Goal: Task Accomplishment & Management: Manage account settings

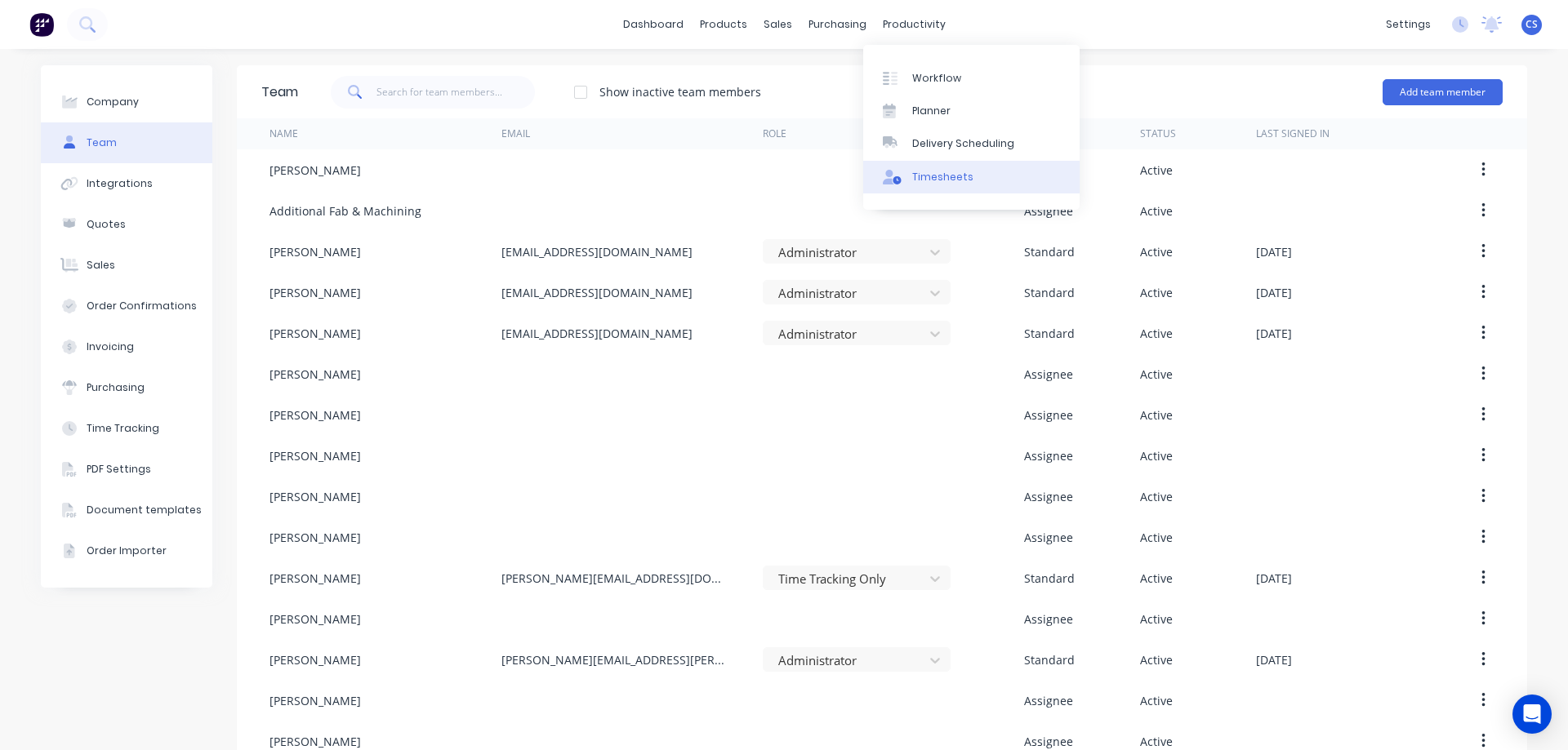
click at [951, 178] on div "Timesheets" at bounding box center [942, 177] width 61 height 15
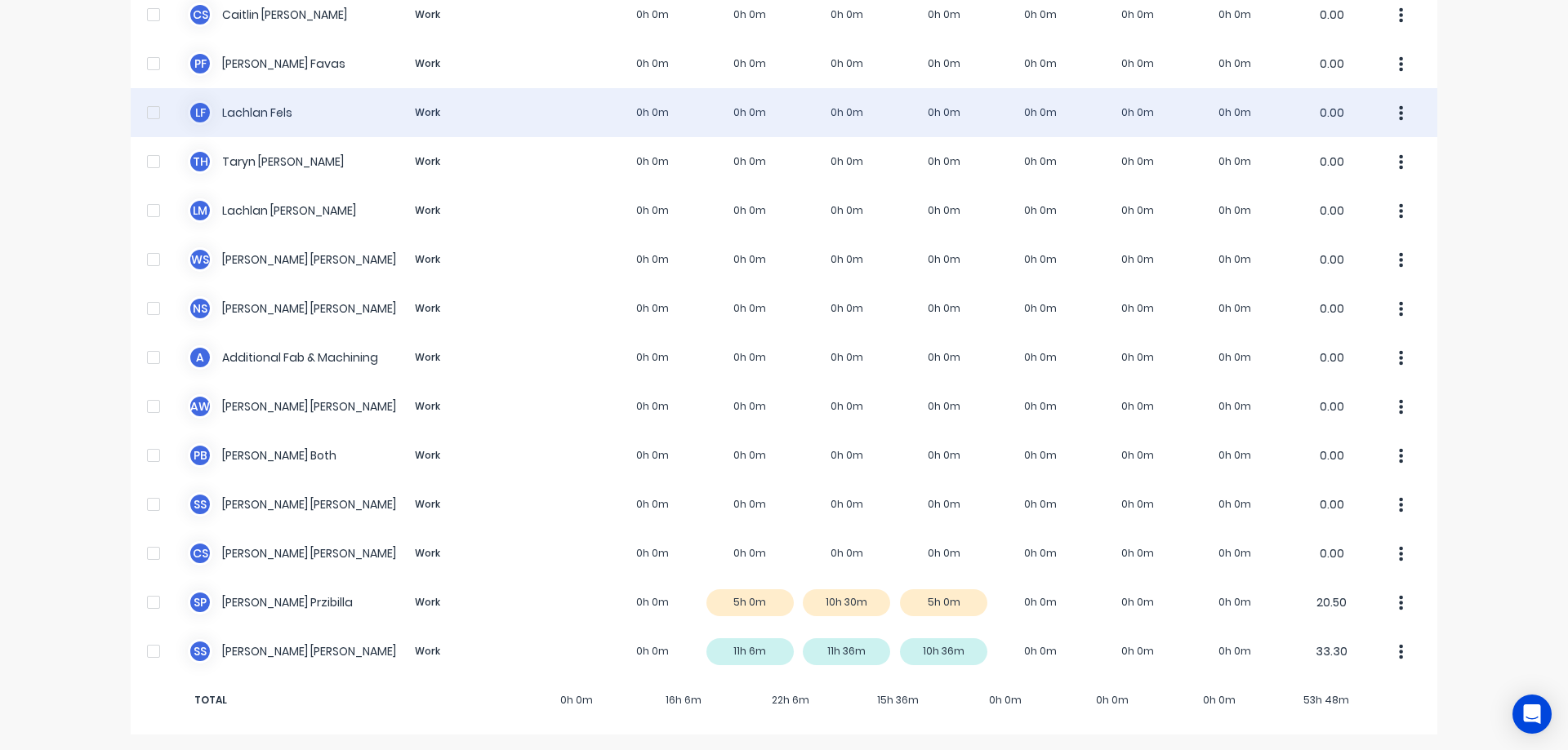
scroll to position [229, 0]
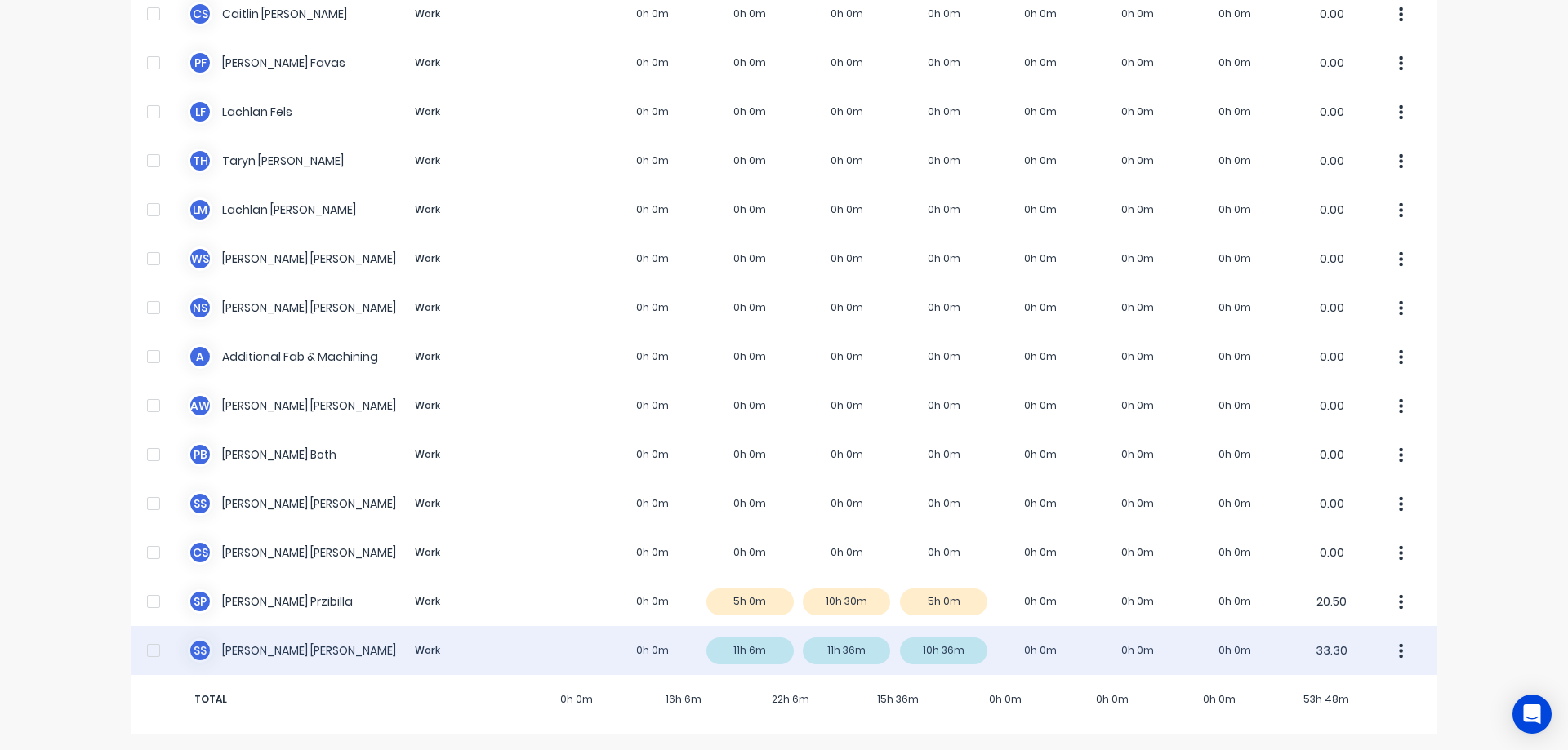
click at [557, 630] on div "S S Simon Schutz Work 0h 0m 11h 6m 11h 36m 10h 36m 0h 0m 0h 0m 0h 0m 33.30" at bounding box center [784, 651] width 1306 height 49
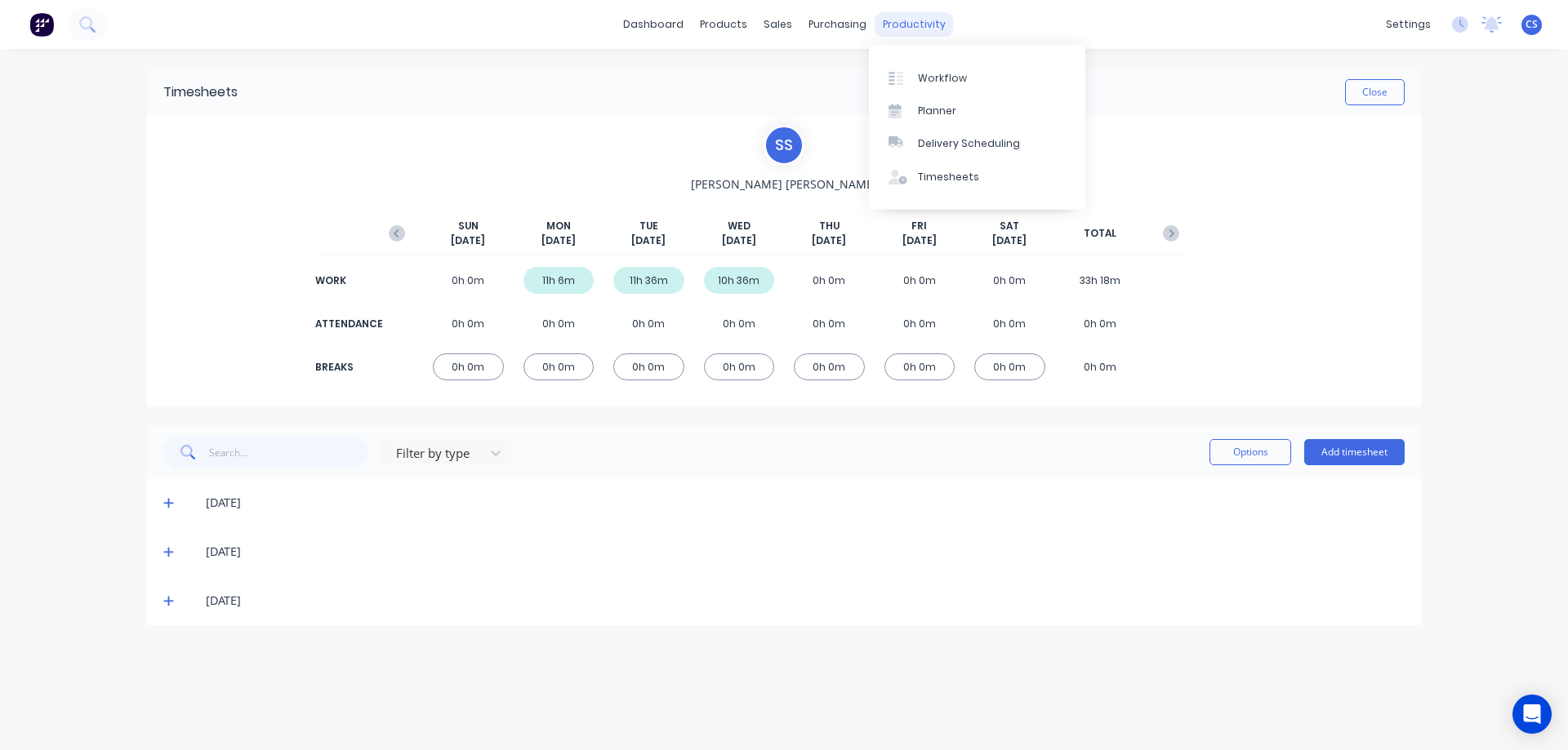
click at [890, 25] on div "productivity" at bounding box center [914, 24] width 79 height 25
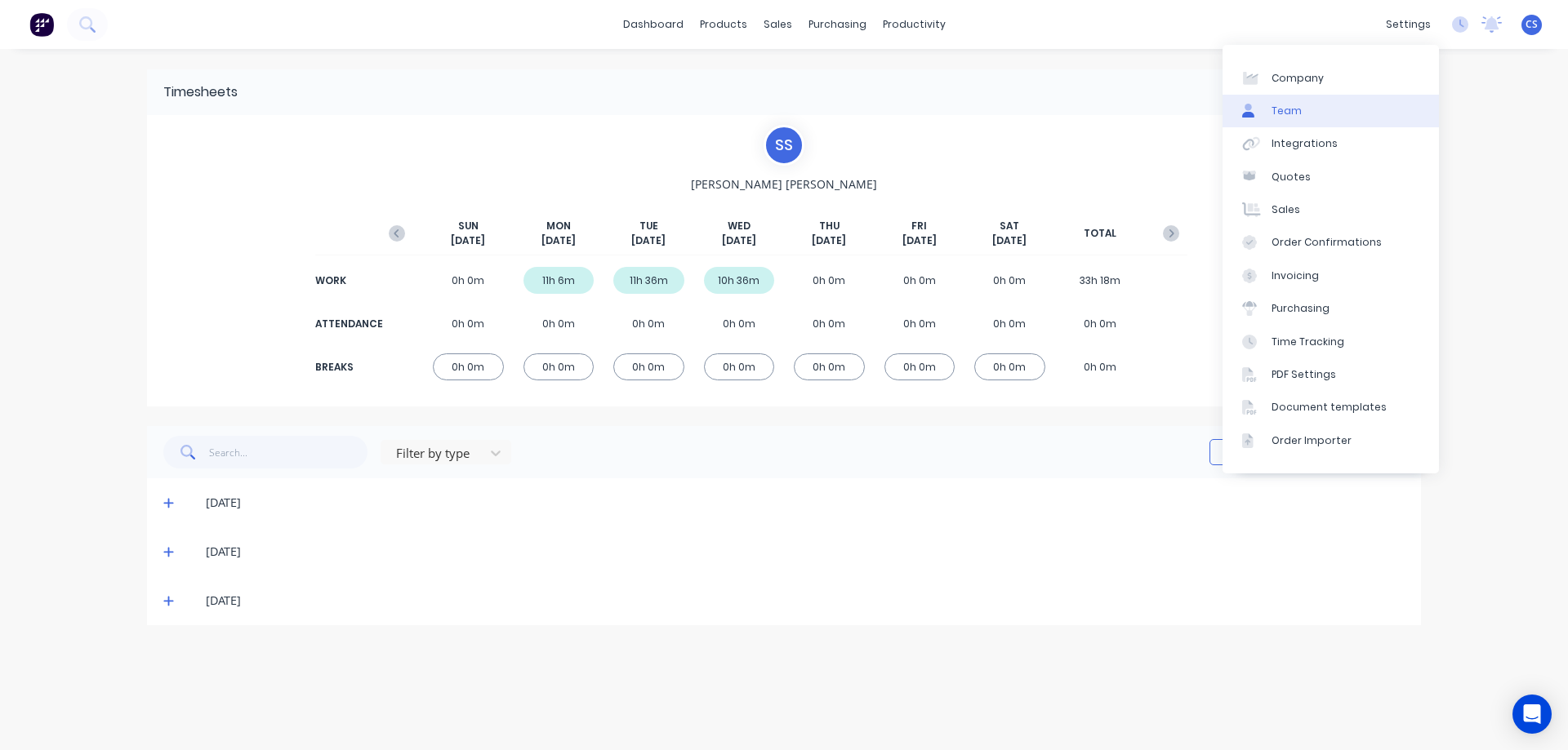
click at [1353, 106] on link "Team" at bounding box center [1331, 111] width 216 height 33
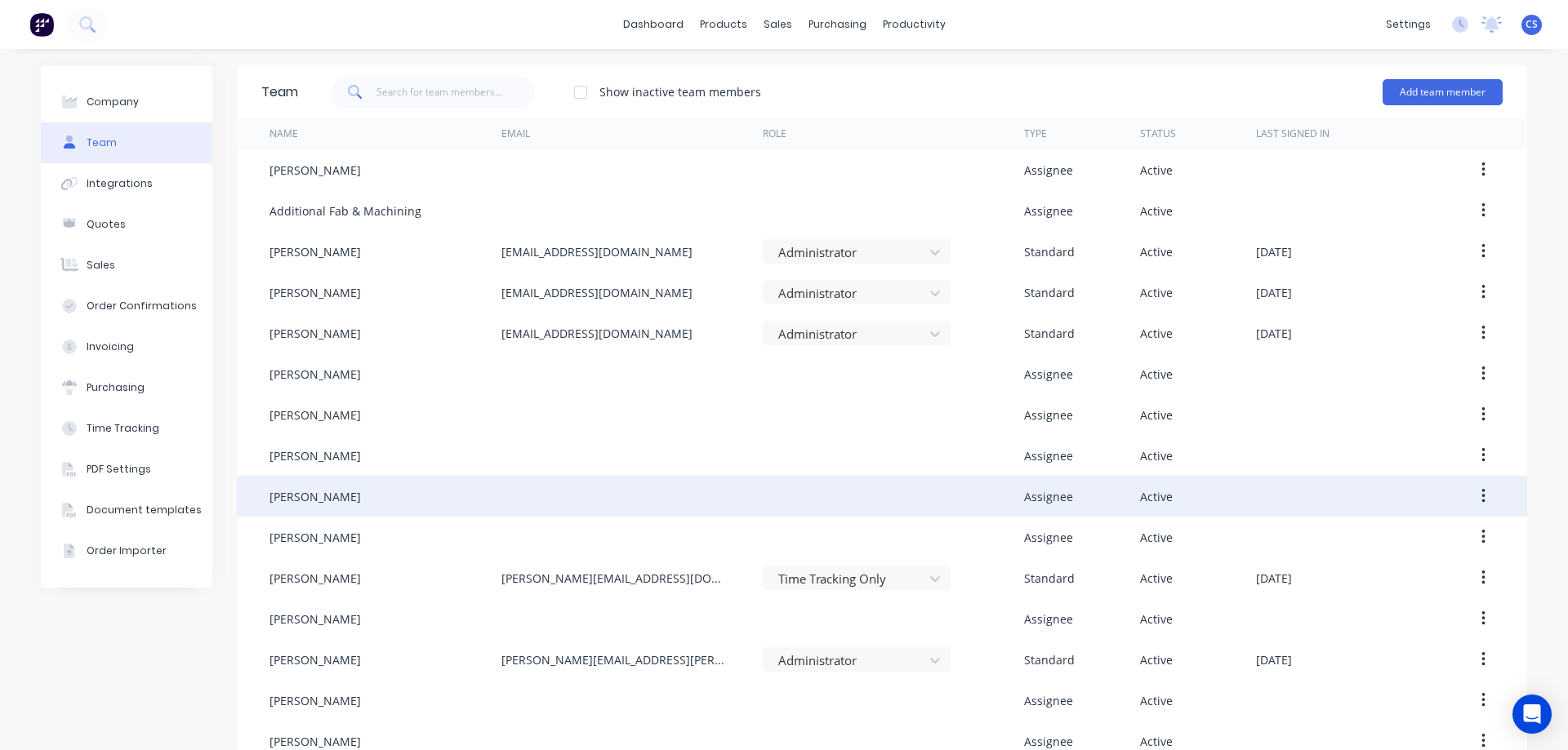
scroll to position [28, 0]
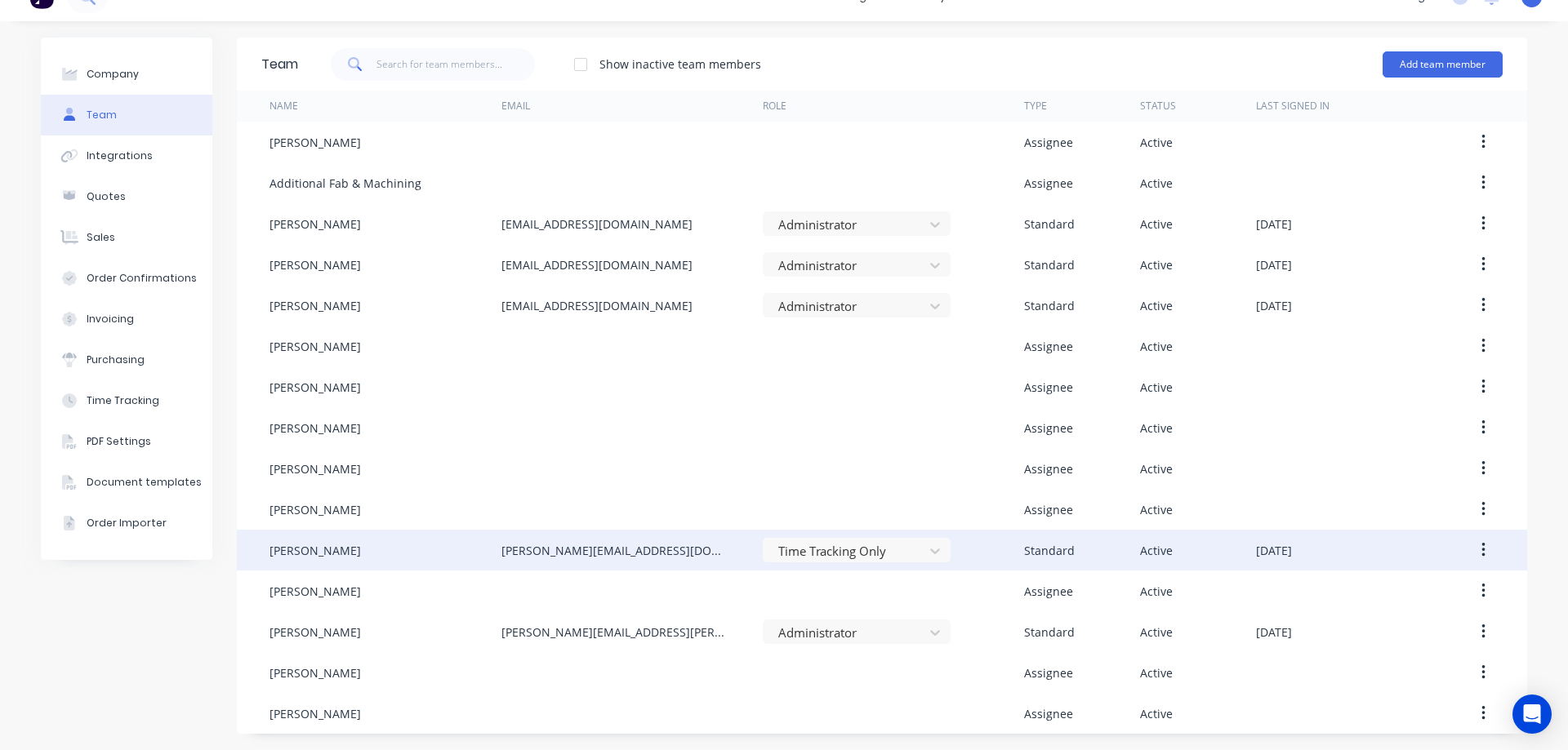
click at [1481, 552] on icon "button" at bounding box center [1483, 551] width 4 height 18
click at [1444, 589] on div "Edit" at bounding box center [1424, 594] width 125 height 24
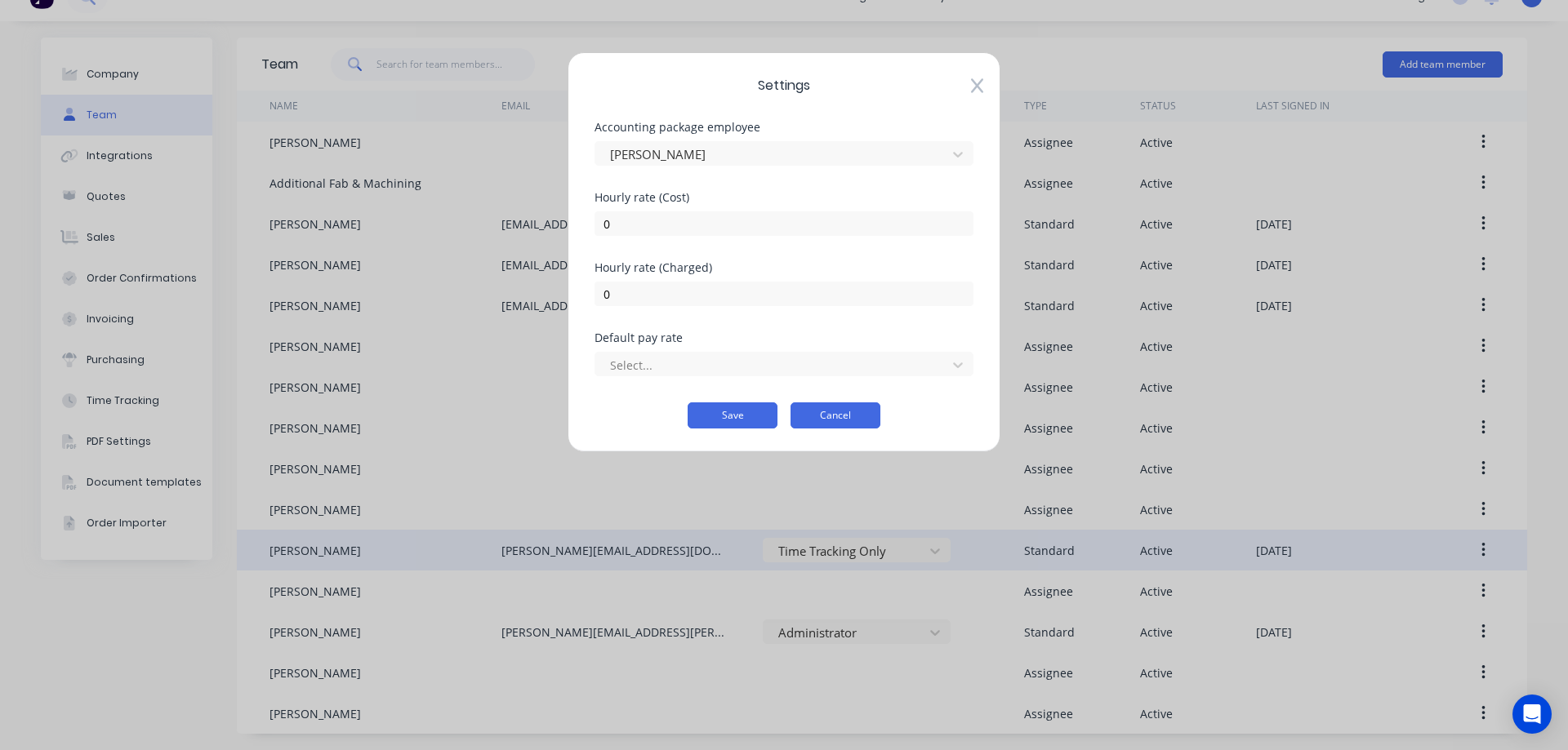
click at [849, 416] on button "Cancel" at bounding box center [834, 415] width 90 height 26
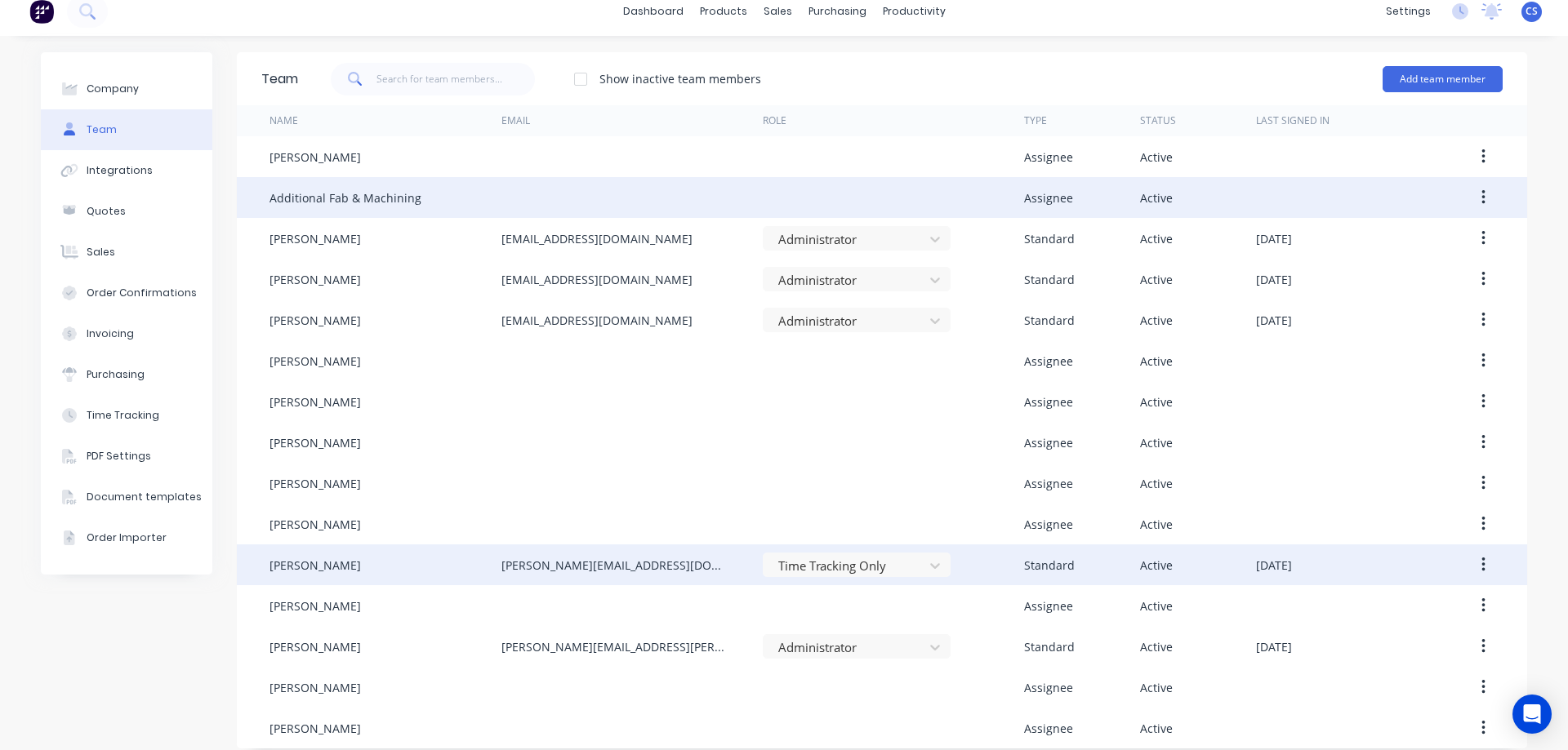
scroll to position [0, 0]
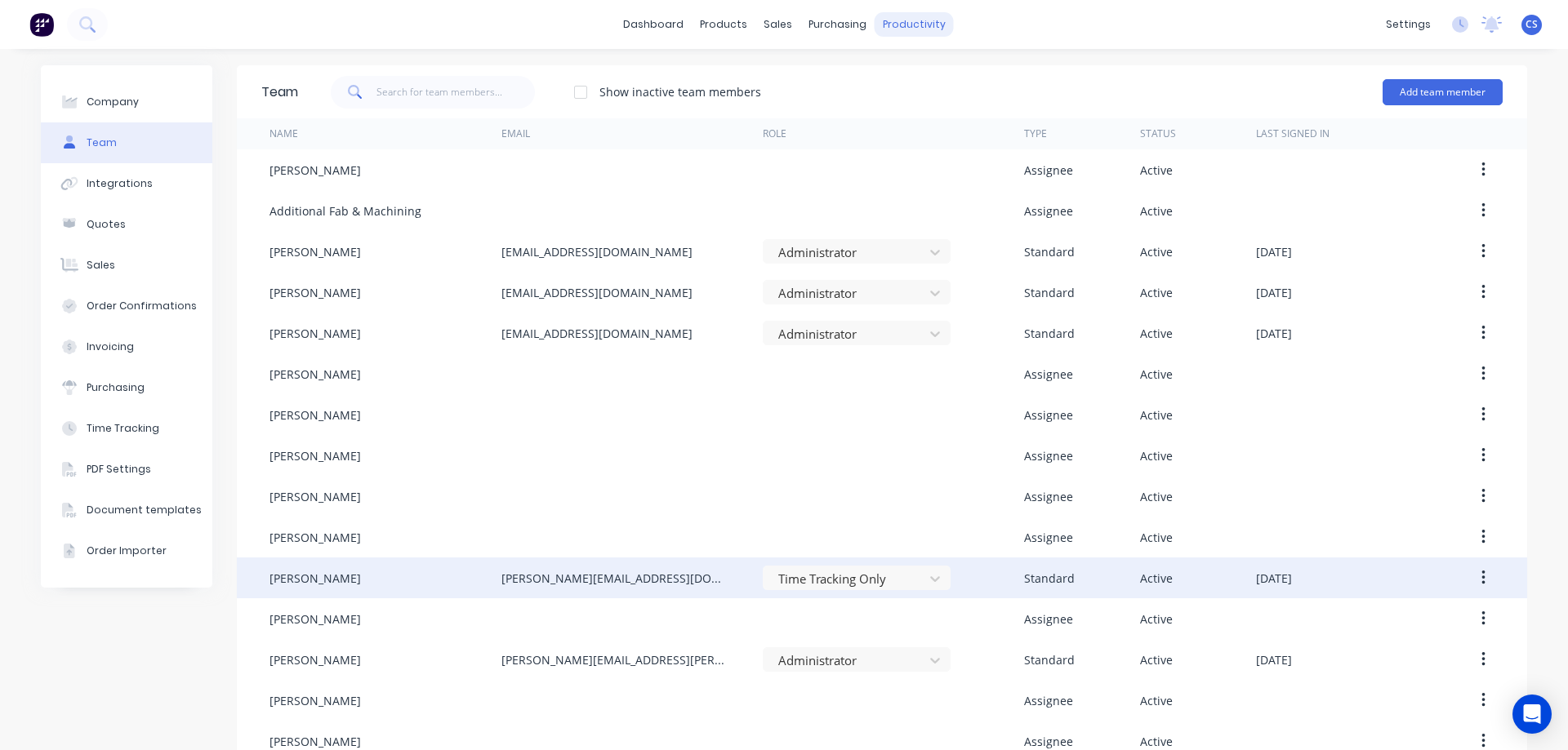
click at [902, 25] on div "productivity" at bounding box center [914, 24] width 79 height 25
click at [935, 170] on div "Timesheets" at bounding box center [942, 177] width 61 height 15
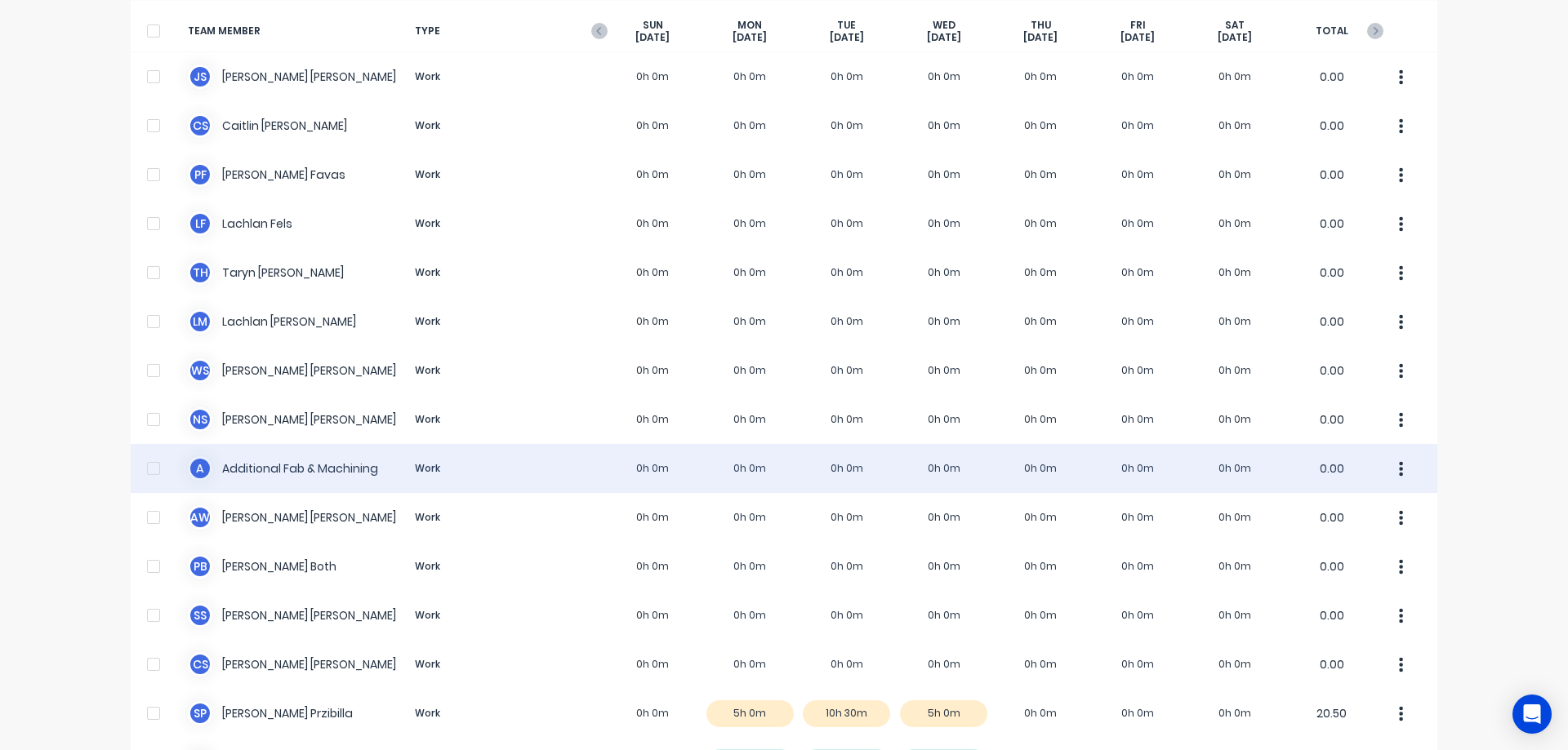
scroll to position [229, 0]
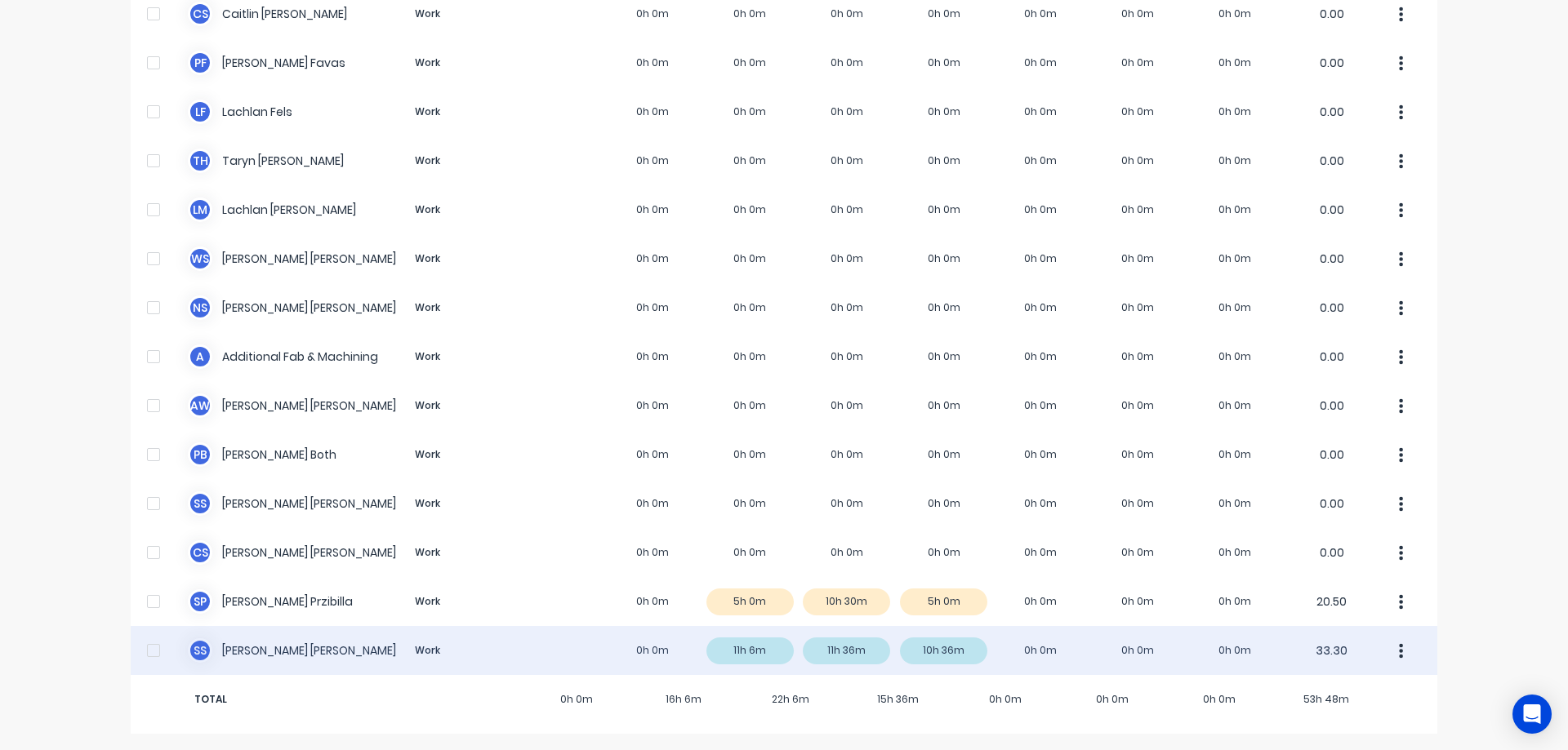
click at [774, 648] on div "S S Simon Schutz Work 0h 0m 11h 6m 11h 36m 10h 36m 0h 0m 0h 0m 0h 0m 33.30" at bounding box center [784, 651] width 1306 height 49
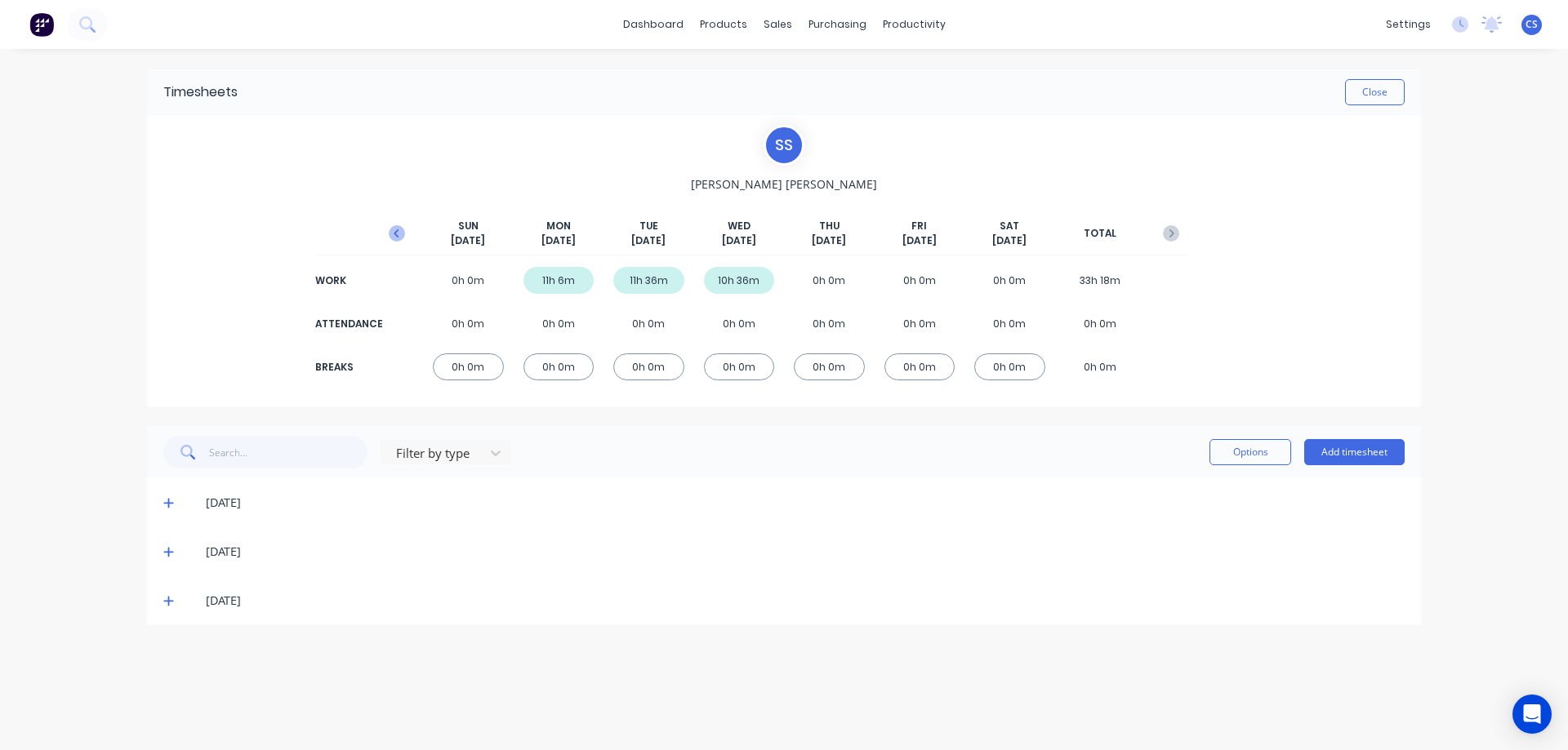
click at [401, 229] on icon "button" at bounding box center [397, 234] width 16 height 16
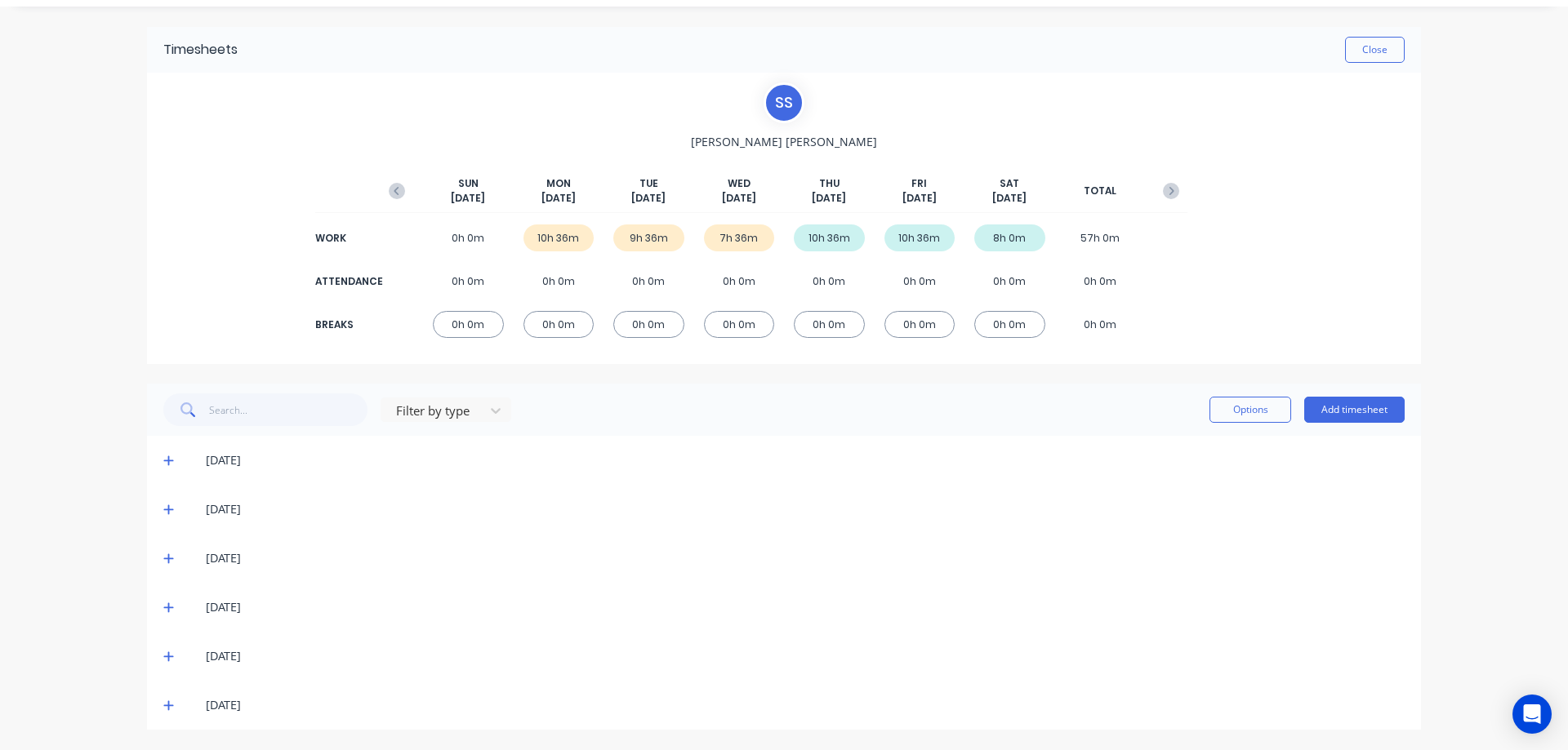
drag, startPoint x: 164, startPoint y: 699, endPoint x: 148, endPoint y: 670, distance: 33.1
click at [164, 697] on span at bounding box center [172, 705] width 16 height 16
click at [164, 654] on icon at bounding box center [168, 657] width 10 height 10
click at [164, 614] on span at bounding box center [172, 607] width 16 height 16
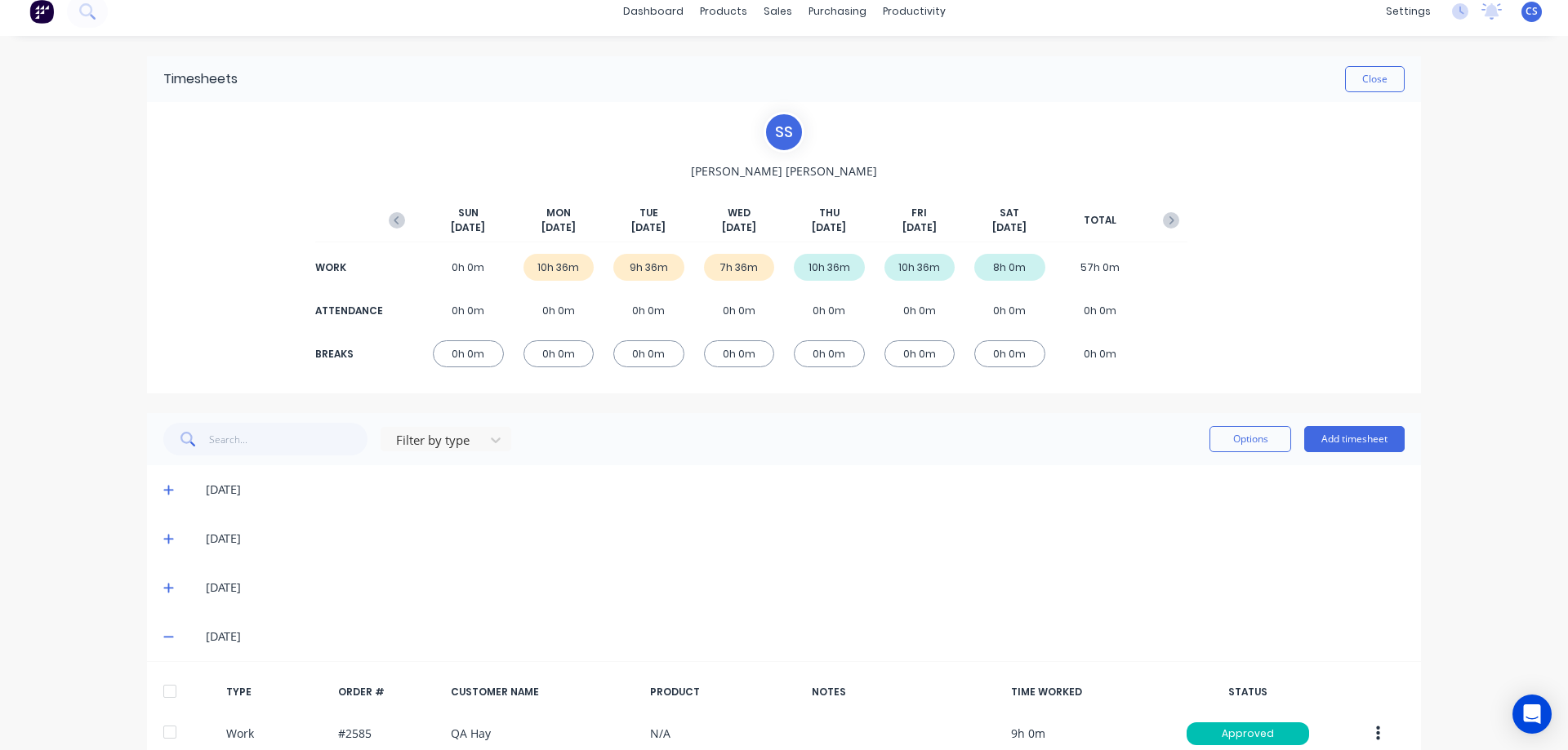
scroll to position [0, 0]
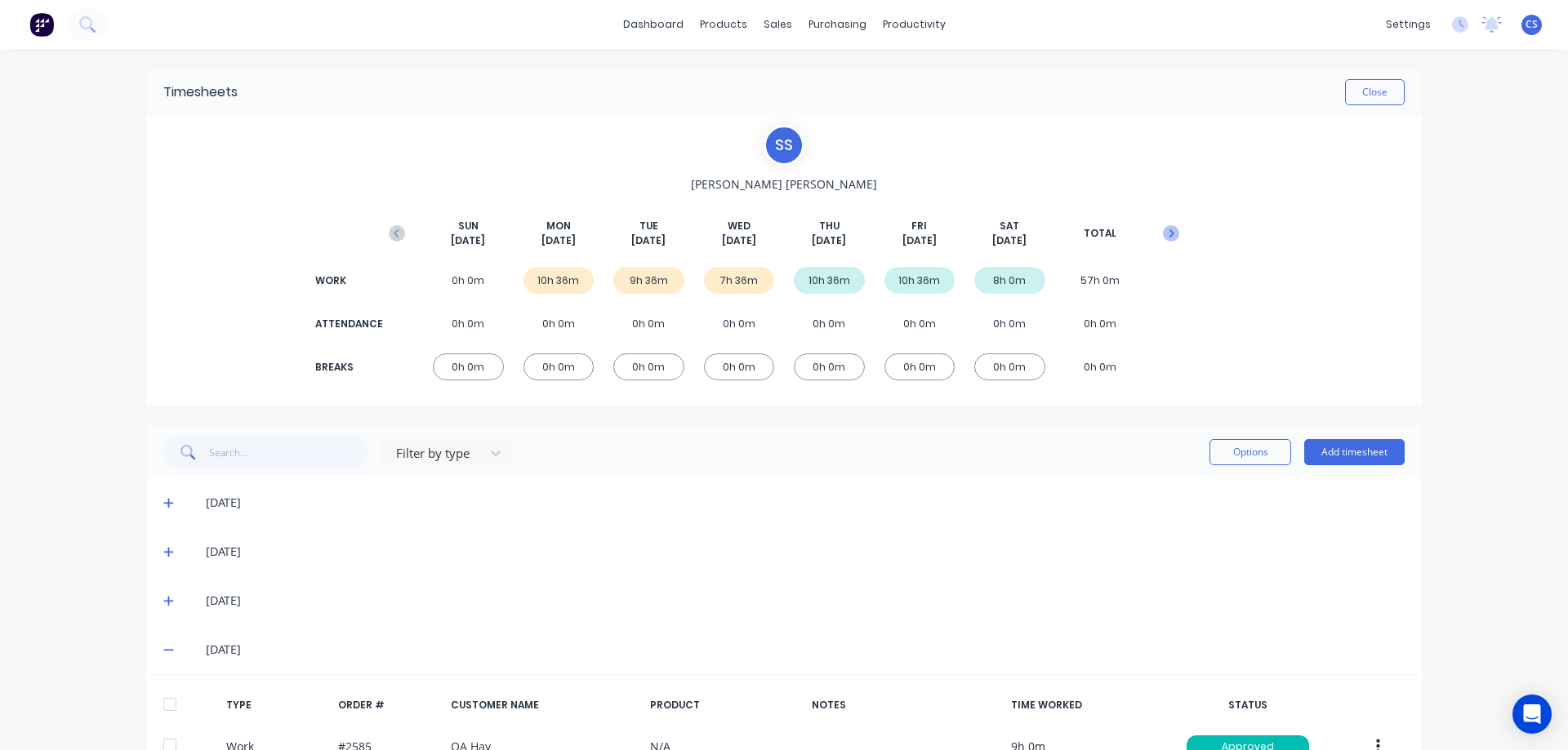
click at [1173, 233] on icon "button" at bounding box center [1171, 234] width 16 height 16
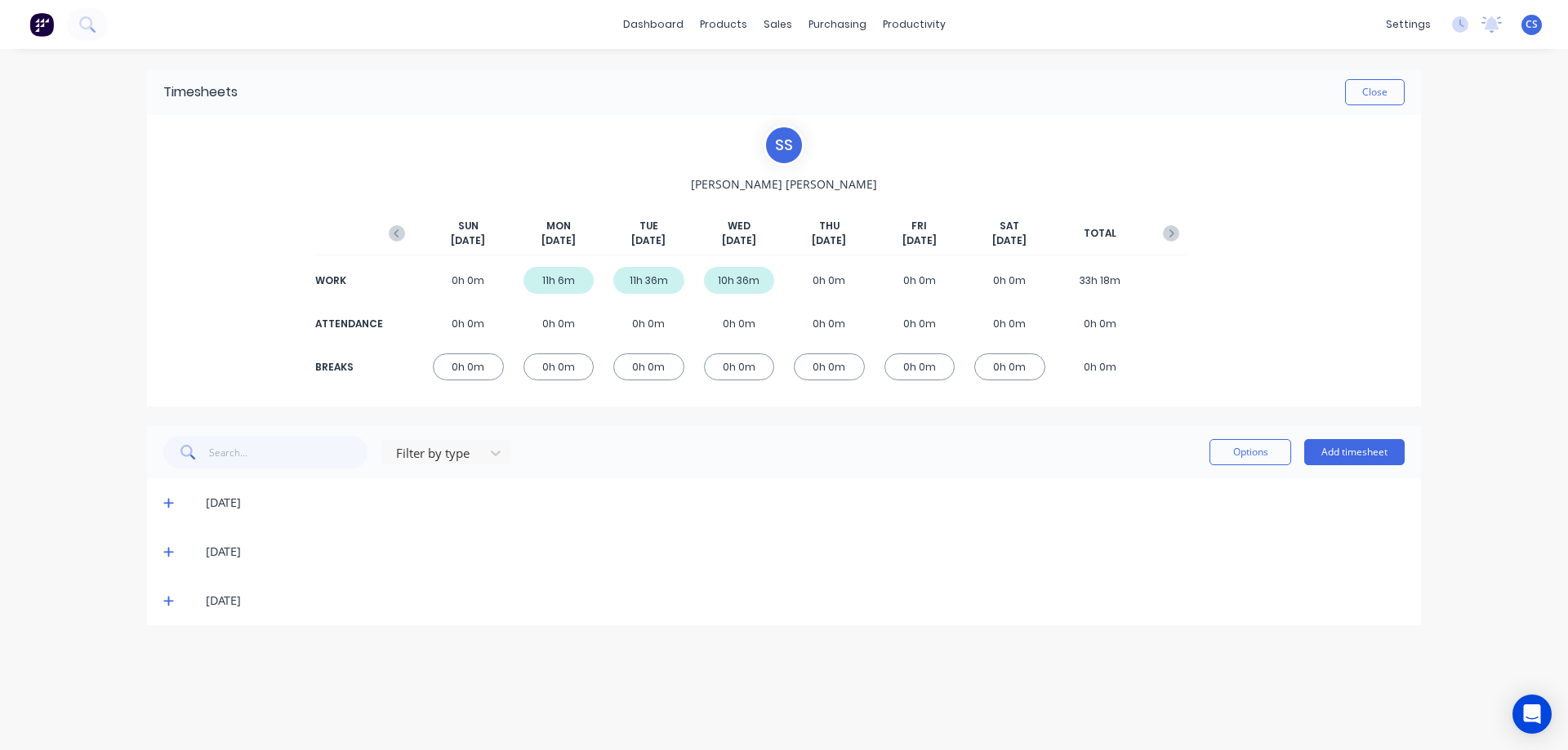
click at [173, 600] on icon at bounding box center [169, 601] width 11 height 12
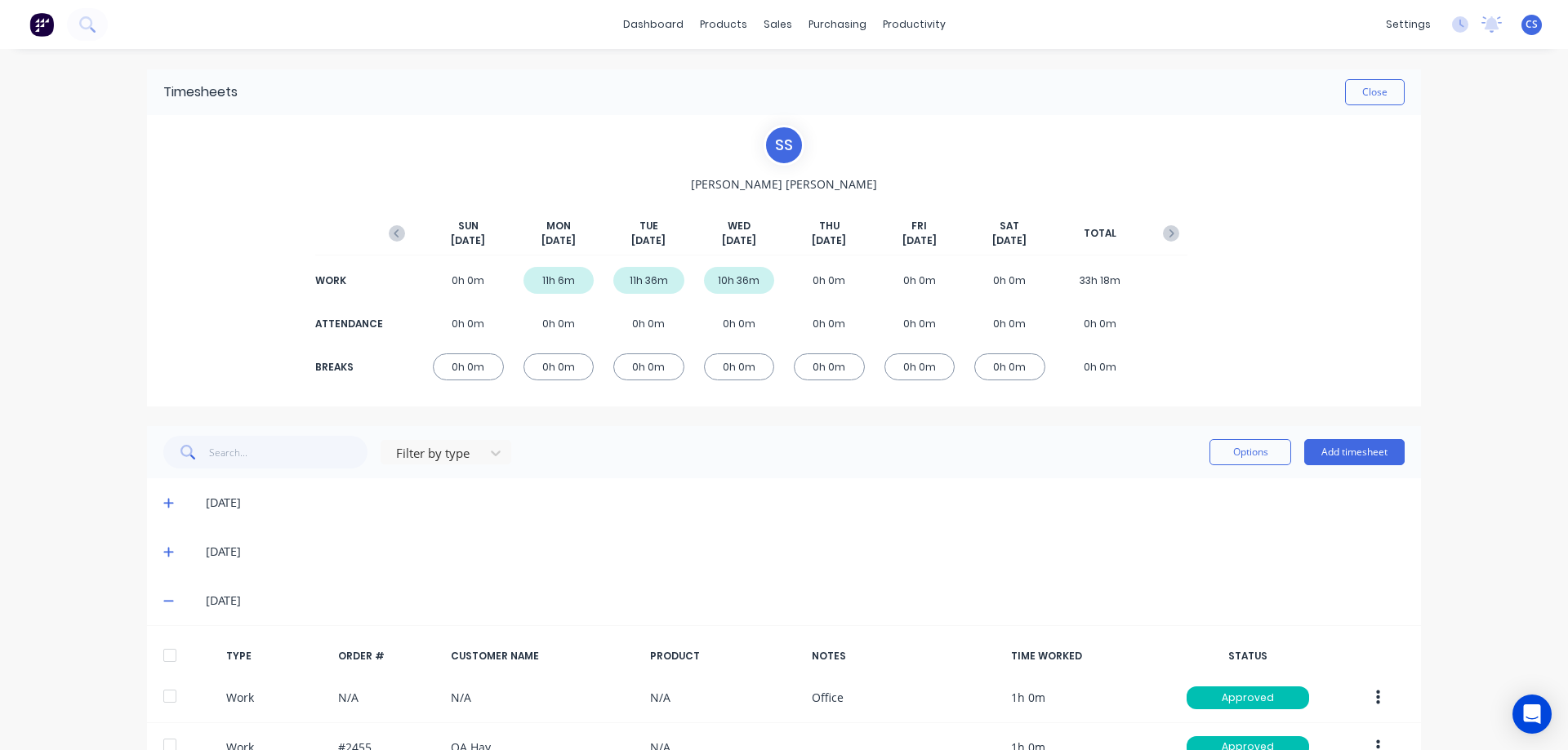
click at [167, 555] on icon at bounding box center [169, 552] width 11 height 12
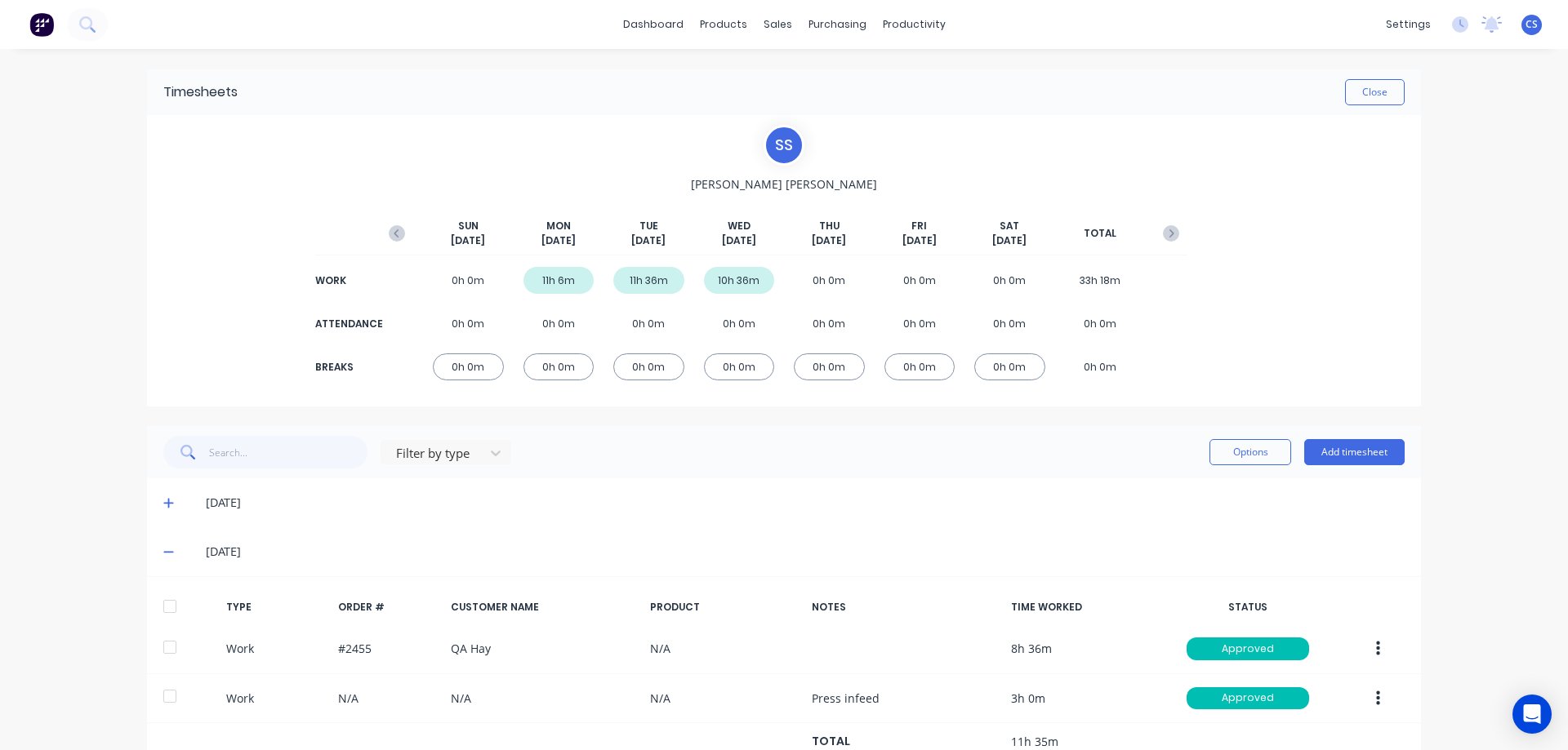
click at [165, 504] on icon at bounding box center [168, 504] width 10 height 10
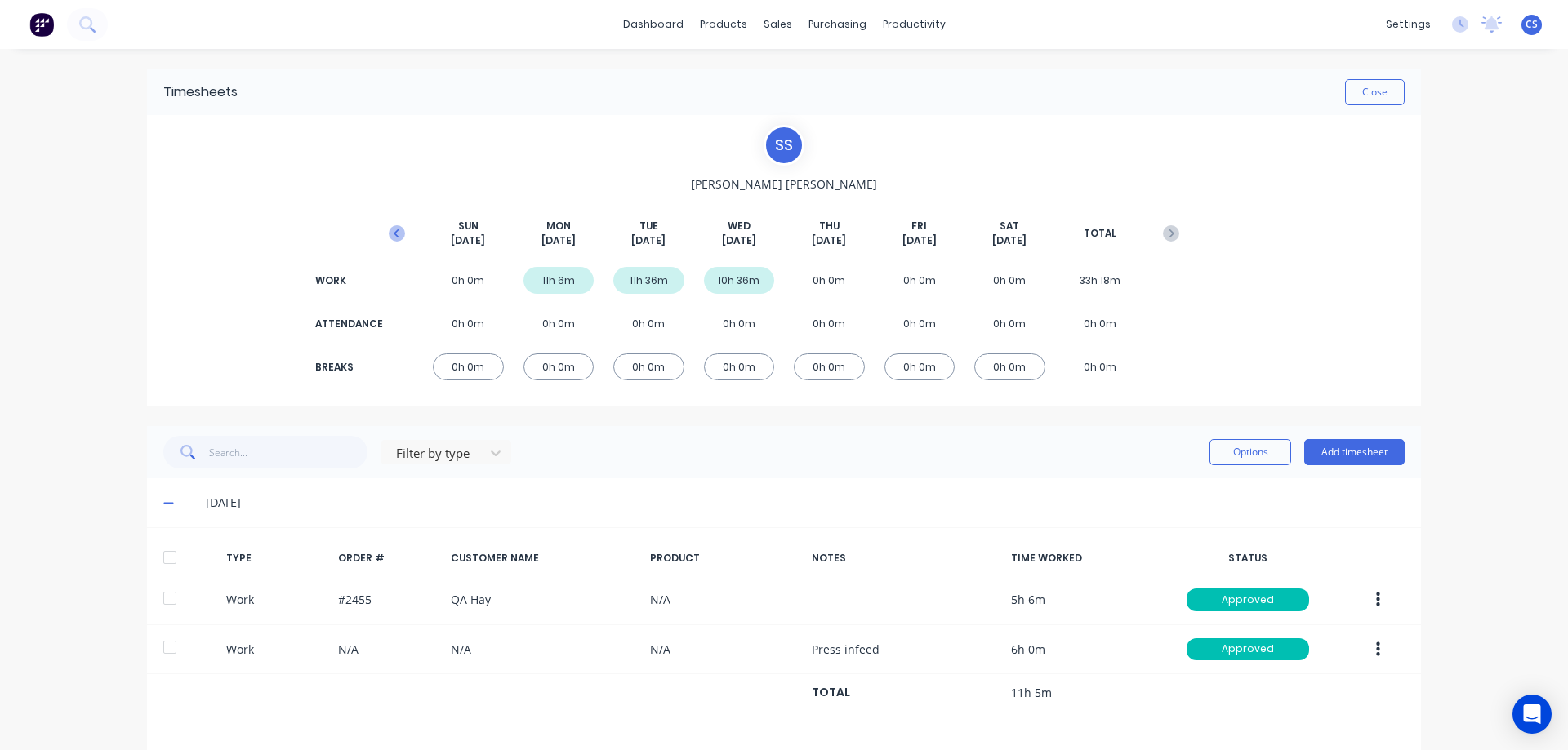
click at [396, 234] on icon "button" at bounding box center [397, 234] width 16 height 16
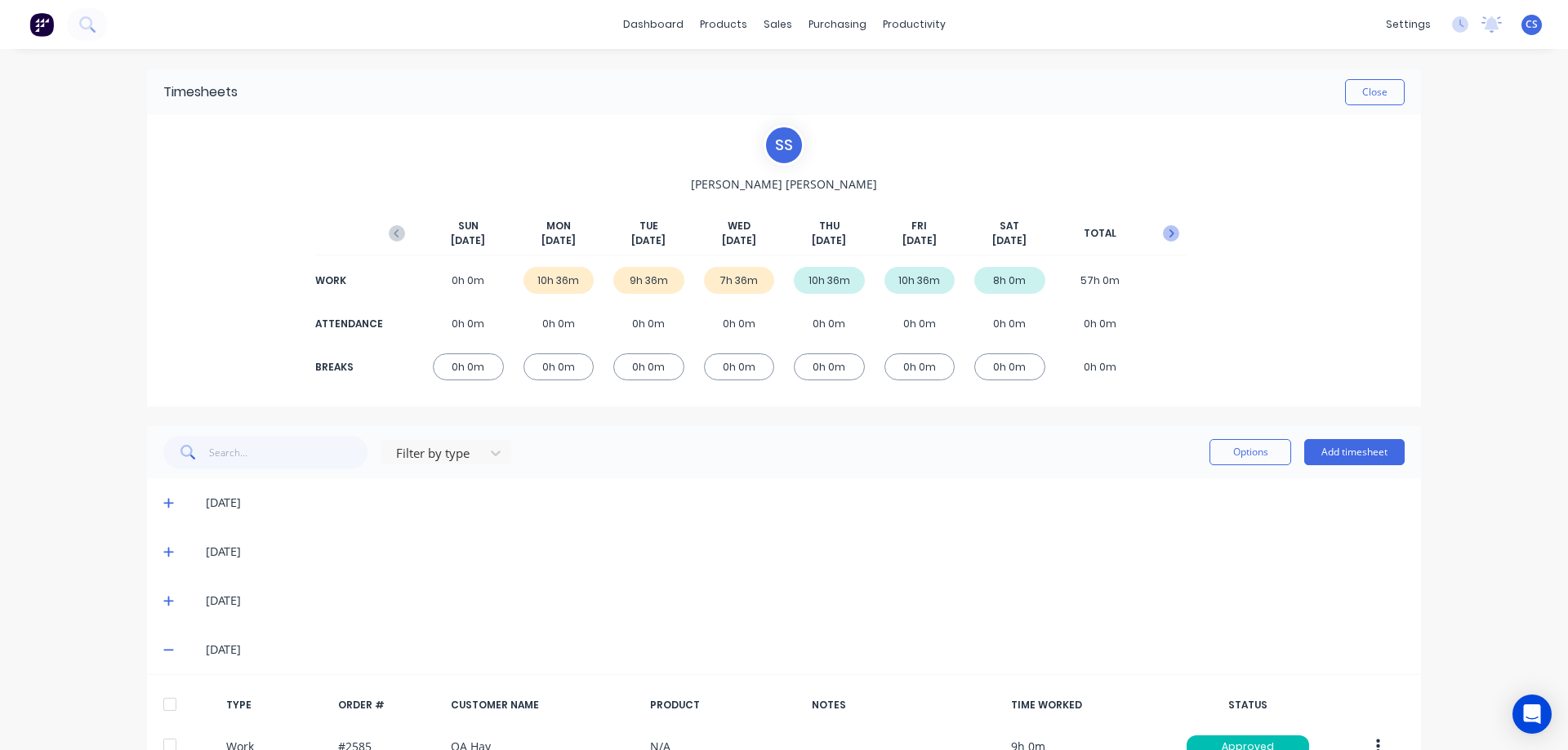
click at [1169, 235] on icon "button" at bounding box center [1171, 234] width 16 height 16
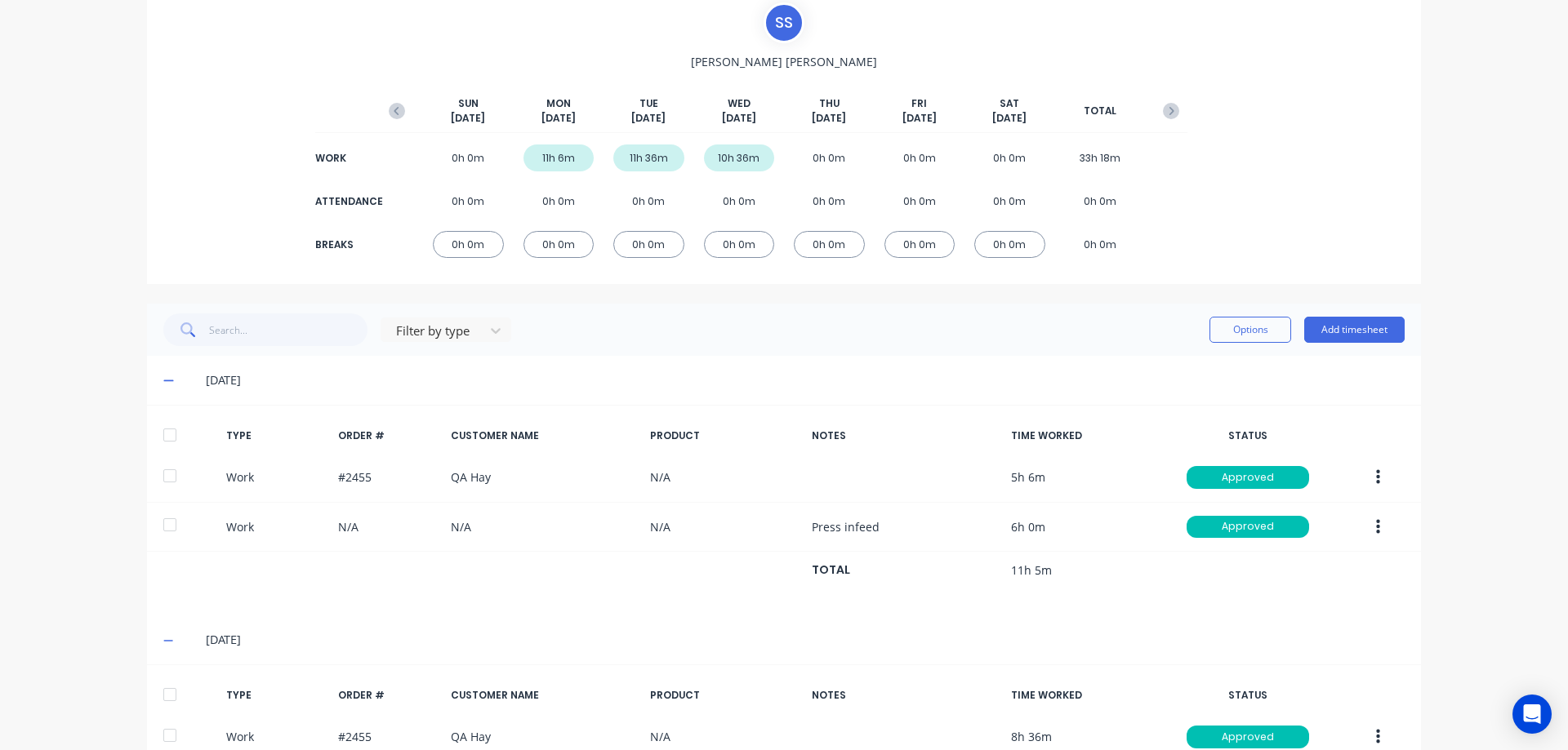
scroll to position [164, 0]
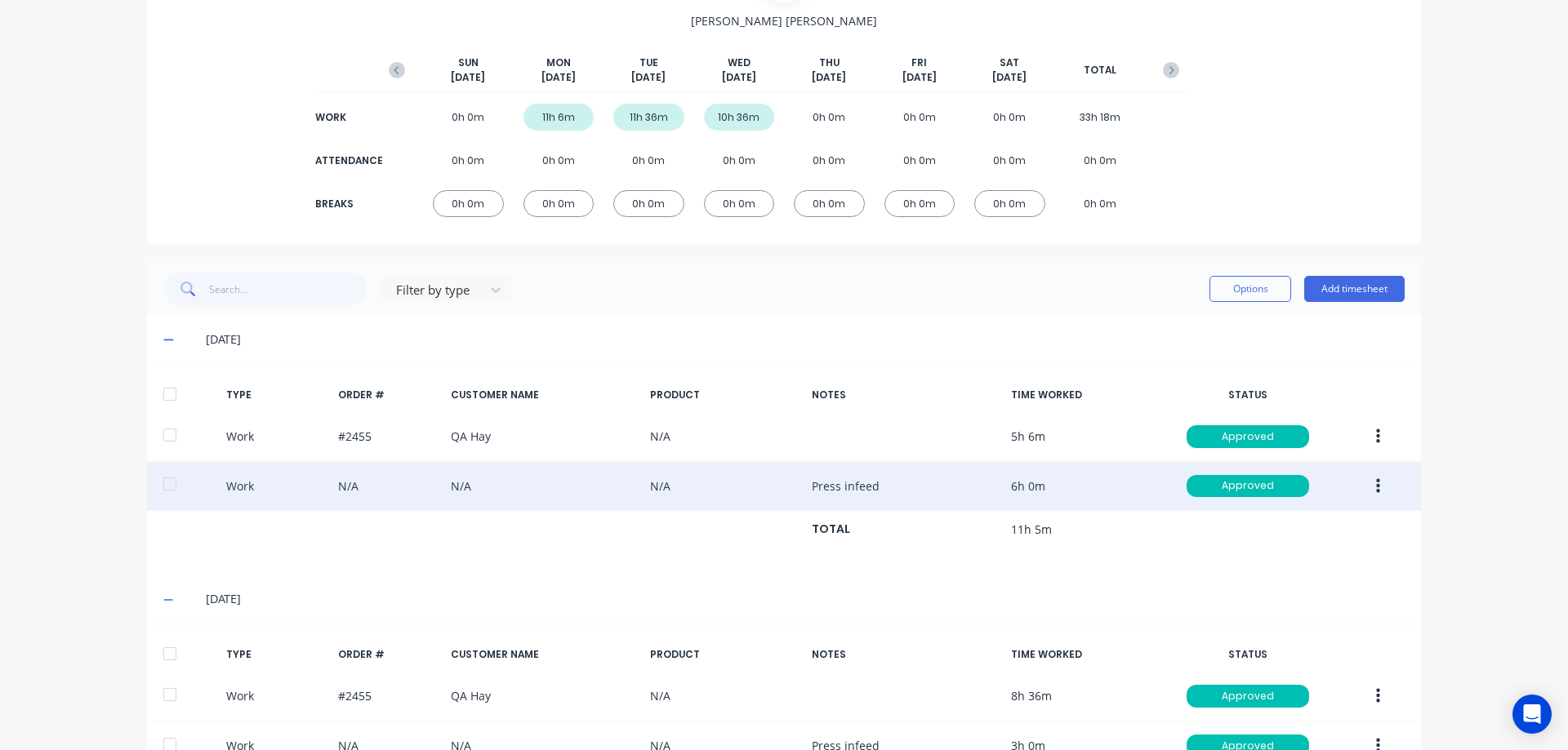
click at [1365, 488] on button "button" at bounding box center [1378, 486] width 38 height 29
click at [1280, 411] on button "Edit" at bounding box center [1319, 425] width 155 height 33
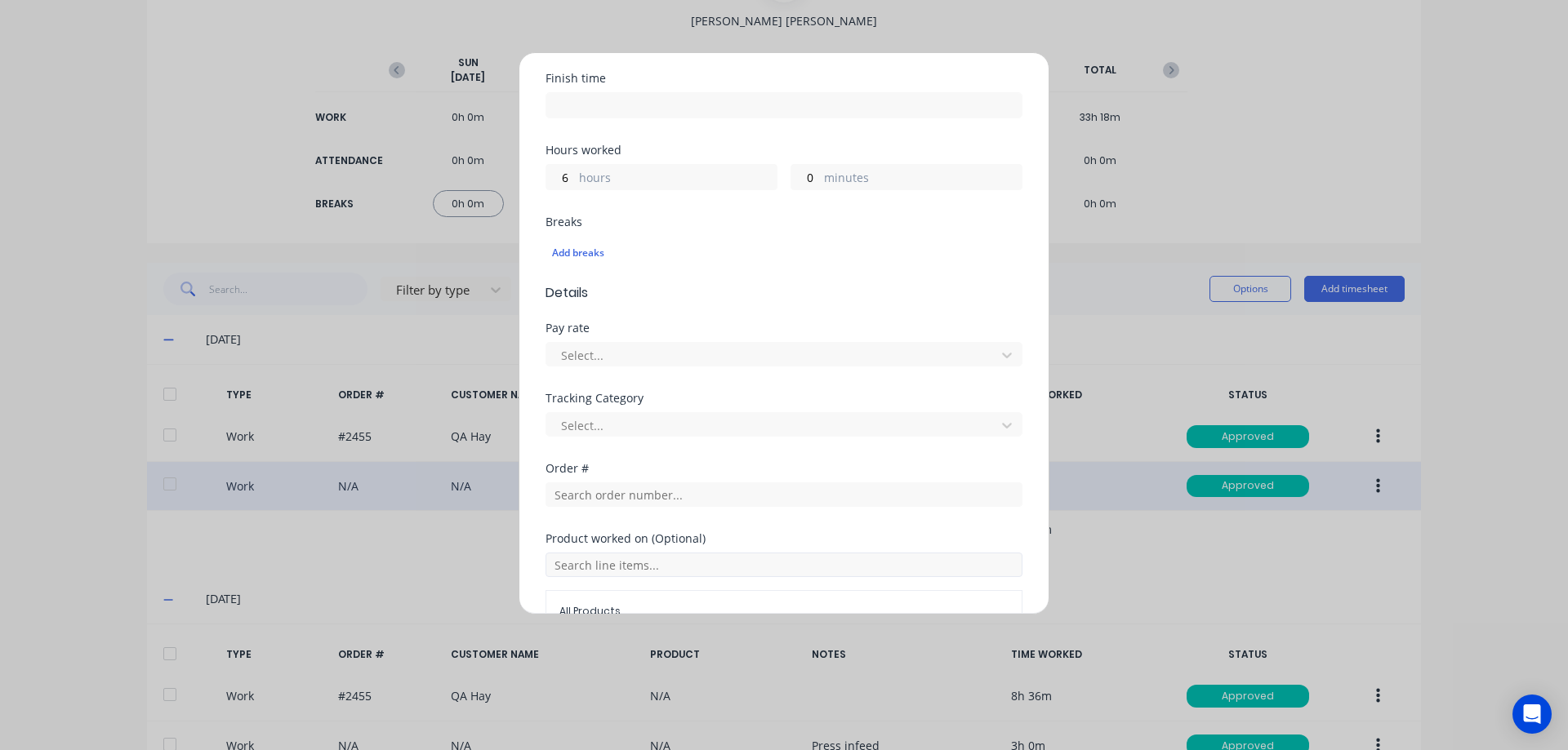
scroll to position [408, 0]
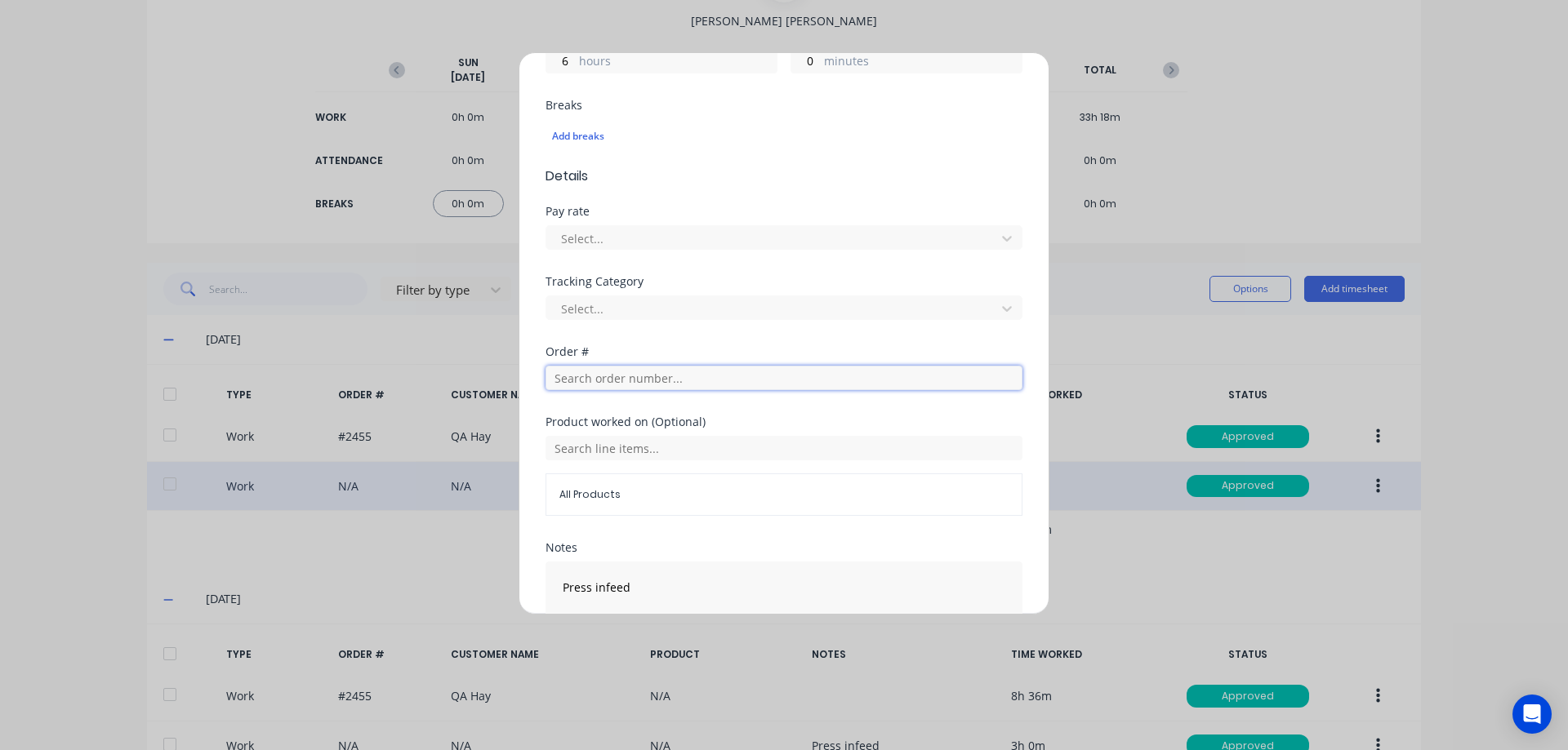
click at [589, 383] on input "text" at bounding box center [784, 377] width 477 height 25
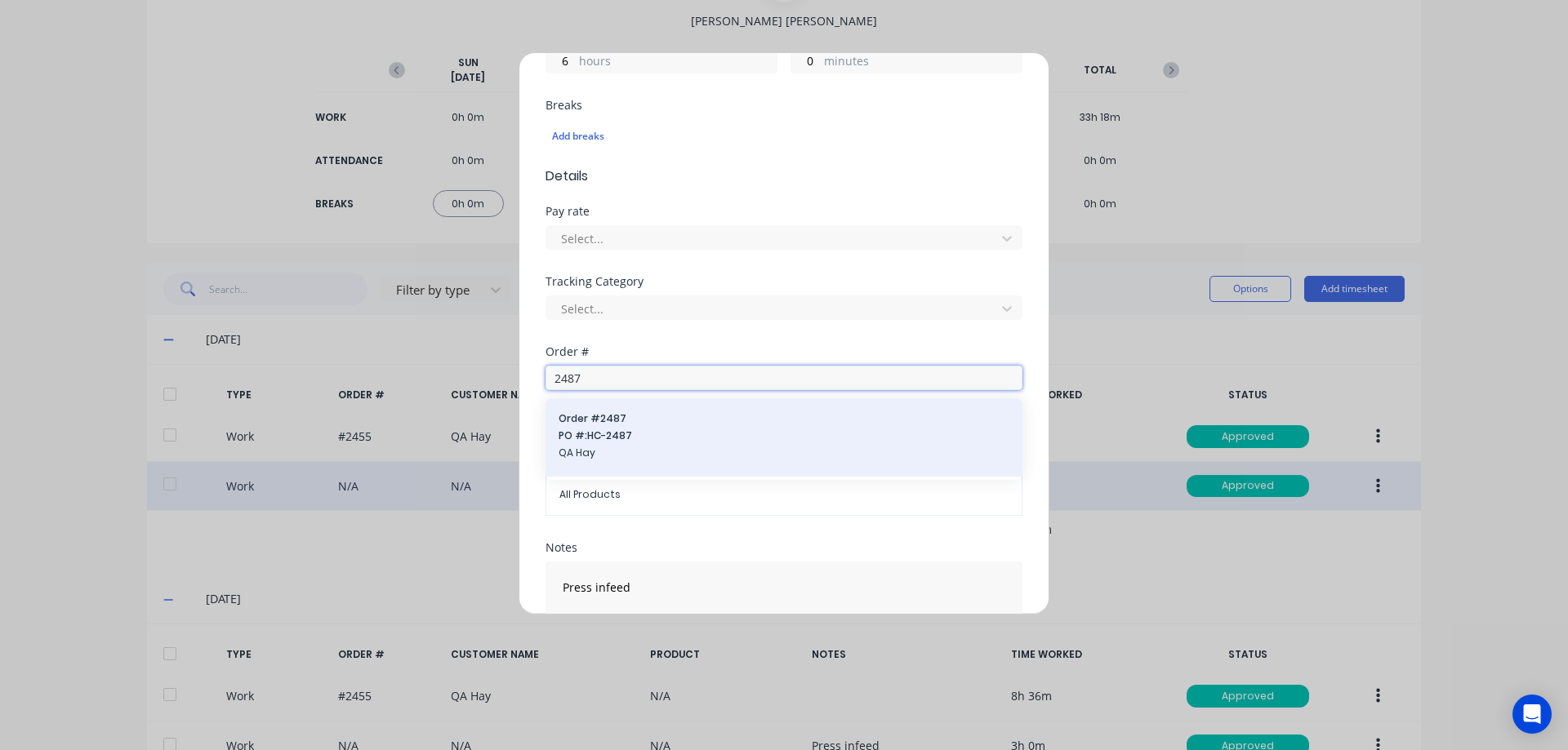
type input "2487"
click at [630, 434] on span "PO #: HC-2487" at bounding box center [784, 436] width 451 height 15
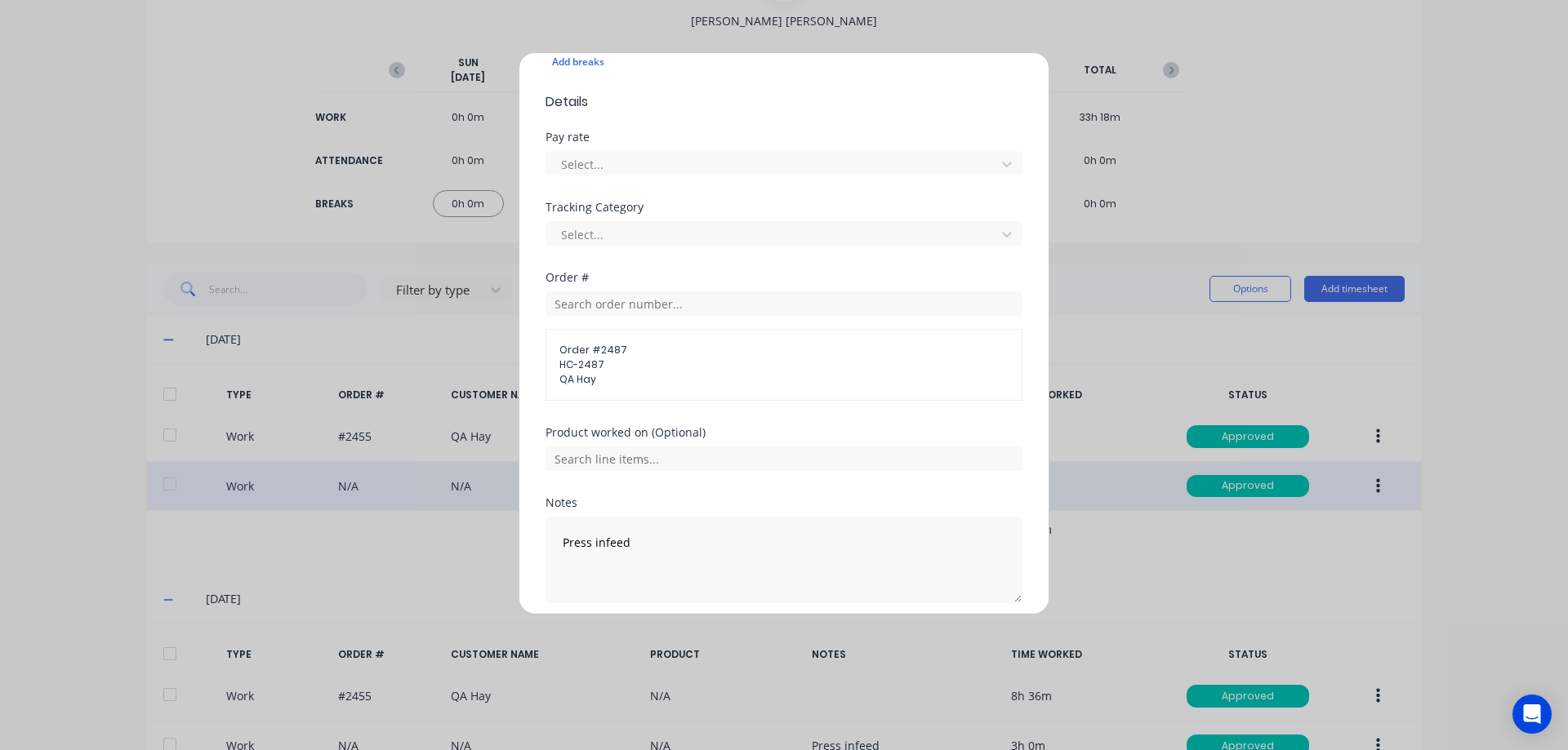
scroll to position [547, 0]
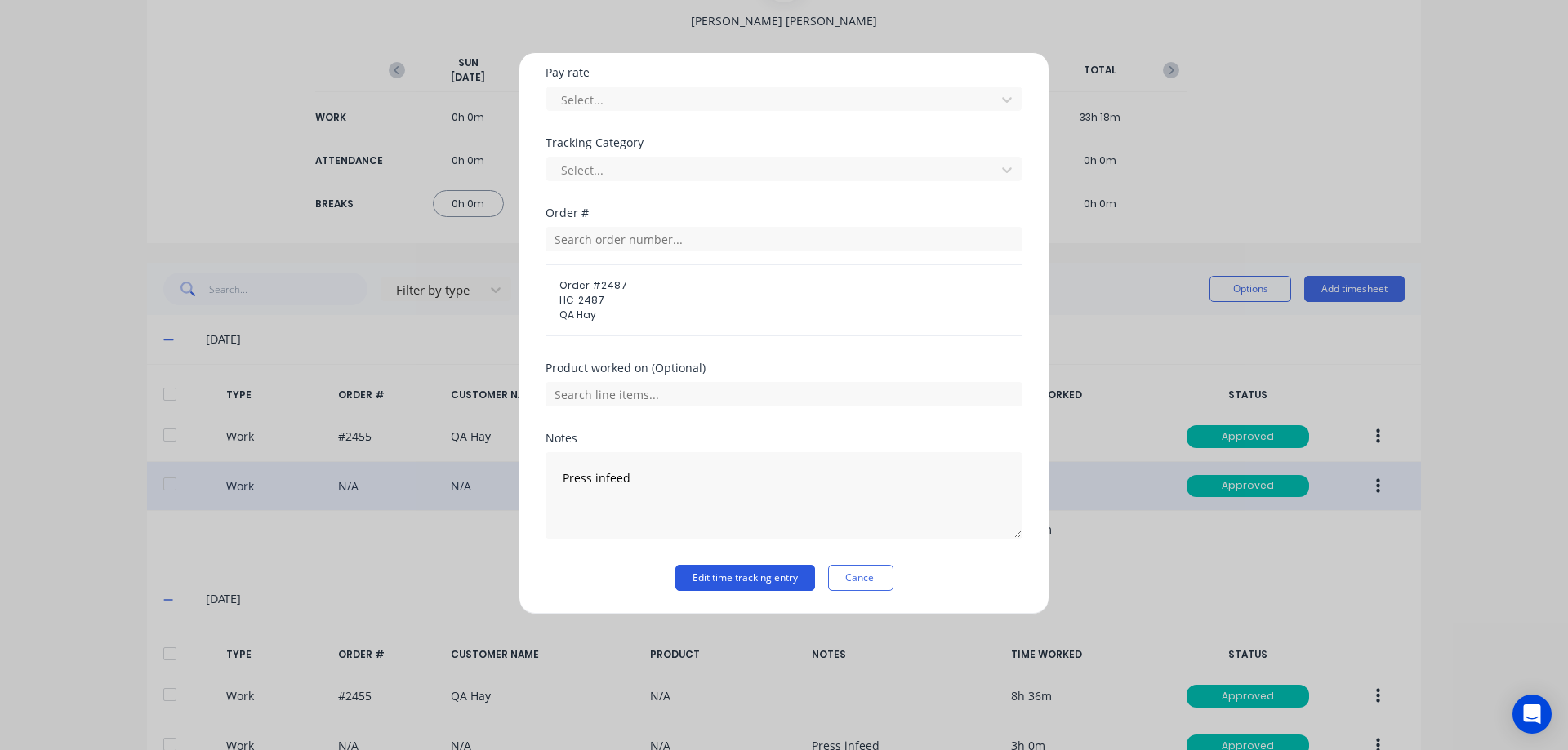
click at [755, 575] on button "Edit time tracking entry" at bounding box center [745, 578] width 140 height 26
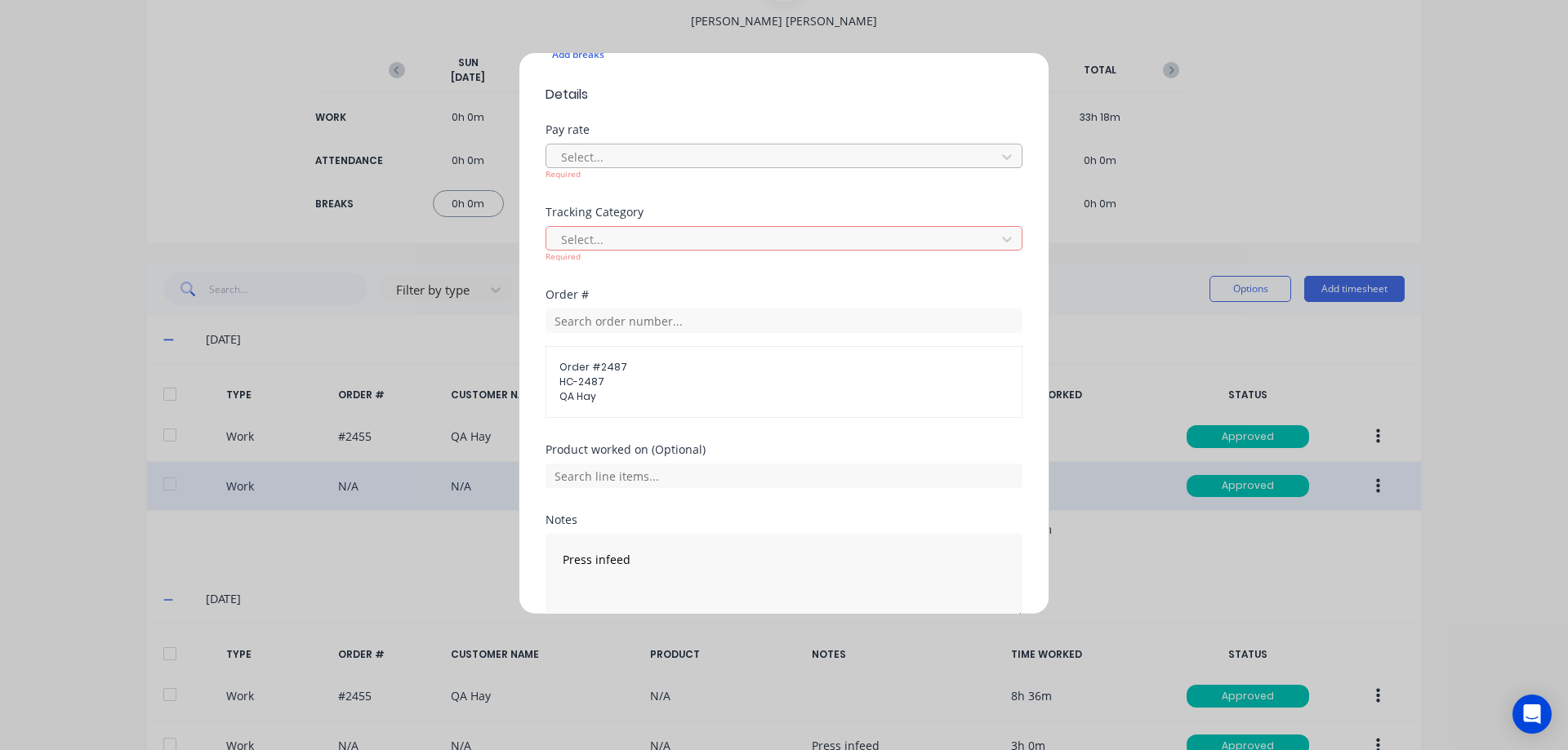
scroll to position [465, 0]
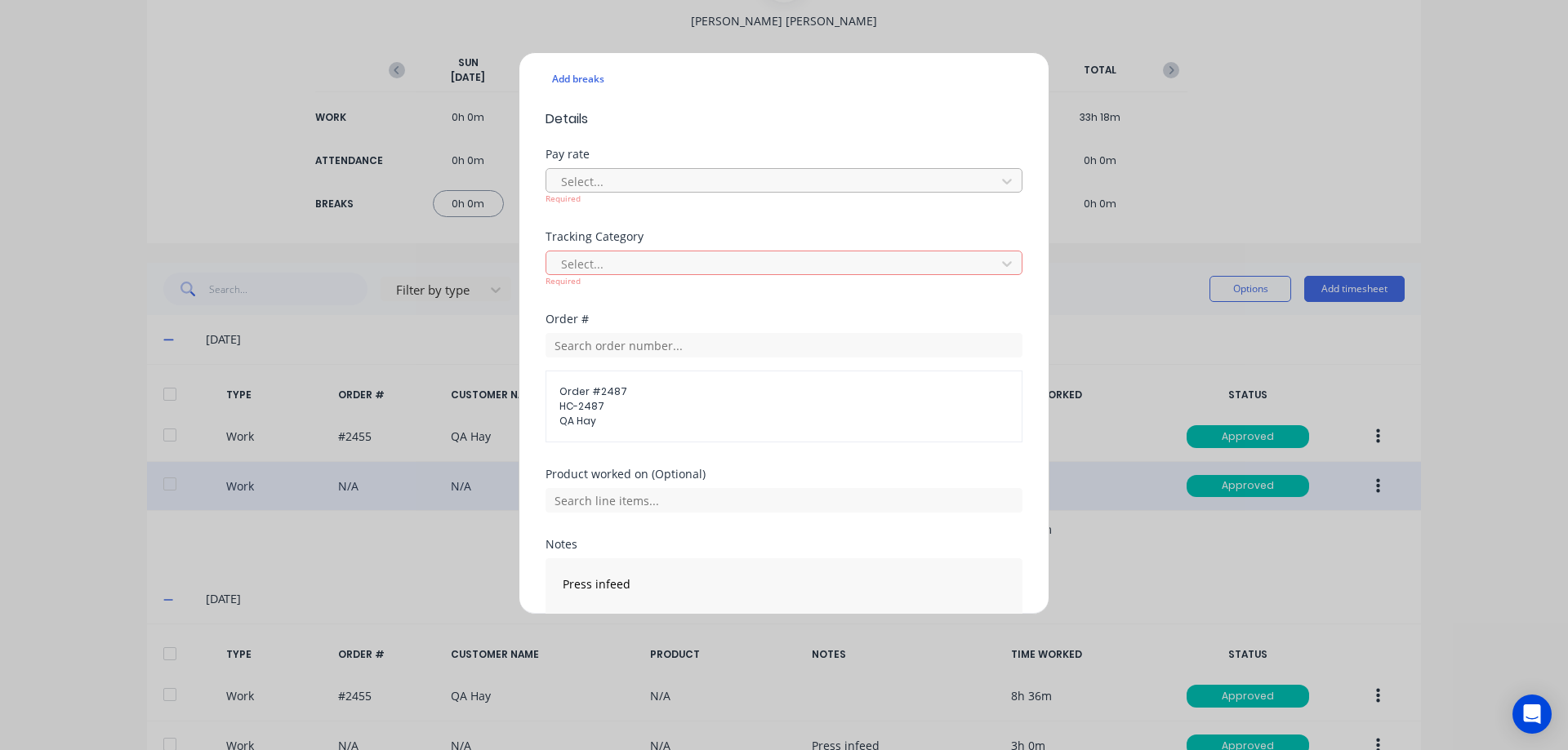
click at [643, 183] on div at bounding box center [773, 182] width 428 height 20
click at [664, 275] on div "Select..." at bounding box center [773, 264] width 437 height 25
click at [664, 261] on div at bounding box center [773, 264] width 428 height 20
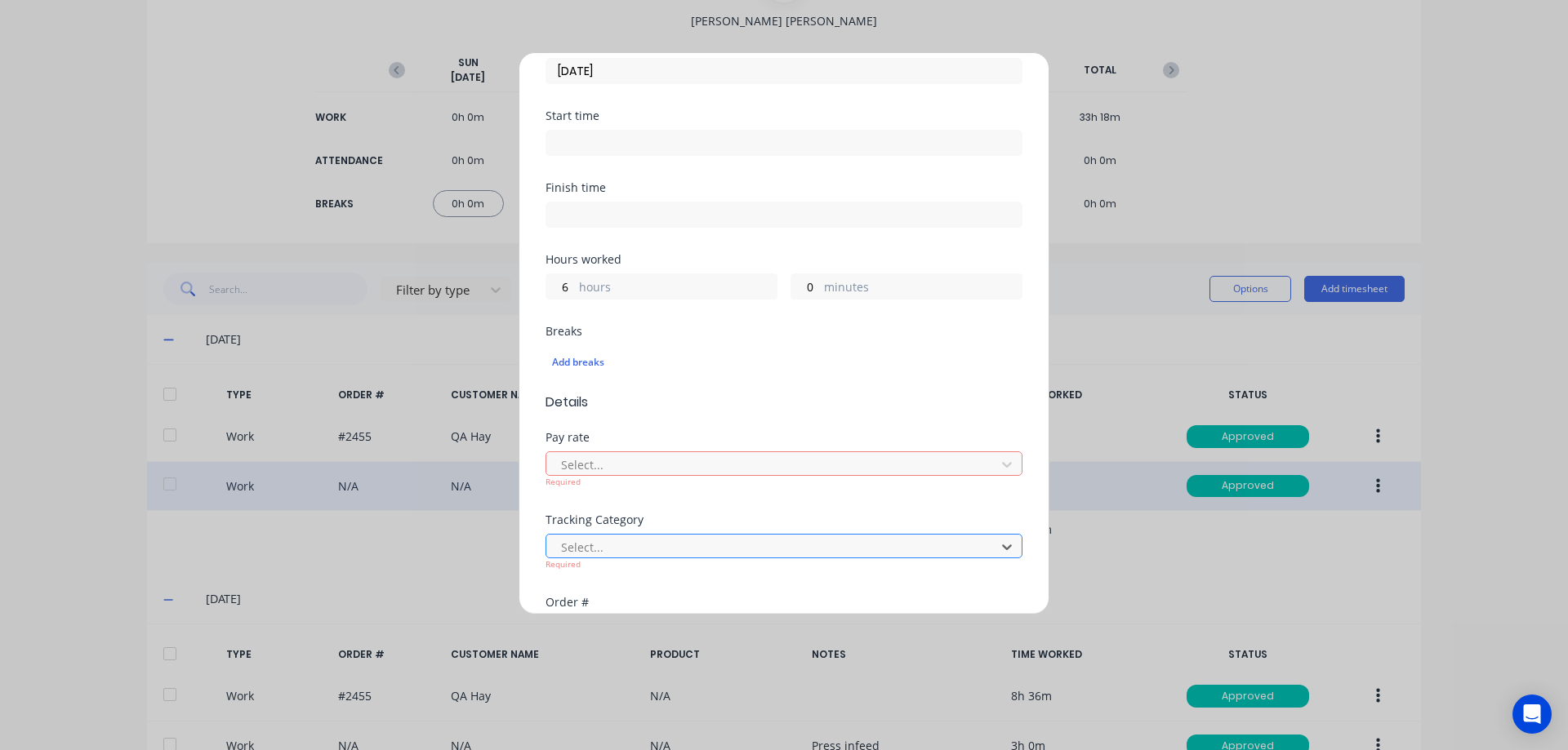
scroll to position [572, 0]
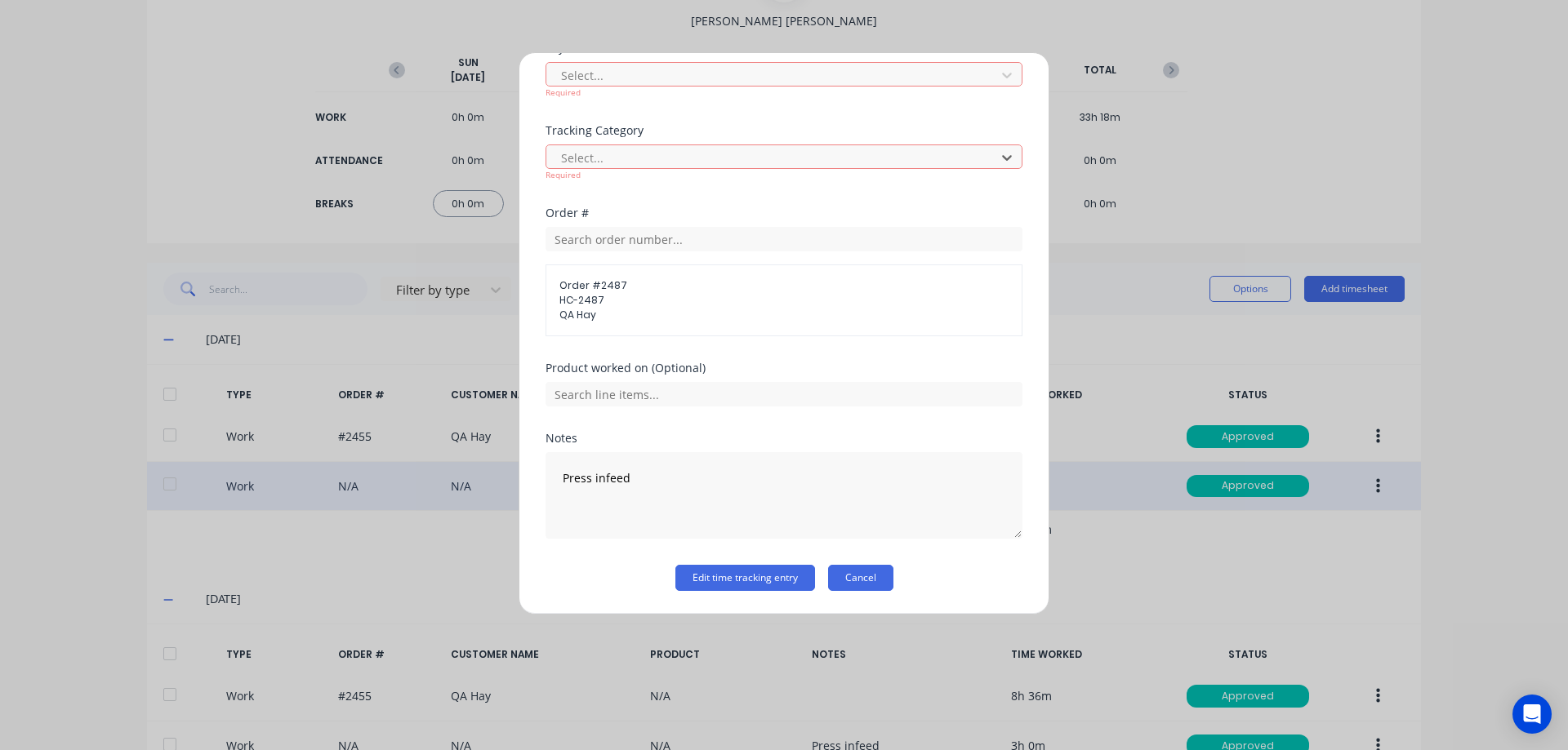
click at [881, 576] on button "Cancel" at bounding box center [861, 578] width 65 height 26
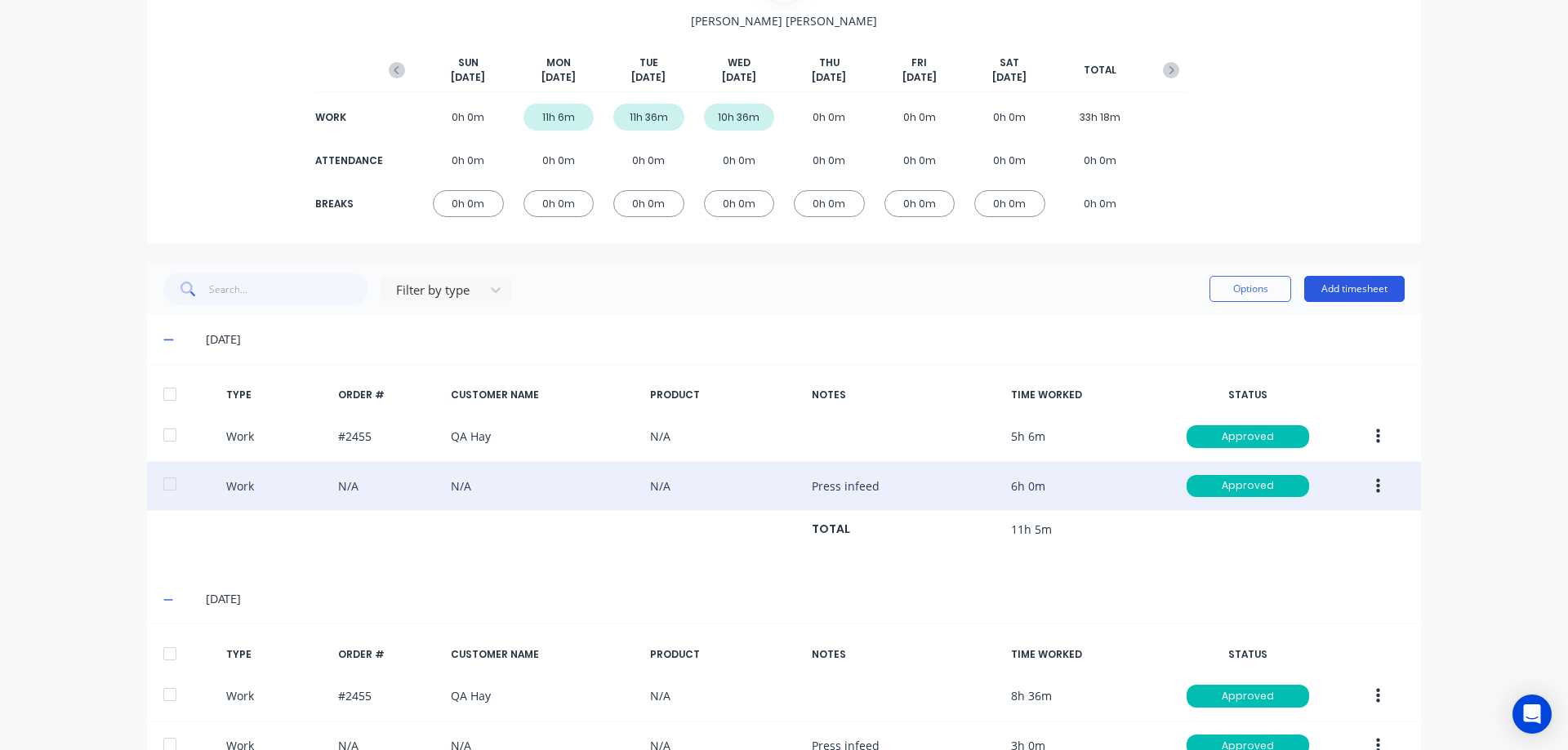
click at [1337, 285] on button "Add timesheet" at bounding box center [1353, 289] width 100 height 26
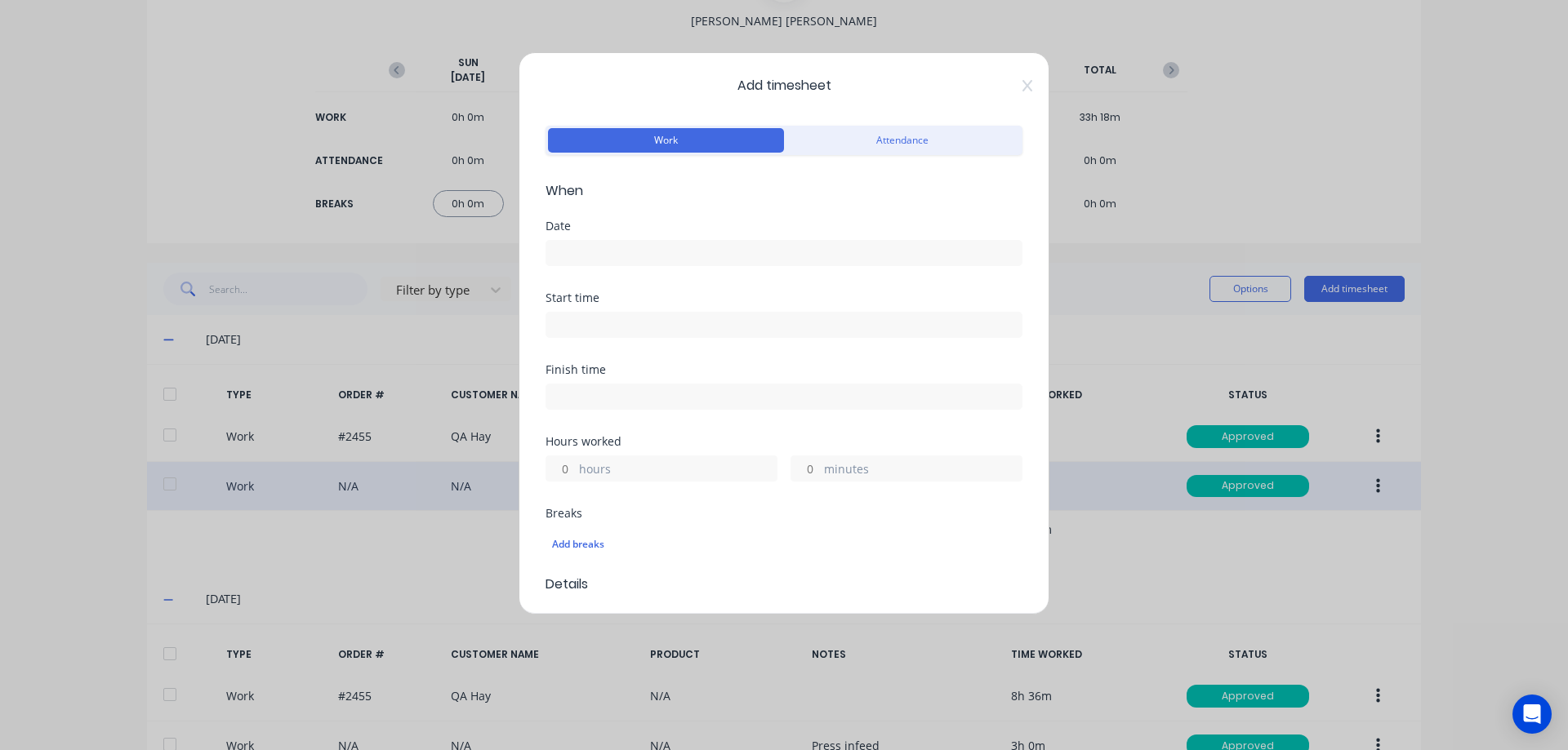
click at [604, 255] on input at bounding box center [784, 253] width 475 height 25
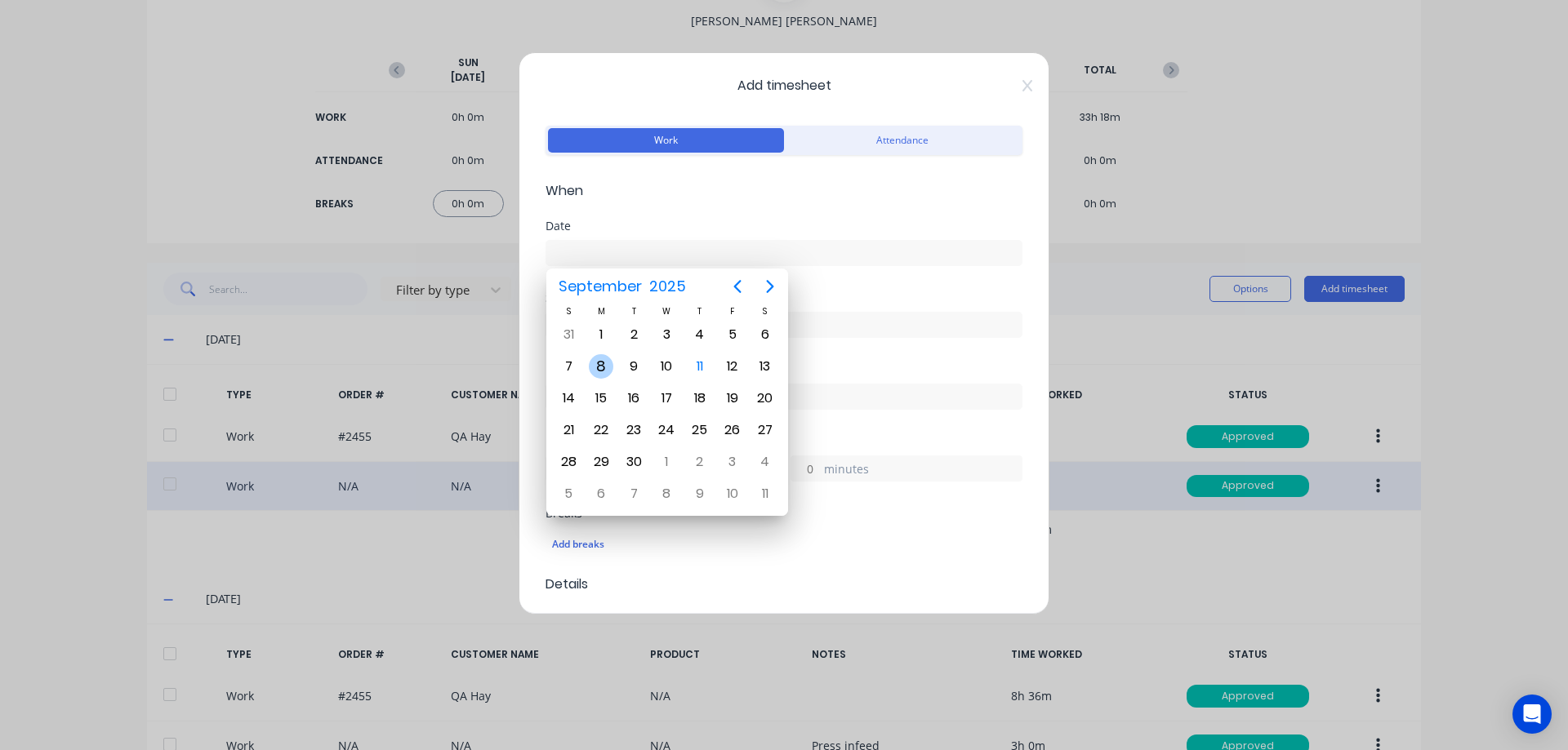
click at [612, 365] on div "8" at bounding box center [601, 366] width 25 height 25
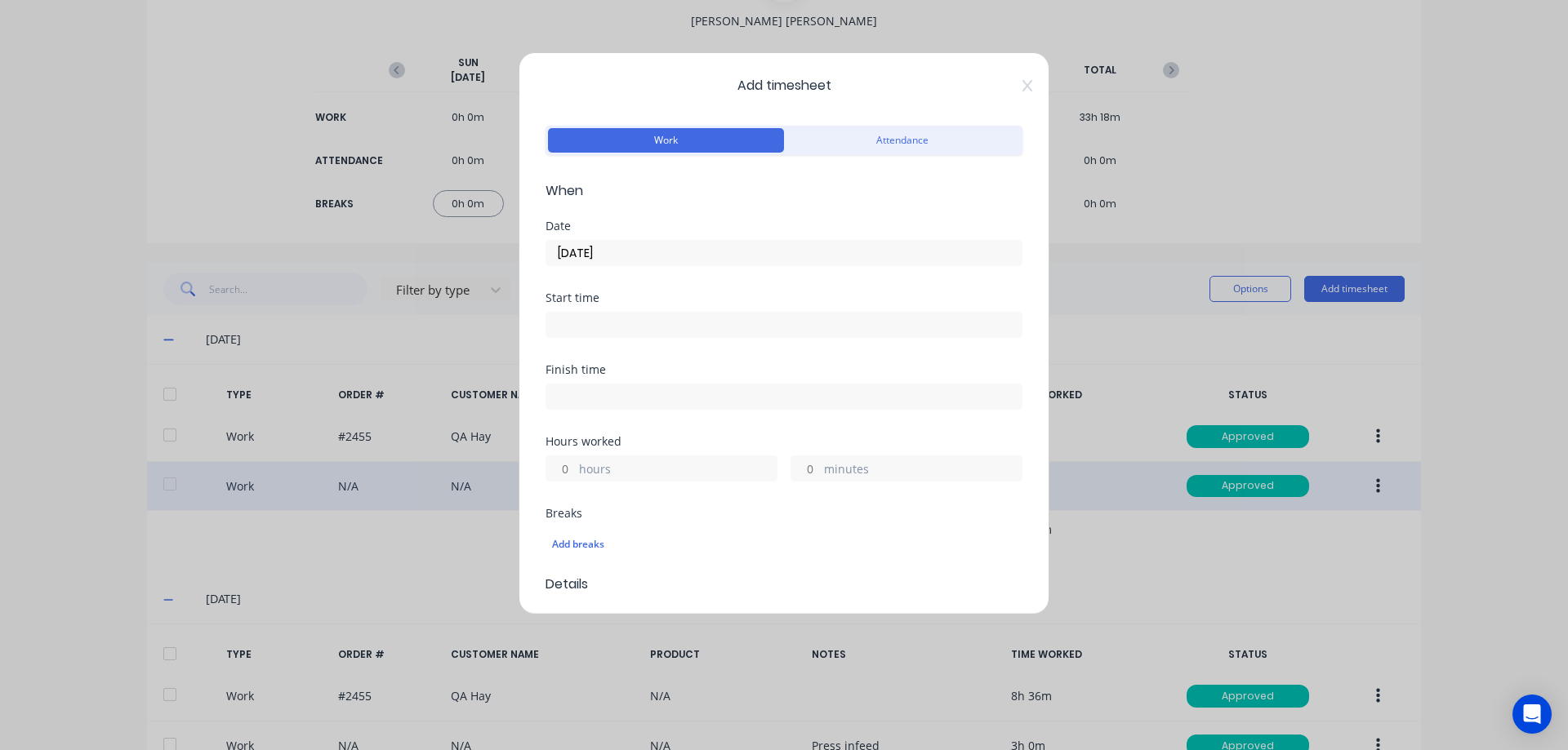
type input "[DATE]"
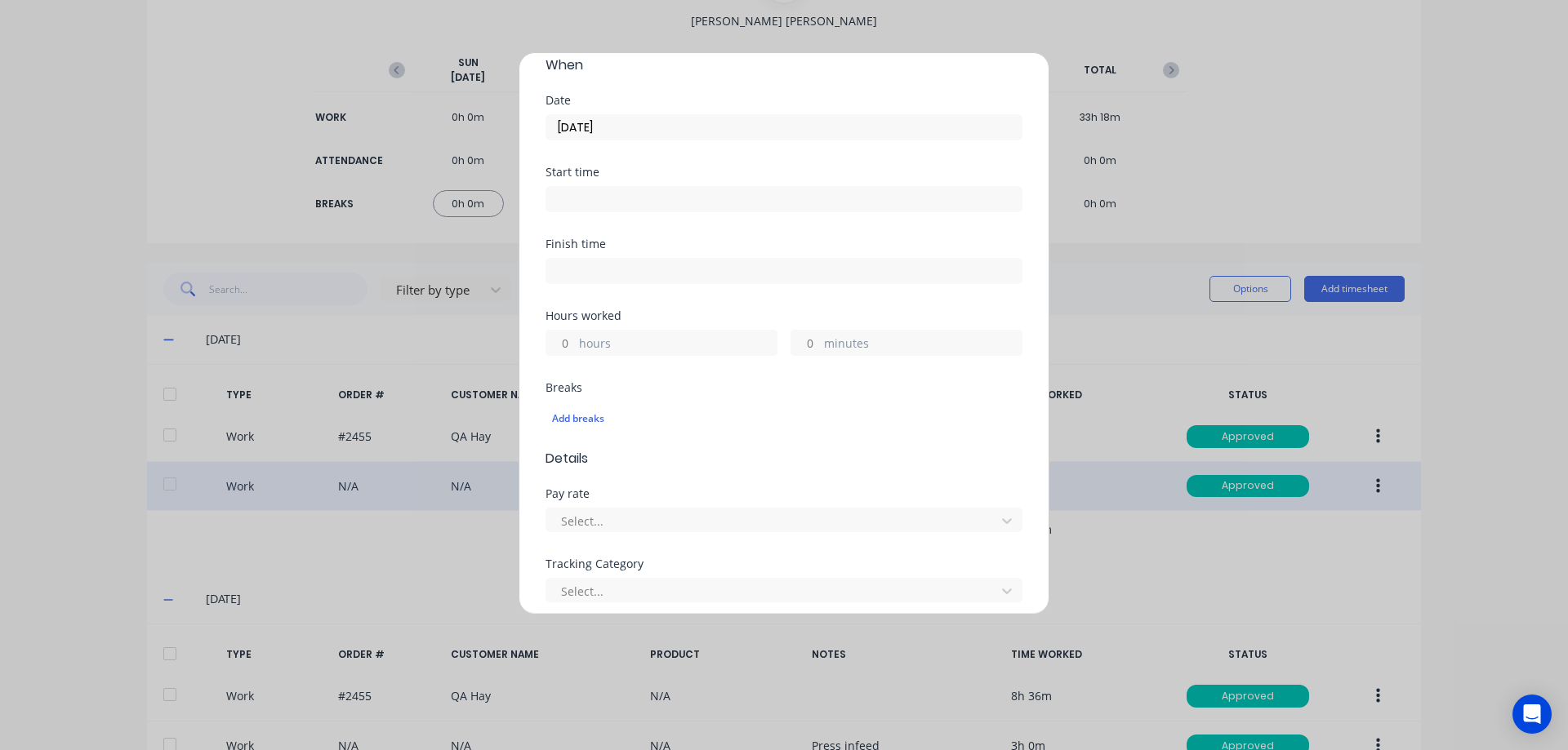
scroll to position [164, 0]
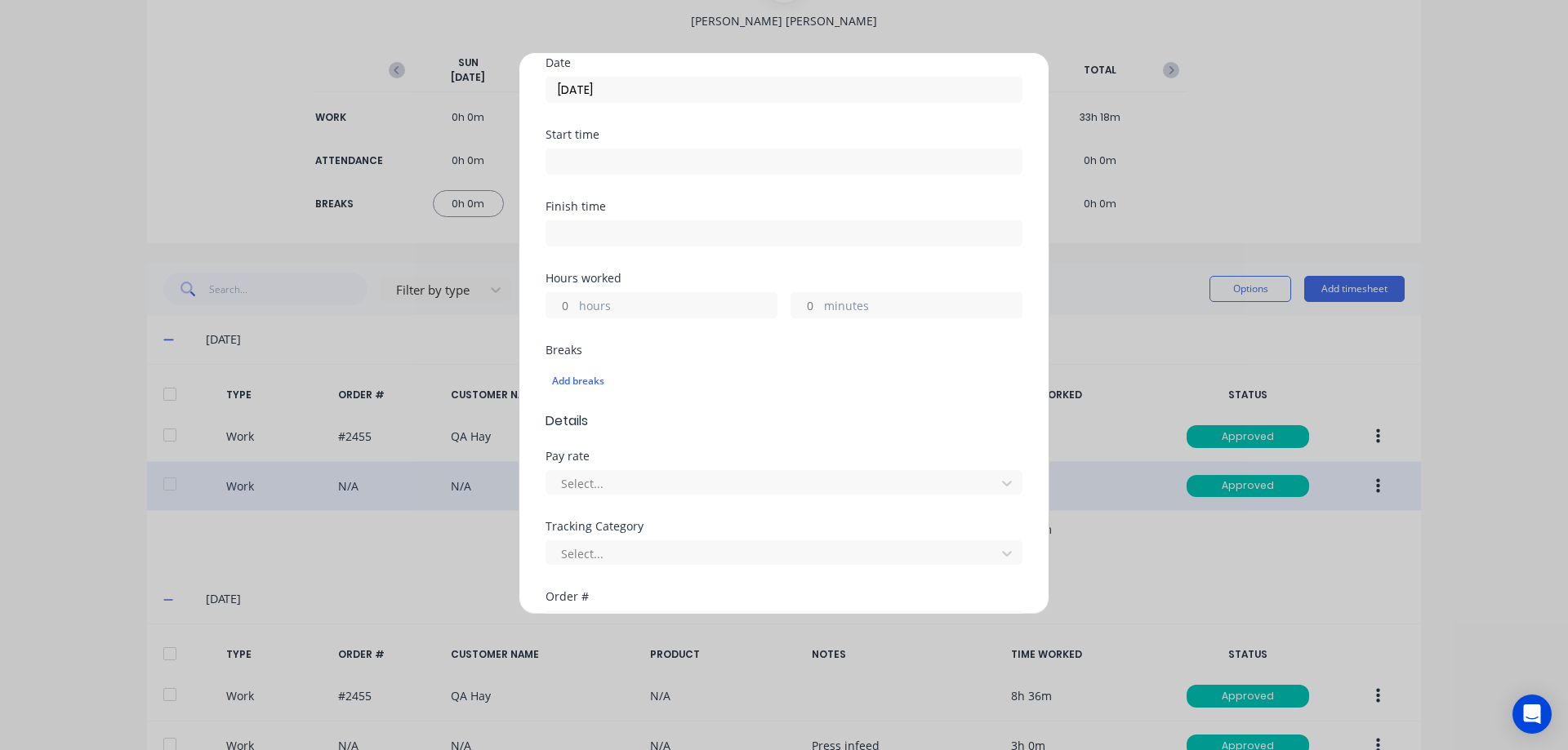
click at [576, 308] on div "hours" at bounding box center [661, 305] width 232 height 26
click at [571, 308] on input "hours" at bounding box center [560, 305] width 28 height 25
type input "6"
click at [801, 336] on div "Hours worked 6 hours minutes" at bounding box center [784, 308] width 477 height 72
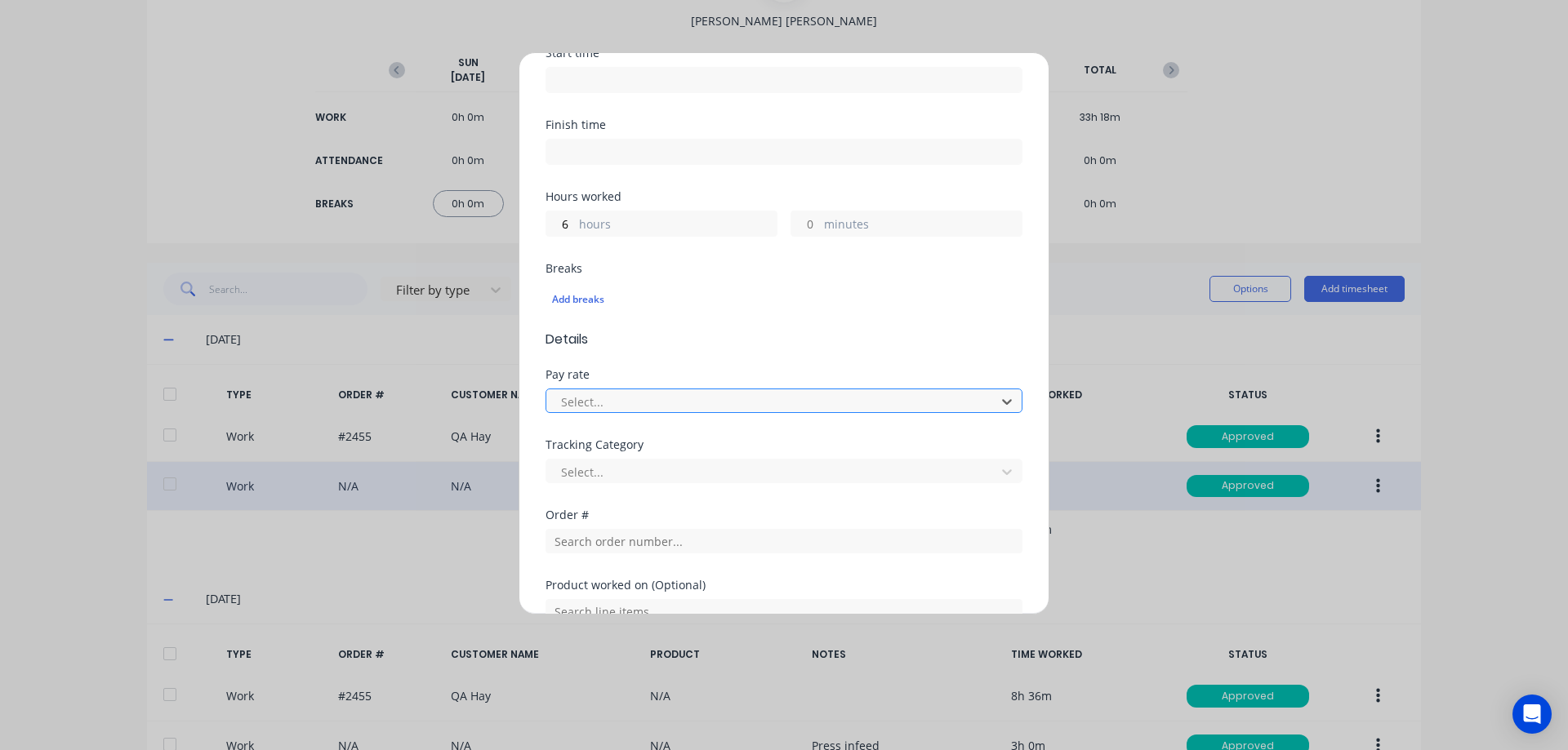
click at [596, 397] on div at bounding box center [773, 402] width 428 height 20
click at [604, 470] on div at bounding box center [773, 472] width 428 height 20
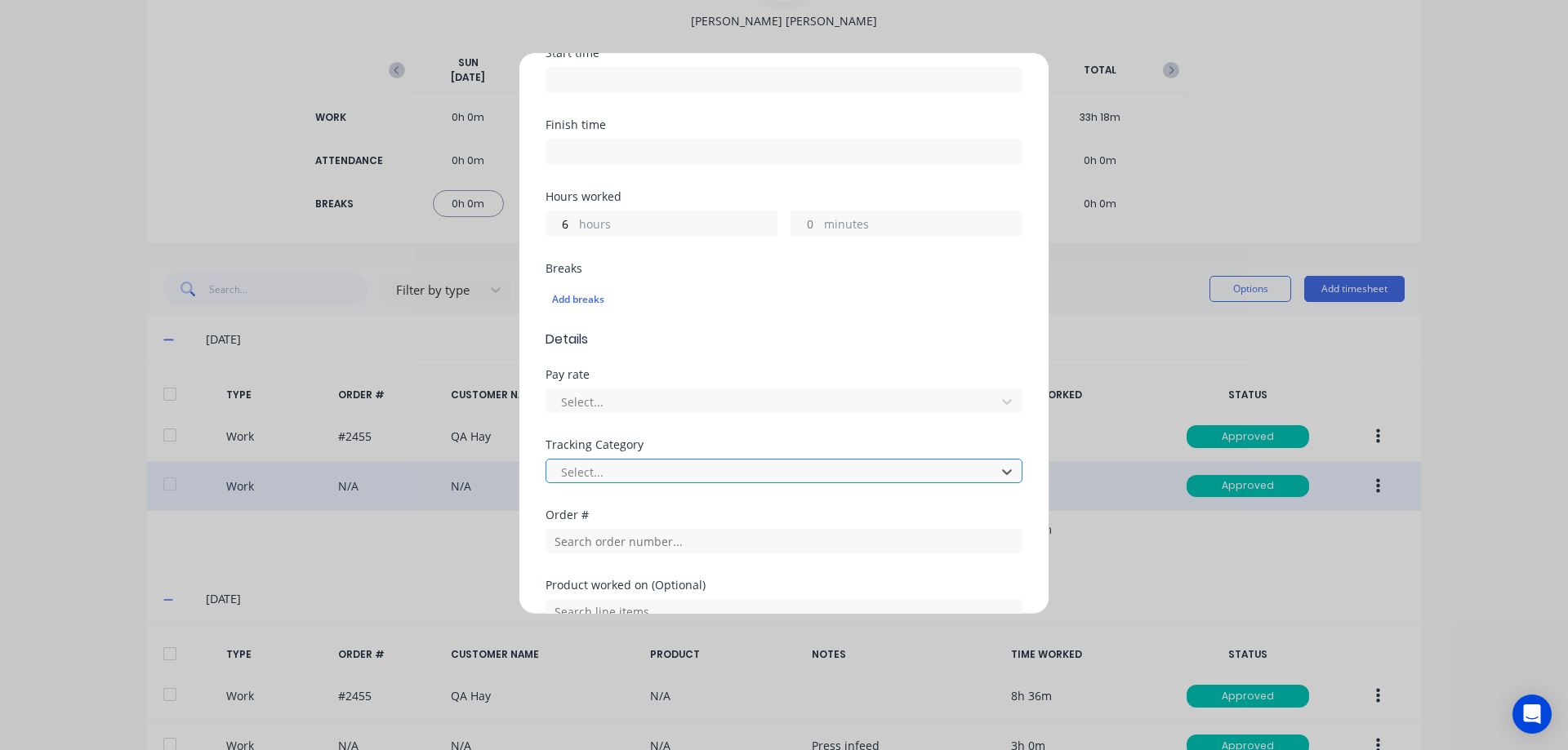
click at [604, 470] on div at bounding box center [773, 472] width 428 height 20
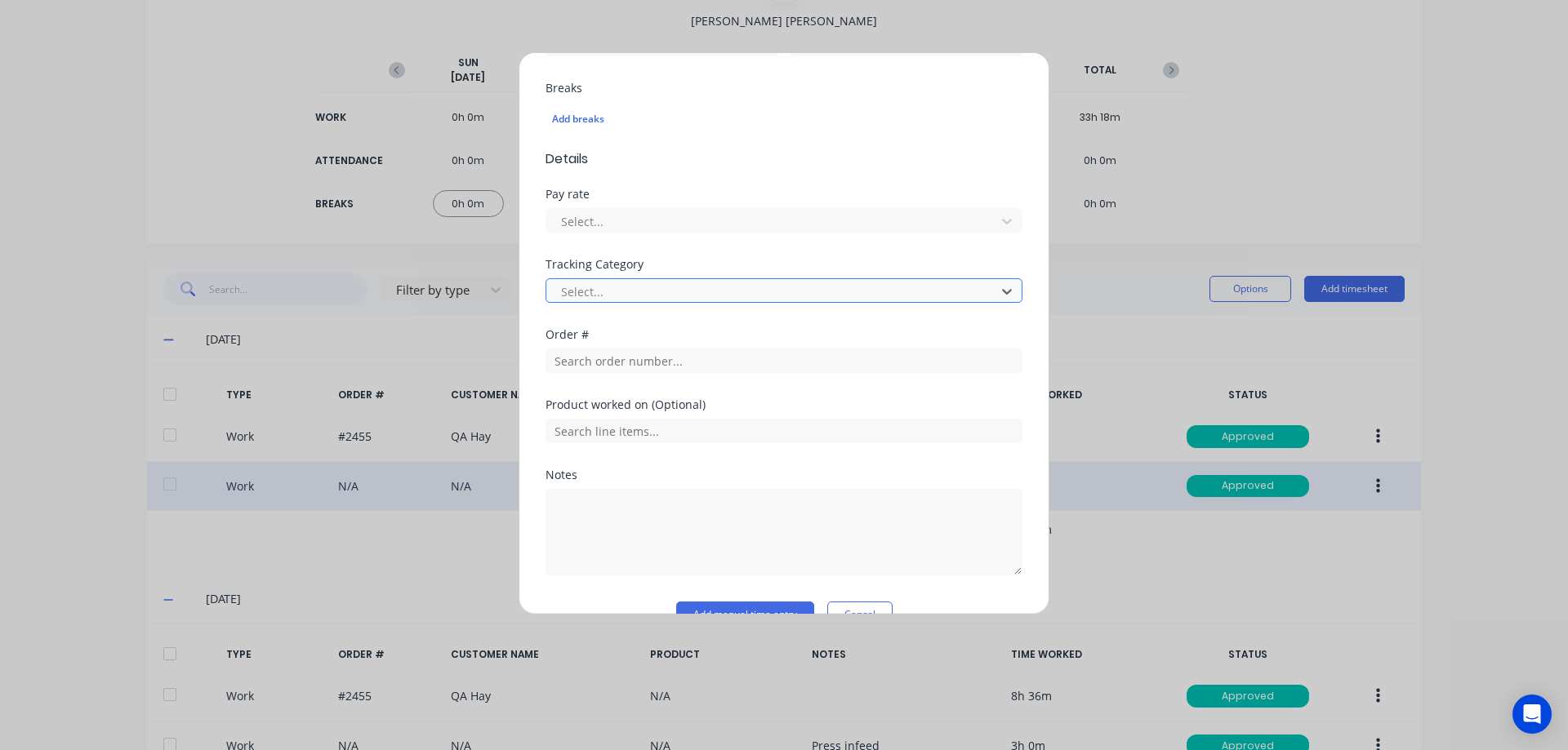
scroll to position [462, 0]
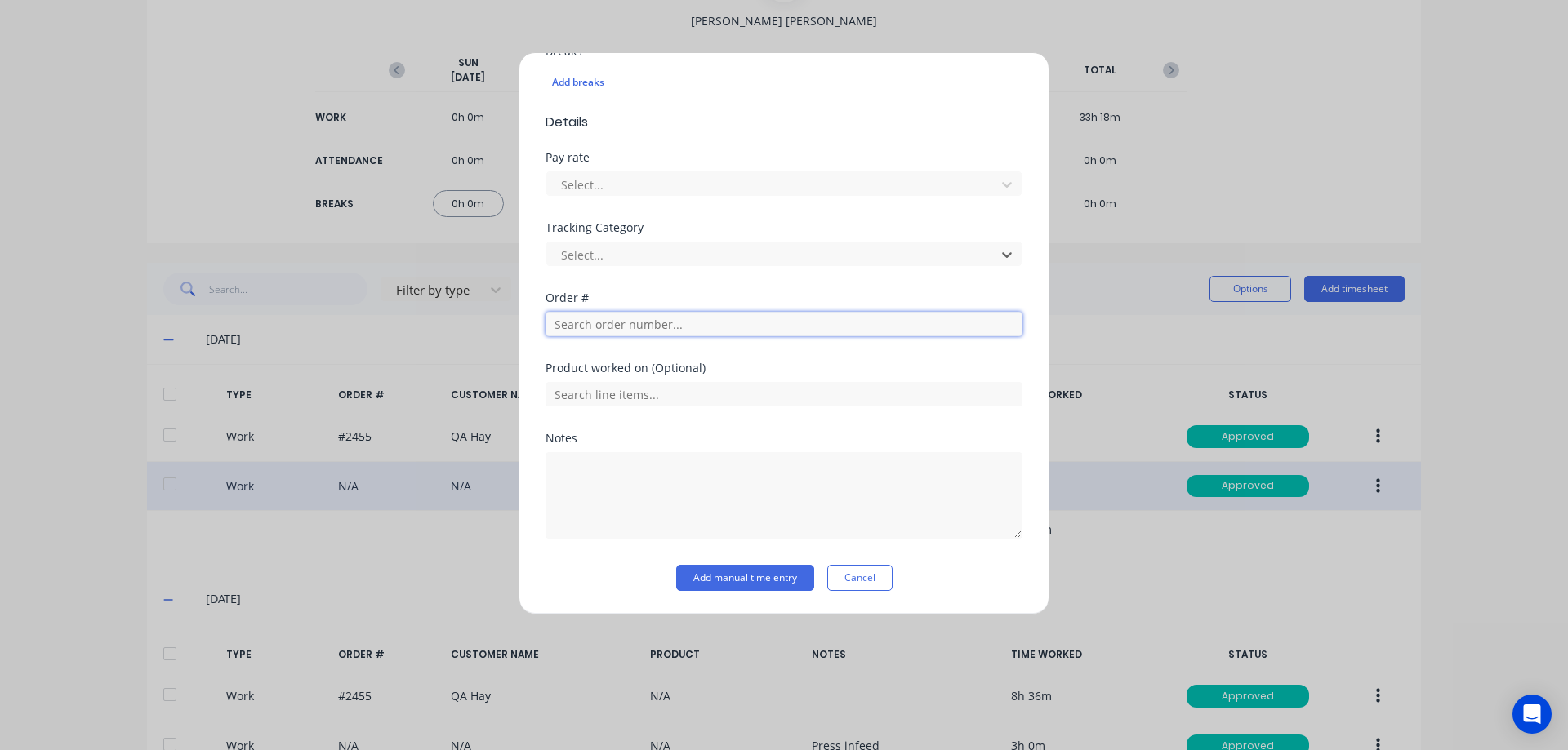
click at [628, 326] on input "text" at bounding box center [784, 324] width 477 height 25
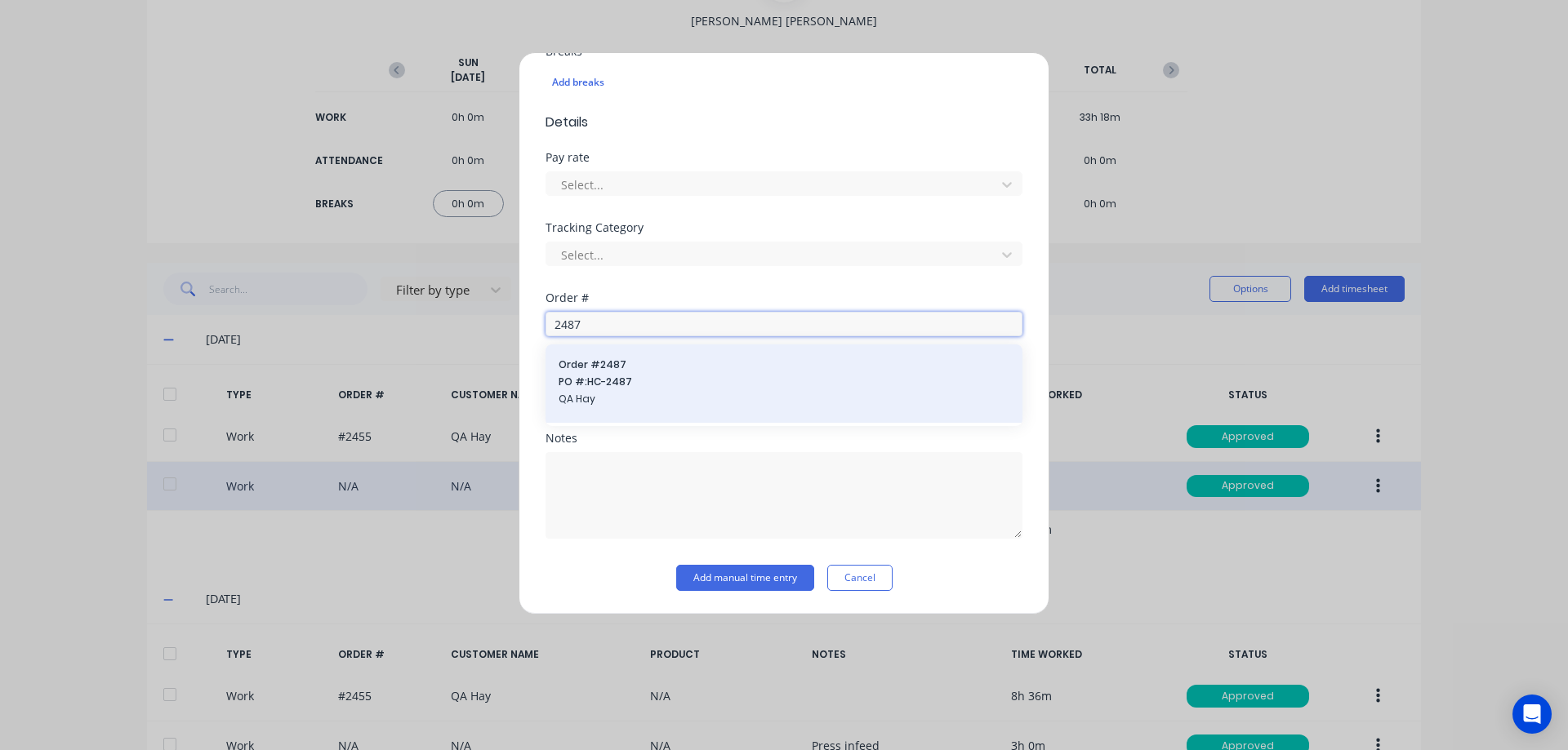
type input "2487"
click at [642, 370] on span "Order # 2487" at bounding box center [784, 365] width 451 height 15
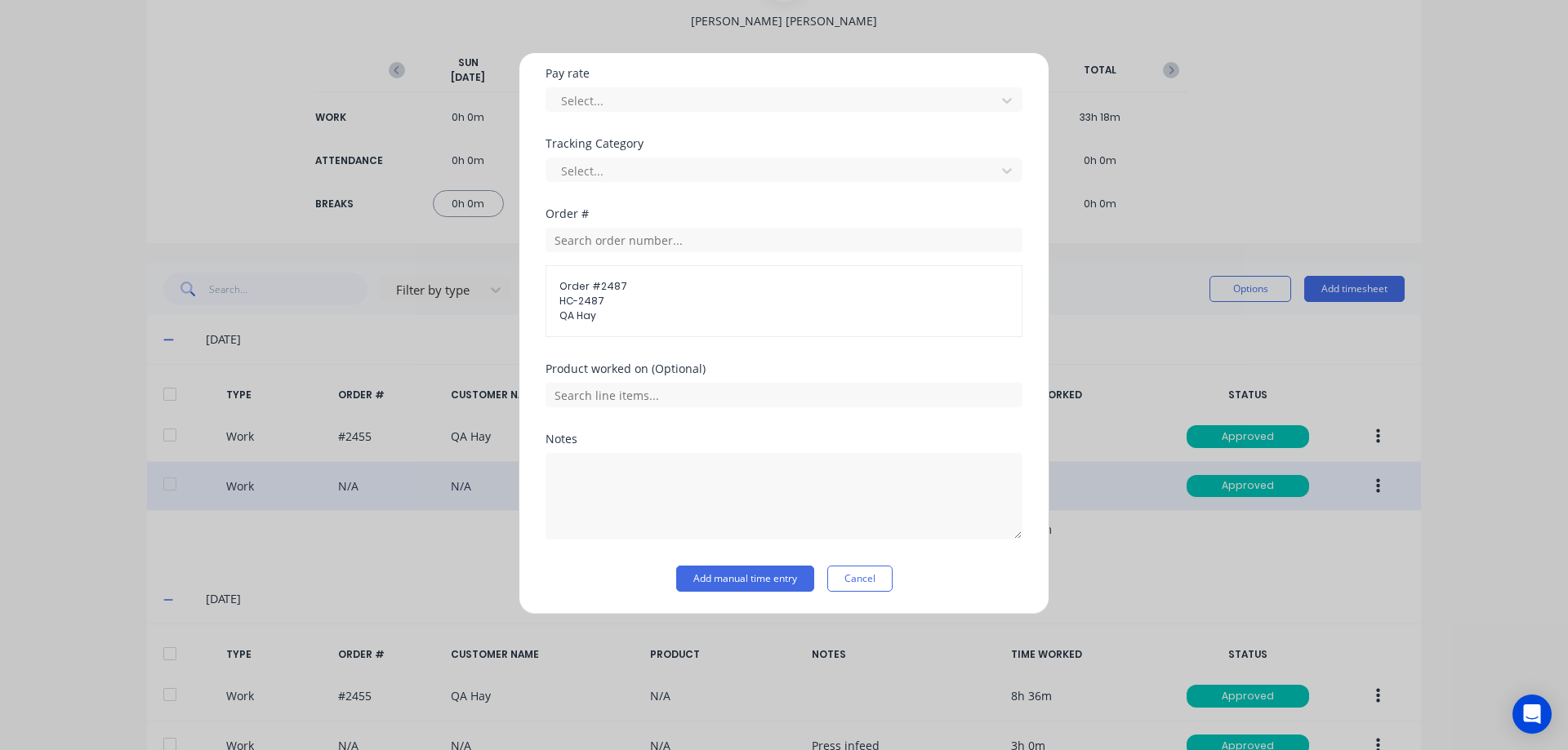
scroll to position [547, 0]
click at [690, 580] on button "Add manual time entry" at bounding box center [745, 578] width 138 height 26
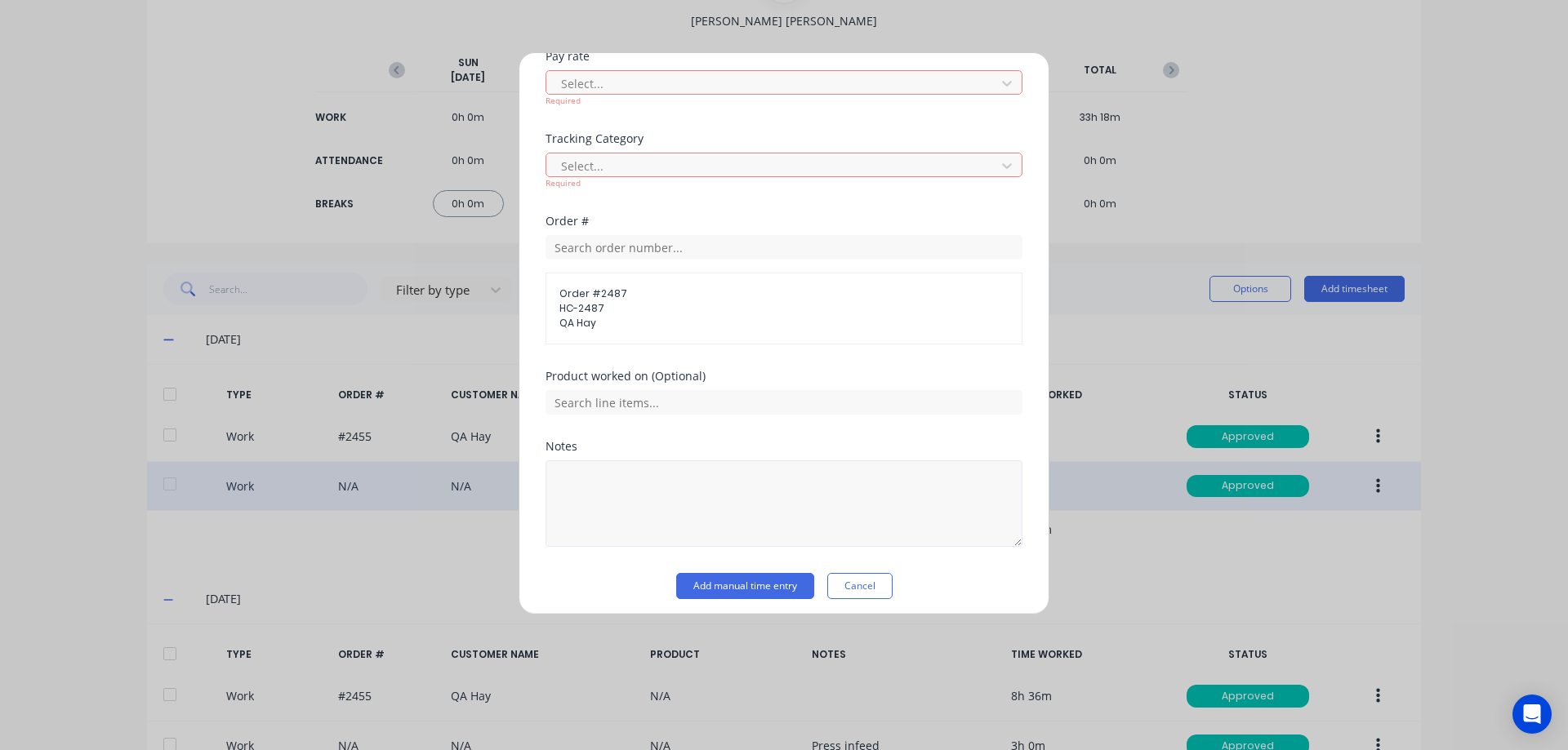
scroll to position [572, 0]
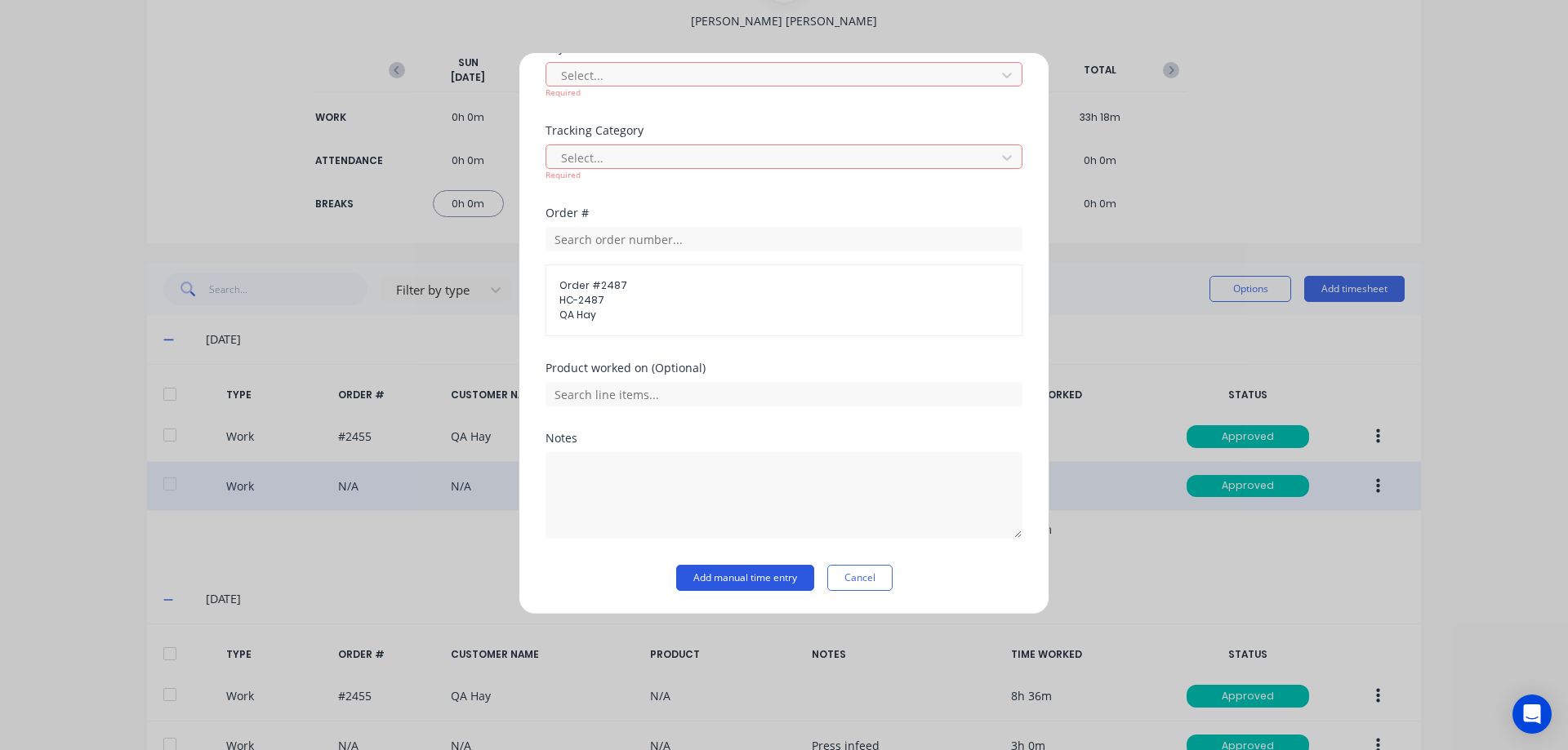
click at [710, 574] on button "Add manual time entry" at bounding box center [745, 578] width 138 height 26
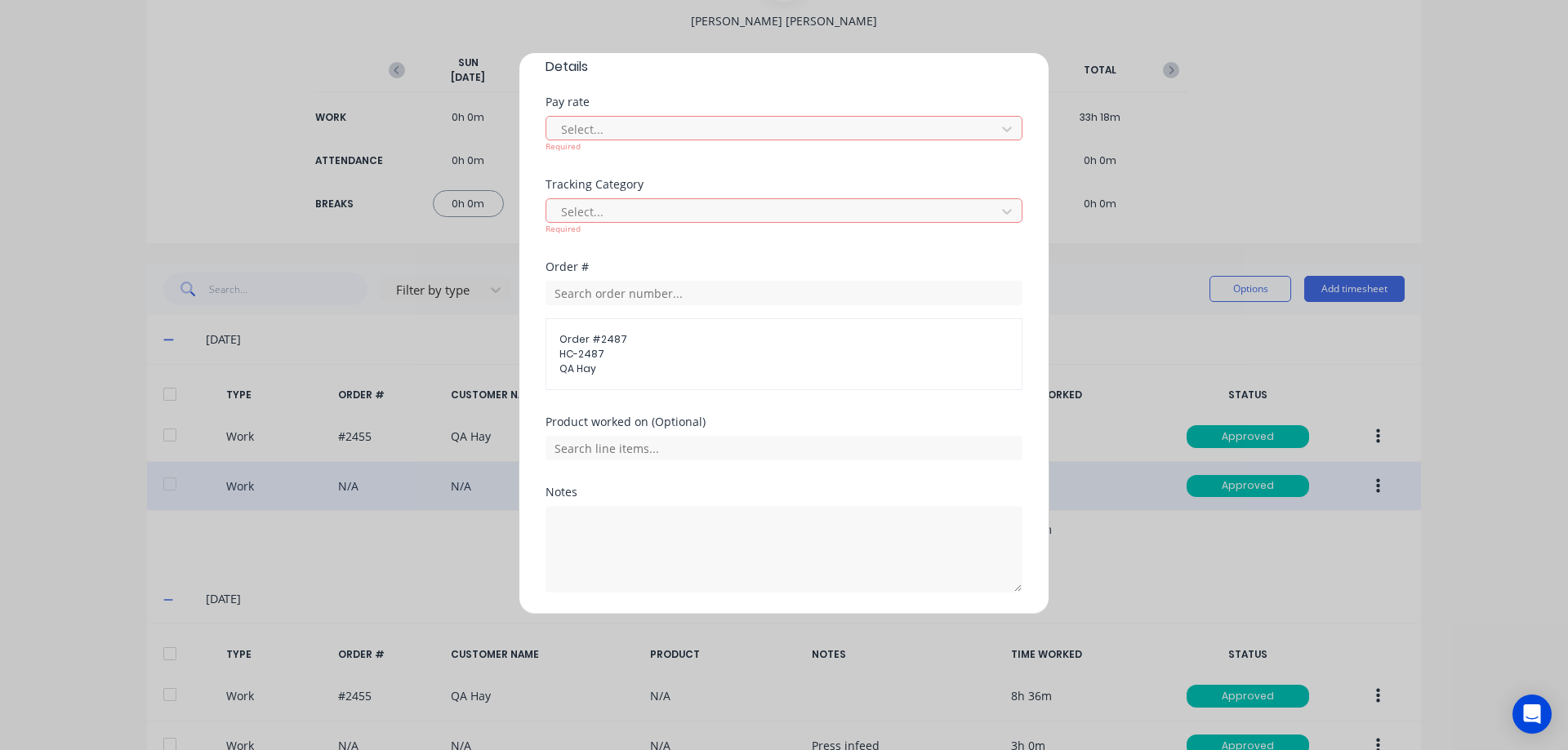
scroll to position [490, 0]
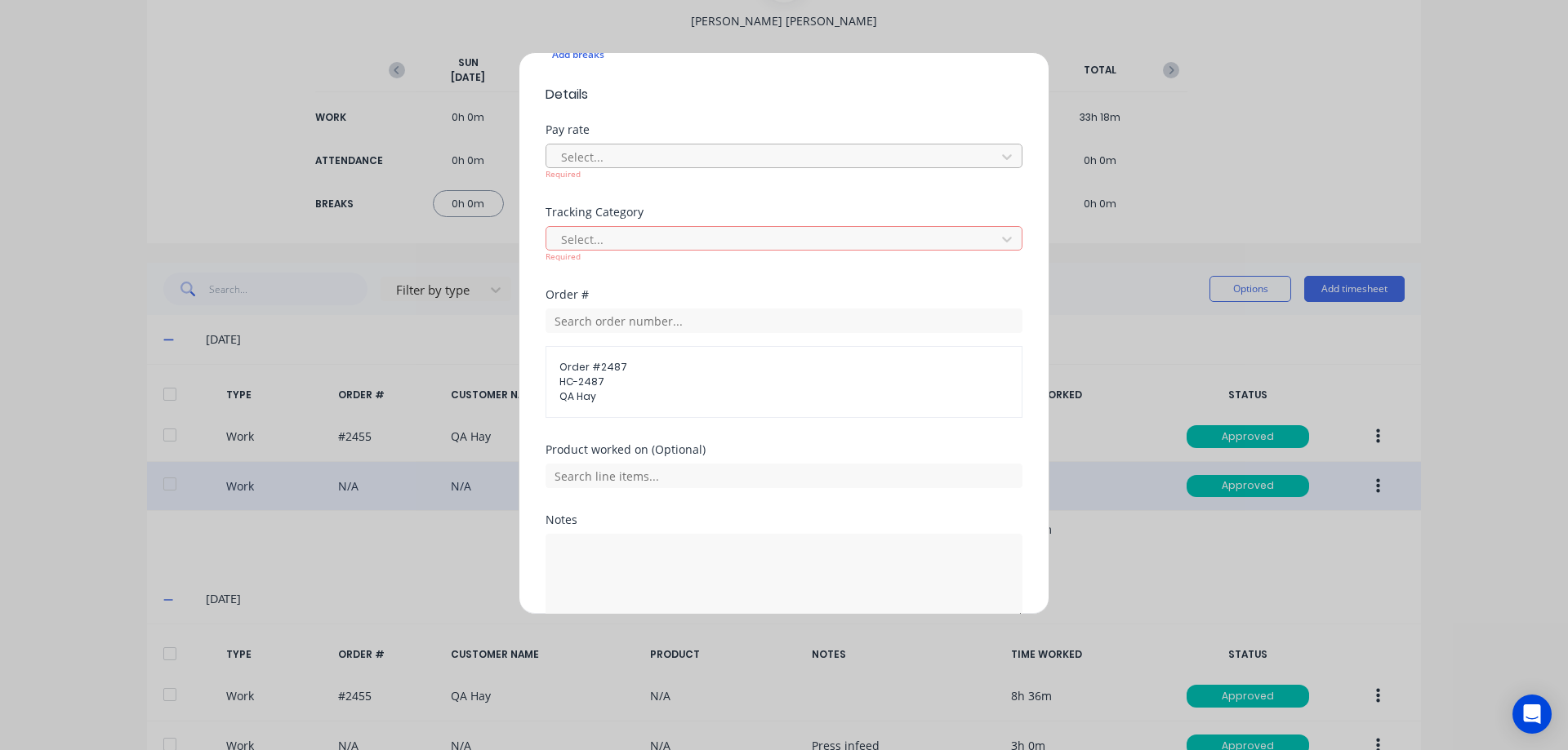
click at [650, 164] on div at bounding box center [773, 157] width 428 height 20
click at [662, 226] on div "Select..." at bounding box center [784, 238] width 477 height 25
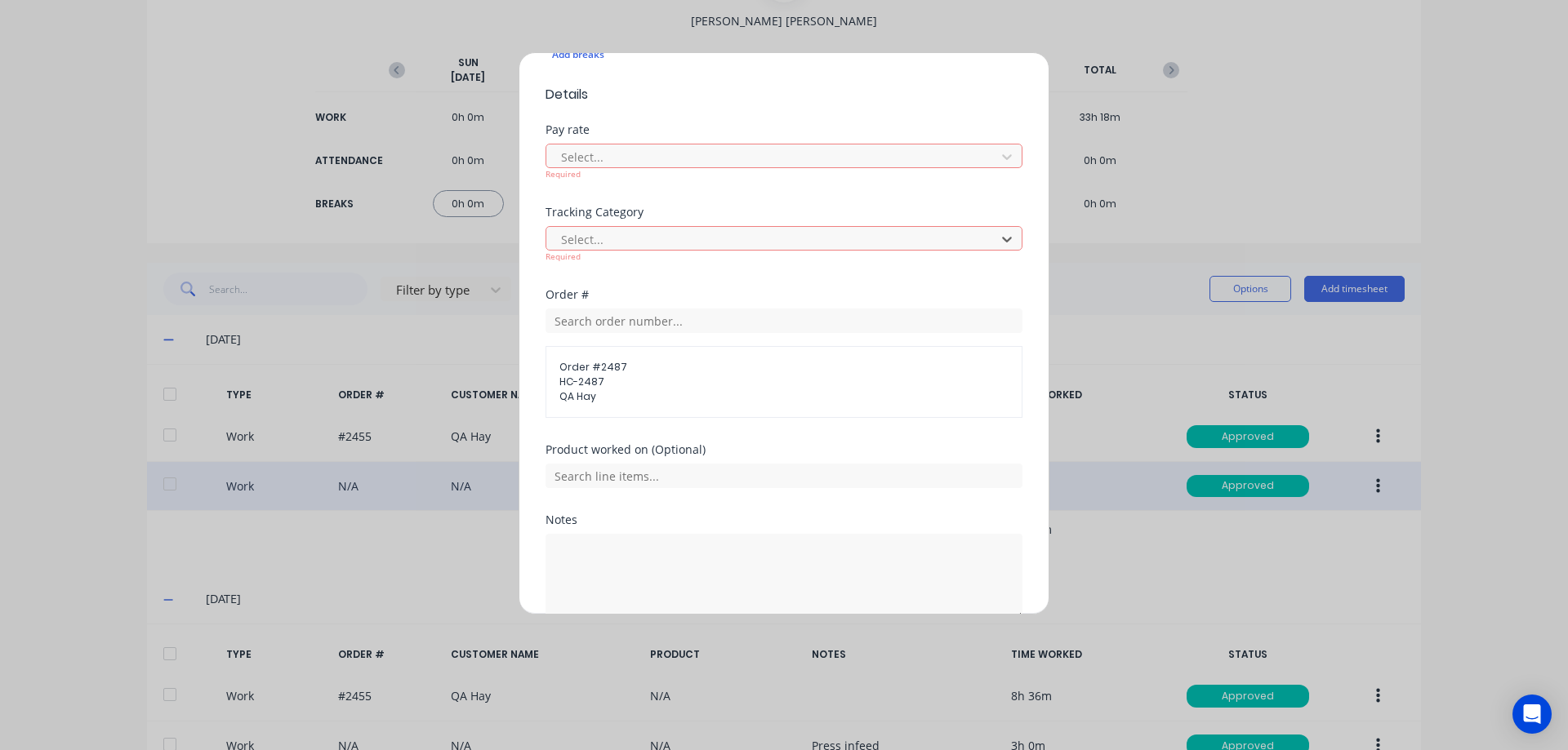
click at [802, 161] on div at bounding box center [773, 157] width 428 height 20
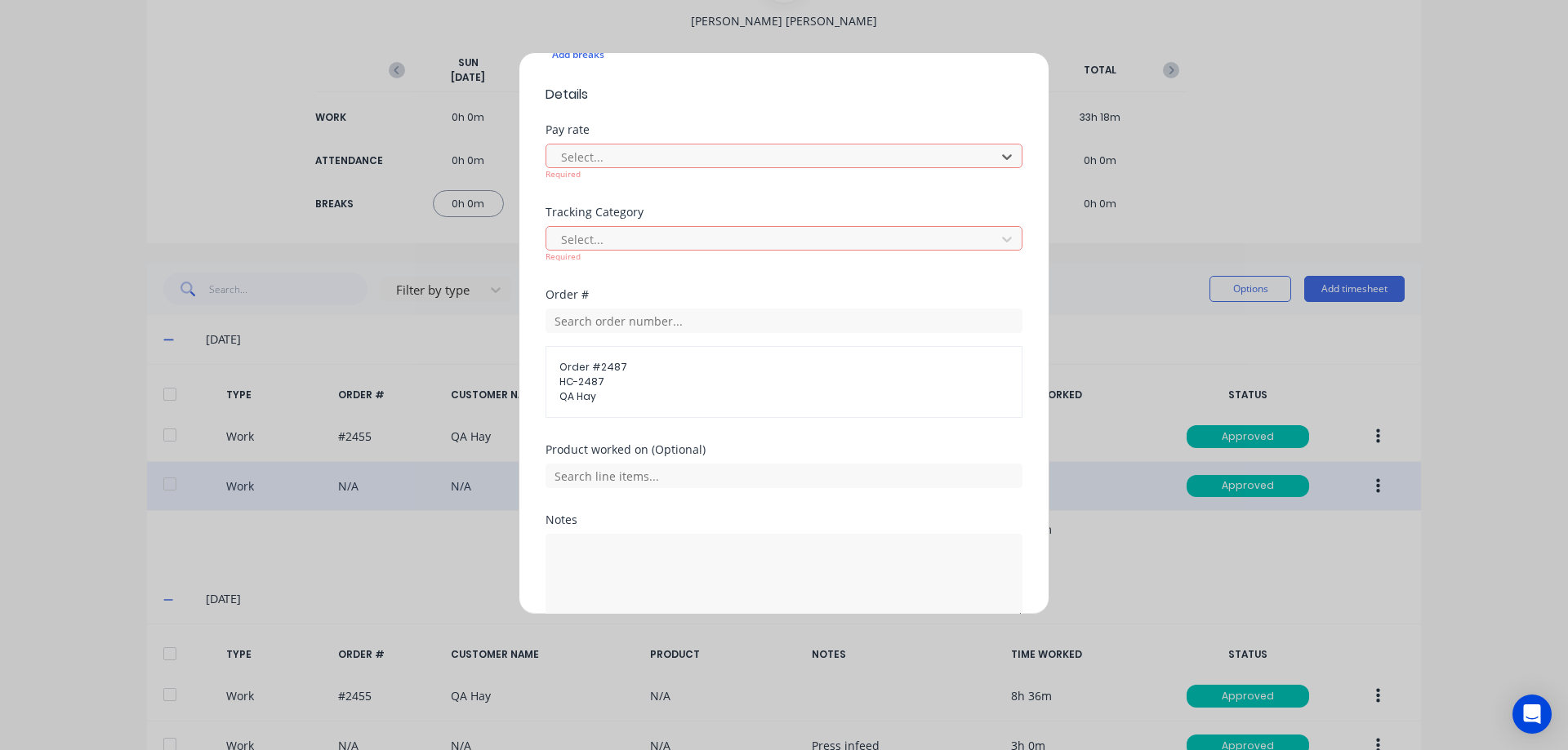
click at [1026, 192] on div "Add timesheet Work Attendance When Date 08/09/2025 Start time Finish time Hours…" at bounding box center [784, 333] width 531 height 563
drag, startPoint x: 872, startPoint y: 173, endPoint x: 851, endPoint y: 153, distance: 29.0
click at [871, 173] on div "Required" at bounding box center [784, 174] width 477 height 12
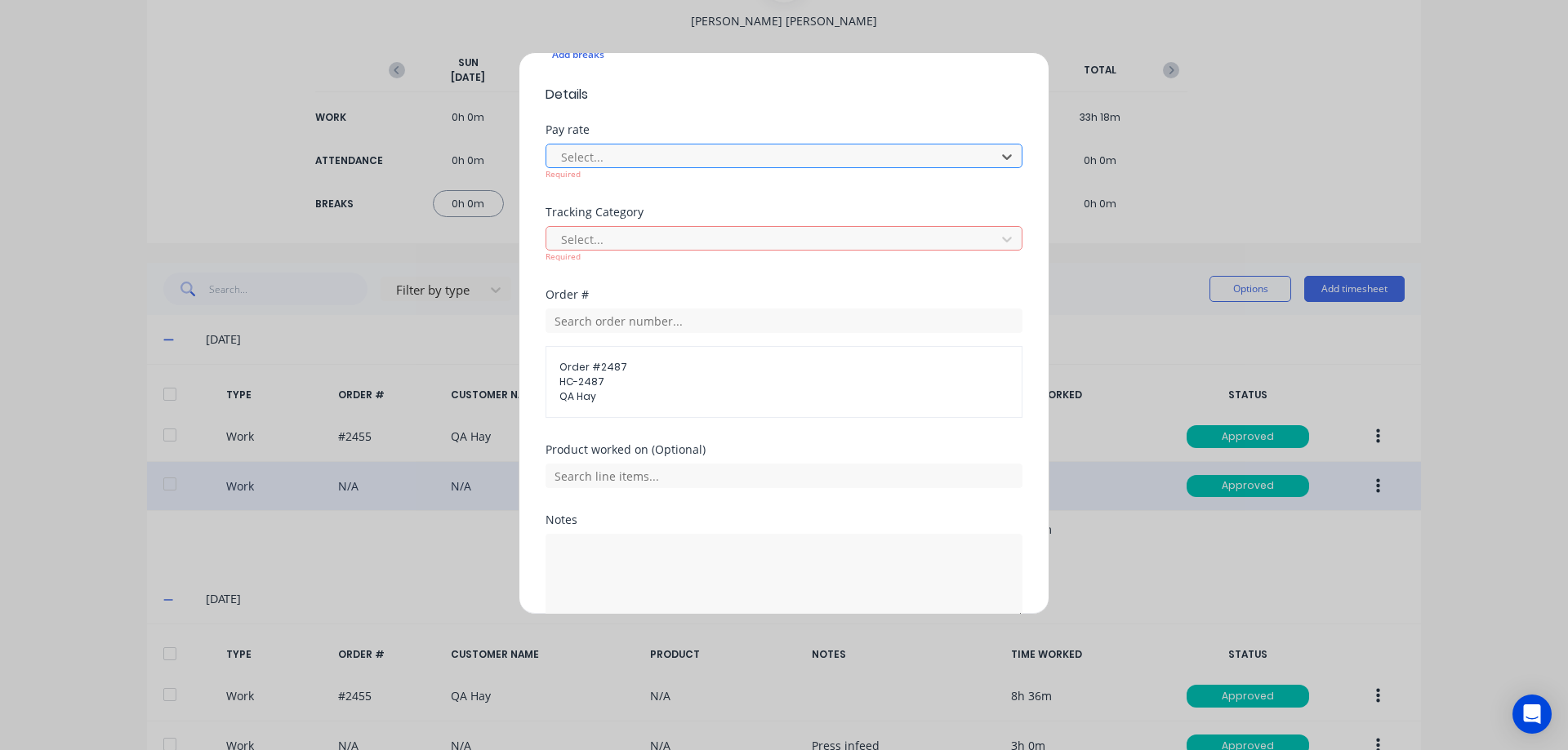
click at [851, 153] on div at bounding box center [773, 157] width 428 height 20
click at [851, 118] on form "Work Attendance When Date 08/09/2025 Start time Finish time Hours worked 6 hour…" at bounding box center [784, 152] width 477 height 1041
click at [844, 242] on div at bounding box center [773, 239] width 428 height 20
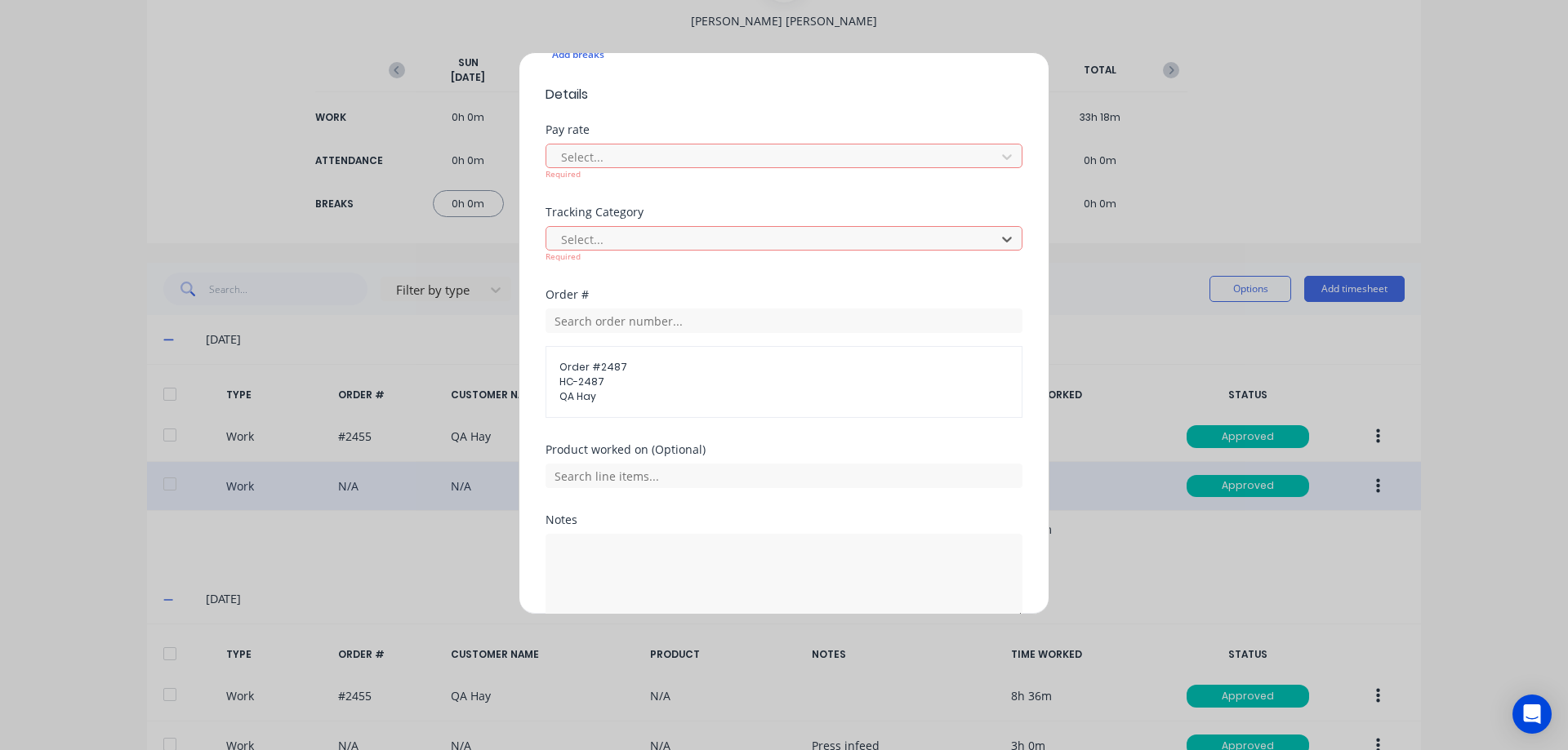
click at [863, 211] on div "Tracking Category" at bounding box center [784, 212] width 477 height 12
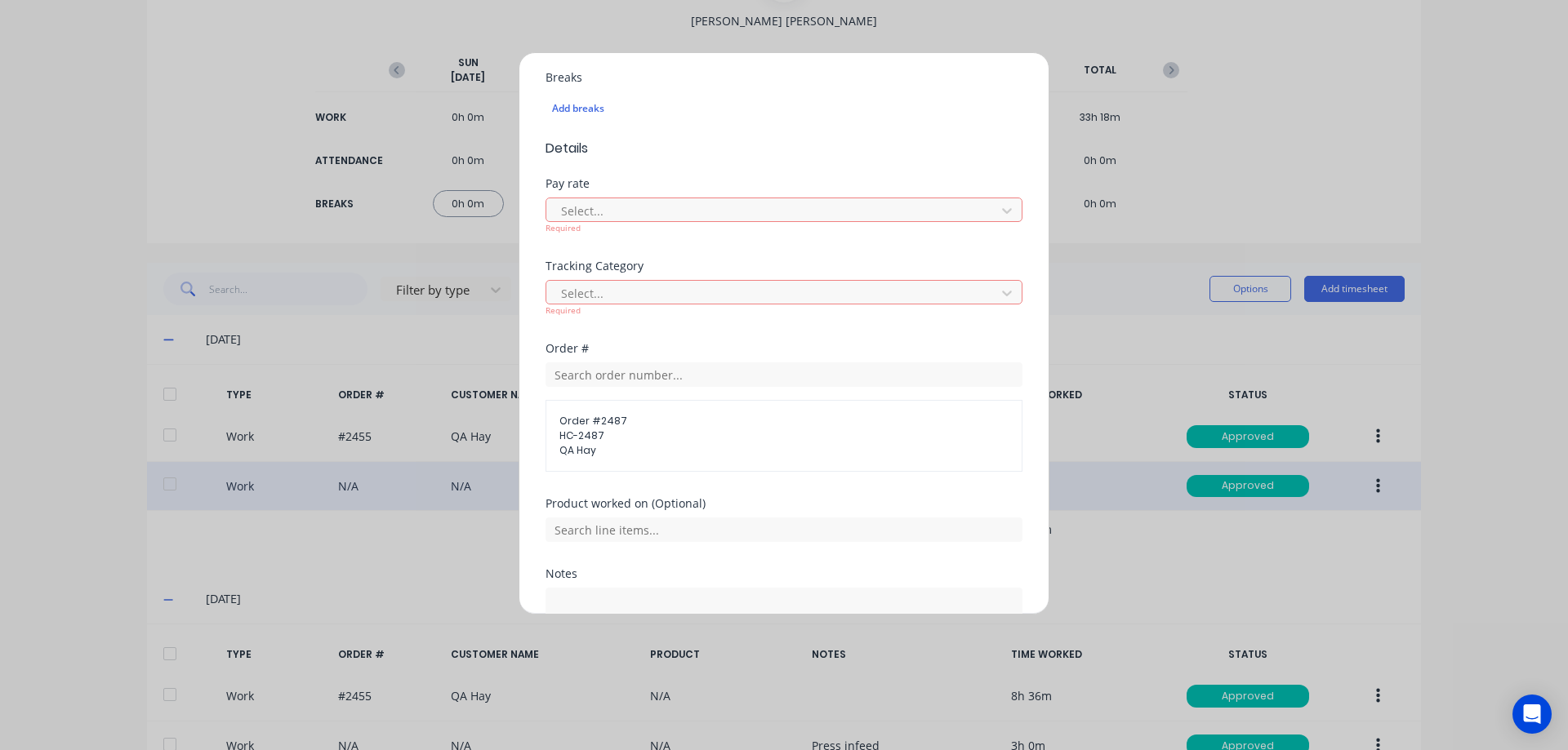
scroll to position [408, 0]
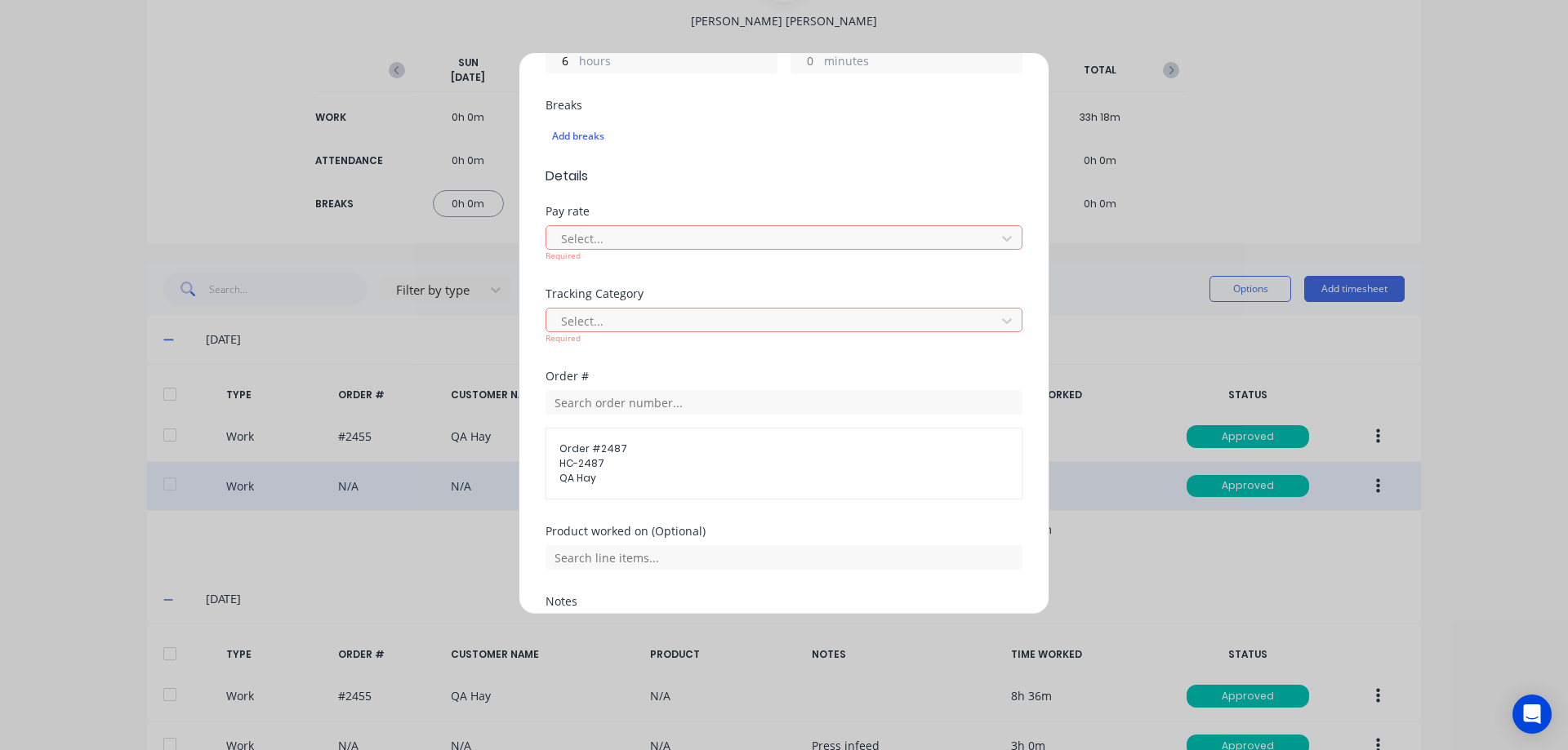
click at [1513, 232] on div "Add timesheet Work Attendance When Date 08/09/2025 Start time Finish time Hours…" at bounding box center [784, 375] width 1568 height 750
click at [1478, 192] on div "Add timesheet Work Attendance When Date 08/09/2025 Start time Finish time Hours…" at bounding box center [784, 375] width 1568 height 750
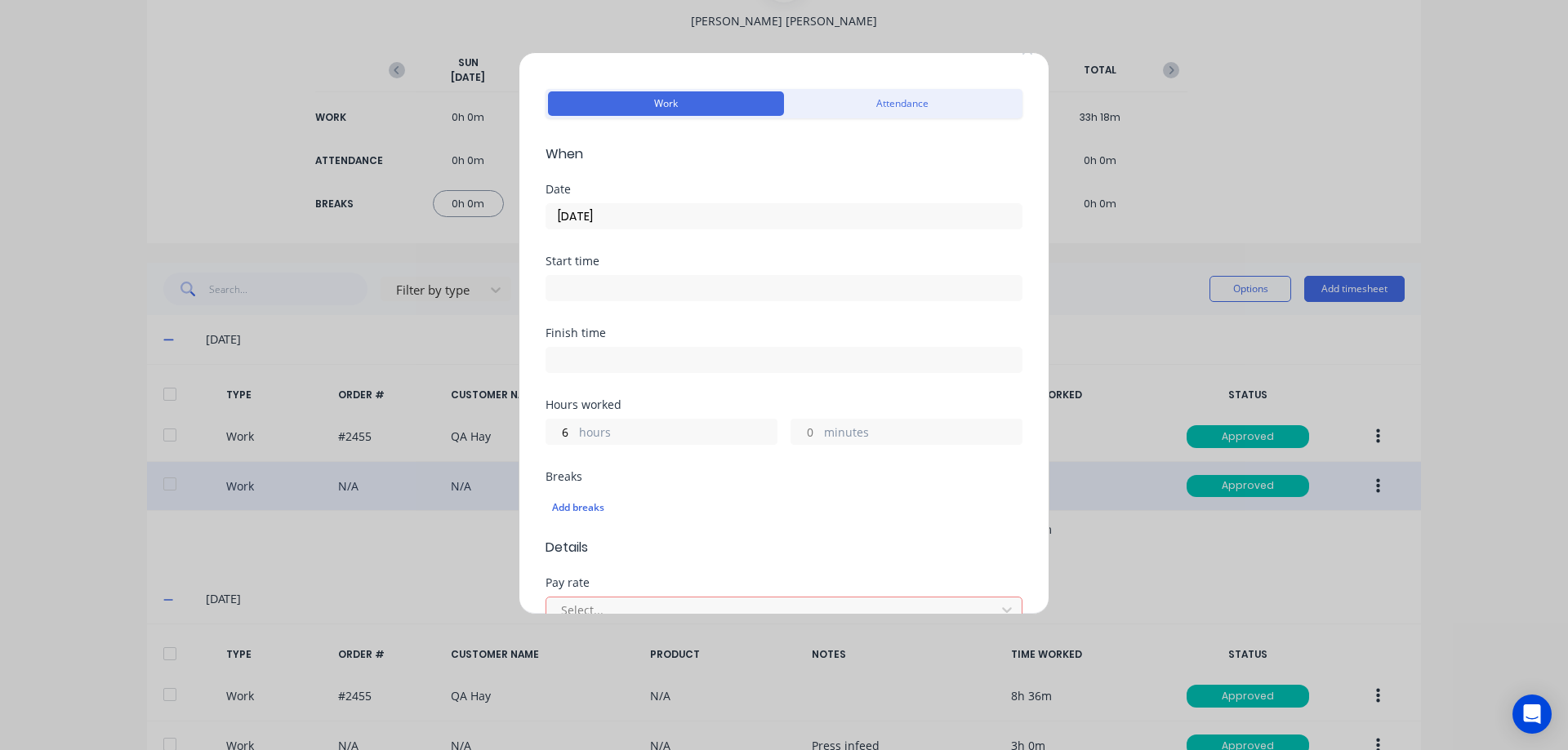
scroll to position [0, 0]
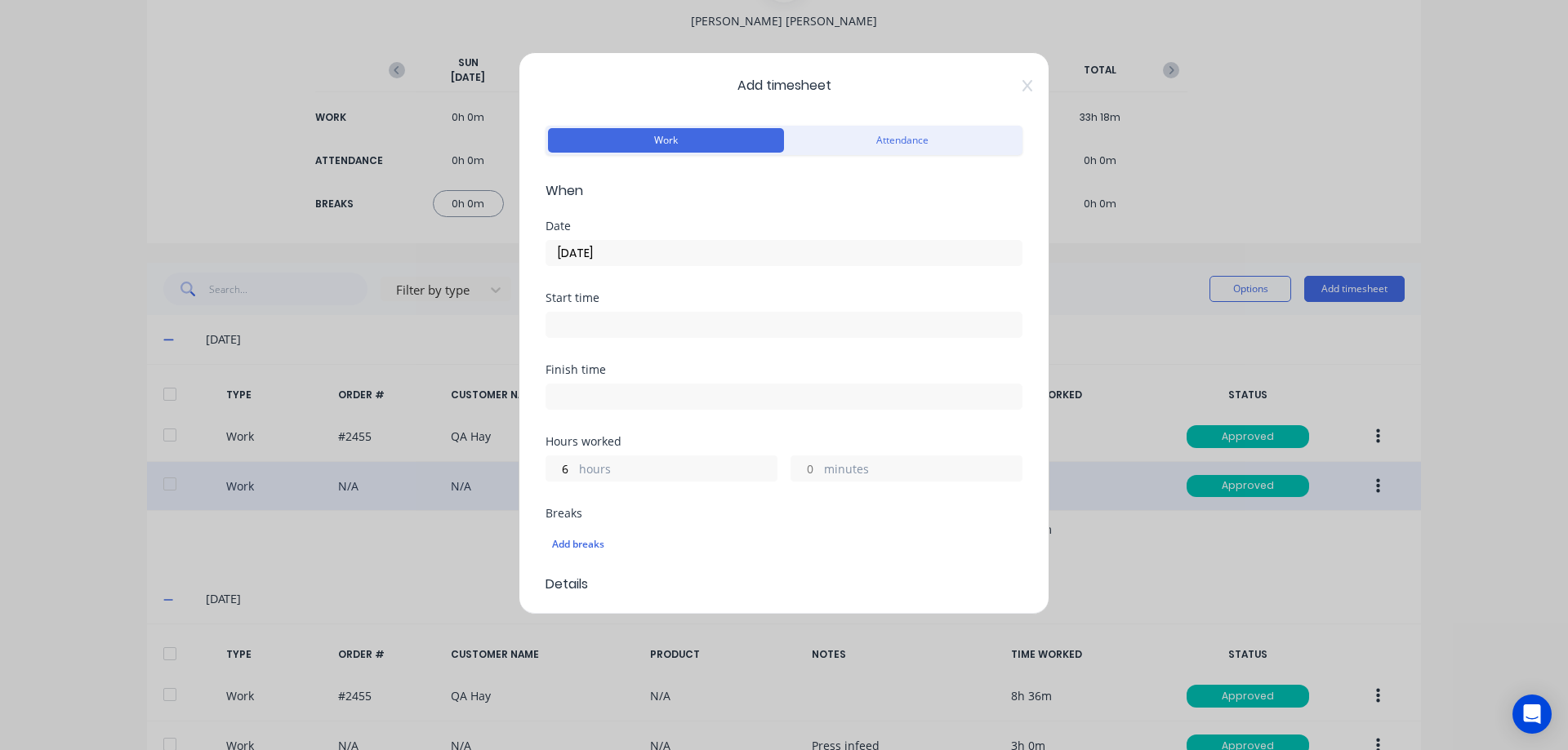
click at [1007, 91] on span "Add timesheet" at bounding box center [784, 86] width 477 height 20
click at [1023, 85] on icon at bounding box center [1027, 85] width 10 height 13
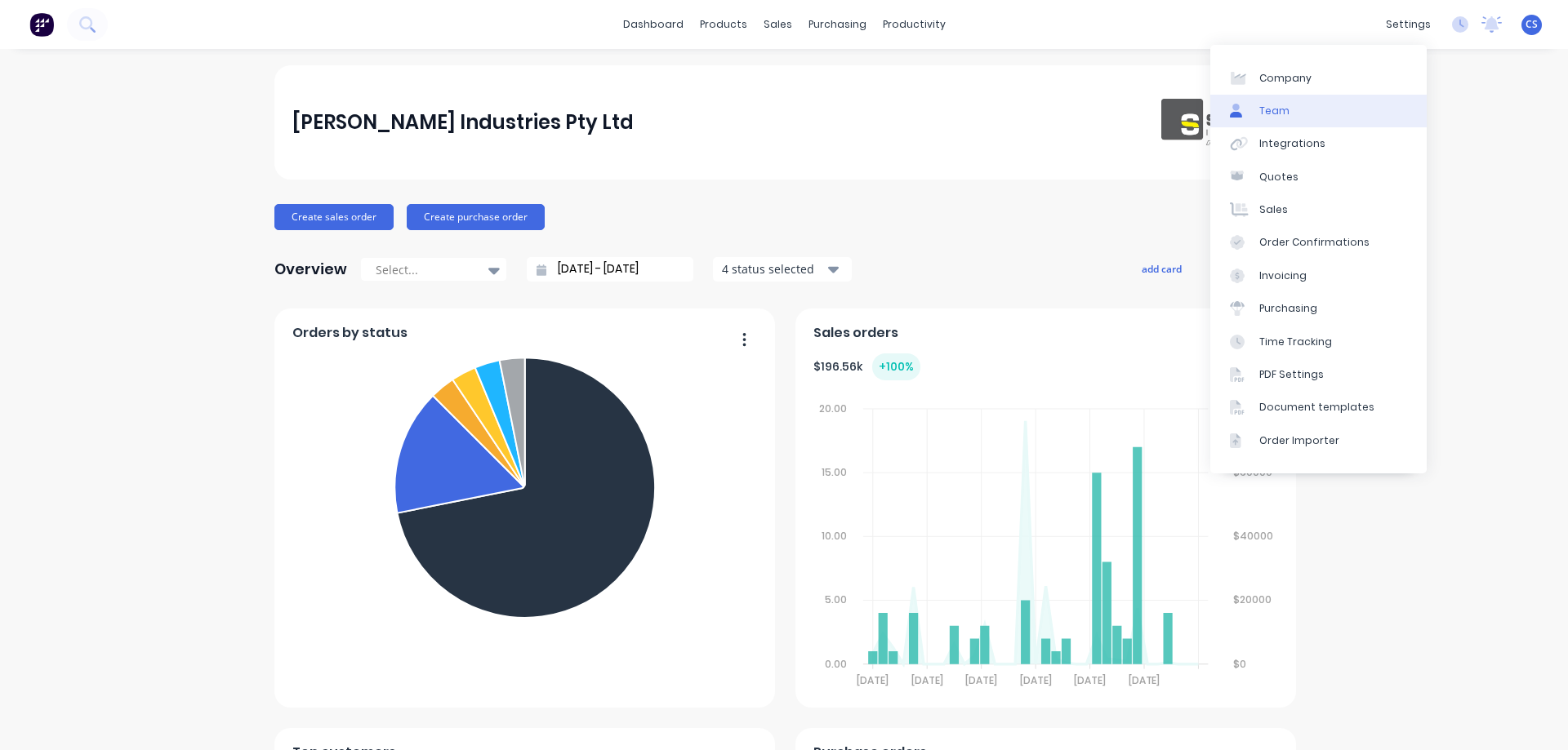
click at [1349, 115] on link "Team" at bounding box center [1318, 111] width 216 height 33
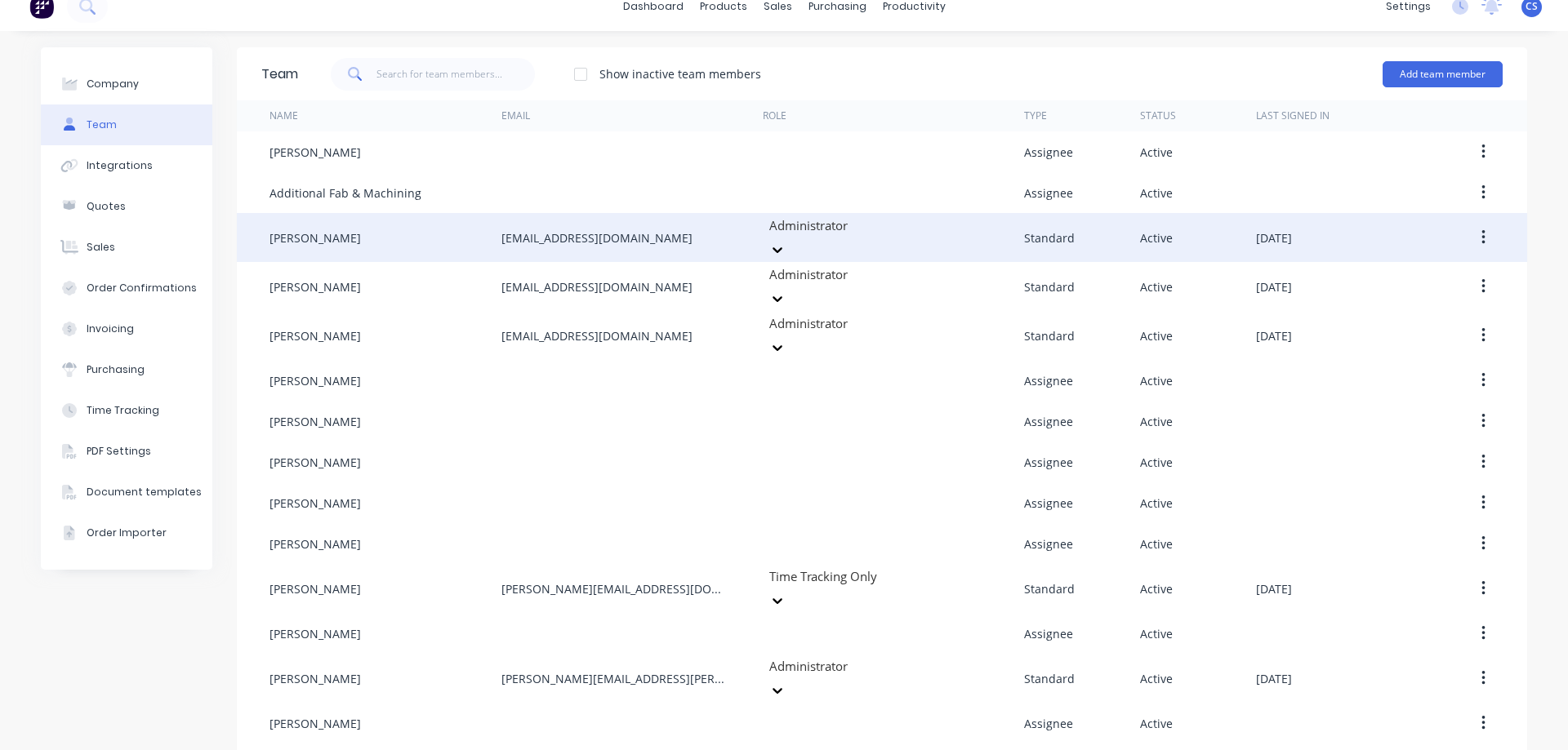
scroll to position [28, 0]
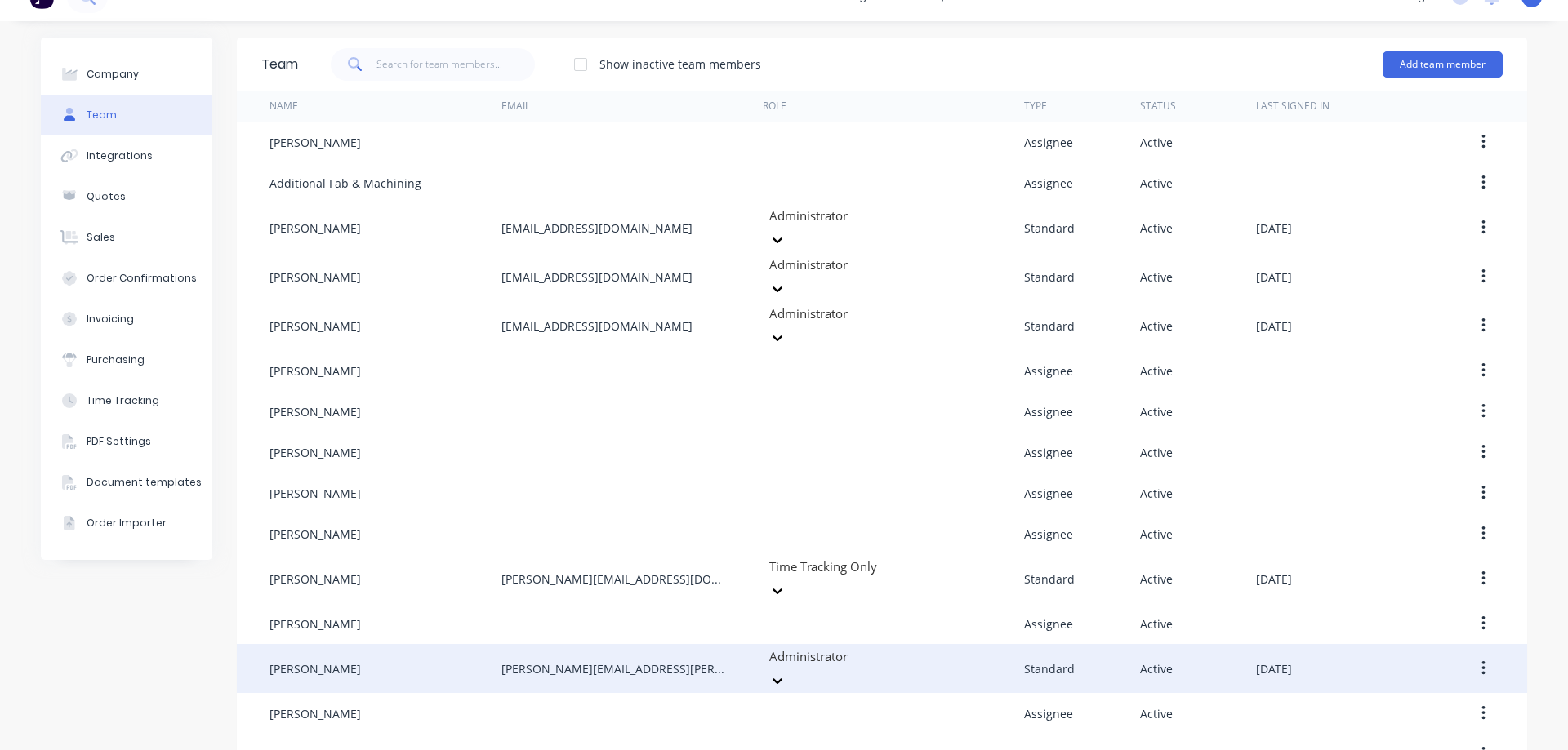
click at [1480, 654] on button "button" at bounding box center [1483, 668] width 38 height 29
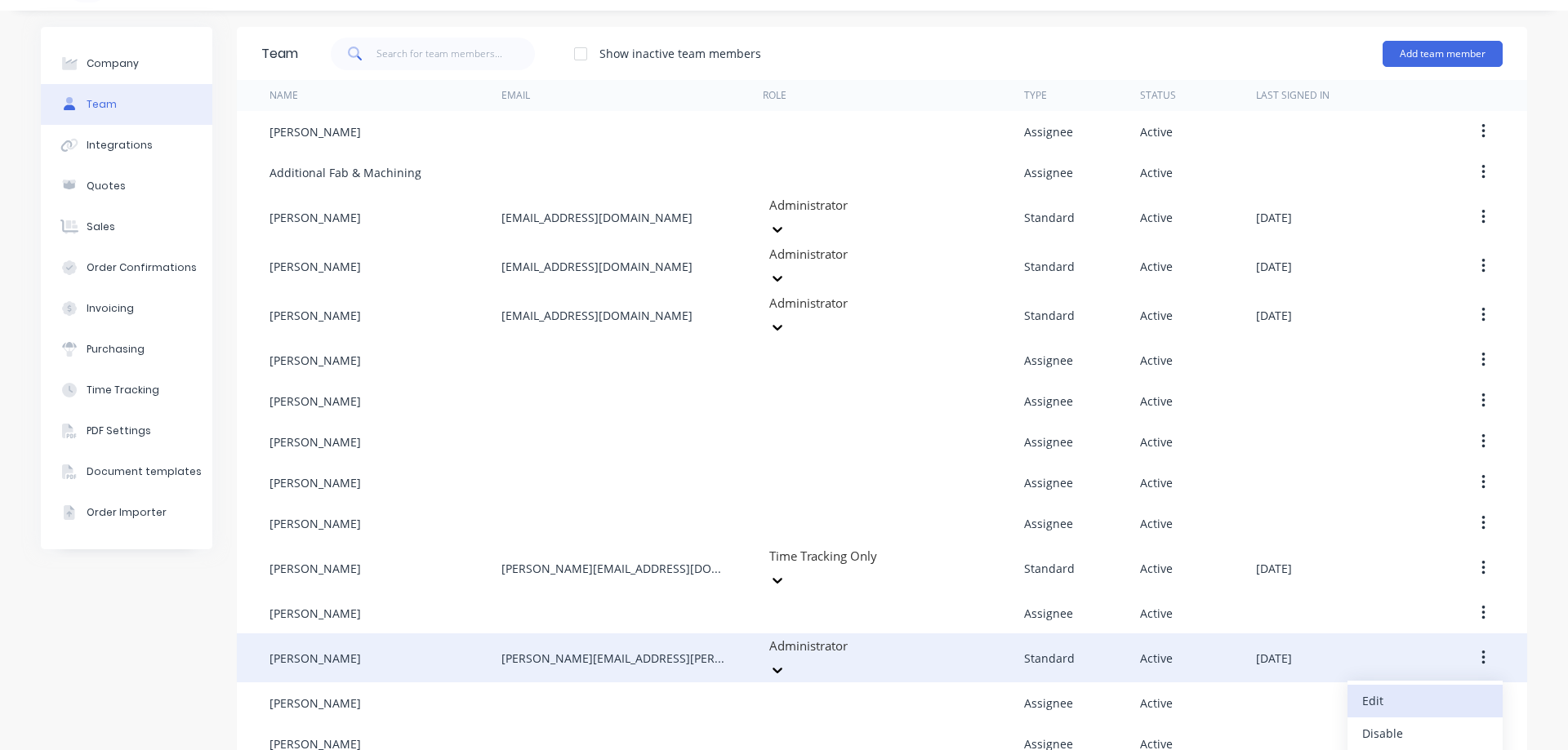
click at [1420, 689] on div "Edit" at bounding box center [1424, 701] width 125 height 24
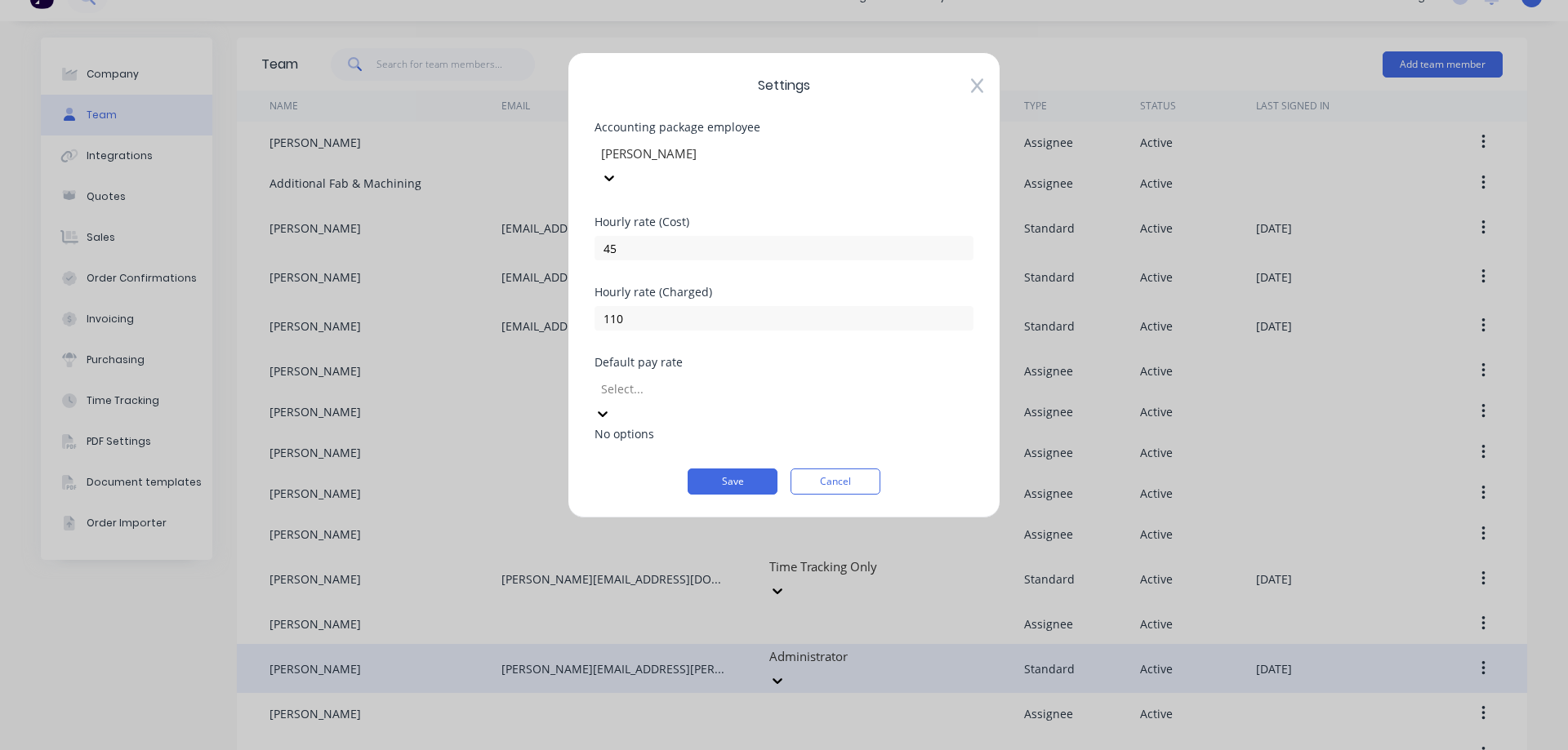
click at [726, 379] on div at bounding box center [716, 389] width 235 height 20
click at [663, 425] on div "No options" at bounding box center [784, 434] width 379 height 17
click at [631, 450] on div "Settings Accounting package employee Simon Schutz Hourly rate (Cost) 45 Hourly …" at bounding box center [784, 285] width 433 height 466
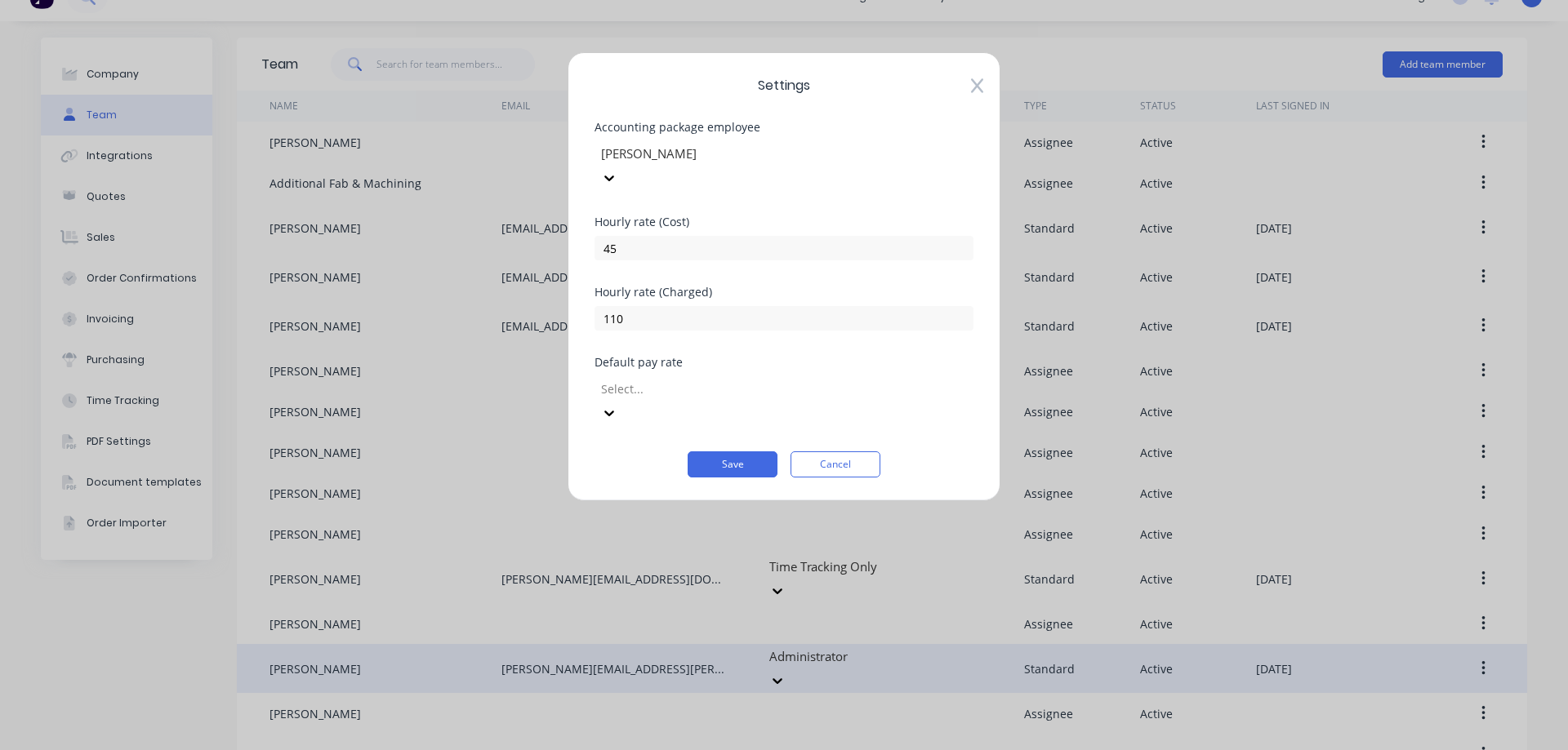
click at [654, 379] on div at bounding box center [716, 389] width 235 height 20
click at [632, 442] on div "Settings Accounting package employee Simon Schutz Hourly rate (Cost) 45 Hourly …" at bounding box center [784, 276] width 433 height 449
click at [848, 452] on button "Cancel" at bounding box center [834, 465] width 90 height 26
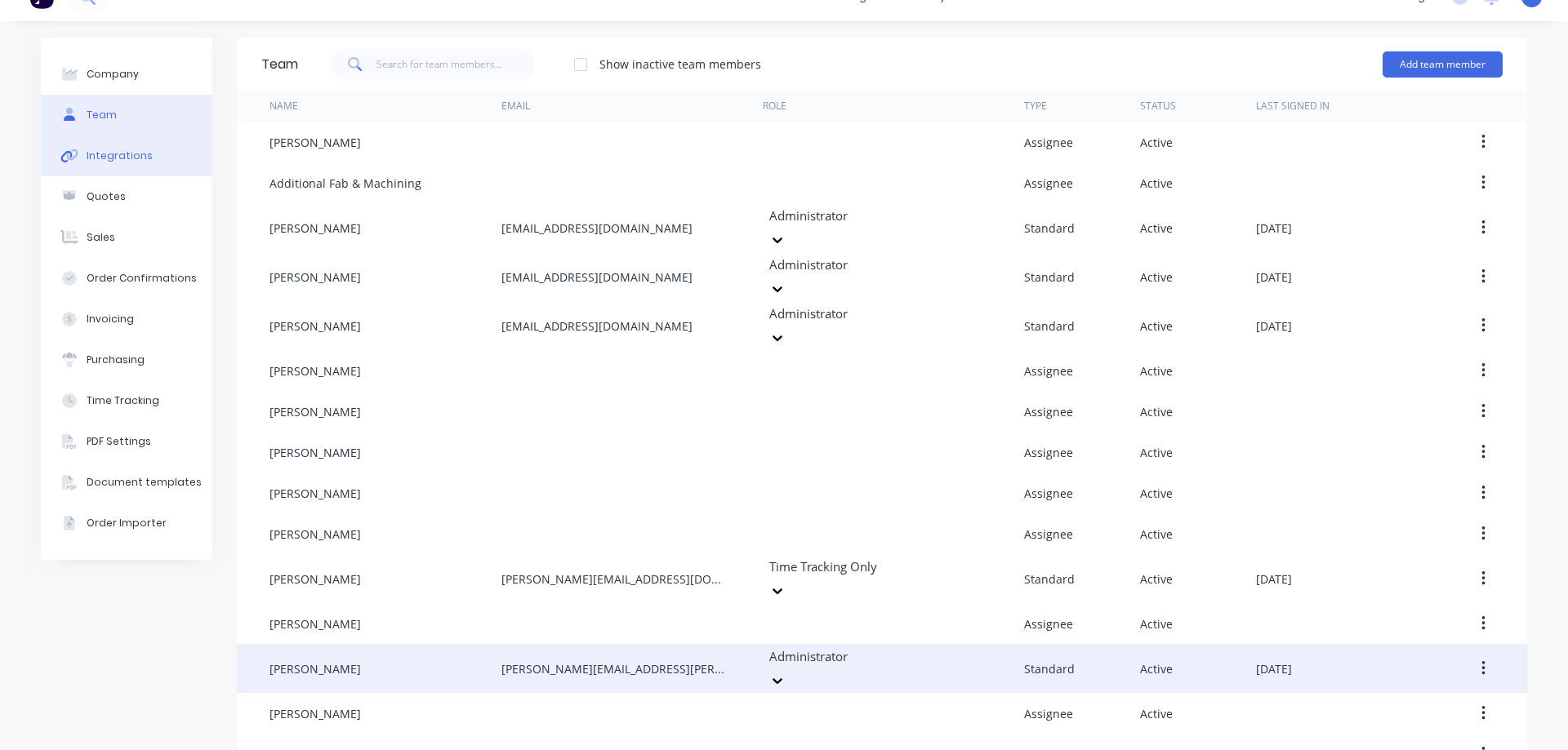
click at [134, 145] on button "Integrations" at bounding box center [126, 155] width 172 height 41
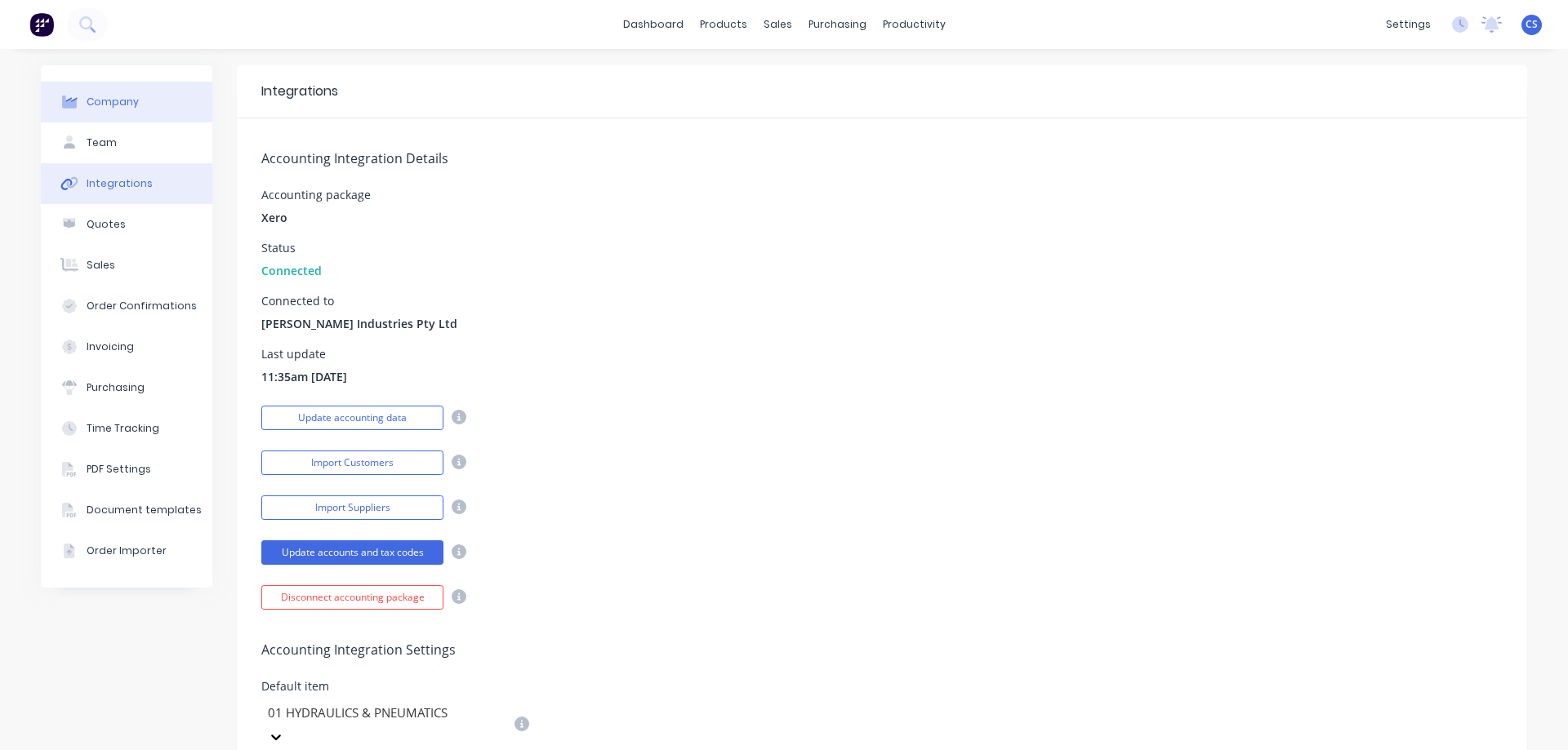
click at [121, 100] on div "Company" at bounding box center [112, 102] width 52 height 15
select select "AU"
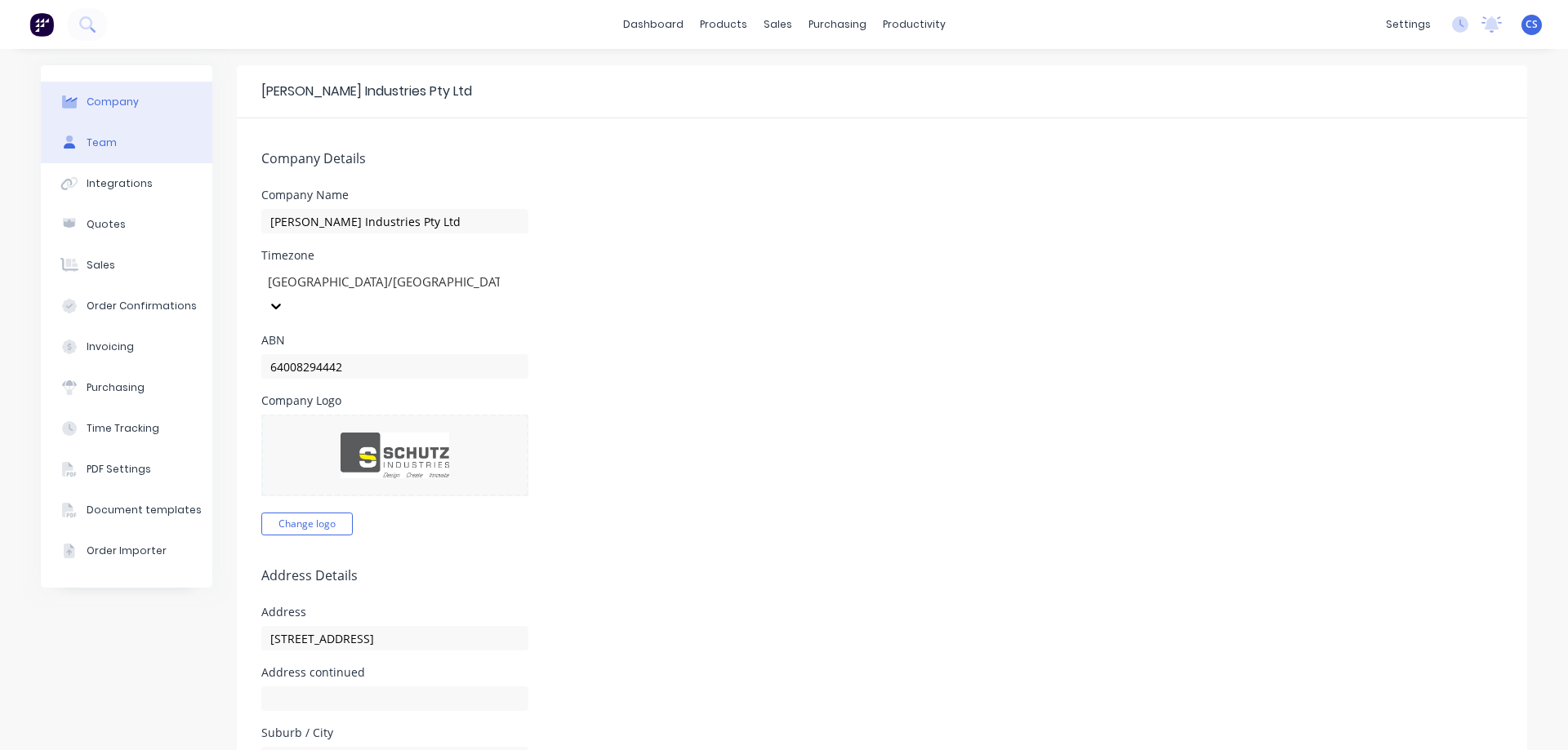
click at [86, 128] on button "Team" at bounding box center [126, 143] width 172 height 41
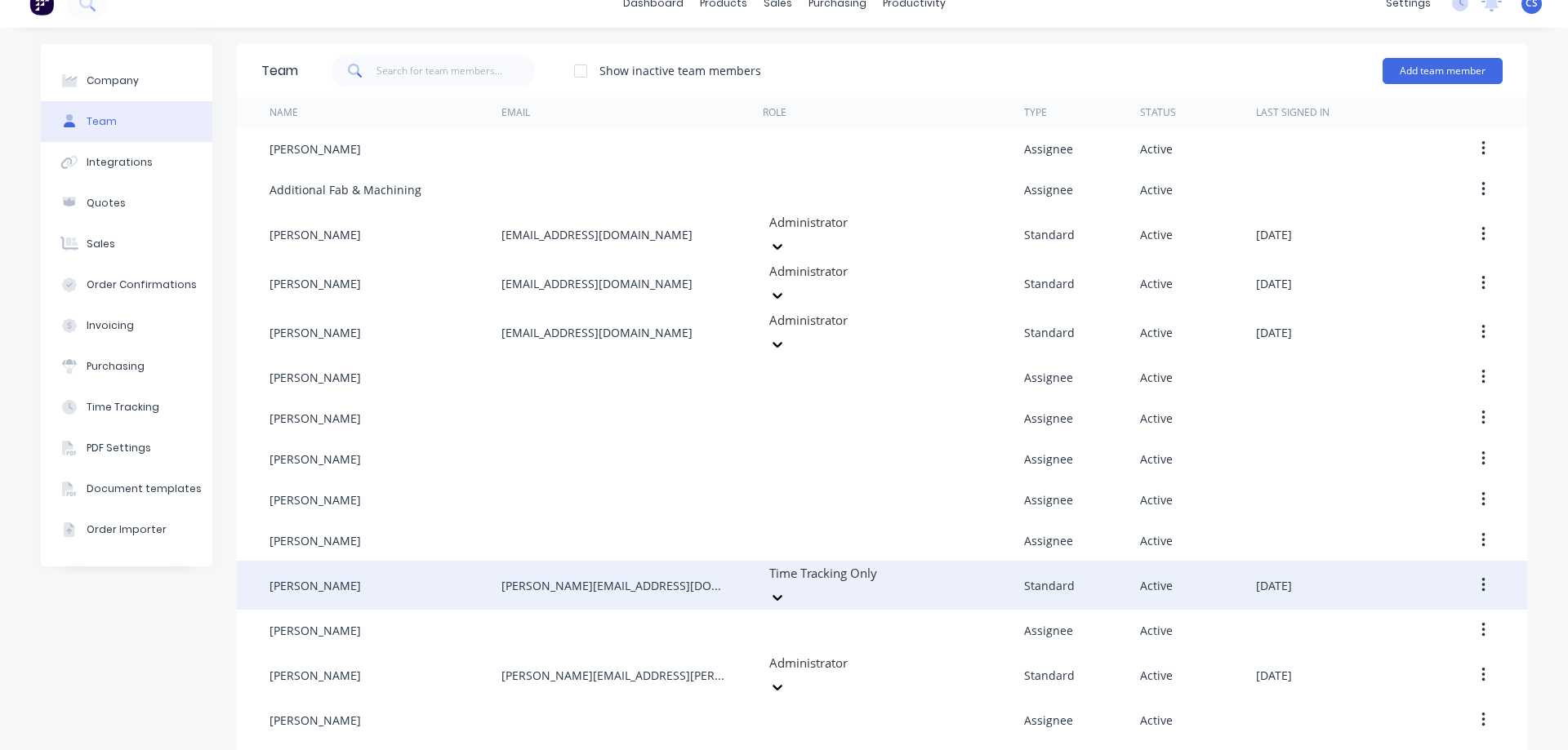
scroll to position [28, 0]
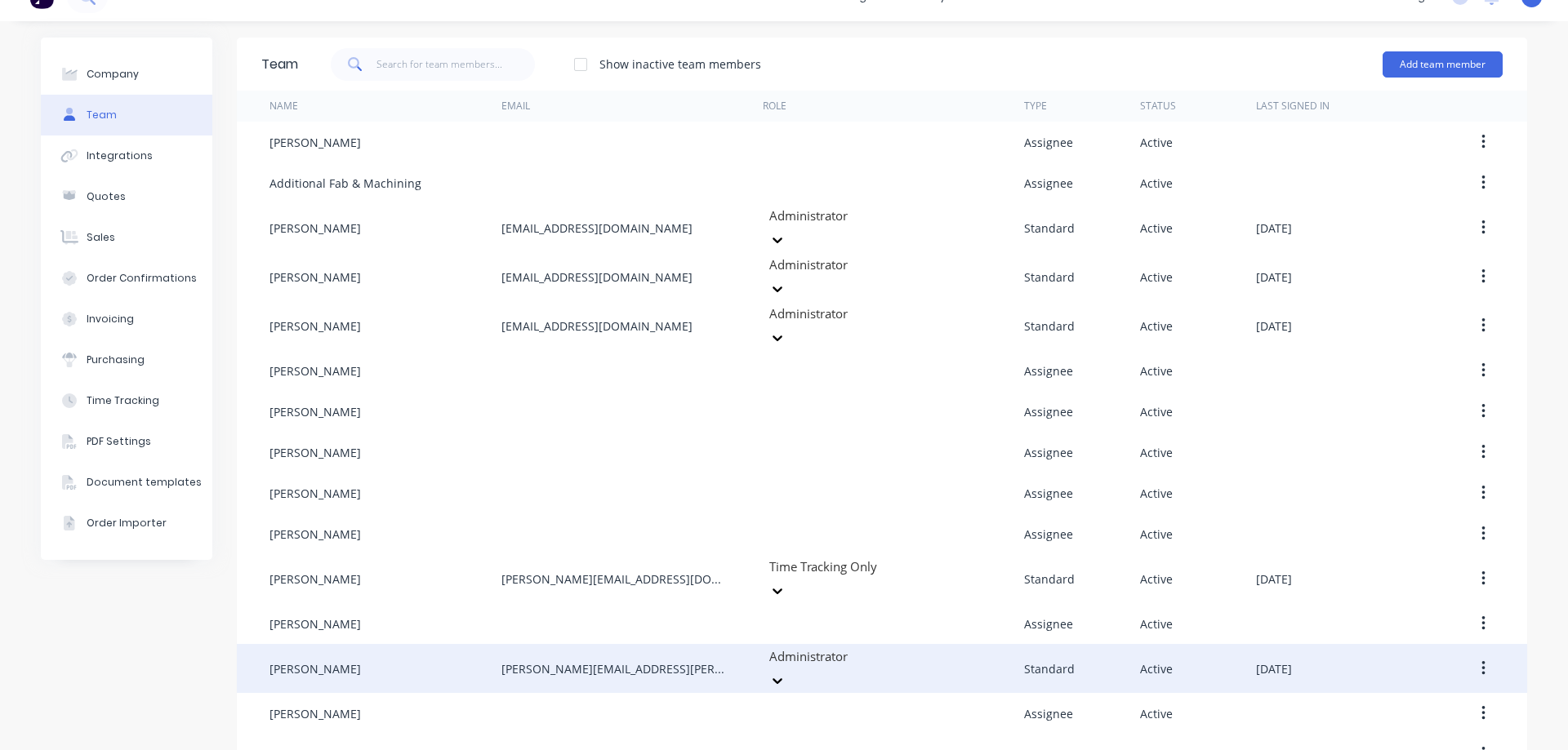
click at [1481, 660] on icon "button" at bounding box center [1483, 669] width 4 height 18
click at [1440, 700] on div "Edit" at bounding box center [1424, 712] width 125 height 24
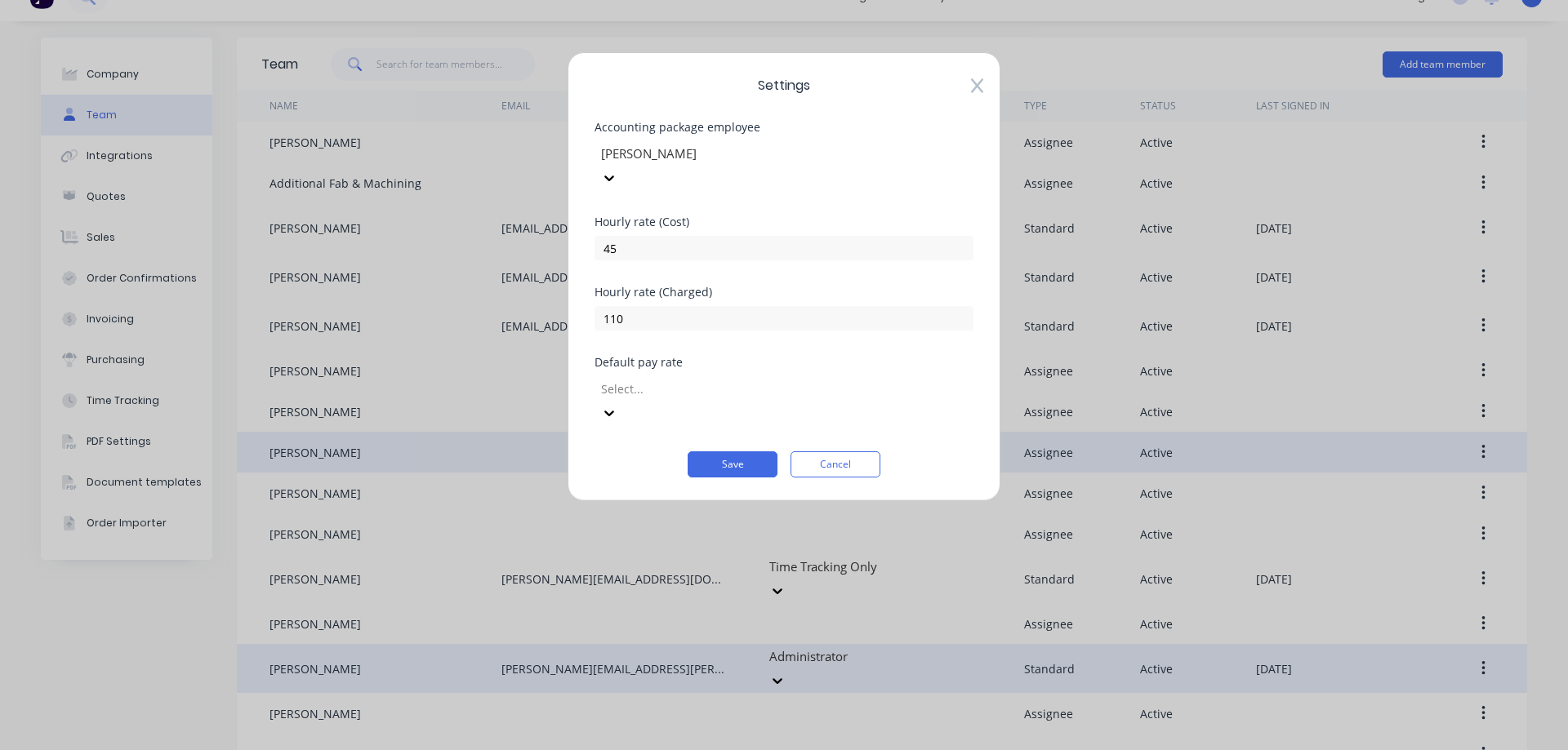
click at [844, 452] on button "Cancel" at bounding box center [834, 465] width 90 height 26
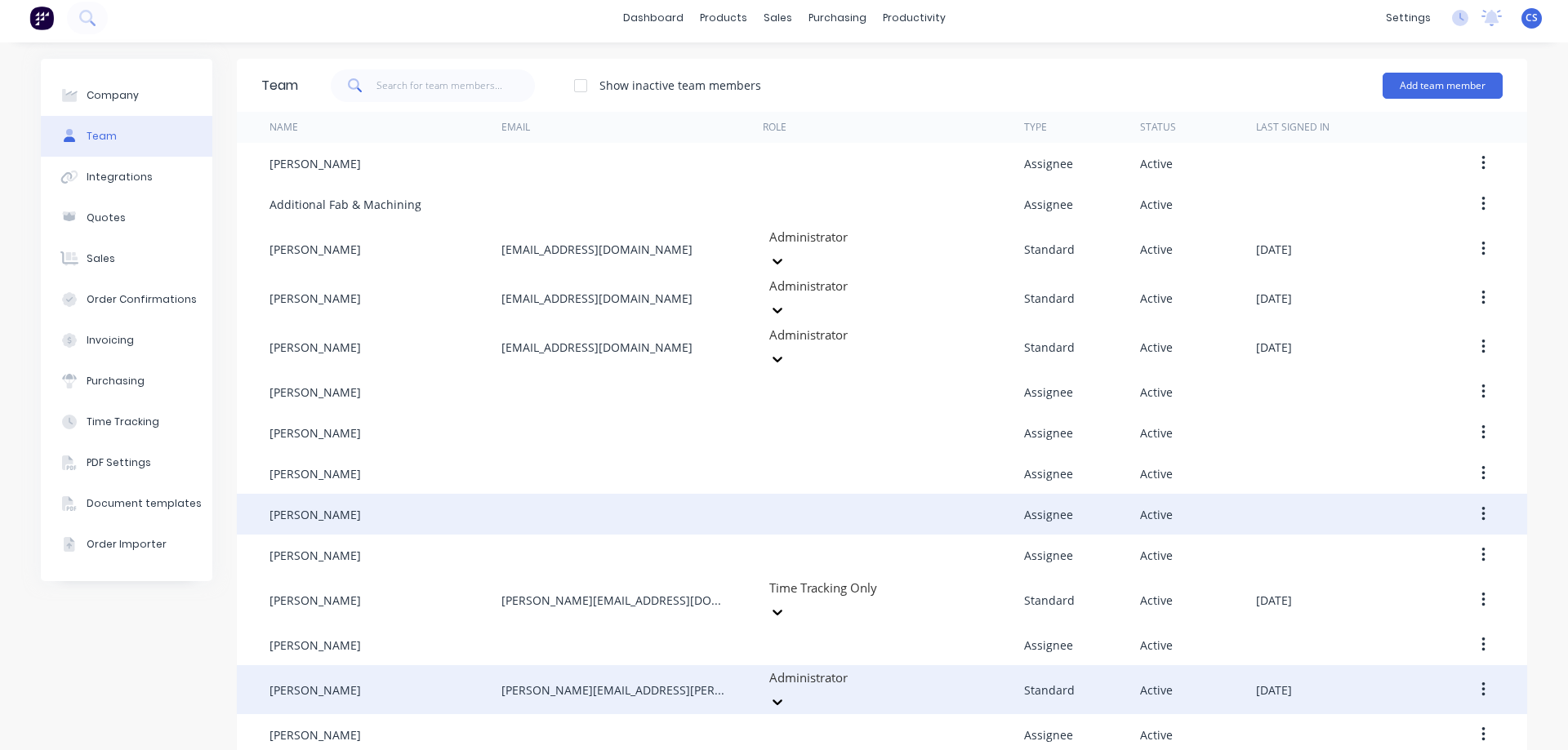
scroll to position [0, 0]
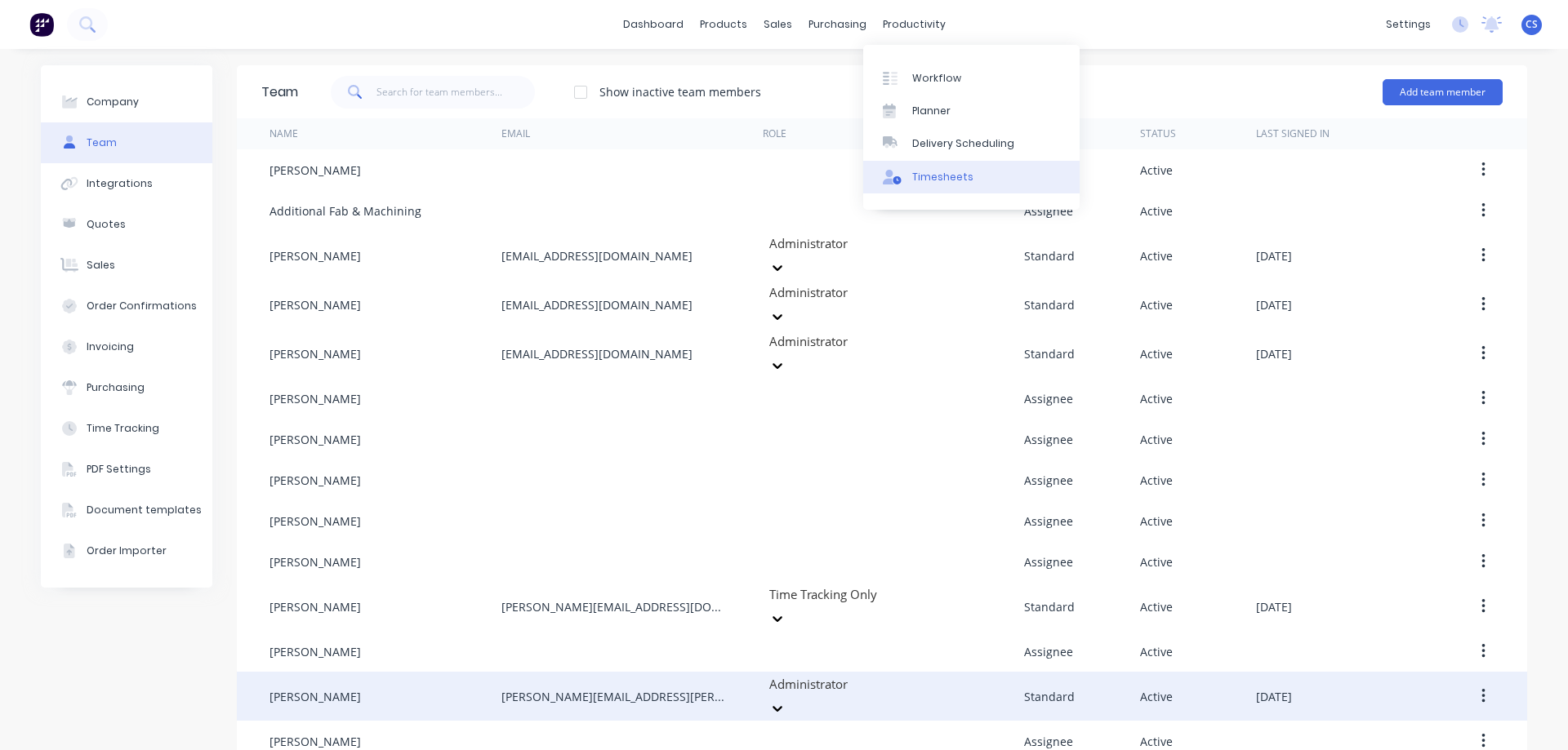
click at [944, 177] on div "Timesheets" at bounding box center [942, 177] width 61 height 15
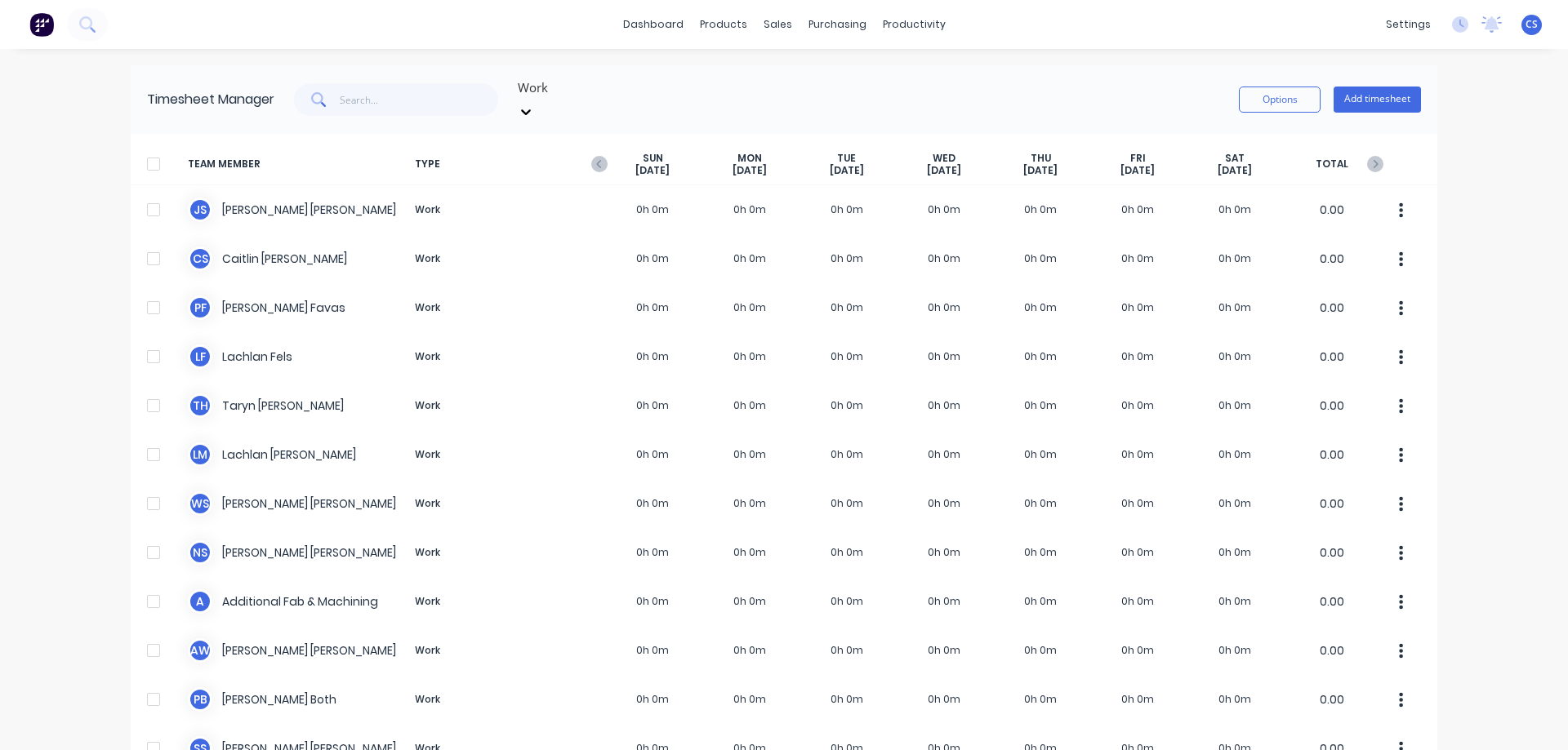
scroll to position [229, 0]
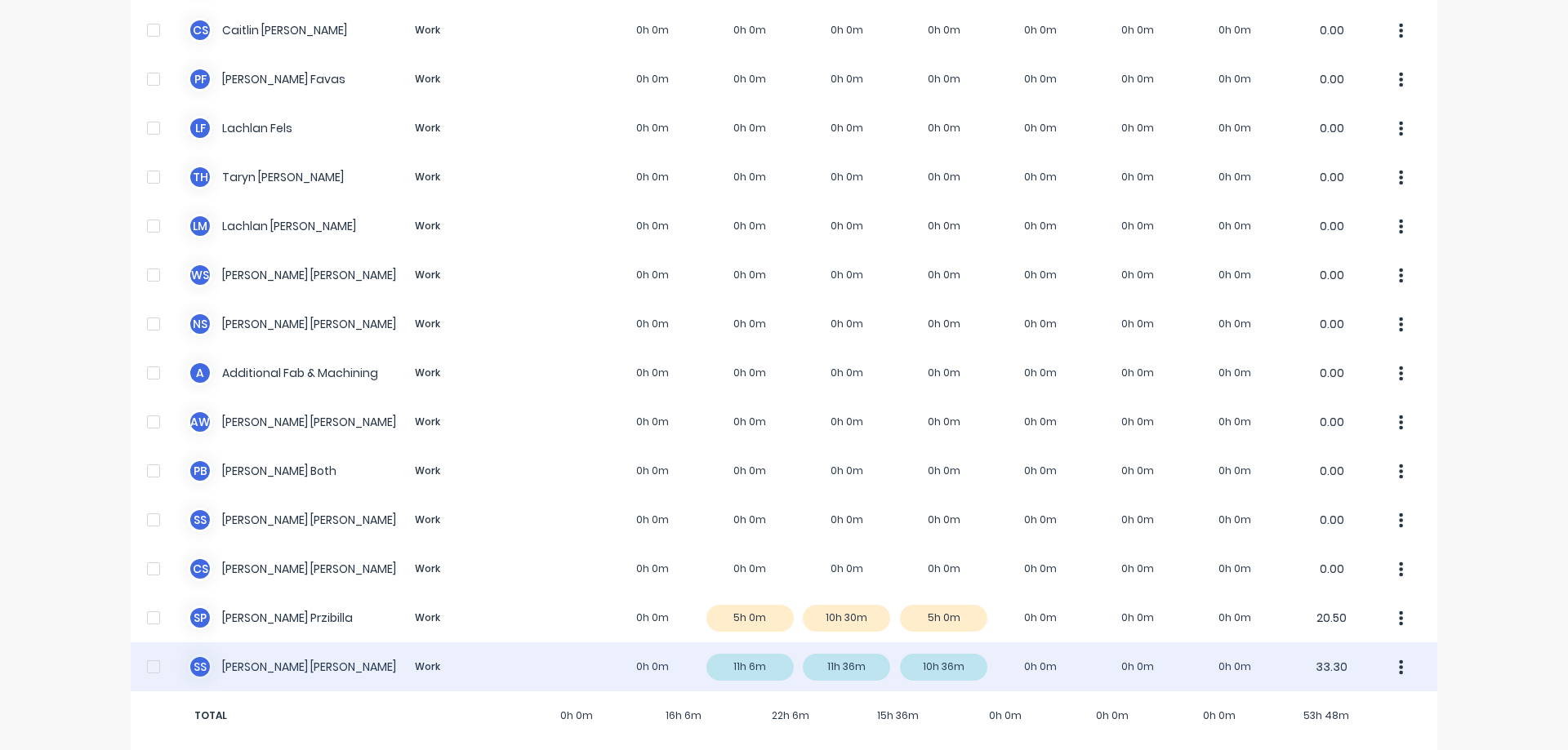
click at [664, 644] on div "S S Simon Schutz Work 0h 0m 11h 6m 11h 36m 10h 36m 0h 0m 0h 0m 0h 0m 33.30" at bounding box center [784, 667] width 1306 height 49
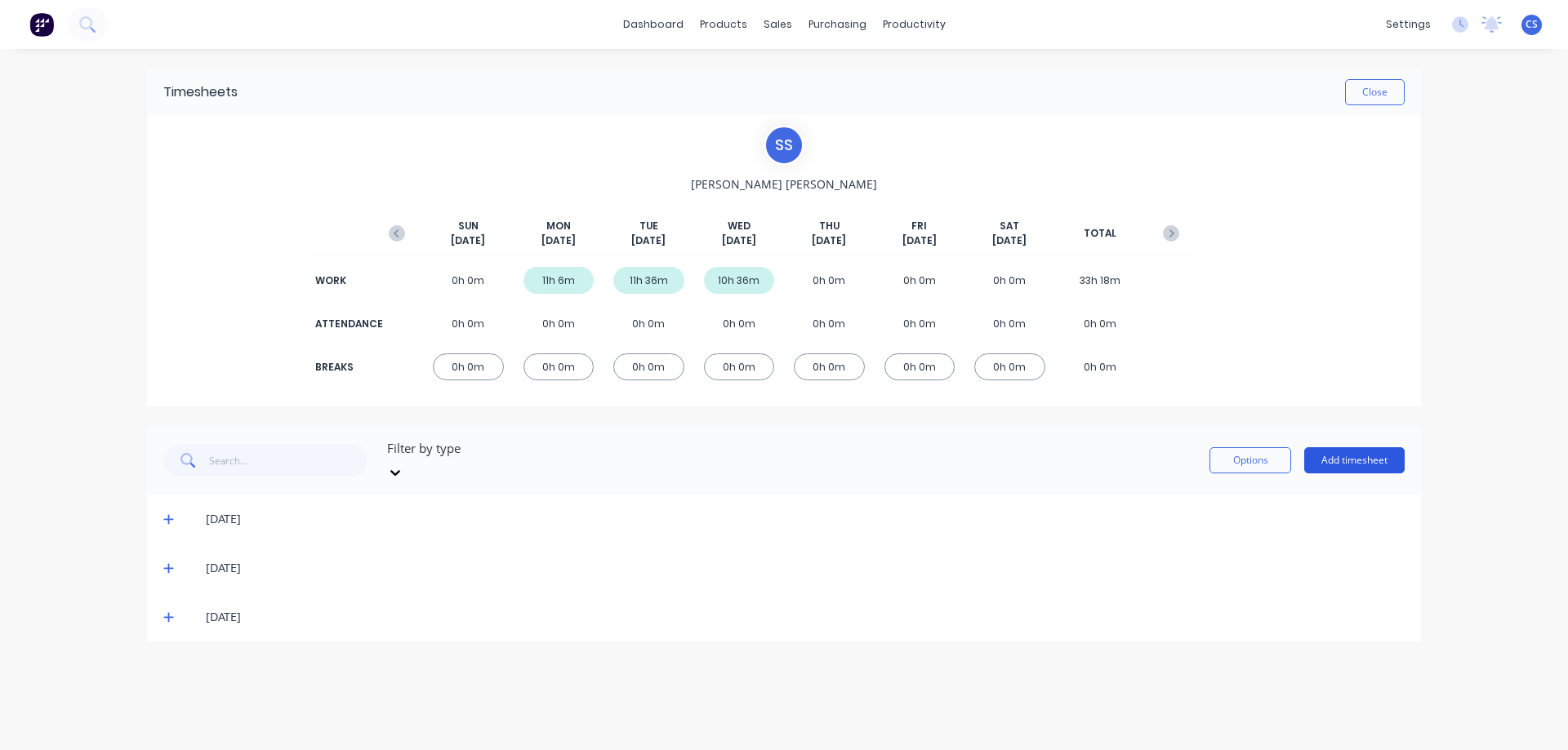
click at [1333, 455] on button "Add timesheet" at bounding box center [1353, 460] width 100 height 26
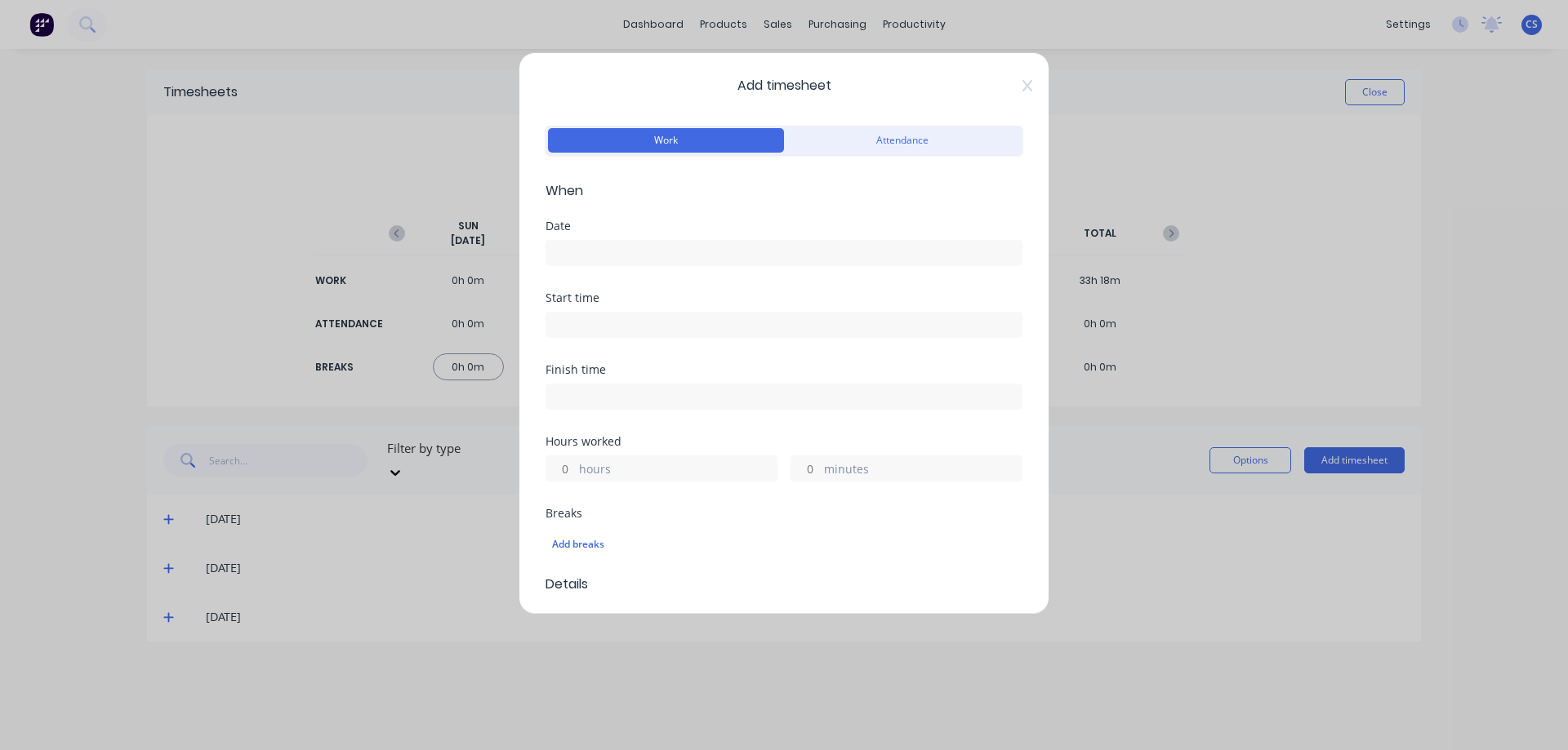
click at [646, 249] on input at bounding box center [784, 253] width 475 height 25
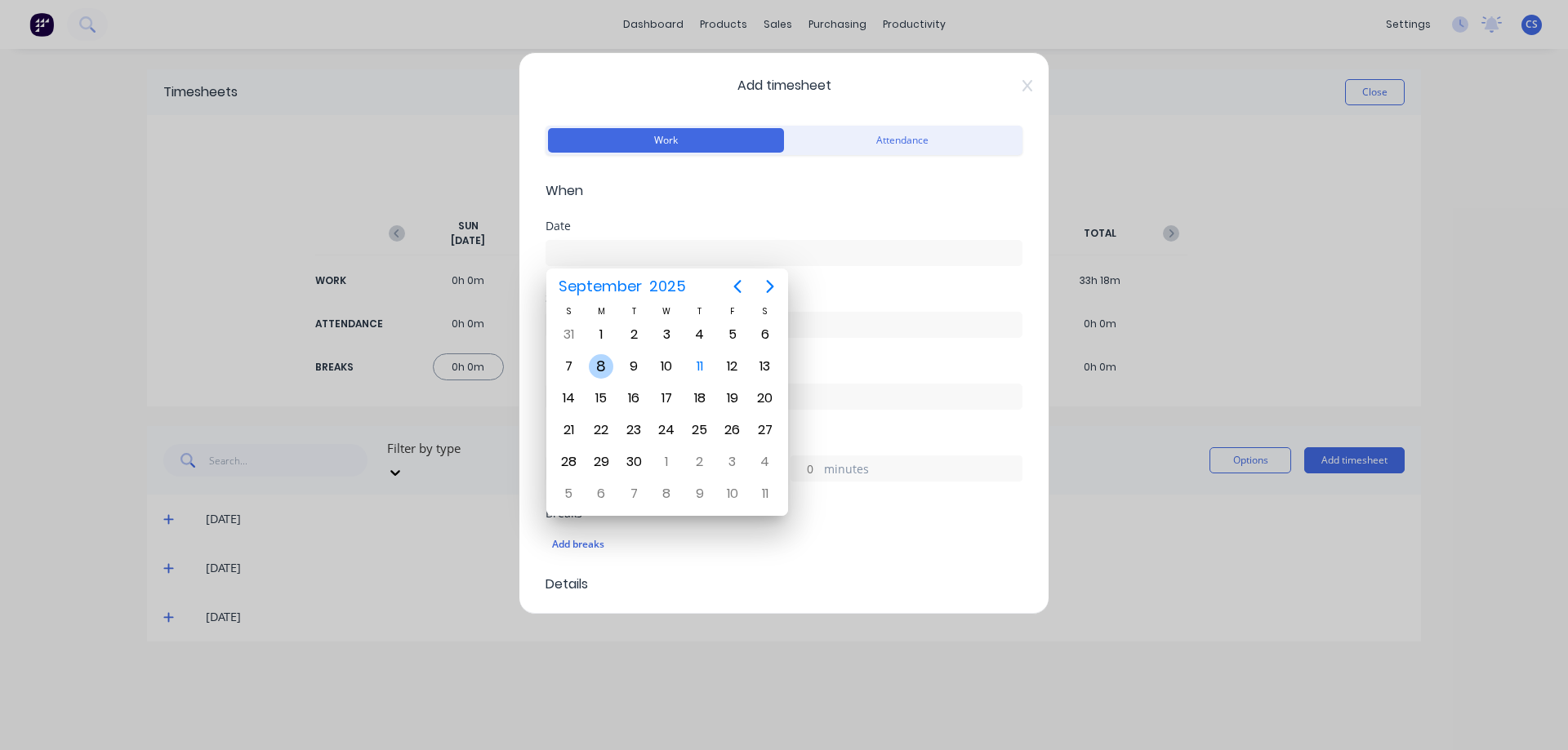
click at [604, 374] on div "8" at bounding box center [601, 366] width 25 height 25
type input "[DATE]"
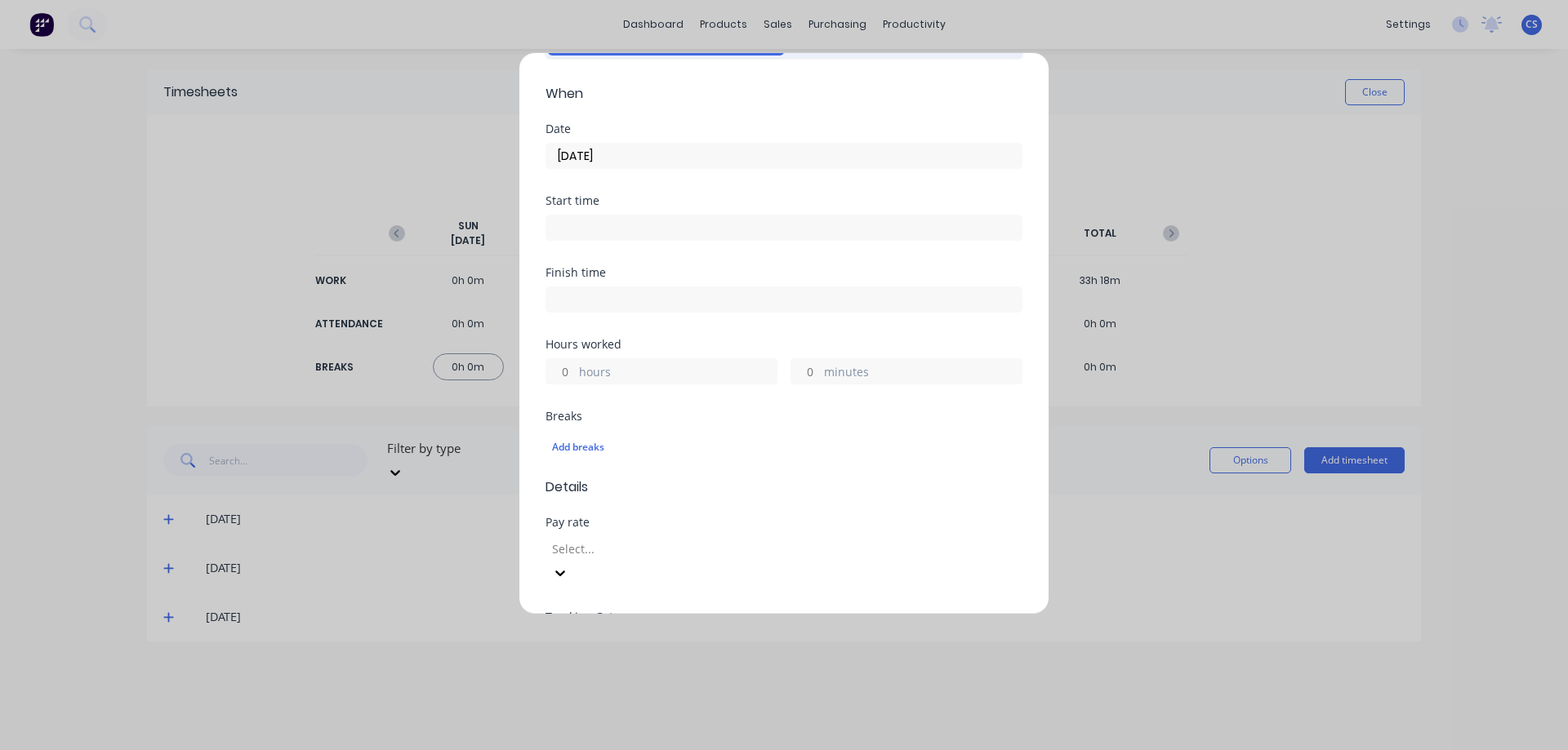
scroll to position [164, 0]
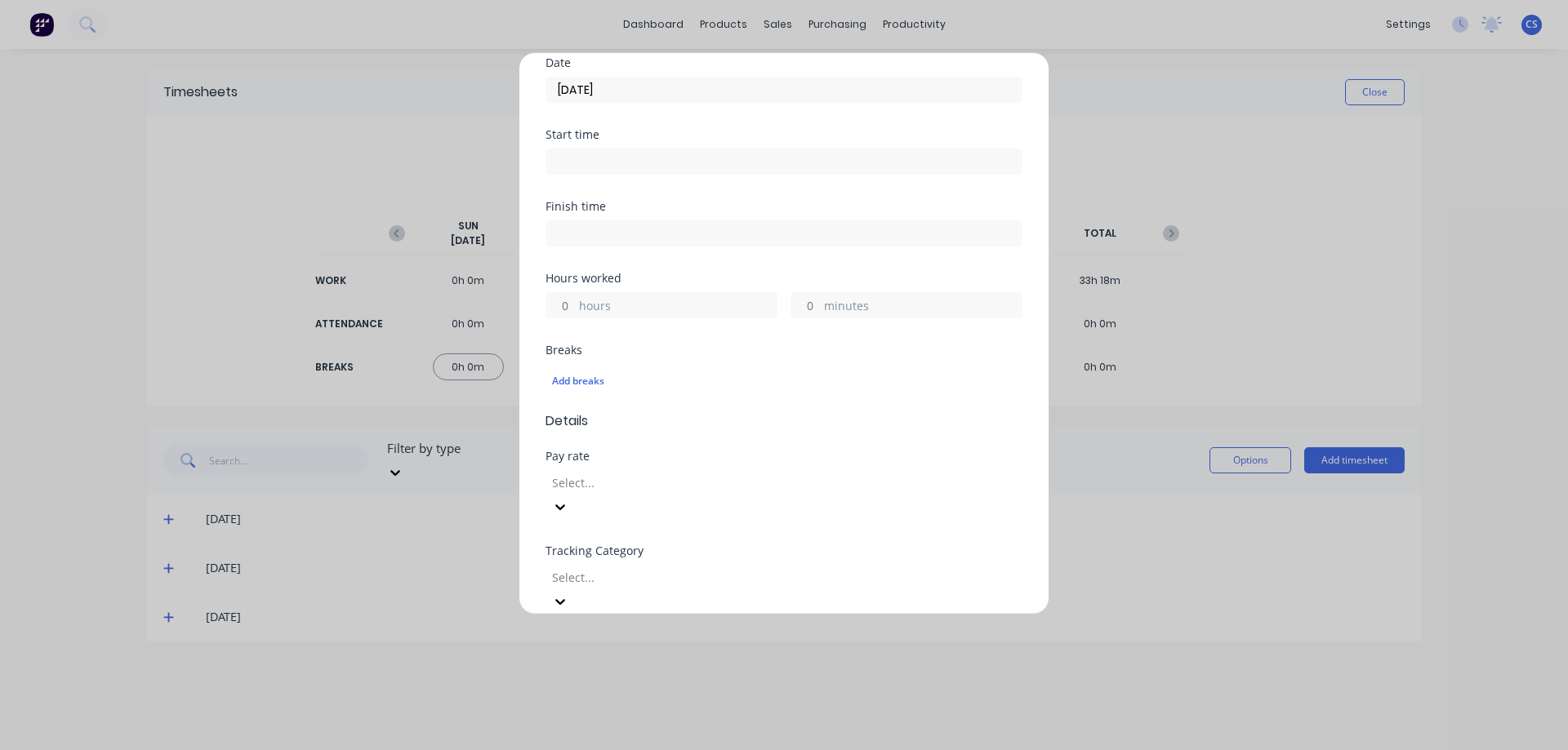
click at [564, 305] on input "hours" at bounding box center [560, 305] width 28 height 25
type input "6"
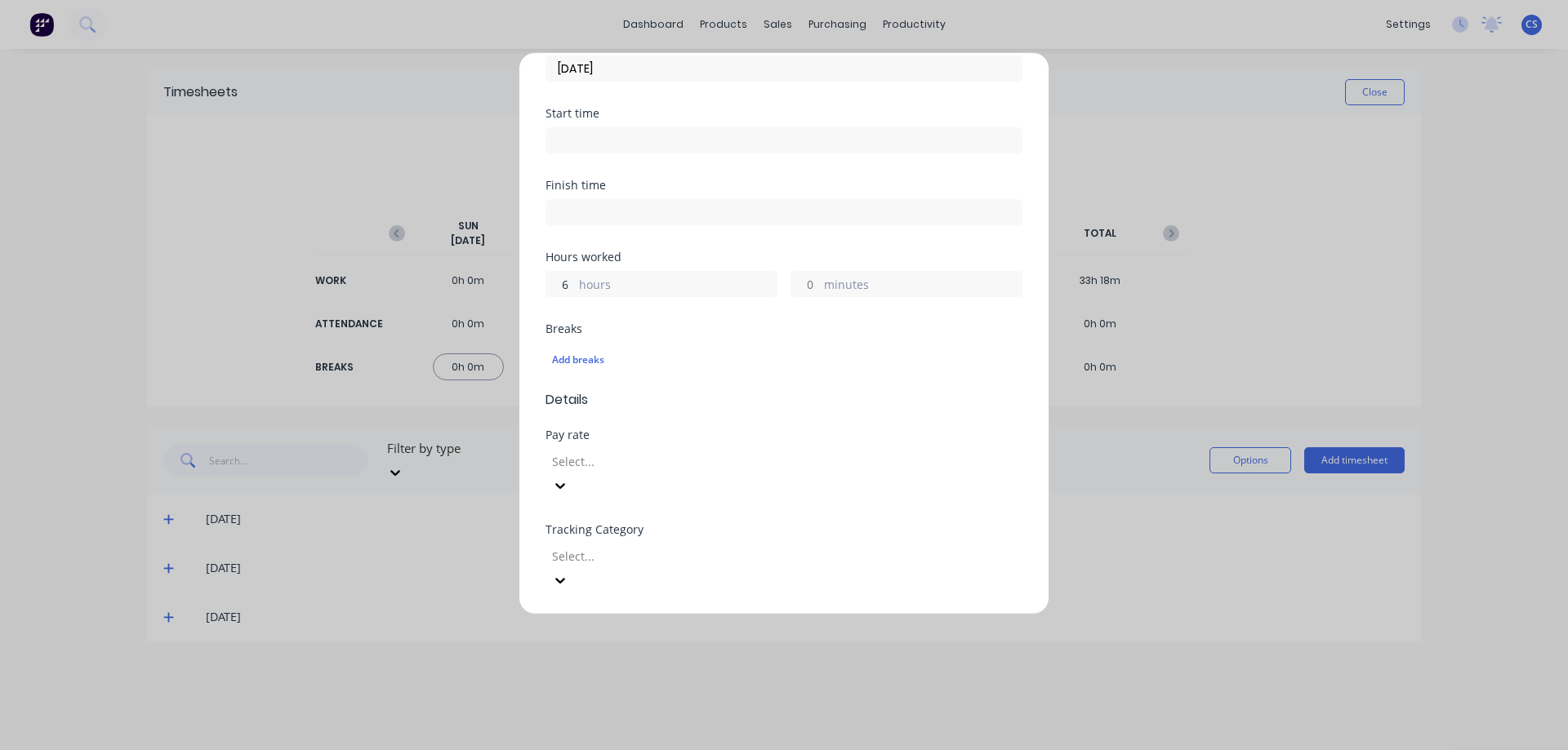
scroll to position [462, 0]
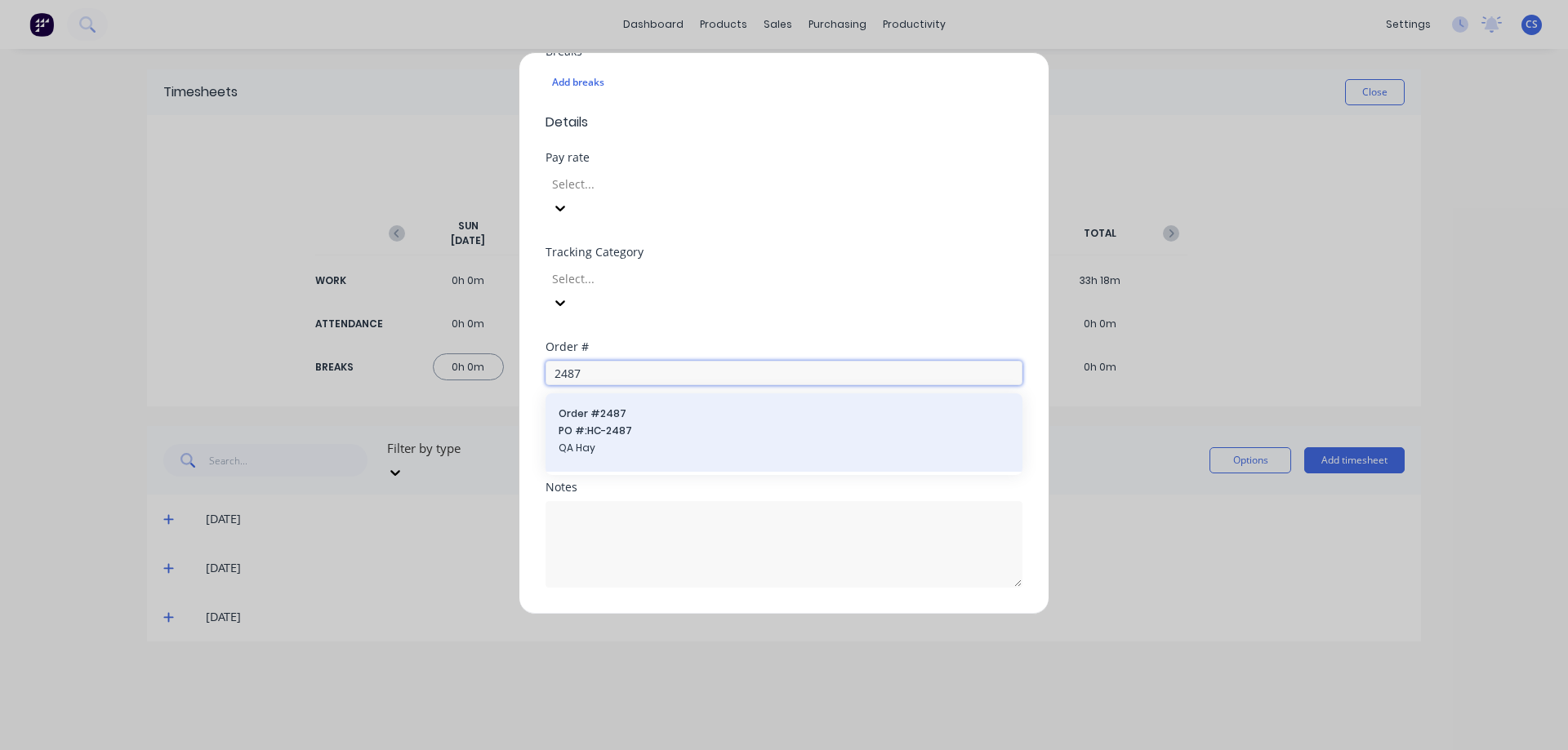
type input "2487"
click at [688, 424] on span "PO #: HC-2487" at bounding box center [784, 431] width 451 height 15
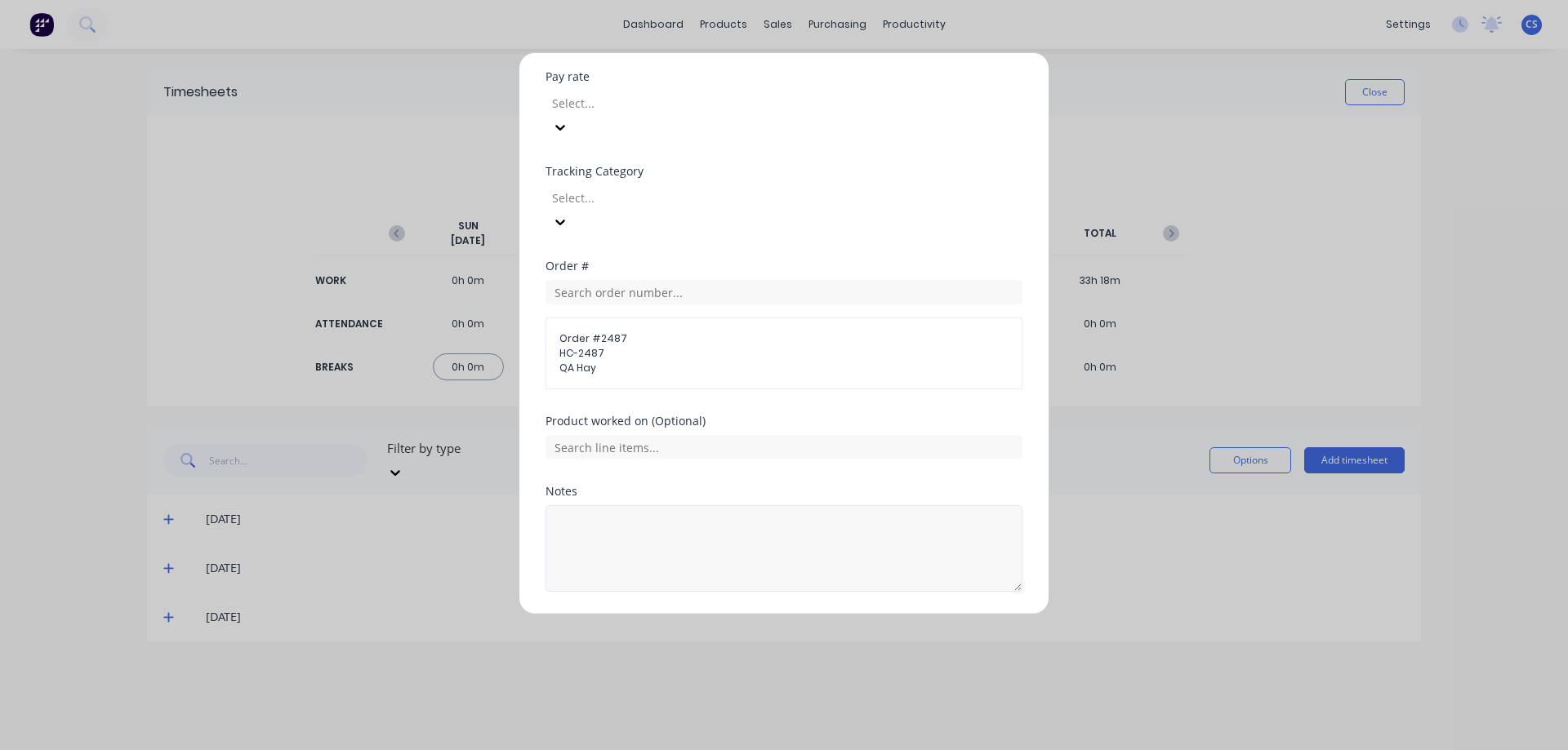
scroll to position [547, 0]
click at [754, 614] on button "Add manual time entry" at bounding box center [745, 626] width 138 height 26
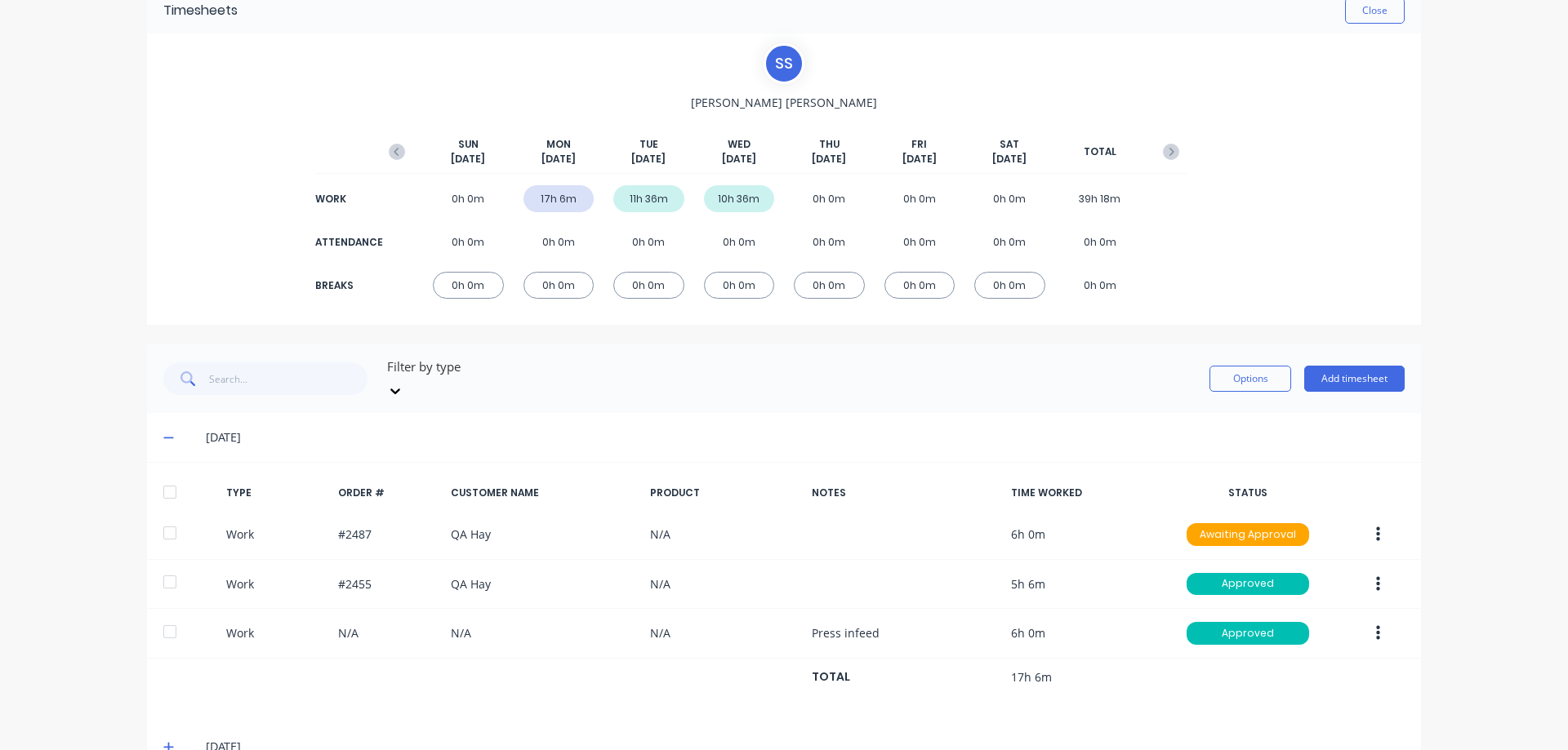
scroll to position [156, 0]
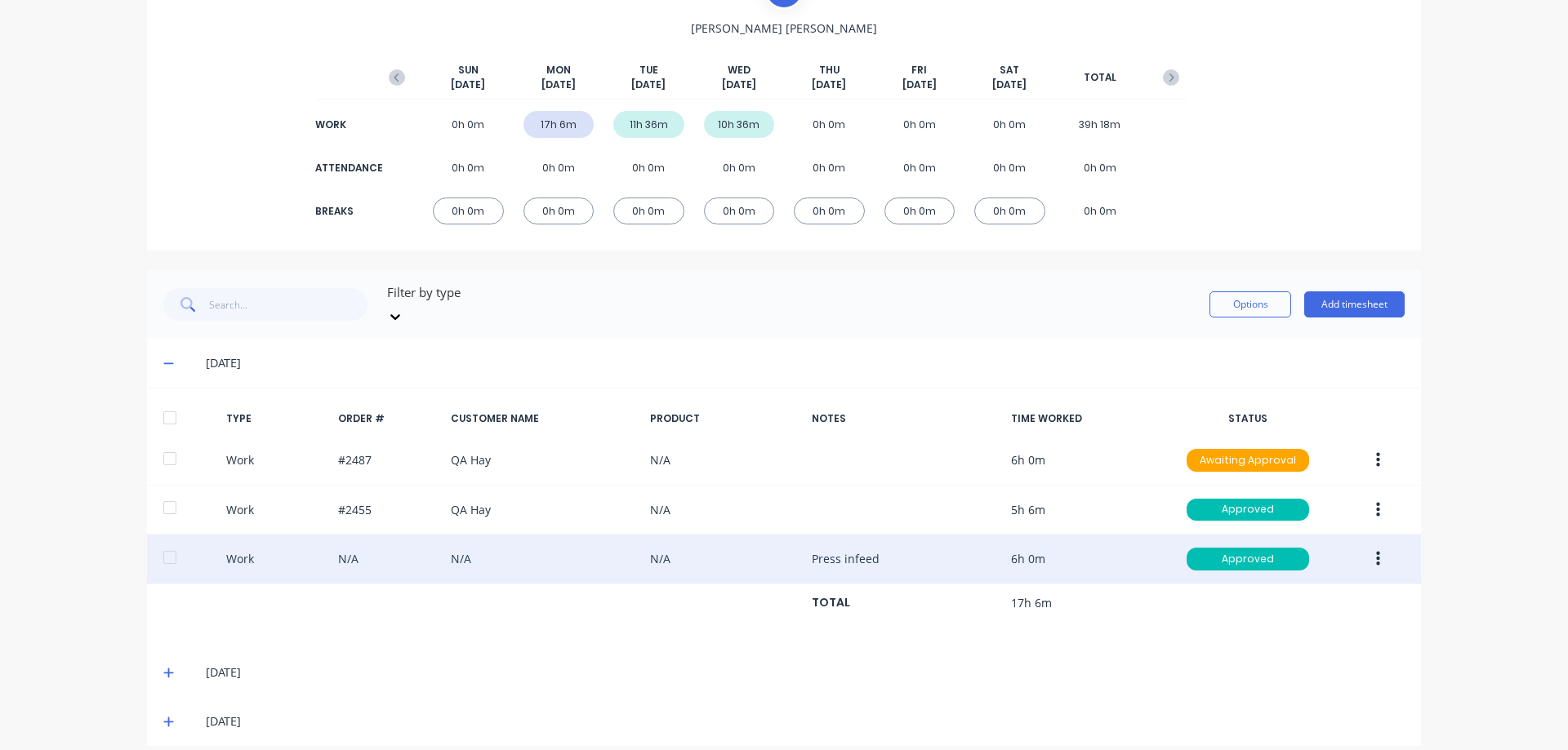
click at [1365, 545] on button "button" at bounding box center [1378, 559] width 38 height 29
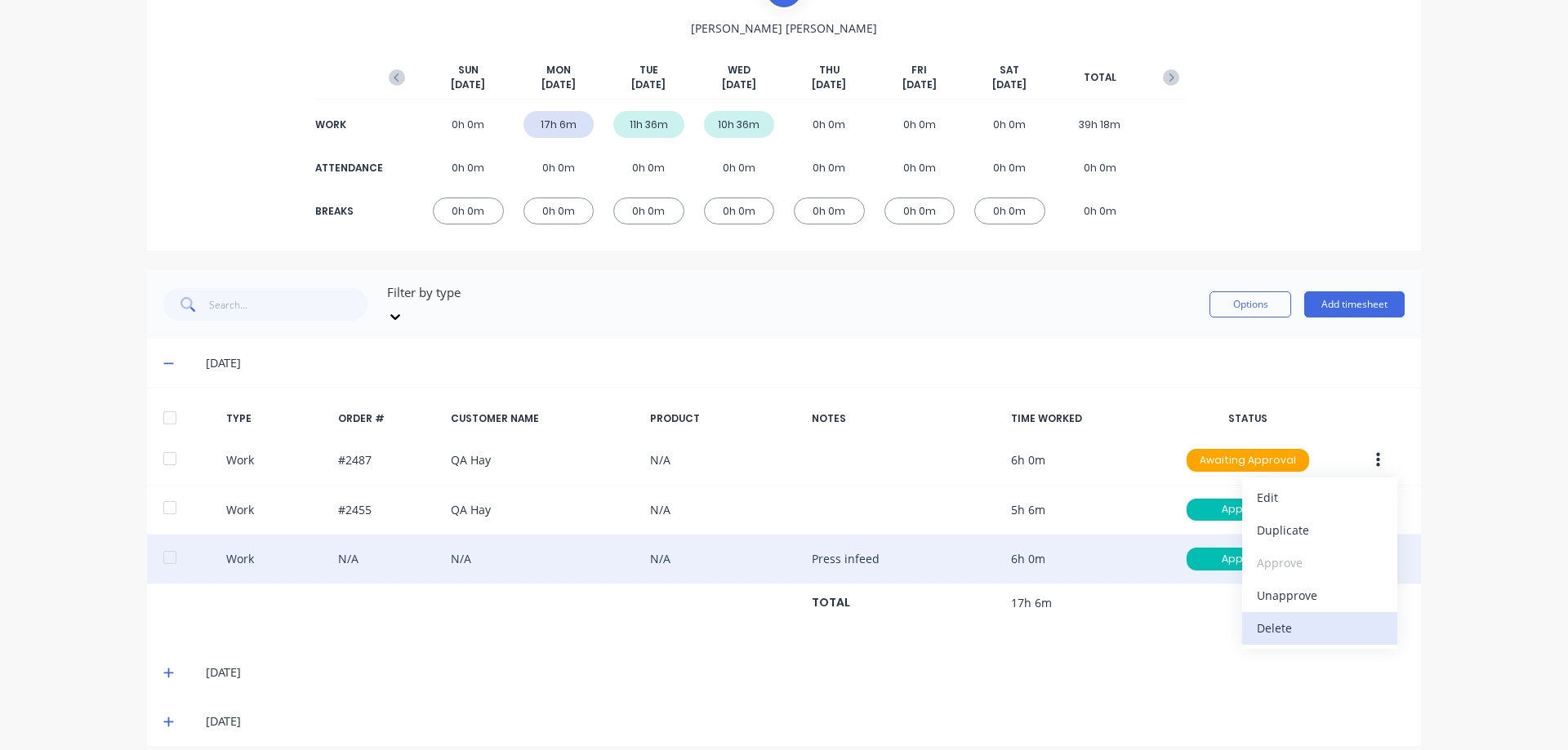
click at [1313, 616] on div "Delete" at bounding box center [1319, 628] width 125 height 24
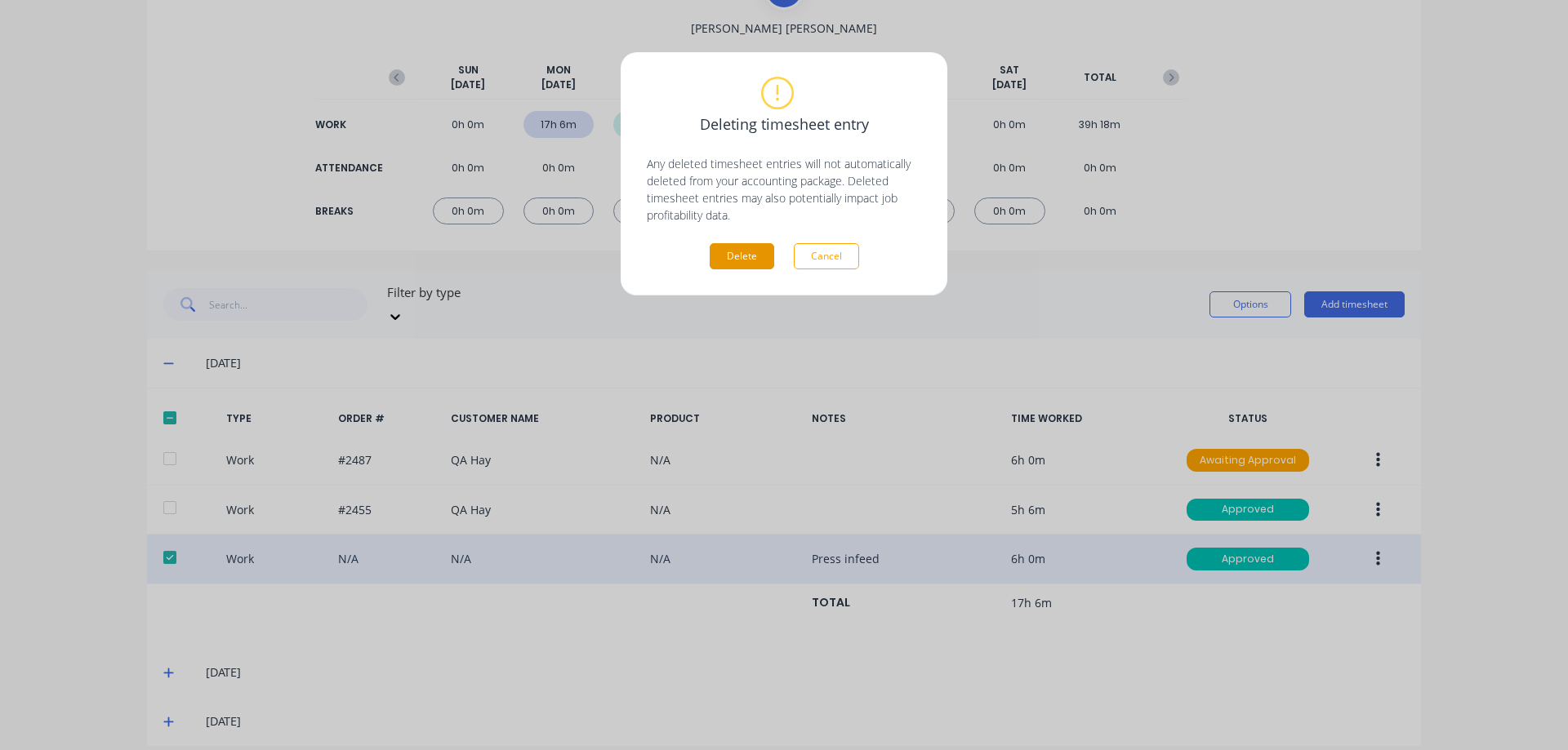
click at [721, 255] on button "Delete" at bounding box center [742, 256] width 65 height 26
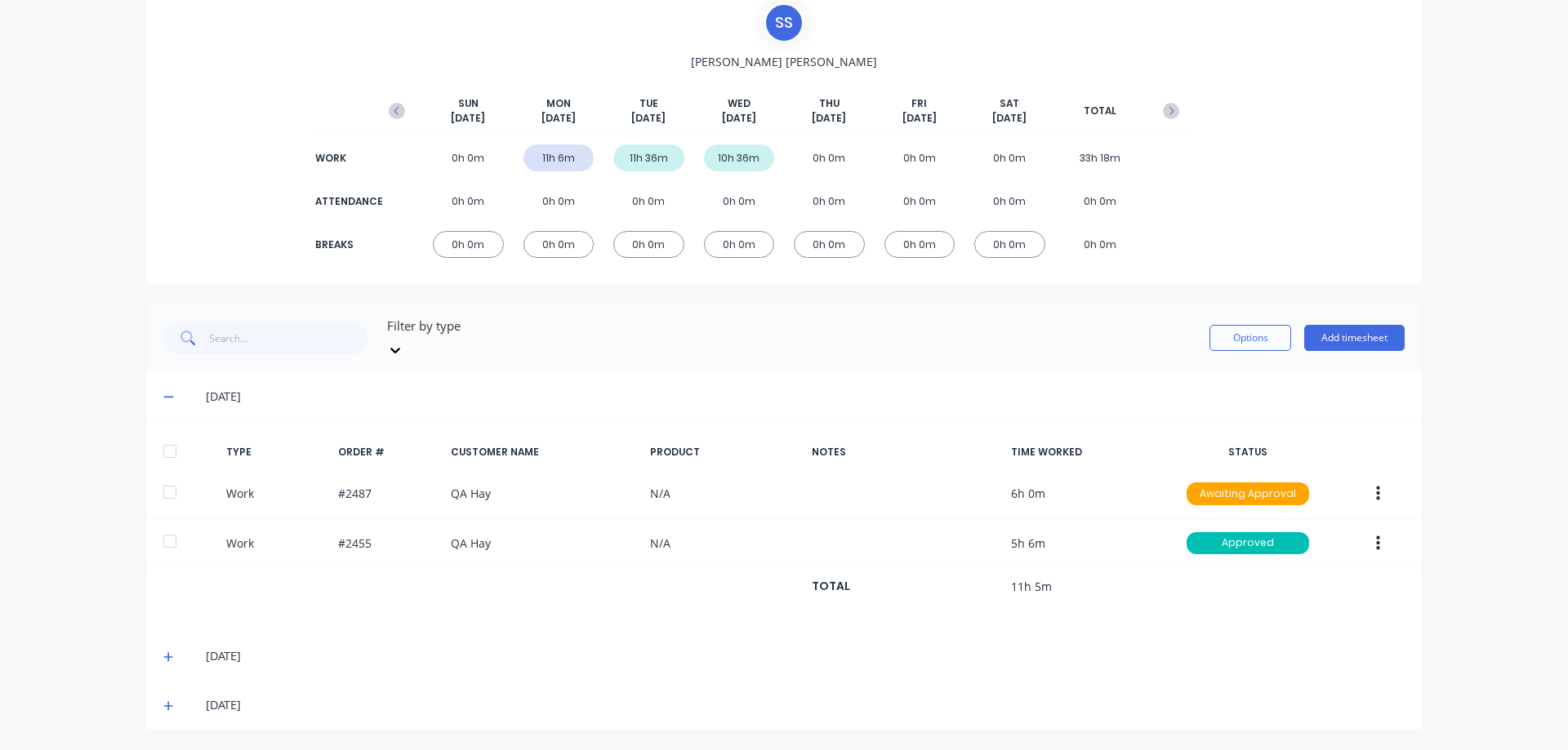
scroll to position [106, 0]
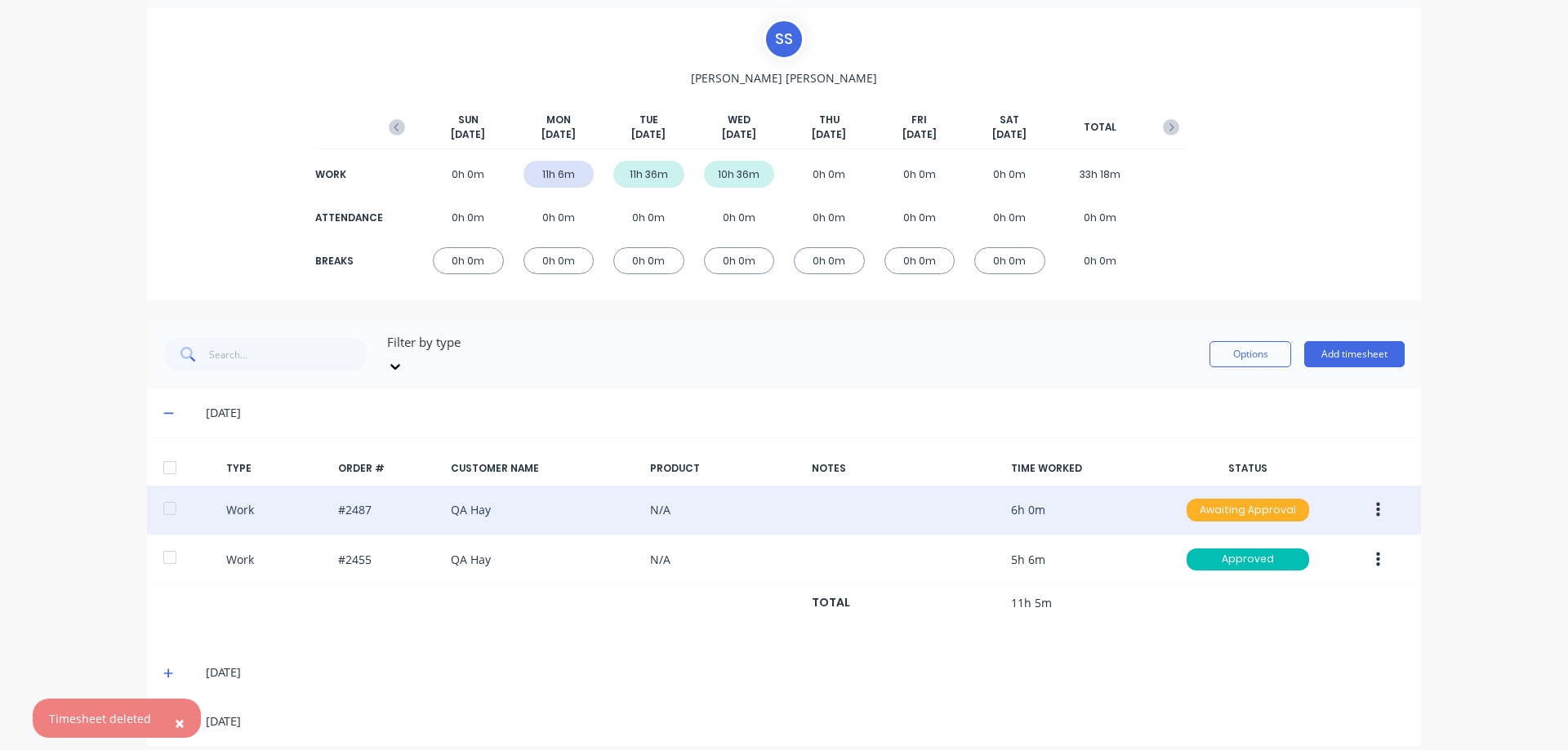
click at [1213, 499] on div "Awaiting Approval" at bounding box center [1247, 510] width 123 height 23
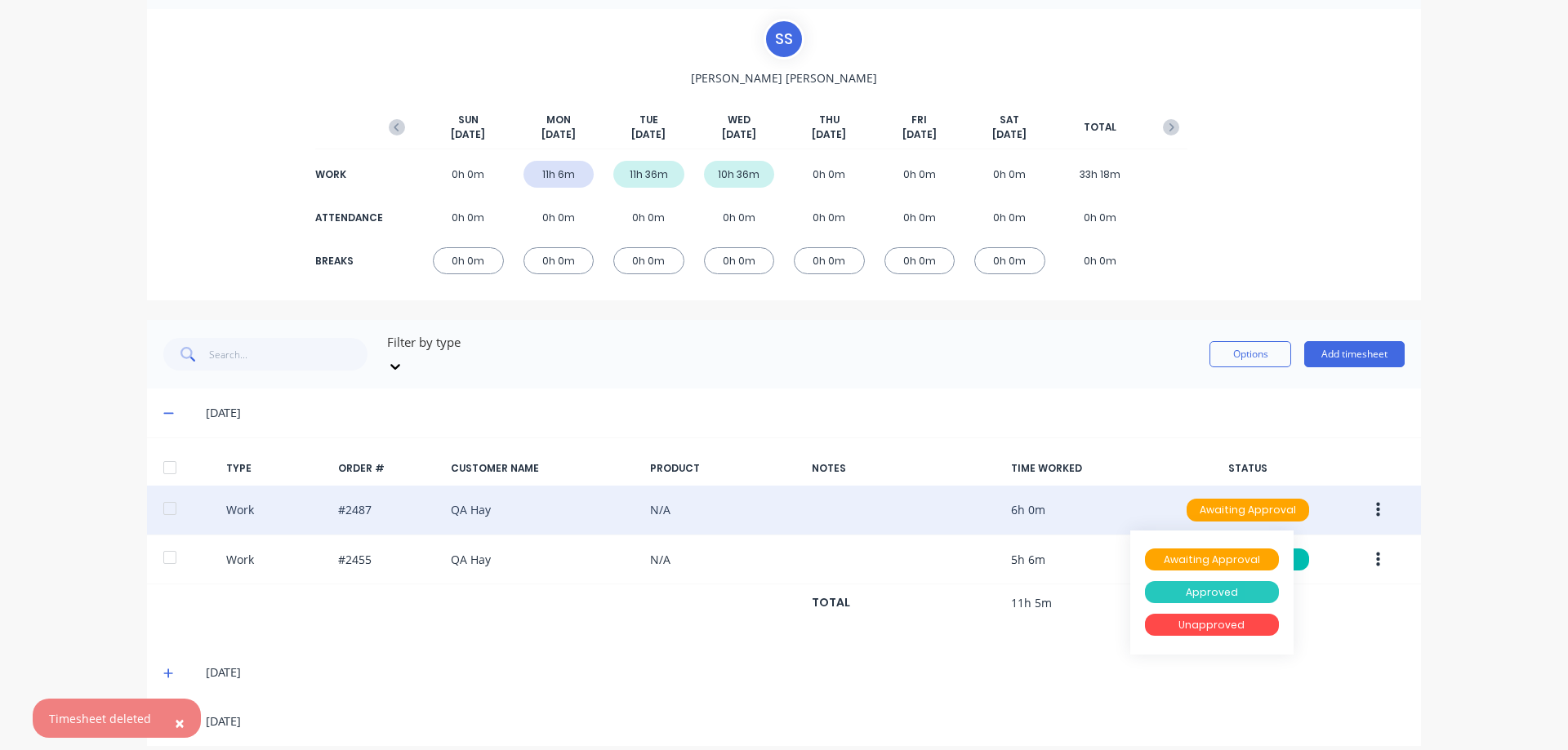
click at [1210, 582] on div "Approved" at bounding box center [1211, 593] width 134 height 23
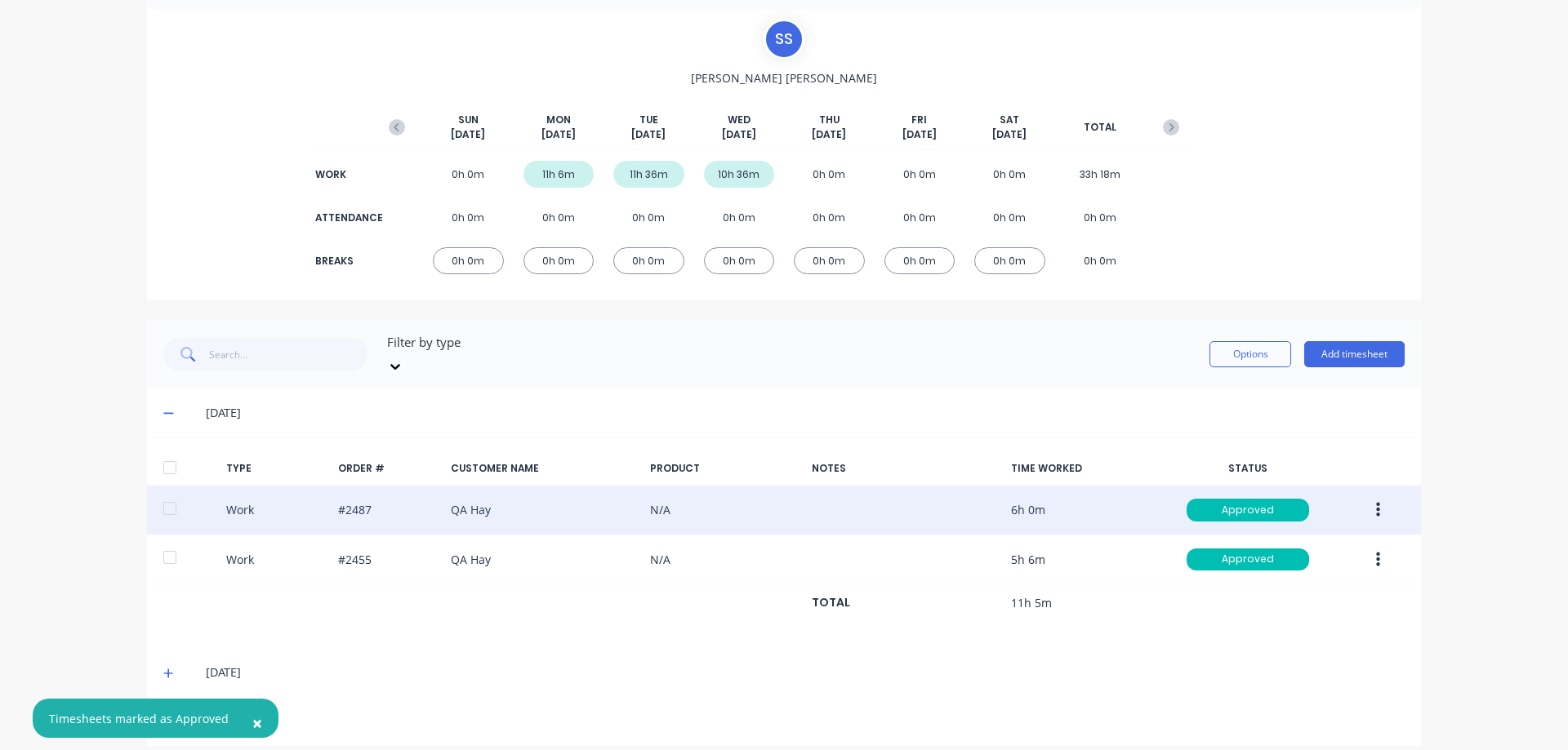
click at [164, 668] on icon at bounding box center [169, 674] width 11 height 12
click at [254, 721] on span "×" at bounding box center [257, 723] width 10 height 23
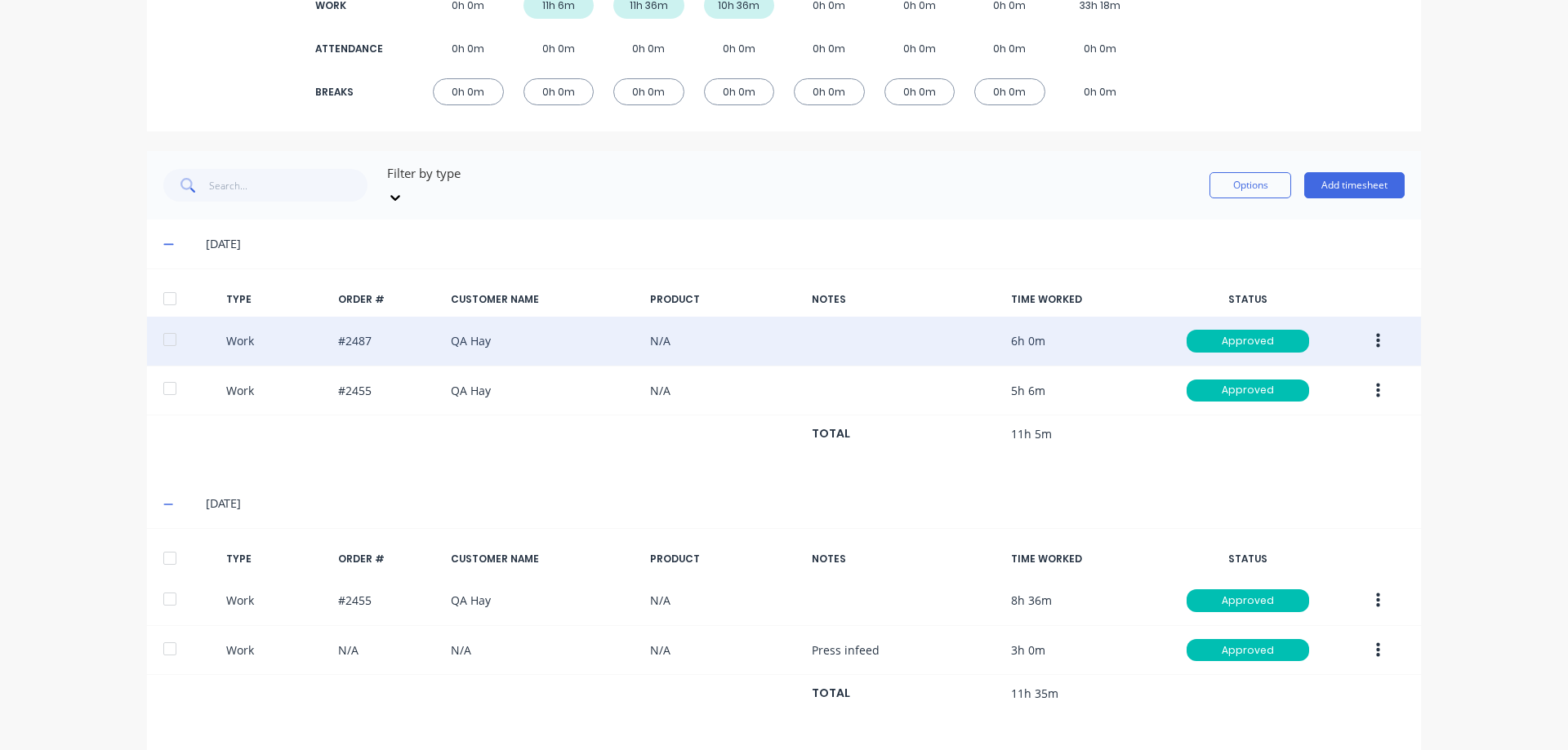
scroll to position [317, 0]
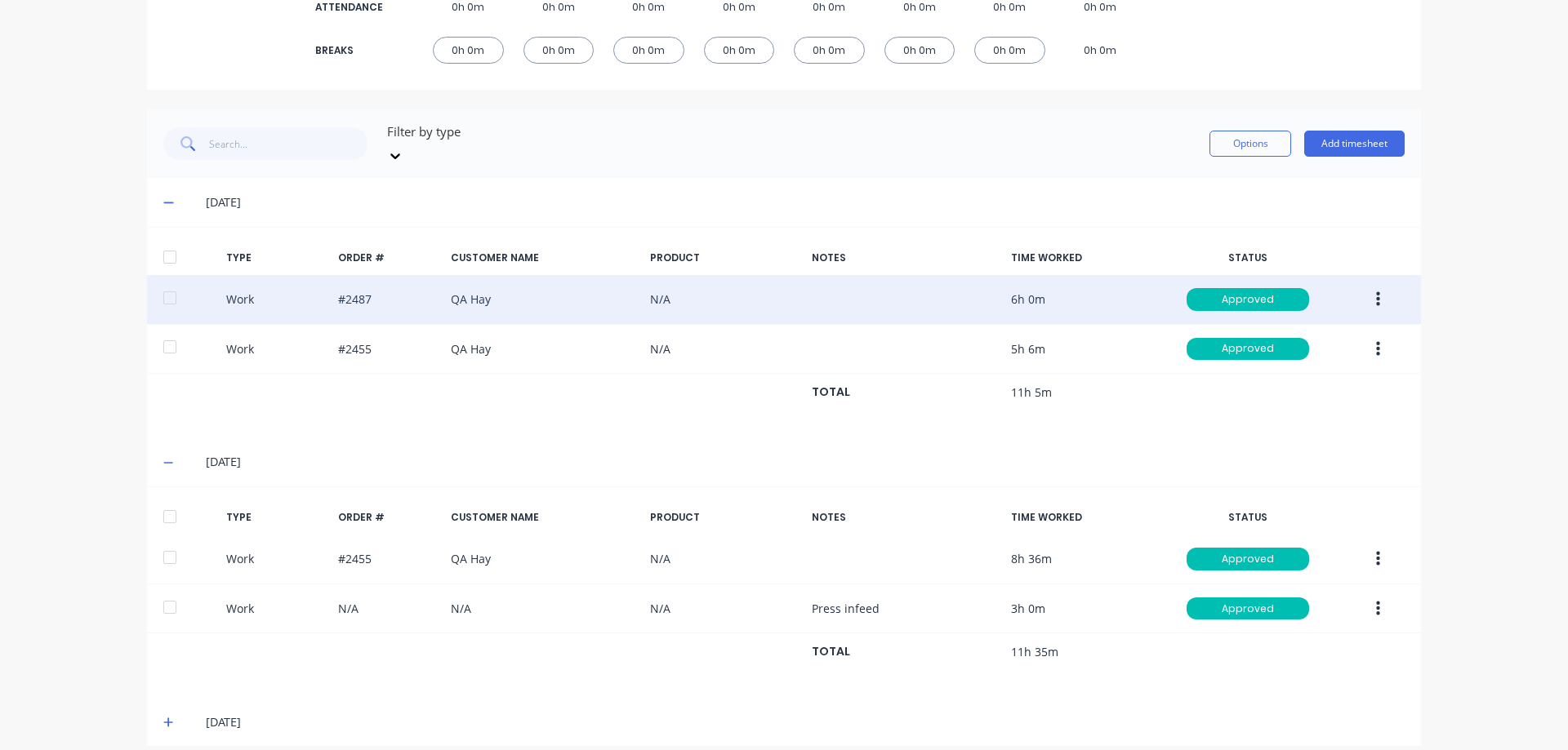
click at [164, 717] on icon at bounding box center [169, 723] width 11 height 12
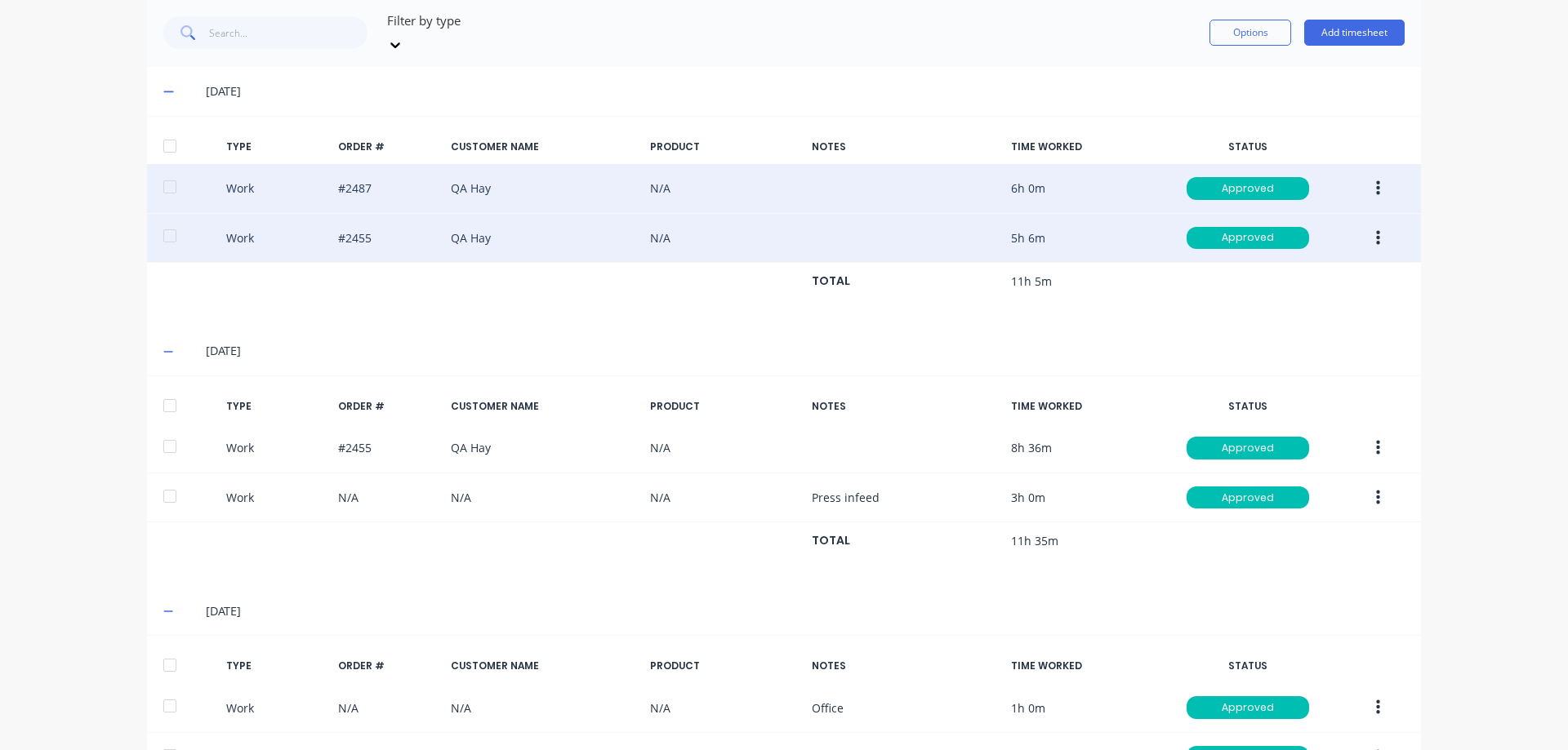
scroll to position [464, 0]
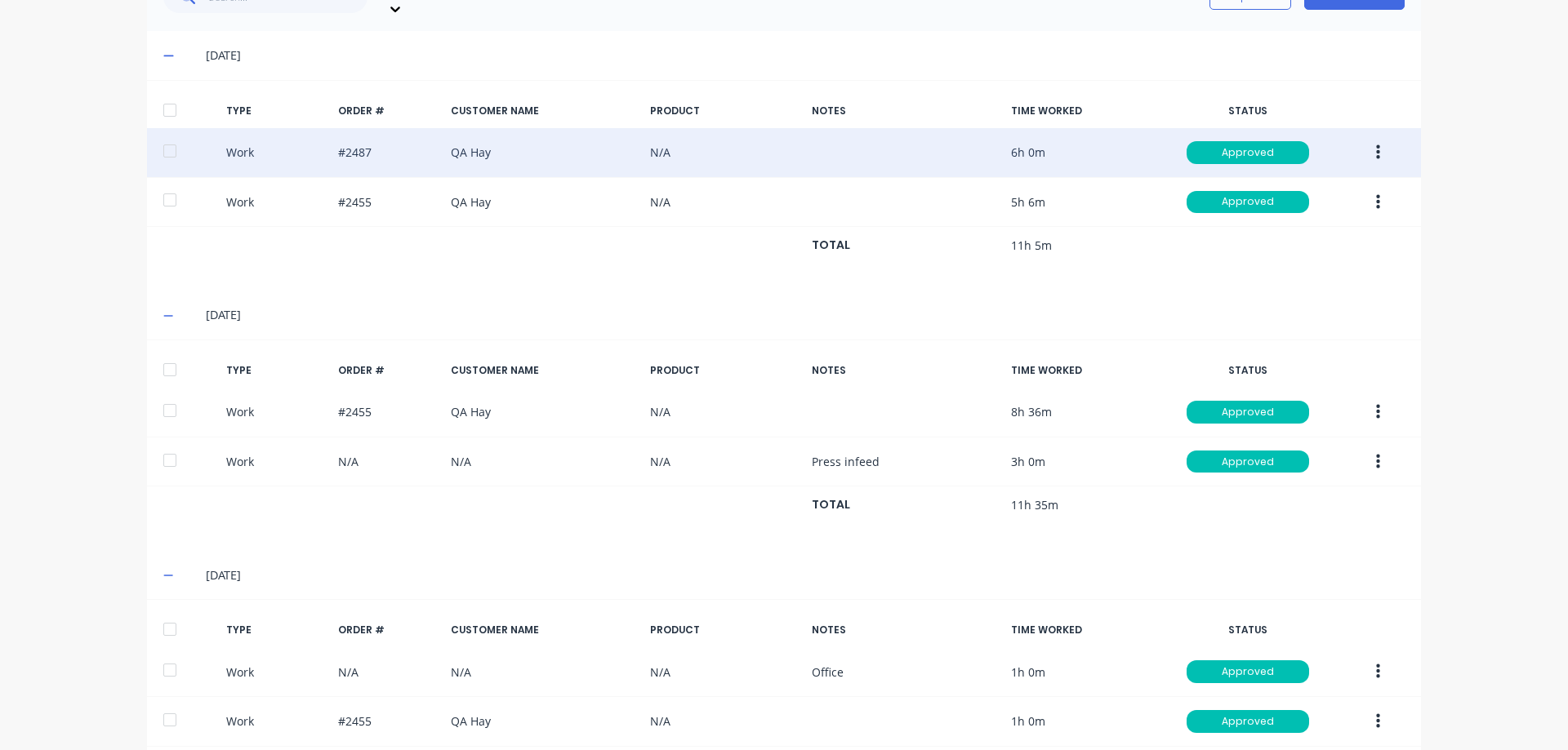
click at [1376, 145] on icon "button" at bounding box center [1378, 153] width 4 height 15
click at [1319, 112] on div "Duplicate" at bounding box center [1319, 124] width 125 height 24
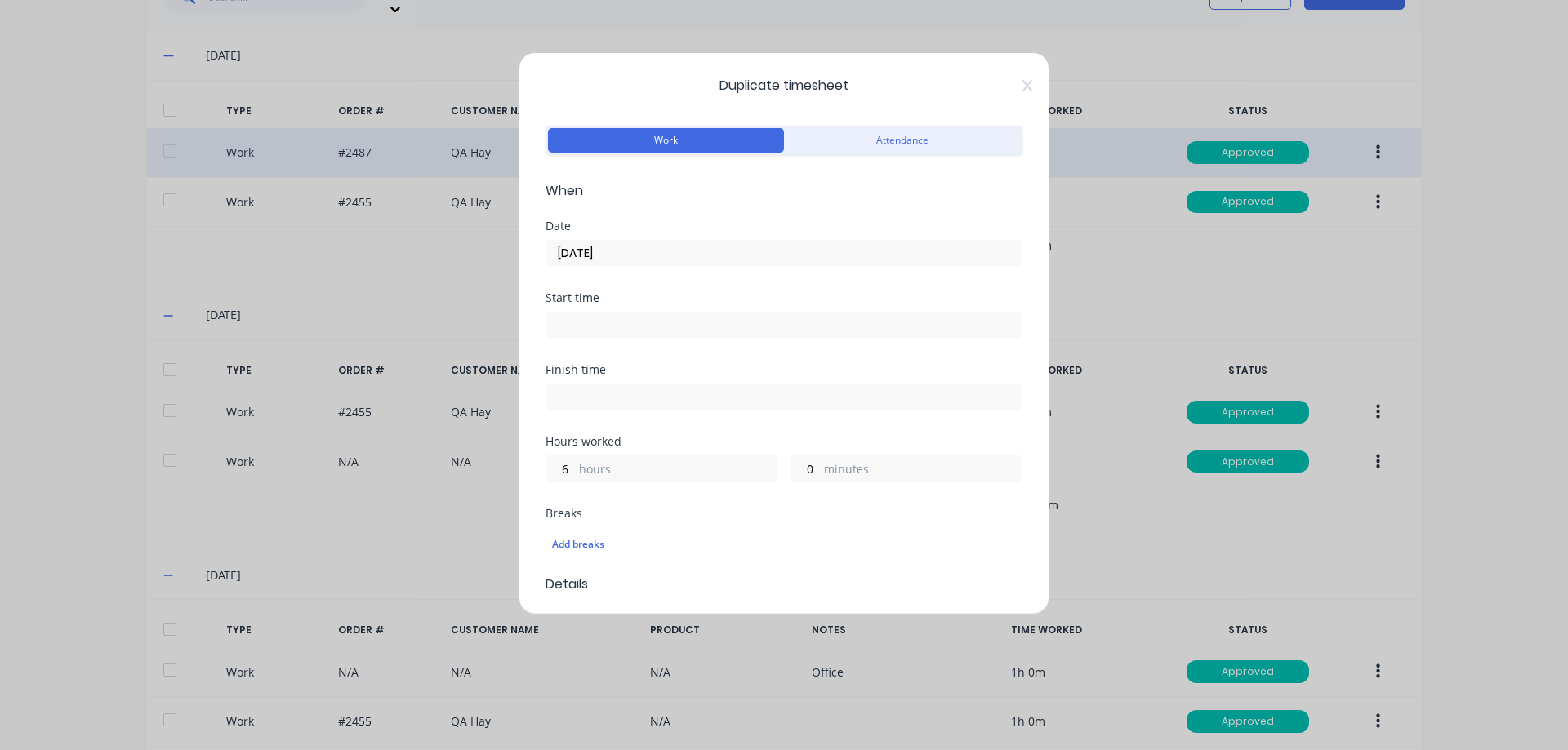
click at [635, 253] on input "[DATE]" at bounding box center [784, 253] width 475 height 25
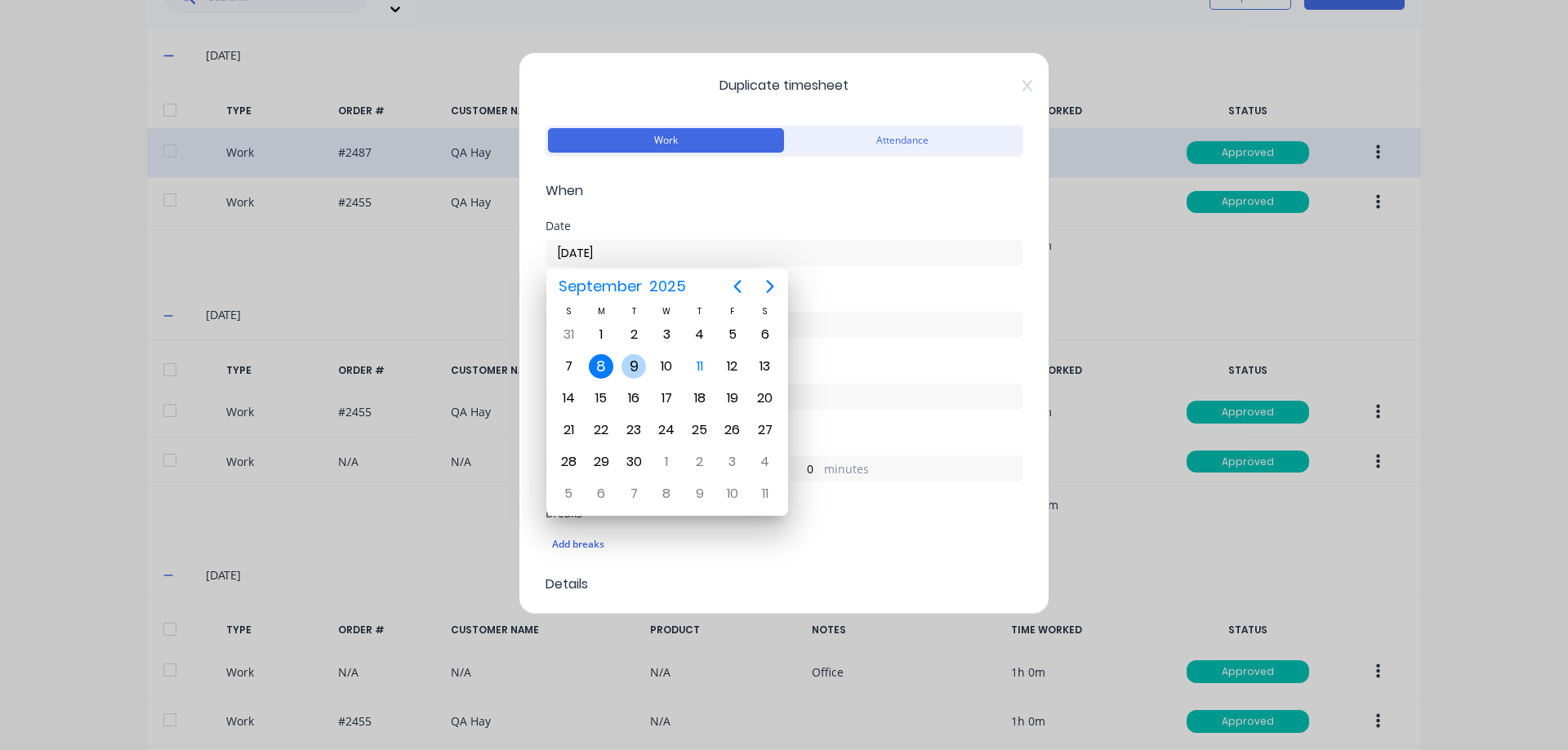
click at [630, 362] on div "9" at bounding box center [634, 366] width 25 height 25
type input "[DATE]"
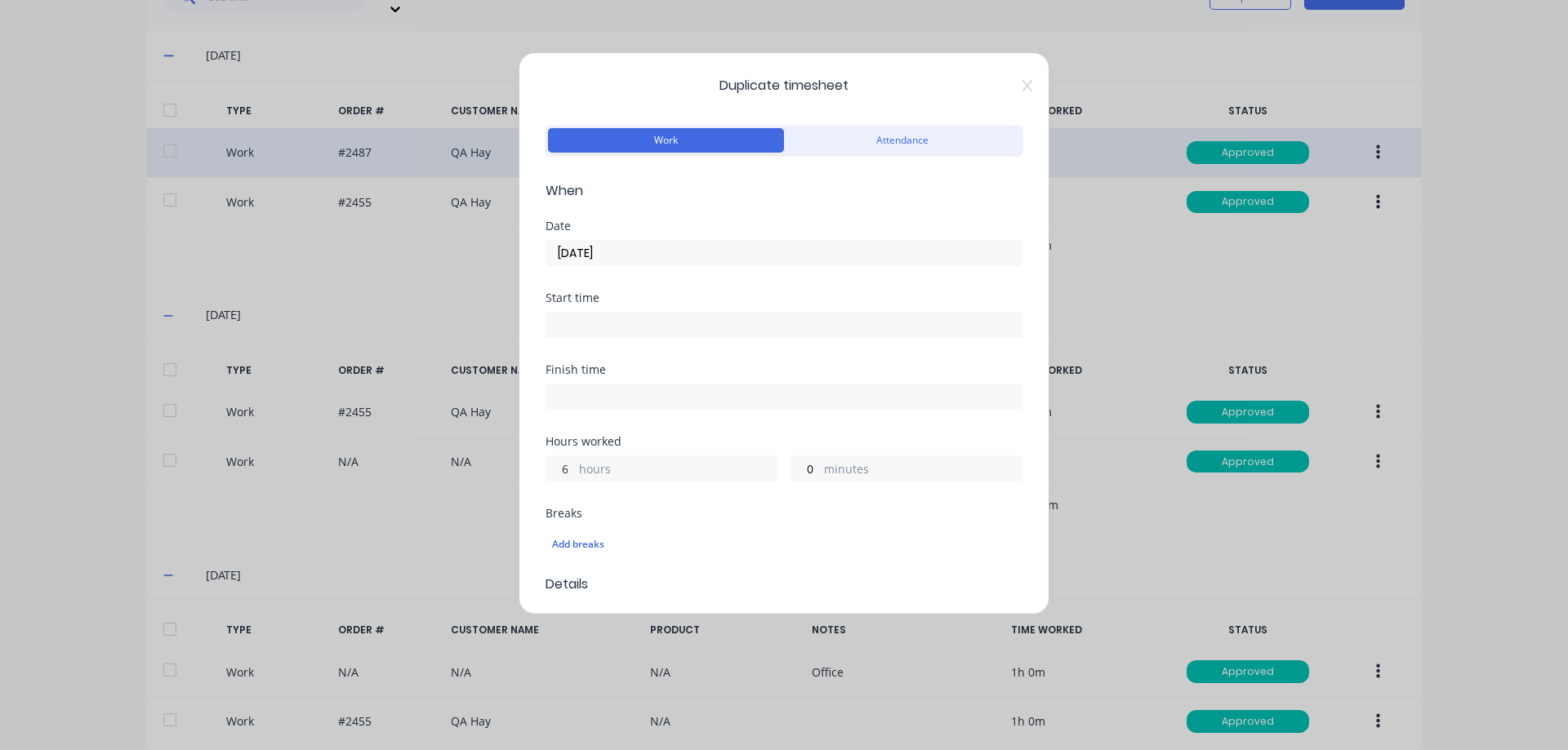
click at [560, 465] on input "6" at bounding box center [560, 468] width 28 height 25
type input "3"
click at [689, 411] on div "Finish time" at bounding box center [784, 400] width 477 height 72
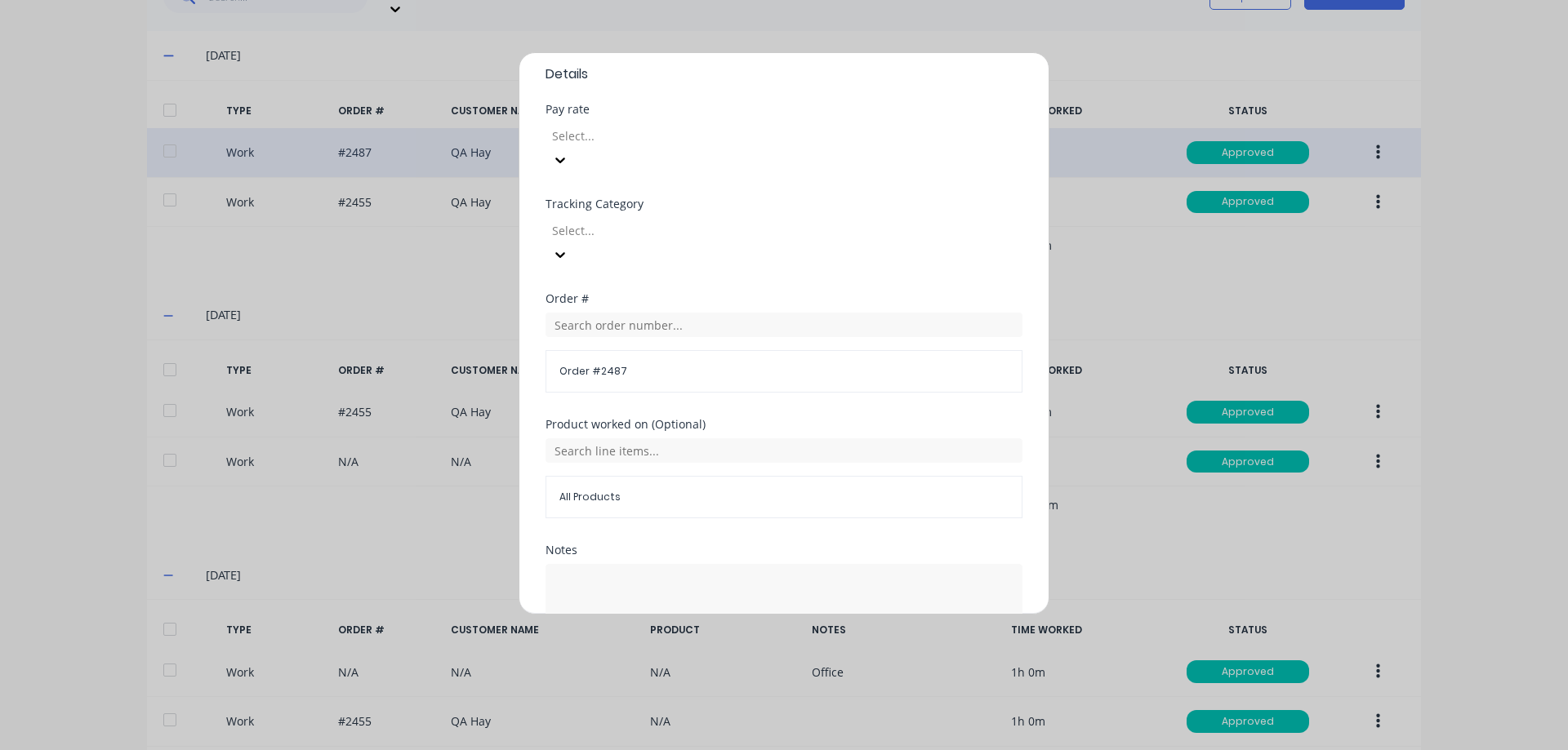
scroll to position [574, 0]
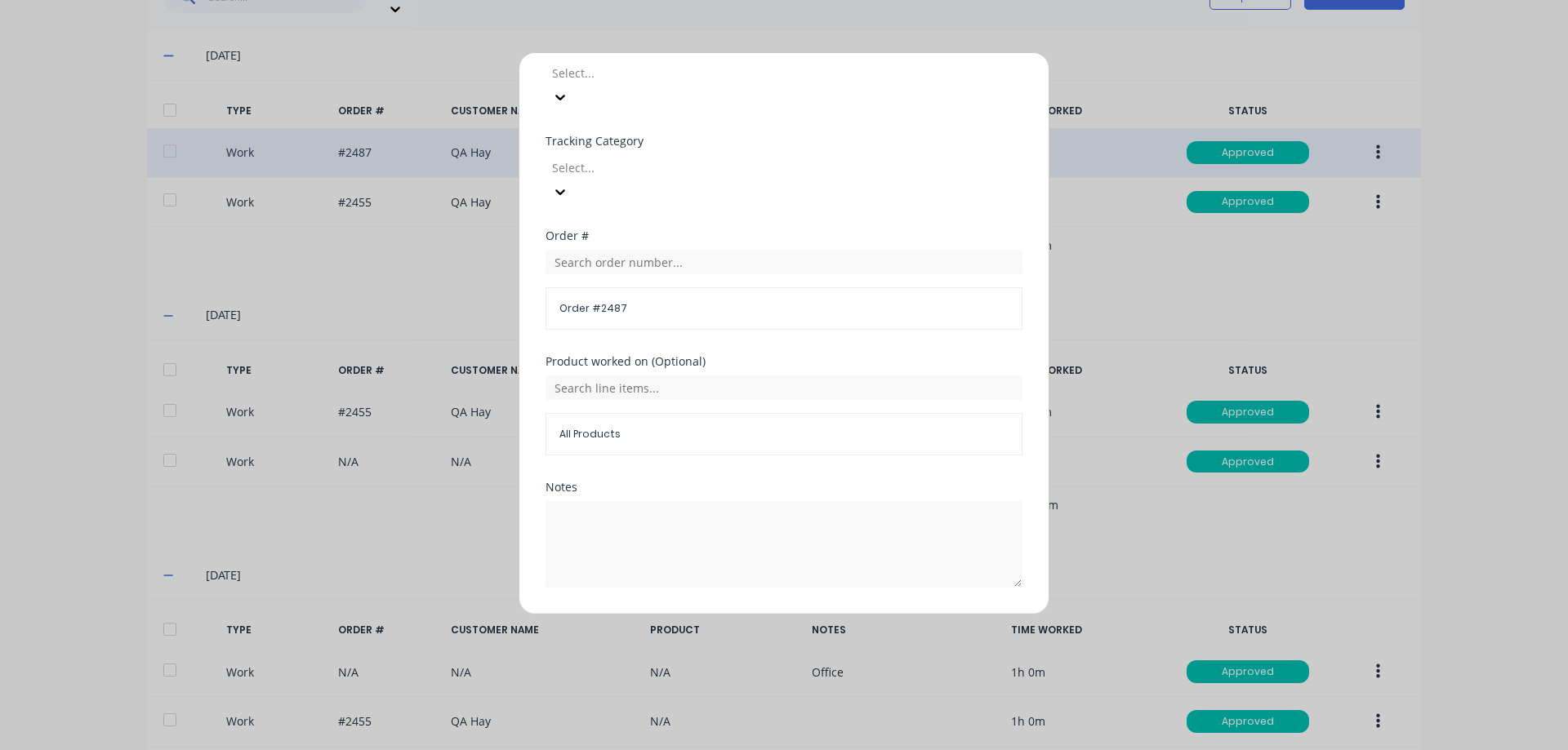
click at [715, 614] on button "Duplicate time entry" at bounding box center [744, 626] width 126 height 26
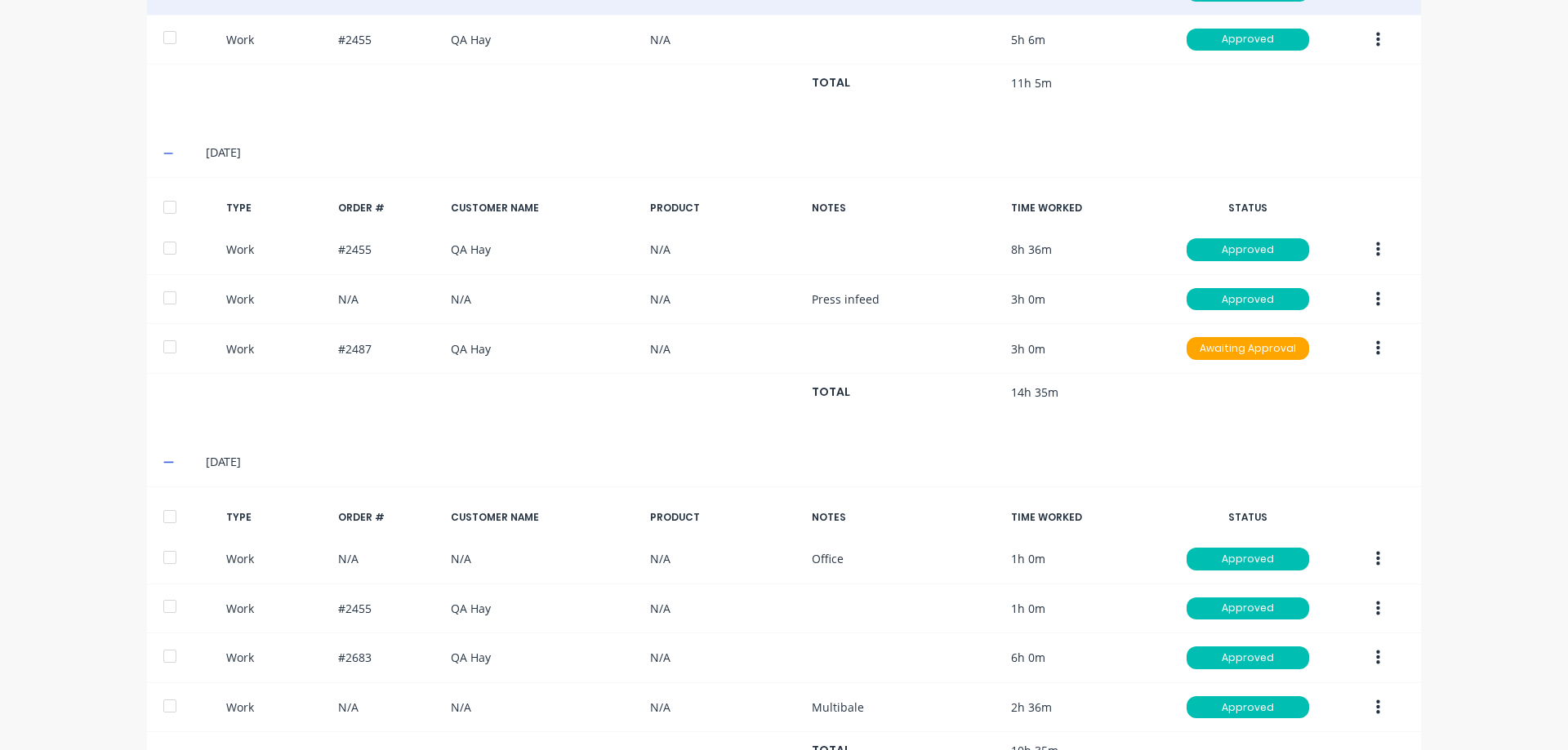
scroll to position [676, 0]
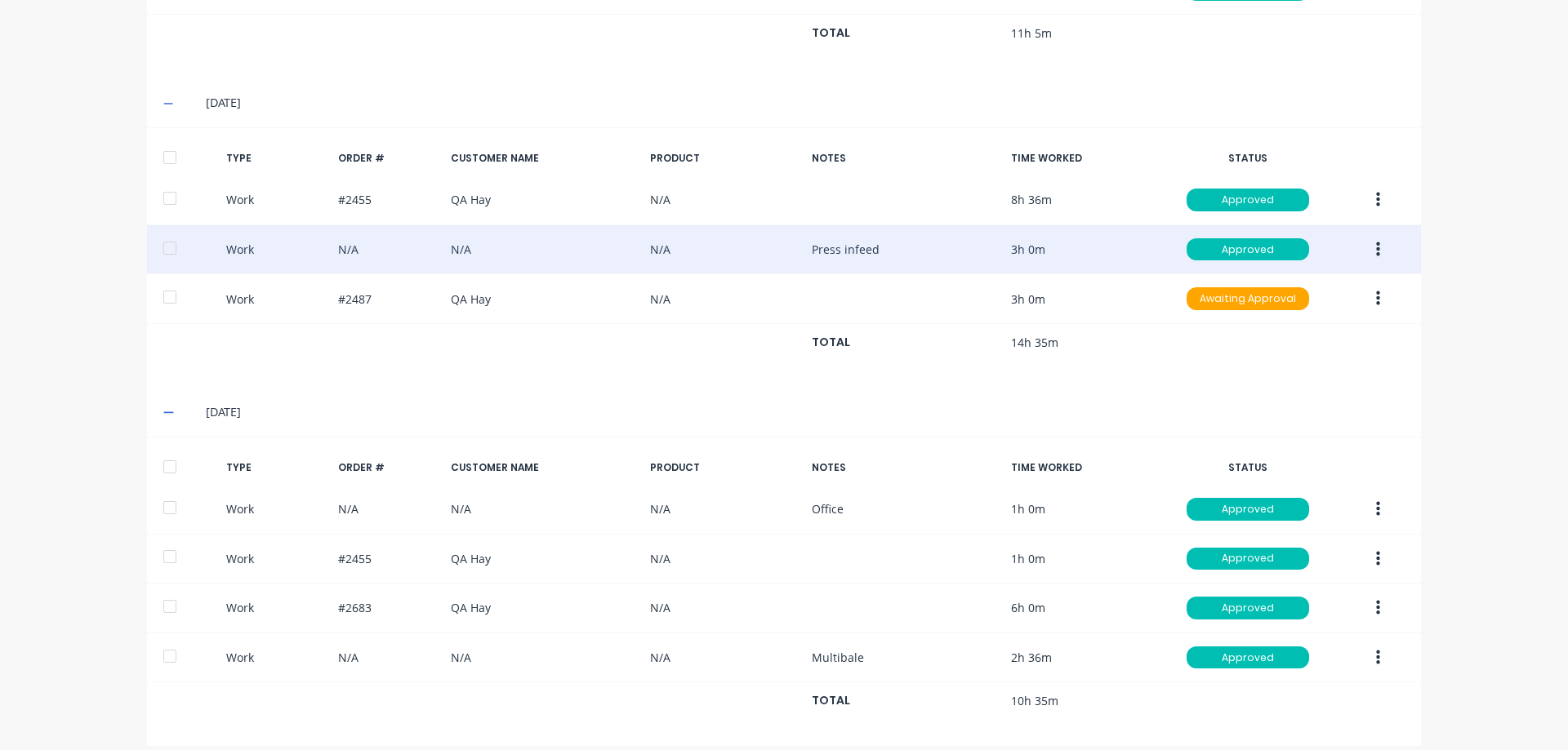
click at [1376, 242] on icon "button" at bounding box center [1378, 249] width 4 height 15
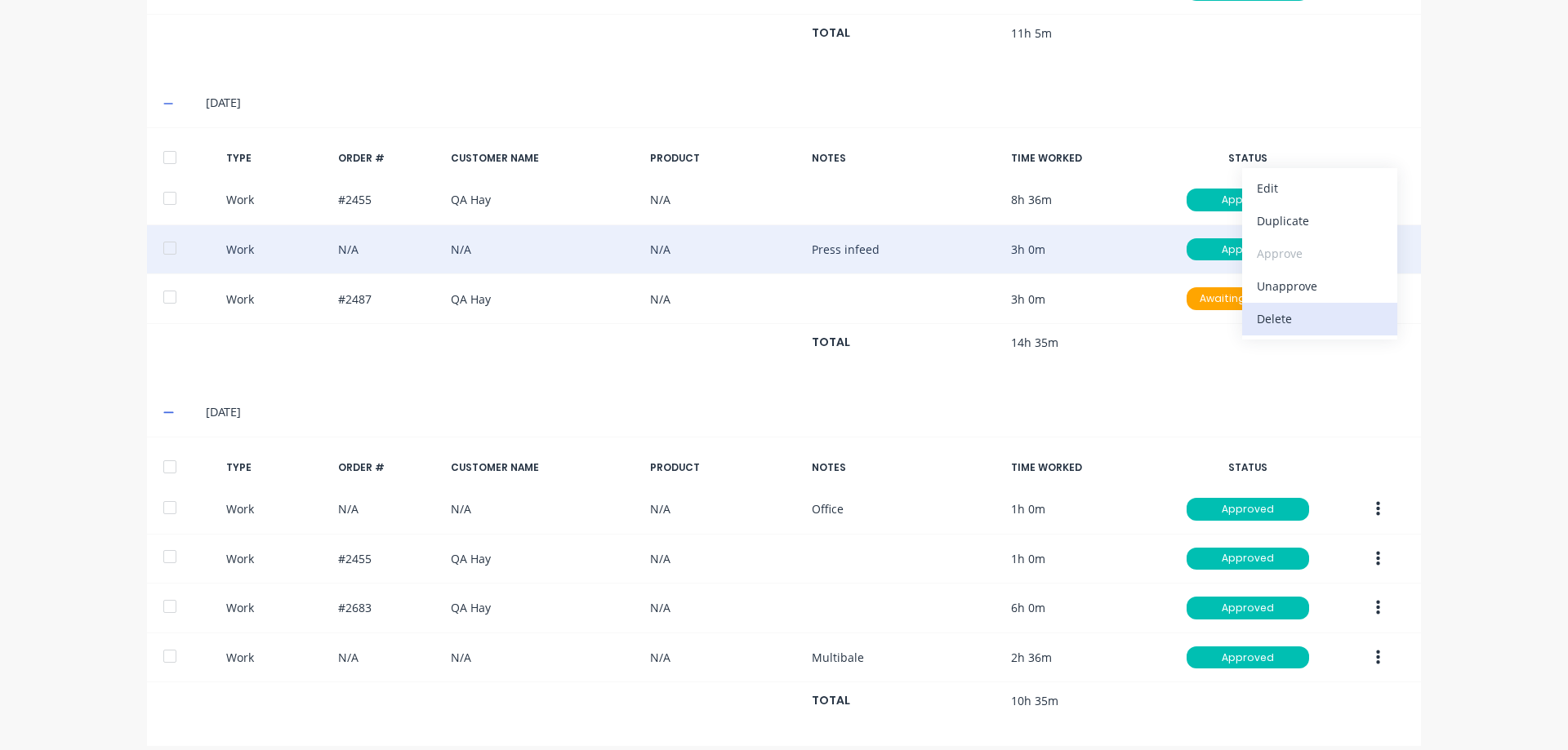
click at [1319, 307] on div "Delete" at bounding box center [1319, 319] width 125 height 24
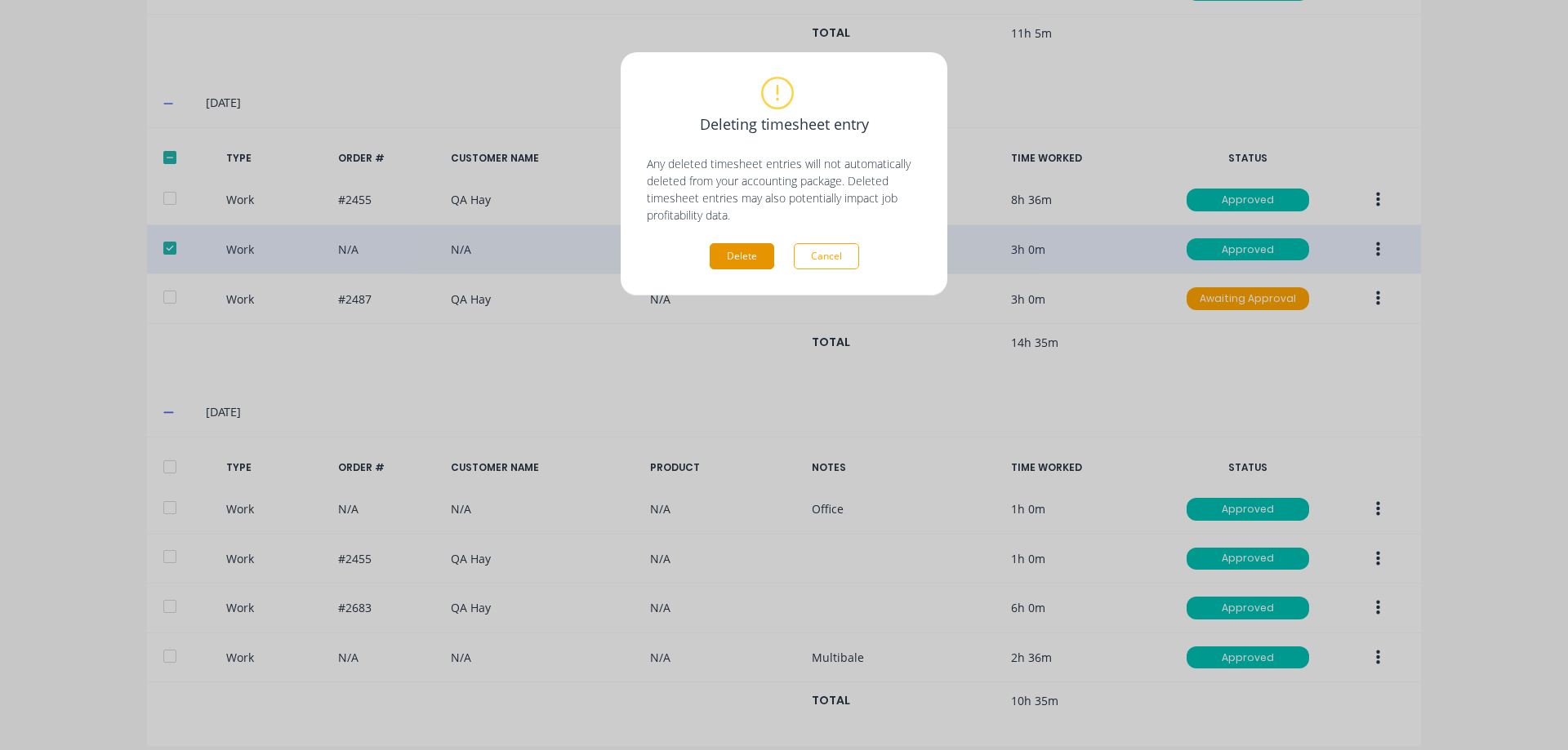
click at [737, 255] on button "Delete" at bounding box center [742, 256] width 65 height 26
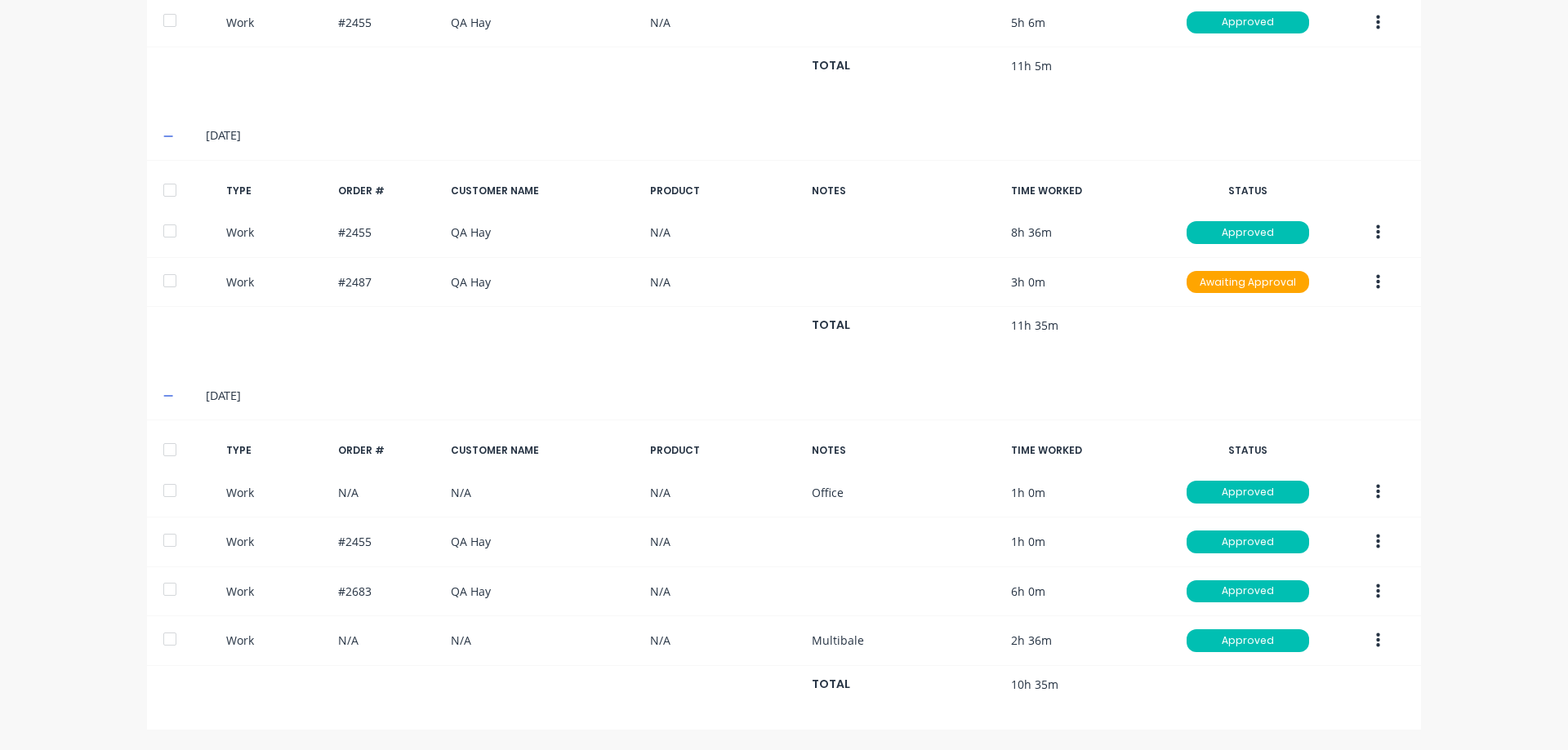
scroll to position [627, 0]
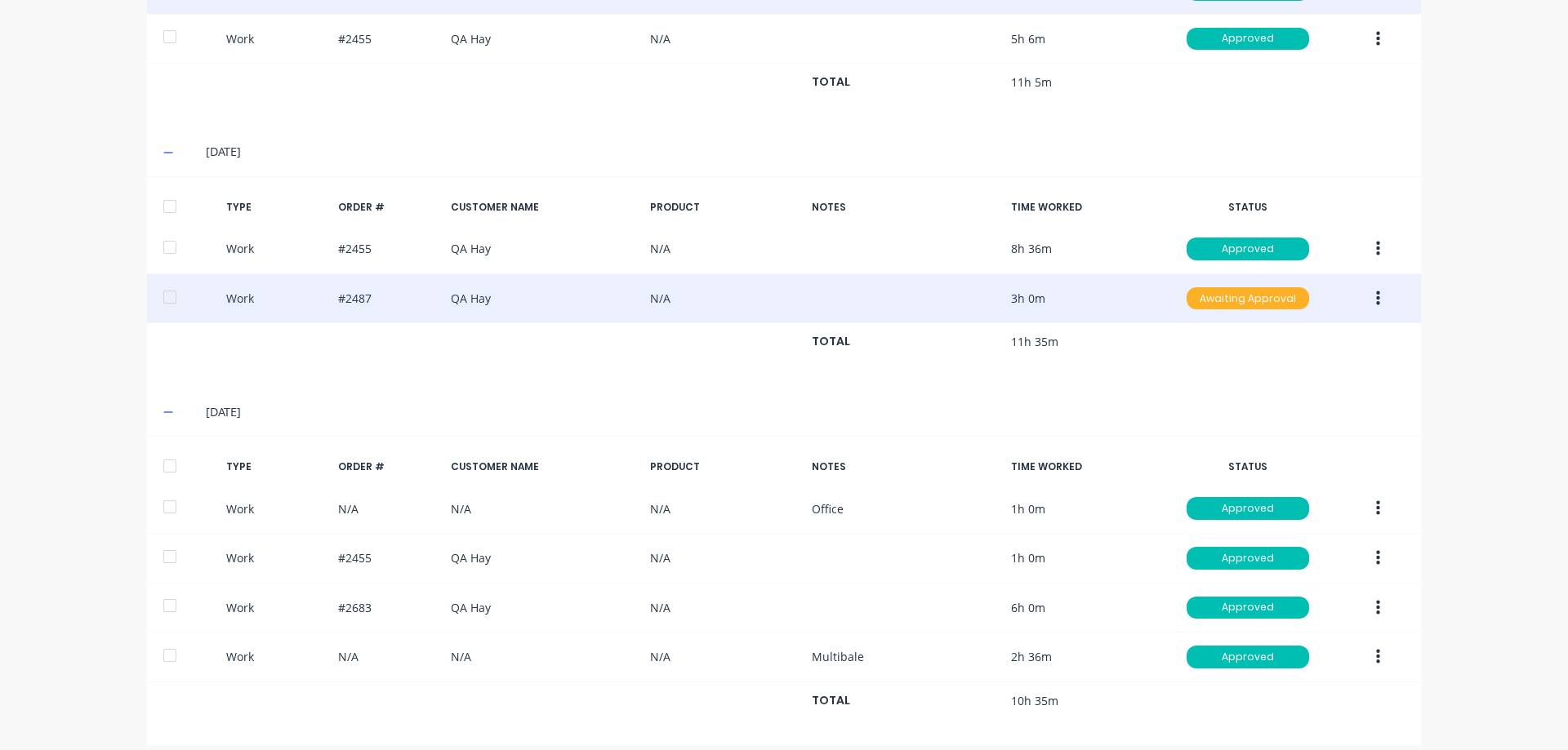
click at [1190, 287] on div "Awaiting Approval" at bounding box center [1247, 298] width 123 height 23
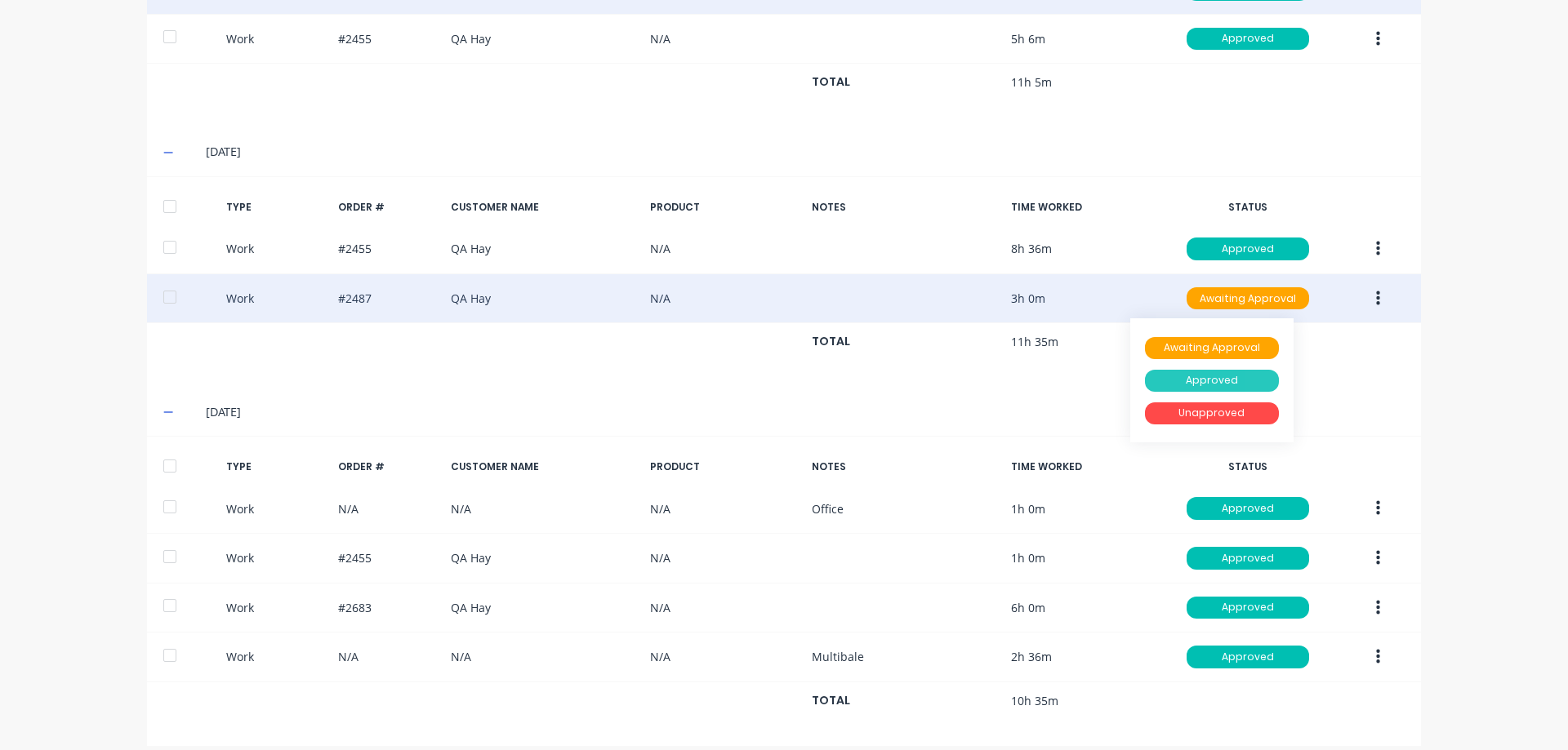
click at [1200, 370] on div "Approved" at bounding box center [1211, 381] width 134 height 23
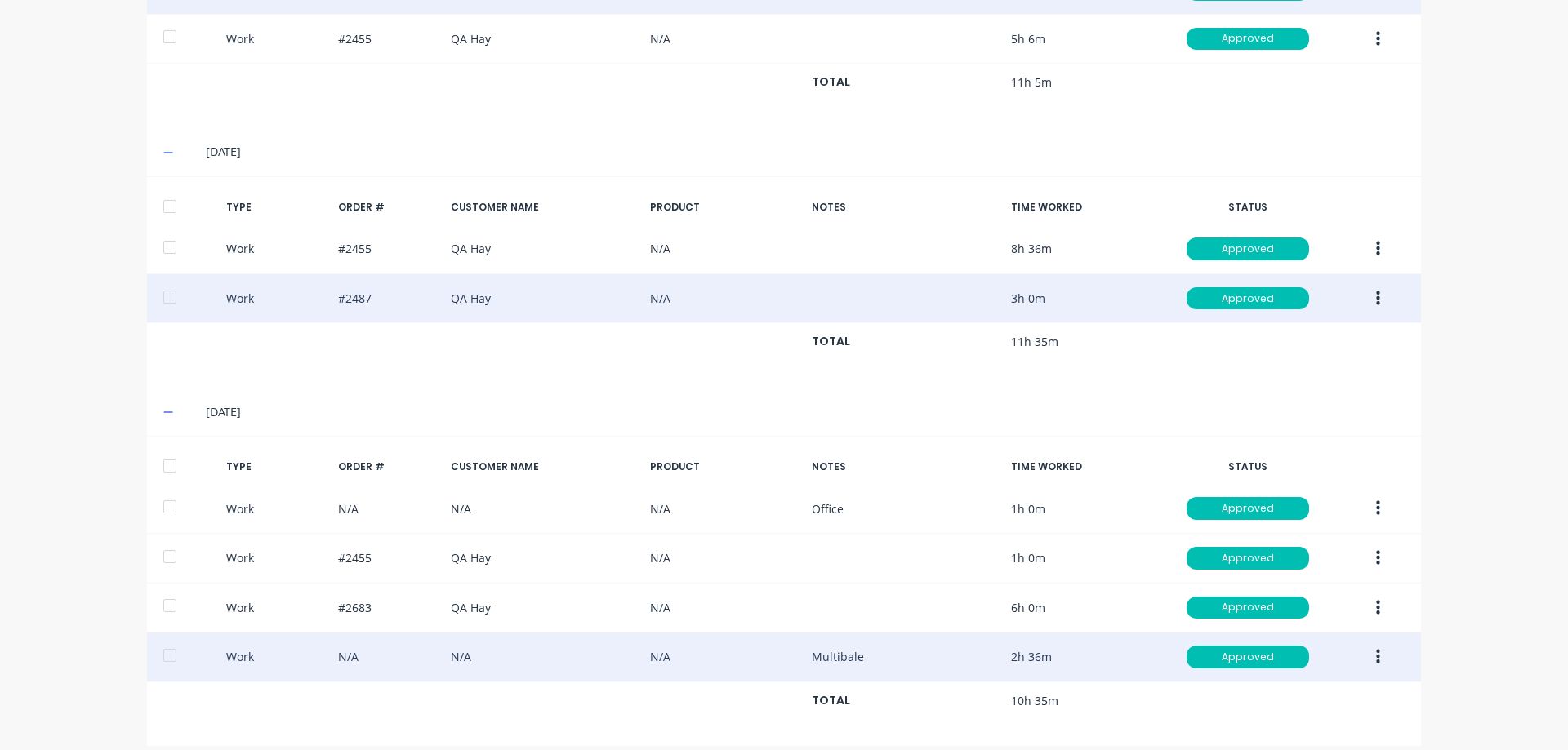
click at [1376, 648] on icon "button" at bounding box center [1378, 657] width 4 height 18
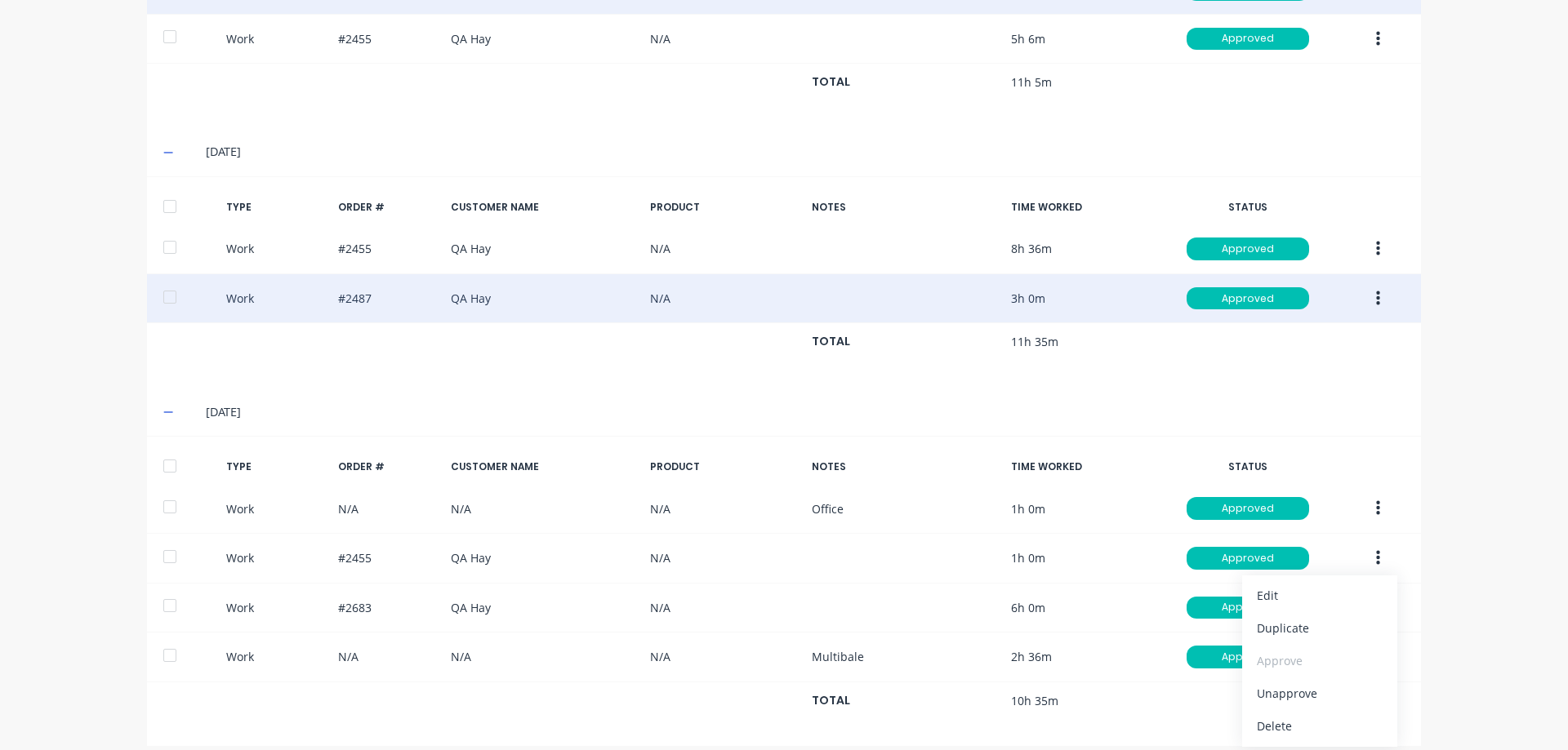
click at [1453, 554] on div "dashboard products sales purchasing productivity dashboard products Product Cat…" at bounding box center [784, 375] width 1568 height 750
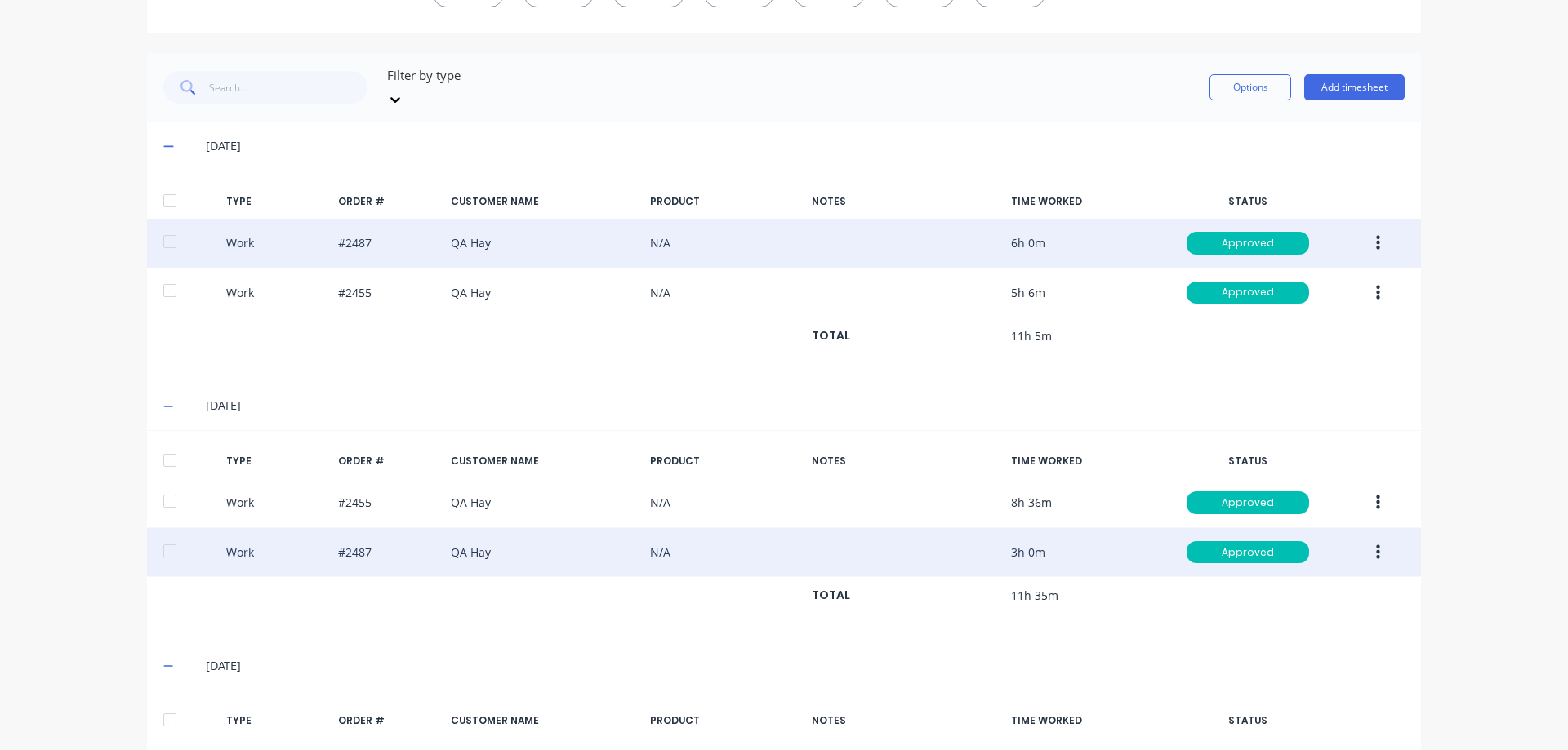
scroll to position [137, 0]
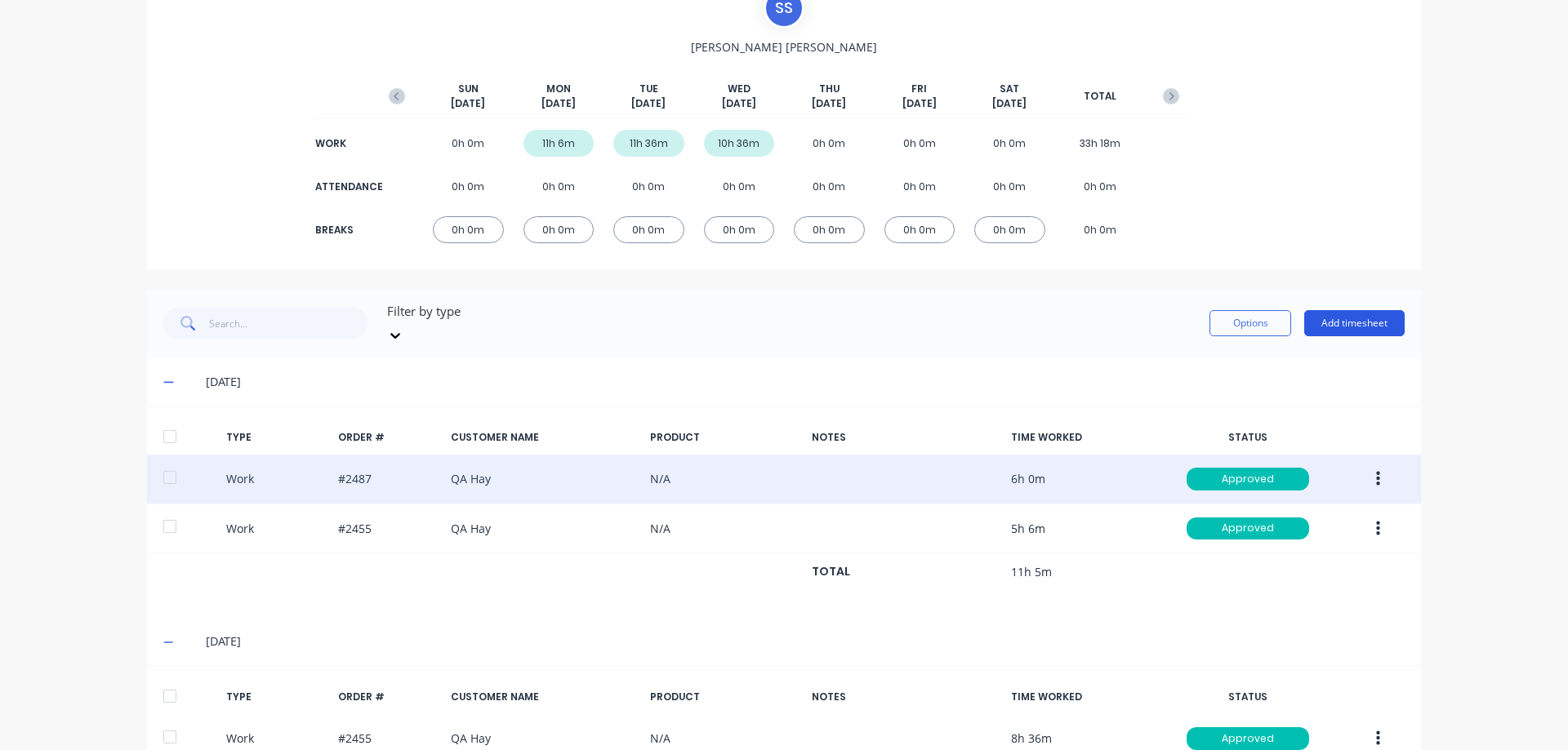
click at [1323, 323] on button "Add timesheet" at bounding box center [1353, 323] width 100 height 26
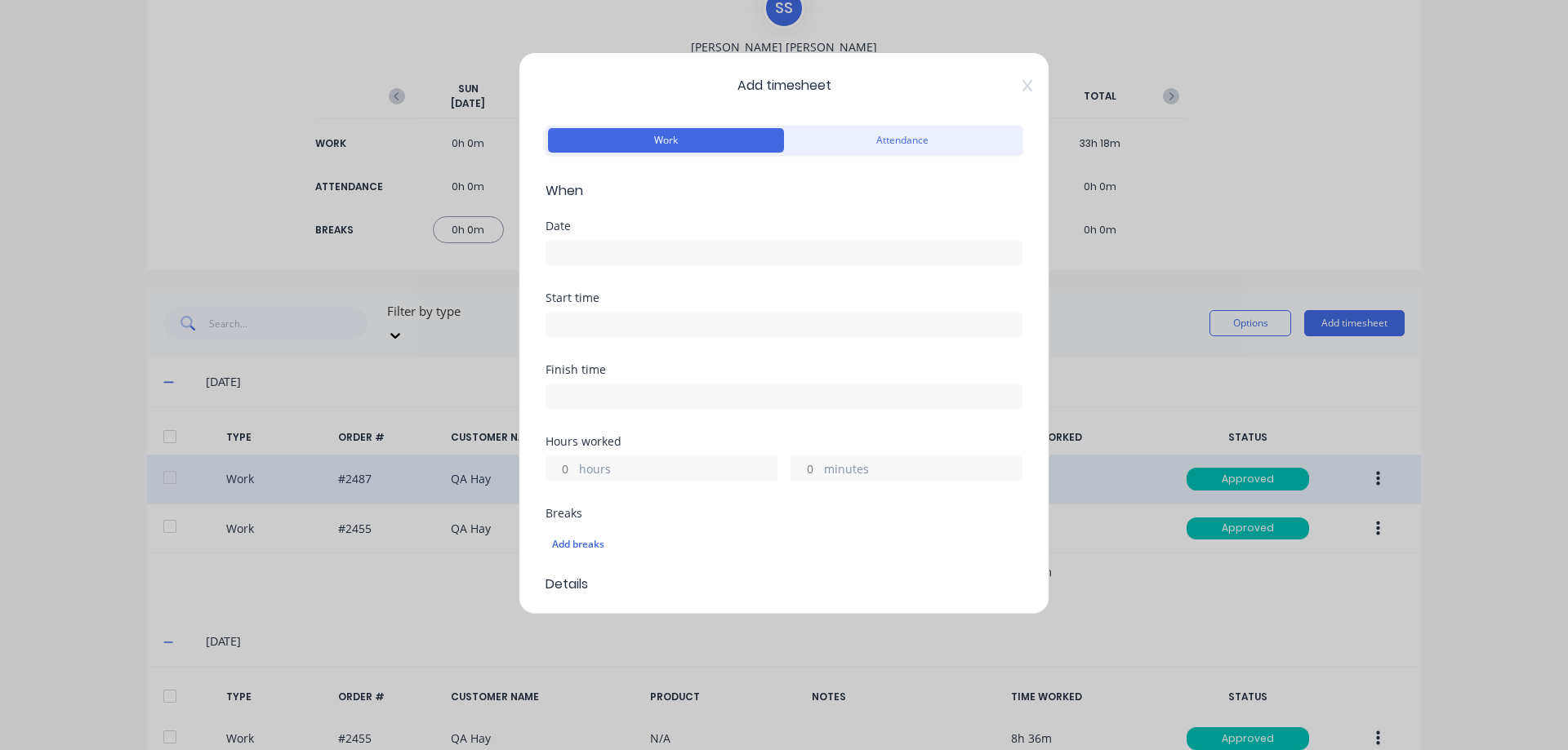
click at [622, 246] on input at bounding box center [784, 253] width 475 height 25
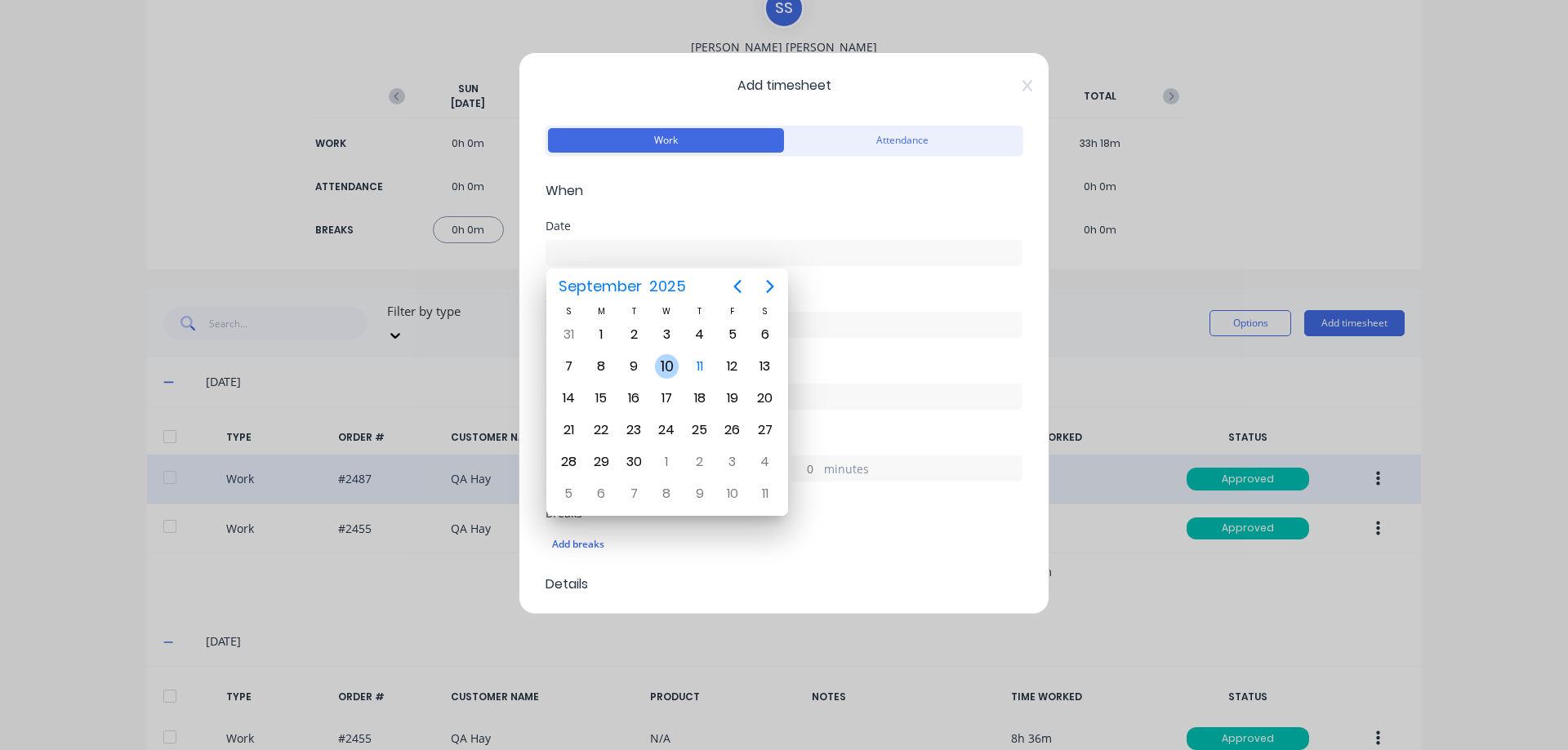
click at [673, 370] on div "10" at bounding box center [666, 366] width 25 height 25
type input "[DATE]"
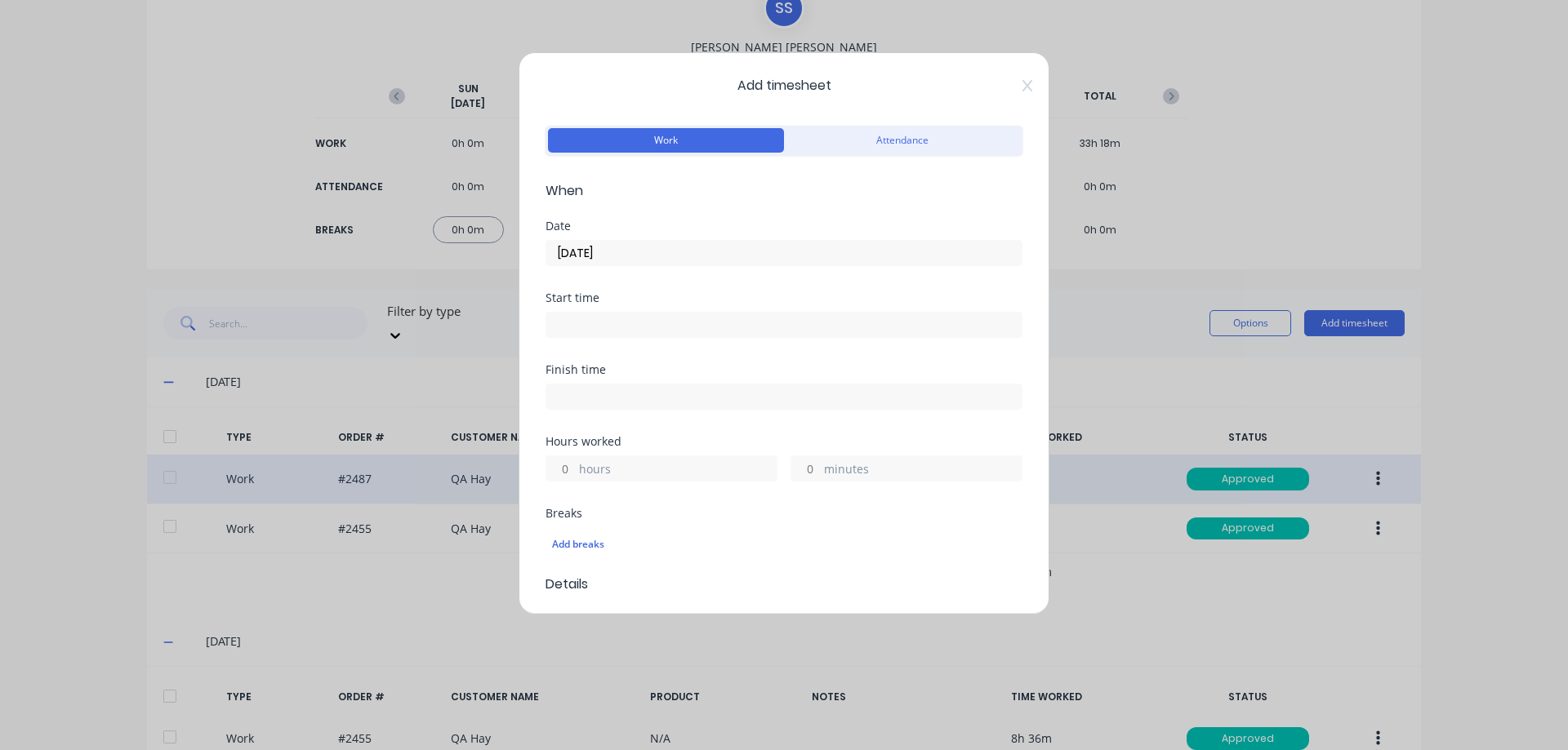
click at [562, 472] on input "hours" at bounding box center [560, 468] width 28 height 25
type input "2"
type input "36"
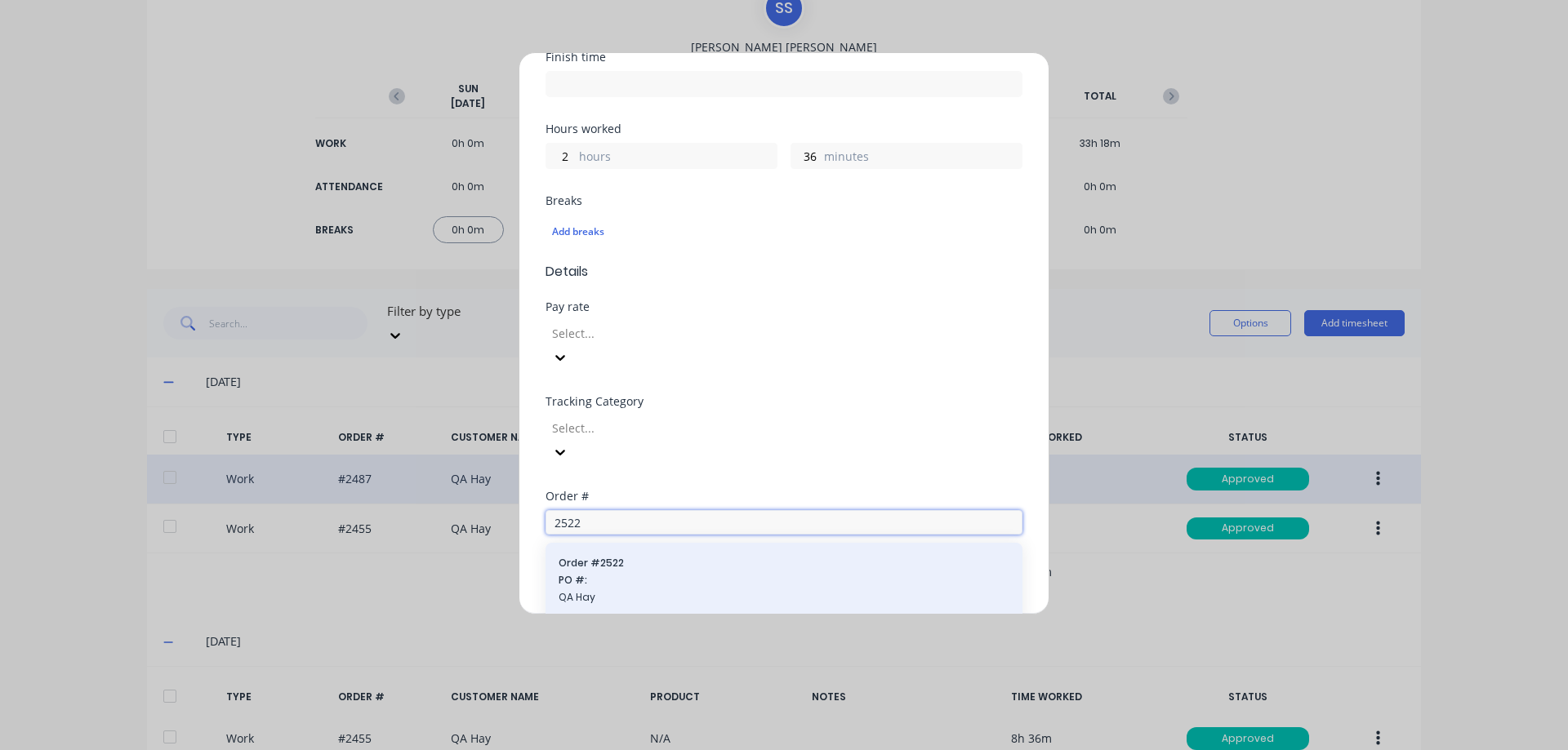
type input "2522"
click at [697, 590] on span "QA Hay" at bounding box center [784, 597] width 451 height 15
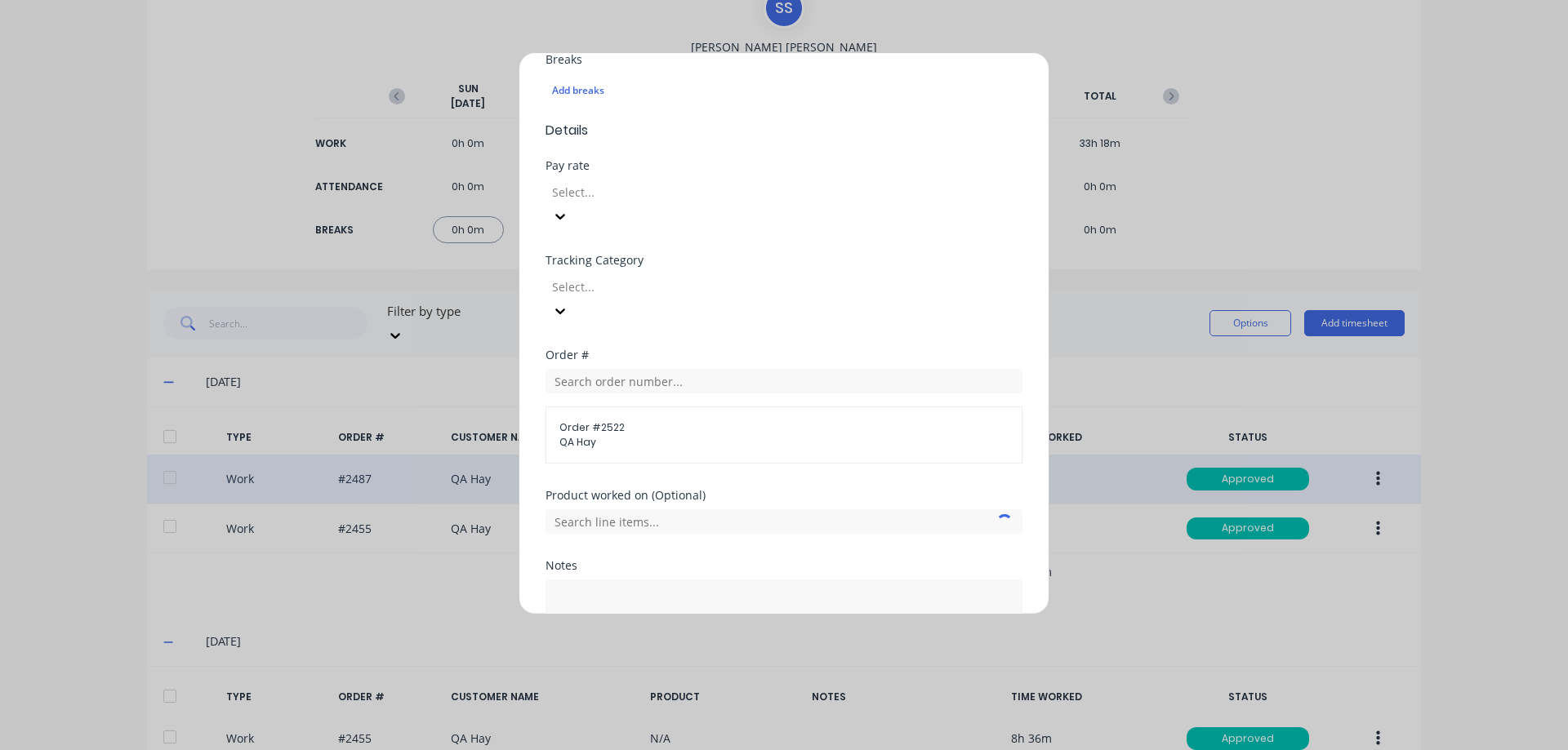
scroll to position [533, 0]
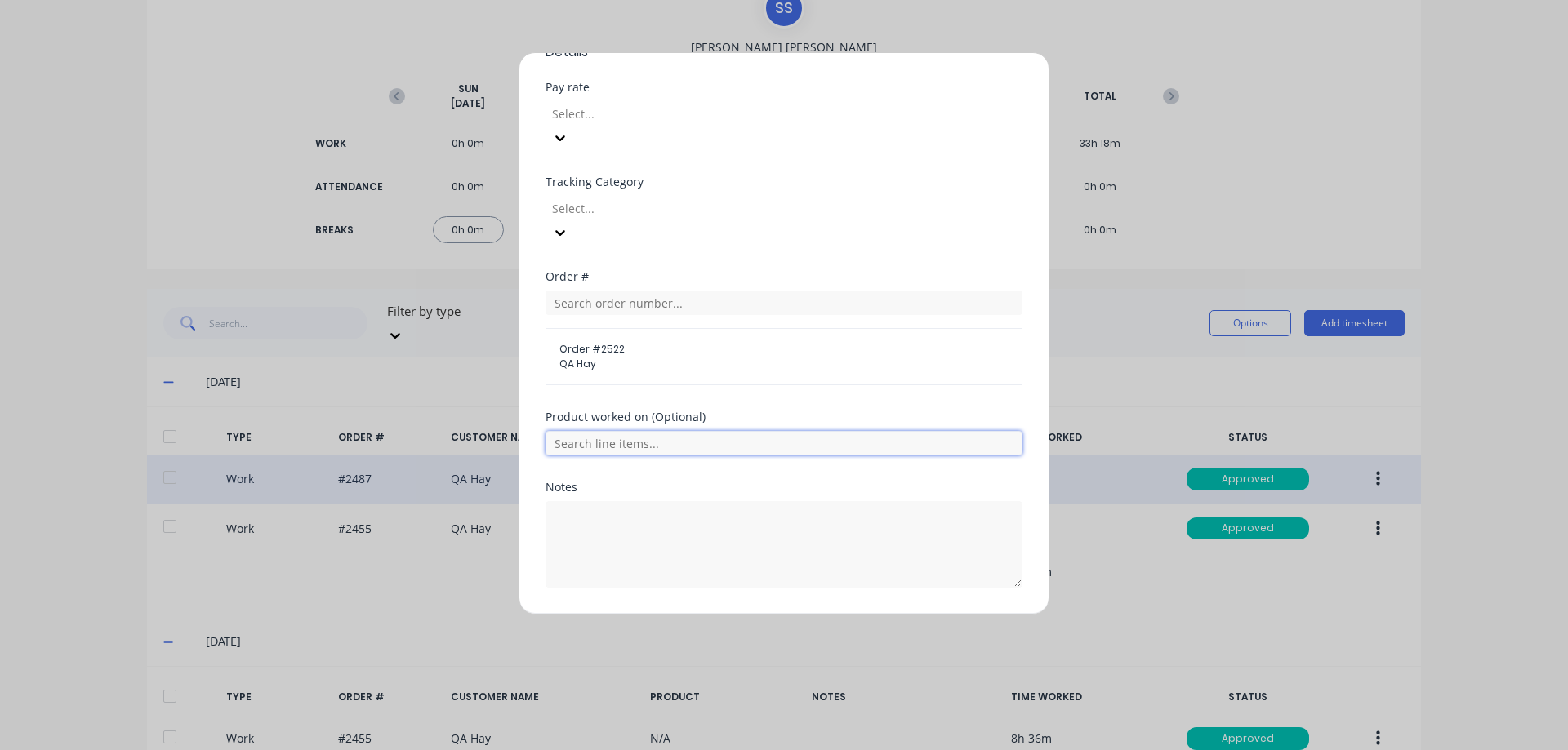
click at [670, 431] on input "text" at bounding box center [784, 443] width 477 height 25
click at [702, 614] on button "Add manual time entry" at bounding box center [745, 626] width 138 height 26
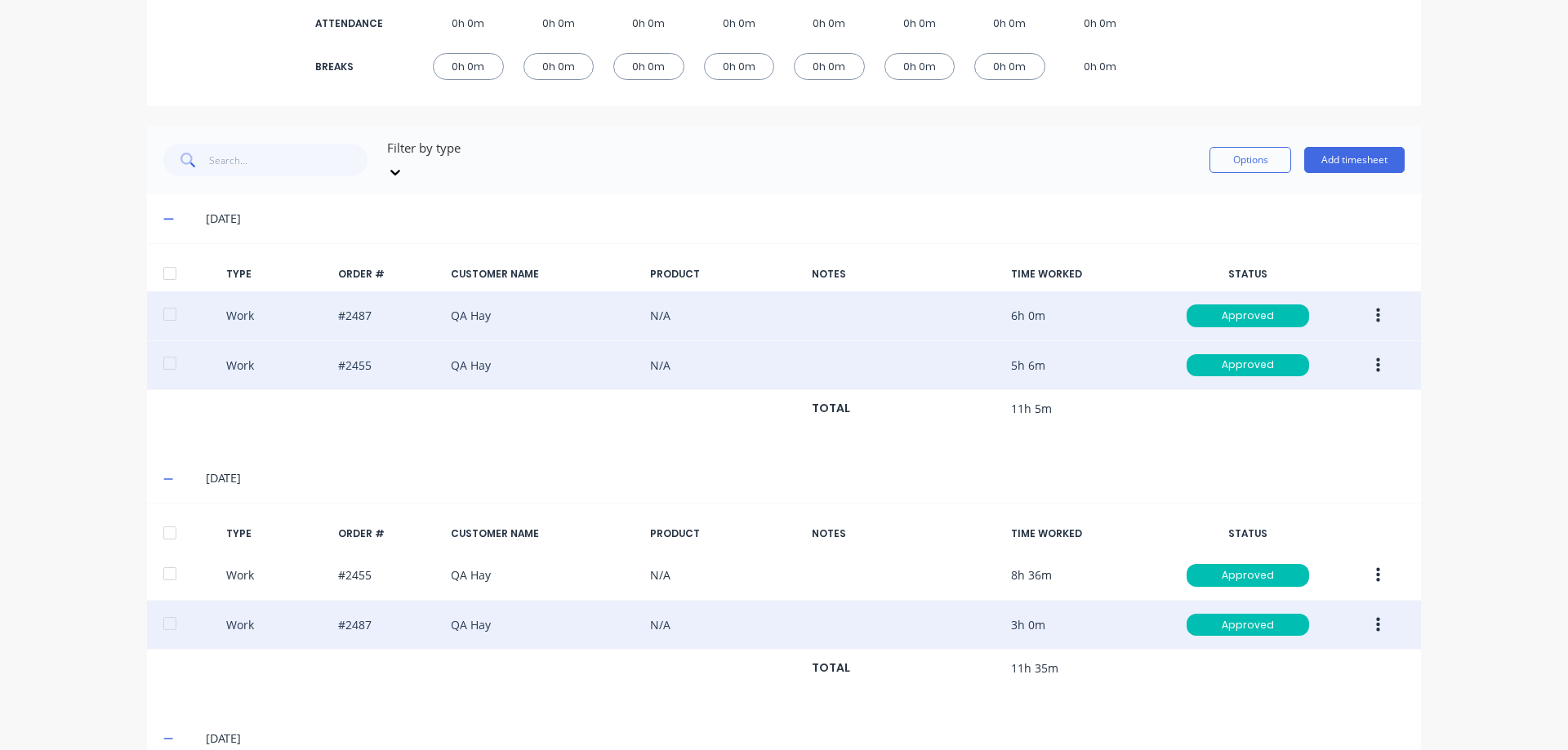
scroll to position [676, 0]
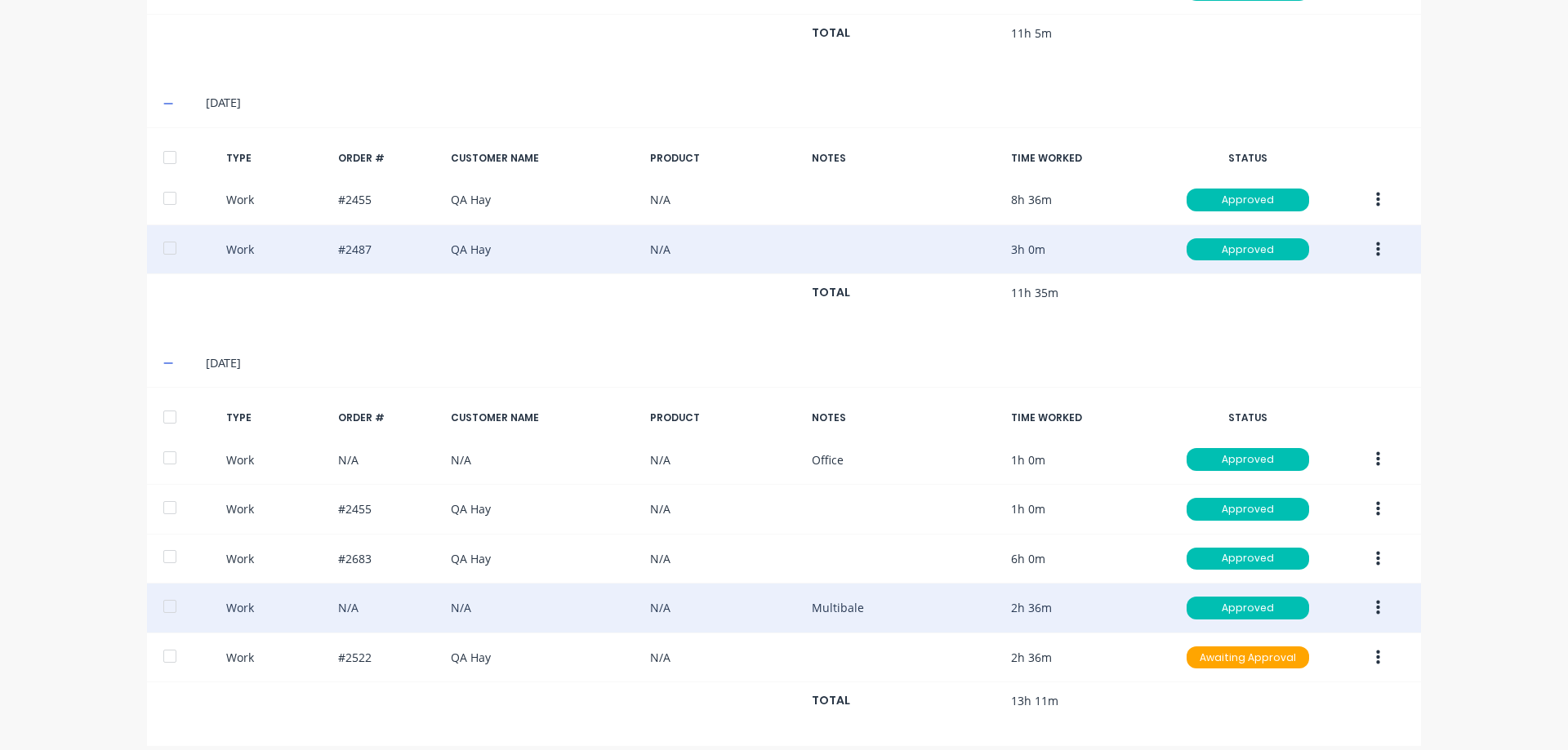
click at [1376, 599] on icon "button" at bounding box center [1378, 608] width 4 height 18
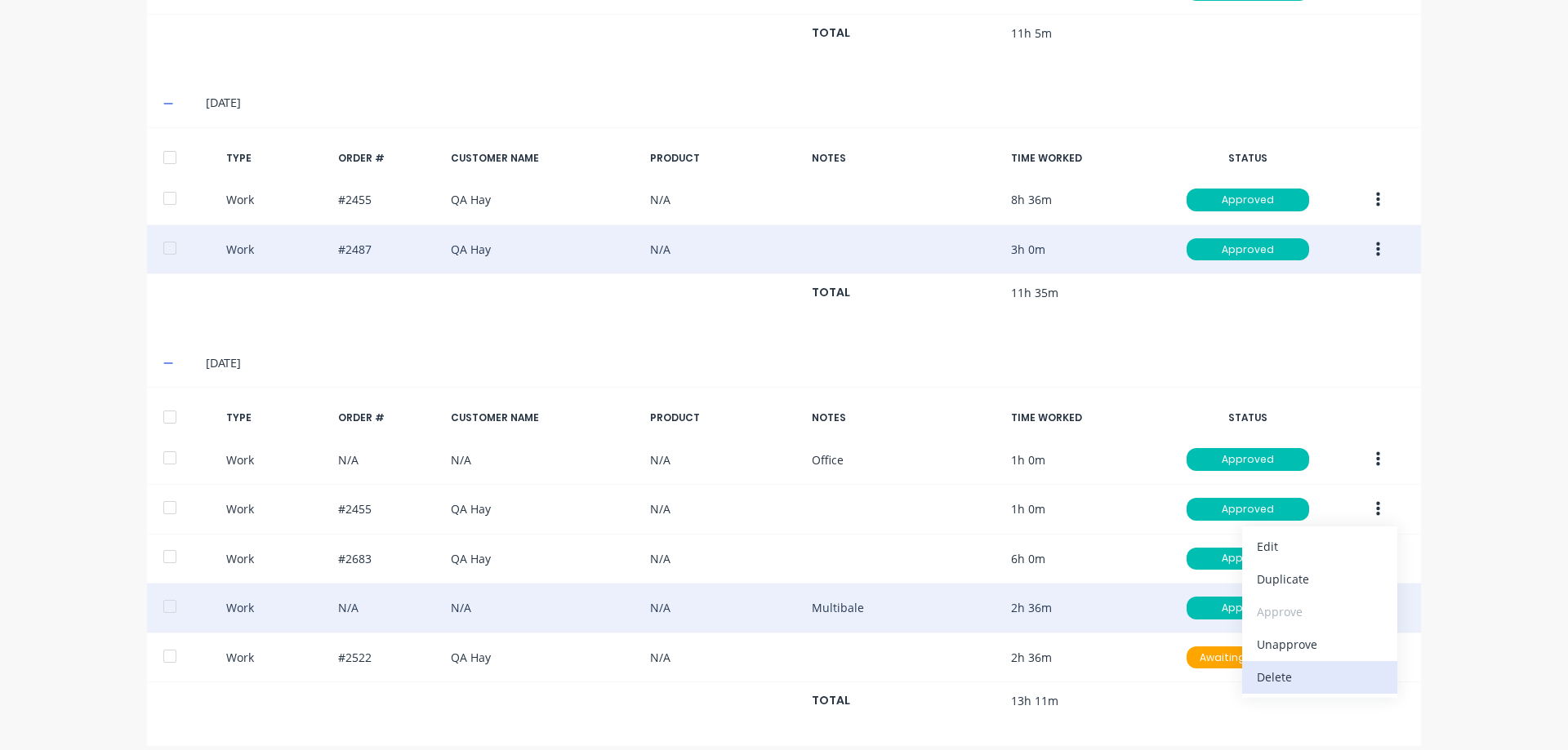
click at [1322, 665] on div "Delete" at bounding box center [1319, 677] width 125 height 24
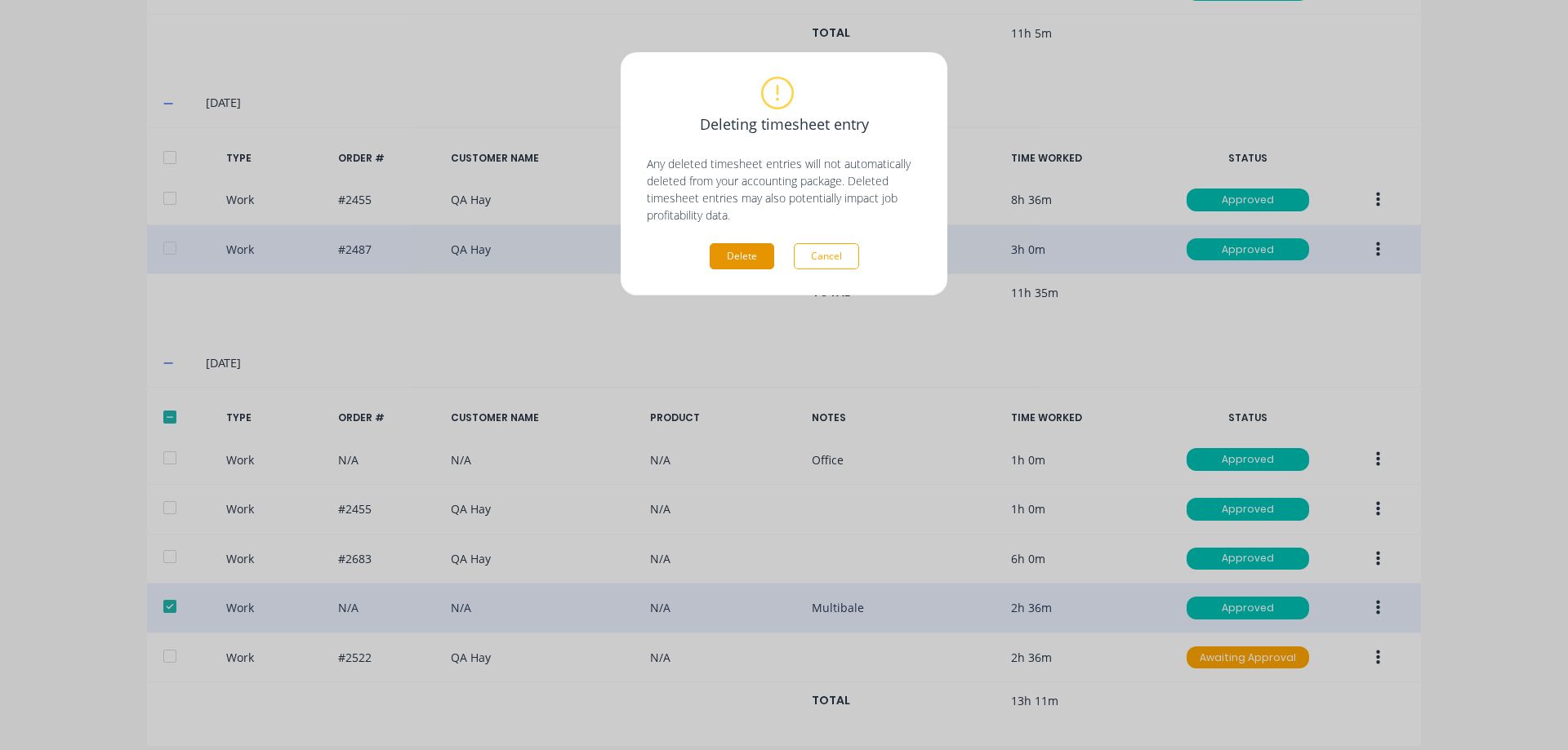
click at [728, 251] on button "Delete" at bounding box center [742, 256] width 65 height 26
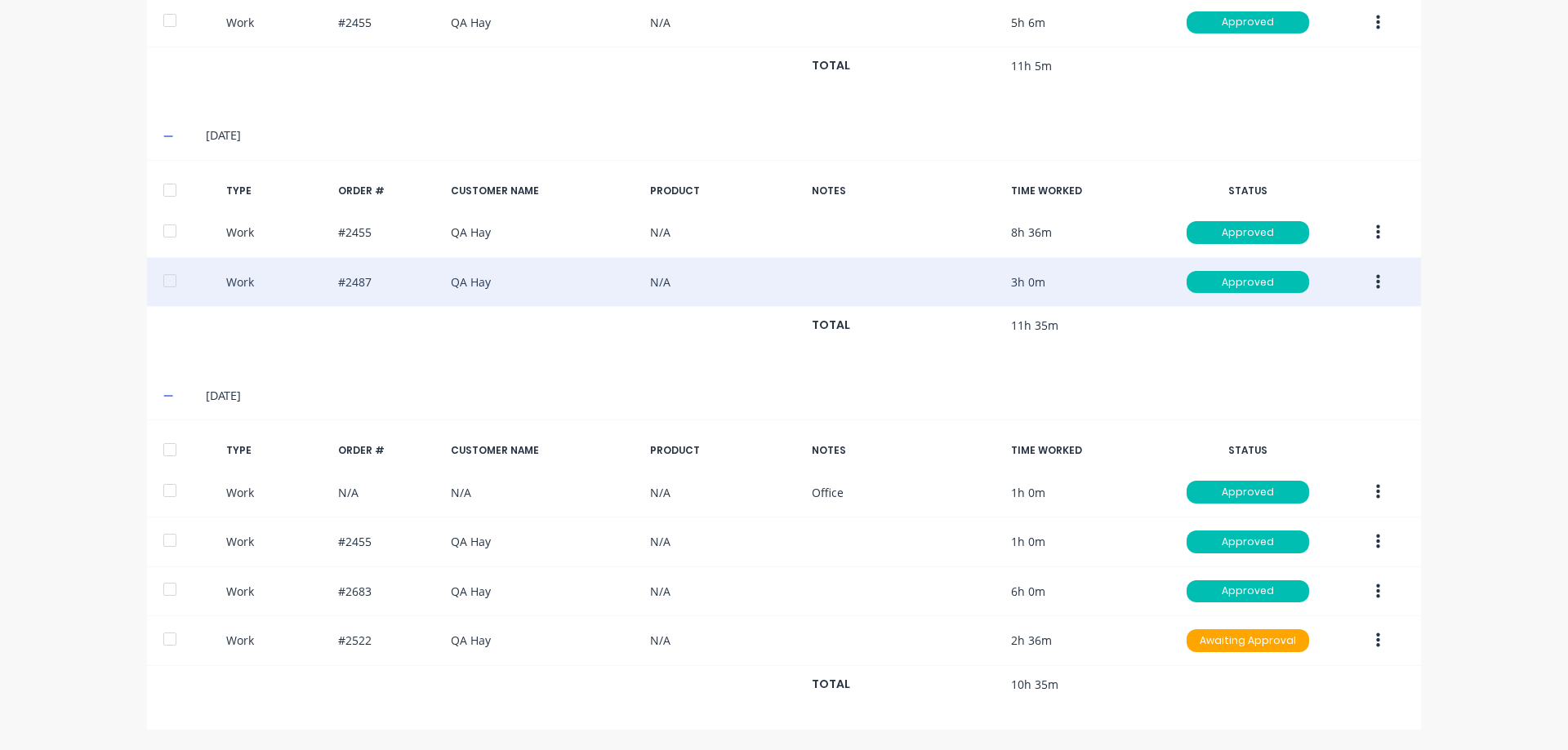
scroll to position [627, 0]
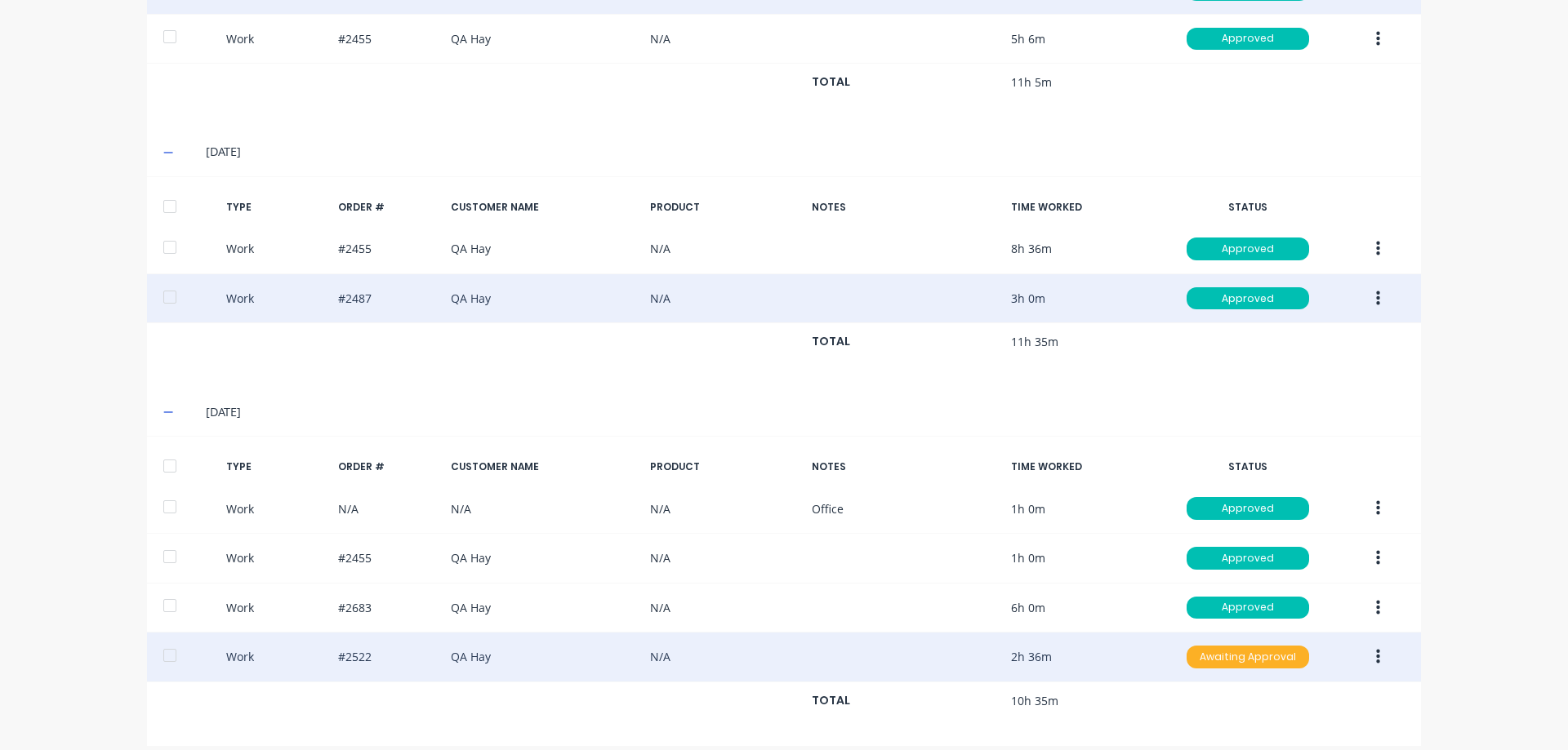
click at [1195, 646] on div "Awaiting Approval" at bounding box center [1247, 657] width 123 height 23
click at [1163, 728] on div "Approved" at bounding box center [1211, 739] width 134 height 23
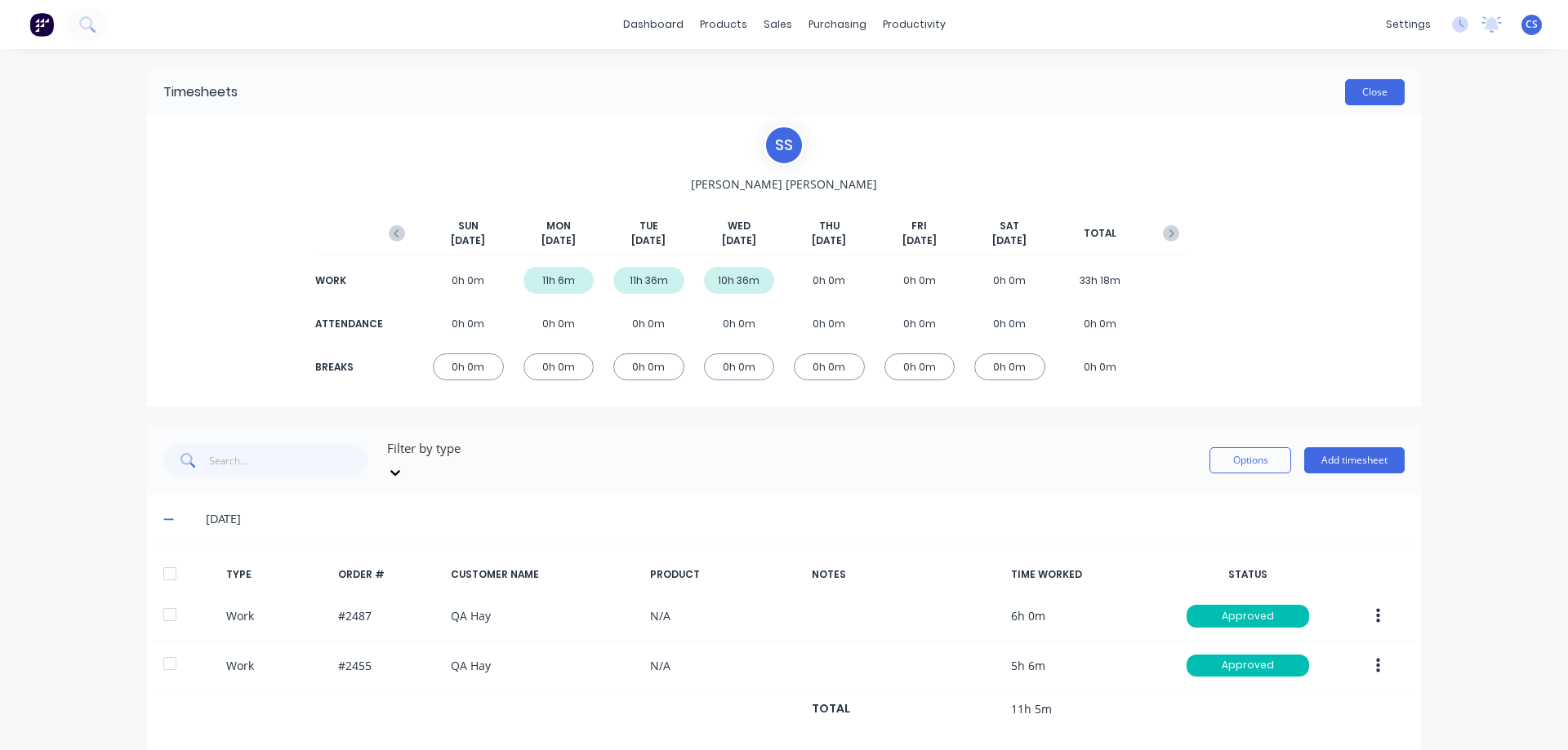
click at [1383, 88] on button "Close" at bounding box center [1374, 92] width 60 height 26
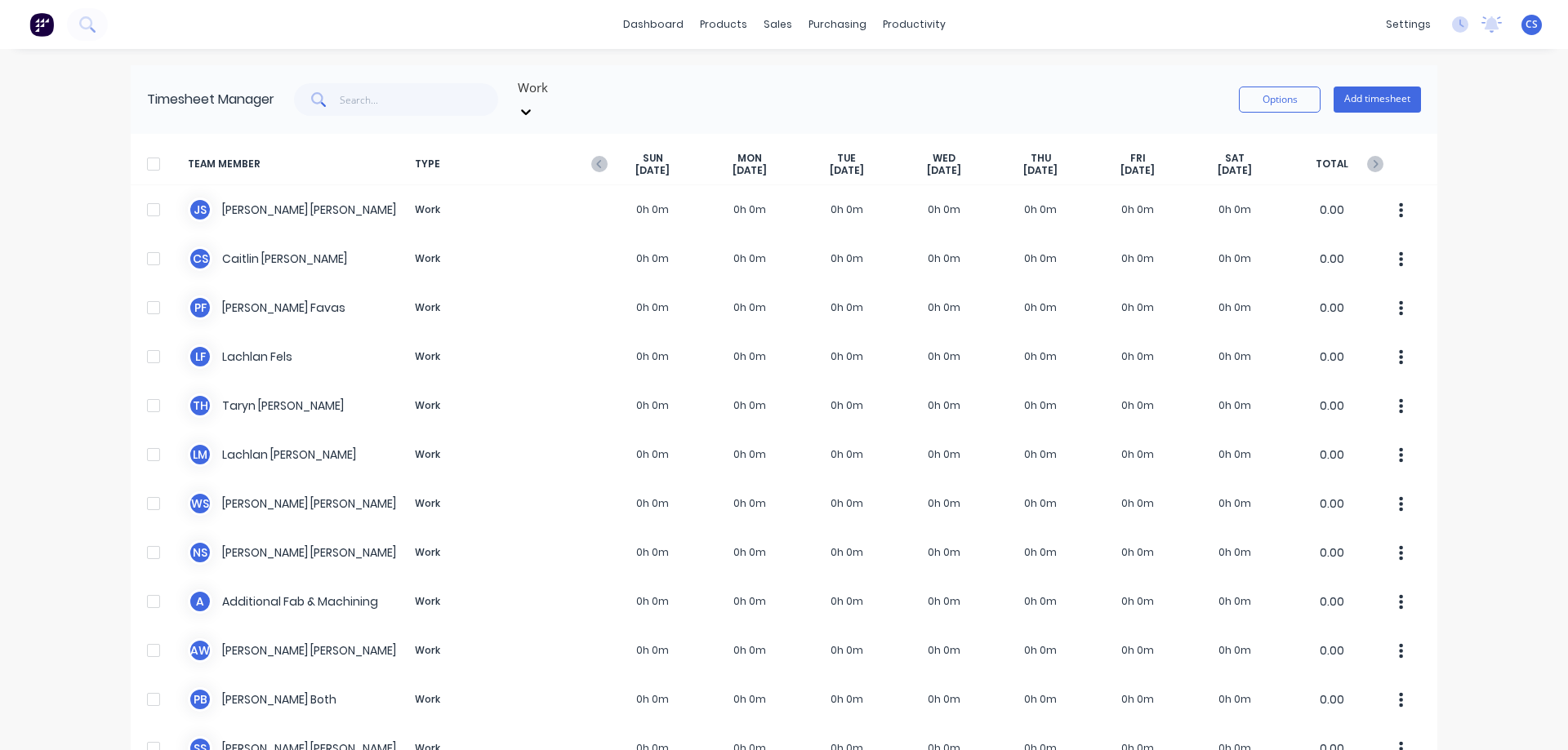
click at [541, 99] on div at bounding box center [525, 112] width 29 height 26
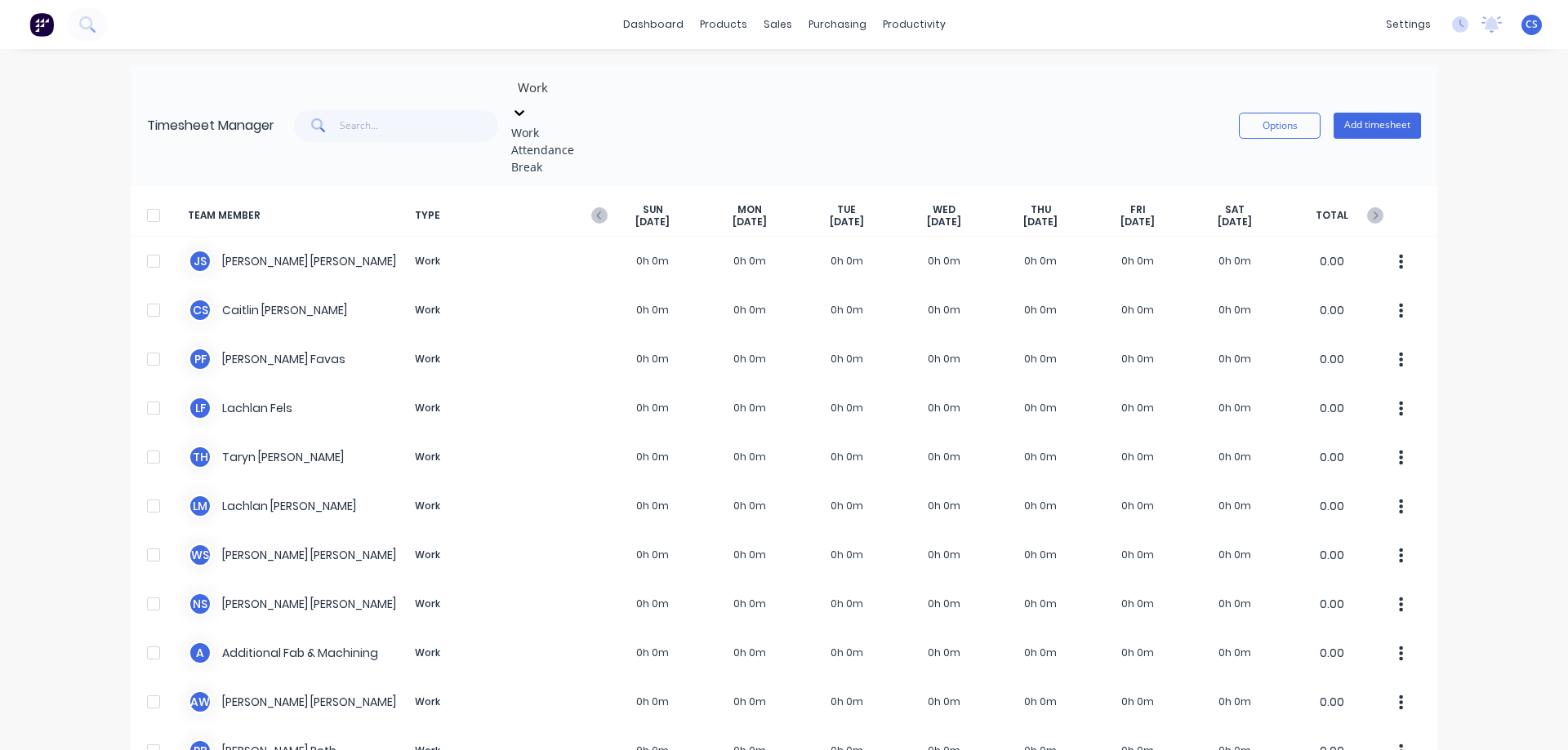
click at [598, 158] on div "Attendance" at bounding box center [633, 149] width 245 height 17
click at [590, 93] on div at bounding box center [634, 87] width 235 height 20
click at [579, 175] on div "Work Attendance Break" at bounding box center [633, 150] width 245 height 52
click at [579, 175] on div "Break" at bounding box center [633, 166] width 245 height 17
click at [559, 98] on div at bounding box center [634, 87] width 235 height 20
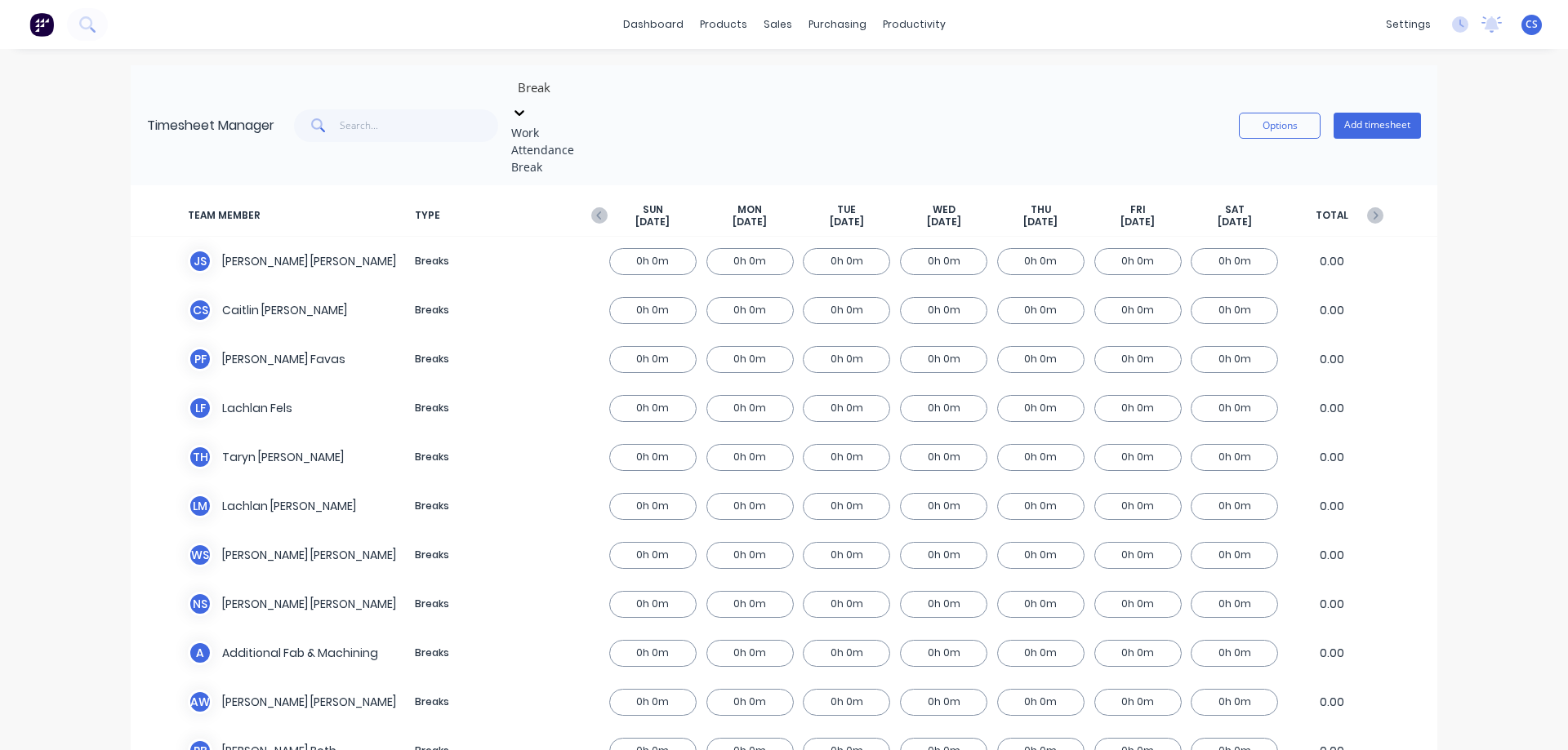
click at [556, 151] on div "Attendance" at bounding box center [633, 149] width 245 height 17
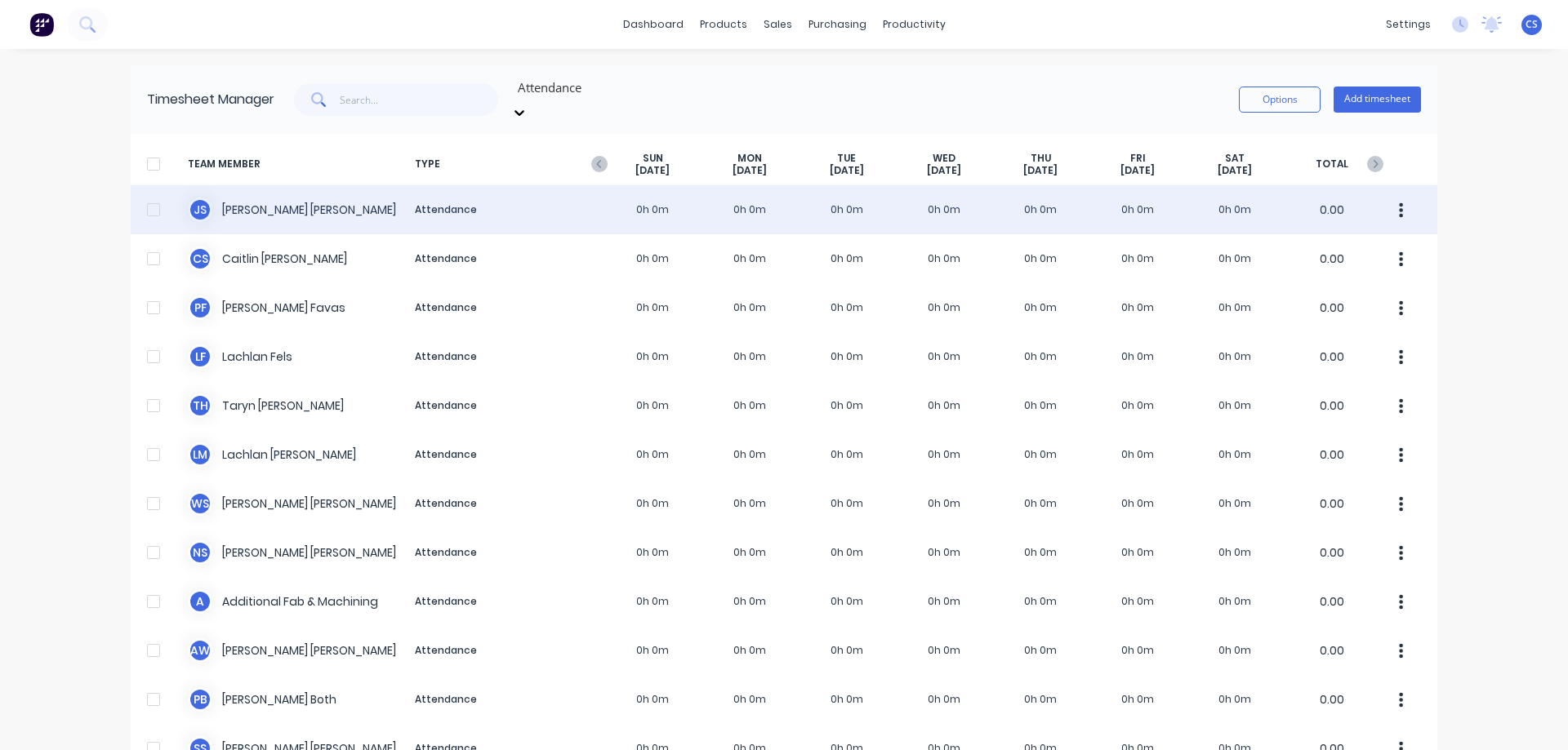
click at [640, 196] on div "J S Joel Schutz Attendance 0h 0m 0h 0m 0h 0m 0h 0m 0h 0m 0h 0m 0h 0m 0.00" at bounding box center [784, 210] width 1306 height 49
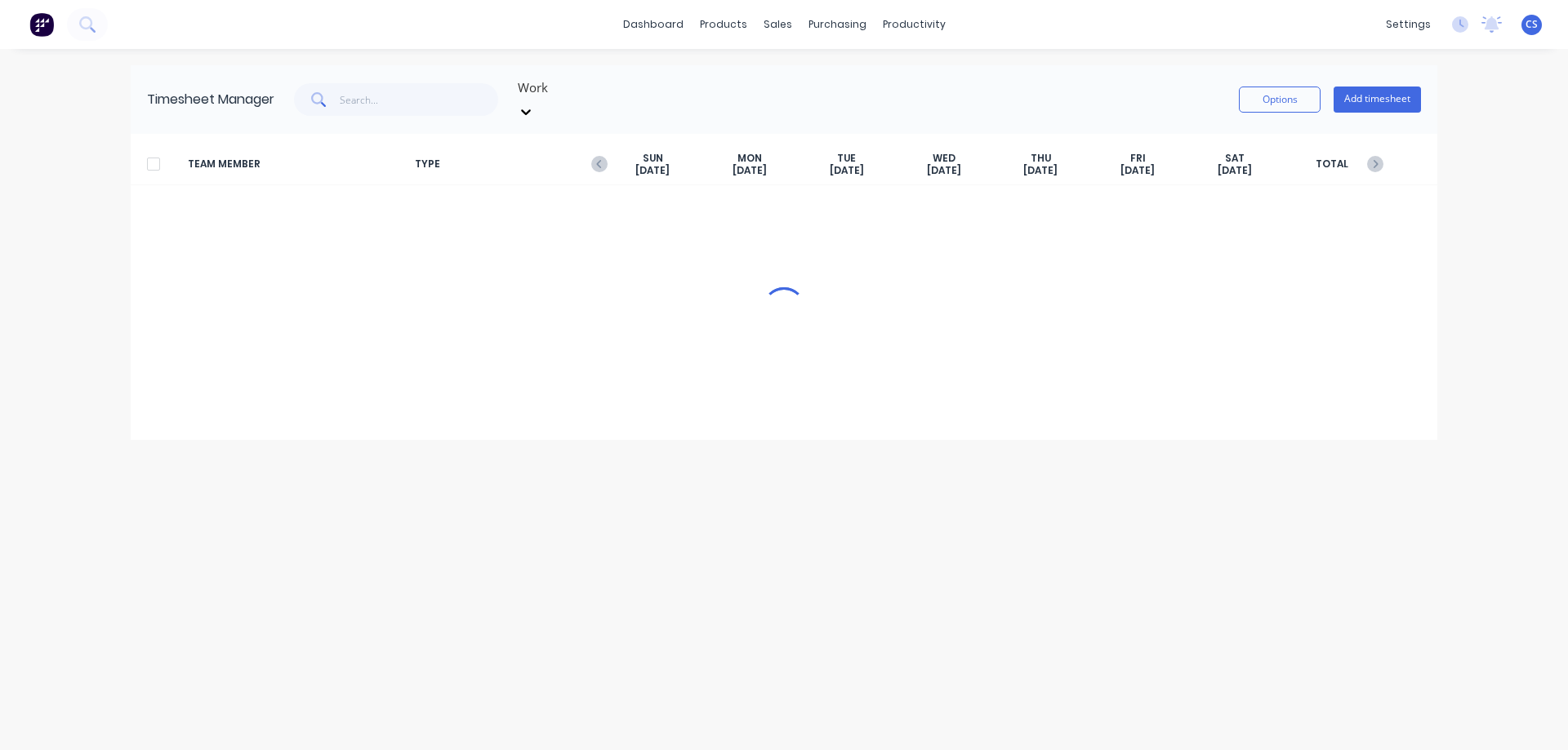
click at [565, 85] on div at bounding box center [634, 87] width 235 height 20
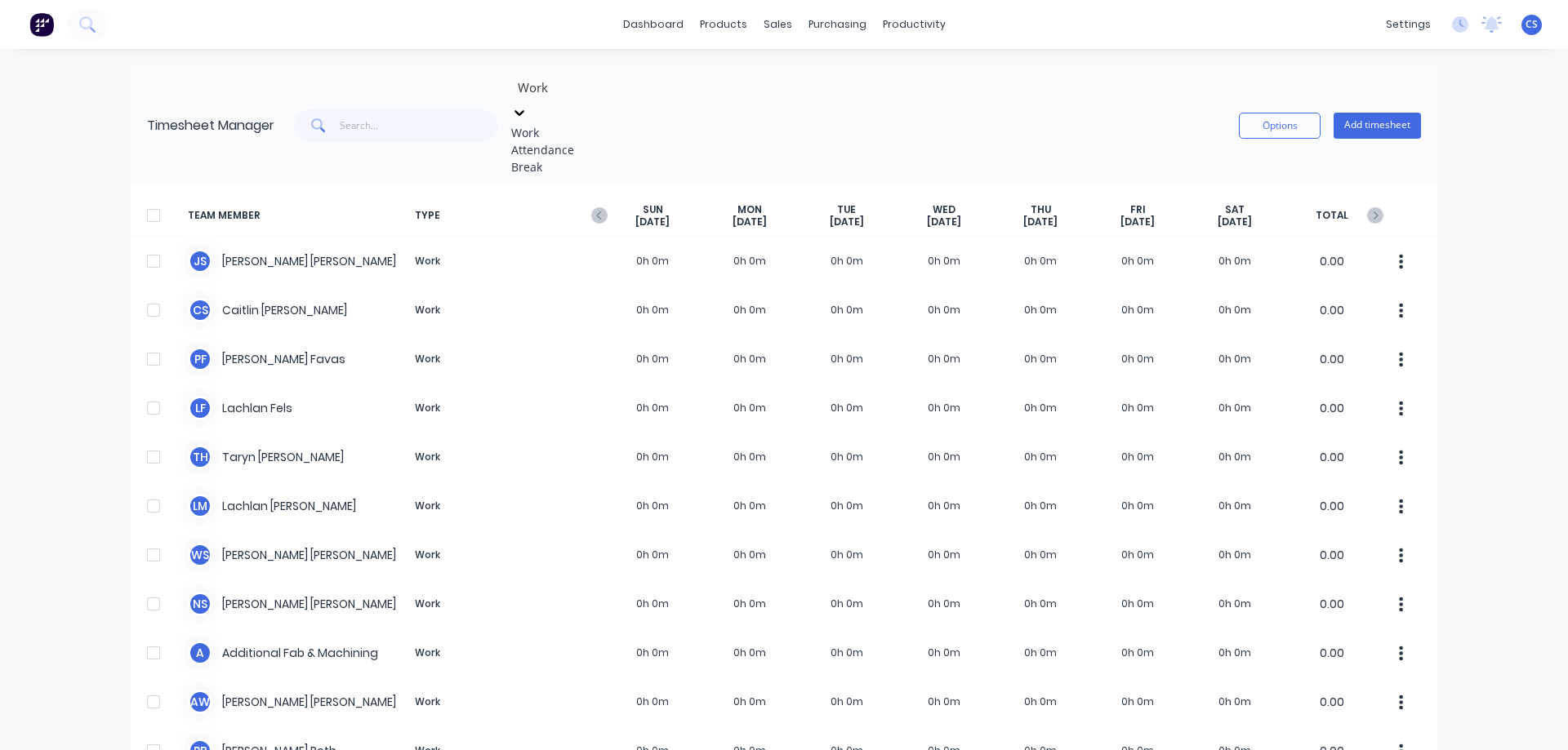
click at [562, 129] on div "Work" at bounding box center [633, 133] width 245 height 17
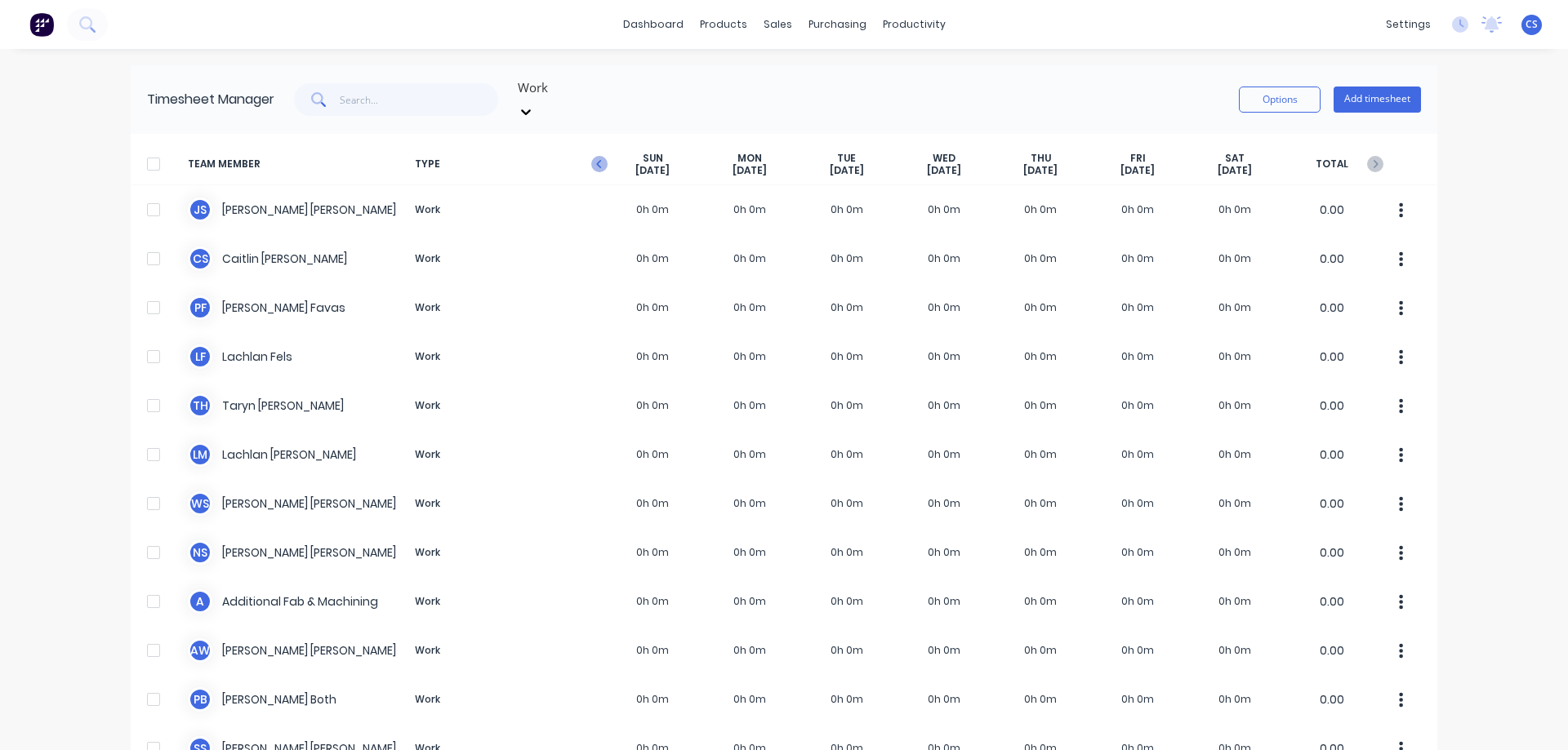
click at [596, 156] on icon "button" at bounding box center [599, 165] width 16 height 16
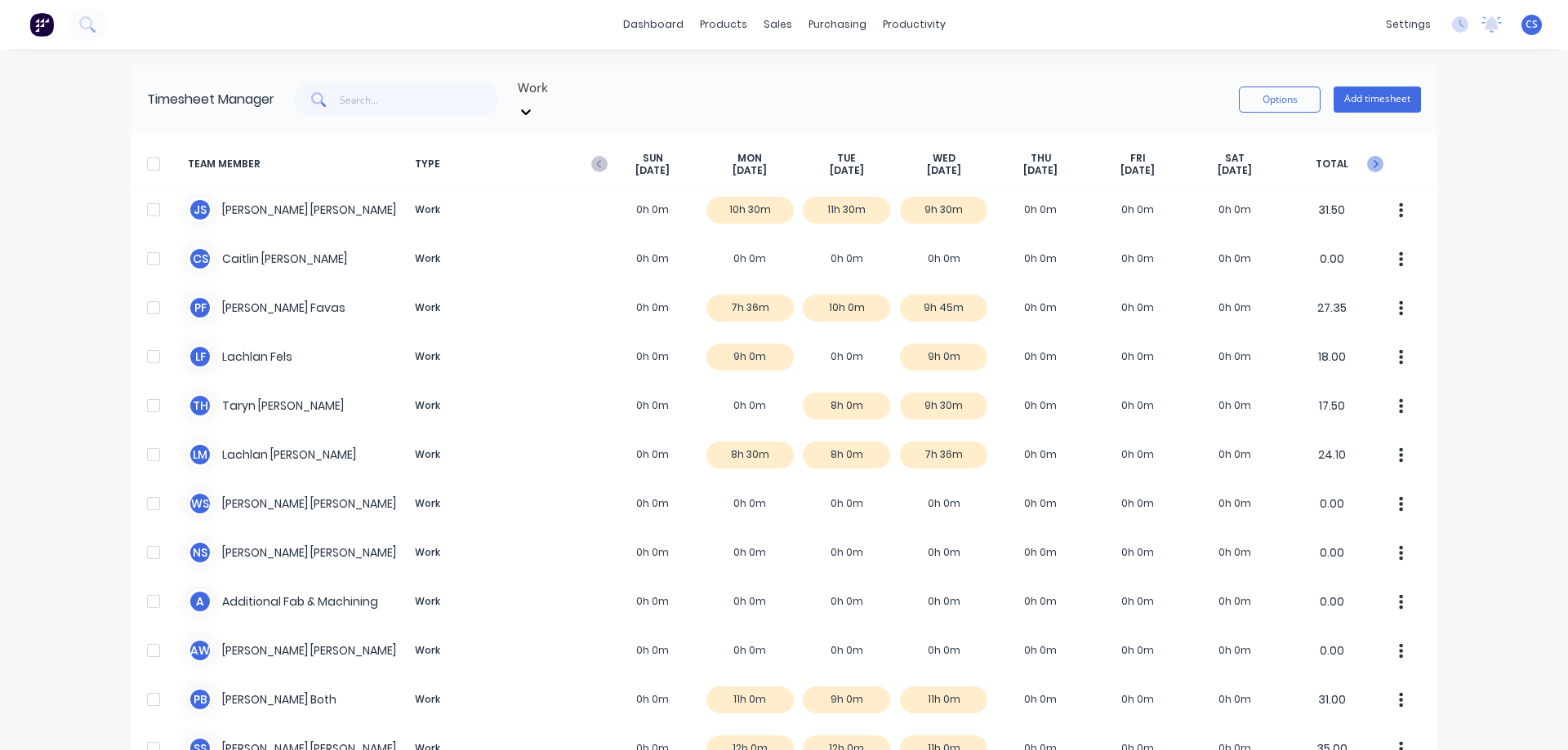
click at [1368, 156] on icon "button" at bounding box center [1375, 165] width 16 height 16
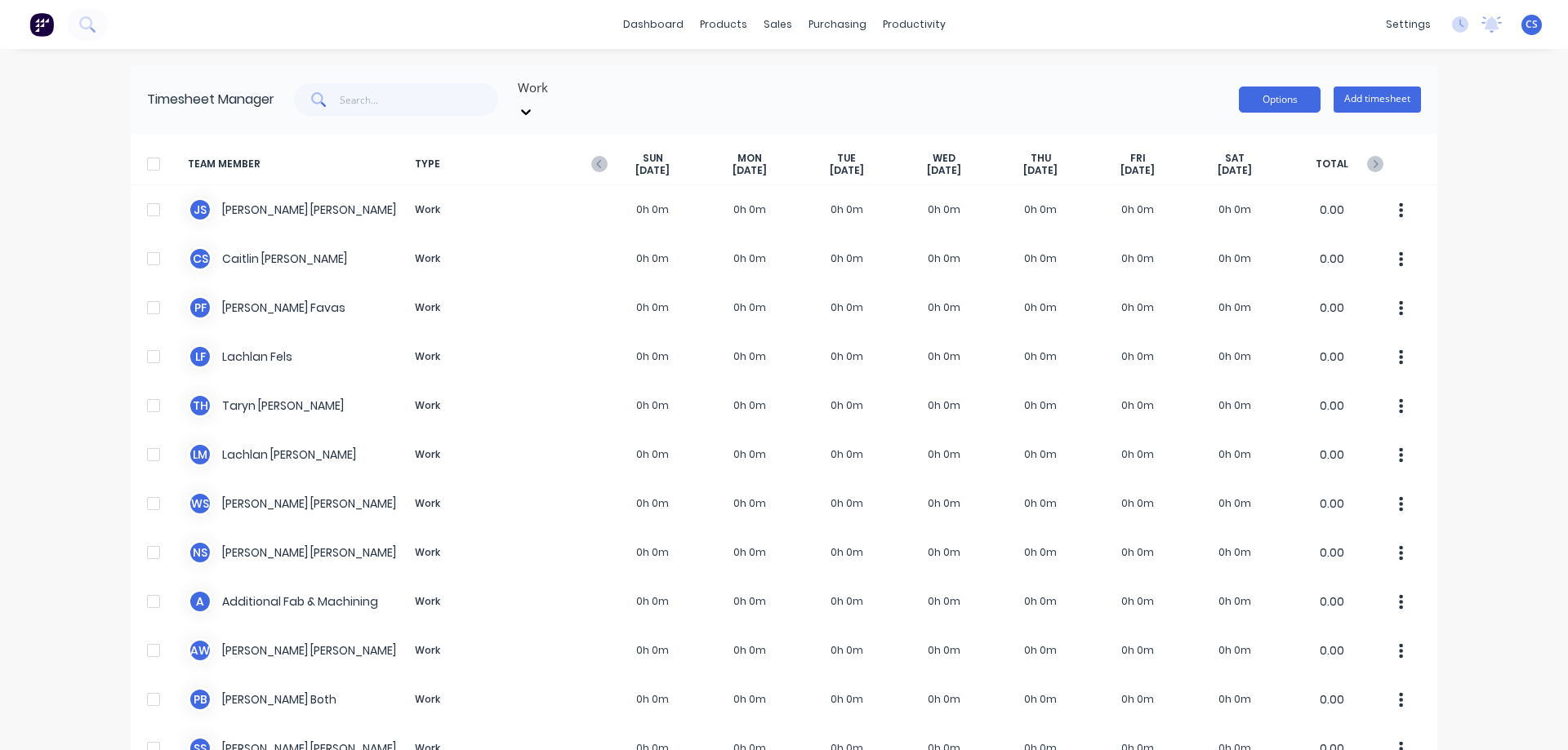
click at [1276, 91] on button "Options" at bounding box center [1280, 99] width 82 height 26
click at [1486, 215] on div "dashboard products sales purchasing productivity dashboard products Product Cat…" at bounding box center [784, 375] width 1568 height 750
click at [943, 170] on div "Timesheets" at bounding box center [942, 177] width 61 height 15
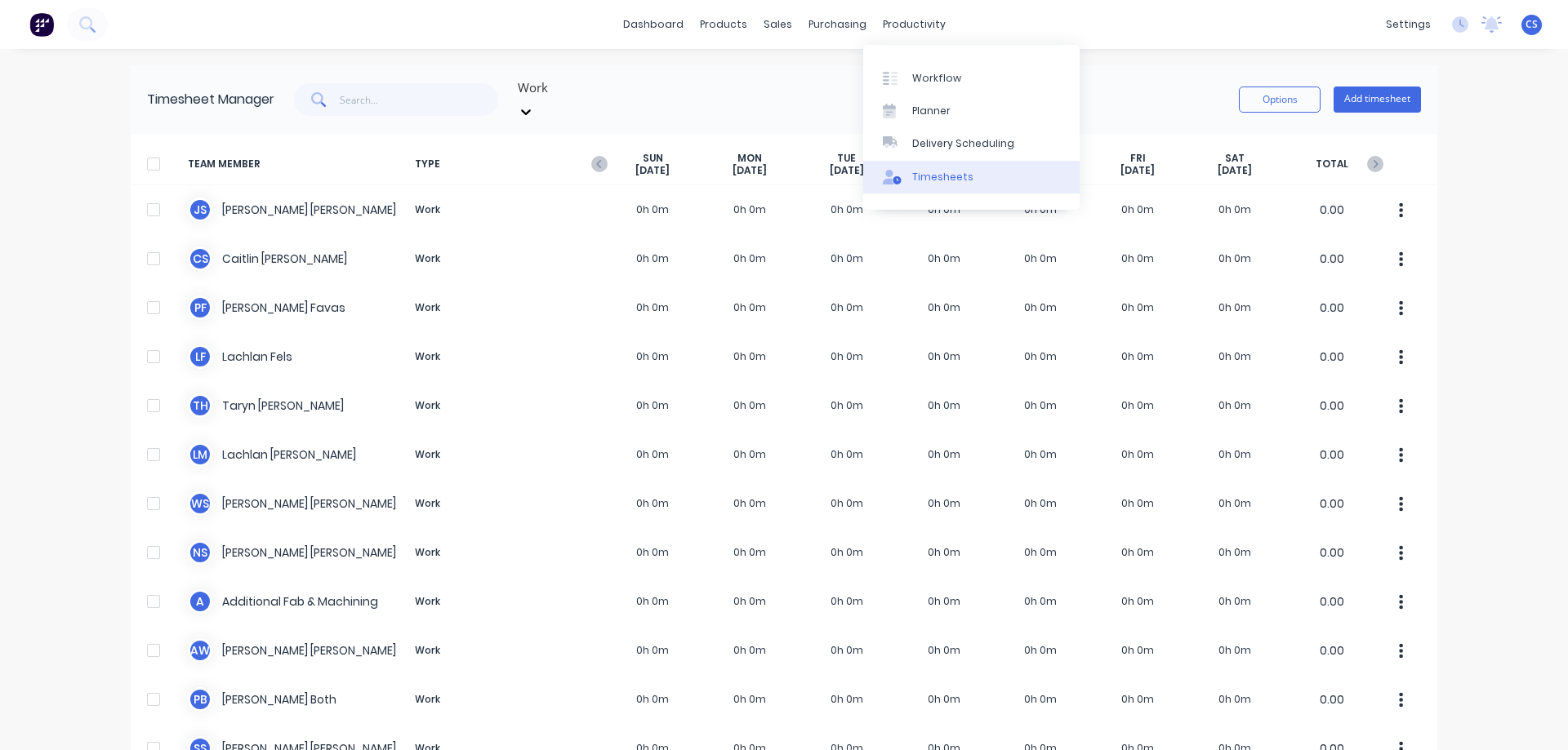
click at [943, 170] on div "Timesheets" at bounding box center [942, 177] width 61 height 15
click at [36, 21] on img at bounding box center [41, 24] width 25 height 25
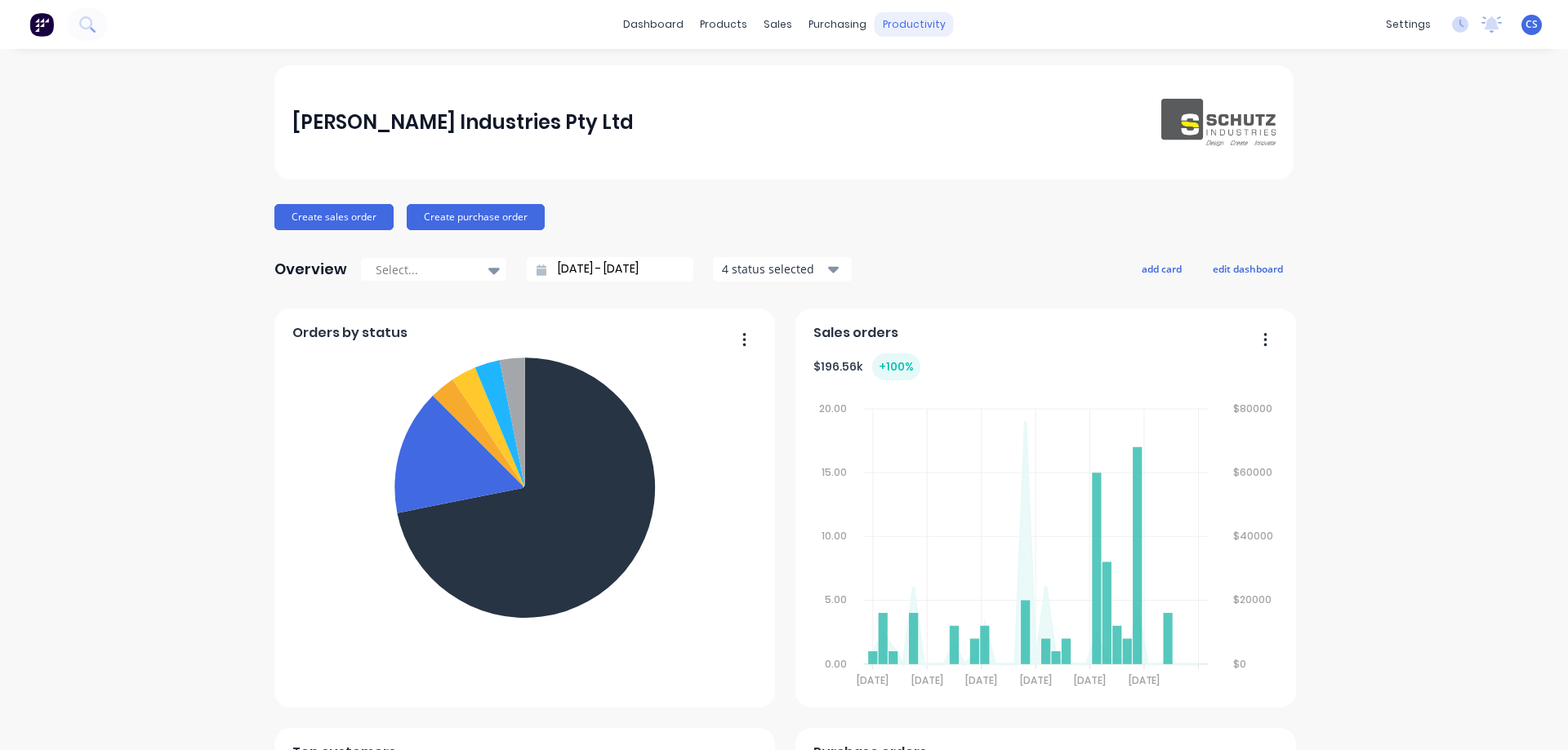
click at [910, 23] on div "productivity" at bounding box center [914, 24] width 79 height 25
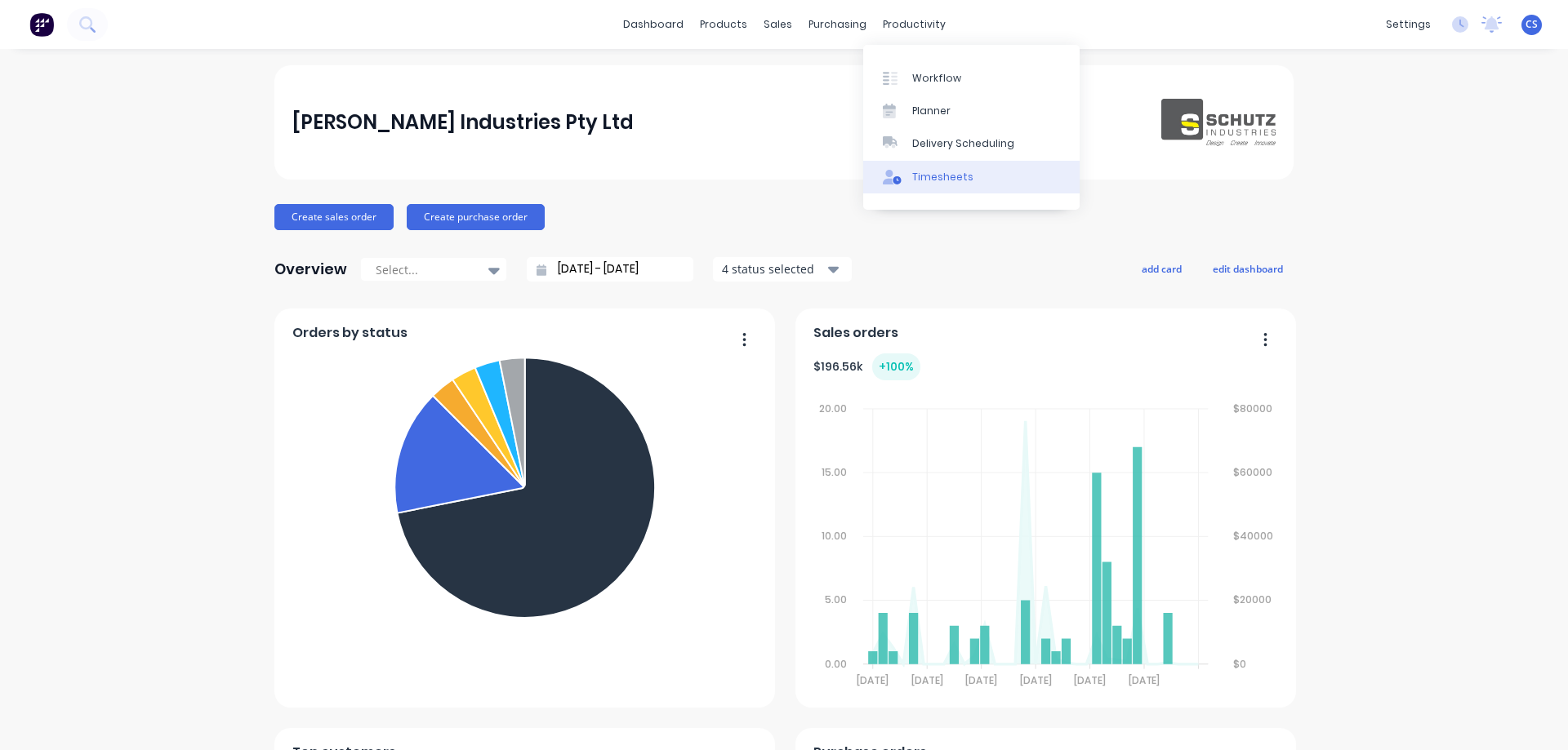
click at [945, 173] on div "Timesheets" at bounding box center [942, 177] width 61 height 15
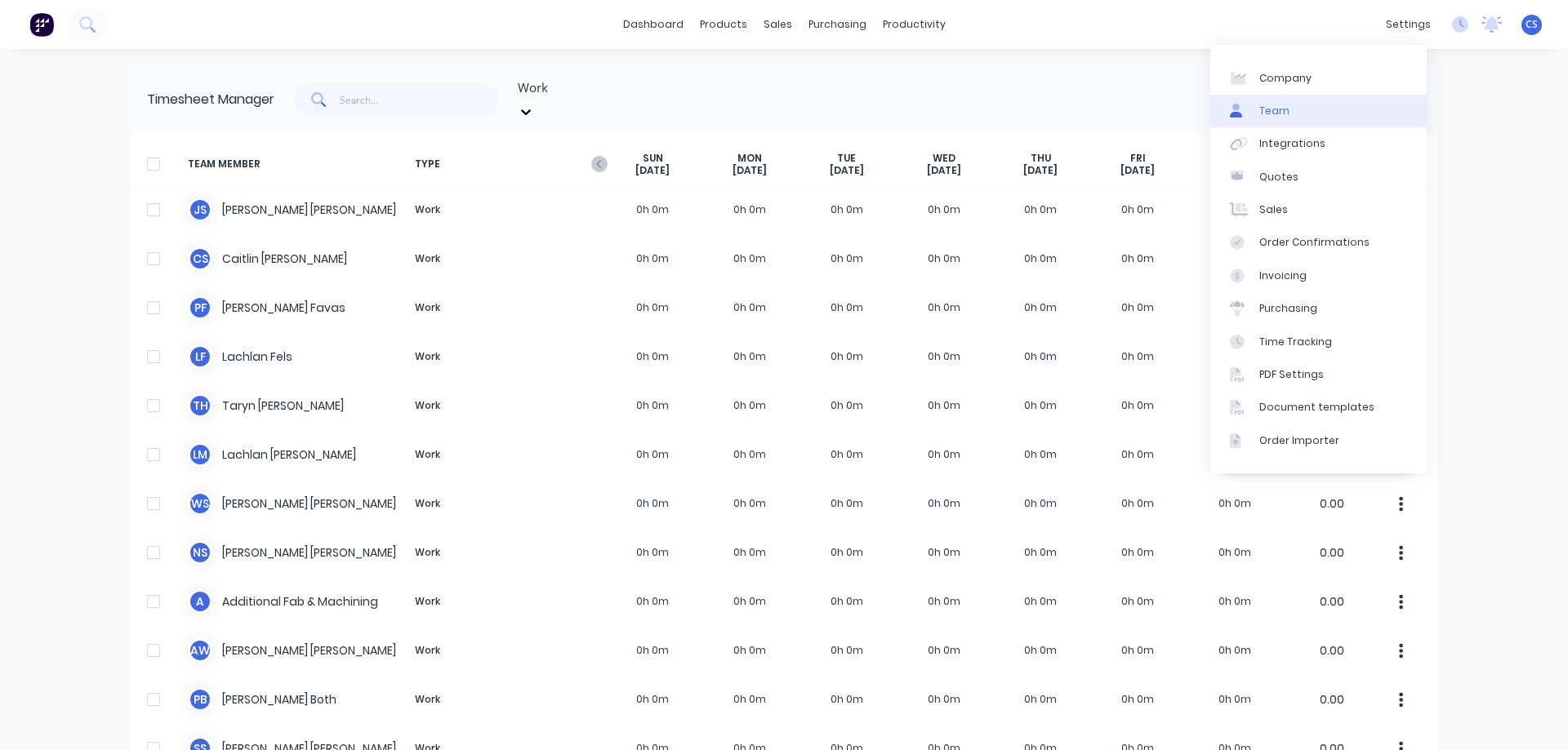
click at [1341, 101] on link "Team" at bounding box center [1318, 111] width 216 height 33
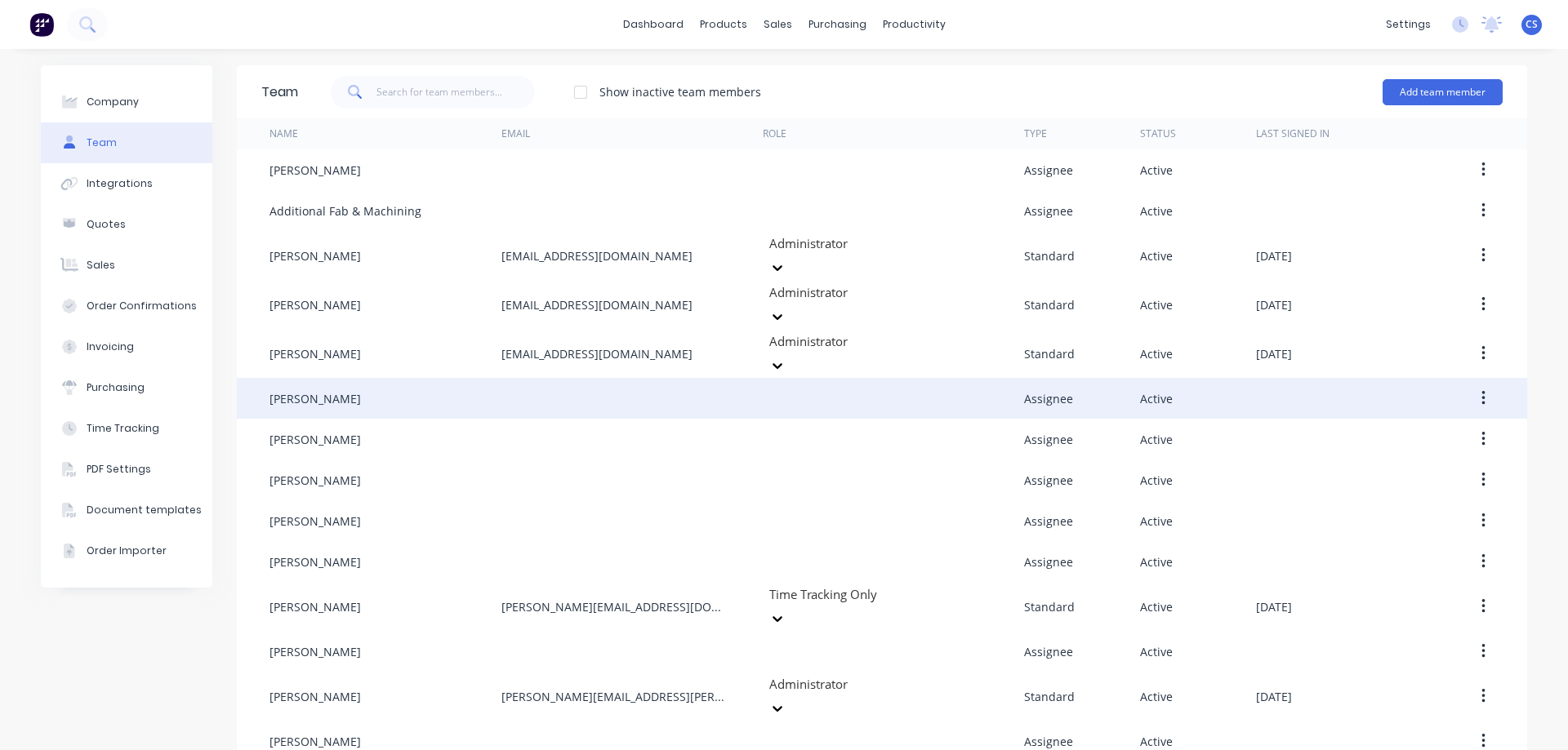
scroll to position [28, 0]
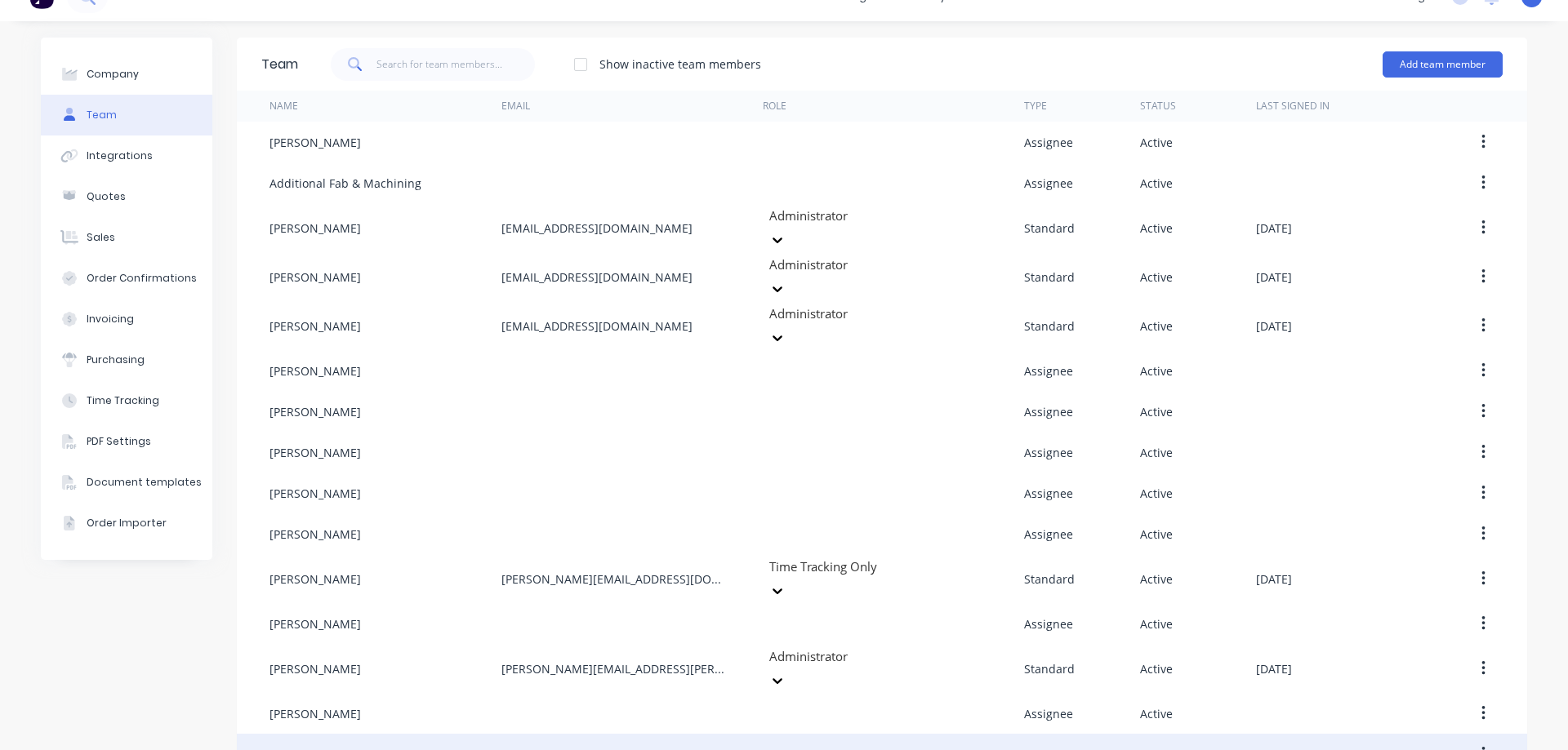
click at [1473, 740] on button "button" at bounding box center [1483, 755] width 38 height 29
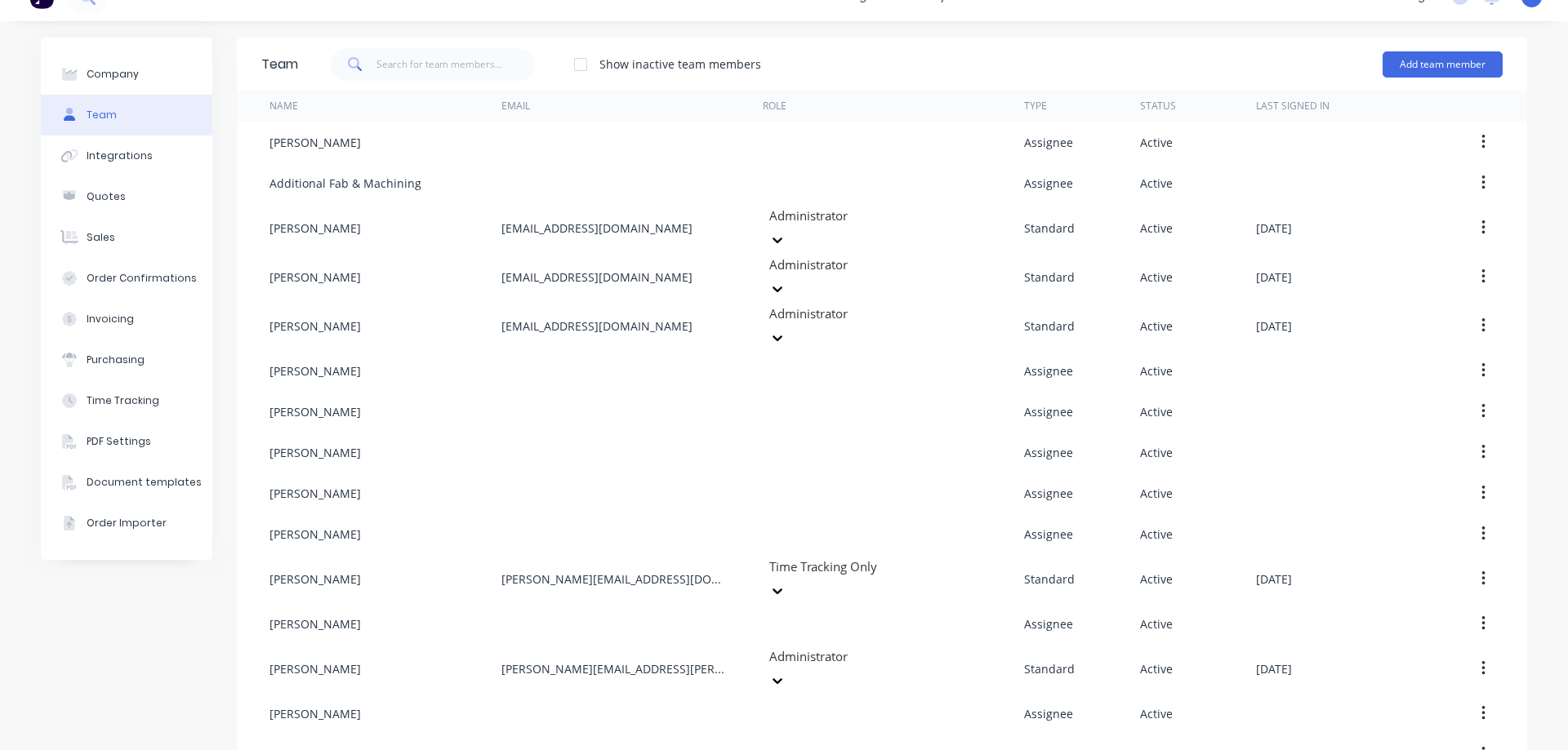
click at [1528, 639] on div "Company Team Integrations Quotes Sales Order Confirmations Invoicing Purchasing…" at bounding box center [784, 405] width 1568 height 770
click at [581, 64] on div at bounding box center [581, 65] width 33 height 33
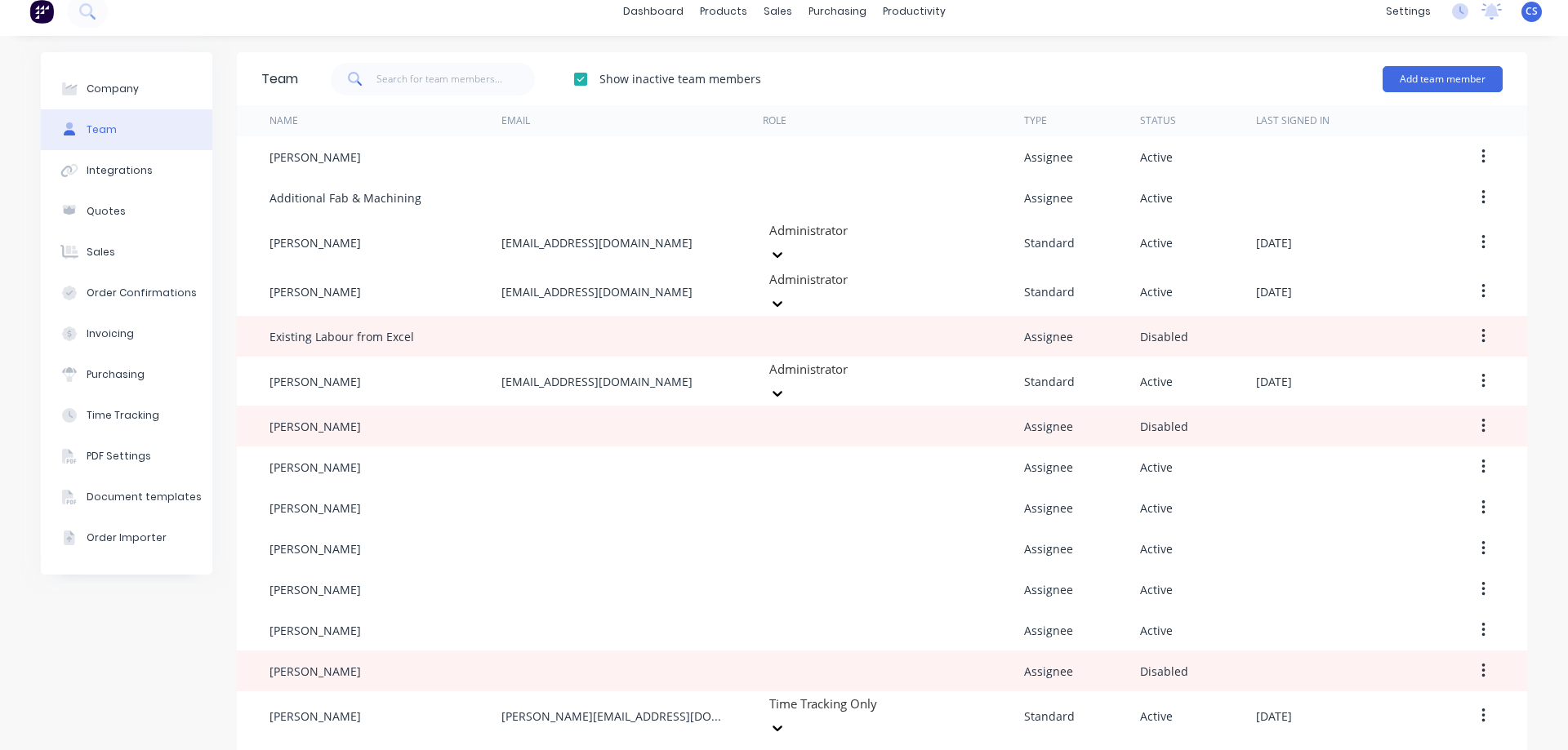
scroll to position [0, 0]
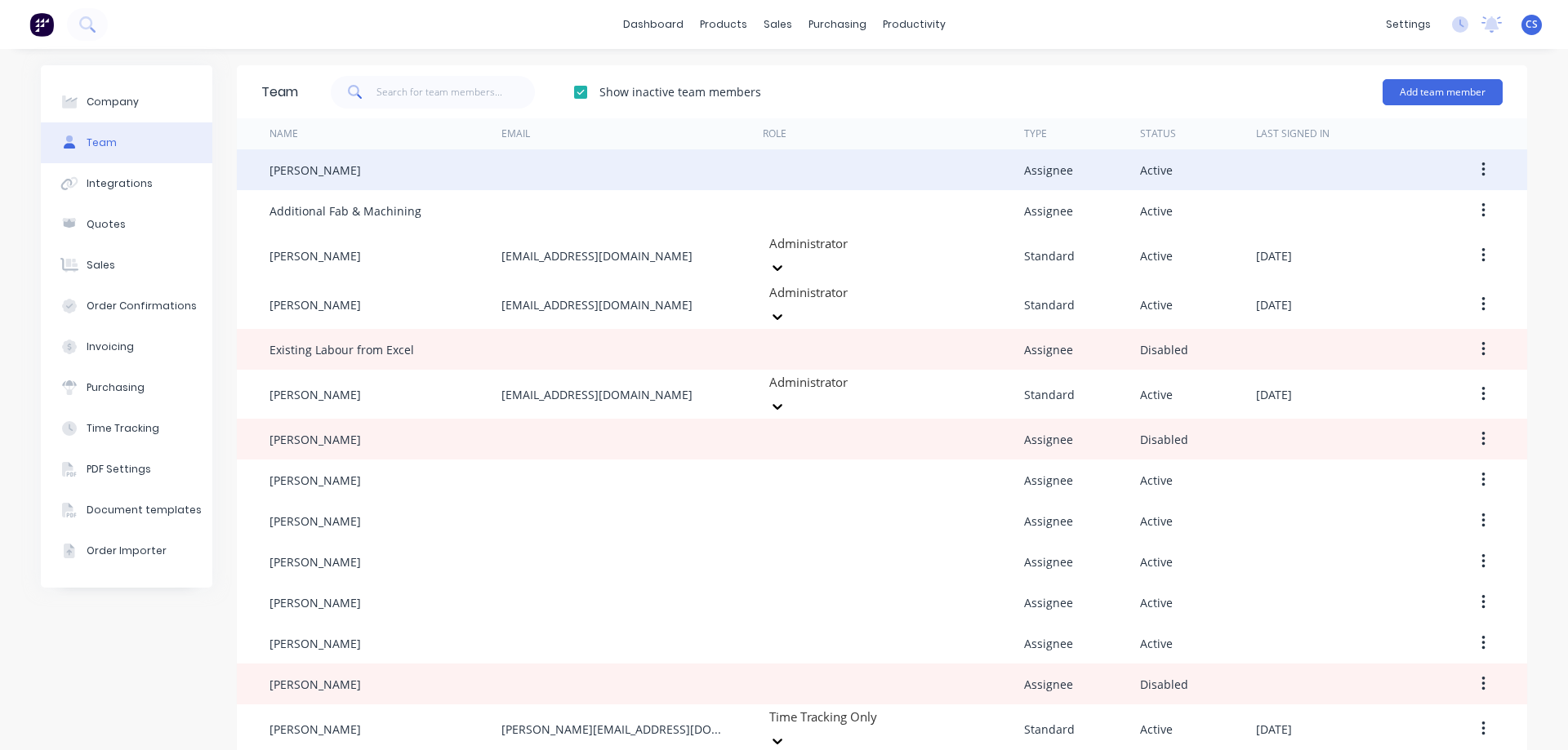
click at [1481, 168] on icon "button" at bounding box center [1483, 170] width 4 height 18
click at [1437, 255] on div "Disable" at bounding box center [1424, 245] width 125 height 24
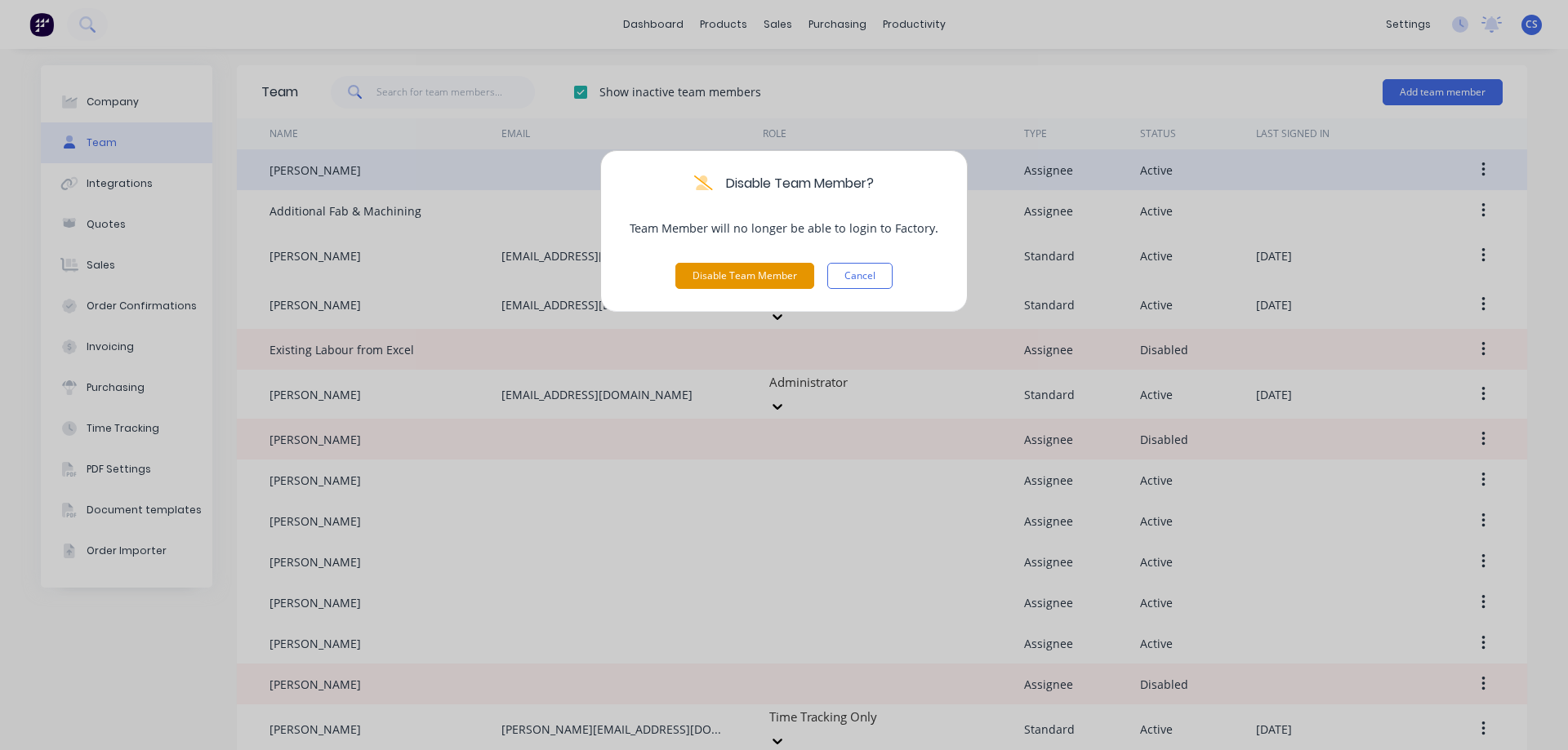
click at [782, 283] on button "Disable Team Member" at bounding box center [744, 275] width 139 height 26
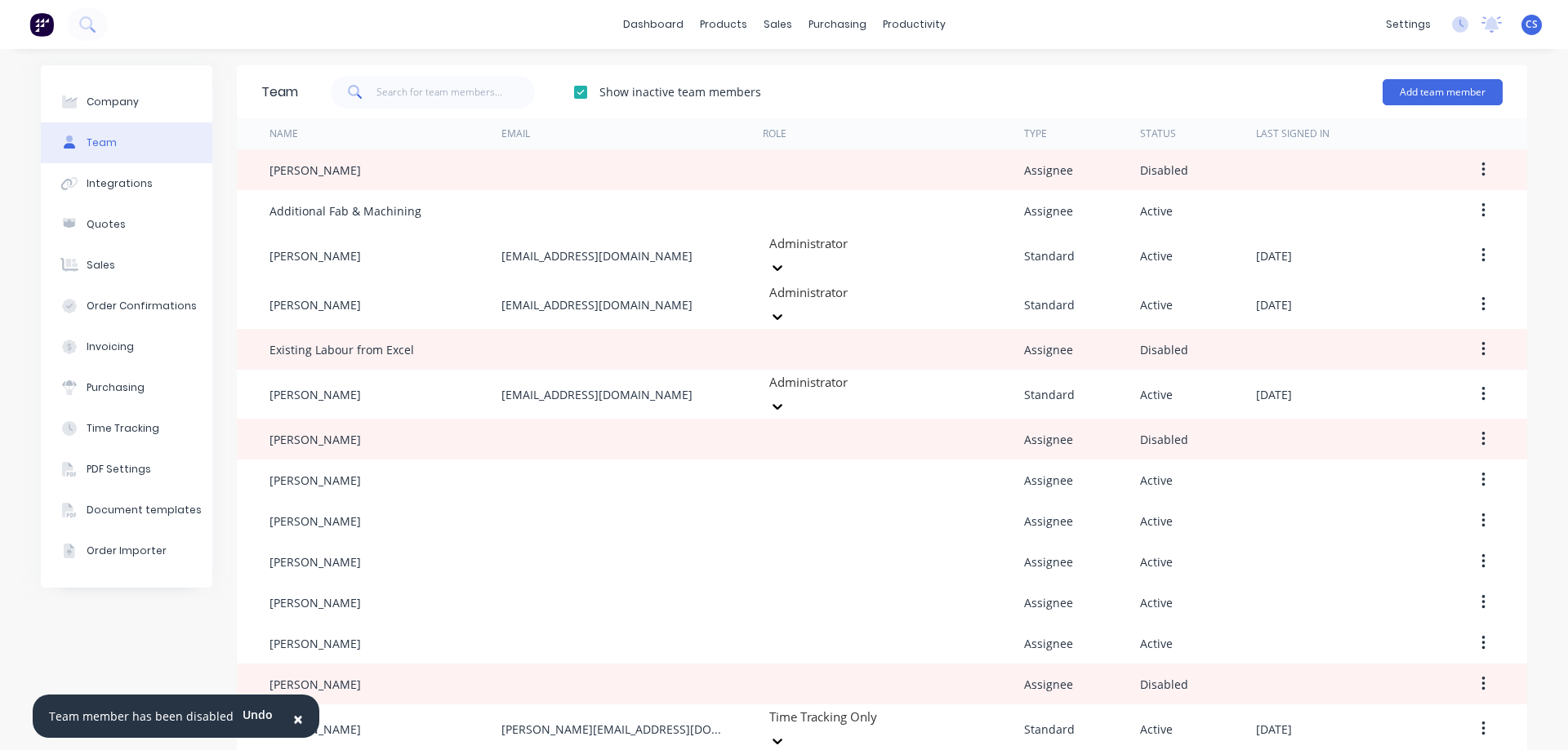
click at [575, 95] on div at bounding box center [581, 93] width 33 height 33
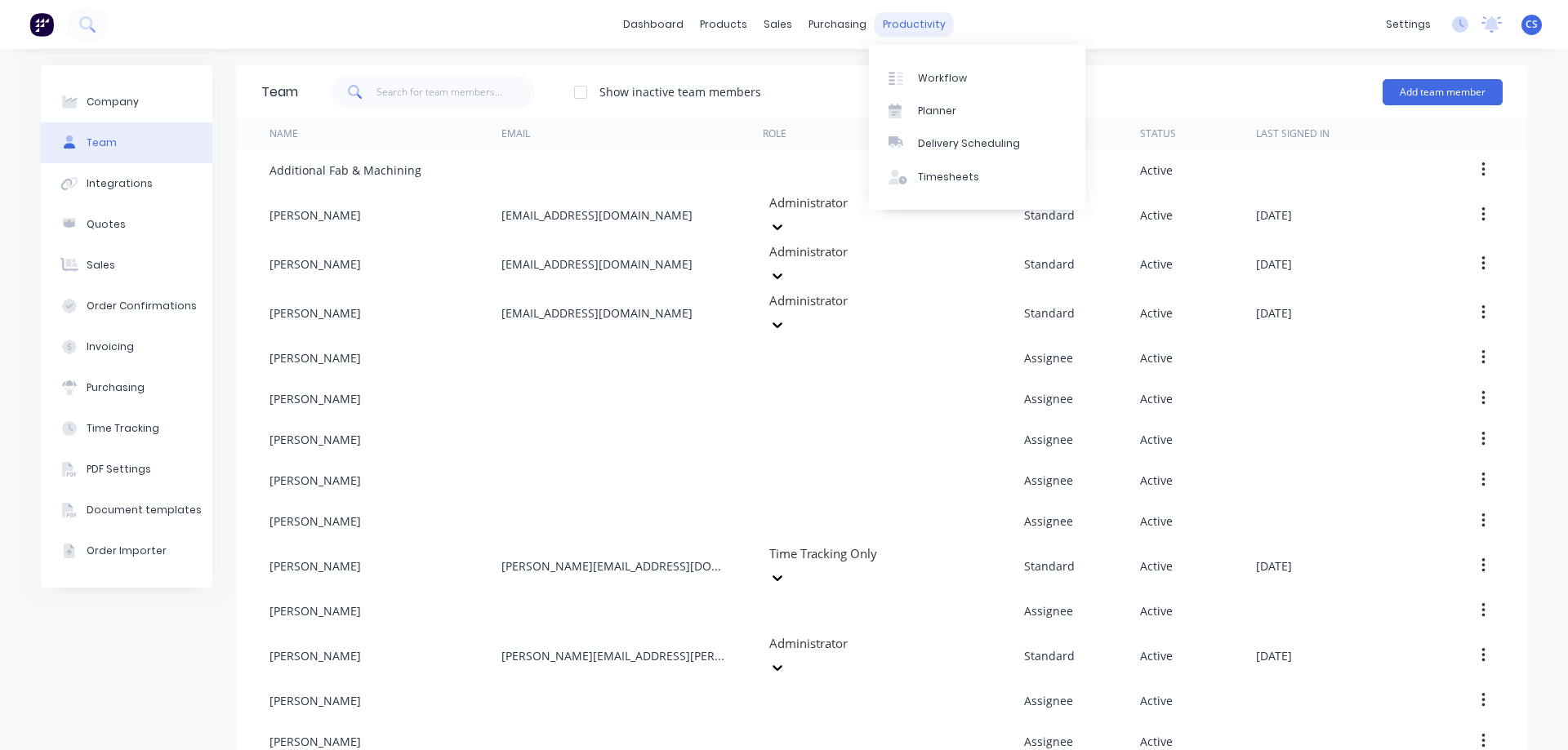
click at [892, 20] on div "productivity" at bounding box center [914, 24] width 79 height 25
click at [927, 183] on div "Timesheets" at bounding box center [948, 177] width 61 height 15
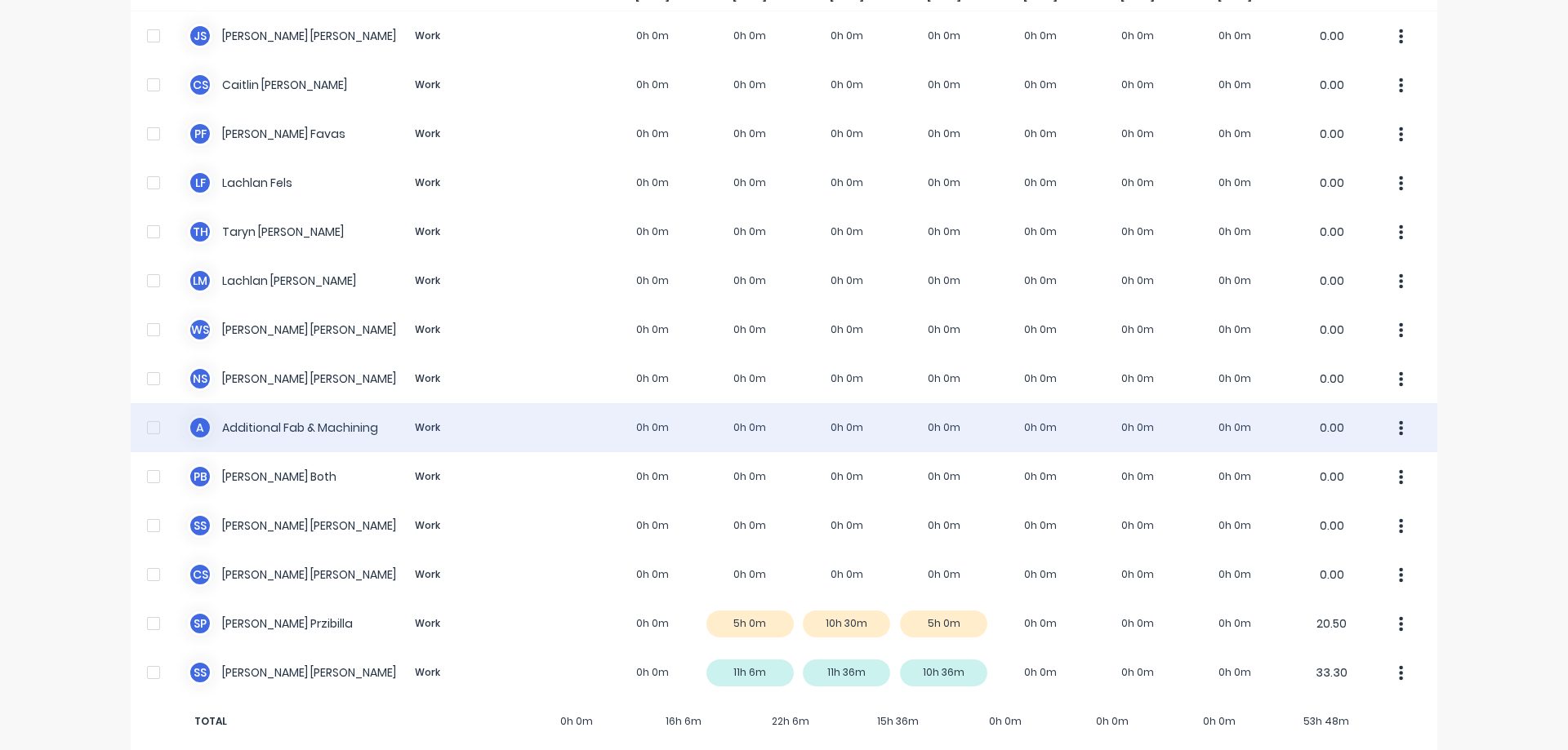
scroll to position [180, 0]
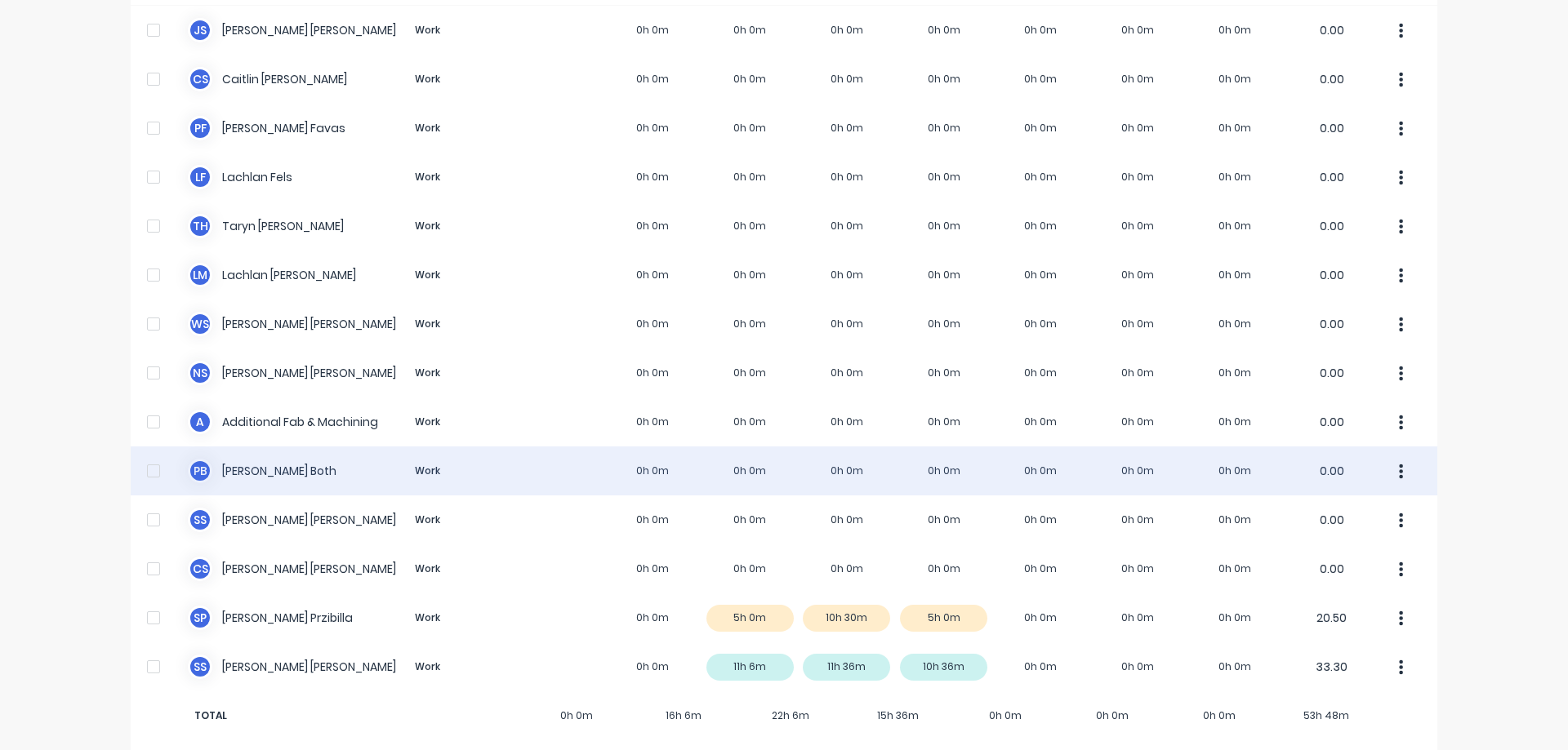
click at [462, 452] on div "P B Peter Both Work 0h 0m 0h 0m 0h 0m 0h 0m 0h 0m 0h 0m 0h 0m 0.00" at bounding box center [784, 471] width 1306 height 49
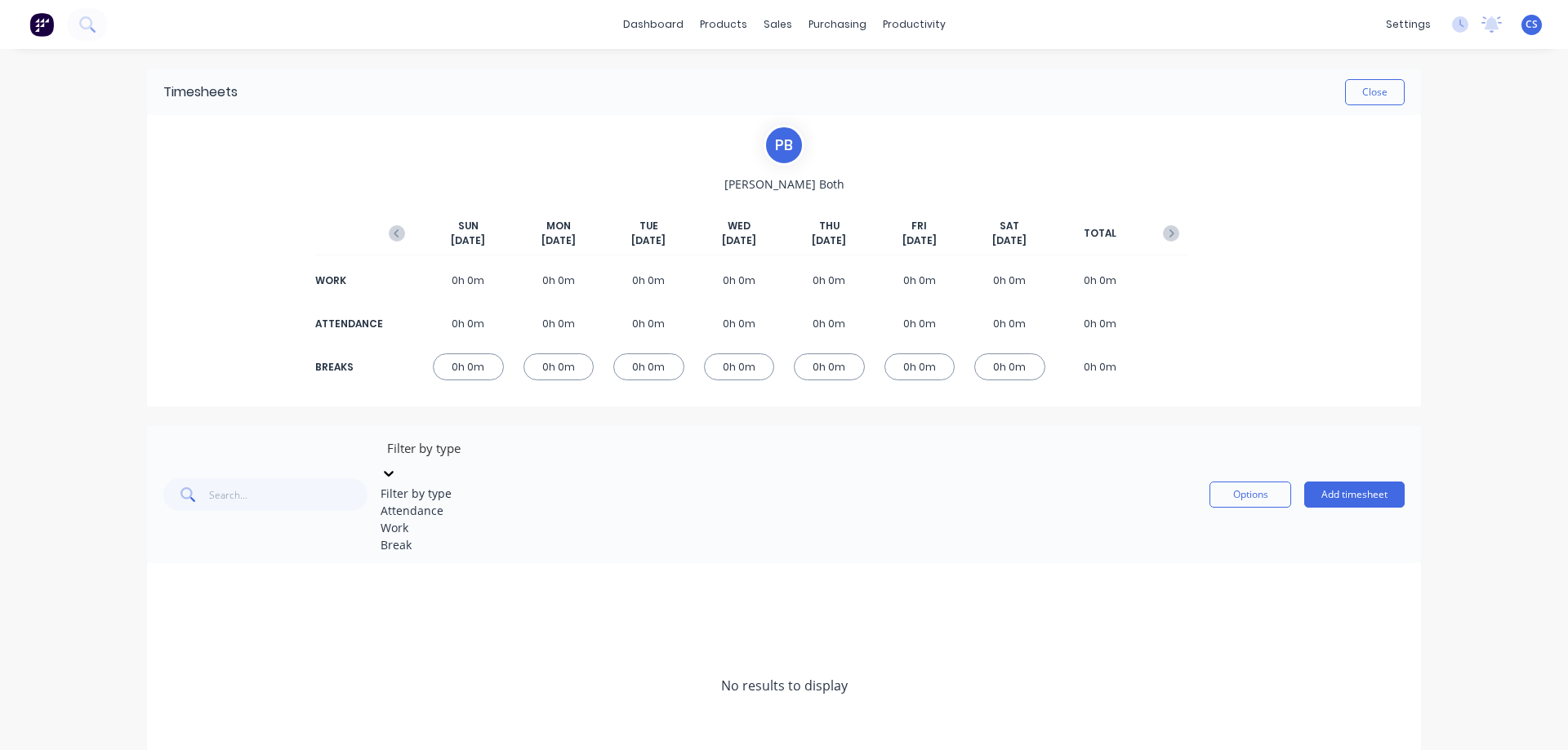
click at [397, 464] on div at bounding box center [389, 473] width 16 height 18
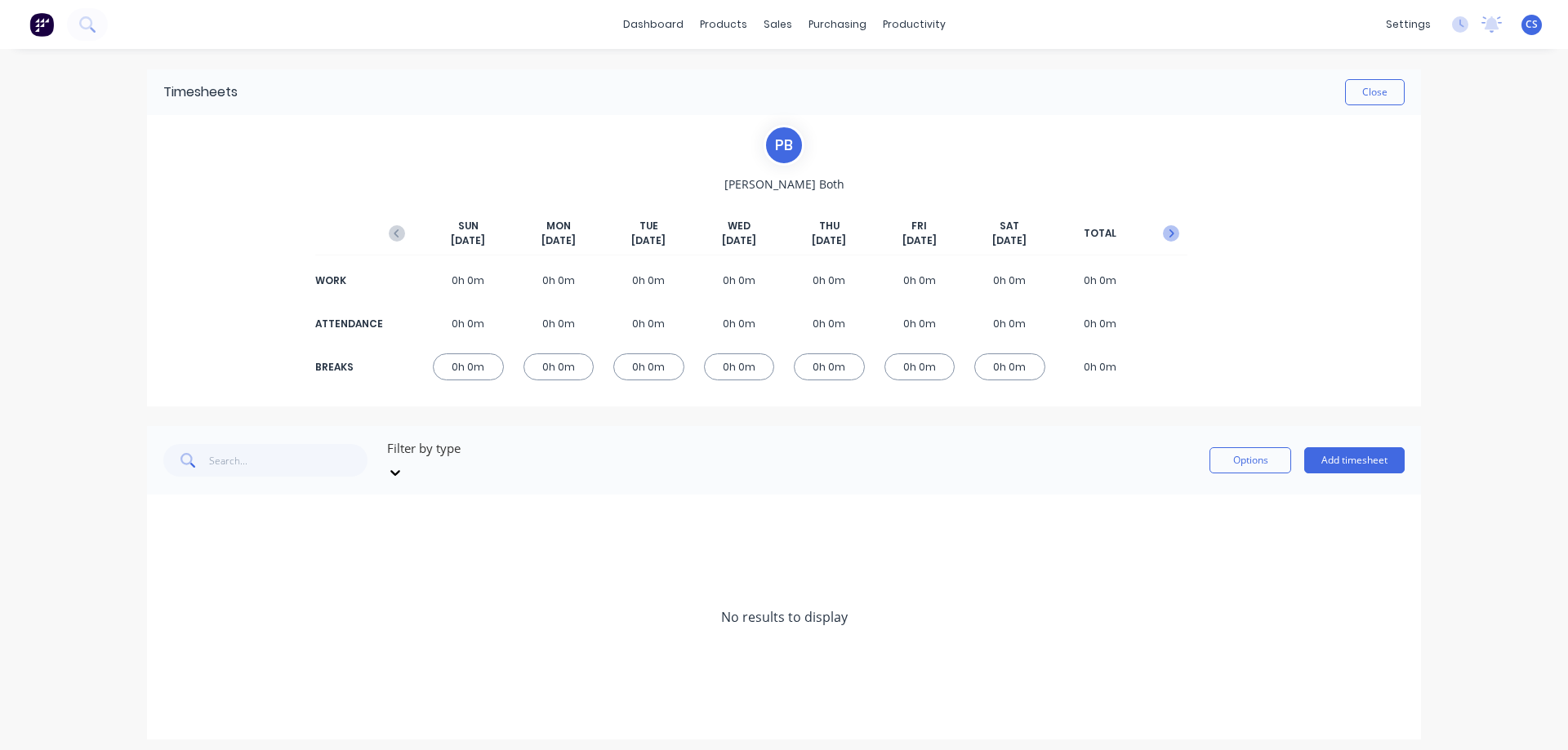
click at [1170, 239] on icon "button" at bounding box center [1171, 234] width 16 height 16
click at [399, 229] on icon "button" at bounding box center [397, 234] width 16 height 16
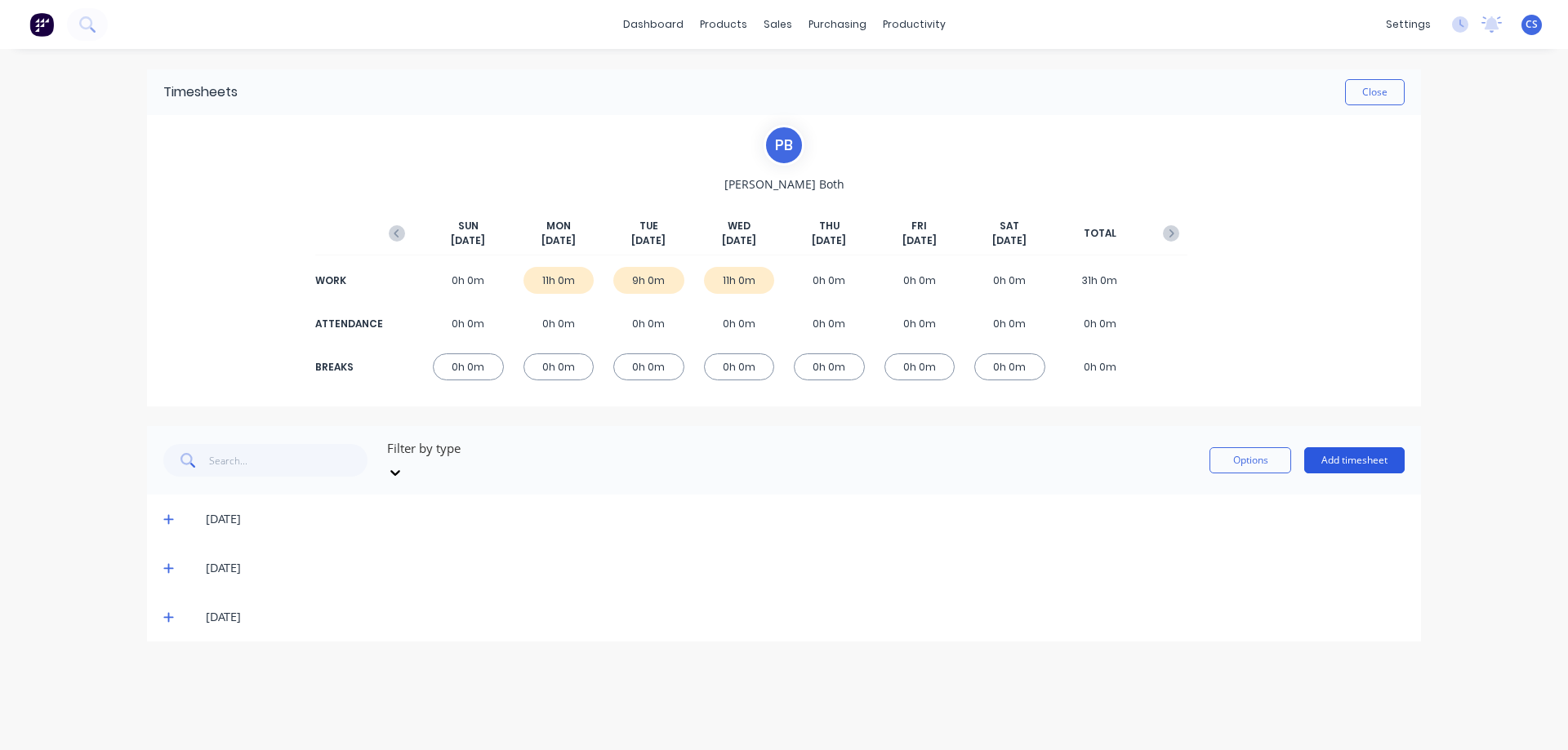
click at [1374, 447] on button "Add timesheet" at bounding box center [1353, 460] width 100 height 26
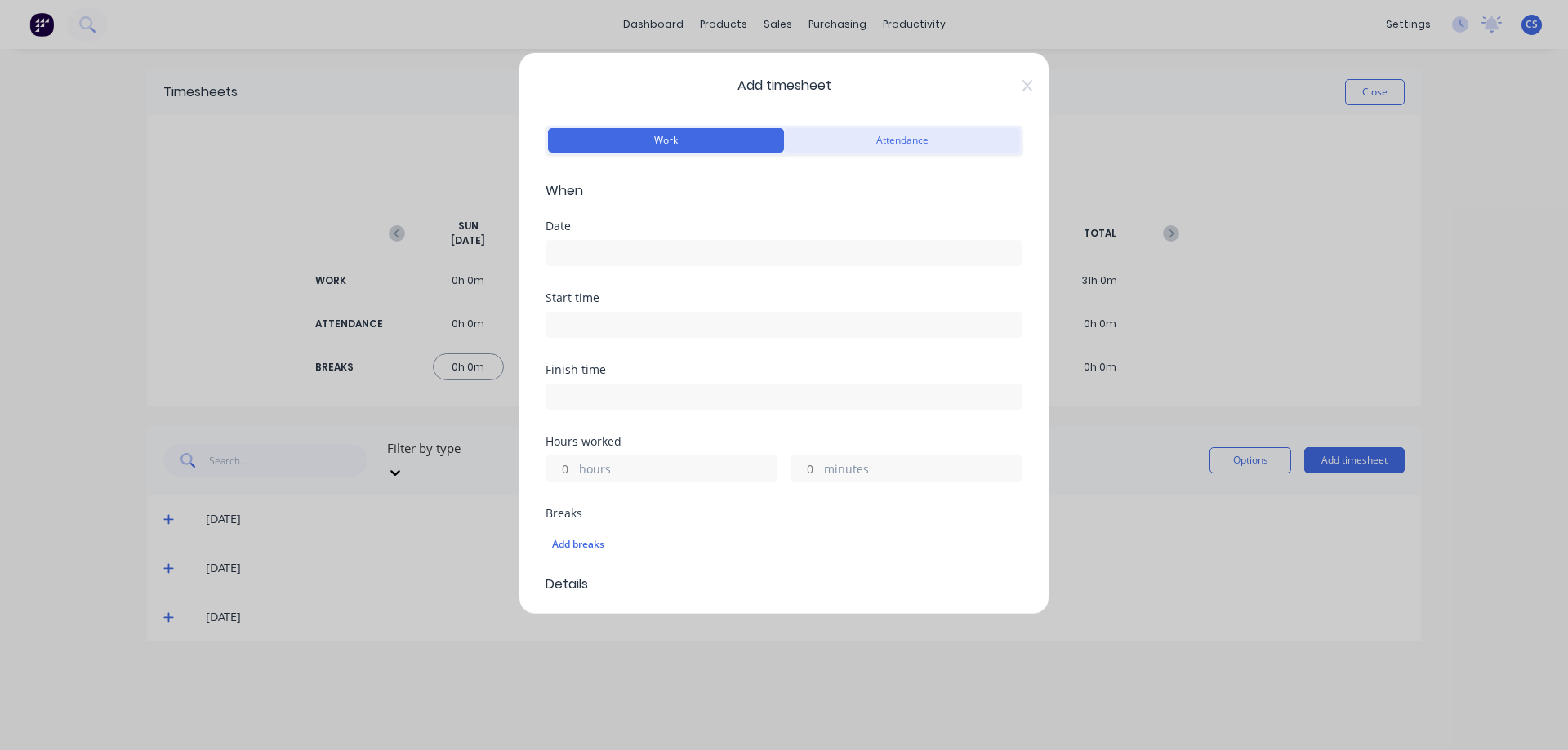
click at [915, 134] on button "Attendance" at bounding box center [902, 140] width 236 height 25
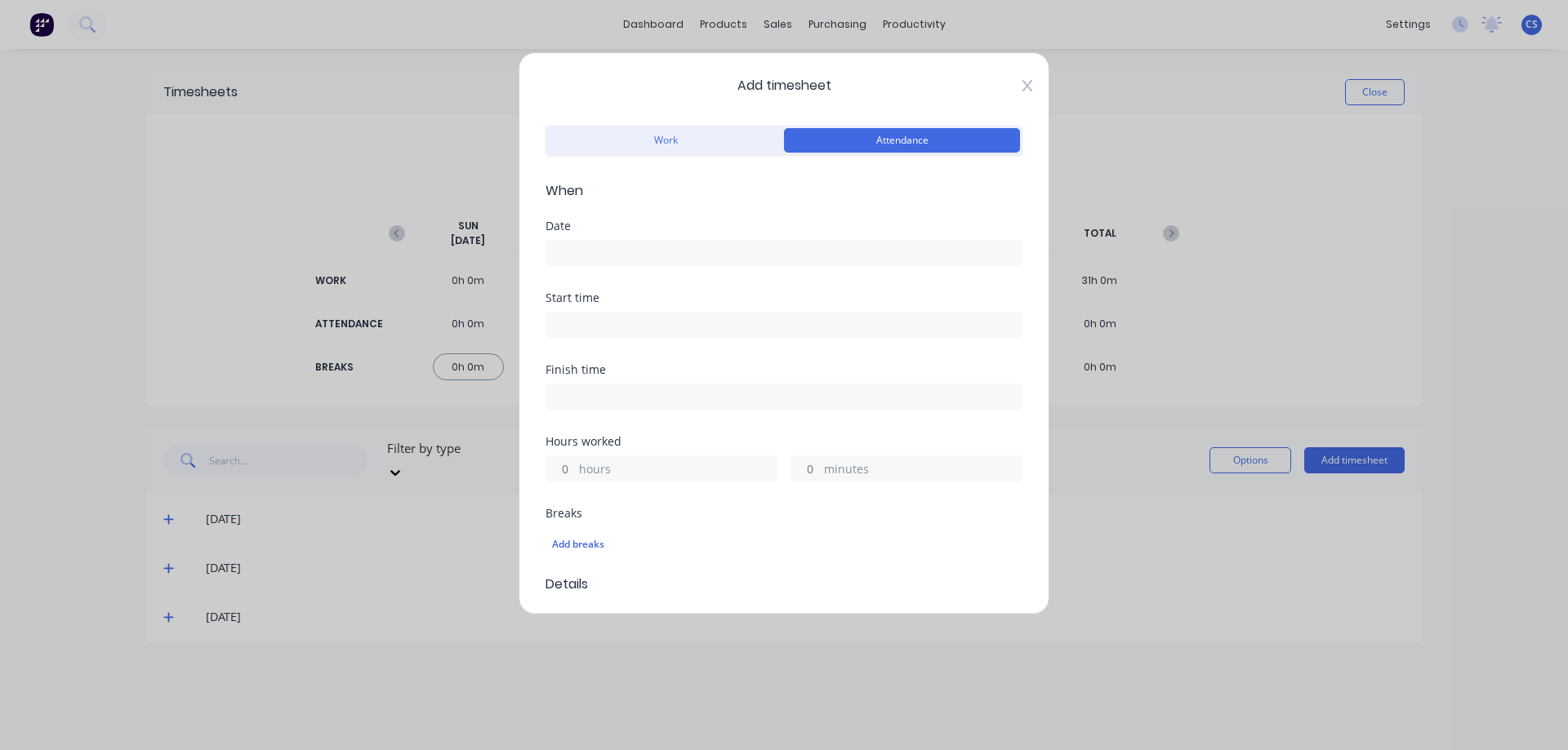
click at [1023, 85] on icon at bounding box center [1027, 85] width 10 height 13
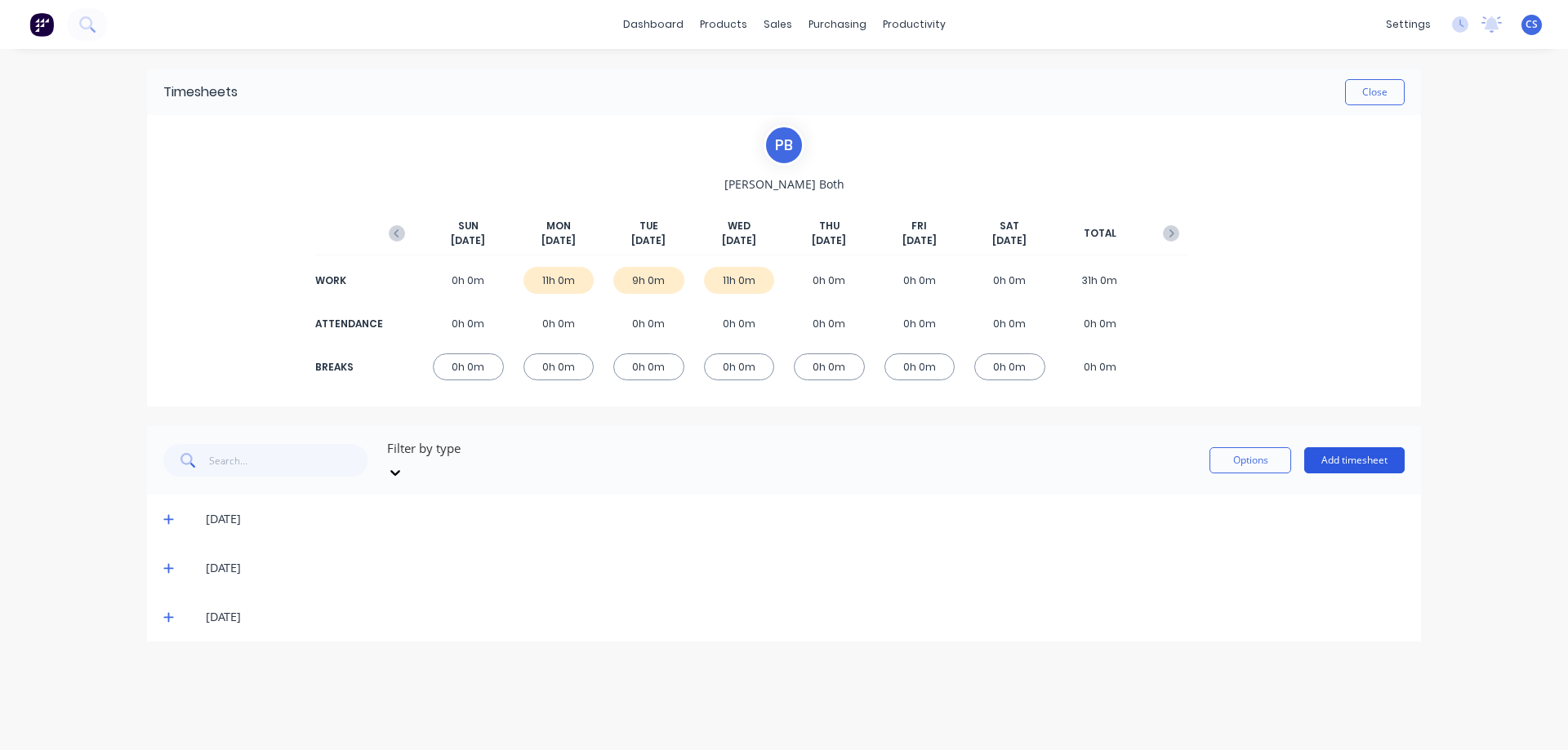
click at [1322, 454] on button "Add timesheet" at bounding box center [1353, 460] width 100 height 26
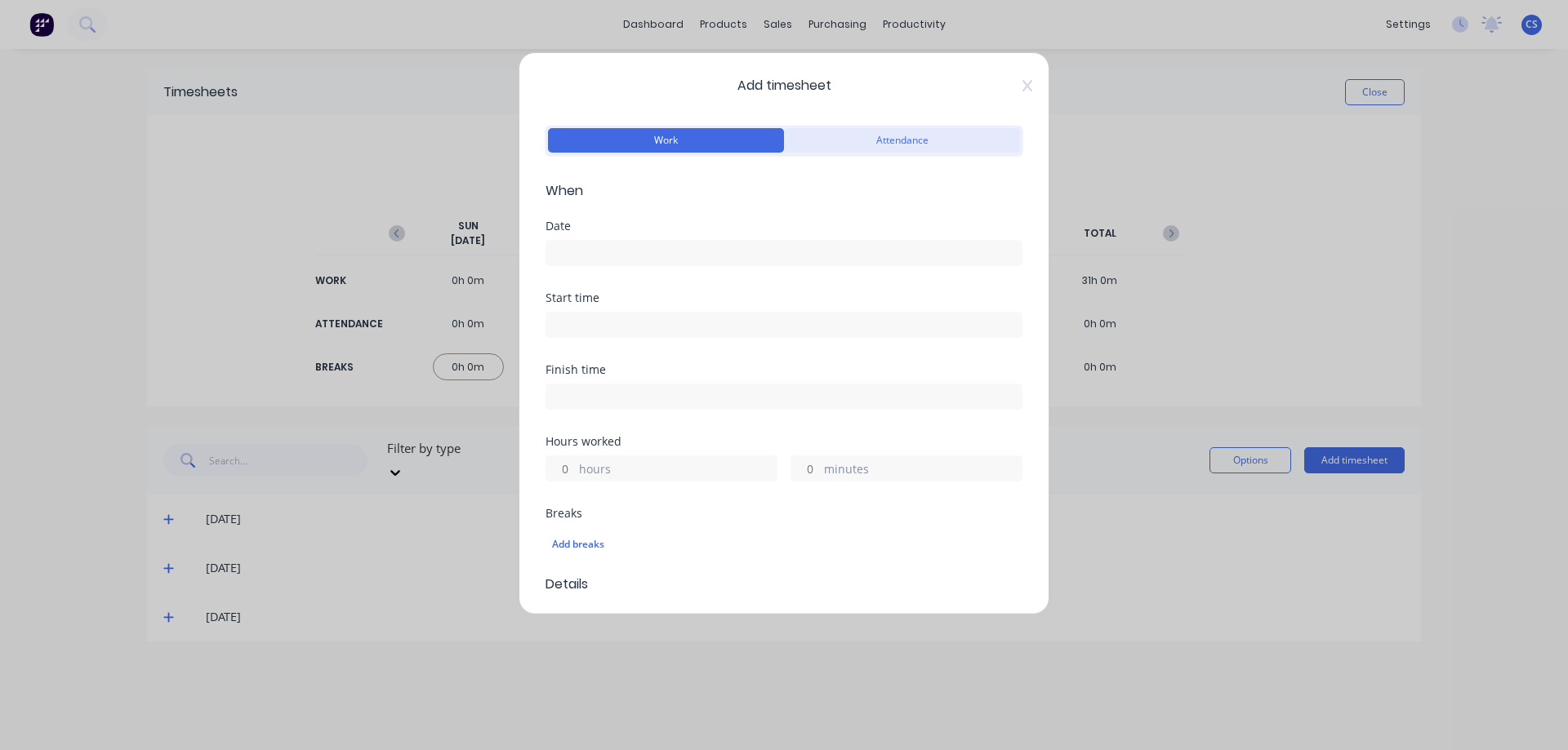
click at [832, 137] on button "Attendance" at bounding box center [902, 140] width 236 height 25
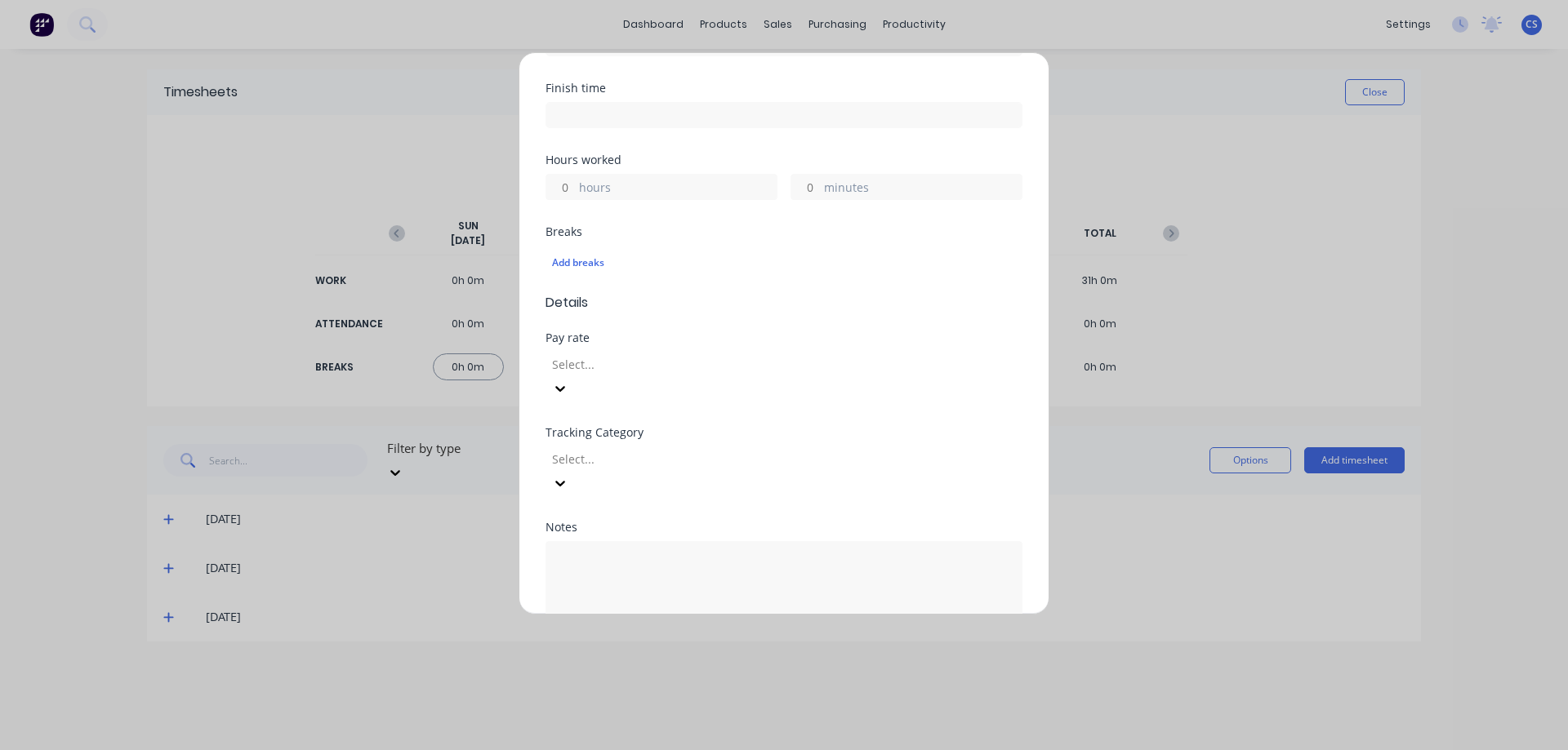
scroll to position [322, 0]
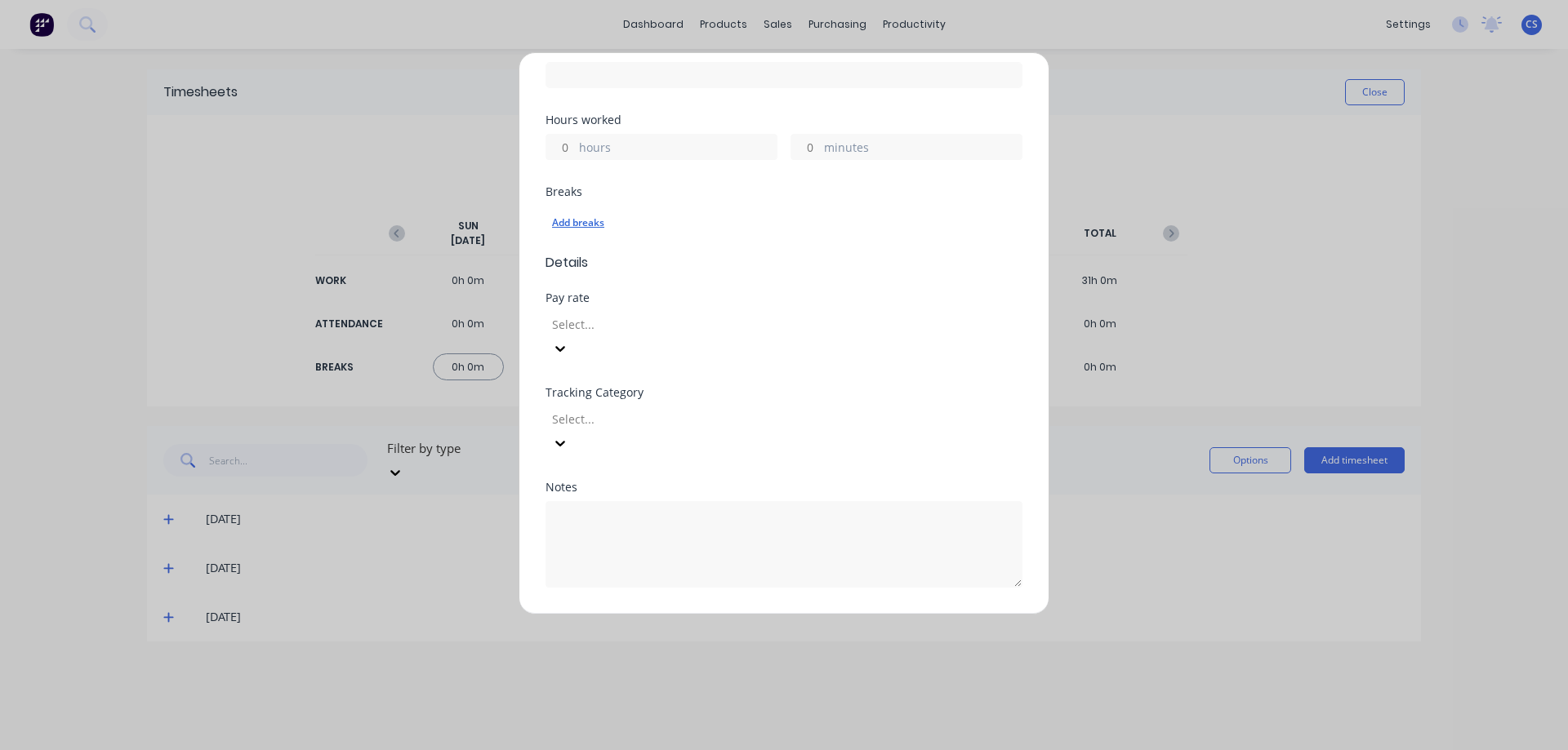
click at [573, 219] on div "Add breaks" at bounding box center [784, 223] width 464 height 21
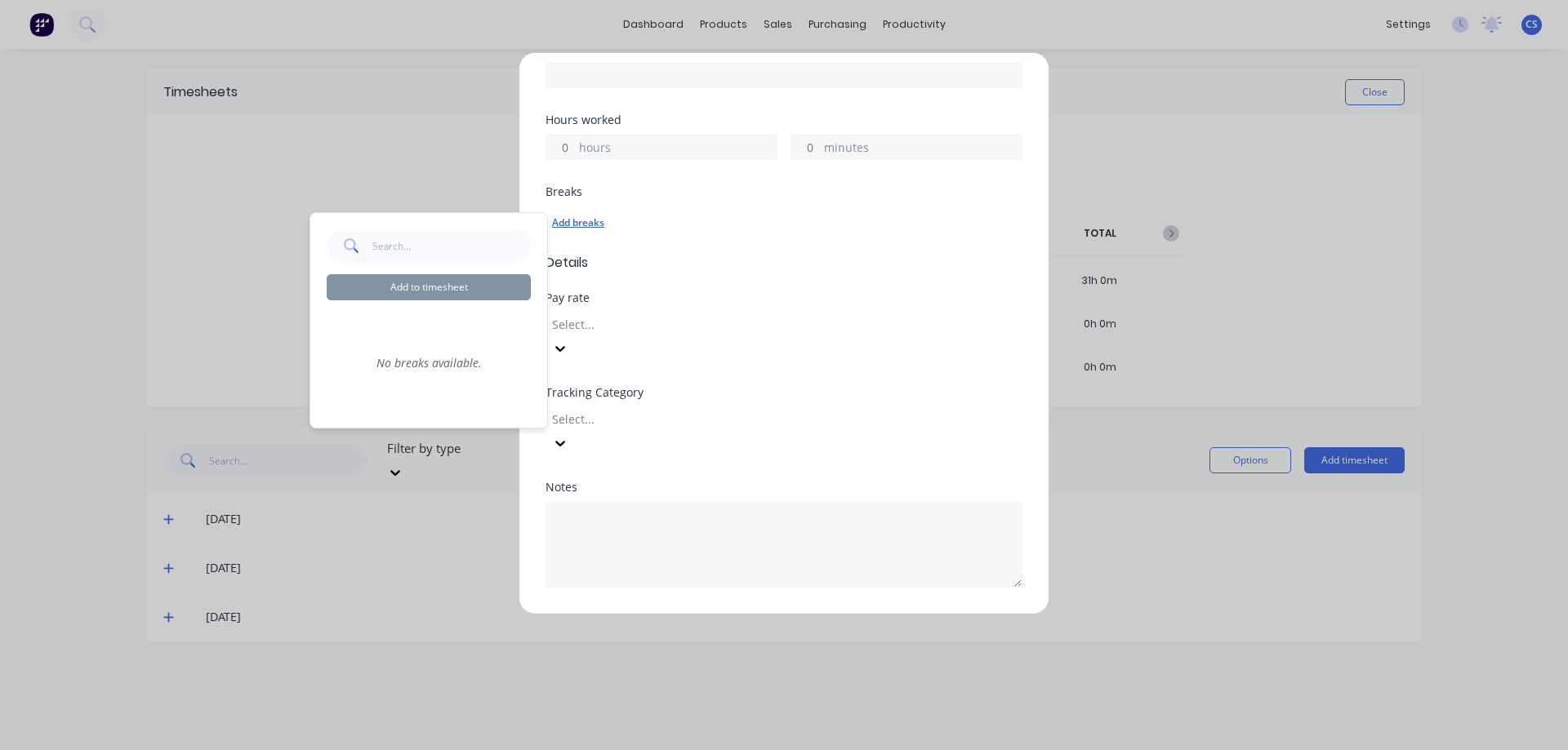
click at [744, 225] on div "Add breaks" at bounding box center [784, 223] width 464 height 21
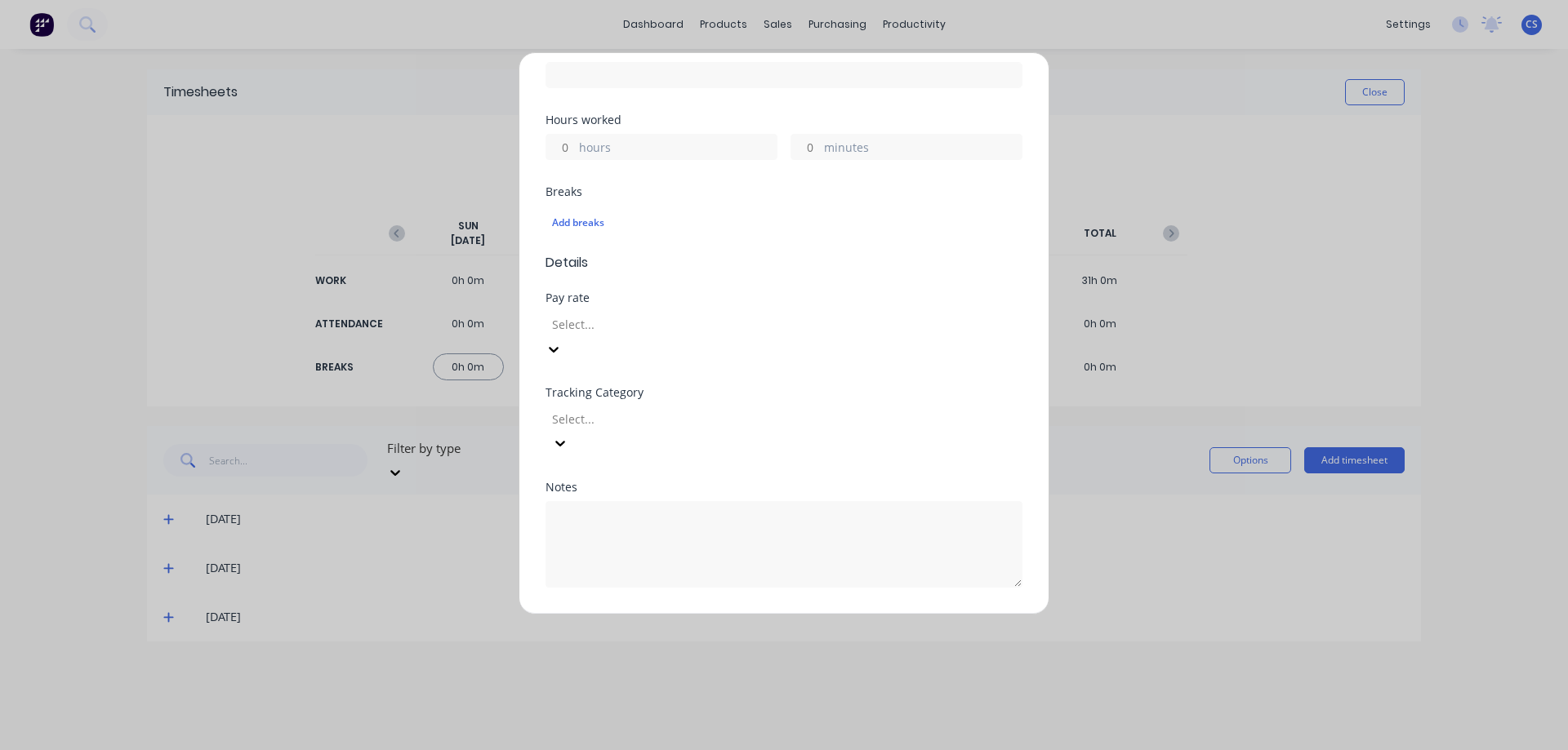
click at [734, 325] on div at bounding box center [667, 325] width 235 height 20
click at [760, 261] on span "Details" at bounding box center [784, 263] width 477 height 20
click at [736, 409] on div at bounding box center [667, 419] width 235 height 20
click at [792, 242] on div "Breaks Add breaks" at bounding box center [784, 220] width 477 height 67
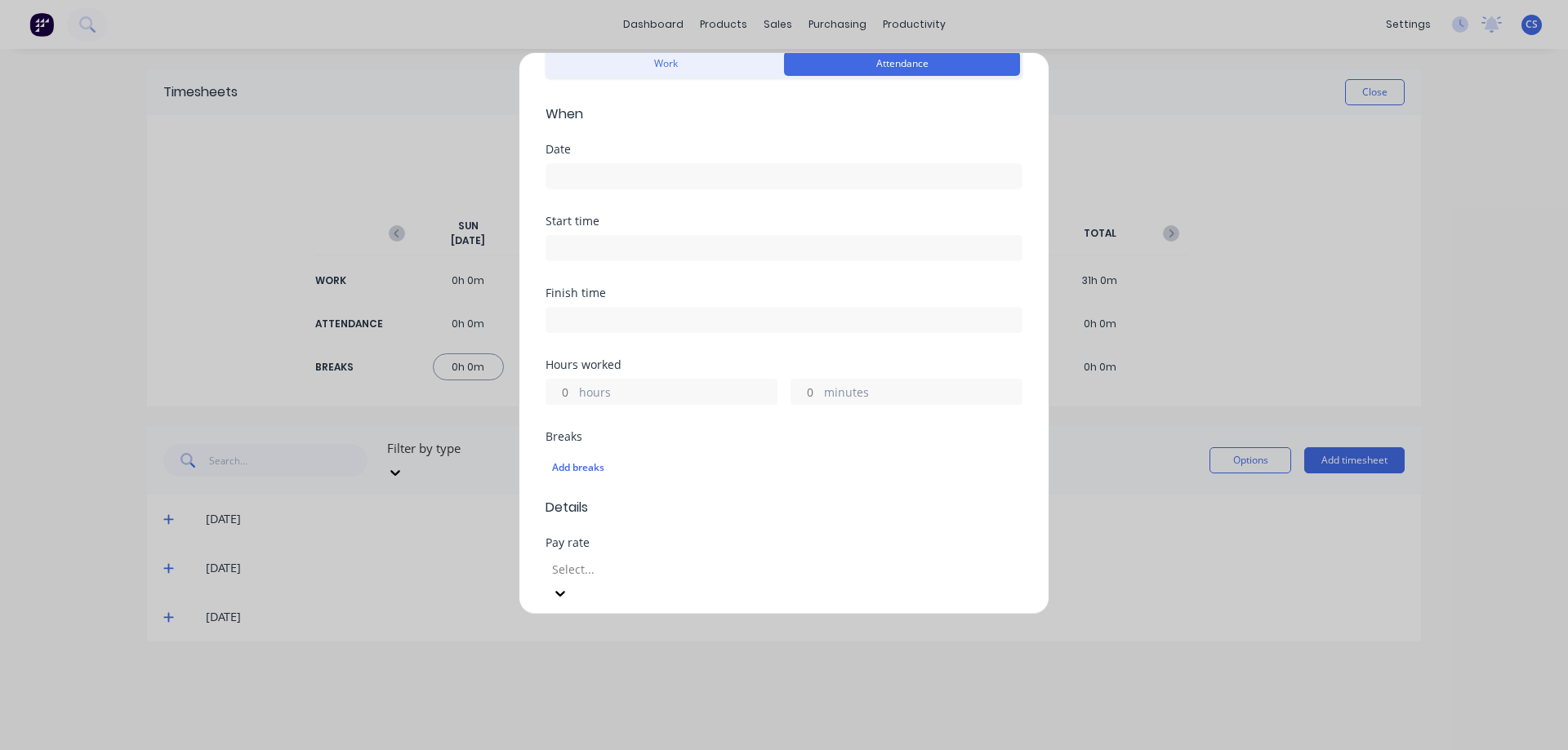
scroll to position [0, 0]
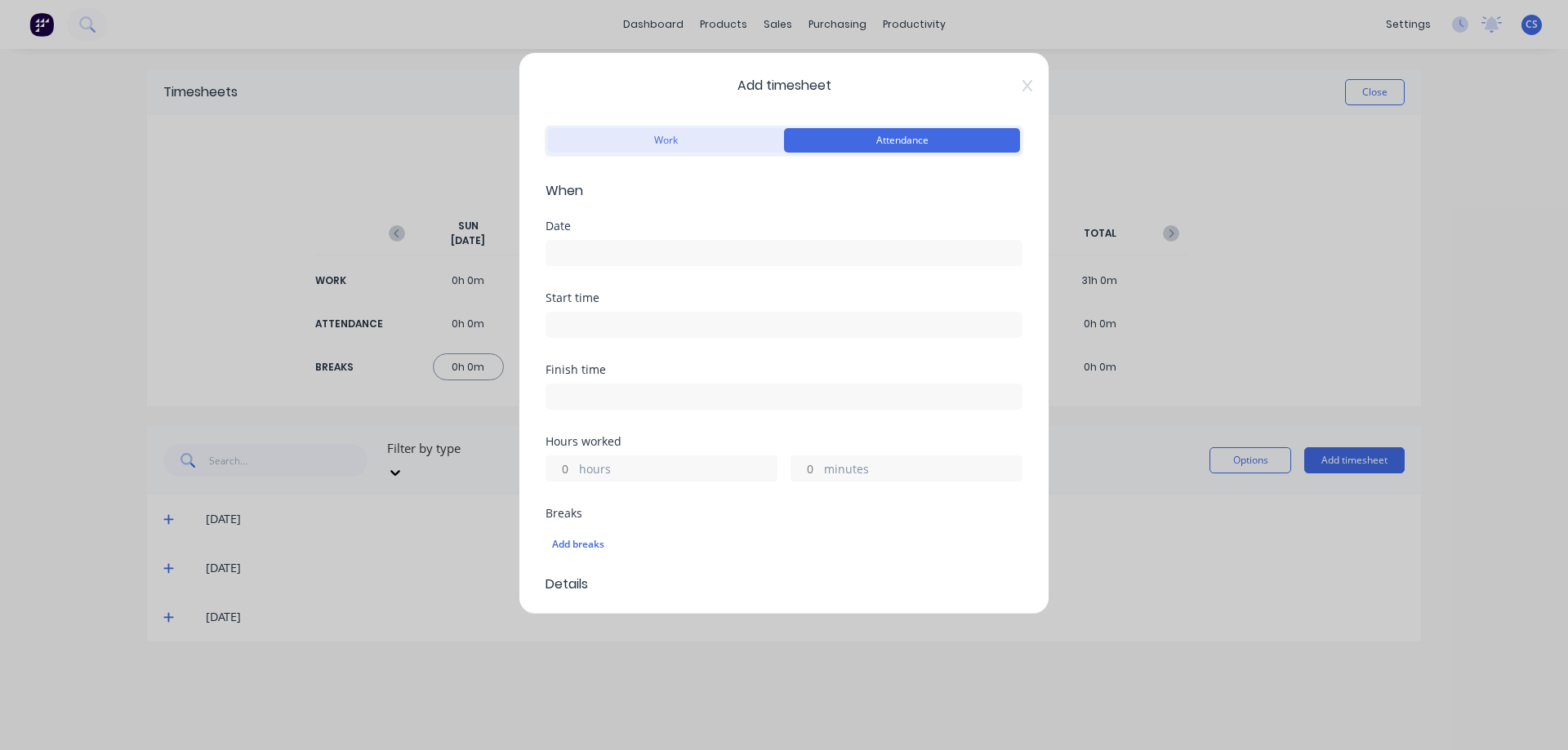
click at [697, 138] on button "Work" at bounding box center [666, 140] width 236 height 25
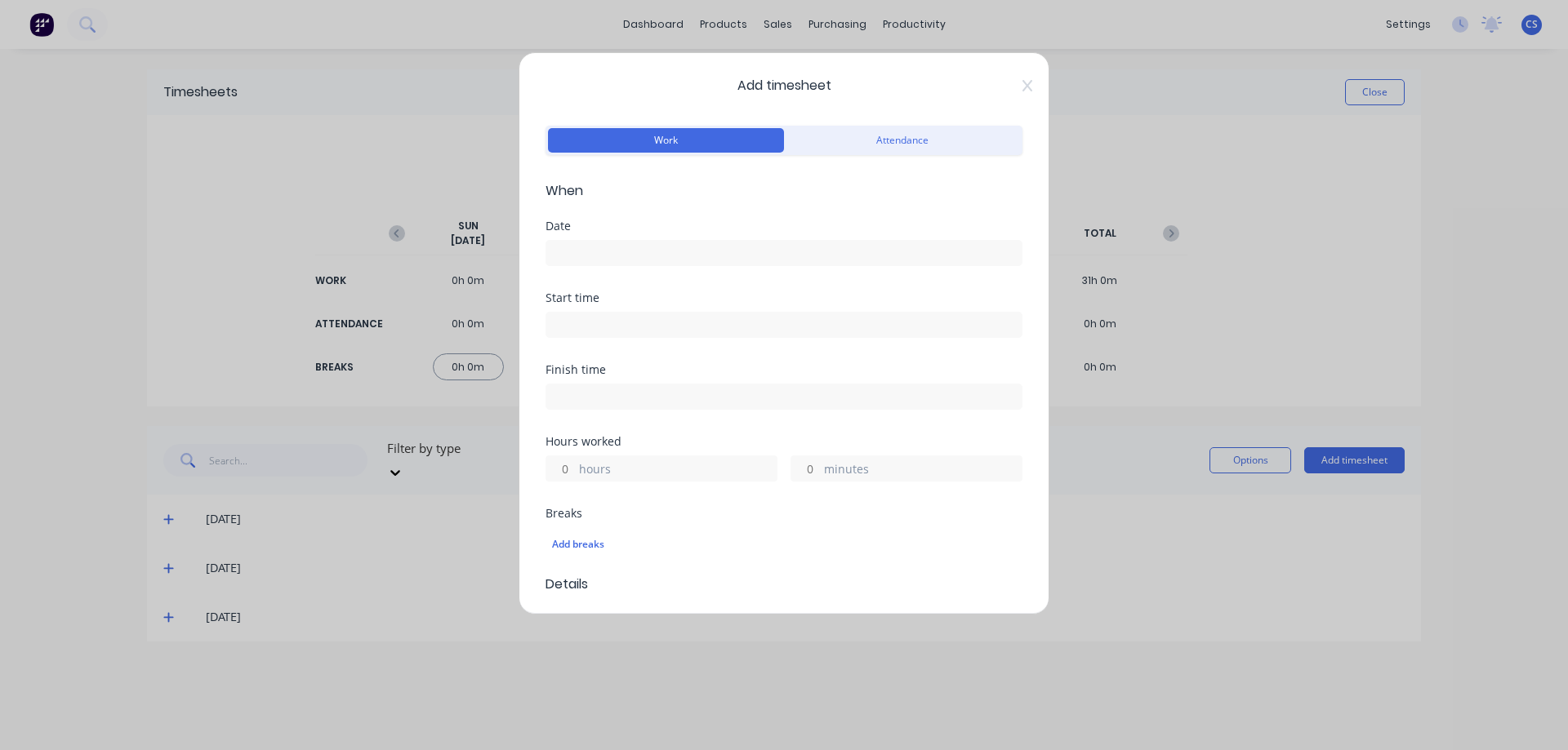
click at [1012, 93] on div "Add timesheet Work Attendance When Date Start time Finish time Hours worked hou…" at bounding box center [784, 333] width 531 height 563
click at [1023, 85] on icon at bounding box center [1027, 85] width 10 height 13
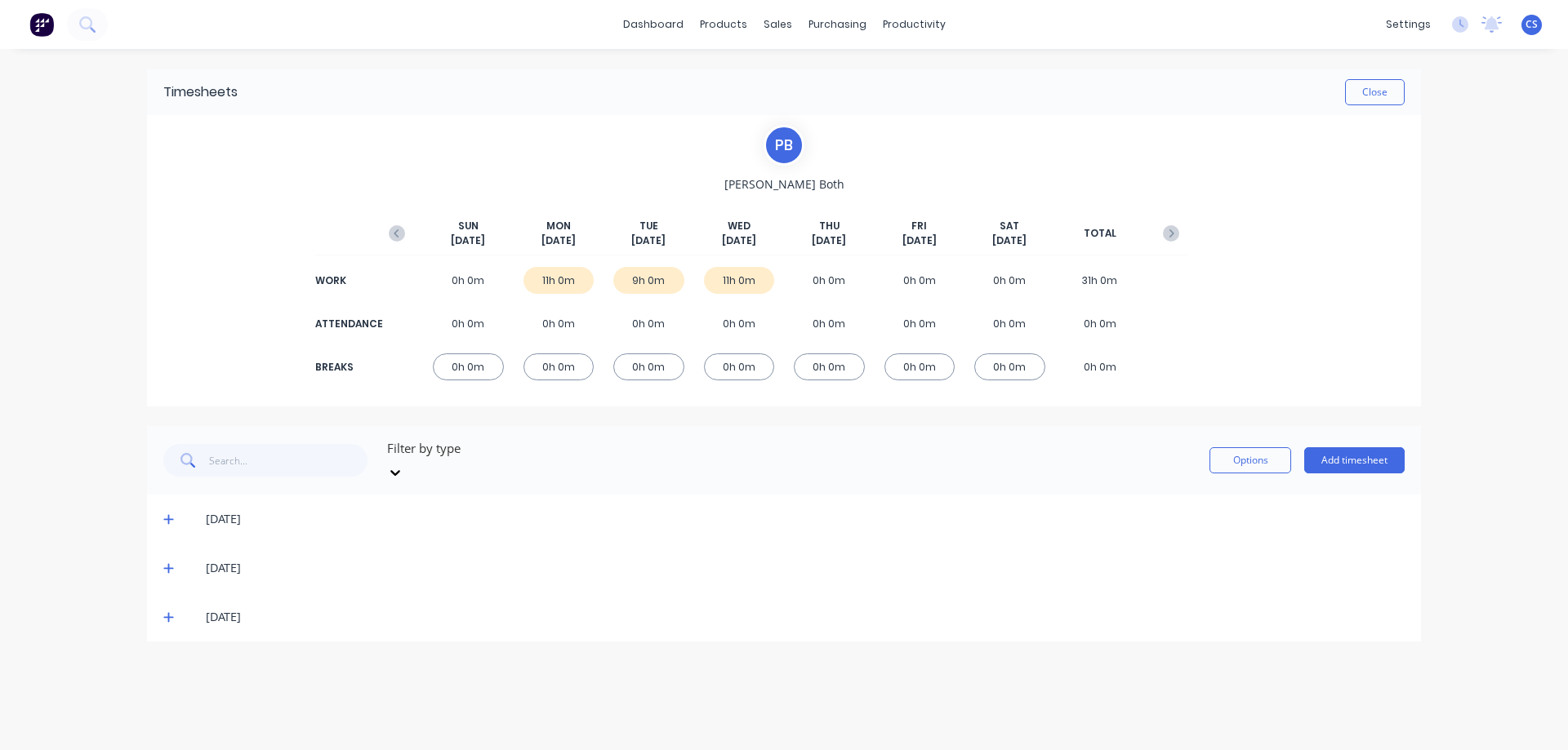
click at [1508, 167] on div "dashboard products sales purchasing productivity dashboard products Product Cat…" at bounding box center [784, 375] width 1568 height 750
click at [46, 20] on img at bounding box center [41, 24] width 25 height 25
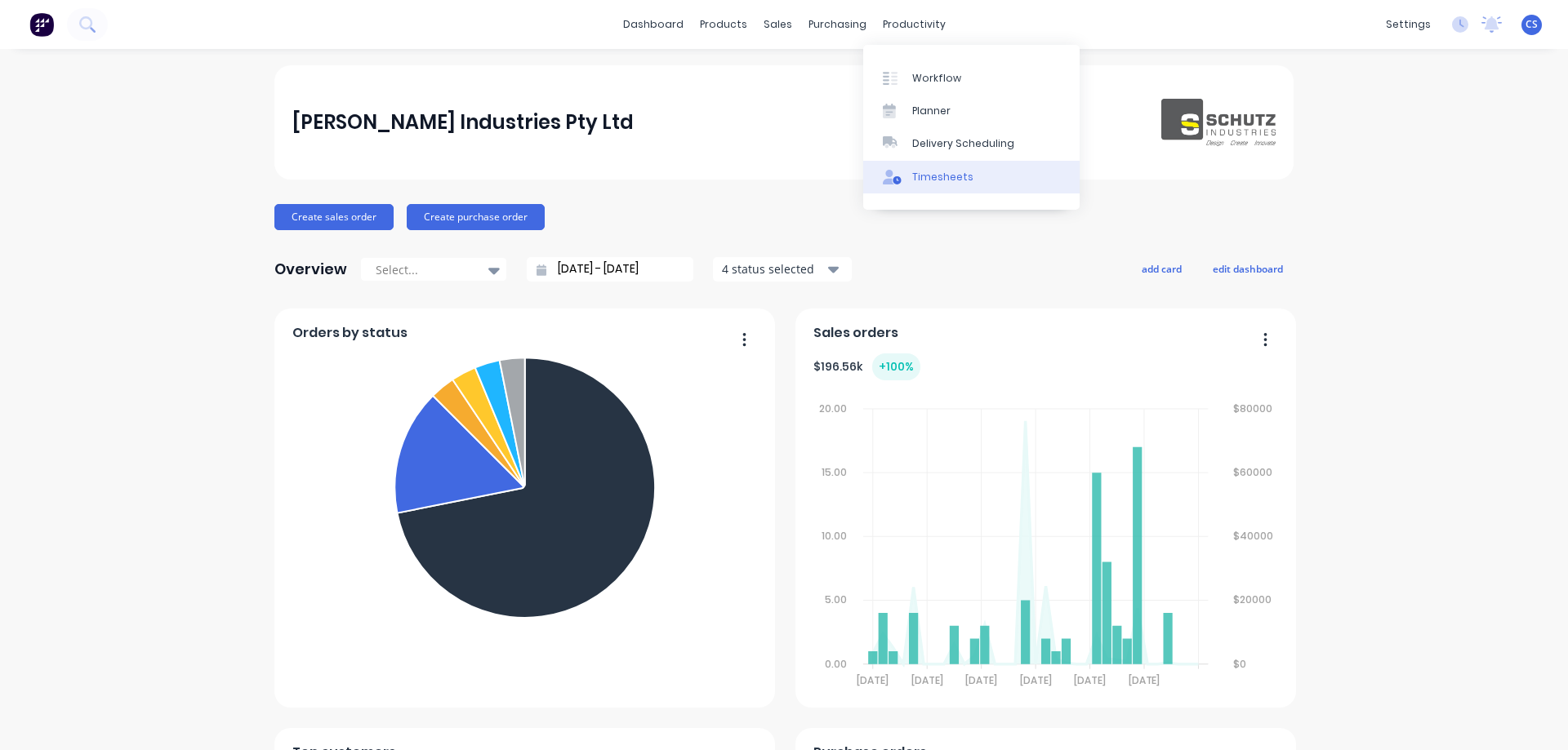
click at [950, 187] on link "Timesheets" at bounding box center [971, 177] width 216 height 33
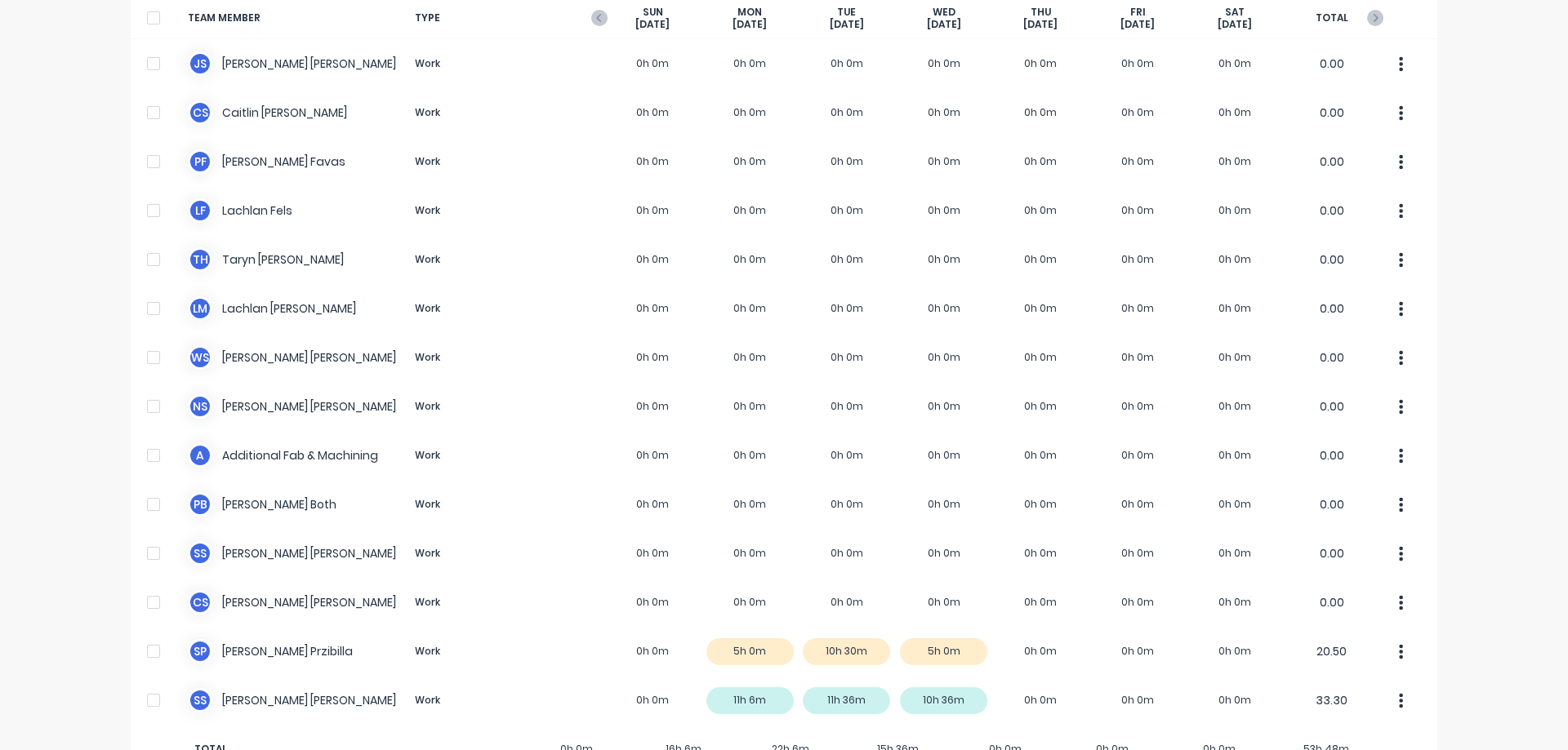
scroll to position [180, 0]
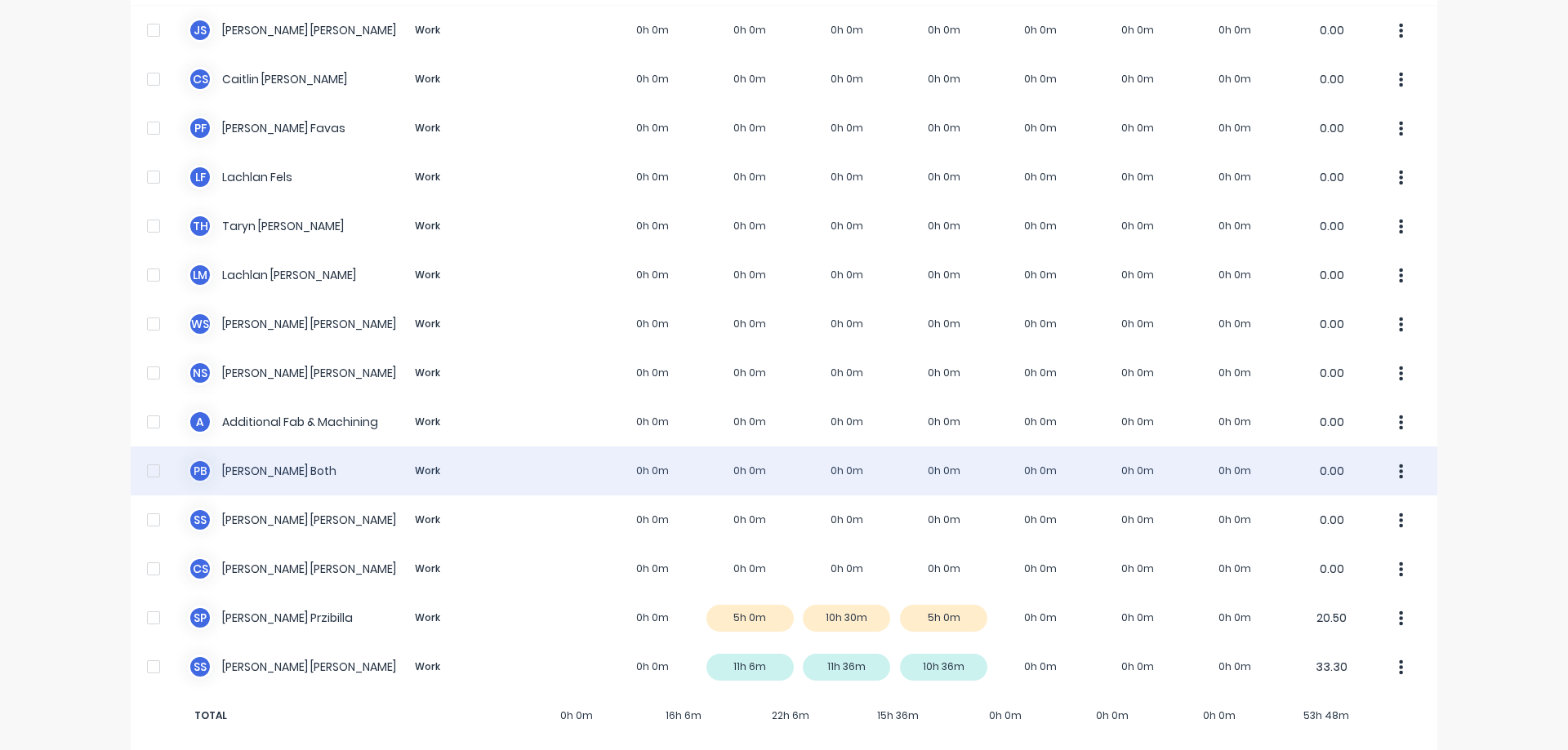
click at [897, 446] on div "P B Peter Both Work 0h 0m 0h 0m 0h 0m 0h 0m 0h 0m 0h 0m 0h 0m 0.00" at bounding box center [784, 471] width 1306 height 49
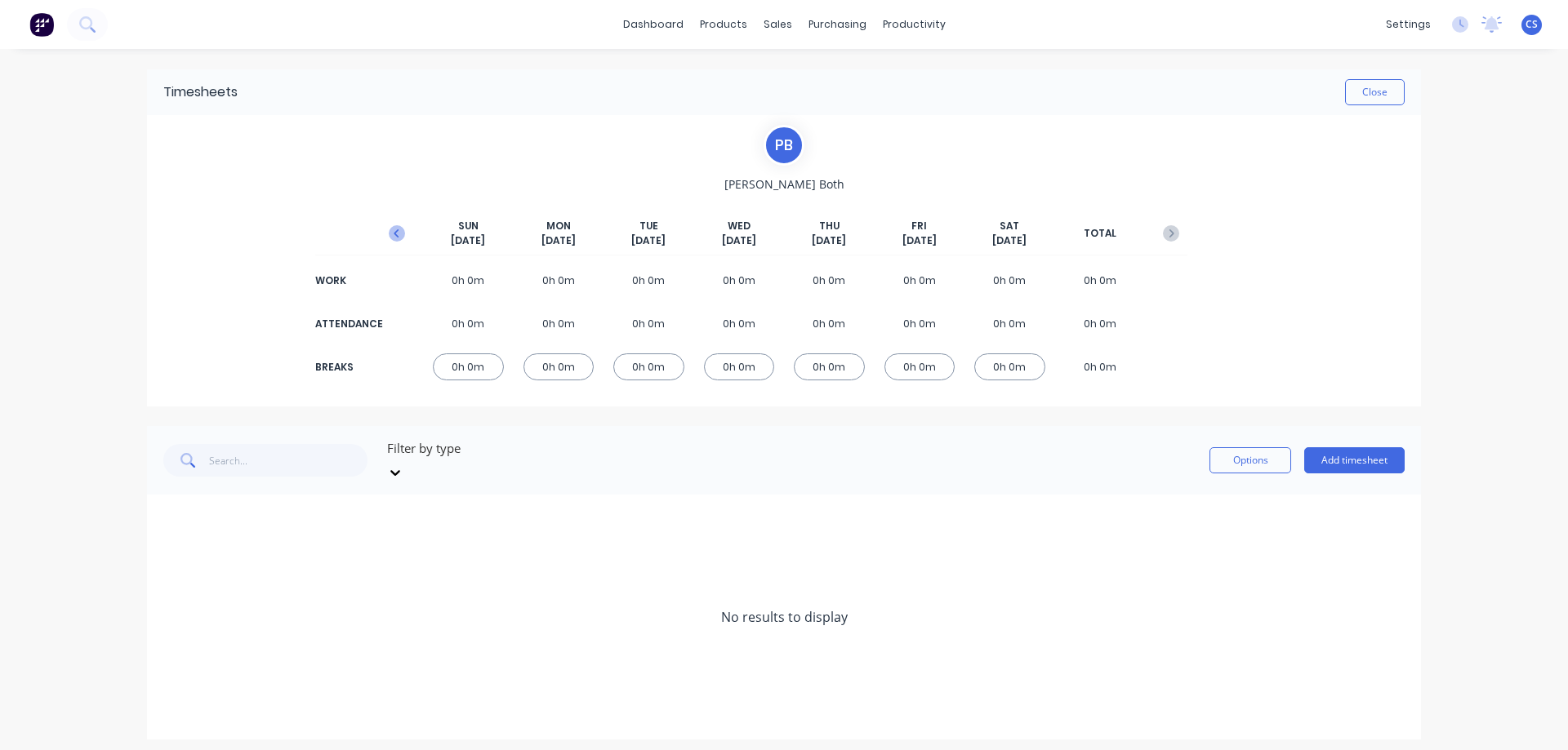
click at [399, 235] on icon "button" at bounding box center [397, 234] width 16 height 16
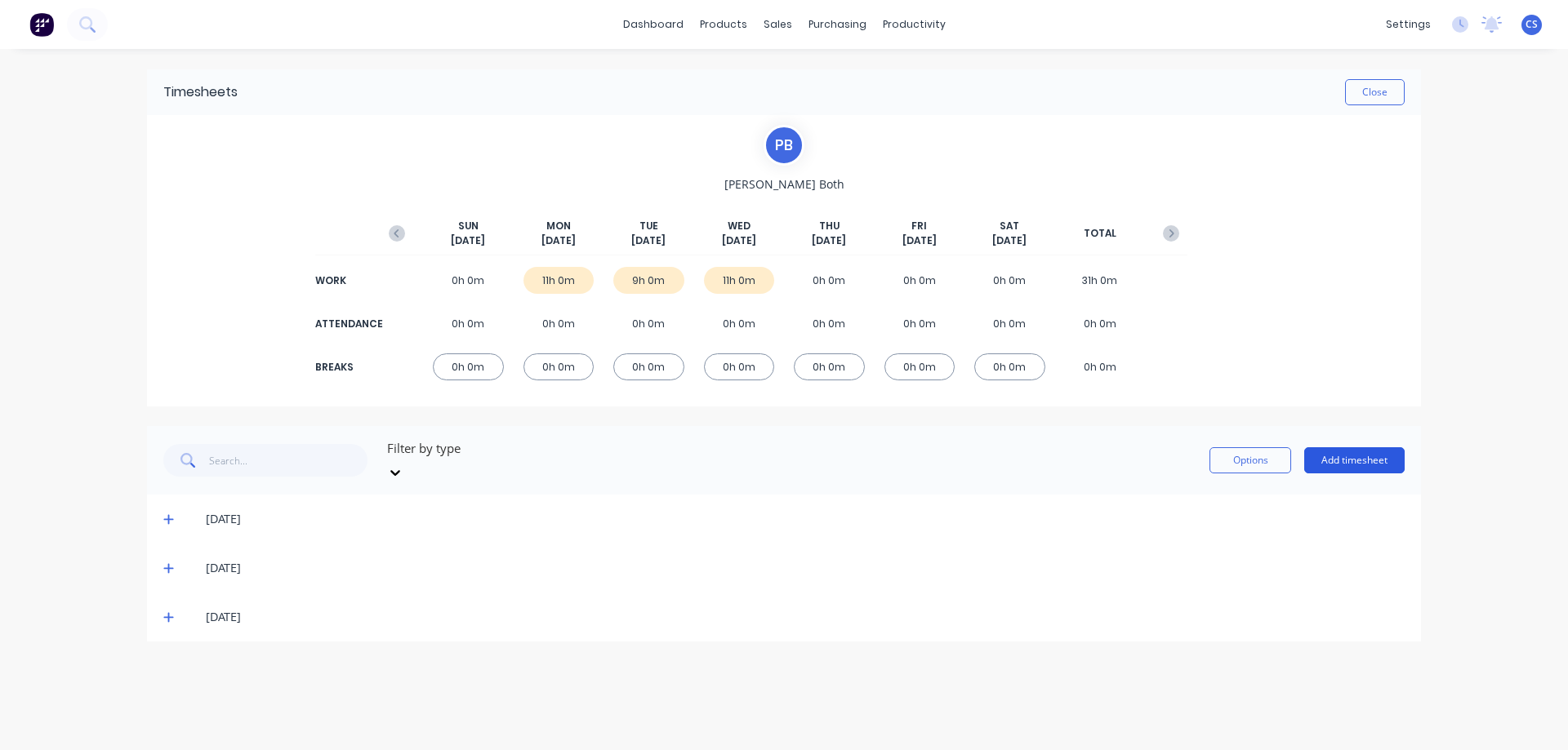
click at [1336, 462] on button "Add timesheet" at bounding box center [1353, 460] width 100 height 26
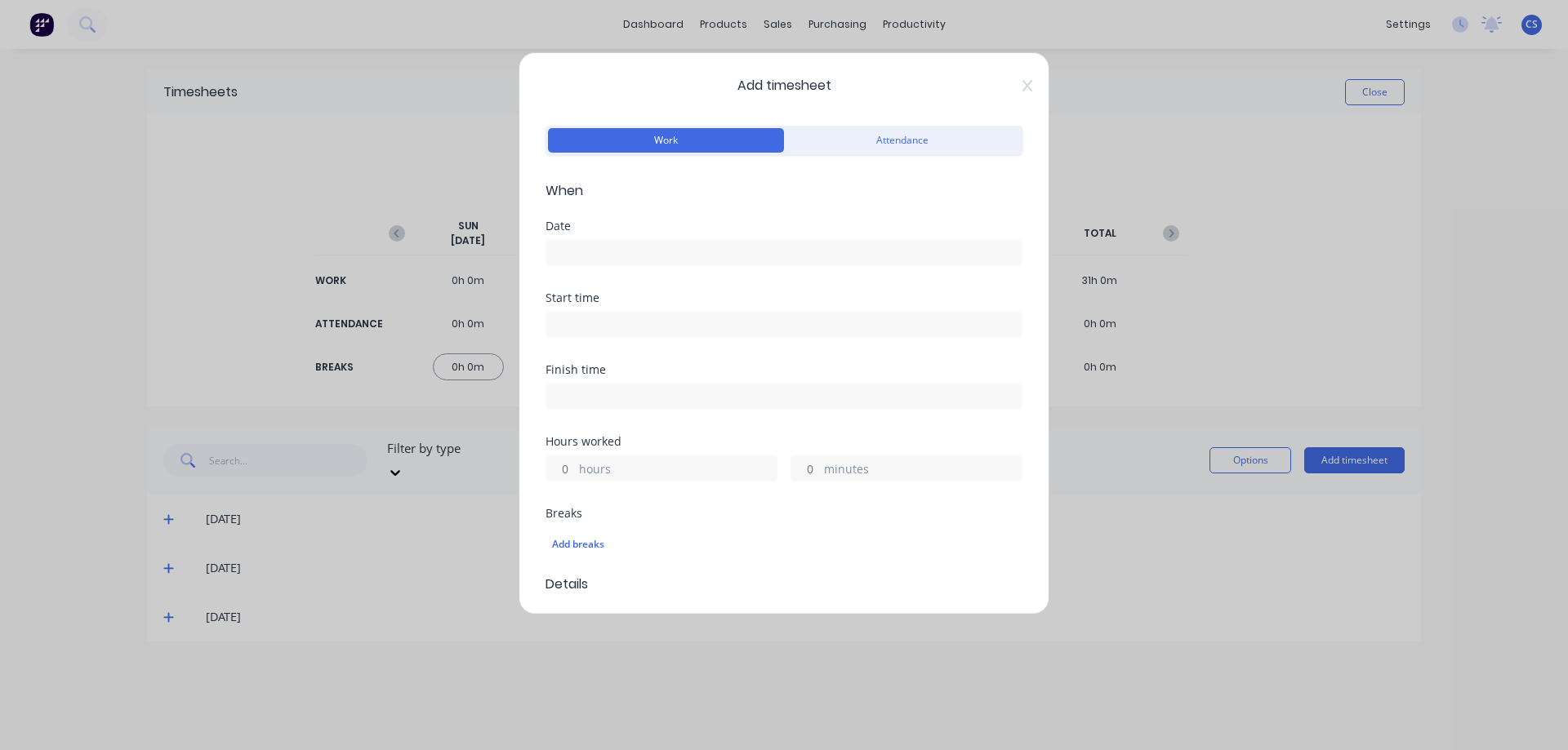
click at [656, 136] on button "Work" at bounding box center [666, 140] width 236 height 25
click at [610, 249] on input at bounding box center [784, 253] width 475 height 25
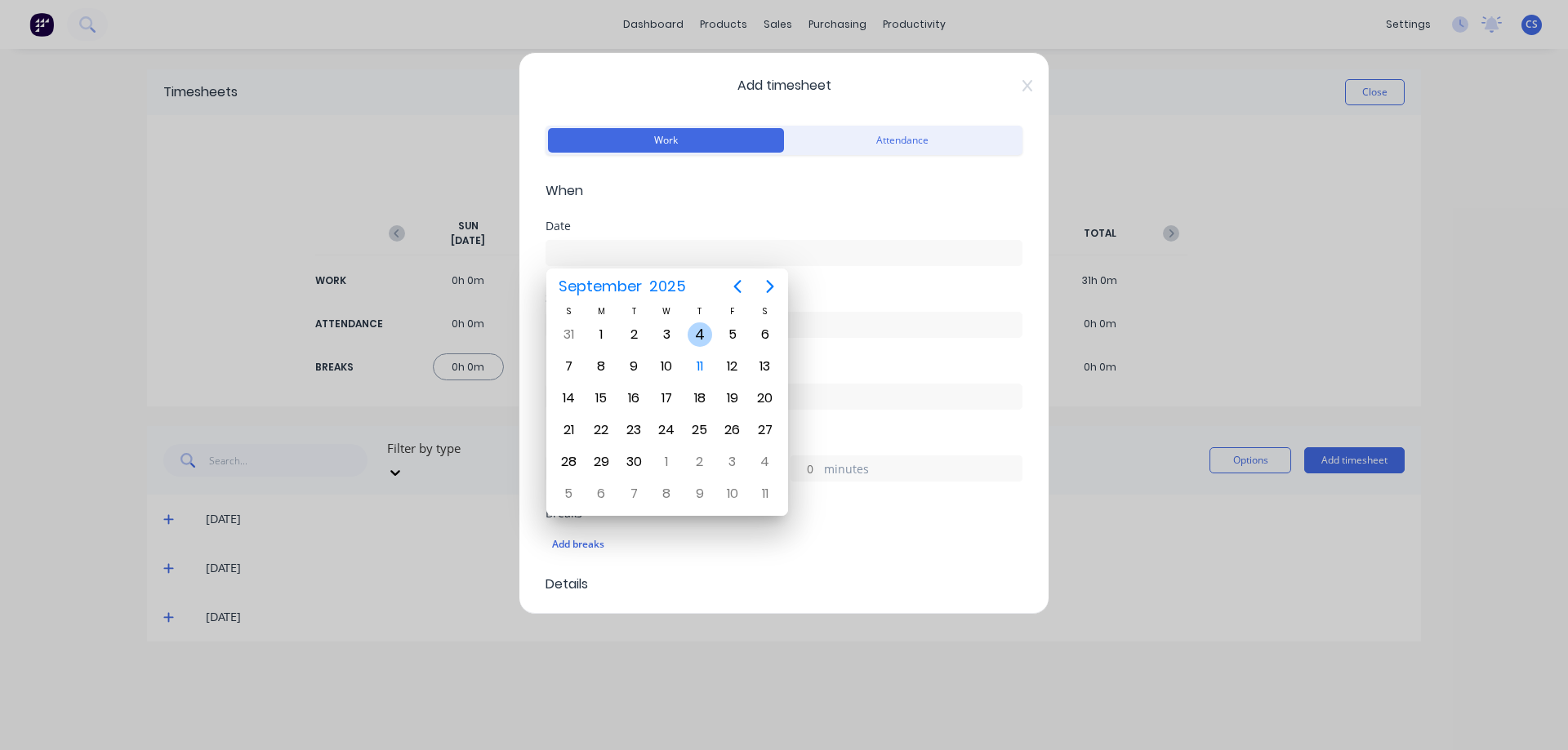
click at [703, 333] on div "4" at bounding box center [699, 335] width 25 height 25
type input "04/09/2025"
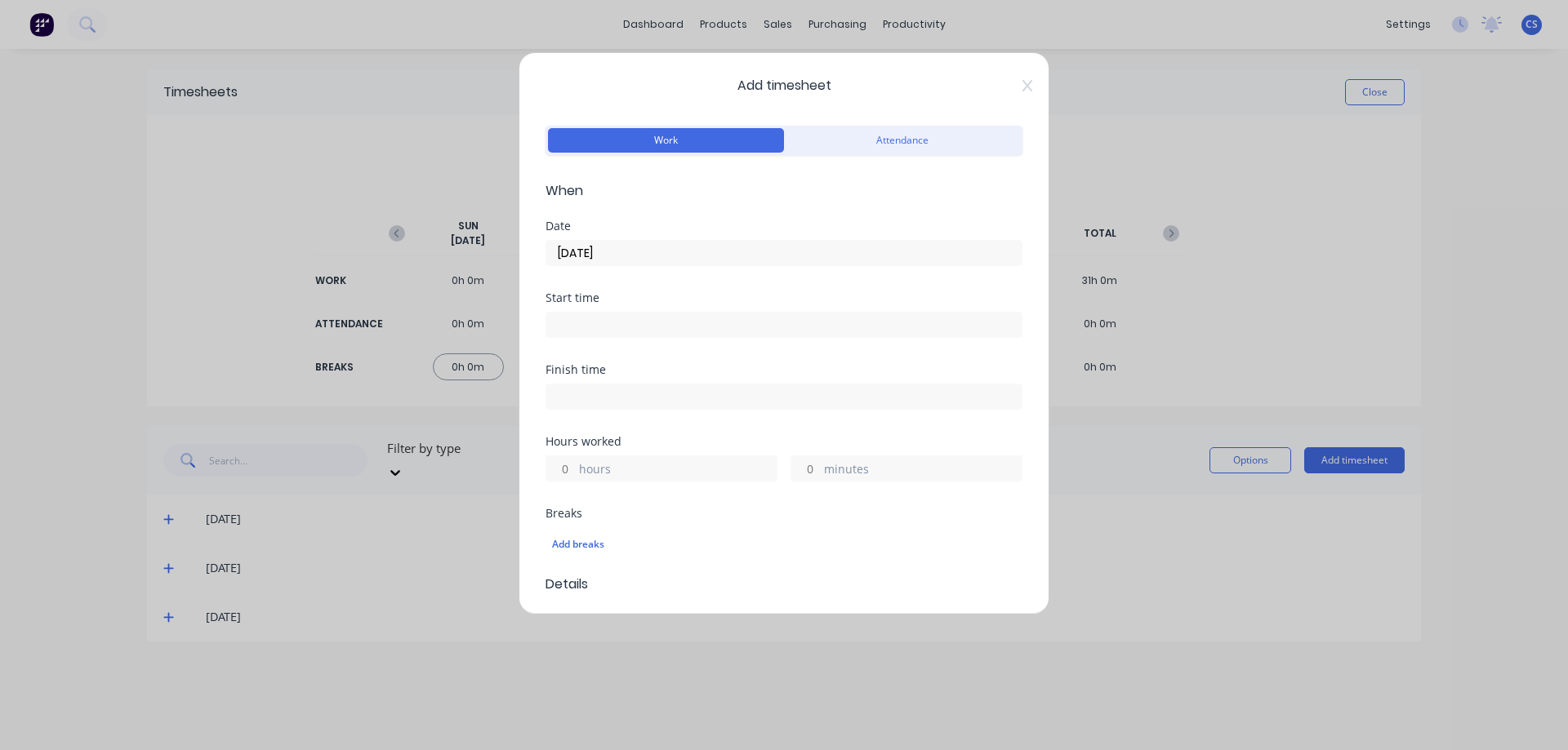
click at [570, 469] on input "hours" at bounding box center [560, 468] width 28 height 25
type input "1"
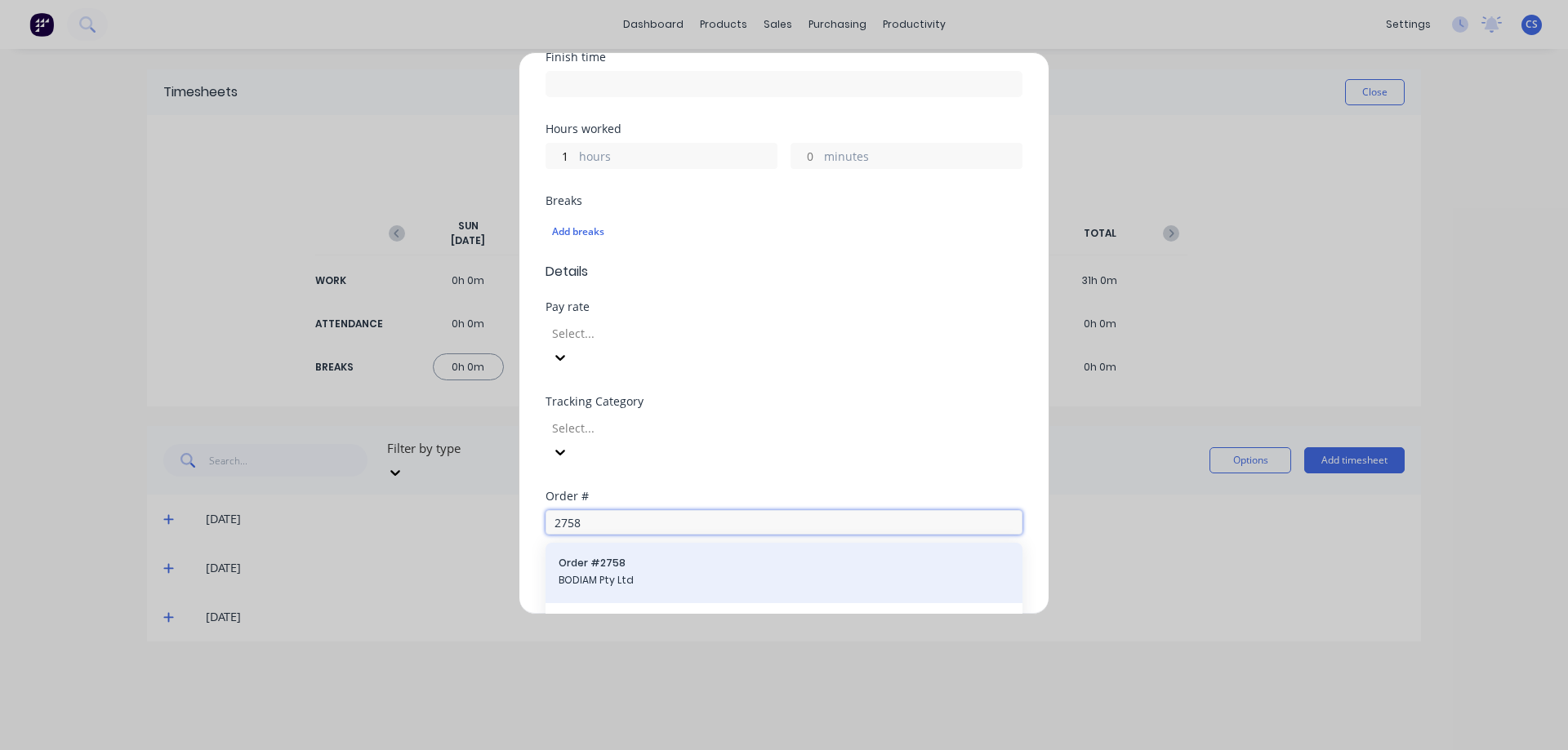
type input "2758"
click at [687, 574] on span "BODIAM Pty Ltd" at bounding box center [784, 581] width 451 height 15
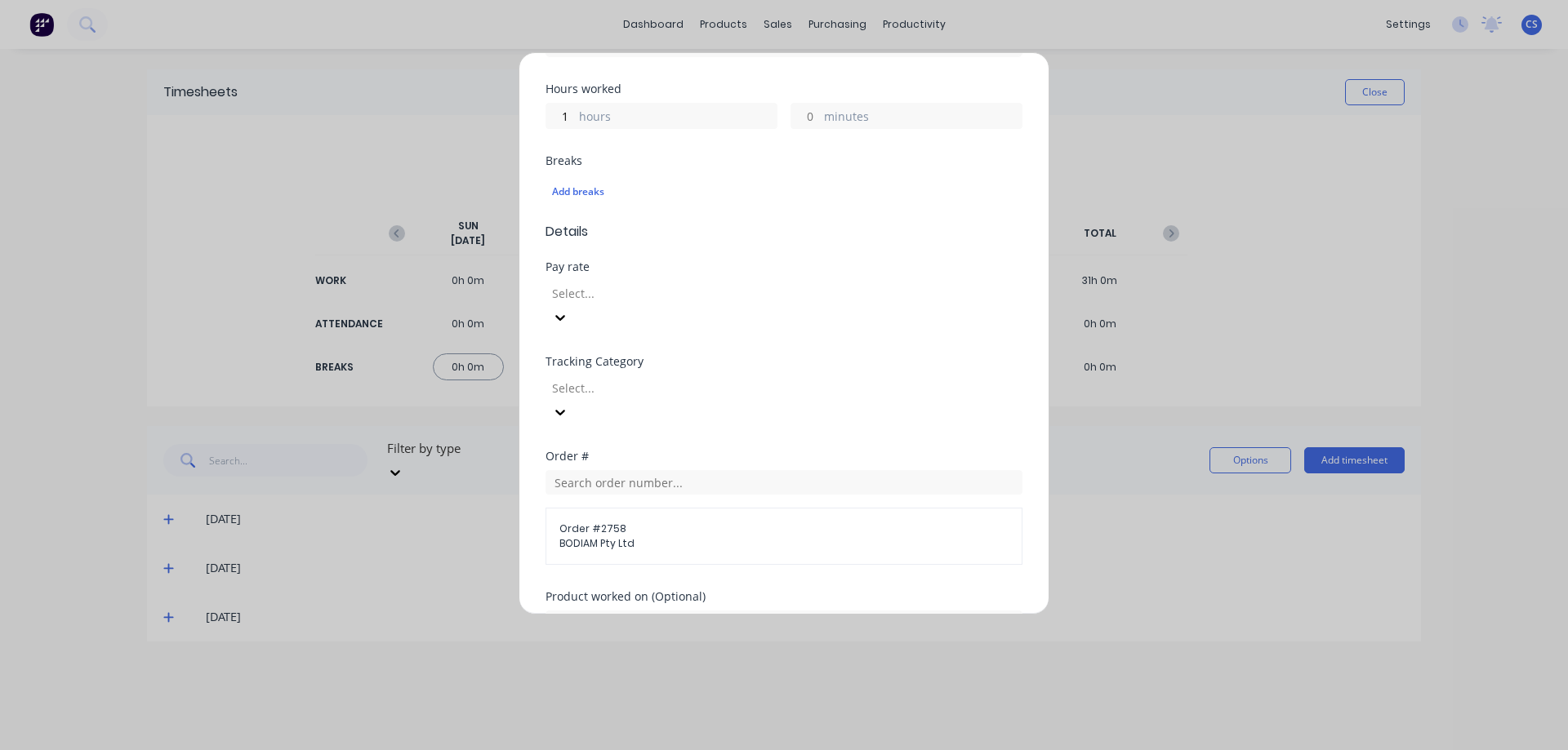
scroll to position [533, 0]
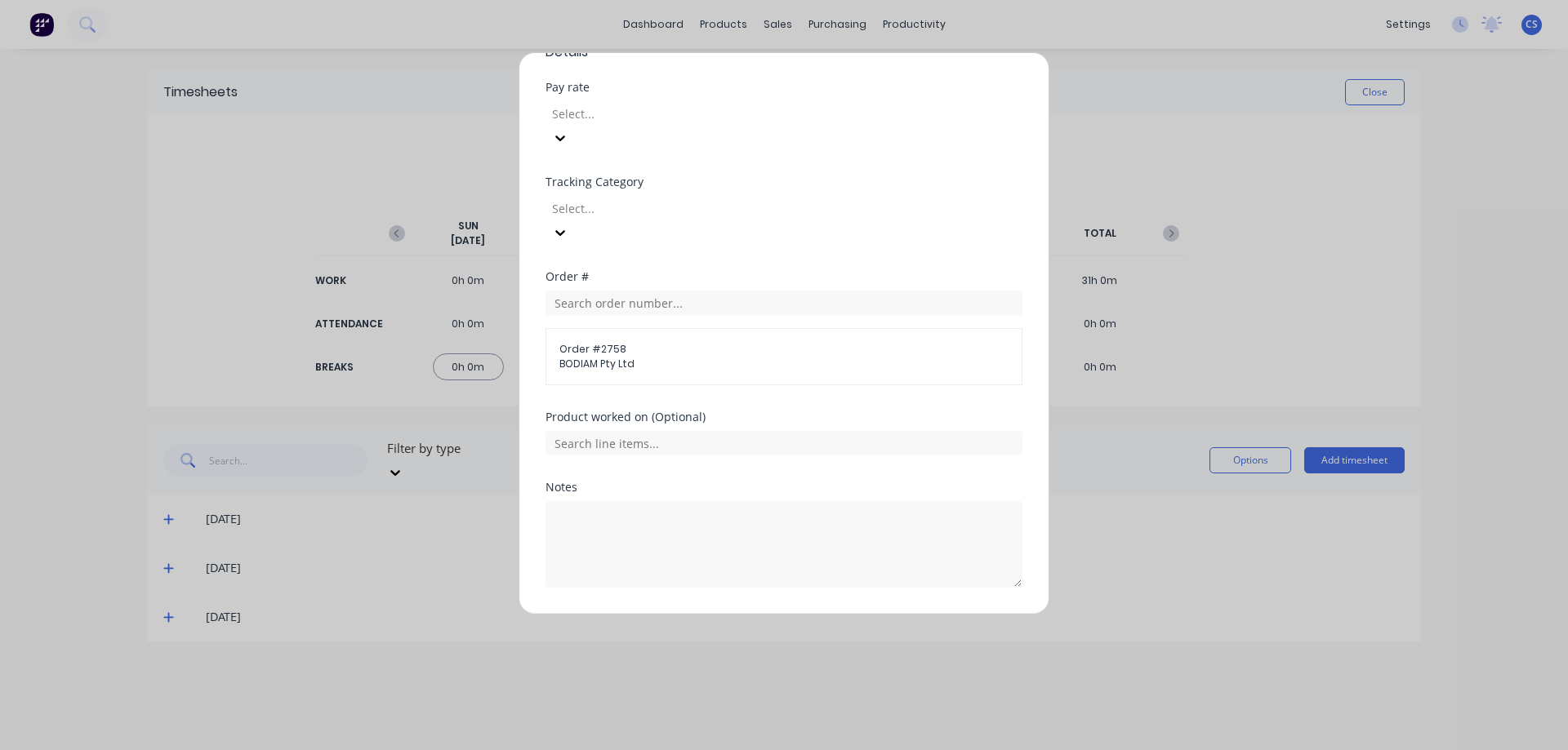
click at [762, 614] on button "Add manual time entry" at bounding box center [745, 626] width 138 height 26
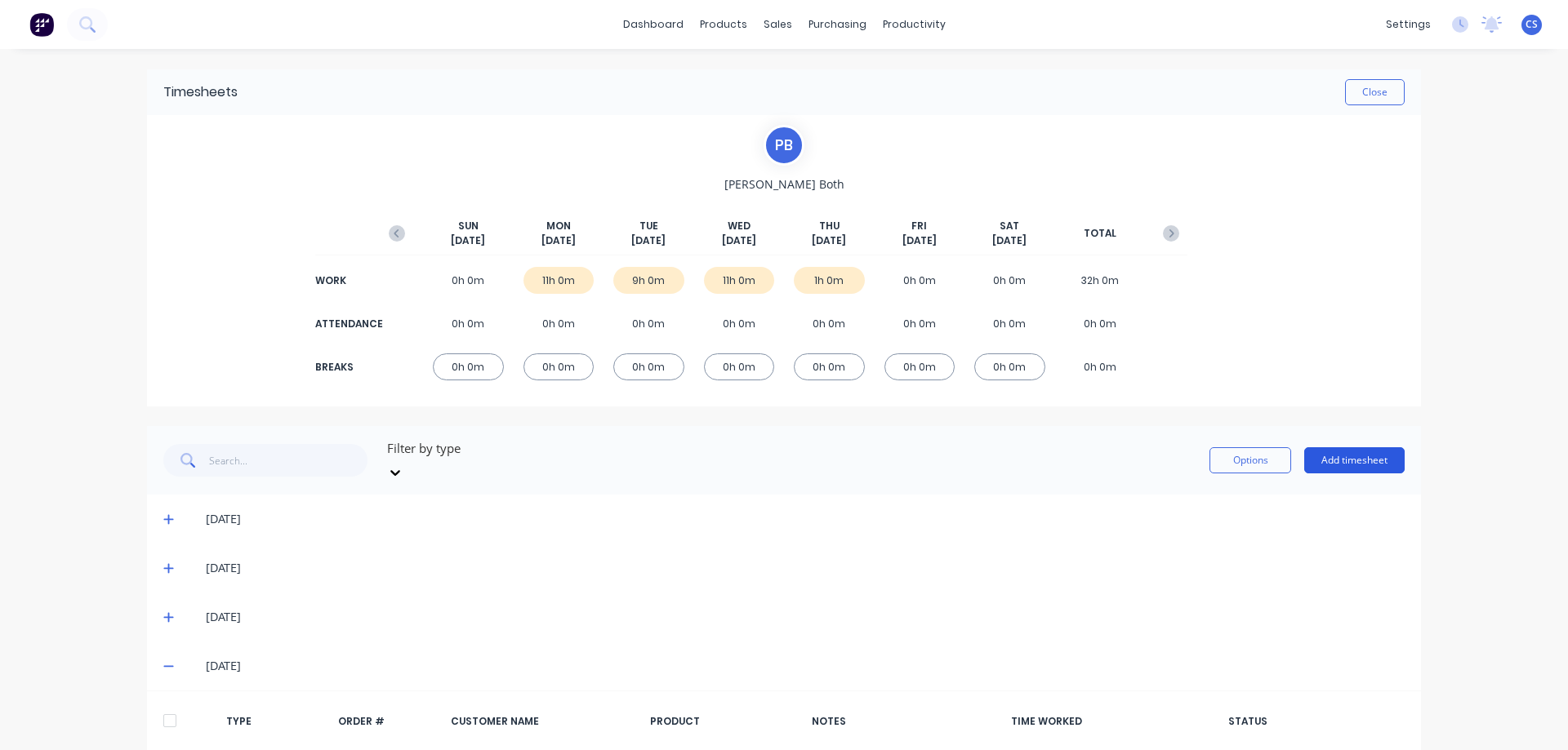
click at [1343, 454] on button "Add timesheet" at bounding box center [1353, 460] width 100 height 26
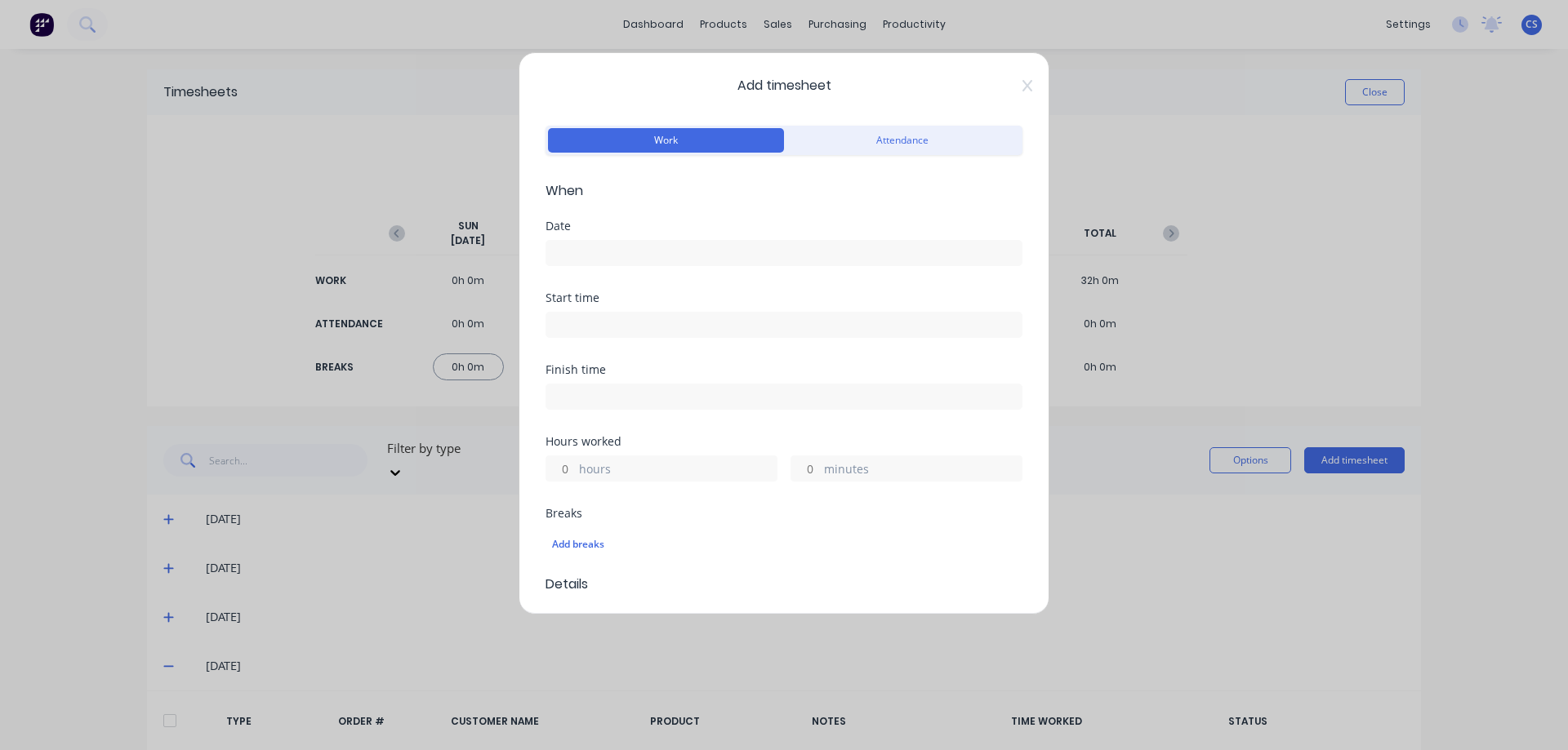
click at [622, 261] on input at bounding box center [784, 253] width 475 height 25
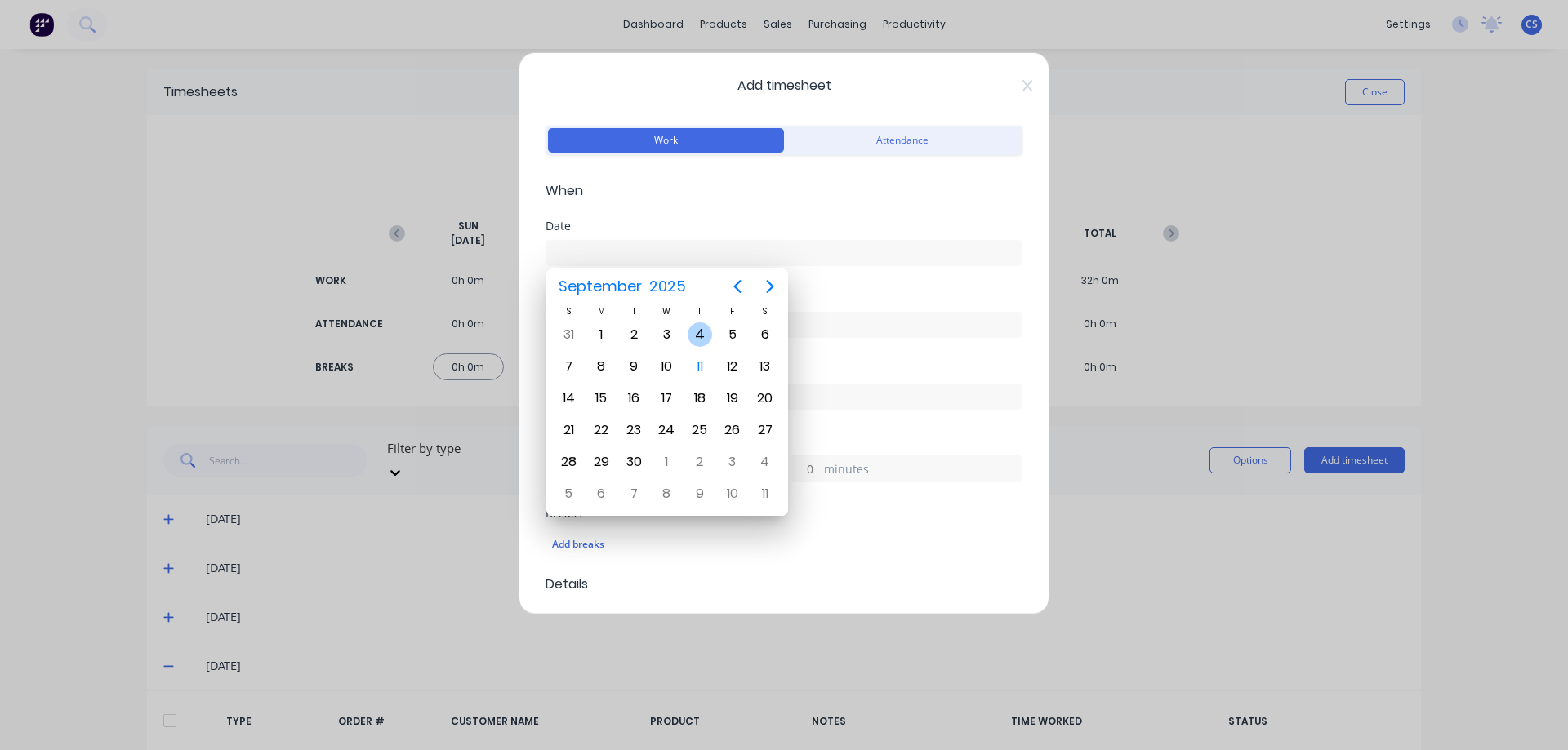
click at [698, 333] on div "4" at bounding box center [699, 335] width 25 height 25
type input "04/09/2025"
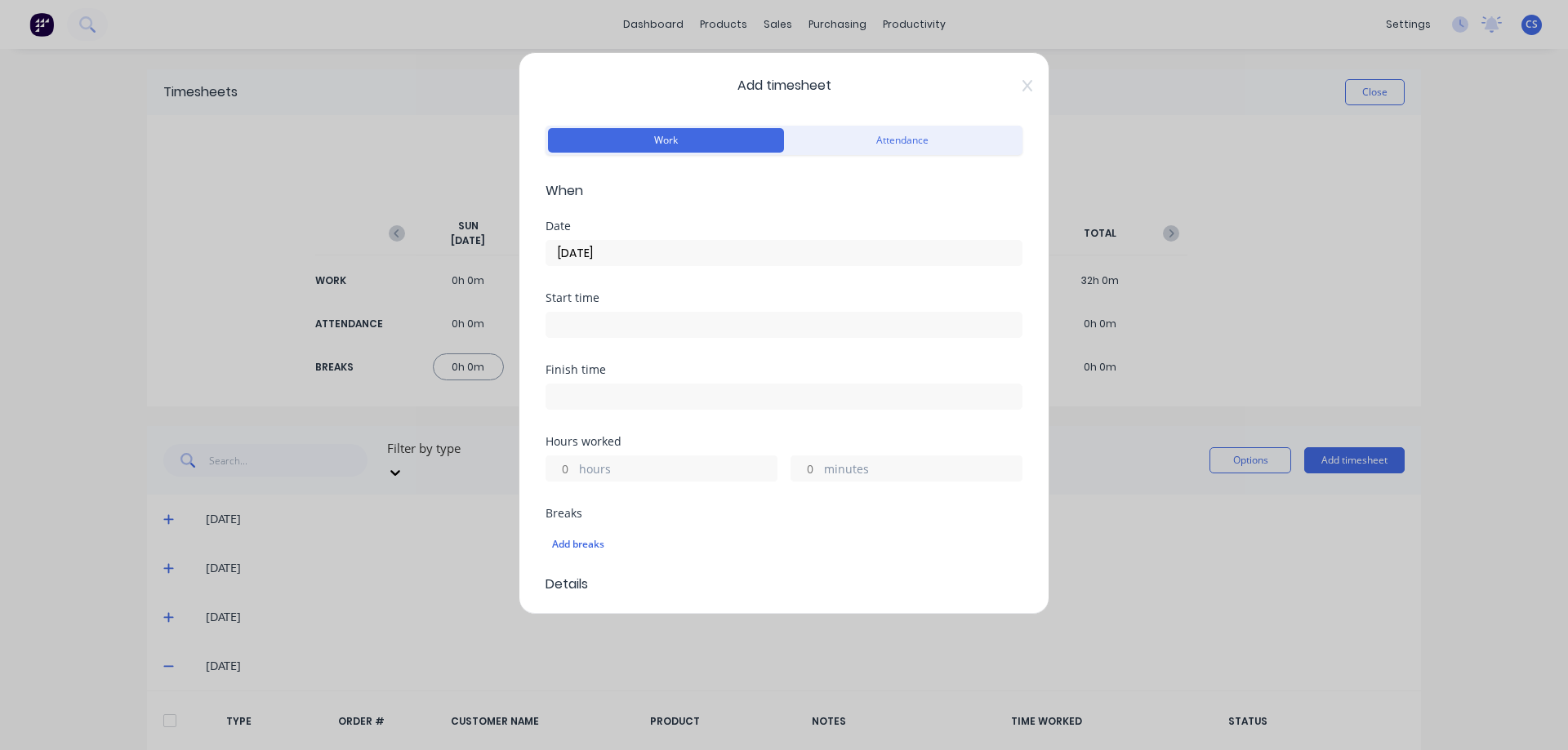
click at [564, 470] on input "hours" at bounding box center [560, 468] width 28 height 25
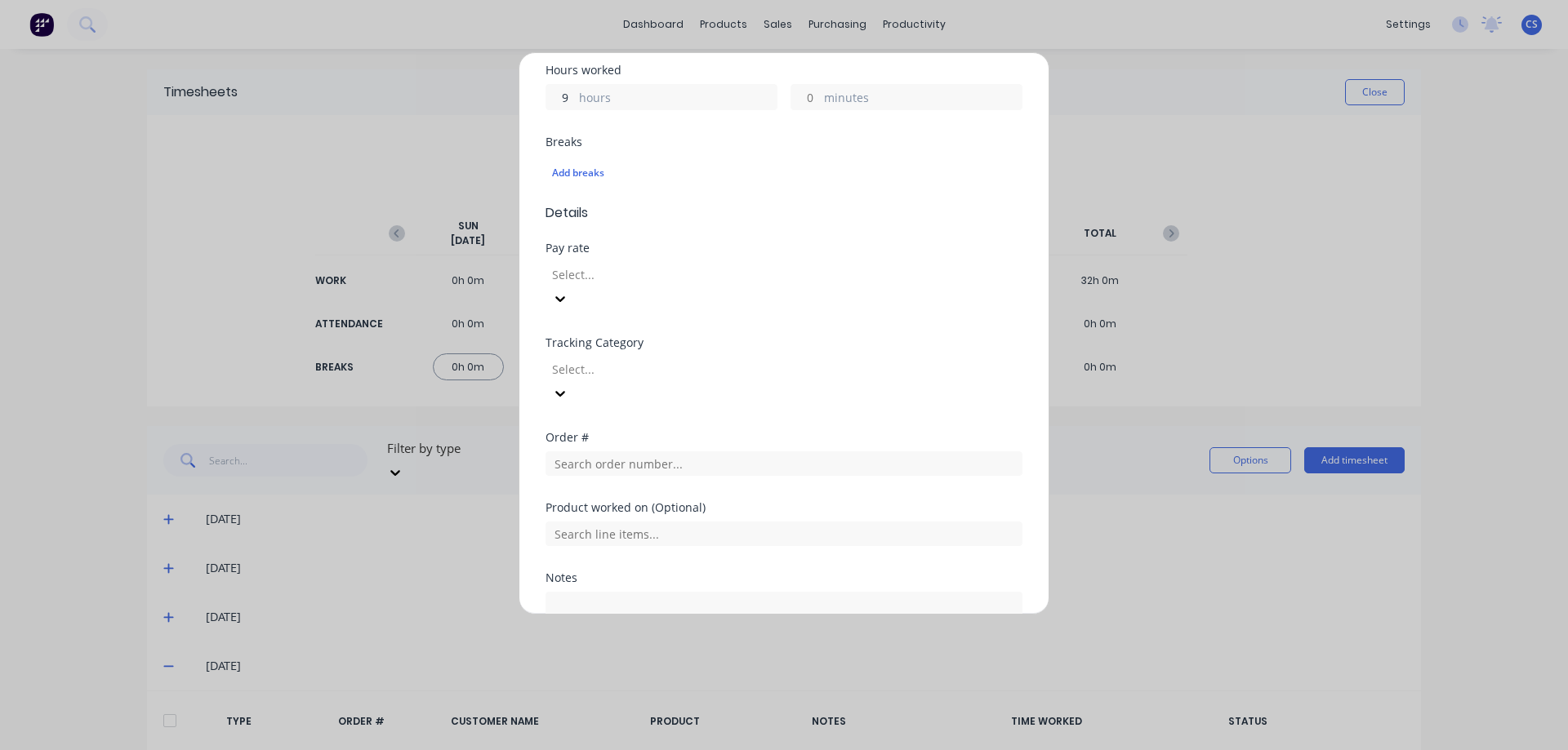
scroll to position [408, 0]
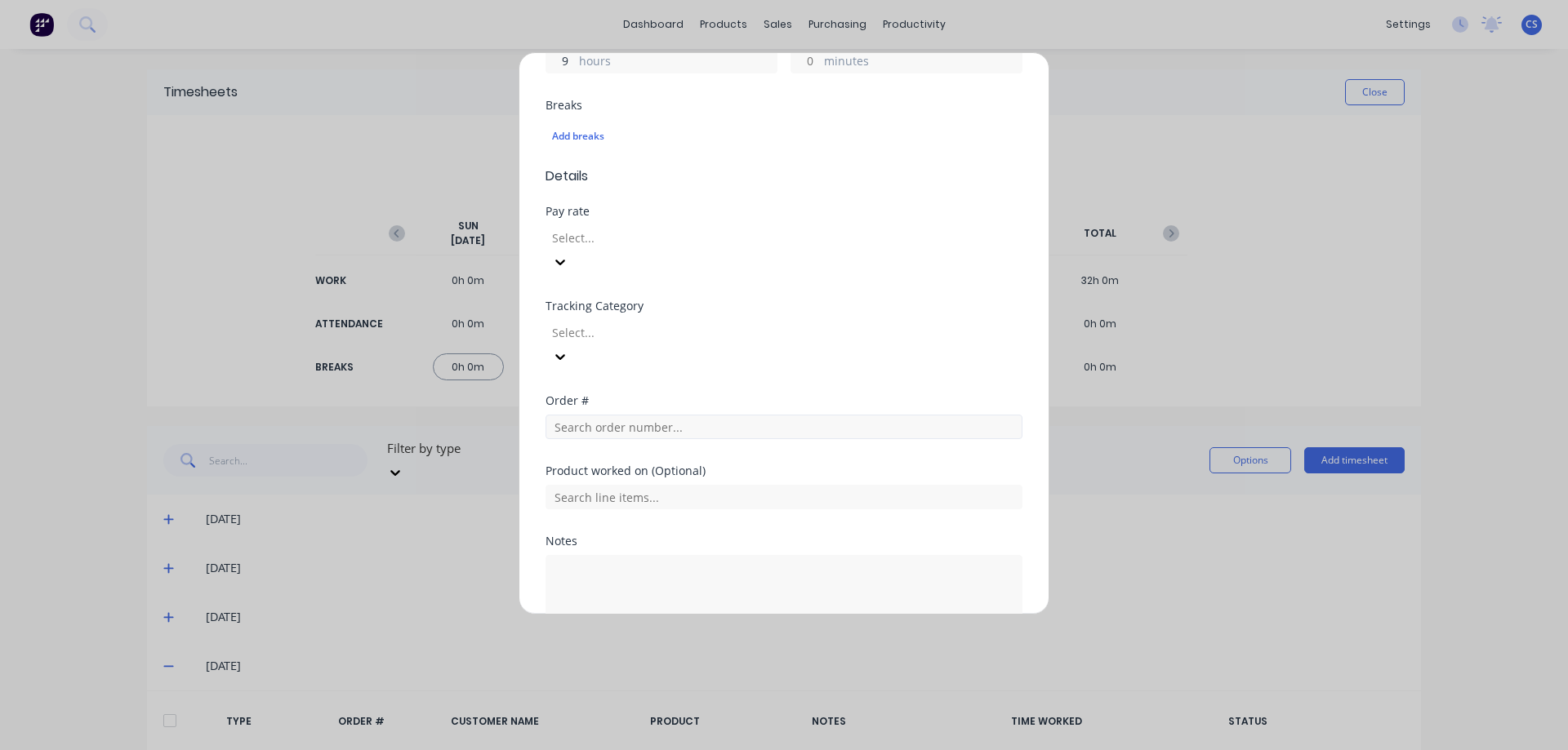
type input "9"
click at [623, 415] on input "text" at bounding box center [784, 426] width 477 height 25
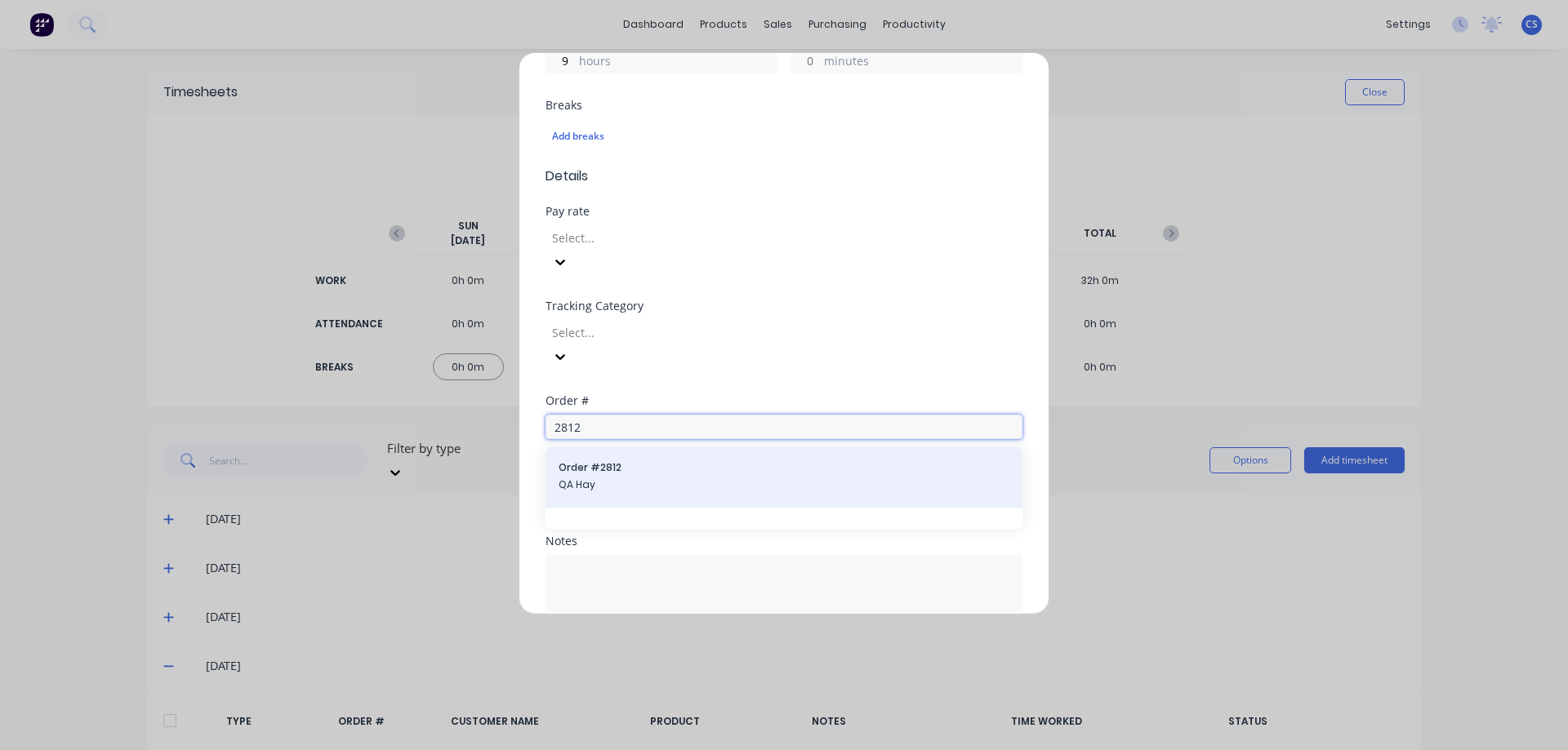
type input "2812"
click at [614, 477] on span "QA Hay" at bounding box center [784, 485] width 451 height 15
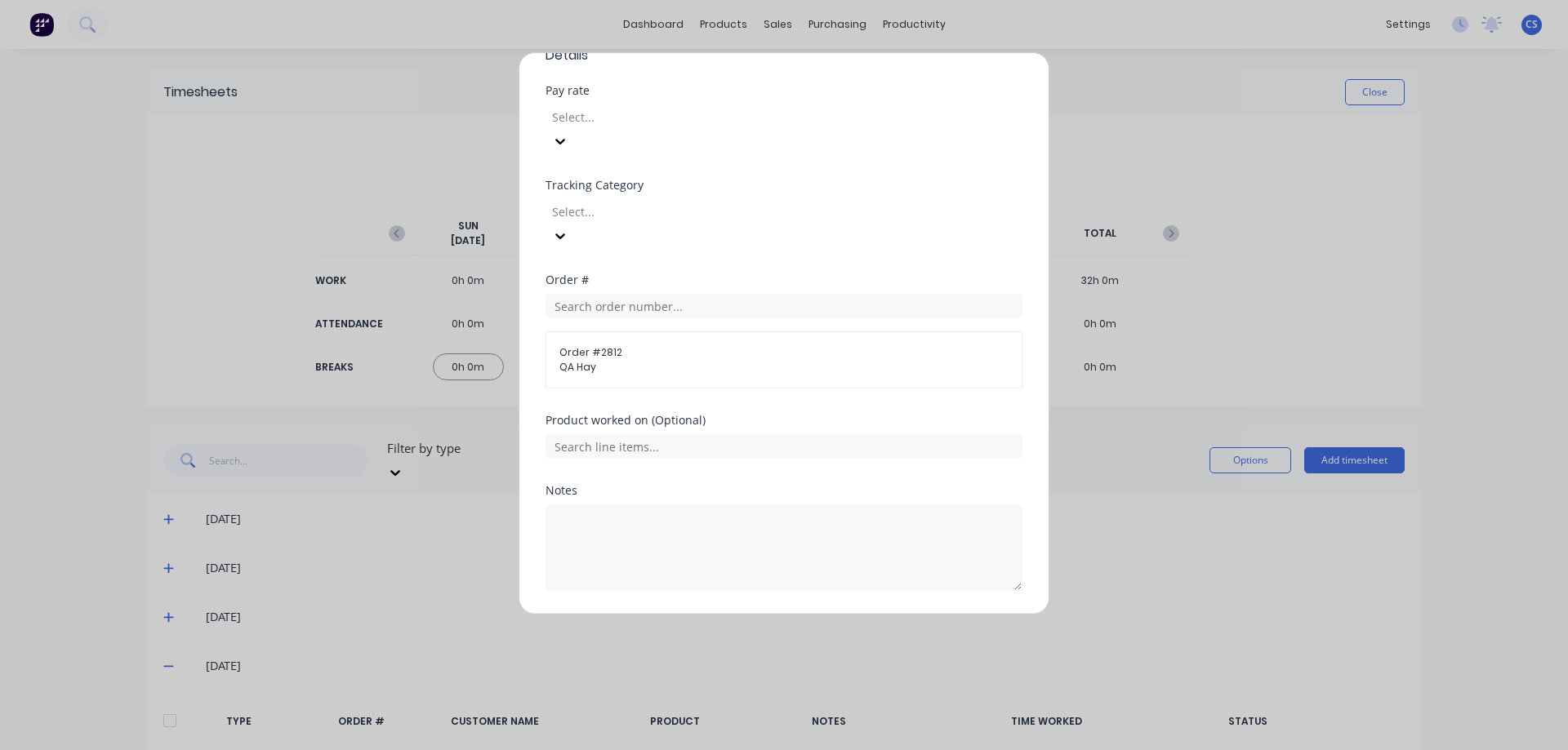
scroll to position [533, 0]
click at [747, 614] on button "Add manual time entry" at bounding box center [745, 626] width 138 height 26
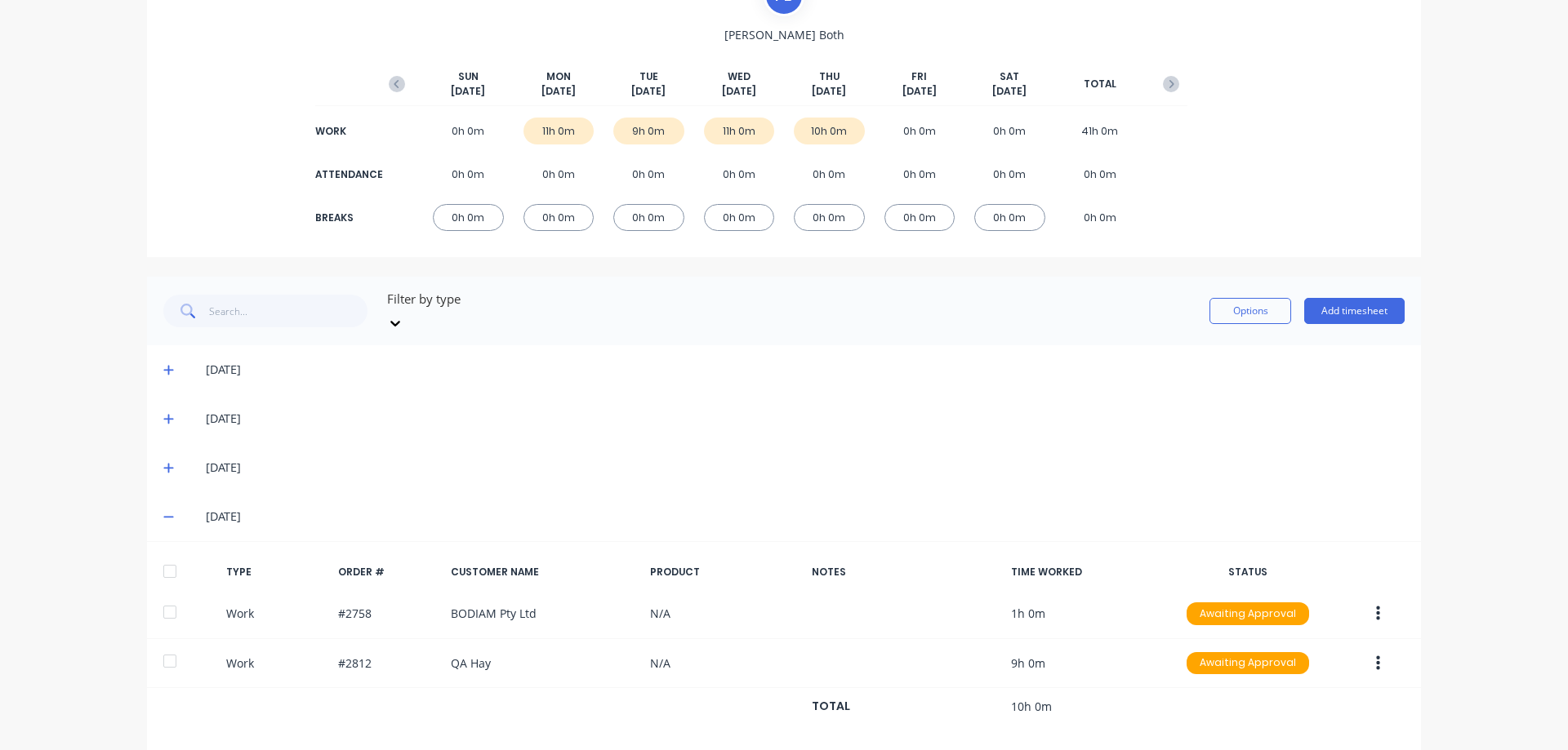
scroll to position [155, 0]
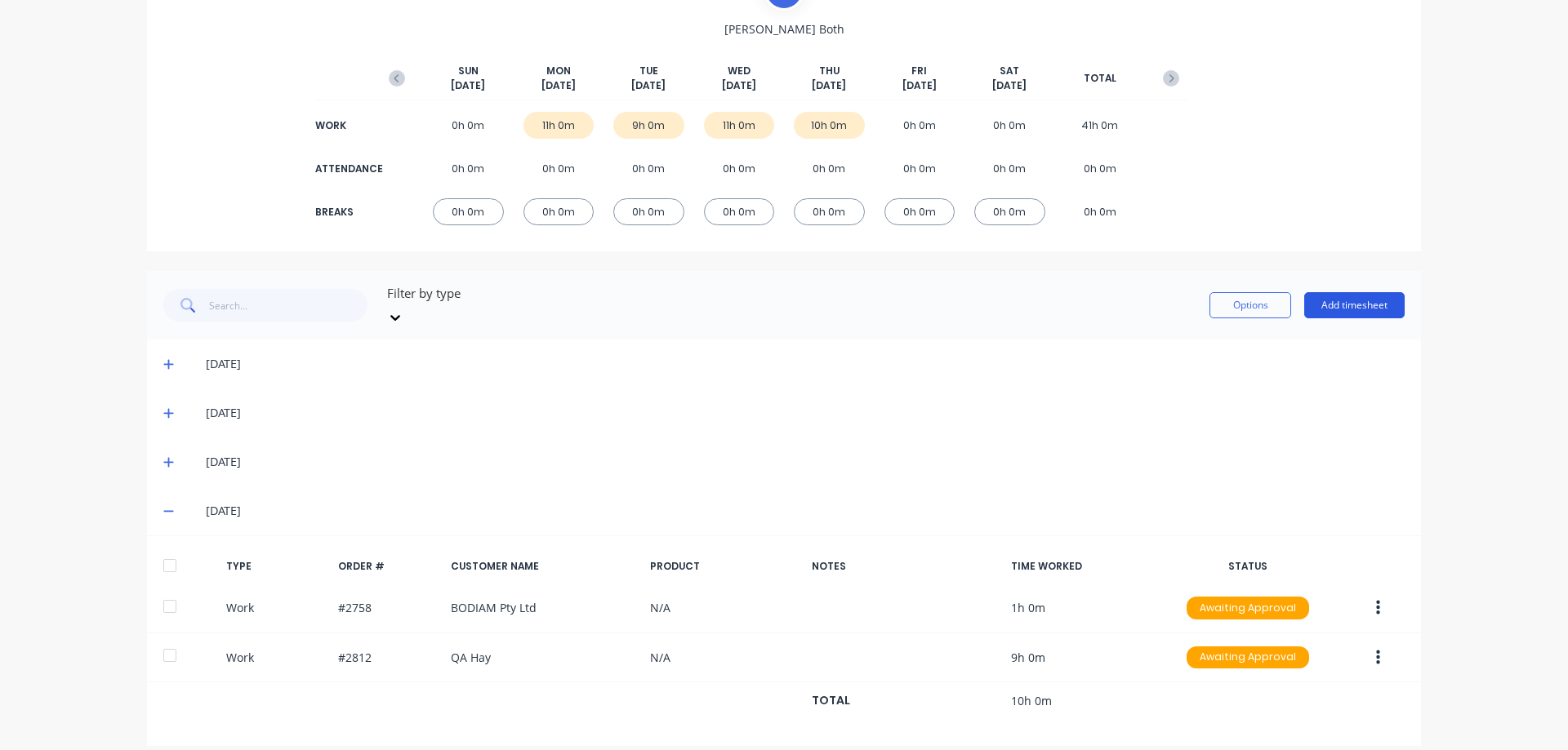
click at [1343, 293] on button "Add timesheet" at bounding box center [1353, 305] width 100 height 26
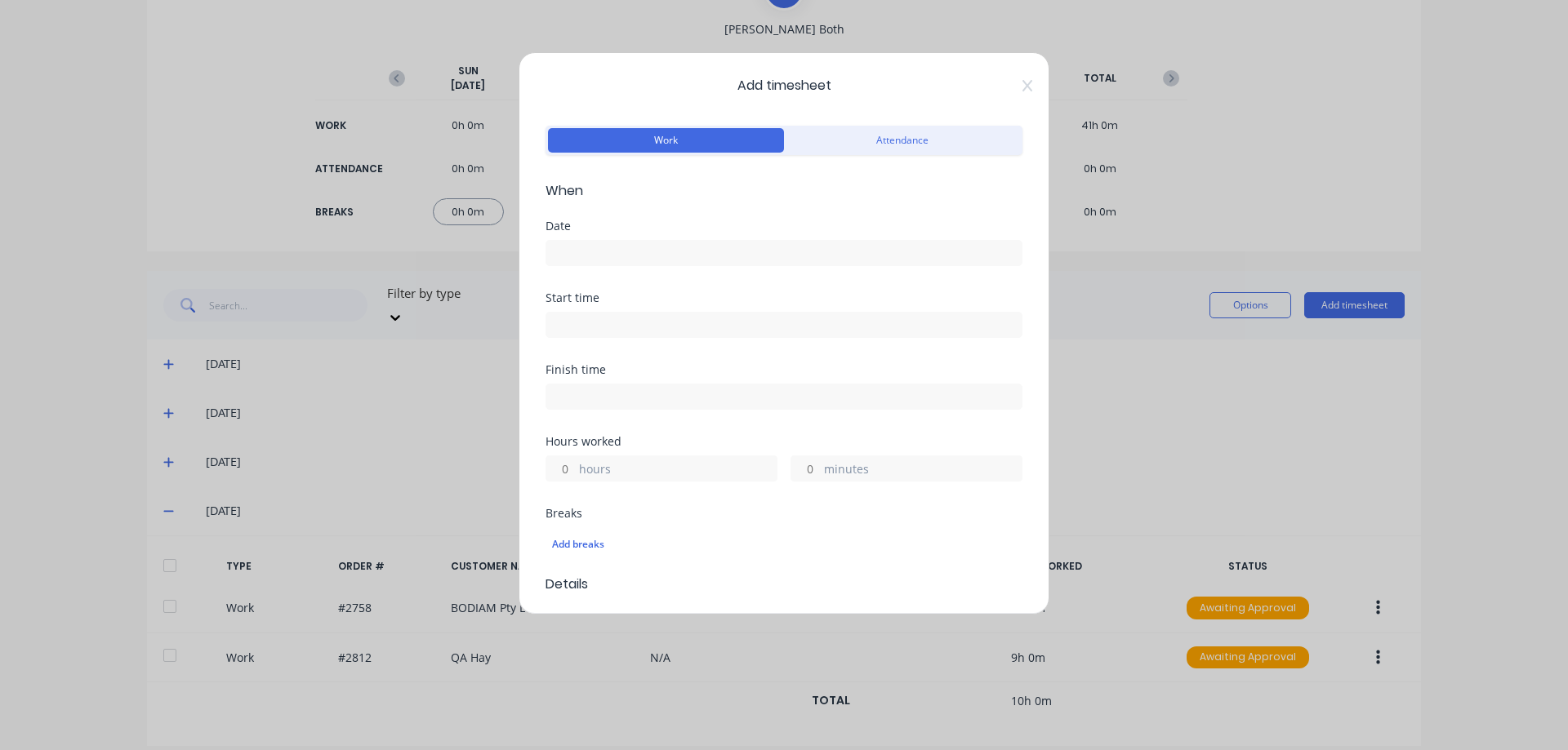
click at [662, 255] on input at bounding box center [784, 253] width 475 height 25
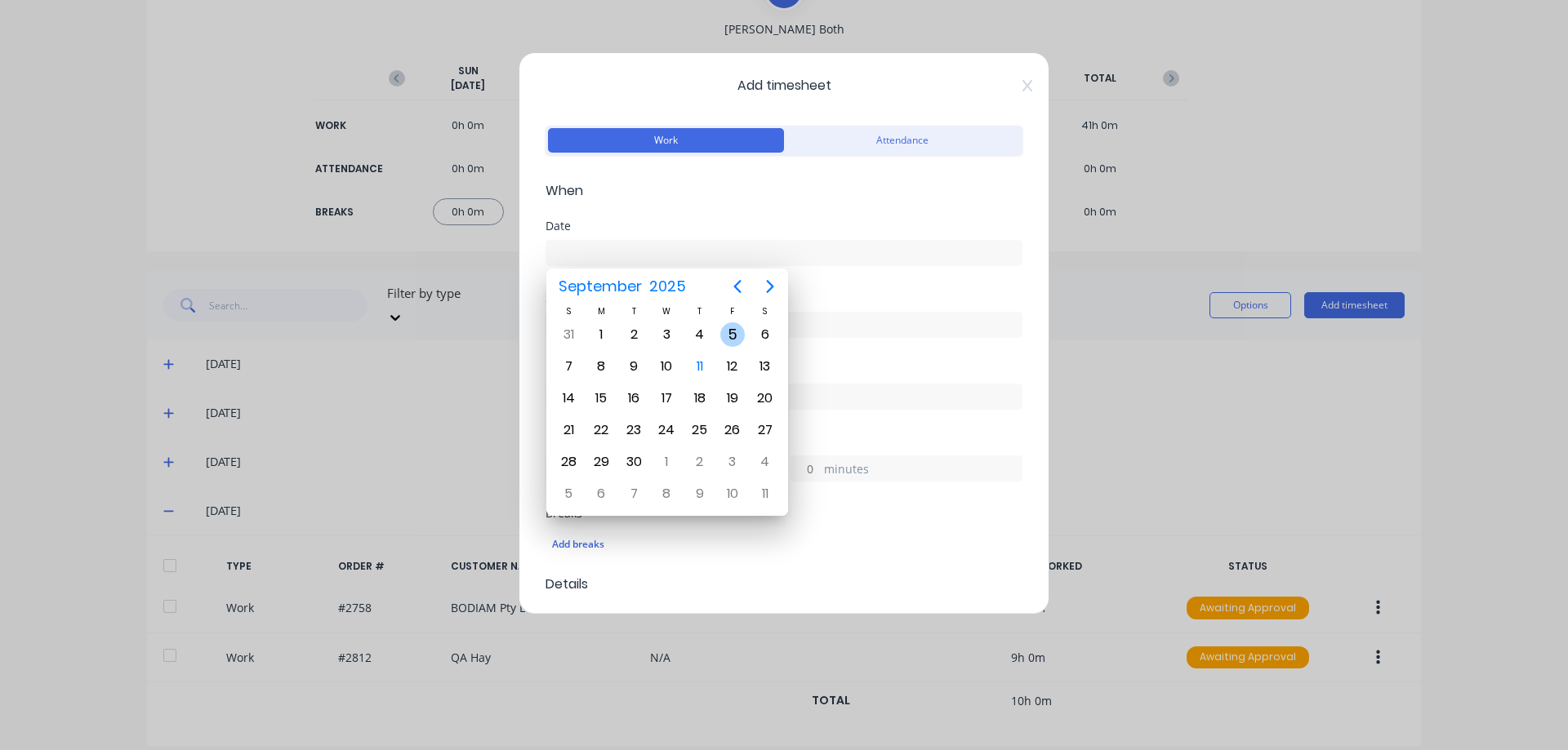
click at [732, 334] on div "5" at bounding box center [732, 335] width 25 height 25
type input "05/09/2025"
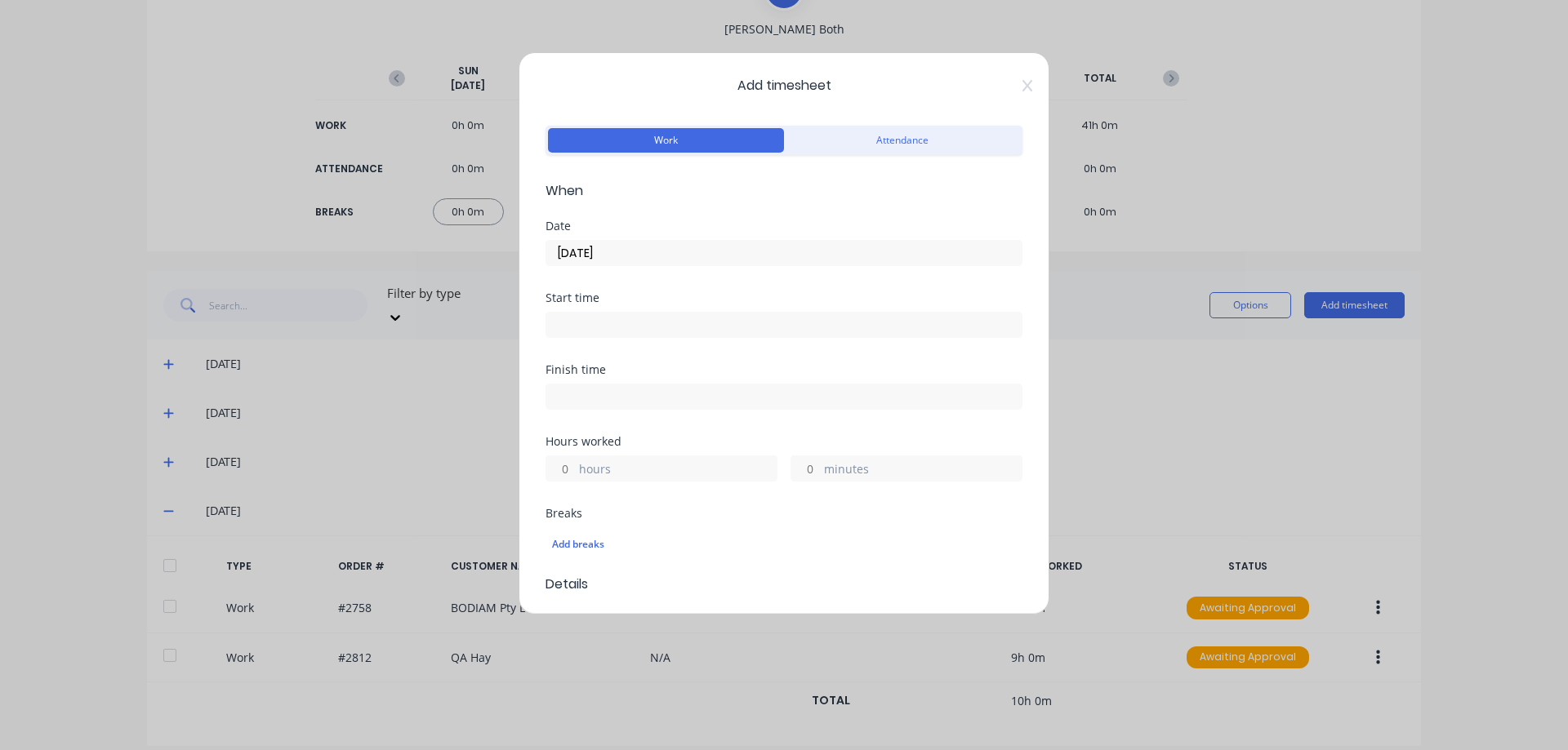
click at [564, 467] on input "hours" at bounding box center [560, 468] width 28 height 25
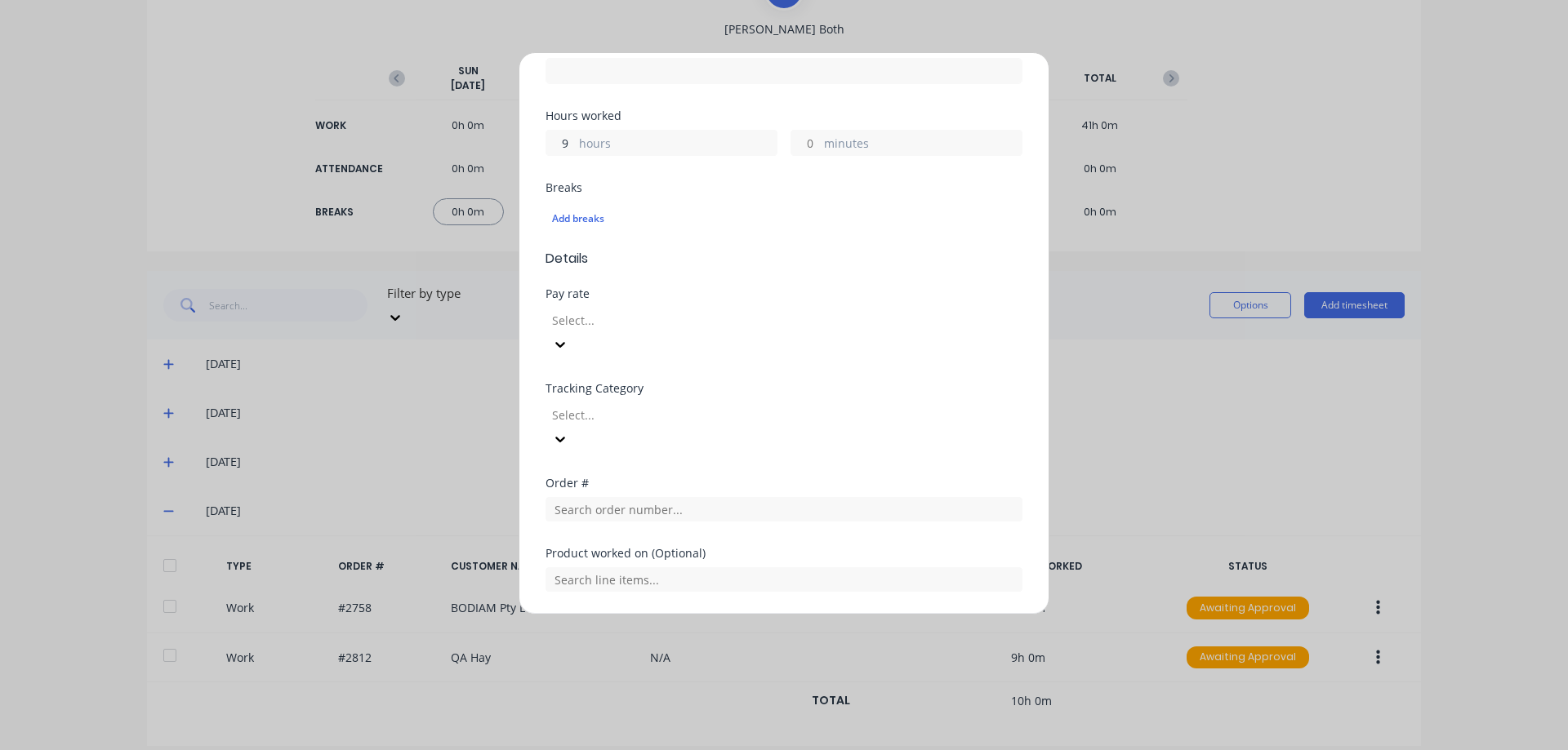
scroll to position [326, 0]
type input "9"
click at [758, 202] on div "Add breaks" at bounding box center [784, 218] width 477 height 35
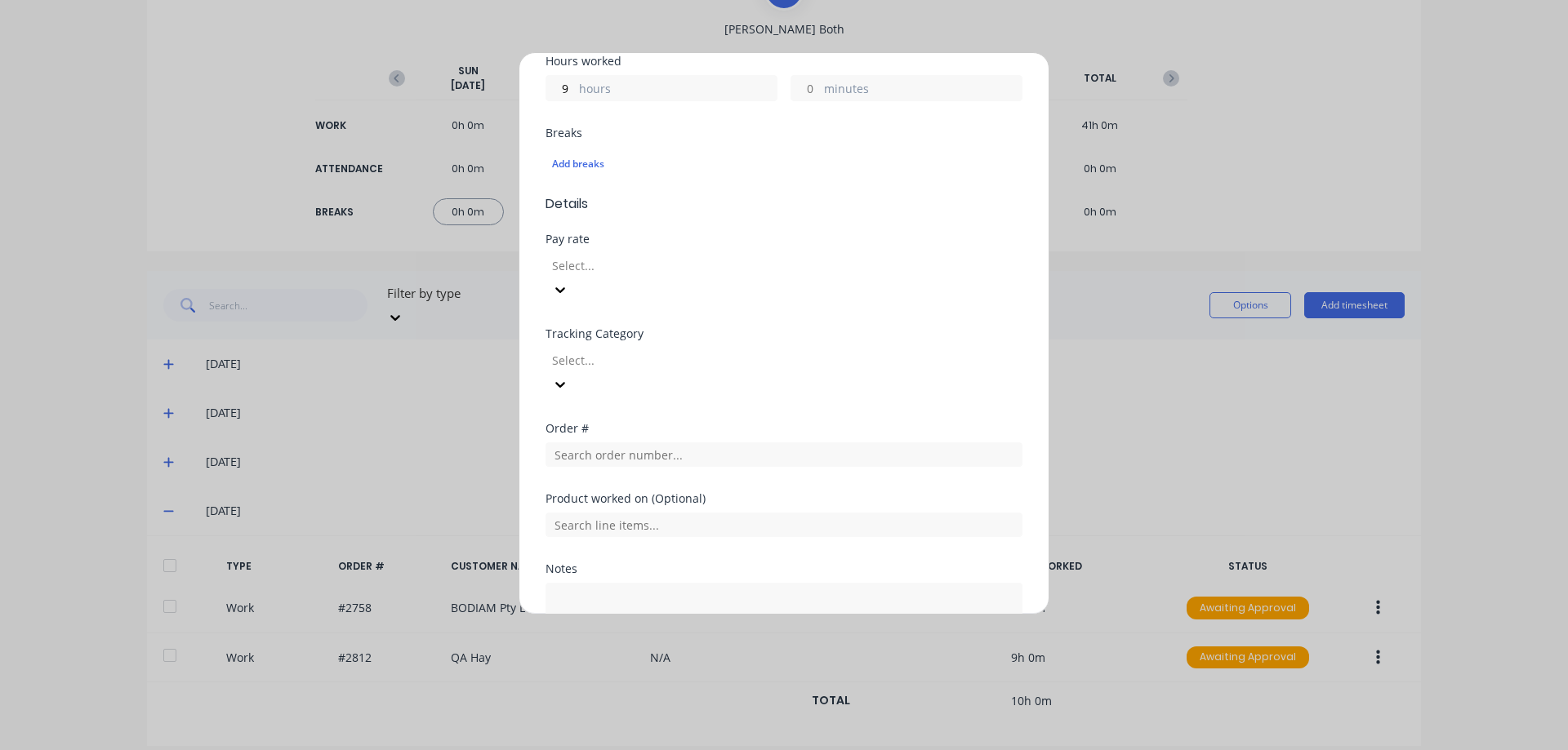
scroll to position [408, 0]
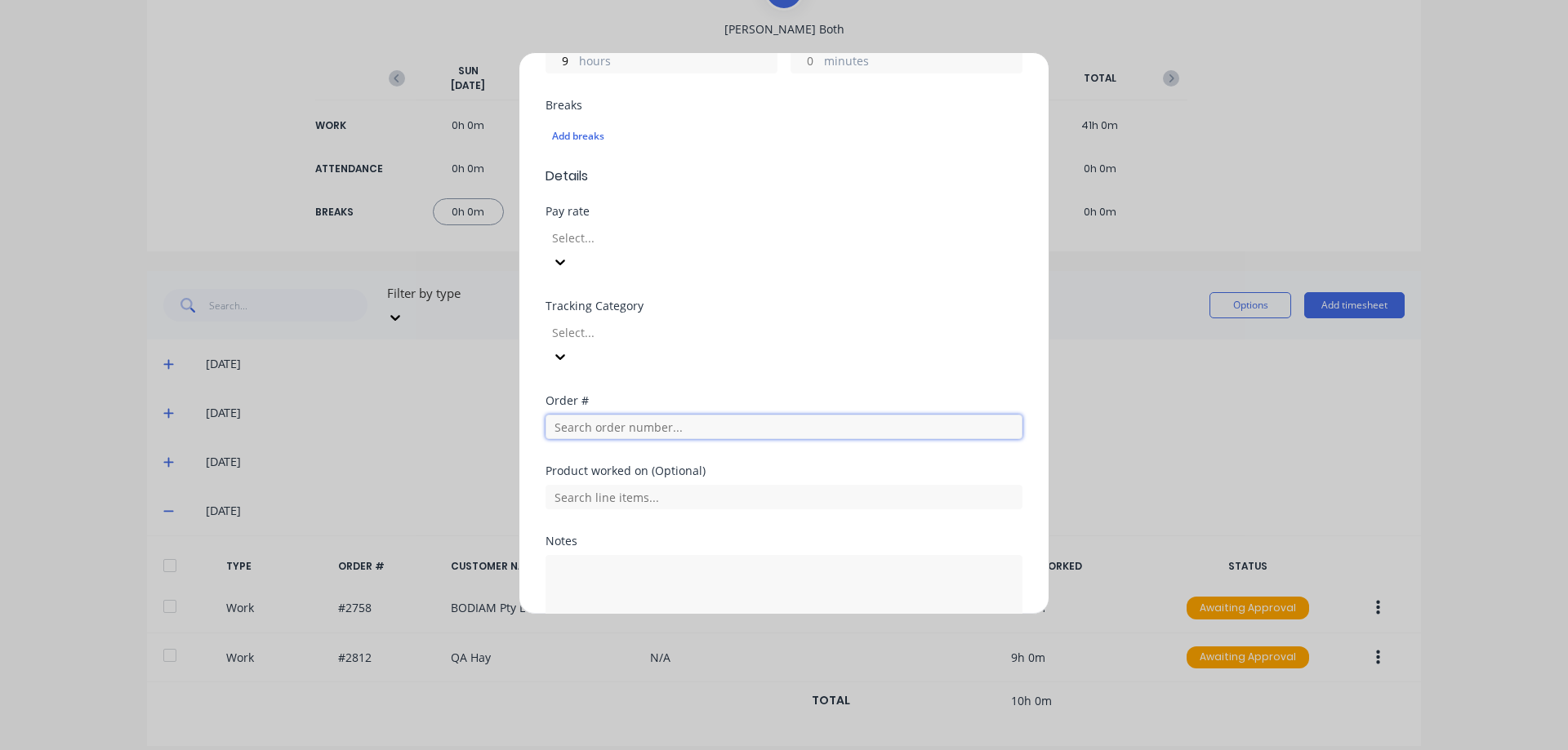
click at [654, 415] on input "text" at bounding box center [784, 426] width 477 height 25
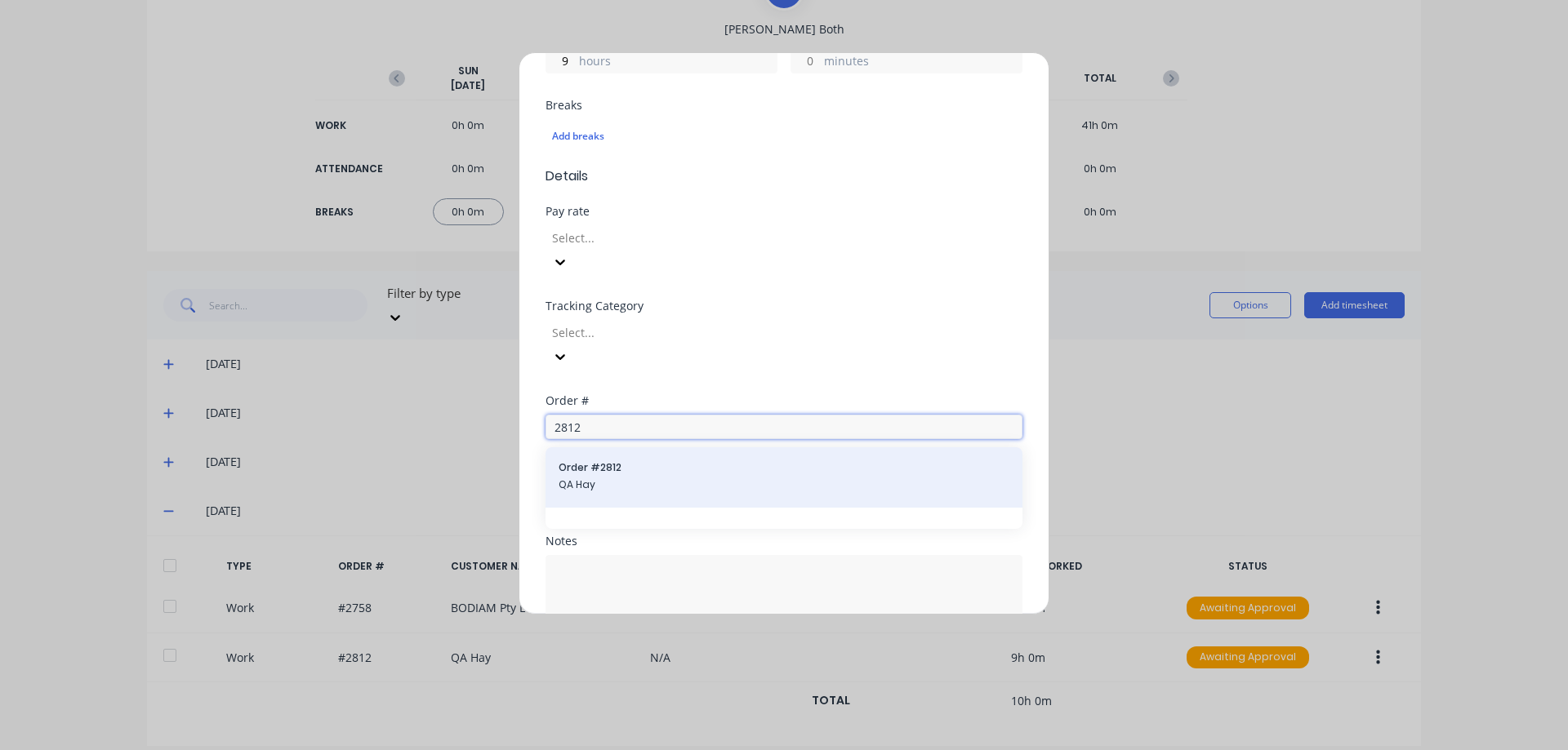
type input "2812"
click at [654, 449] on div "Order # 2812 QA Hay" at bounding box center [784, 477] width 477 height 60
click at [630, 461] on span "Order # 2812" at bounding box center [784, 468] width 451 height 15
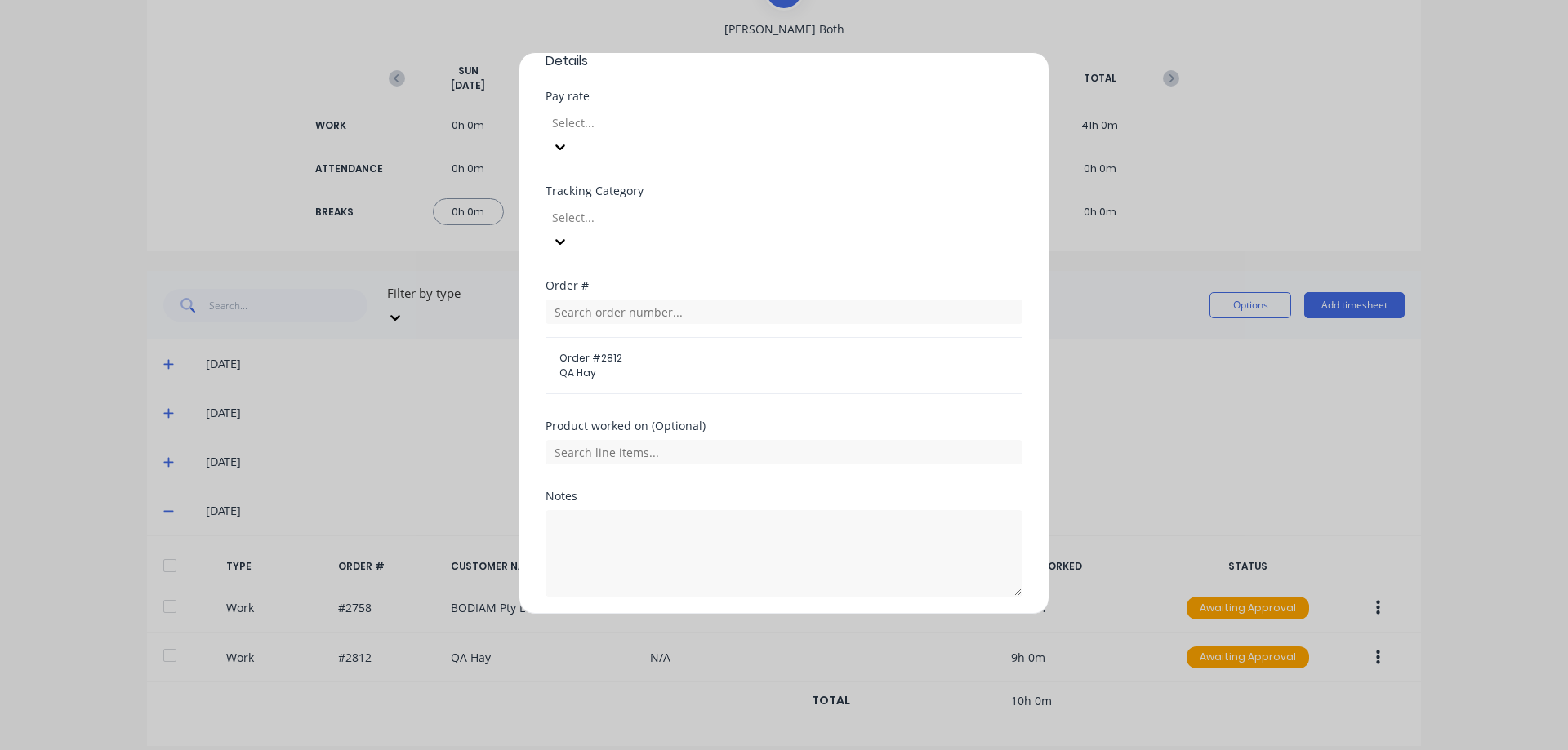
scroll to position [533, 0]
click at [738, 614] on button "Add manual time entry" at bounding box center [745, 626] width 138 height 26
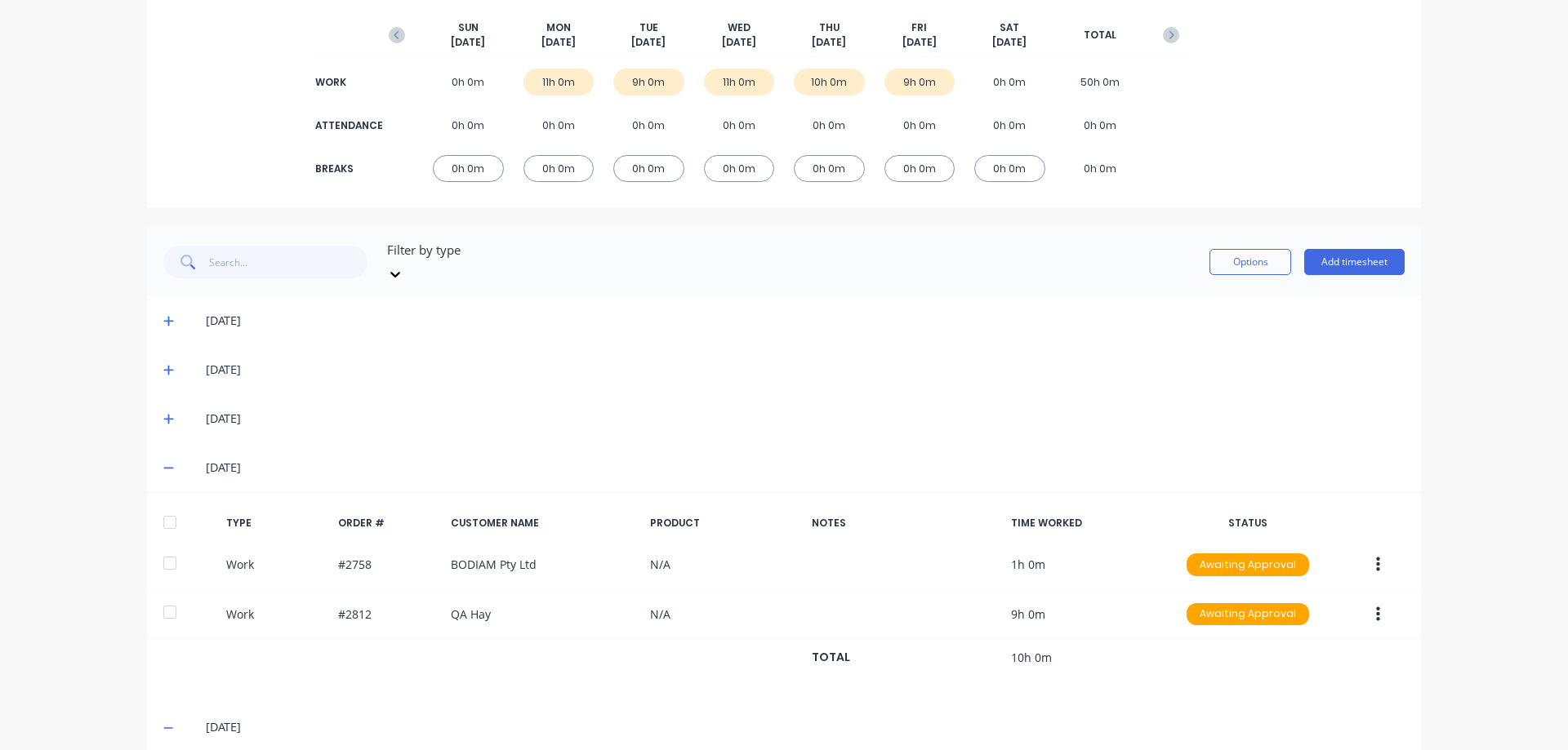
scroll to position [0, 0]
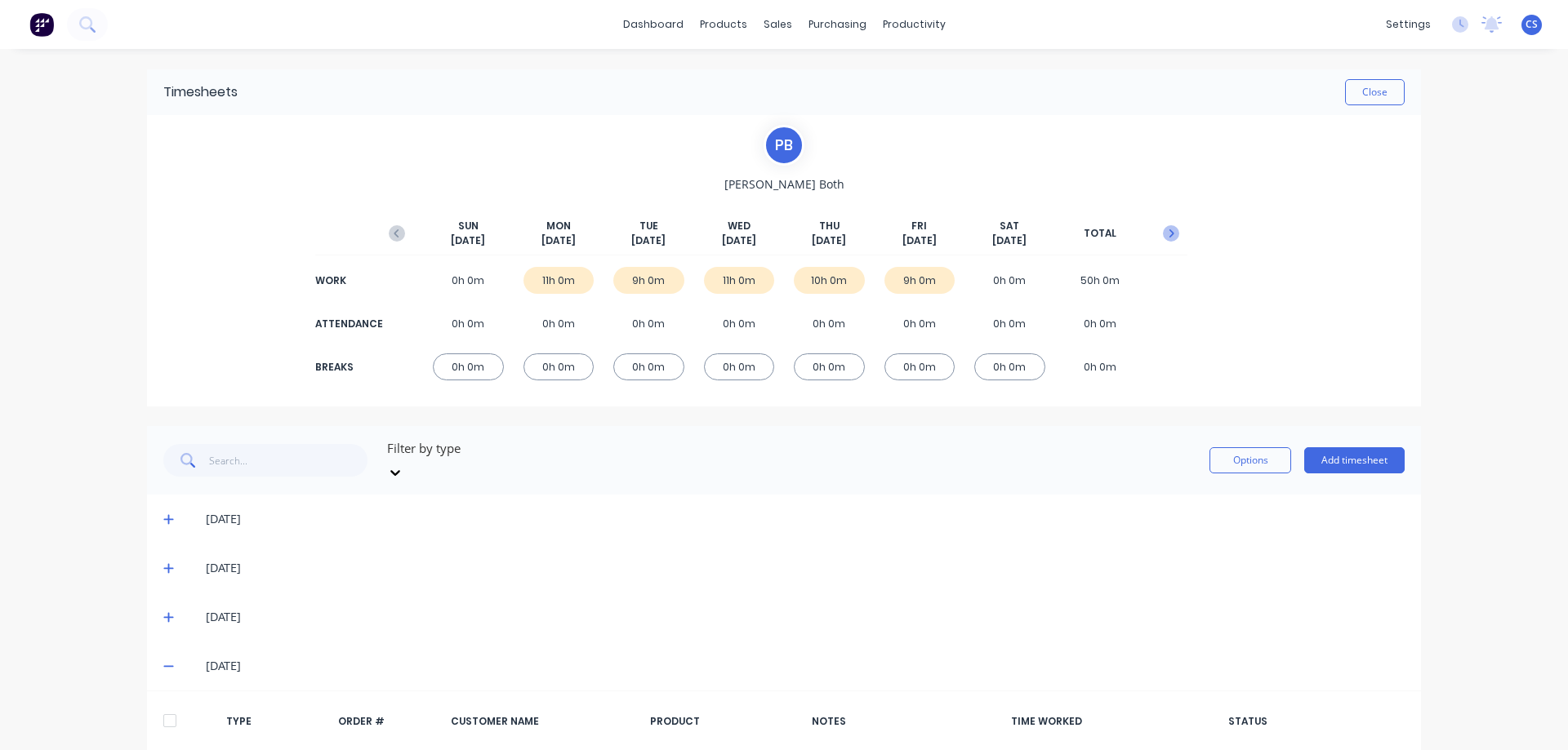
click at [1173, 235] on icon "button" at bounding box center [1171, 234] width 16 height 16
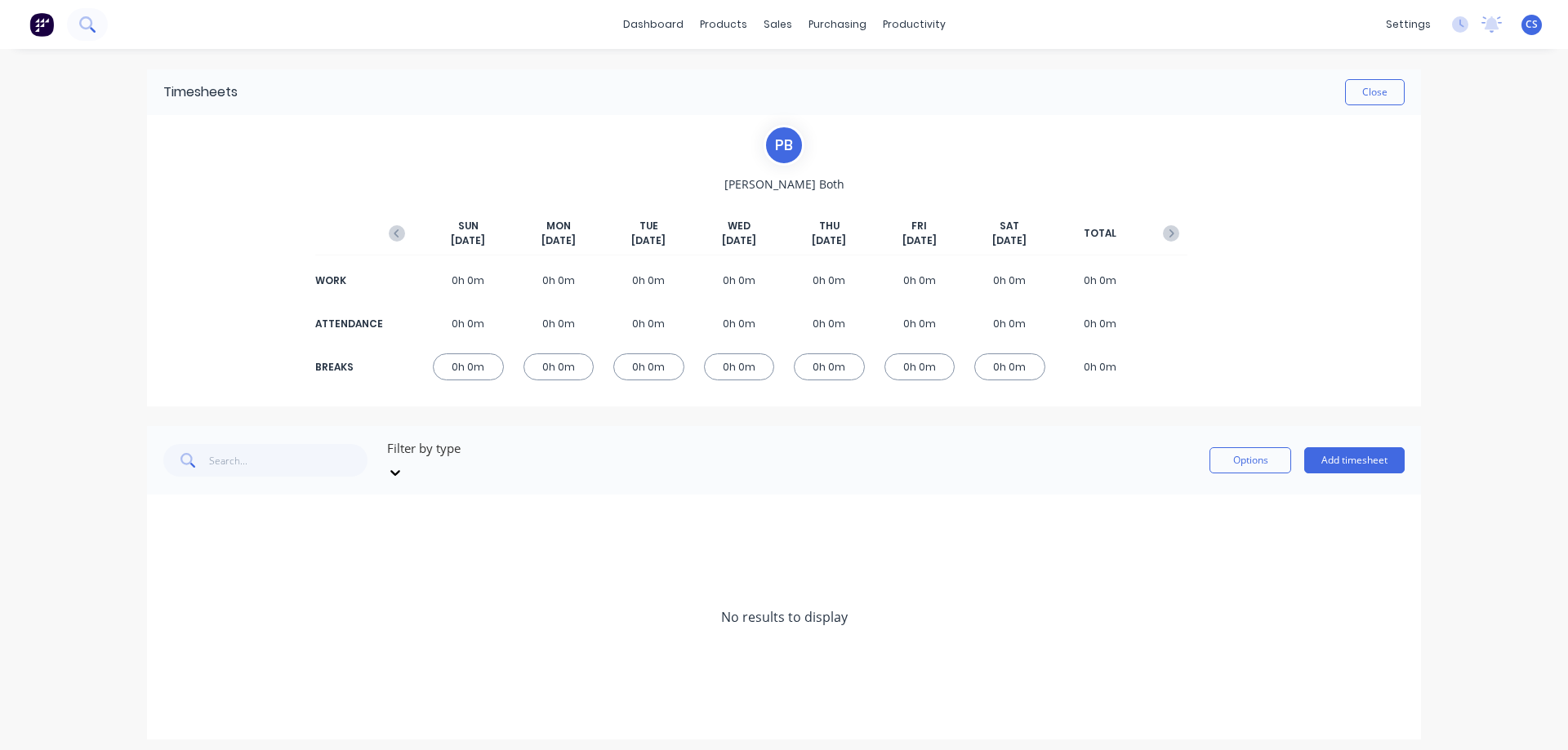
click at [87, 28] on icon at bounding box center [85, 23] width 13 height 13
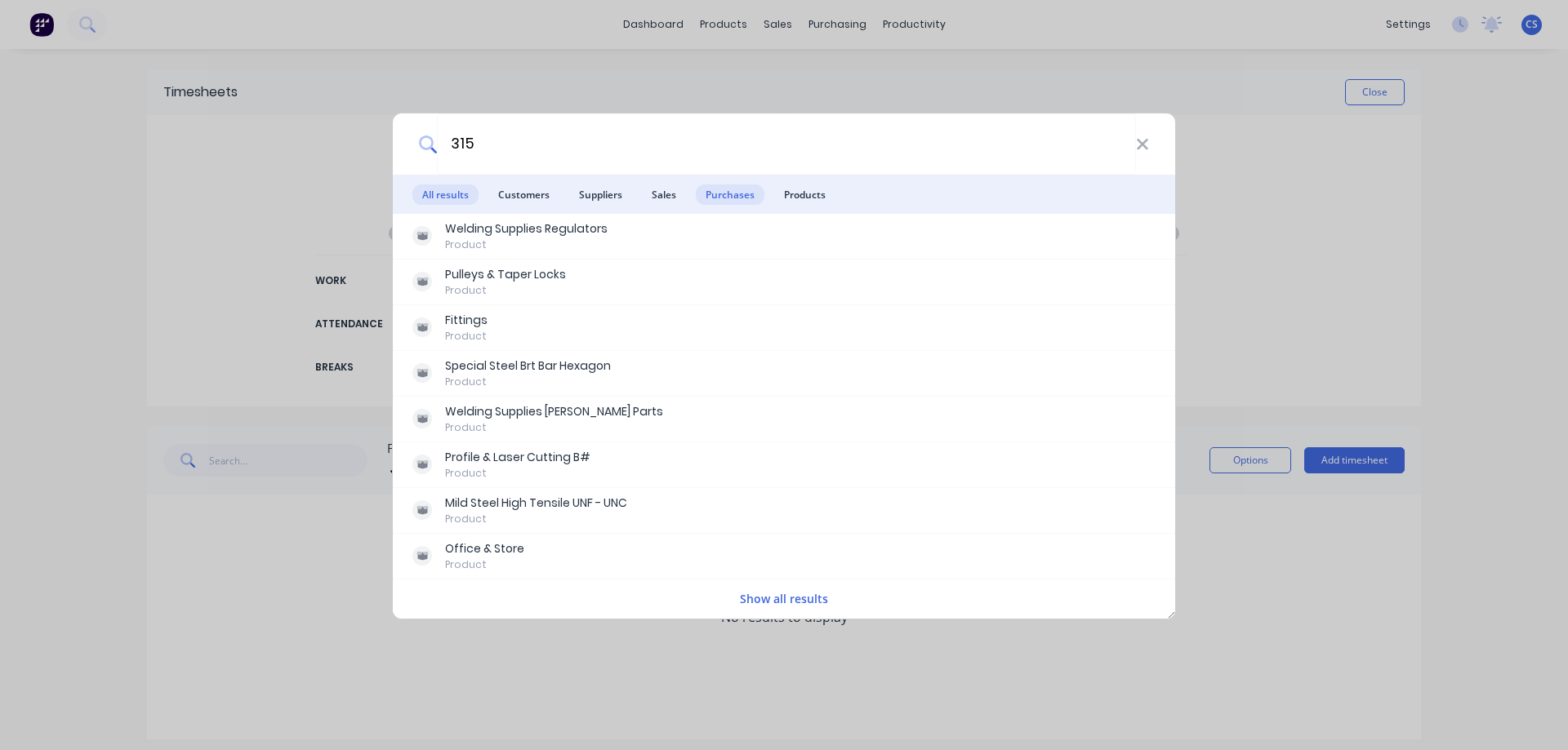
type input "315"
click at [734, 185] on span "Purchases" at bounding box center [729, 195] width 68 height 20
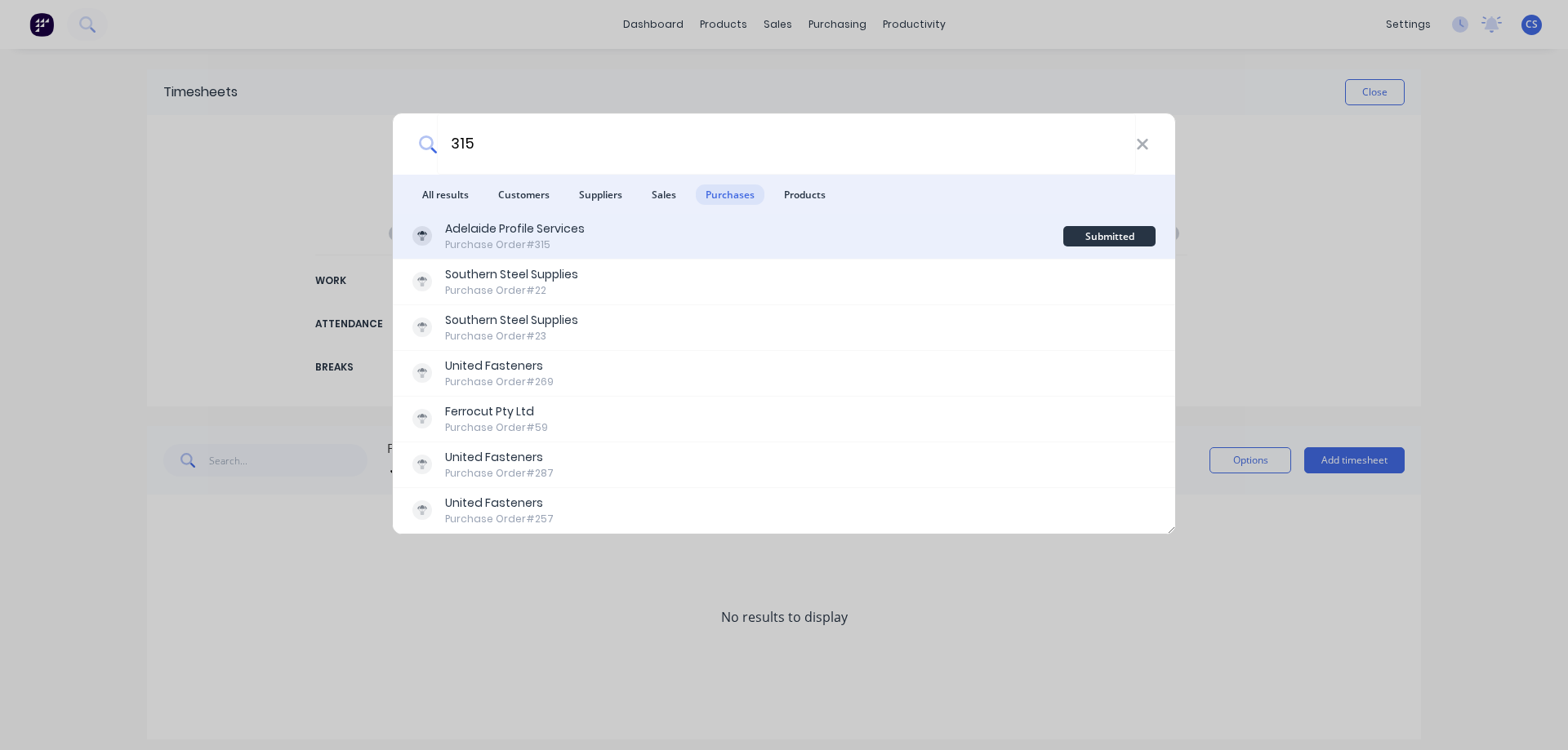
click at [662, 239] on div "Adelaide Profile Services Purchase Order #315" at bounding box center [738, 236] width 651 height 32
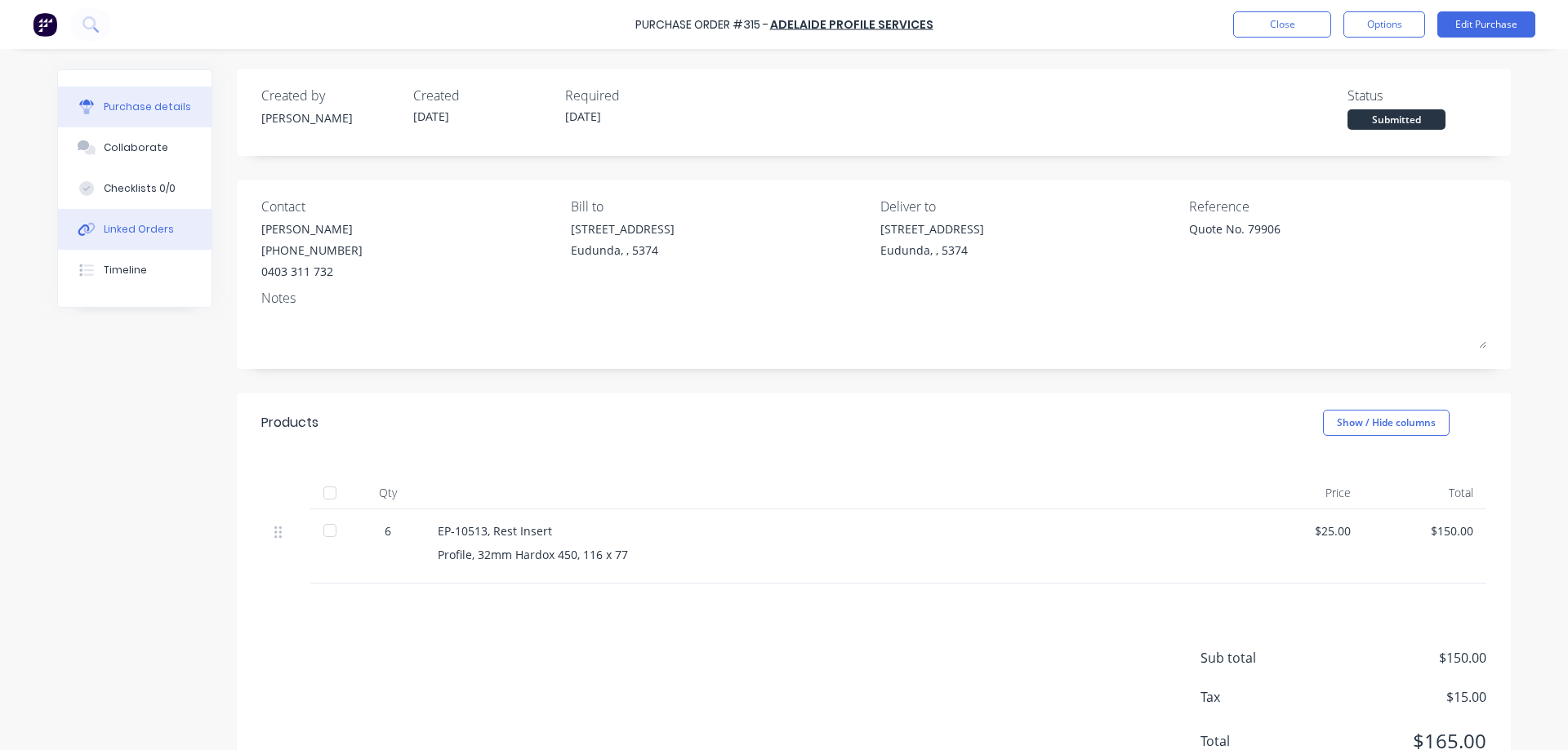
click at [110, 219] on button "Linked Orders" at bounding box center [135, 229] width 154 height 41
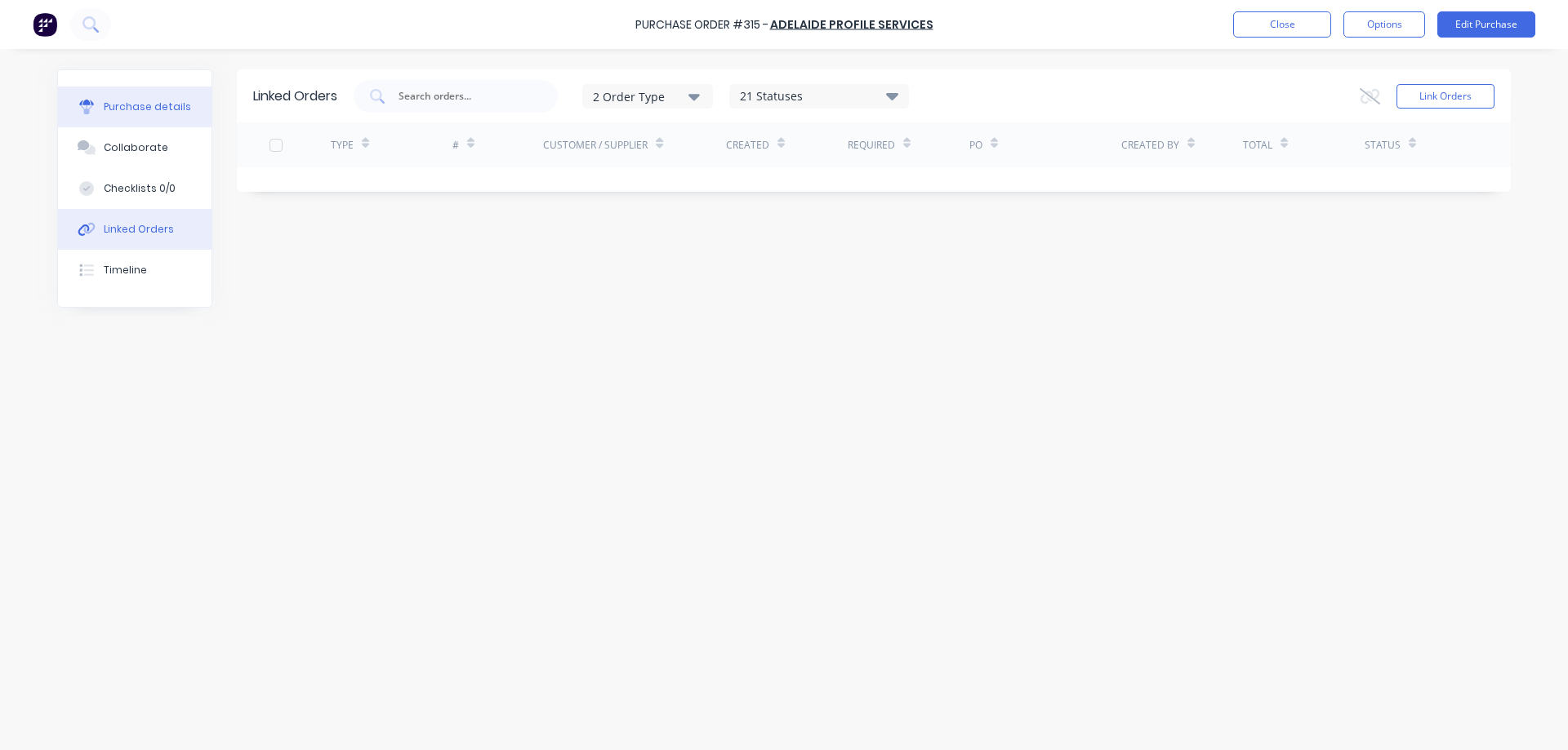
click at [146, 122] on button "Purchase details" at bounding box center [135, 106] width 154 height 41
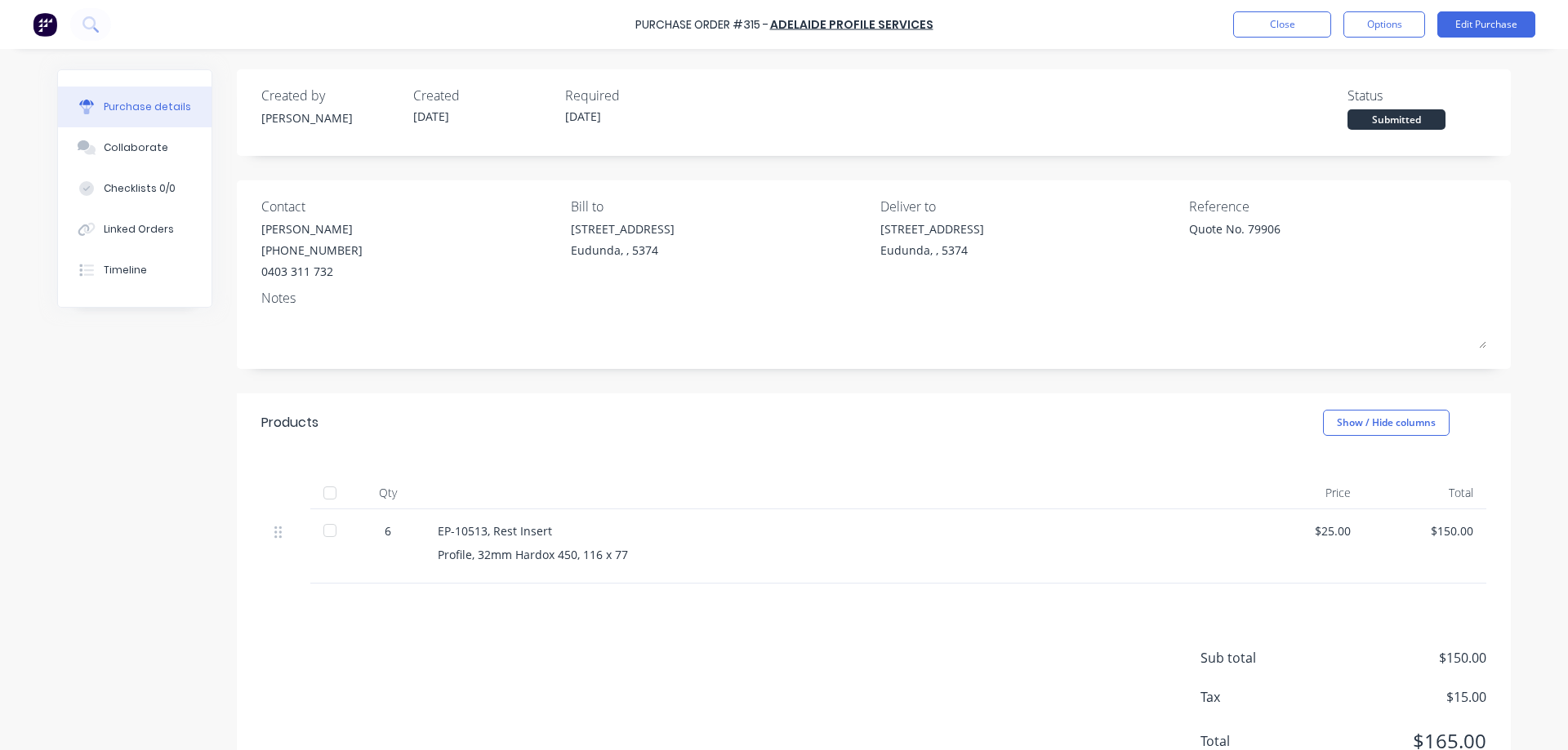
click at [42, 20] on img at bounding box center [45, 24] width 25 height 25
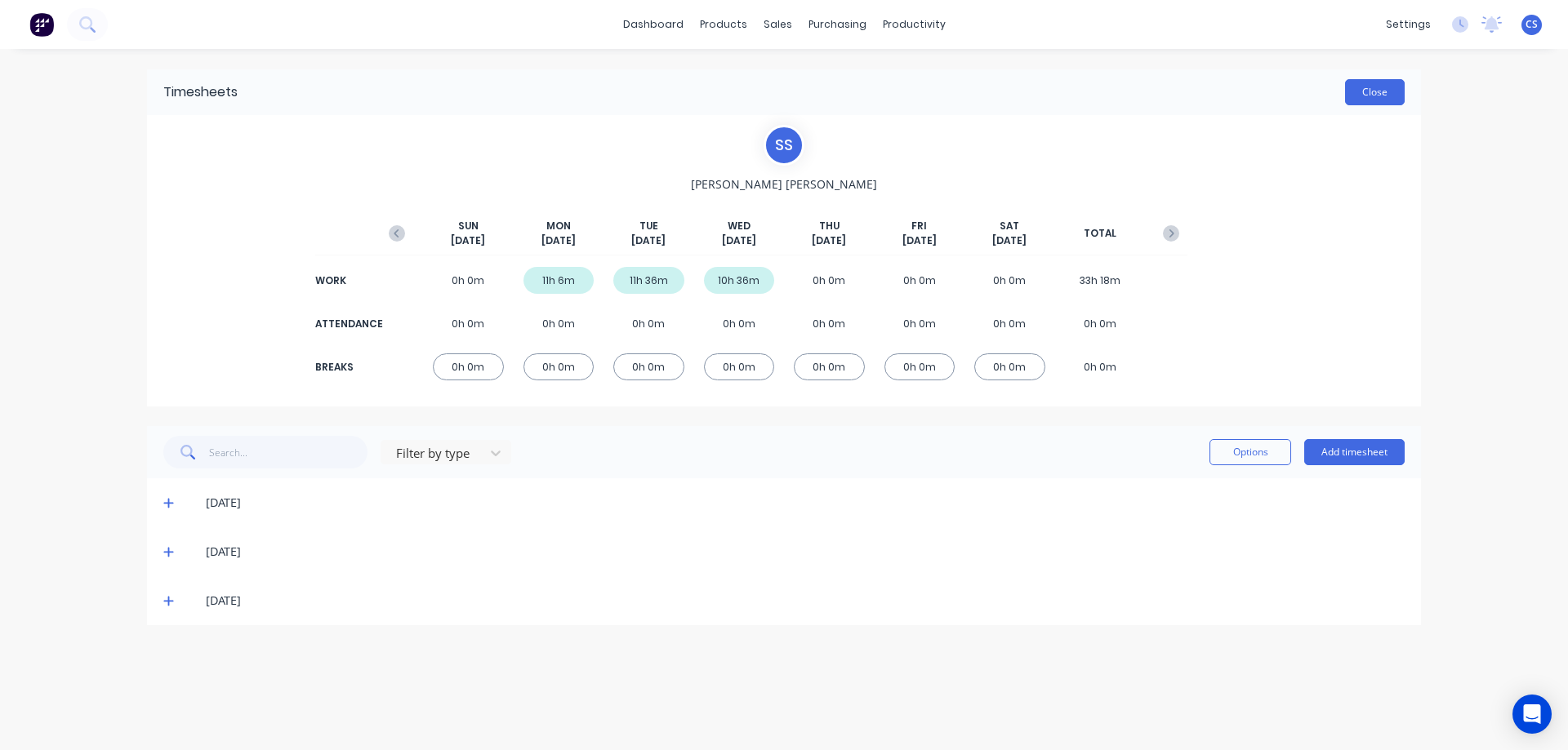
click at [1372, 97] on button "Close" at bounding box center [1374, 92] width 60 height 26
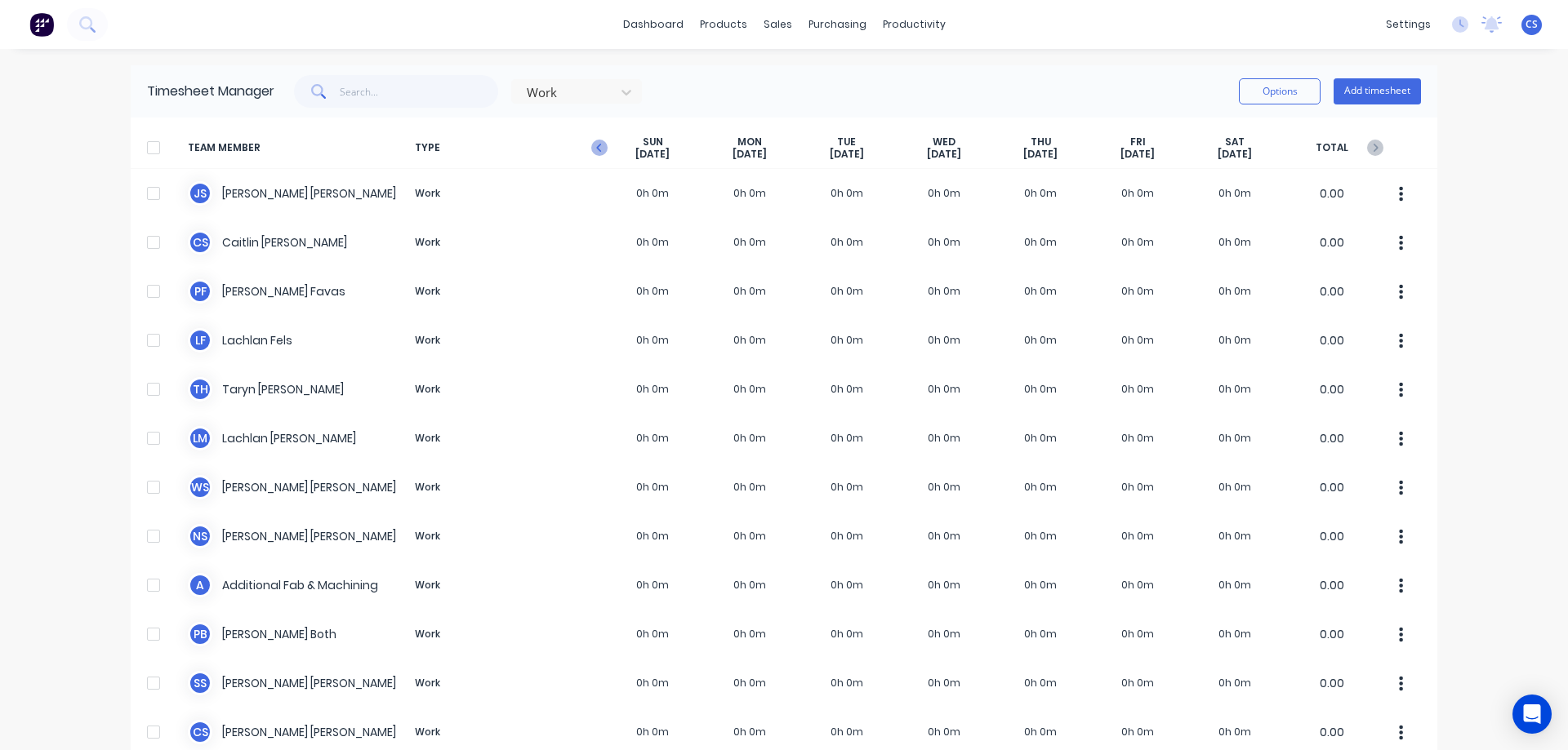
click at [591, 144] on icon "button" at bounding box center [599, 148] width 16 height 16
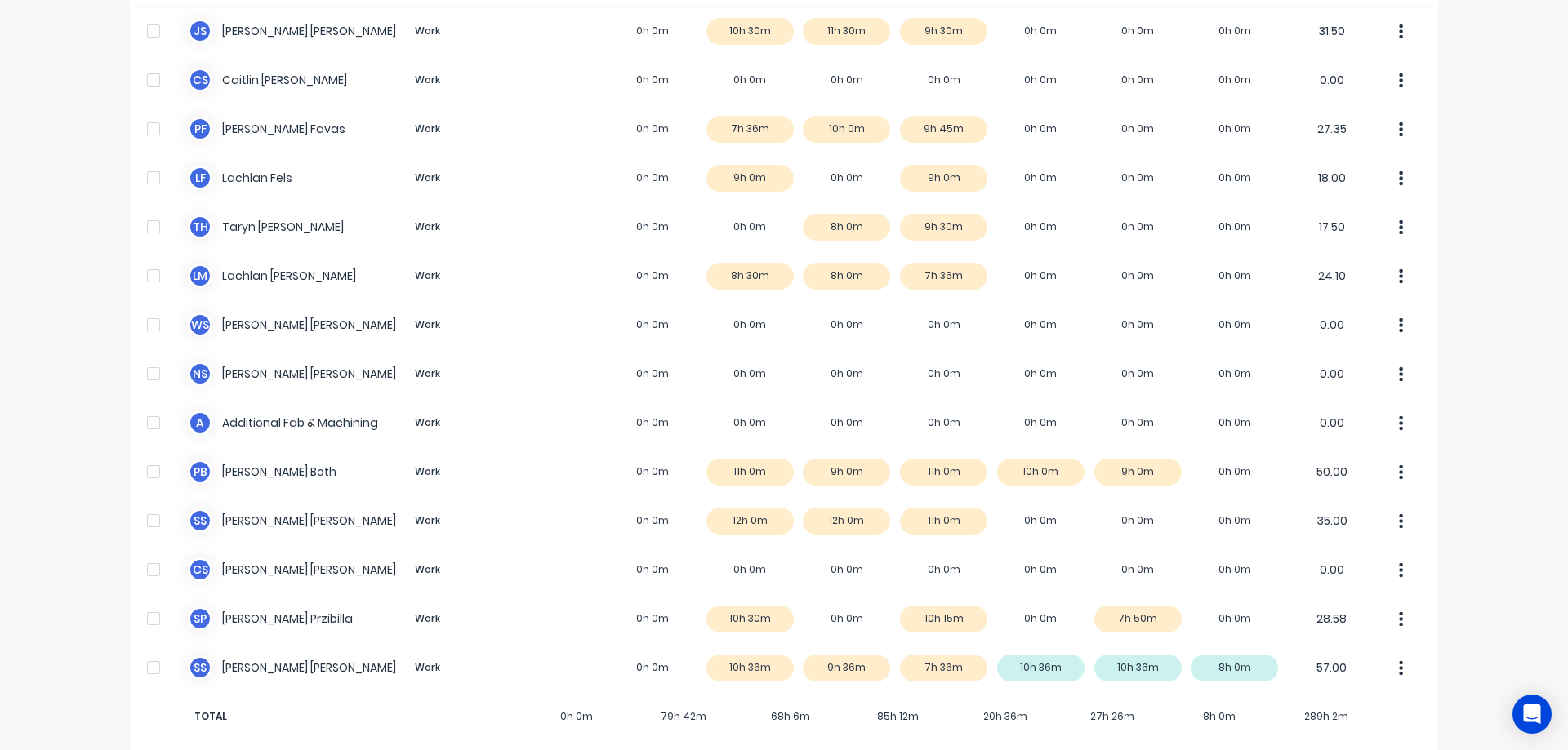
scroll to position [180, 0]
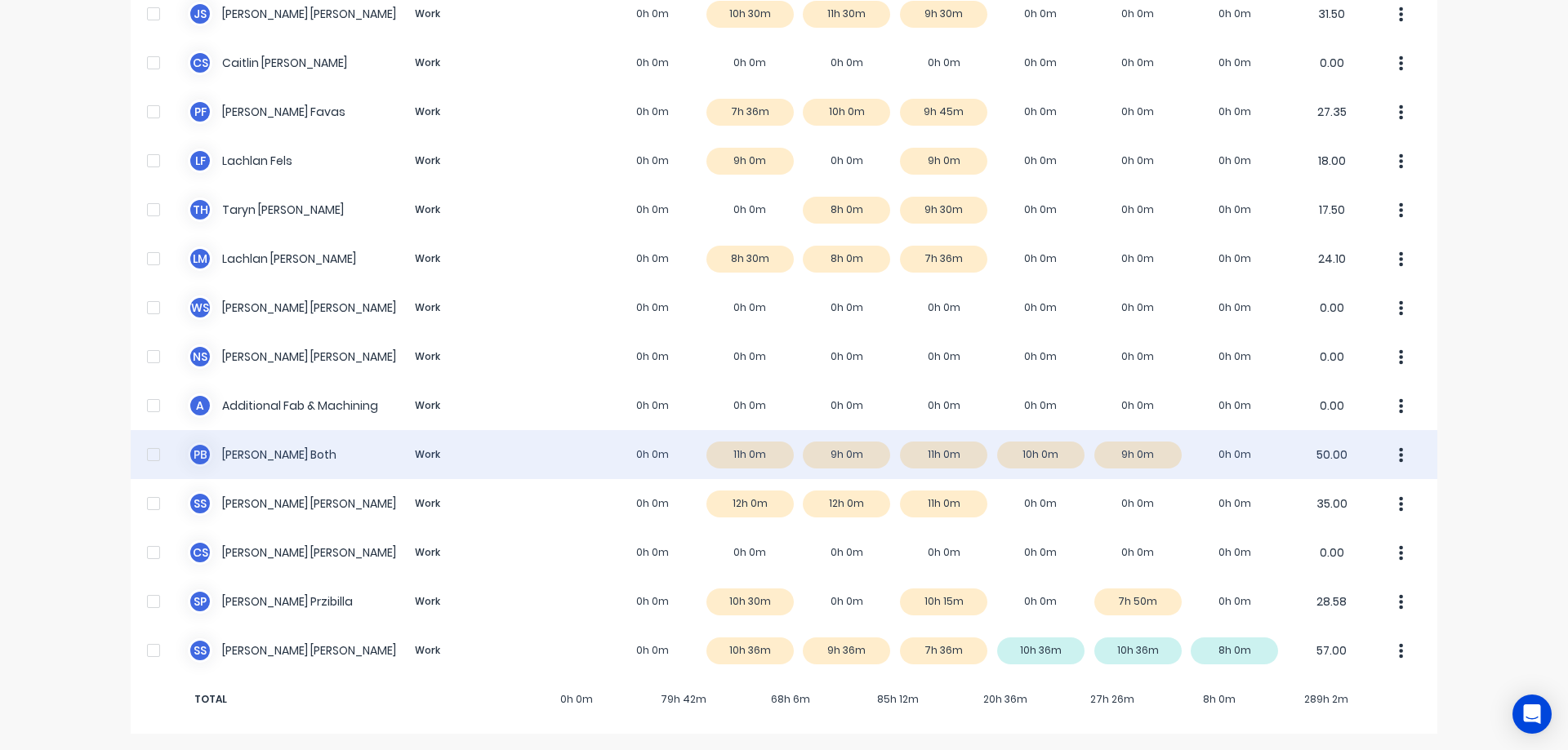
click at [1082, 454] on div "P B [PERSON_NAME] Both Work 0h 0m 11h 0m 9h 0m 11h 0m 10h 0m 9h 0m 0h 0m 50.00" at bounding box center [784, 455] width 1306 height 49
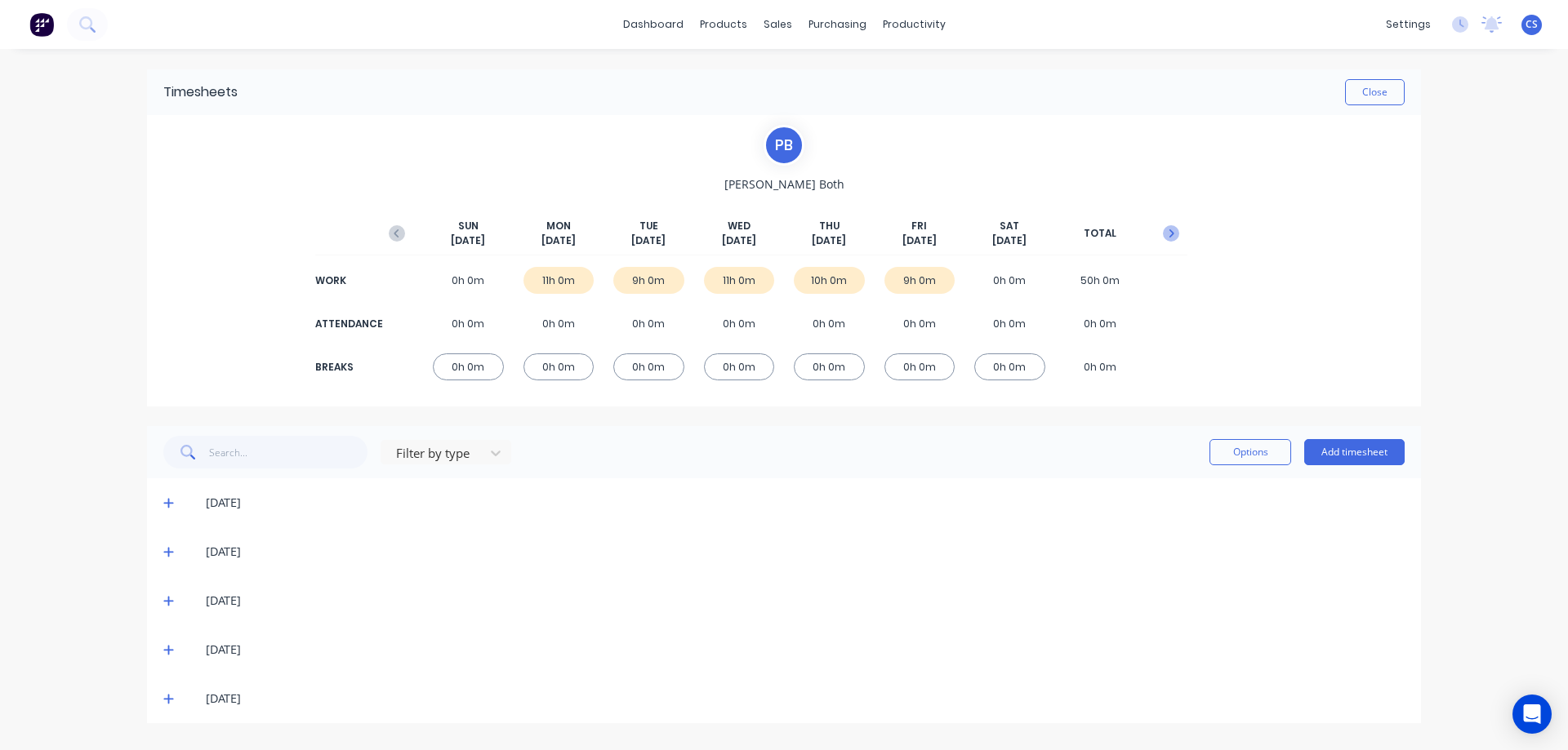
click at [1170, 229] on g "button" at bounding box center [1171, 234] width 16 height 16
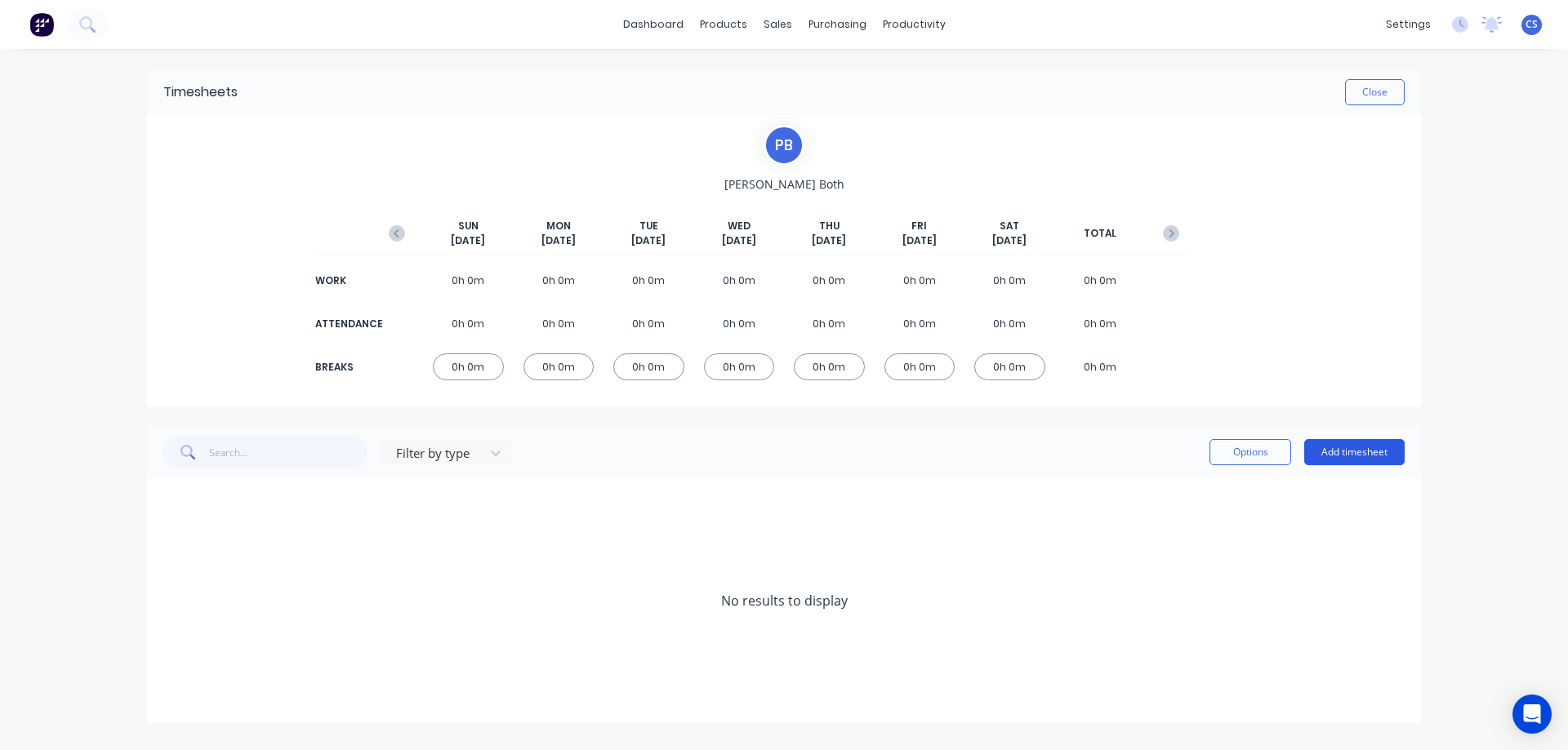
click at [1325, 449] on button "Add timesheet" at bounding box center [1353, 452] width 100 height 26
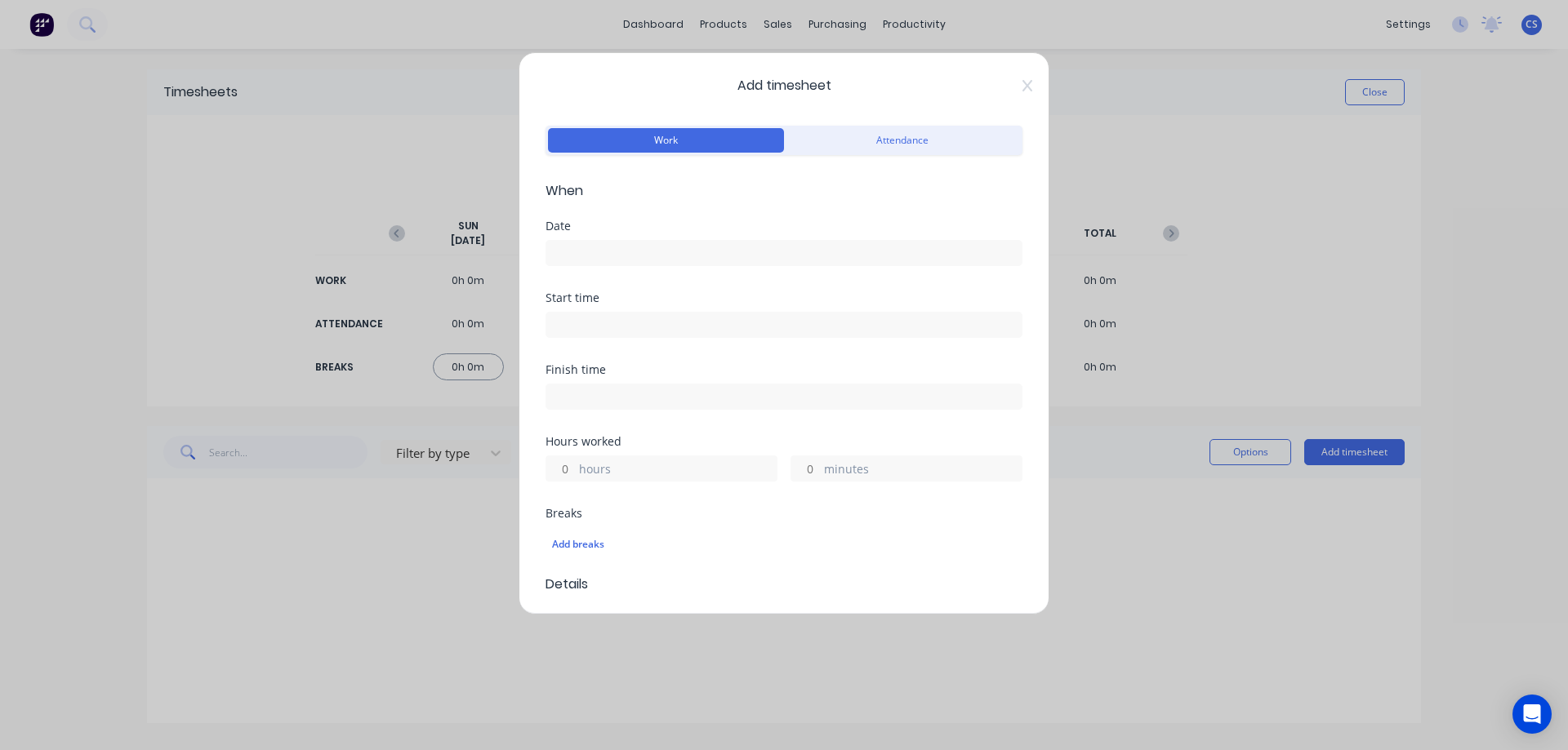
click at [616, 245] on input at bounding box center [784, 253] width 475 height 25
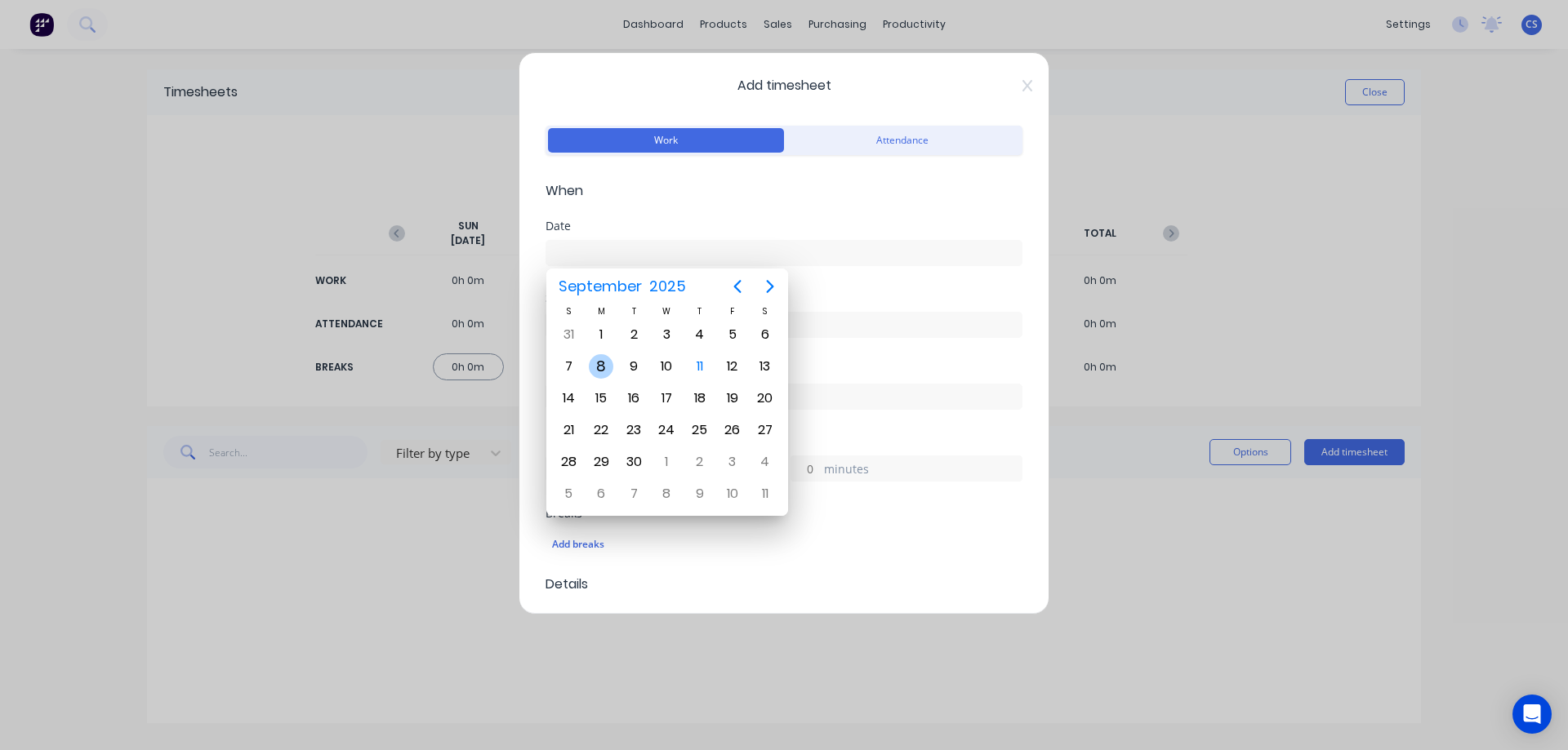
click at [606, 373] on div "8" at bounding box center [601, 366] width 25 height 25
type input "[DATE]"
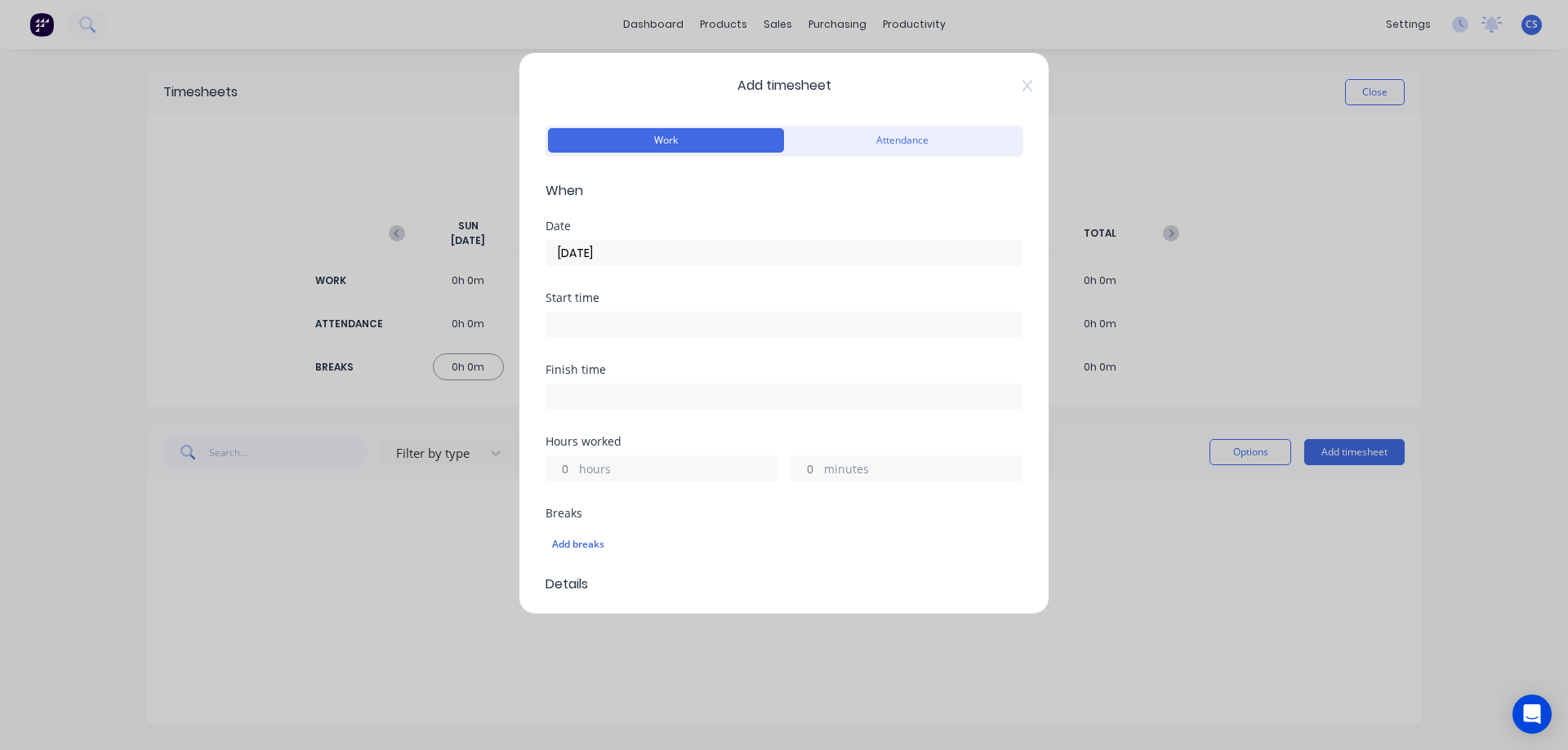
click at [571, 465] on input "hours" at bounding box center [560, 468] width 28 height 25
type input "4"
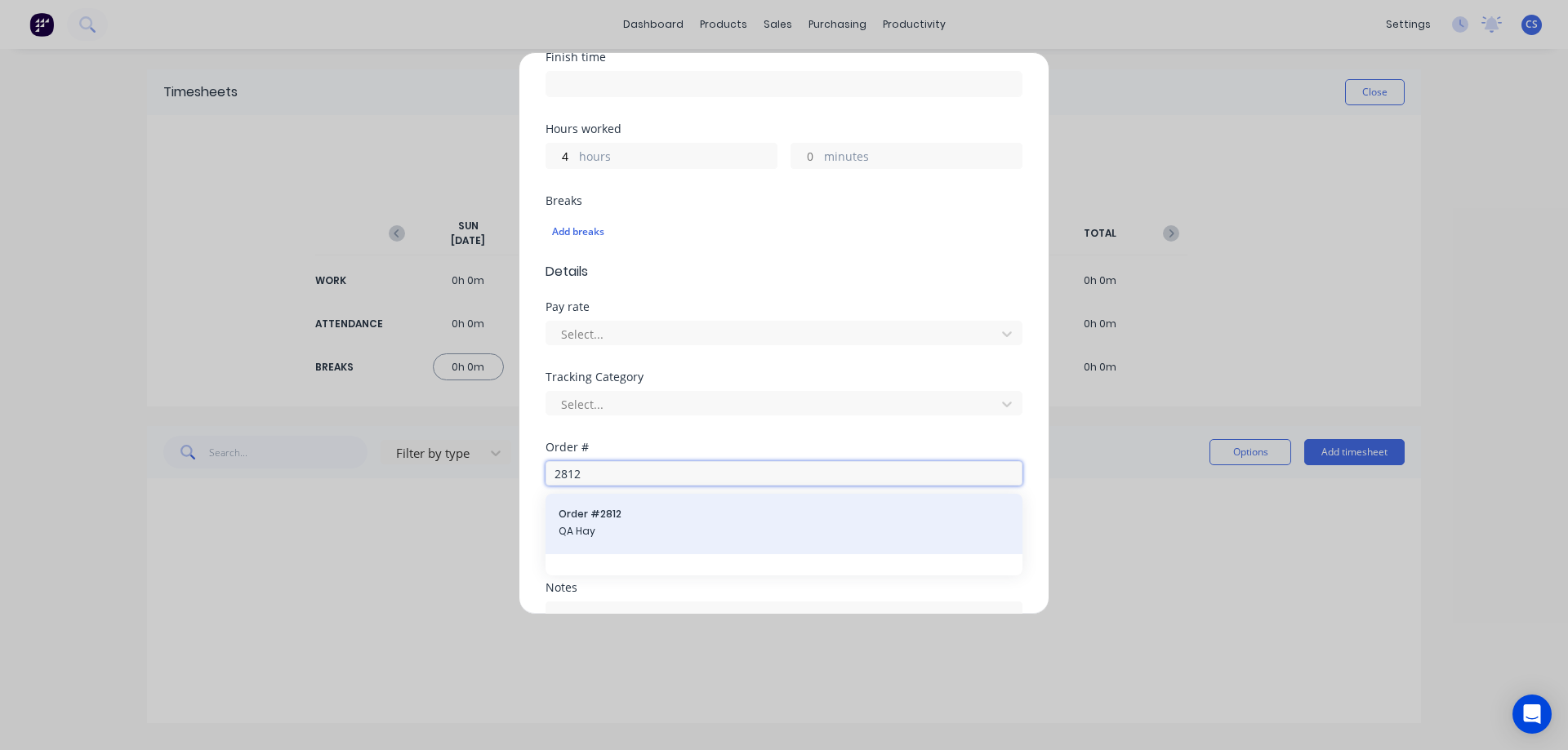
type input "2812"
click at [634, 533] on span "QA Hay" at bounding box center [784, 532] width 451 height 15
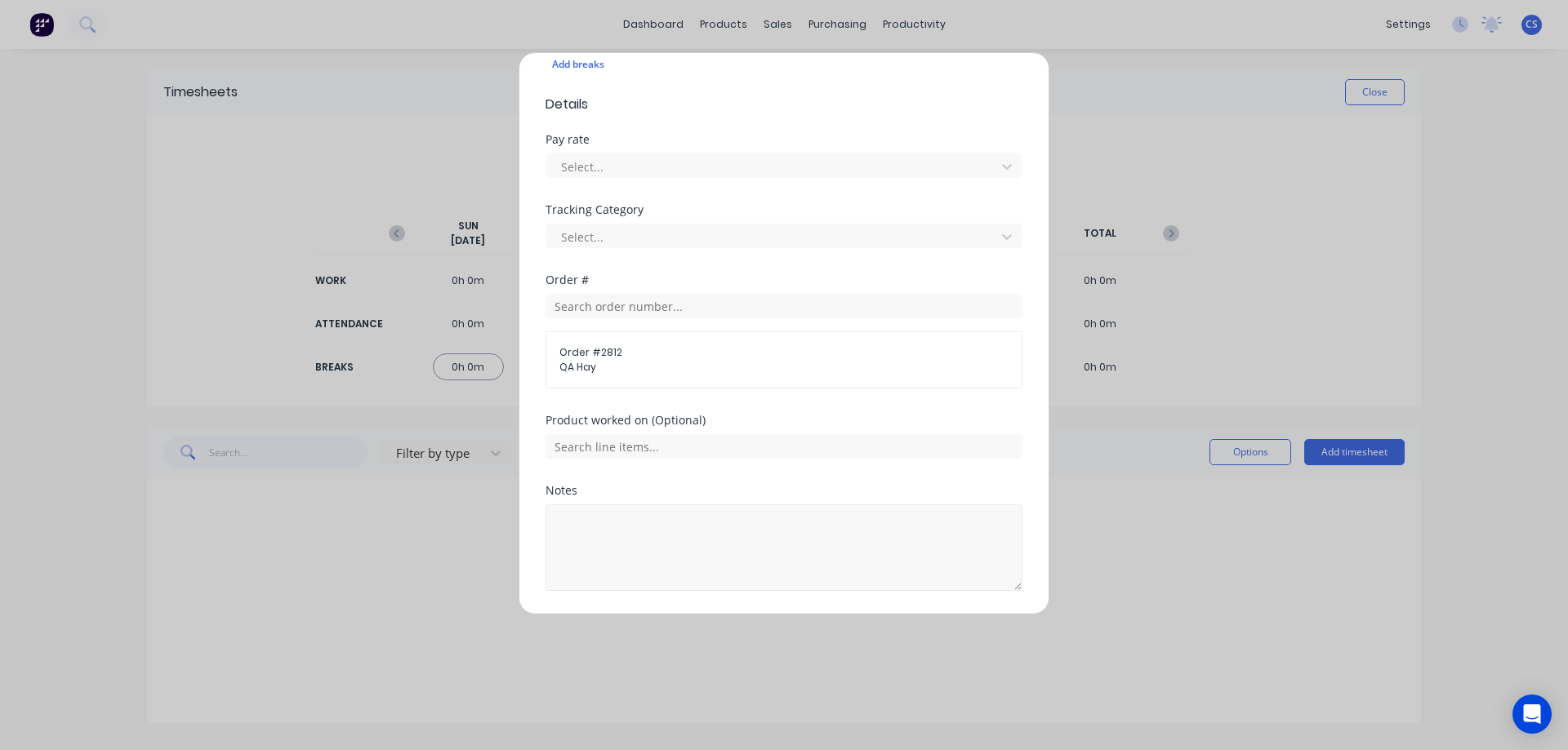
scroll to position [533, 0]
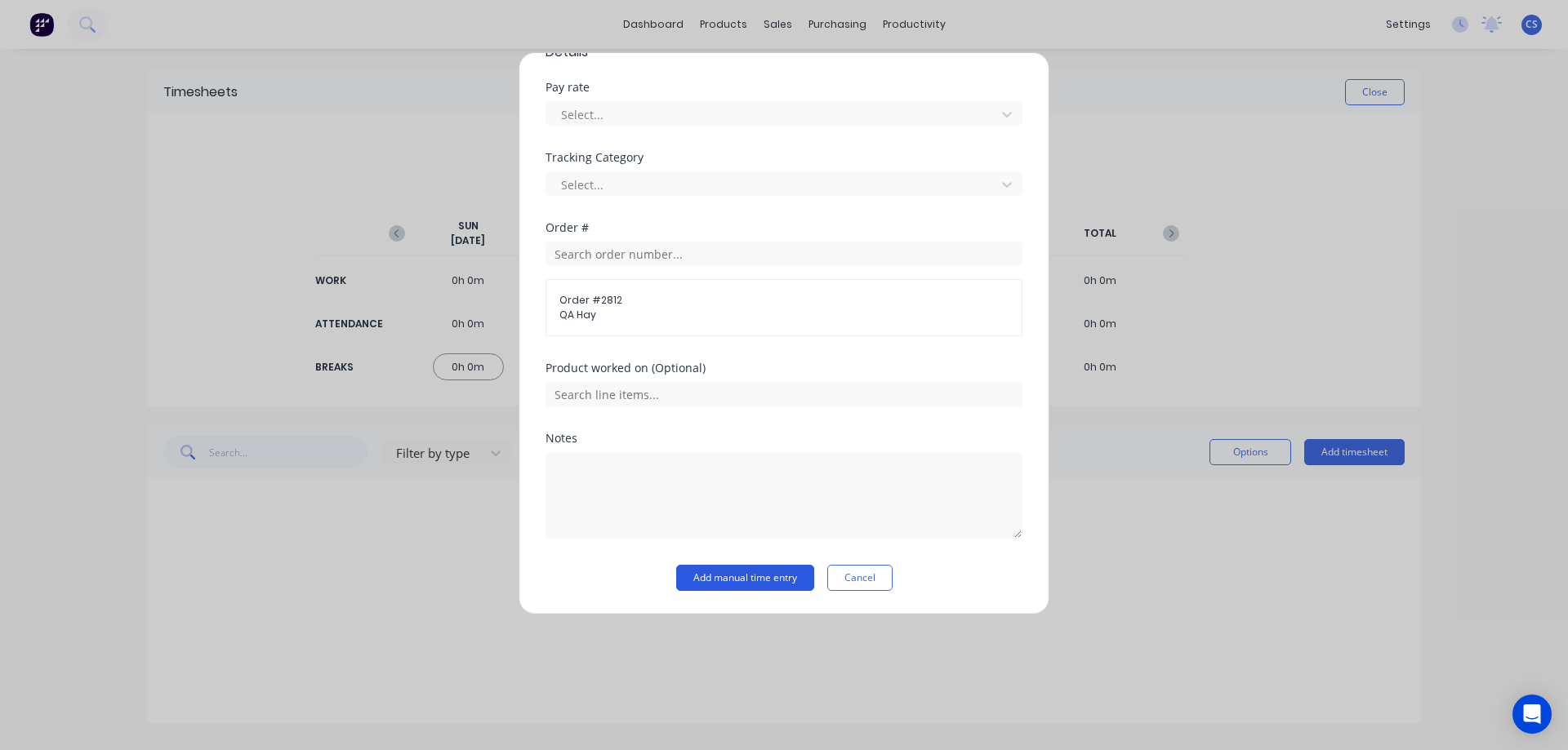
click at [734, 582] on button "Add manual time entry" at bounding box center [745, 578] width 138 height 26
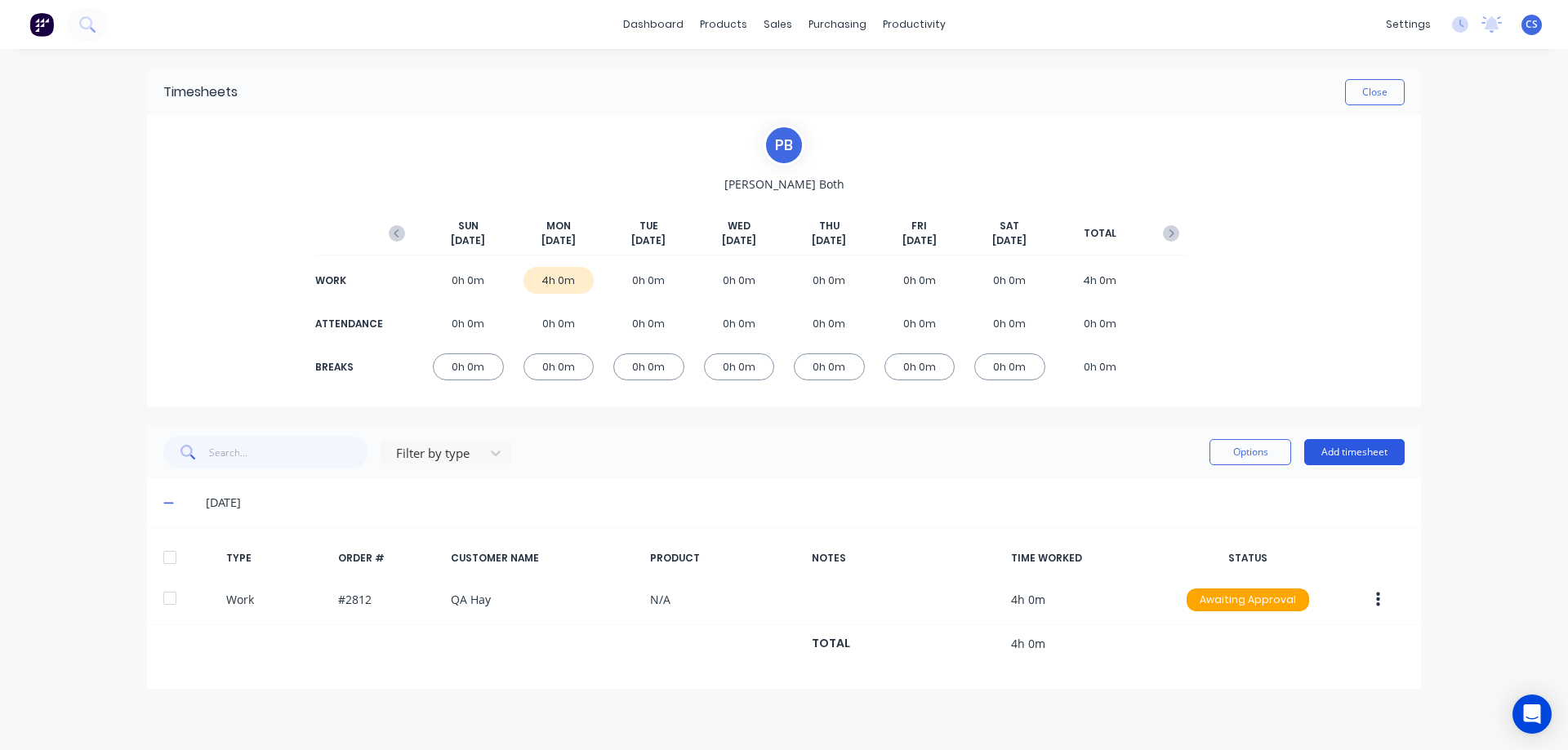
click at [1364, 451] on button "Add timesheet" at bounding box center [1353, 452] width 100 height 26
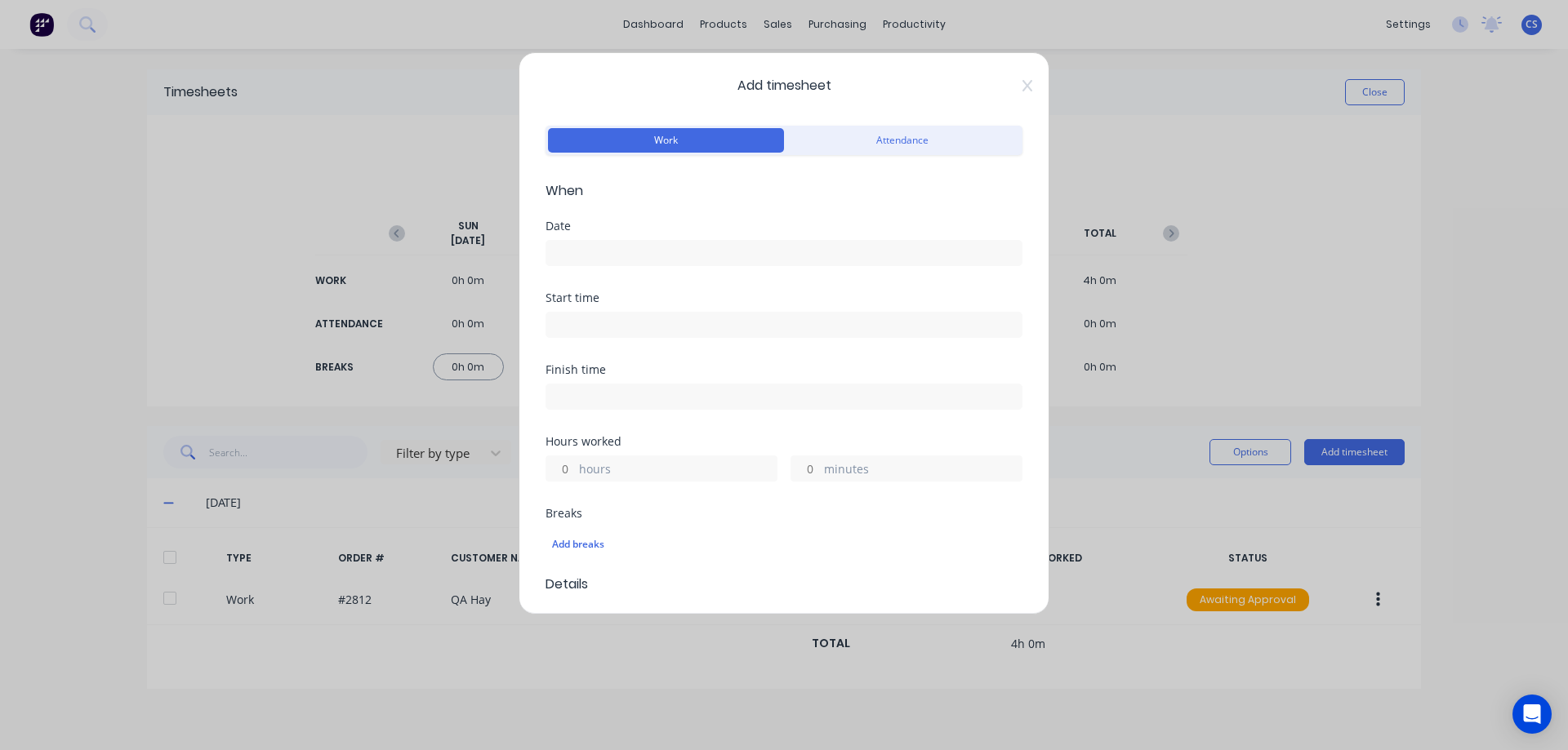
click at [578, 255] on input at bounding box center [784, 253] width 475 height 25
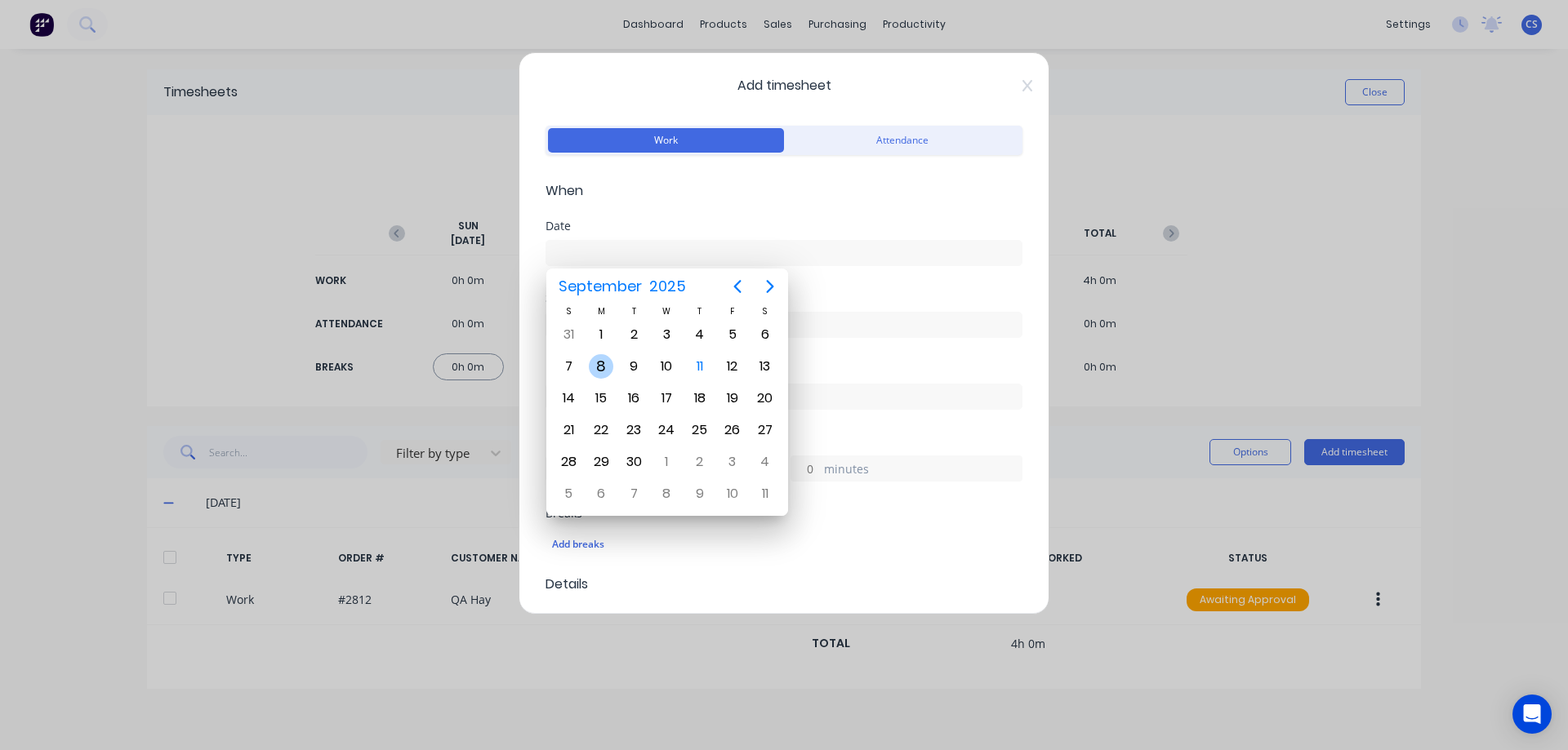
click at [601, 362] on div "8" at bounding box center [601, 366] width 25 height 25
type input "[DATE]"
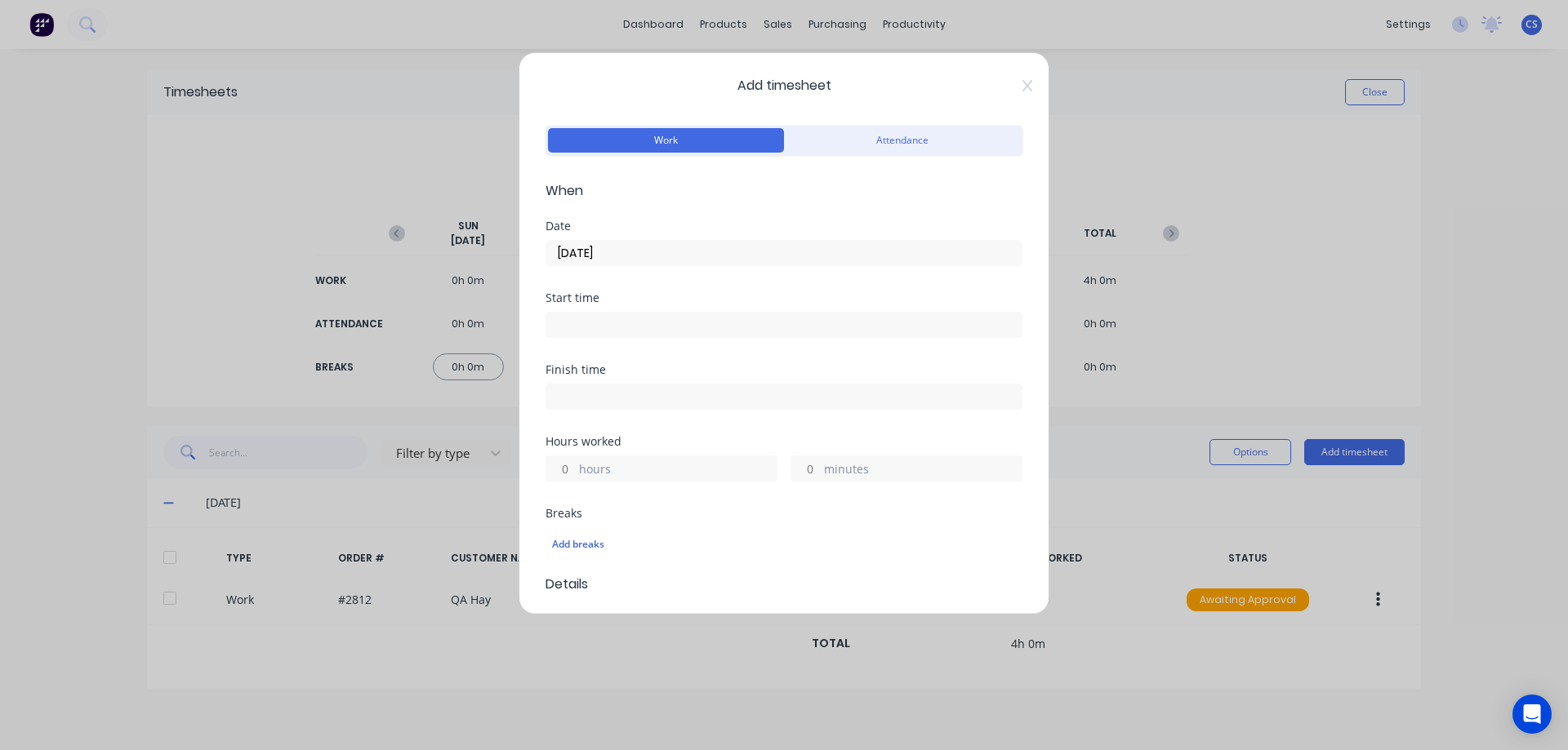
click at [563, 468] on input "hours" at bounding box center [560, 468] width 28 height 25
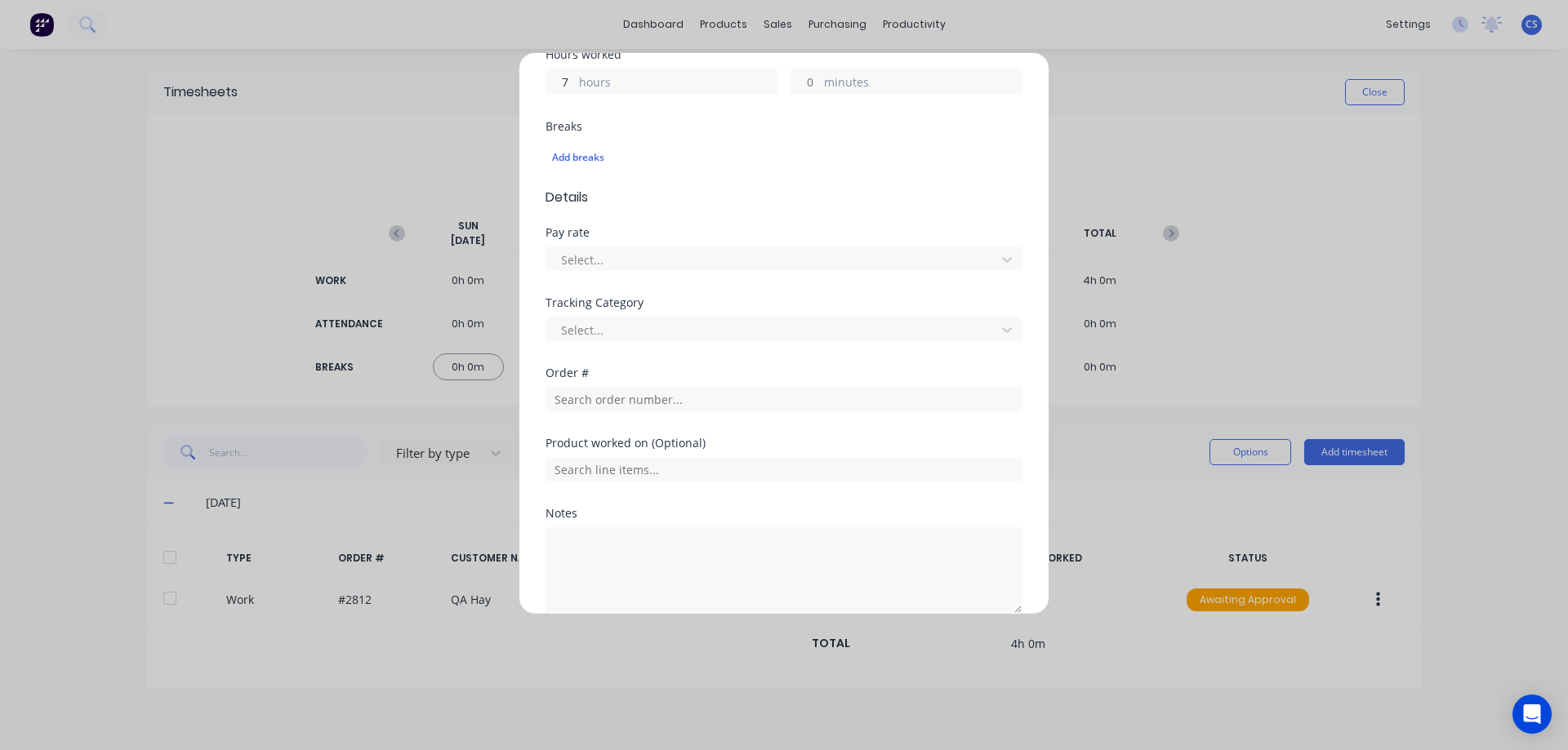
scroll to position [408, 0]
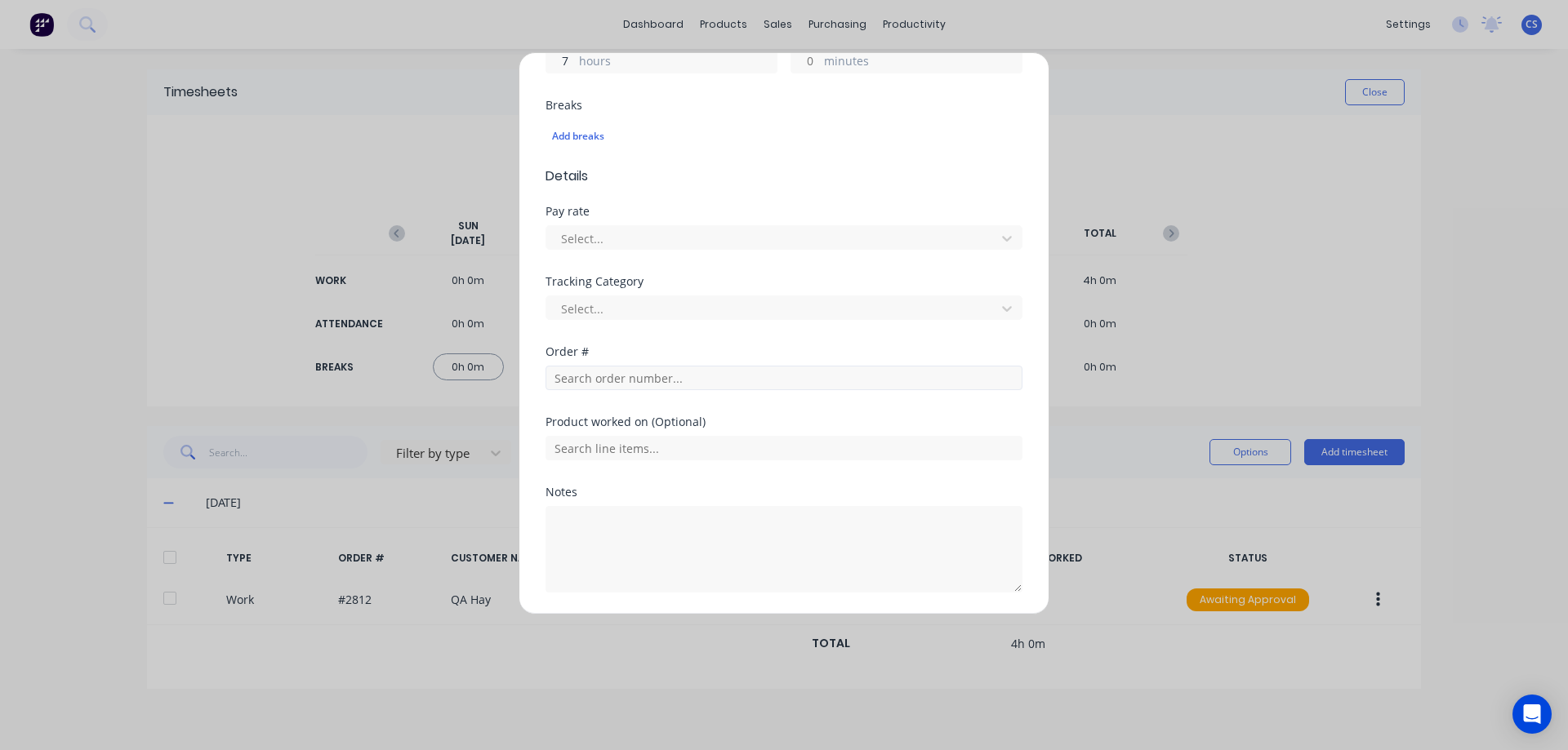
type input "7"
click at [585, 383] on input "text" at bounding box center [784, 377] width 477 height 25
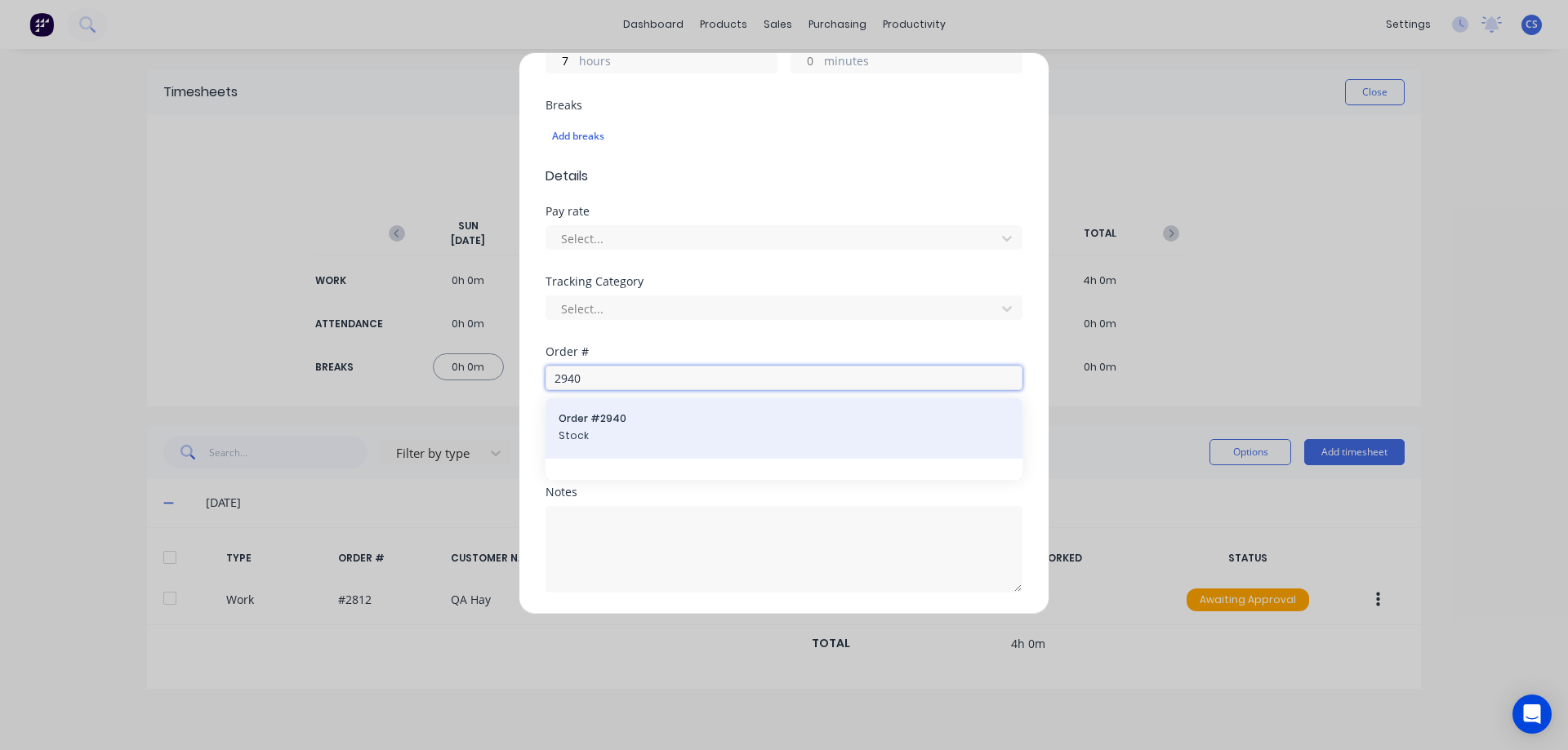
type input "2940"
click at [596, 423] on span "Order # 2940" at bounding box center [784, 419] width 451 height 15
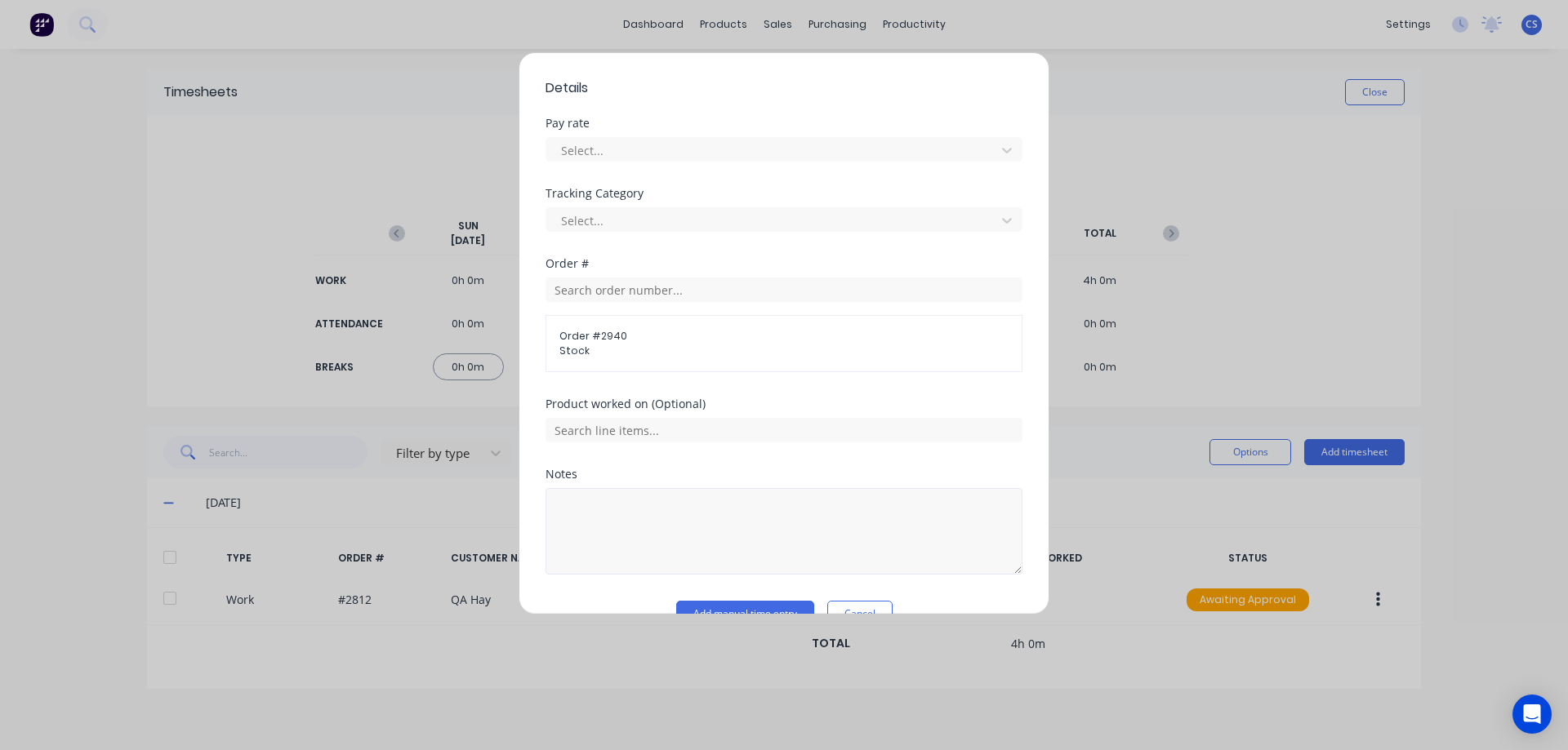
scroll to position [533, 0]
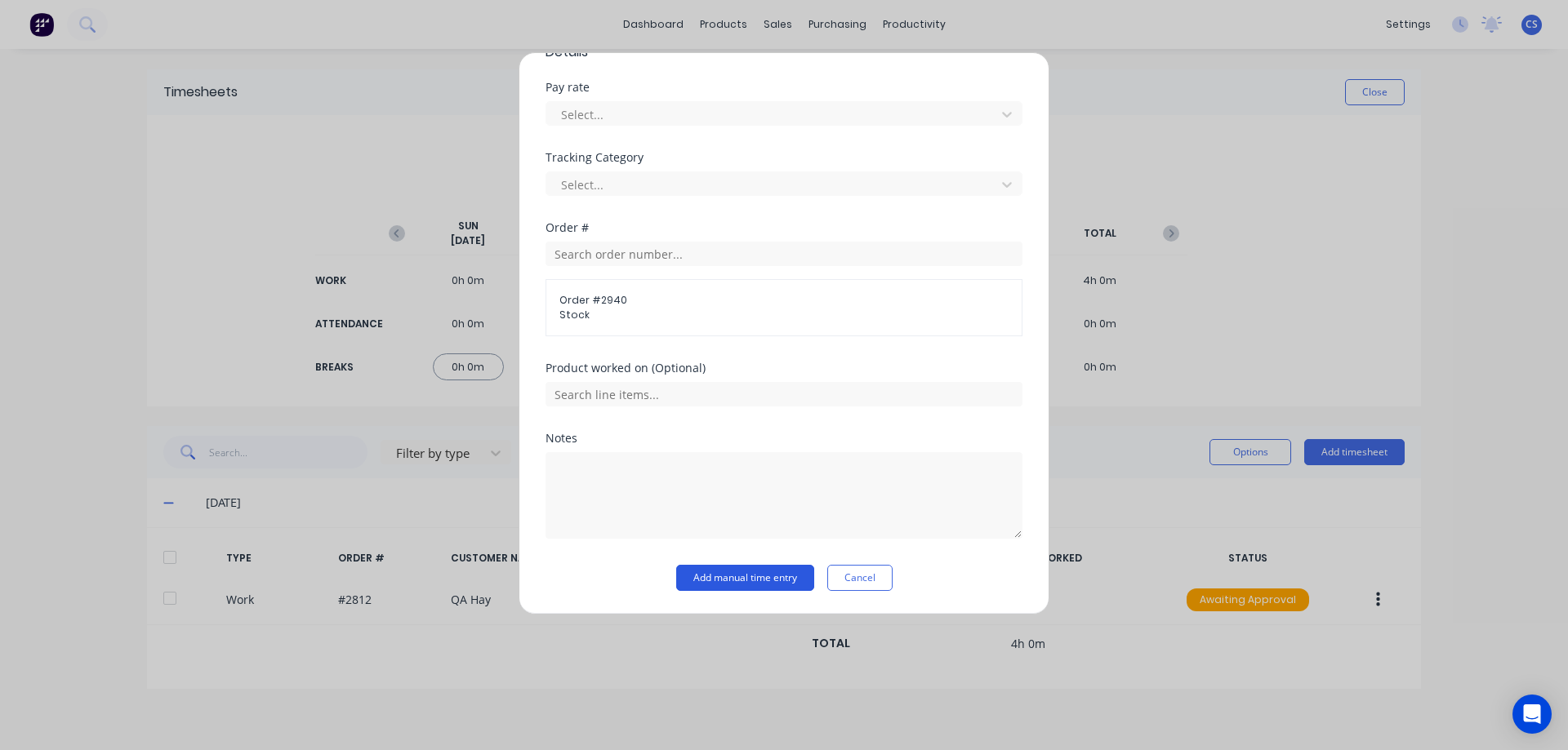
click at [754, 569] on button "Add manual time entry" at bounding box center [745, 578] width 138 height 26
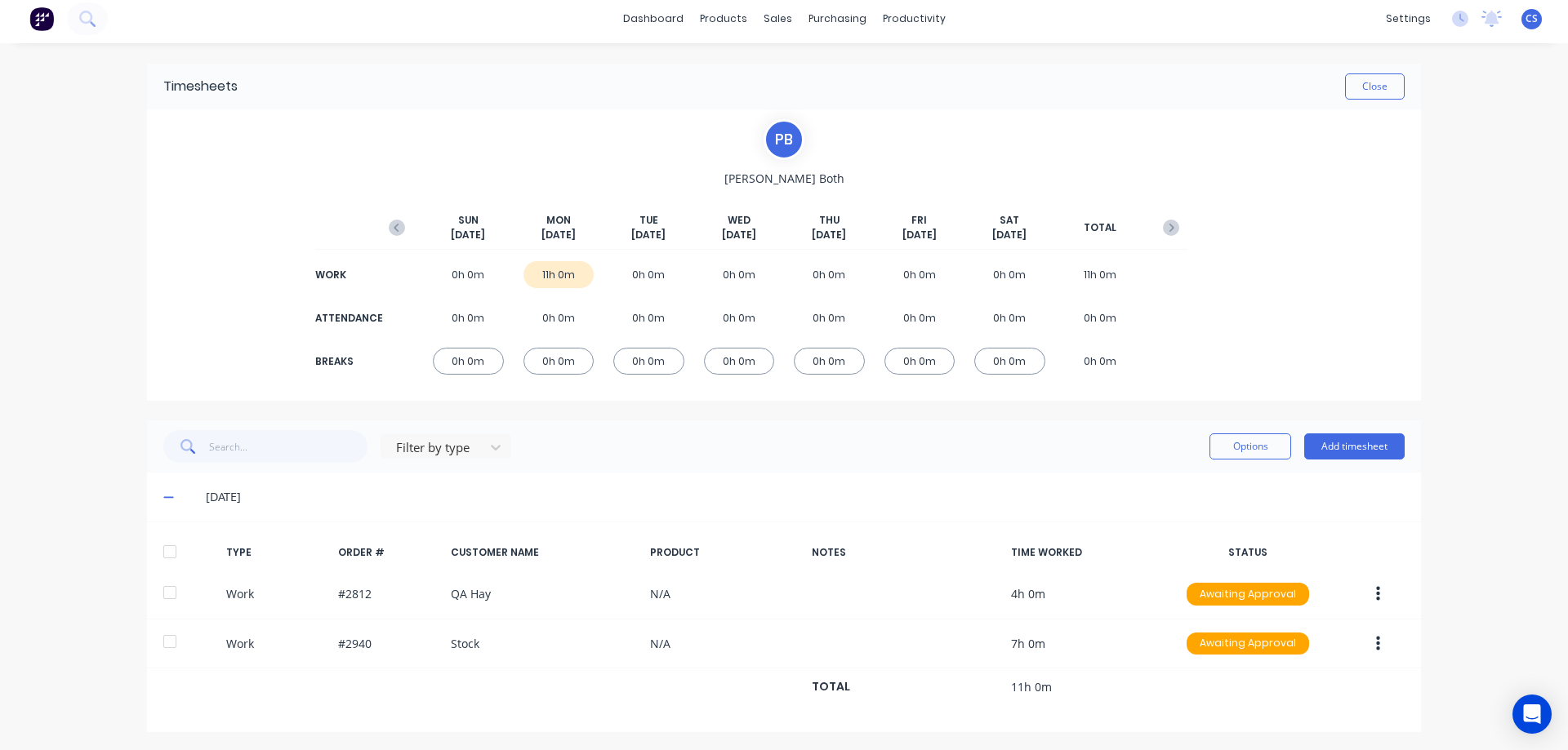
scroll to position [8, 0]
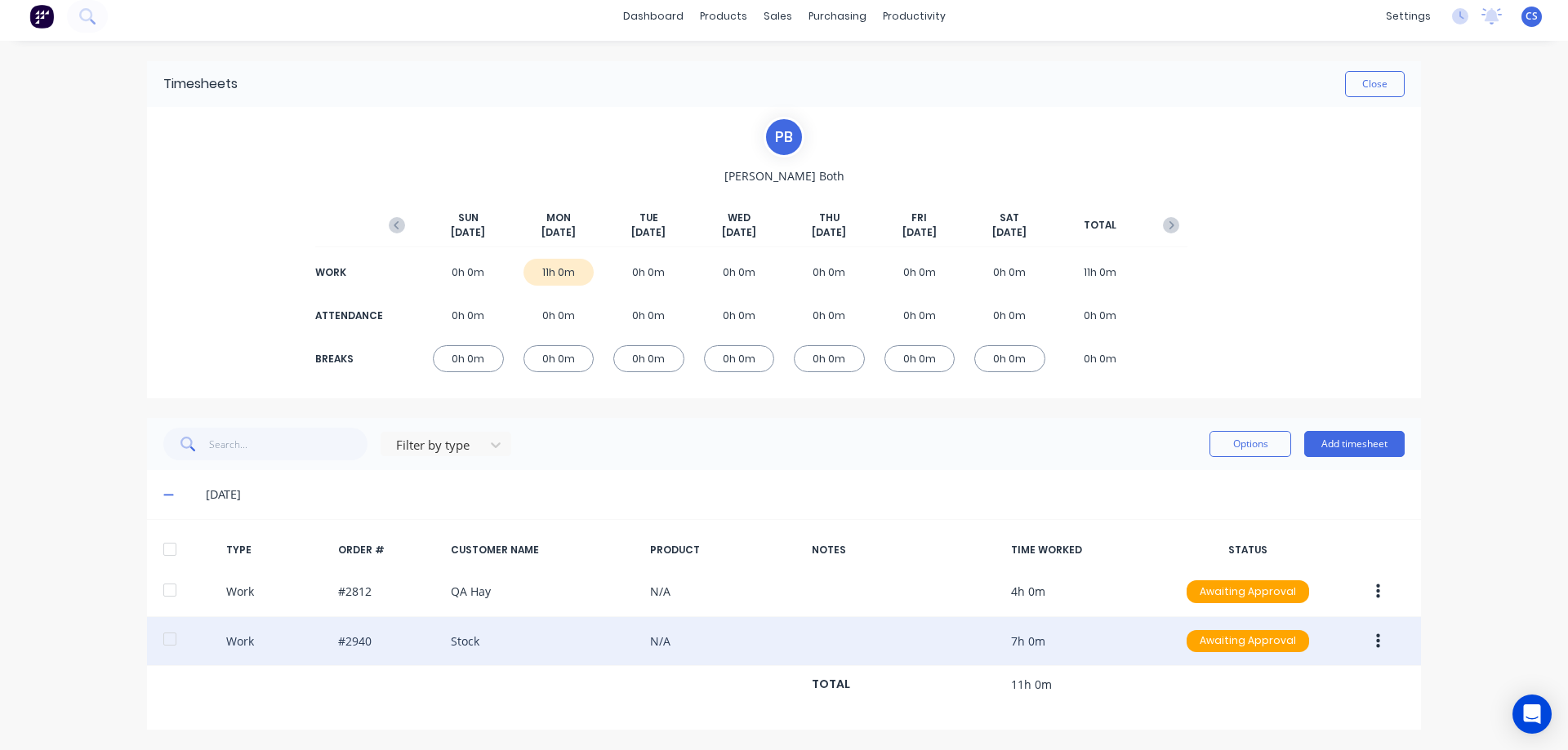
click at [1376, 645] on icon "button" at bounding box center [1378, 642] width 4 height 18
click at [1322, 623] on div "Duplicate" at bounding box center [1319, 613] width 125 height 24
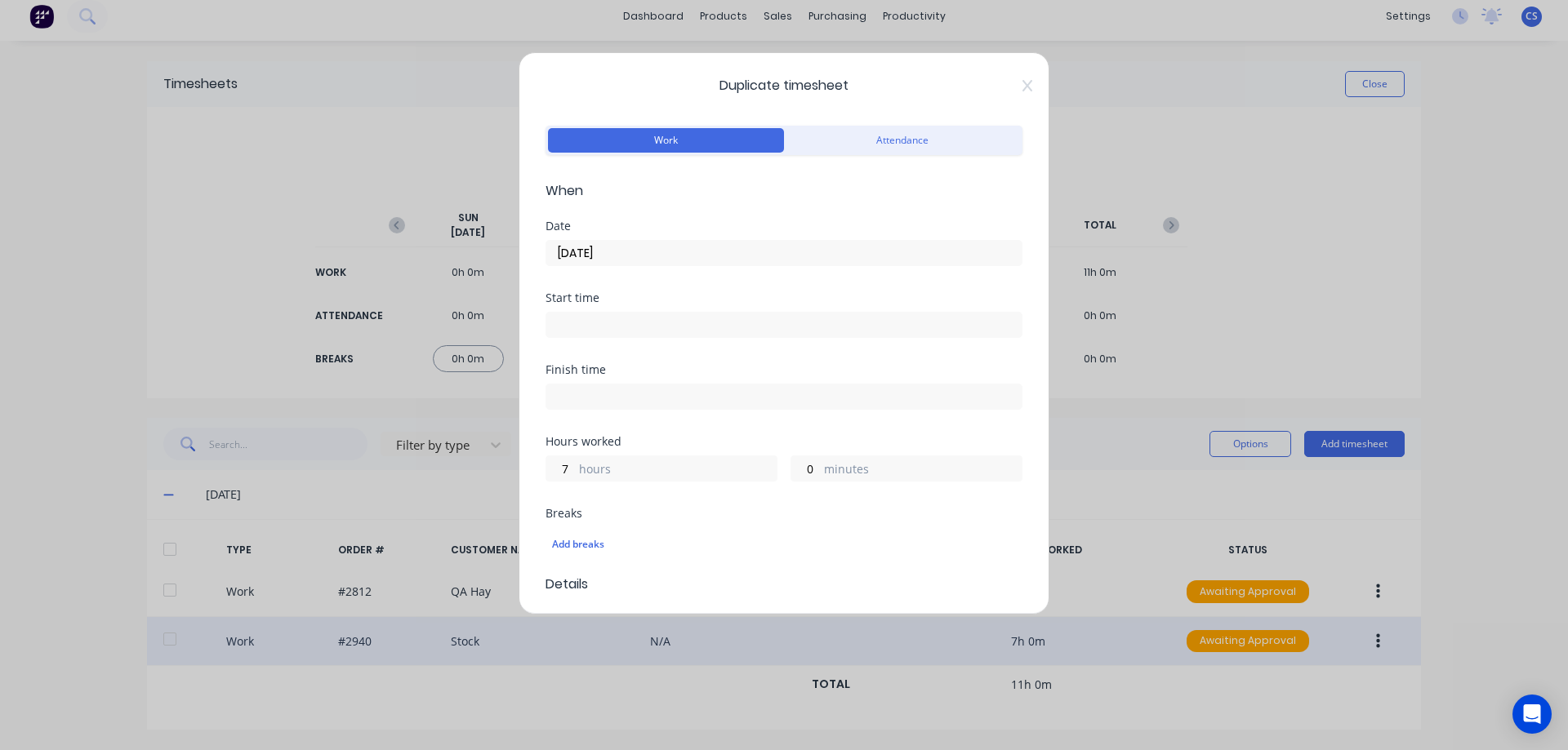
click at [661, 240] on label "[DATE]" at bounding box center [784, 253] width 477 height 26
click at [661, 241] on input "[DATE]" at bounding box center [784, 253] width 475 height 25
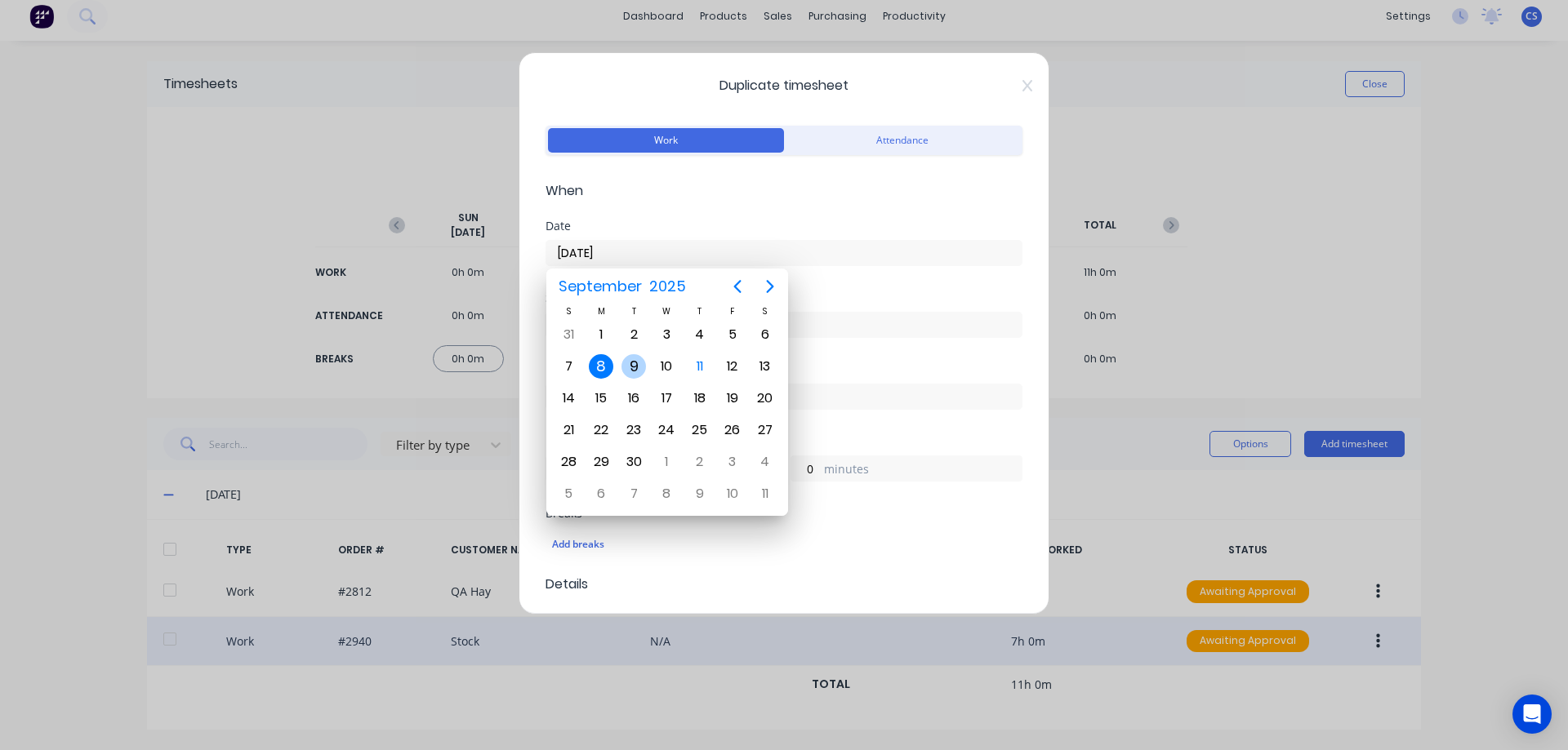
click at [636, 357] on div "9" at bounding box center [634, 366] width 25 height 25
type input "09/09/2025"
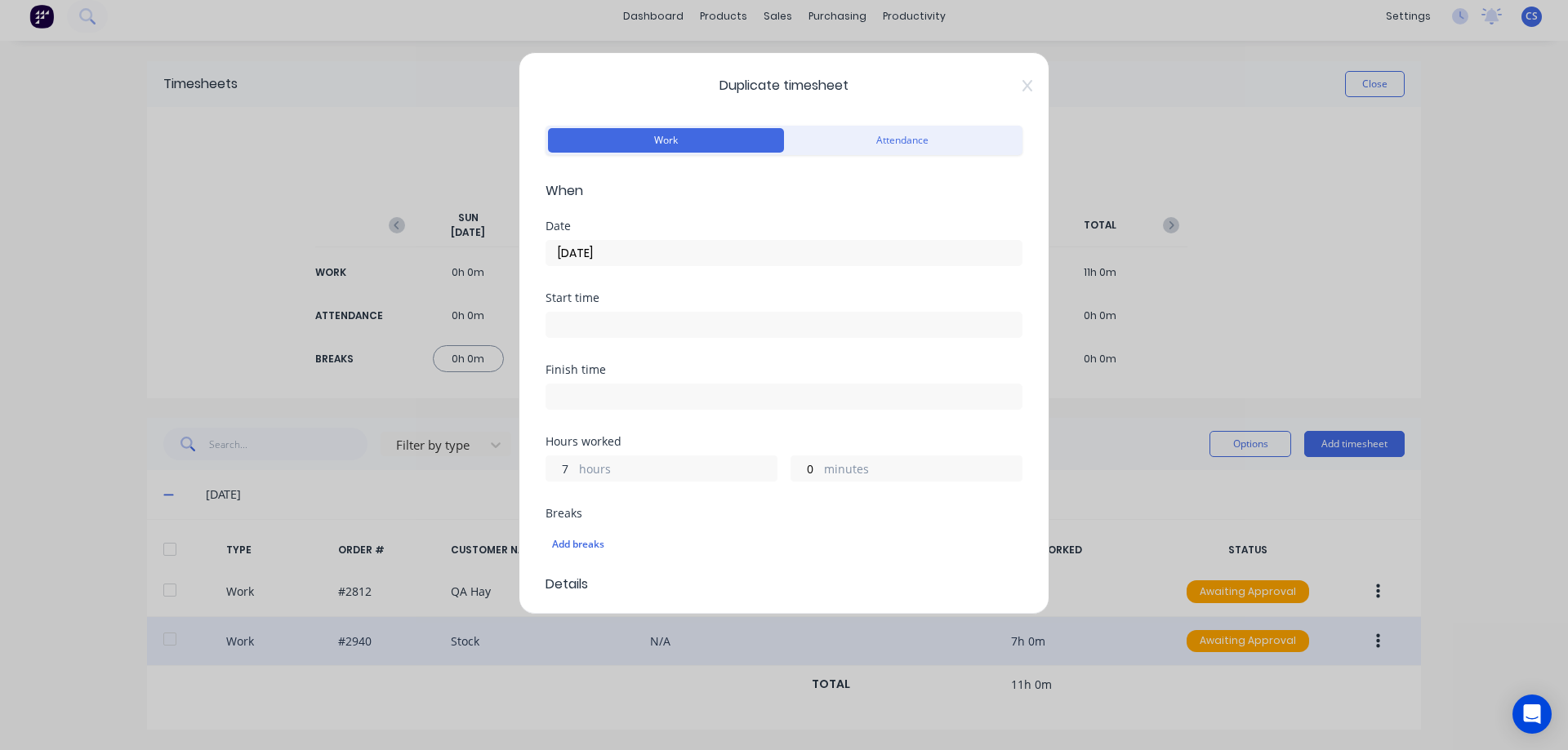
drag, startPoint x: 571, startPoint y: 470, endPoint x: 560, endPoint y: 470, distance: 11.0
click at [560, 470] on input "7" at bounding box center [560, 468] width 28 height 25
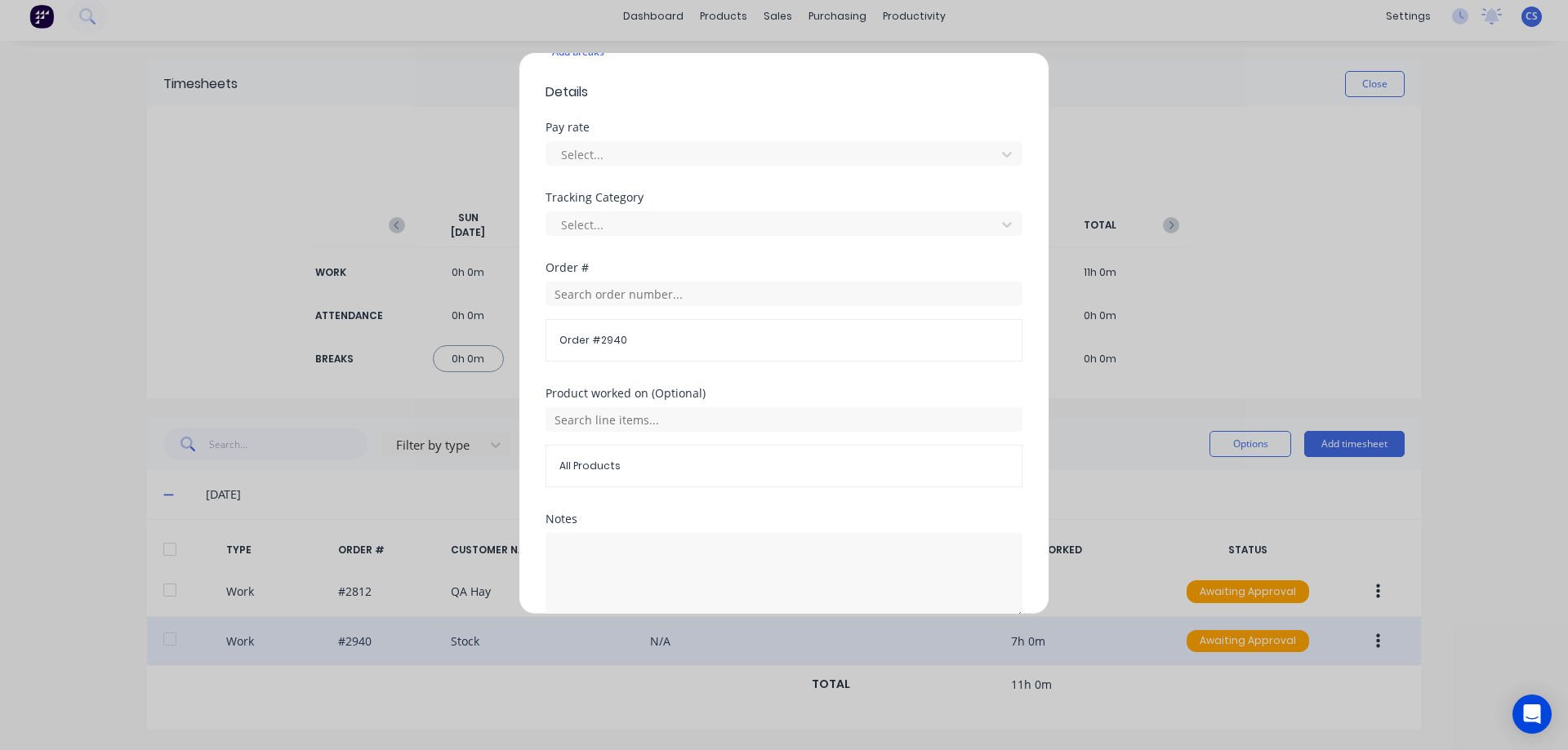
scroll to position [574, 0]
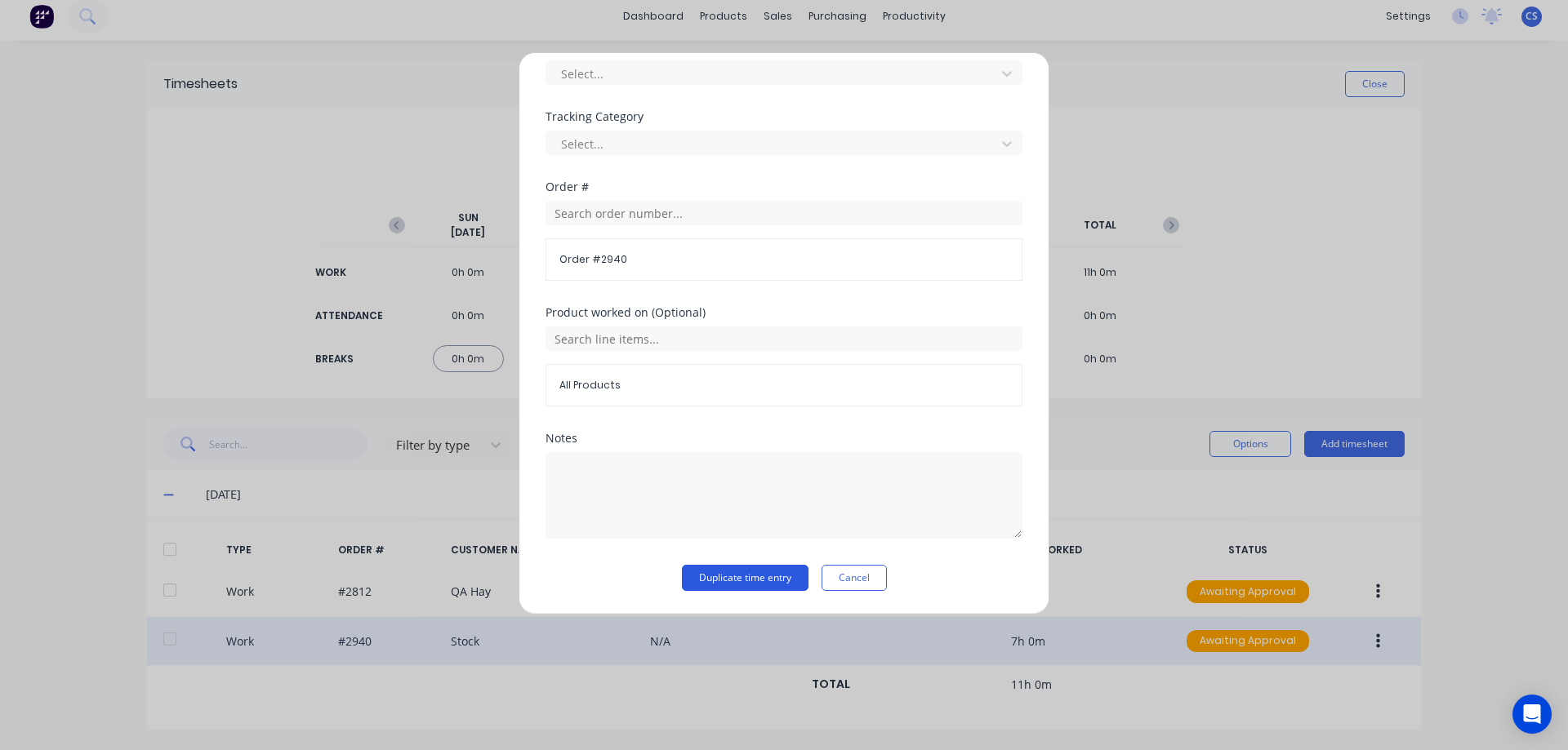
type input "9"
click at [719, 580] on button "Duplicate time entry" at bounding box center [744, 578] width 126 height 26
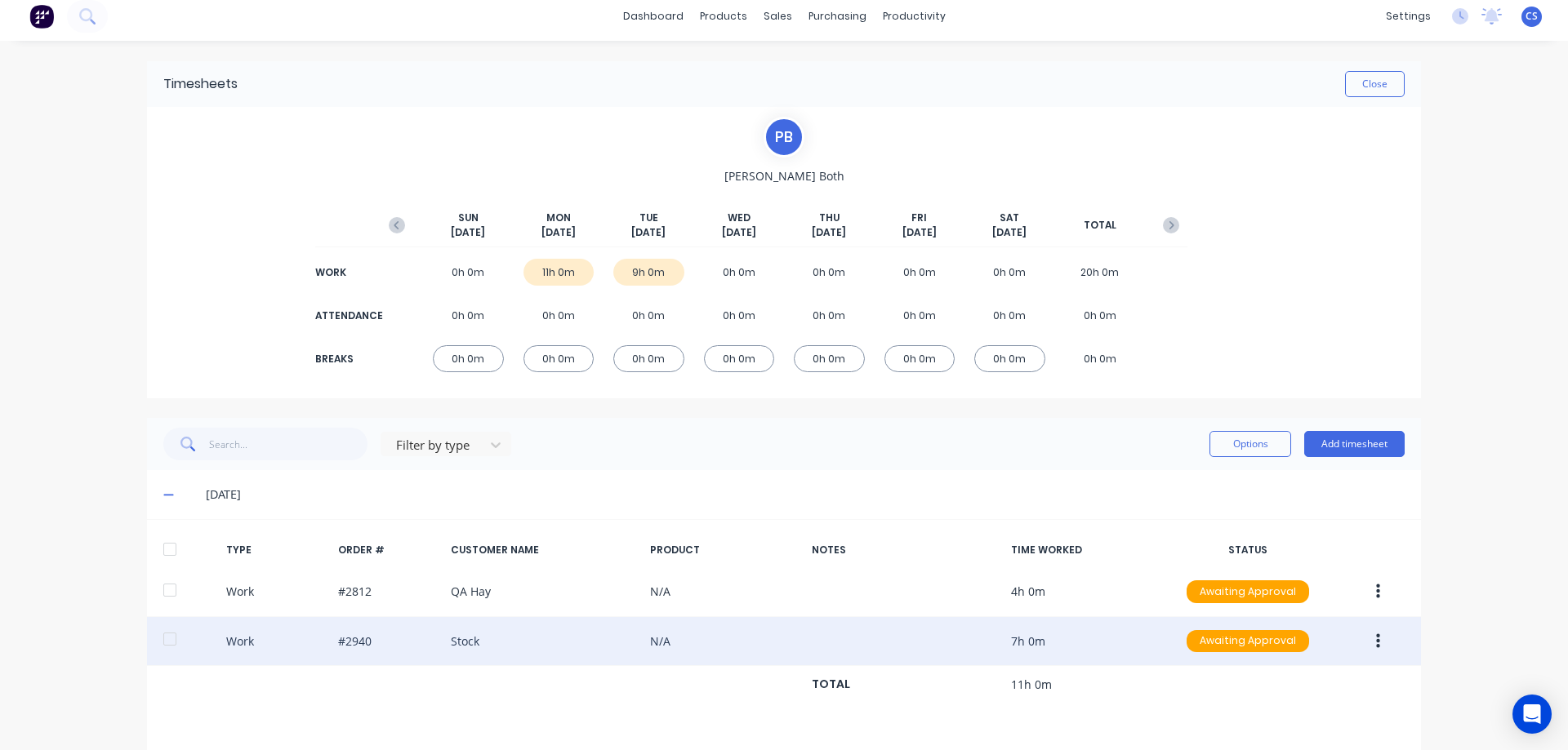
scroll to position [219, 0]
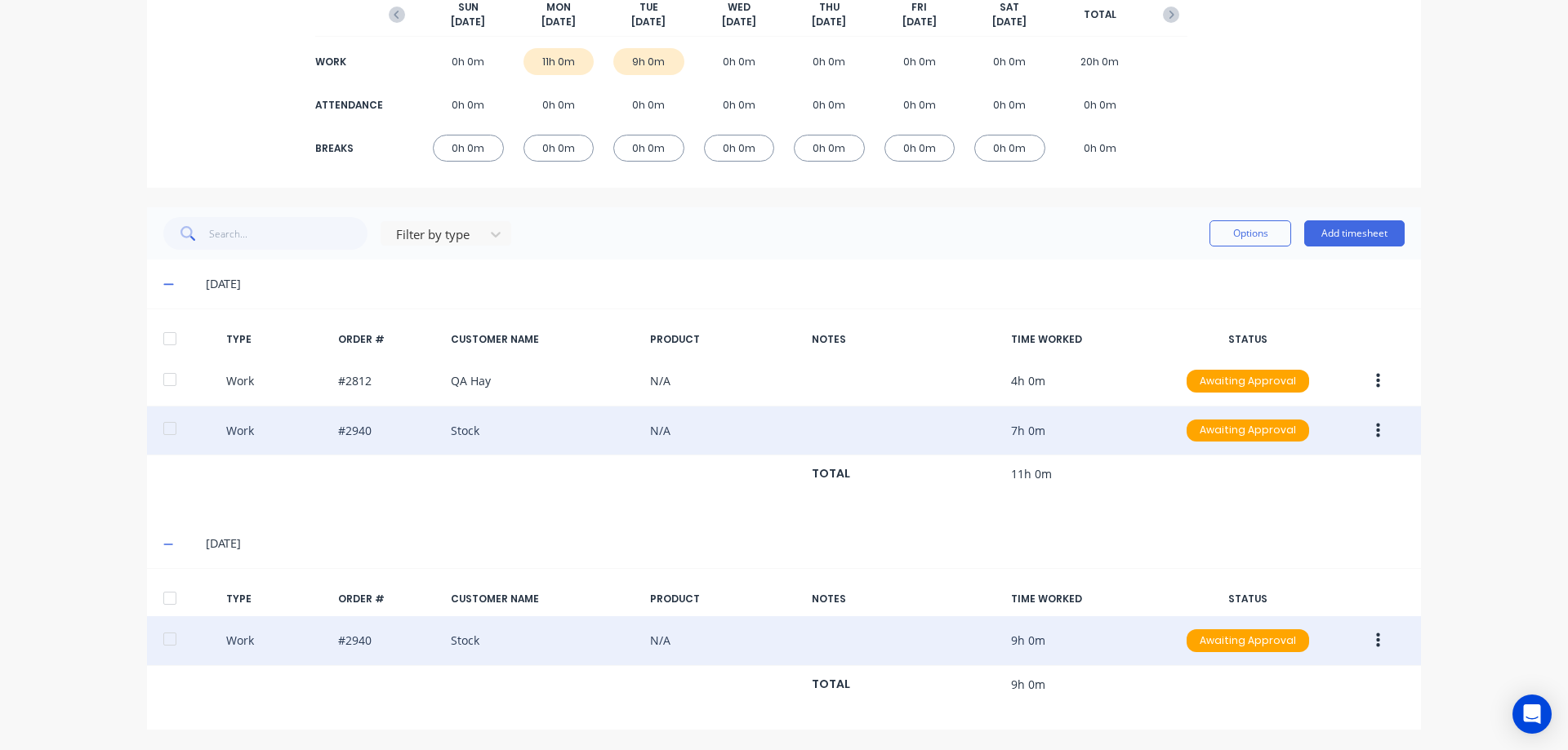
click at [1376, 638] on icon "button" at bounding box center [1378, 641] width 4 height 18
click at [1313, 605] on div "Duplicate" at bounding box center [1319, 612] width 125 height 24
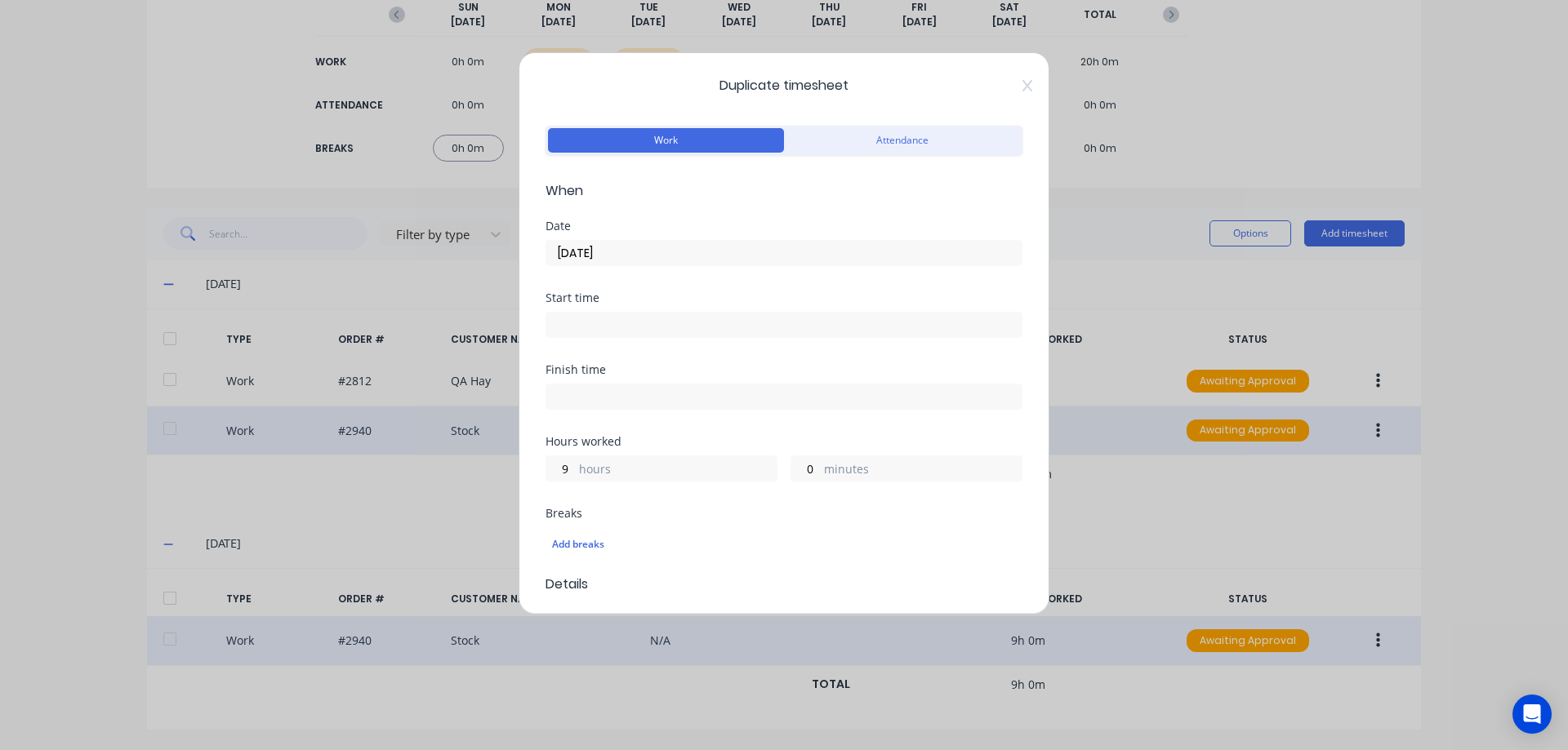
click at [620, 257] on input "09/09/2025" at bounding box center [784, 253] width 475 height 25
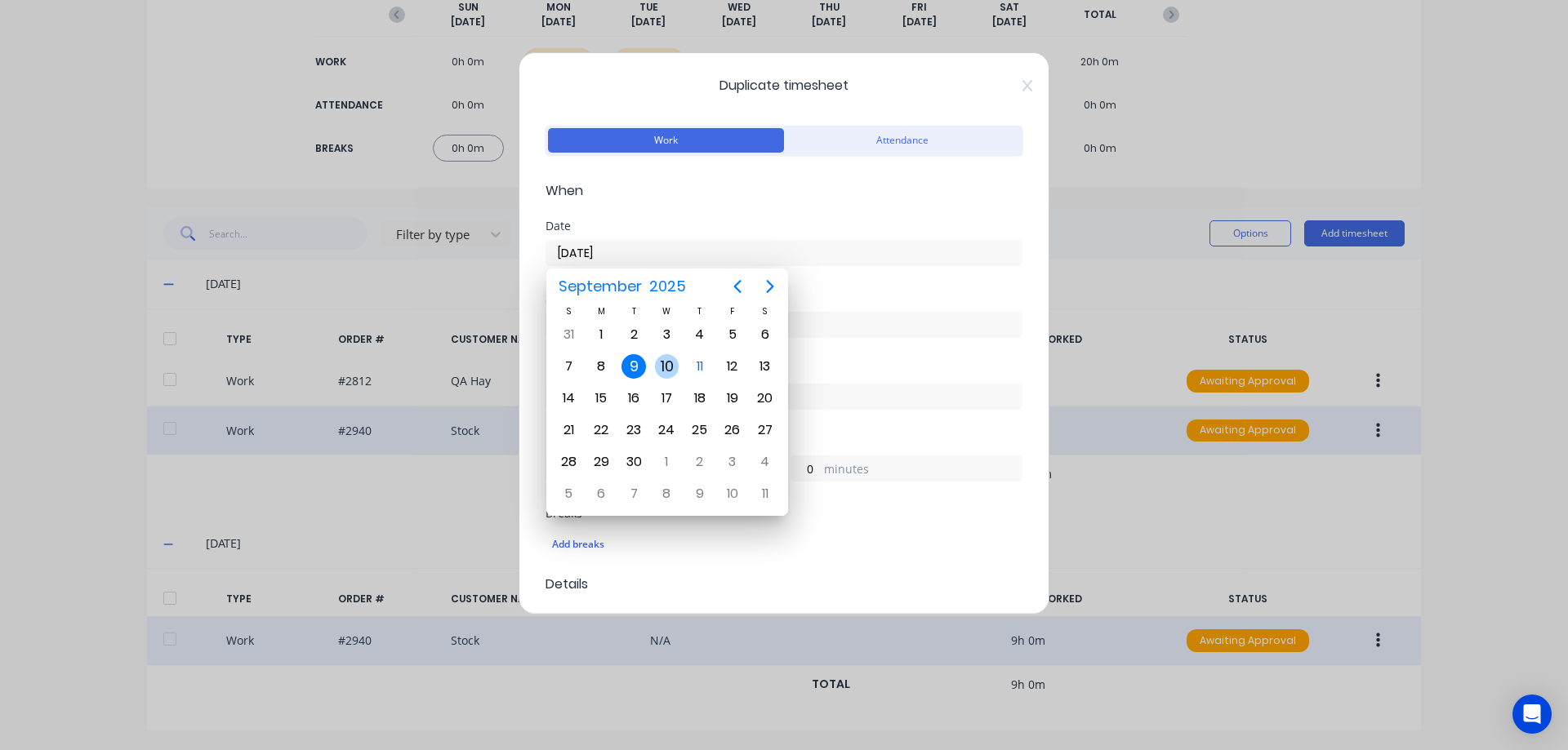
click at [664, 360] on div "10" at bounding box center [666, 366] width 25 height 25
type input "[DATE]"
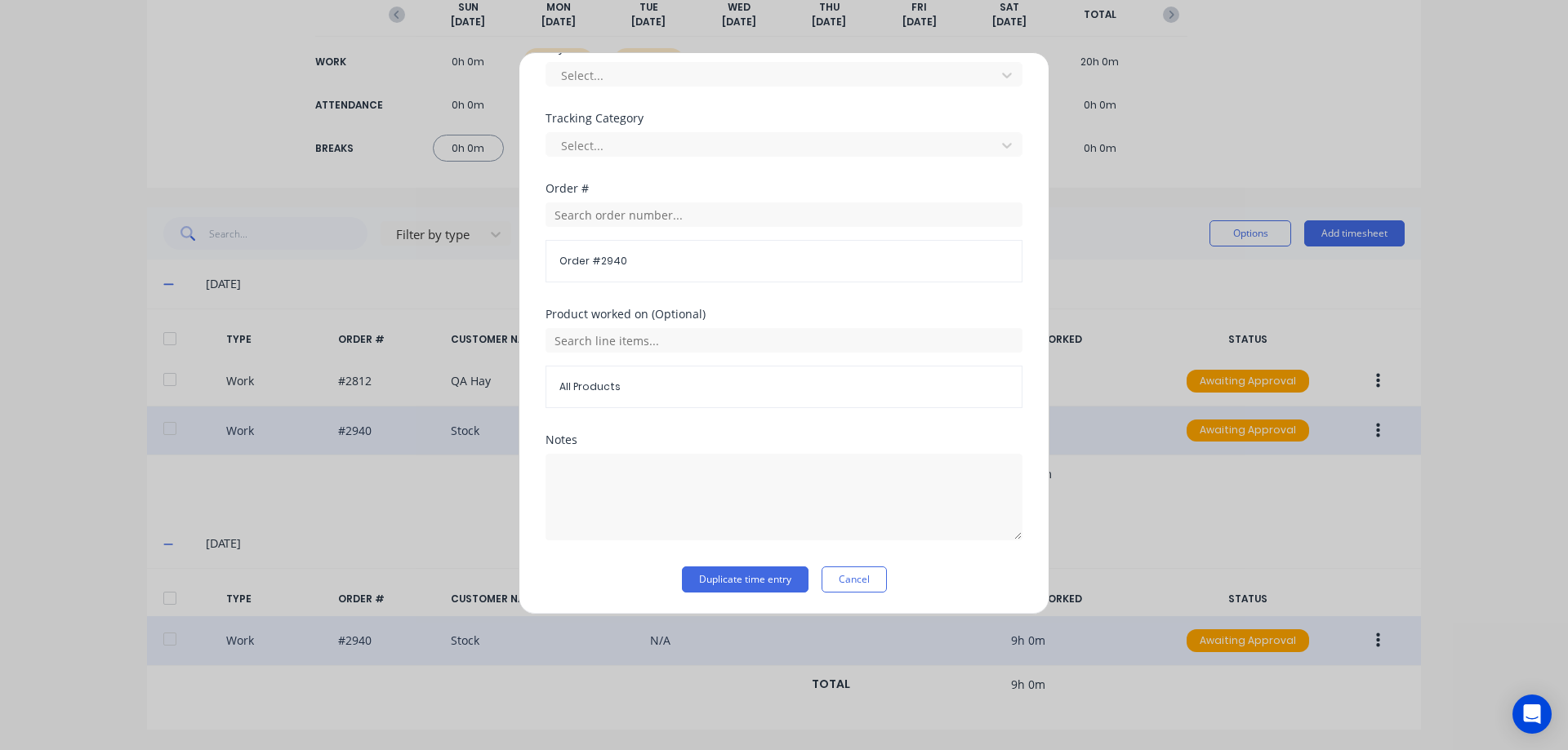
scroll to position [574, 0]
click at [743, 586] on button "Duplicate time entry" at bounding box center [744, 578] width 126 height 26
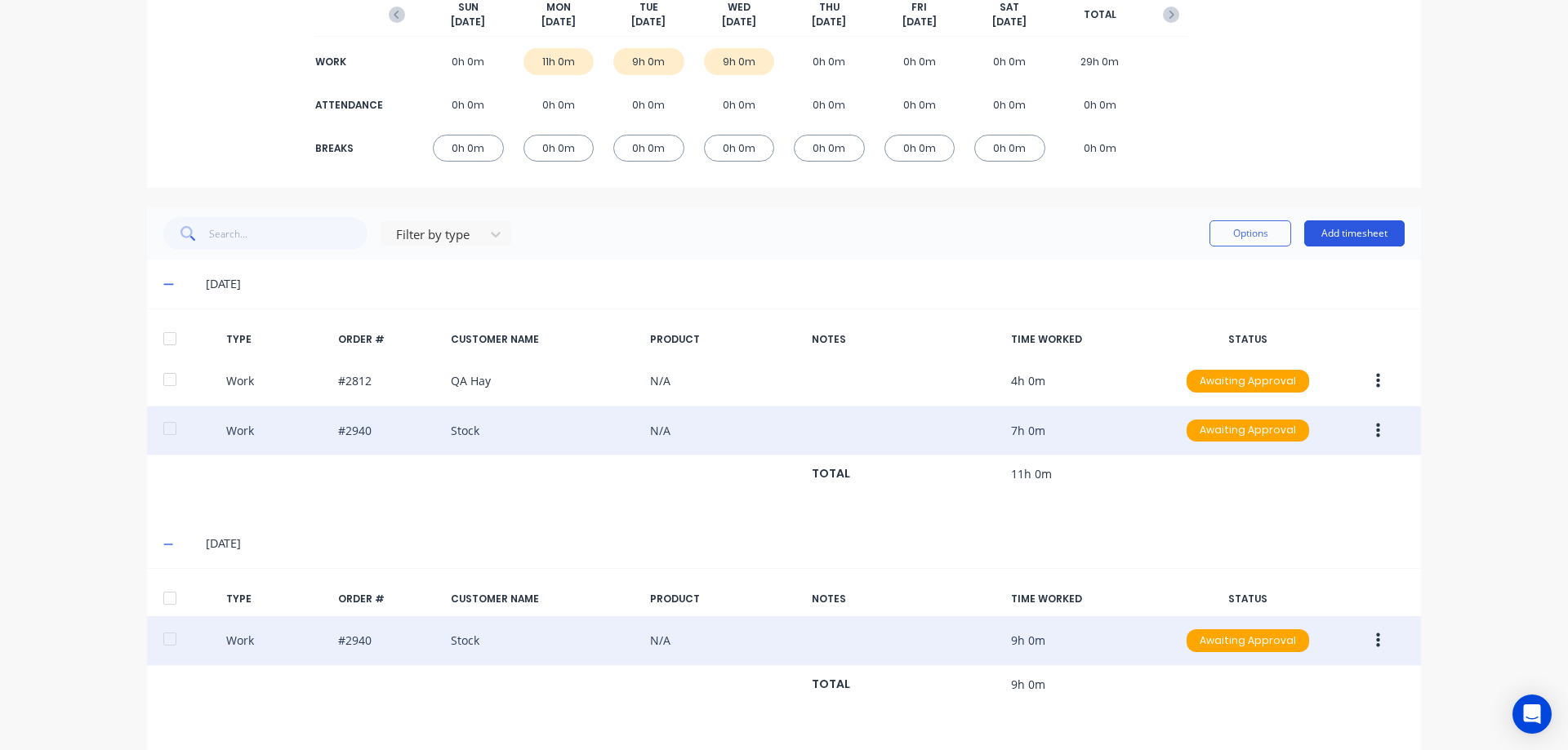
click at [1381, 235] on button "Add timesheet" at bounding box center [1353, 234] width 100 height 26
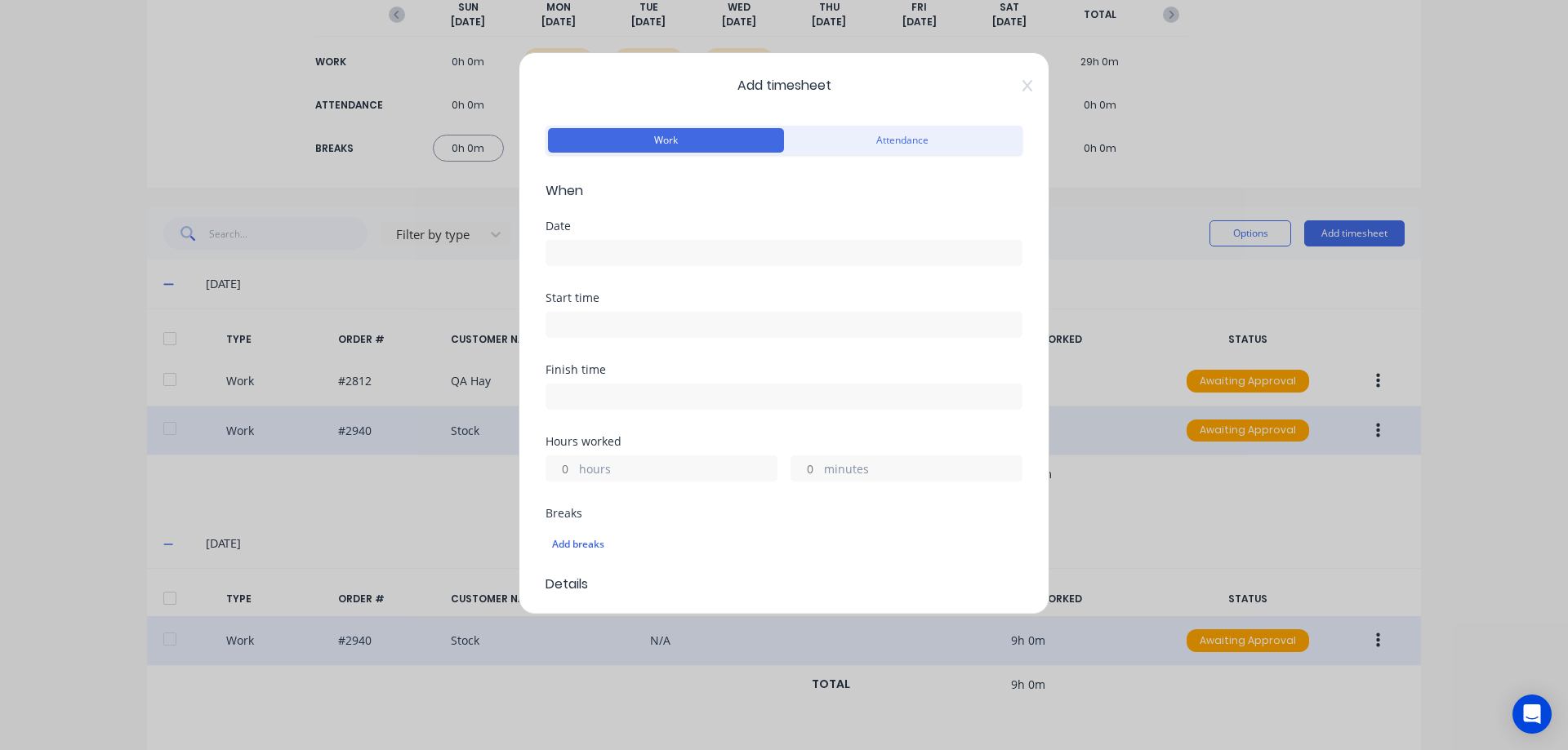
click at [622, 258] on input at bounding box center [784, 253] width 475 height 25
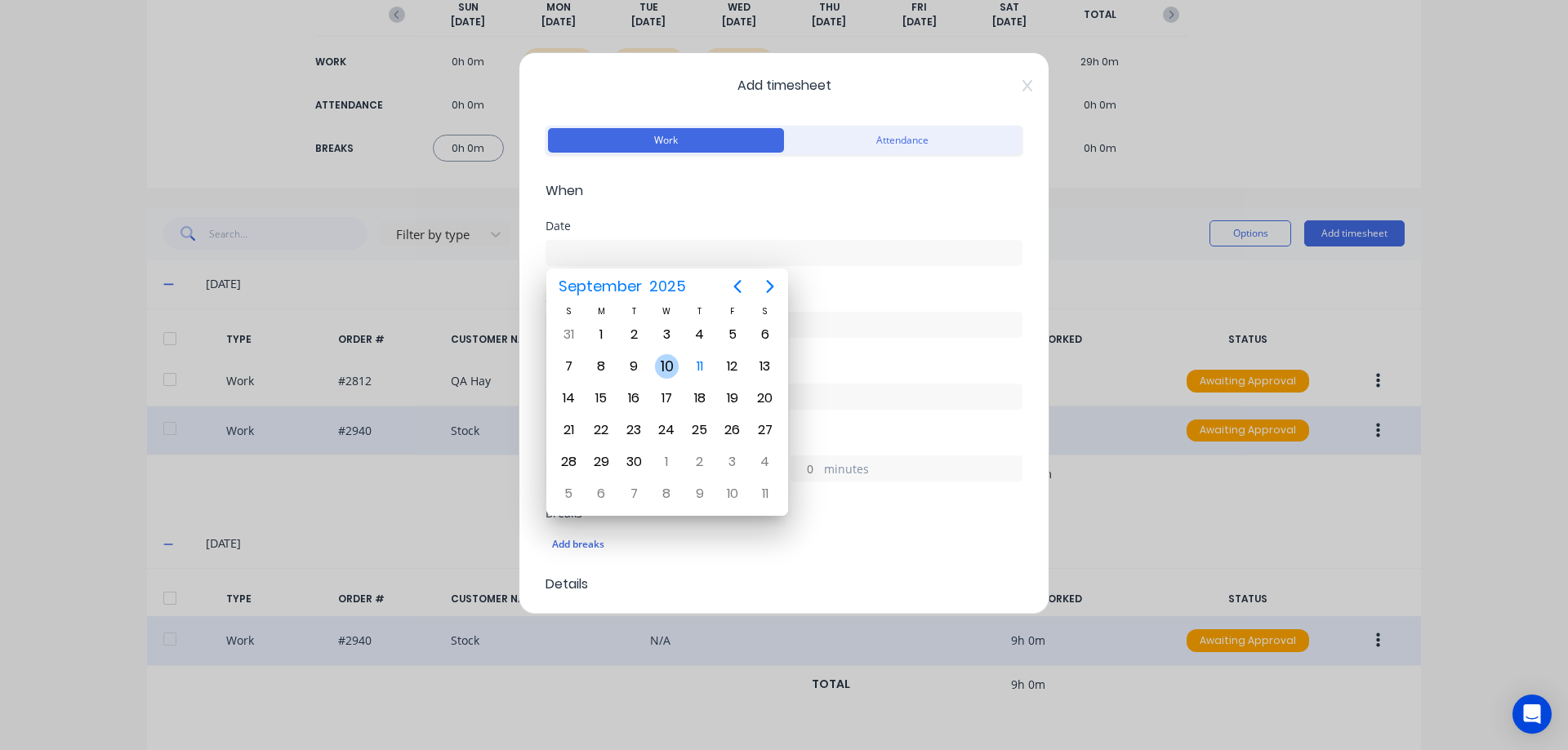
click at [660, 373] on div "10" at bounding box center [666, 366] width 25 height 25
type input "[DATE]"
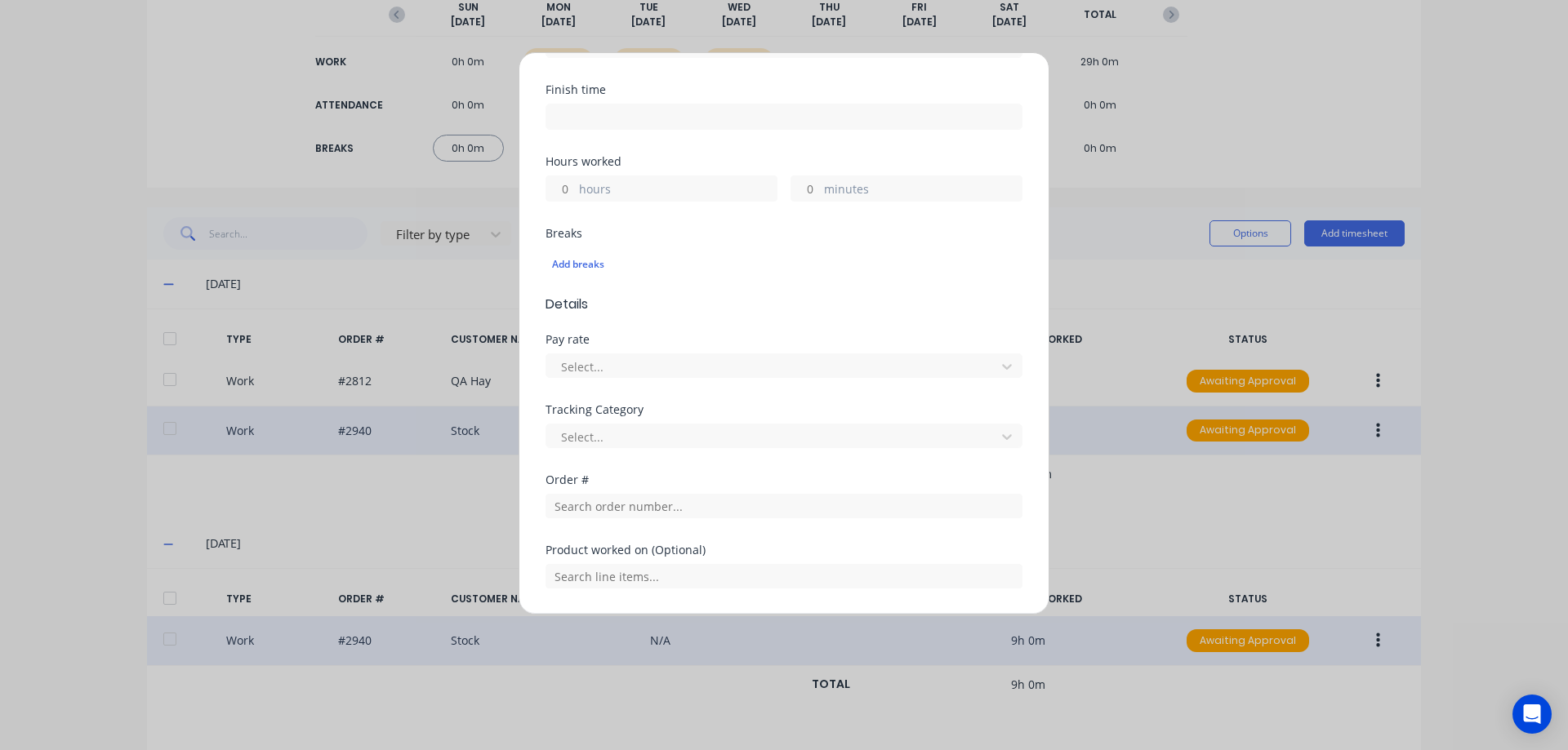
scroll to position [326, 0]
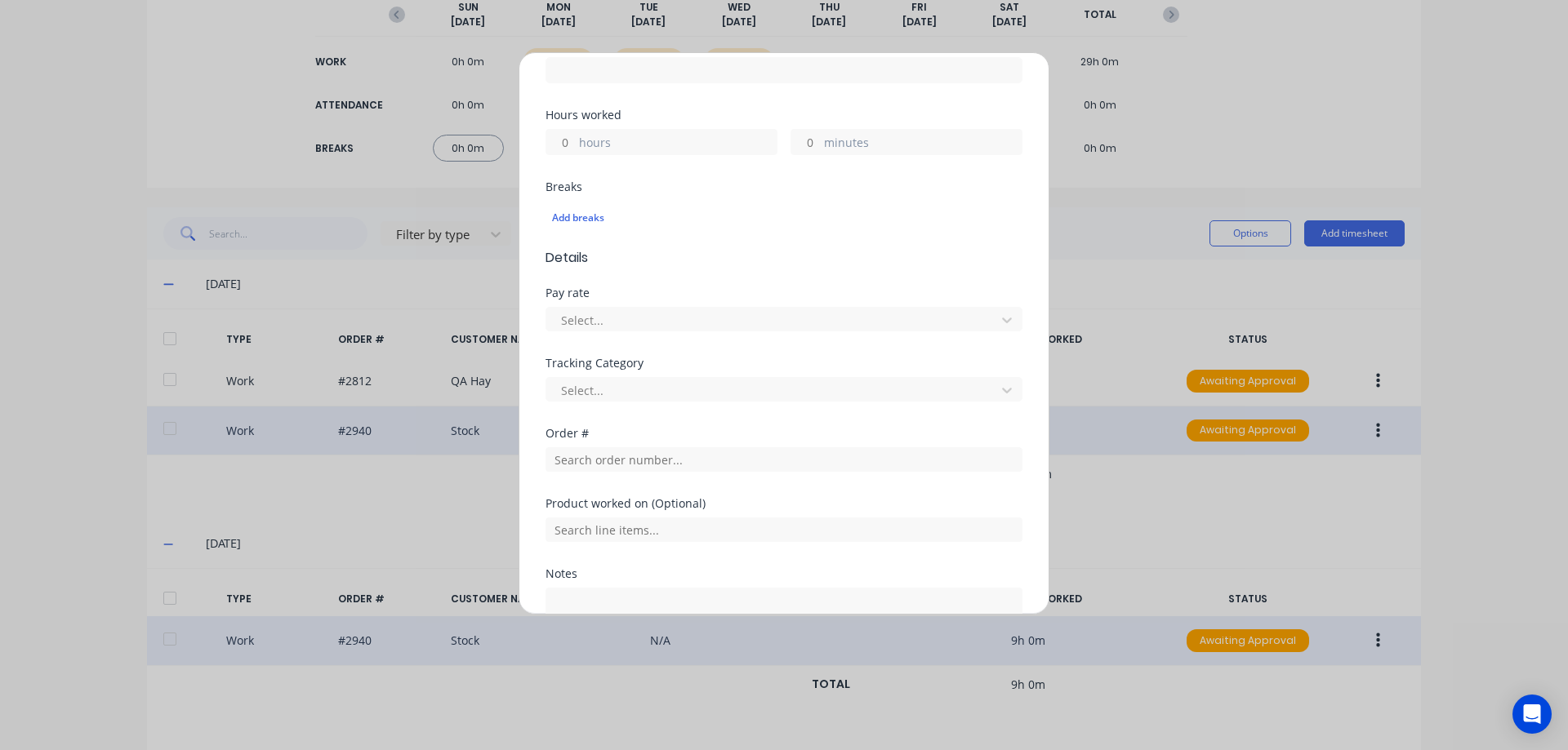
click at [569, 140] on input "hours" at bounding box center [560, 142] width 28 height 25
type input "1"
click at [586, 453] on input "text" at bounding box center [784, 459] width 477 height 25
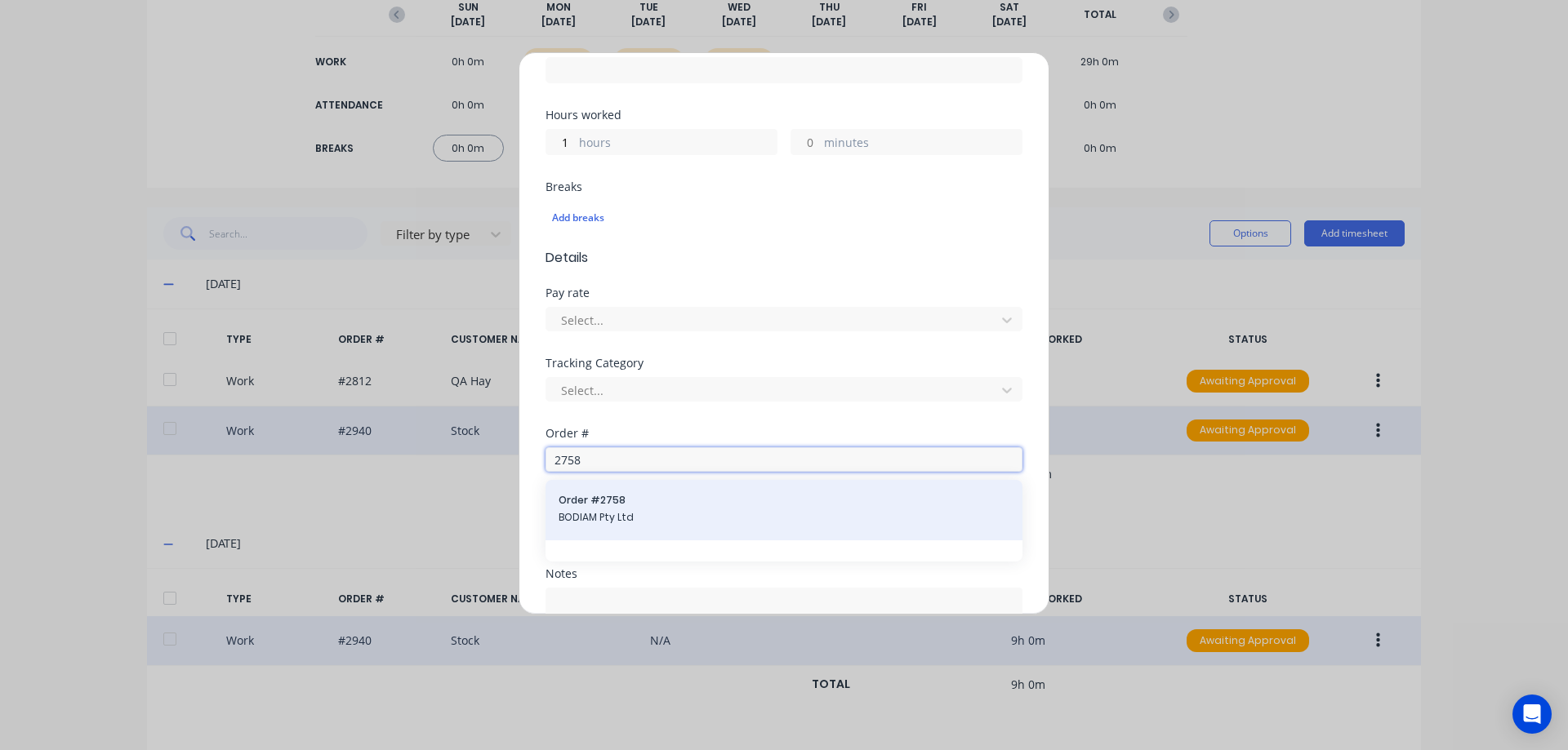
type input "2758"
click at [638, 513] on span "BODIAM Pty Ltd" at bounding box center [784, 517] width 451 height 15
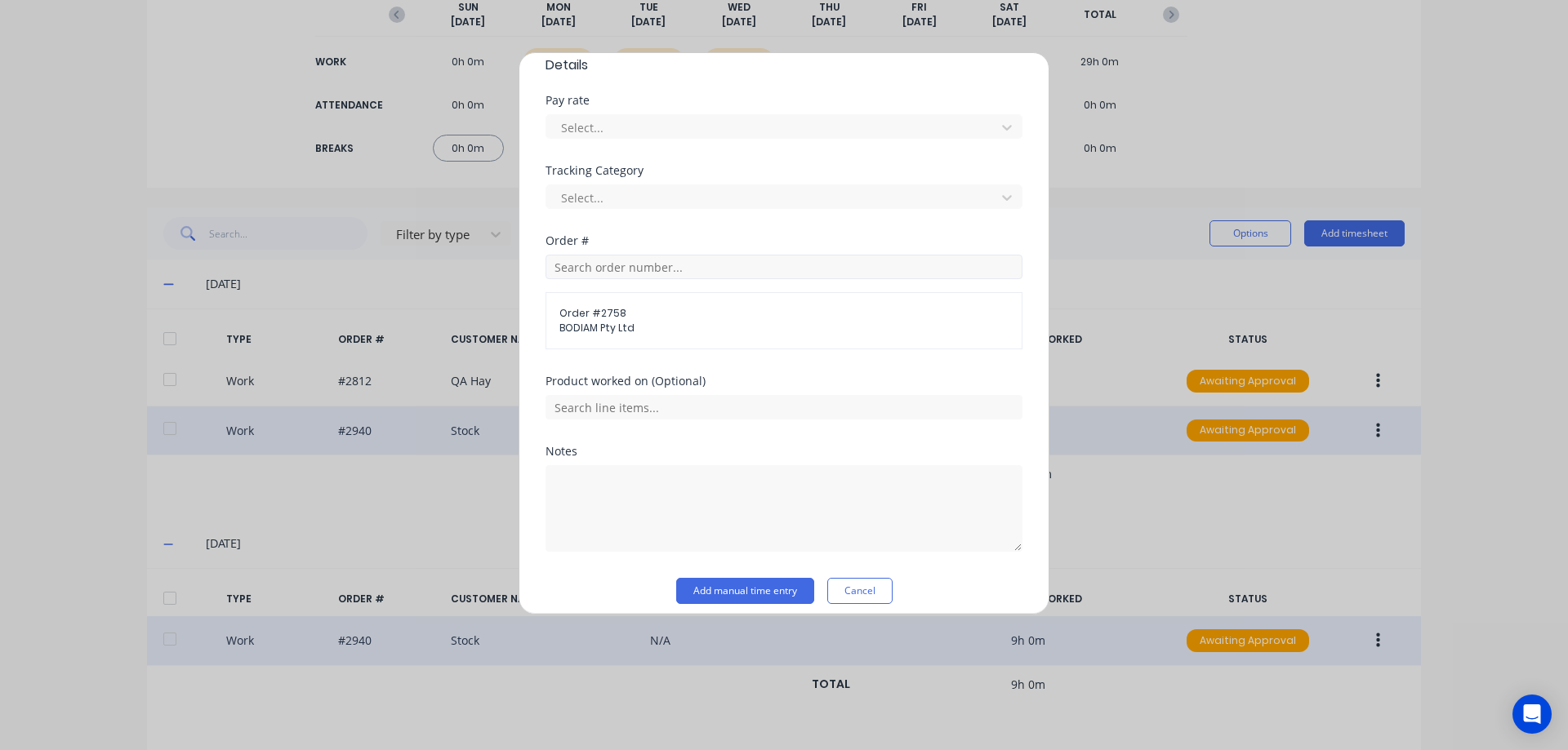
scroll to position [533, 0]
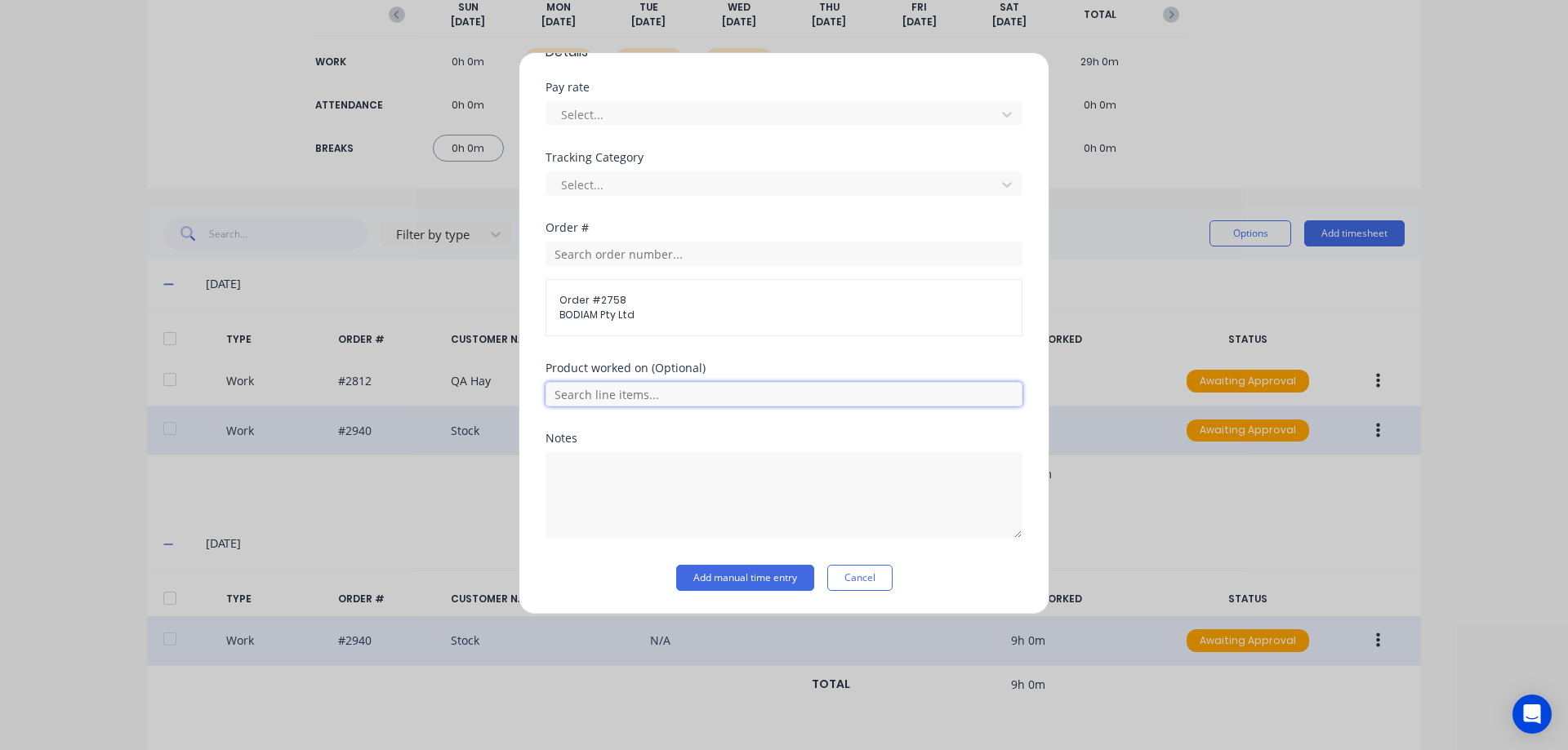
click at [634, 403] on input "text" at bounding box center [784, 394] width 477 height 25
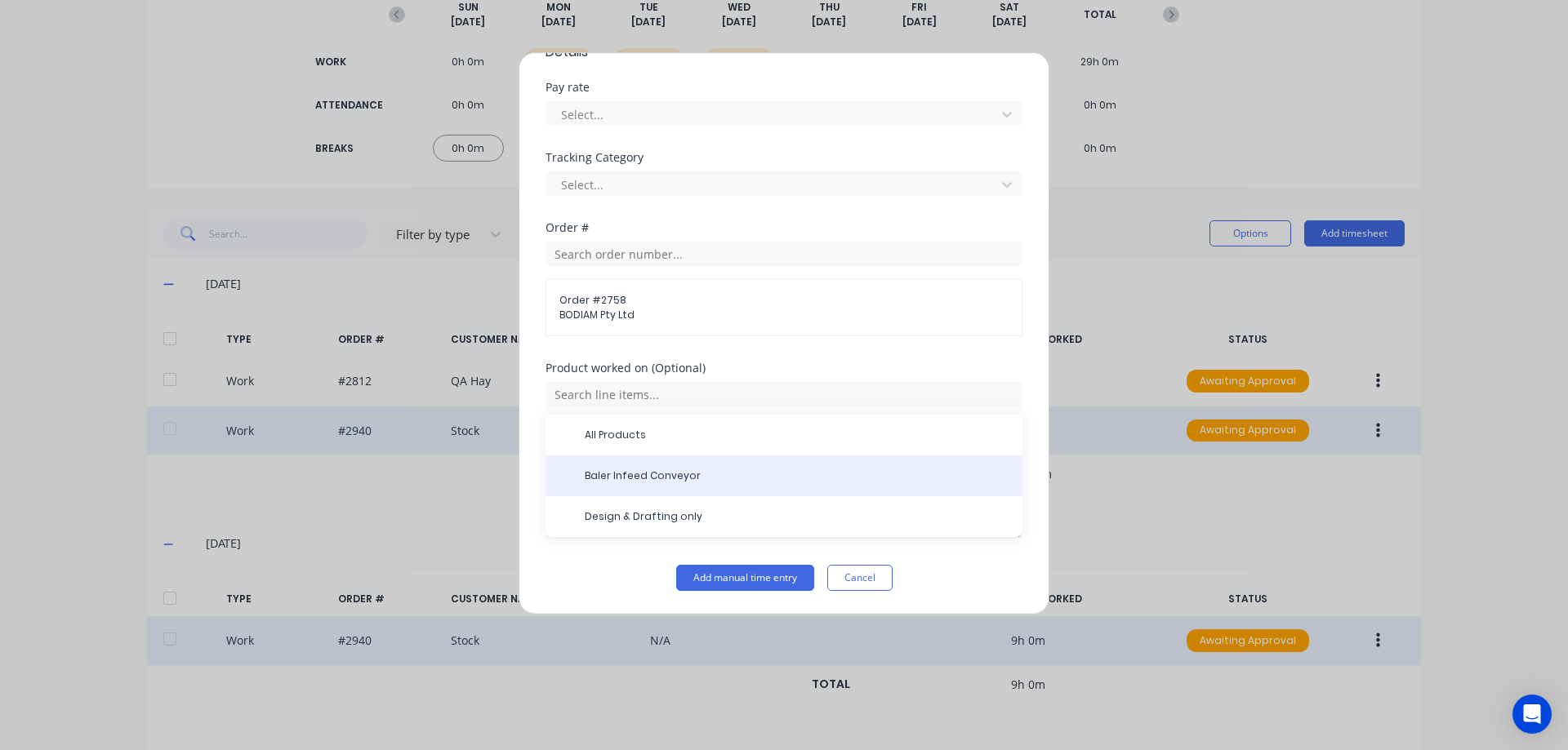
click at [642, 478] on span "Baler Infeed Conveyor" at bounding box center [796, 476] width 424 height 15
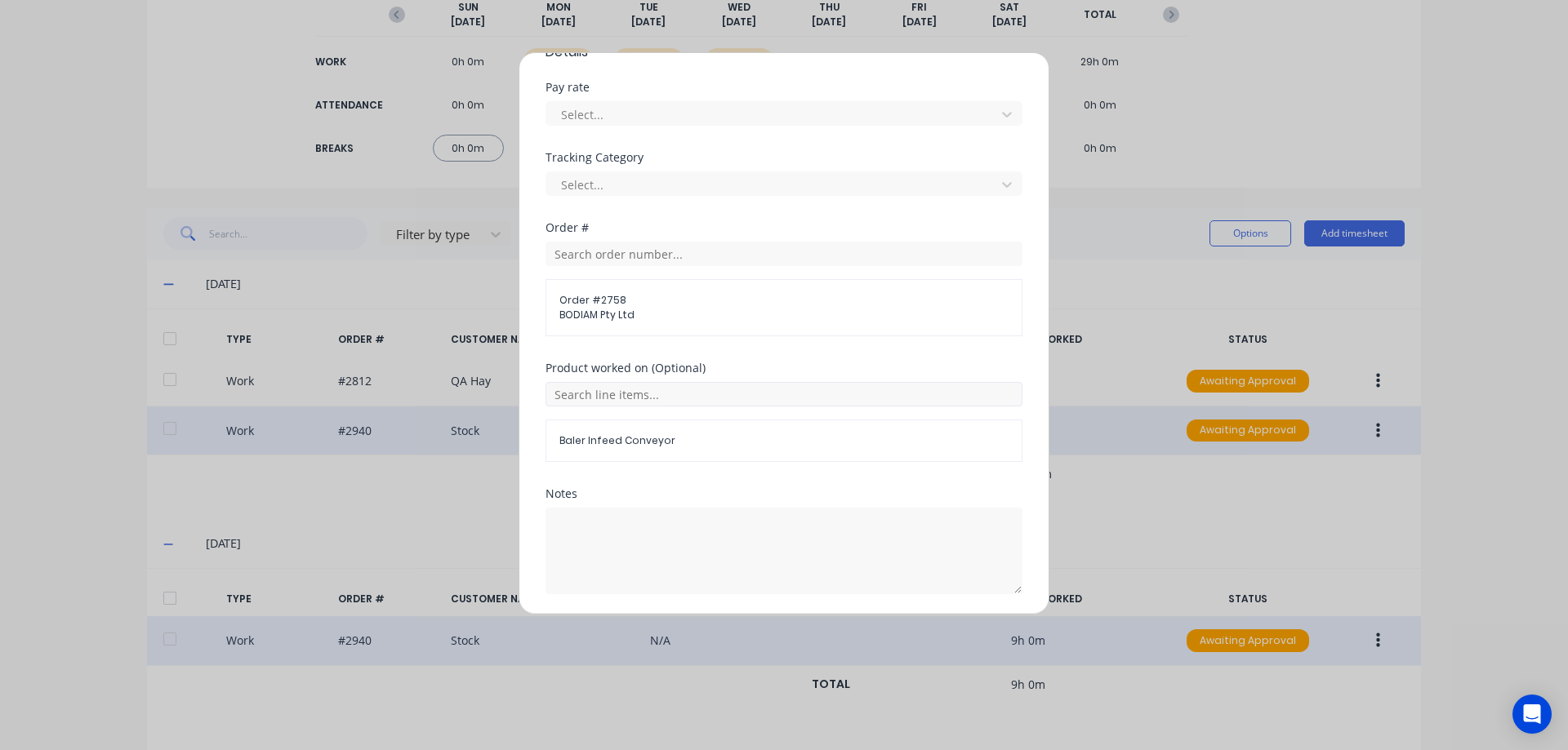
scroll to position [588, 0]
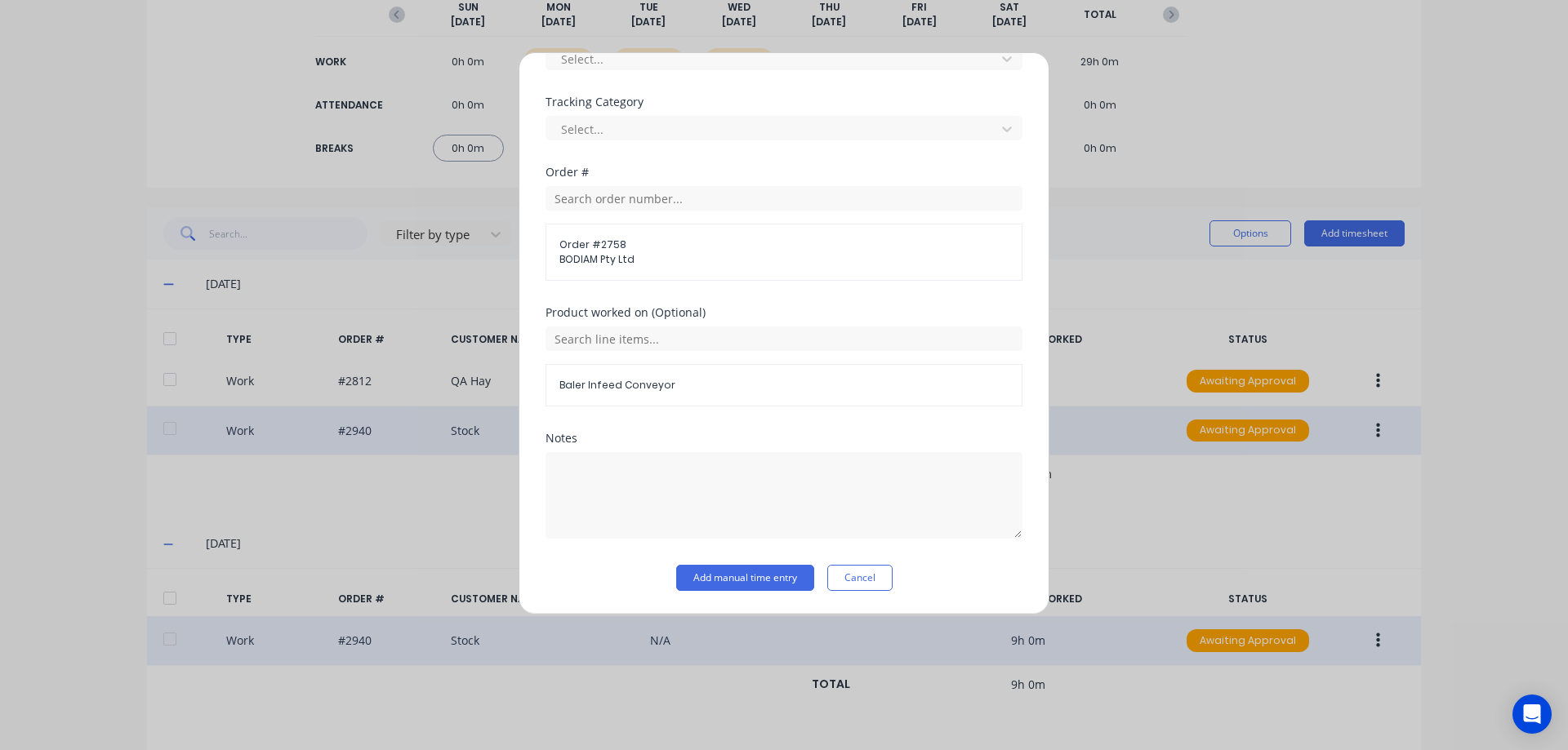
click at [752, 564] on div "Notes" at bounding box center [784, 499] width 477 height 133
click at [752, 571] on button "Add manual time entry" at bounding box center [745, 578] width 138 height 26
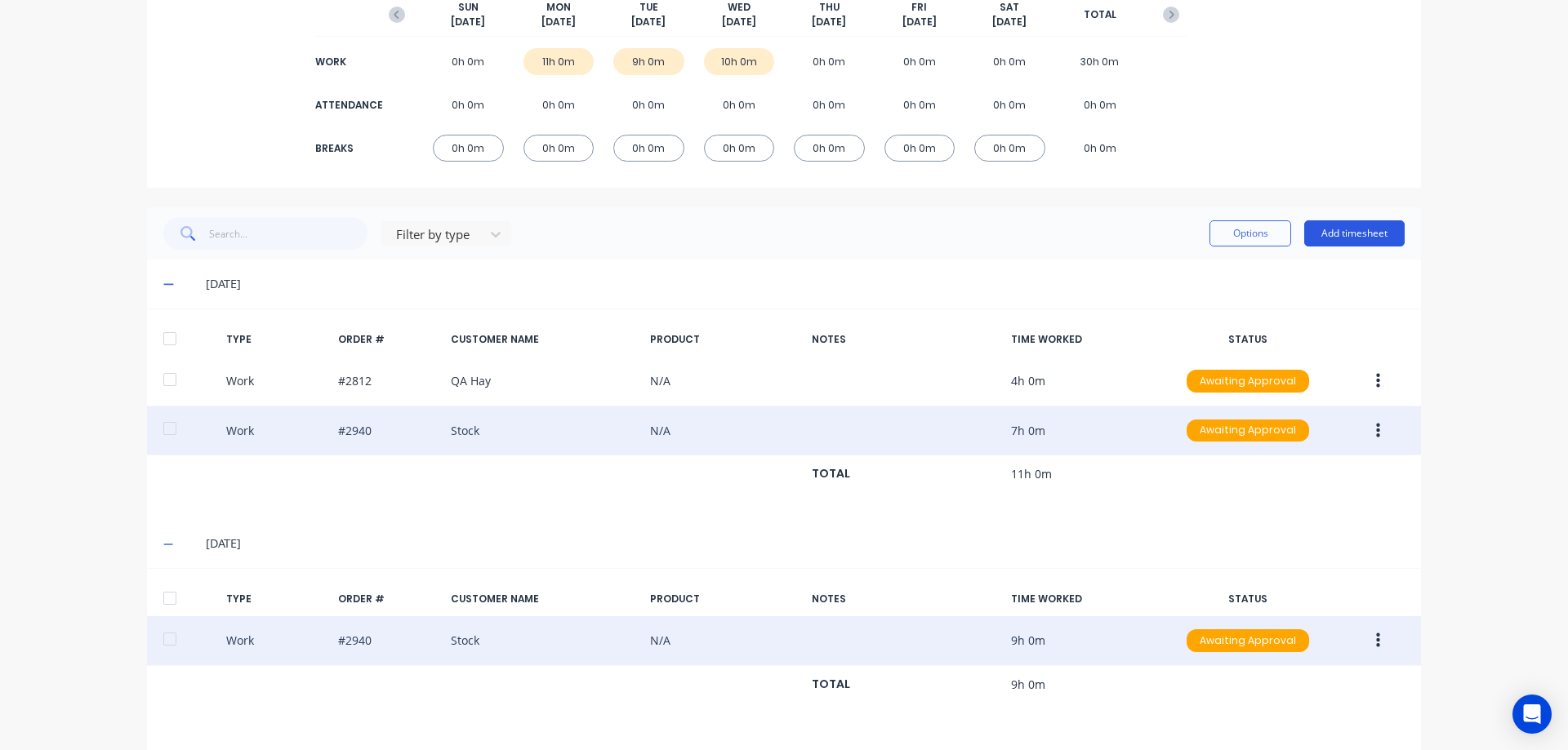
click at [1360, 245] on button "Add timesheet" at bounding box center [1353, 234] width 100 height 26
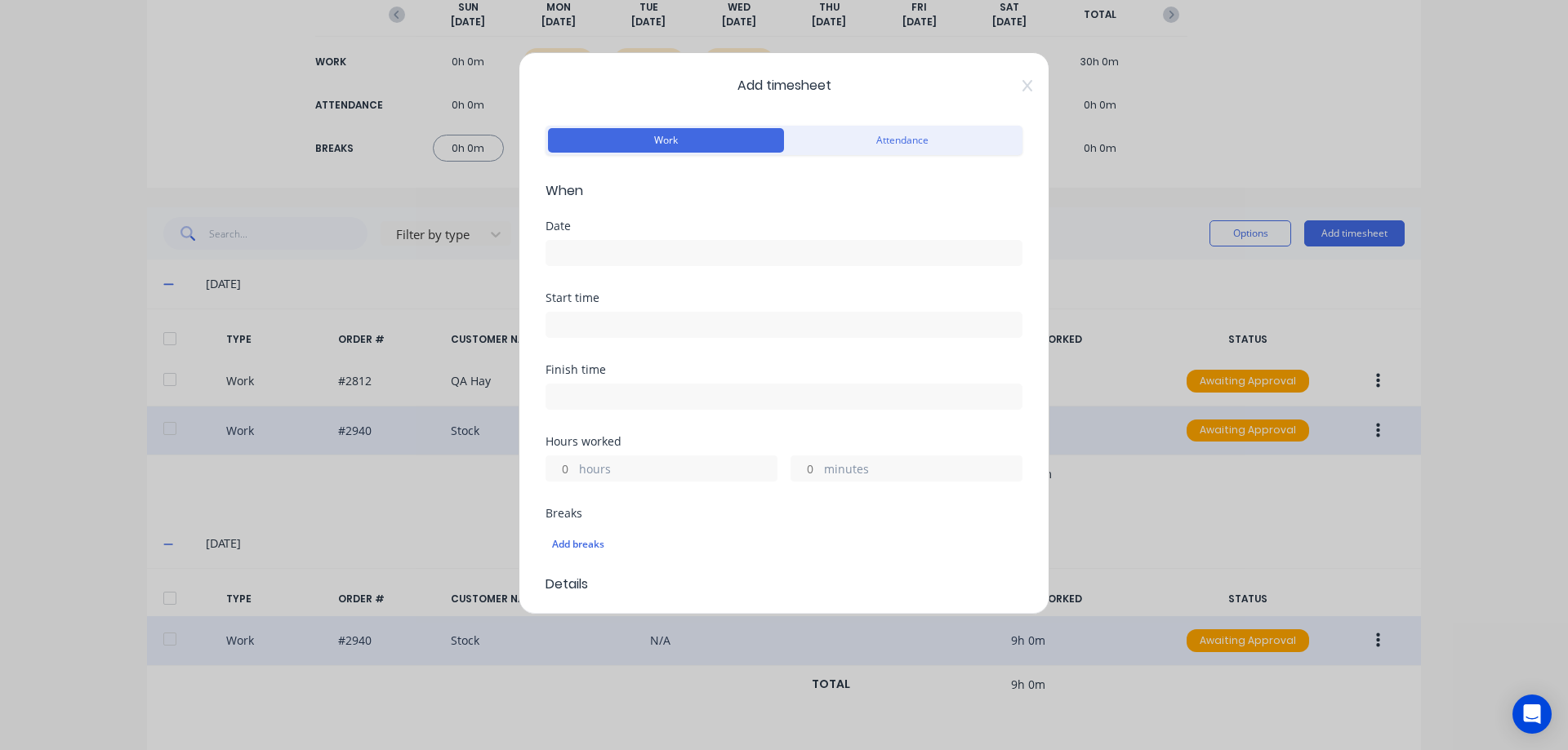
click at [609, 247] on input at bounding box center [784, 253] width 475 height 25
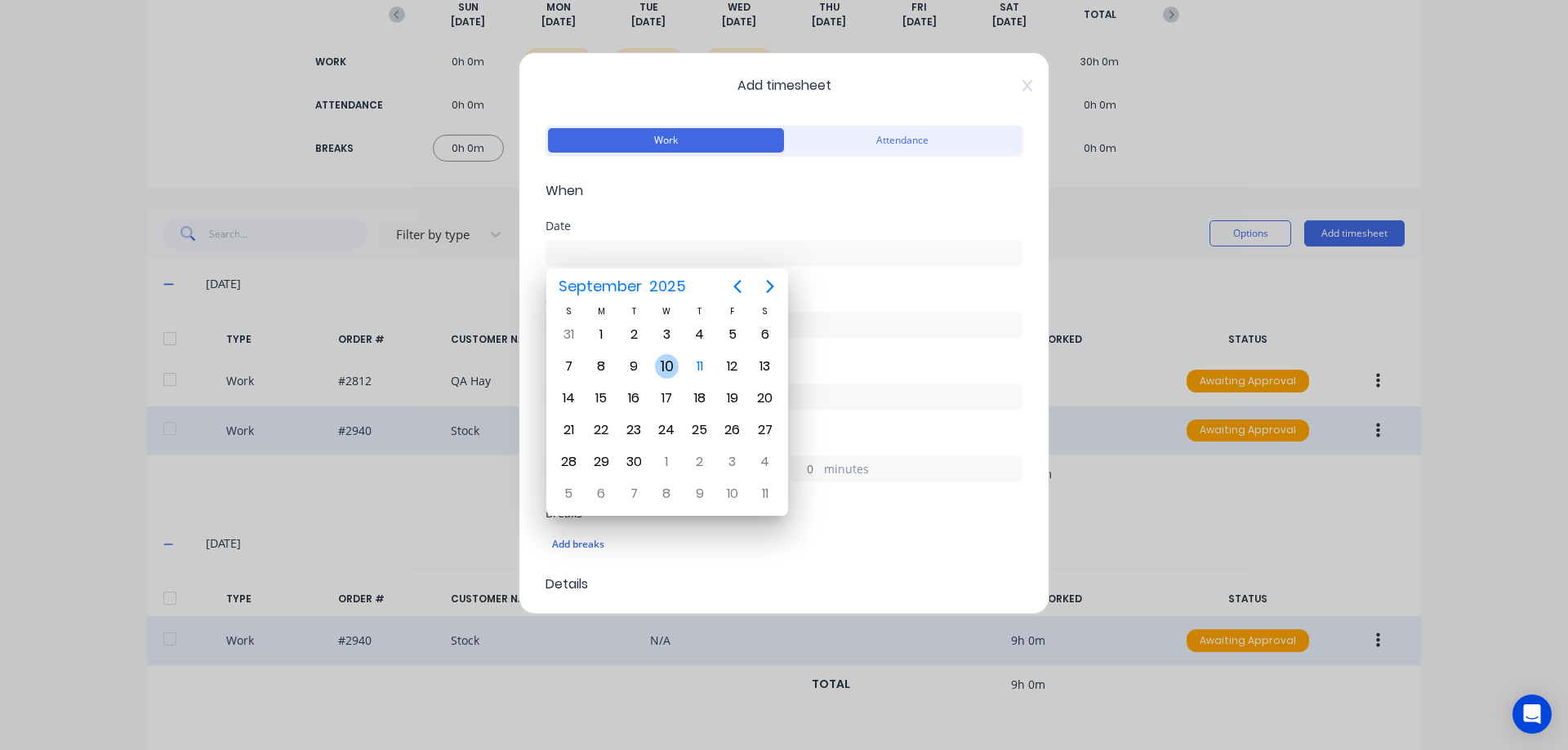
click at [664, 373] on div "10" at bounding box center [666, 366] width 25 height 25
type input "[DATE]"
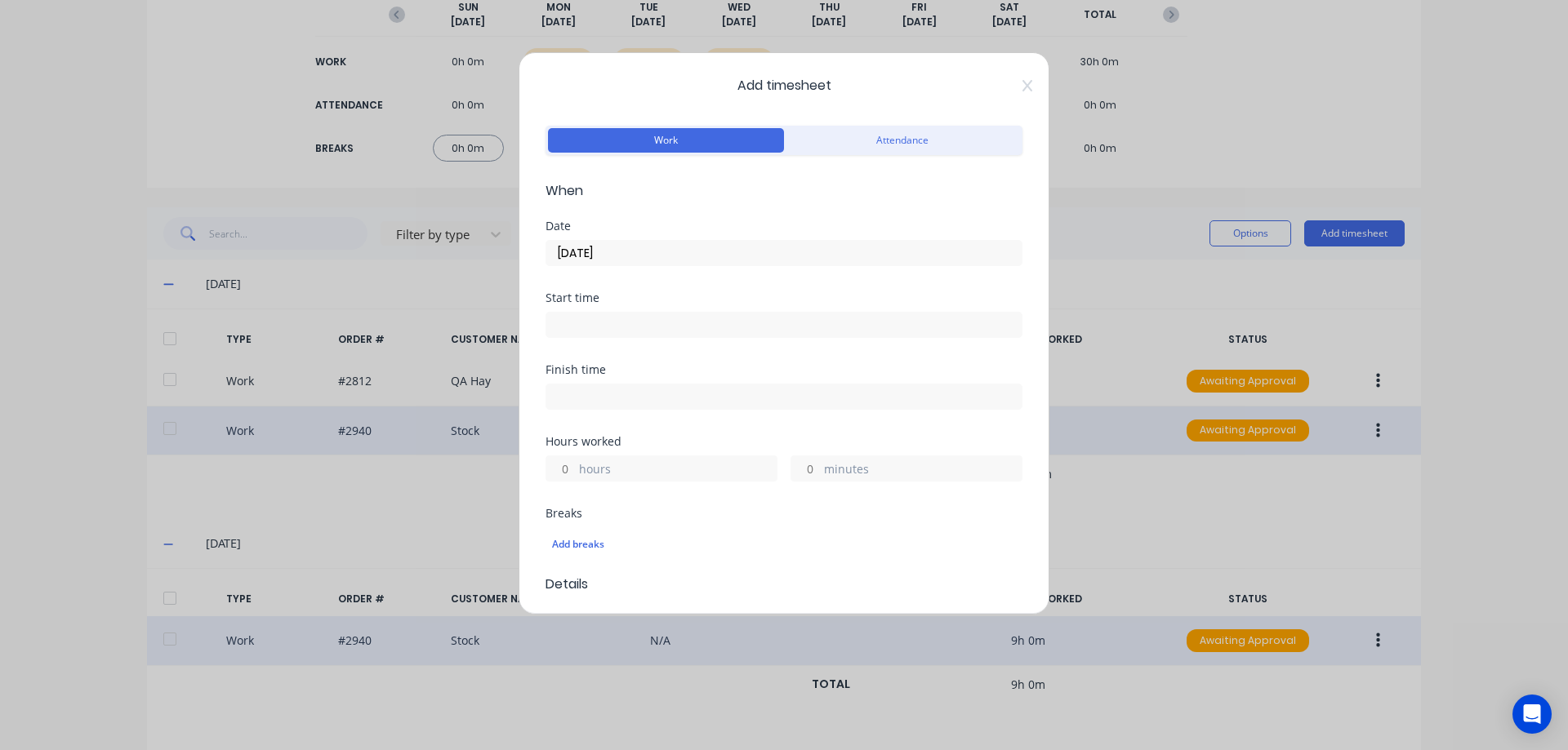
click at [567, 470] on input "hours" at bounding box center [560, 468] width 28 height 25
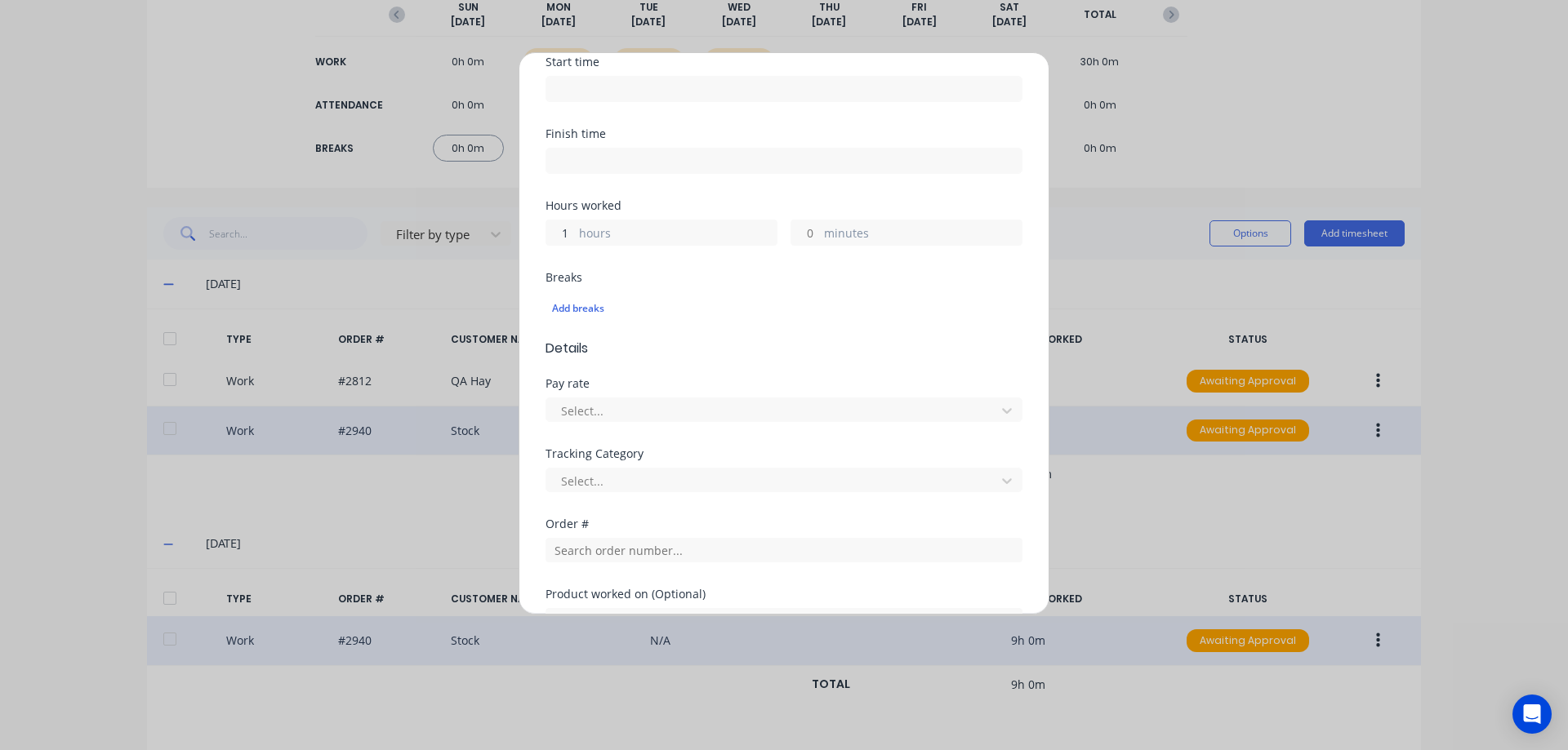
scroll to position [326, 0]
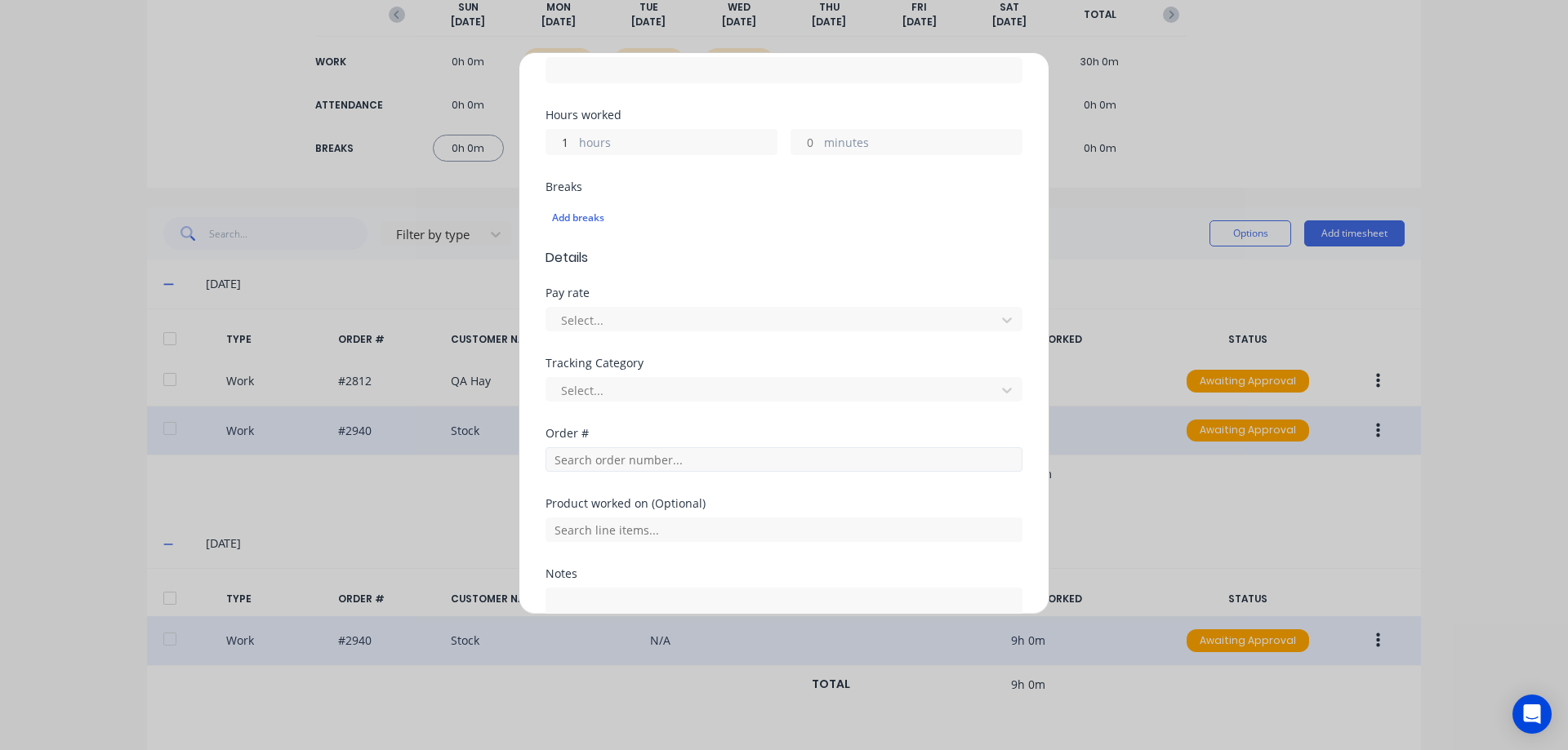
type input "1"
click at [679, 460] on input "text" at bounding box center [784, 459] width 477 height 25
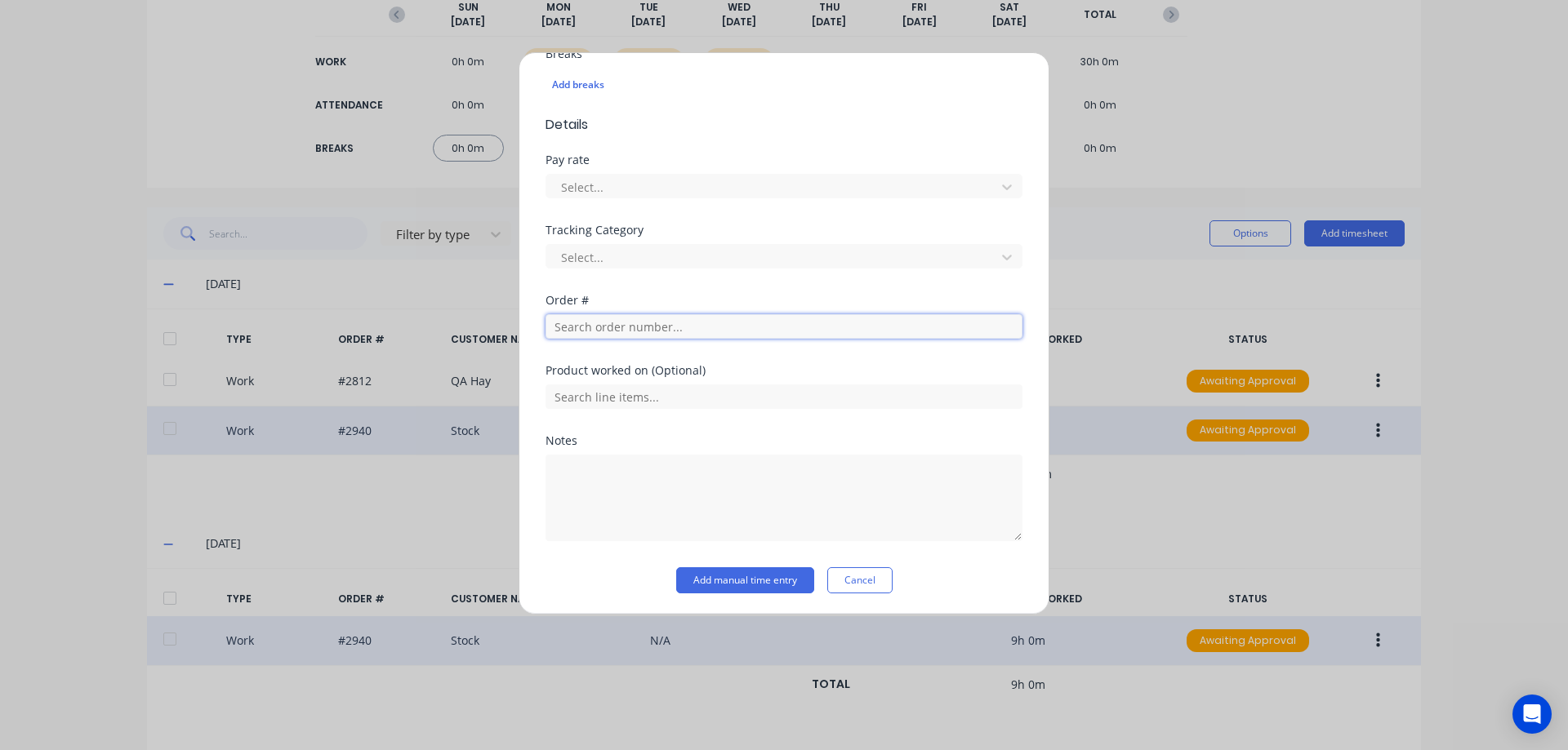
scroll to position [462, 0]
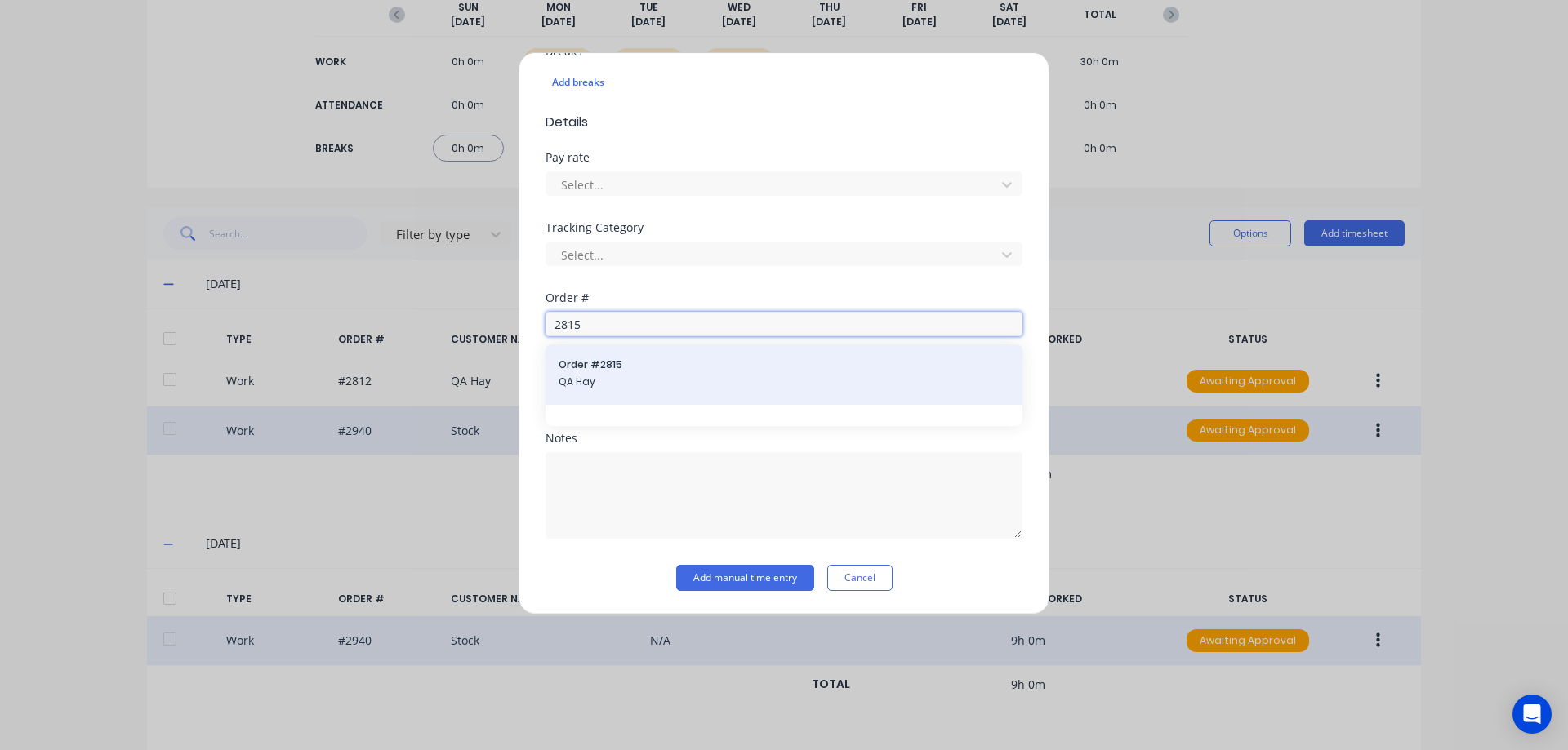
type input "2815"
click at [718, 397] on div "Order # 2815 QA Hay" at bounding box center [784, 375] width 477 height 60
click at [794, 388] on span "QA Hay" at bounding box center [784, 382] width 451 height 15
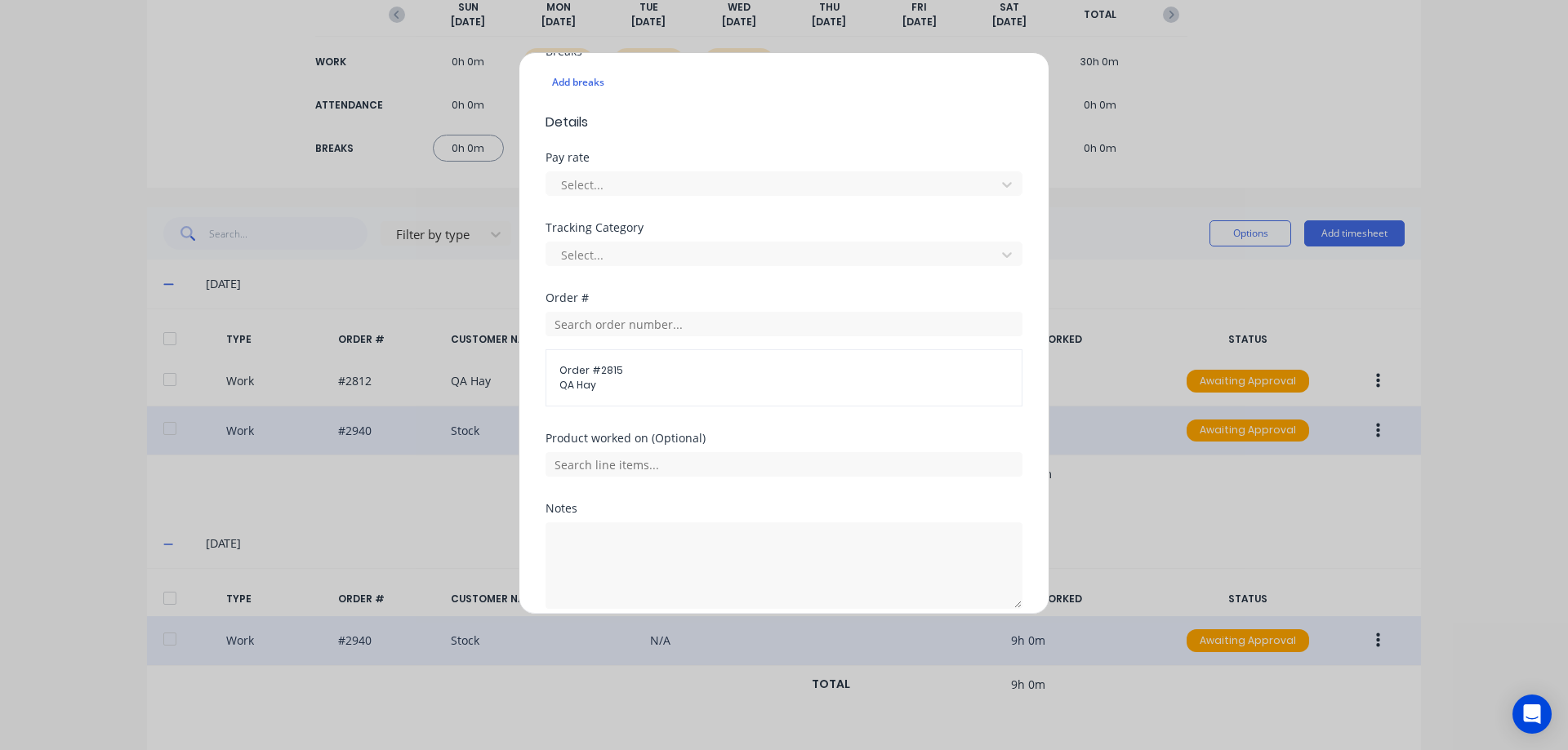
scroll to position [533, 0]
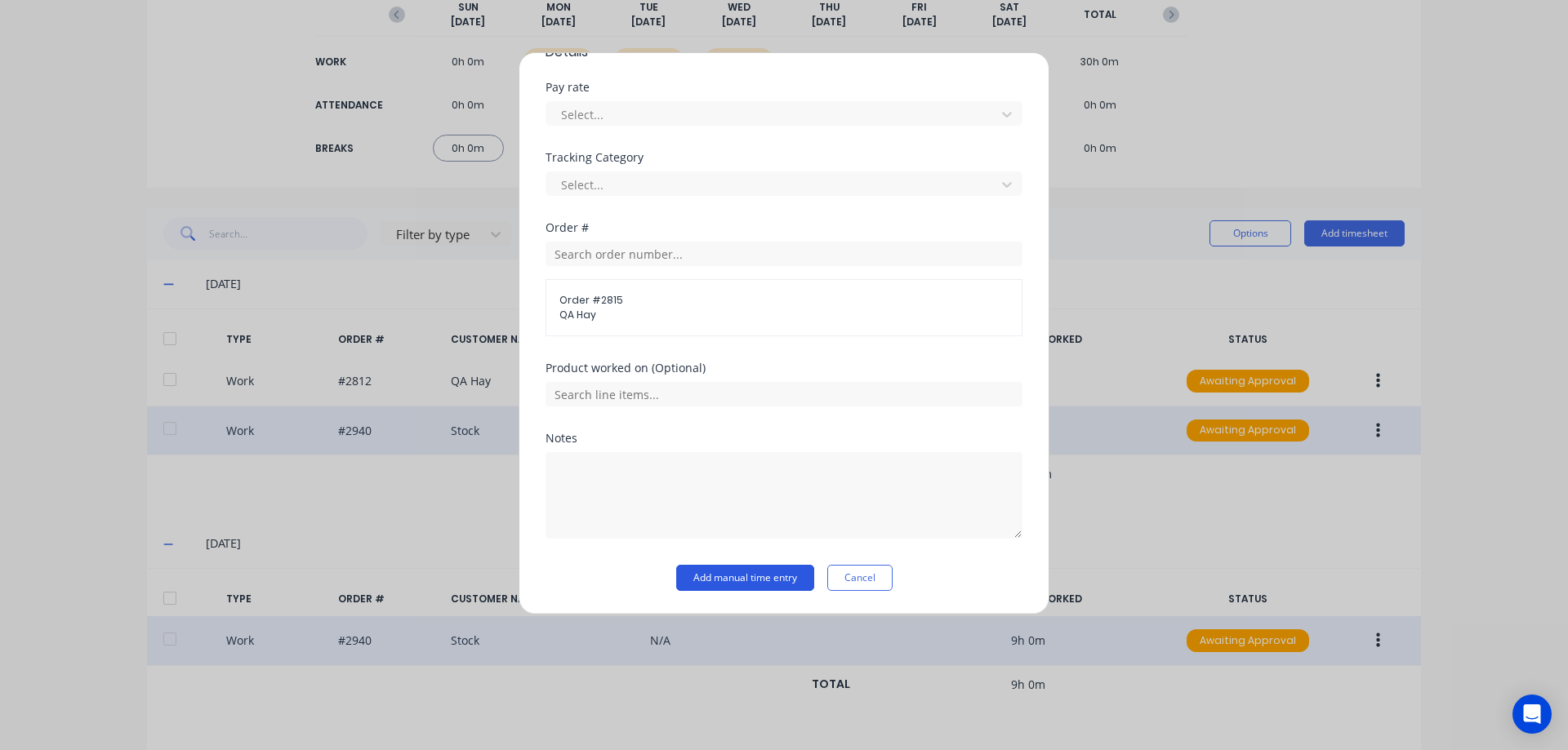
click at [766, 575] on button "Add manual time entry" at bounding box center [745, 578] width 138 height 26
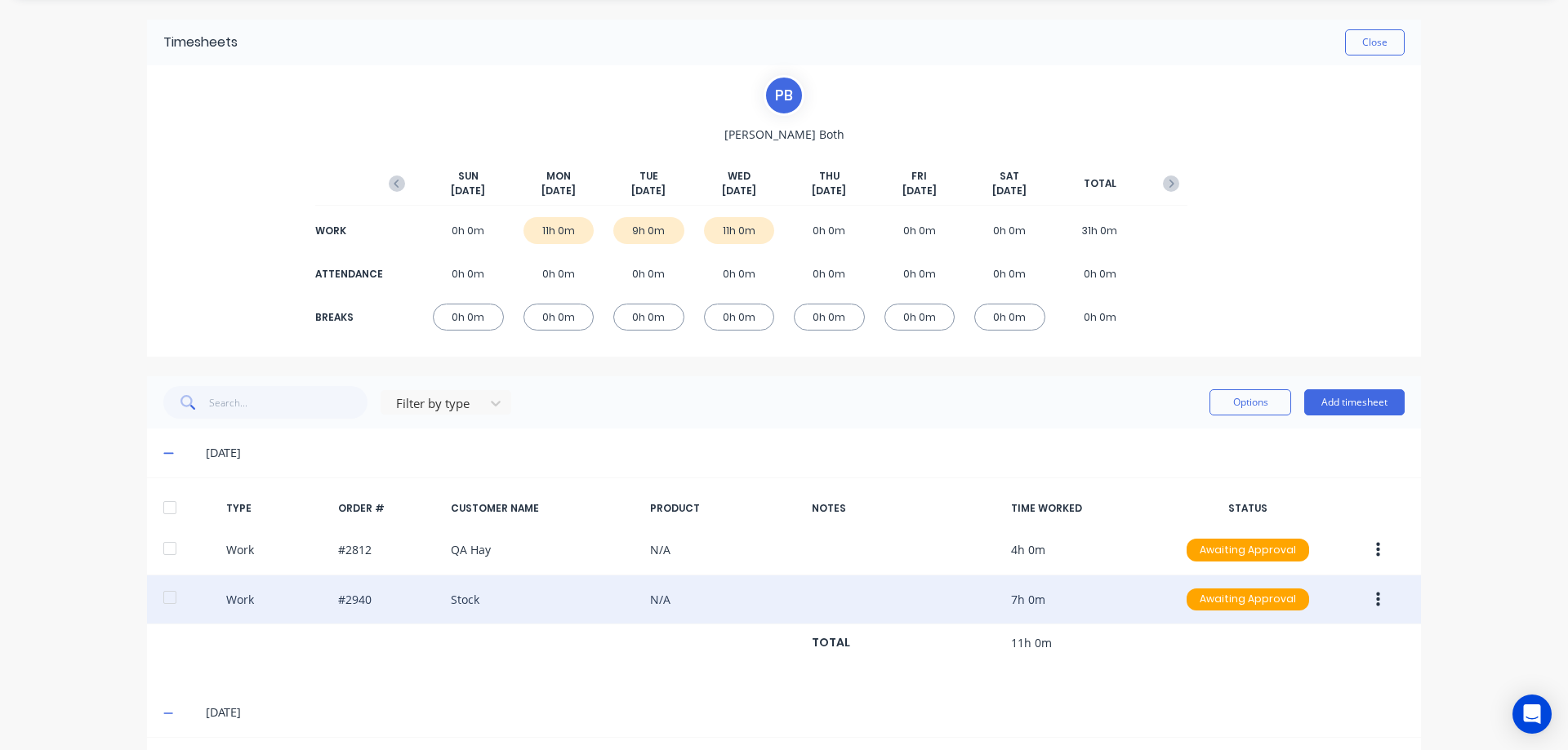
scroll to position [0, 0]
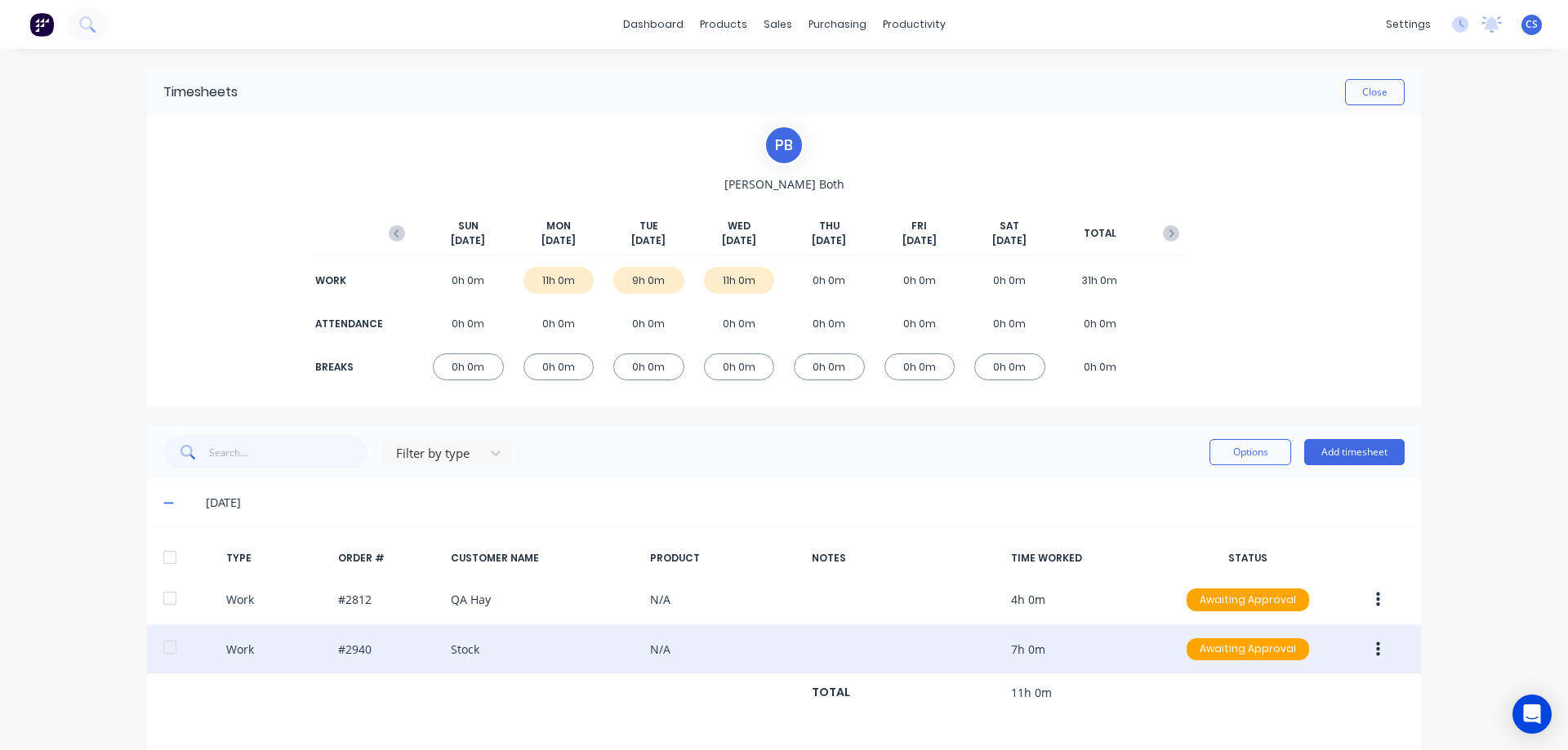
click at [85, 309] on div "dashboard products sales purchasing productivity dashboard products Product Cat…" at bounding box center [784, 375] width 1568 height 750
click at [1373, 87] on button "Close" at bounding box center [1374, 92] width 60 height 26
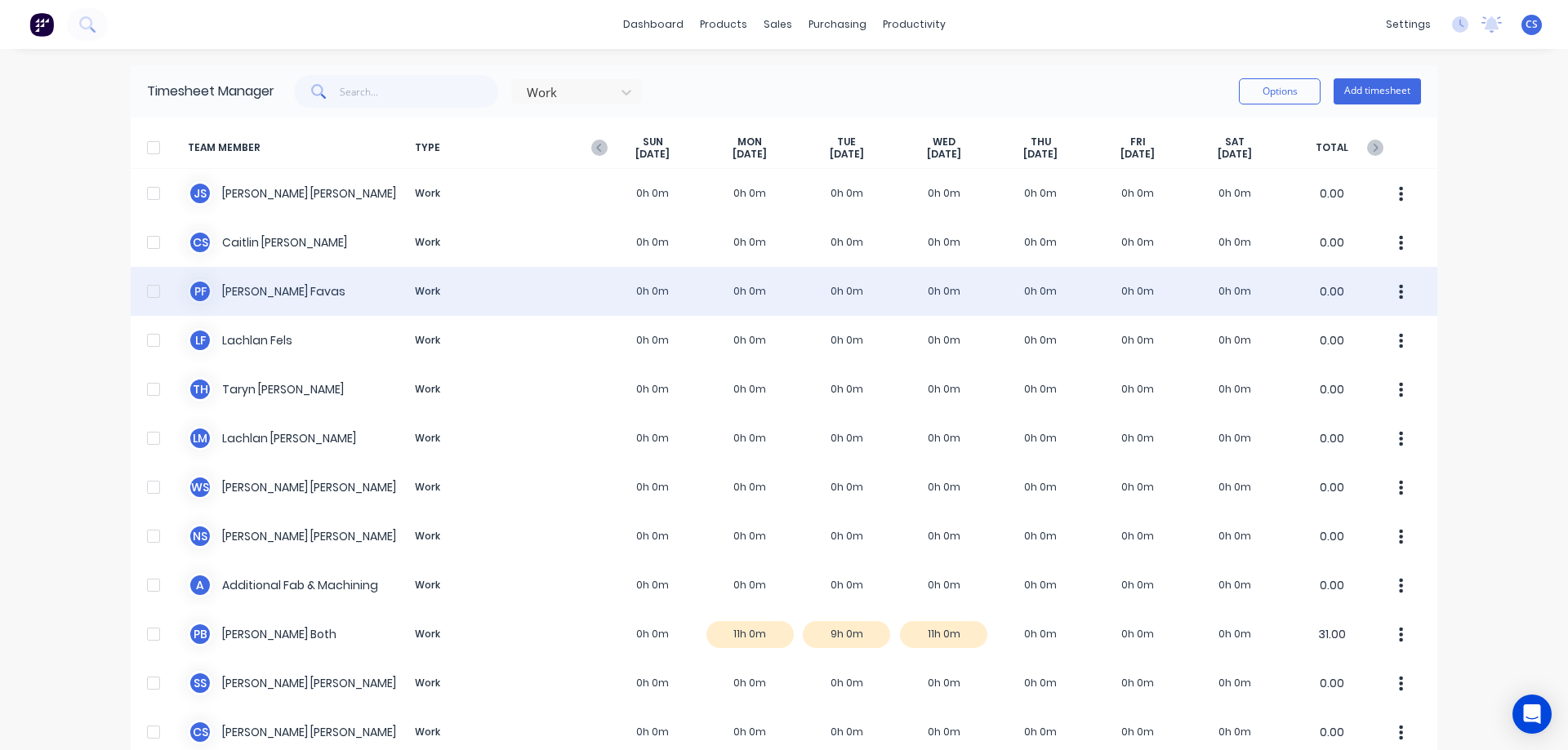
click at [550, 295] on div "P F Paul Favas Work 0h 0m 0h 0m 0h 0m 0h 0m 0h 0m 0h 0m 0h 0m 0.00" at bounding box center [784, 292] width 1306 height 49
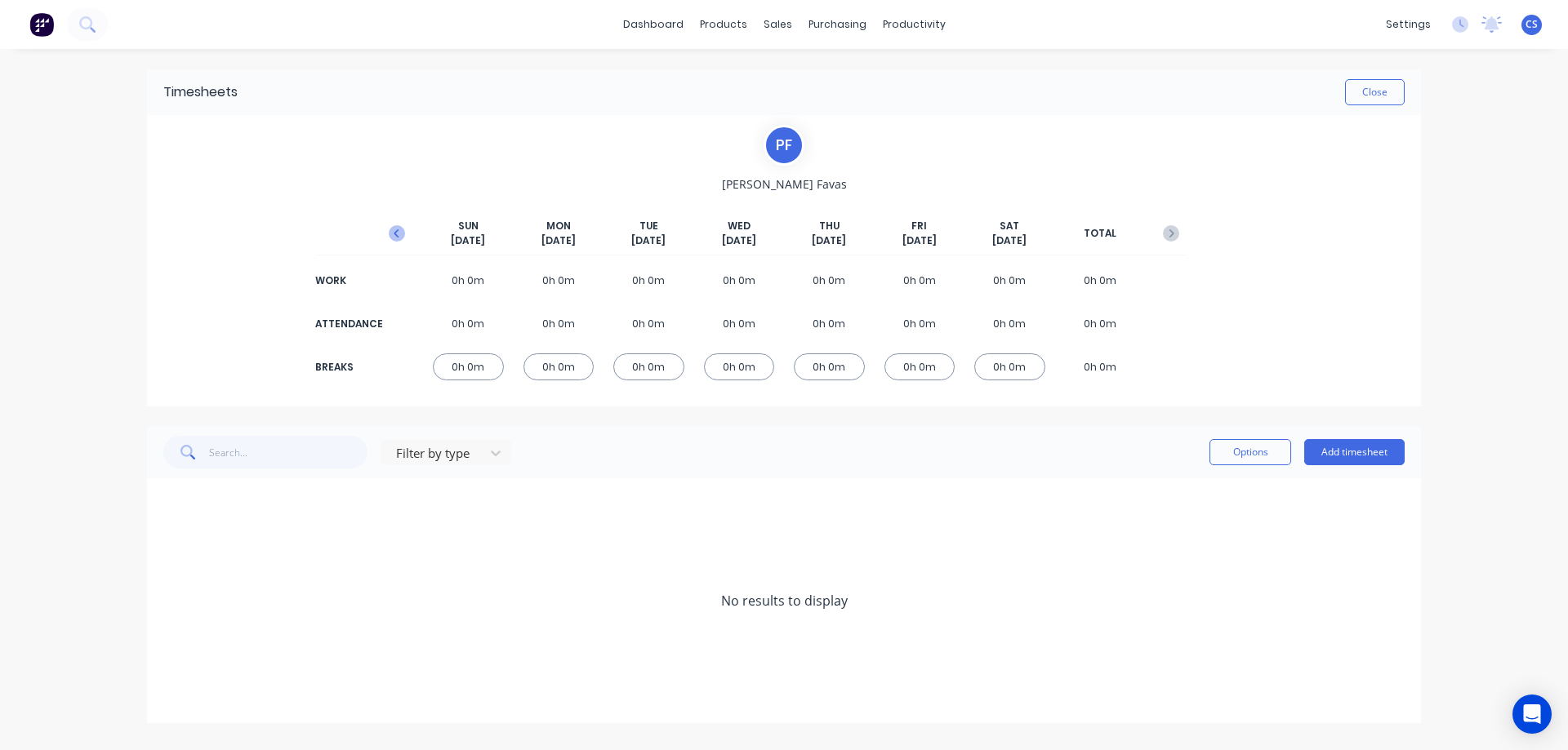
click at [401, 235] on icon "button" at bounding box center [397, 234] width 16 height 16
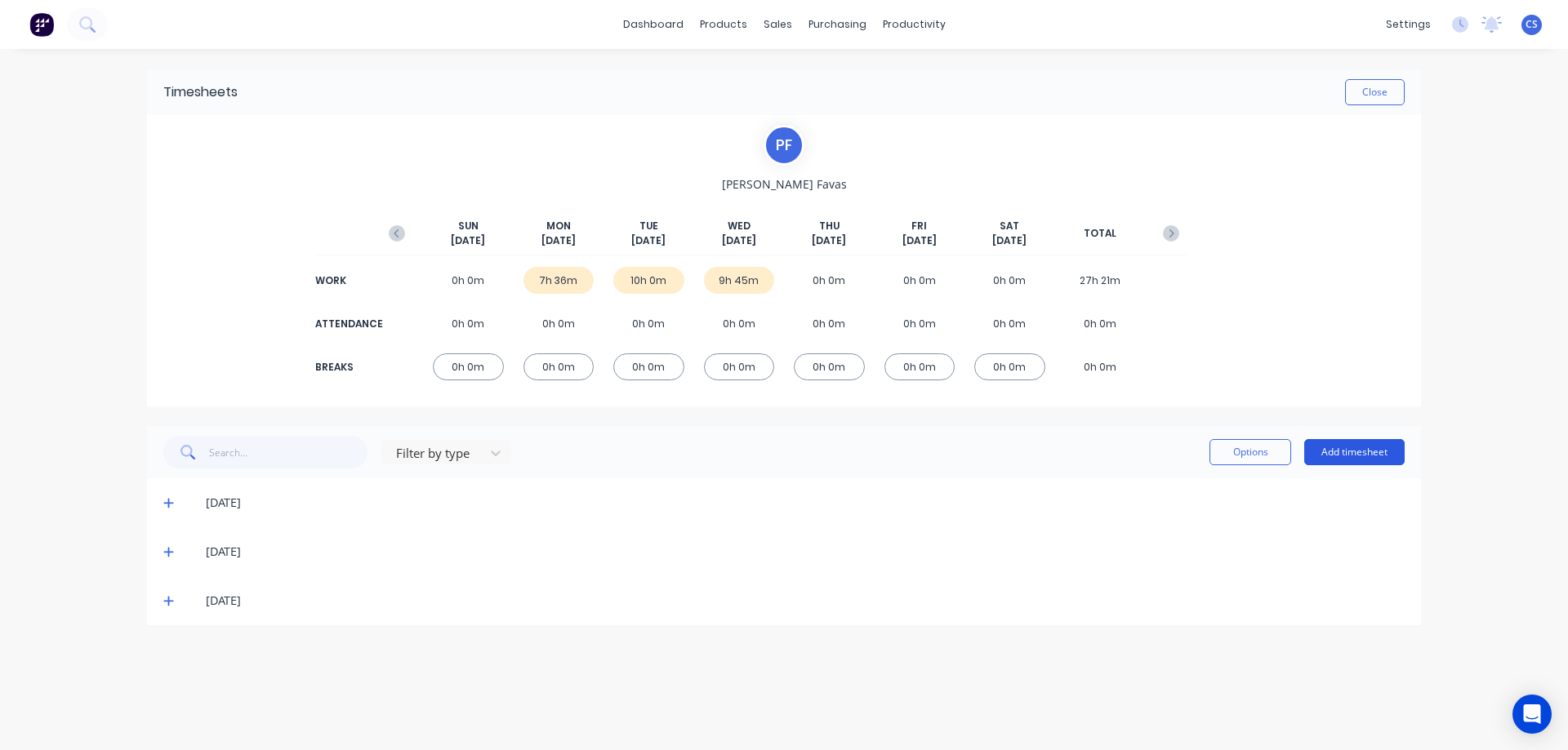
click at [1351, 455] on button "Add timesheet" at bounding box center [1353, 452] width 100 height 26
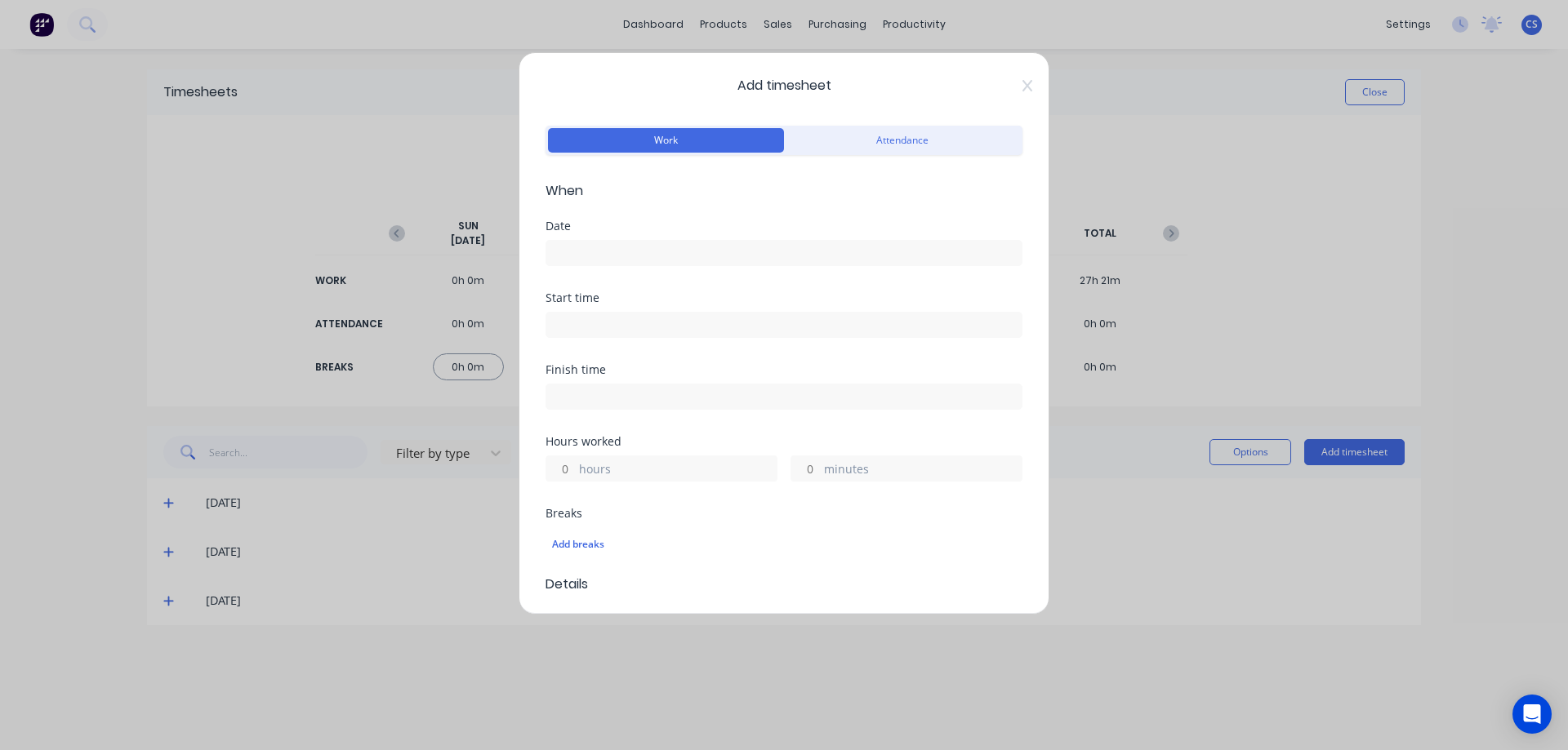
click at [661, 241] on label at bounding box center [784, 253] width 477 height 26
click at [661, 241] on input at bounding box center [784, 253] width 475 height 25
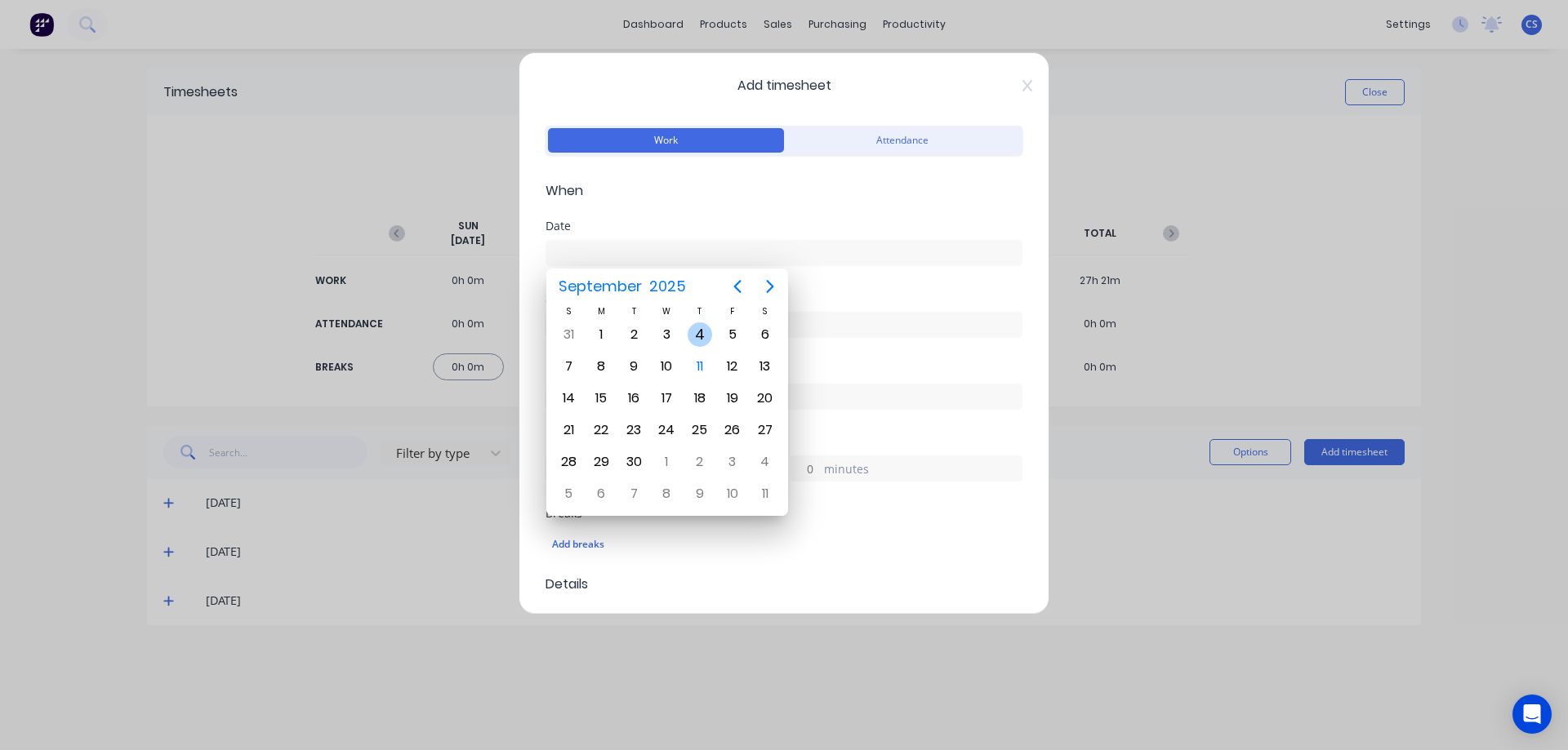
click at [694, 340] on div "4" at bounding box center [699, 335] width 25 height 25
type input "04/09/2025"
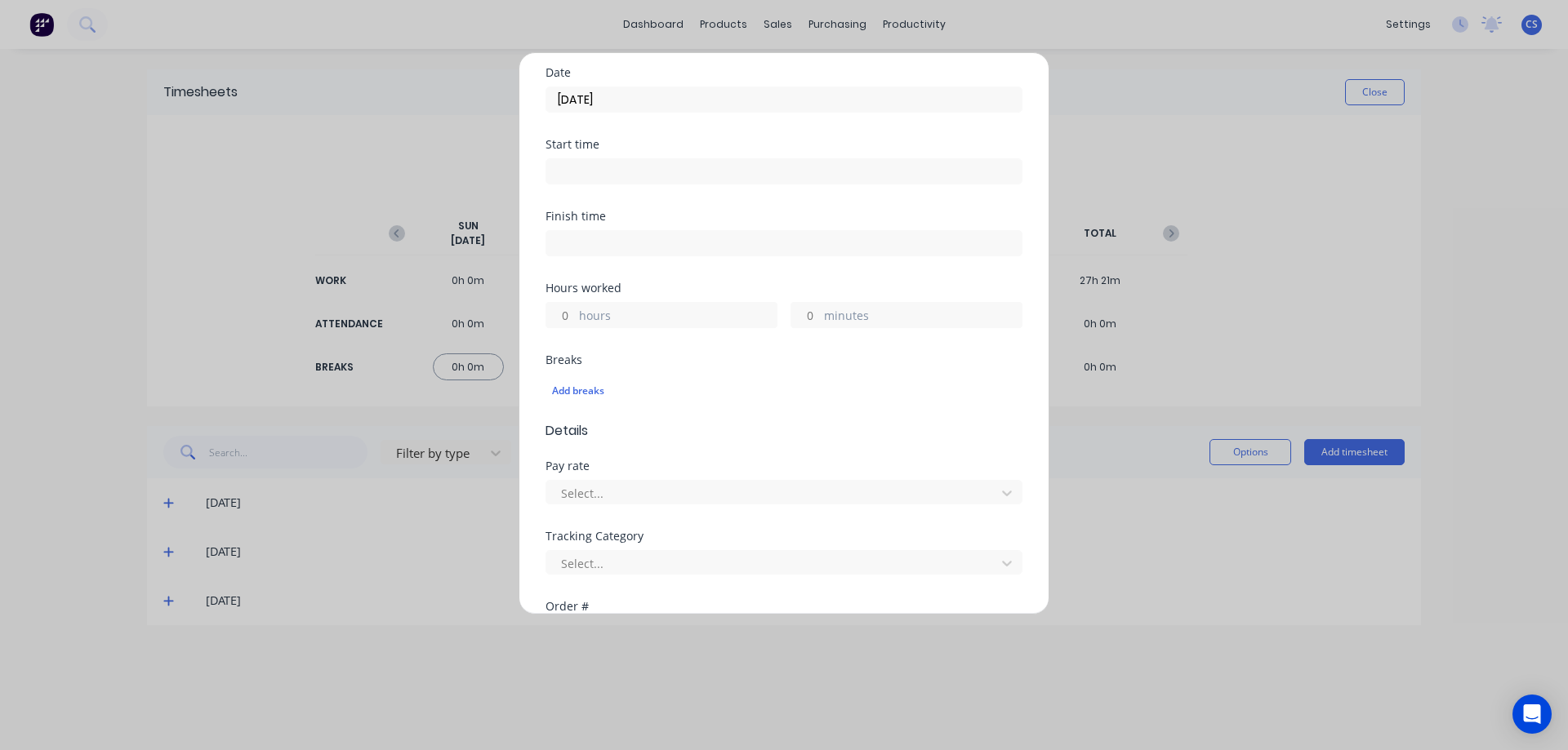
scroll to position [164, 0]
click at [564, 309] on input "hours" at bounding box center [560, 305] width 28 height 25
type input "4"
type input "45"
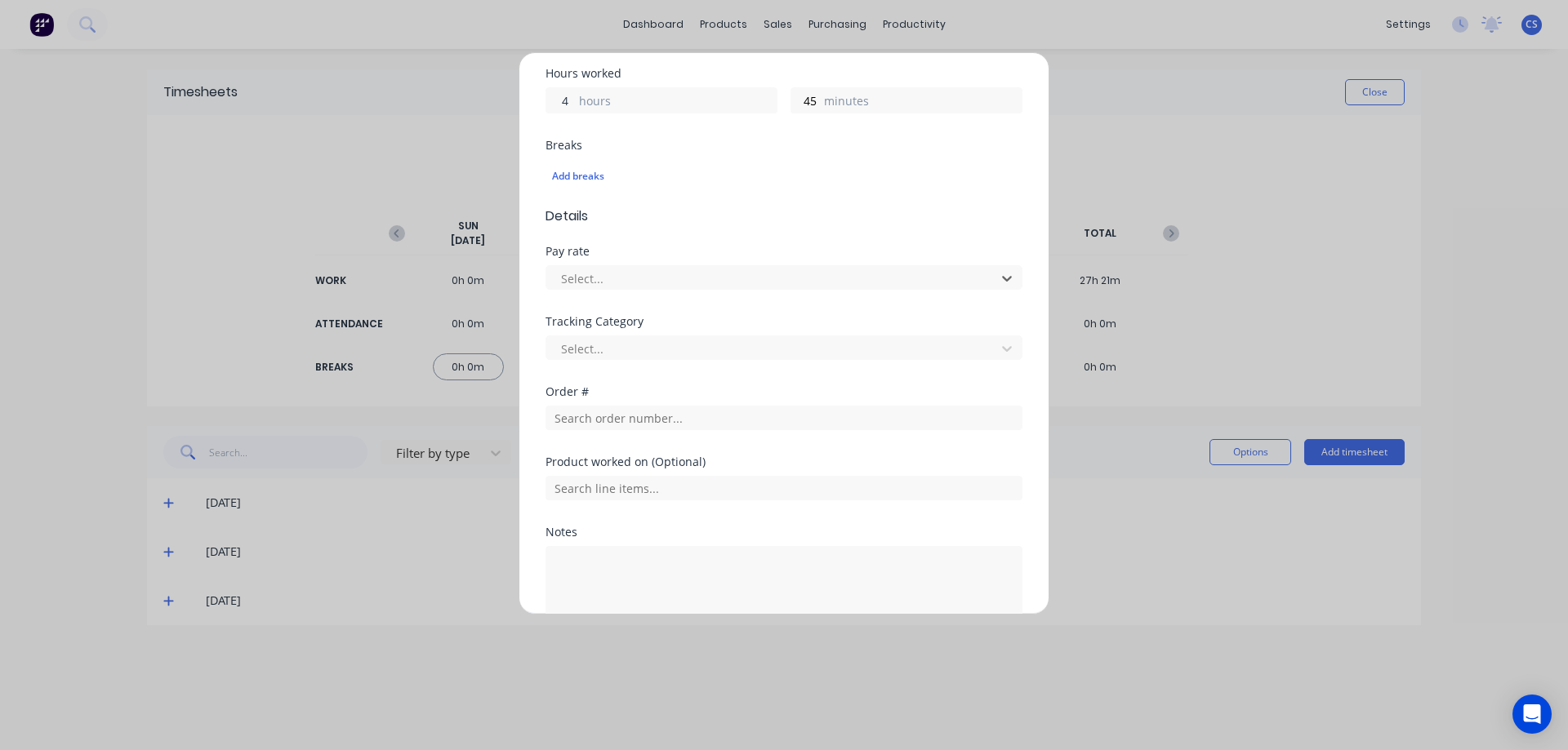
scroll to position [408, 0]
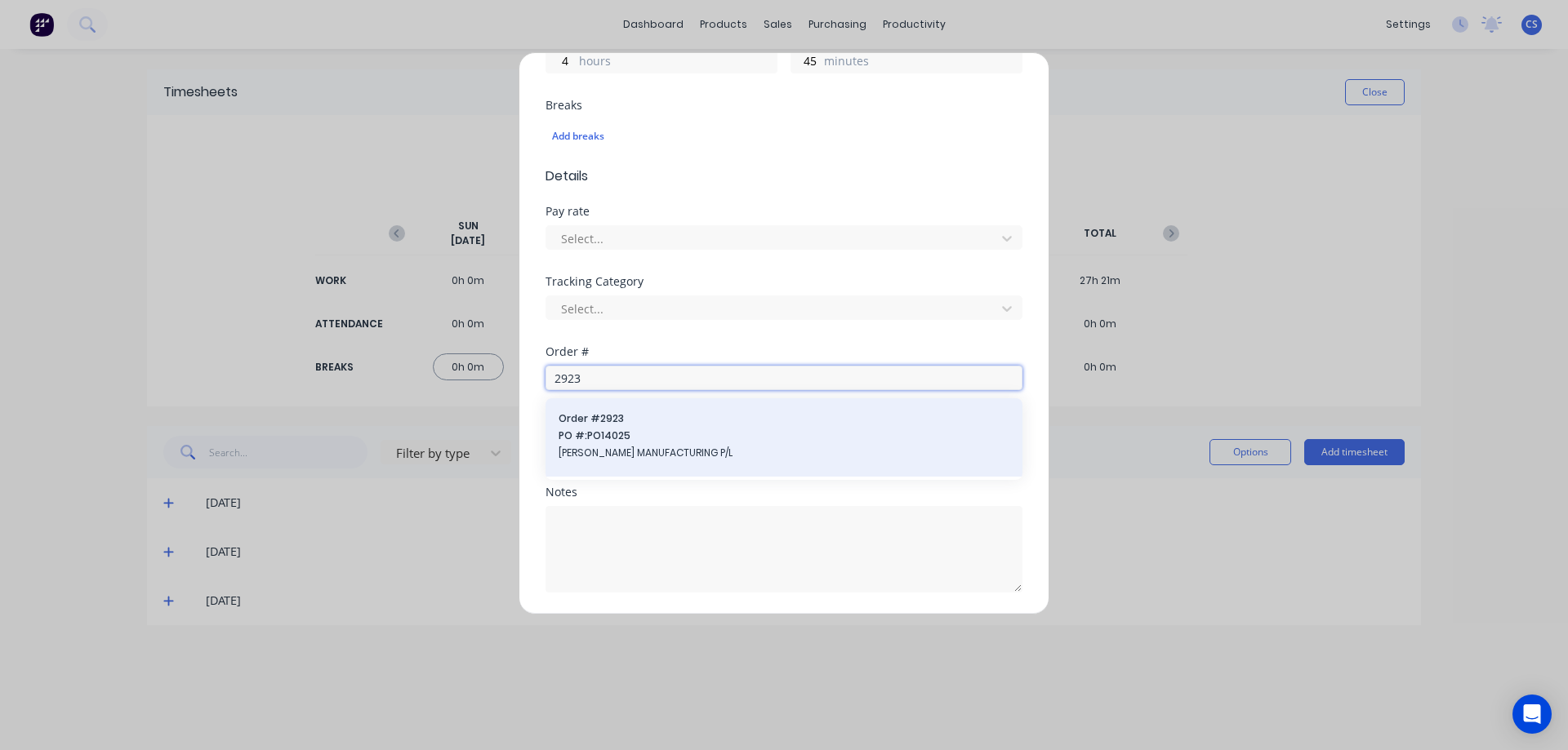
type input "2923"
click at [716, 437] on span "PO #: PO14025" at bounding box center [784, 436] width 451 height 15
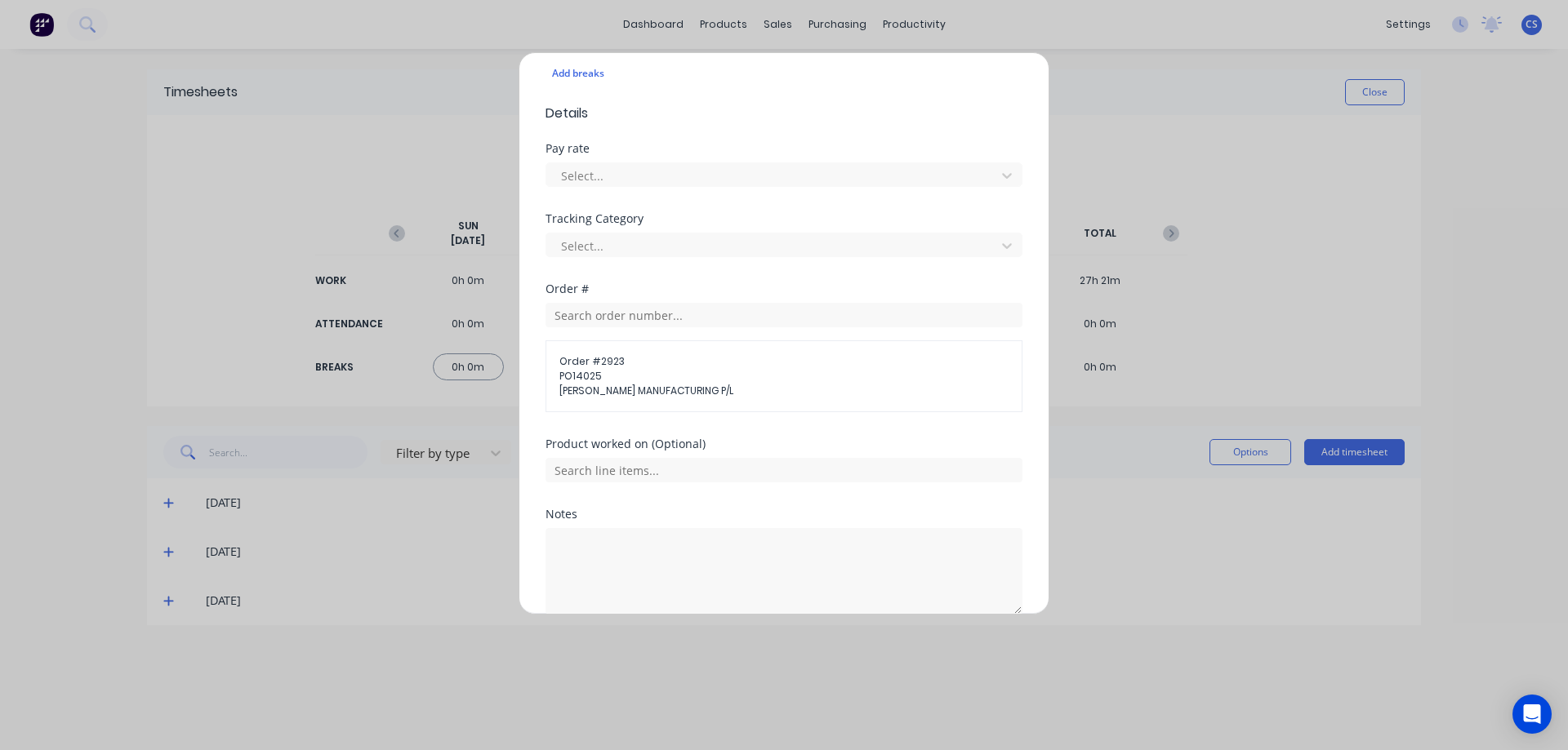
scroll to position [547, 0]
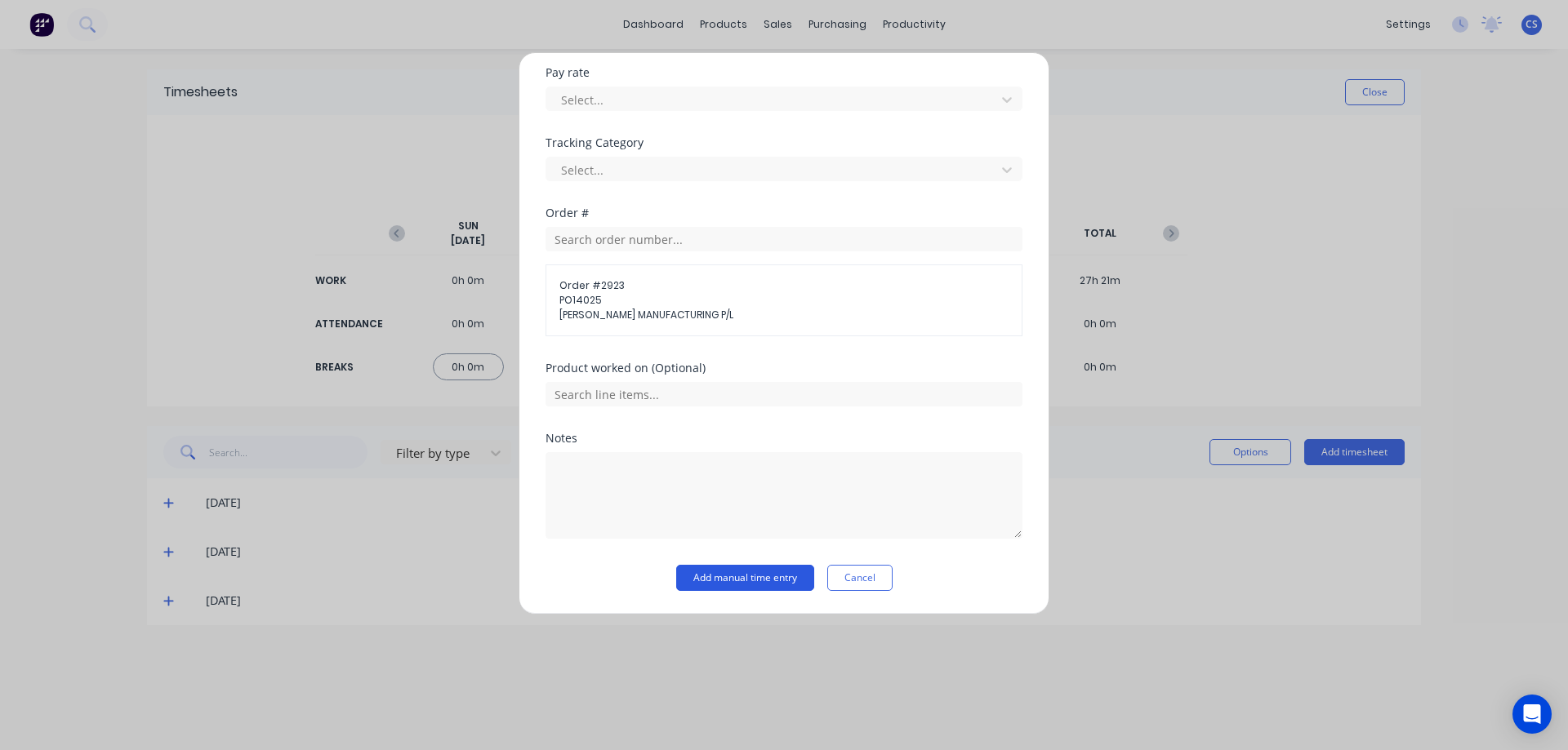
click at [732, 569] on button "Add manual time entry" at bounding box center [745, 578] width 138 height 26
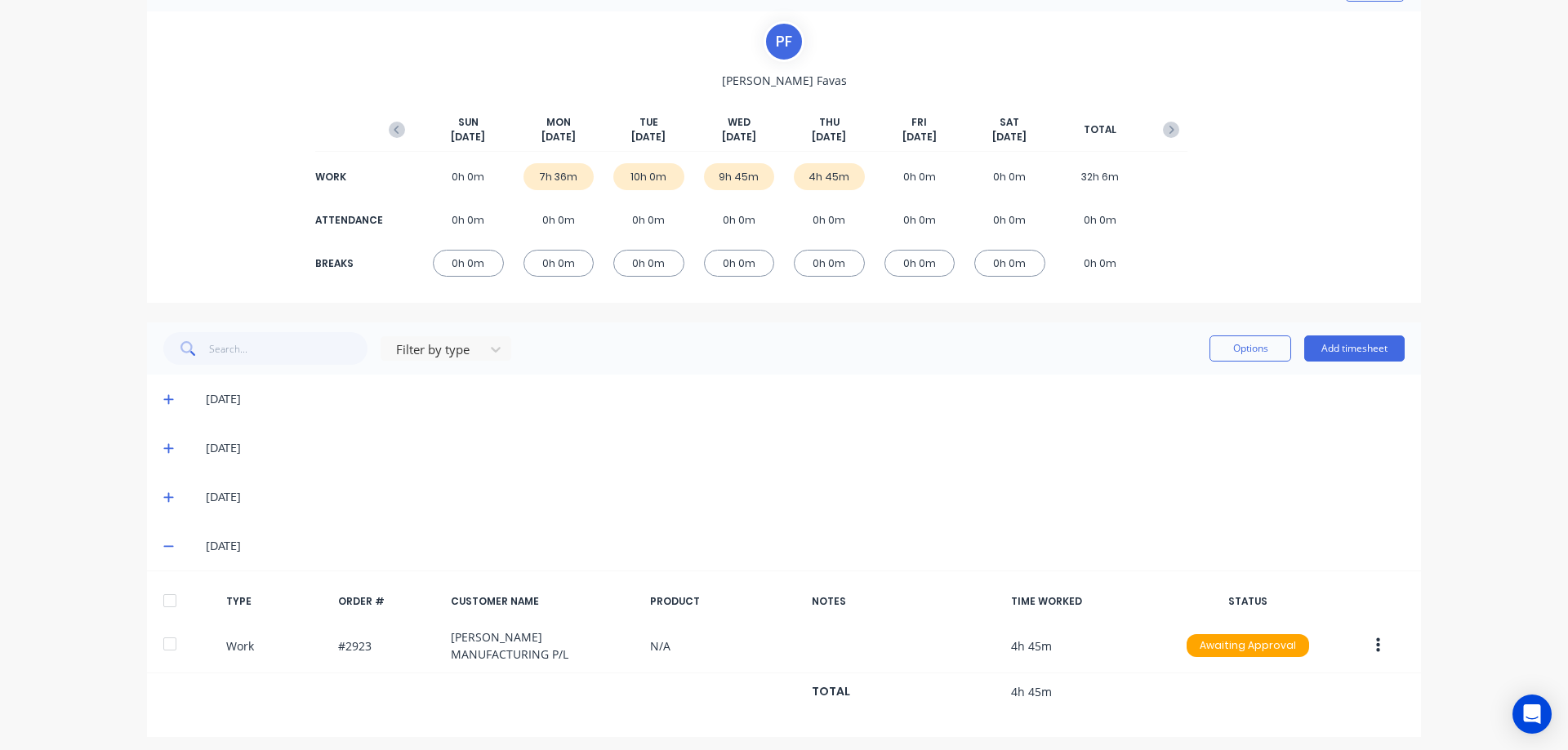
scroll to position [106, 0]
click at [1357, 344] on button "Add timesheet" at bounding box center [1353, 345] width 100 height 26
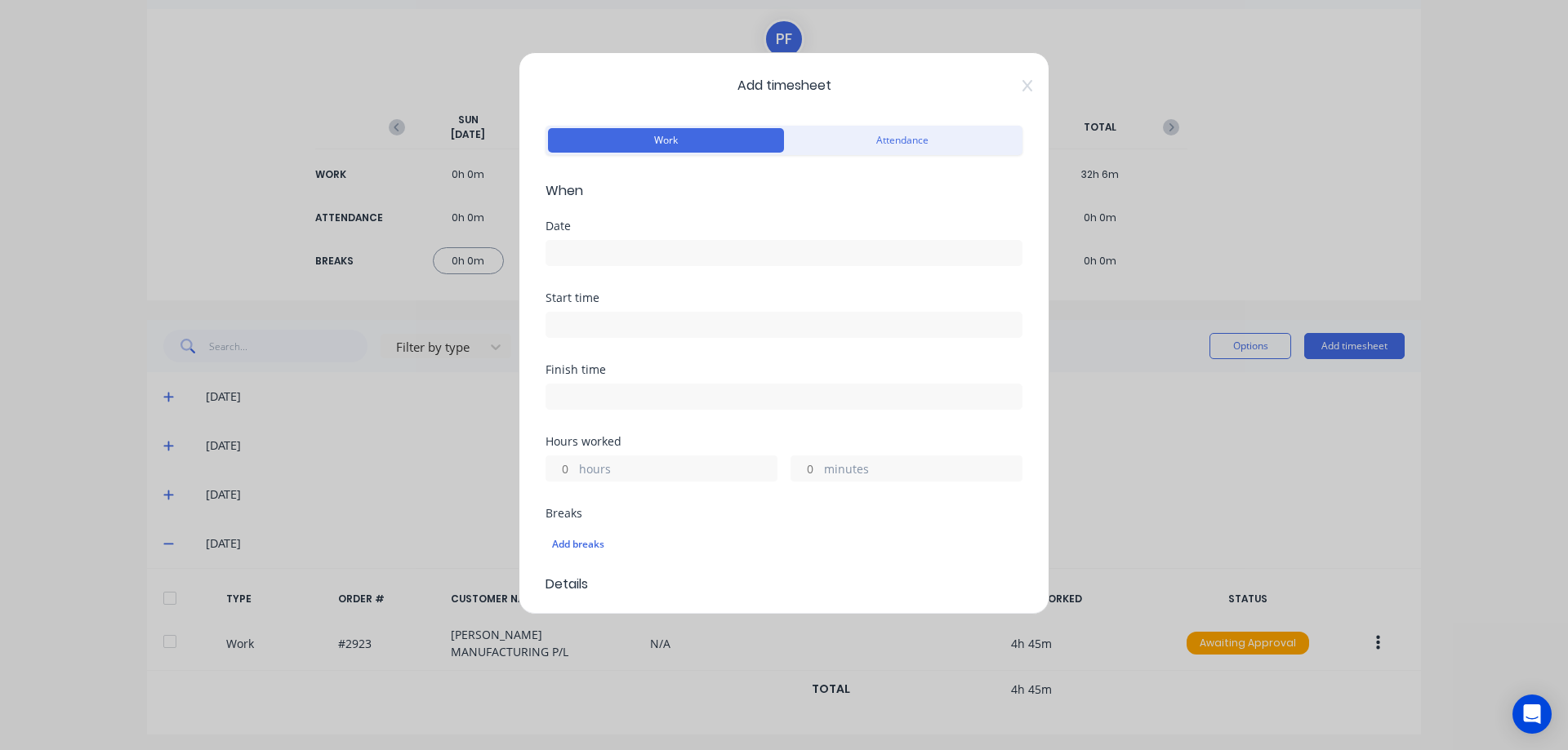
click at [585, 262] on input at bounding box center [784, 253] width 475 height 25
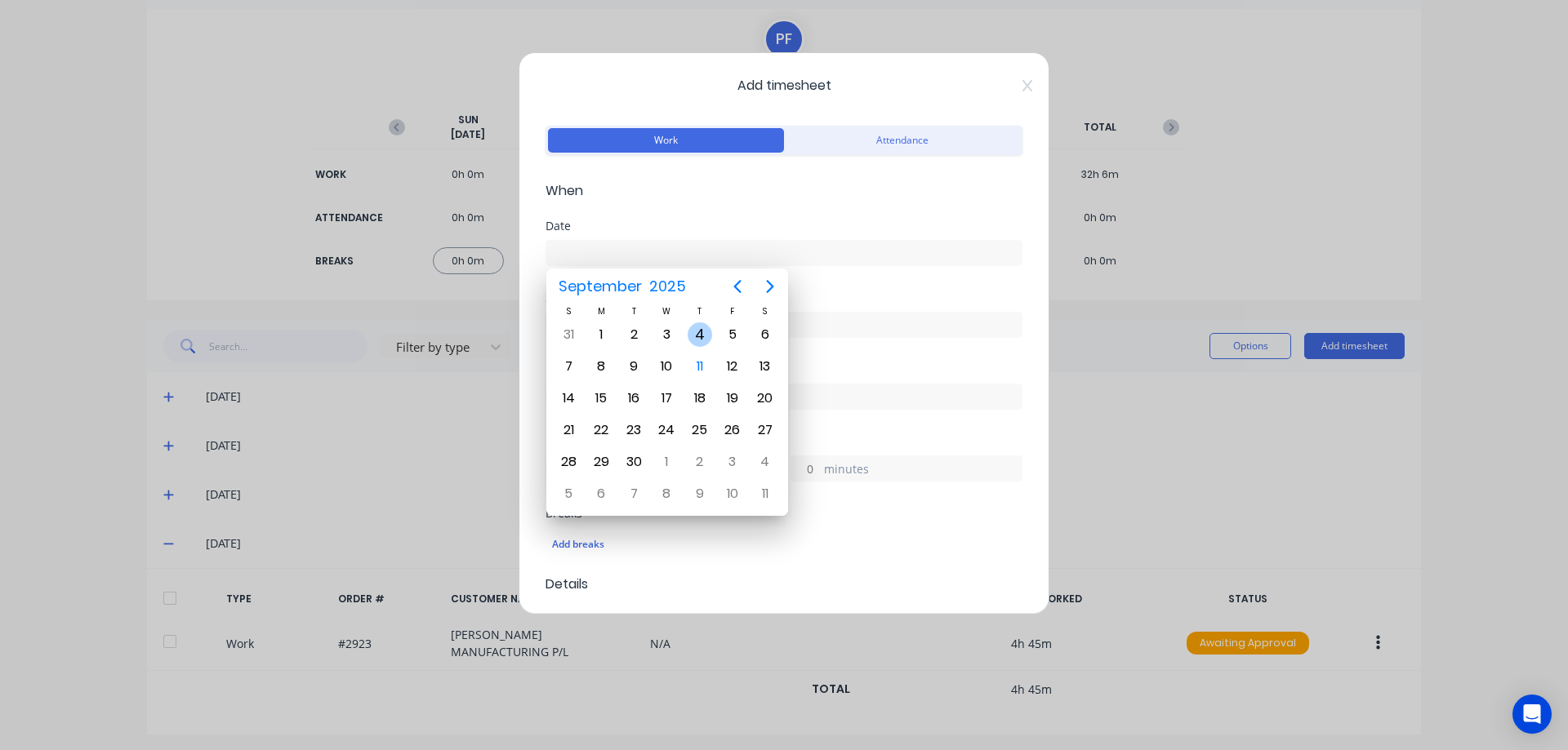
click at [701, 337] on div "4" at bounding box center [699, 335] width 25 height 25
type input "04/09/2025"
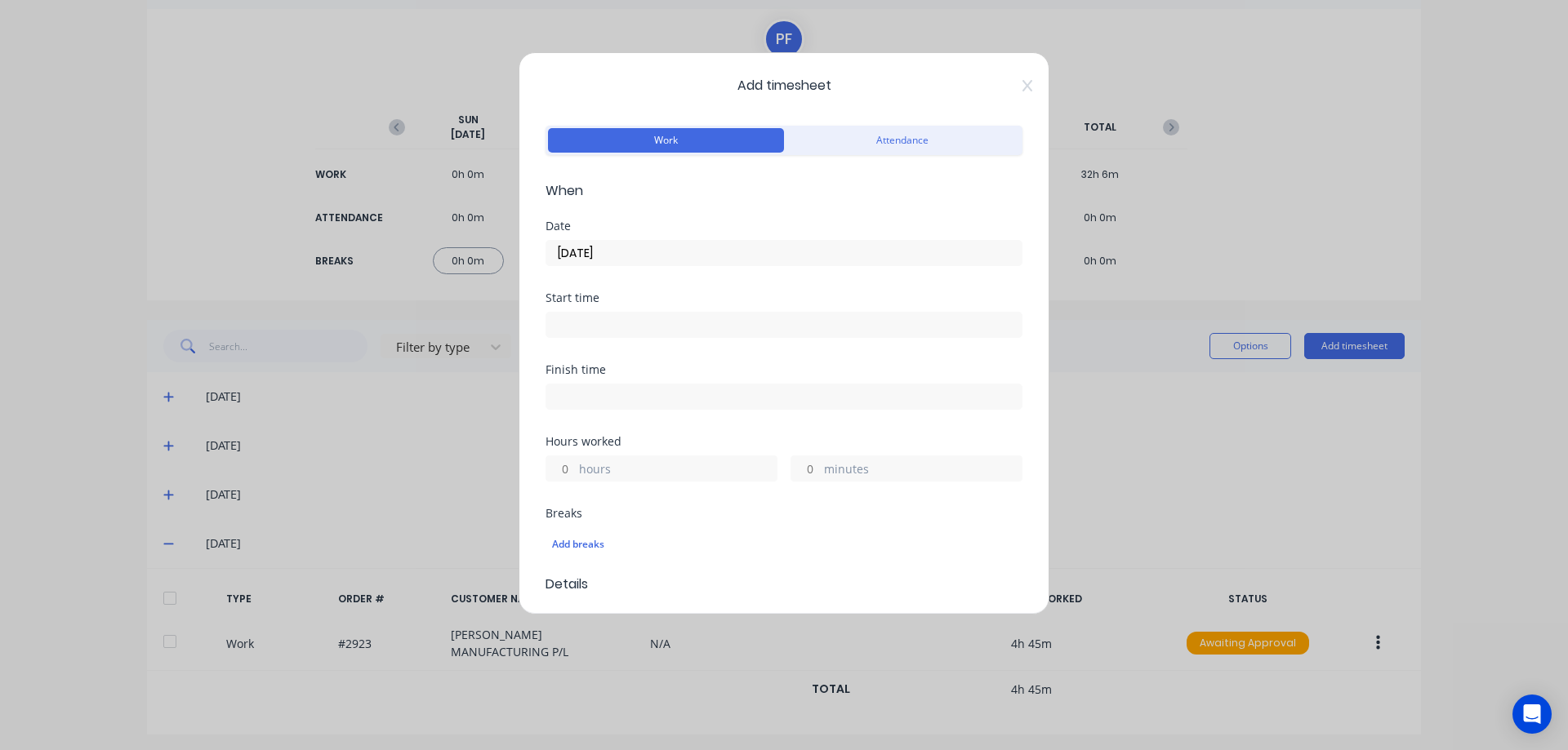
click at [561, 462] on input "hours" at bounding box center [560, 468] width 28 height 25
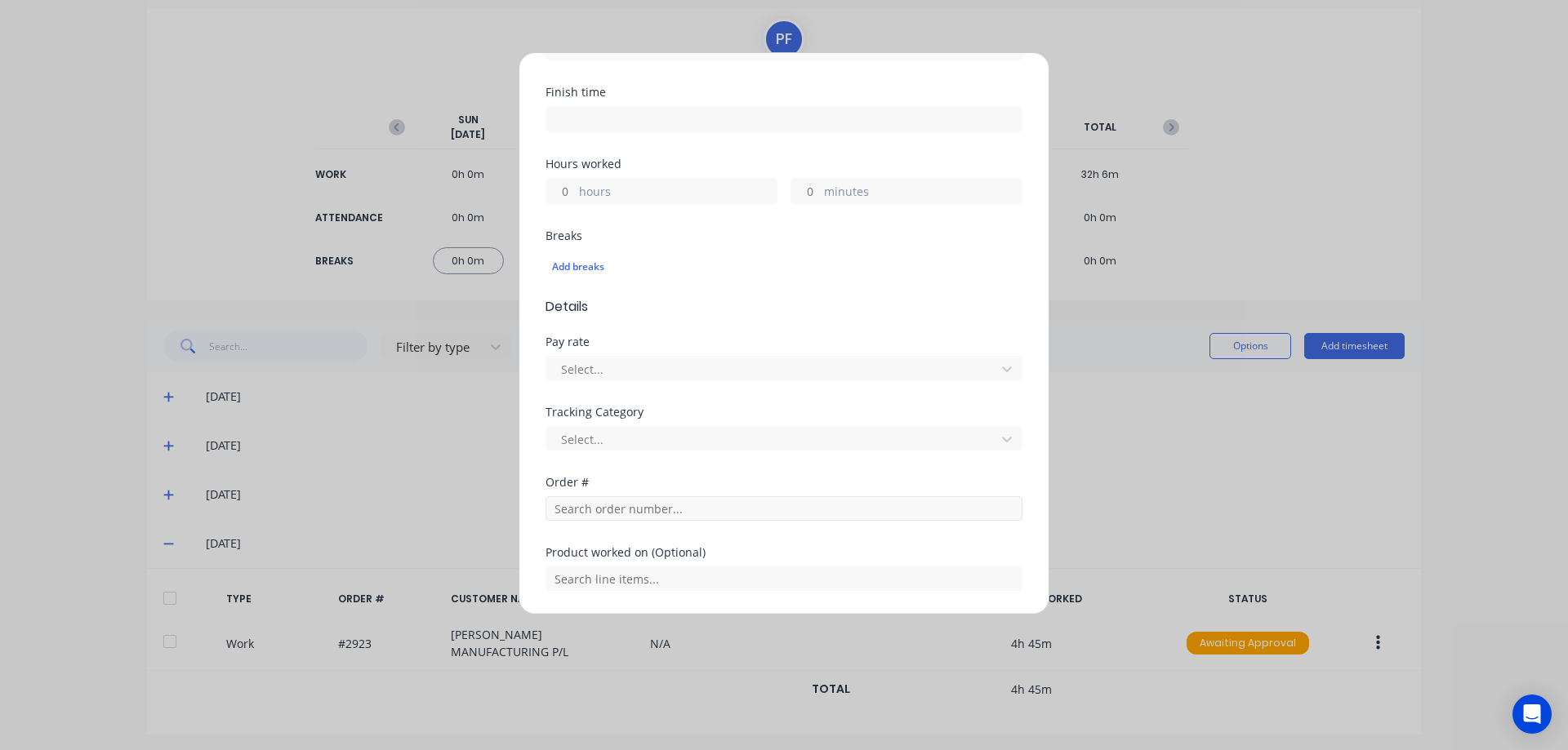
scroll to position [326, 0]
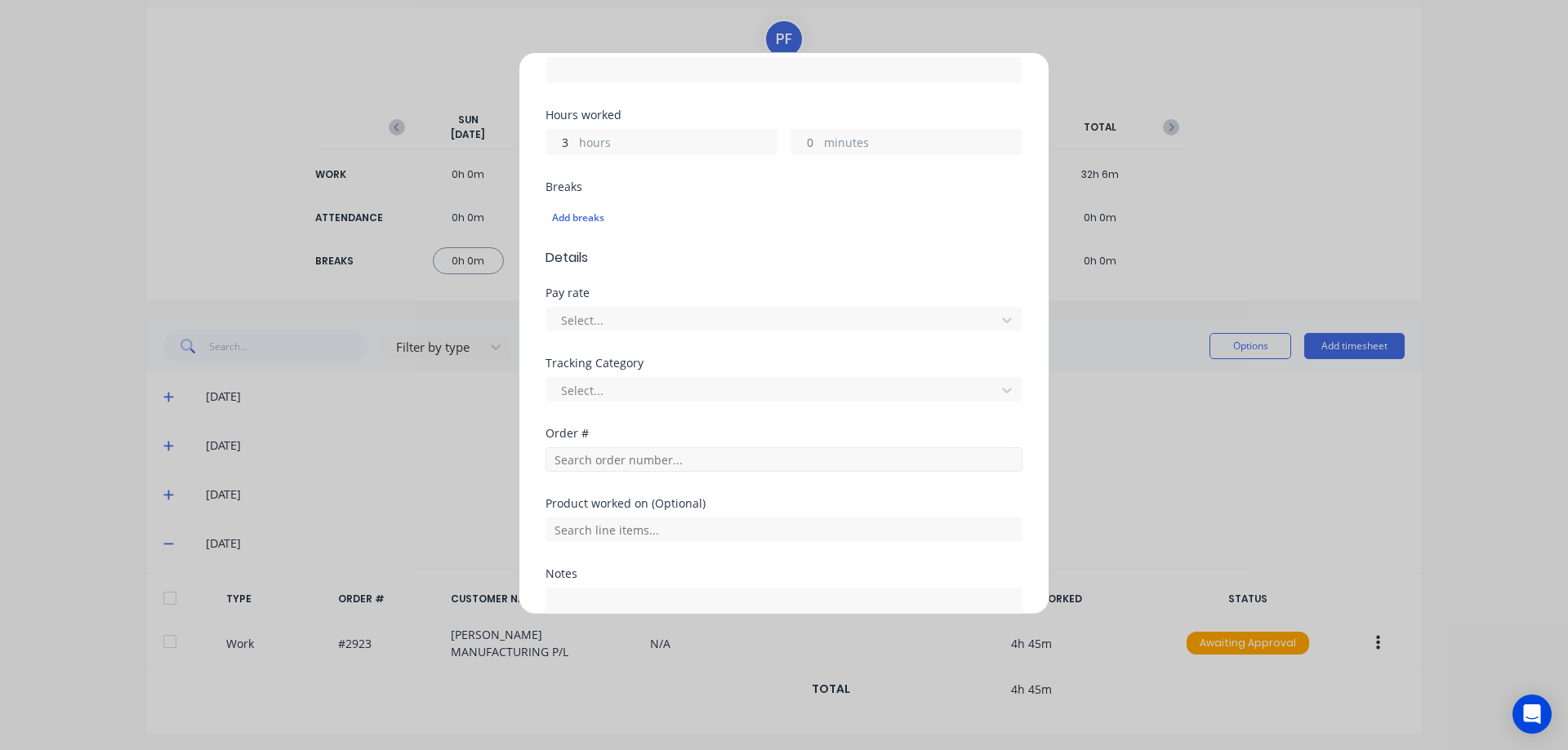
type input "3"
type input "45"
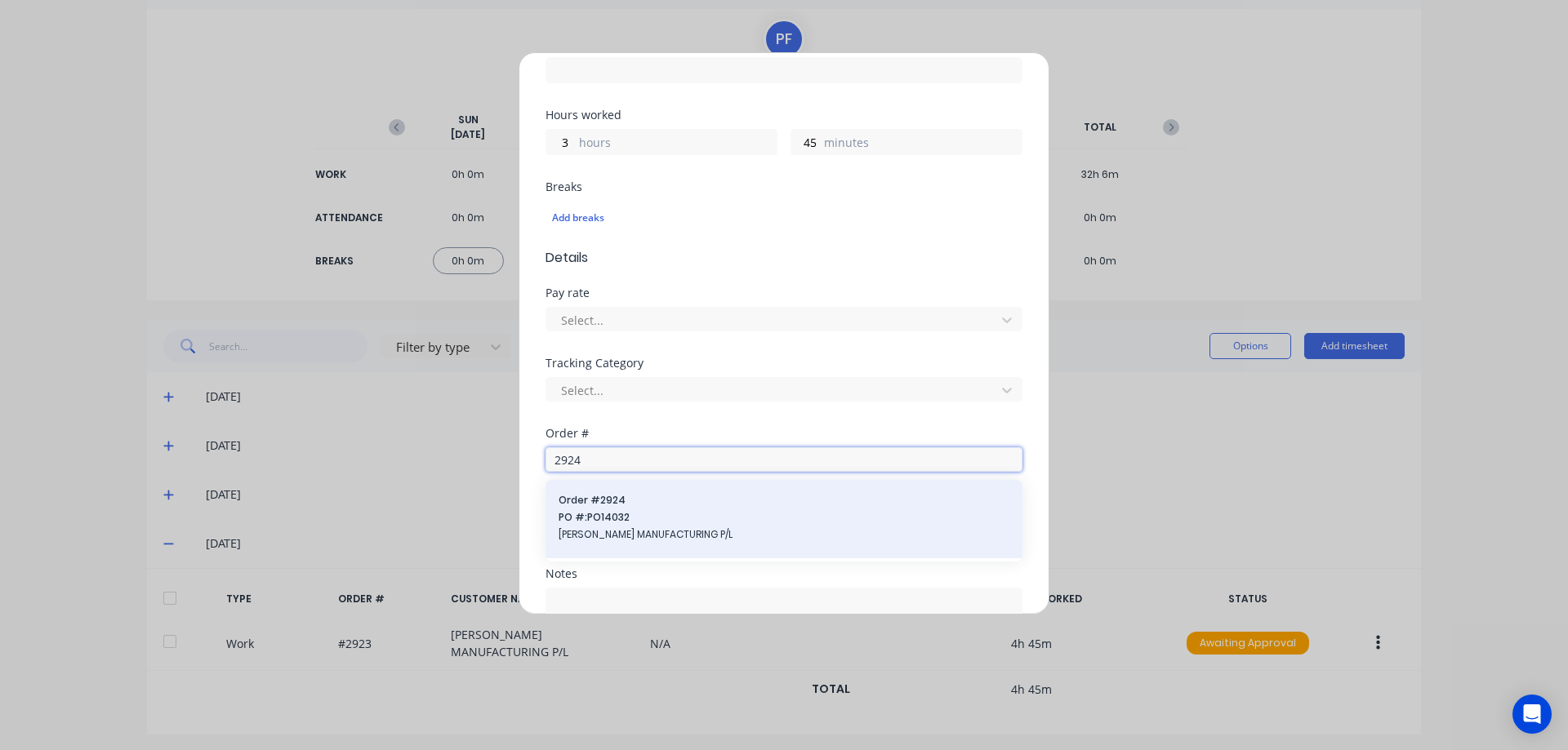
type input "2924"
click at [752, 512] on span "PO #: PO14032" at bounding box center [784, 517] width 451 height 15
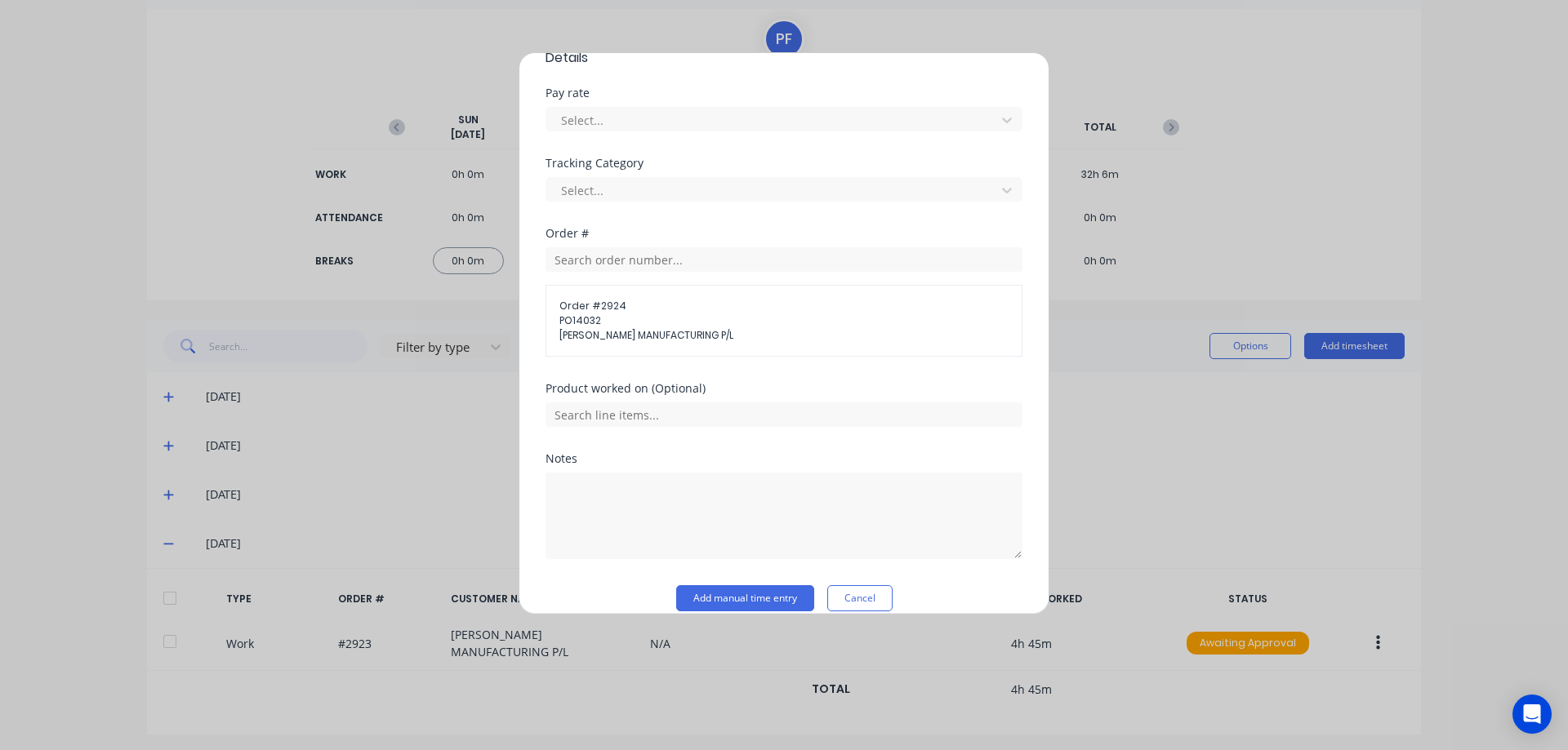
scroll to position [547, 0]
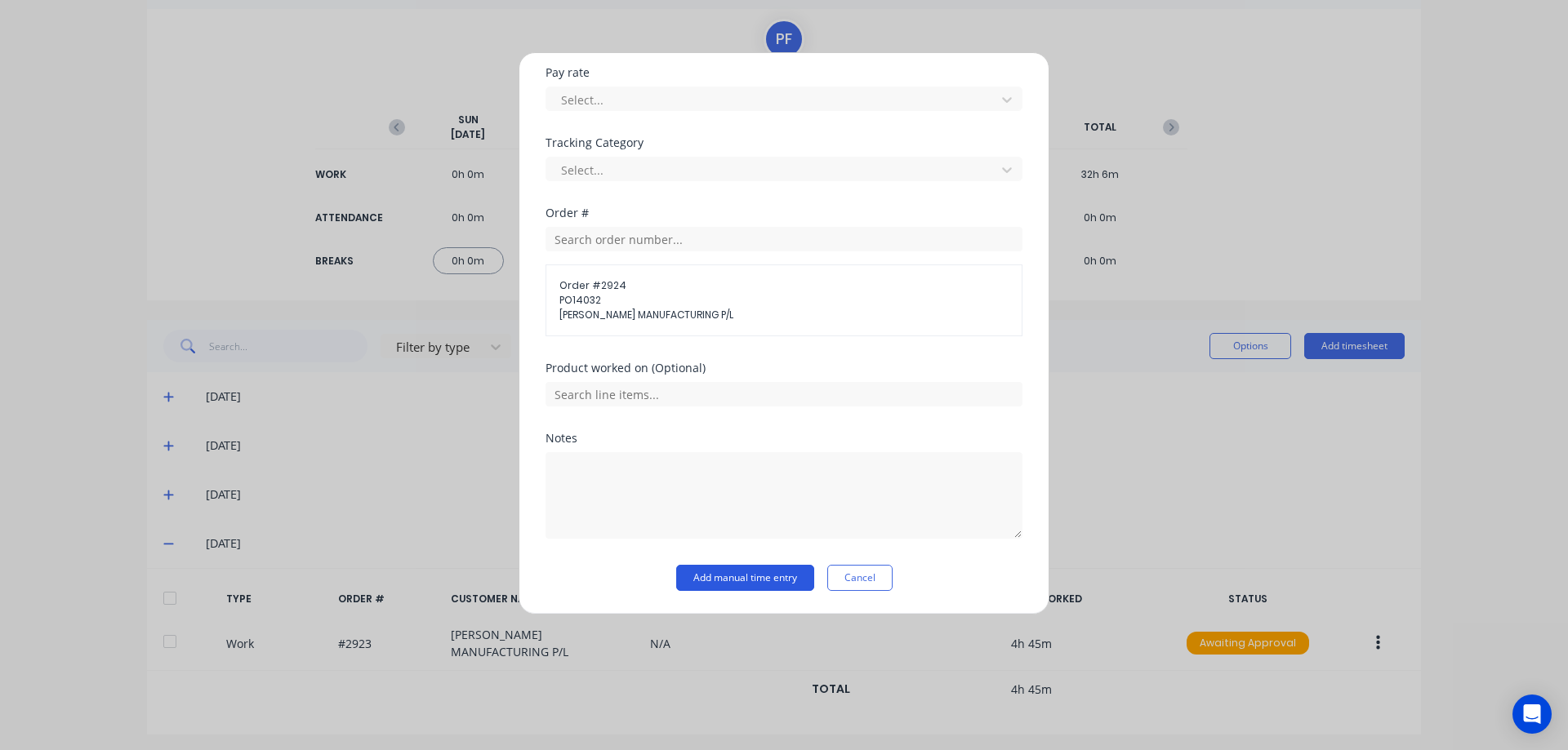
click at [752, 579] on button "Add manual time entry" at bounding box center [745, 578] width 138 height 26
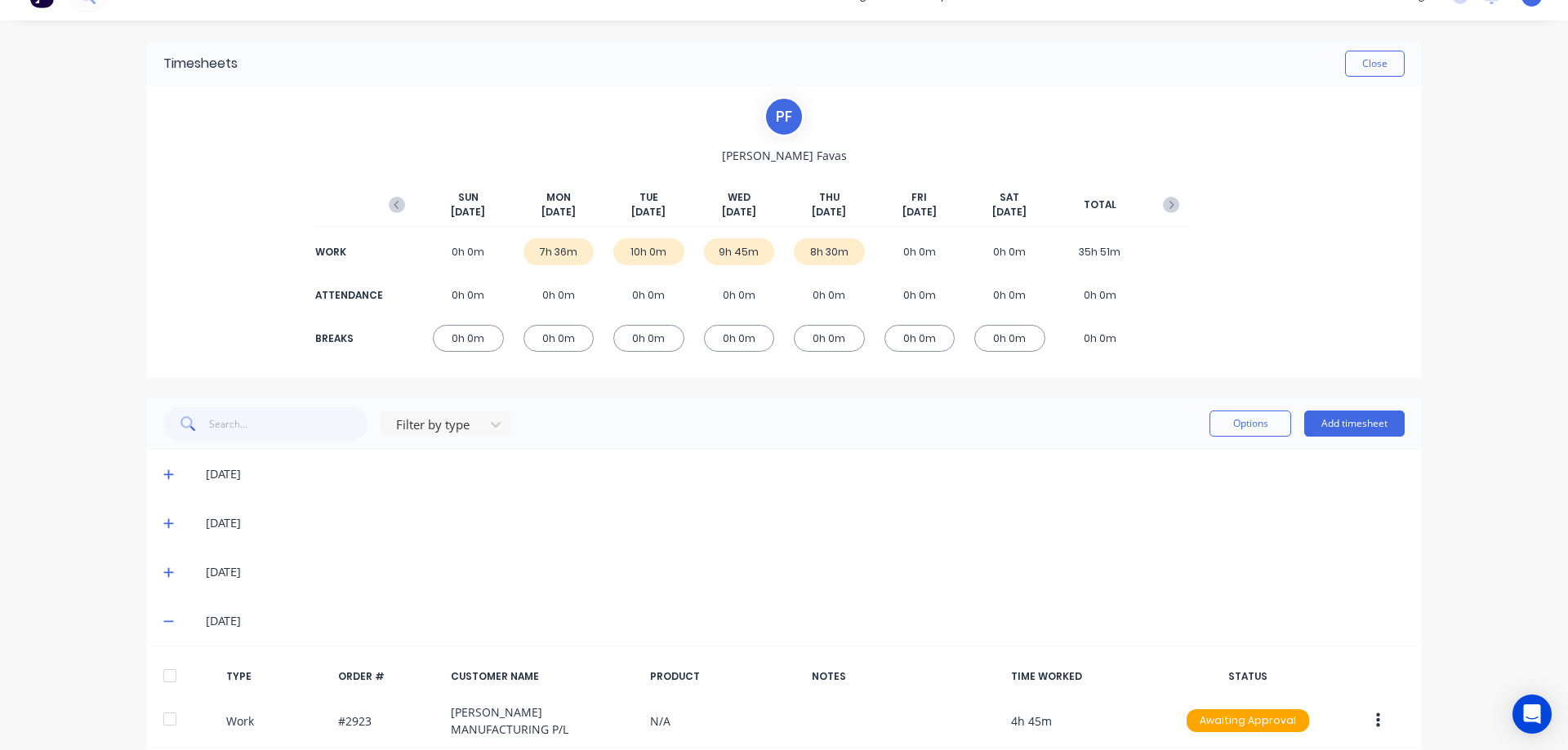
scroll to position [0, 0]
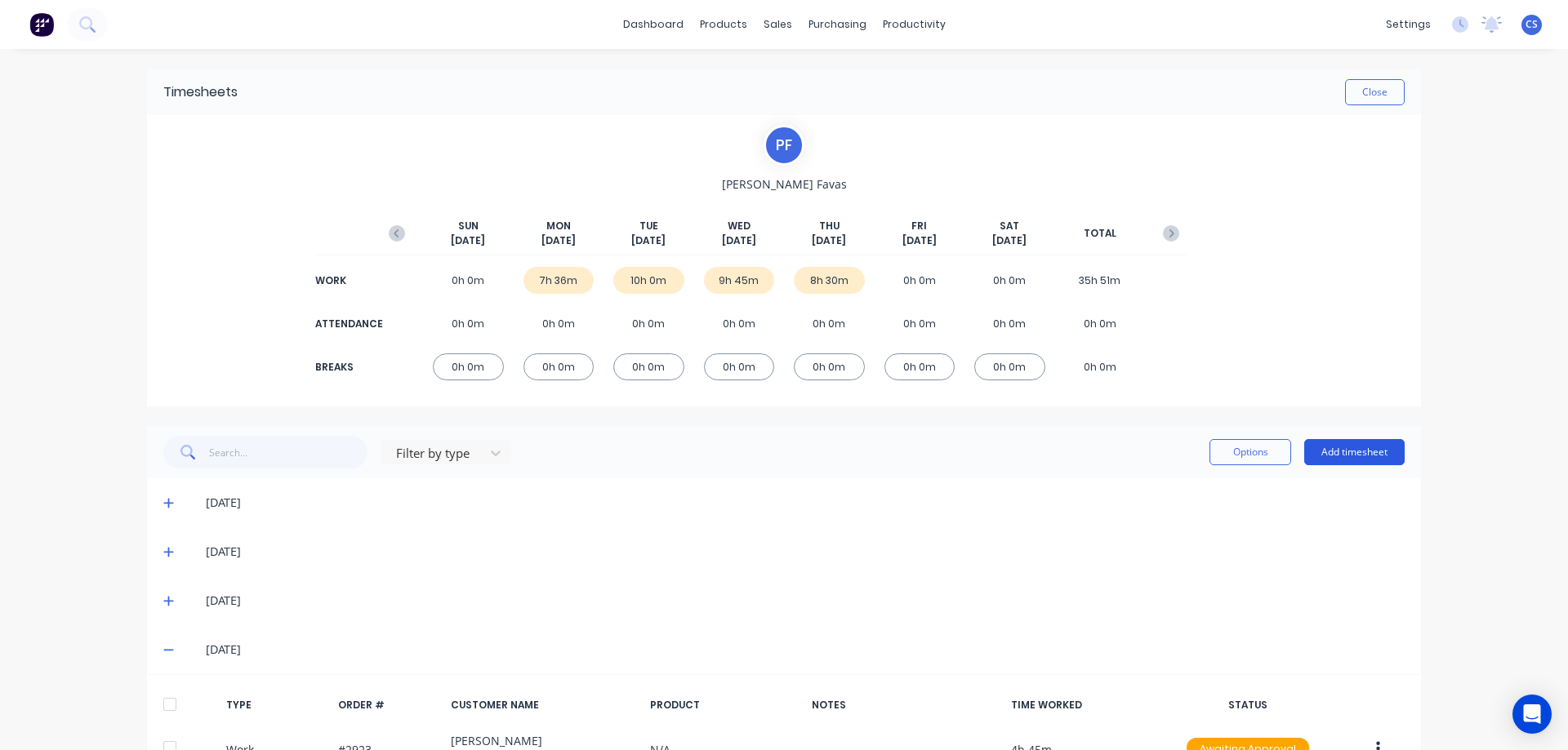
click at [1336, 444] on button "Add timesheet" at bounding box center [1353, 452] width 100 height 26
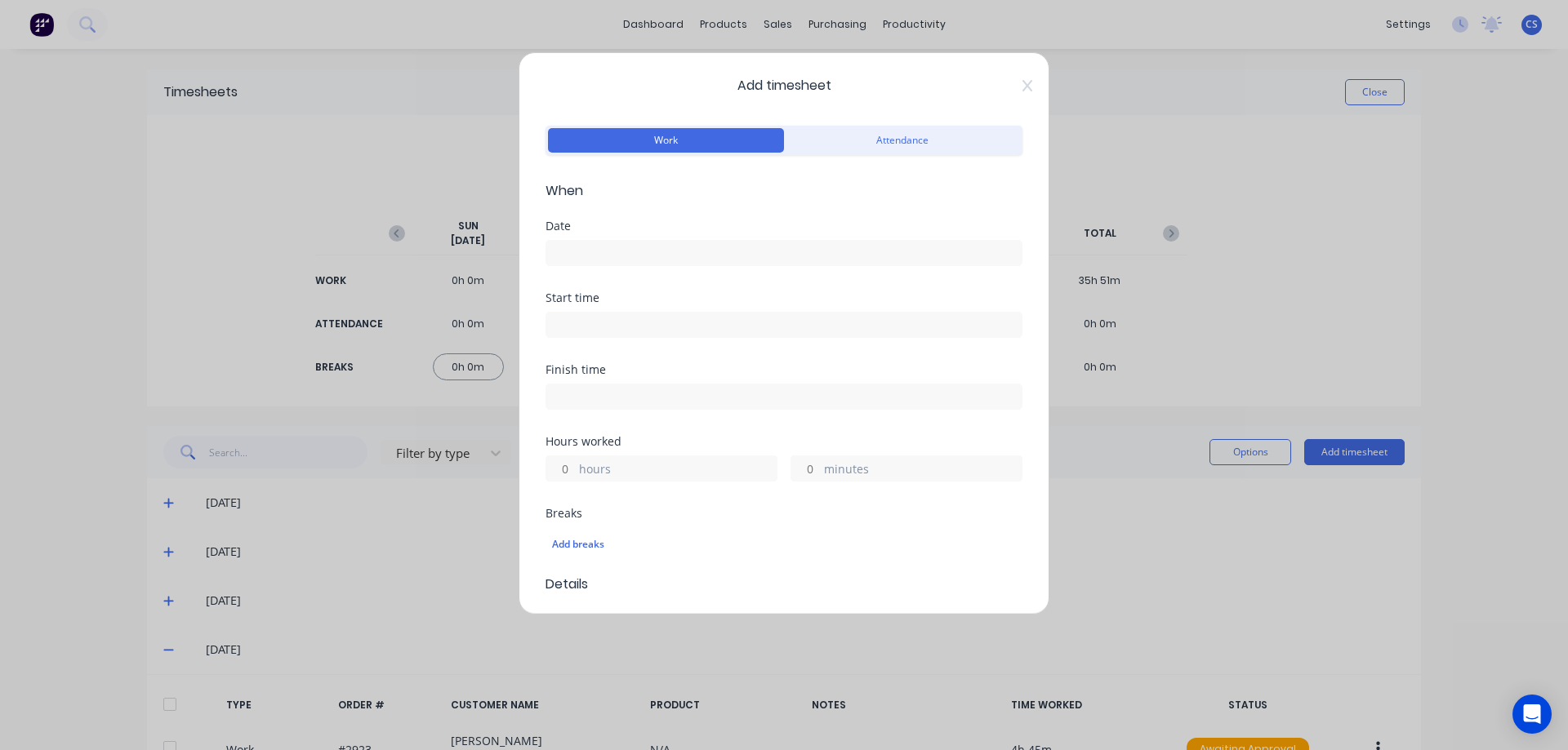
click at [574, 244] on input at bounding box center [784, 253] width 475 height 25
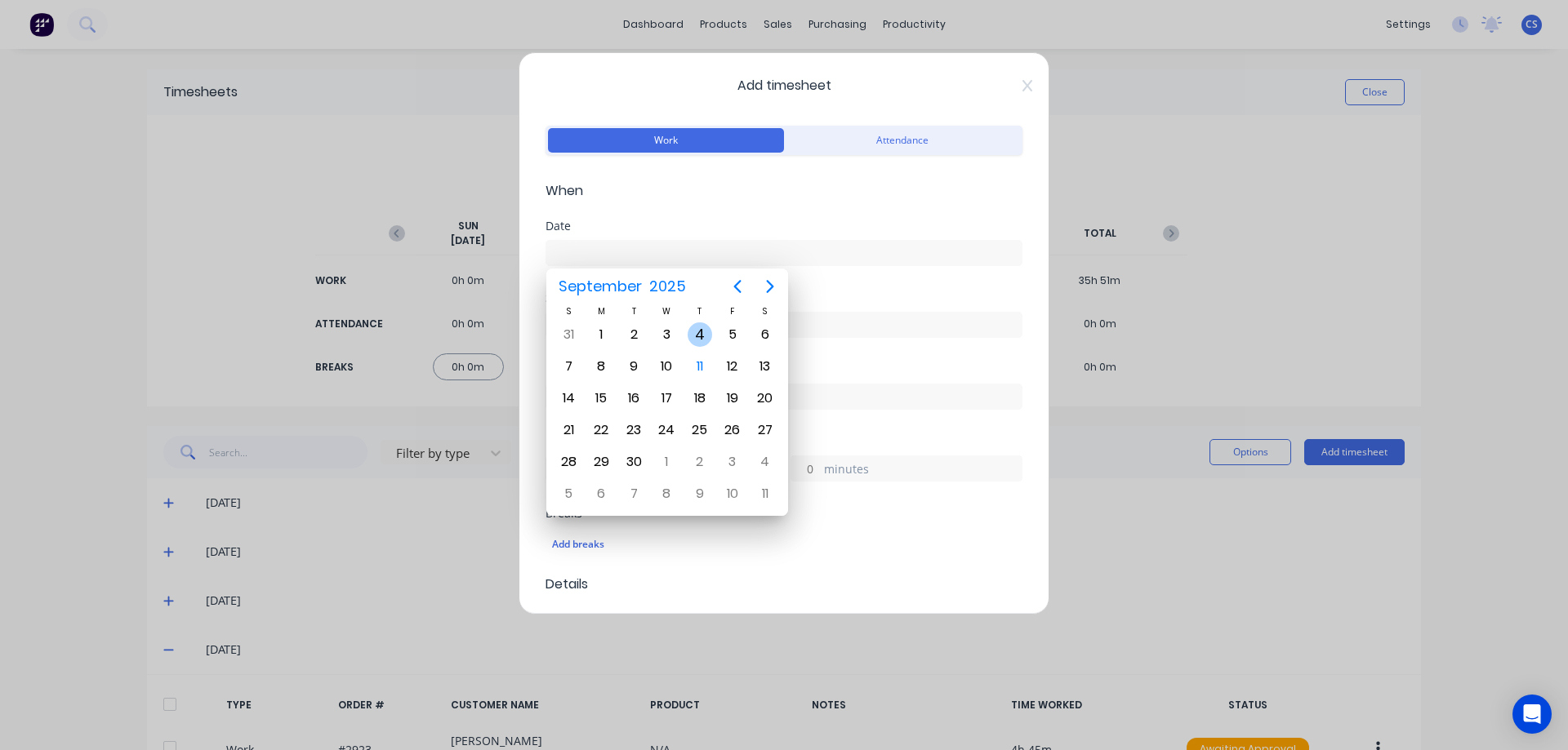
click at [704, 337] on div "4" at bounding box center [699, 335] width 25 height 25
type input "04/09/2025"
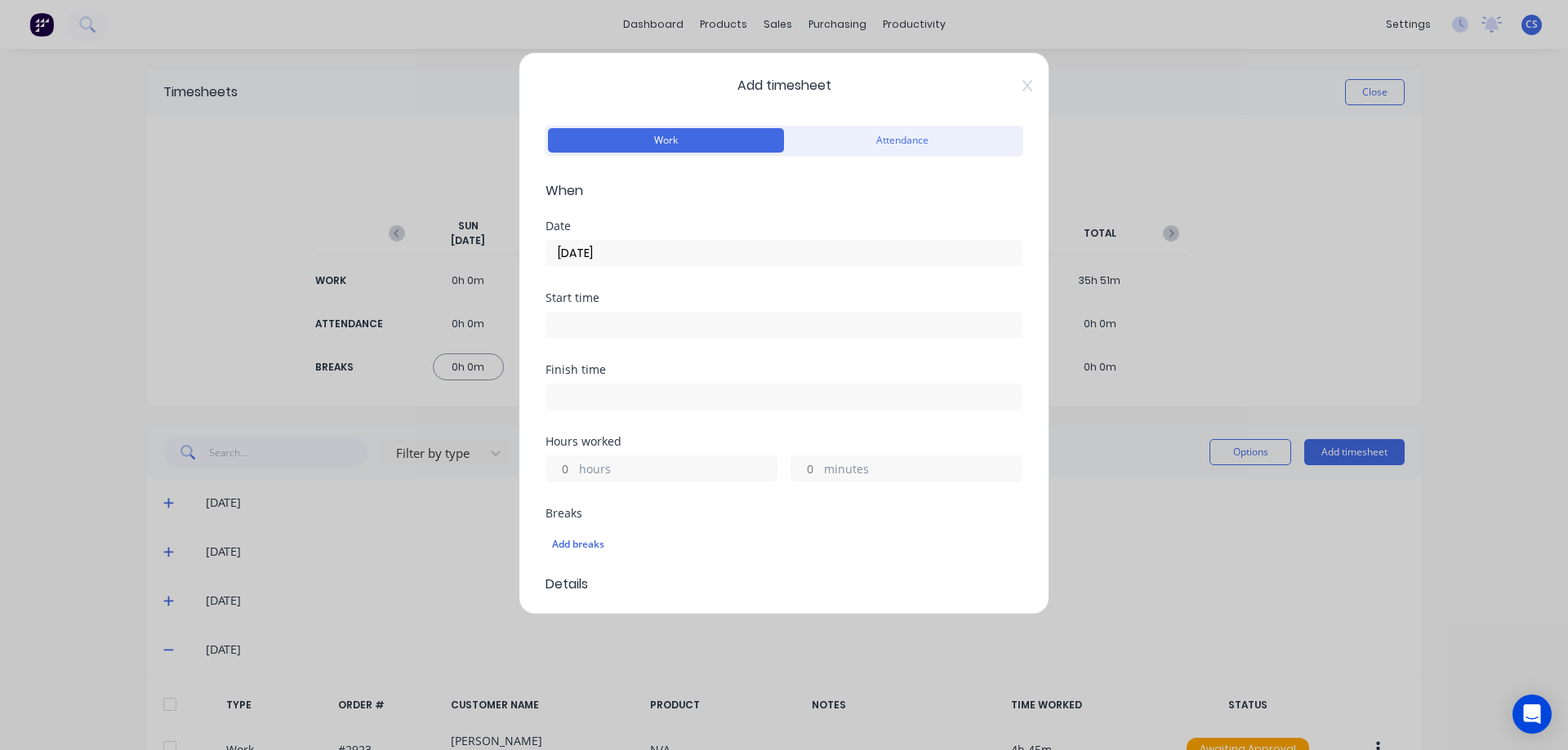
click at [584, 470] on label "hours" at bounding box center [677, 471] width 197 height 20
click at [574, 470] on input "hours" at bounding box center [560, 468] width 28 height 25
type input "1"
type input "45"
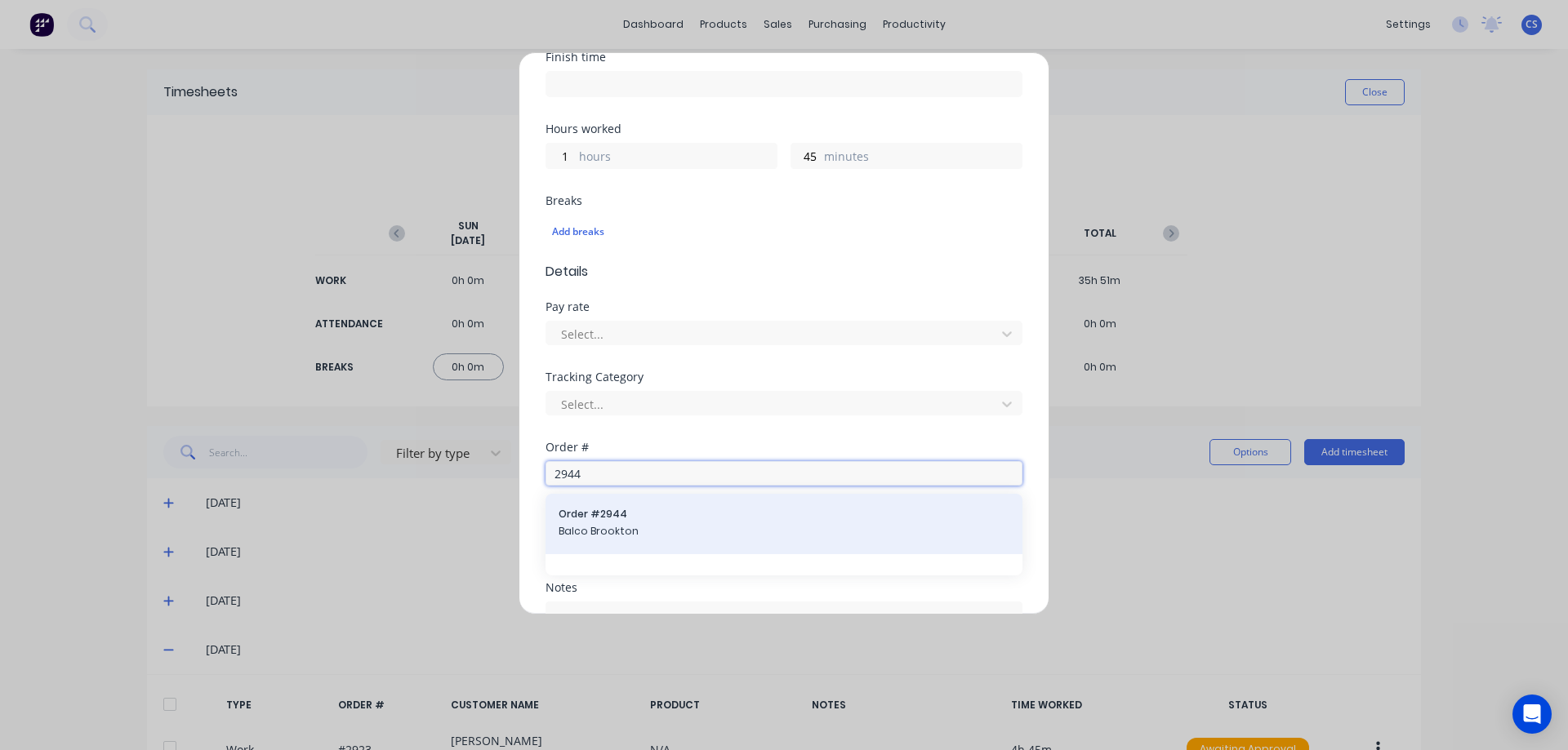
type input "2944"
click at [638, 515] on div "Order # 2944 Balco Brookton" at bounding box center [784, 535] width 477 height 82
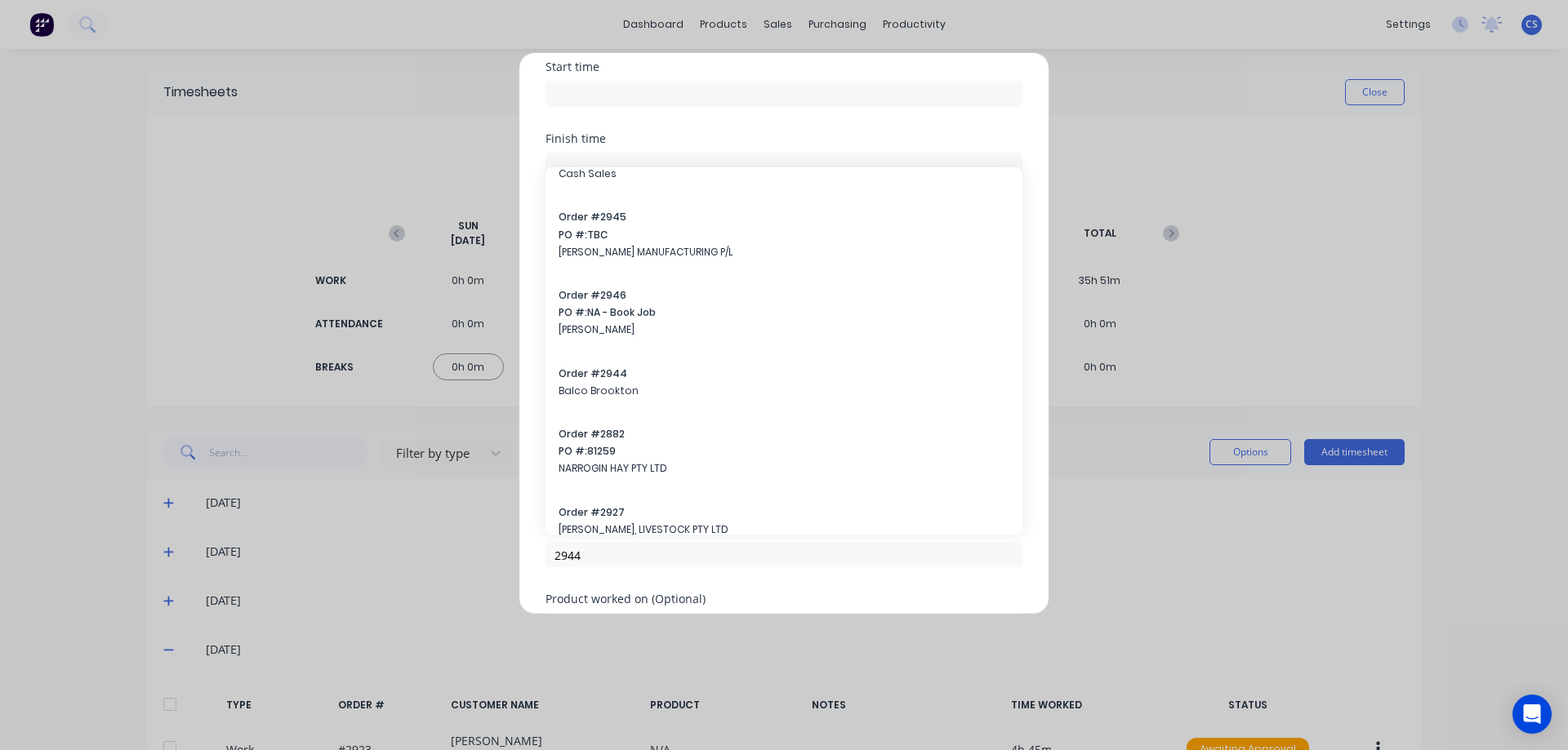
scroll to position [326, 0]
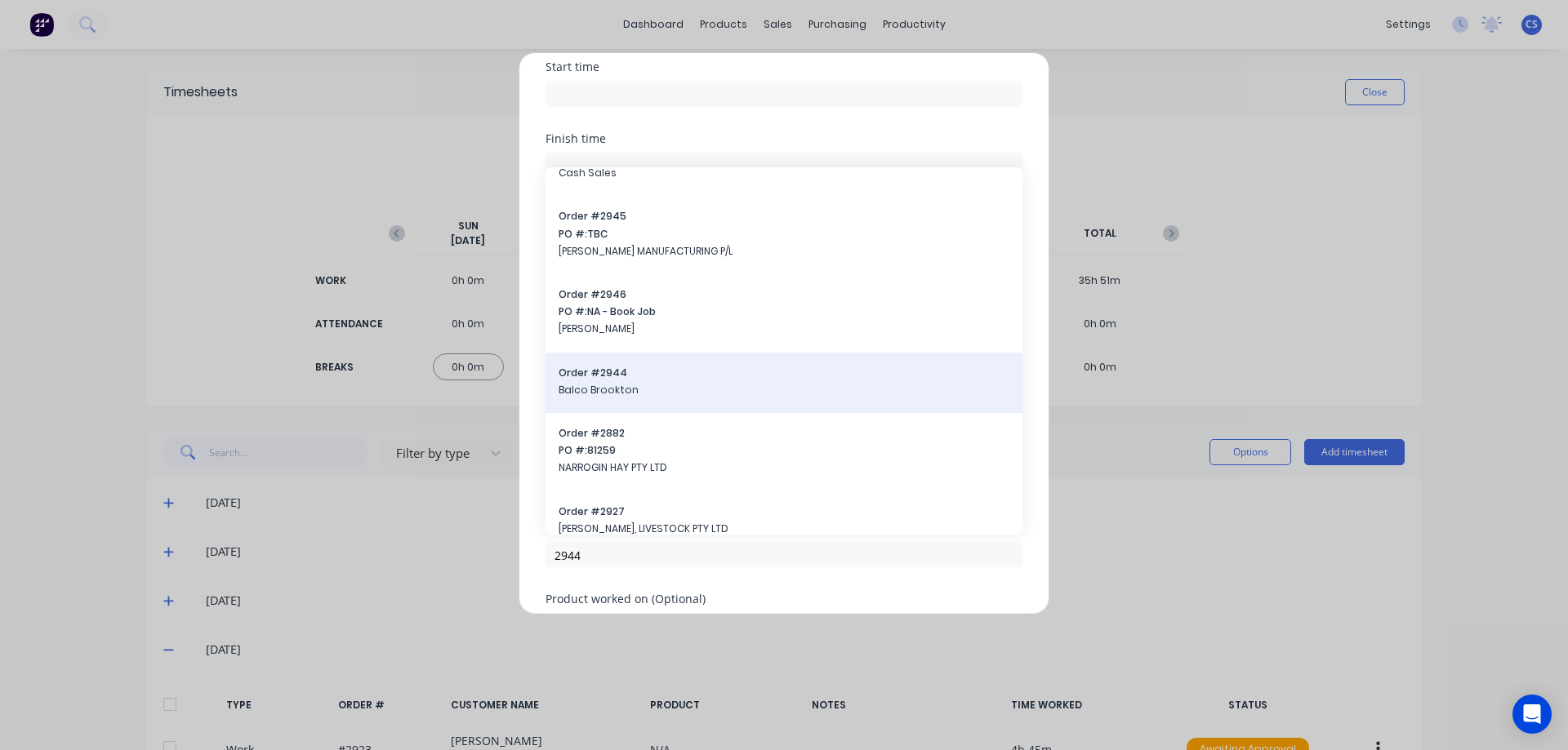
click at [718, 385] on span "Balco Brookton" at bounding box center [784, 390] width 451 height 15
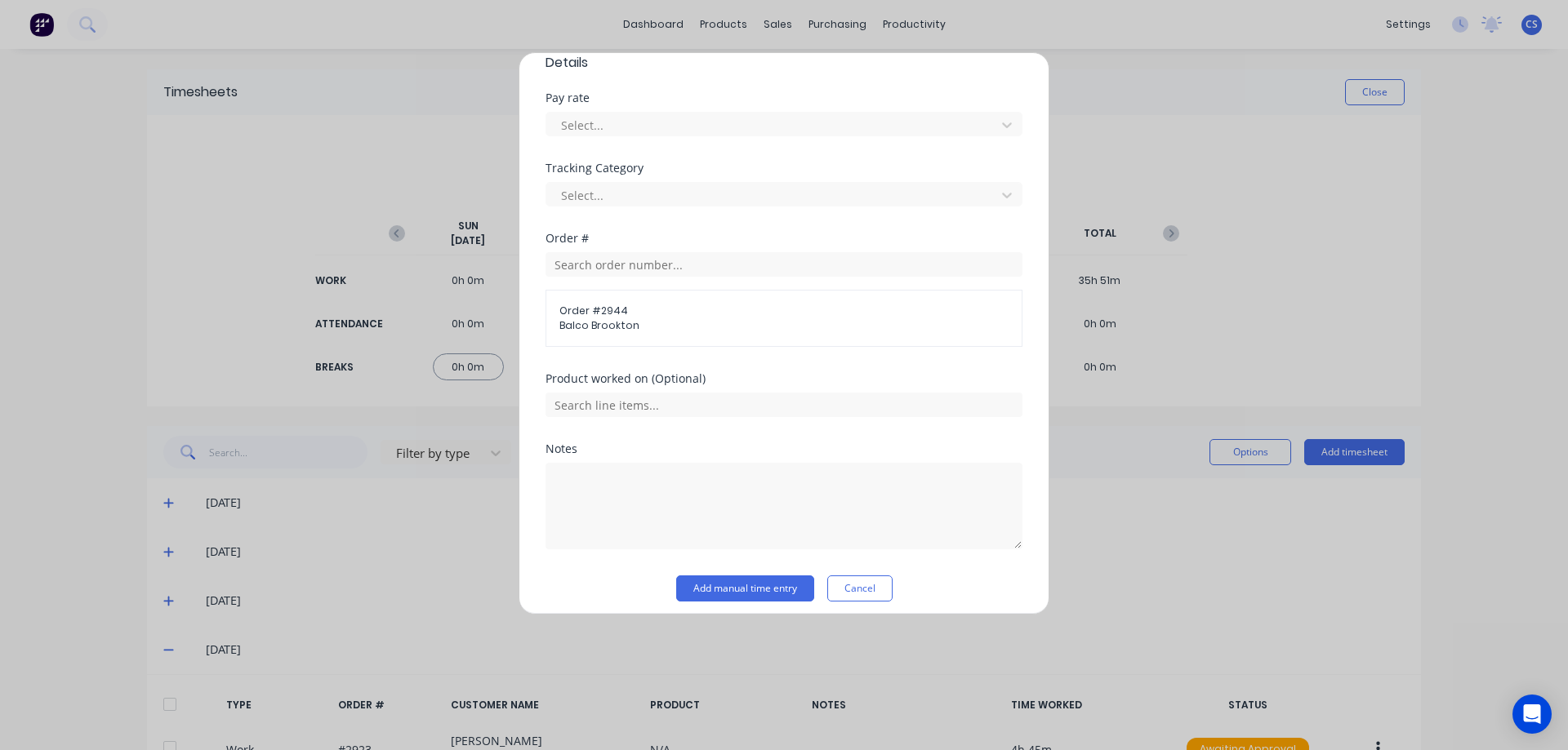
scroll to position [533, 0]
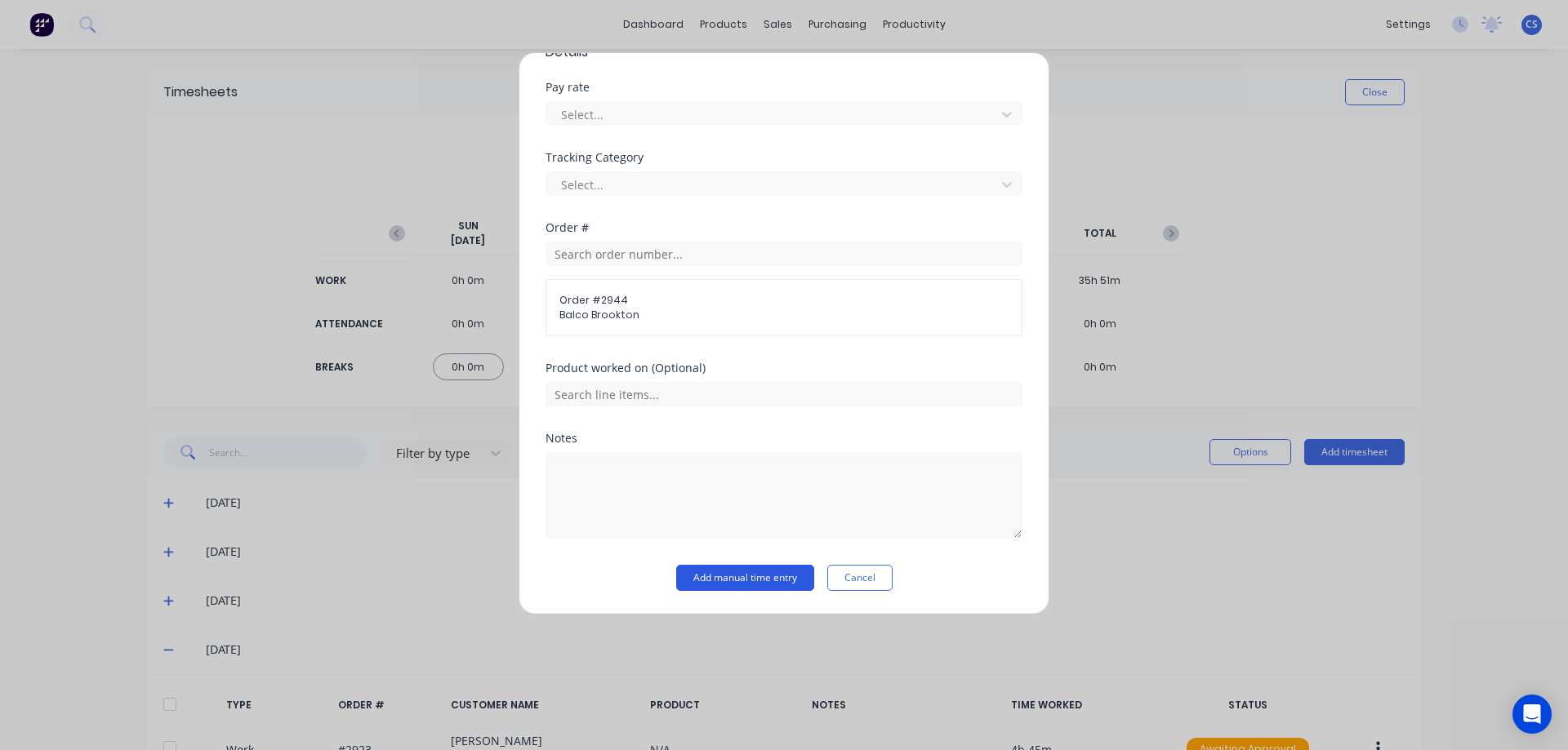
click at [752, 584] on button "Add manual time entry" at bounding box center [745, 578] width 138 height 26
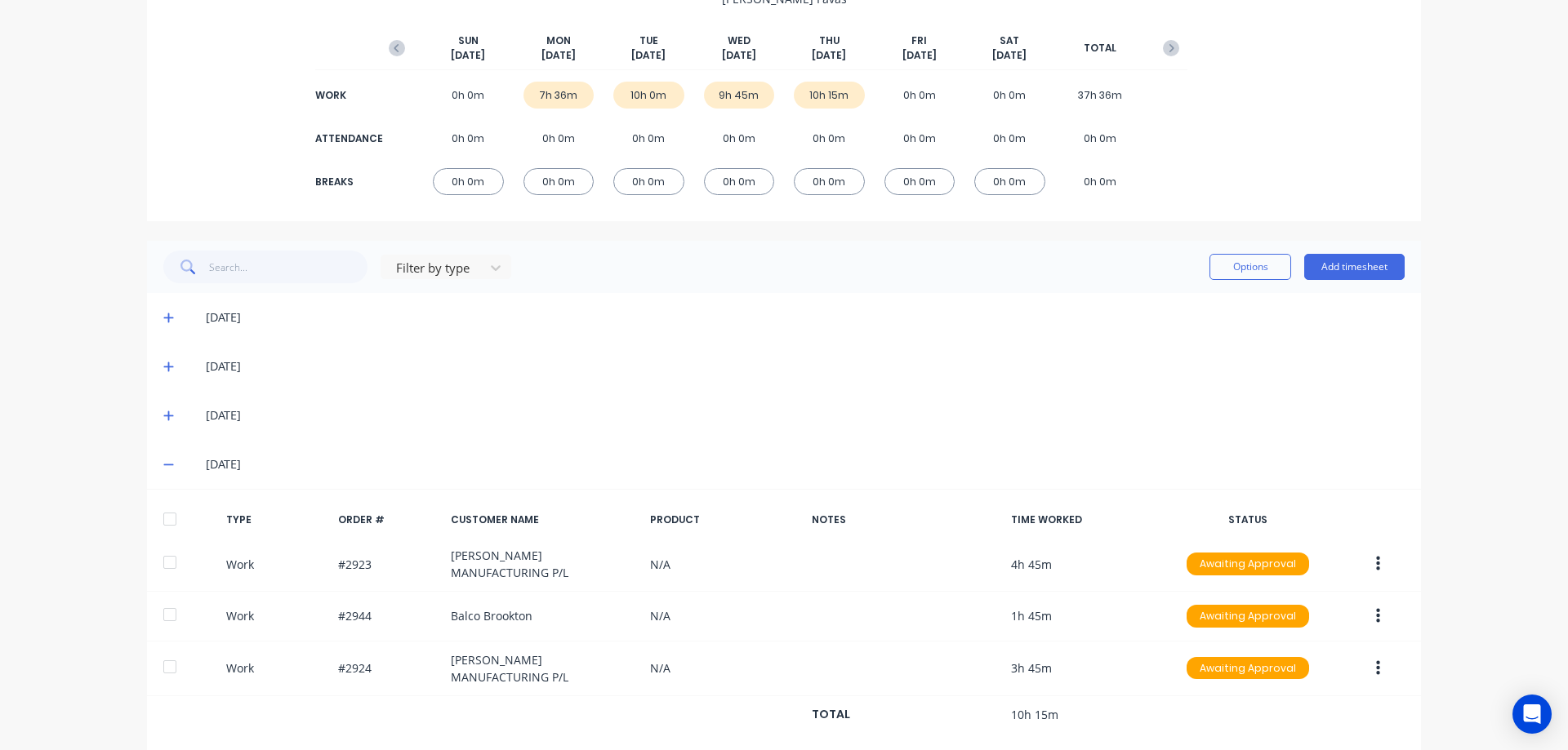
scroll to position [205, 0]
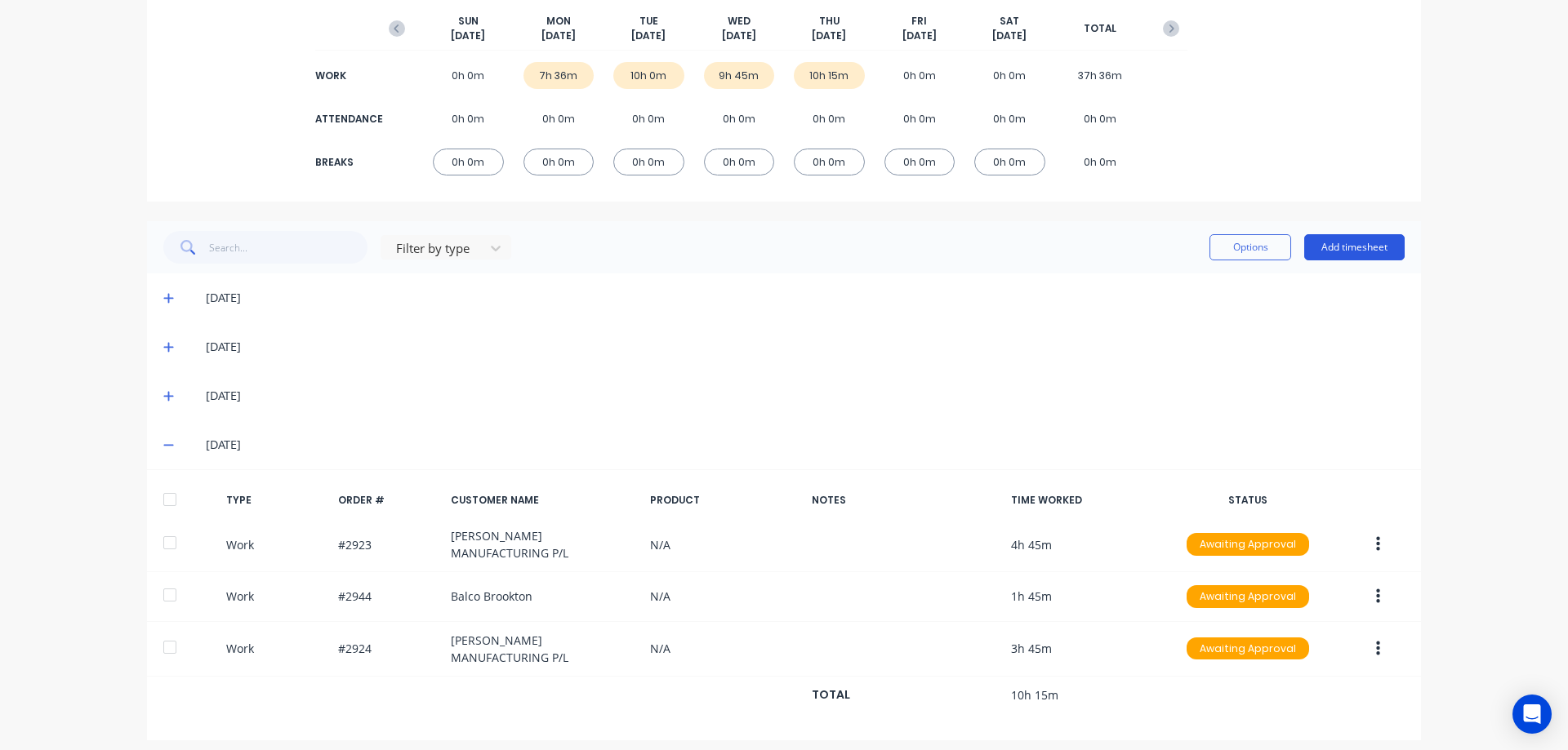
click at [1345, 249] on button "Add timesheet" at bounding box center [1353, 247] width 100 height 26
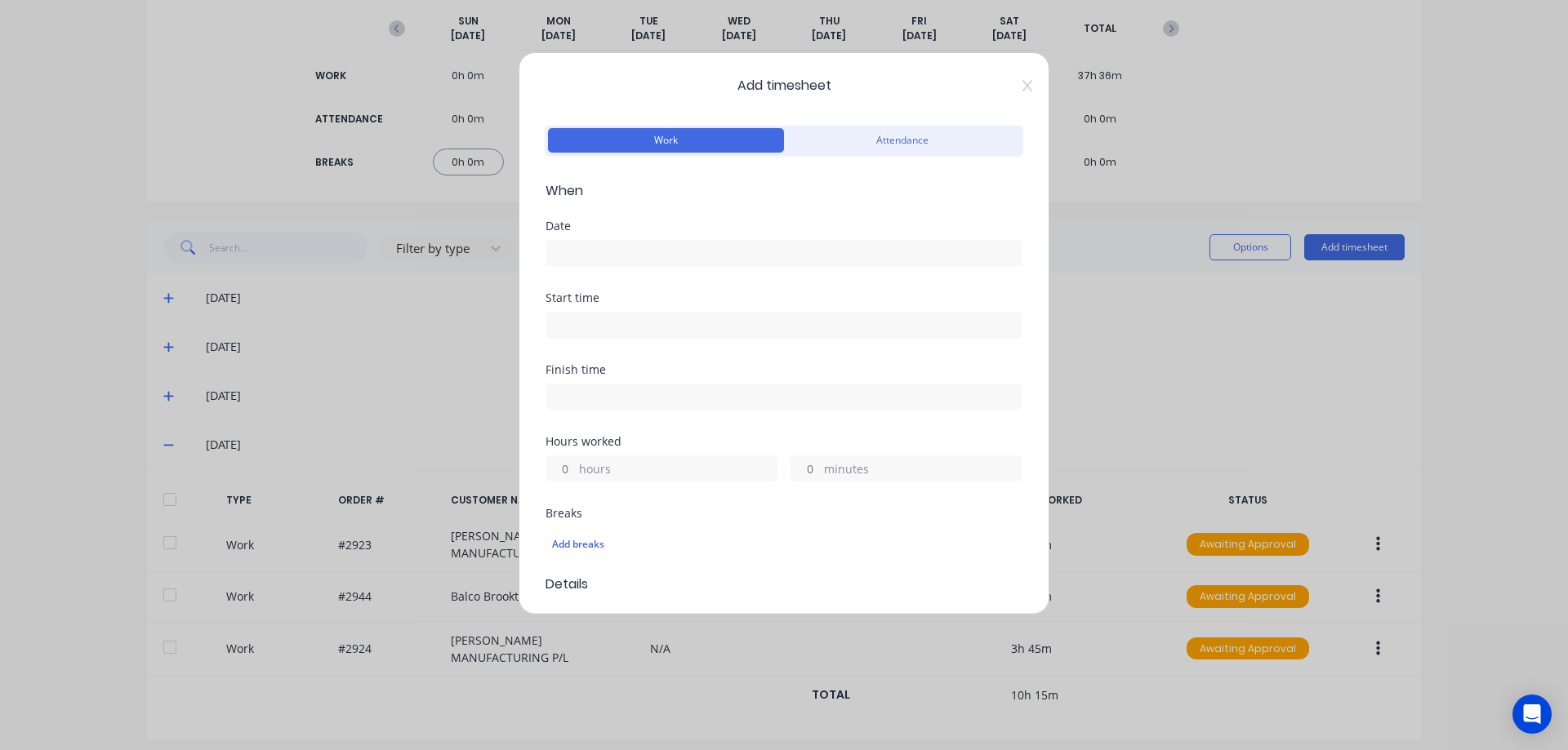
click at [618, 244] on input at bounding box center [784, 253] width 475 height 25
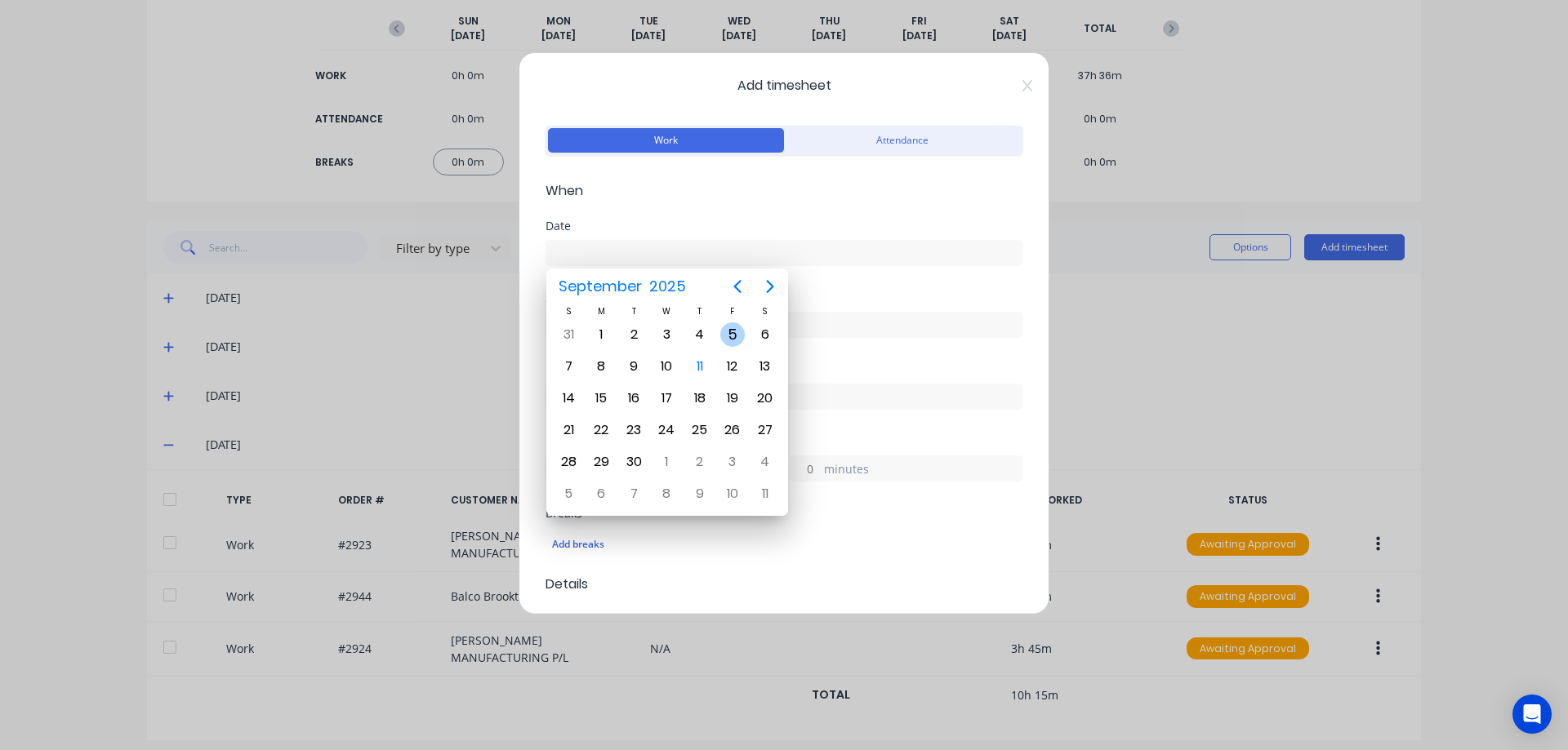
click at [727, 335] on div "5" at bounding box center [732, 335] width 25 height 25
type input "05/09/2025"
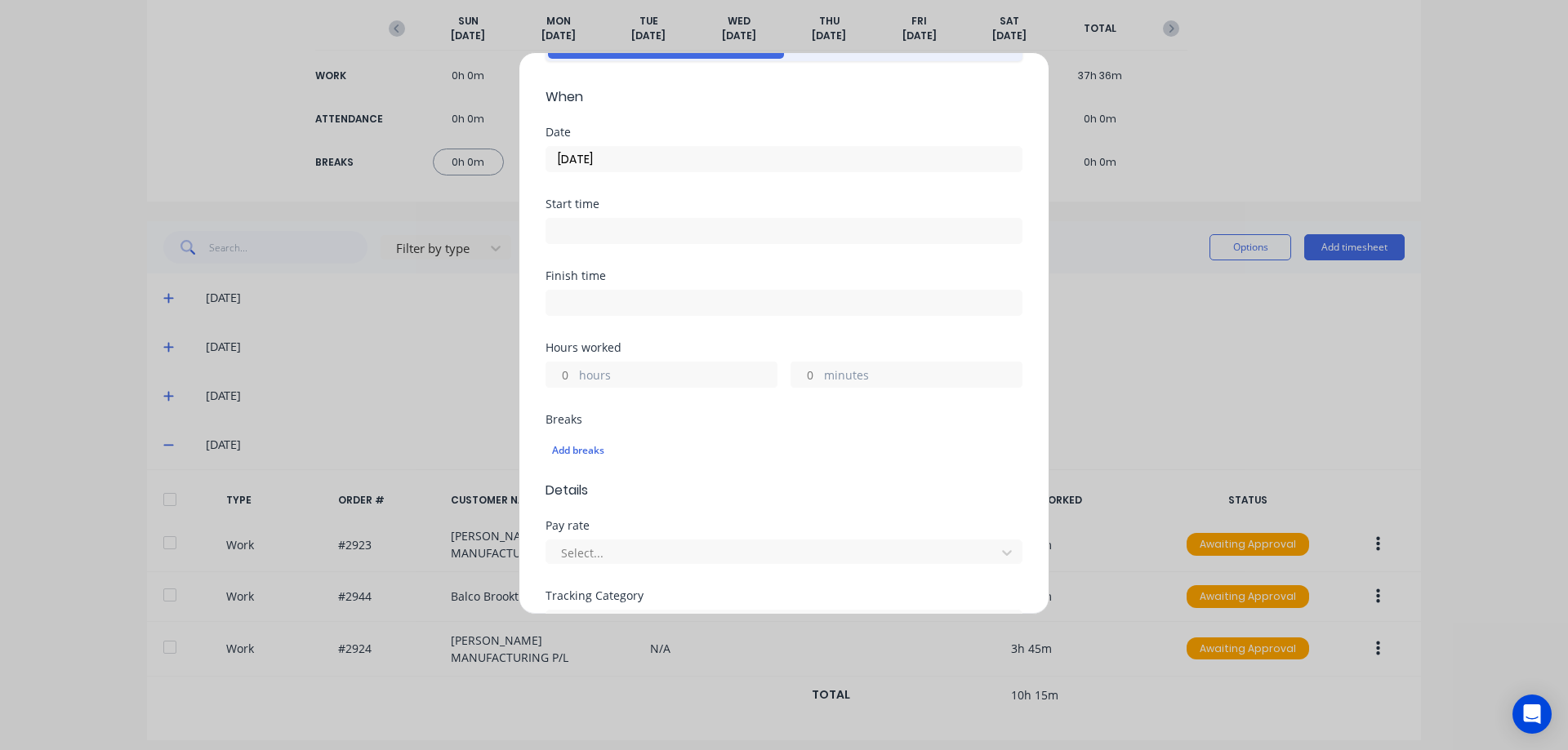
scroll to position [164, 0]
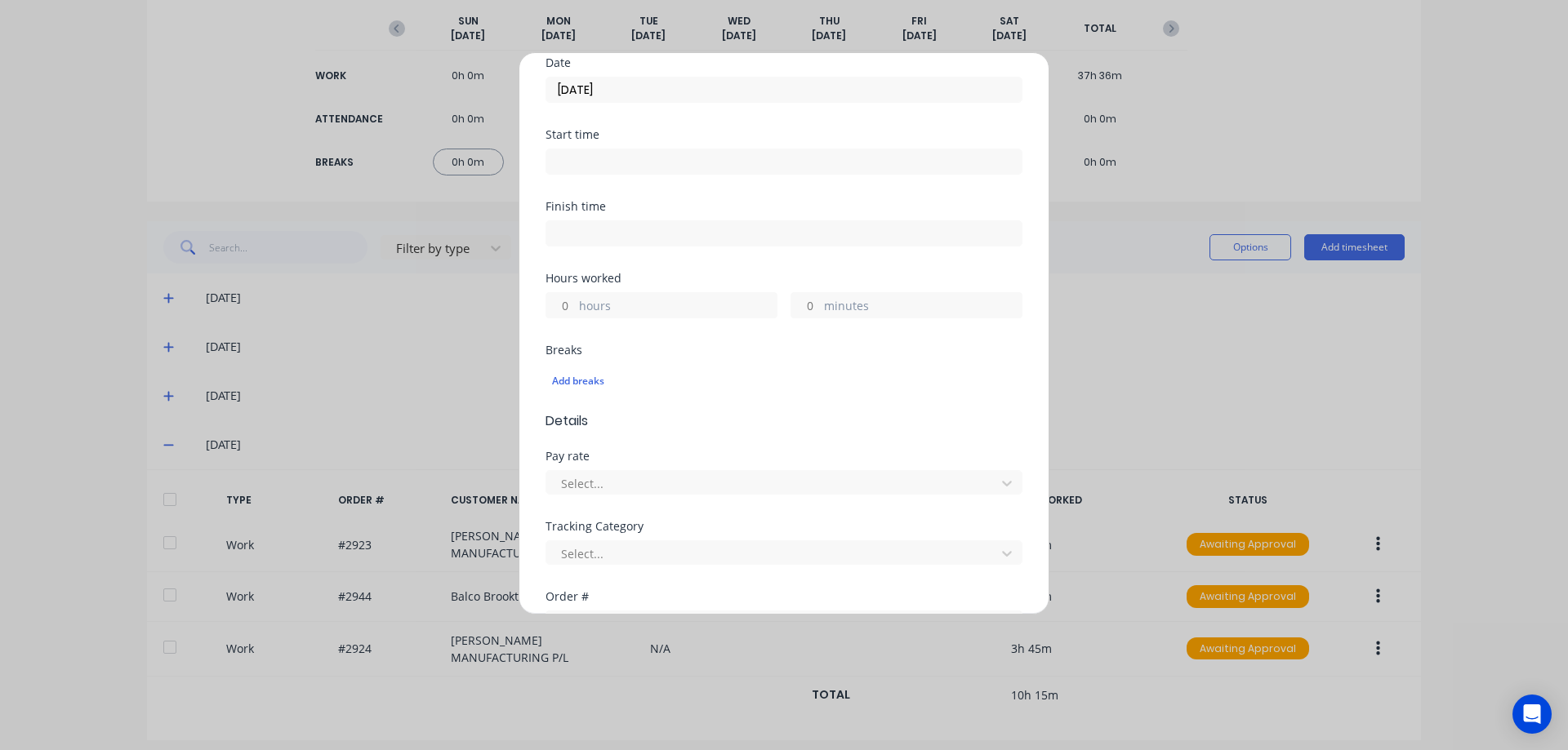
click at [574, 305] on input "hours" at bounding box center [560, 305] width 28 height 25
type input "2"
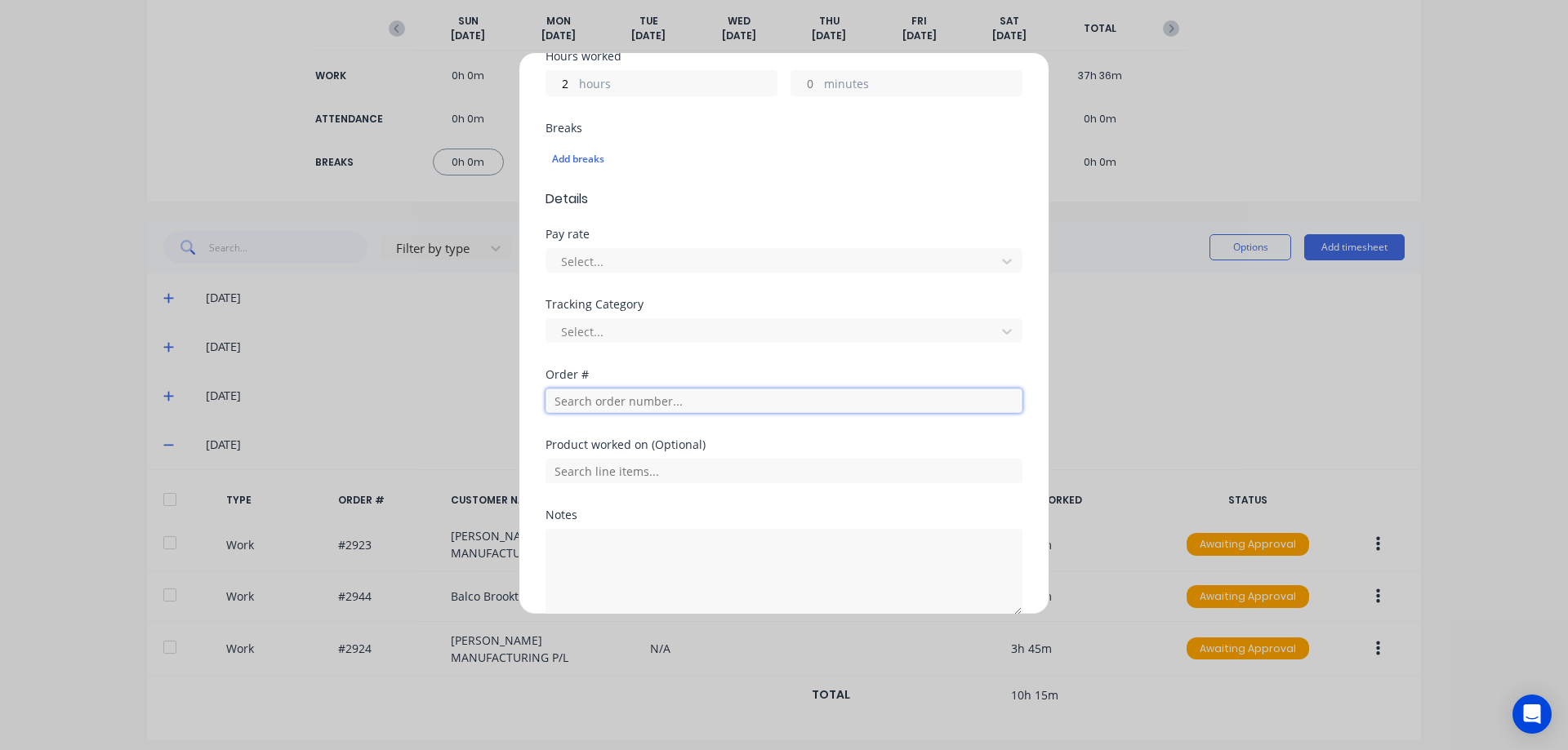
scroll to position [462, 0]
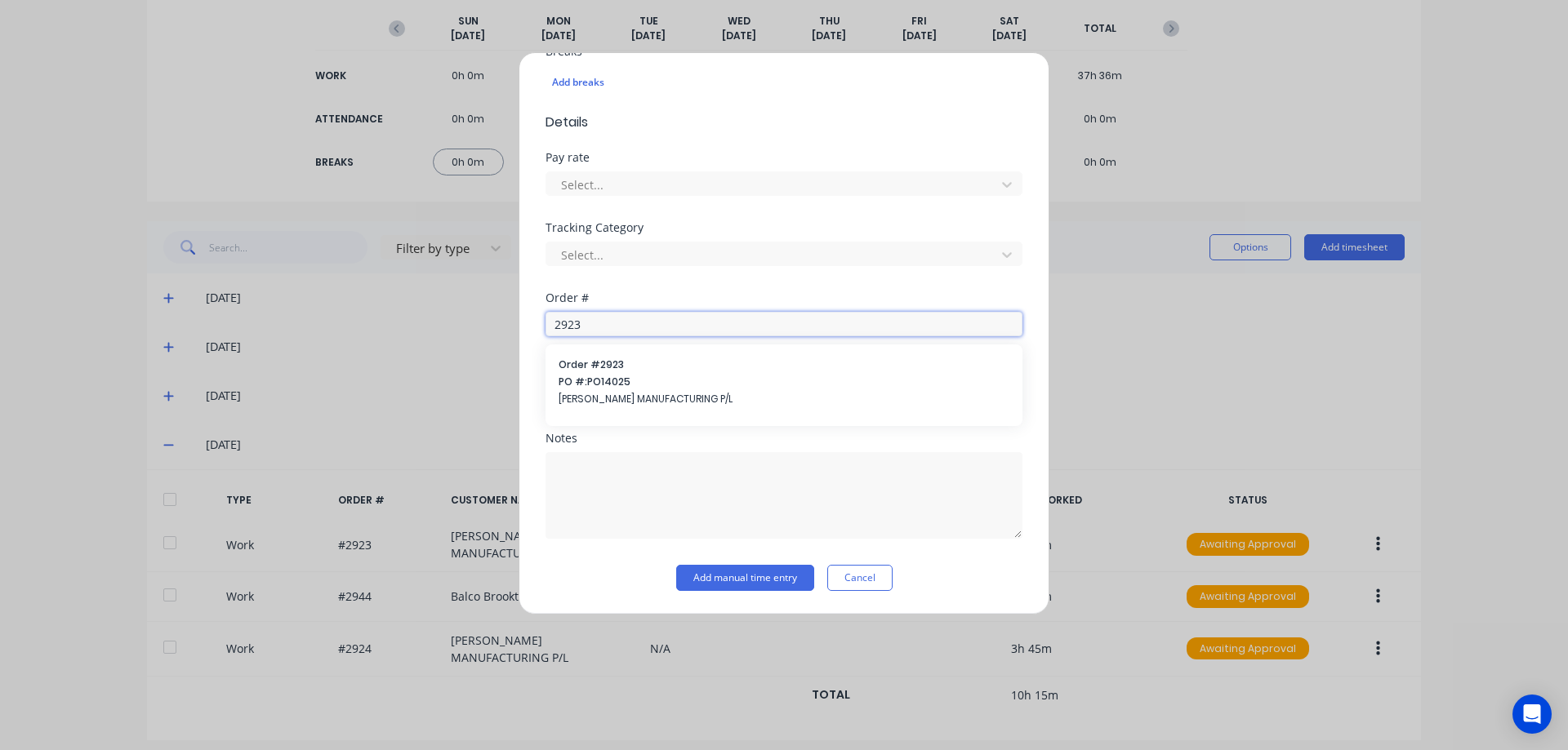
type input "2923"
click at [651, 381] on span "PO #: PO14025" at bounding box center [784, 382] width 451 height 15
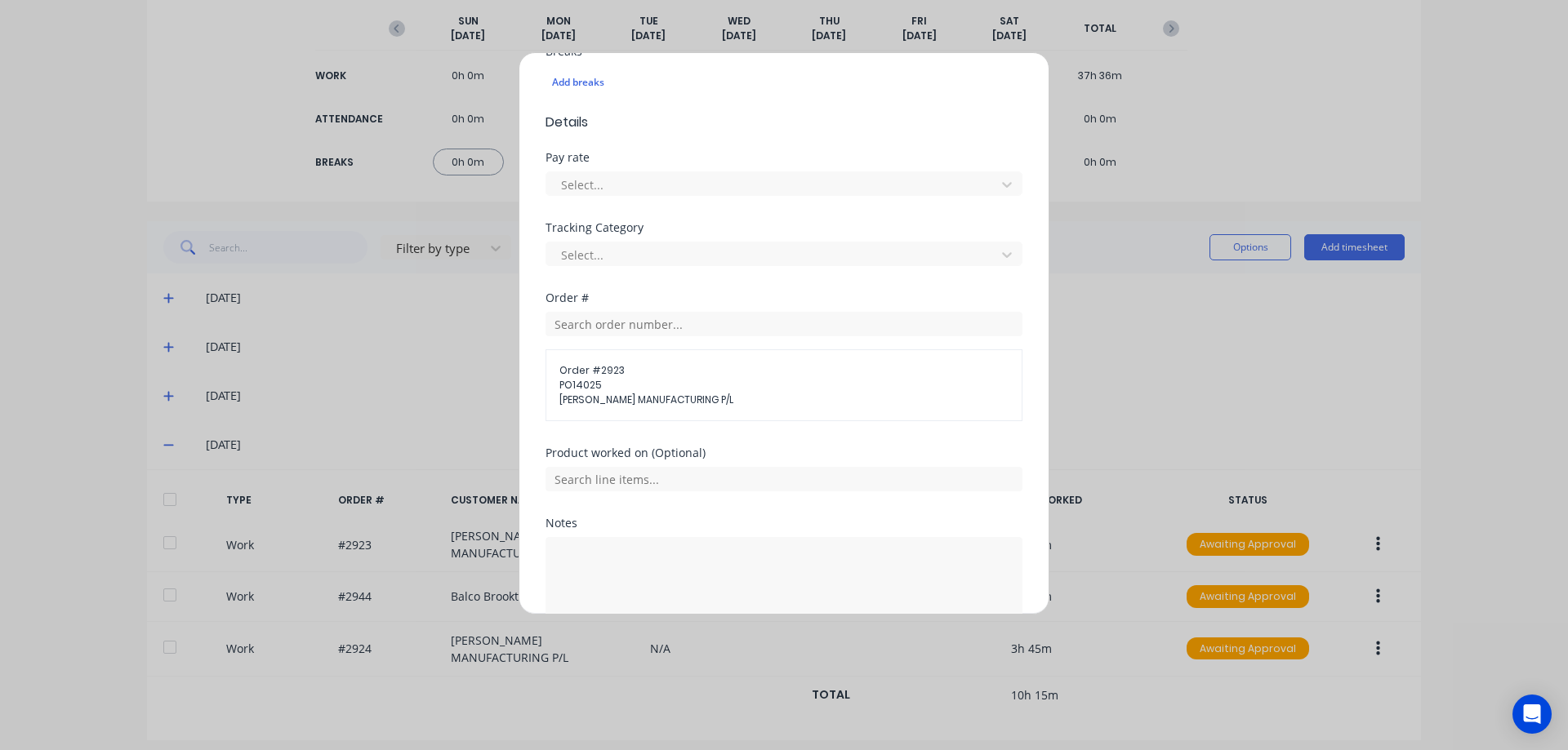
scroll to position [547, 0]
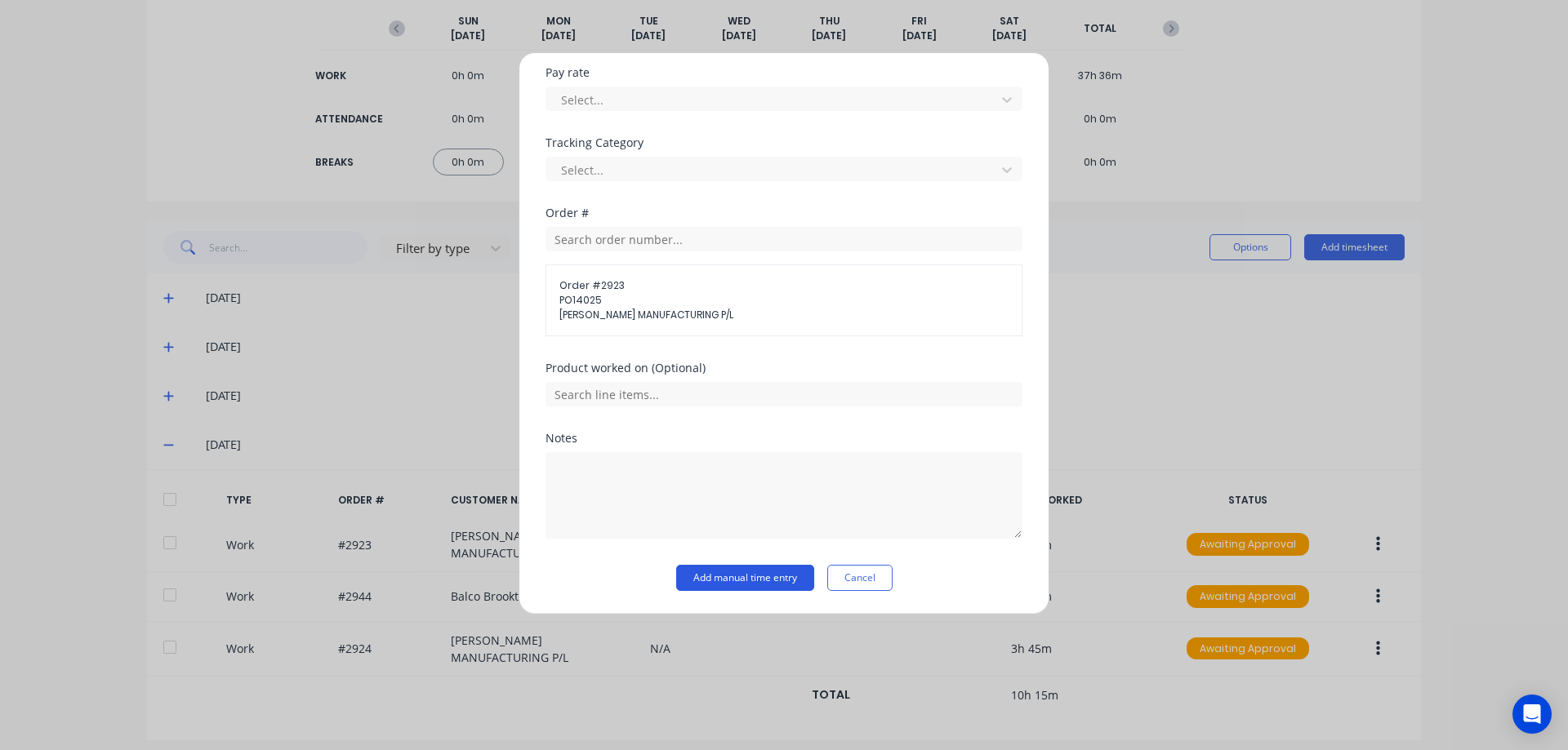
click at [766, 571] on button "Add manual time entry" at bounding box center [745, 578] width 138 height 26
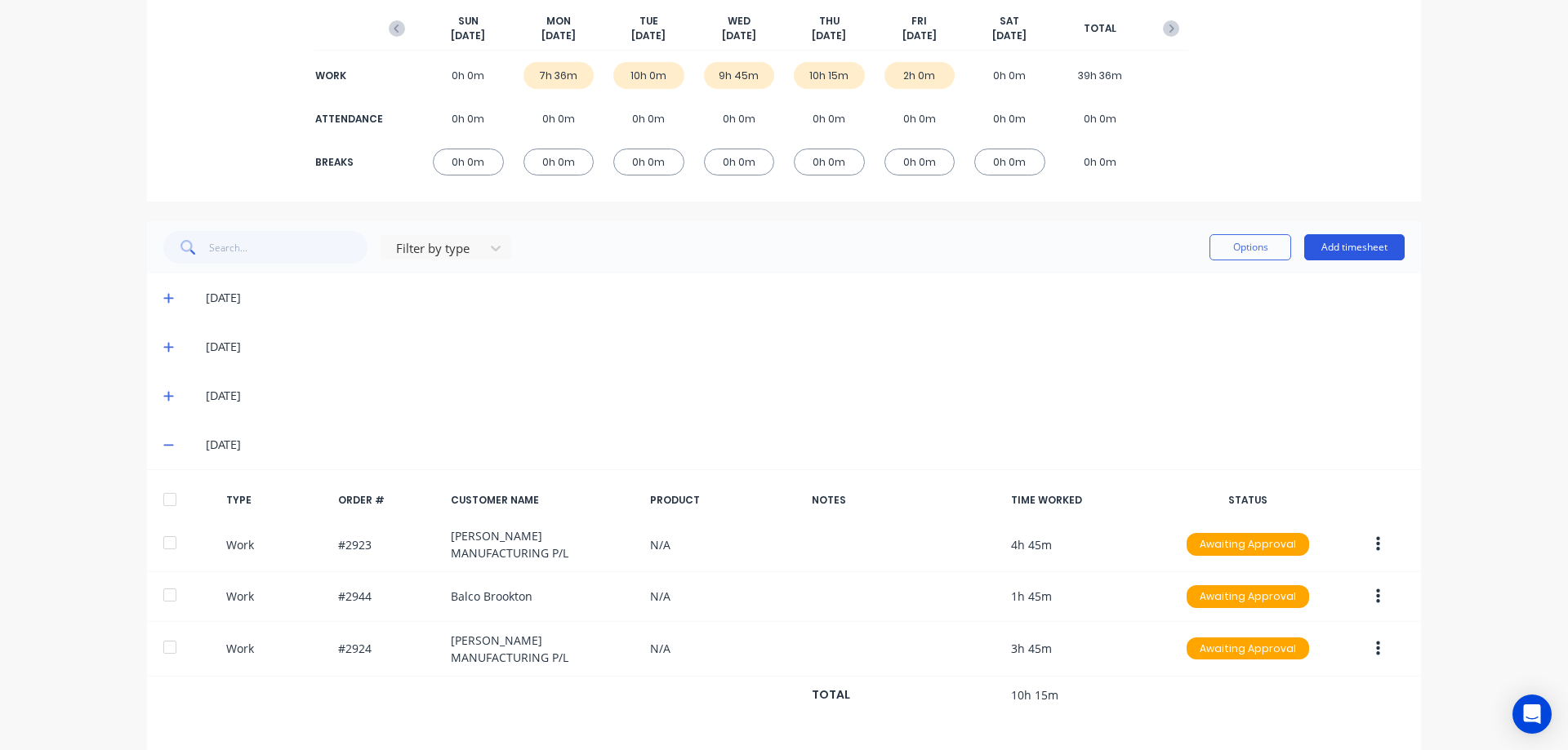
click at [1346, 249] on button "Add timesheet" at bounding box center [1353, 247] width 100 height 26
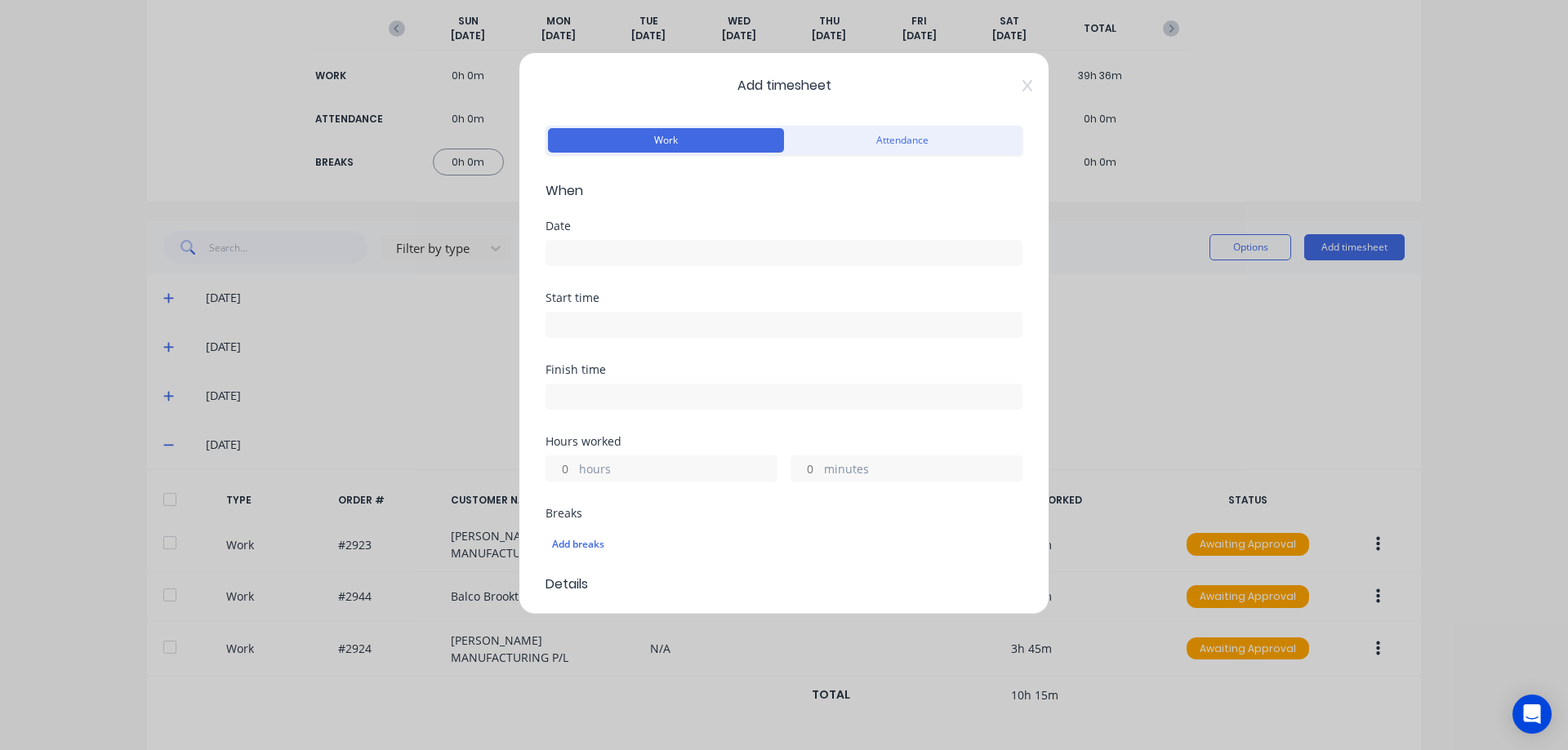
click at [634, 254] on input at bounding box center [784, 253] width 475 height 25
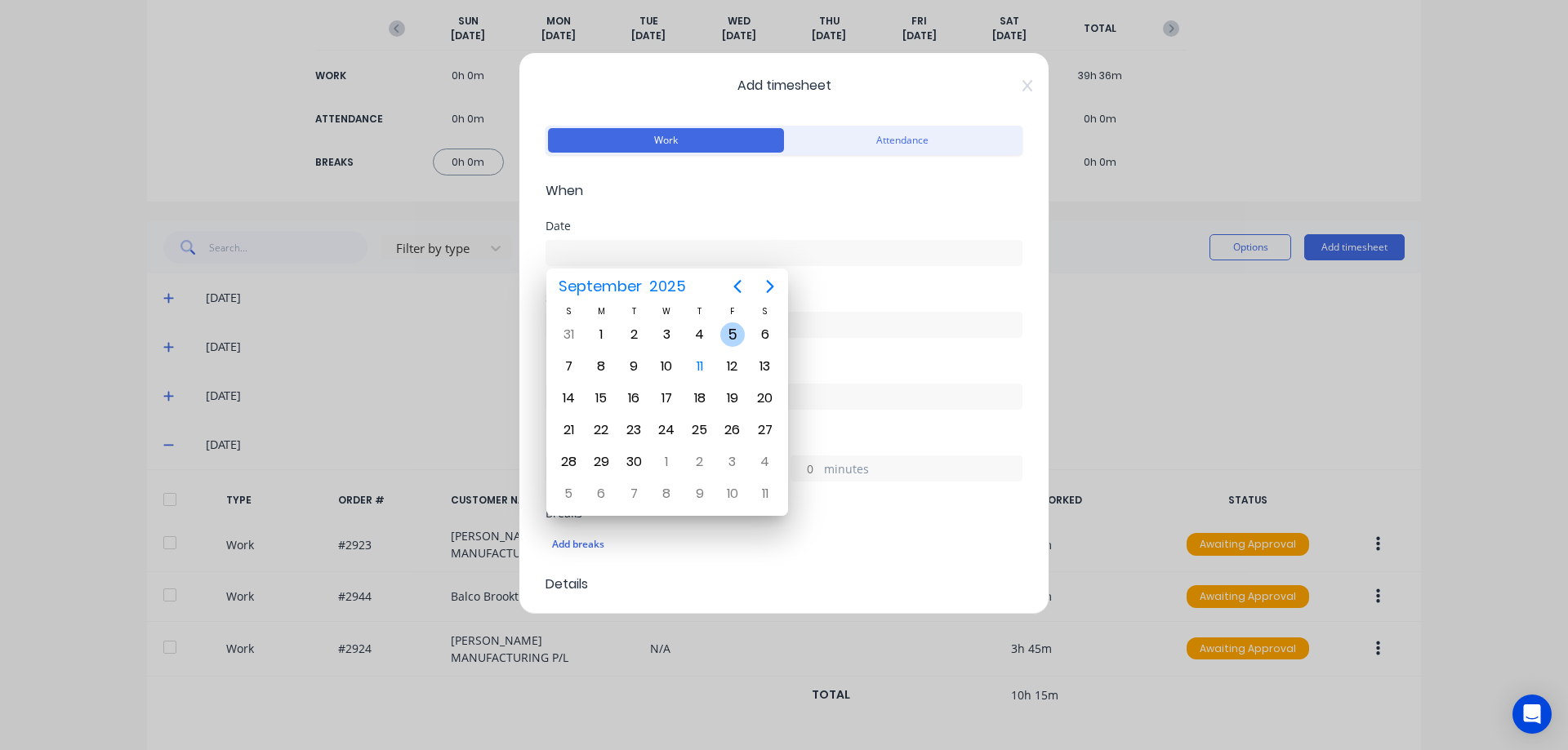
click at [741, 334] on div "5" at bounding box center [732, 335] width 25 height 25
type input "05/09/2025"
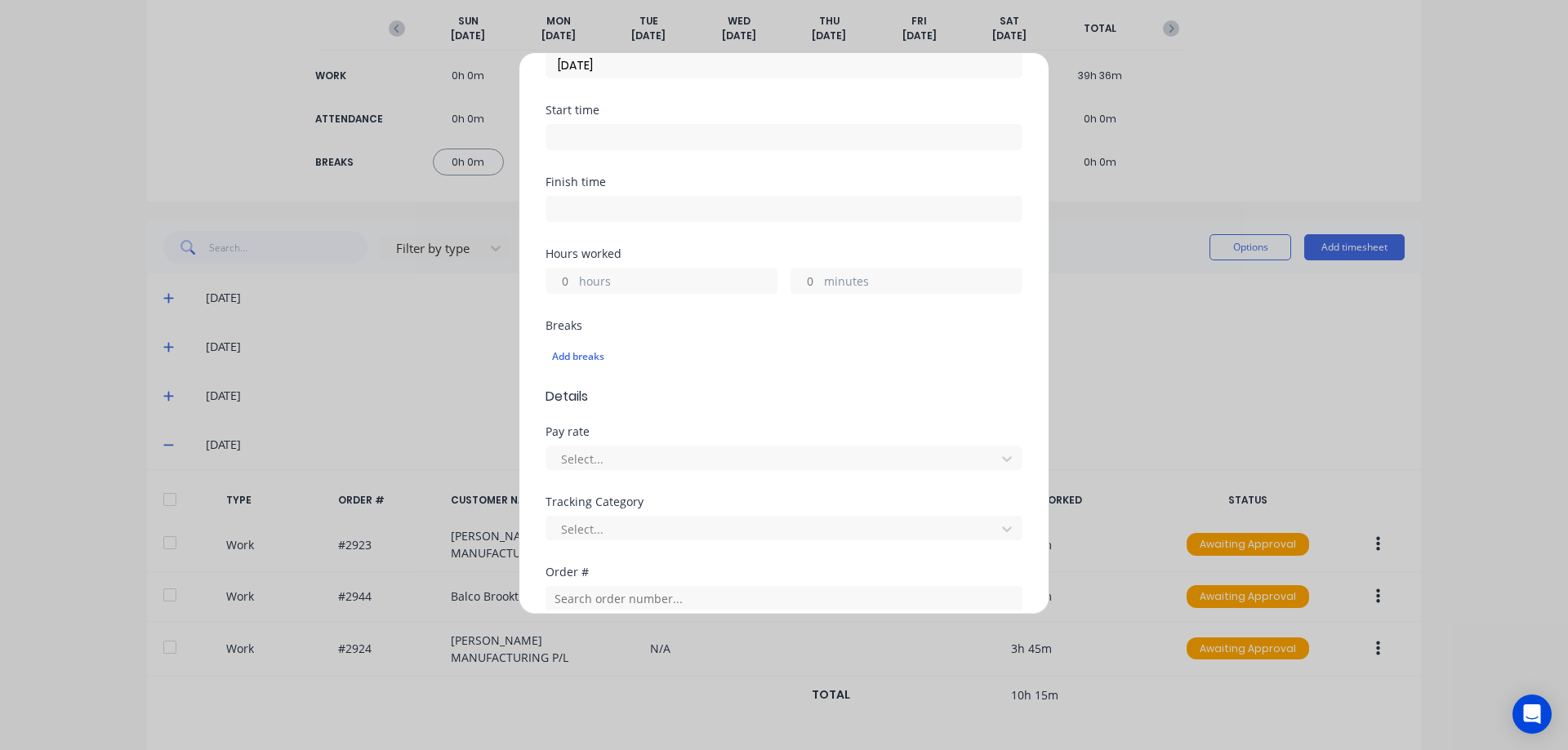
scroll to position [245, 0]
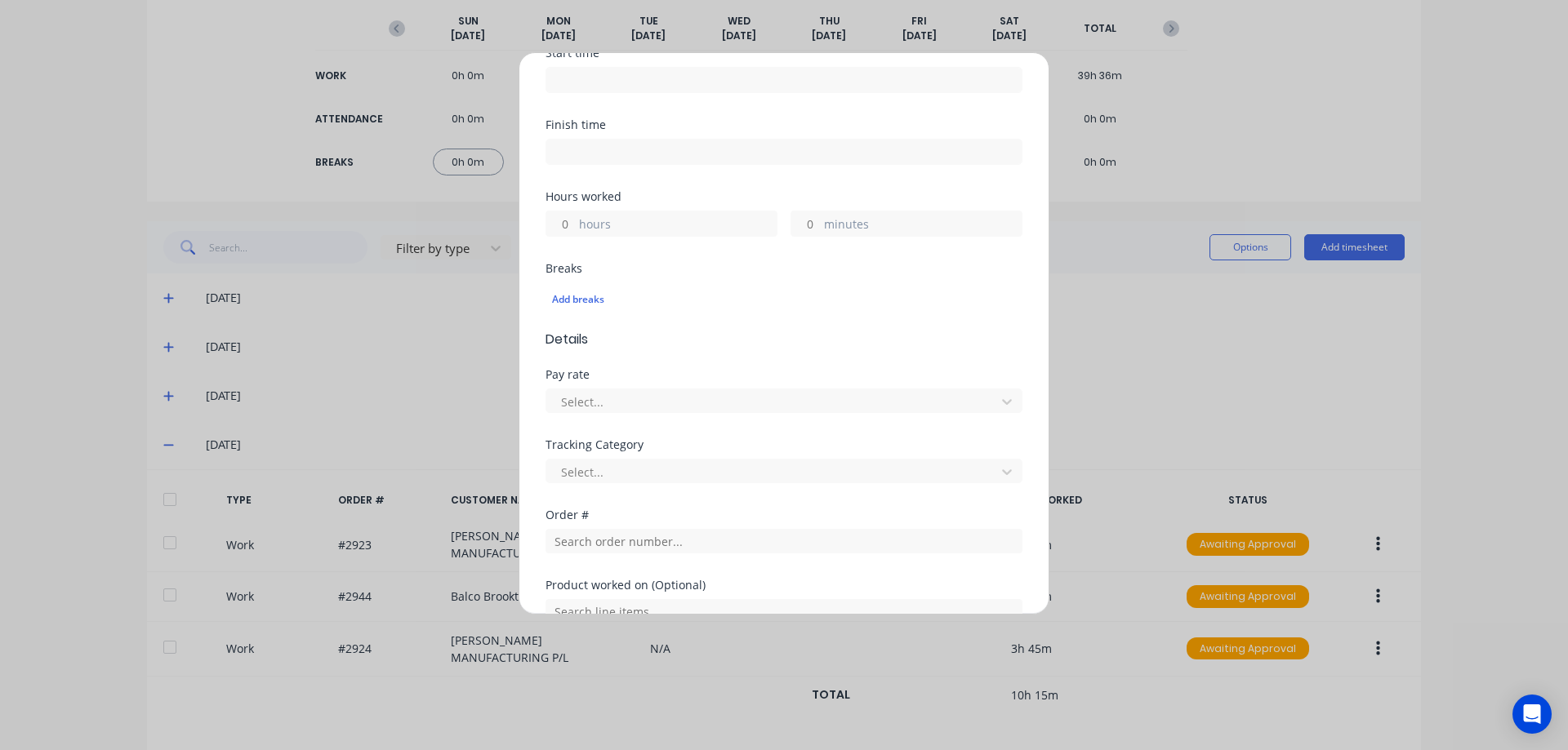
click at [594, 224] on label "hours" at bounding box center [677, 225] width 197 height 20
click at [574, 224] on input "hours" at bounding box center [560, 224] width 28 height 25
type input "2"
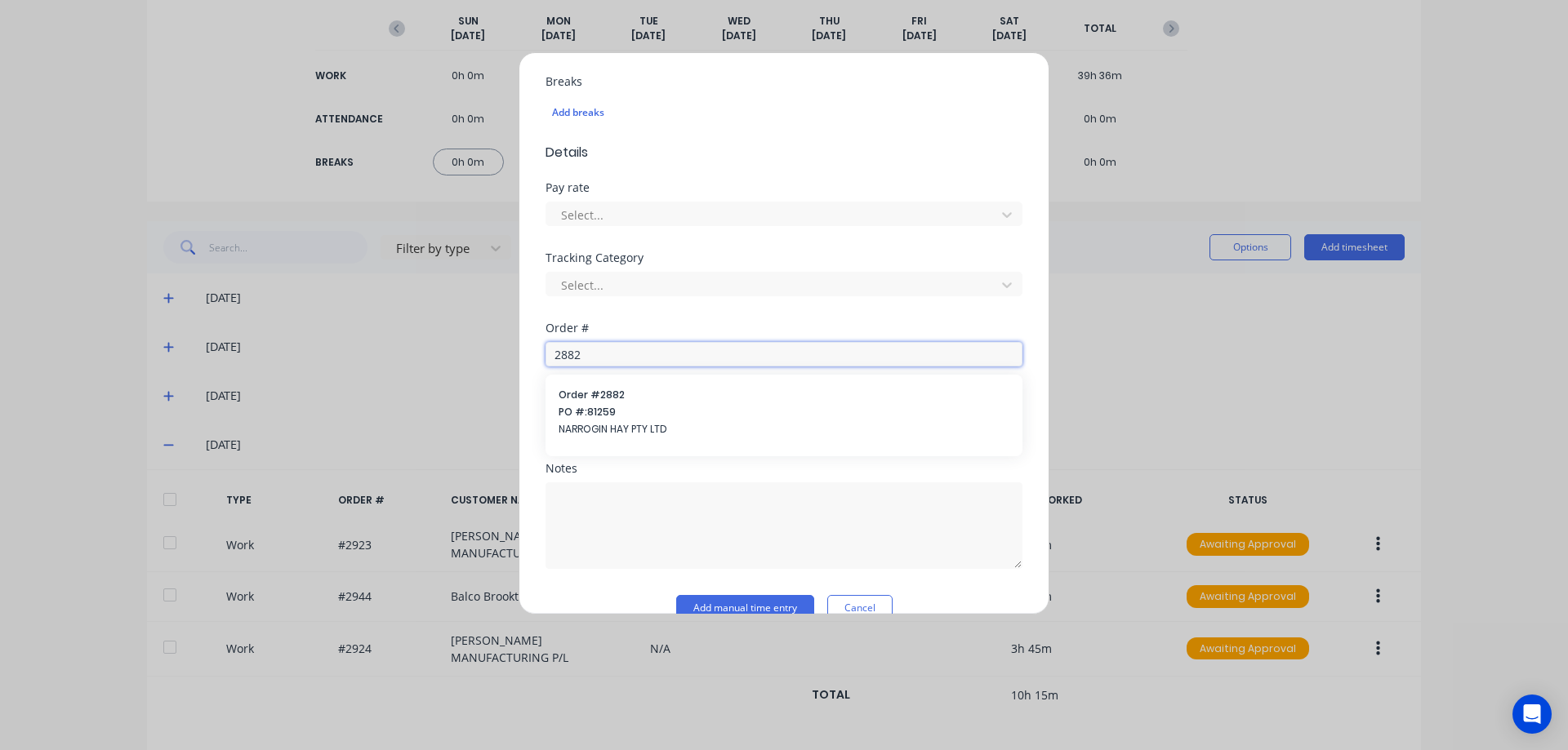
scroll to position [462, 0]
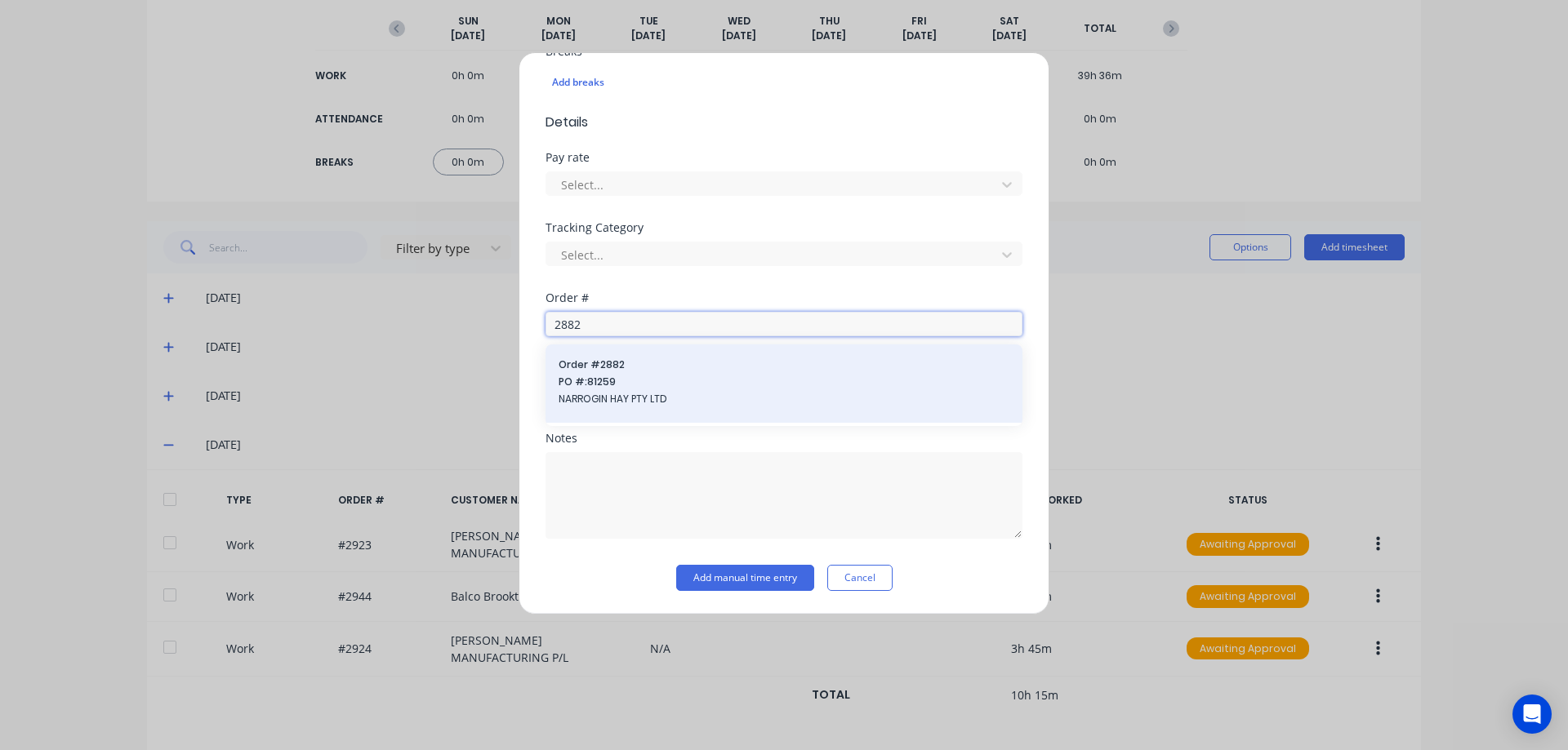
type input "2882"
click at [696, 371] on span "Order # 2882" at bounding box center [784, 365] width 451 height 15
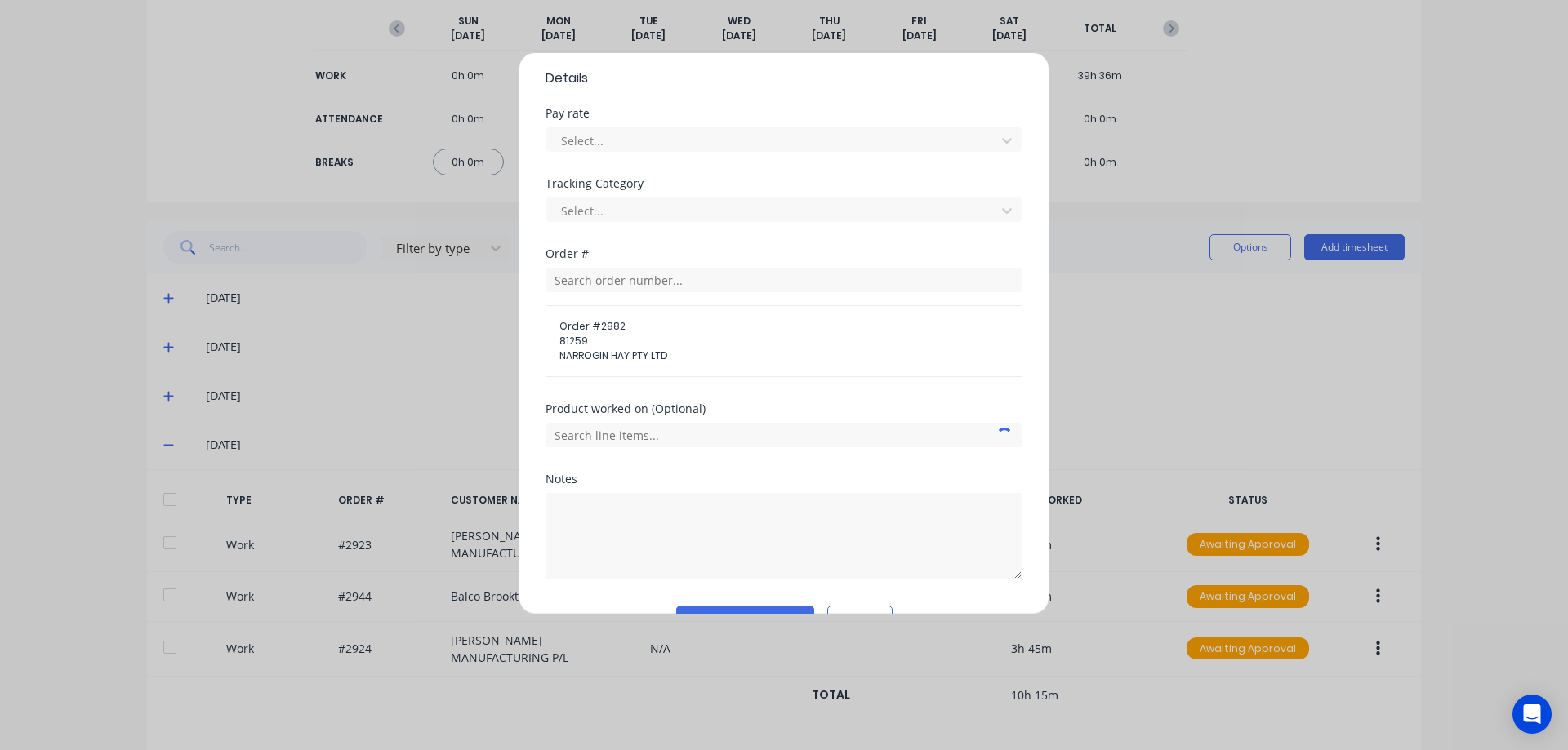
scroll to position [547, 0]
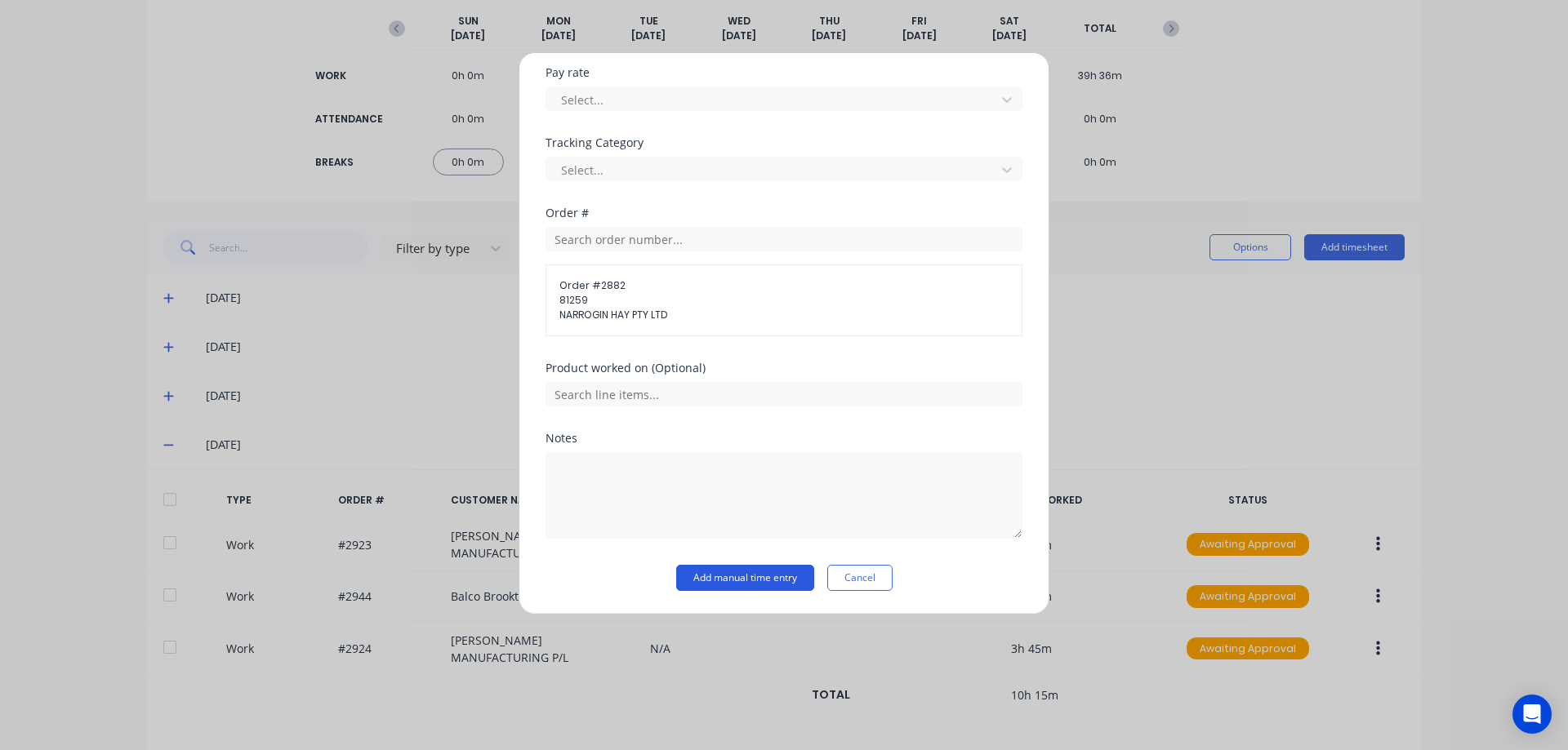
click at [777, 585] on button "Add manual time entry" at bounding box center [745, 578] width 138 height 26
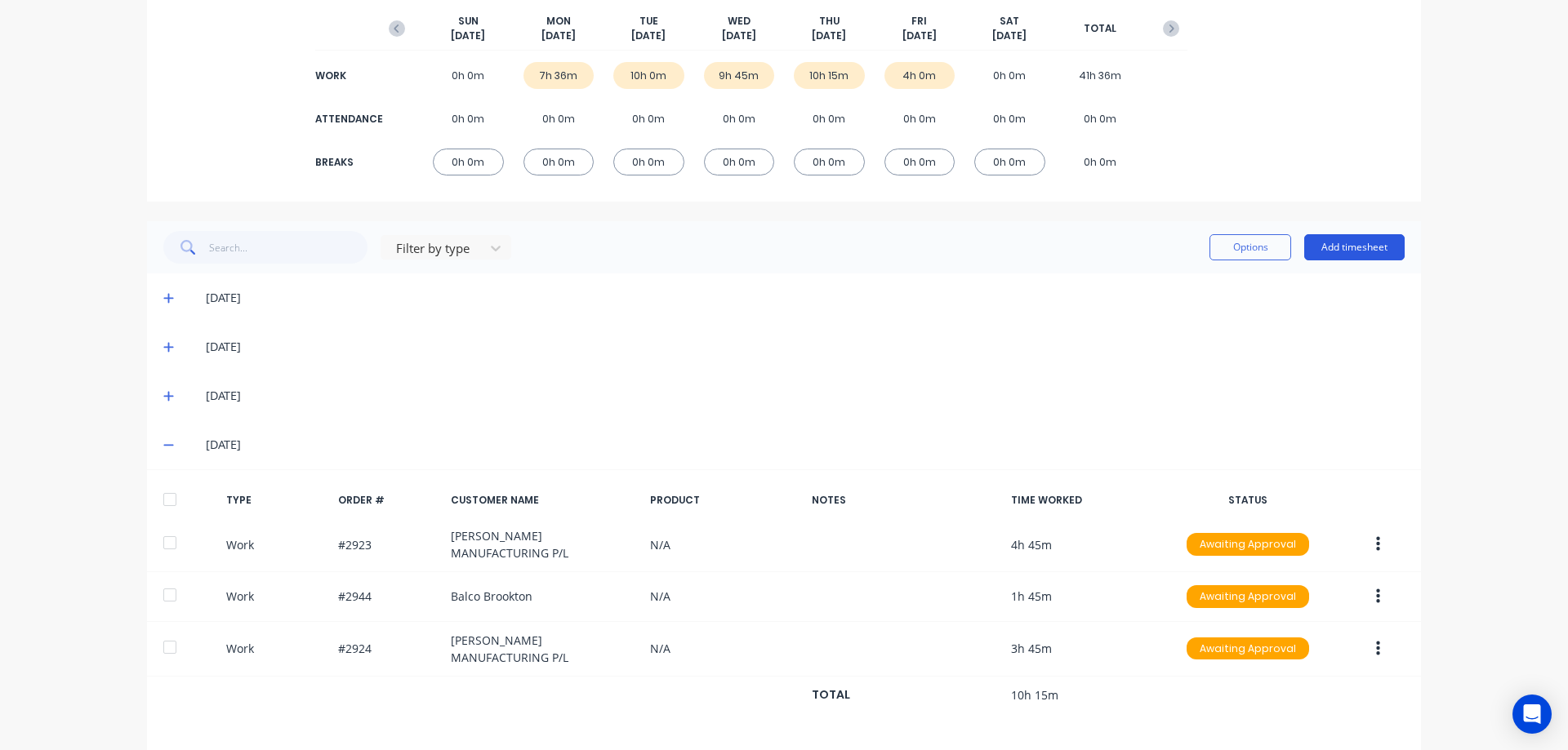
click at [1342, 250] on button "Add timesheet" at bounding box center [1353, 247] width 100 height 26
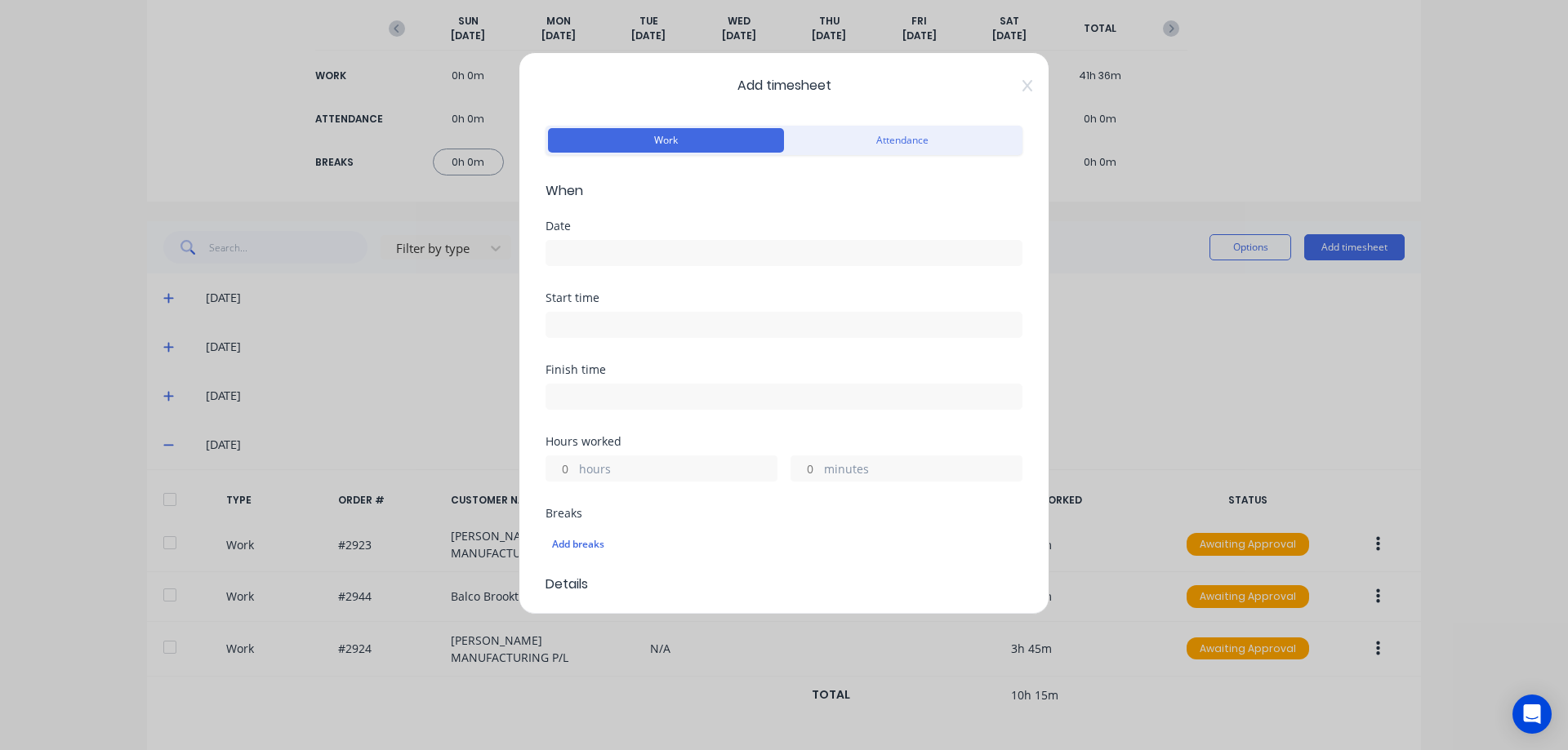
click at [631, 243] on input at bounding box center [784, 253] width 475 height 25
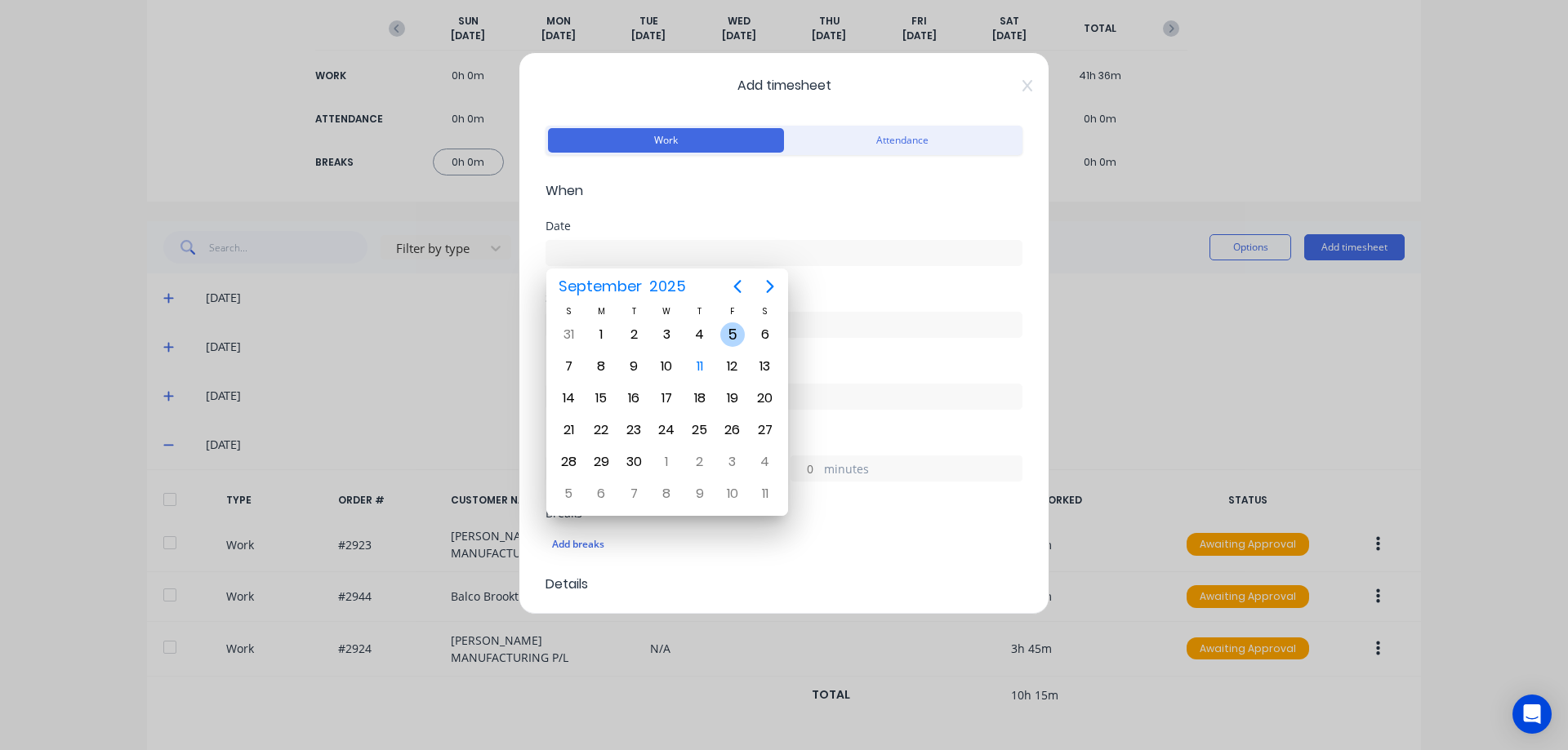
click at [723, 330] on div "5" at bounding box center [732, 335] width 25 height 25
type input "05/09/2025"
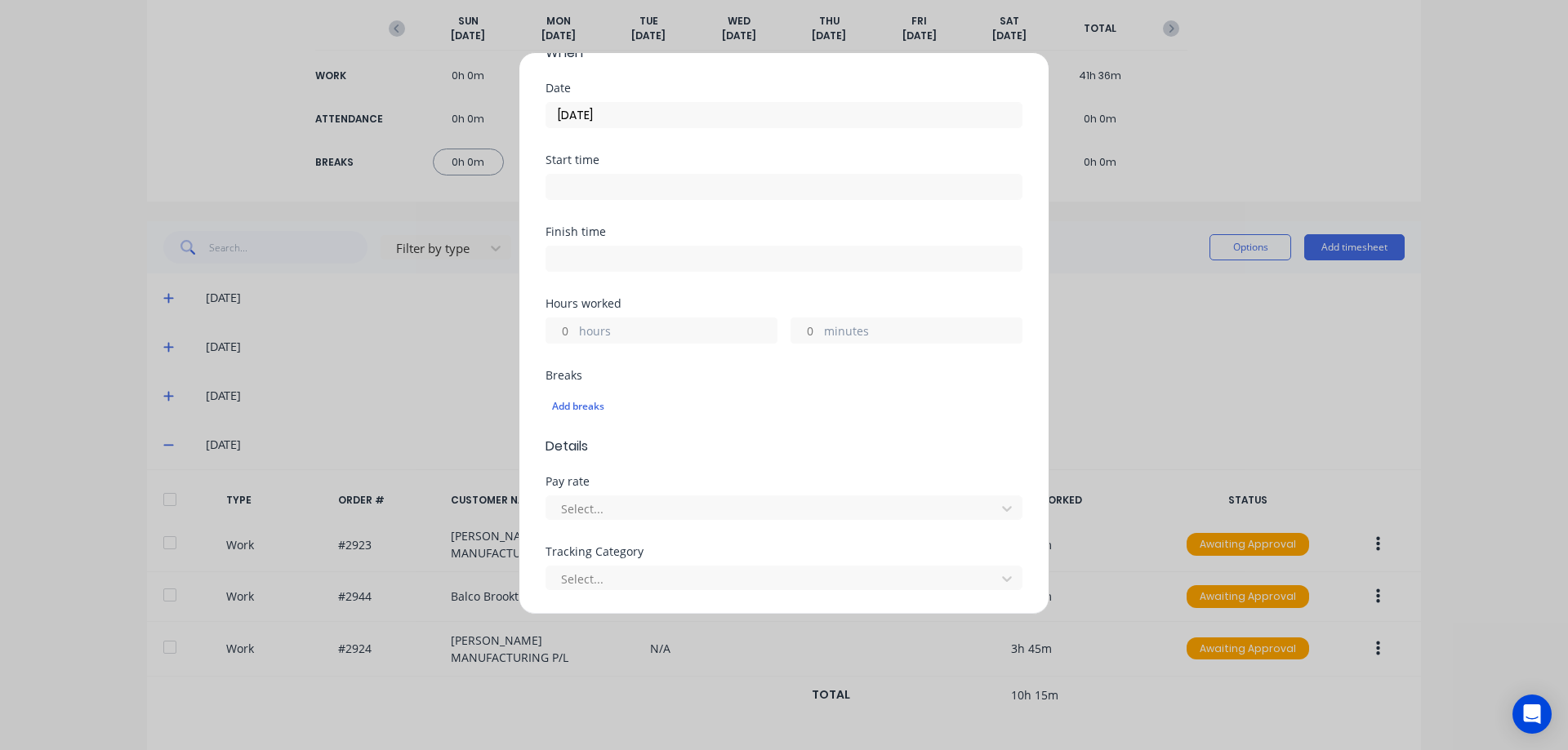
scroll to position [245, 0]
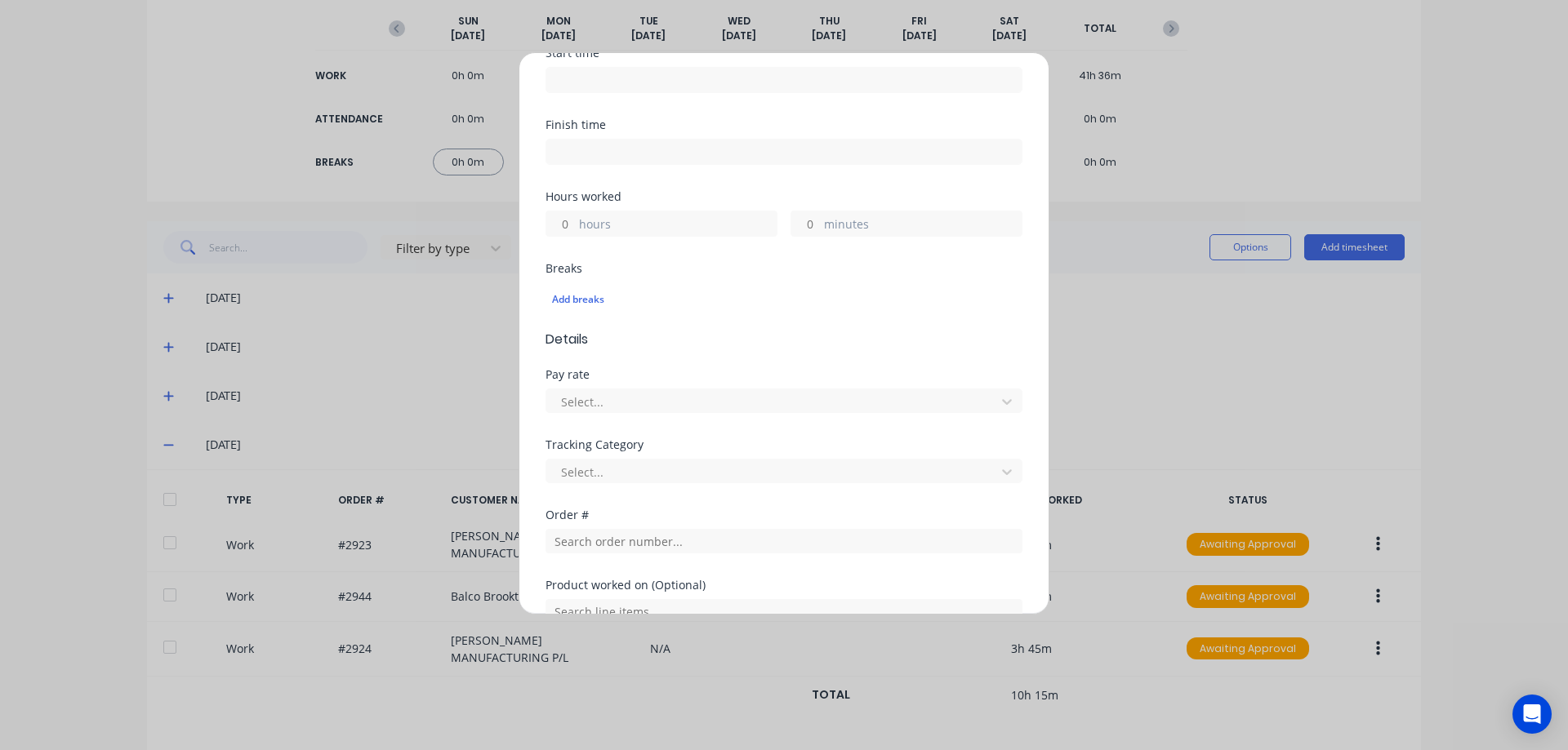
click at [562, 223] on input "hours" at bounding box center [560, 224] width 28 height 25
type input "3"
type input "45"
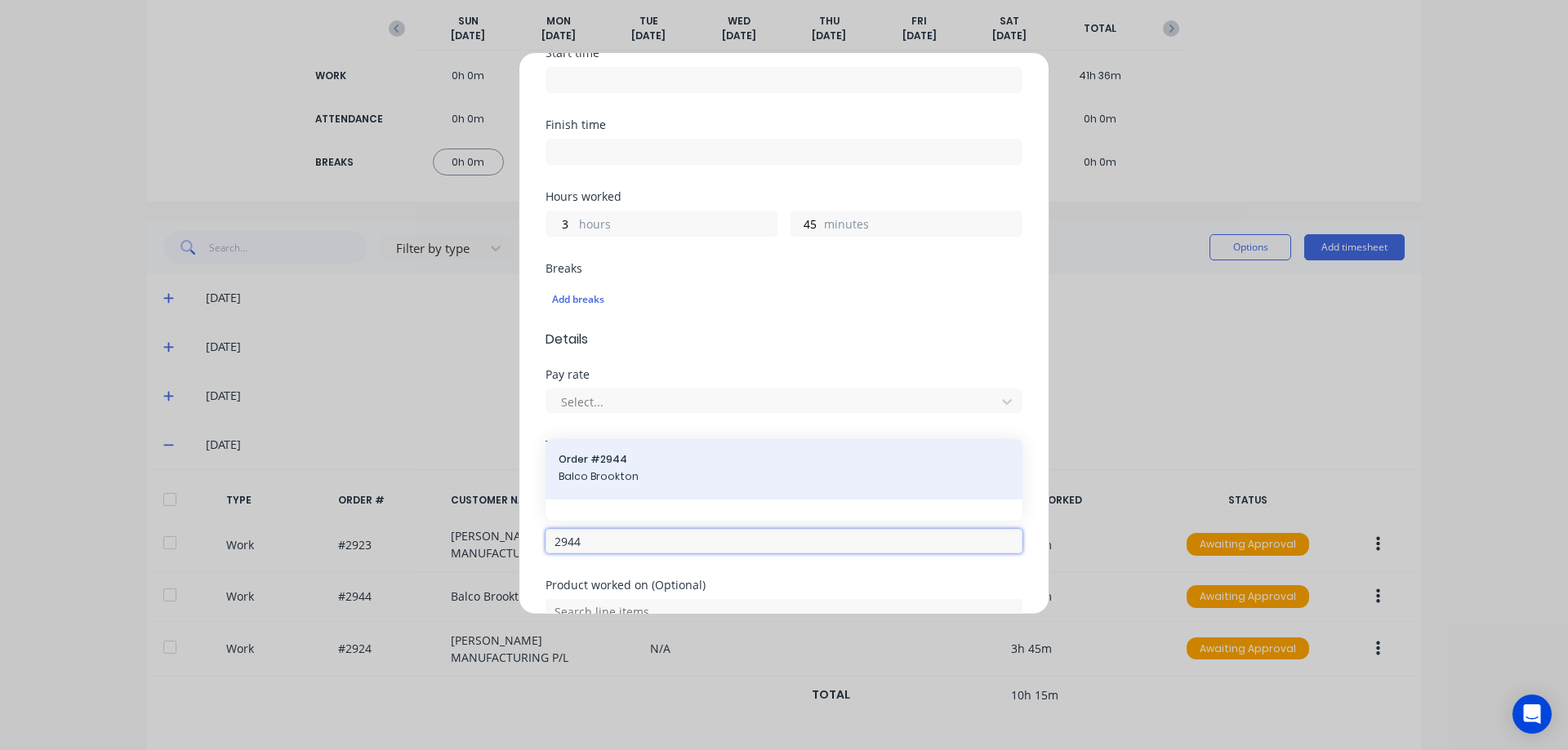
type input "2944"
click at [683, 474] on span "Balco Brookton" at bounding box center [784, 476] width 451 height 15
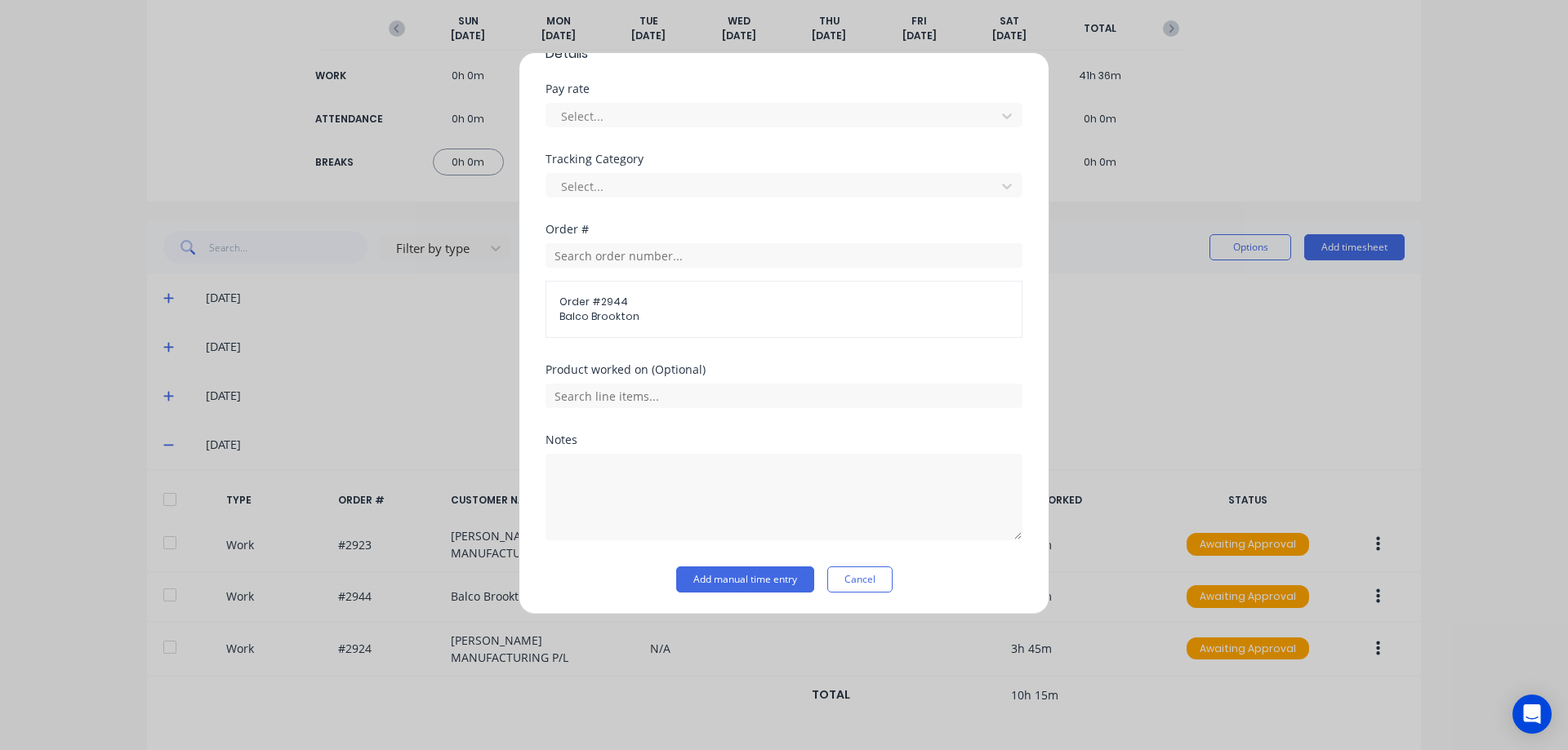
scroll to position [533, 0]
click at [762, 586] on button "Add manual time entry" at bounding box center [745, 578] width 138 height 26
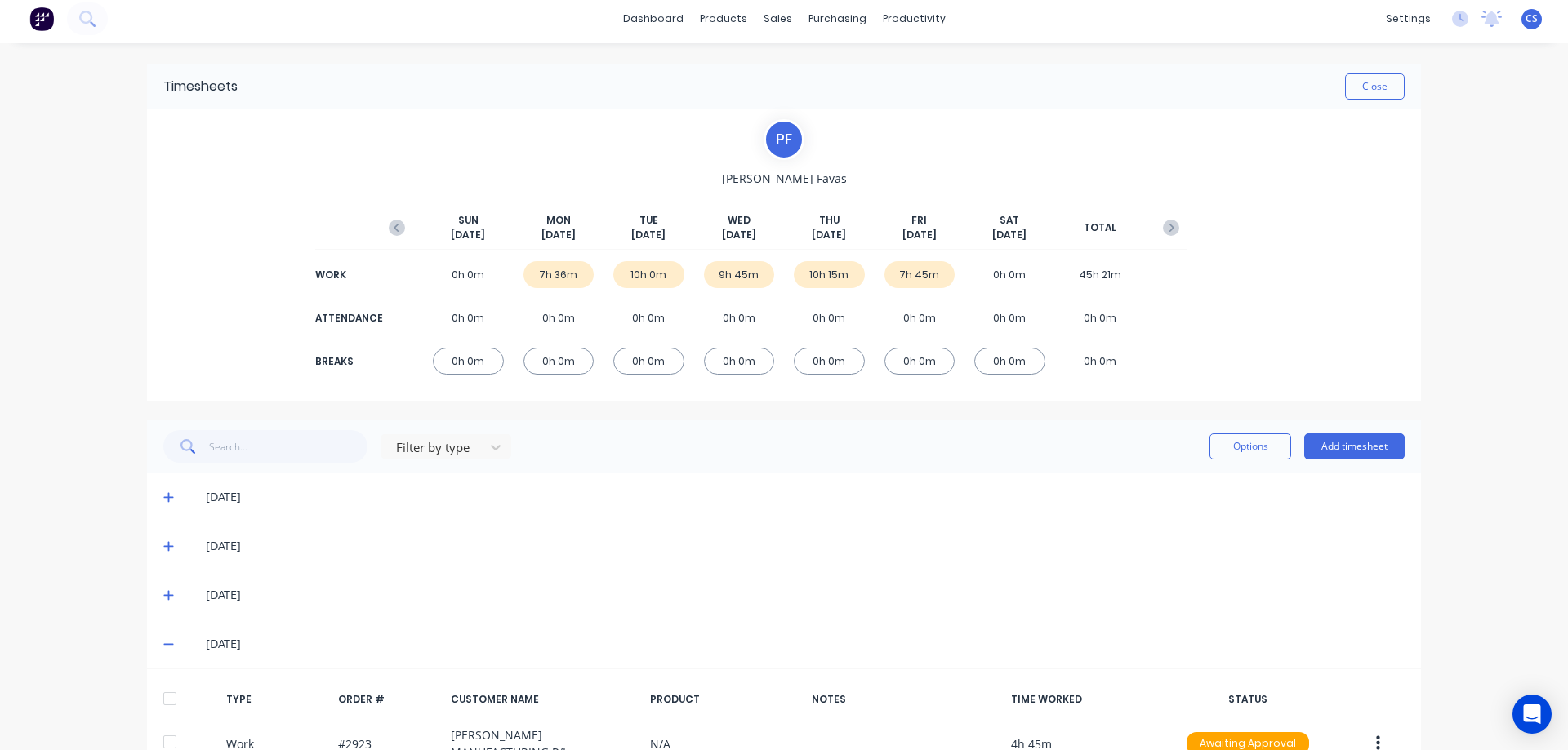
scroll to position [0, 0]
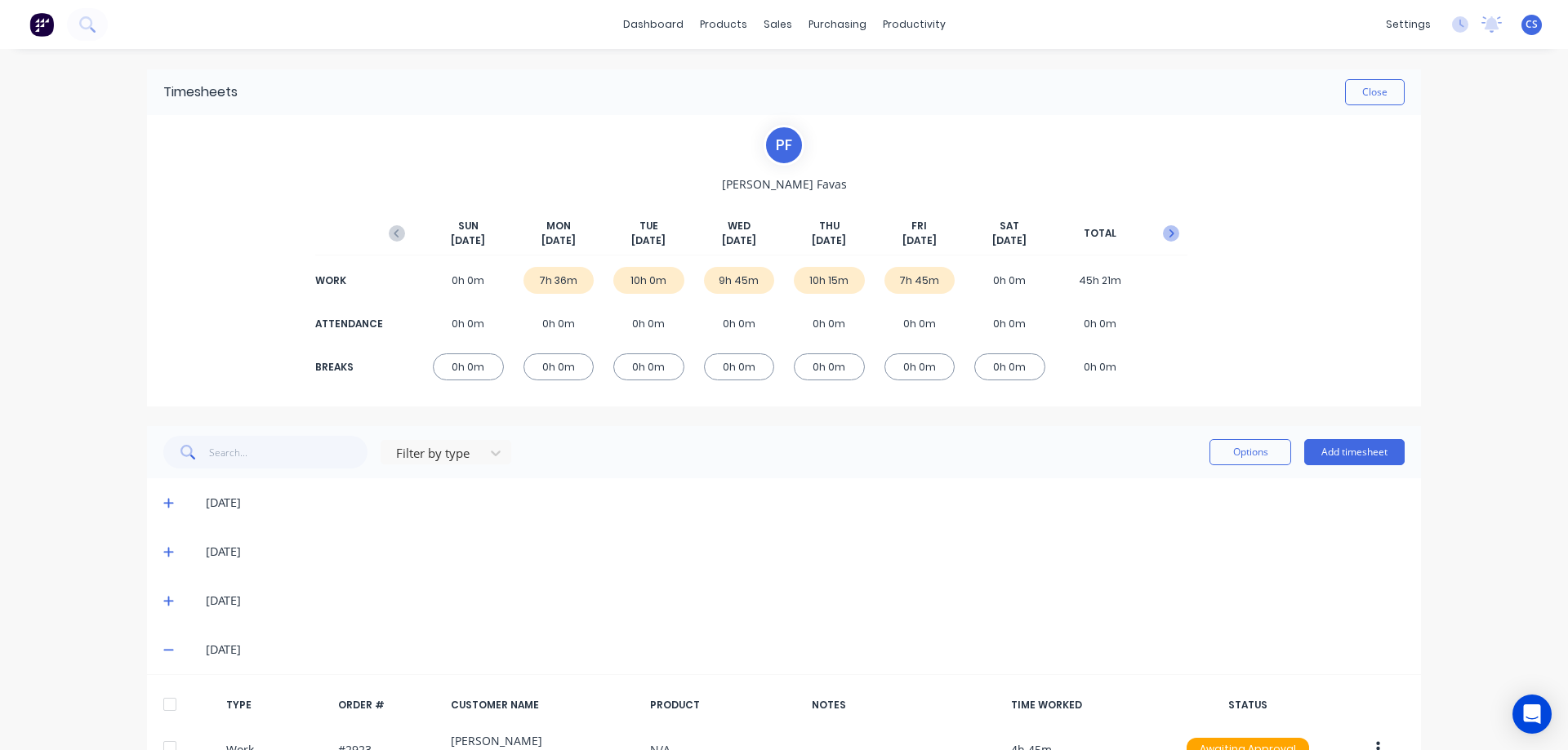
click at [1170, 233] on icon "button" at bounding box center [1171, 234] width 16 height 16
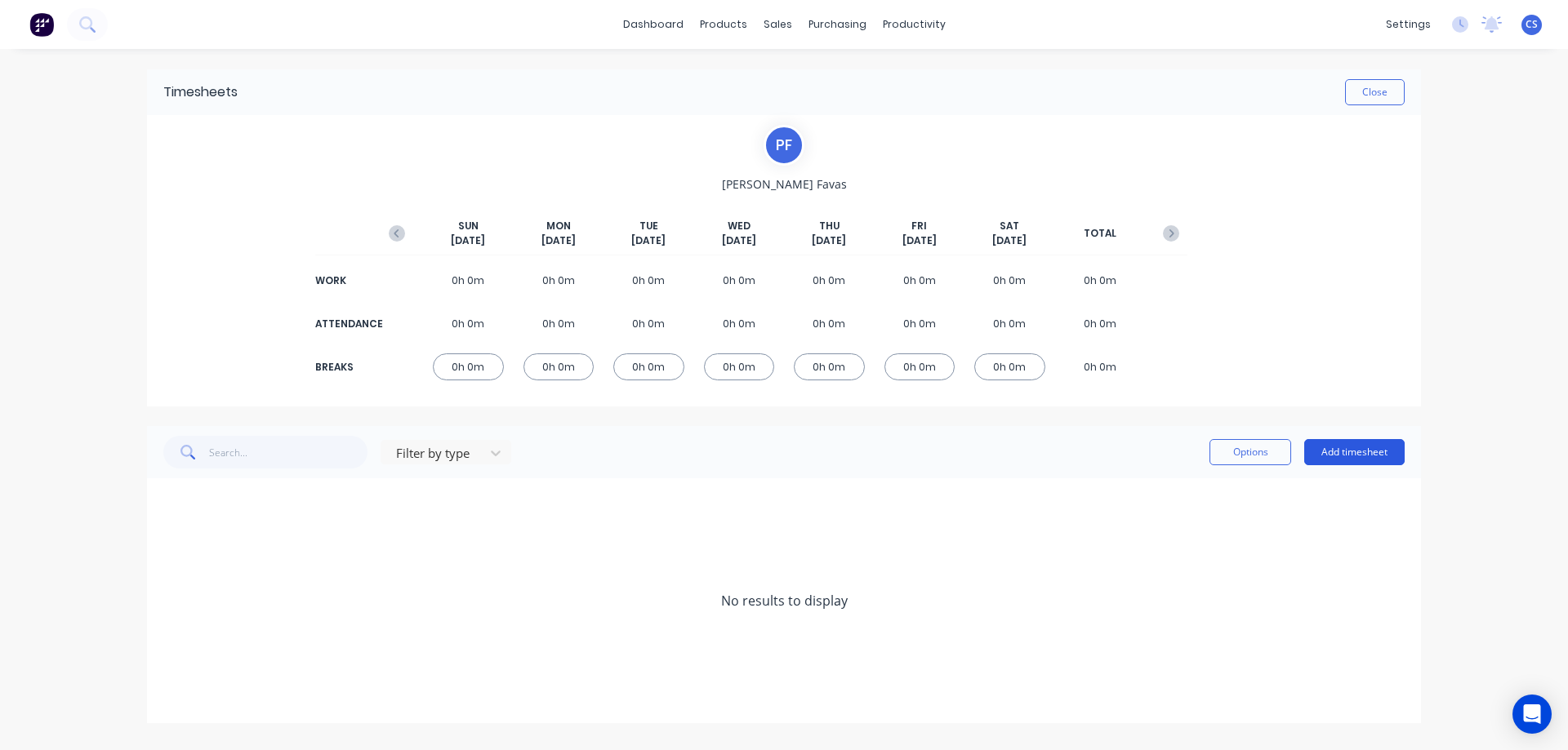
click at [1352, 461] on button "Add timesheet" at bounding box center [1353, 452] width 100 height 26
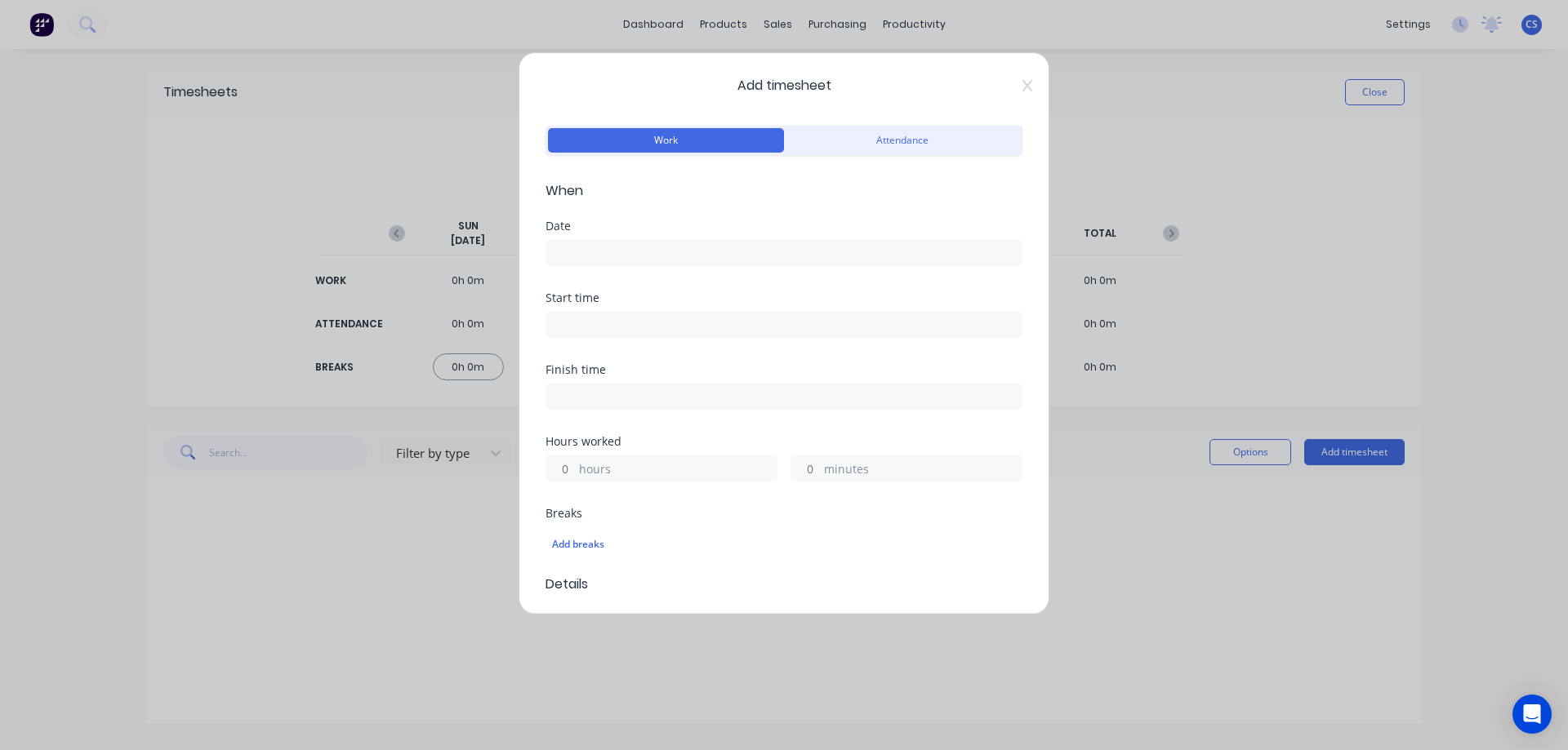
click at [566, 254] on input at bounding box center [784, 253] width 475 height 25
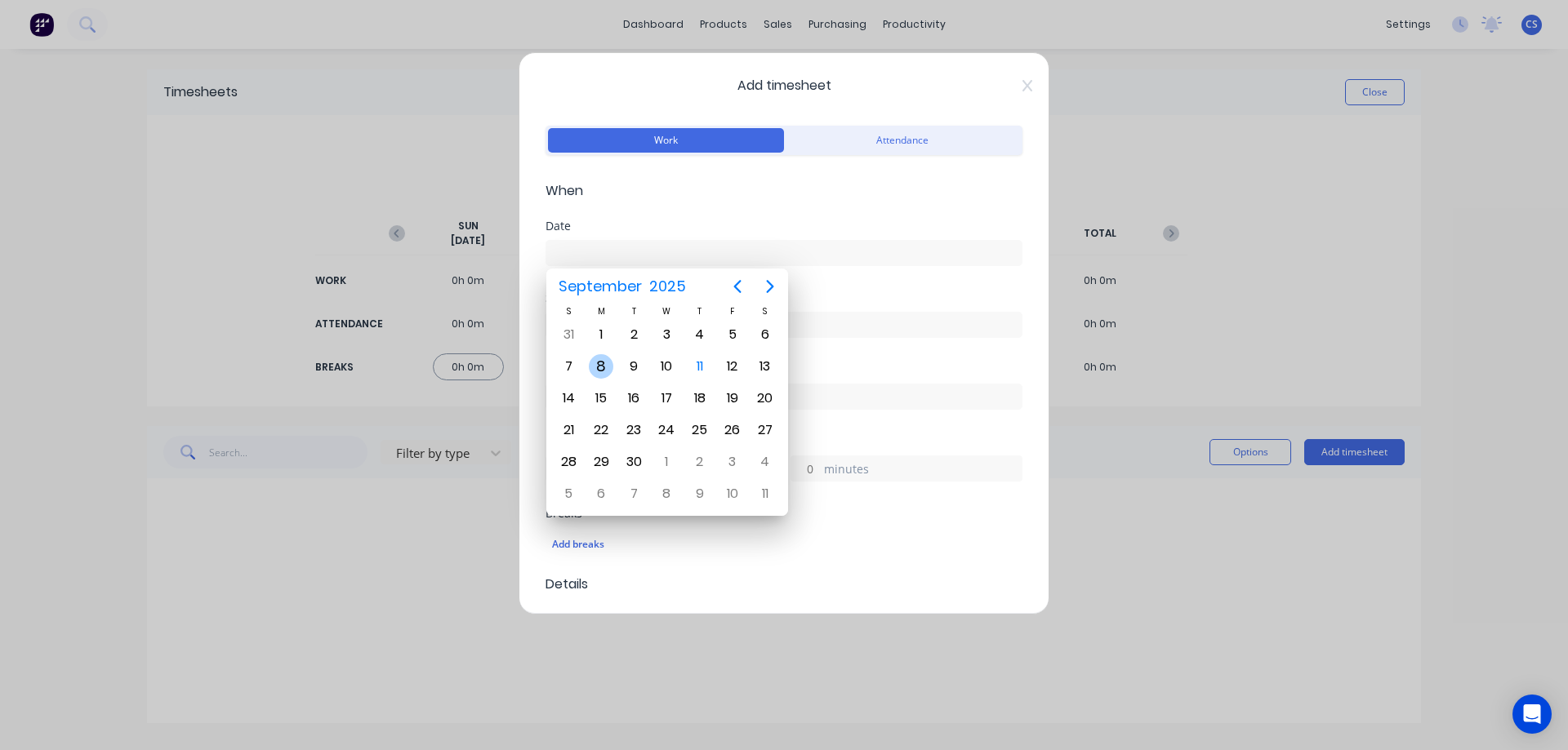
click at [596, 360] on div "8" at bounding box center [601, 366] width 25 height 25
type input "[DATE]"
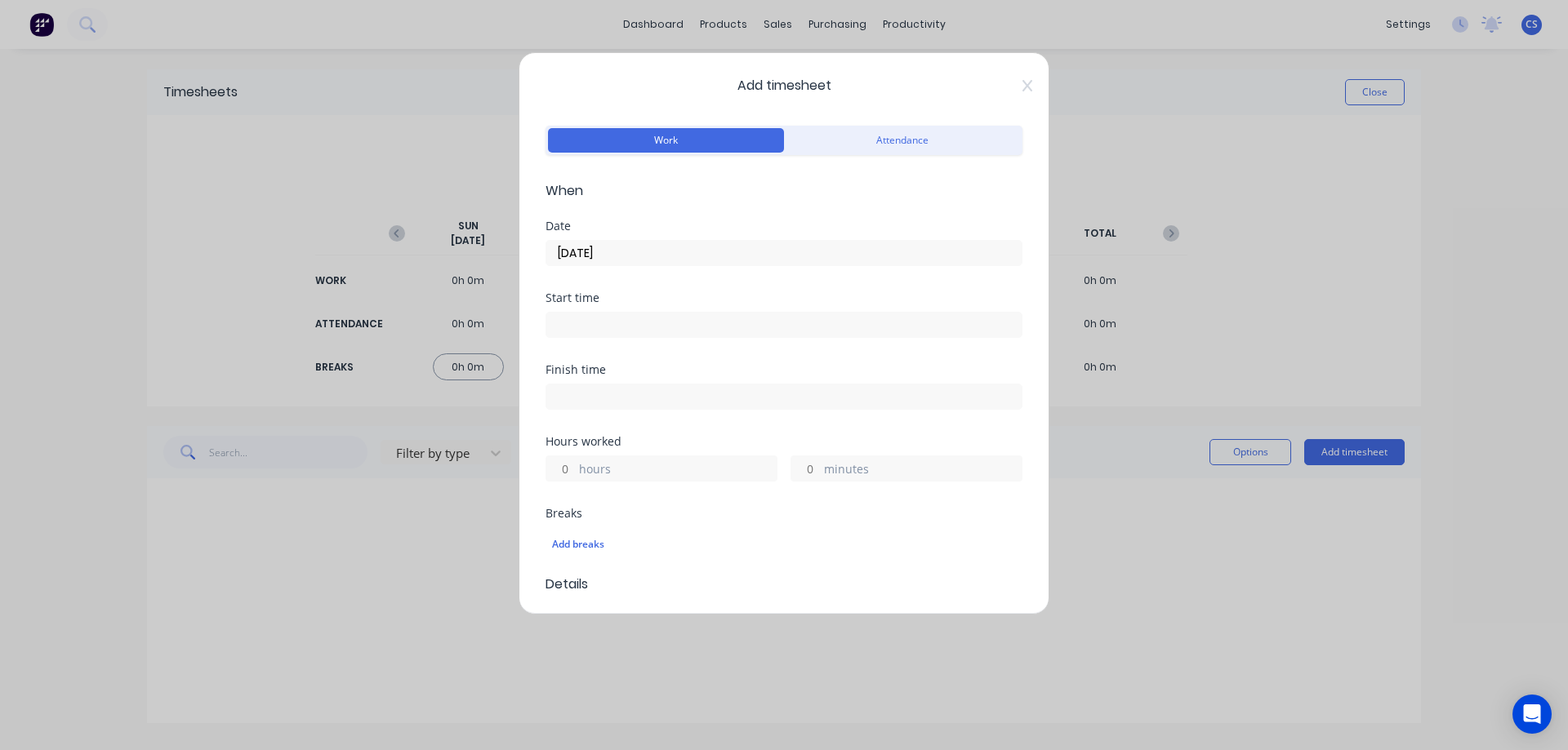
click at [573, 469] on input "hours" at bounding box center [560, 468] width 28 height 25
type input "2"
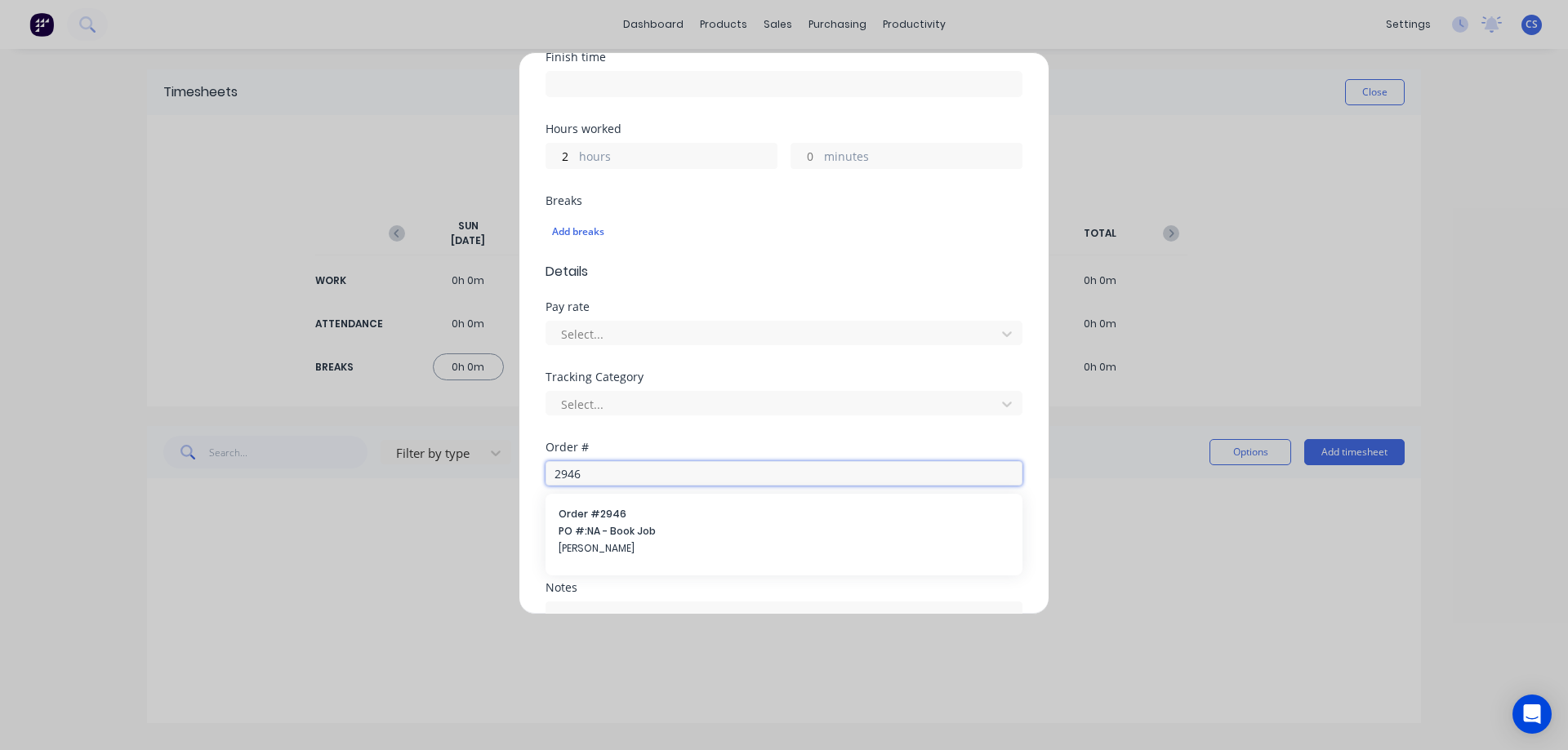
type input "2946"
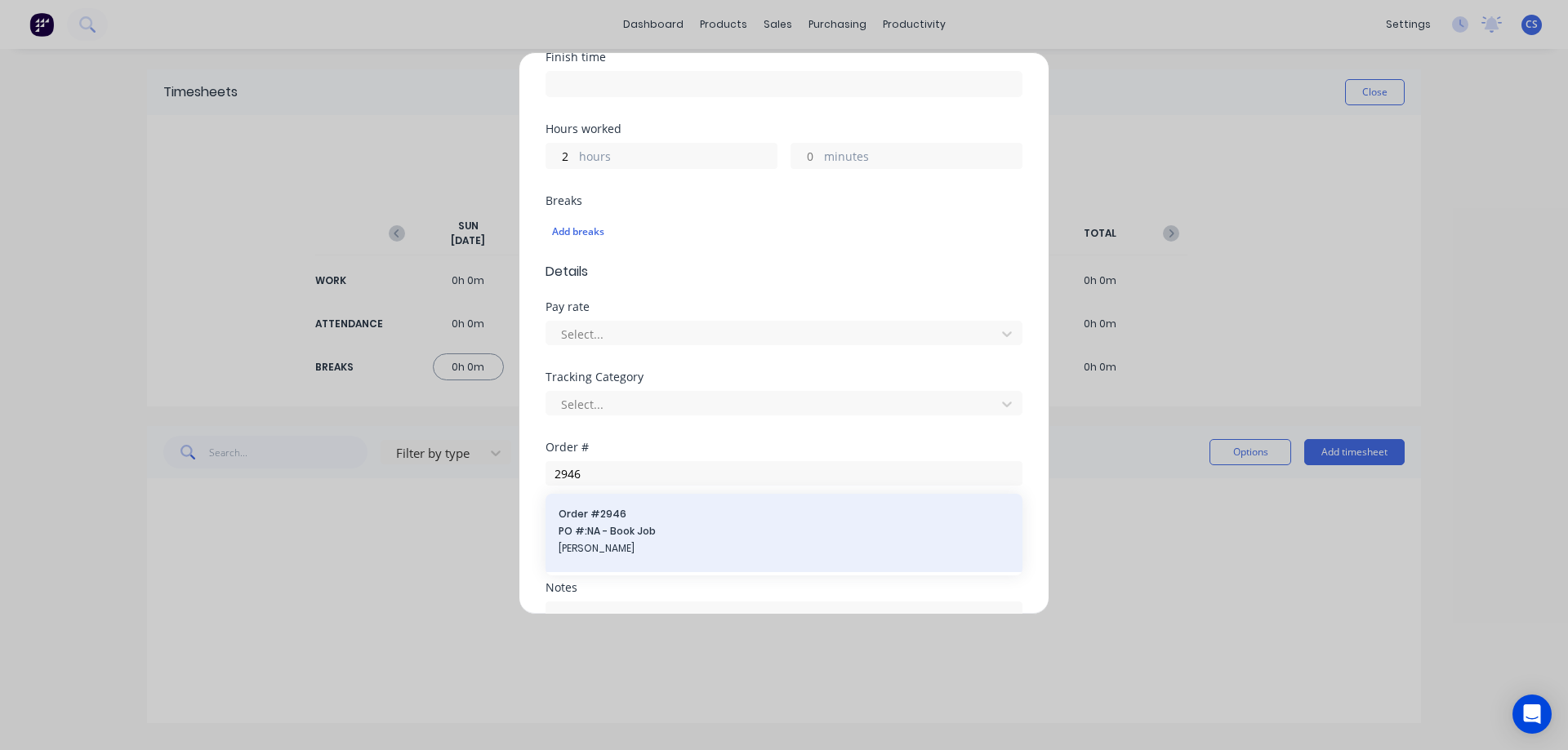
click at [630, 525] on span "PO #: NA - Book Job" at bounding box center [784, 532] width 451 height 15
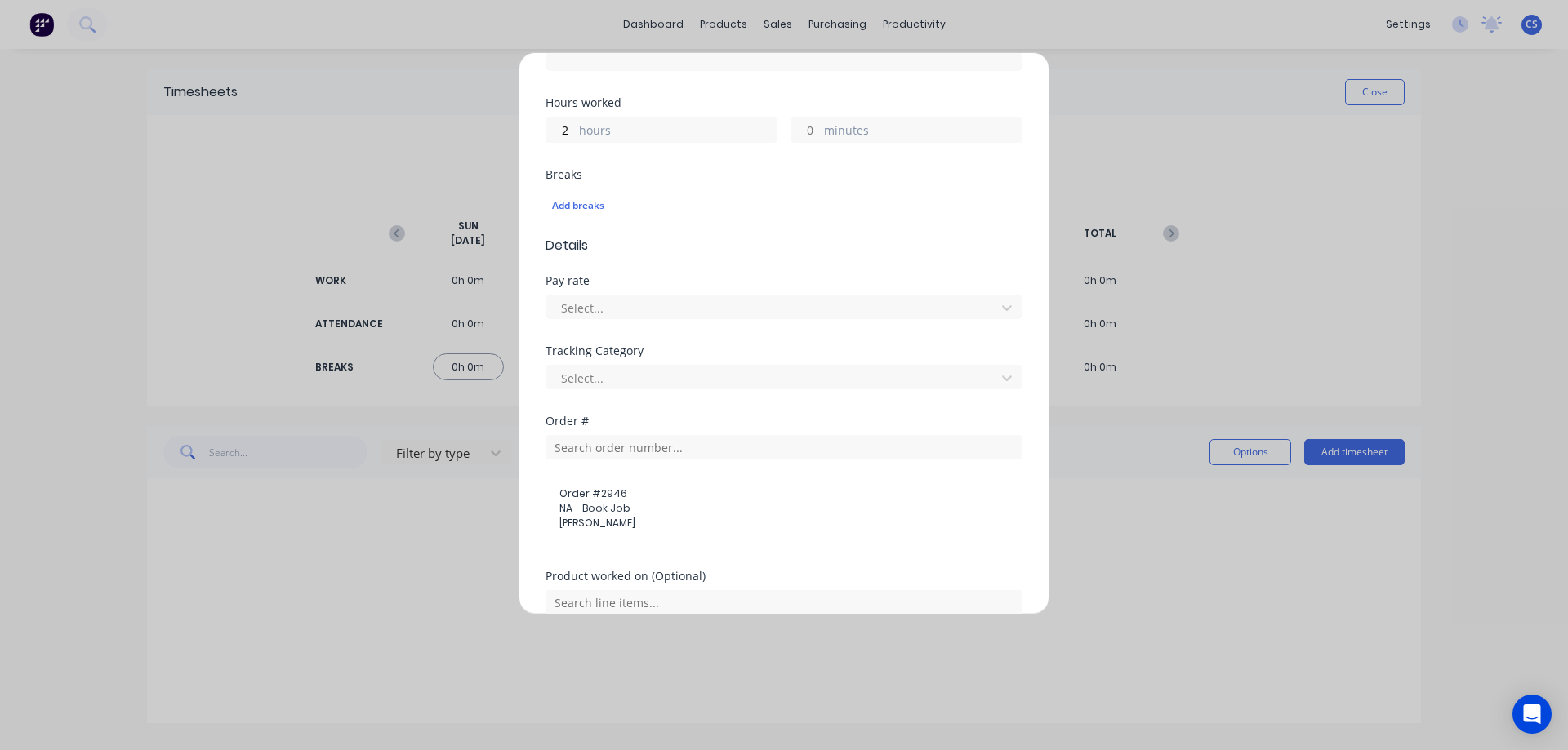
scroll to position [547, 0]
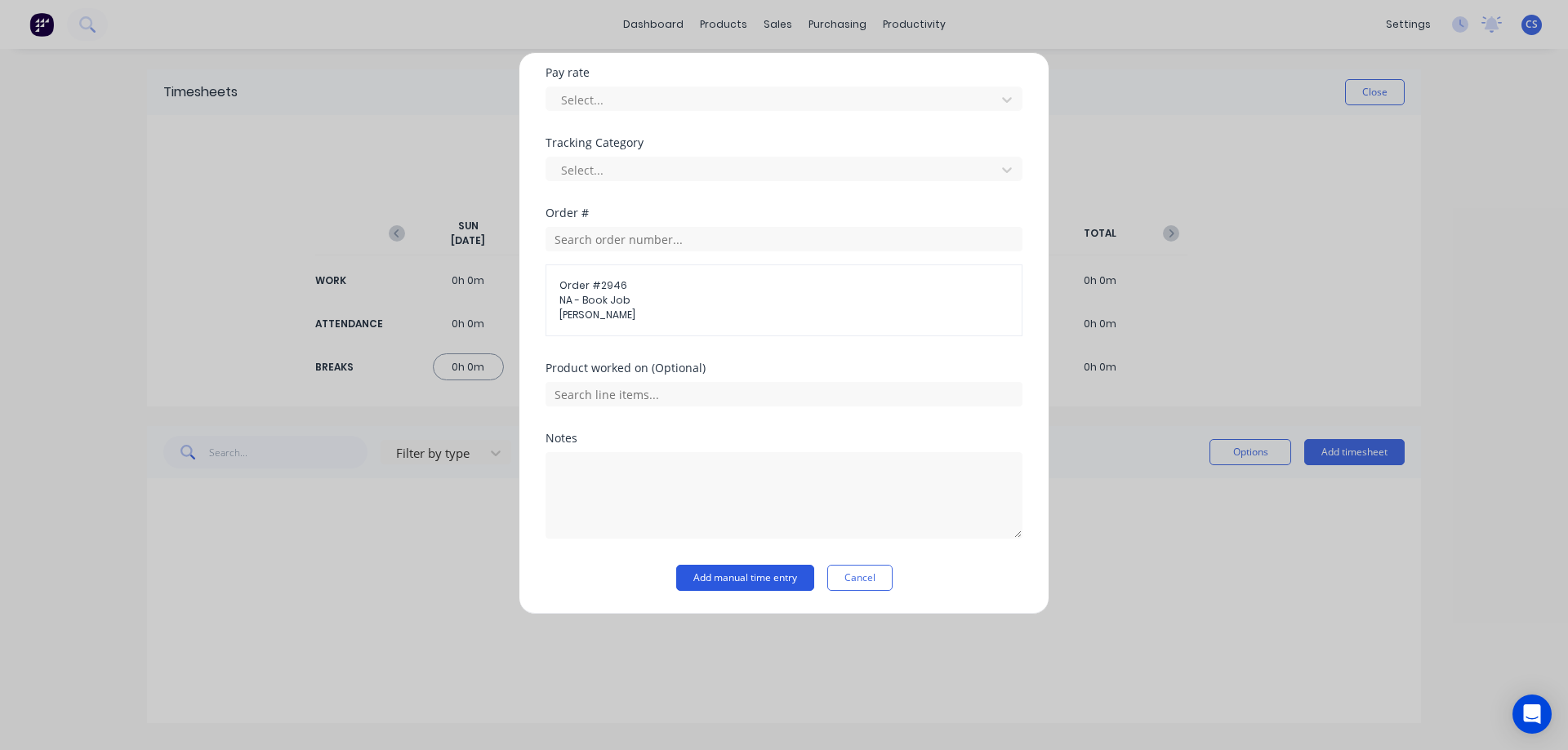
click at [773, 571] on button "Add manual time entry" at bounding box center [745, 578] width 138 height 26
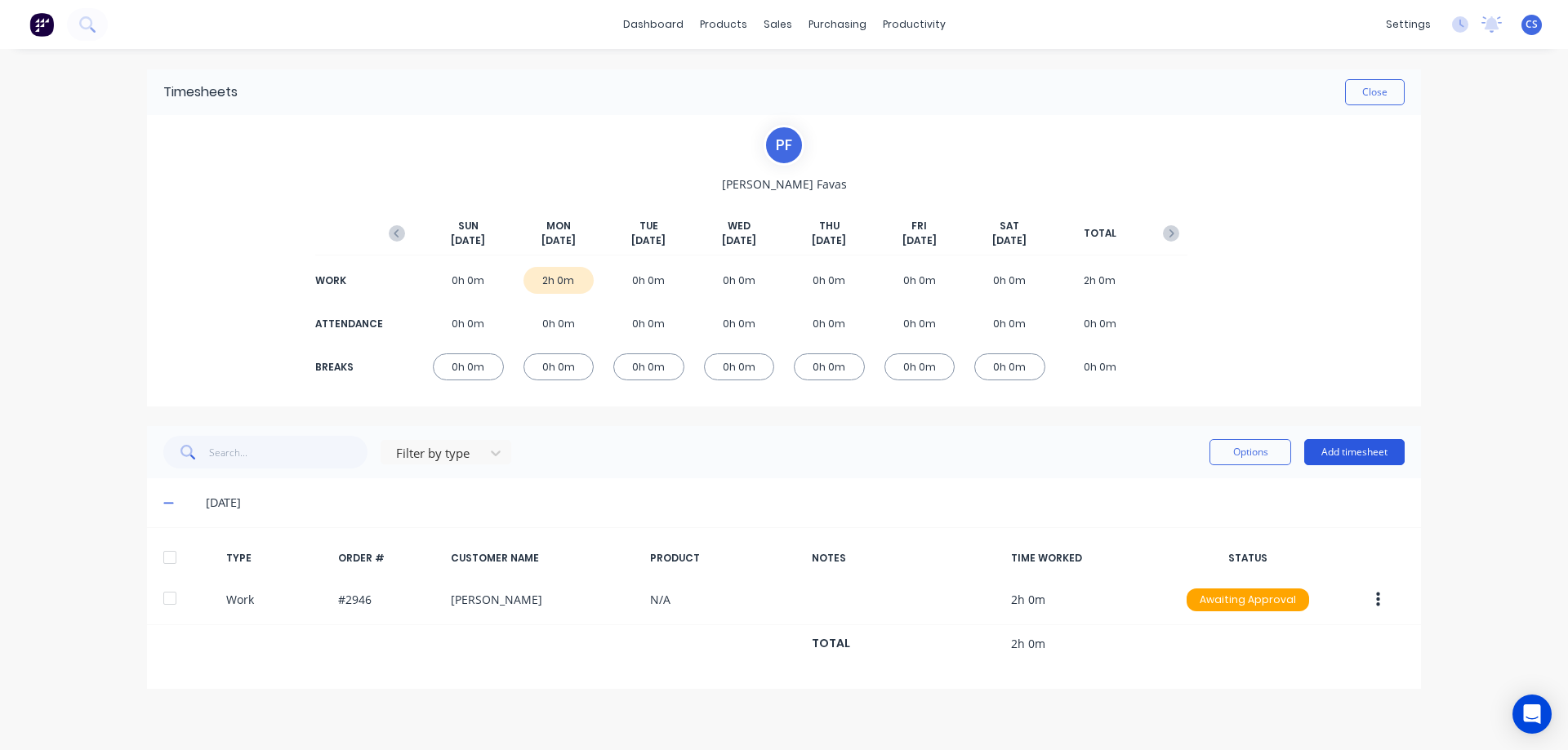
click at [1352, 459] on button "Add timesheet" at bounding box center [1353, 452] width 100 height 26
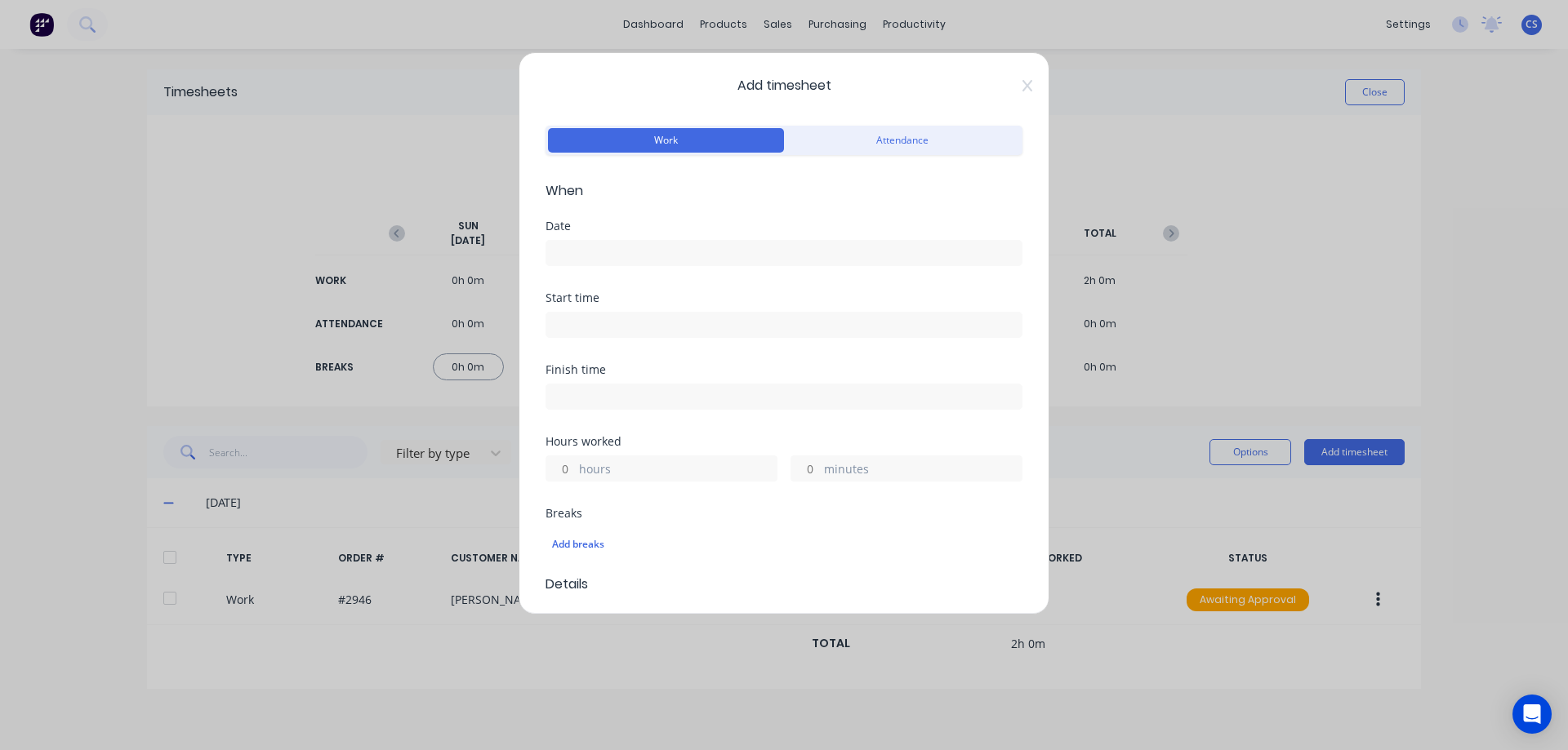
click at [630, 246] on input at bounding box center [784, 253] width 475 height 25
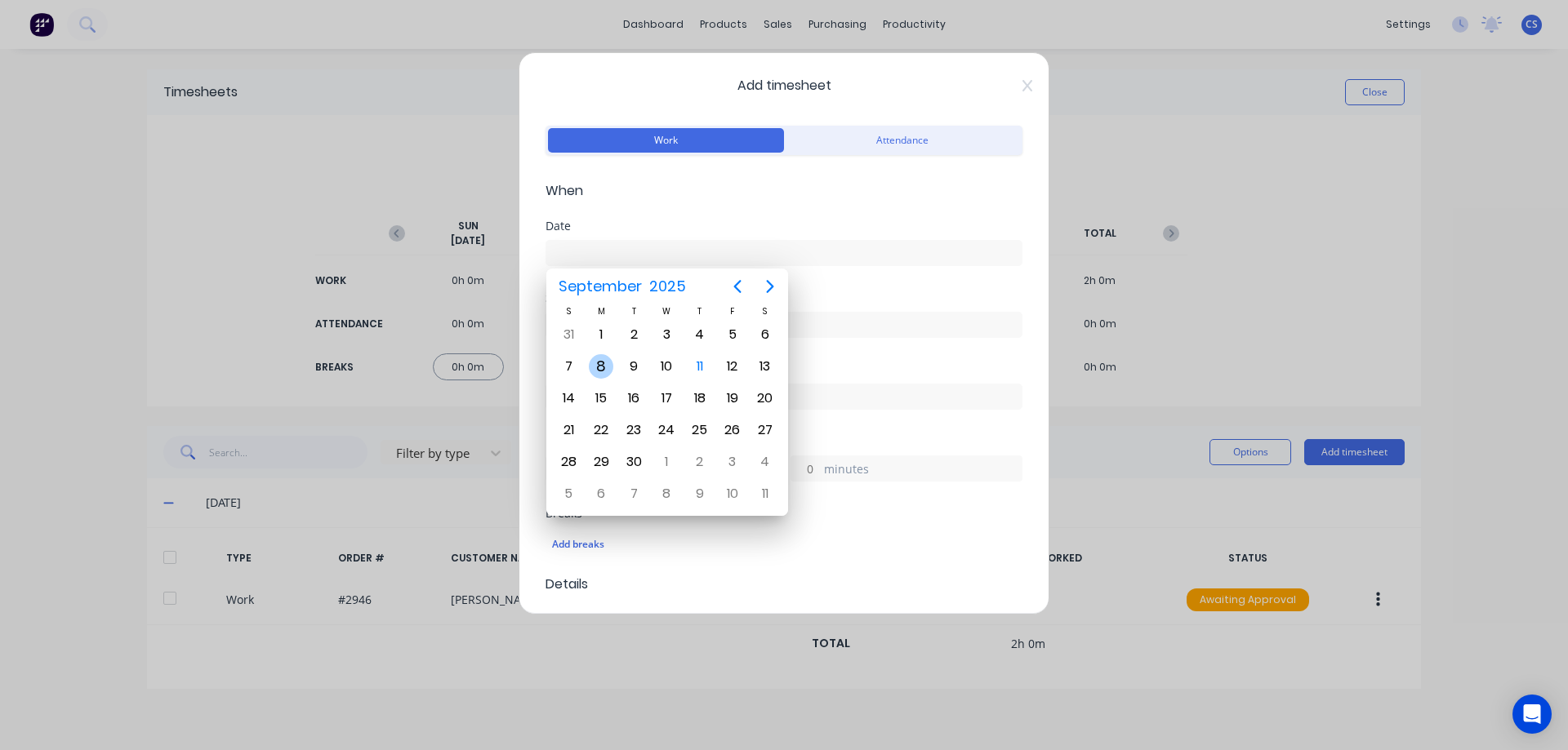
click at [610, 356] on div "8" at bounding box center [601, 366] width 33 height 31
type input "[DATE]"
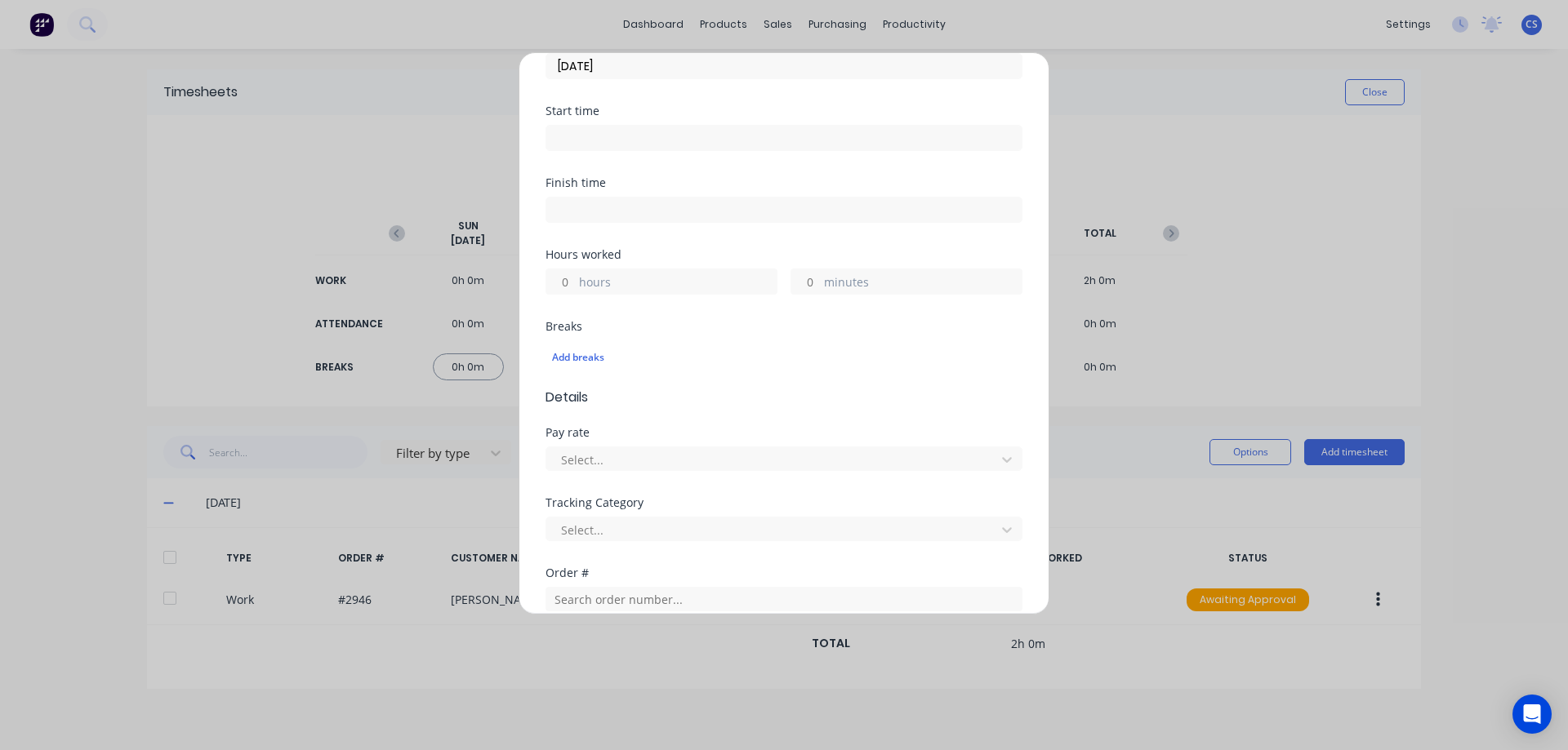
scroll to position [245, 0]
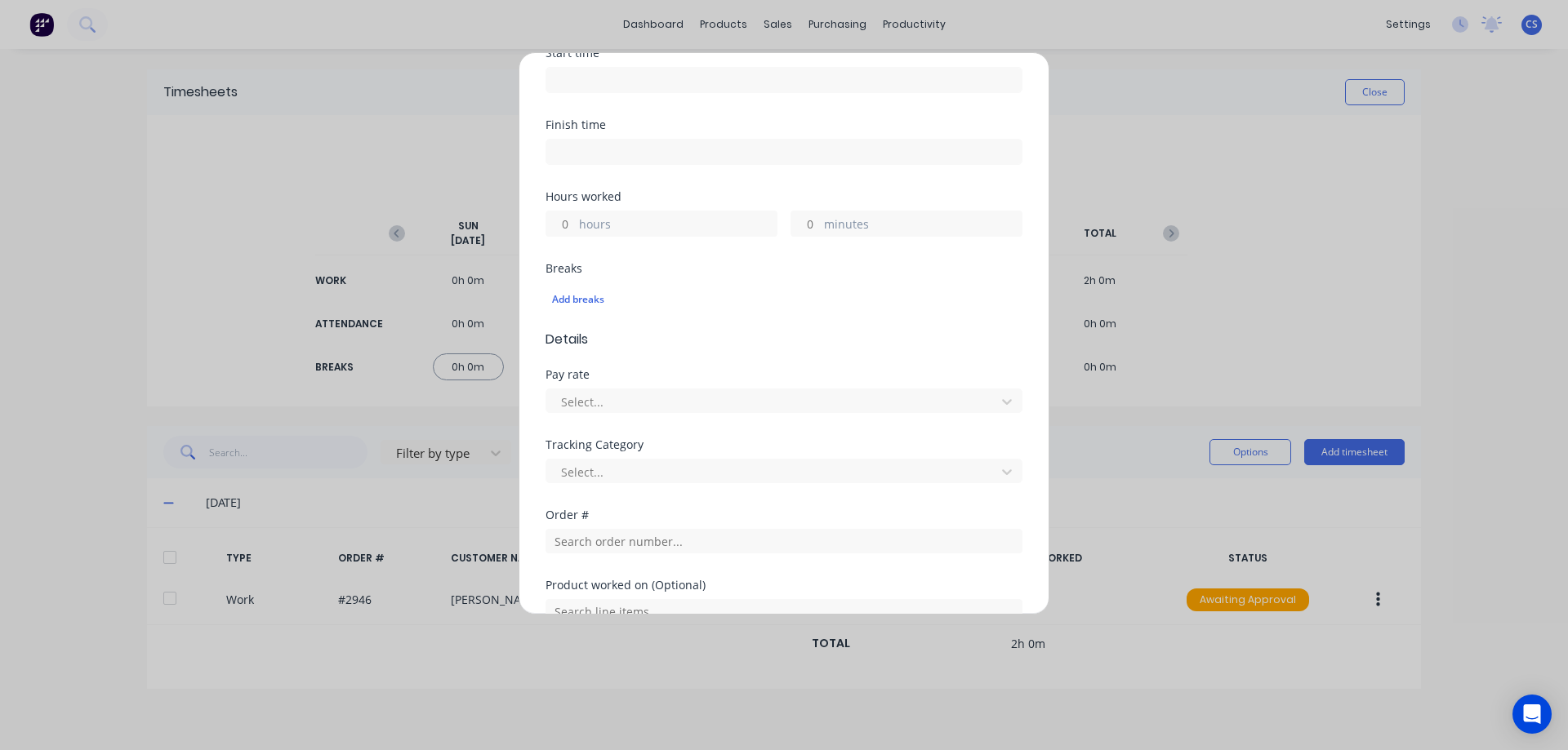
click at [572, 225] on input "hours" at bounding box center [560, 224] width 28 height 25
type input "2"
type input "30"
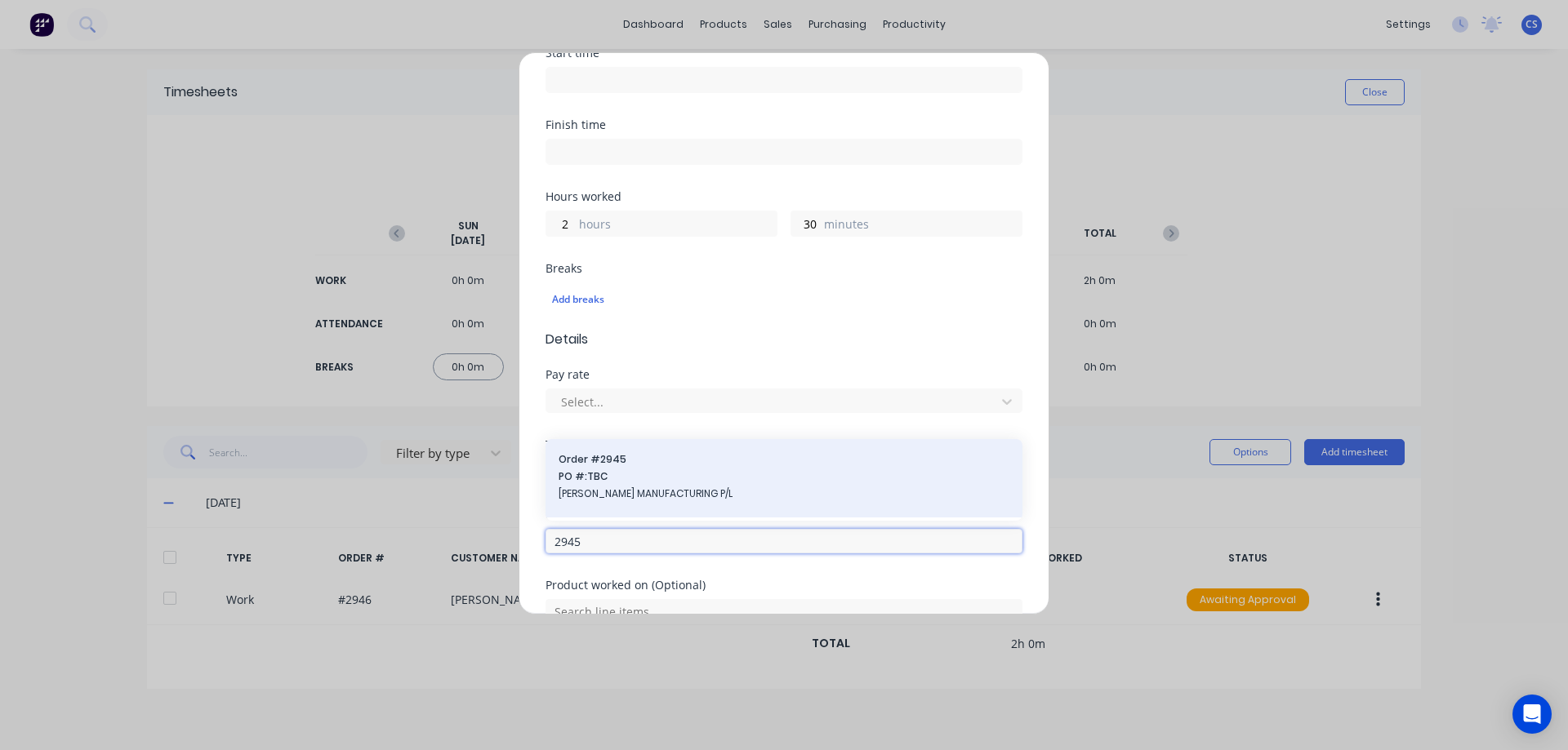
type input "2945"
click at [648, 476] on span "PO #: TBC" at bounding box center [784, 476] width 451 height 15
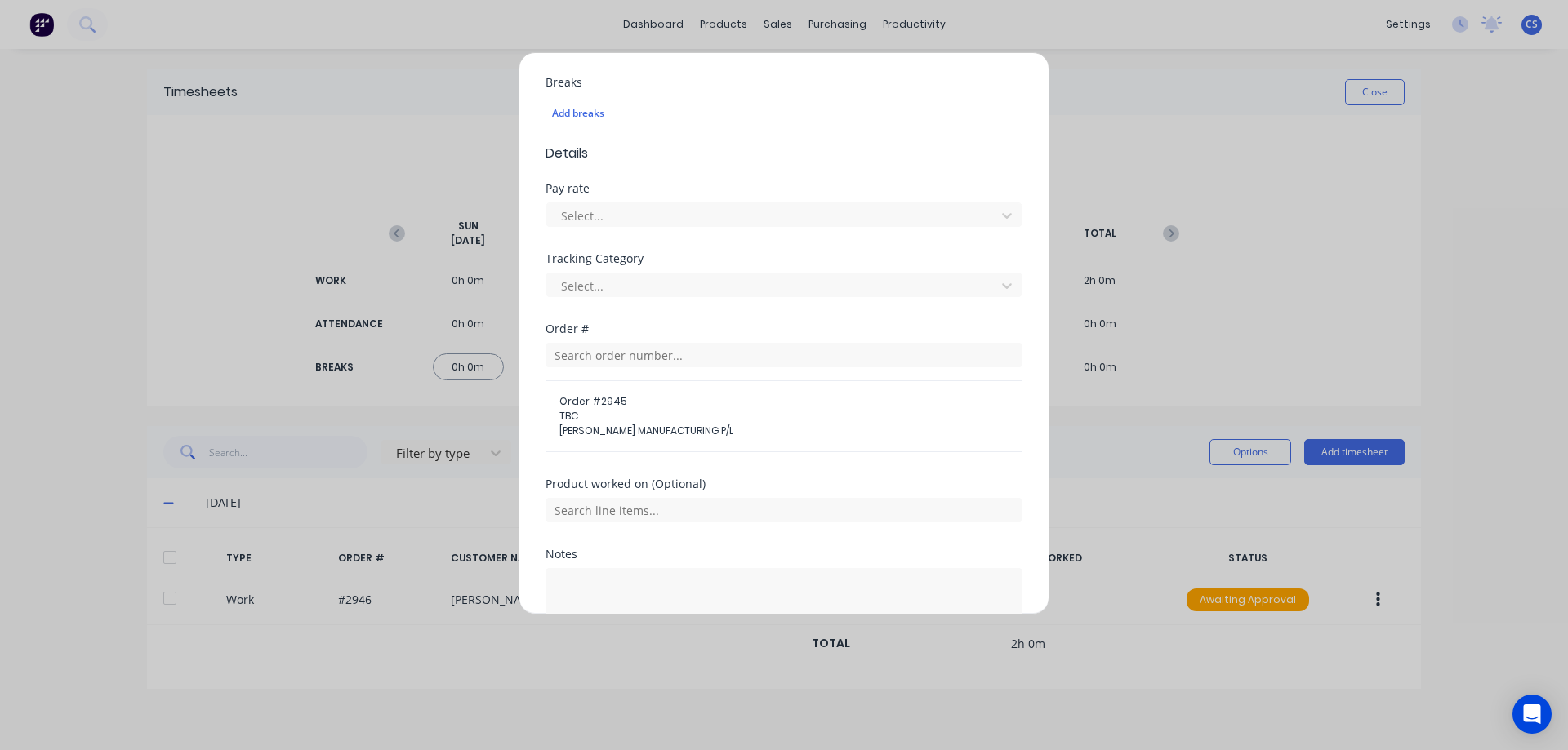
scroll to position [547, 0]
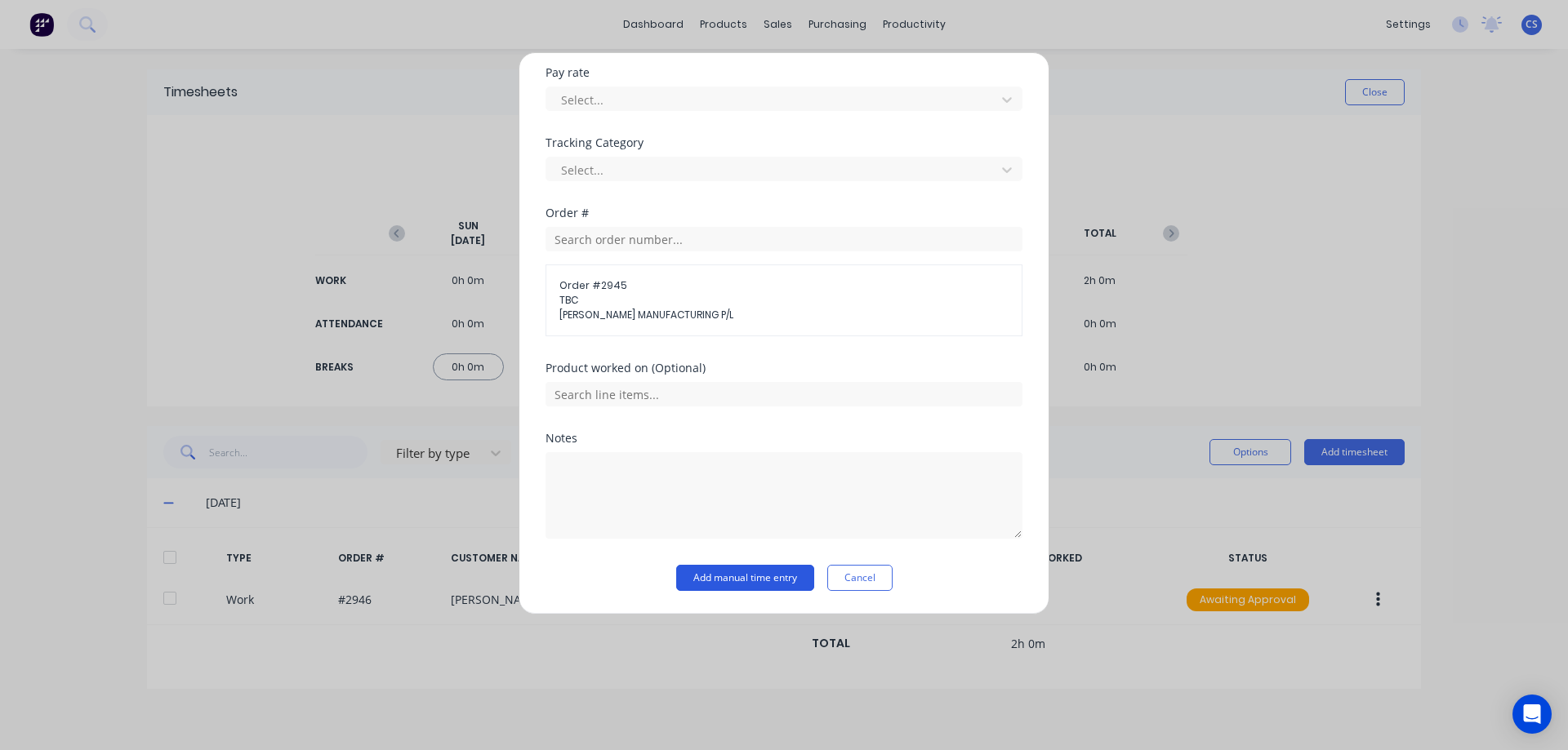
click at [737, 574] on button "Add manual time entry" at bounding box center [745, 578] width 138 height 26
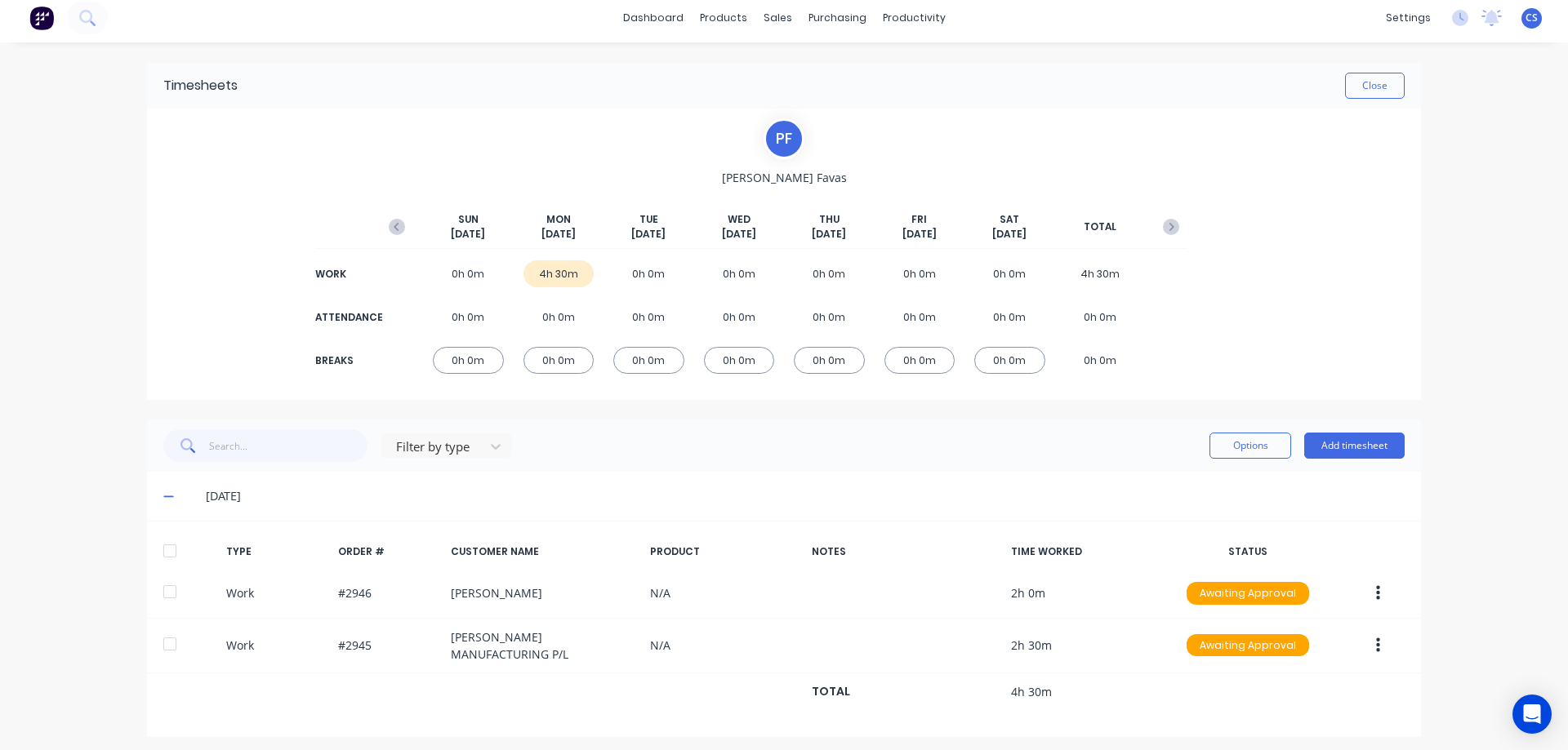
scroll to position [8, 0]
click at [1353, 445] on button "Add timesheet" at bounding box center [1353, 444] width 100 height 26
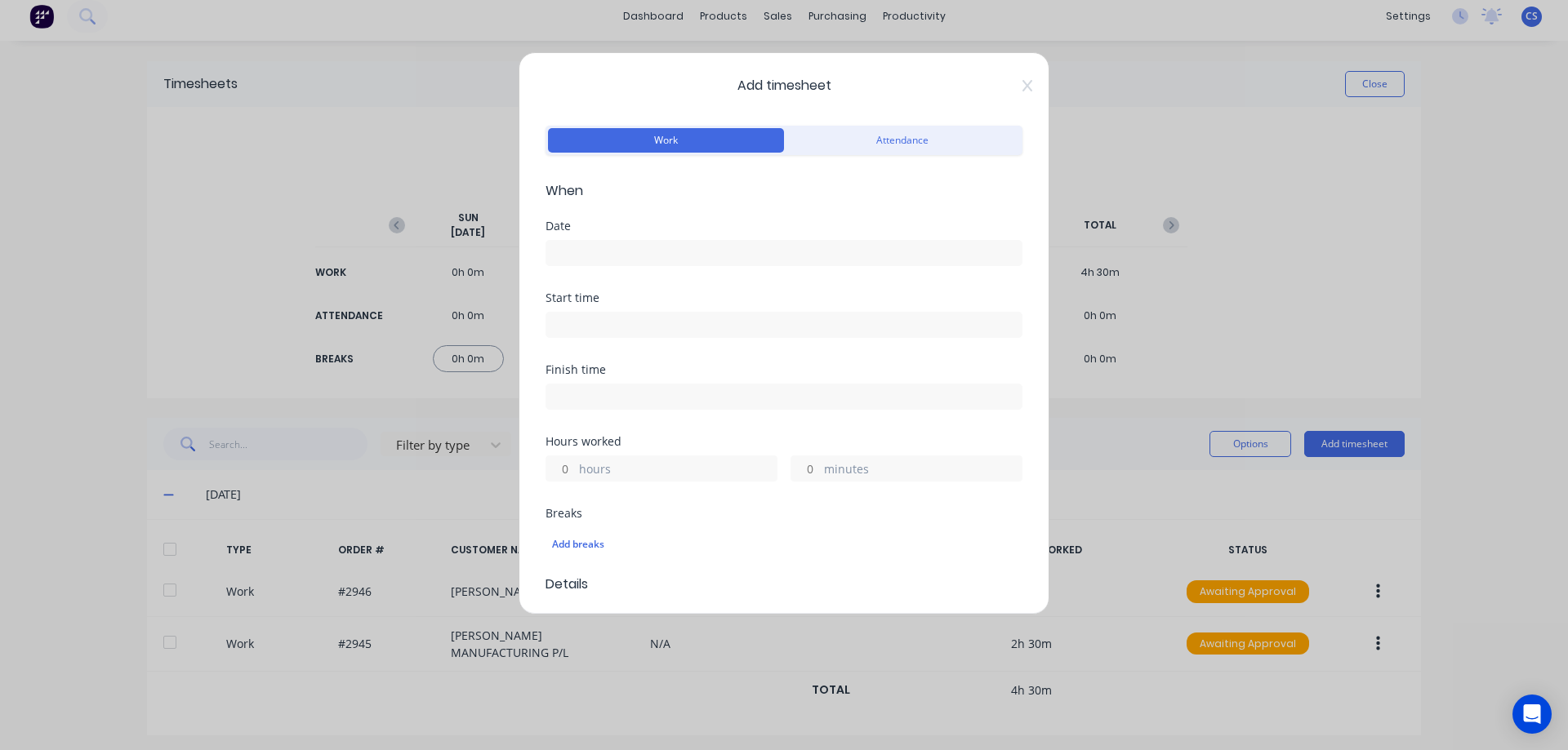
click at [641, 254] on input at bounding box center [784, 253] width 475 height 25
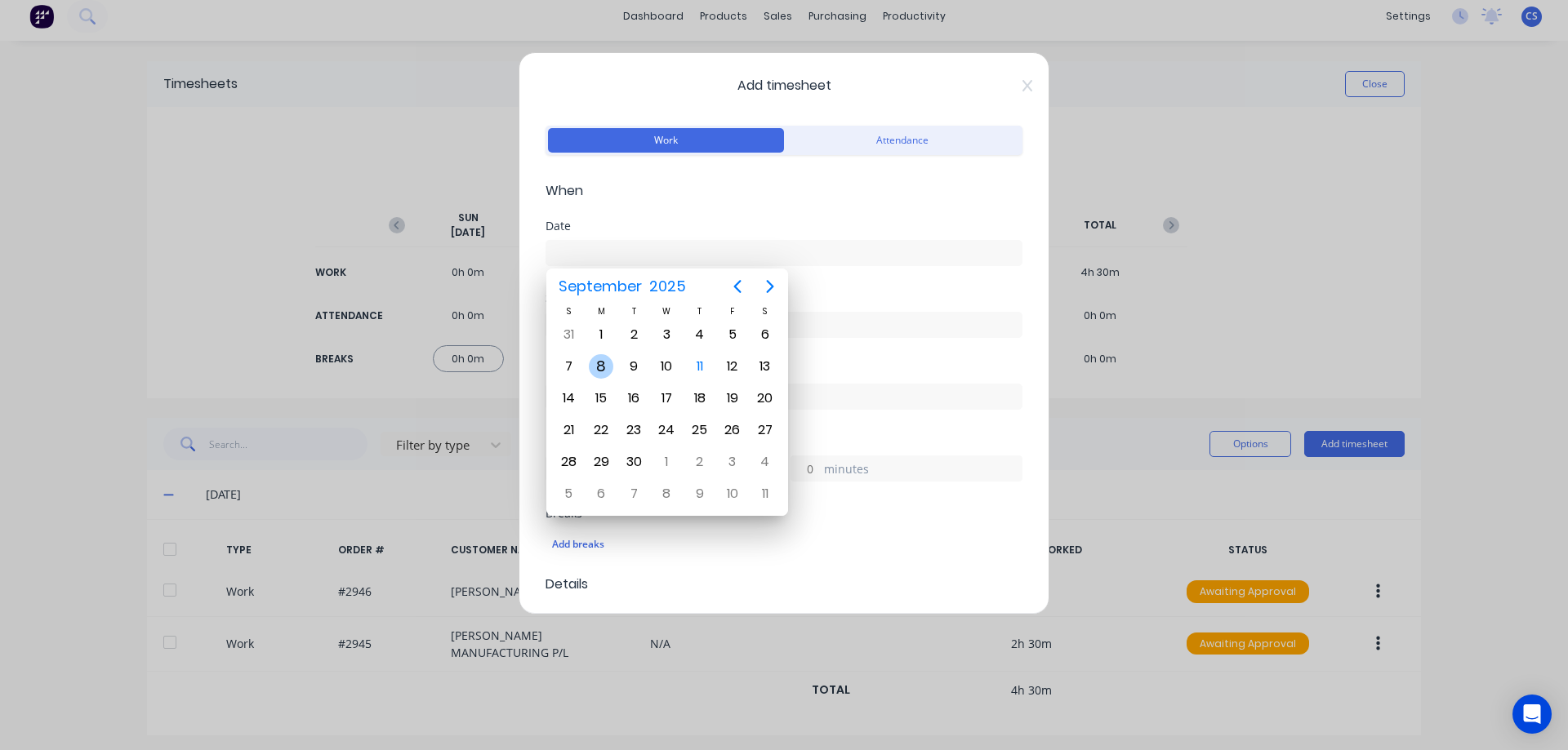
click at [614, 358] on div "8" at bounding box center [601, 366] width 33 height 31
type input "[DATE]"
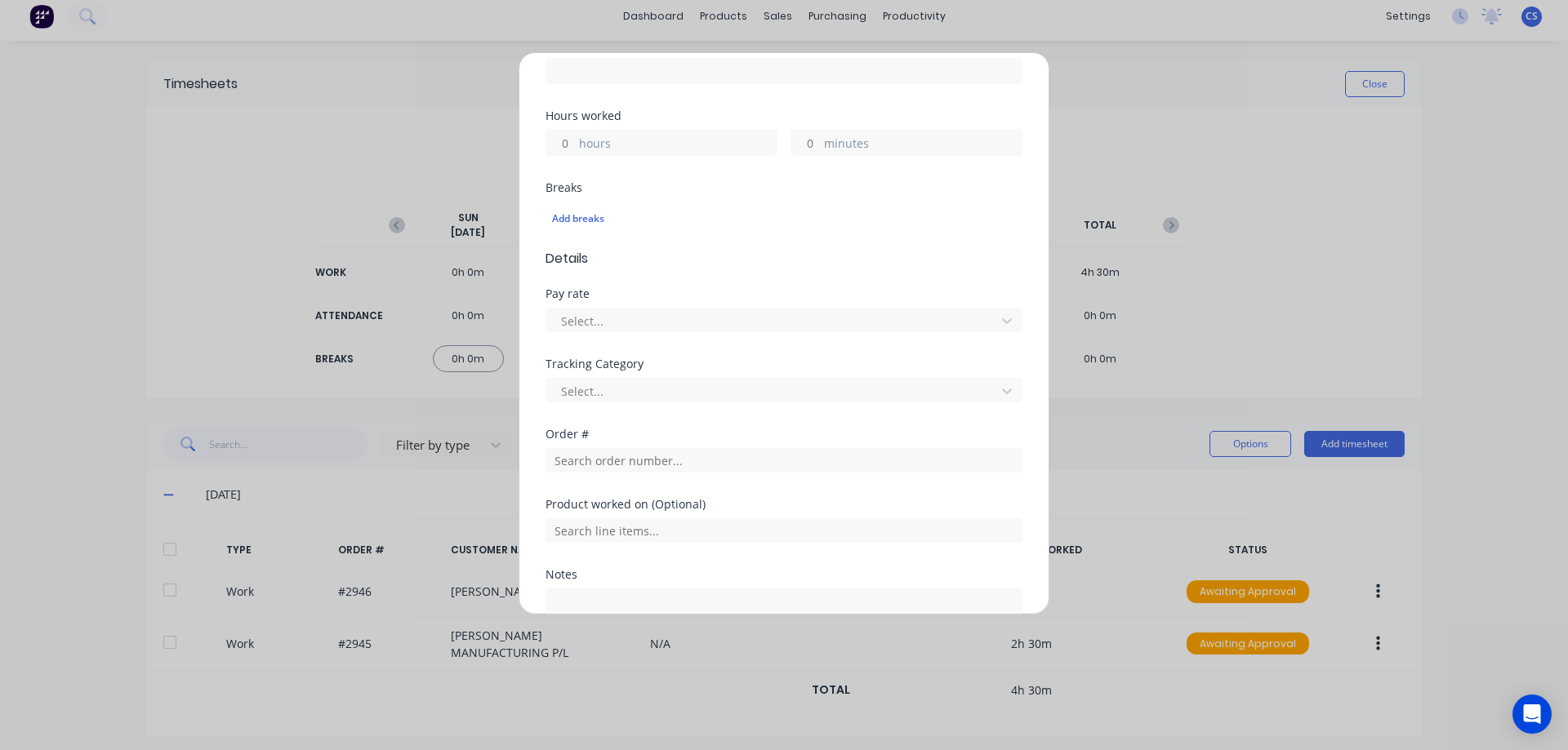
scroll to position [326, 0]
click at [574, 145] on input "hours" at bounding box center [560, 142] width 28 height 25
type input "5"
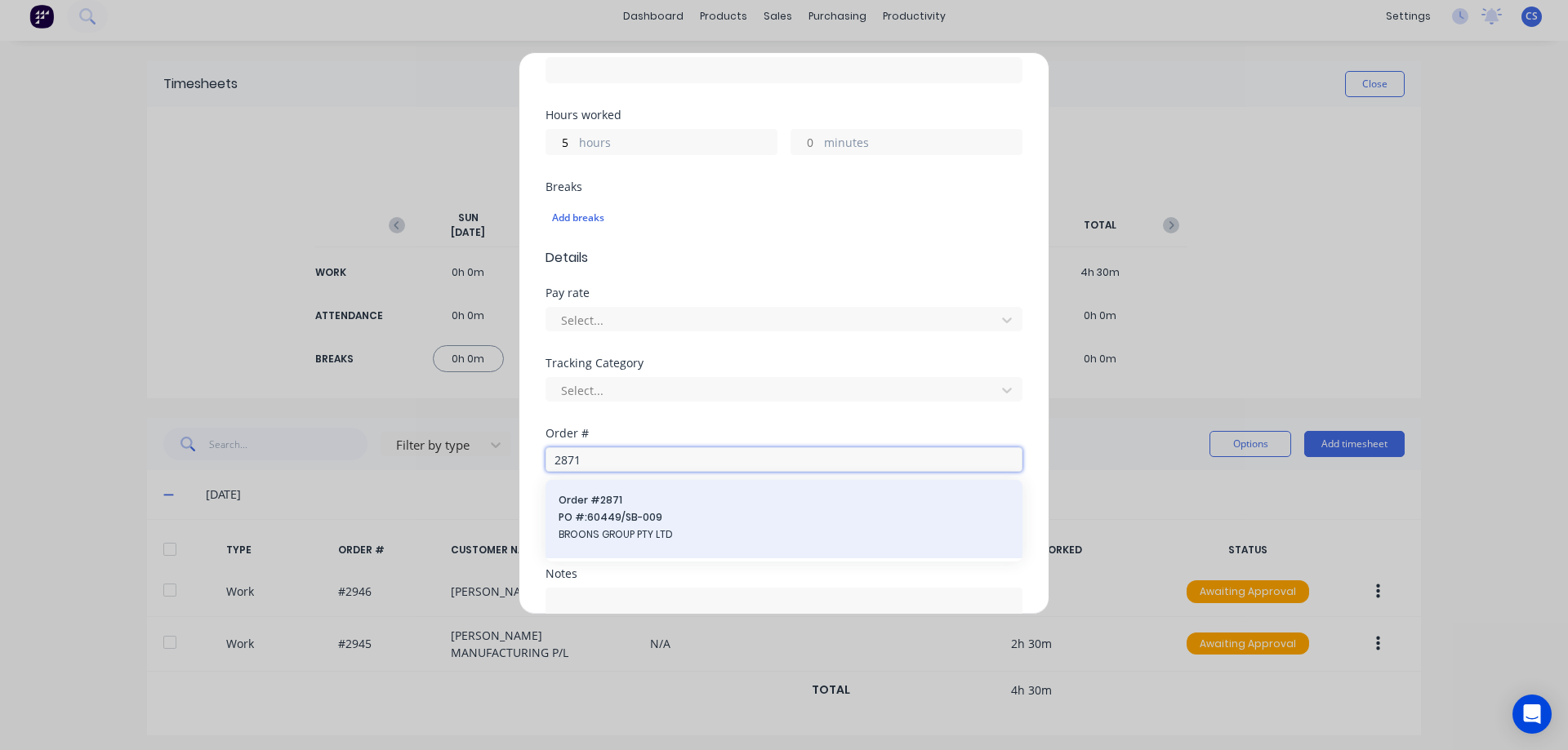
type input "2871"
click at [691, 505] on span "Order # 2871" at bounding box center [784, 501] width 451 height 15
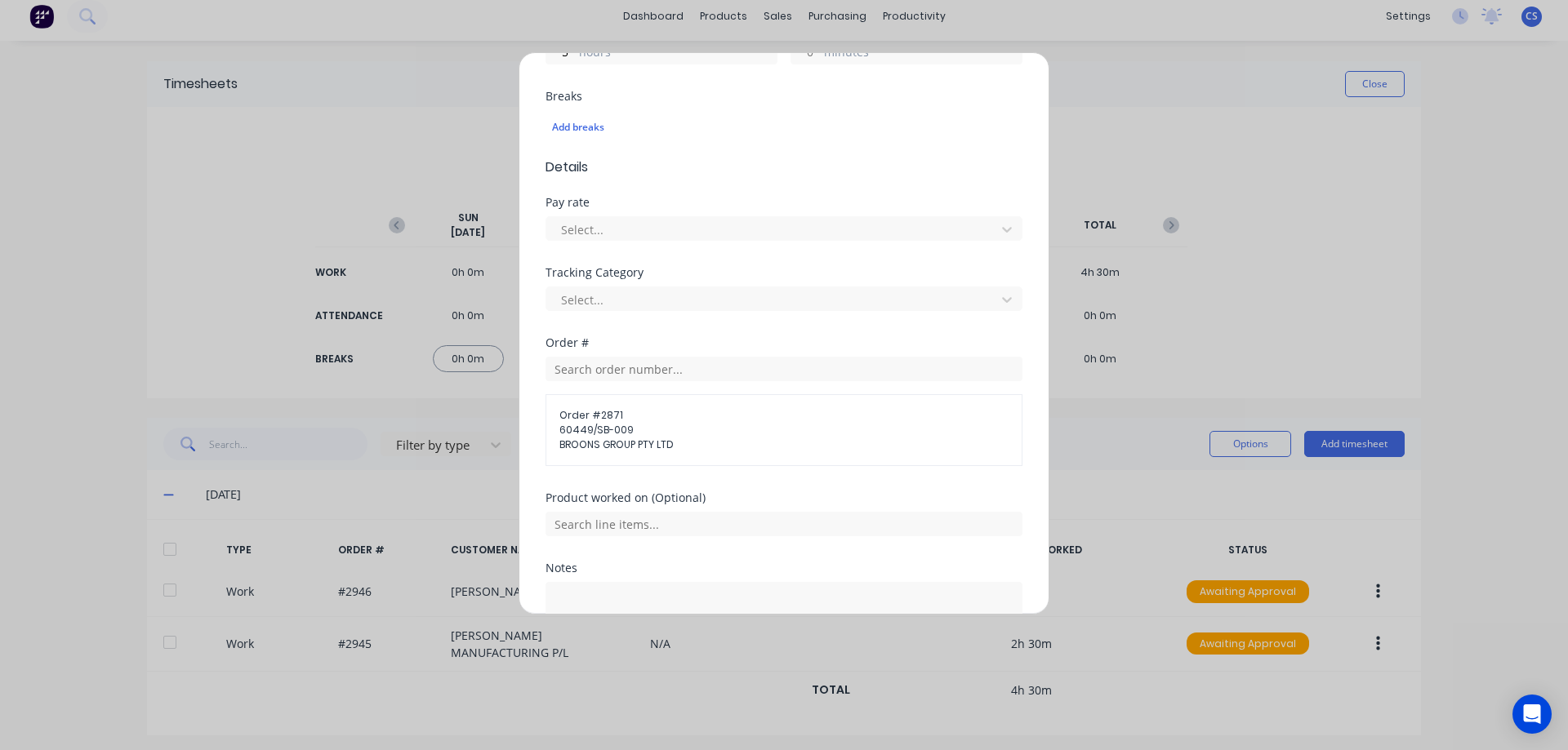
scroll to position [547, 0]
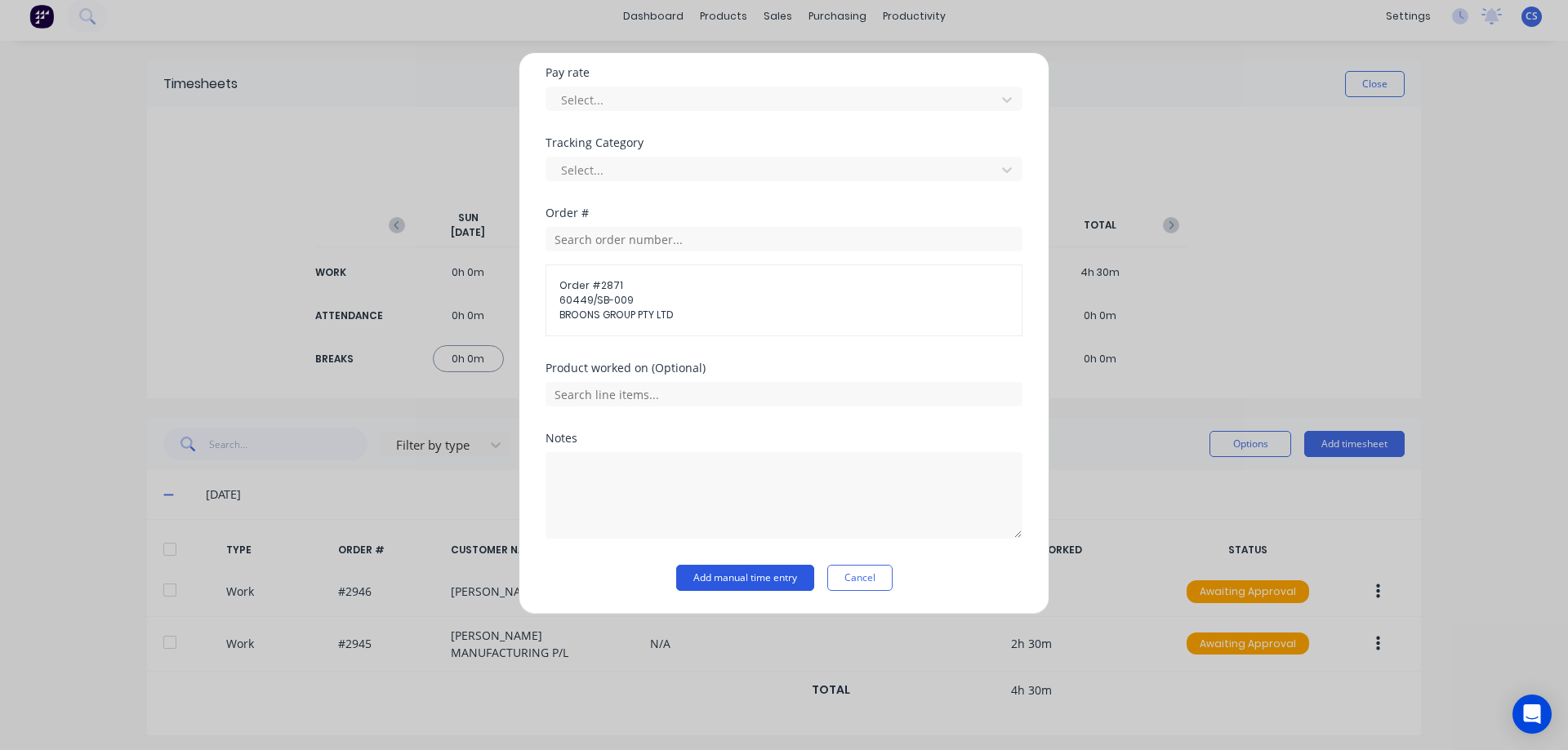
click at [722, 573] on button "Add manual time entry" at bounding box center [745, 578] width 138 height 26
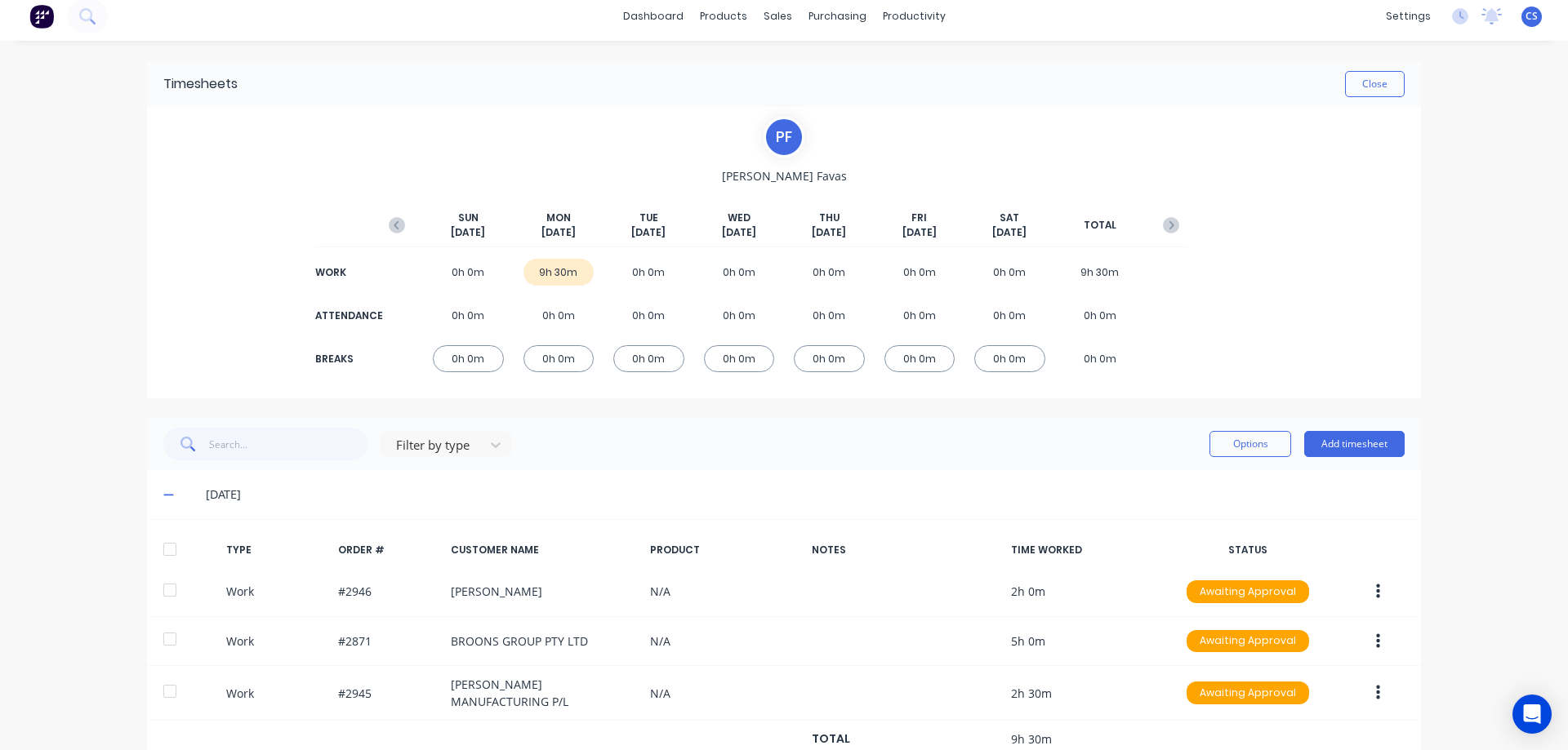
scroll to position [58, 0]
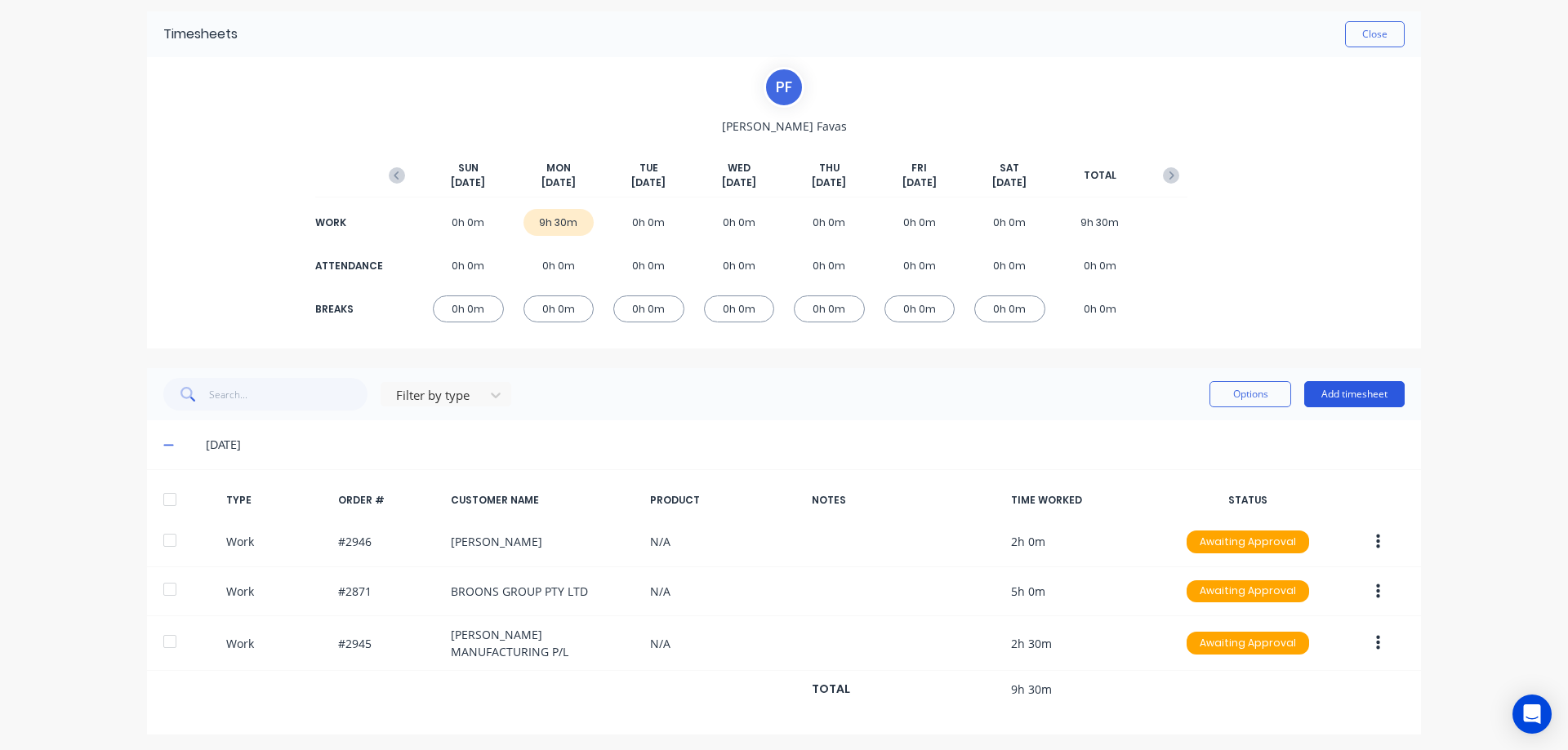
click at [1371, 398] on button "Add timesheet" at bounding box center [1353, 394] width 100 height 26
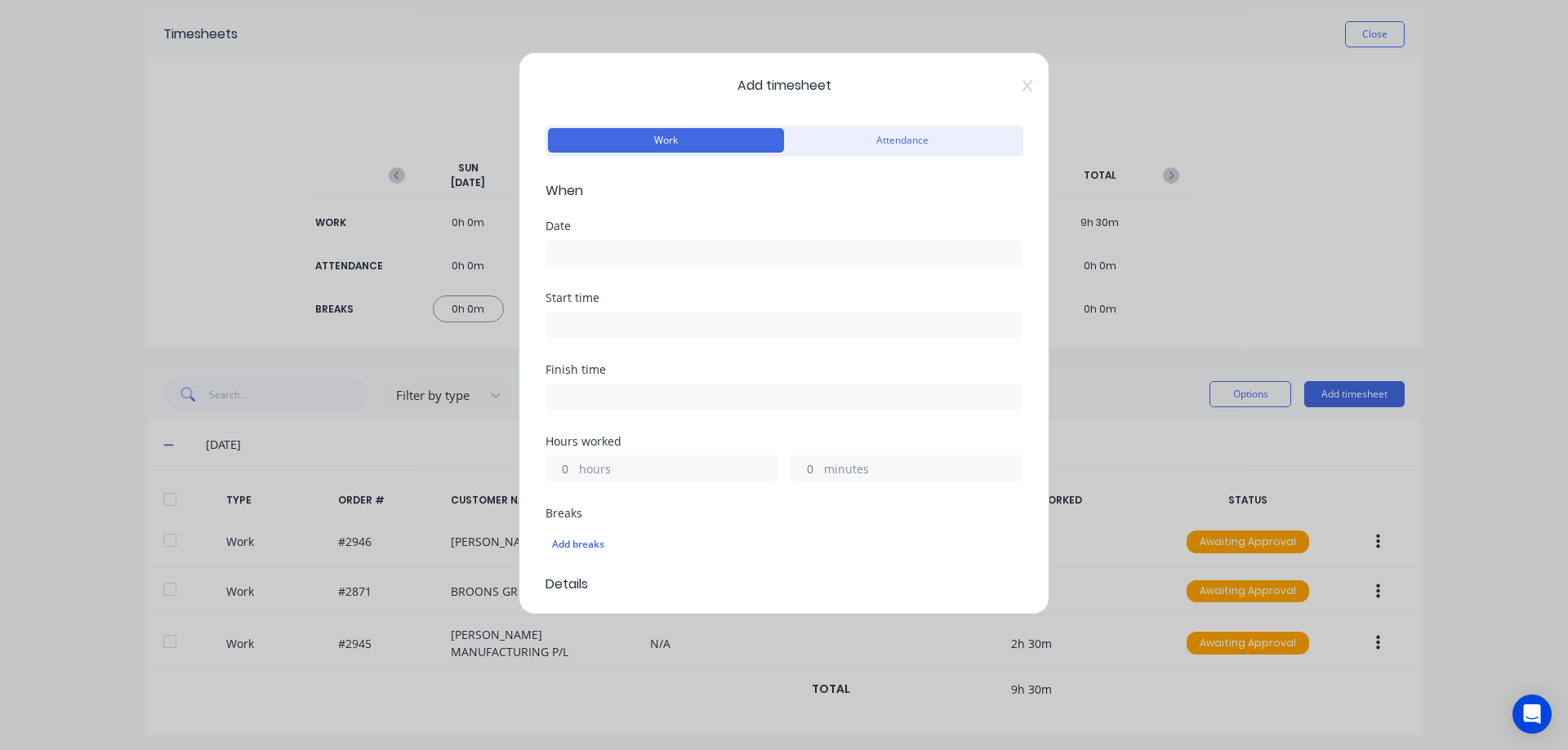
click at [591, 235] on div "Date" at bounding box center [784, 244] width 477 height 45
click at [594, 245] on input at bounding box center [784, 253] width 475 height 25
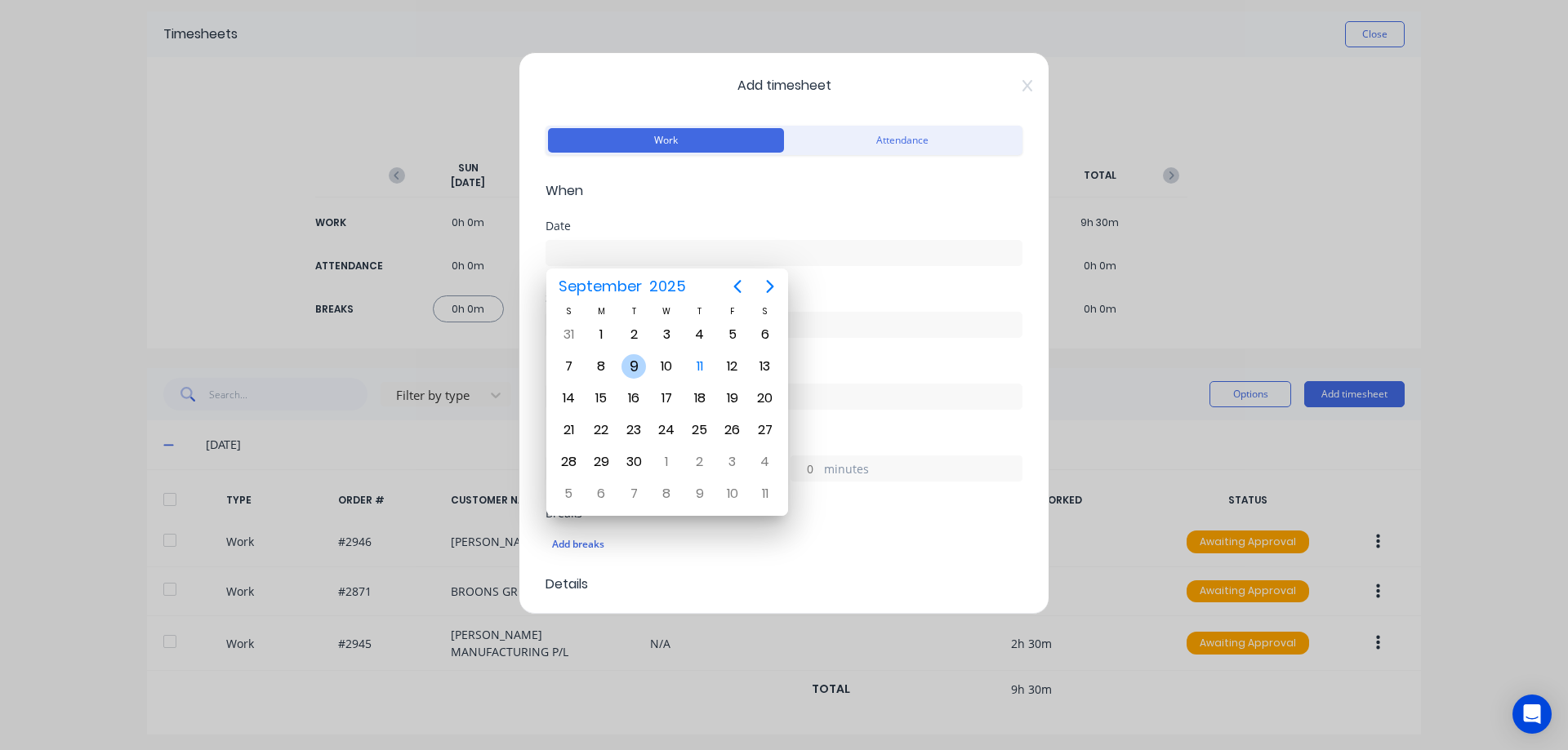
click at [628, 358] on div "9" at bounding box center [634, 366] width 25 height 25
type input "09/09/2025"
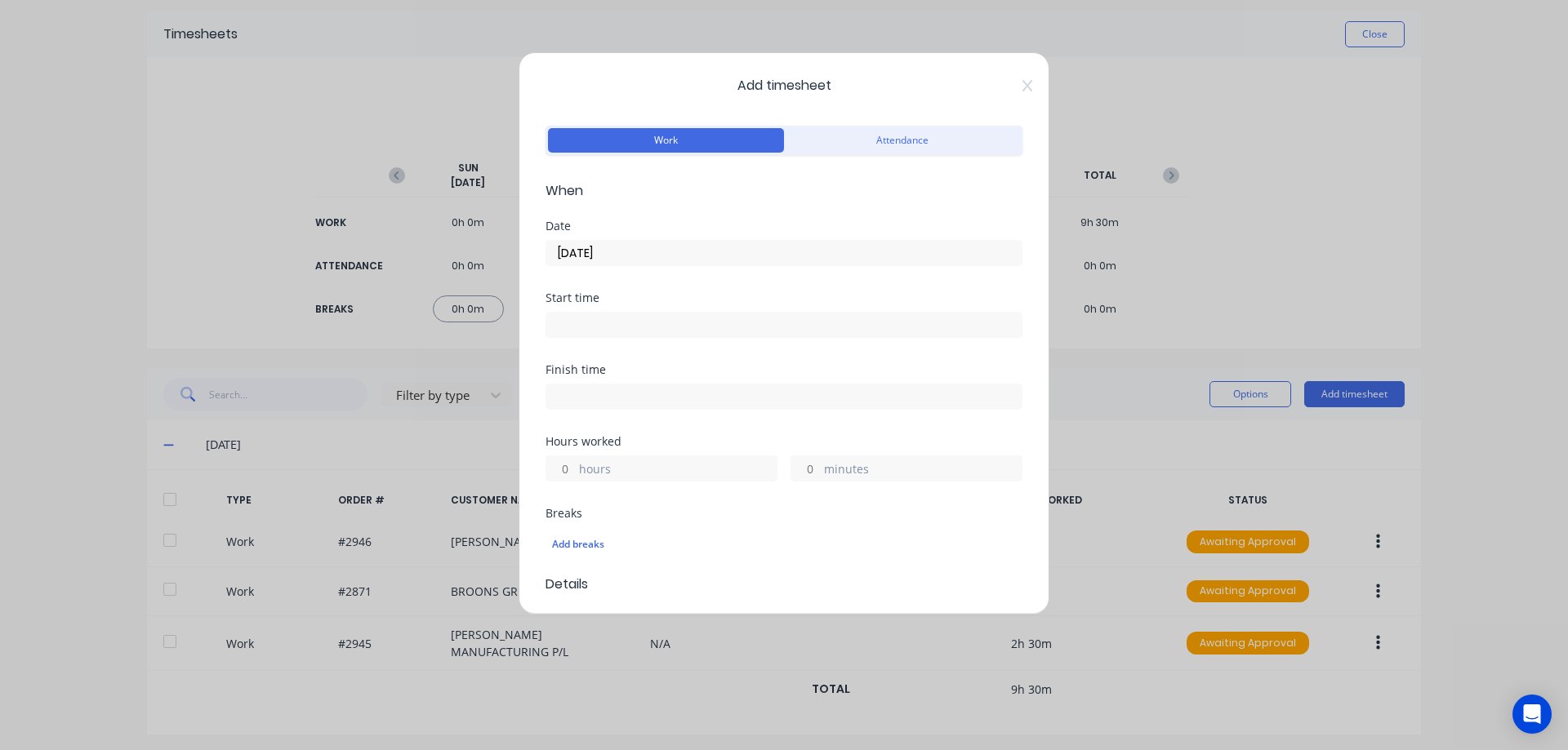
click at [564, 476] on input "hours" at bounding box center [560, 468] width 28 height 25
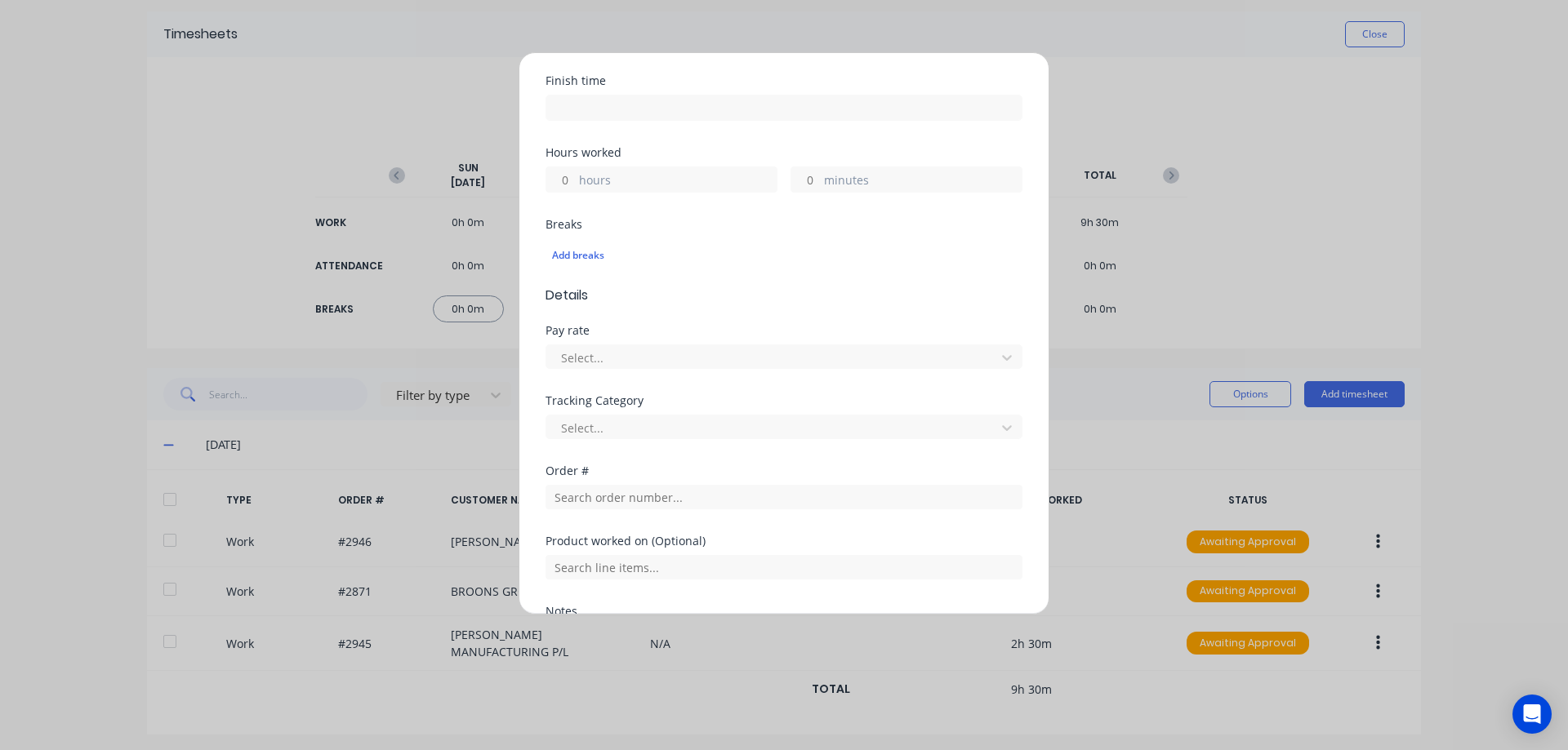
scroll to position [326, 0]
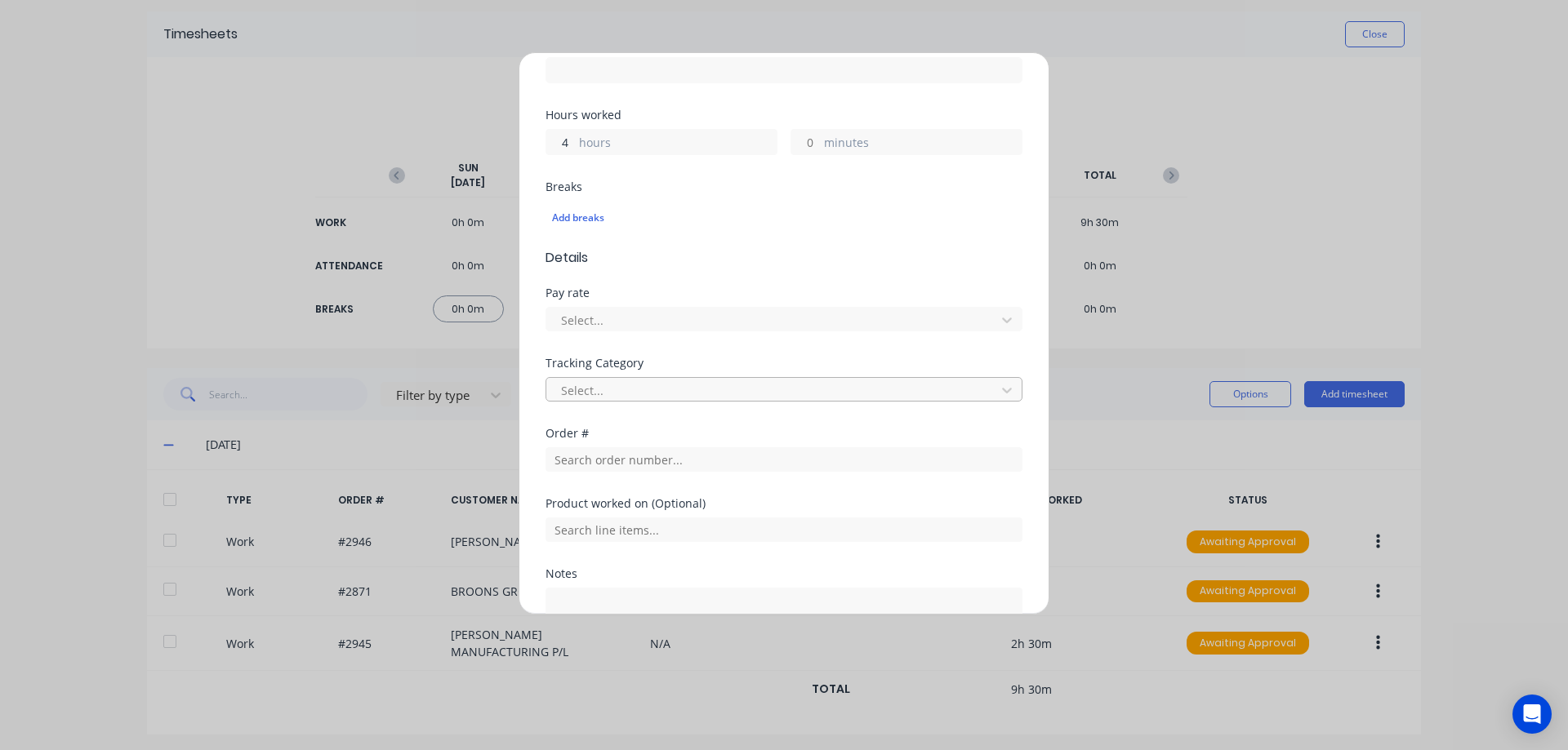
type input "4"
type input "15"
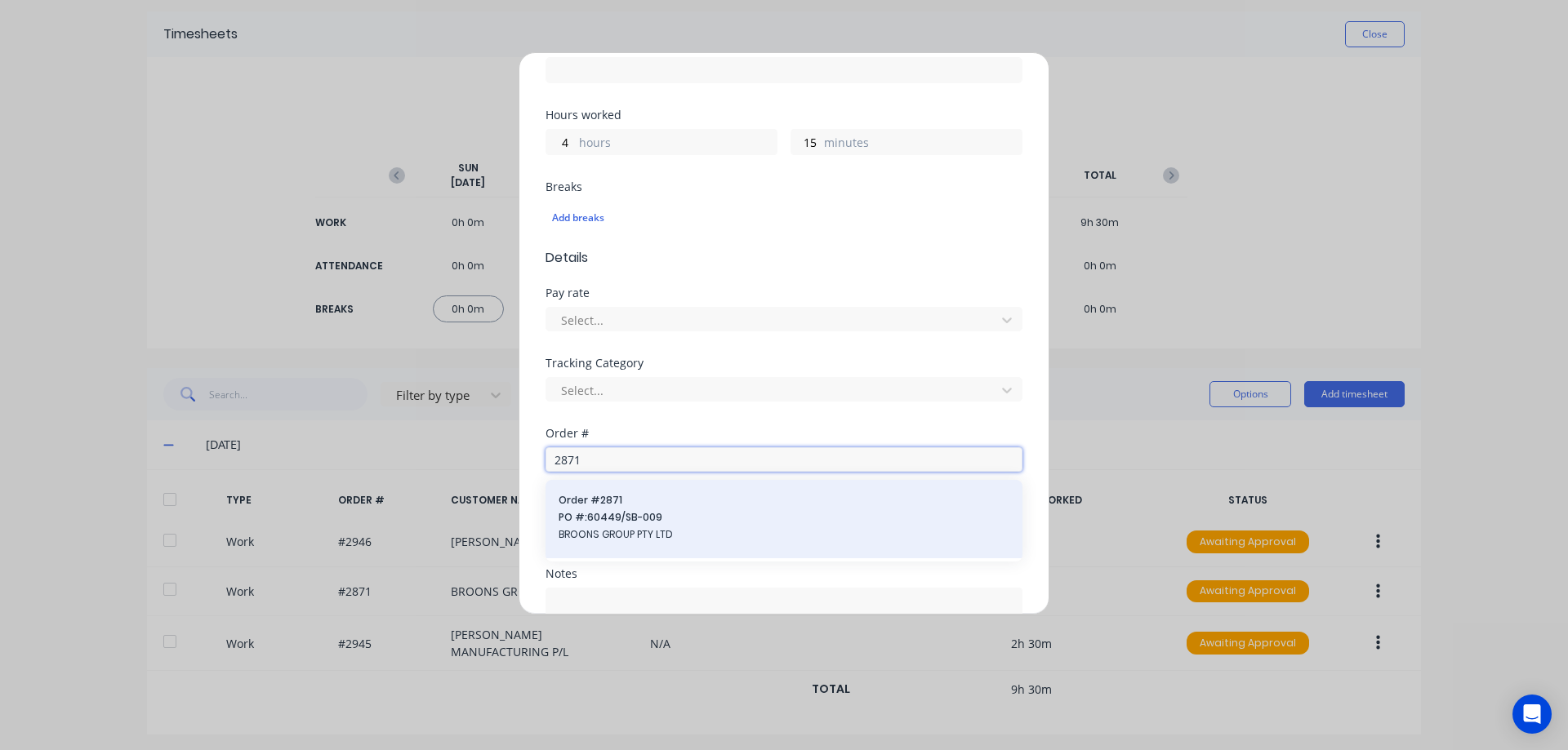
type input "2871"
click at [725, 531] on span "BROONS GROUP PTY LTD" at bounding box center [784, 535] width 451 height 15
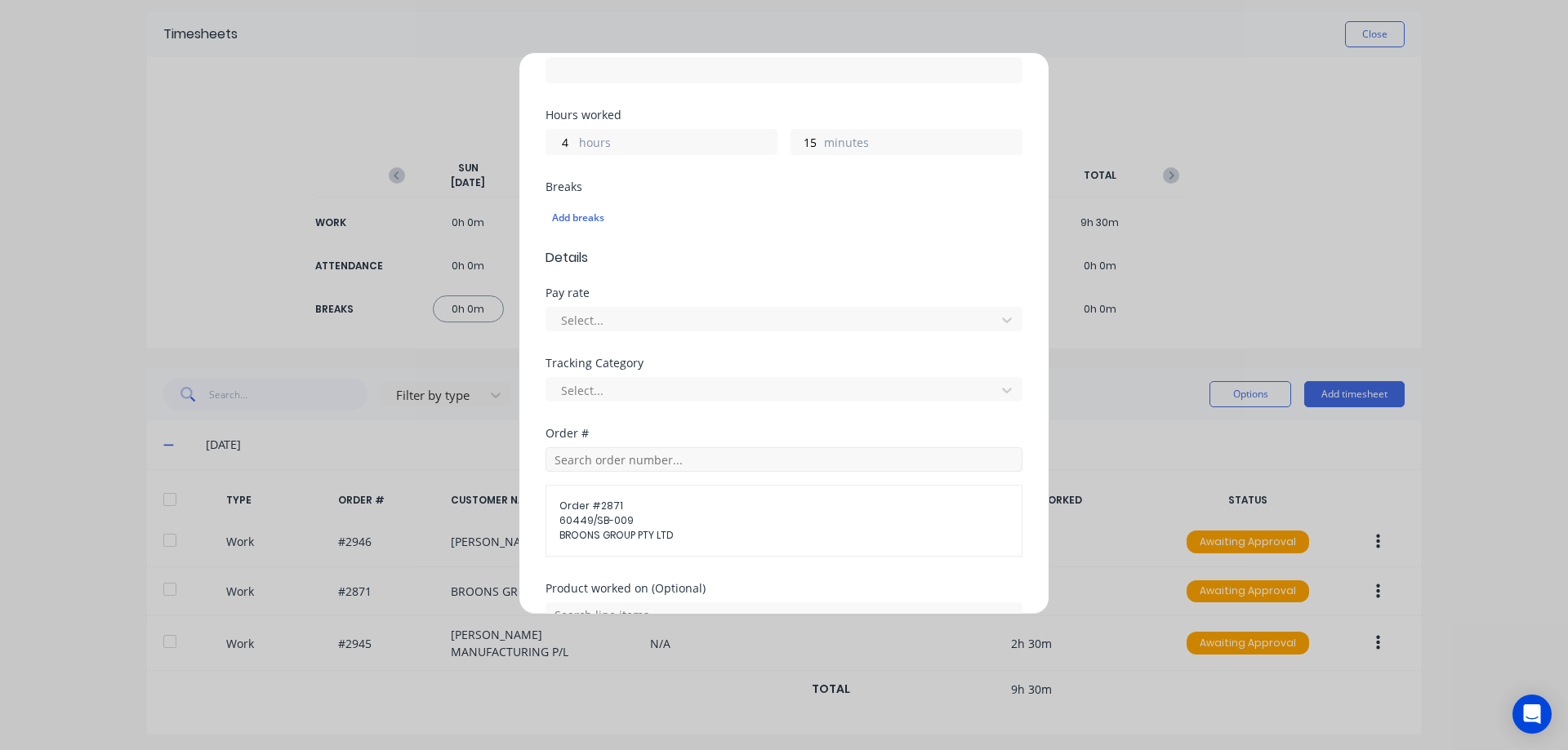
scroll to position [547, 0]
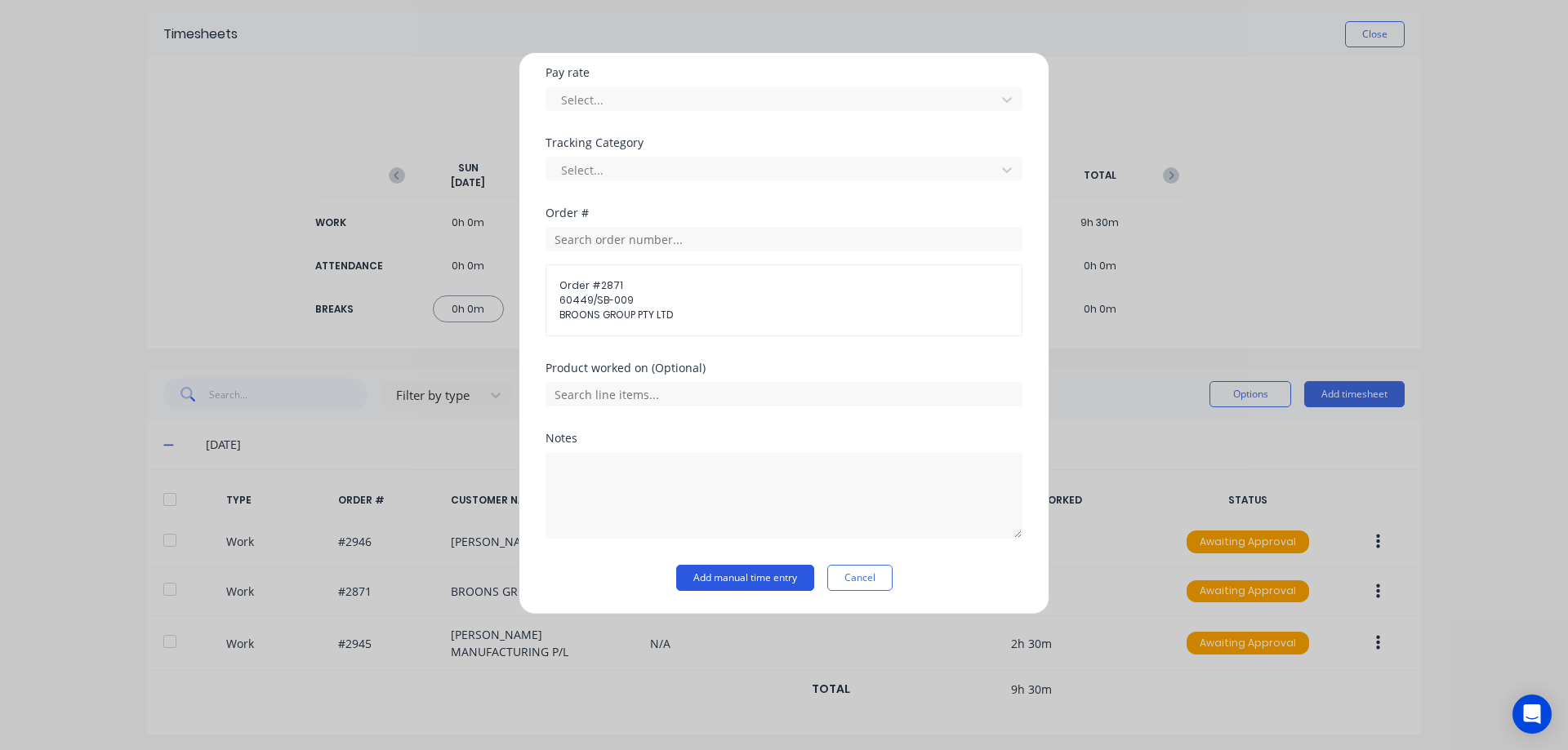
click at [772, 582] on button "Add manual time entry" at bounding box center [745, 578] width 138 height 26
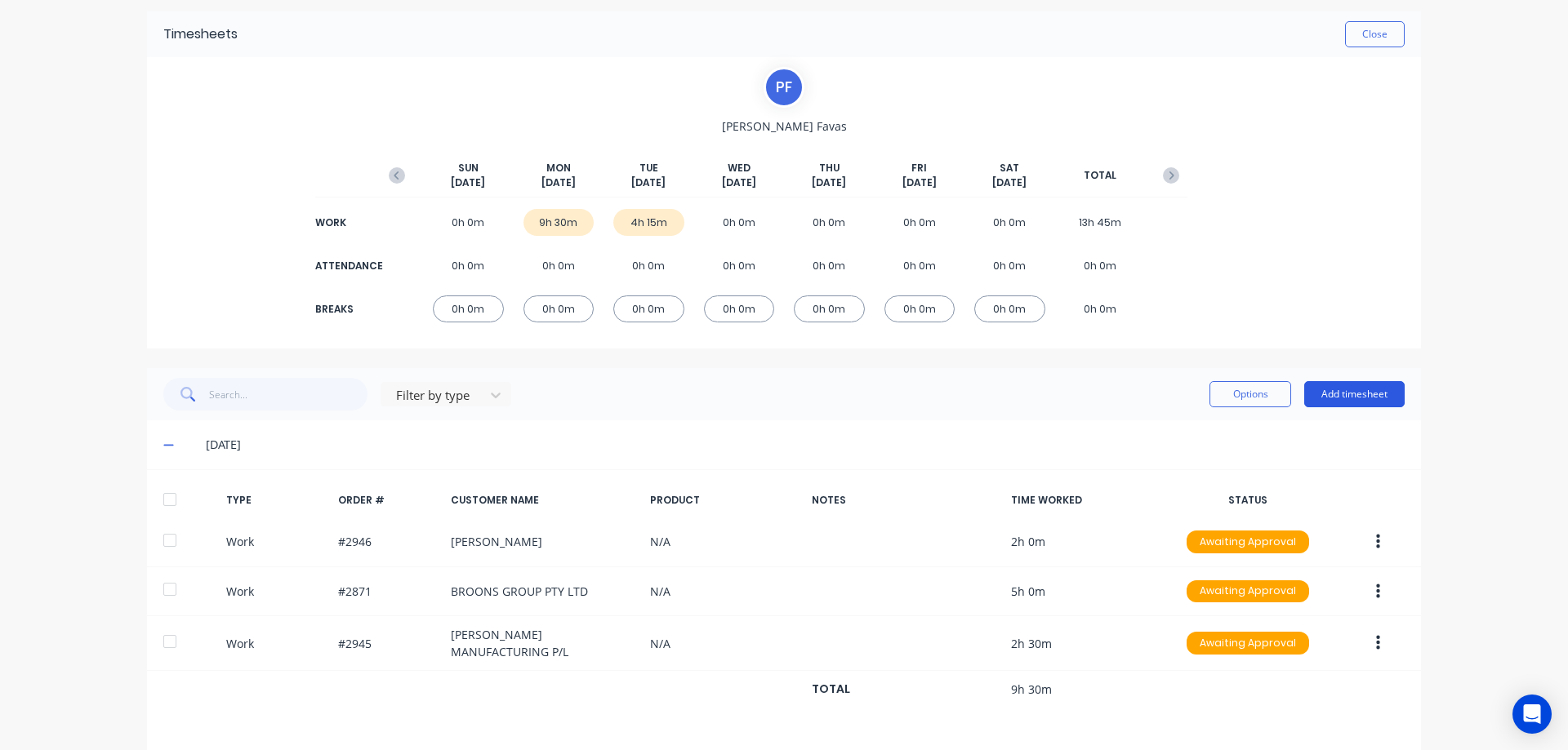
click at [1360, 400] on button "Add timesheet" at bounding box center [1353, 394] width 100 height 26
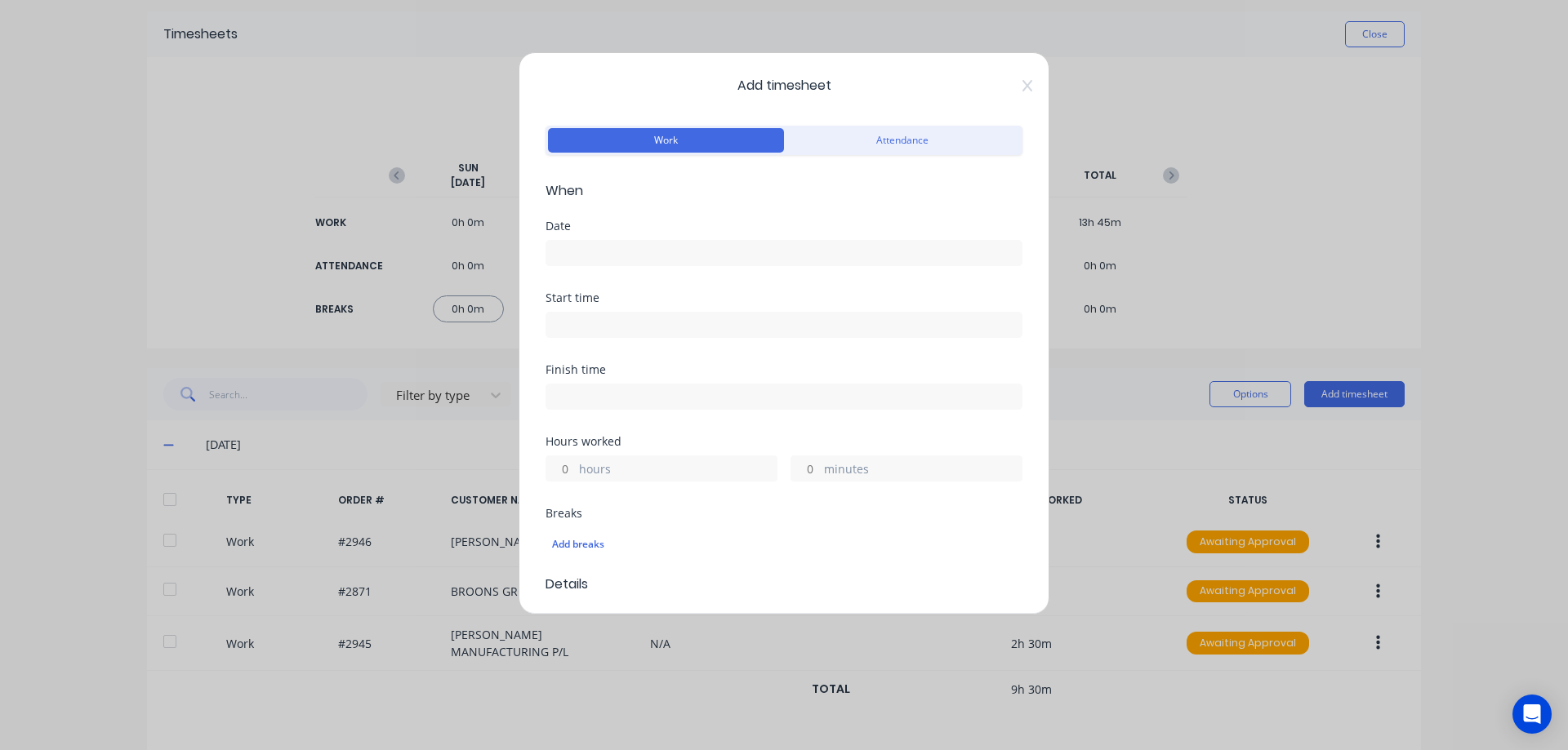
click at [636, 258] on input at bounding box center [784, 253] width 475 height 25
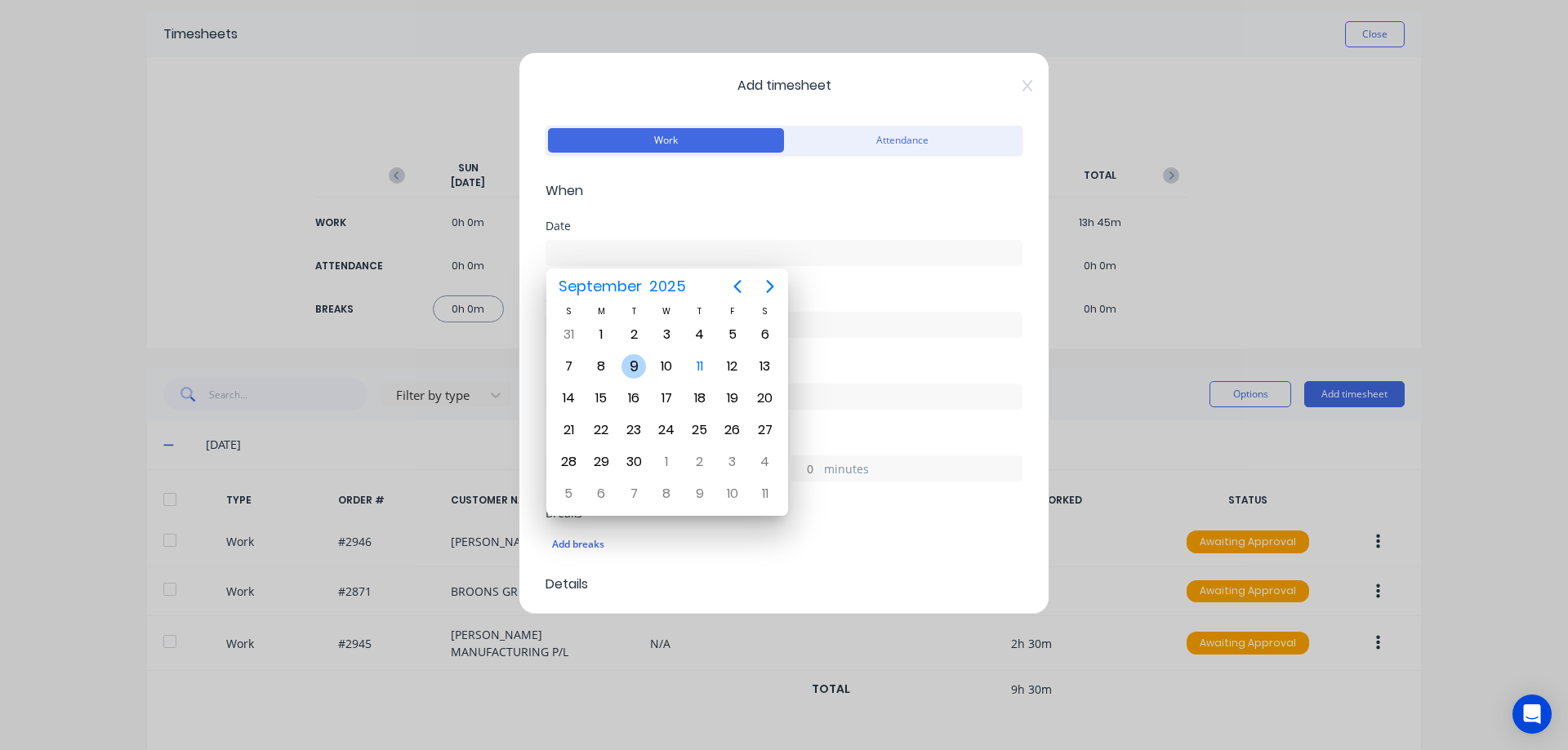
click at [640, 364] on div "9" at bounding box center [634, 366] width 25 height 25
type input "09/09/2025"
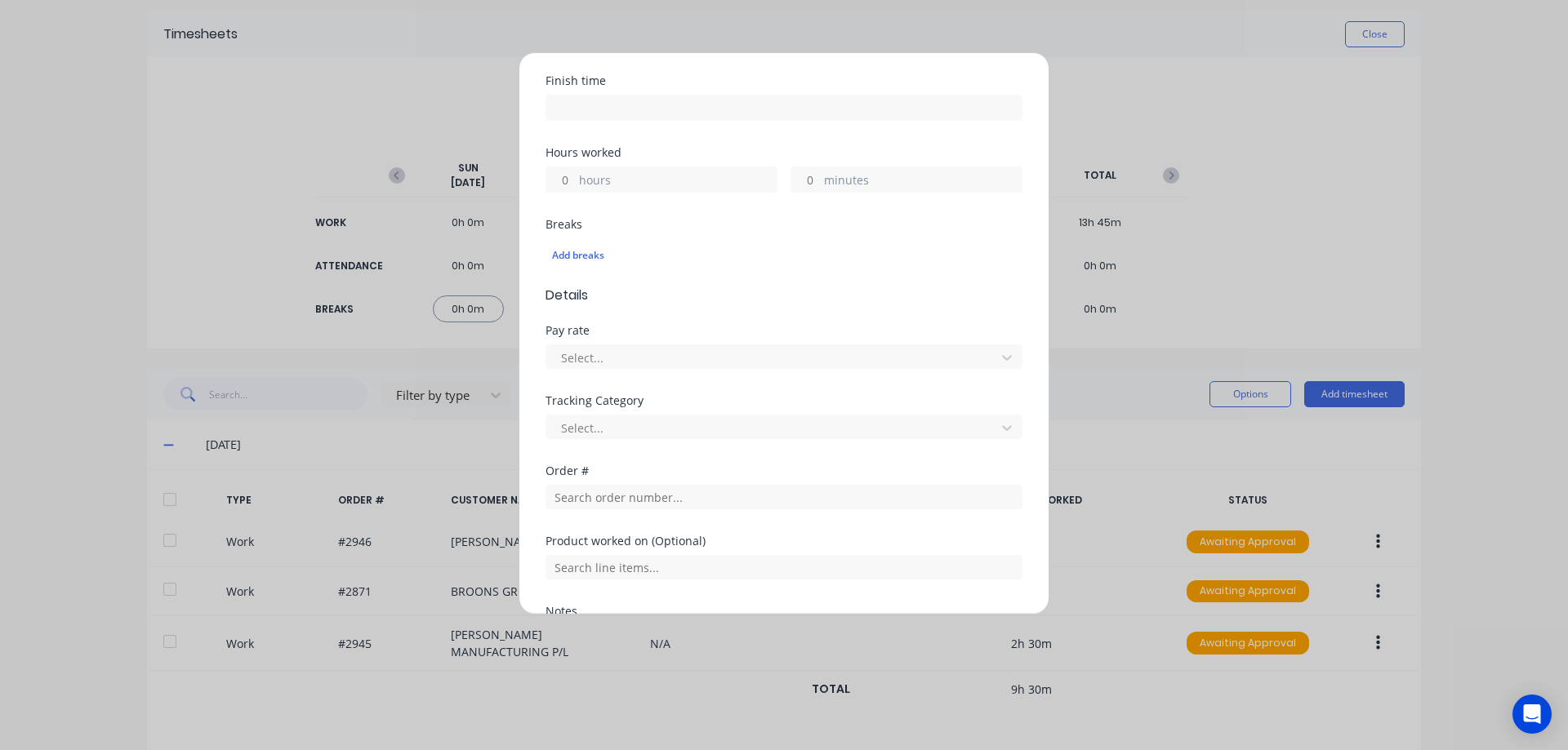
scroll to position [326, 0]
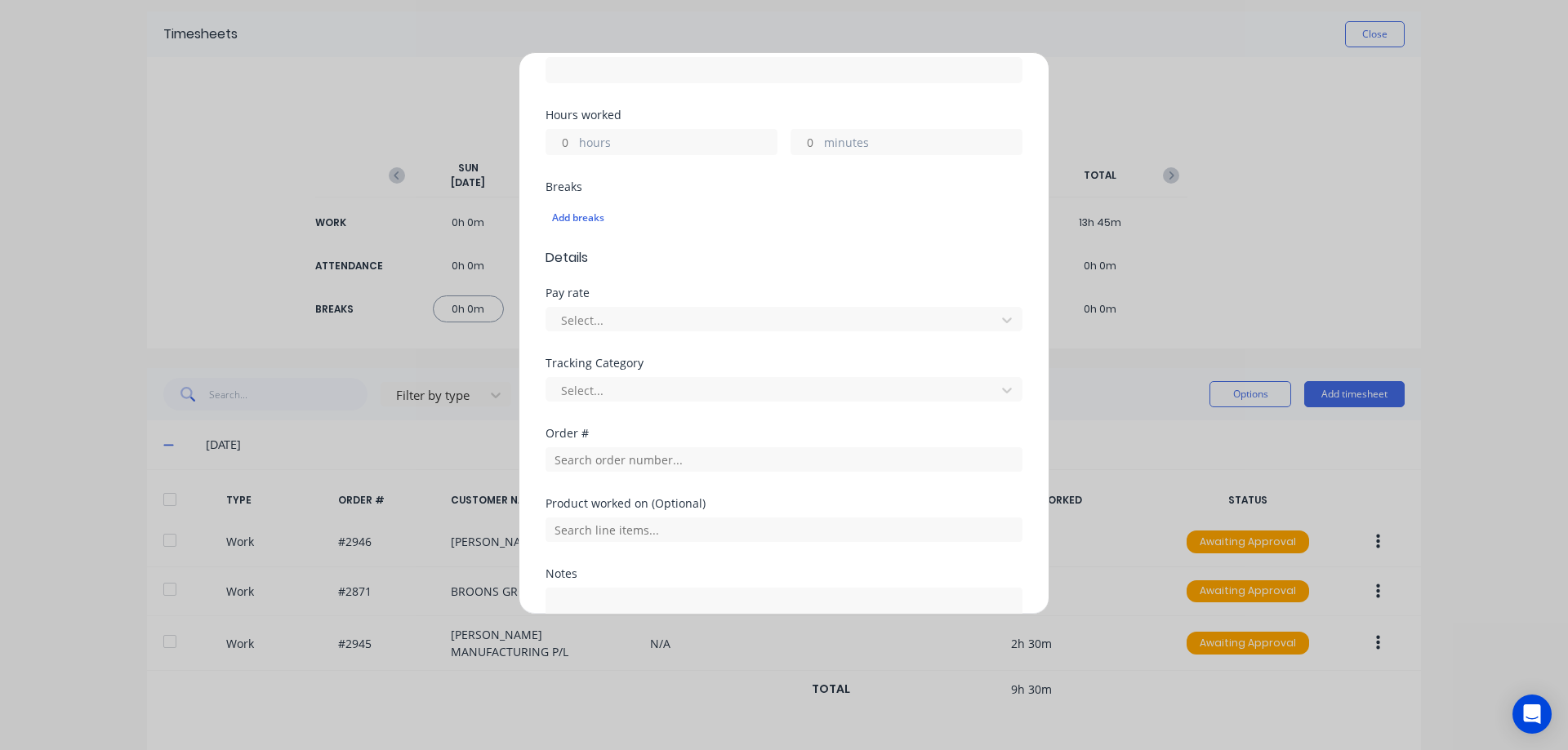
click at [571, 144] on input "hours" at bounding box center [560, 142] width 28 height 25
type input "5"
type input "15"
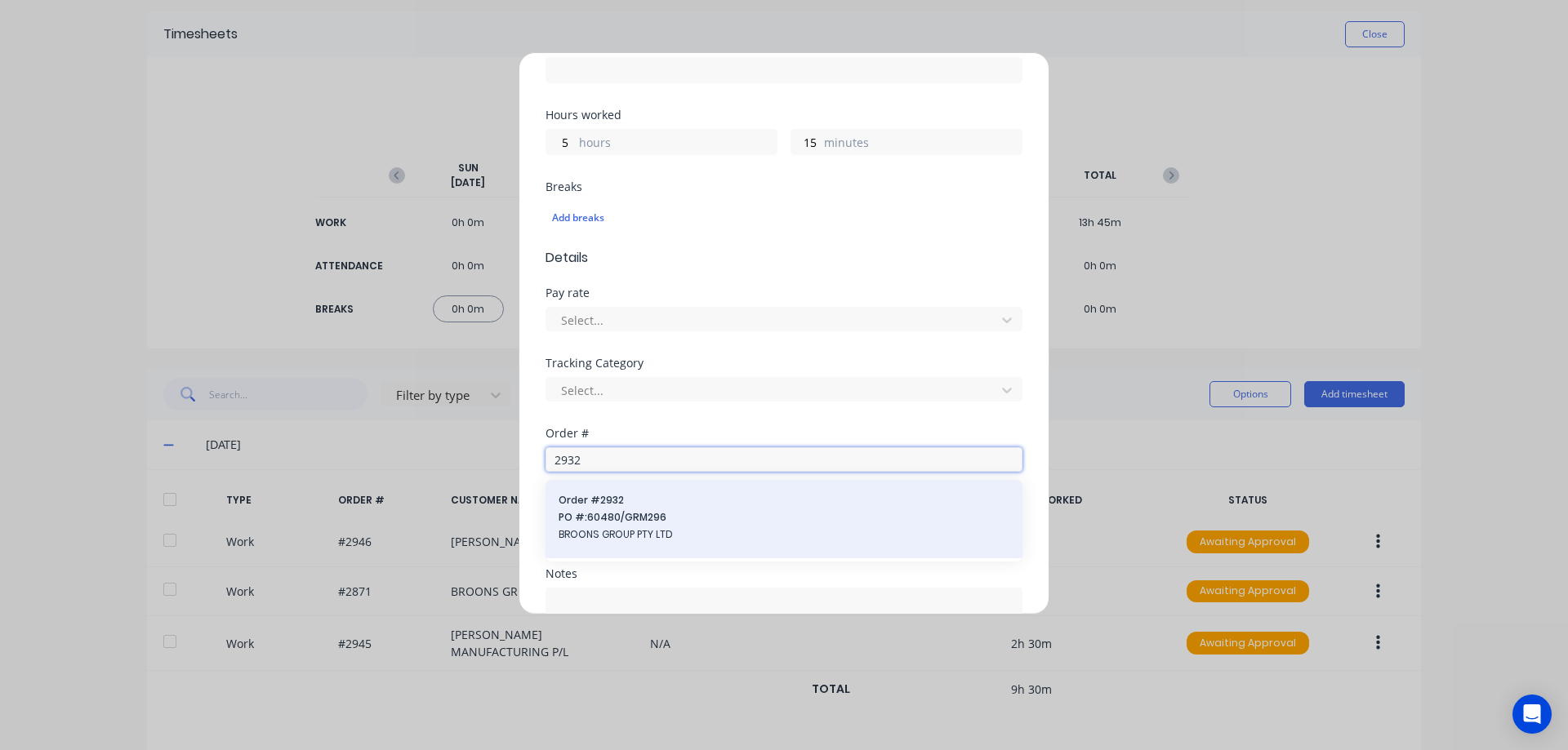
type input "2932"
click at [709, 530] on span "BROONS GROUP PTY LTD" at bounding box center [784, 535] width 451 height 15
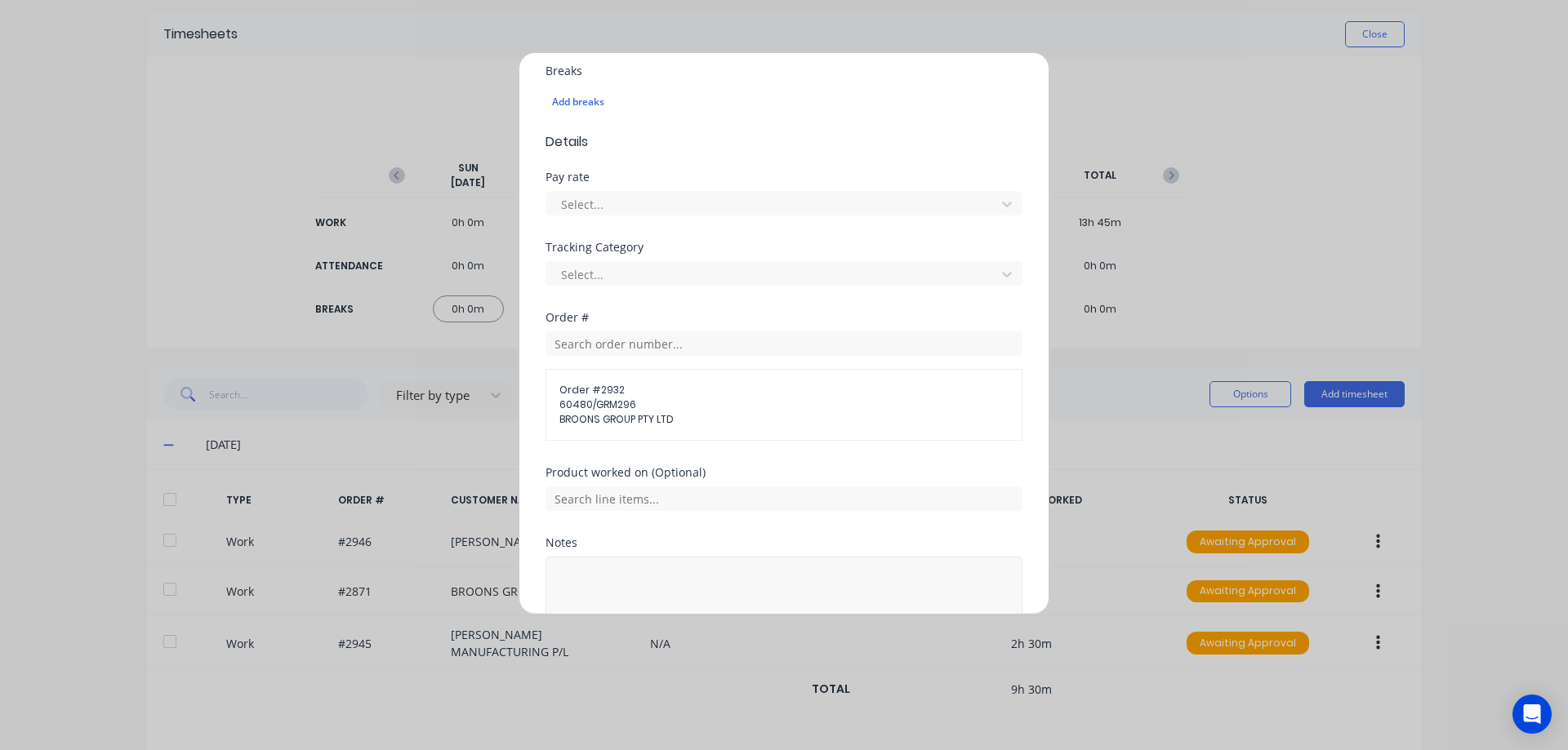
scroll to position [547, 0]
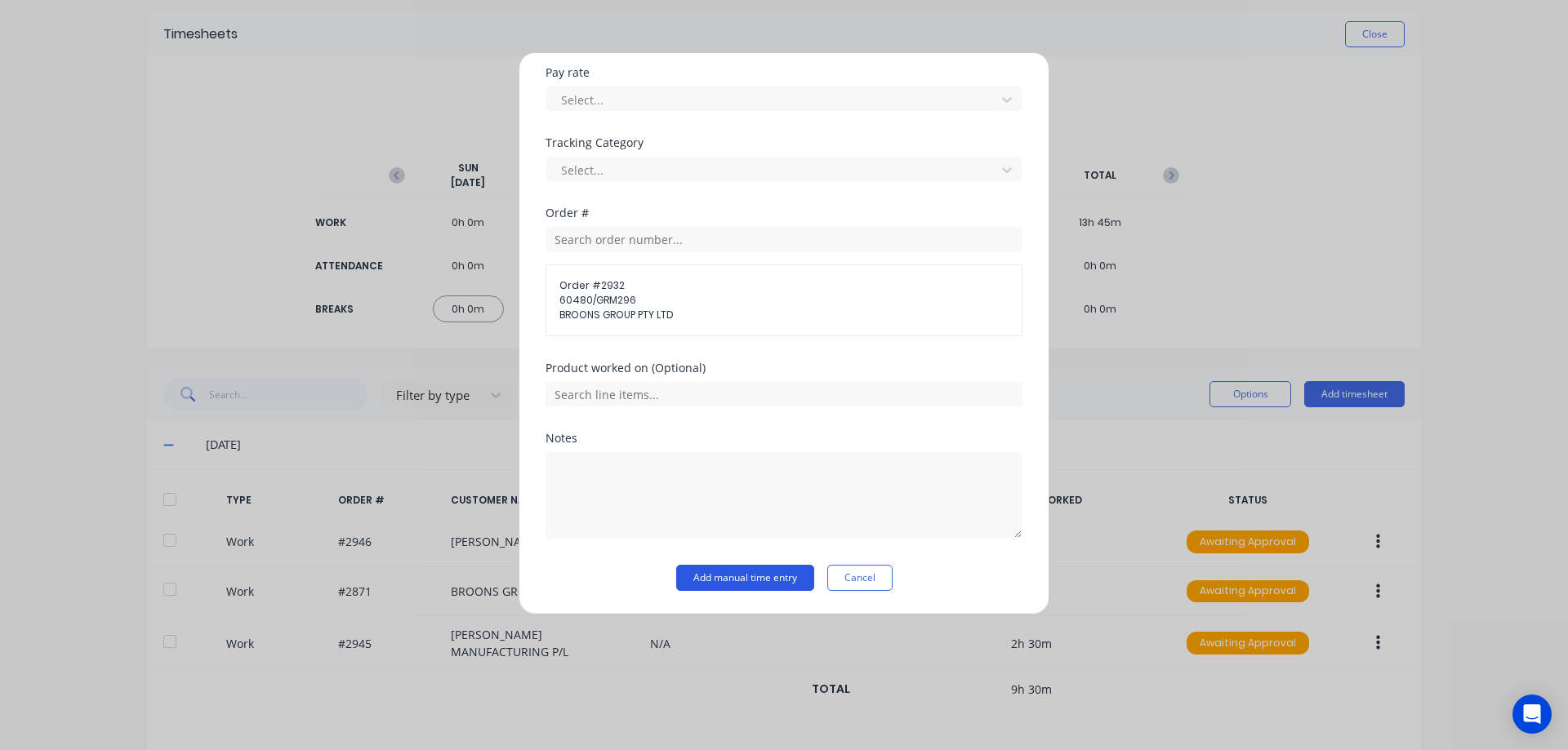
click at [724, 585] on button "Add manual time entry" at bounding box center [745, 578] width 138 height 26
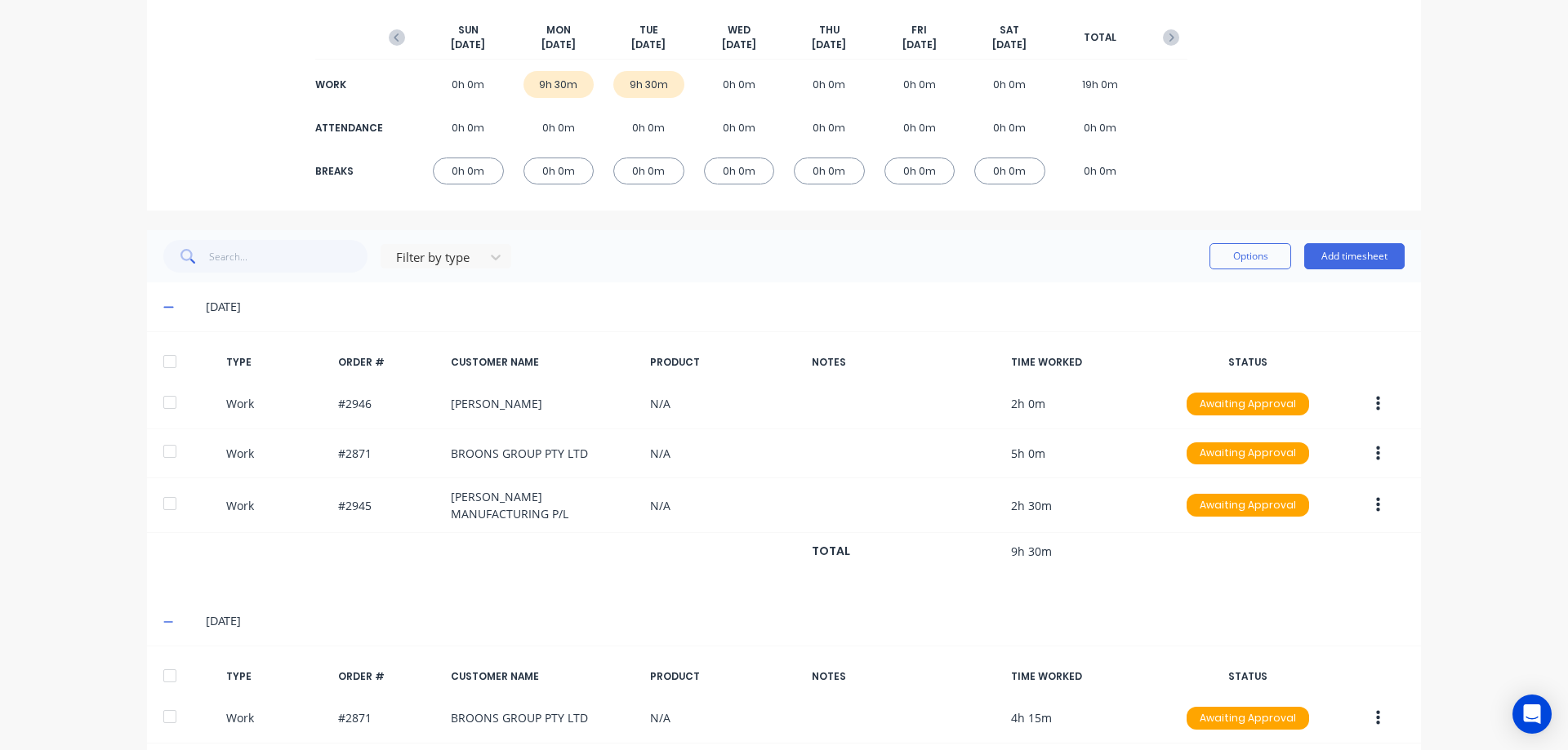
scroll to position [317, 0]
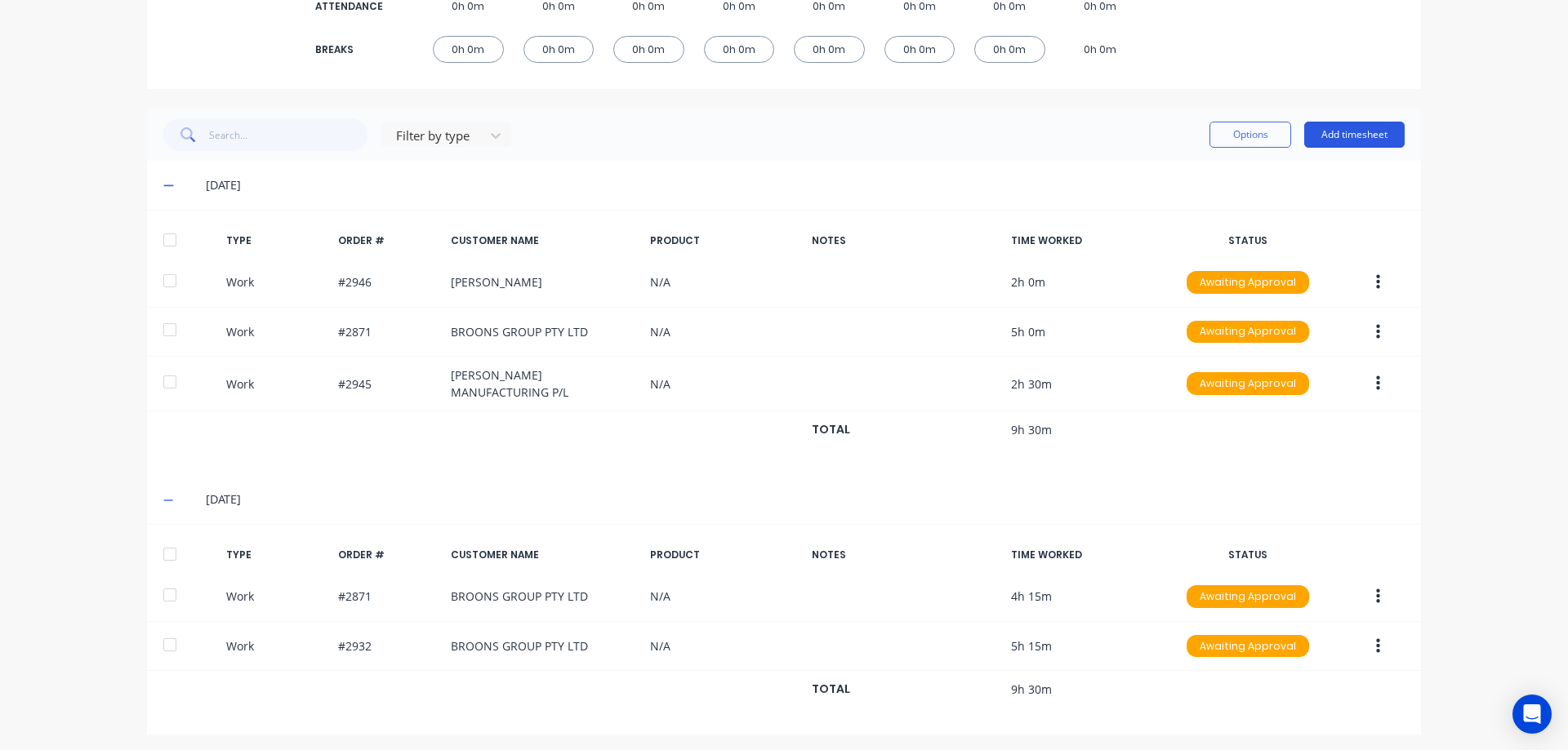
click at [1341, 143] on button "Add timesheet" at bounding box center [1353, 135] width 100 height 26
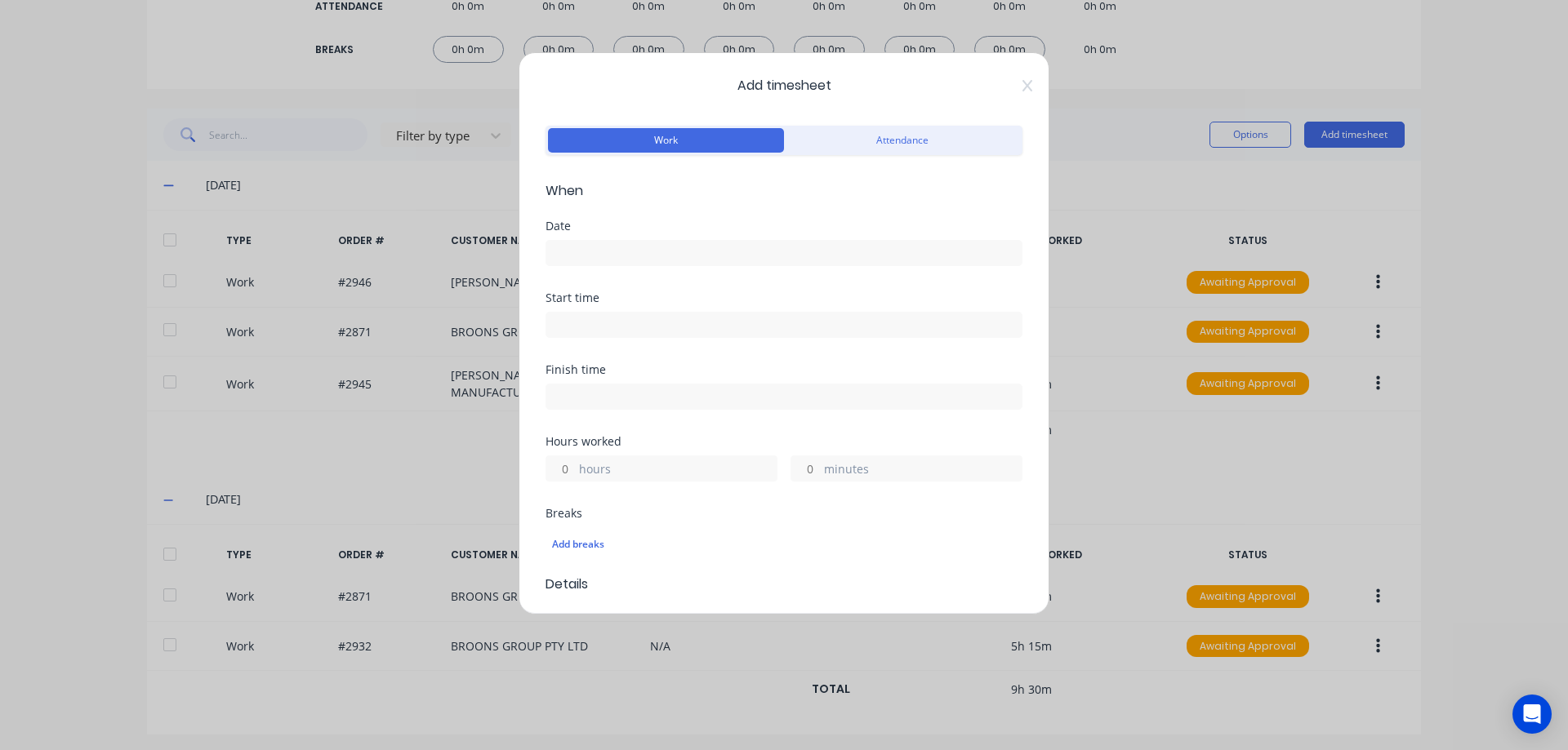
click at [595, 251] on input at bounding box center [784, 253] width 475 height 25
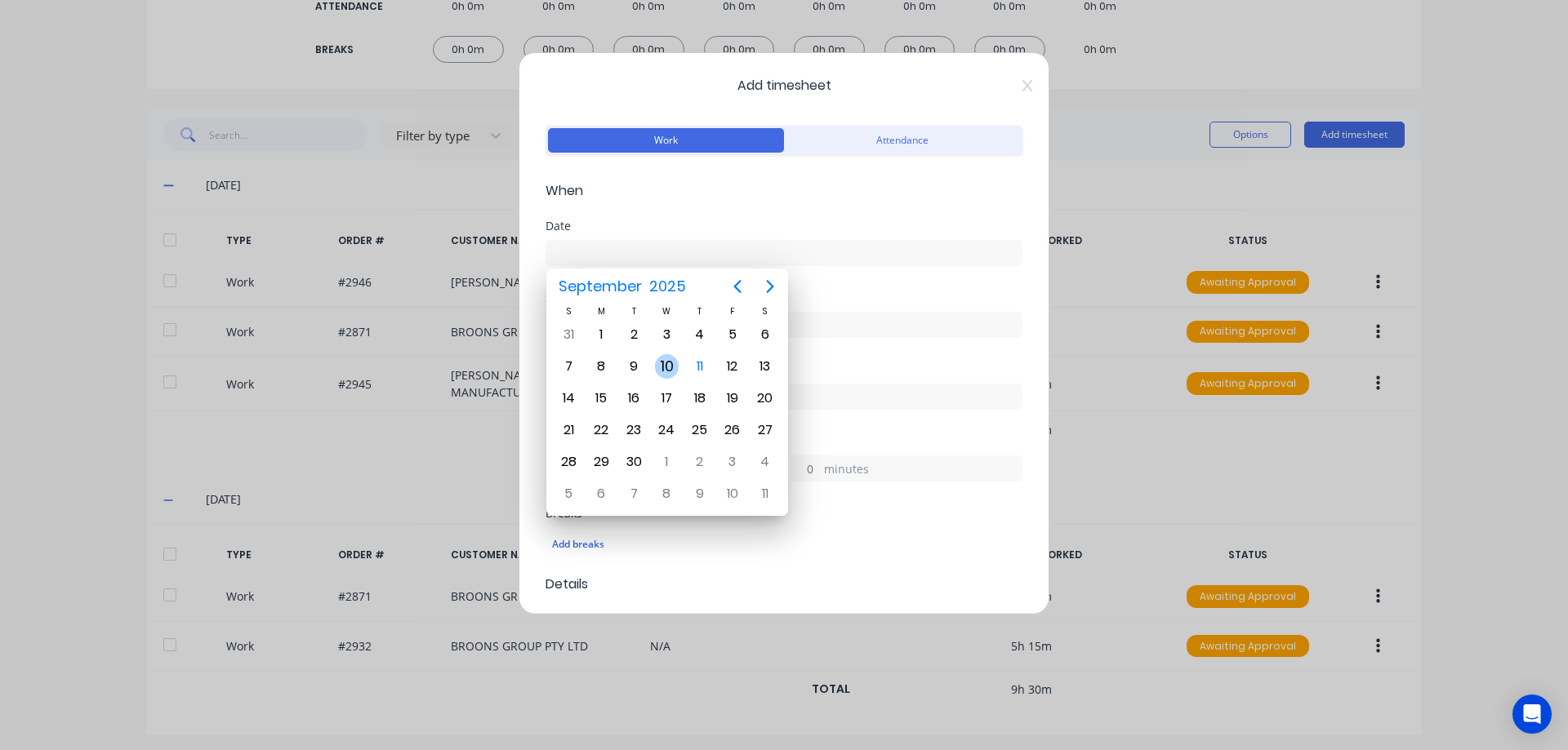
click at [677, 380] on div "10" at bounding box center [666, 366] width 33 height 31
type input "[DATE]"
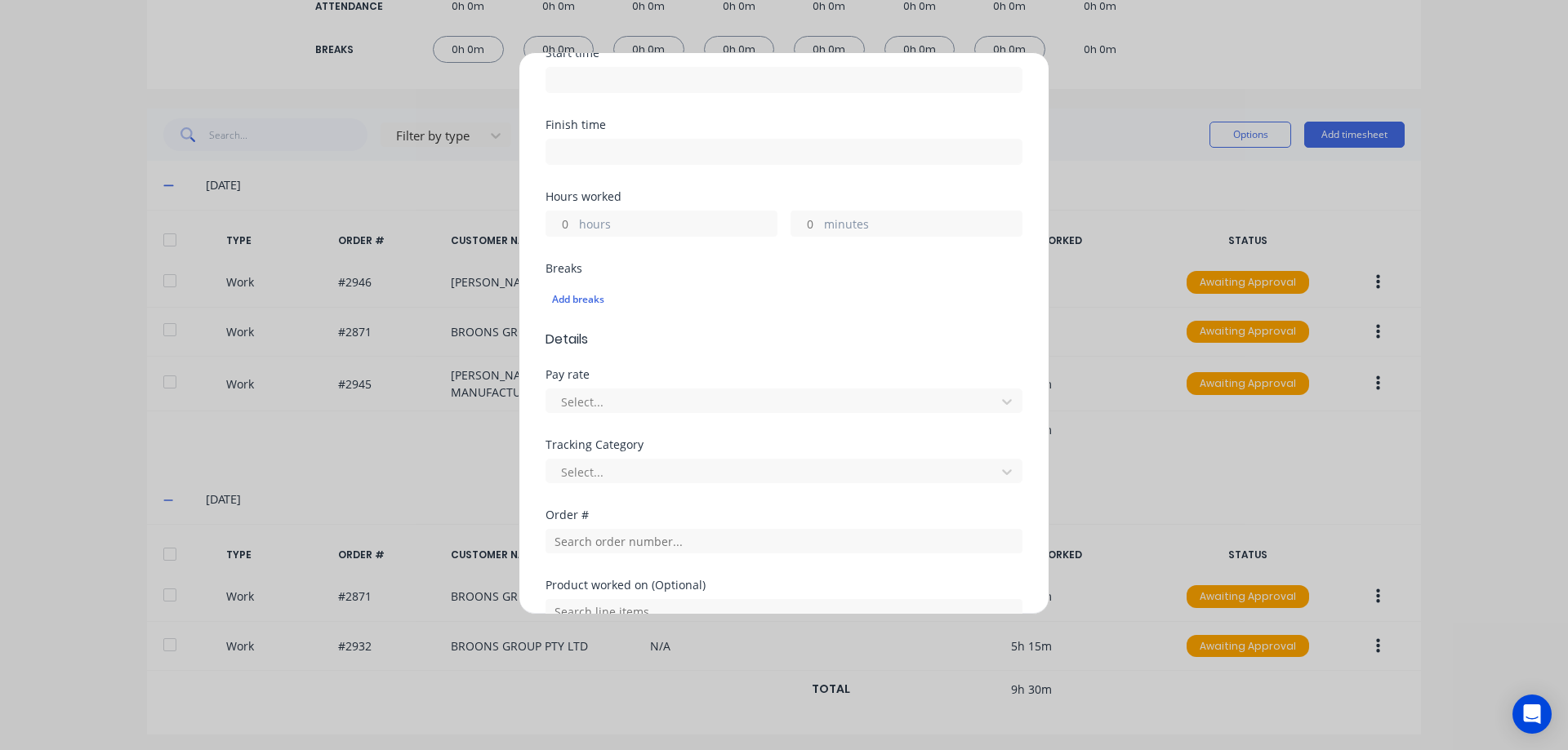
scroll to position [326, 0]
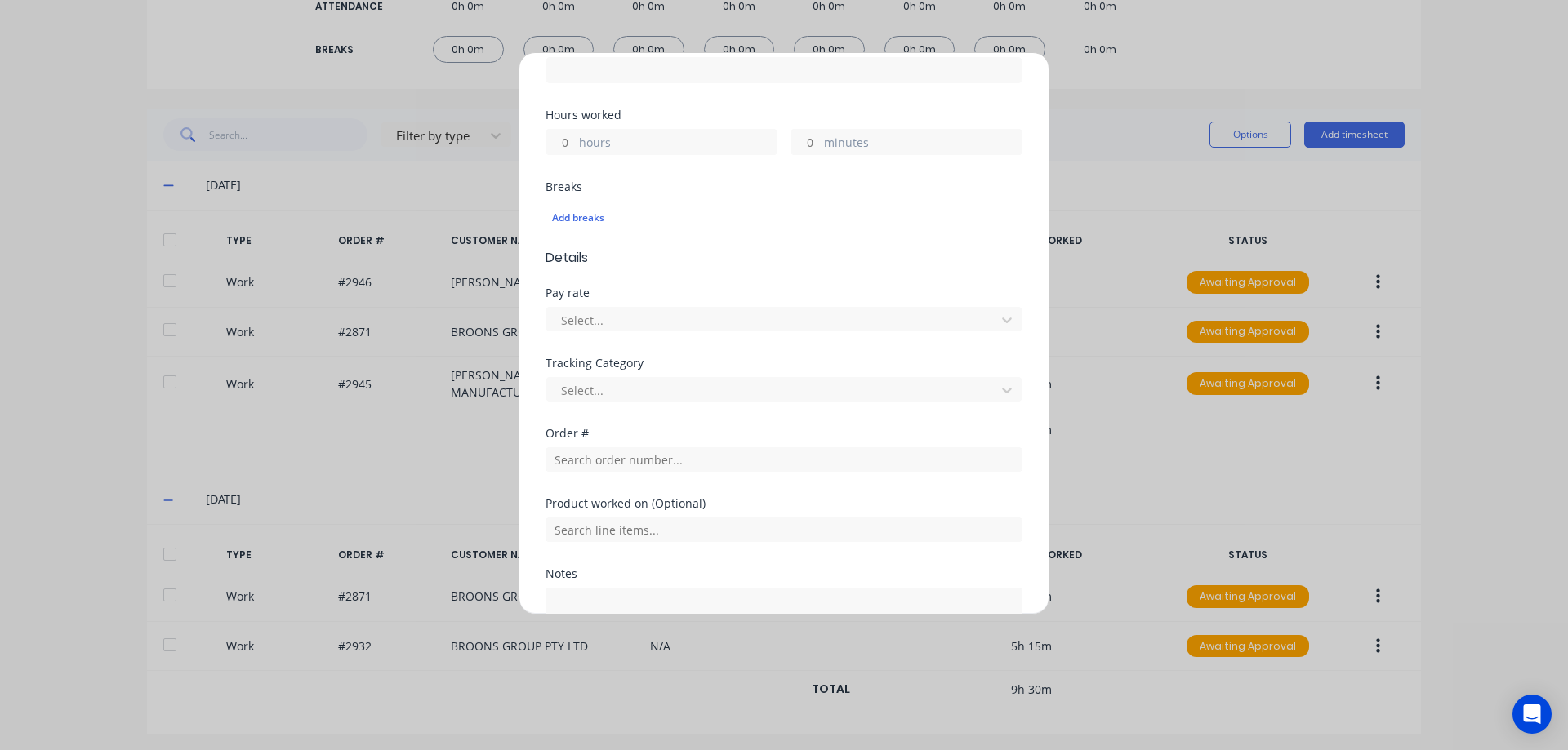
click at [570, 140] on input "hours" at bounding box center [560, 142] width 28 height 25
type input "9"
type input "30"
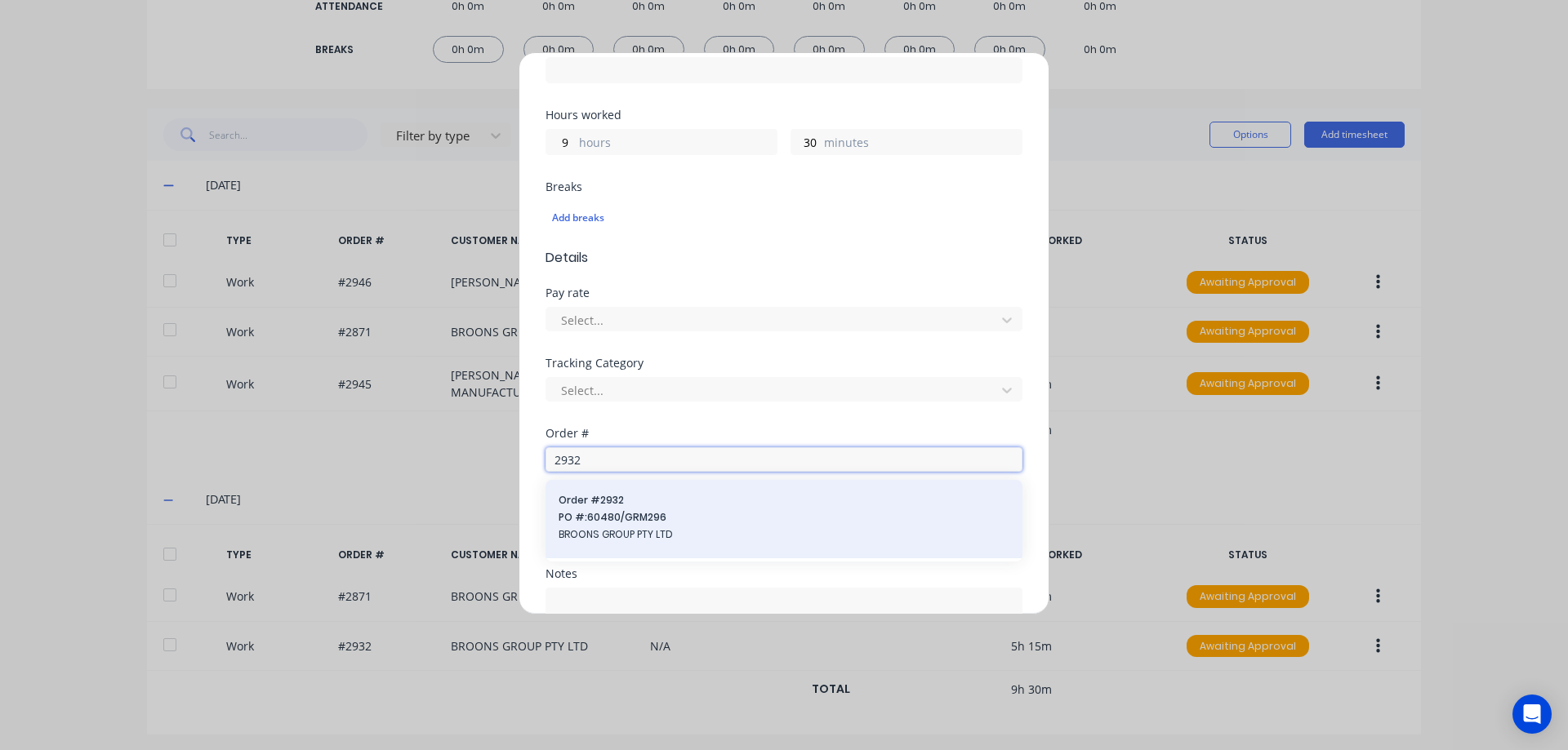
type input "2932"
click at [686, 504] on span "Order # 2932" at bounding box center [784, 501] width 451 height 15
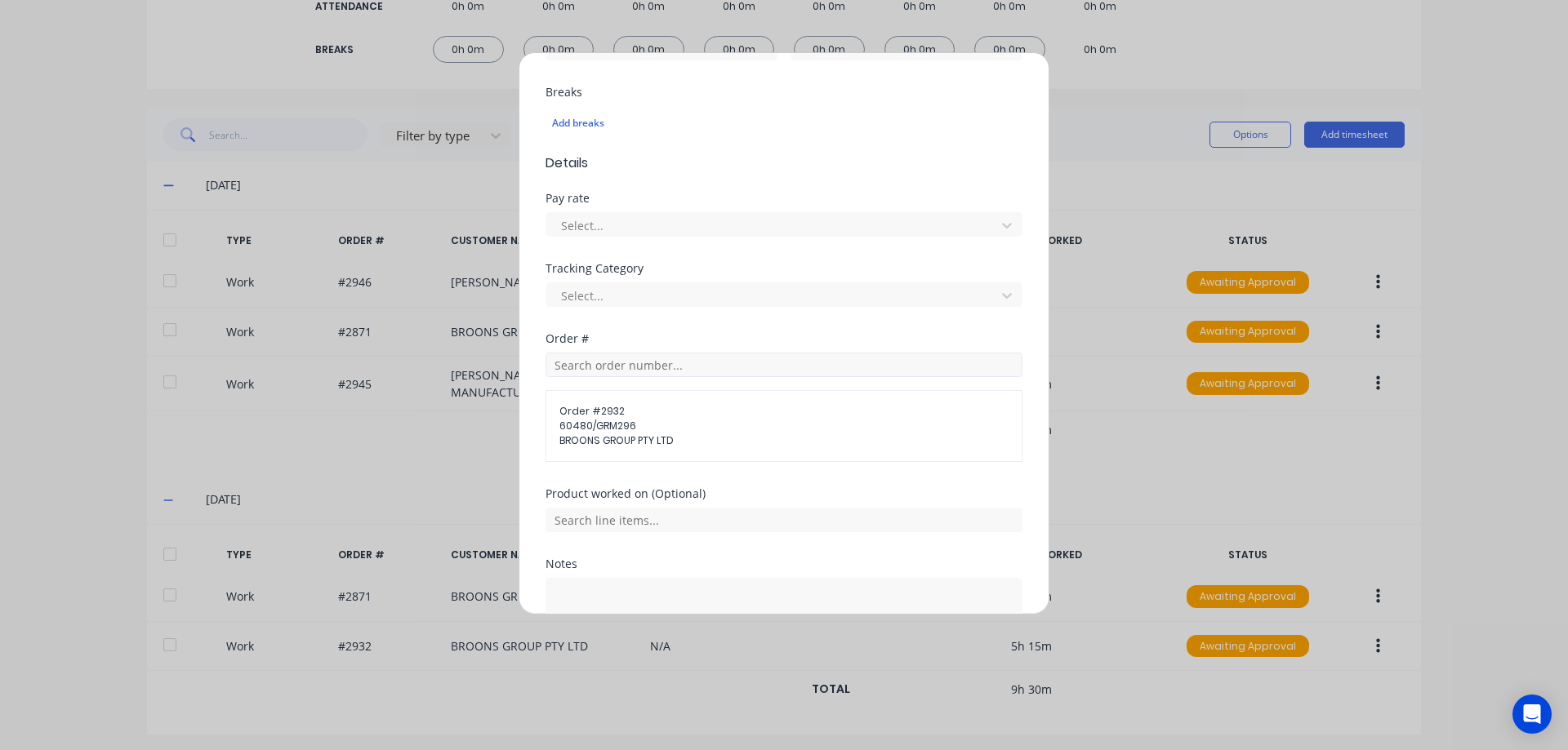
scroll to position [547, 0]
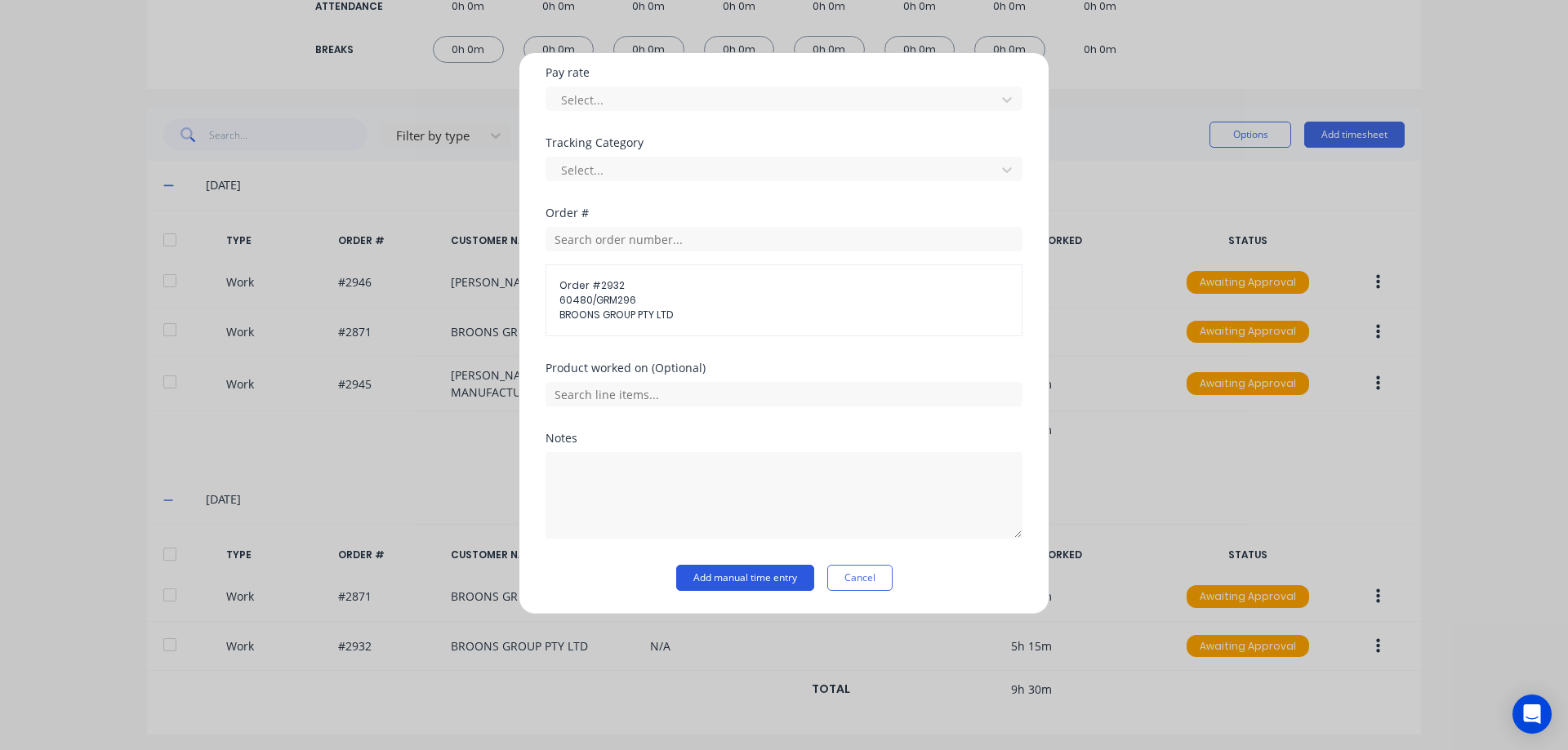
click at [752, 571] on button "Add manual time entry" at bounding box center [745, 578] width 138 height 26
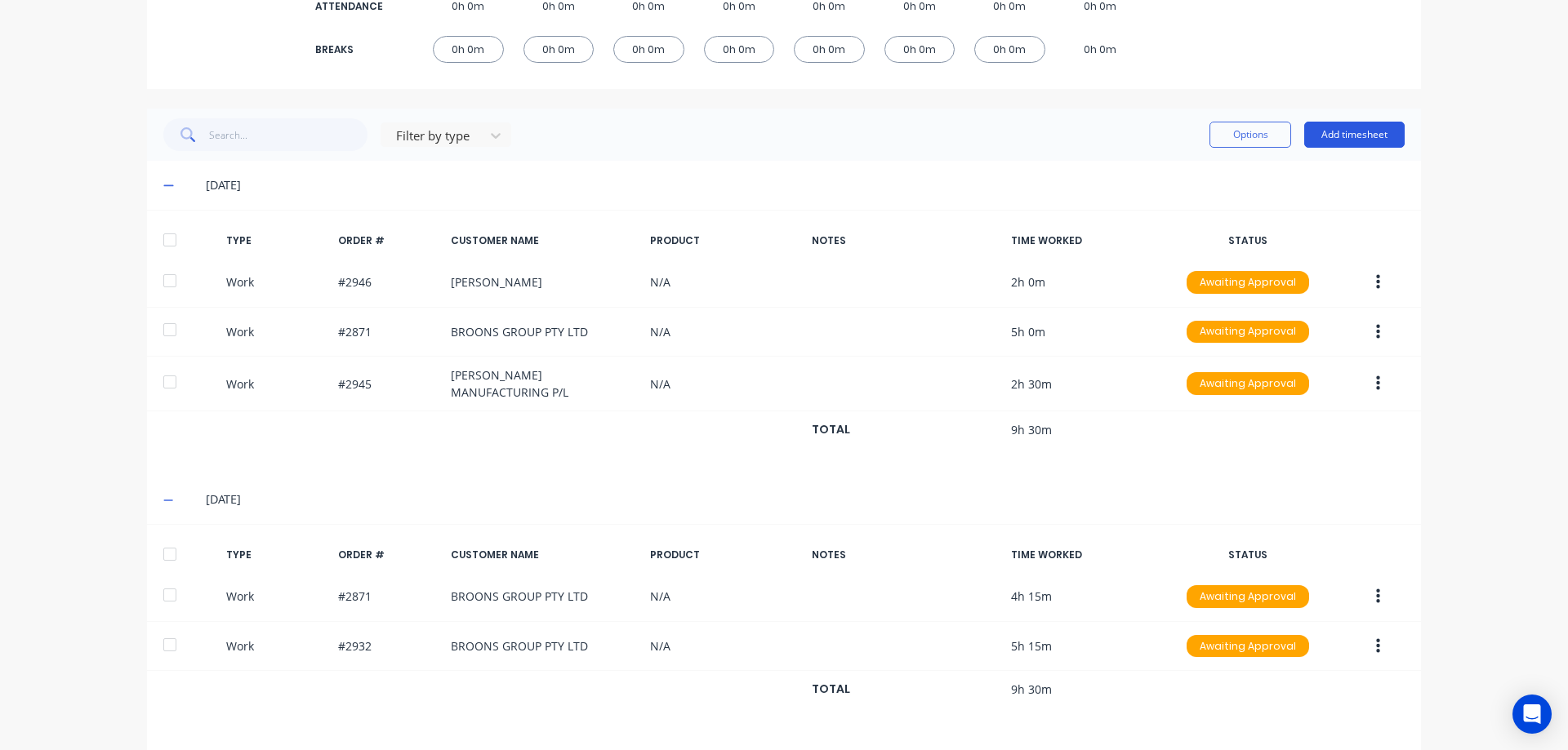
click at [1384, 137] on button "Add timesheet" at bounding box center [1353, 135] width 100 height 26
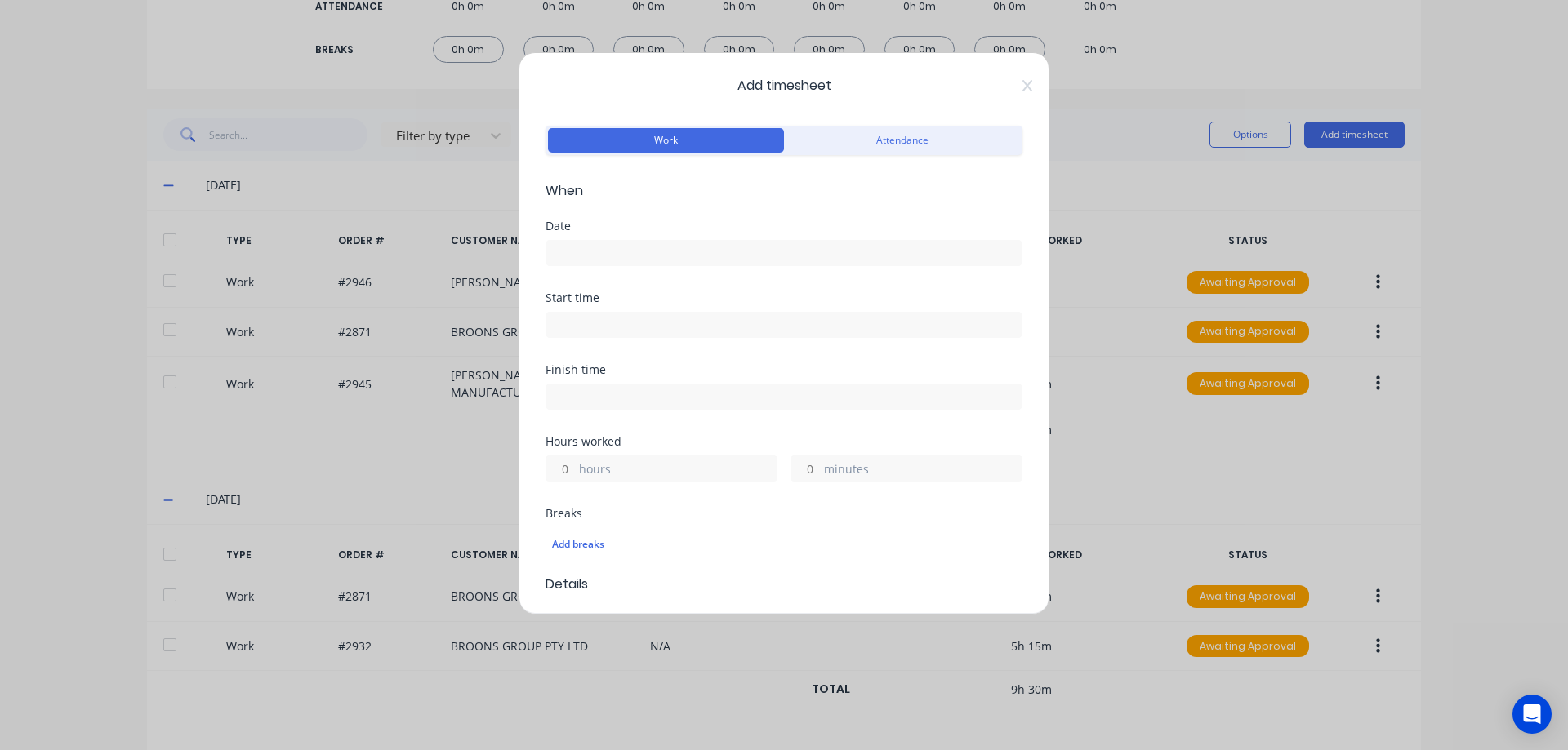
click at [646, 258] on input at bounding box center [784, 253] width 475 height 25
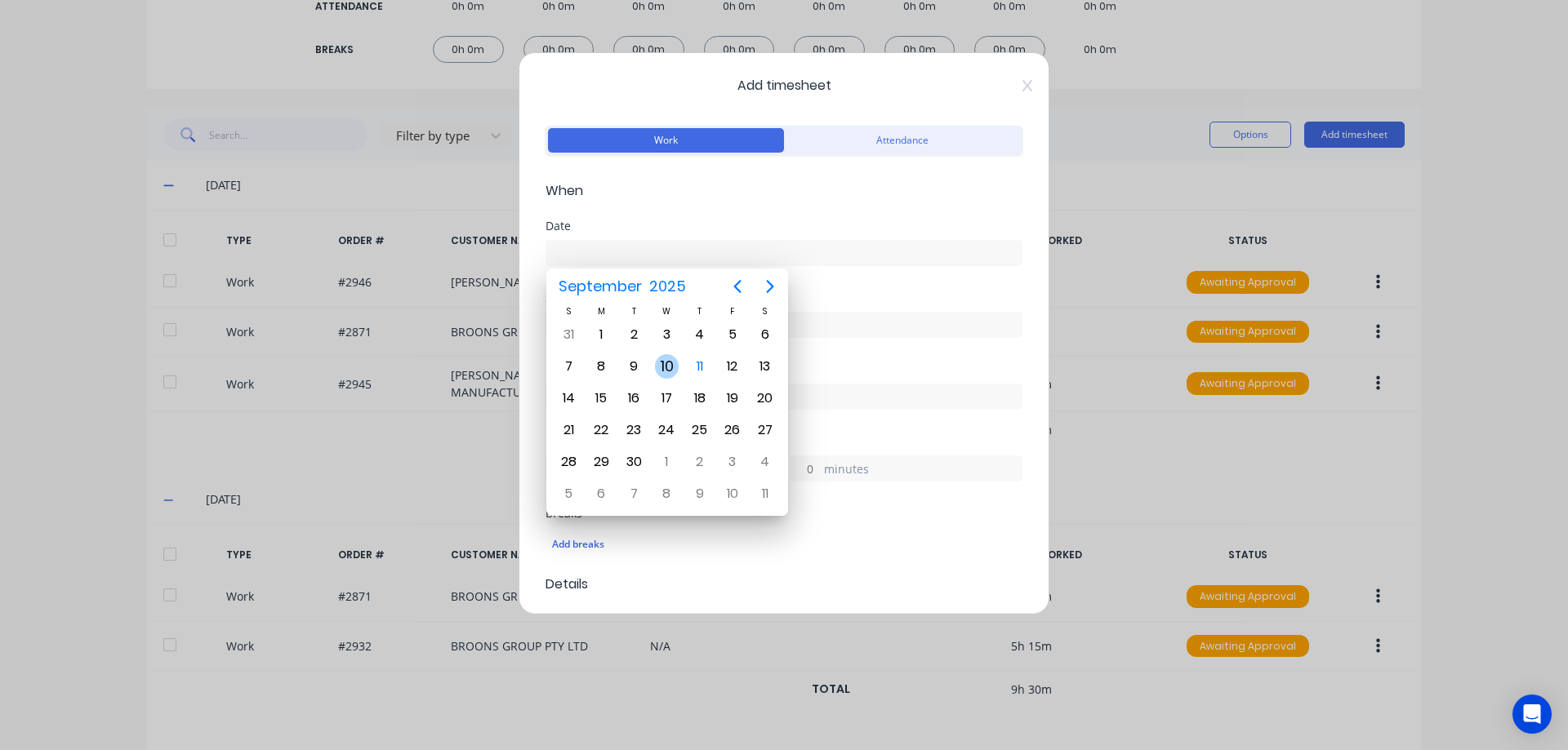
click at [654, 372] on div "10" at bounding box center [666, 366] width 25 height 25
type input "[DATE]"
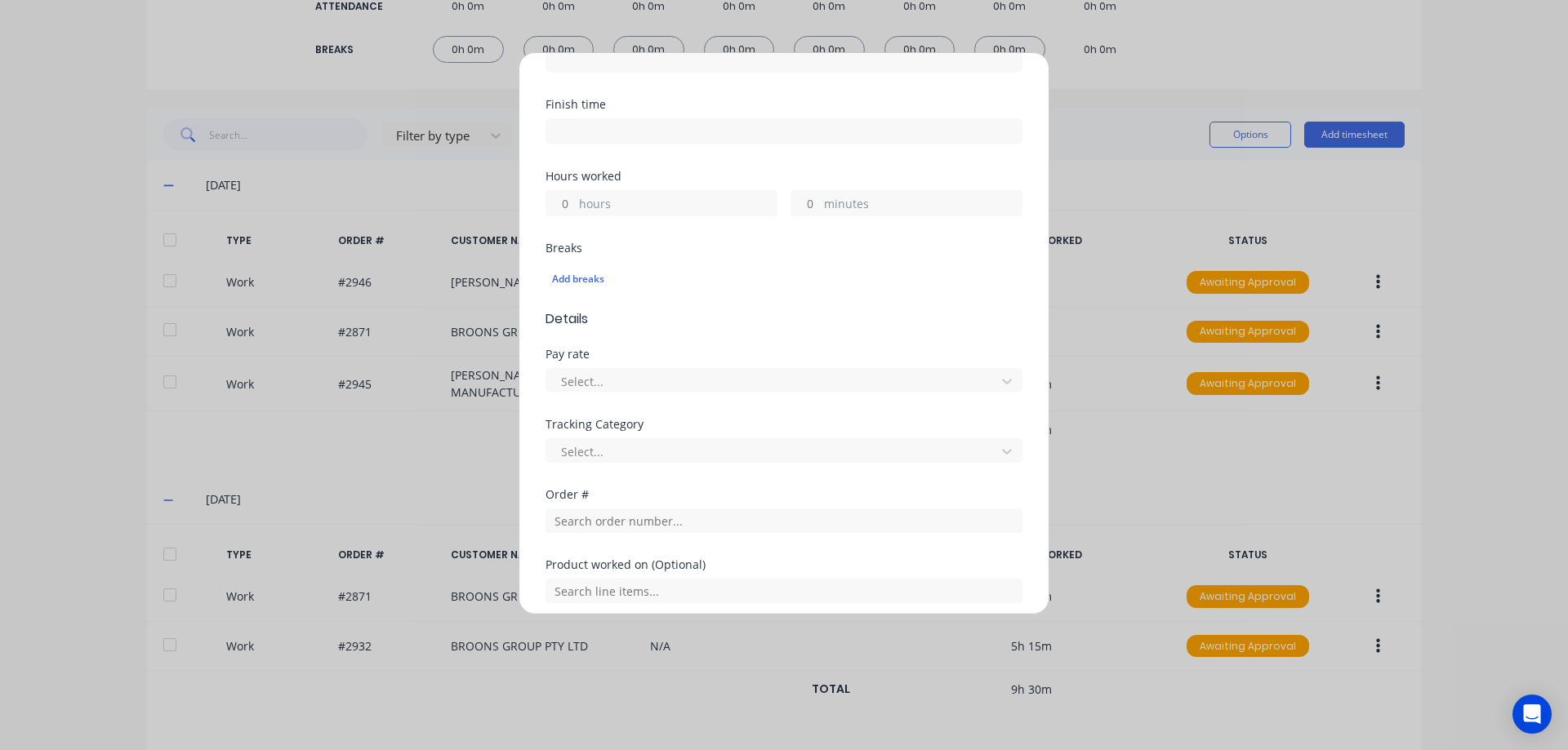
scroll to position [326, 0]
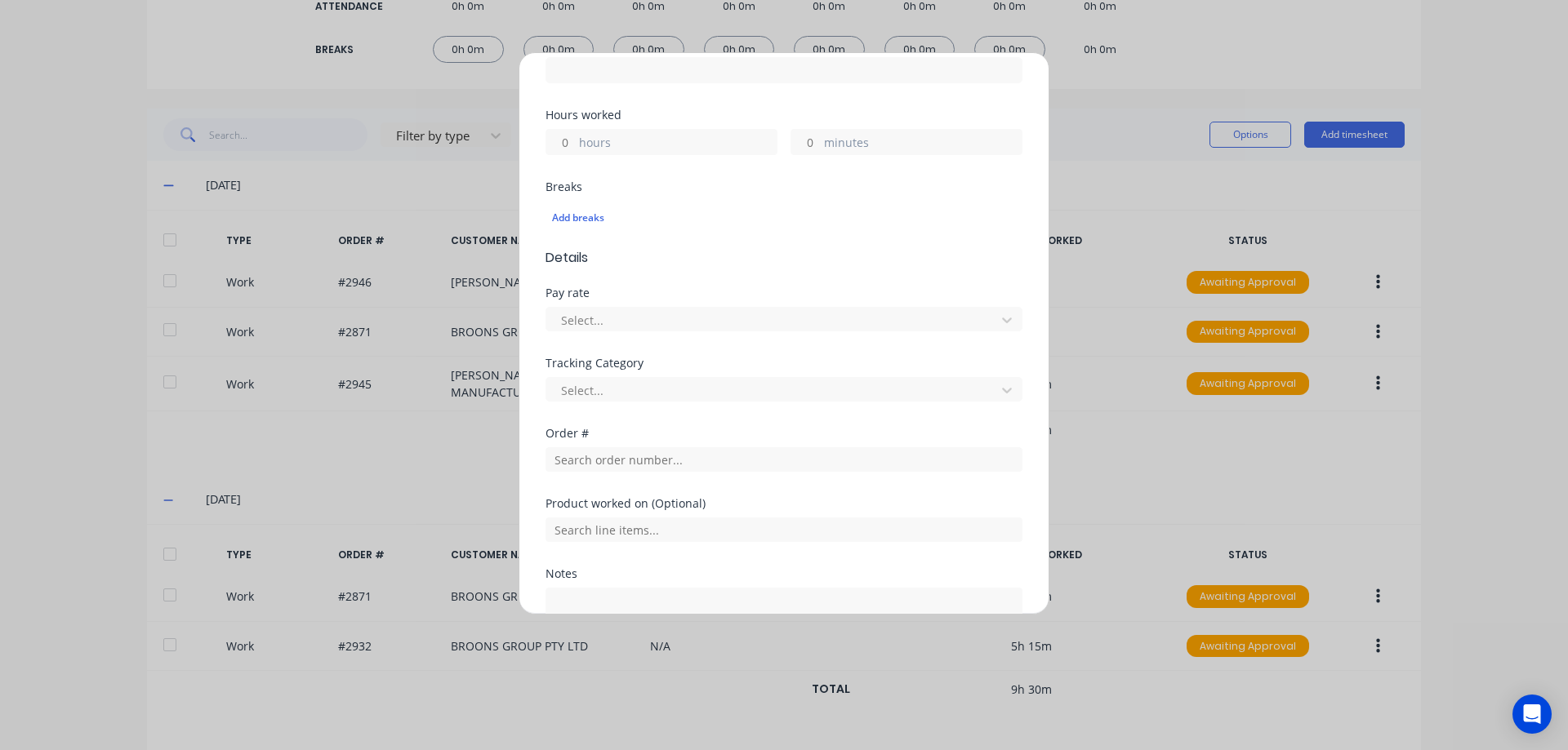
click at [800, 143] on input "minutes" at bounding box center [804, 142] width 28 height 25
type input "30"
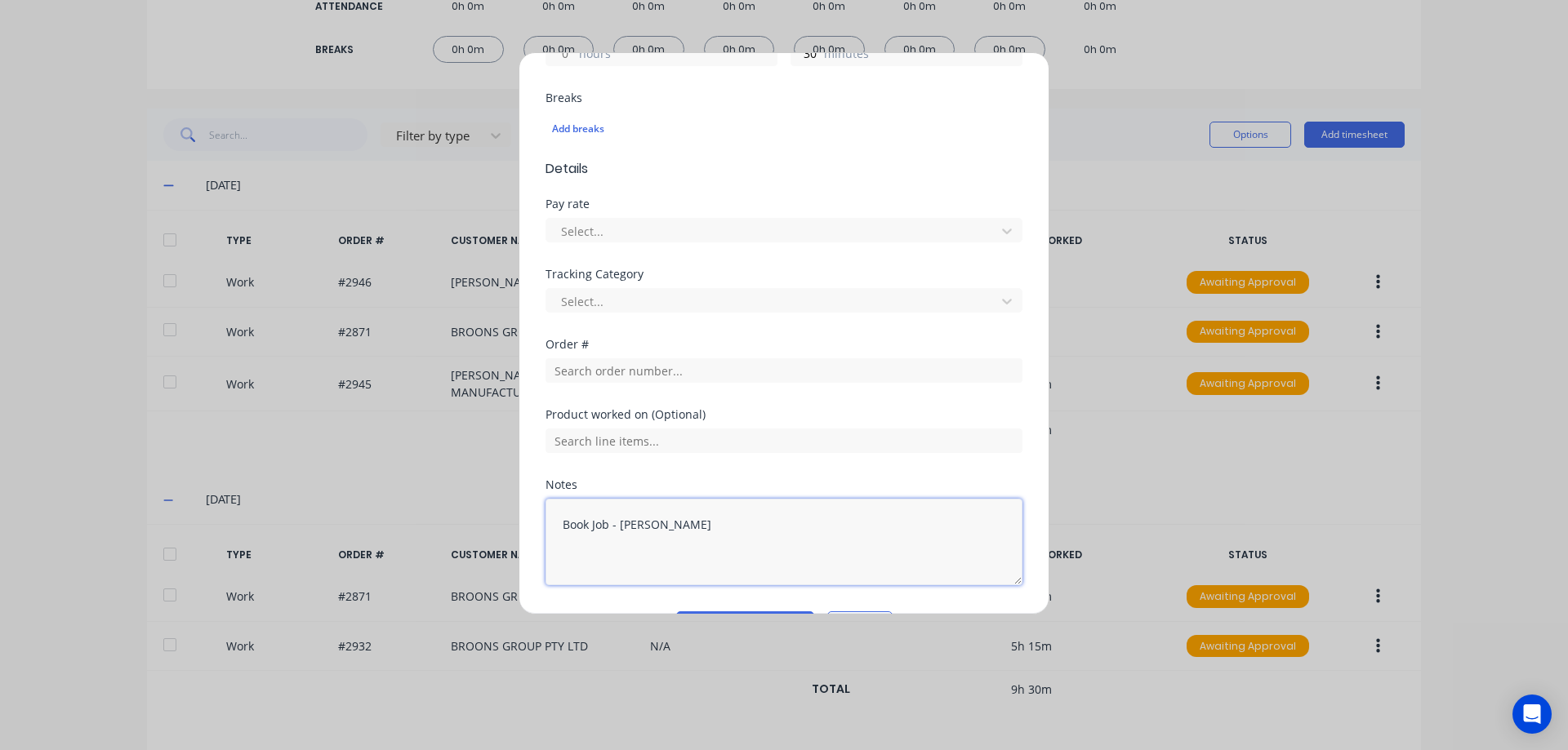
scroll to position [462, 0]
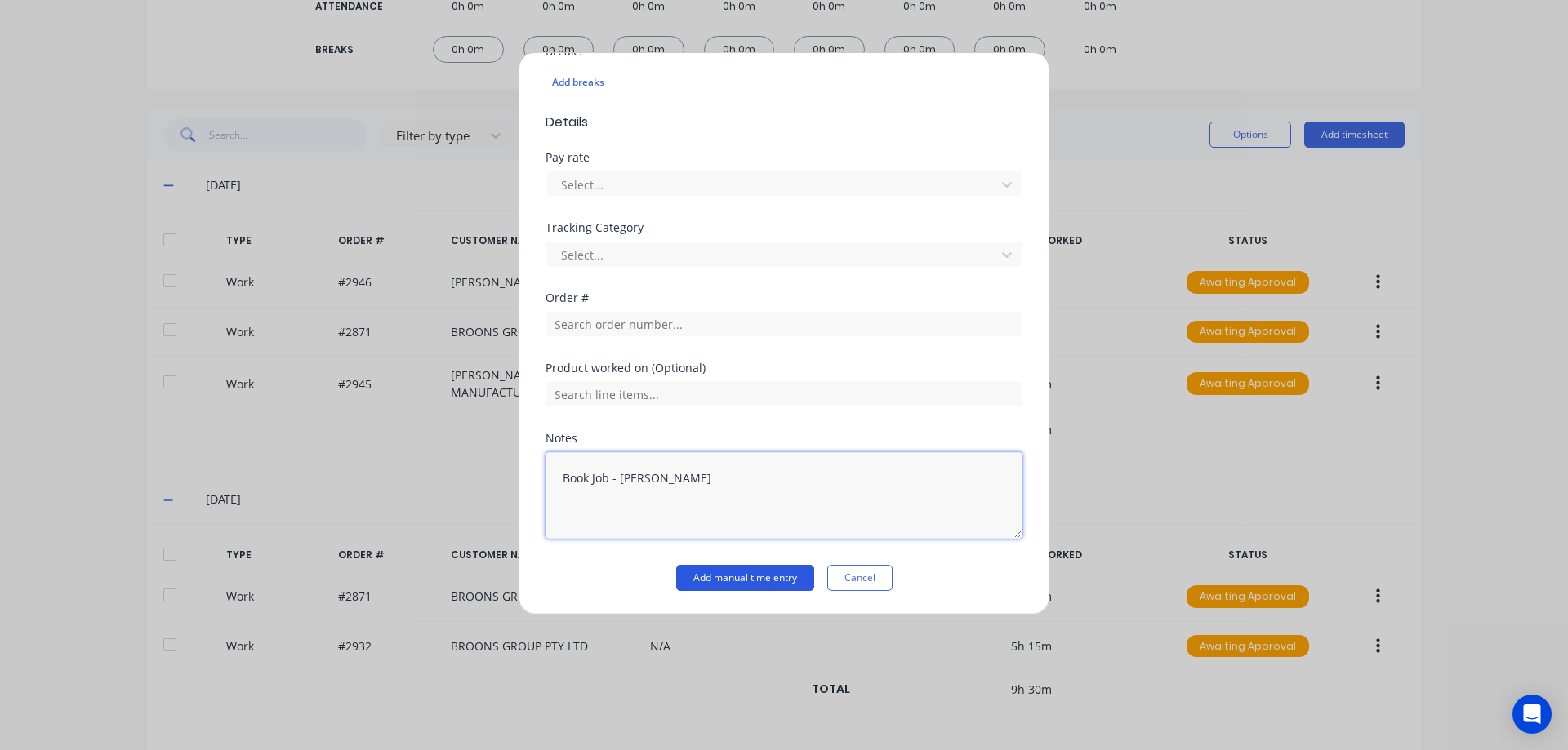
type textarea "Book Job - Roger Jaeger"
click at [726, 574] on button "Add manual time entry" at bounding box center [745, 578] width 138 height 26
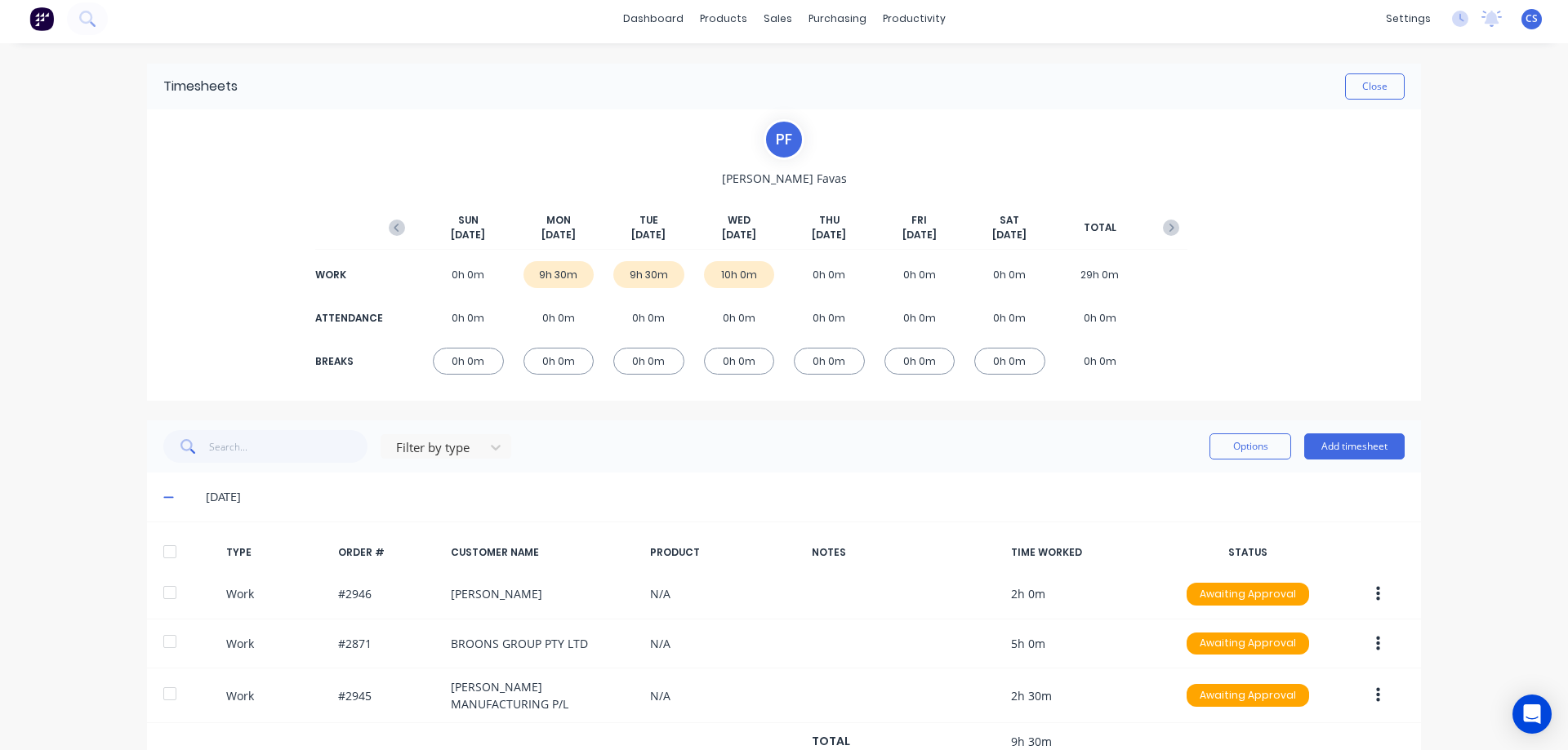
scroll to position [0, 0]
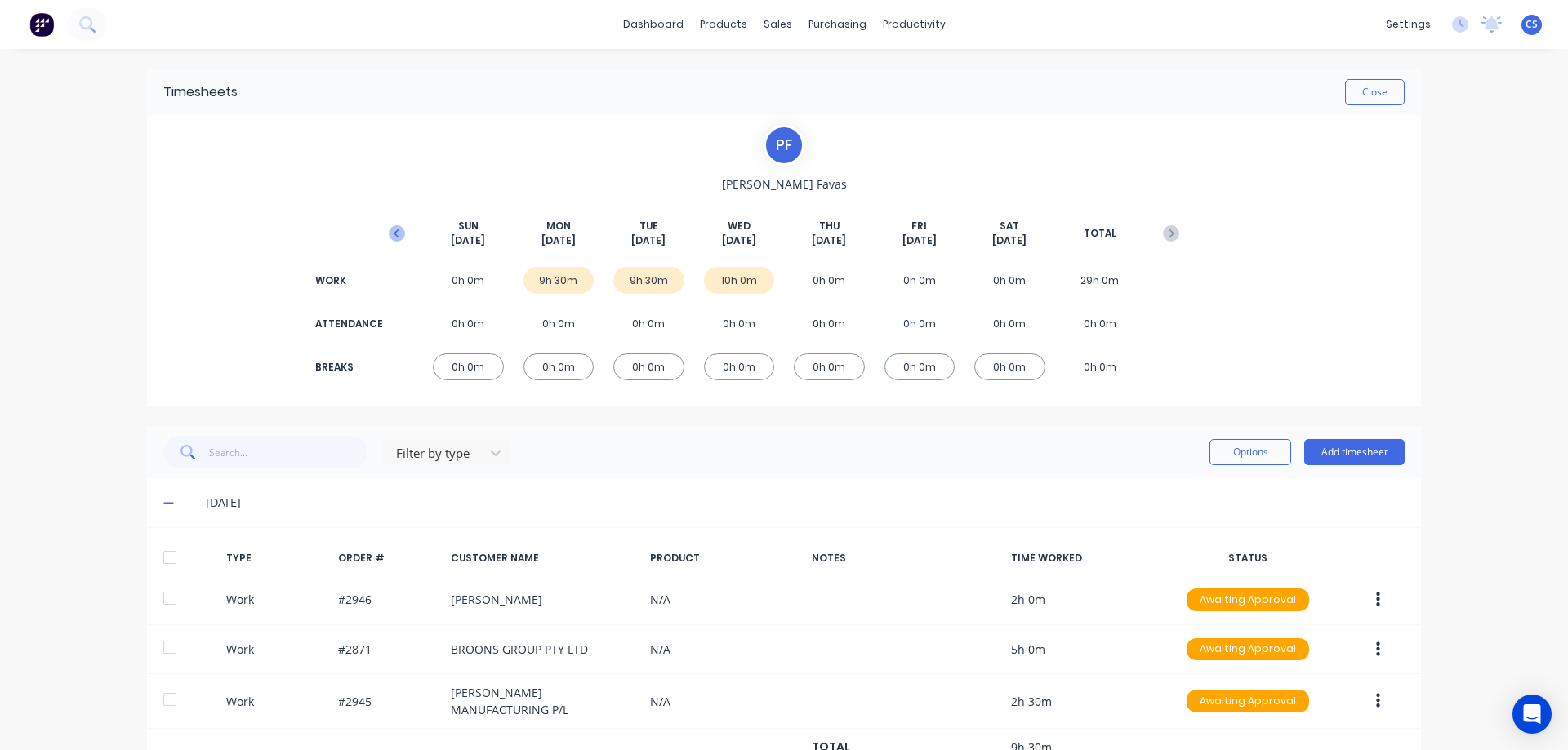
click at [395, 229] on icon "button" at bounding box center [397, 234] width 16 height 16
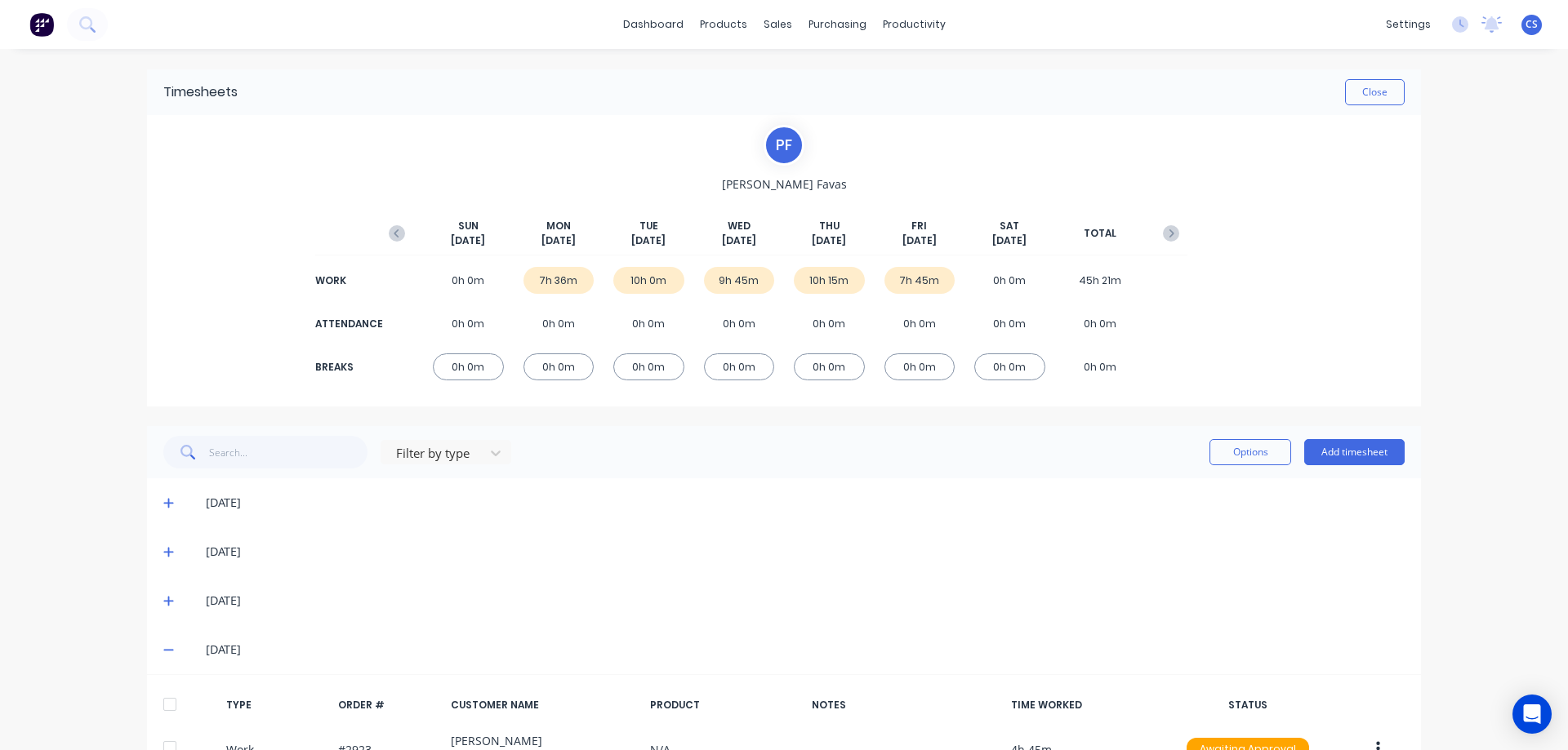
scroll to position [515, 0]
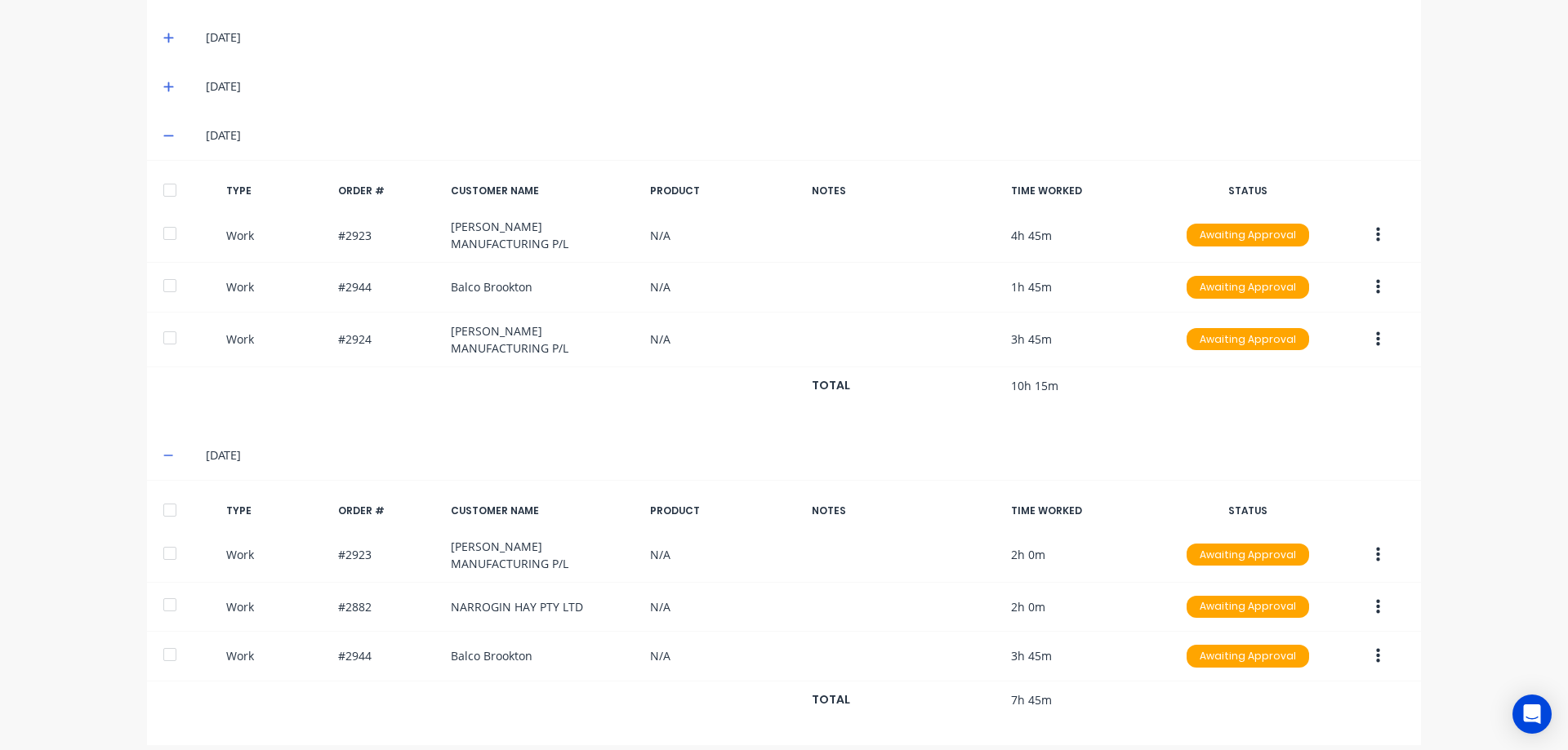
click at [164, 86] on icon at bounding box center [168, 87] width 10 height 10
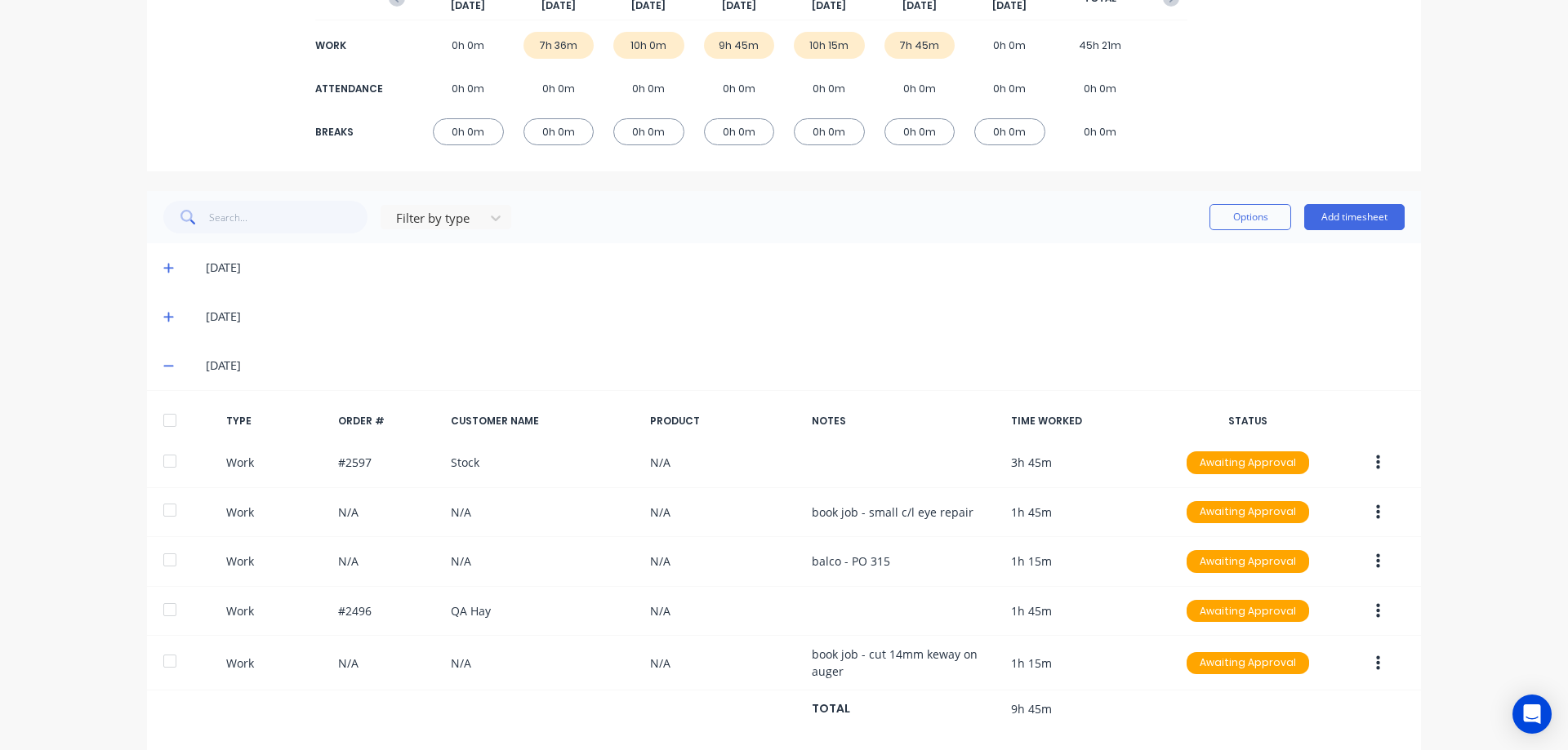
scroll to position [62, 0]
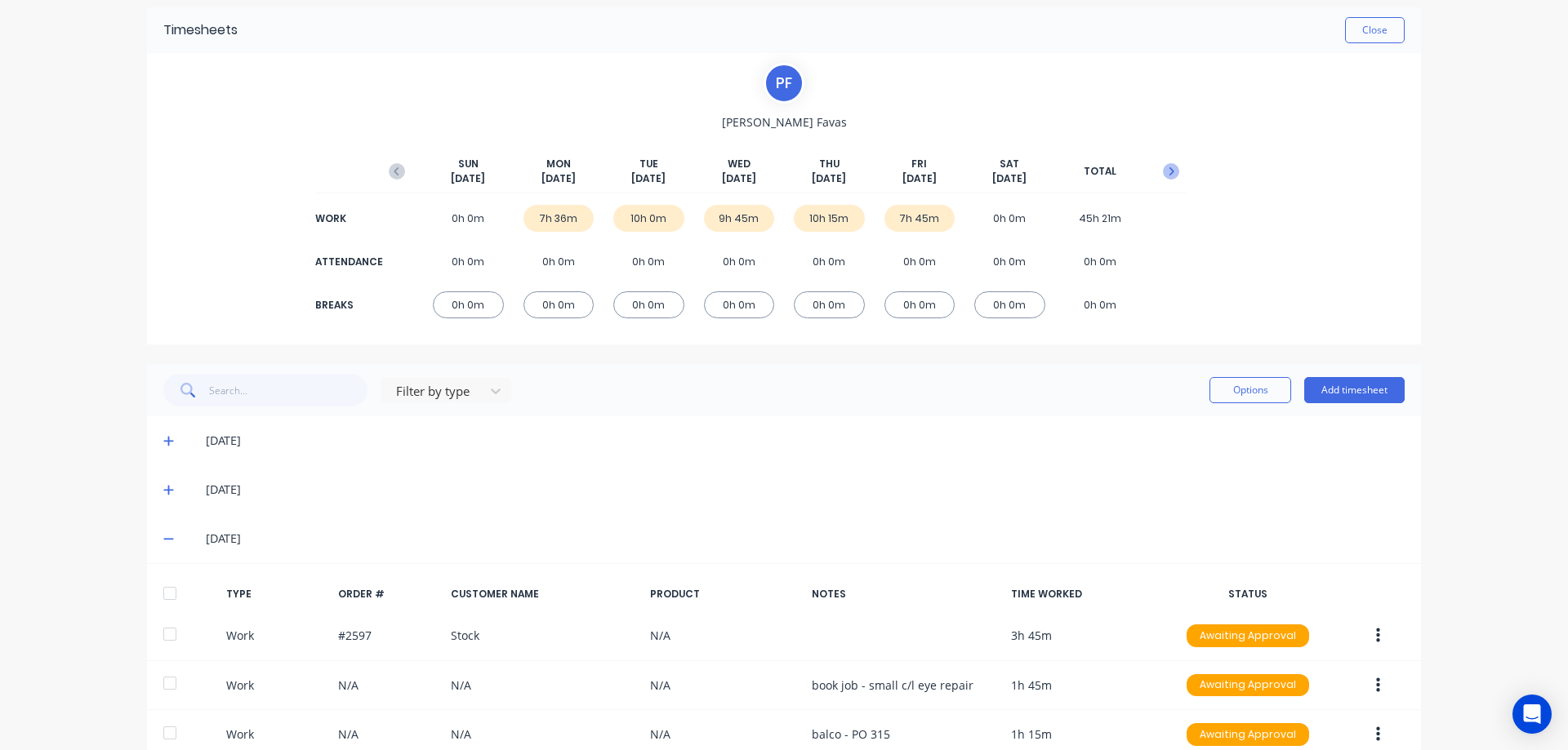
click at [1163, 168] on icon "button" at bounding box center [1171, 172] width 16 height 16
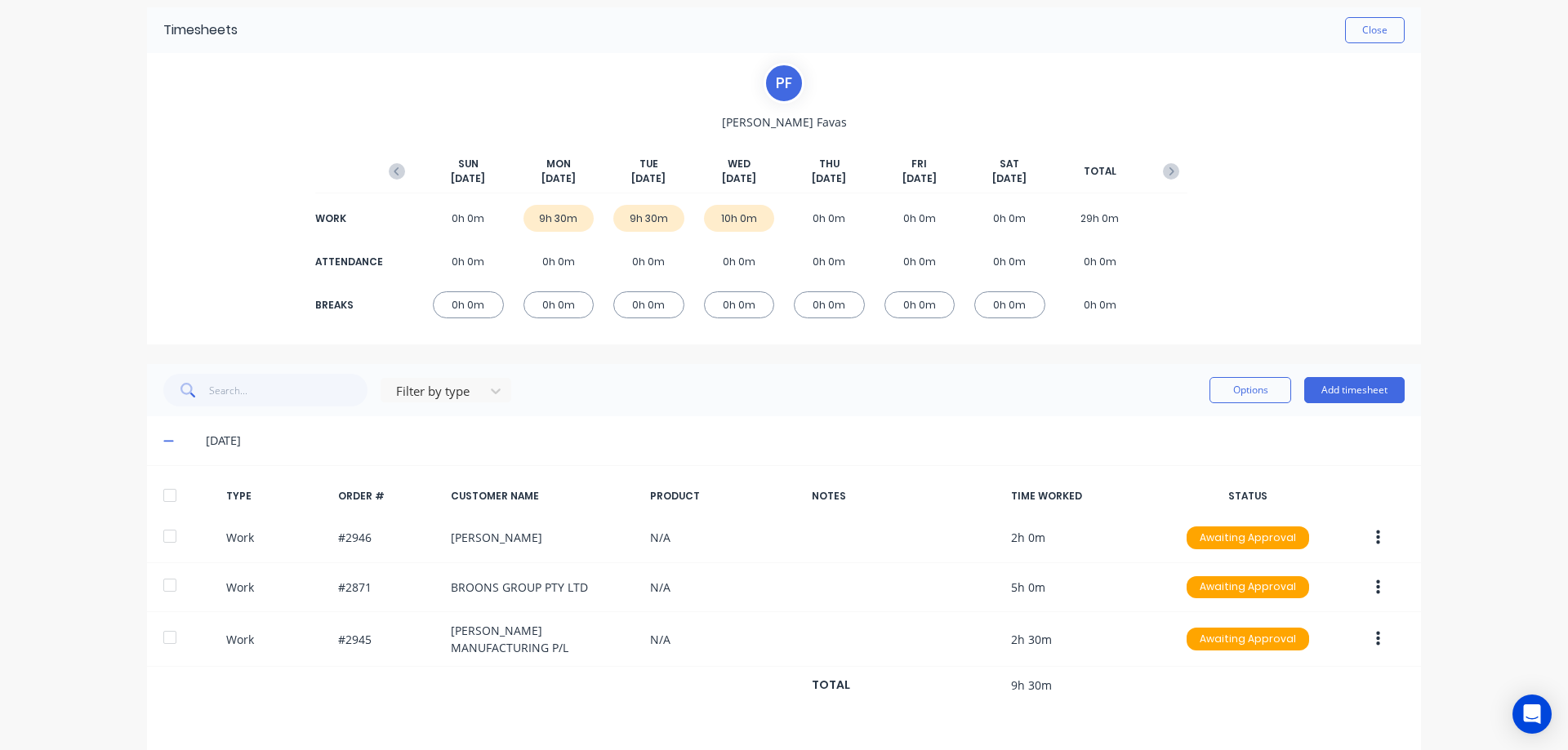
scroll to position [0, 0]
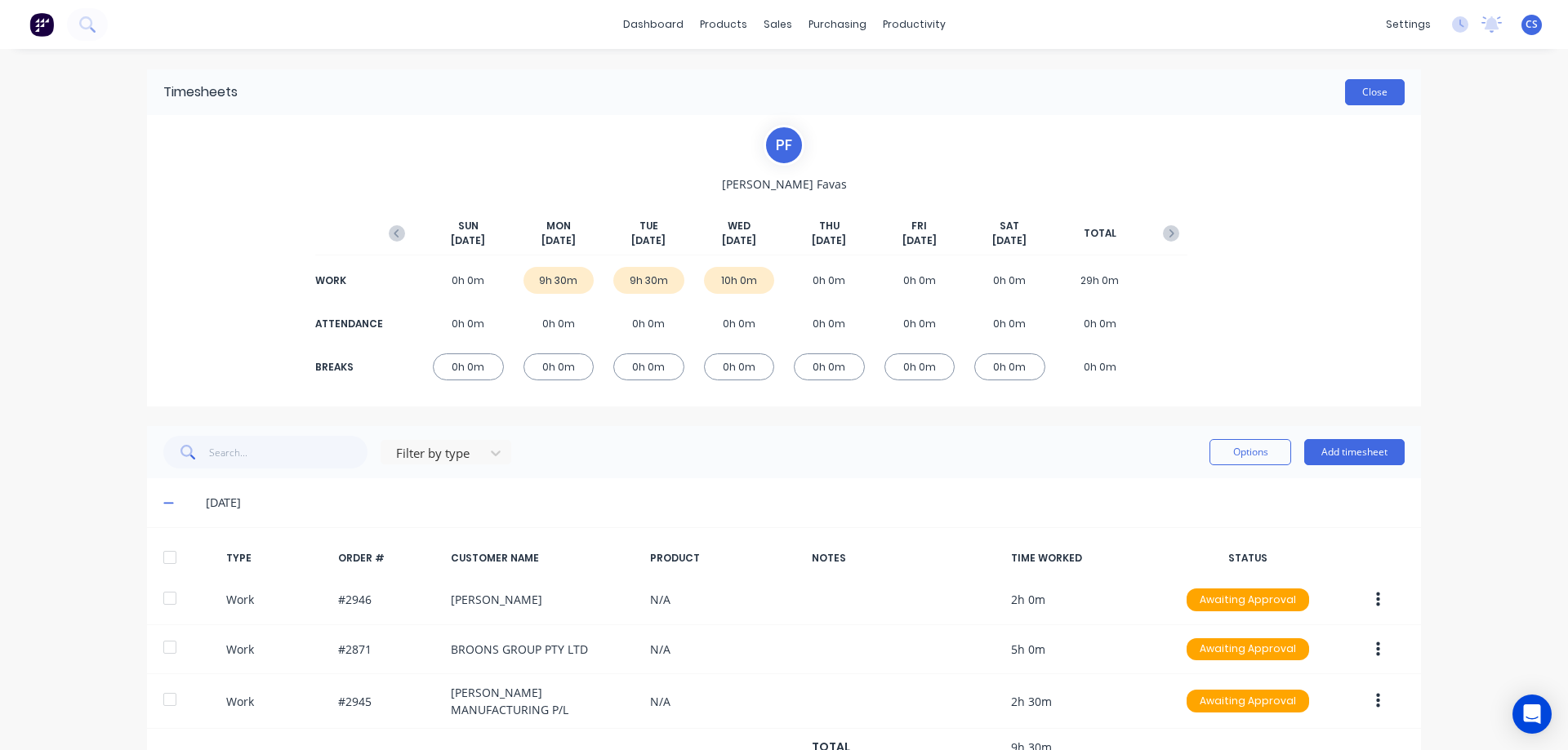
click at [1352, 91] on button "Close" at bounding box center [1374, 92] width 60 height 26
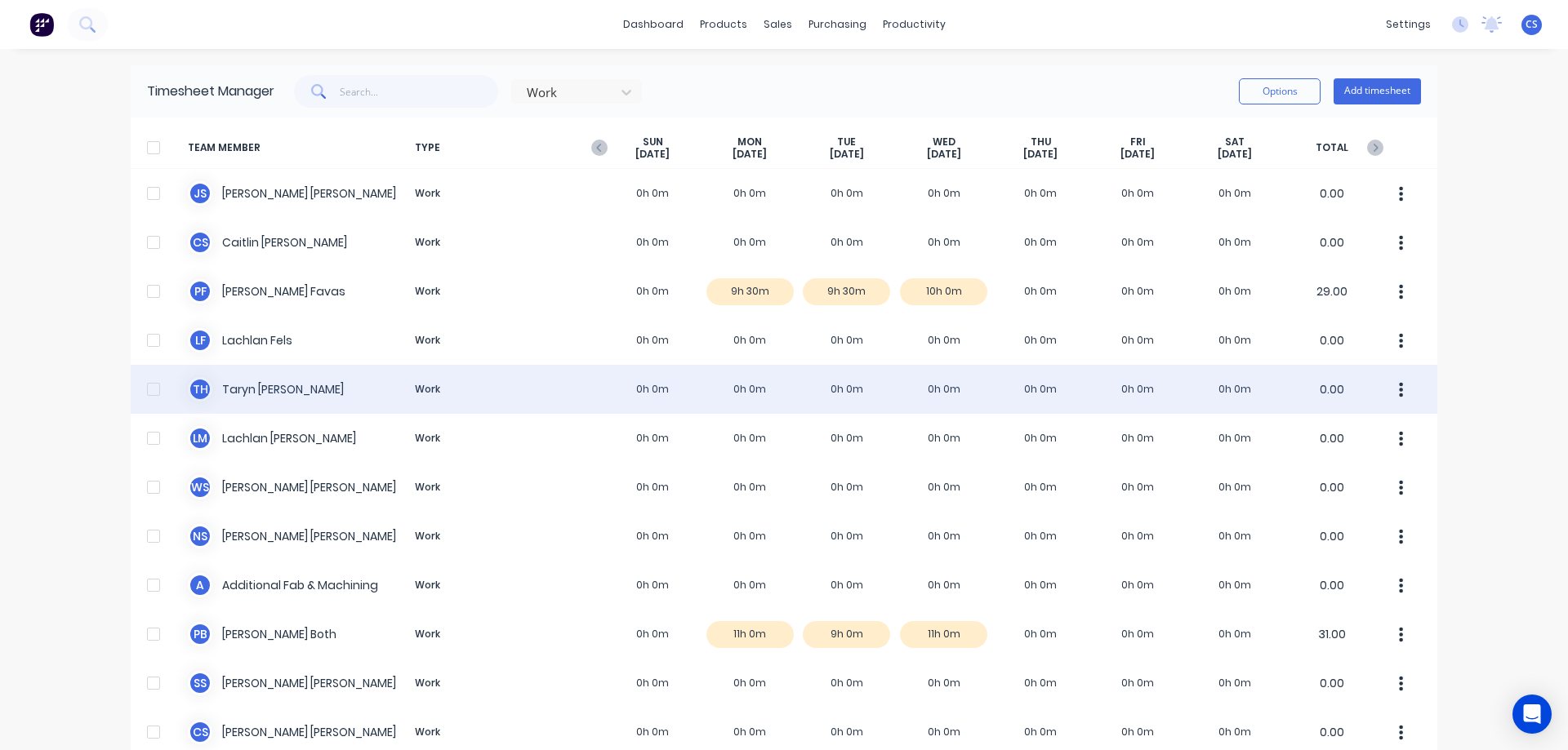
click at [948, 373] on div "T H Taryn Hanley Work 0h 0m 0h 0m 0h 0m 0h 0m 0h 0m 0h 0m 0h 0m 0.00" at bounding box center [784, 390] width 1306 height 49
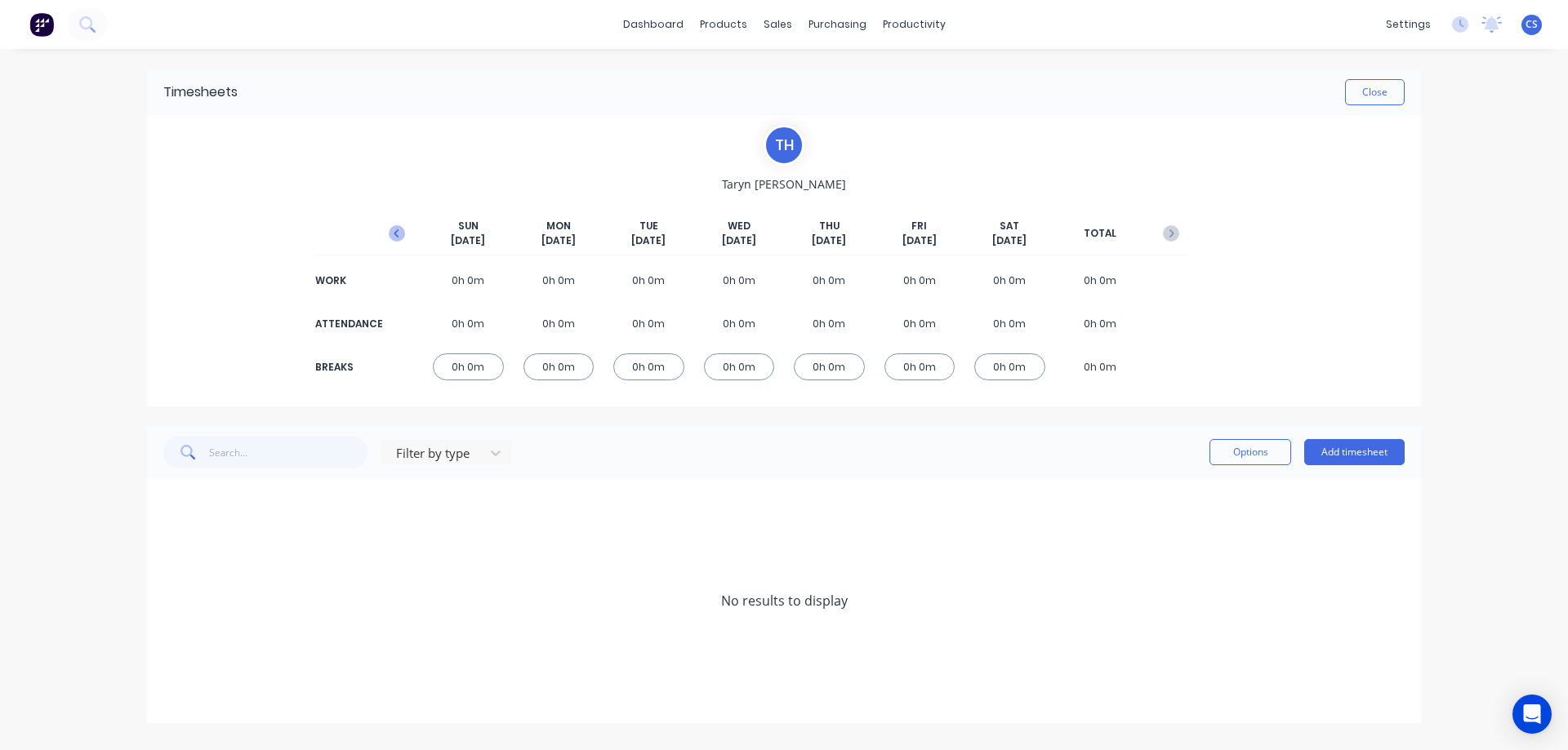
click at [395, 235] on icon "button" at bounding box center [395, 233] width 5 height 8
click at [1363, 445] on button "Add timesheet" at bounding box center [1353, 452] width 100 height 26
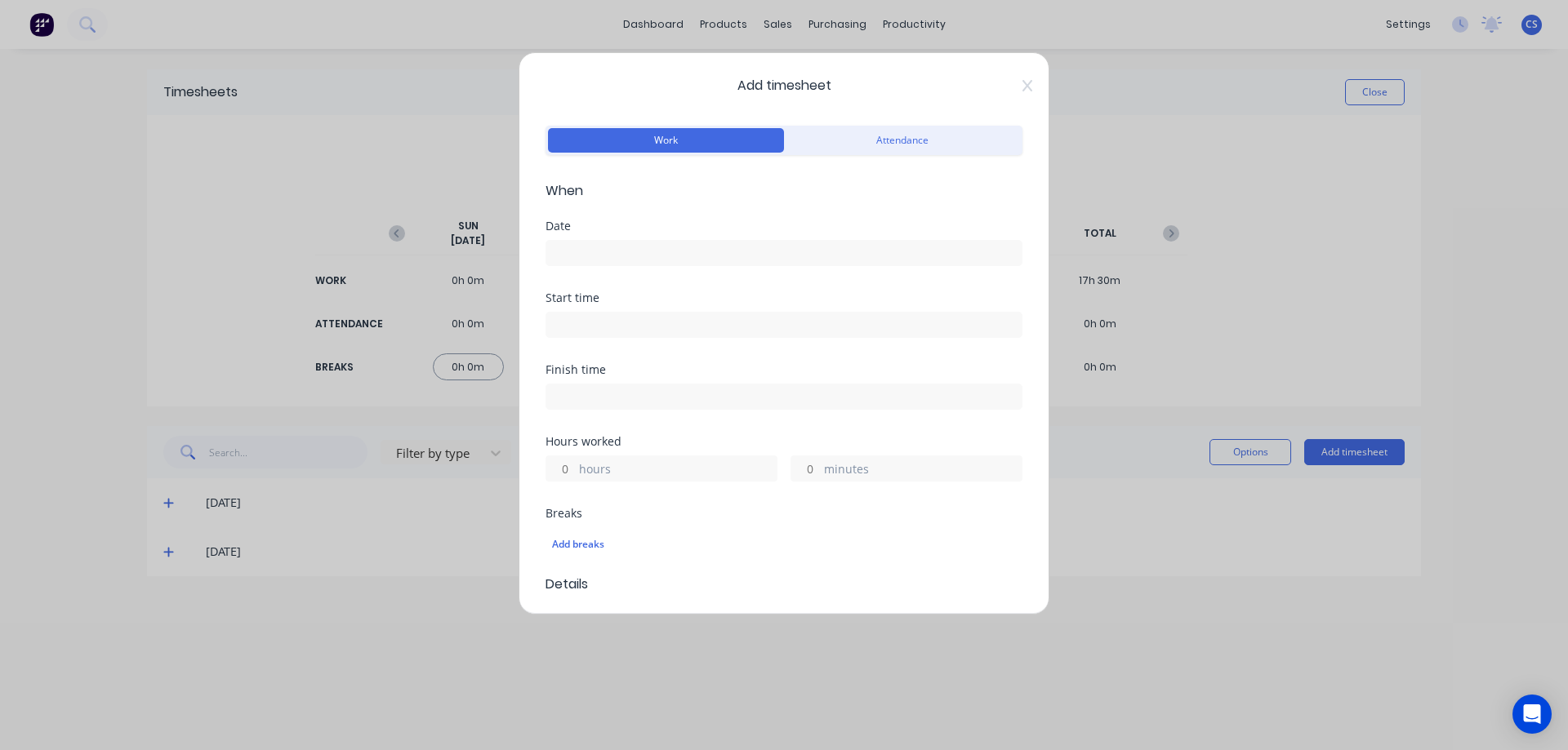
click at [718, 250] on input at bounding box center [784, 253] width 475 height 25
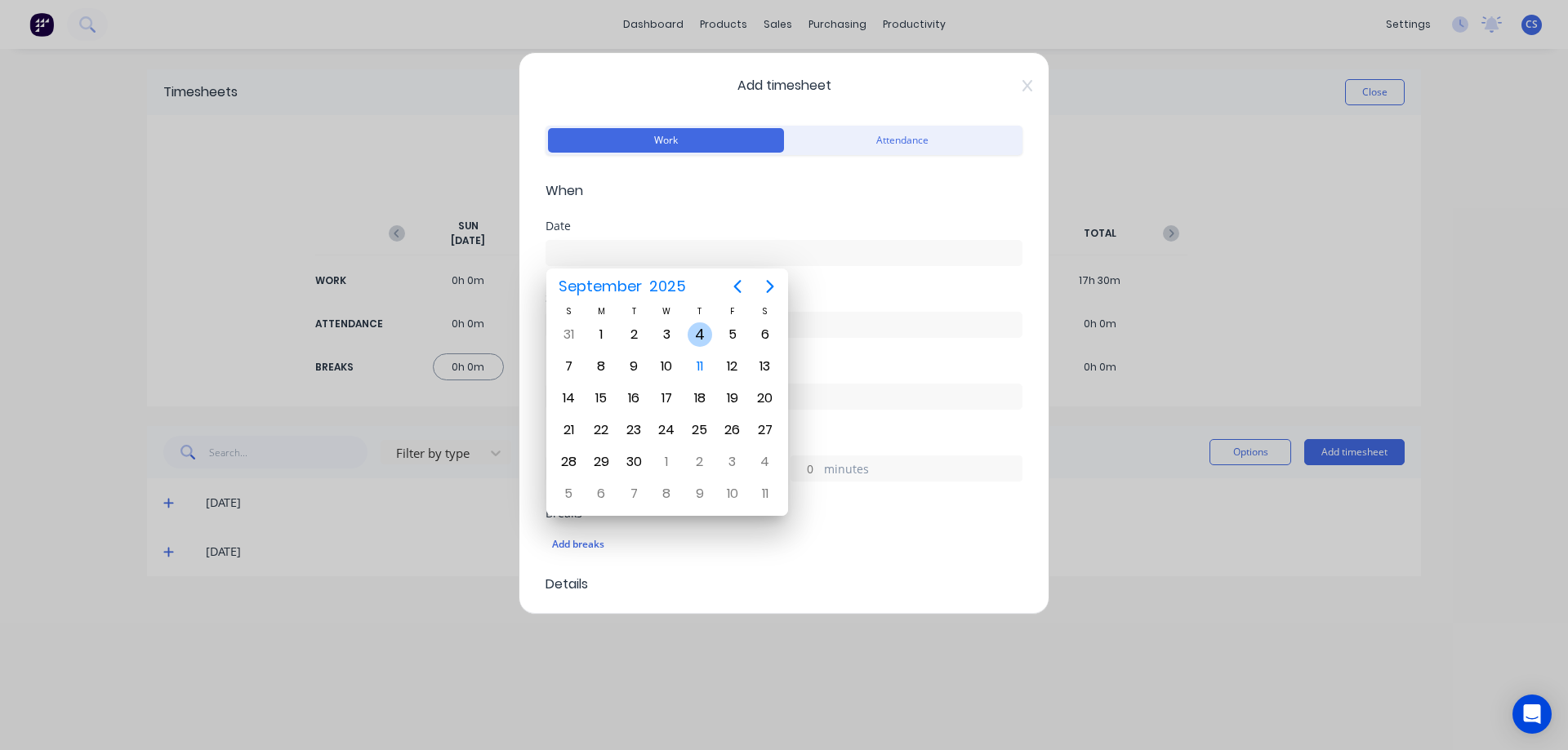
click at [705, 341] on div "4" at bounding box center [699, 335] width 25 height 25
type input "04/09/2025"
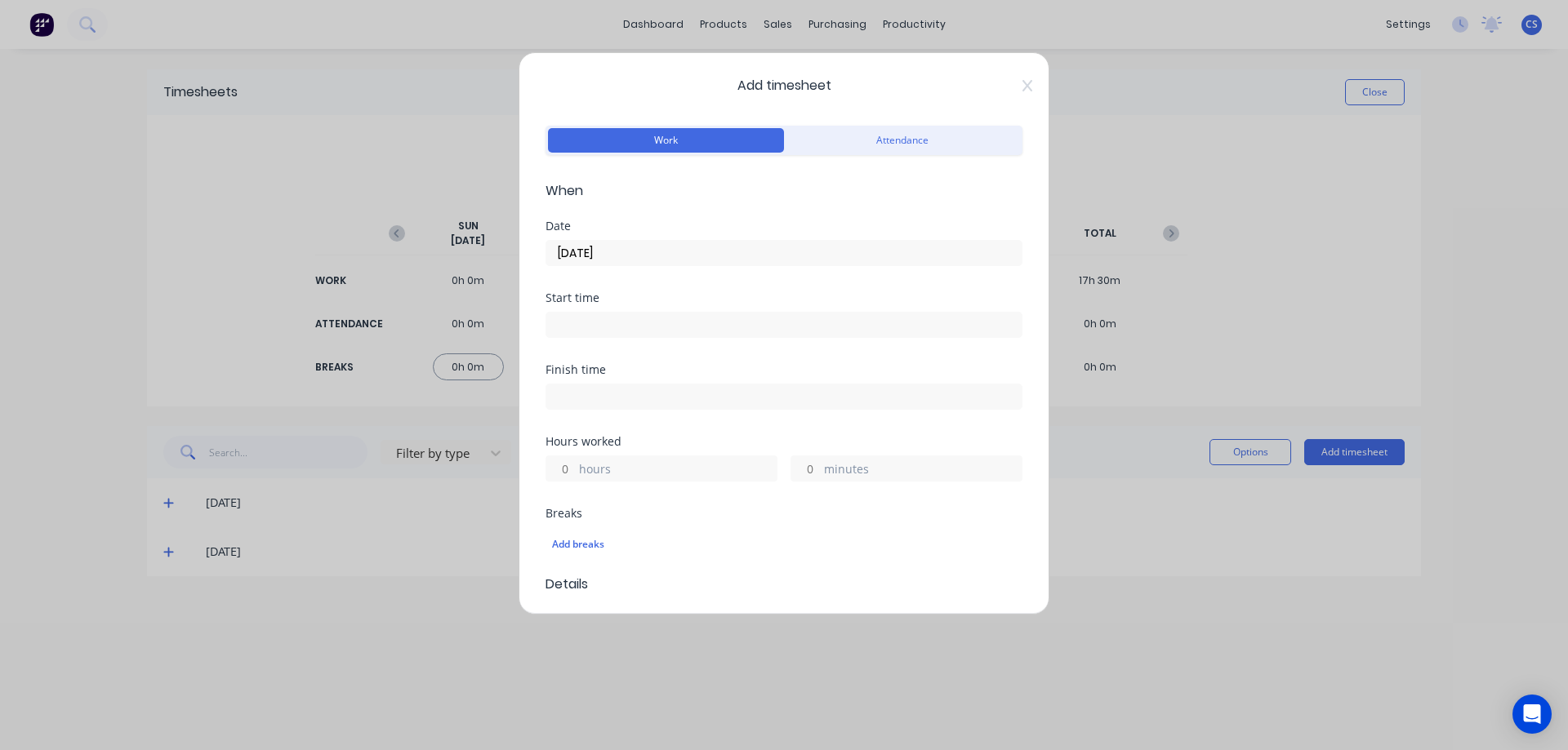
click at [600, 472] on label "hours" at bounding box center [677, 471] width 197 height 20
click at [574, 472] on input "hours" at bounding box center [560, 468] width 28 height 25
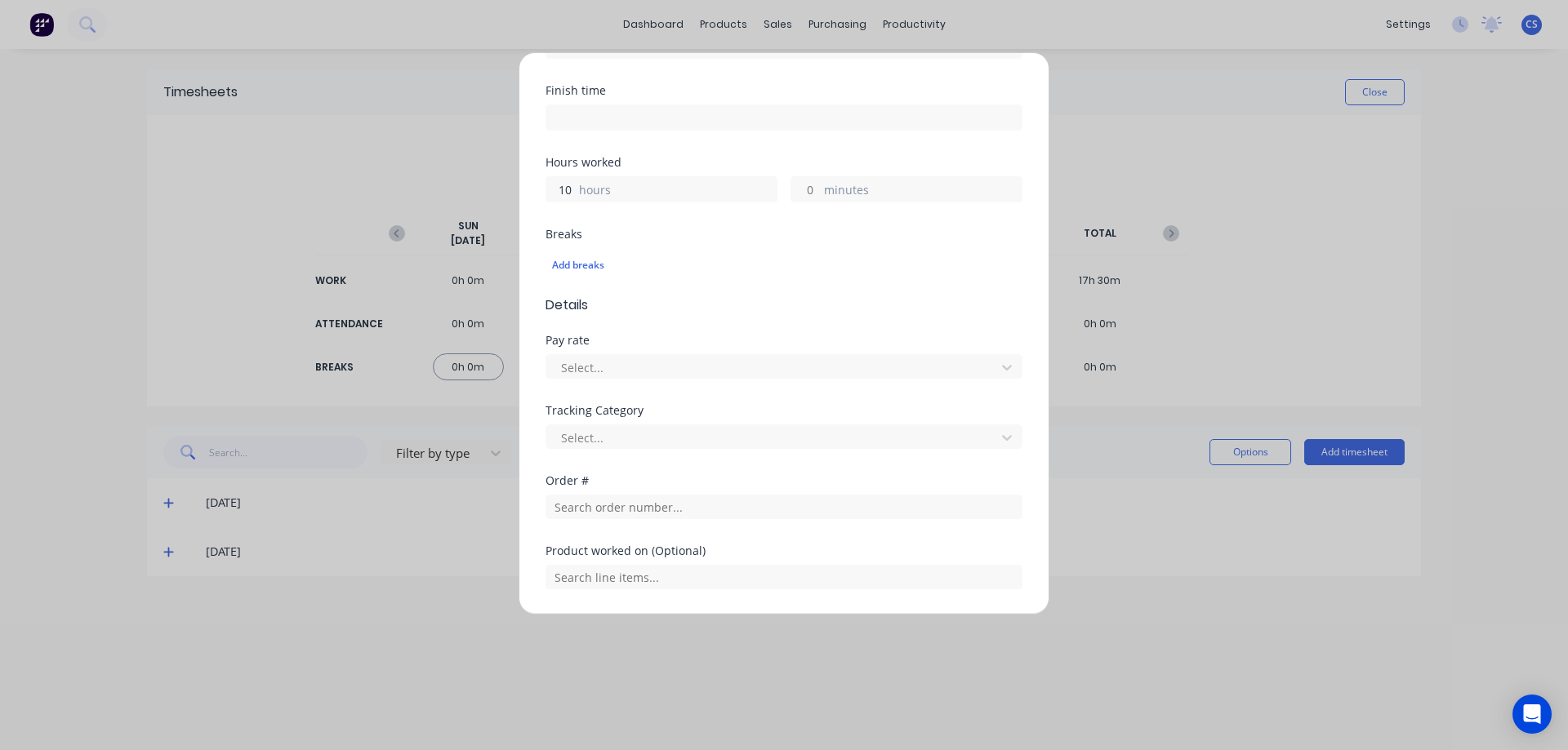
scroll to position [326, 0]
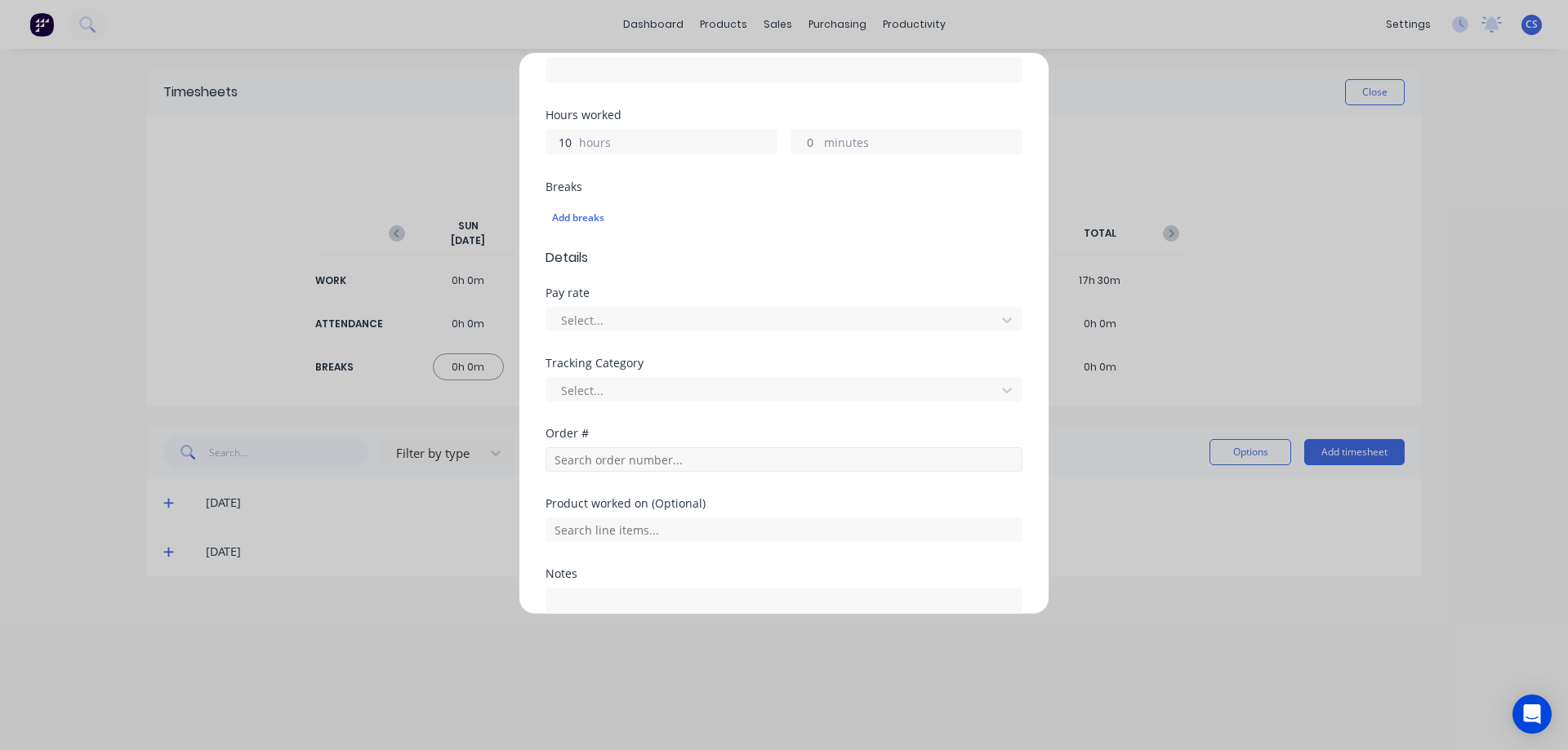
type input "10"
click at [605, 461] on input "text" at bounding box center [784, 459] width 477 height 25
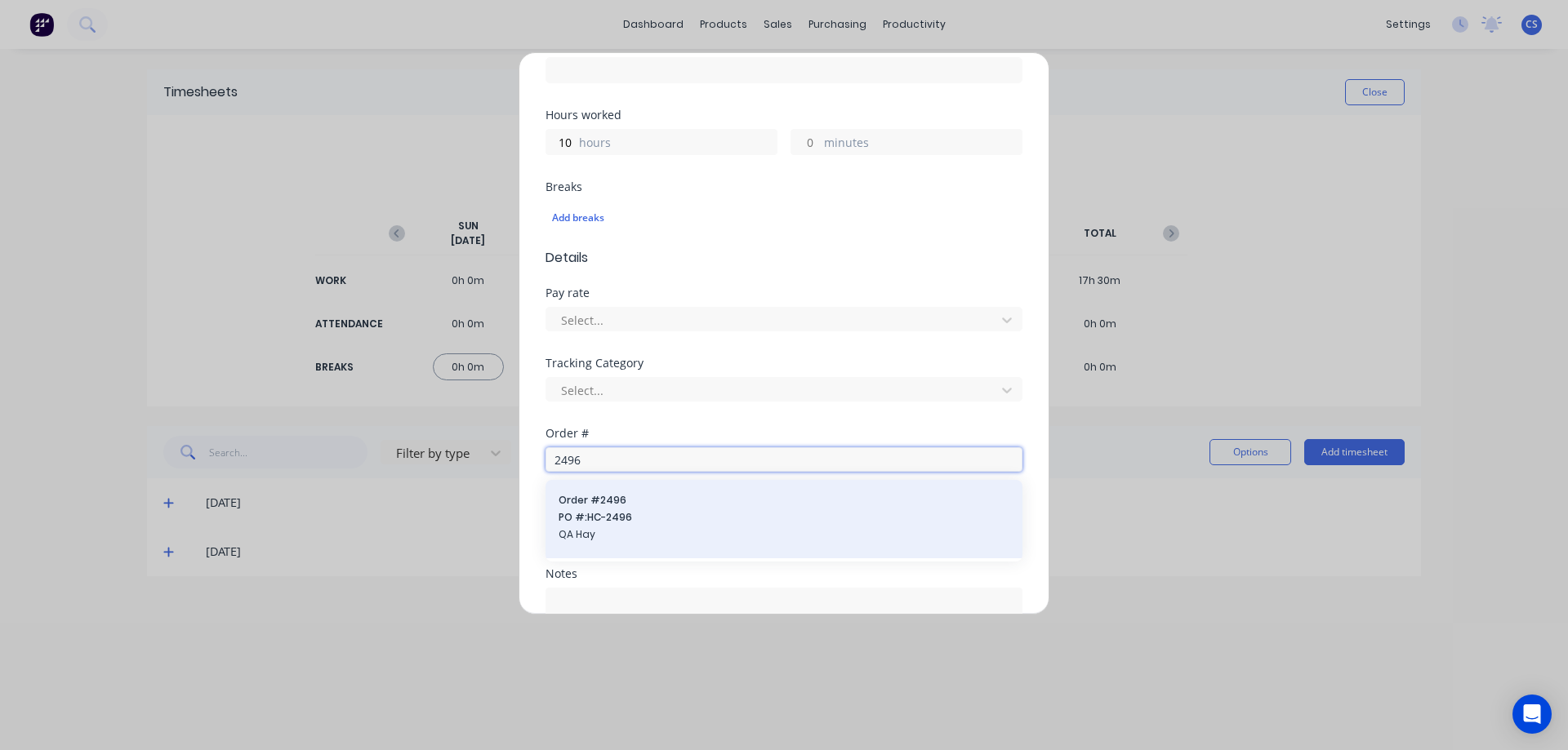
type input "2496"
click at [625, 514] on span "PO #: HC-2496" at bounding box center [784, 517] width 451 height 15
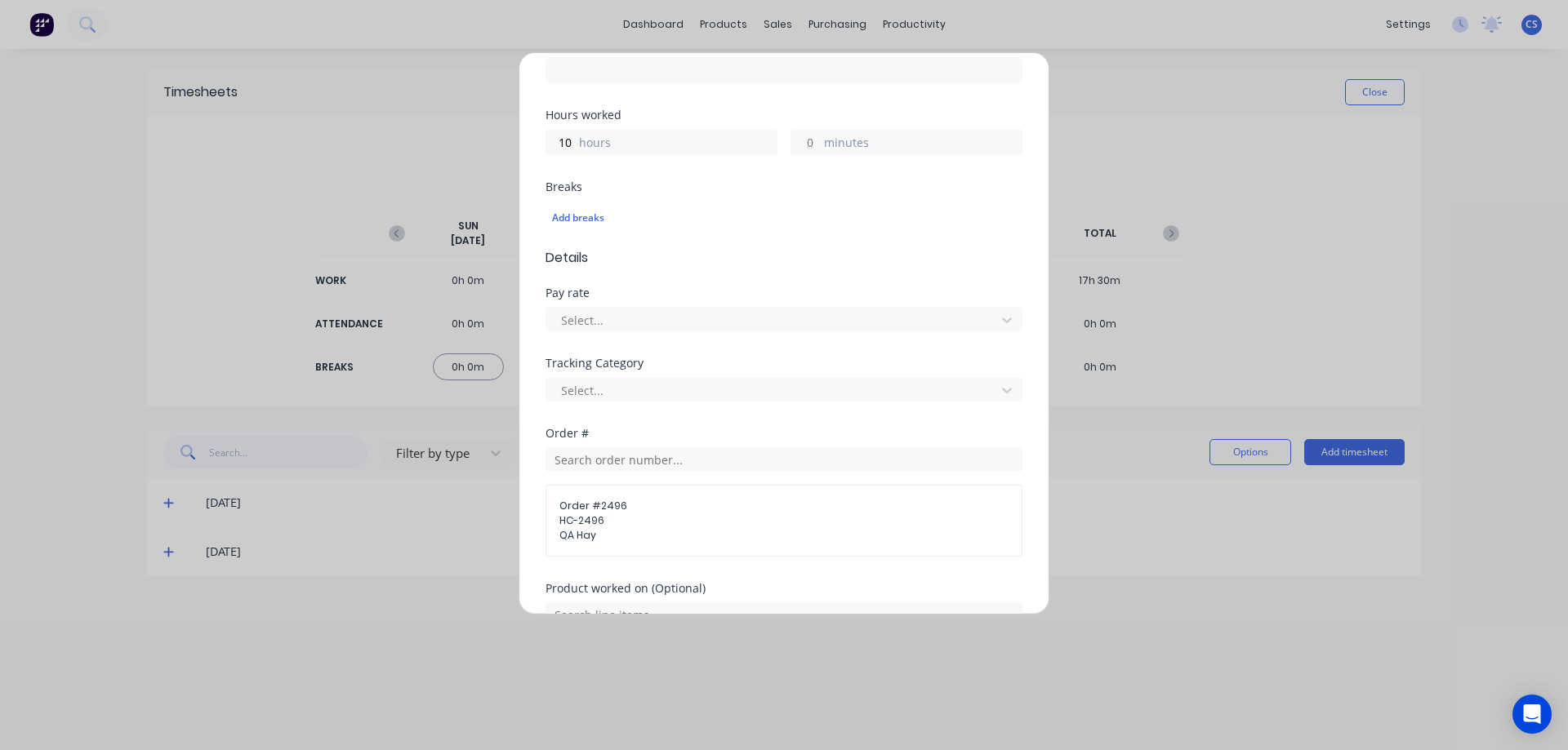
scroll to position [547, 0]
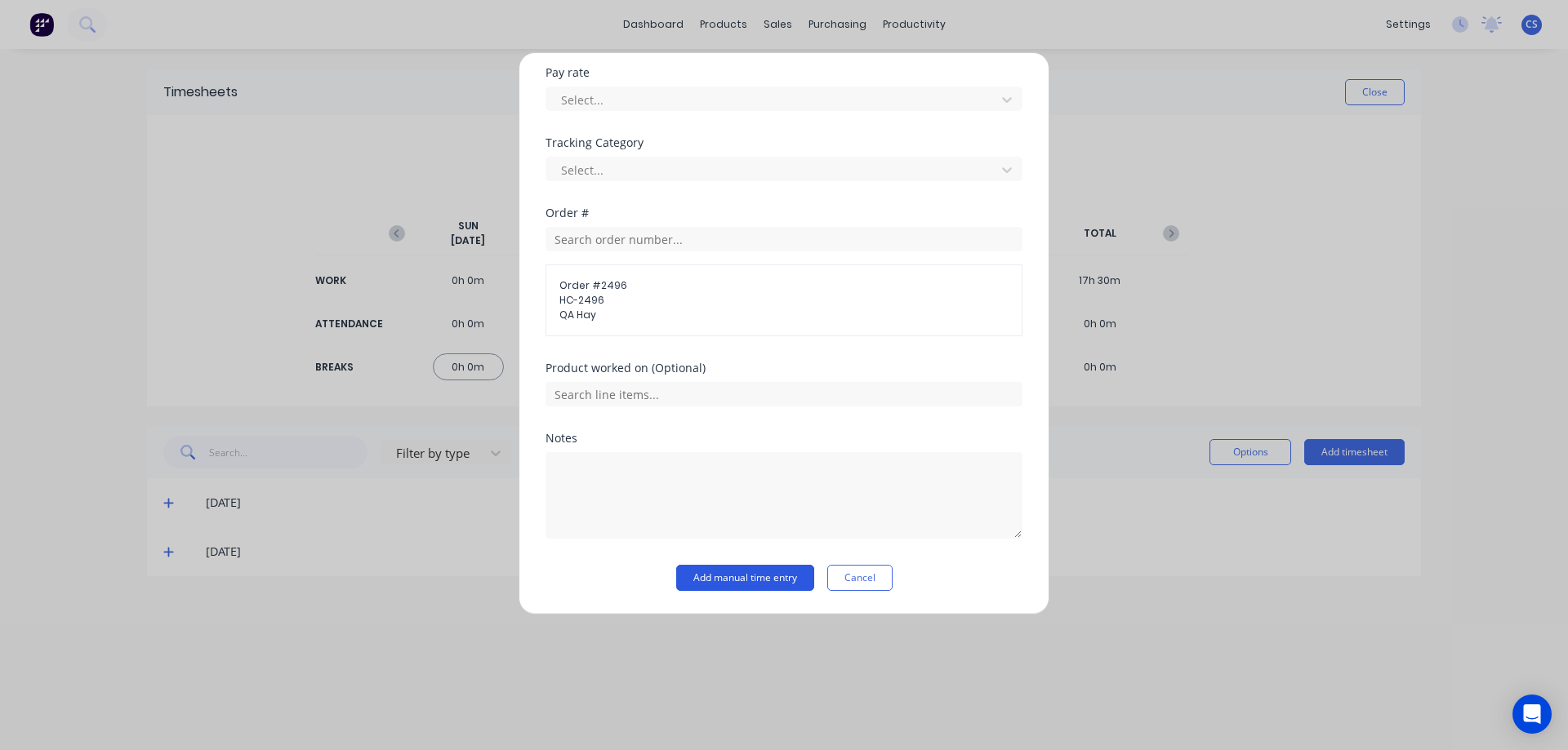
click at [706, 573] on button "Add manual time entry" at bounding box center [745, 578] width 138 height 26
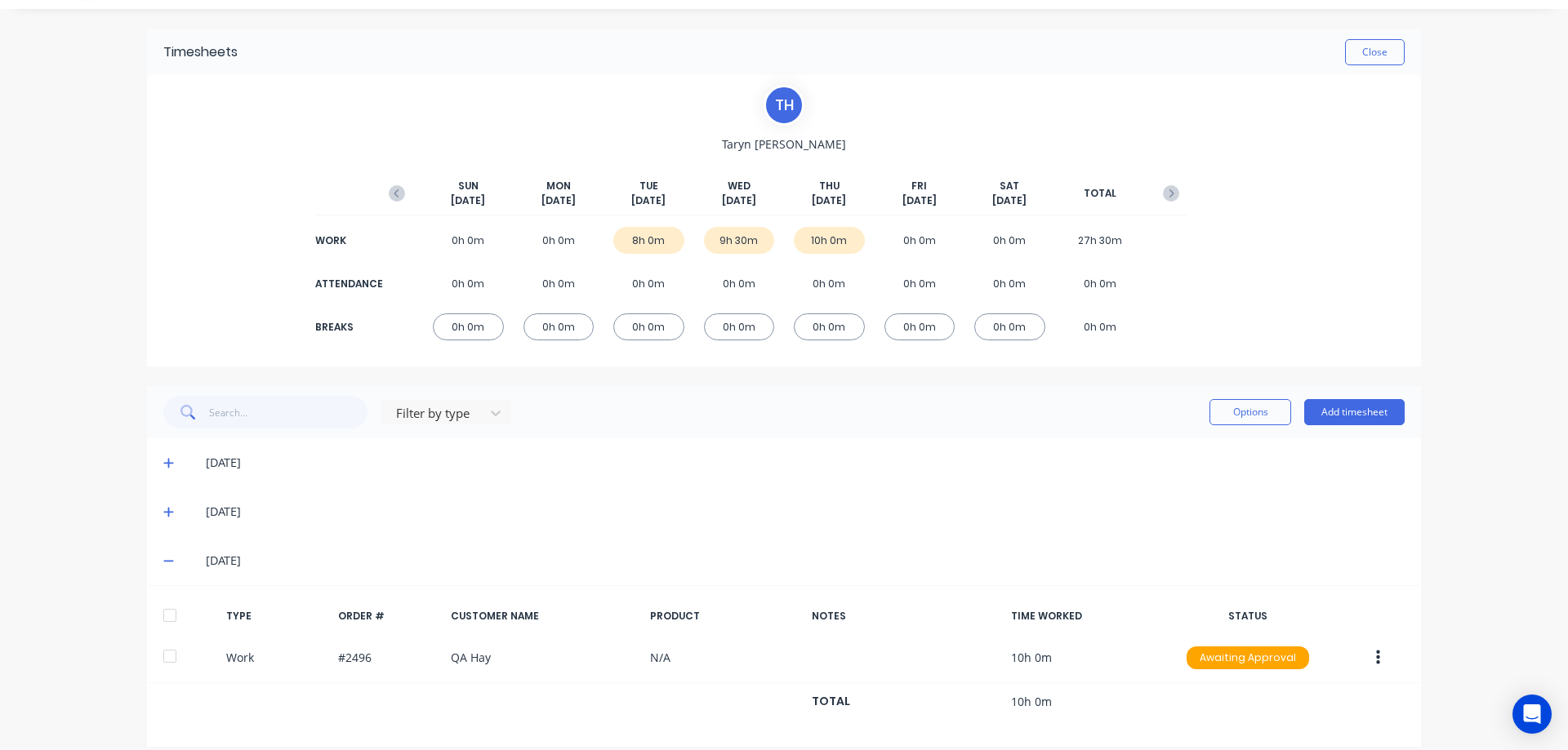
scroll to position [57, 0]
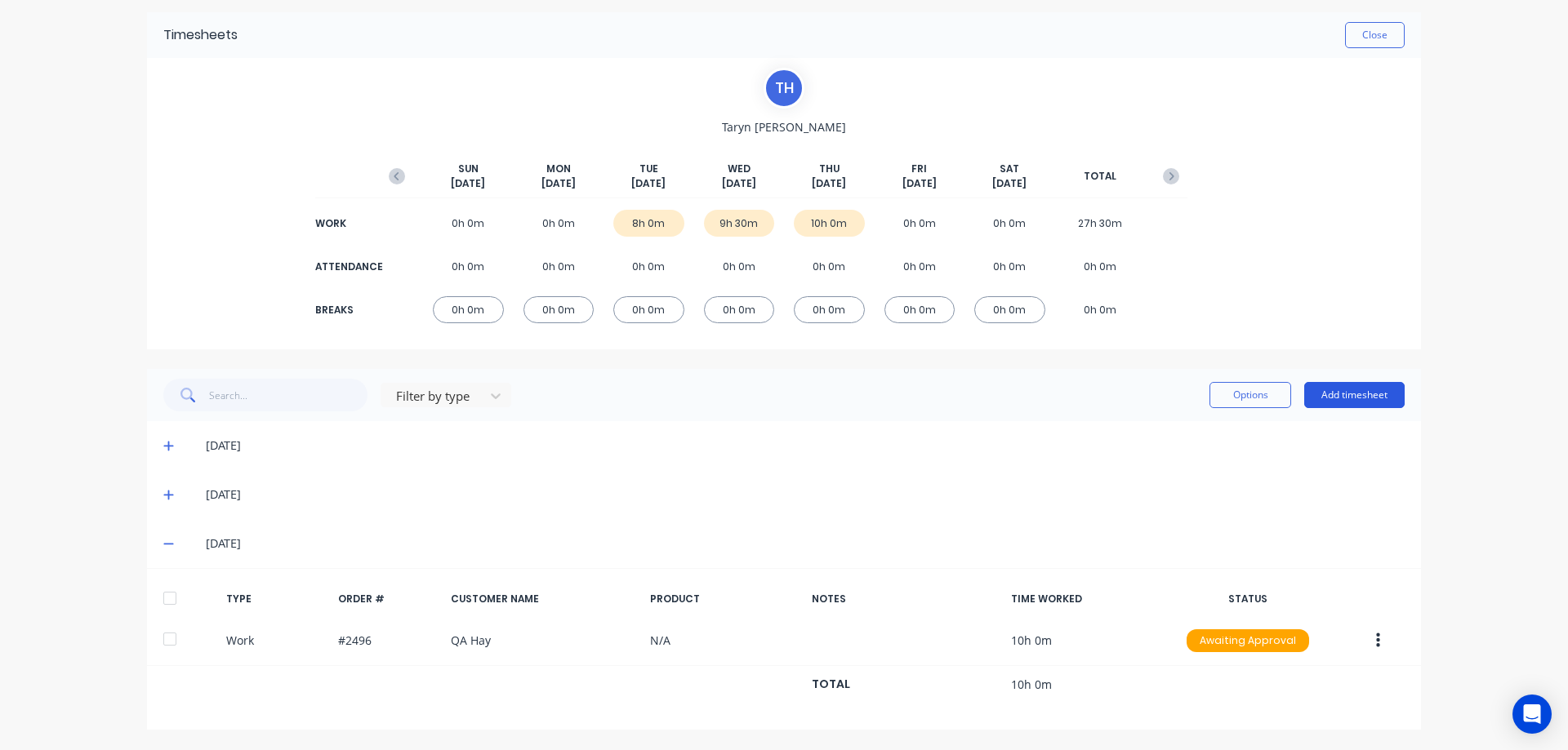
click at [1339, 405] on button "Add timesheet" at bounding box center [1353, 395] width 100 height 26
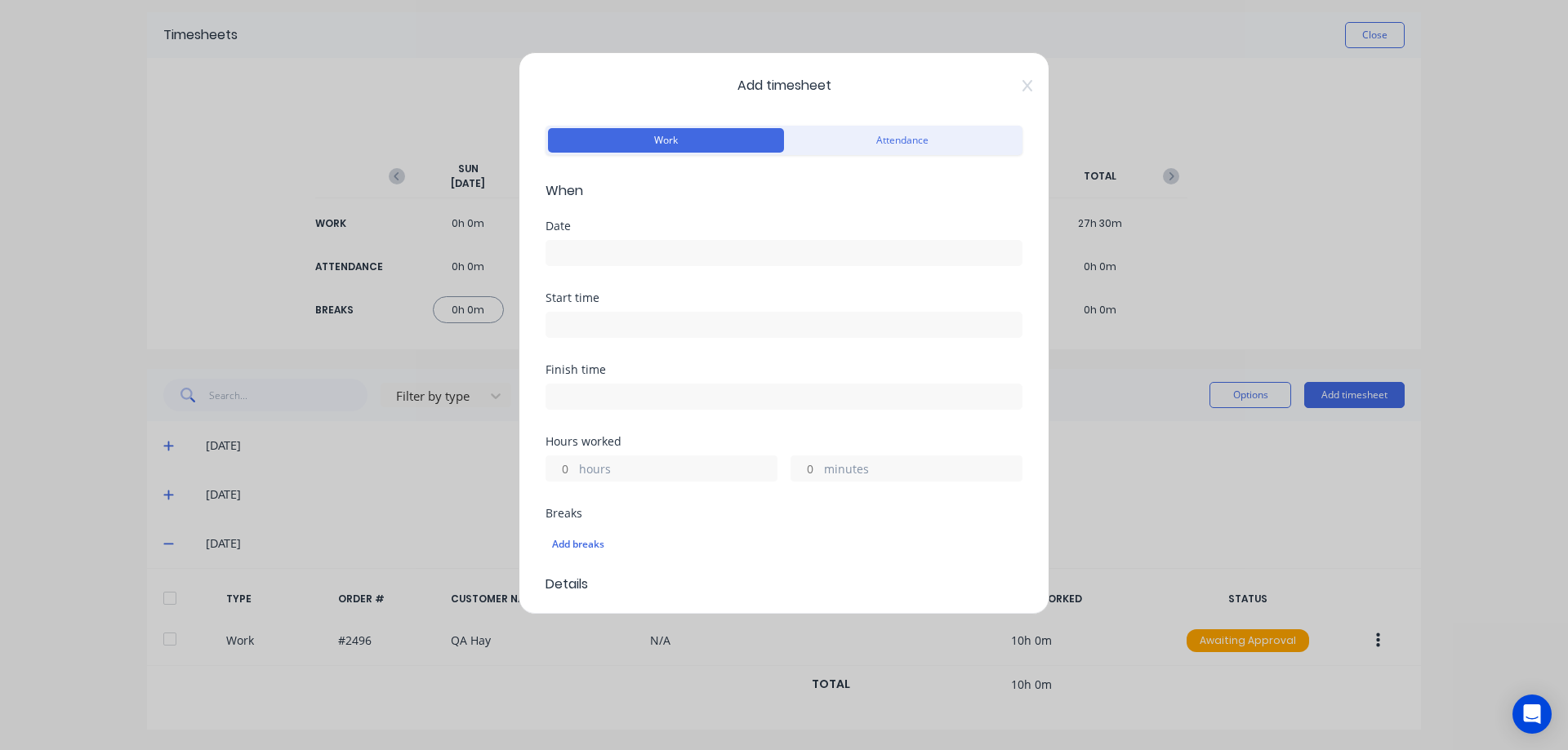
click at [1409, 369] on div "Add timesheet Work Attendance When Date Start time Finish time Hours worked hou…" at bounding box center [784, 375] width 1568 height 750
click at [1023, 85] on icon at bounding box center [1027, 85] width 10 height 12
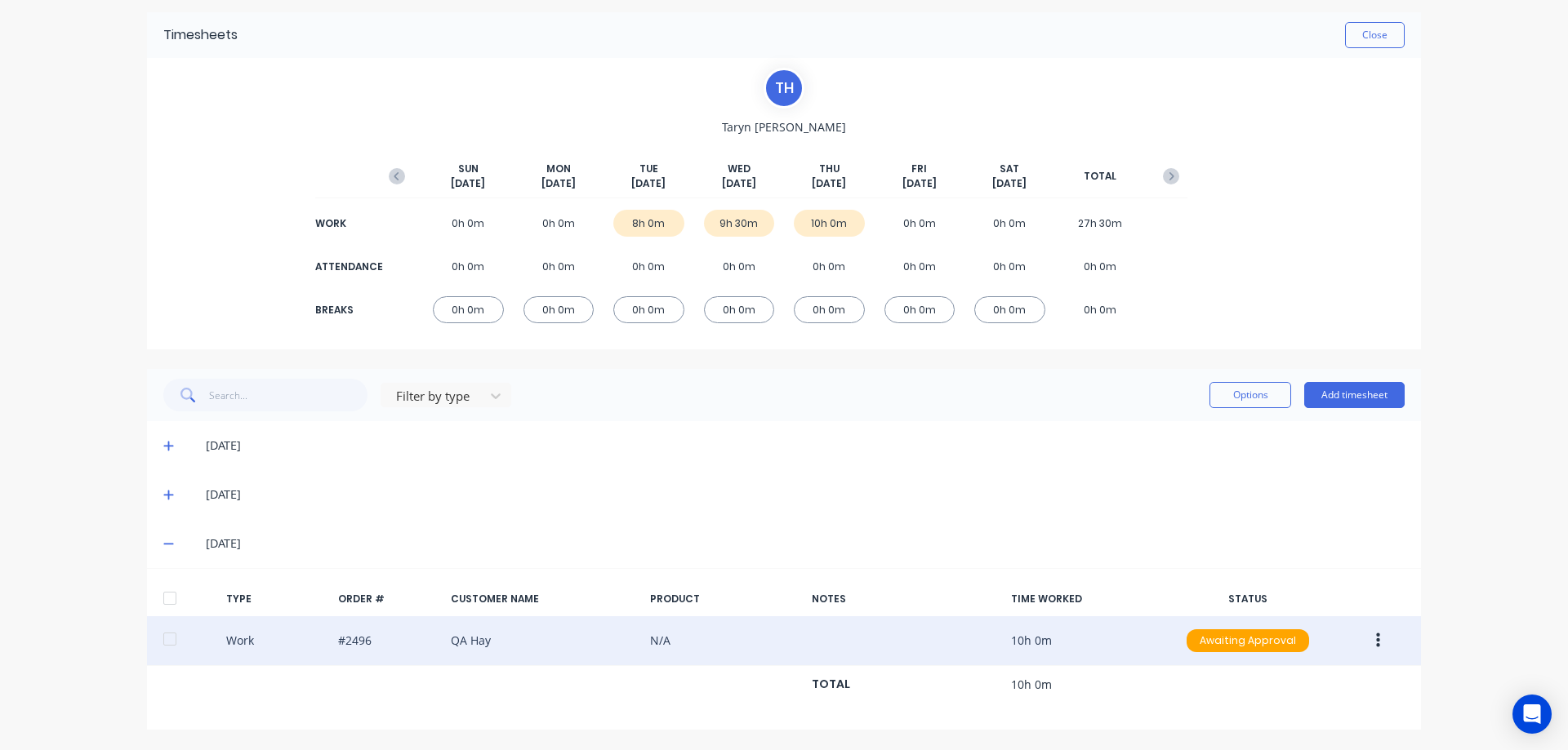
click at [1367, 640] on button "button" at bounding box center [1378, 641] width 38 height 29
click at [1318, 617] on div "Duplicate" at bounding box center [1319, 612] width 125 height 24
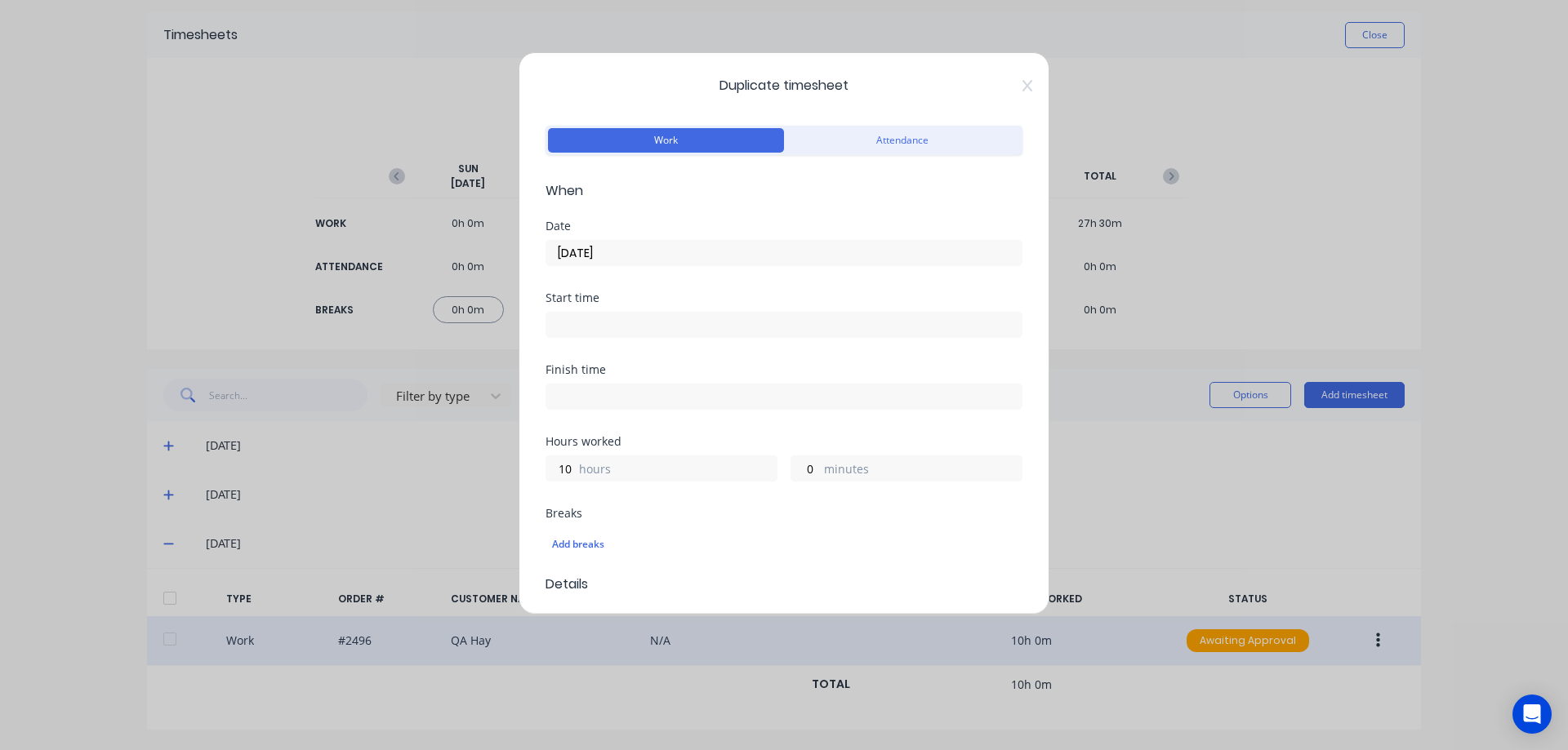
click at [682, 258] on input "04/09/2025" at bounding box center [784, 253] width 475 height 25
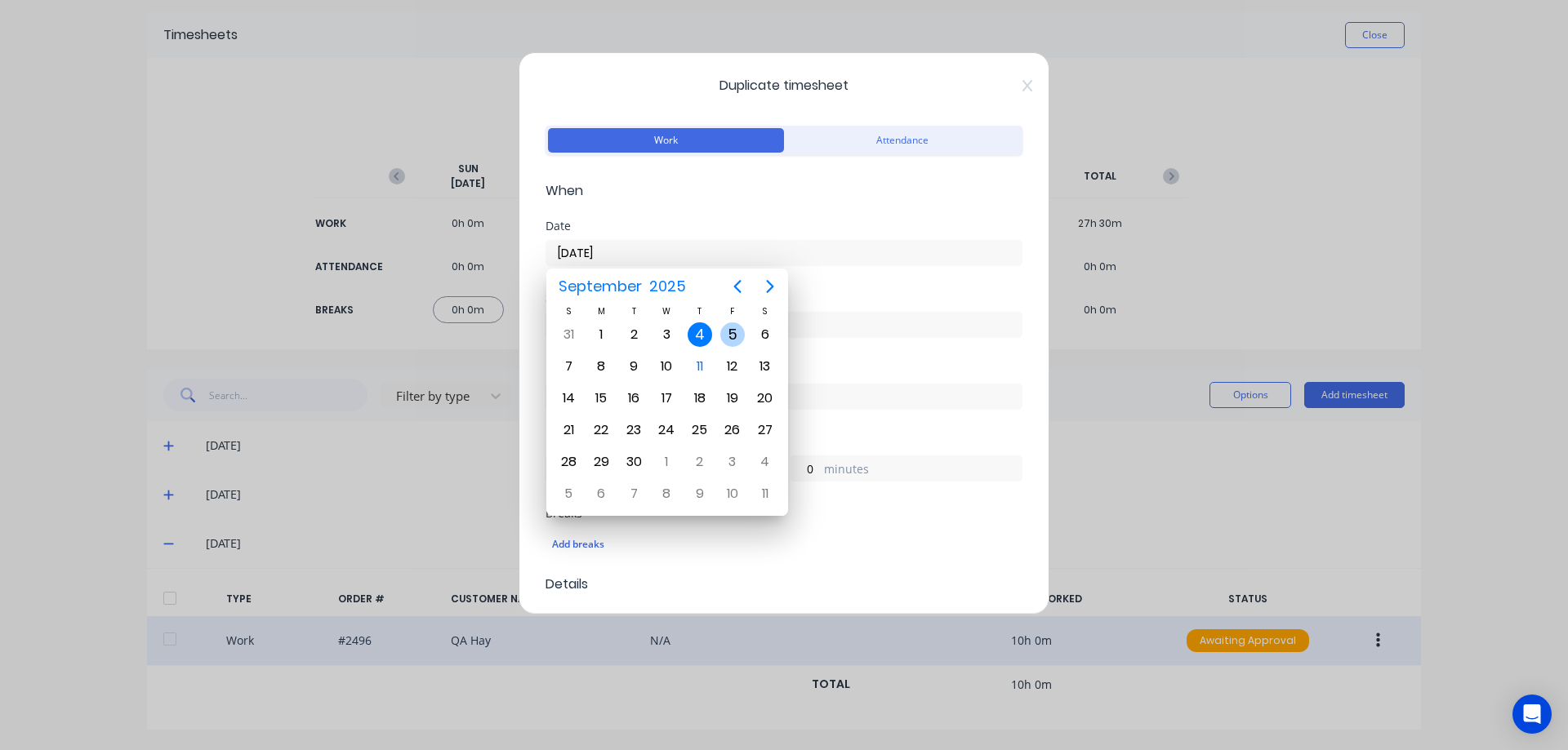
click at [735, 331] on div "5" at bounding box center [732, 335] width 25 height 25
type input "05/09/2025"
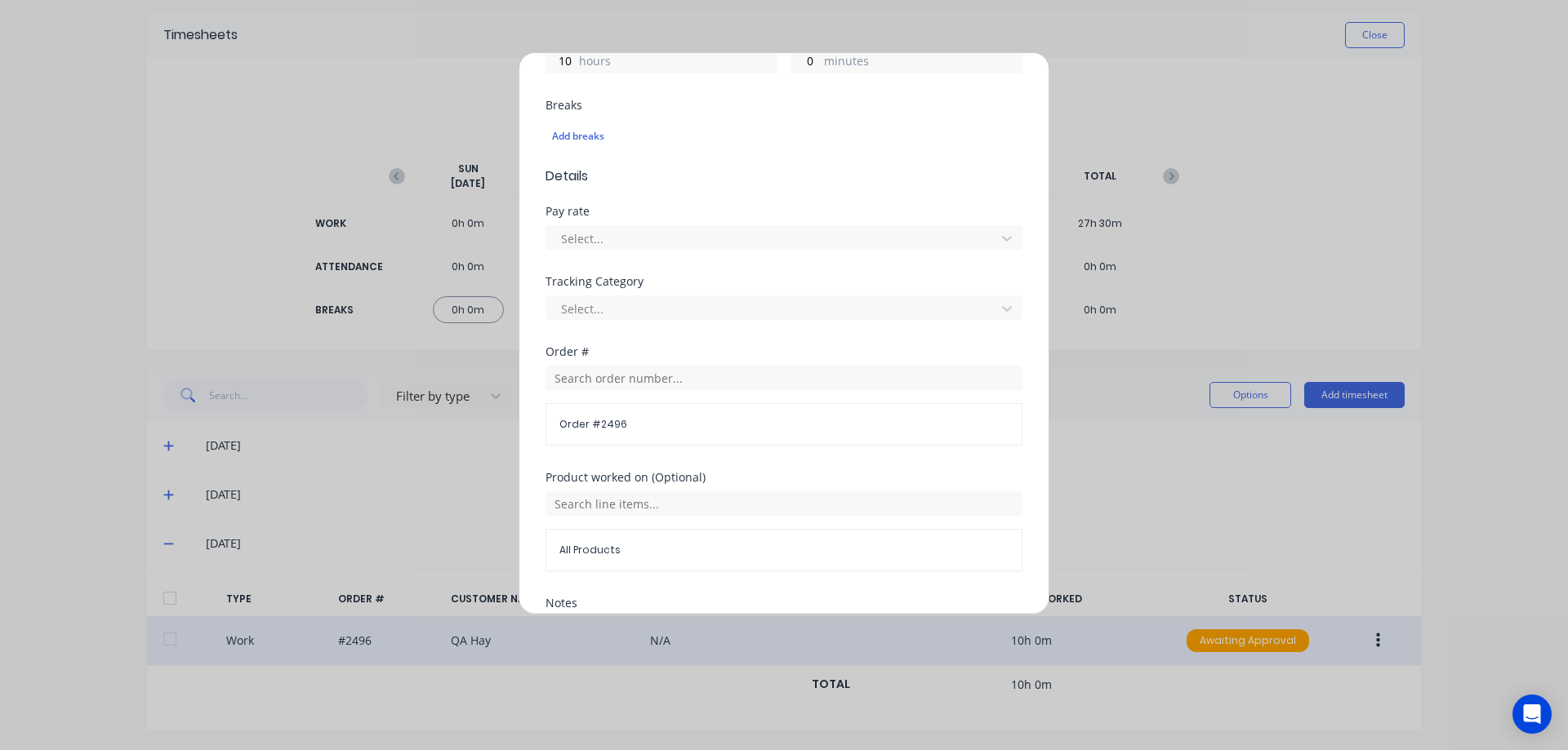
scroll to position [326, 0]
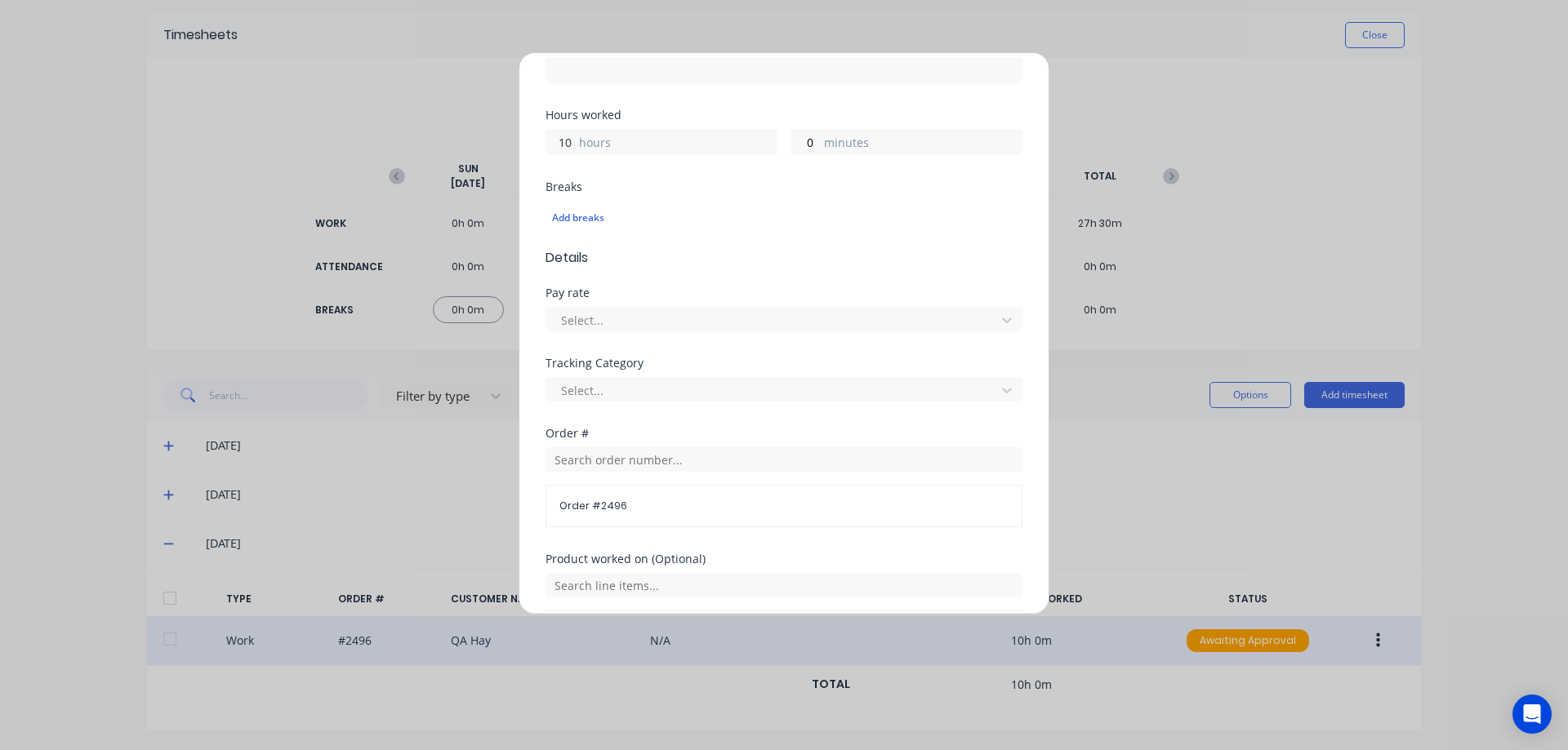
drag, startPoint x: 574, startPoint y: 152, endPoint x: 555, endPoint y: 155, distance: 19.2
click at [555, 155] on div "10 hours" at bounding box center [661, 142] width 232 height 26
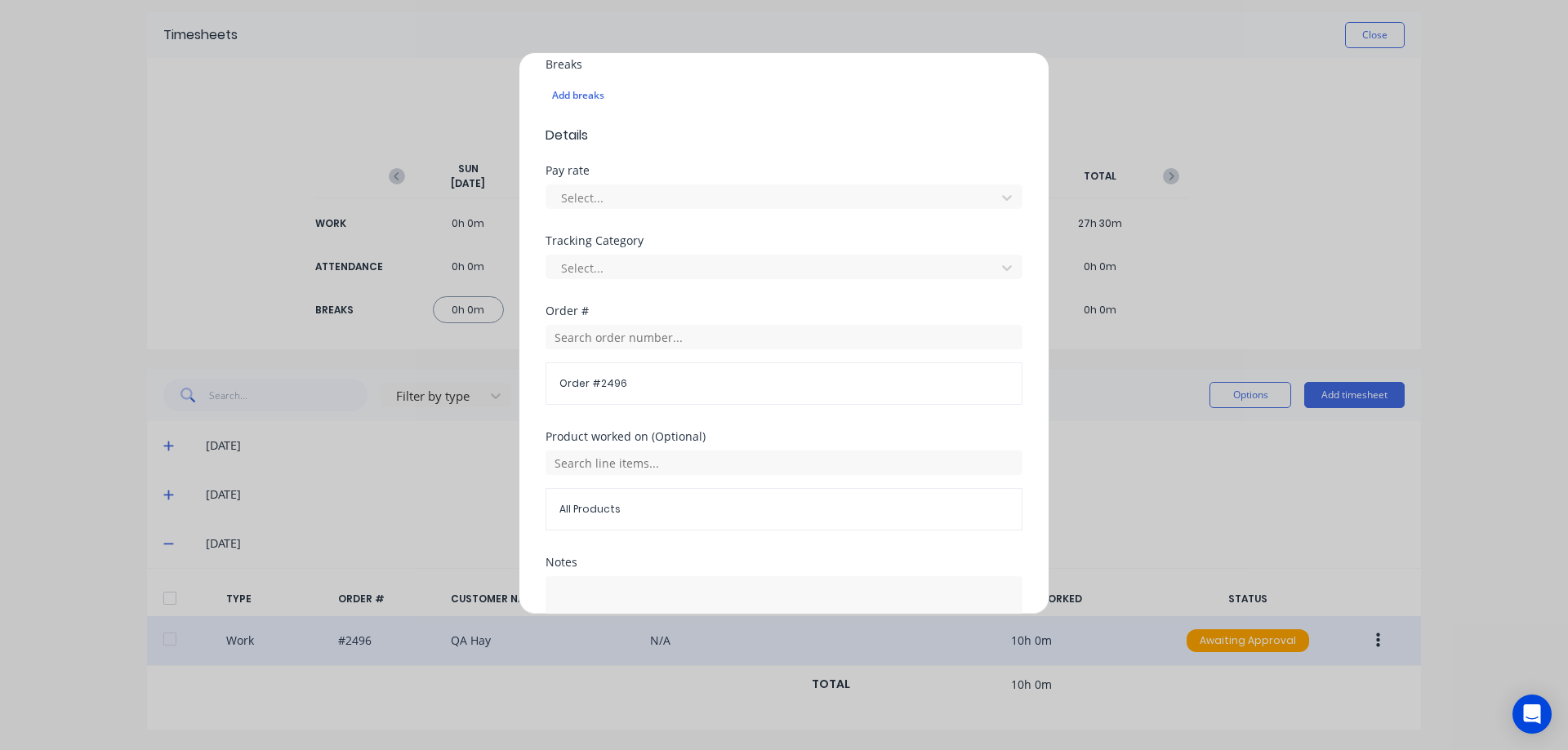
scroll to position [574, 0]
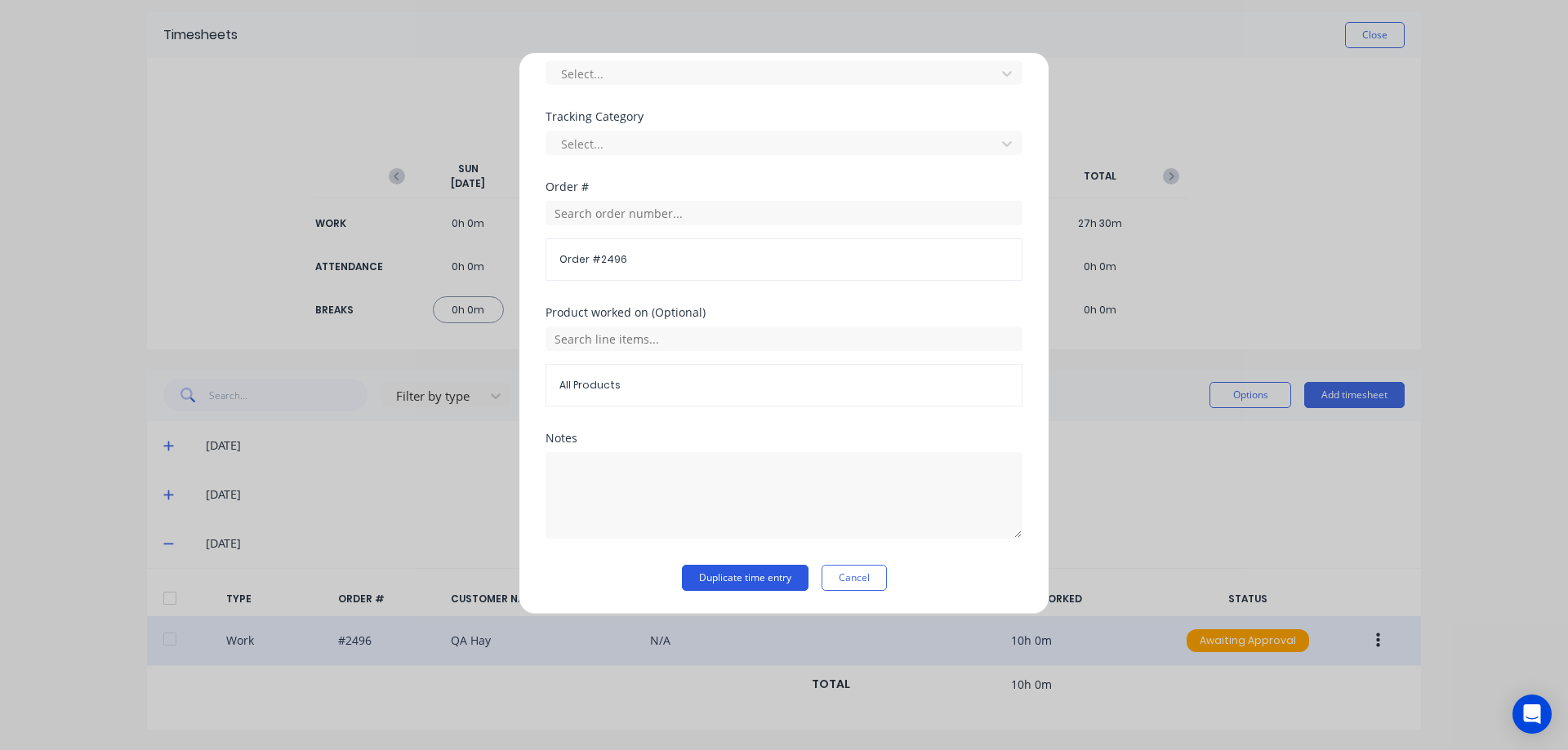
type input "8"
click at [730, 574] on button "Duplicate time entry" at bounding box center [744, 578] width 126 height 26
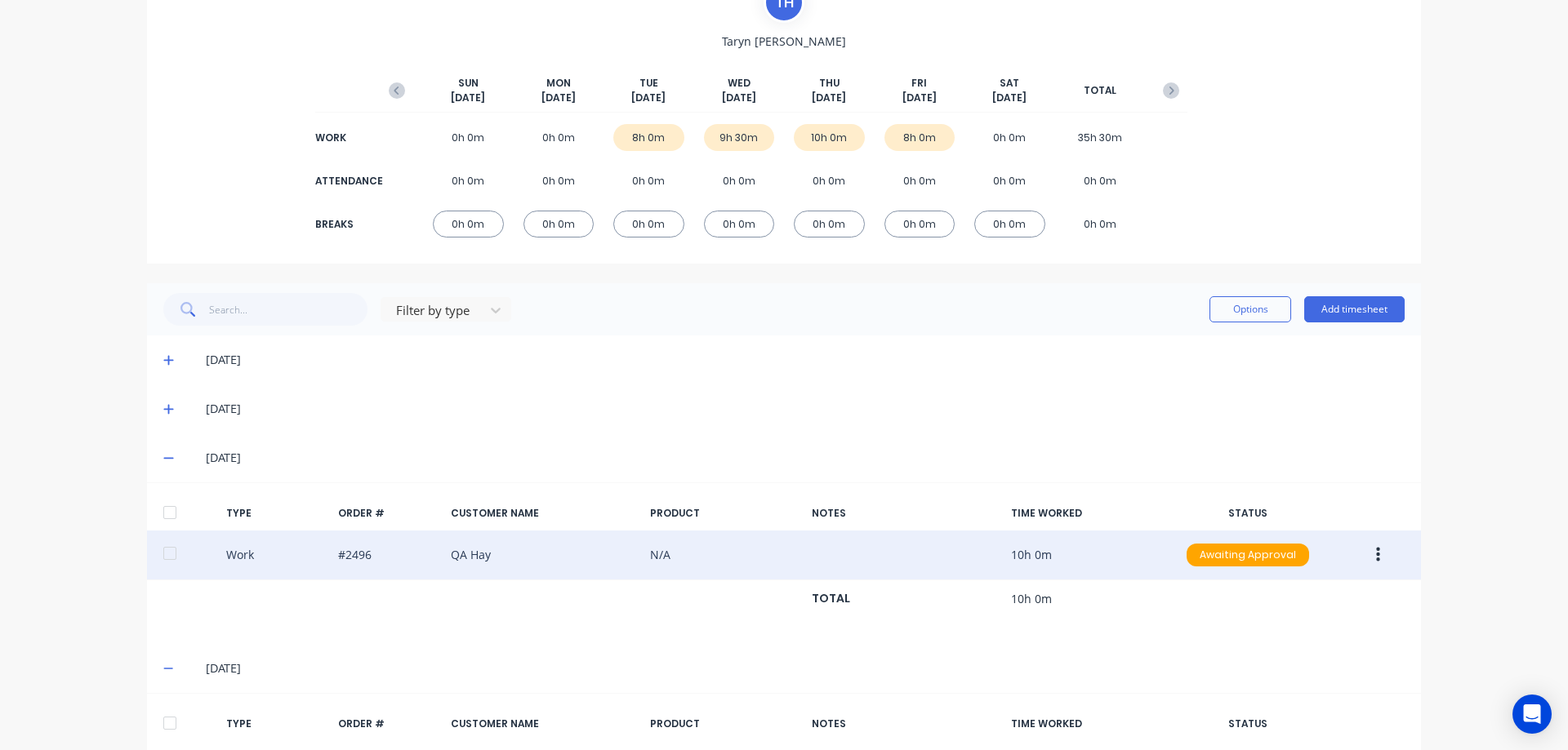
scroll to position [0, 0]
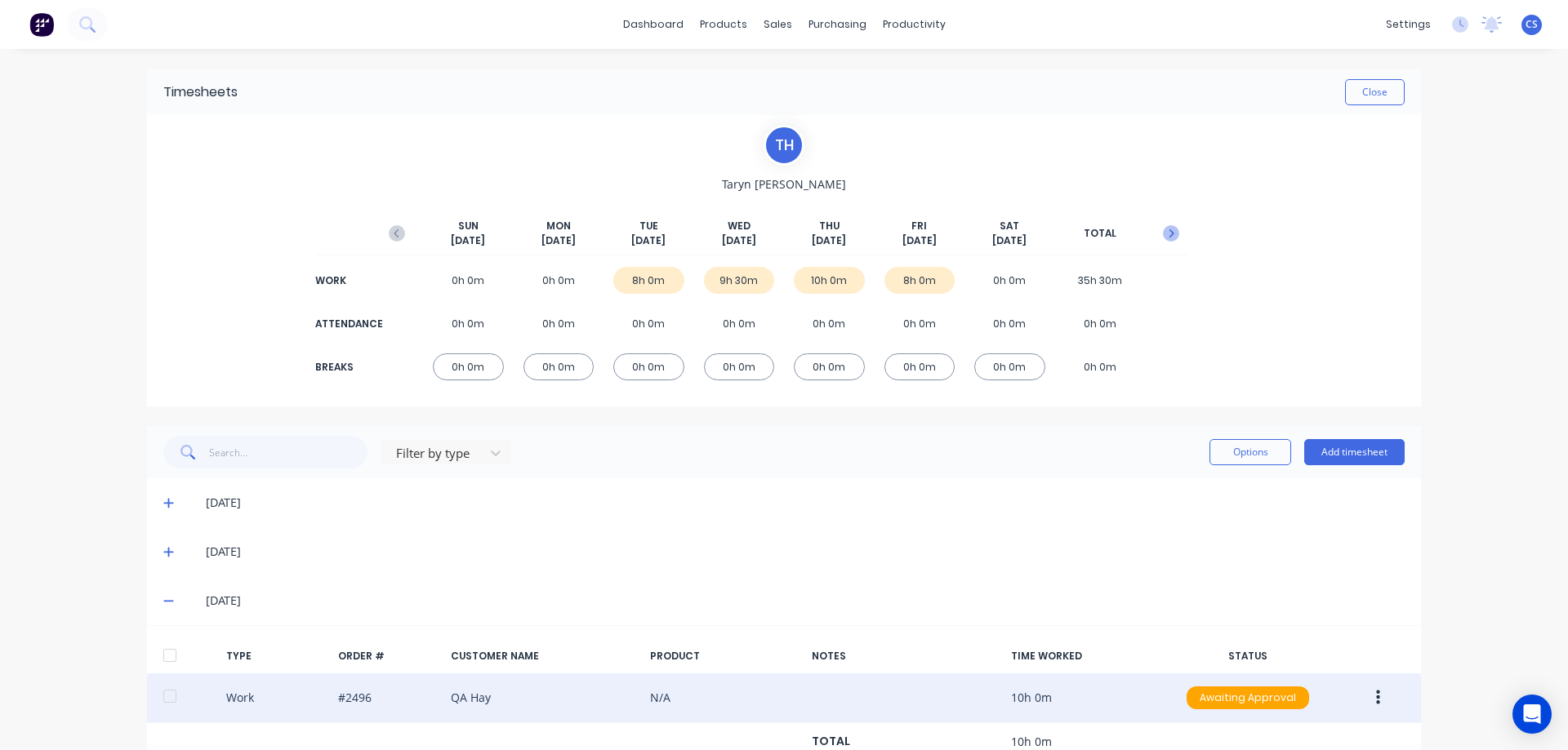
click at [1169, 235] on icon "button" at bounding box center [1171, 234] width 16 height 16
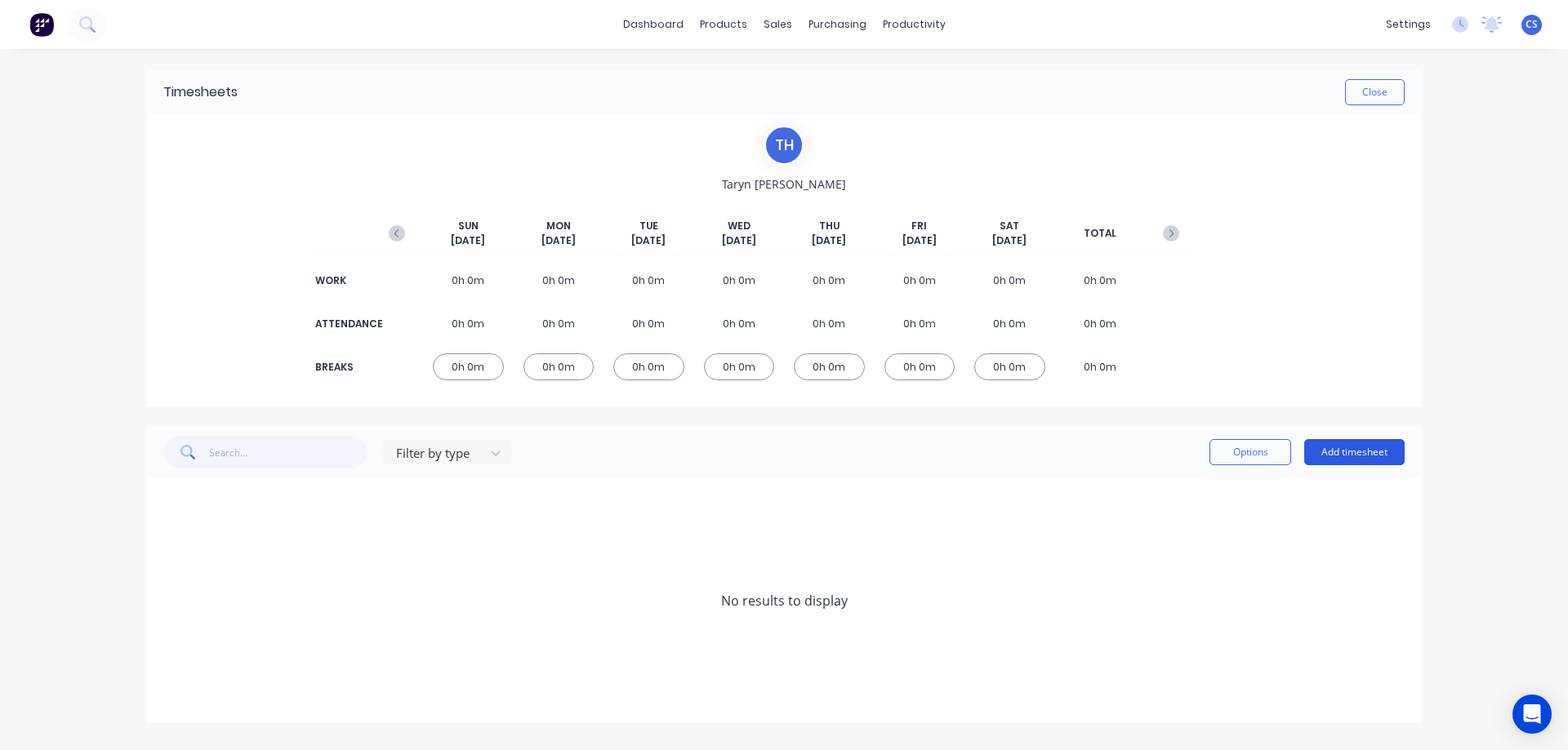
click at [1343, 452] on button "Add timesheet" at bounding box center [1353, 452] width 100 height 26
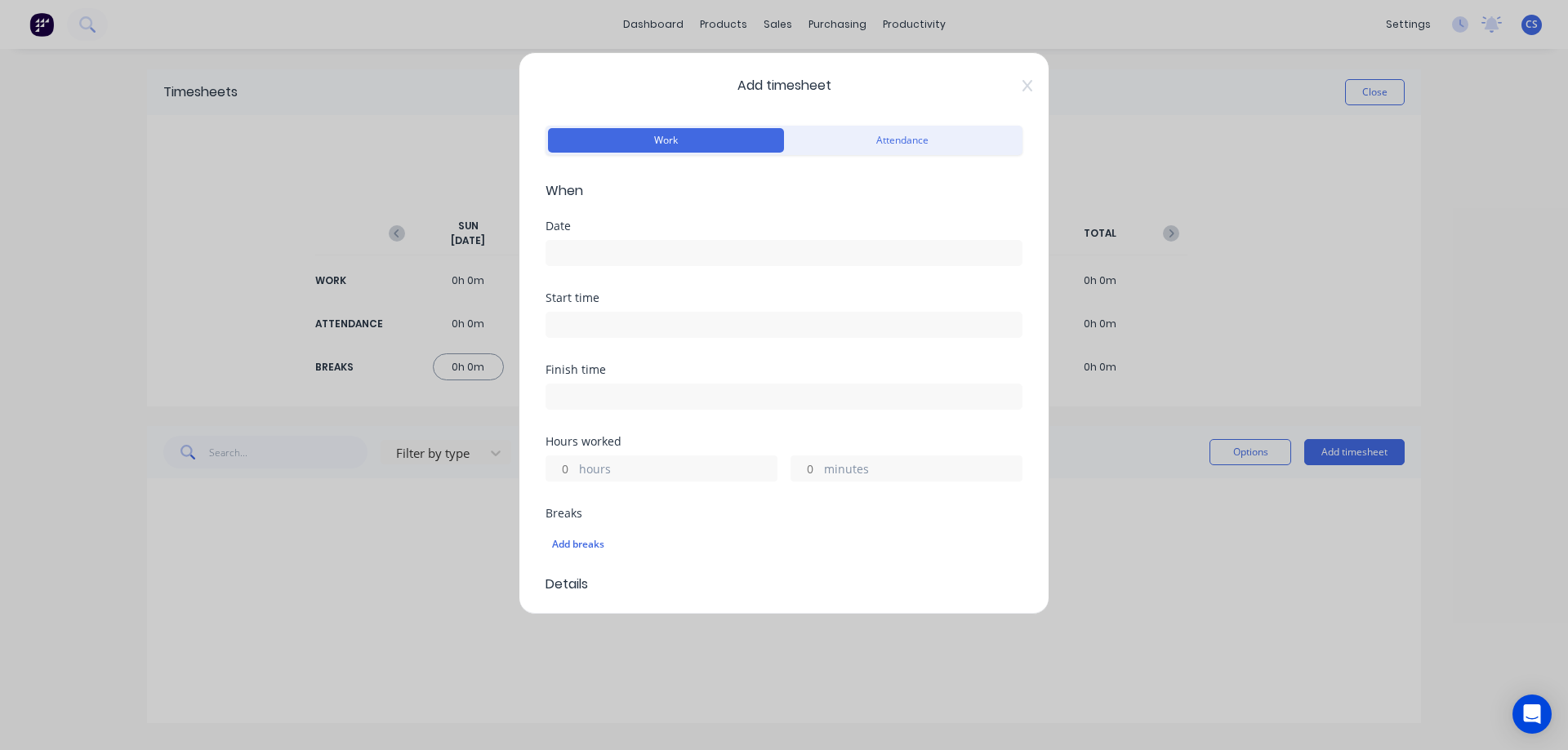
click at [662, 253] on input at bounding box center [784, 253] width 475 height 25
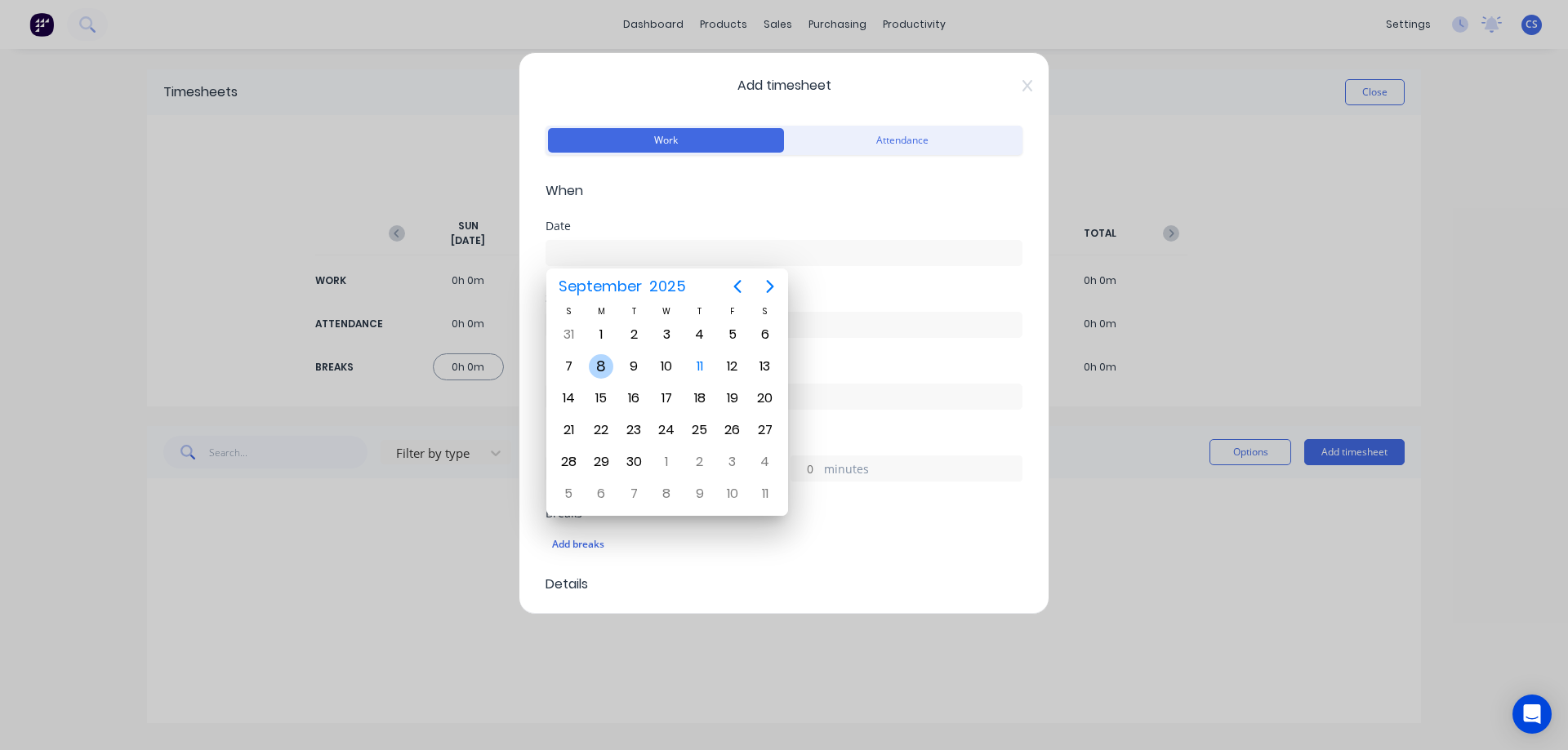
click at [598, 358] on div "8" at bounding box center [601, 366] width 25 height 25
type input "[DATE]"
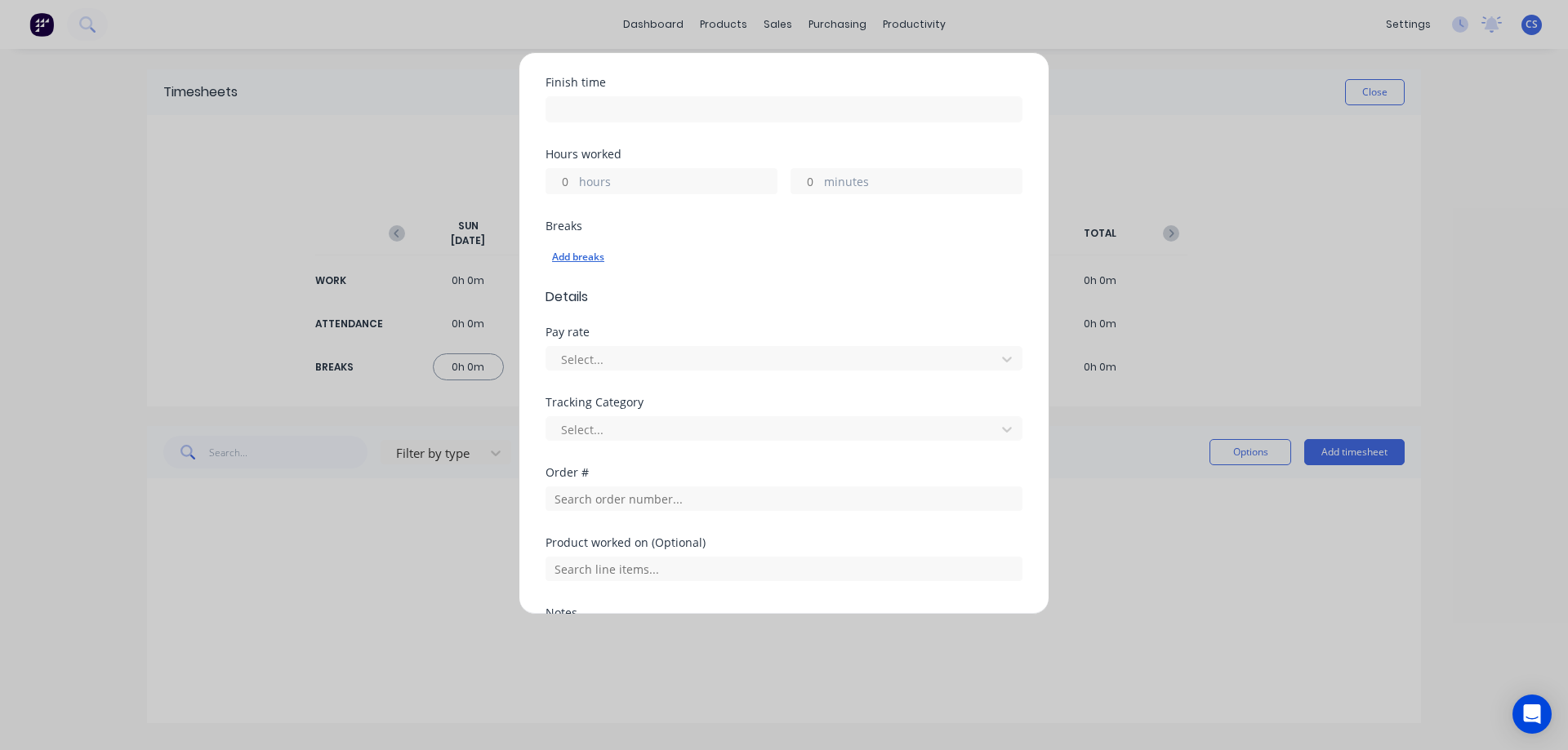
scroll to position [326, 0]
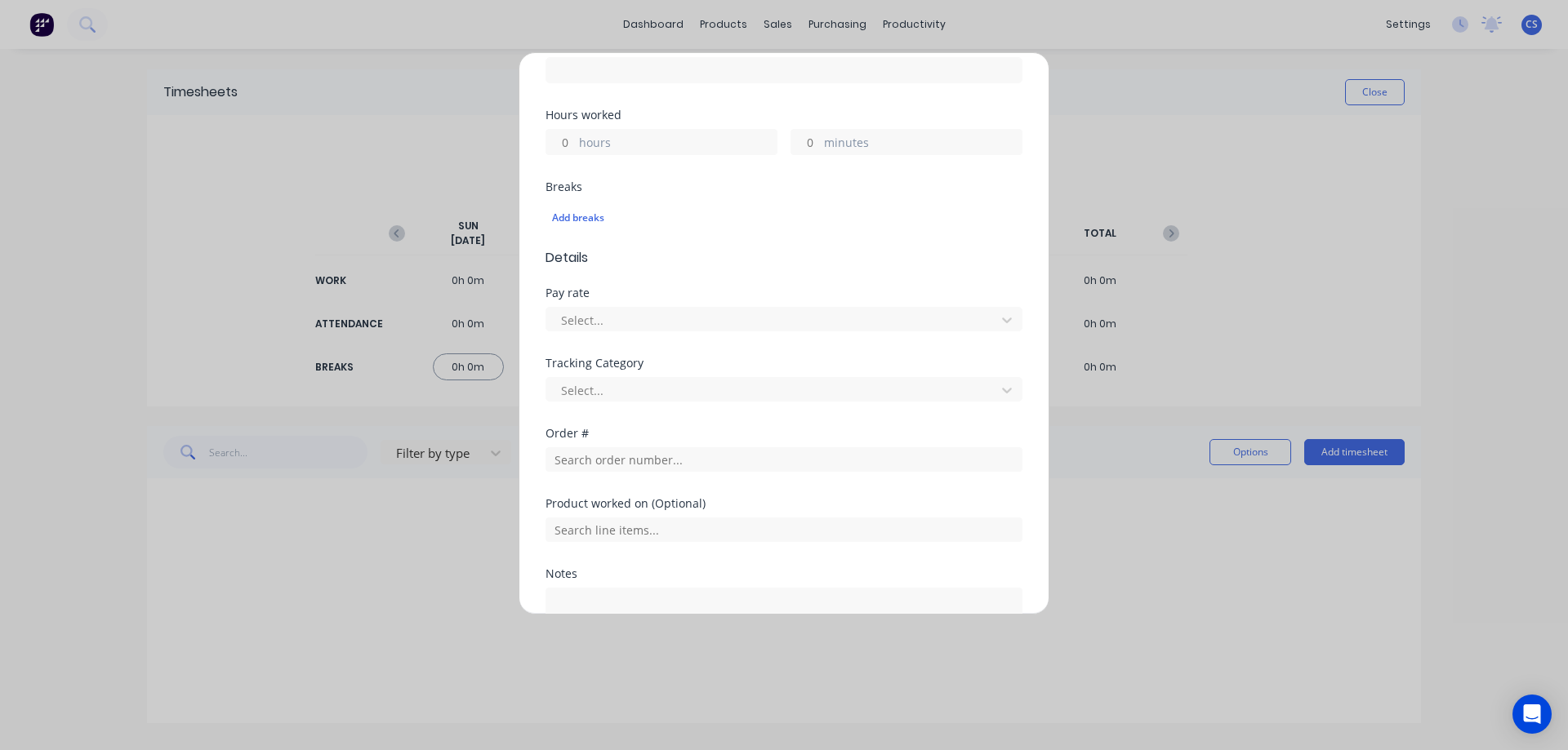
click at [571, 145] on input "hours" at bounding box center [560, 142] width 28 height 25
type input "2"
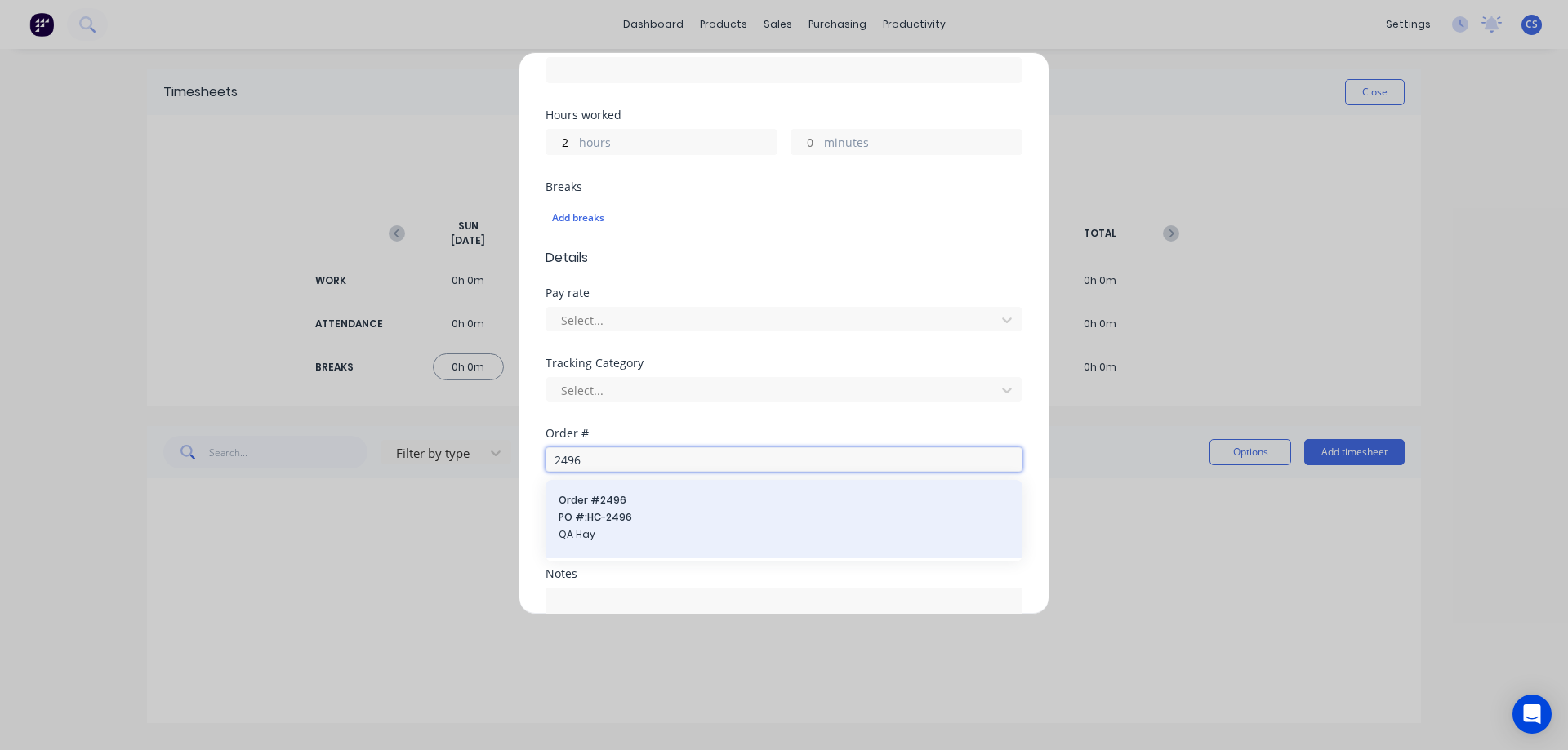
type input "2496"
click at [670, 506] on span "Order # 2496" at bounding box center [784, 501] width 451 height 15
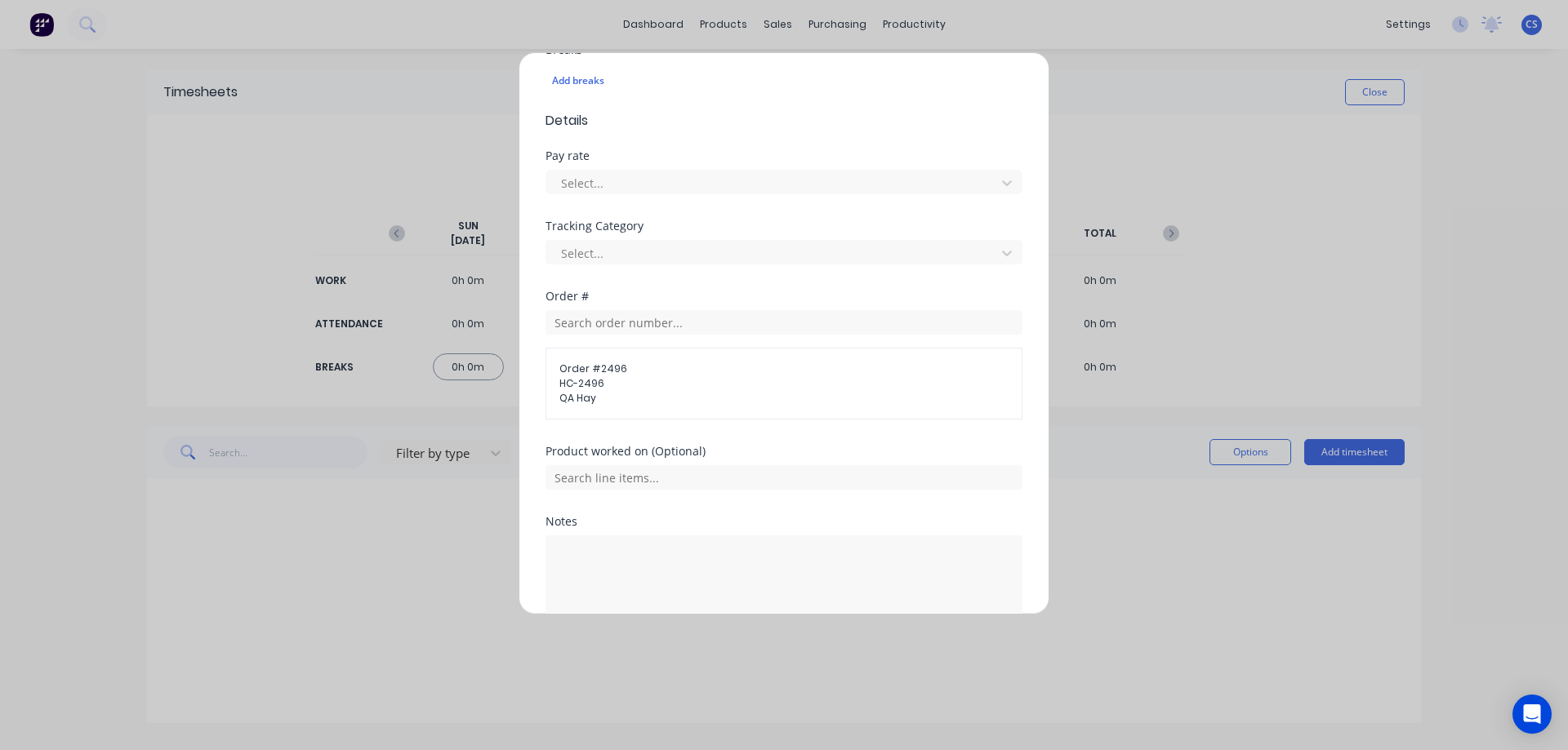
scroll to position [547, 0]
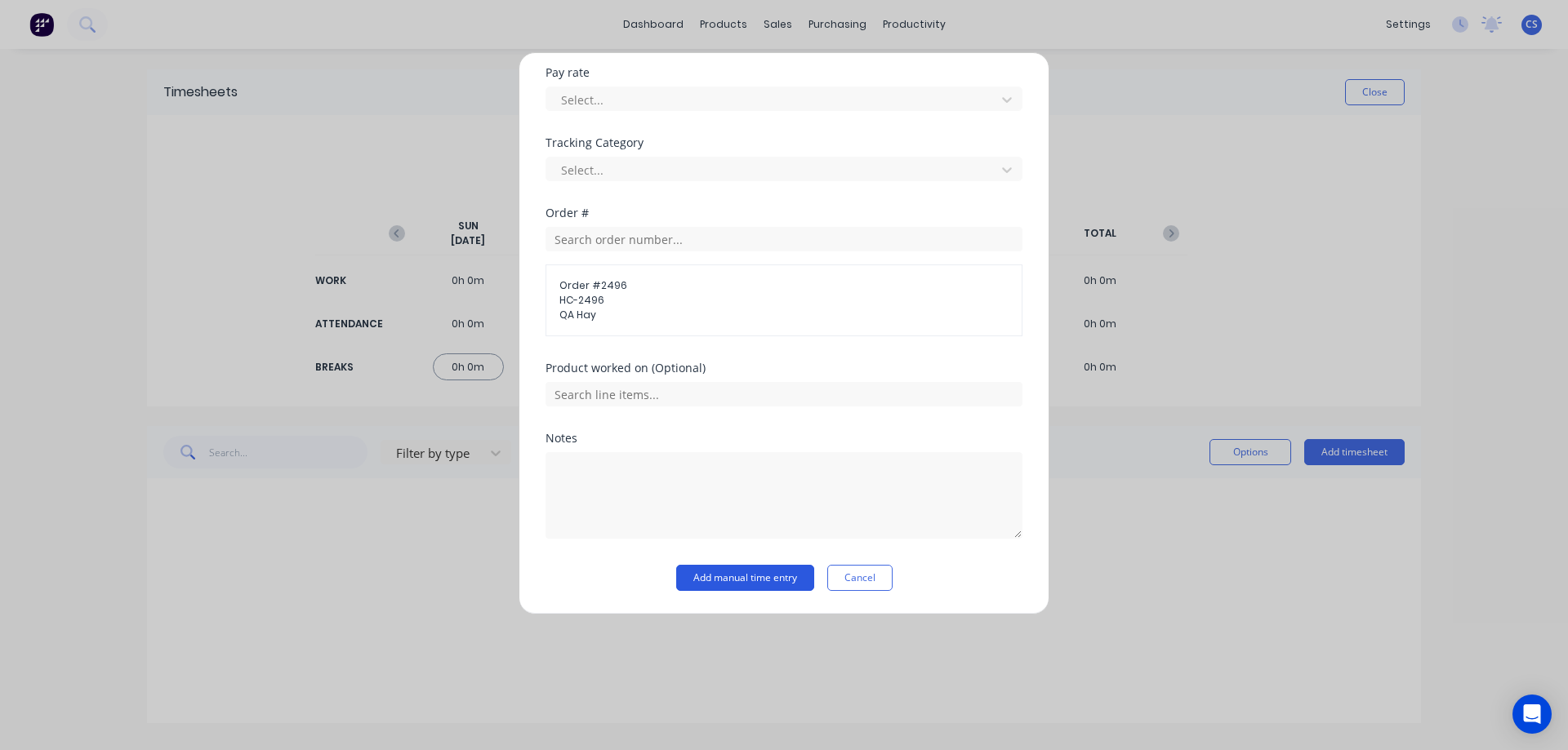
click at [733, 584] on button "Add manual time entry" at bounding box center [745, 578] width 138 height 26
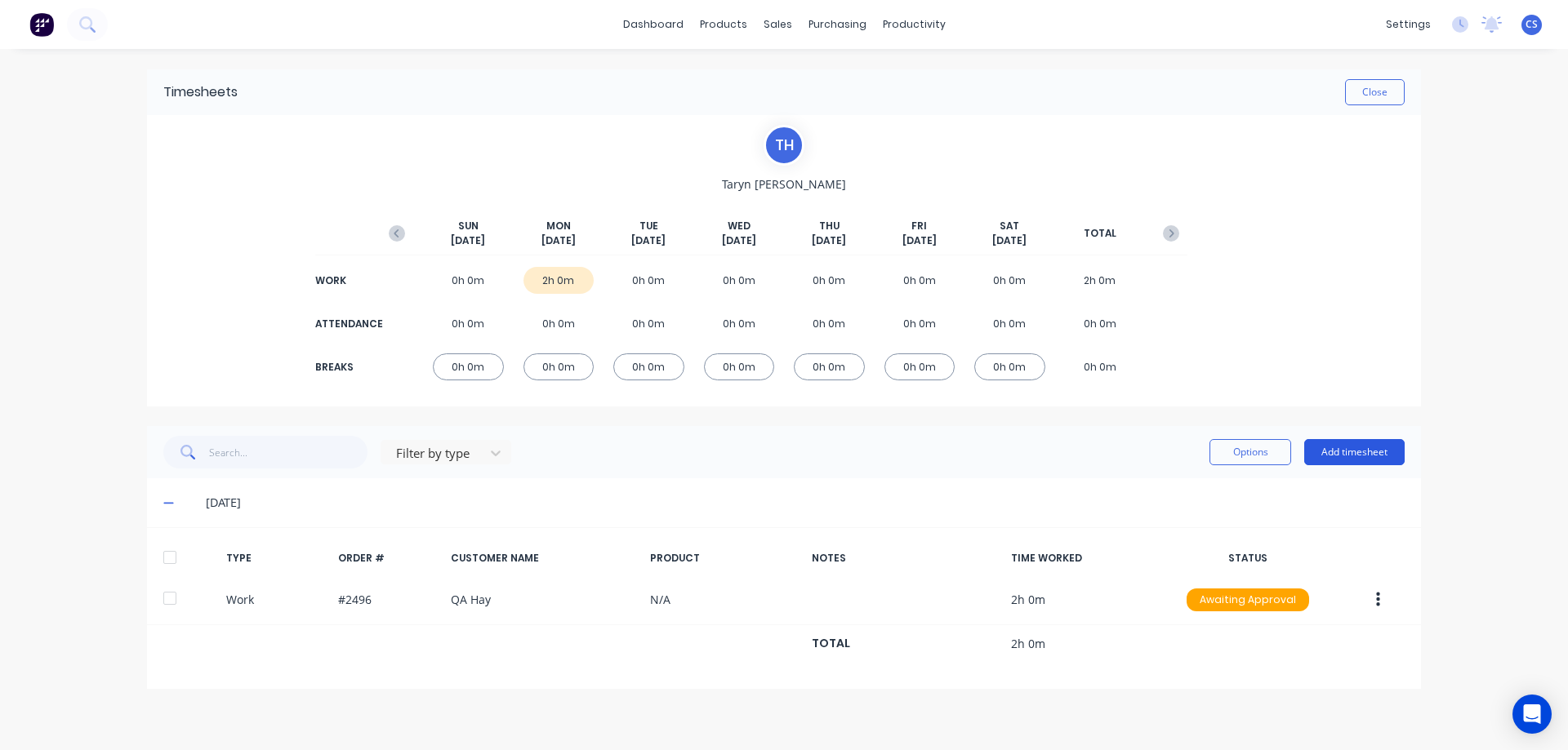
click at [1382, 444] on button "Add timesheet" at bounding box center [1353, 452] width 100 height 26
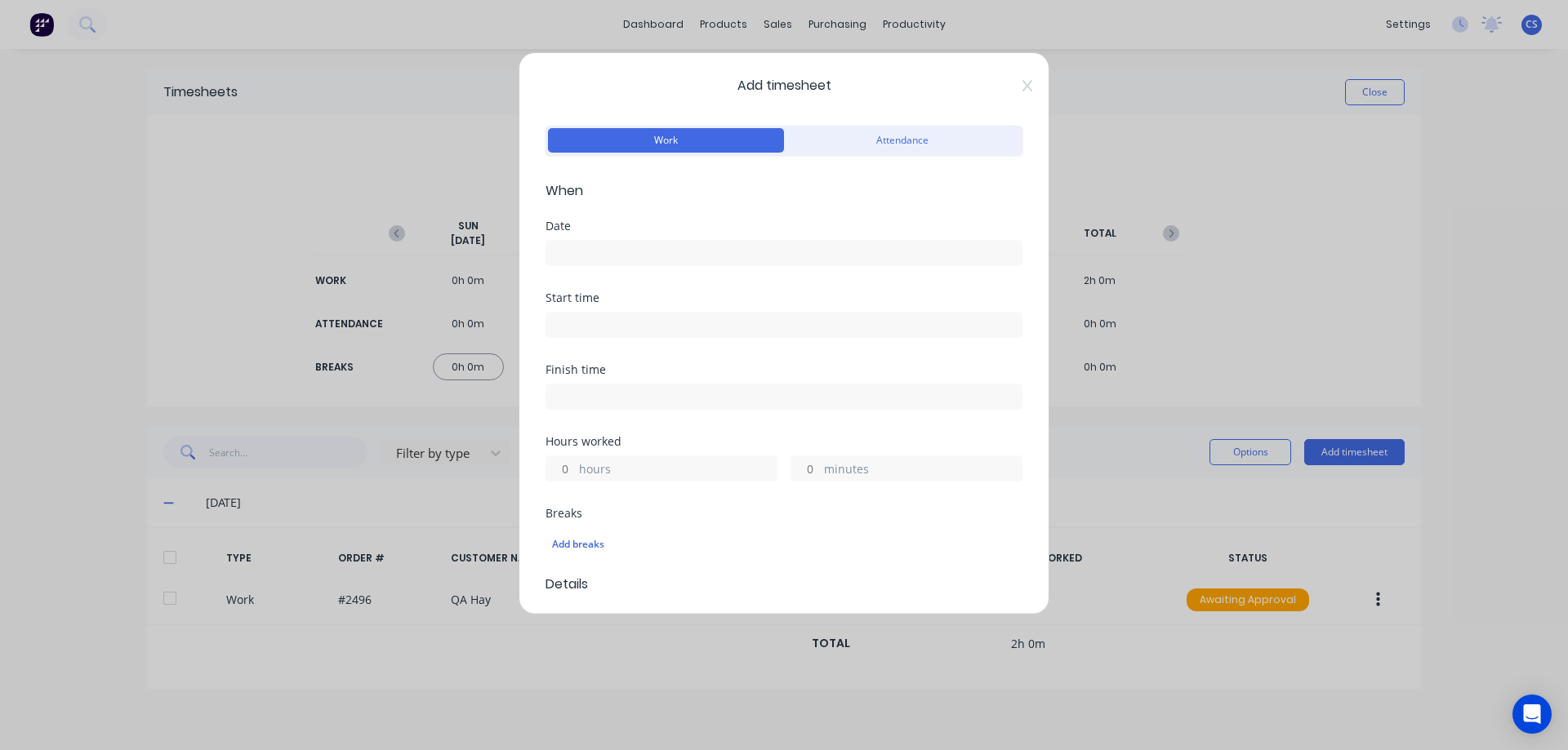
click at [606, 253] on input at bounding box center [784, 253] width 475 height 25
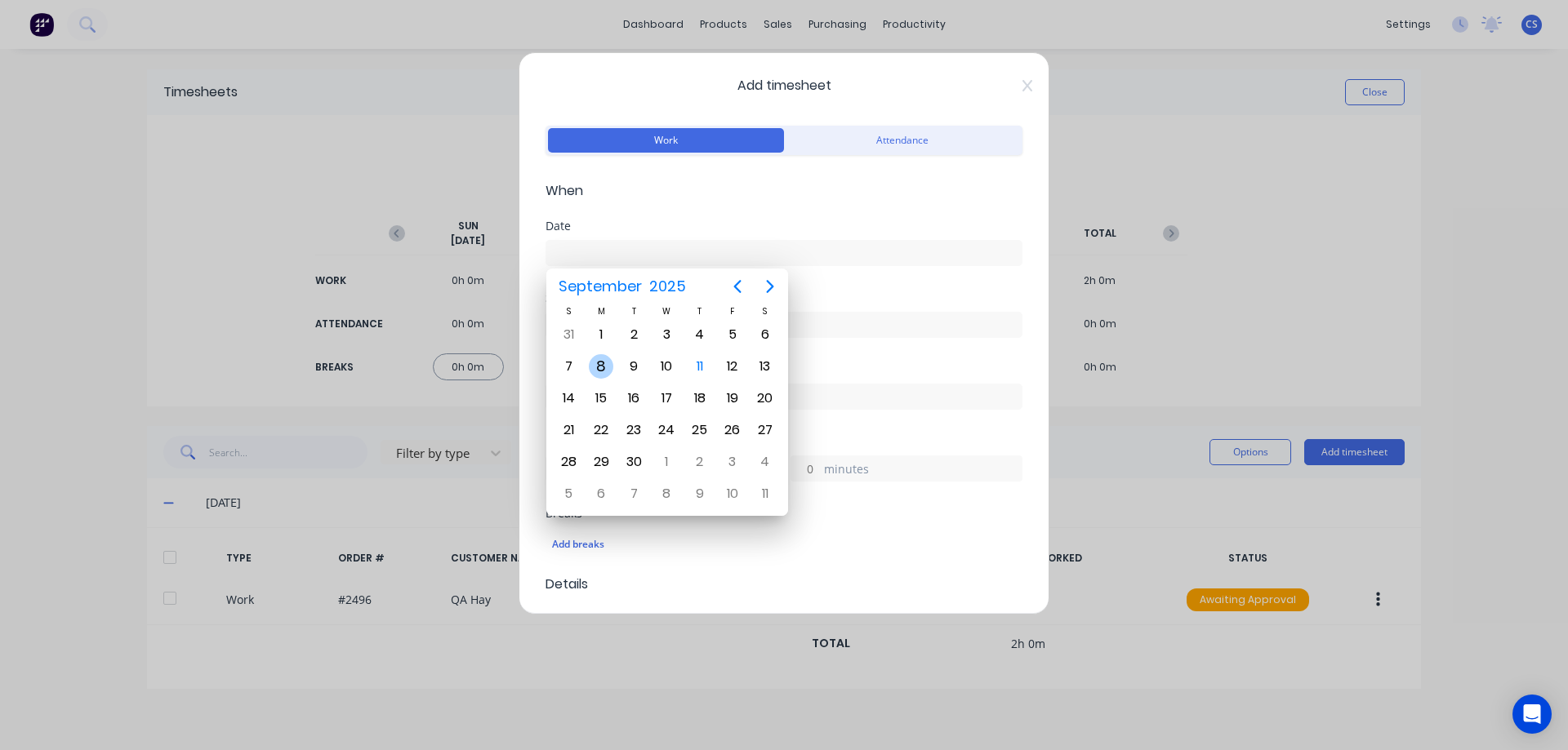
click at [607, 365] on div "8" at bounding box center [601, 366] width 25 height 25
type input "[DATE]"
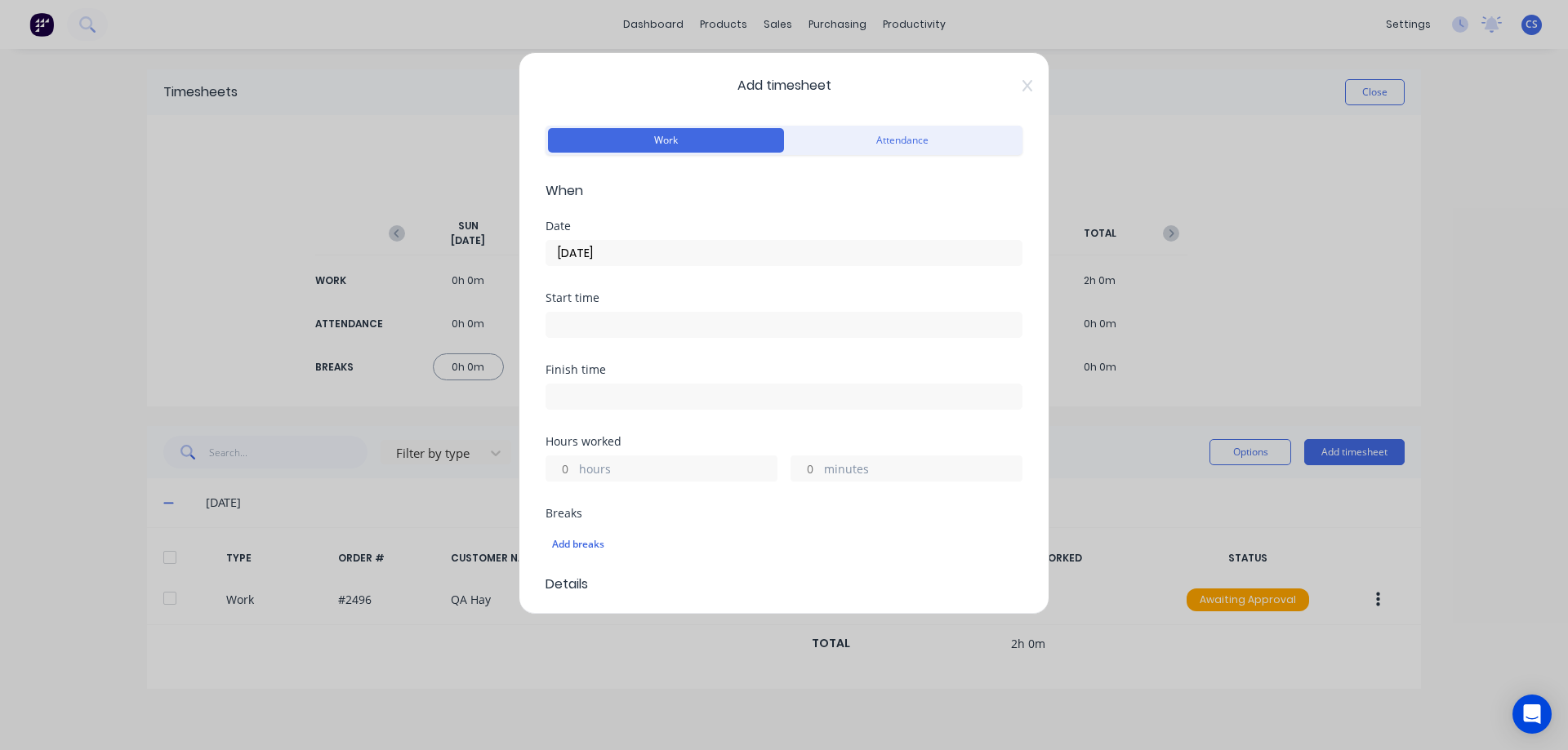
click at [575, 469] on div "hours" at bounding box center [661, 468] width 232 height 26
click at [574, 467] on input "hours" at bounding box center [560, 468] width 28 height 25
type input "8"
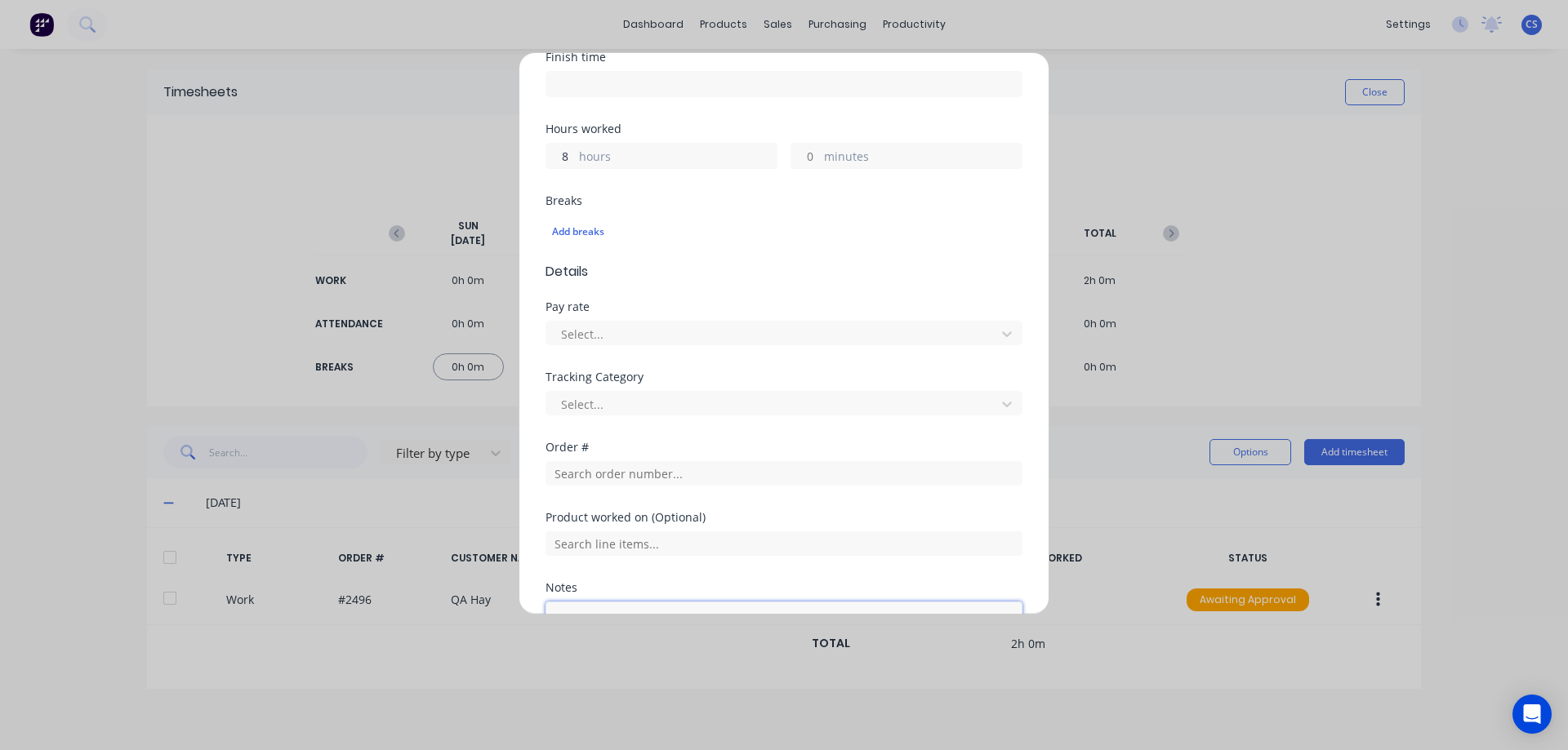
scroll to position [462, 0]
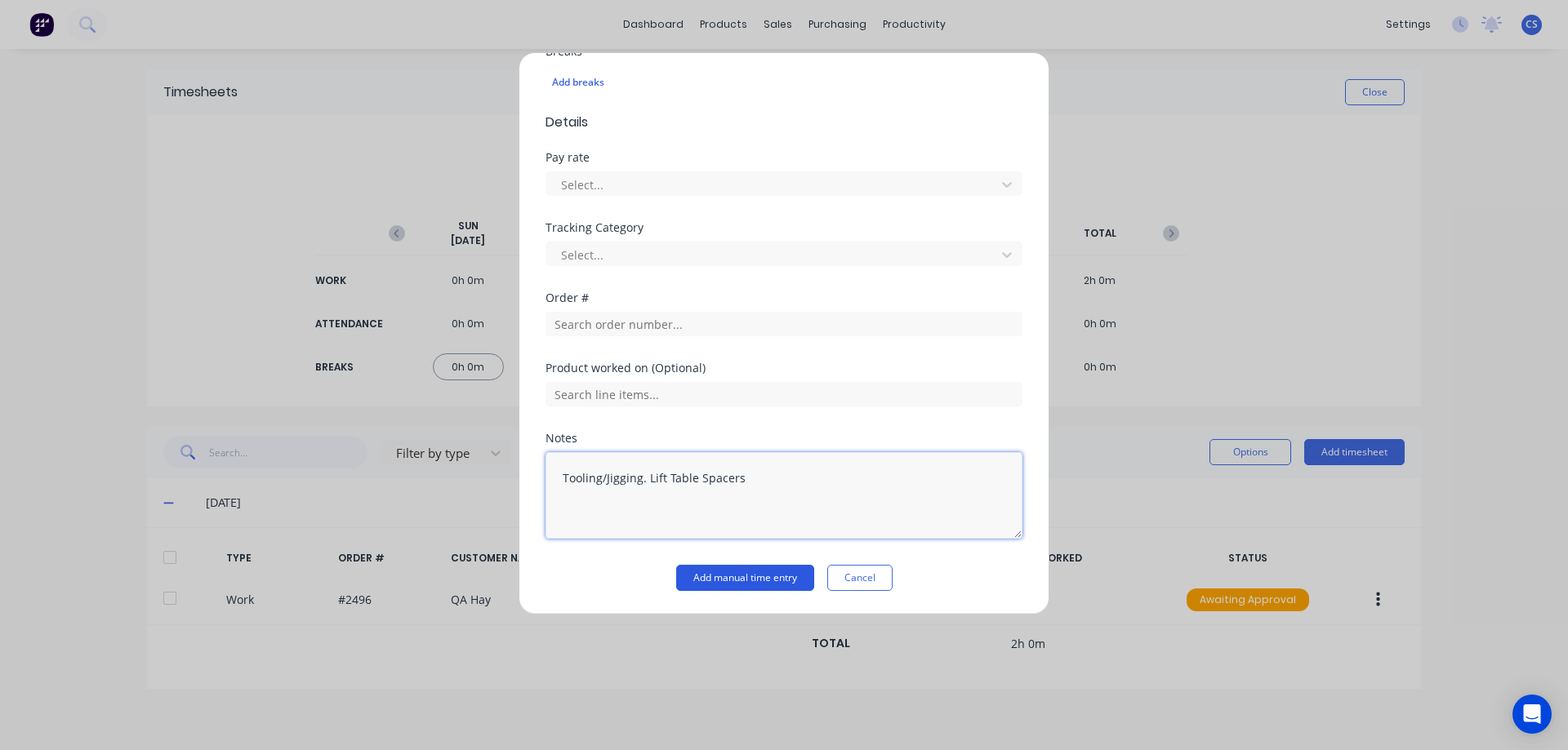
type textarea "Tooling/Jigging. Lift Table Spacers"
click at [721, 575] on button "Add manual time entry" at bounding box center [745, 578] width 138 height 26
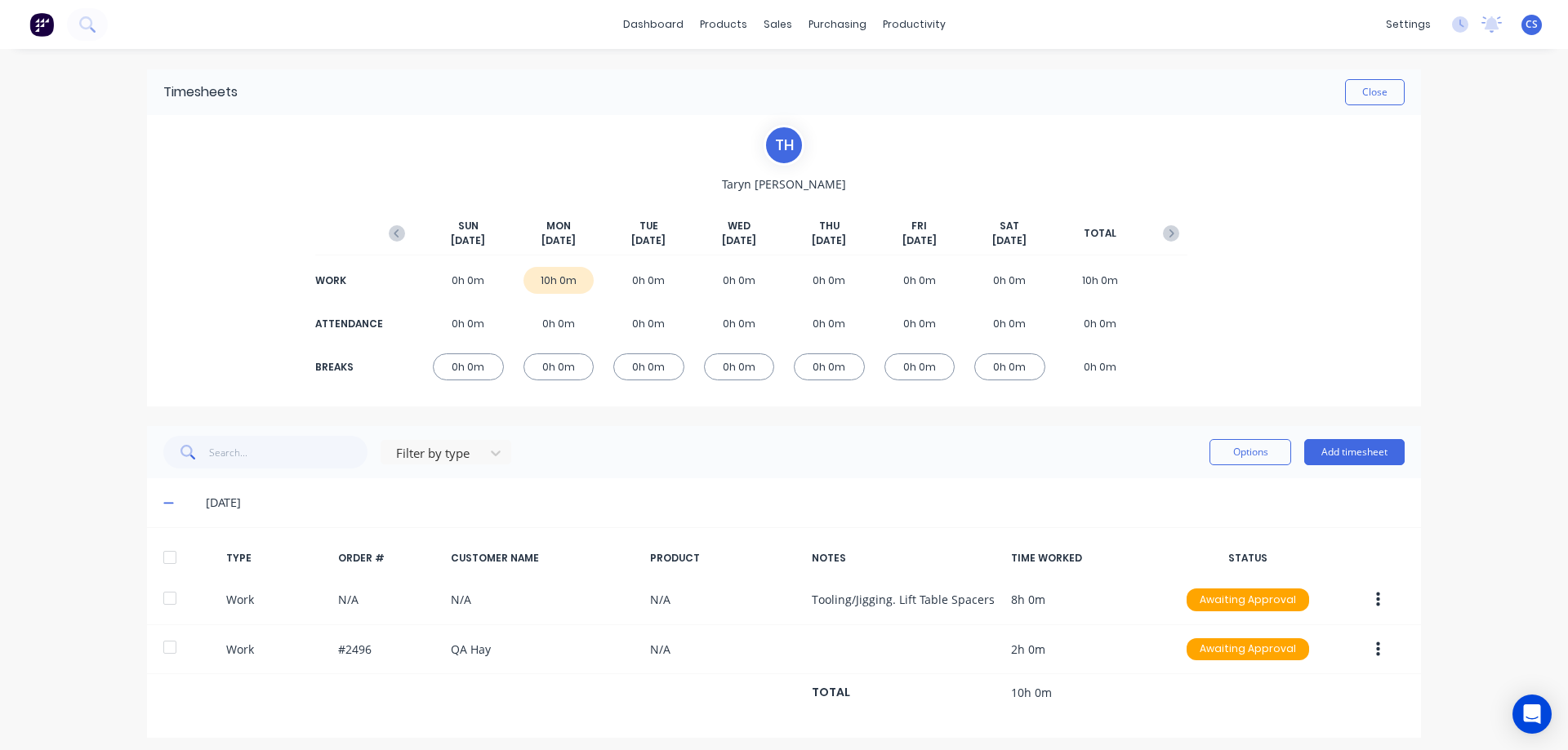
scroll to position [8, 0]
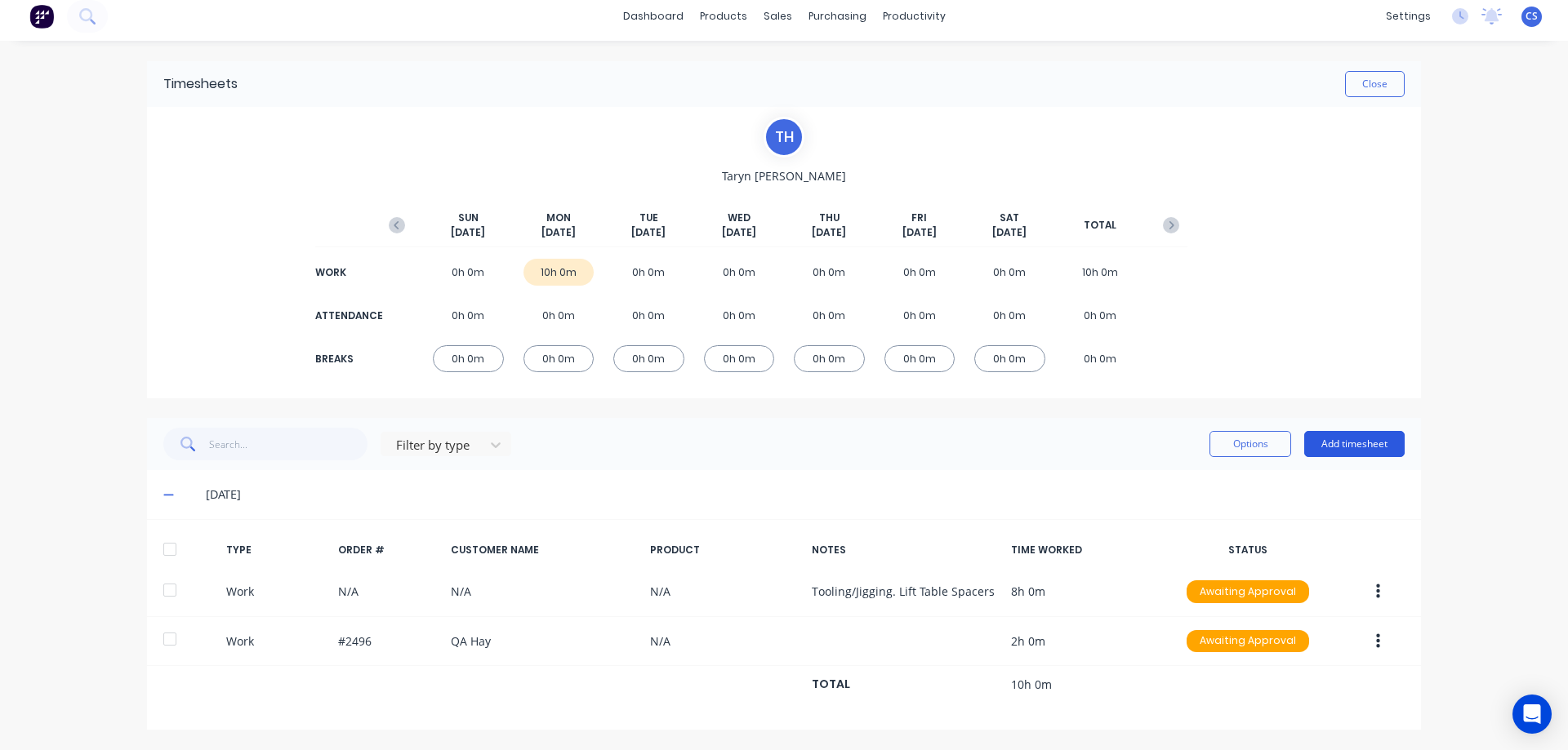
click at [1356, 445] on button "Add timesheet" at bounding box center [1353, 444] width 100 height 26
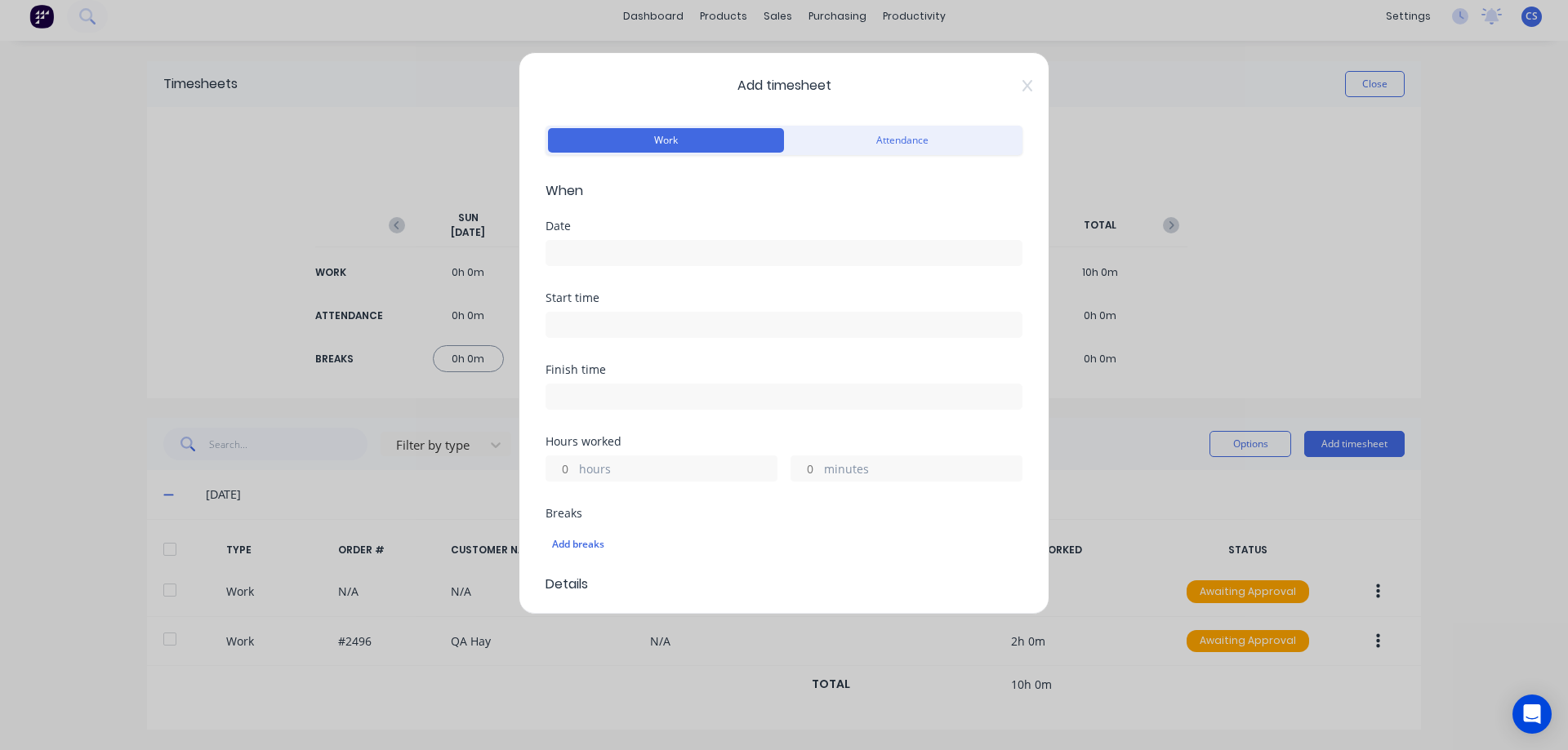
click at [672, 250] on input at bounding box center [784, 253] width 475 height 25
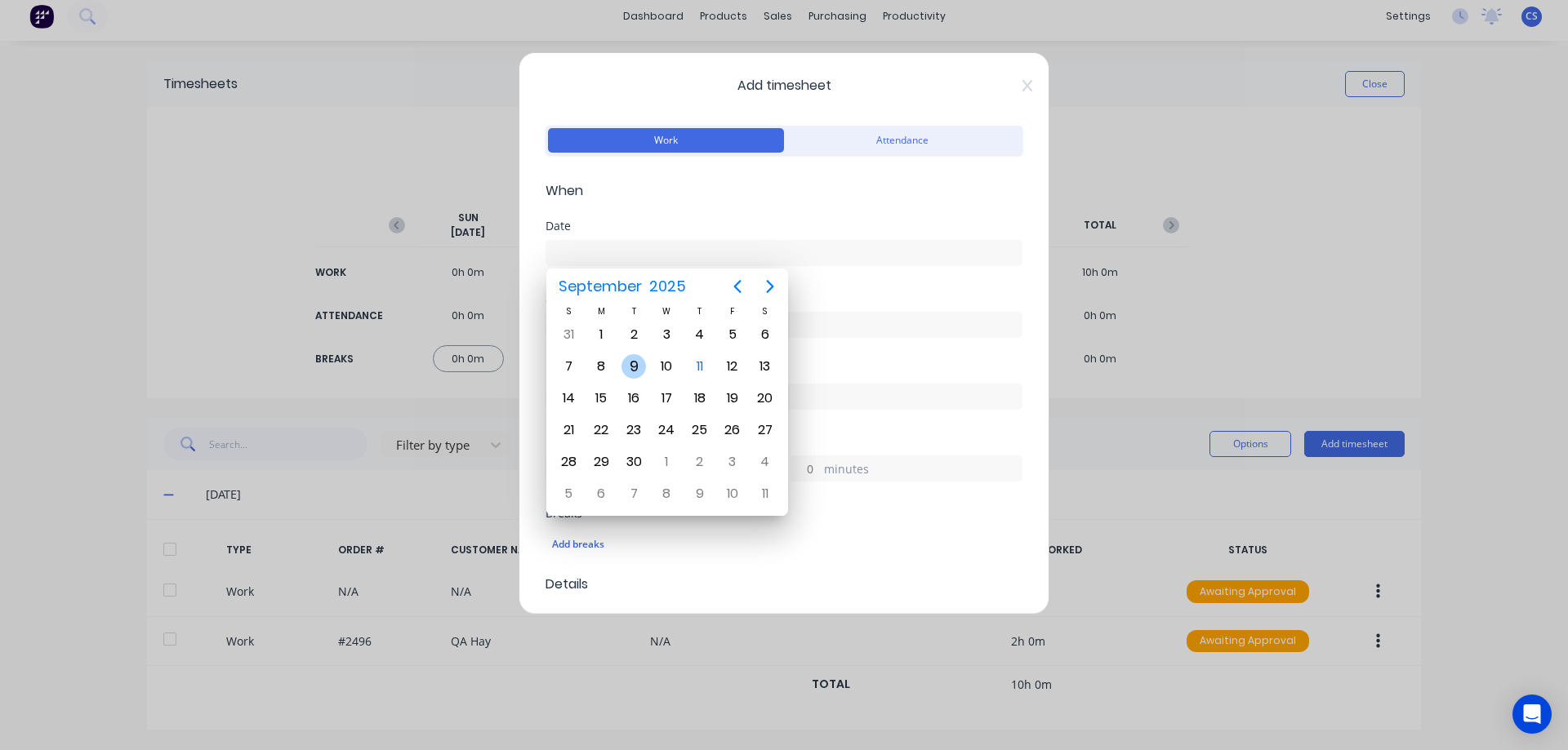
click at [630, 362] on div "9" at bounding box center [634, 366] width 25 height 25
type input "09/09/2025"
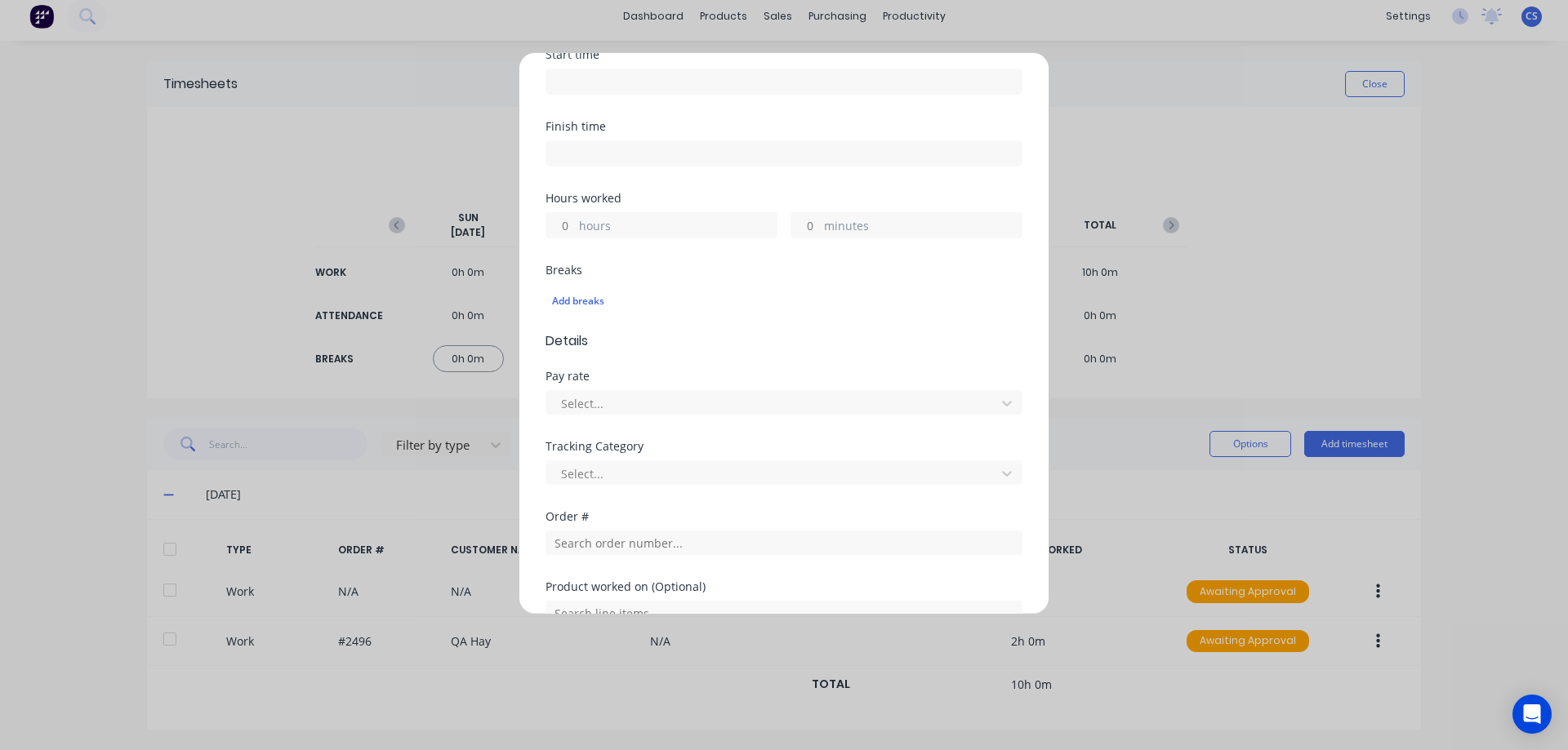
scroll to position [245, 0]
click at [564, 224] on input "hours" at bounding box center [560, 224] width 28 height 25
type input "9"
type input "30"
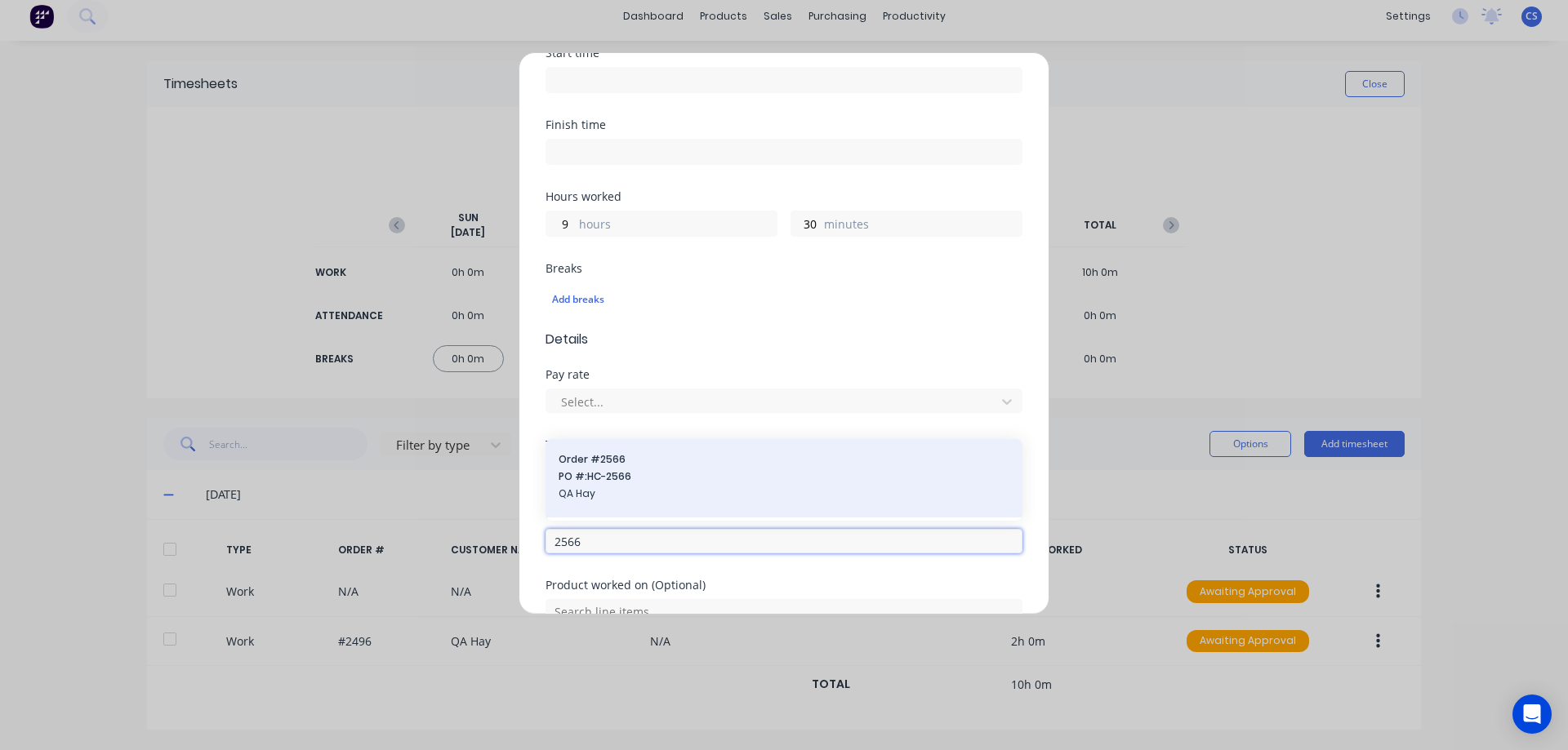
type input "2566"
click at [677, 477] on span "PO #: HC-2566" at bounding box center [784, 476] width 451 height 15
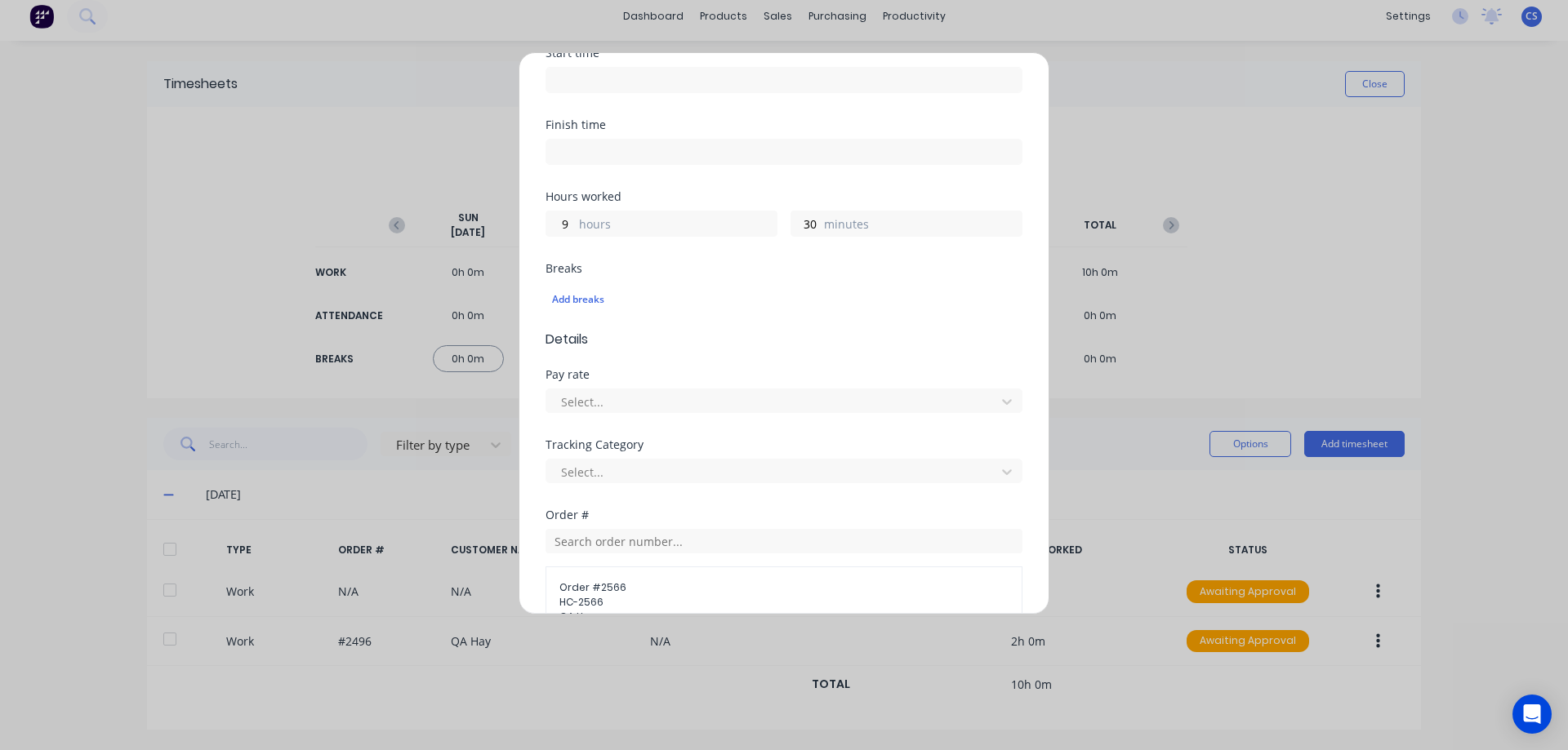
scroll to position [547, 0]
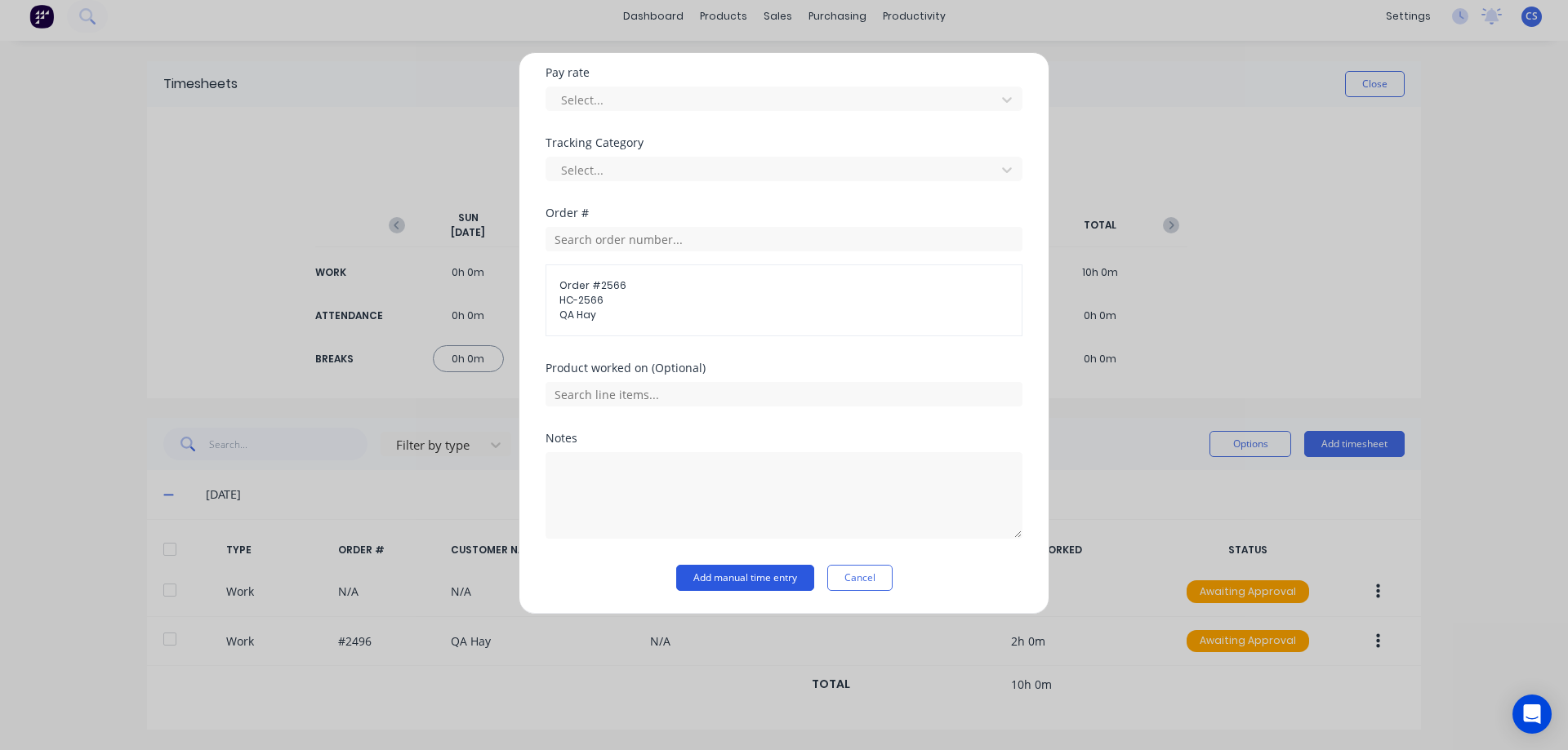
click at [732, 574] on button "Add manual time entry" at bounding box center [745, 578] width 138 height 26
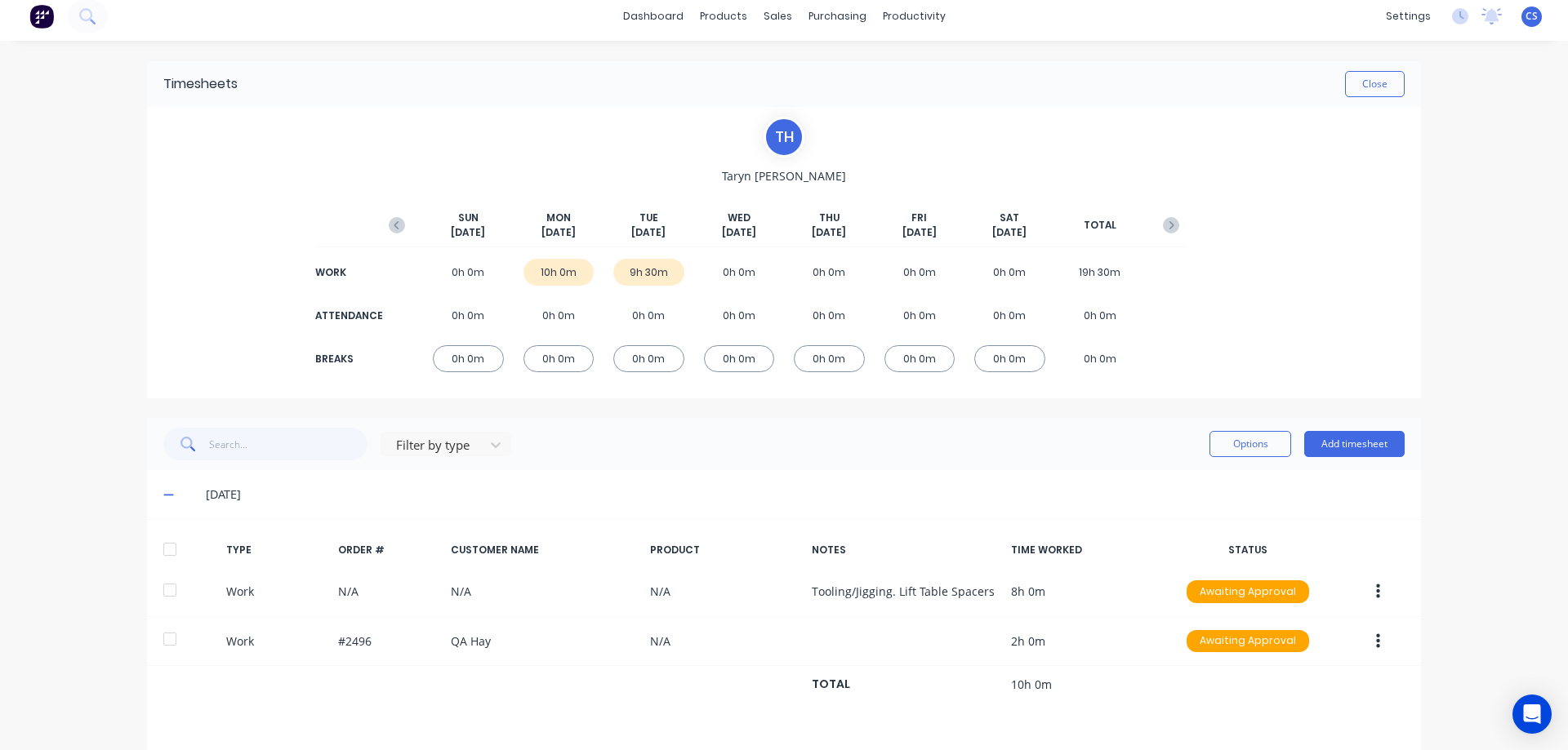
scroll to position [219, 0]
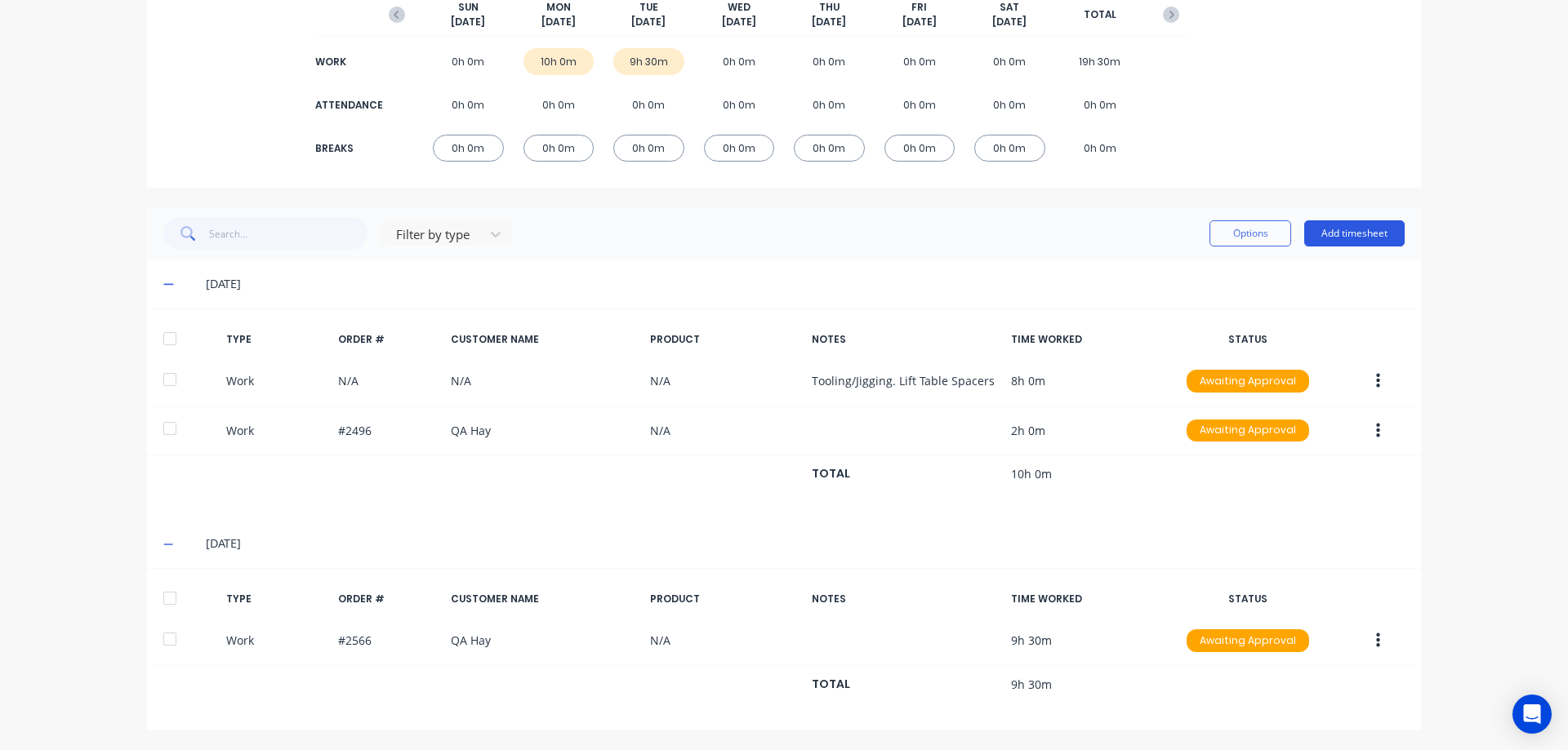
click at [1363, 225] on button "Add timesheet" at bounding box center [1353, 234] width 100 height 26
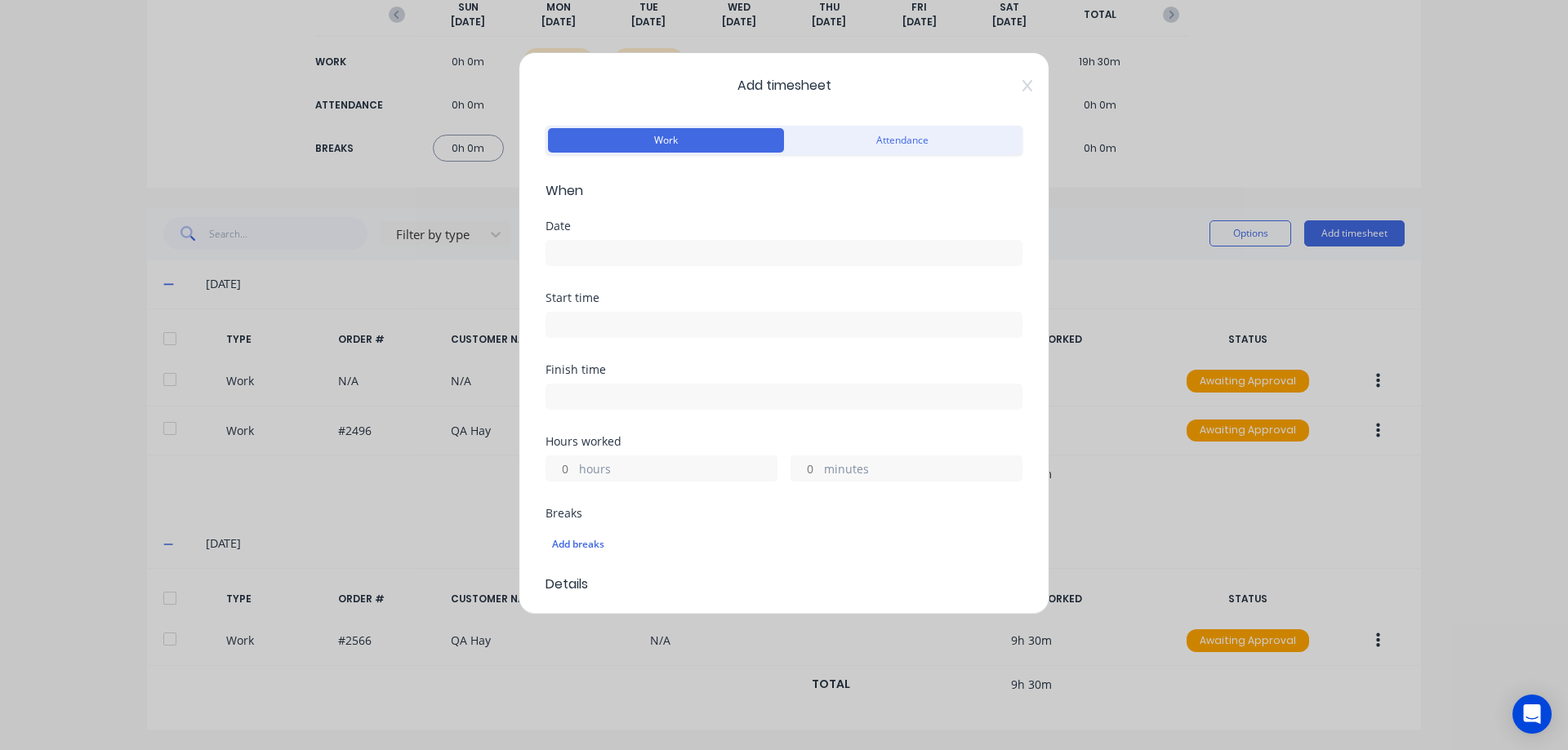
click at [614, 255] on input at bounding box center [784, 253] width 475 height 25
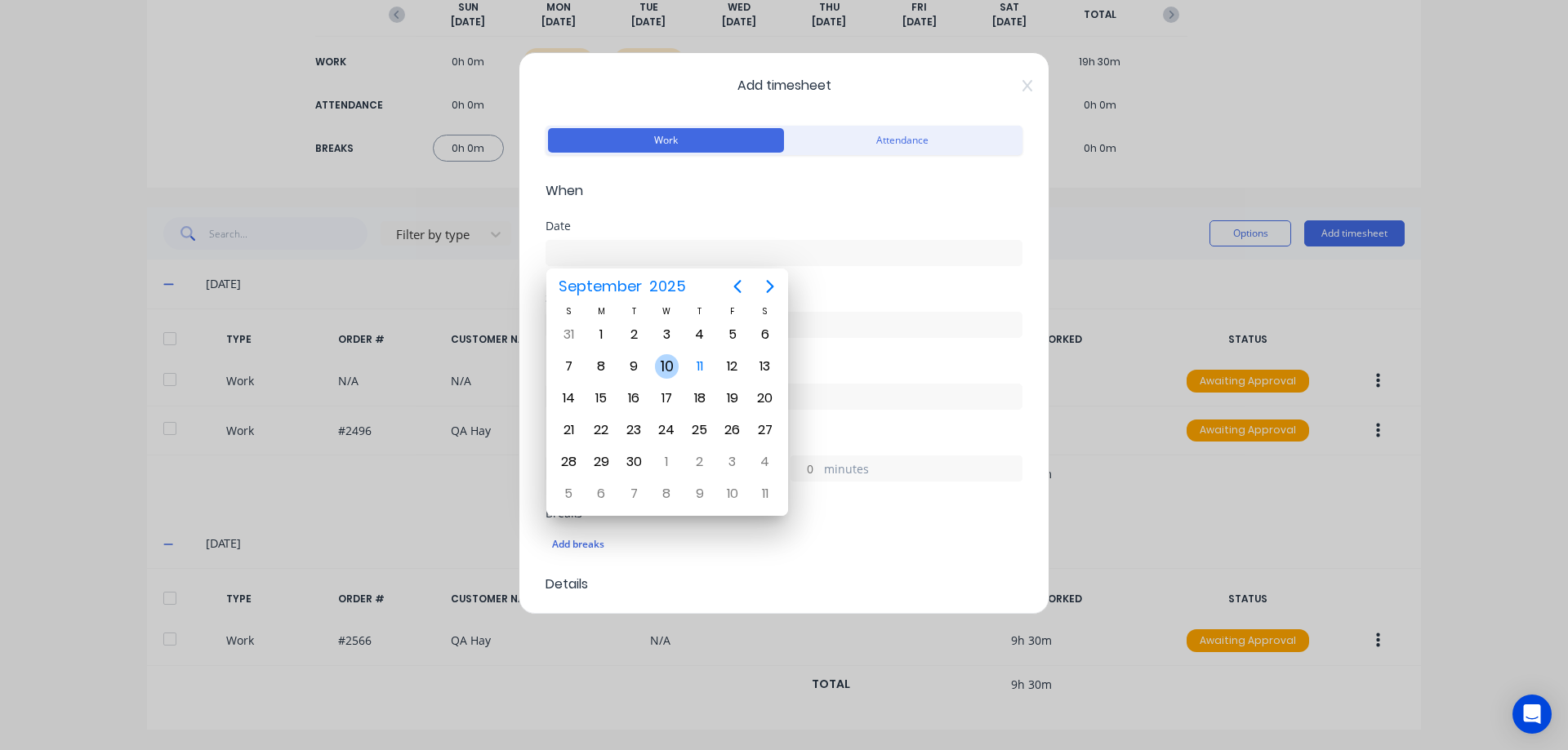
click at [658, 360] on div "10" at bounding box center [666, 366] width 25 height 25
type input "[DATE]"
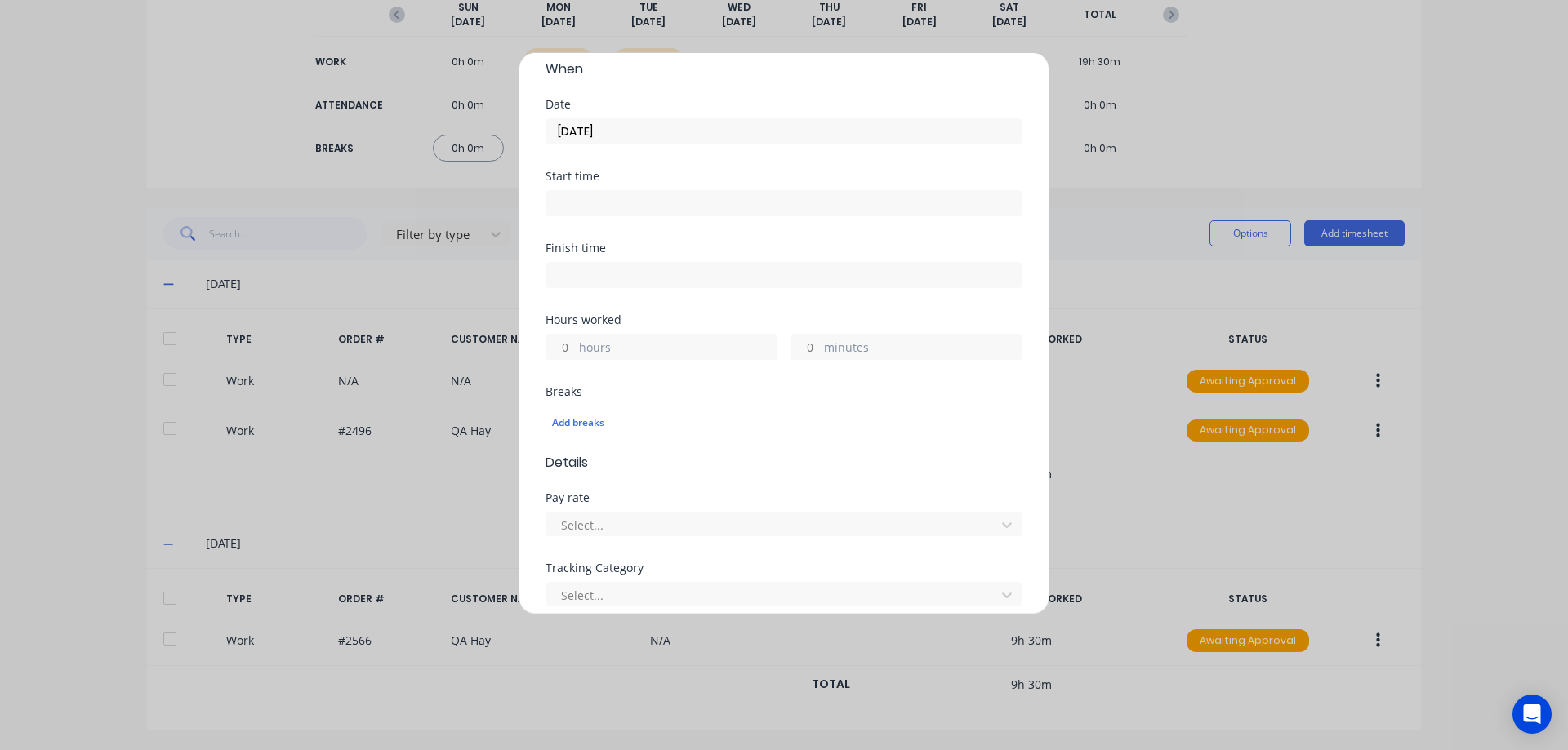
scroll to position [245, 0]
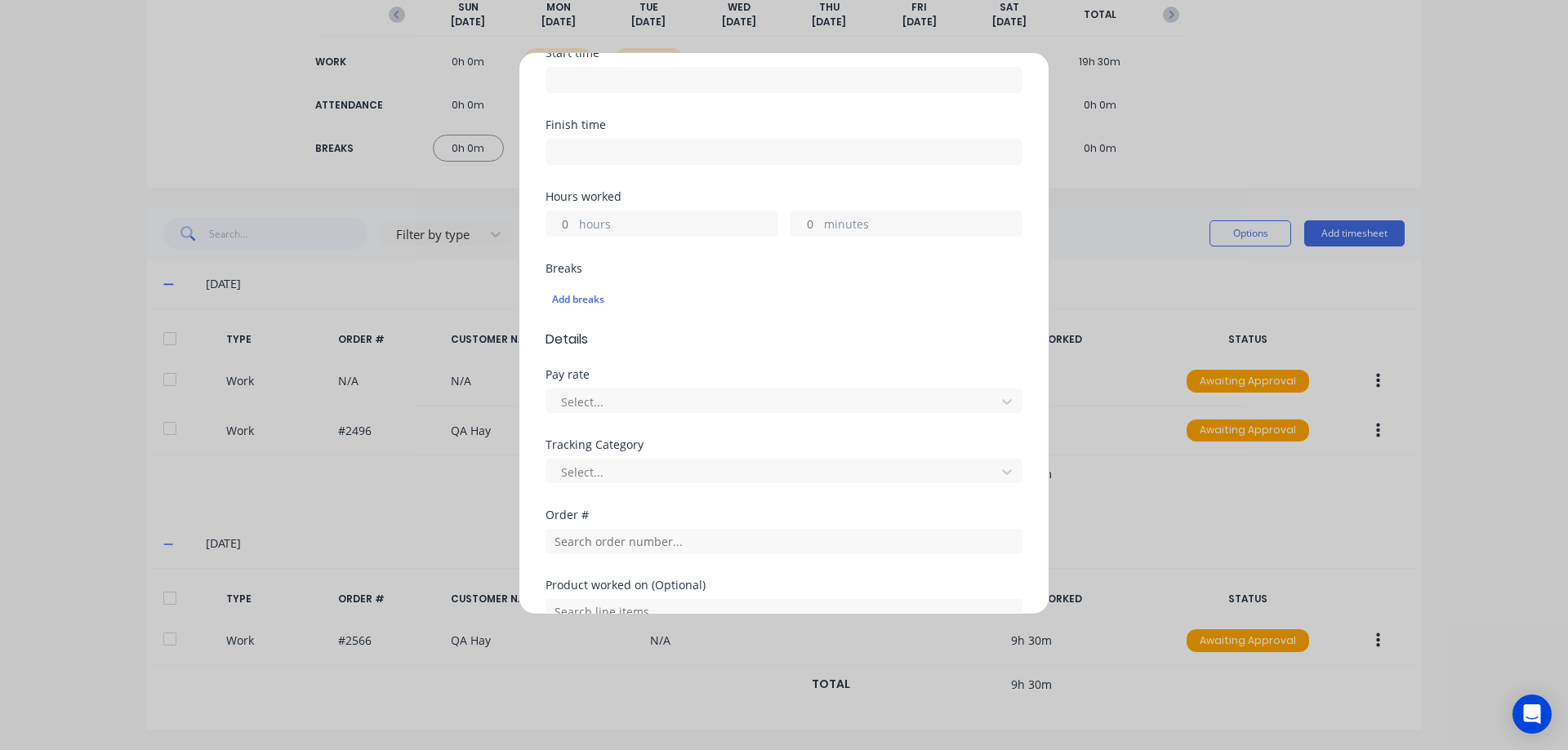
click at [564, 226] on input "hours" at bounding box center [560, 224] width 28 height 25
type input "7"
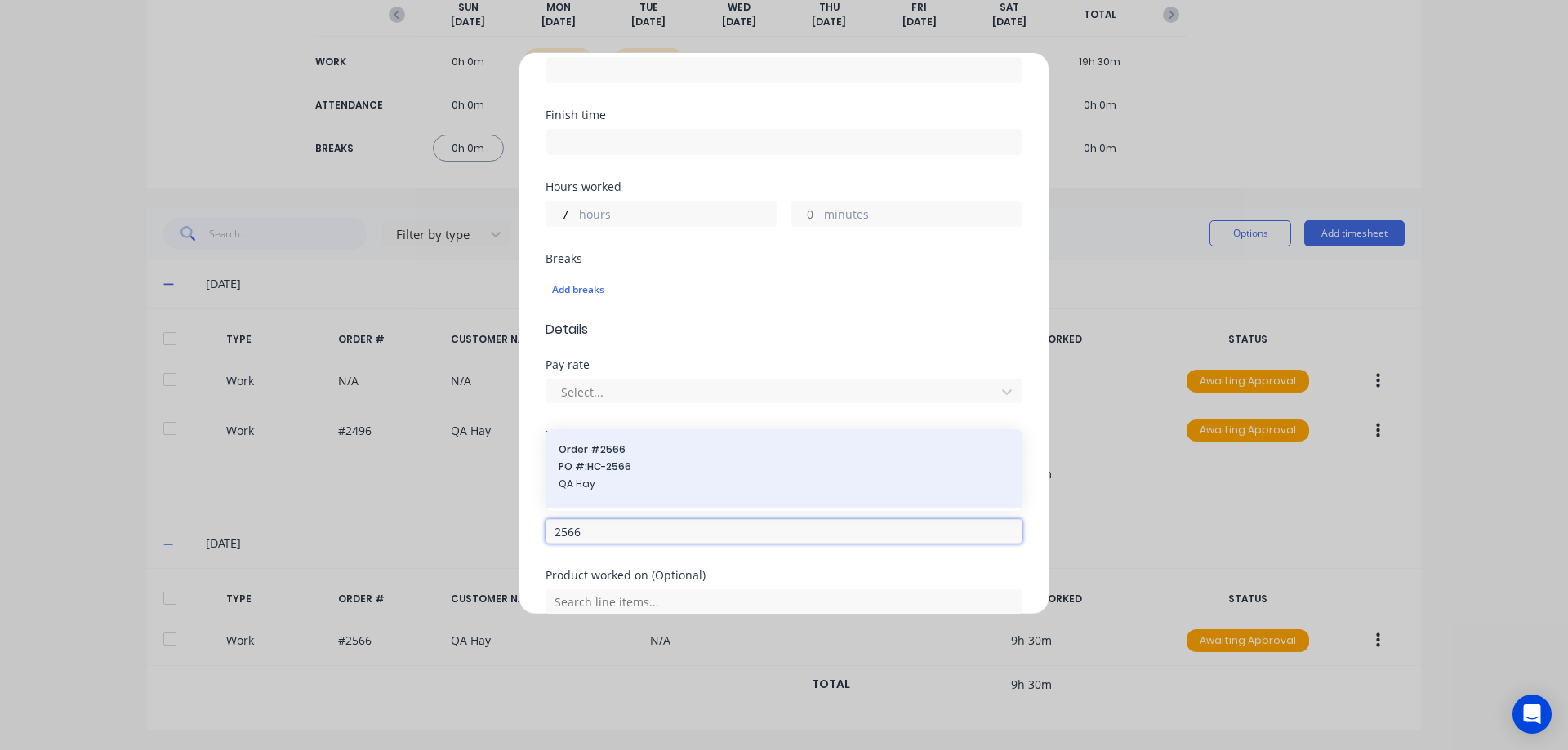
type input "2566"
click at [671, 448] on span "Order # 2566" at bounding box center [784, 450] width 451 height 15
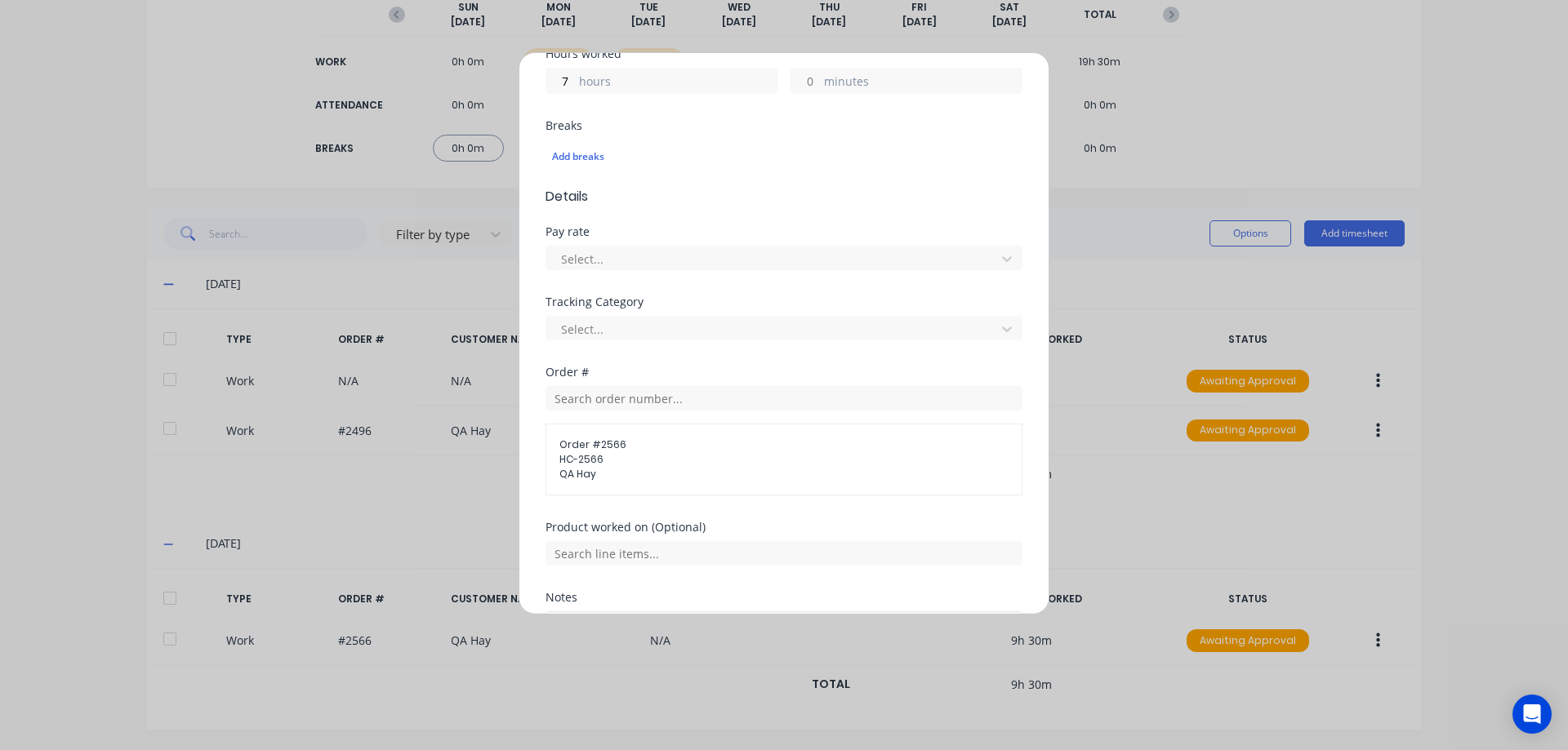
scroll to position [547, 0]
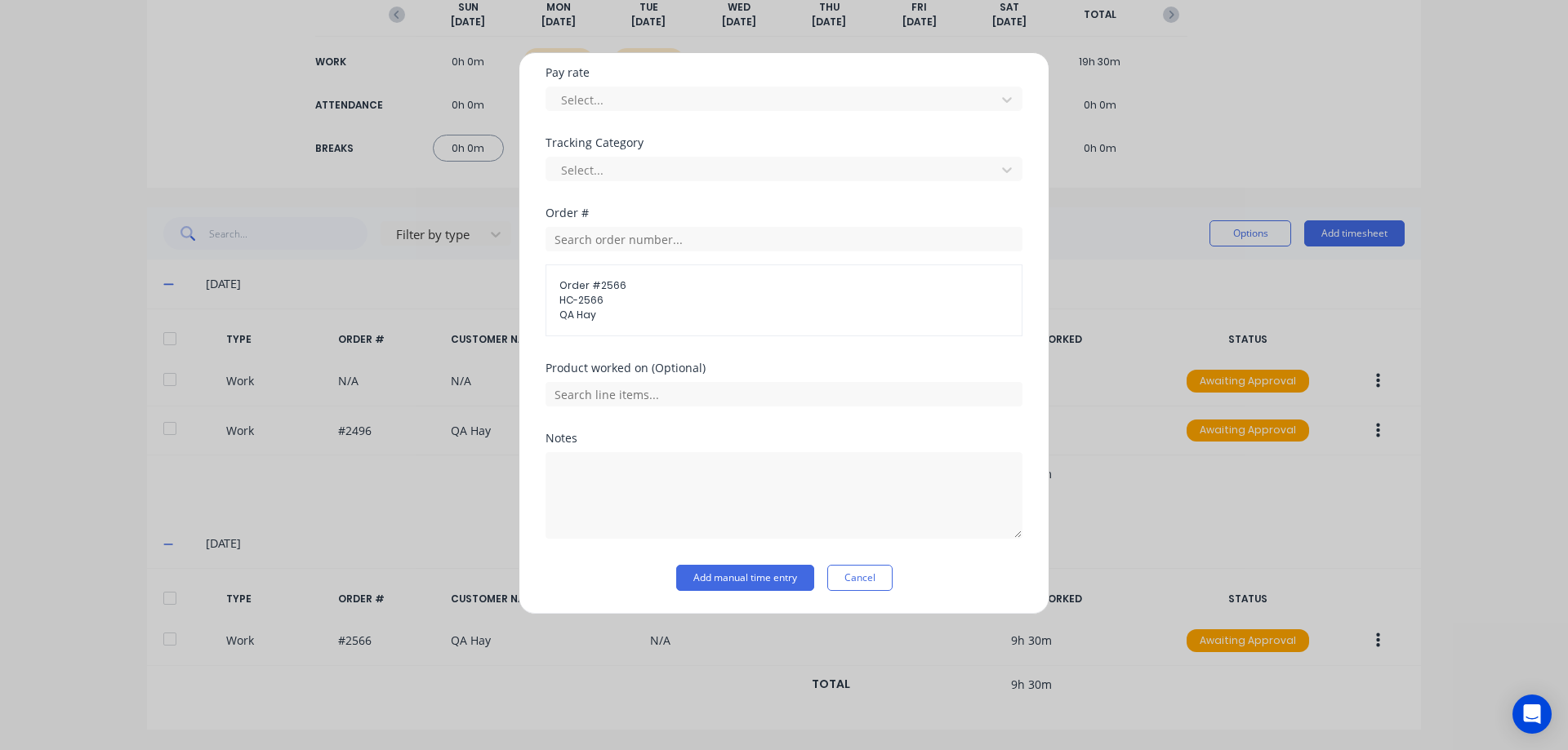
click at [713, 592] on div "Add timesheet Work Attendance When Date 10/09/2025 Start time Finish time Hours…" at bounding box center [784, 333] width 531 height 563
click at [714, 583] on button "Add manual time entry" at bounding box center [745, 578] width 138 height 26
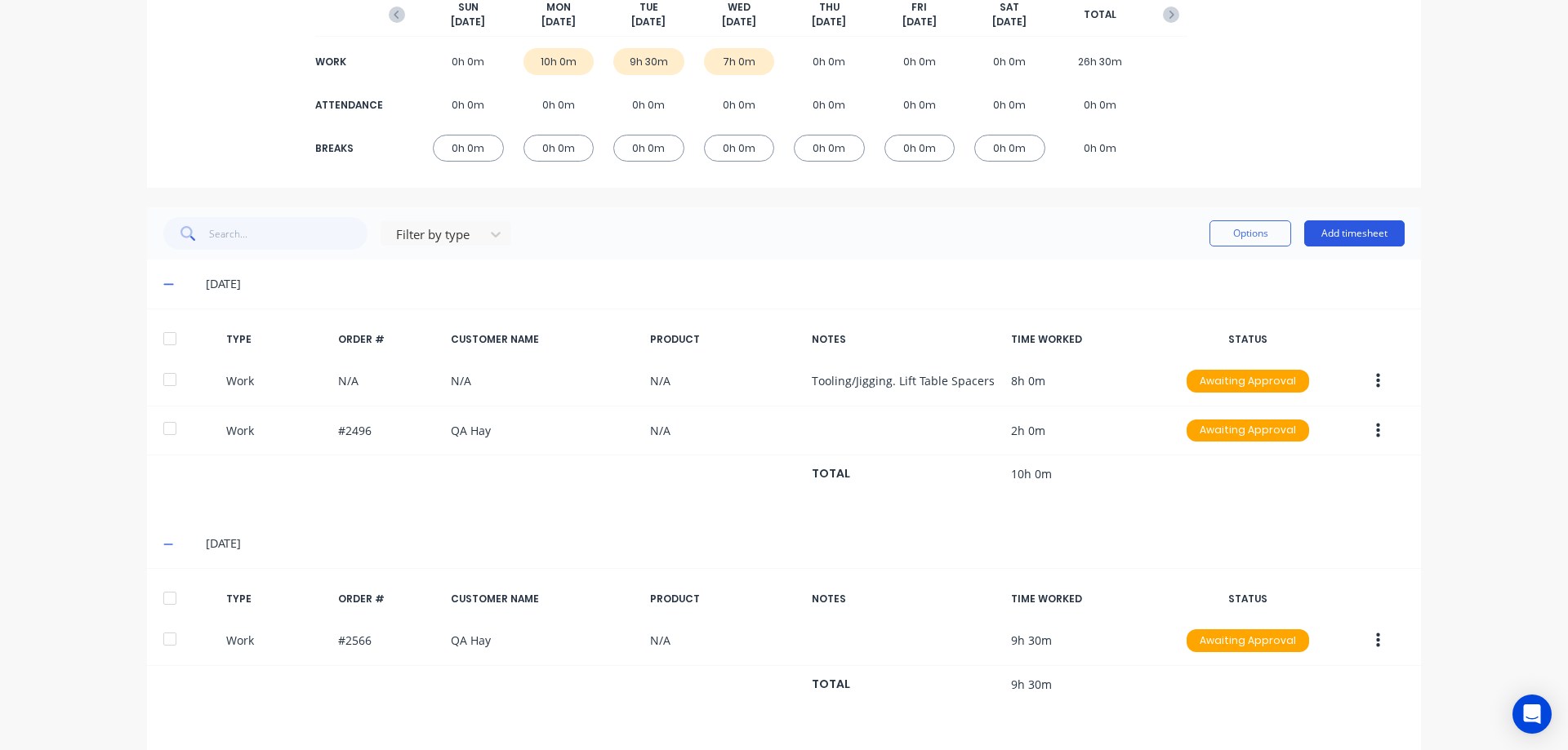
click at [1332, 229] on button "Add timesheet" at bounding box center [1353, 234] width 100 height 26
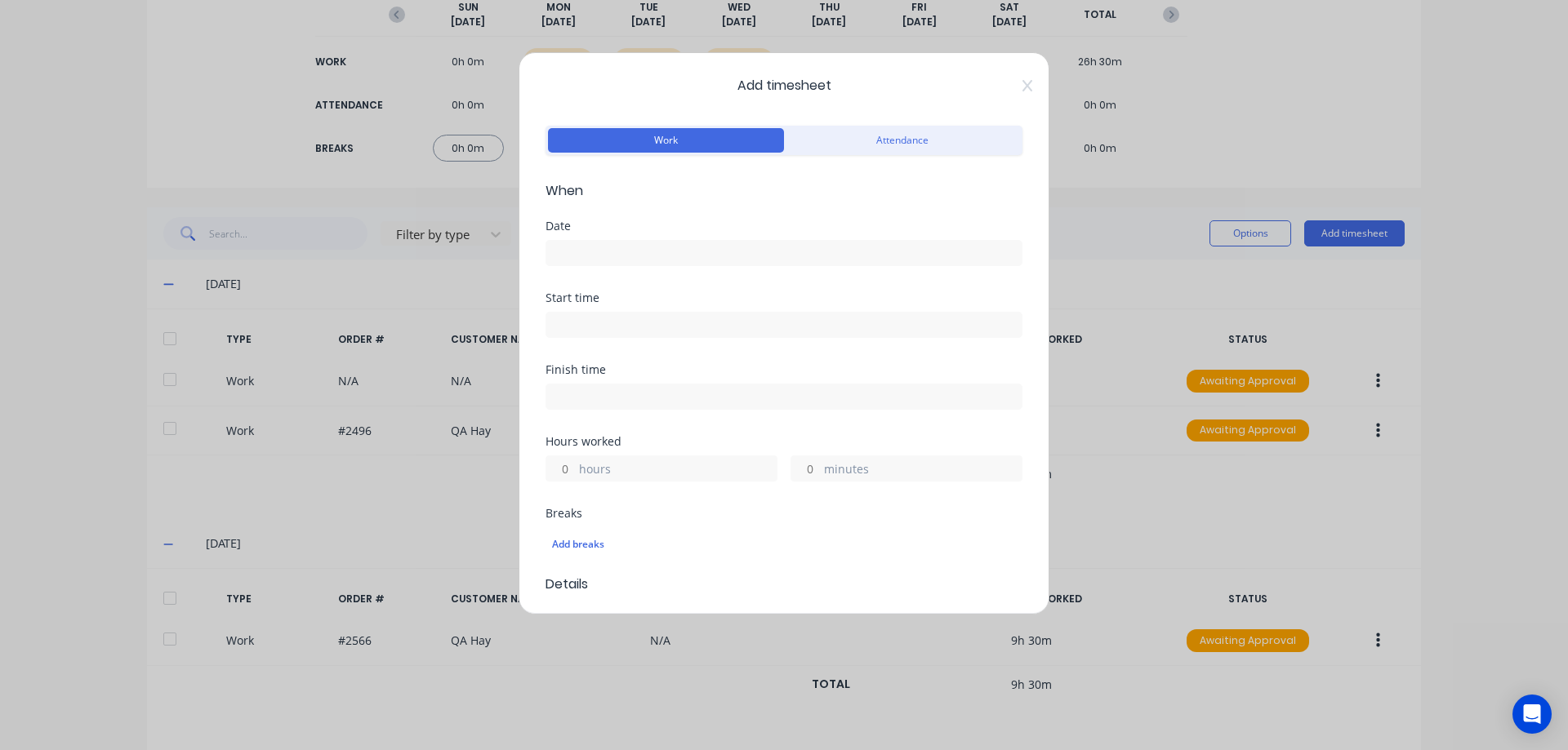
click at [619, 247] on input at bounding box center [784, 253] width 475 height 25
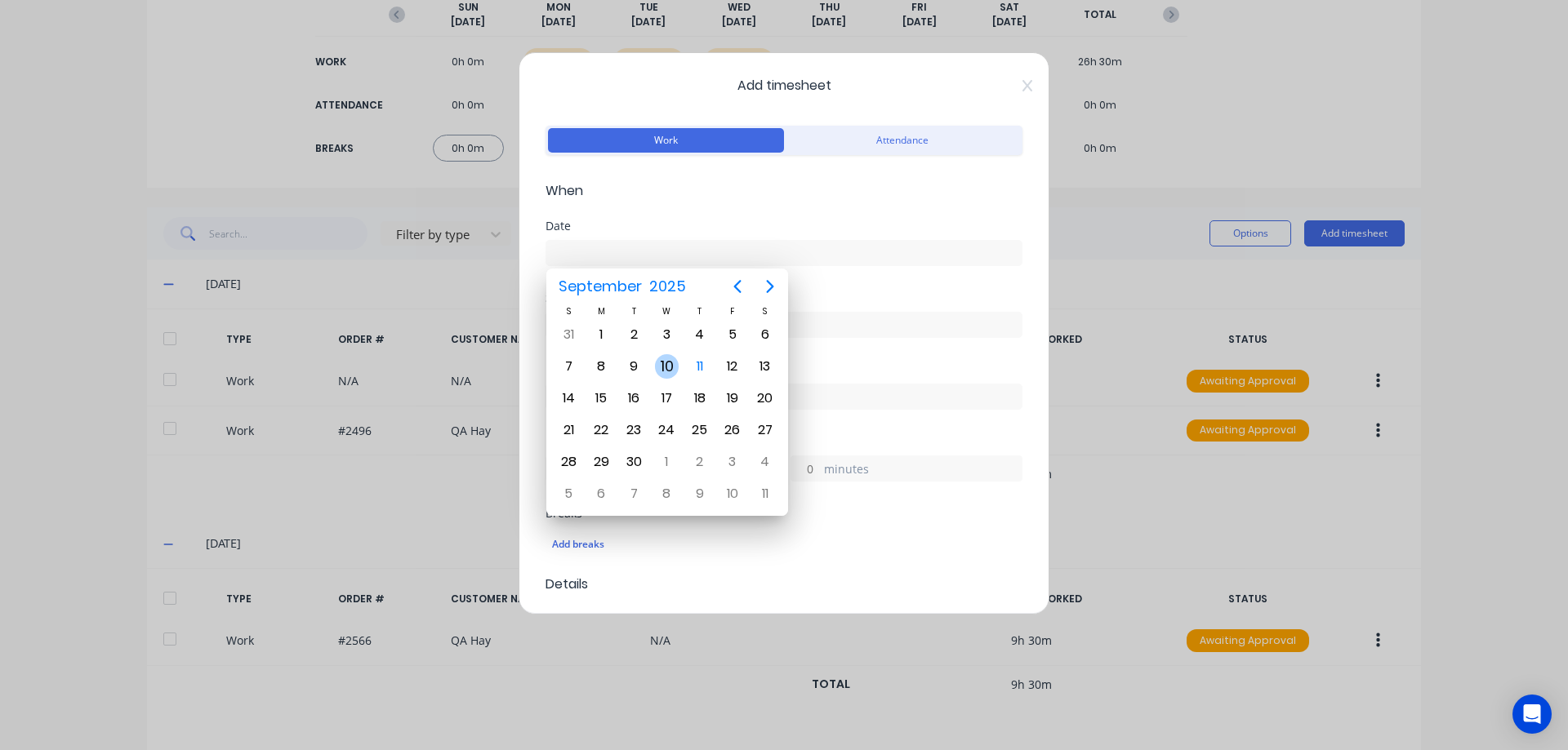
click at [663, 367] on div "10" at bounding box center [666, 366] width 25 height 25
type input "[DATE]"
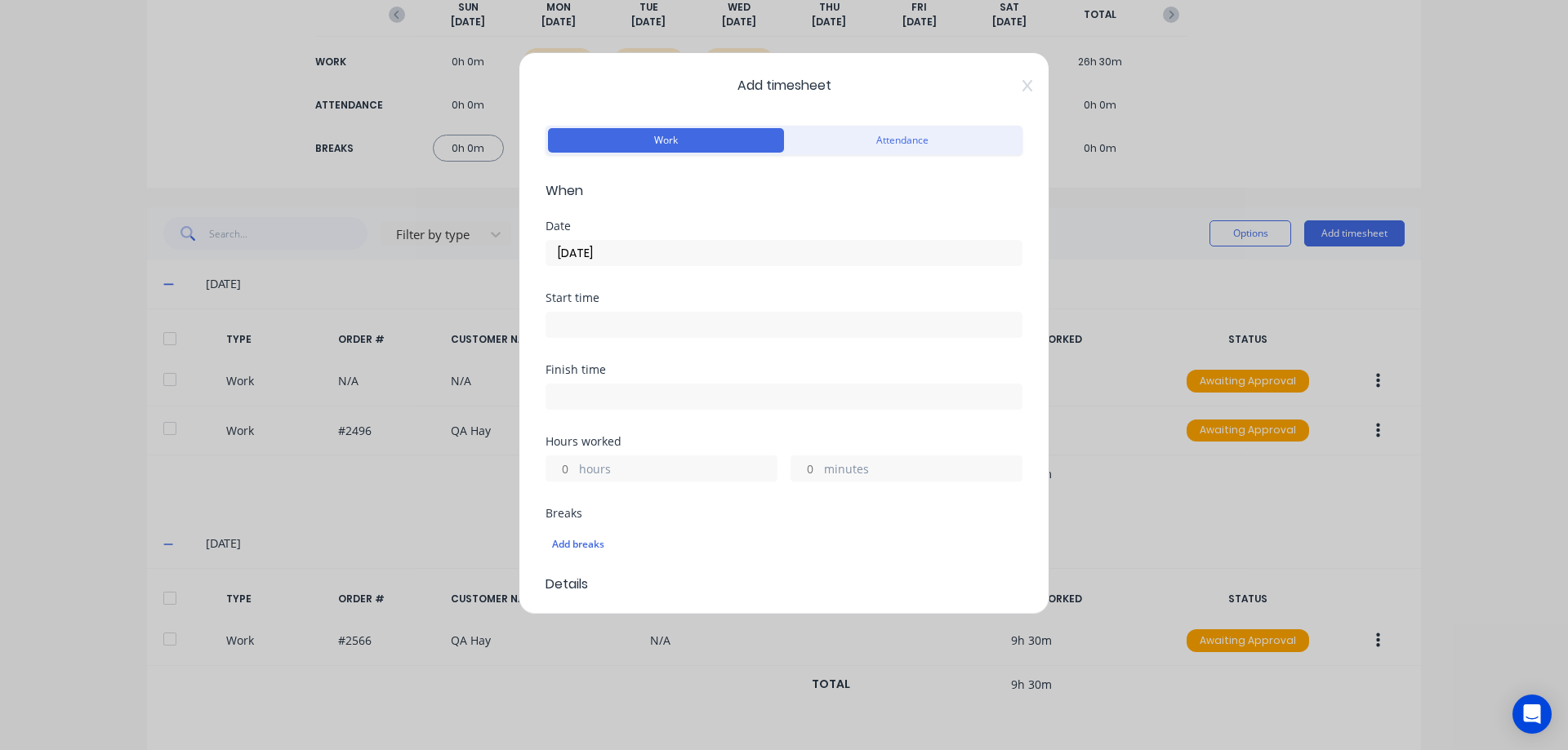
click at [567, 467] on input "hours" at bounding box center [560, 468] width 28 height 25
type input "2"
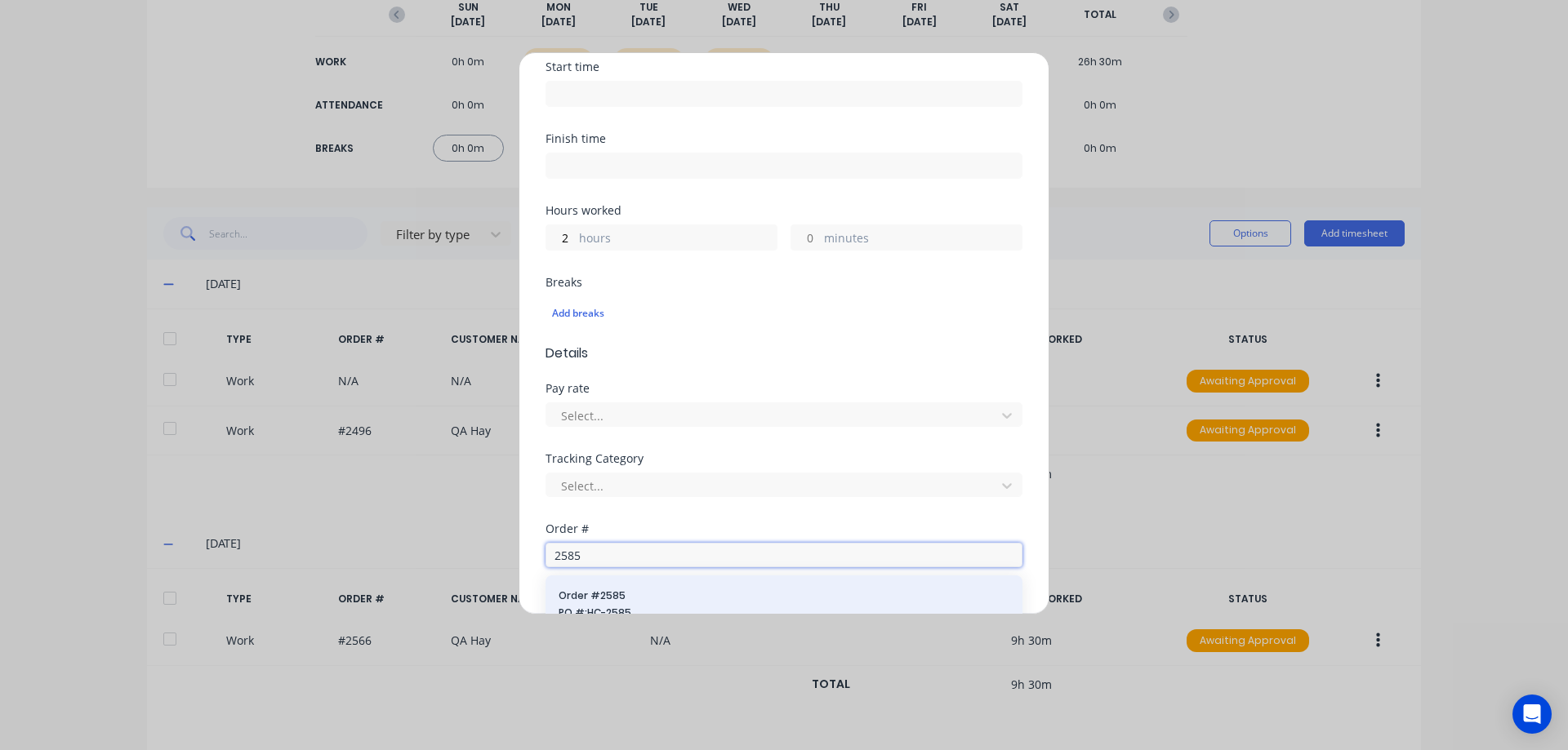
click at [638, 539] on div "2585 Order # 2585 PO #: HC-2585 QA Hay" at bounding box center [784, 553] width 477 height 28
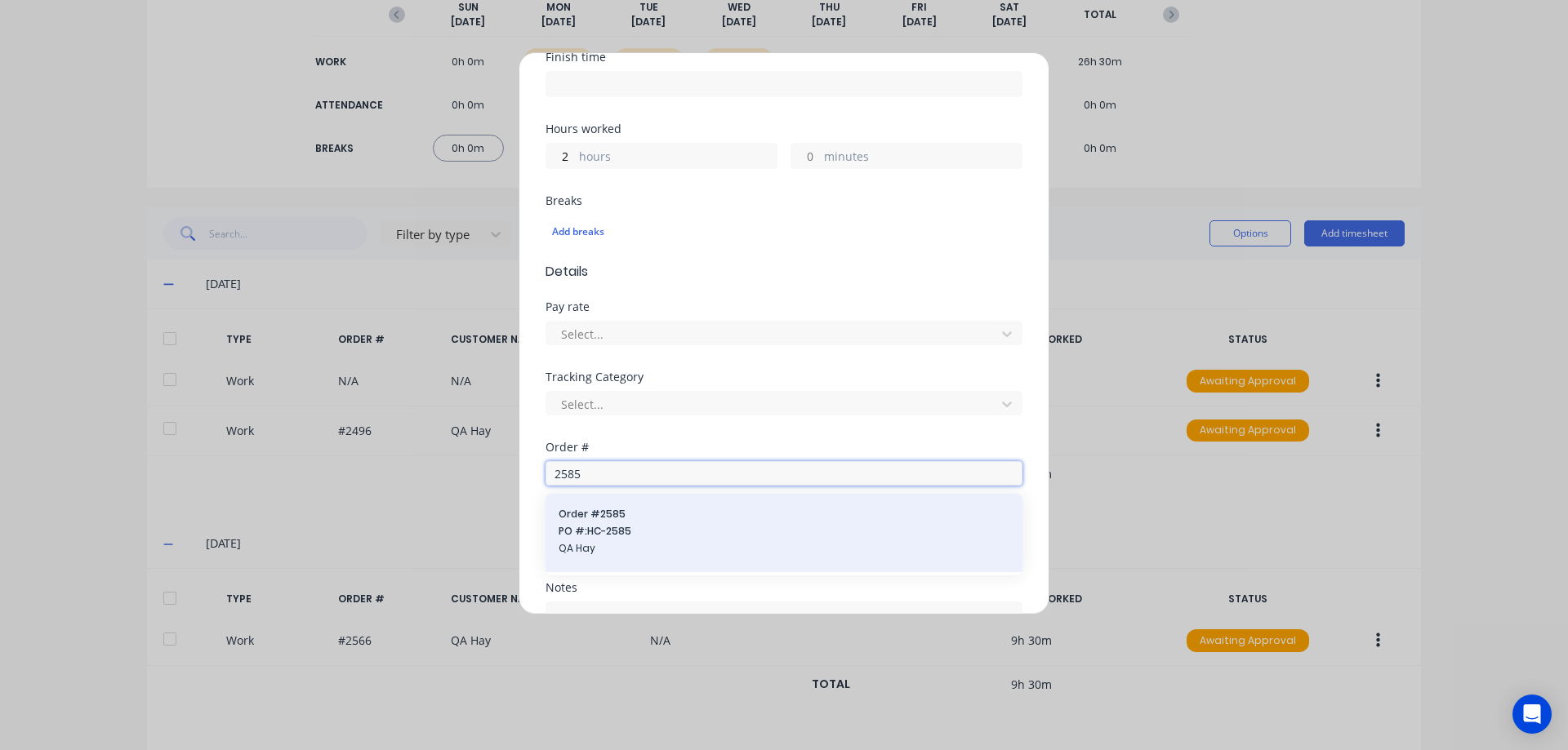
type input "2585"
click at [654, 528] on span "PO #: HC-2585" at bounding box center [784, 532] width 451 height 15
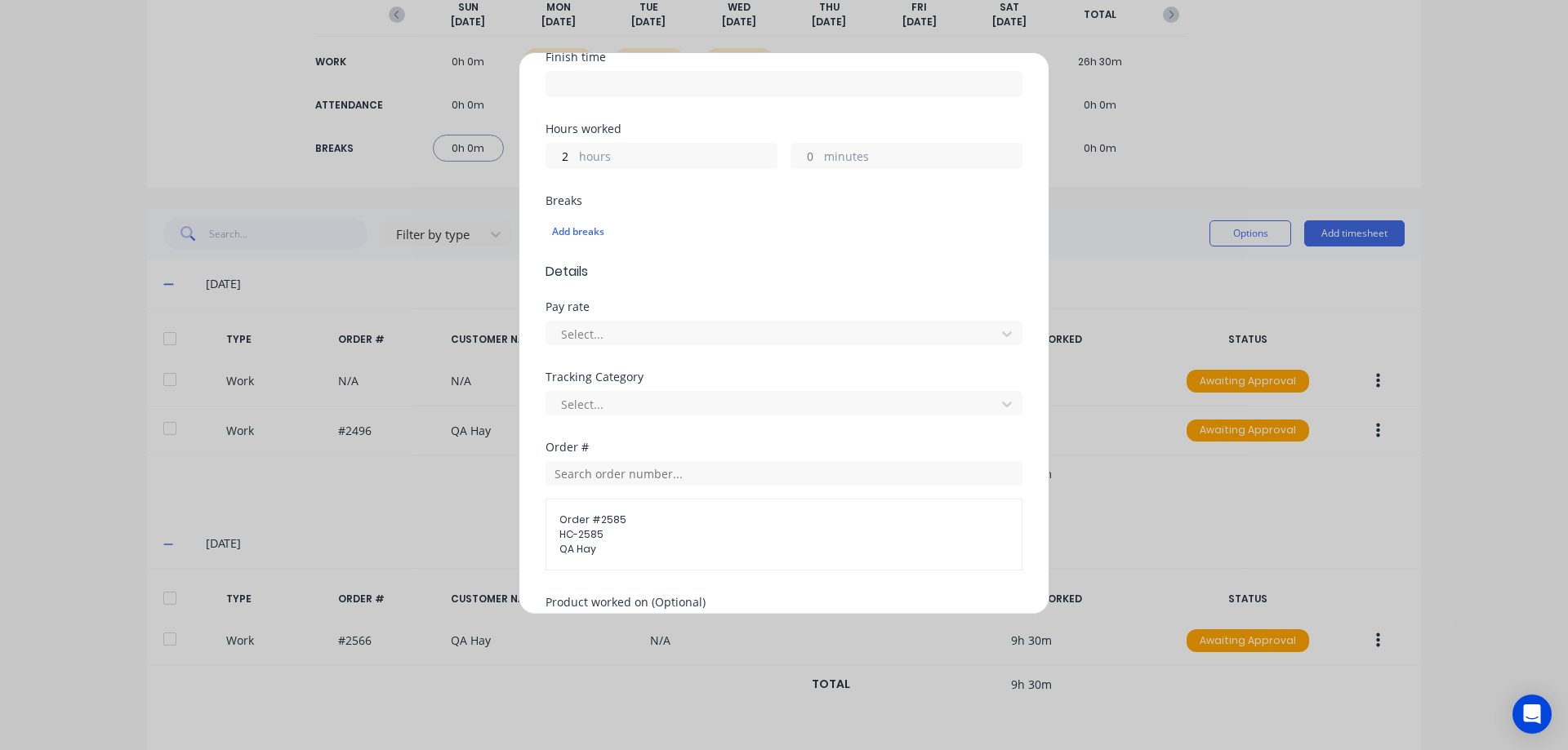
scroll to position [547, 0]
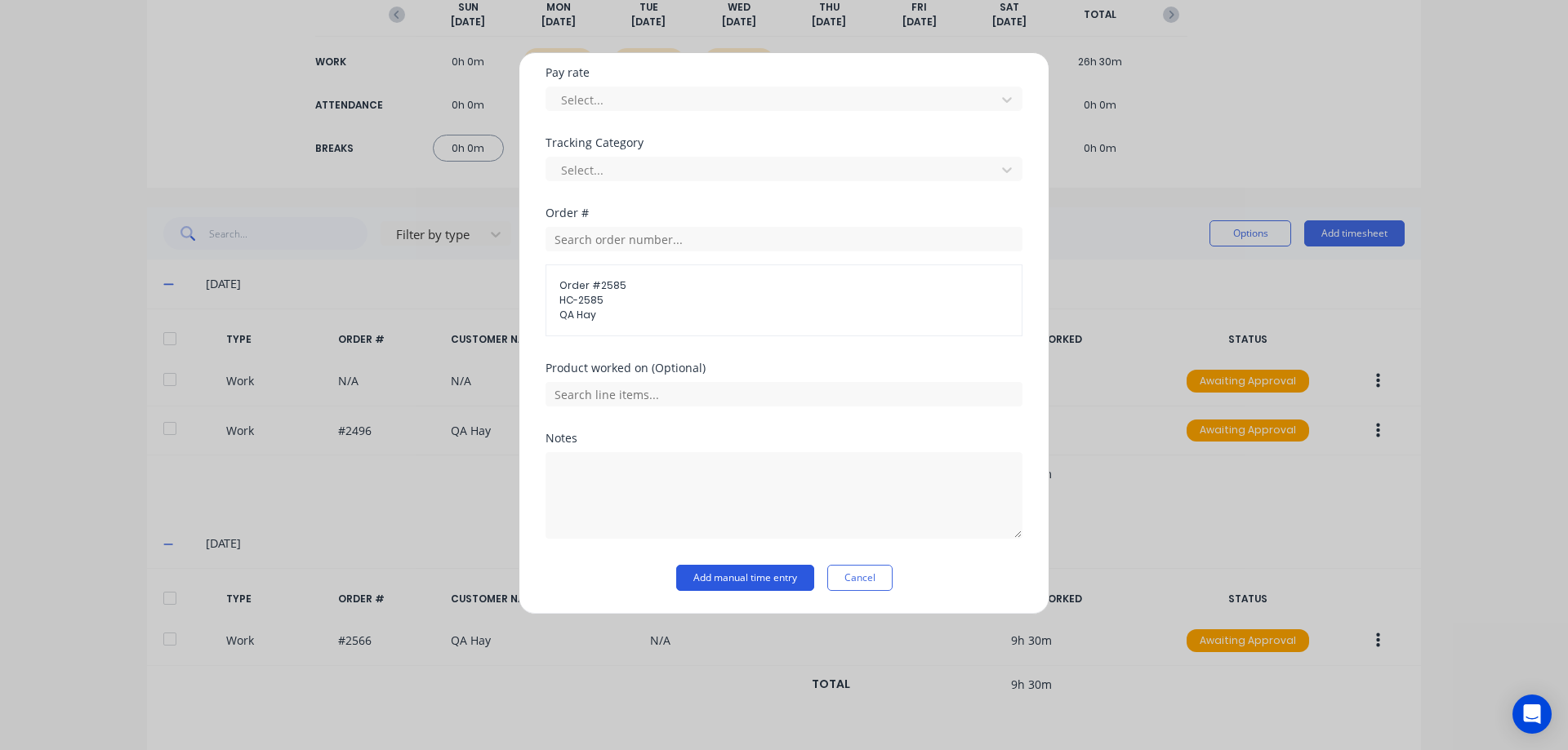
click at [783, 578] on button "Add manual time entry" at bounding box center [745, 578] width 138 height 26
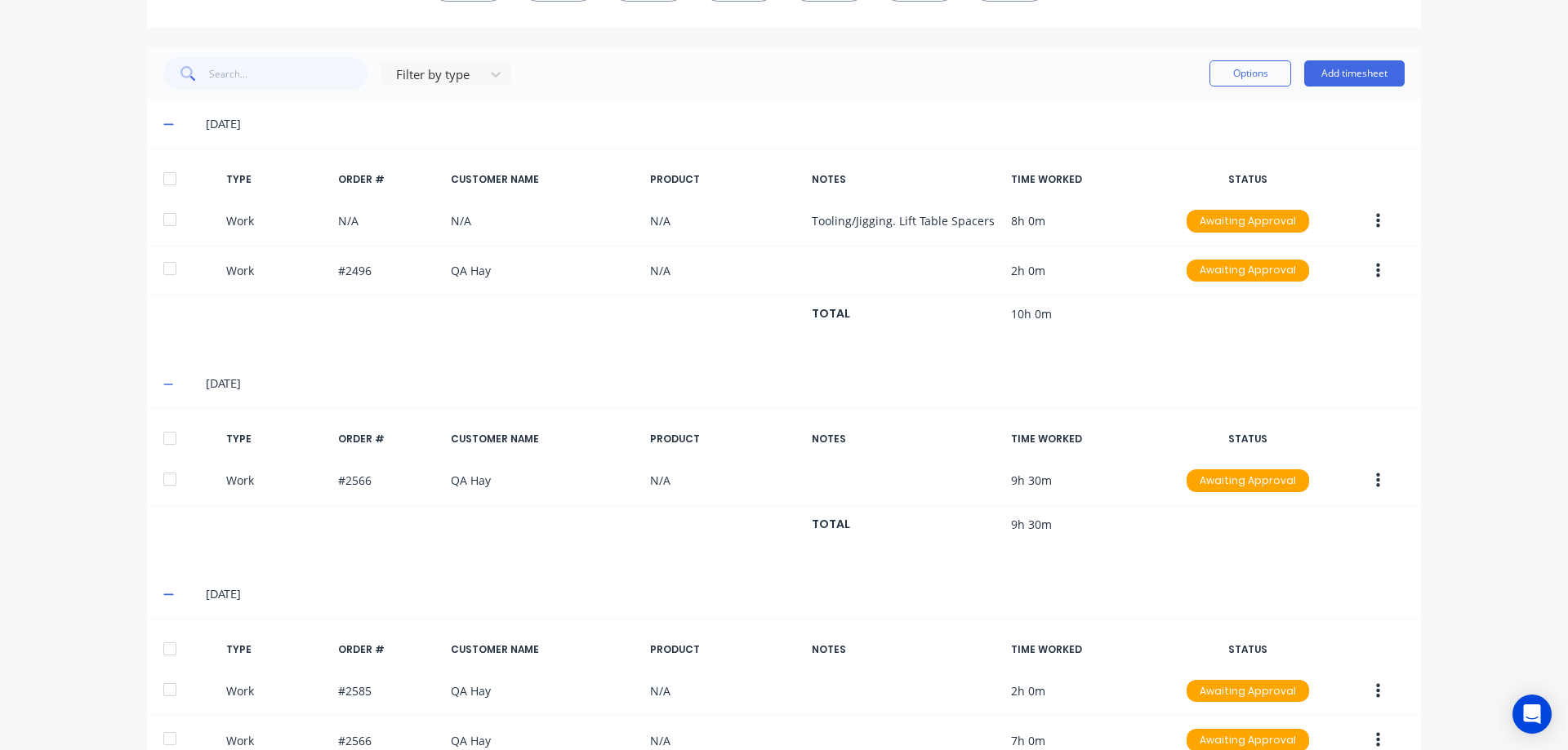
scroll to position [0, 0]
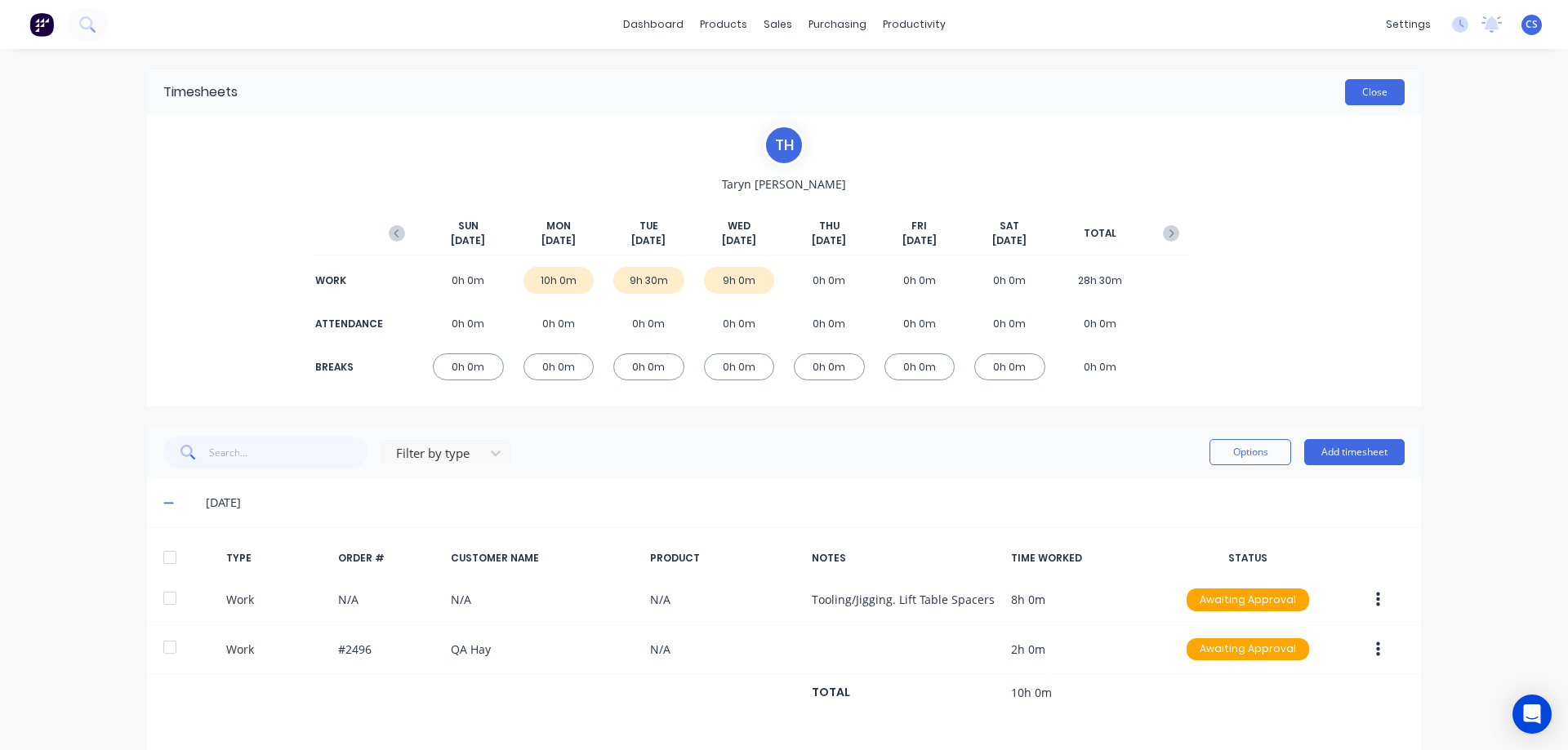
click at [1360, 100] on button "Close" at bounding box center [1374, 92] width 60 height 26
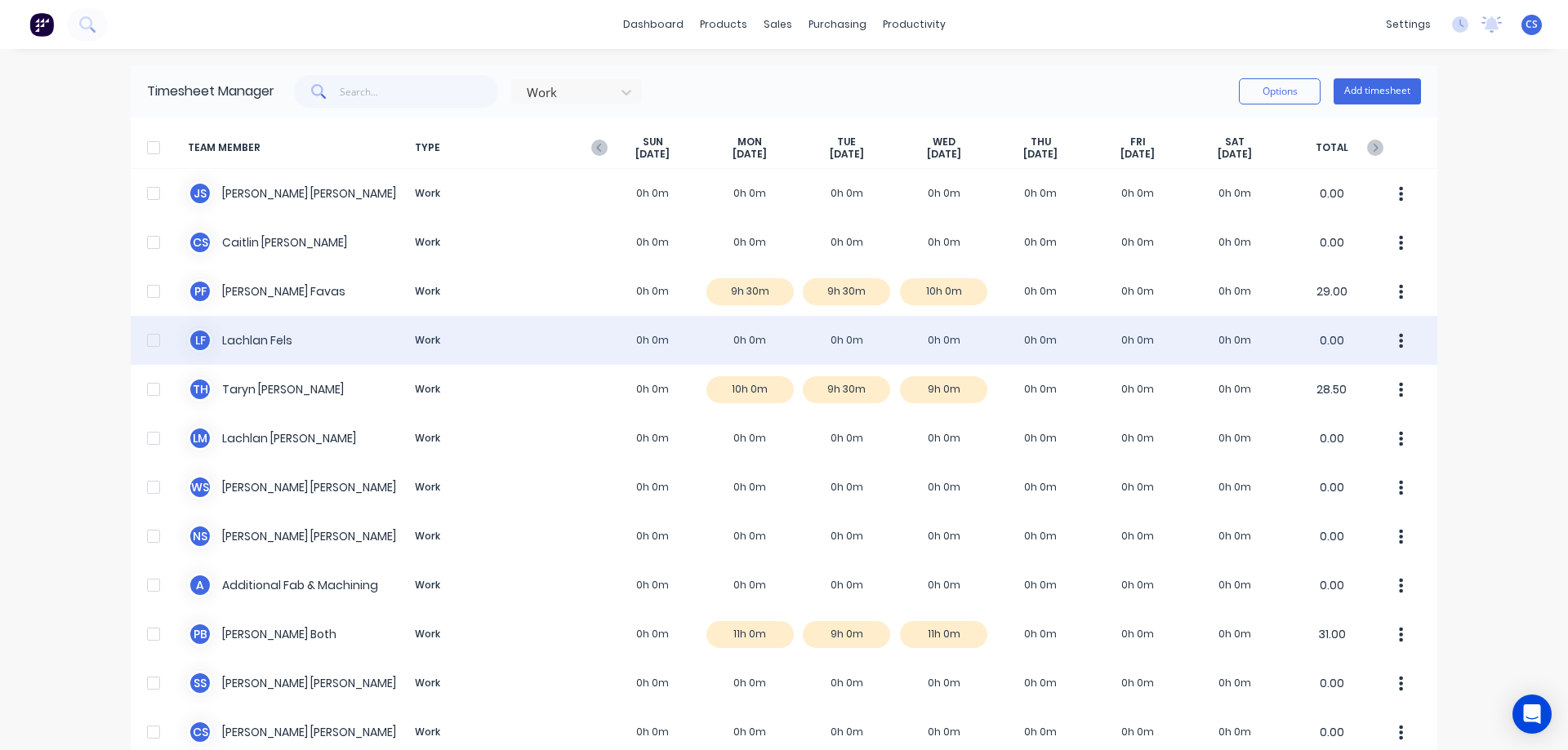
click at [720, 355] on div "L F Lachlan Fels Work 0h 0m 0h 0m 0h 0m 0h 0m 0h 0m 0h 0m 0h 0m 0.00" at bounding box center [784, 341] width 1306 height 49
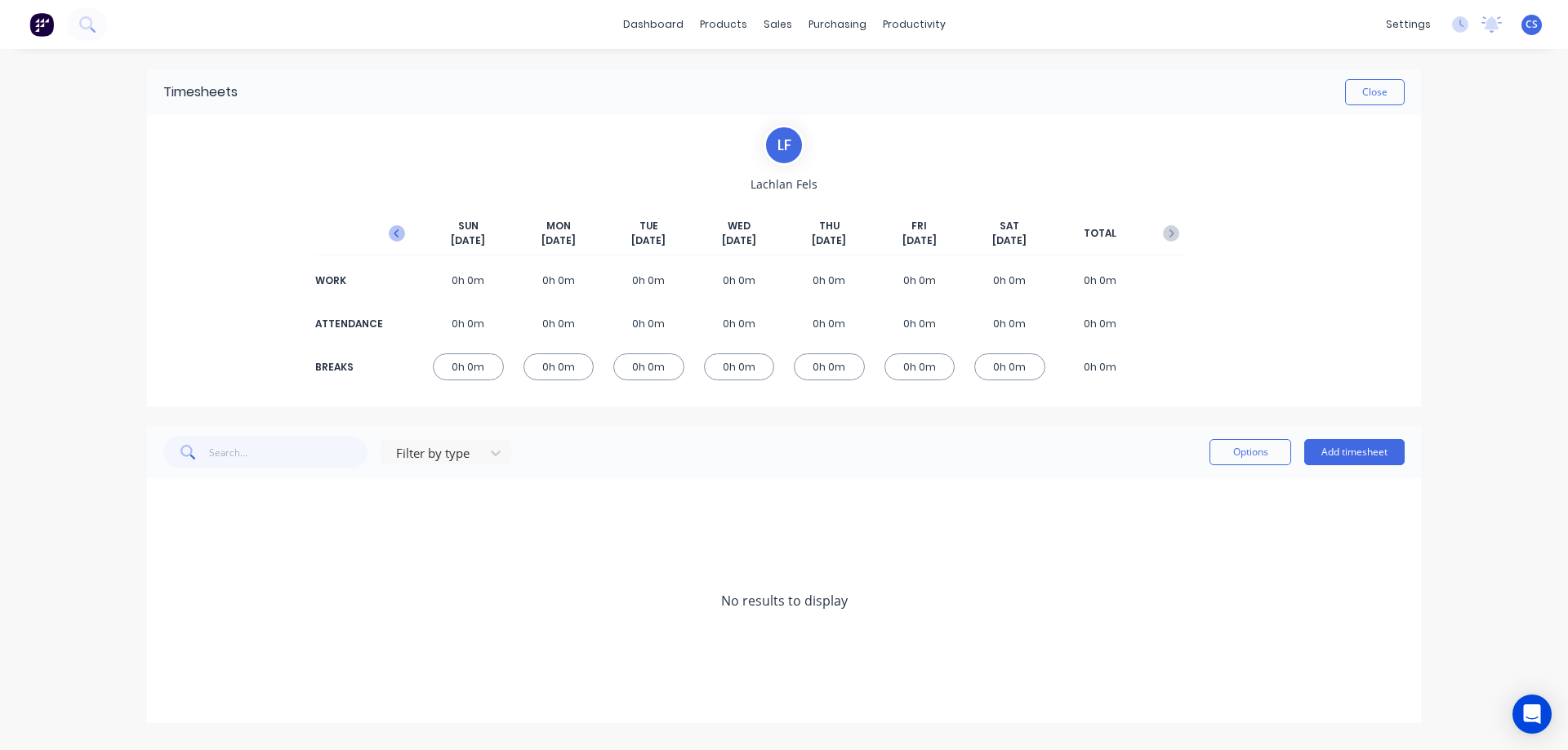
click at [401, 231] on icon "button" at bounding box center [397, 234] width 16 height 16
click at [1332, 459] on button "Add timesheet" at bounding box center [1353, 452] width 100 height 26
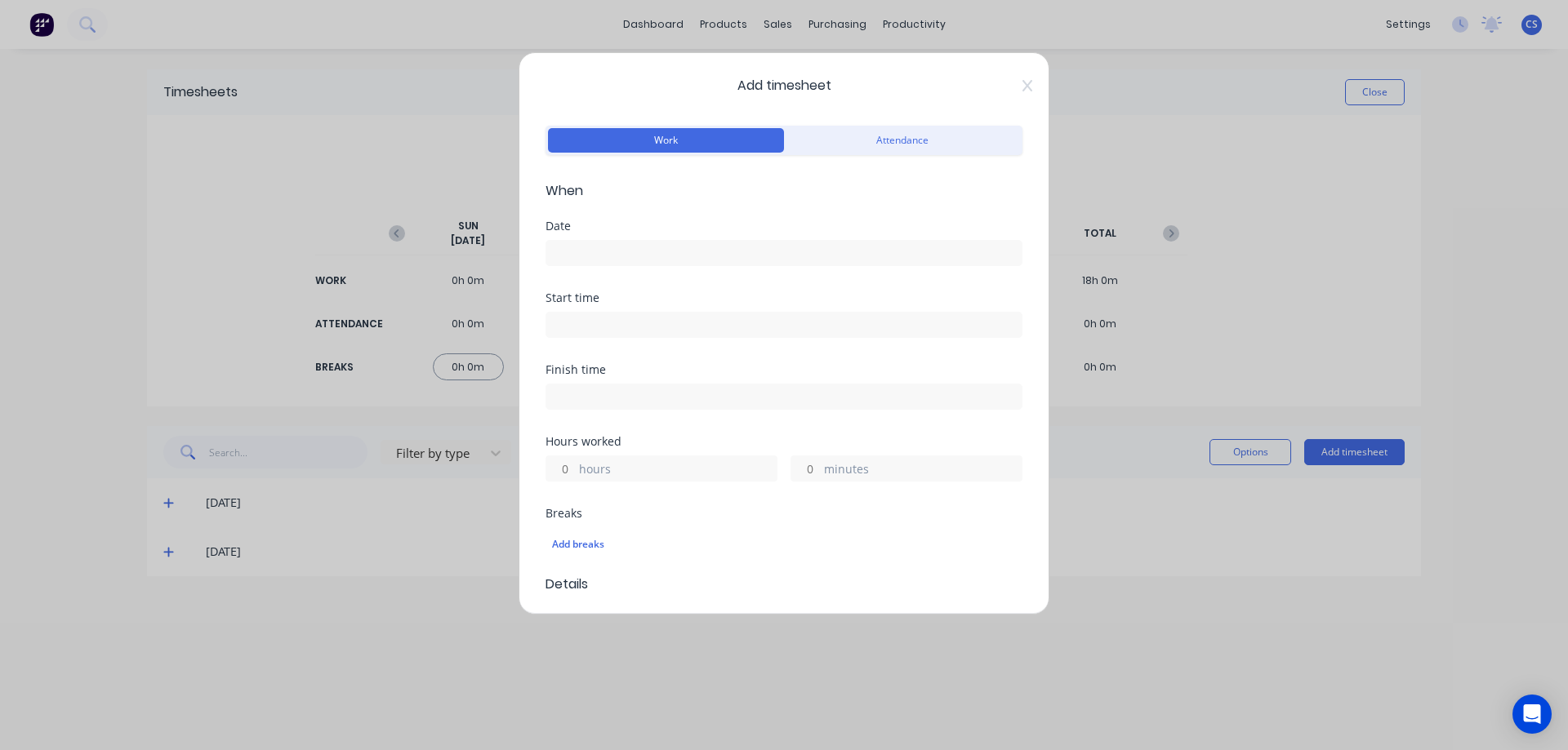
click at [576, 247] on input at bounding box center [784, 253] width 475 height 25
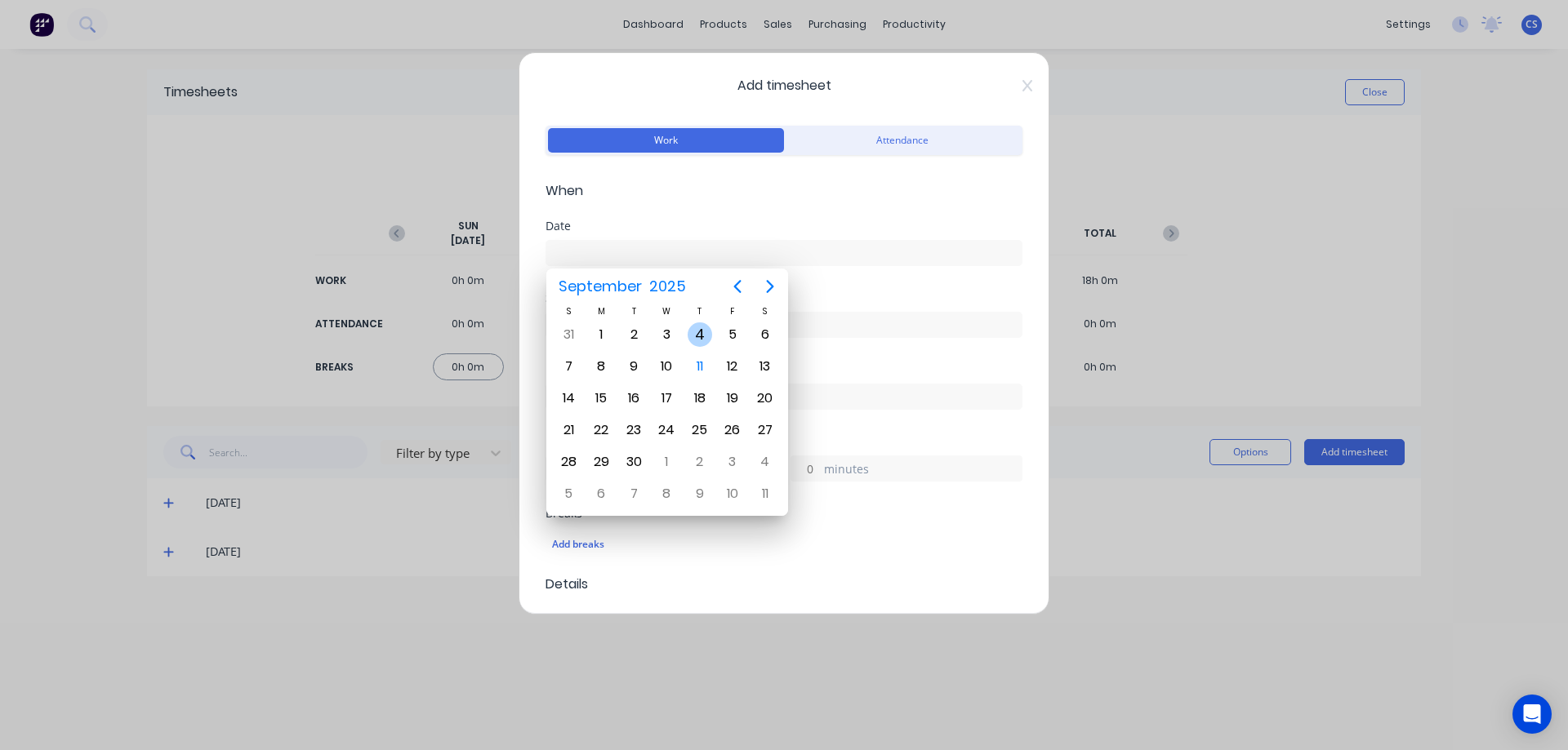
click at [697, 331] on div "4" at bounding box center [699, 335] width 25 height 25
type input "04/09/2025"
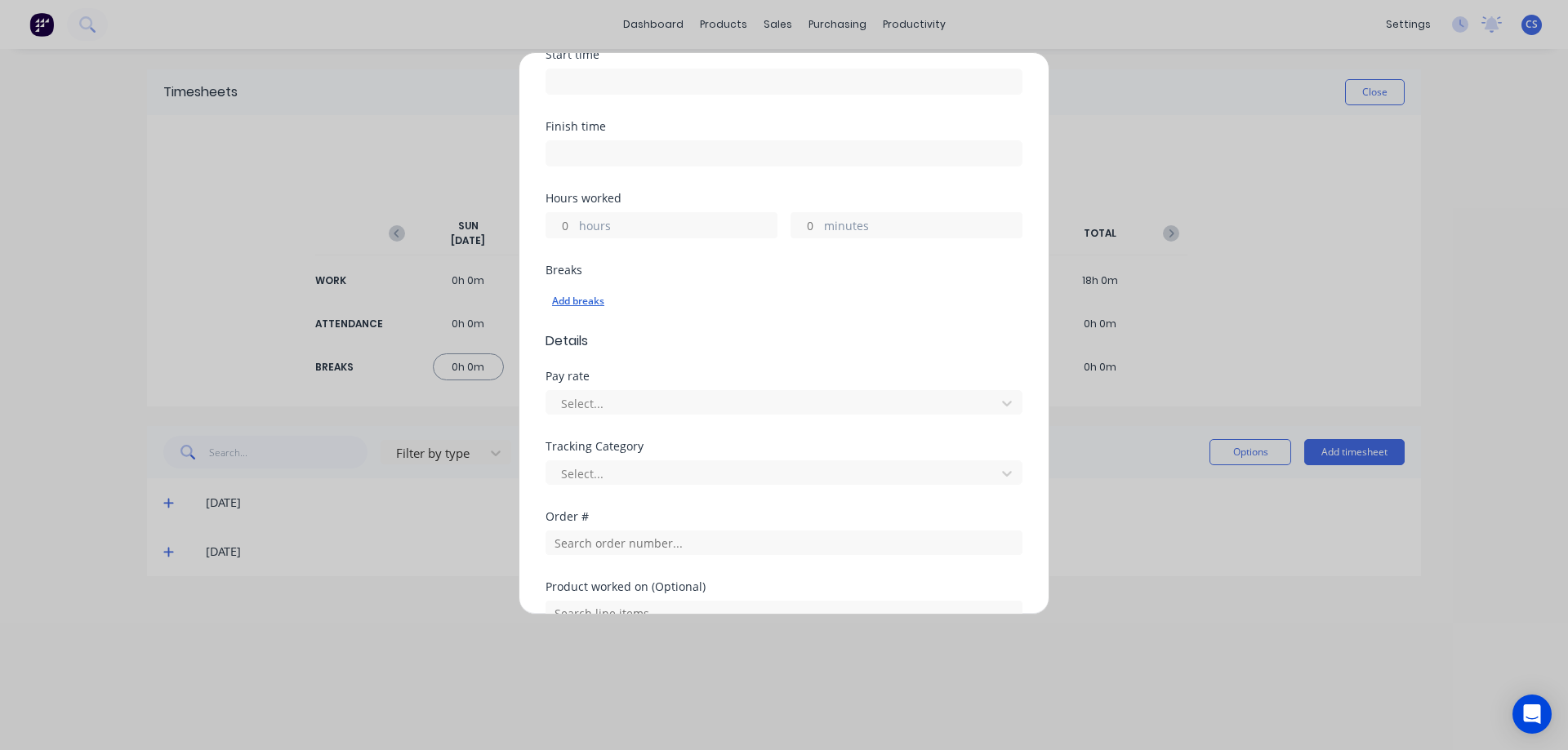
scroll to position [245, 0]
click at [568, 233] on input "hours" at bounding box center [560, 224] width 28 height 25
type input "10"
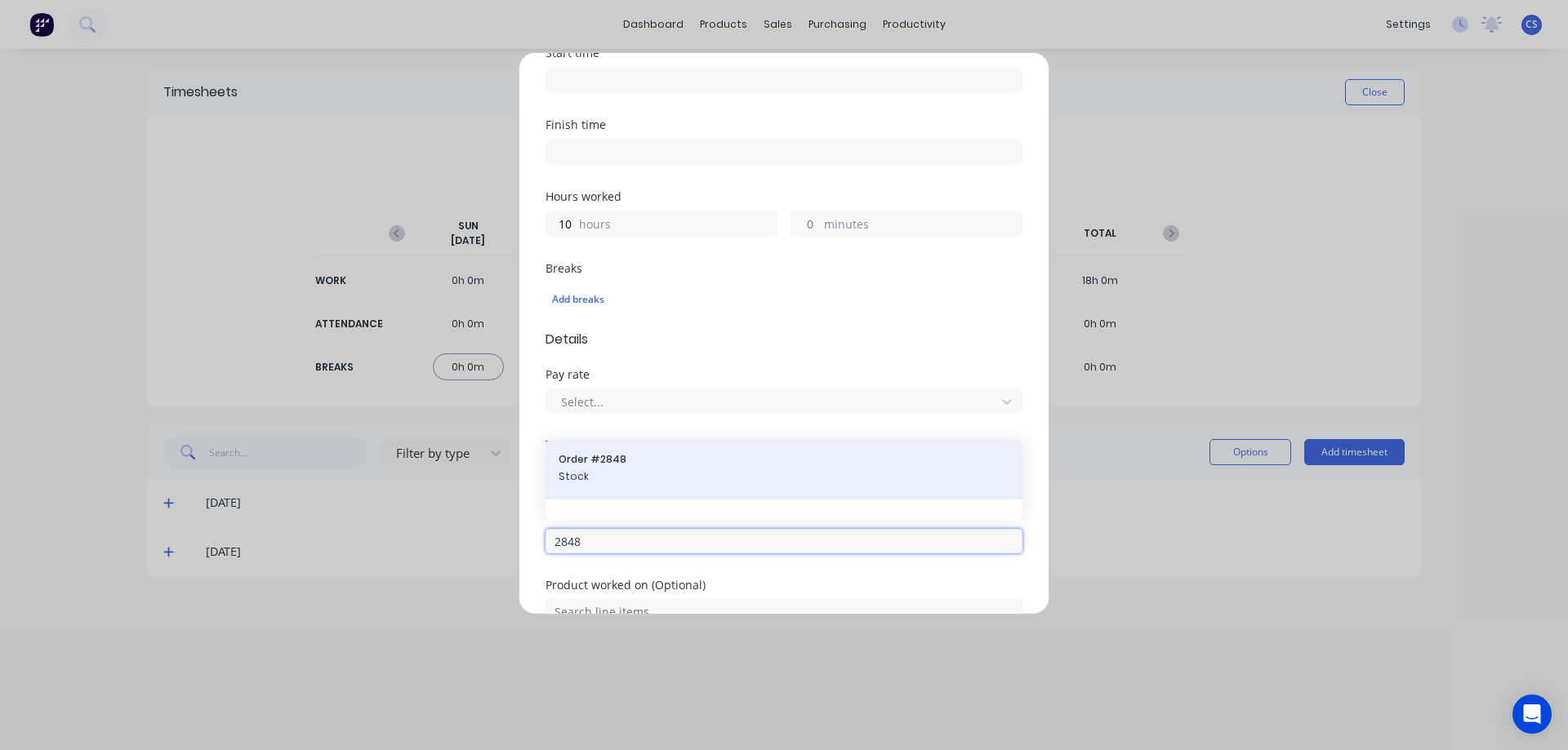
type input "2848"
click at [654, 483] on span "Stock" at bounding box center [784, 476] width 451 height 15
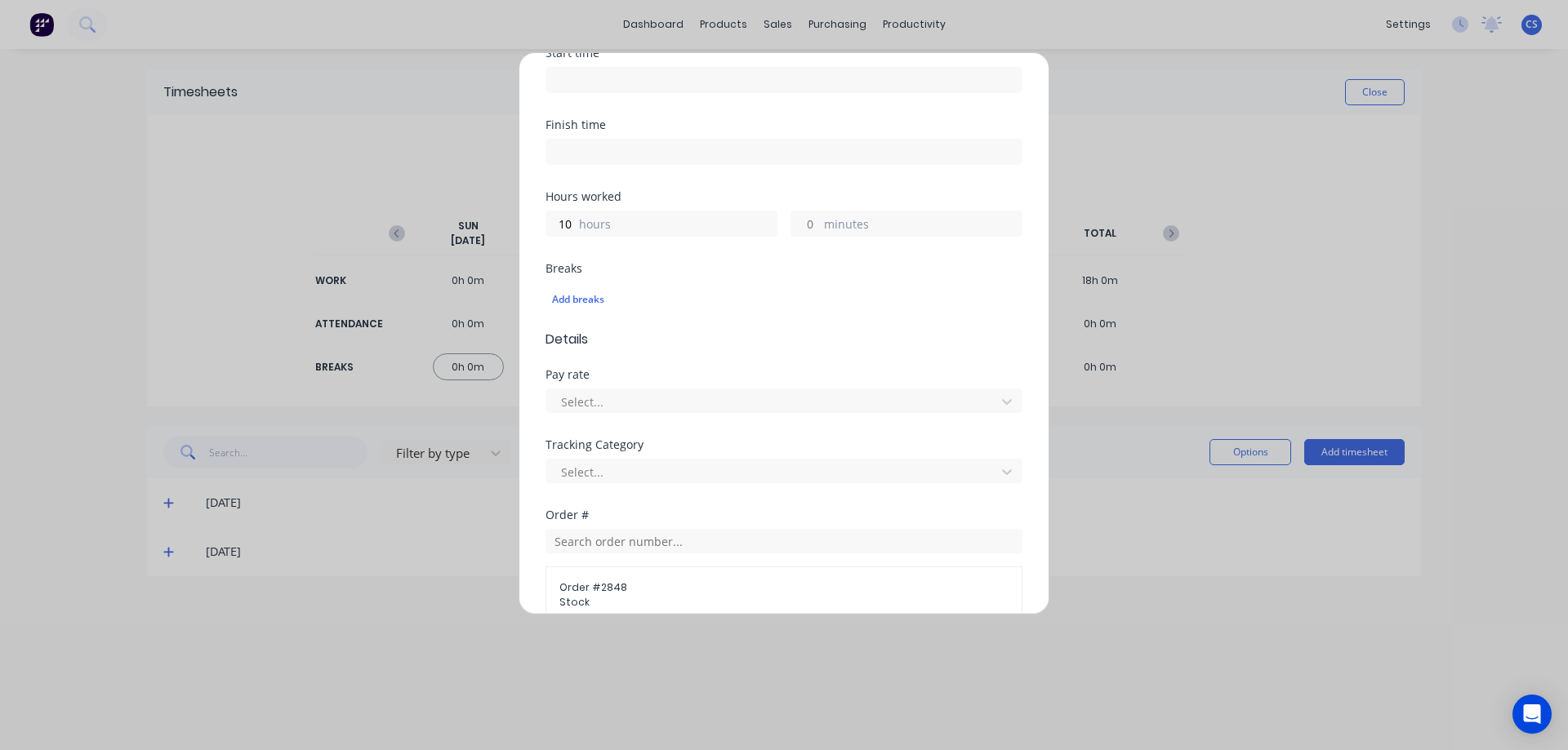
scroll to position [533, 0]
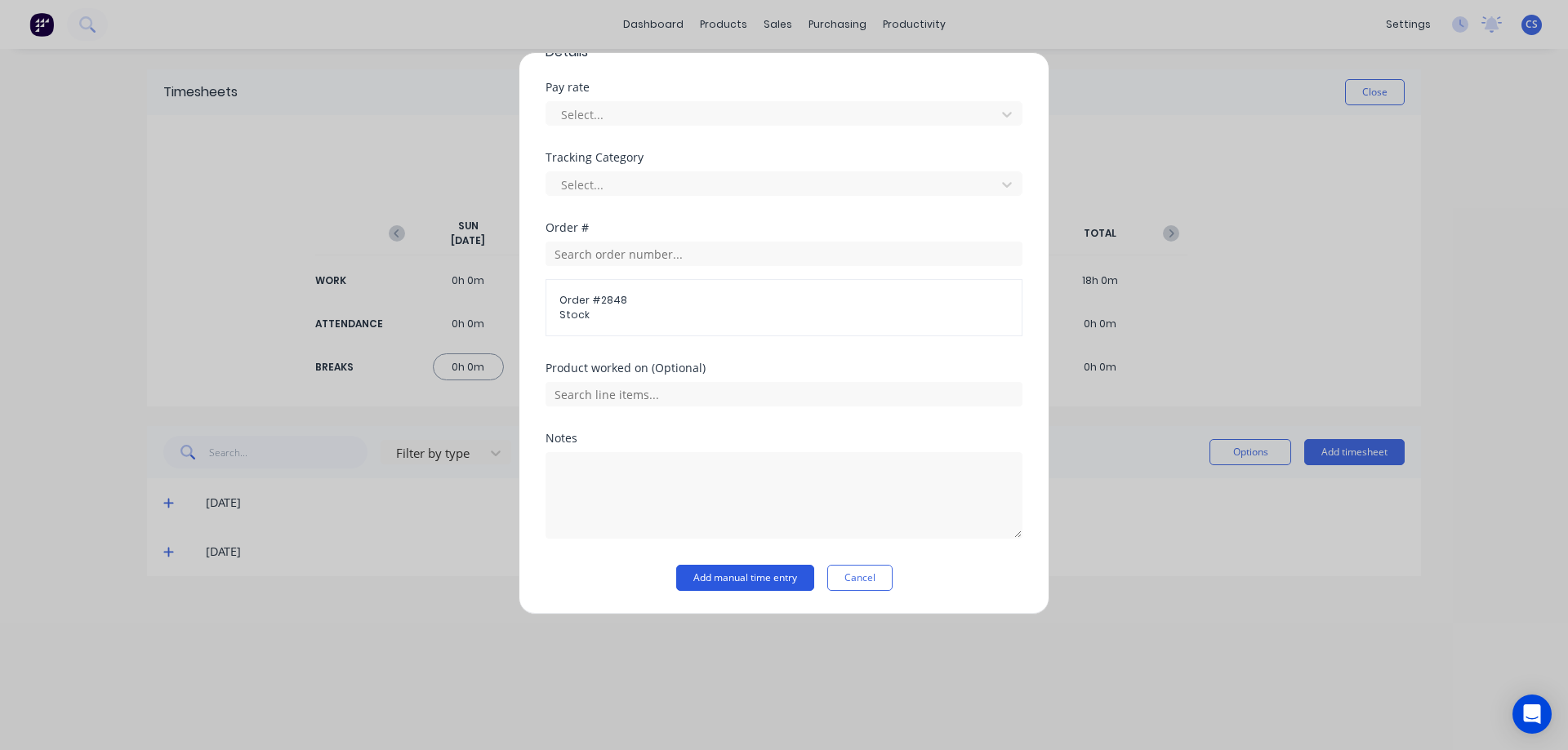
click at [737, 580] on button "Add manual time entry" at bounding box center [745, 578] width 138 height 26
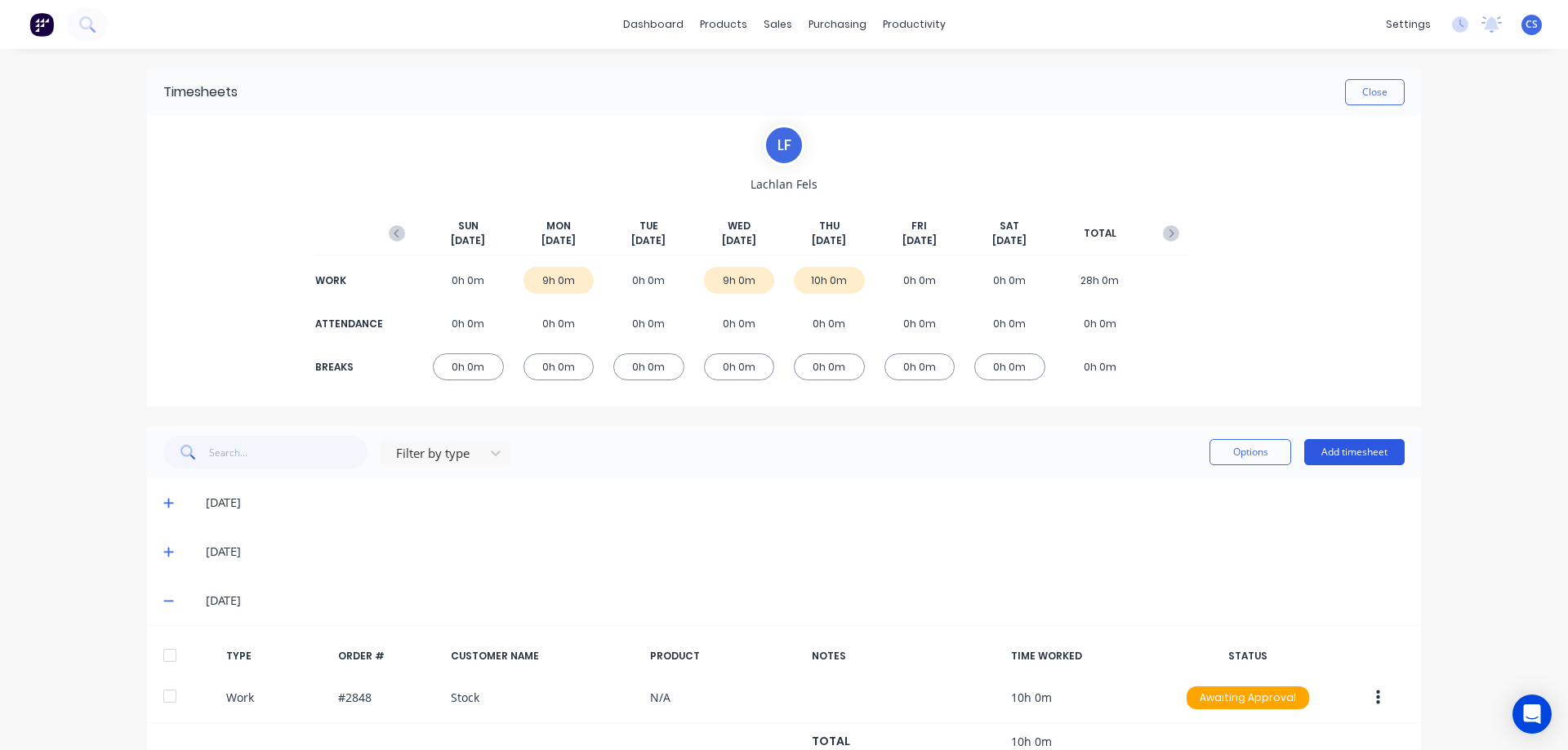
click at [1320, 452] on button "Add timesheet" at bounding box center [1353, 452] width 100 height 26
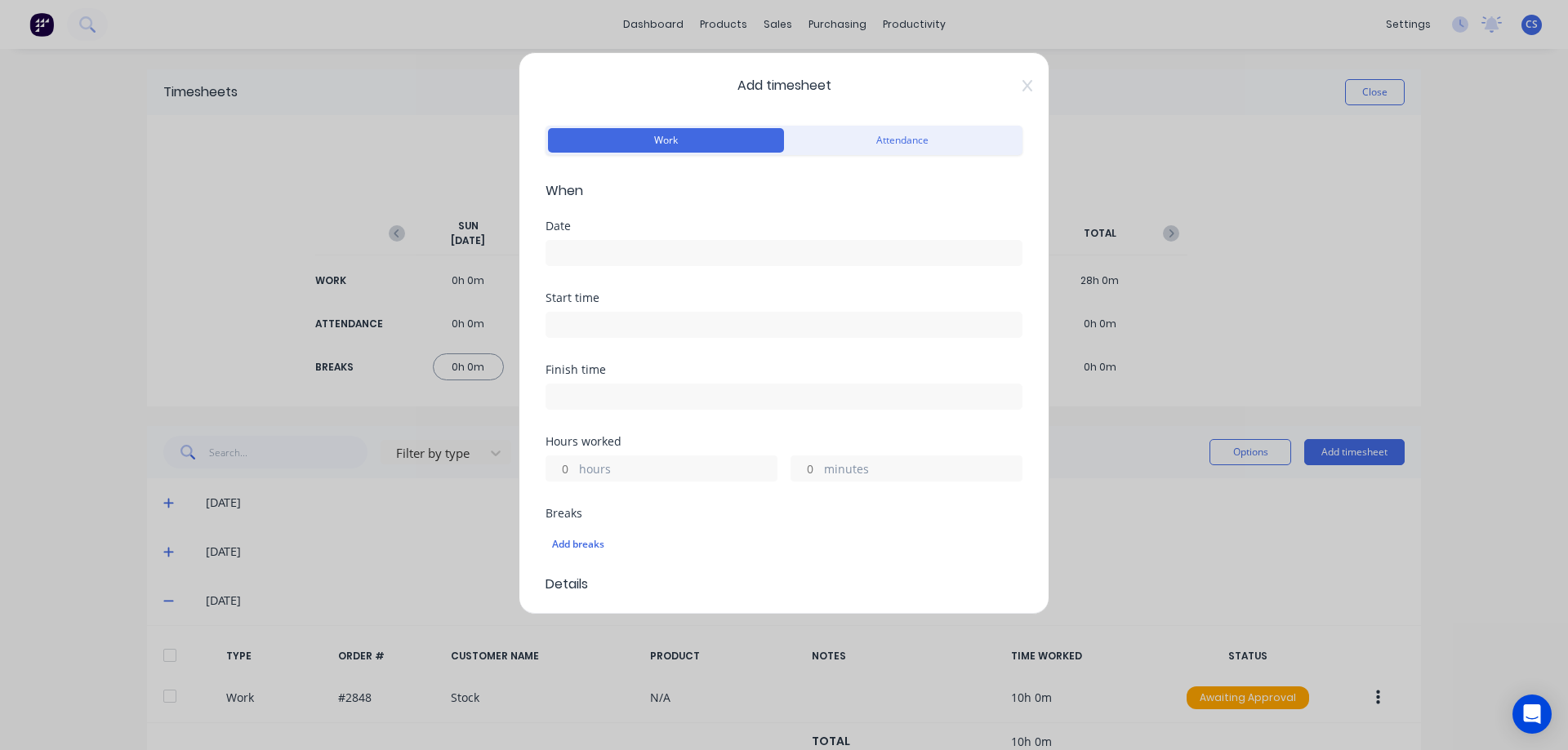
click at [615, 260] on input at bounding box center [784, 253] width 475 height 25
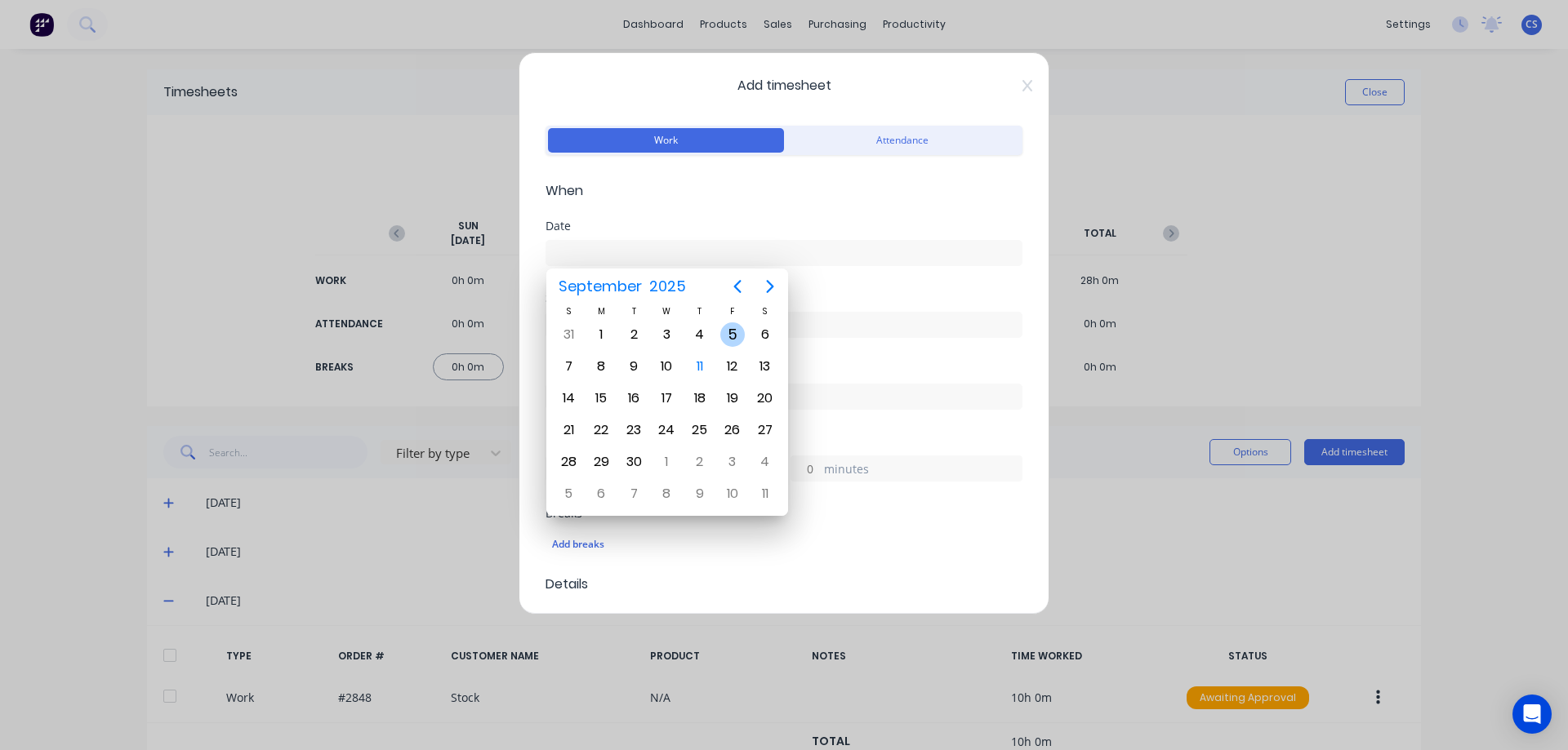
click at [731, 333] on div "5" at bounding box center [732, 335] width 25 height 25
type input "05/09/2025"
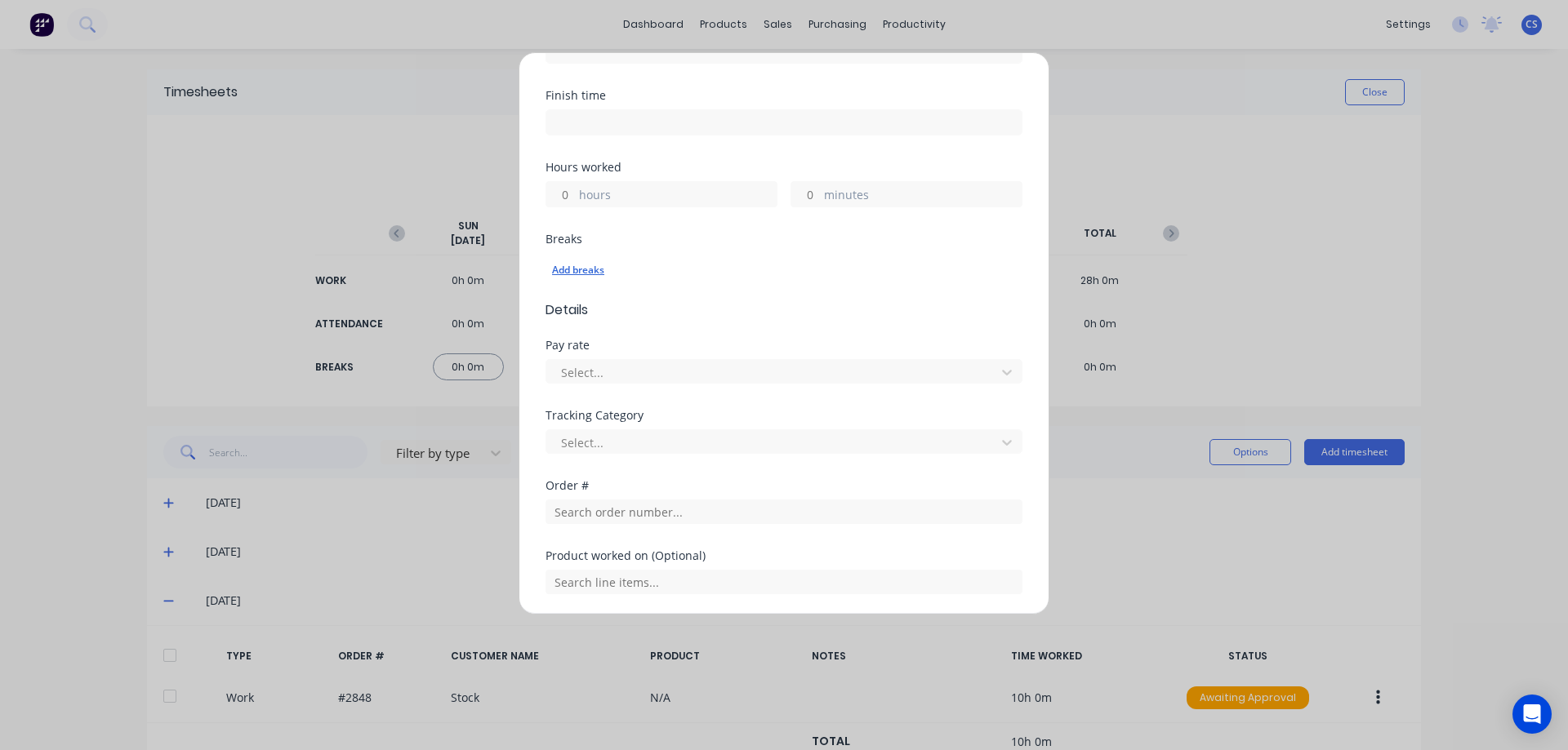
scroll to position [326, 0]
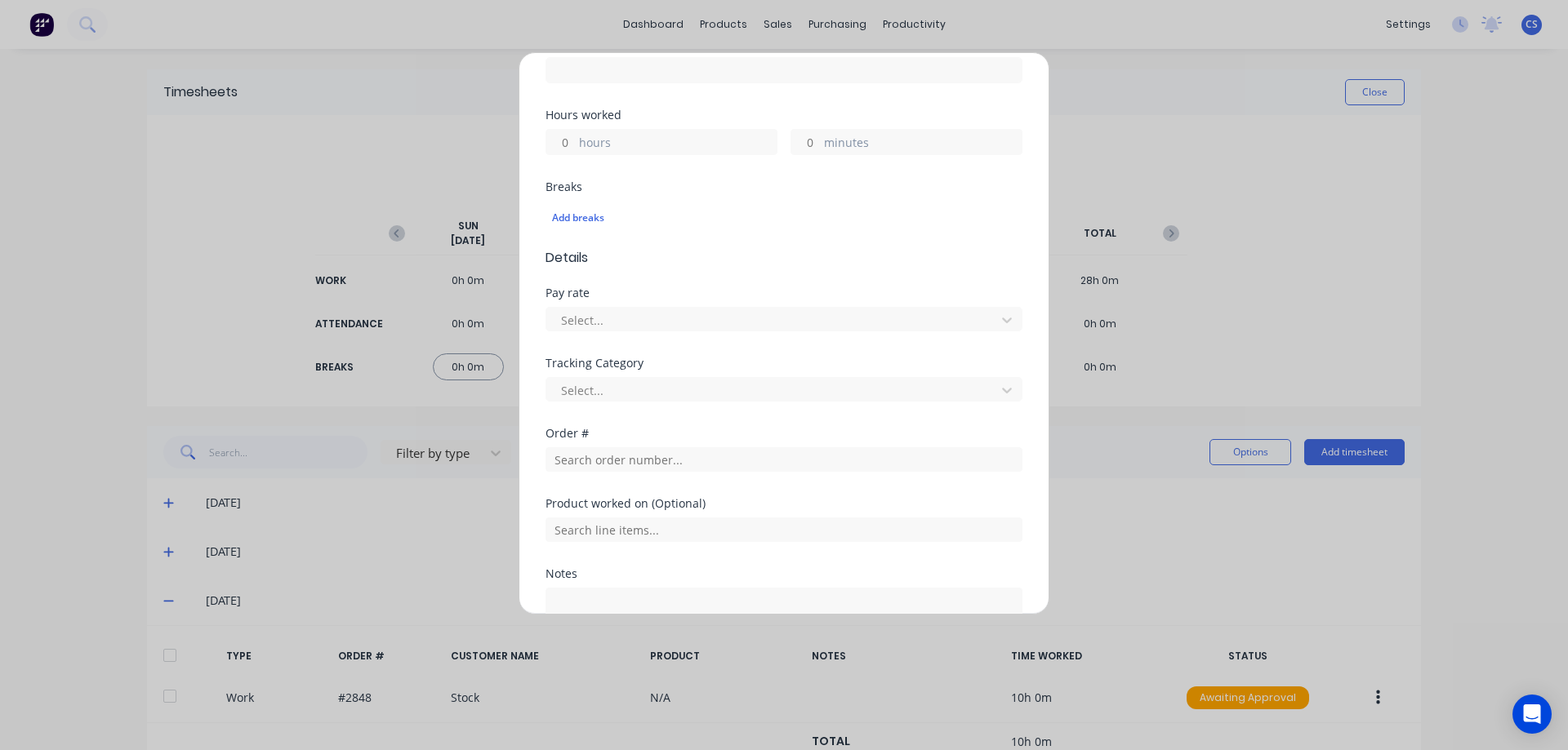
click at [565, 146] on input "hours" at bounding box center [560, 142] width 28 height 25
type input "4"
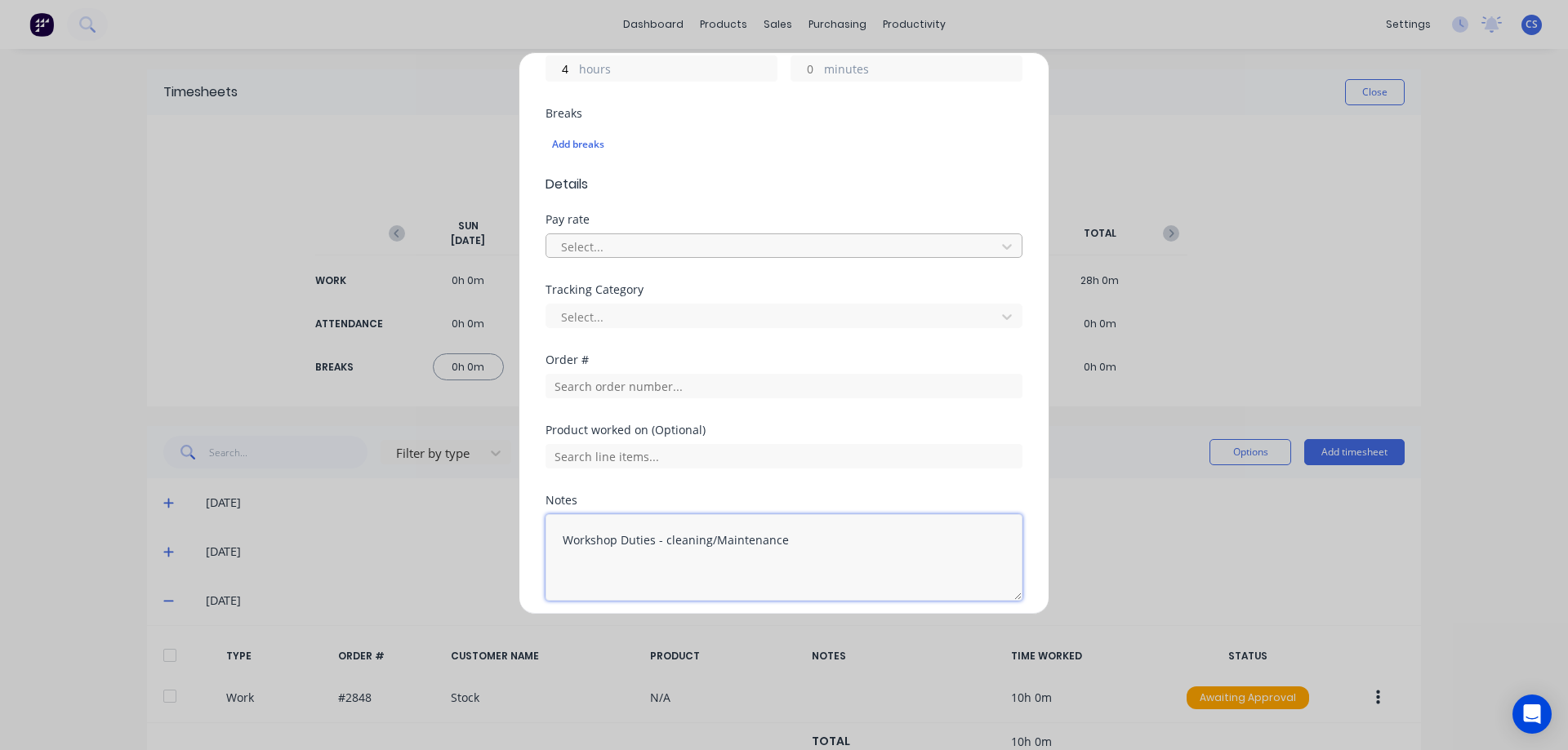
scroll to position [462, 0]
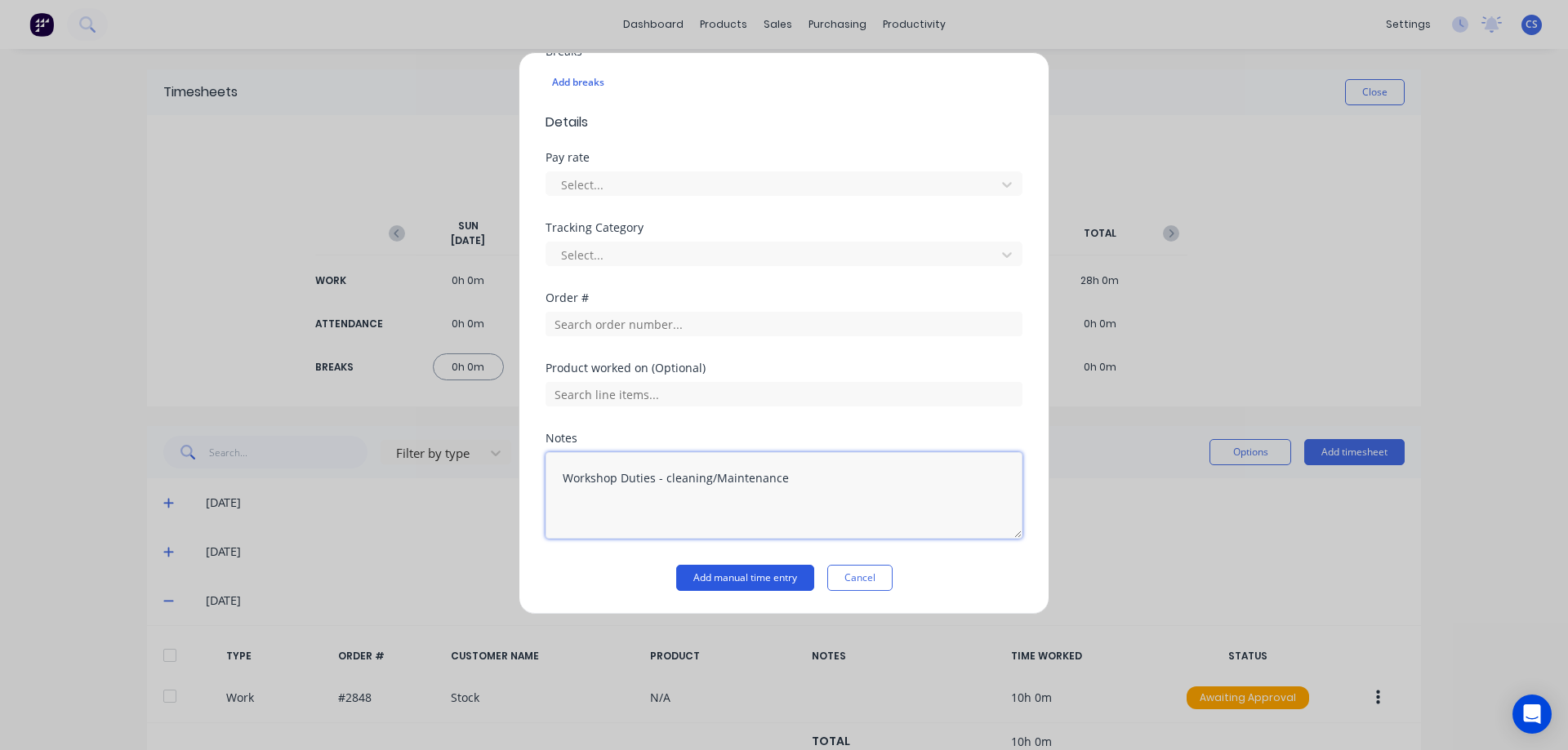
type textarea "Workshop Duties - cleaning/Maintenance"
click at [728, 575] on button "Add manual time entry" at bounding box center [745, 578] width 138 height 26
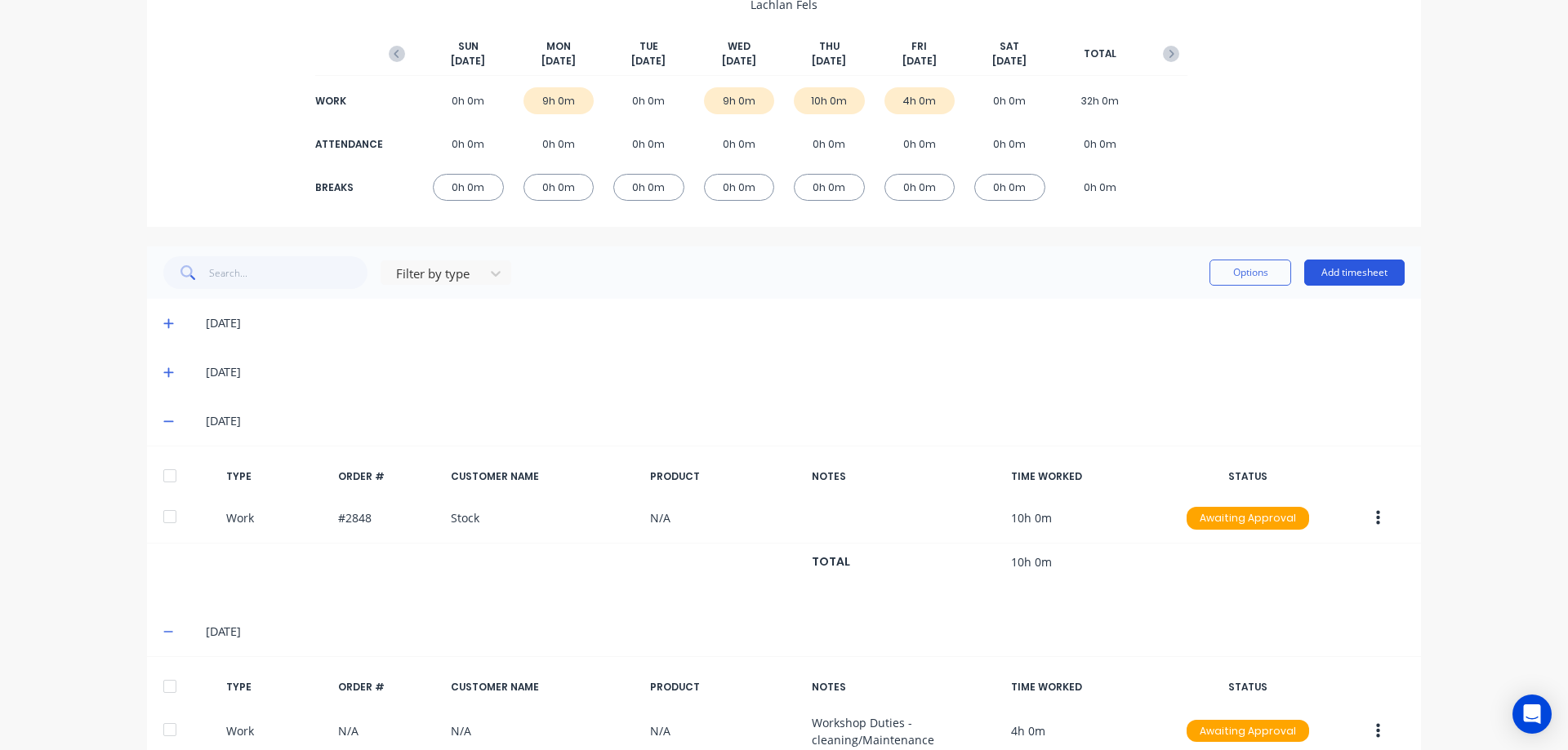
scroll to position [273, 0]
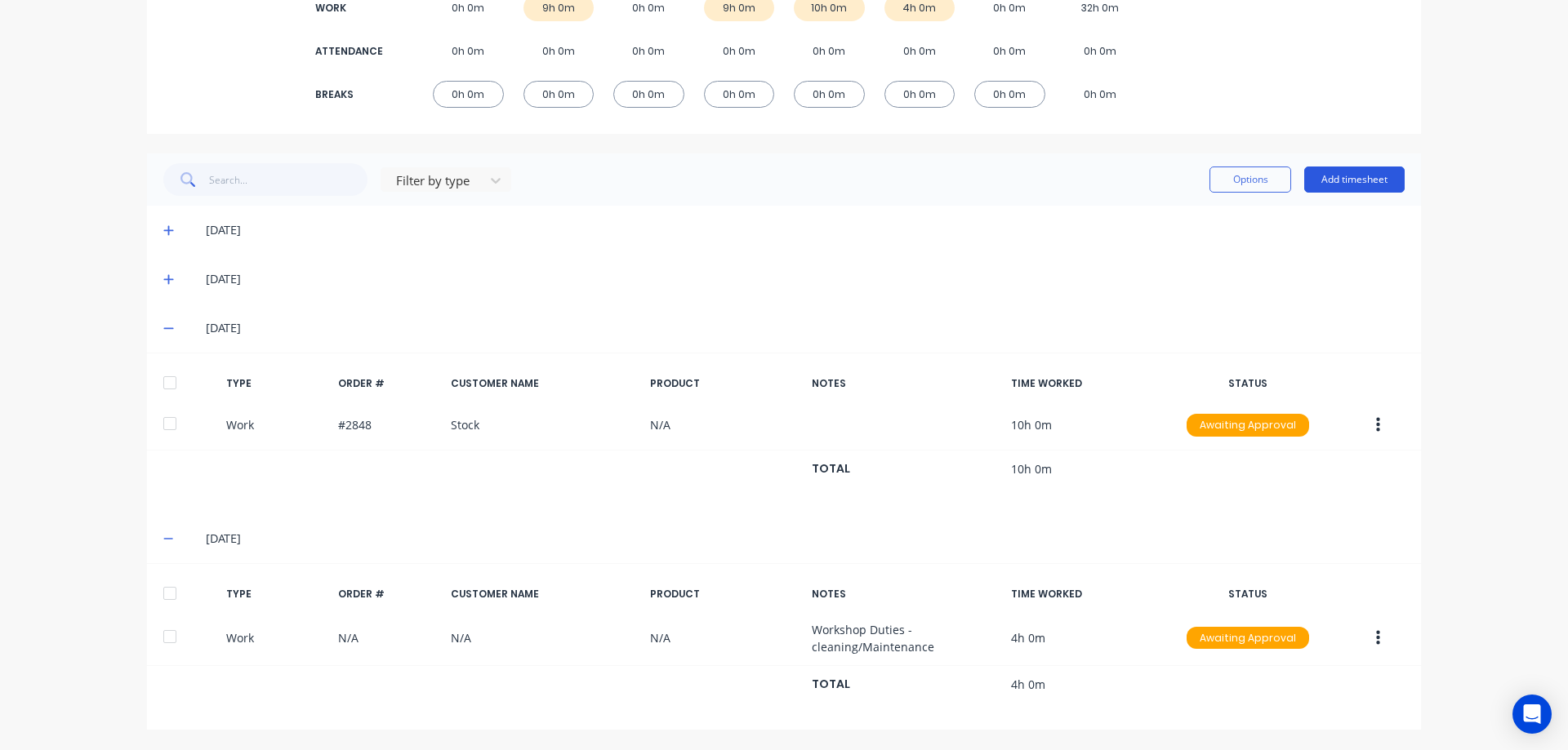
click at [1345, 183] on button "Add timesheet" at bounding box center [1353, 179] width 100 height 26
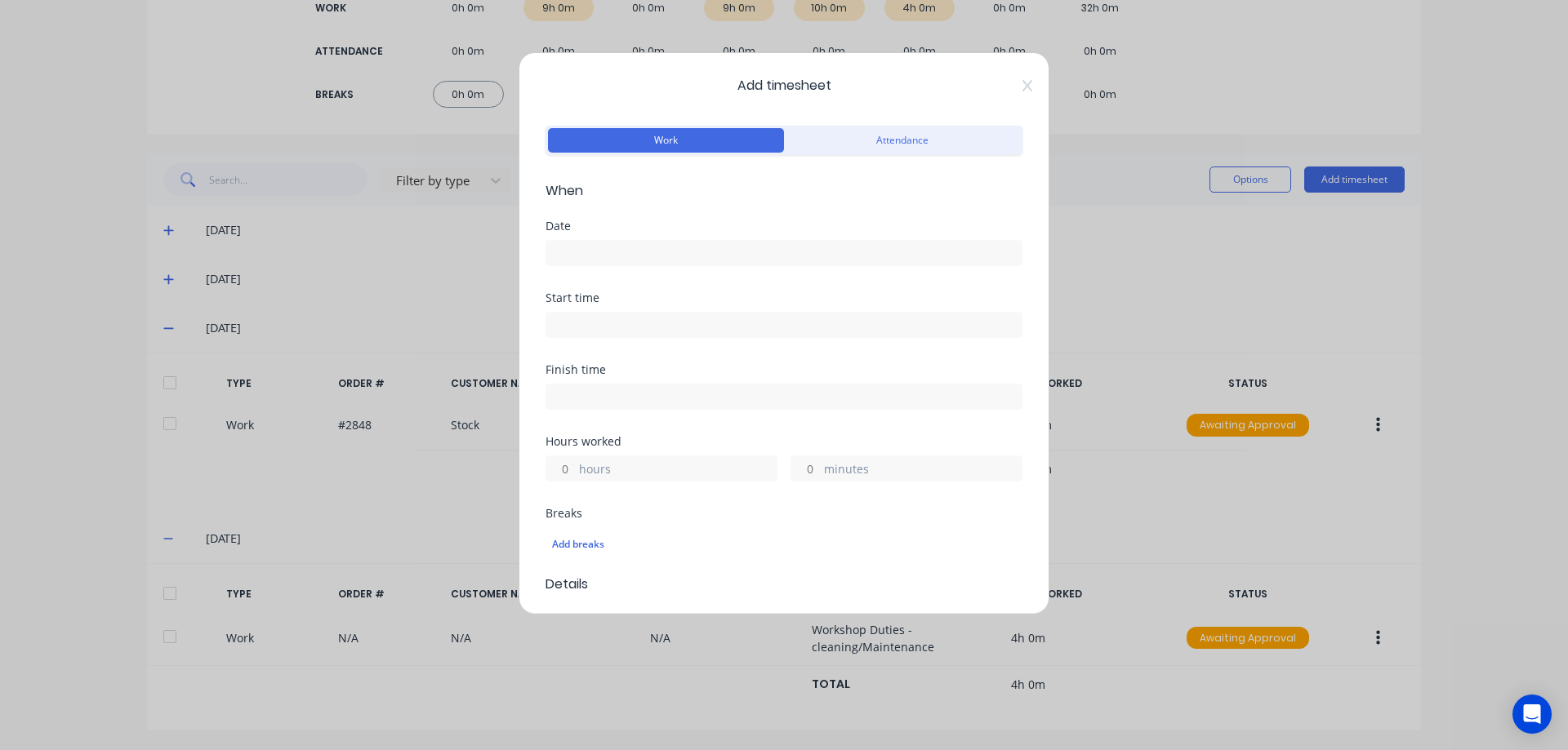
click at [645, 243] on input at bounding box center [784, 253] width 475 height 25
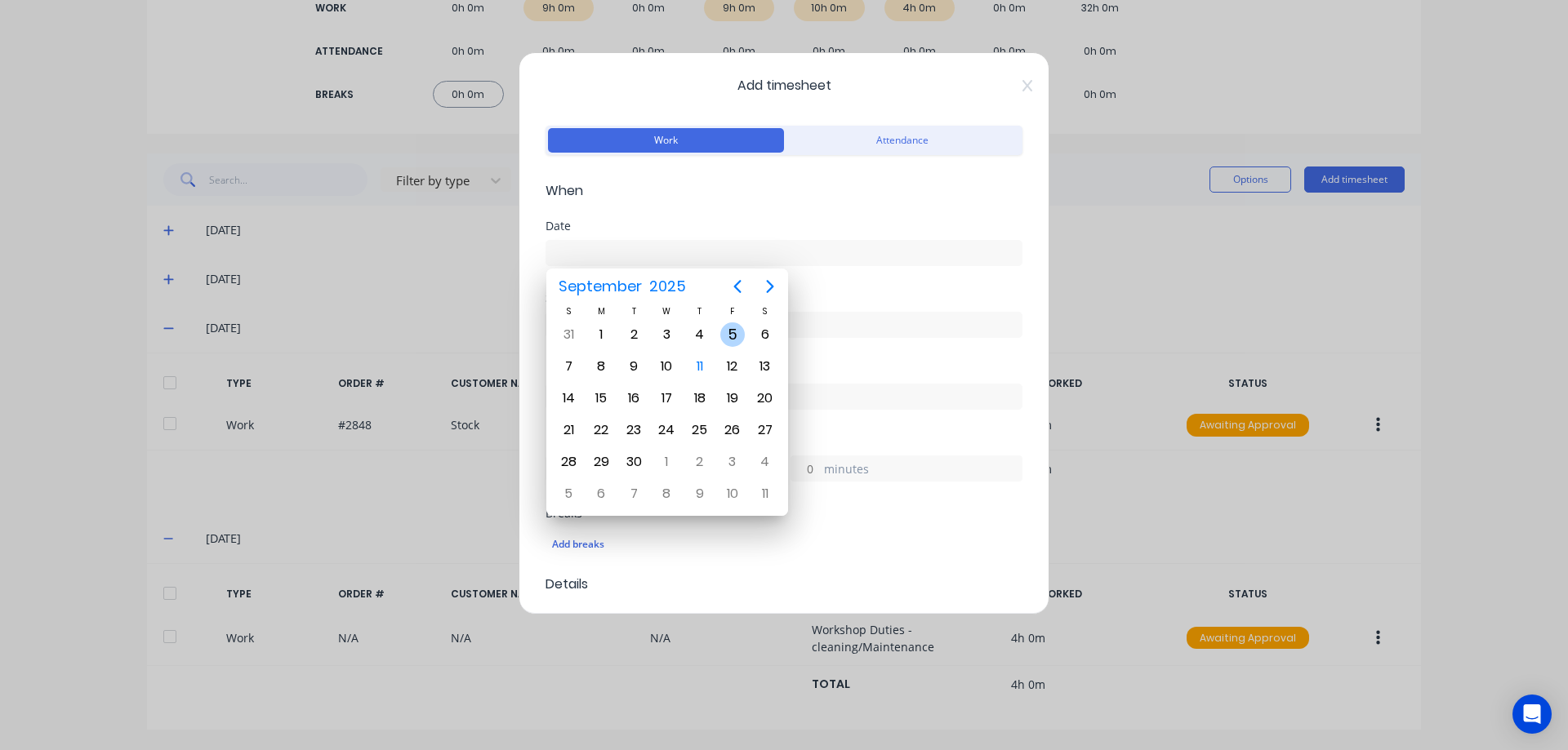
click at [734, 332] on div "5" at bounding box center [732, 335] width 25 height 25
type input "05/09/2025"
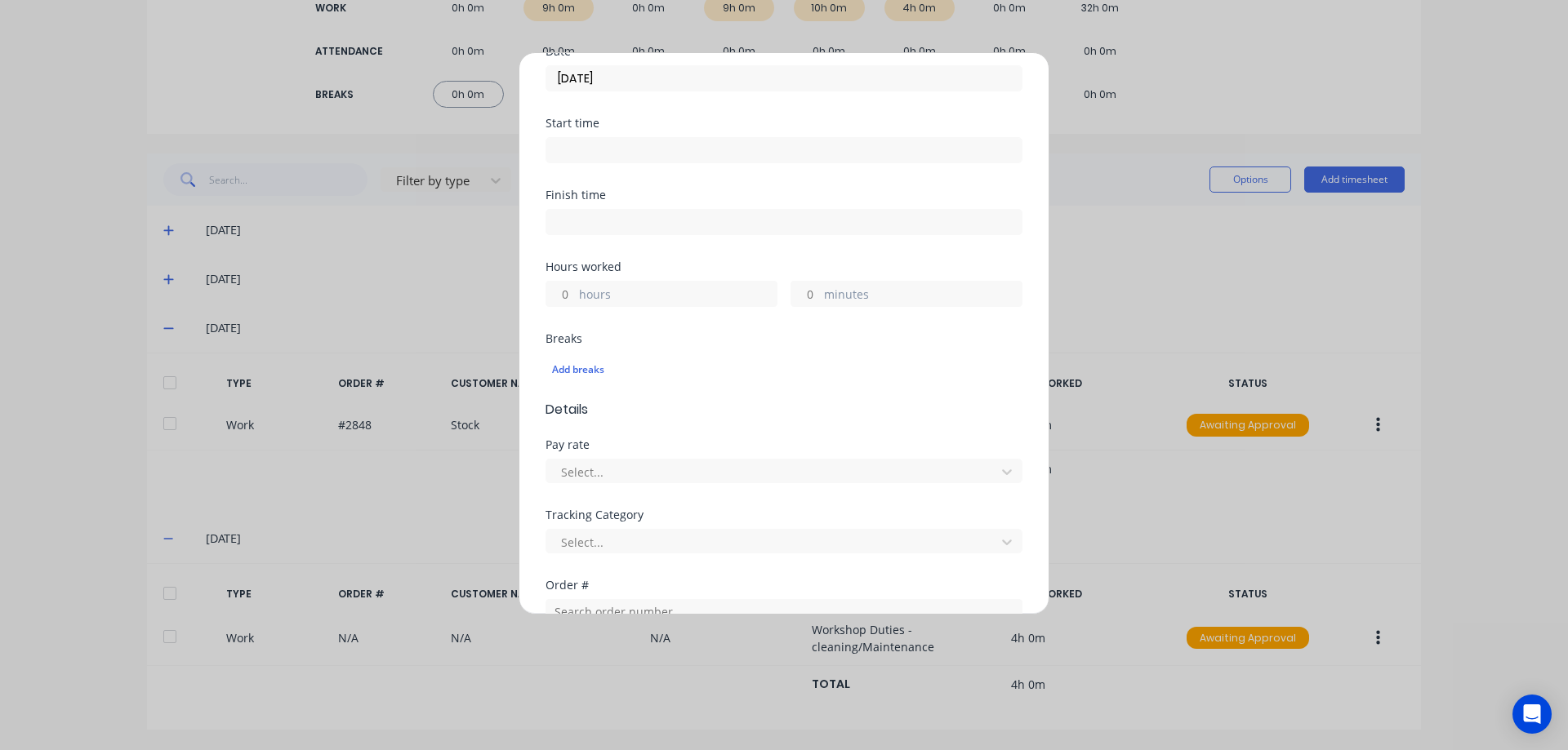
scroll to position [326, 0]
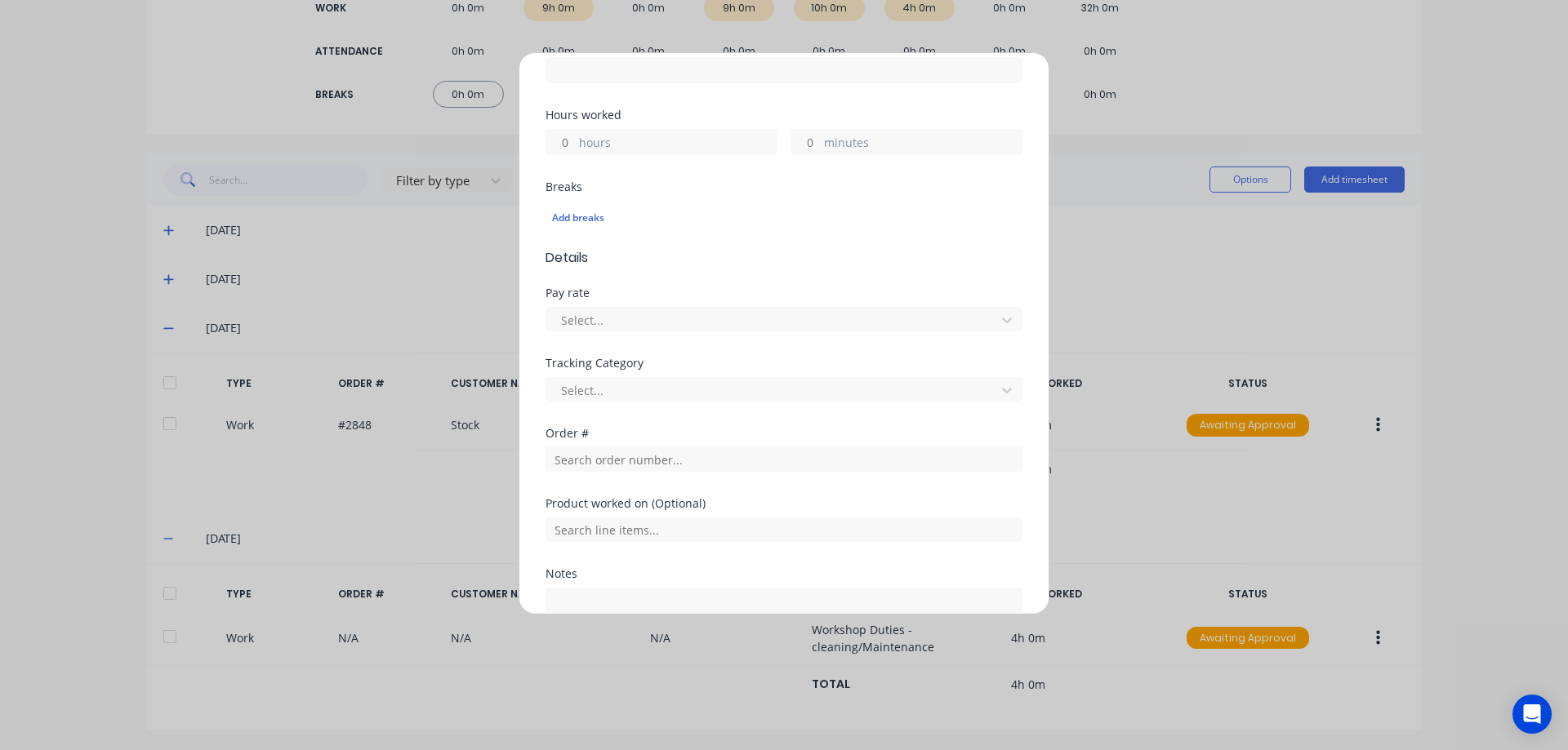
click at [573, 145] on input "hours" at bounding box center [560, 142] width 28 height 25
type input "4"
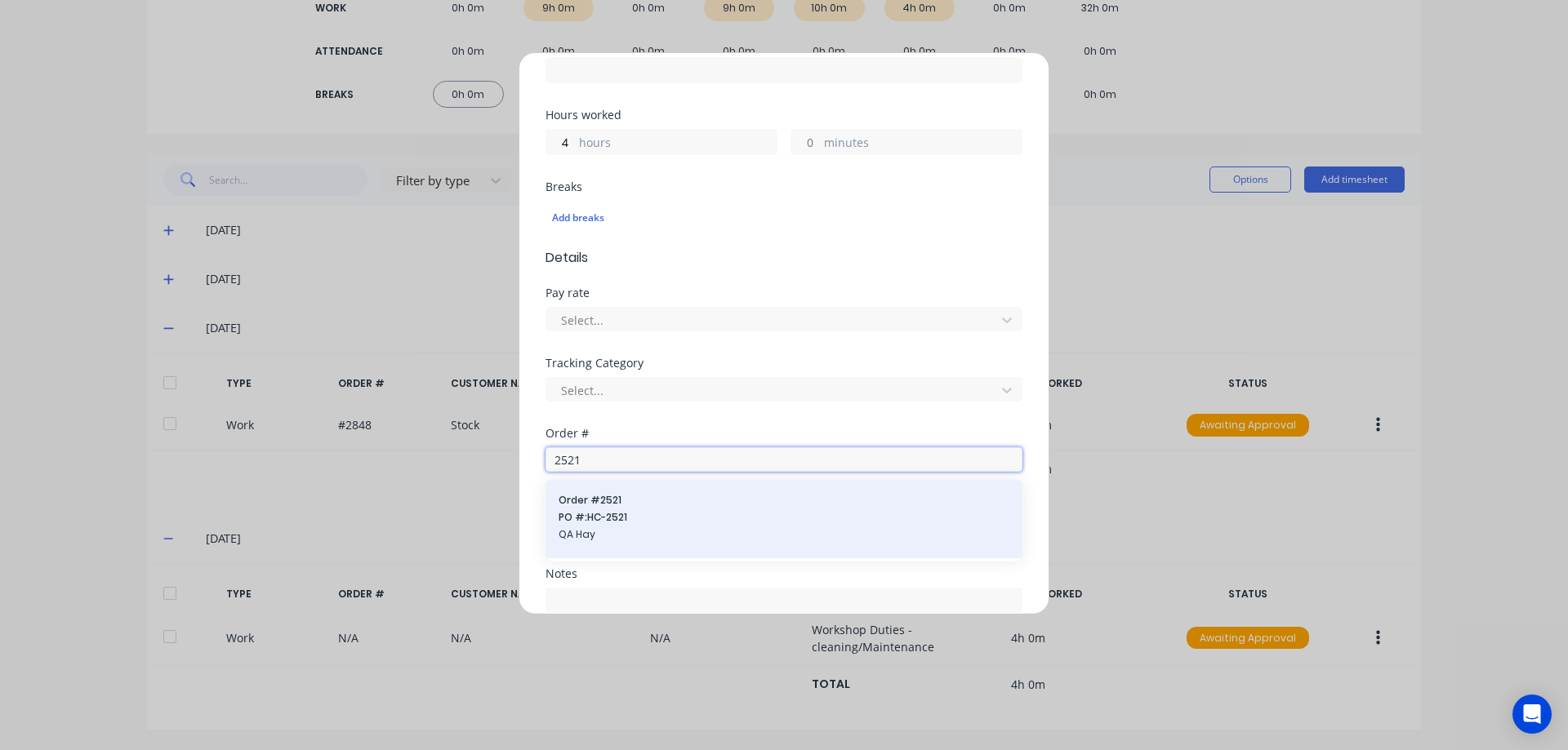
type input "2521"
click at [669, 496] on span "Order # 2521" at bounding box center [784, 501] width 451 height 15
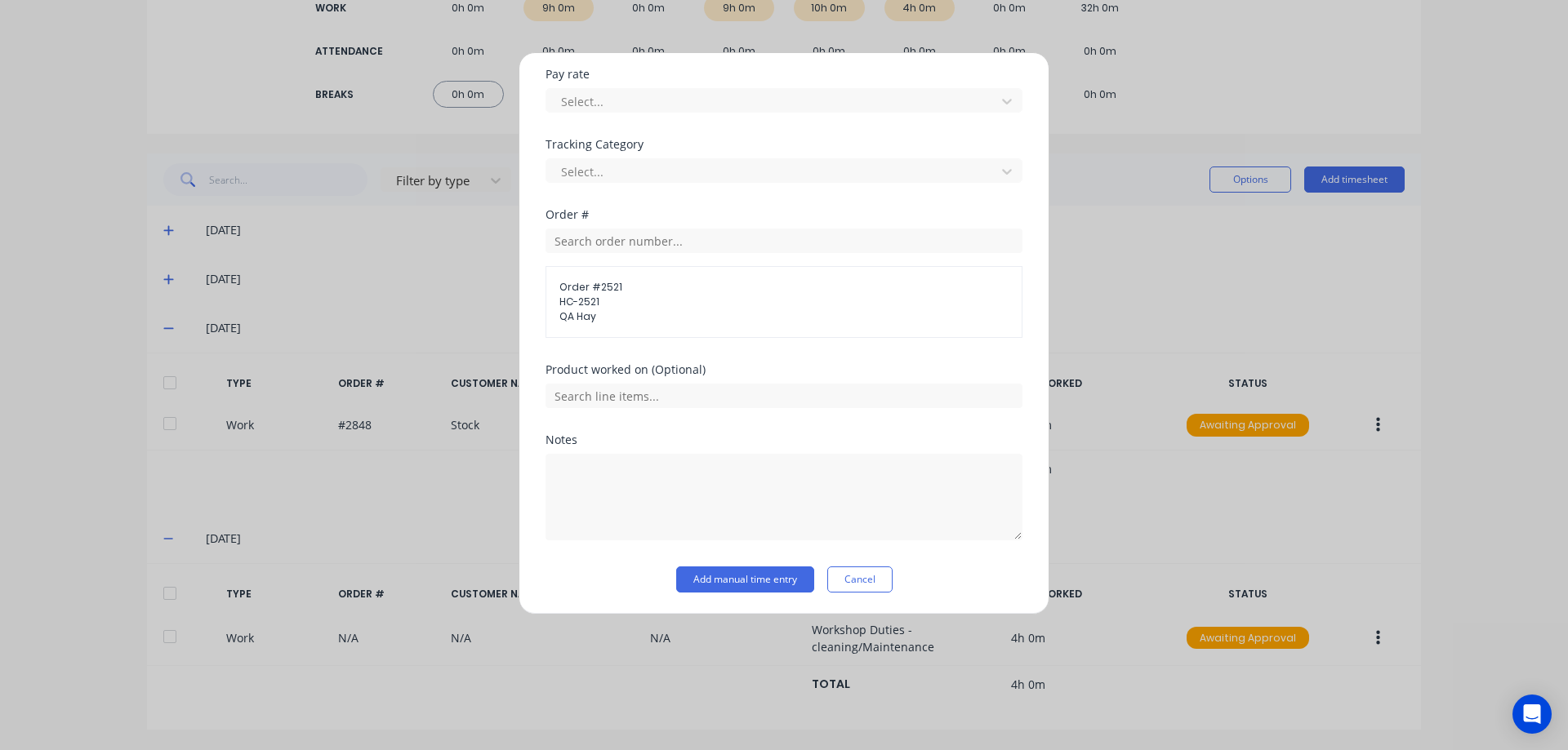
scroll to position [547, 0]
click at [748, 584] on button "Add manual time entry" at bounding box center [745, 578] width 138 height 26
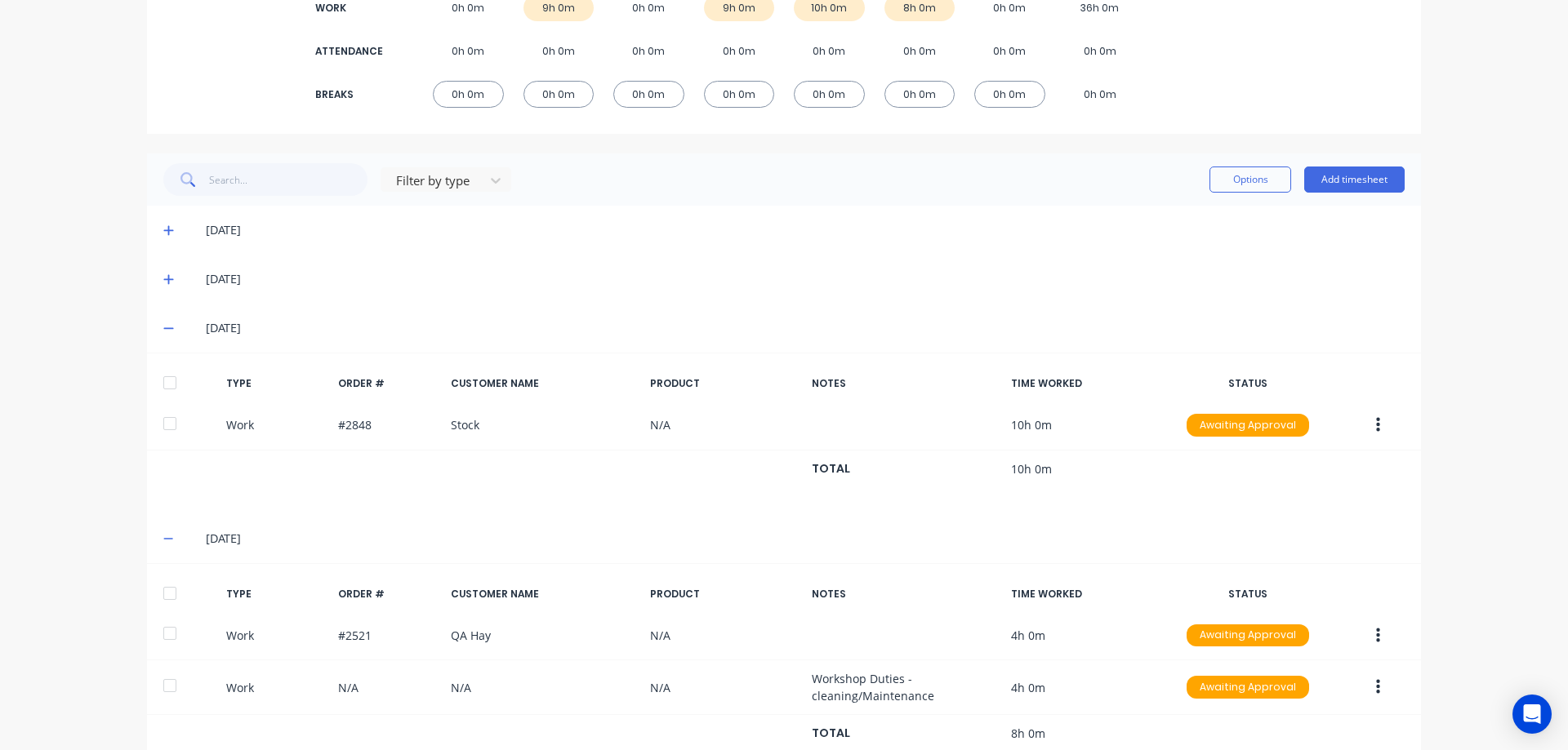
scroll to position [322, 0]
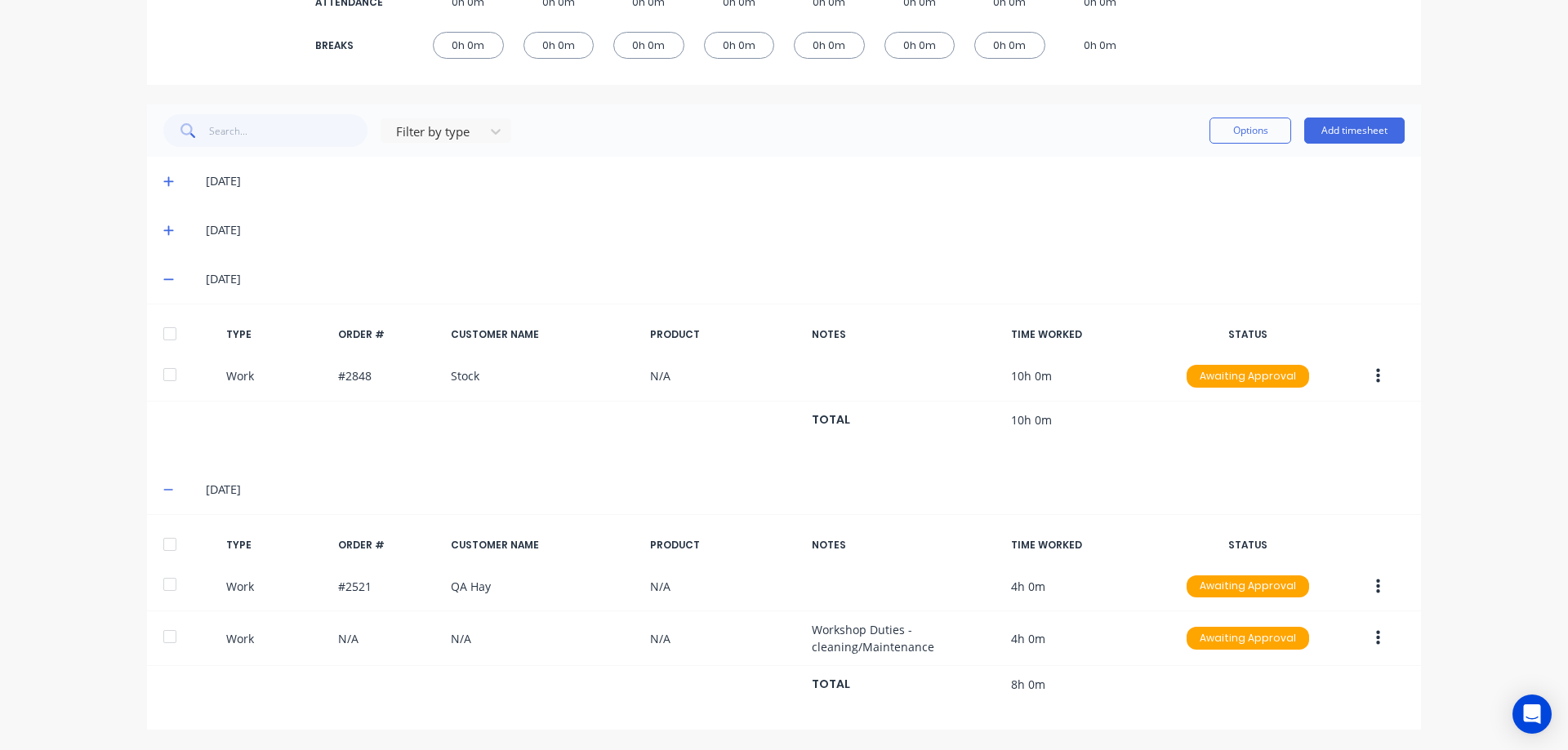
click at [1424, 471] on div "Timesheets Close L F Lachlan Fels SUN Aug 31st MON Sep 1st TUE Sep 2nd WED Sep …" at bounding box center [784, 238] width 1306 height 1023
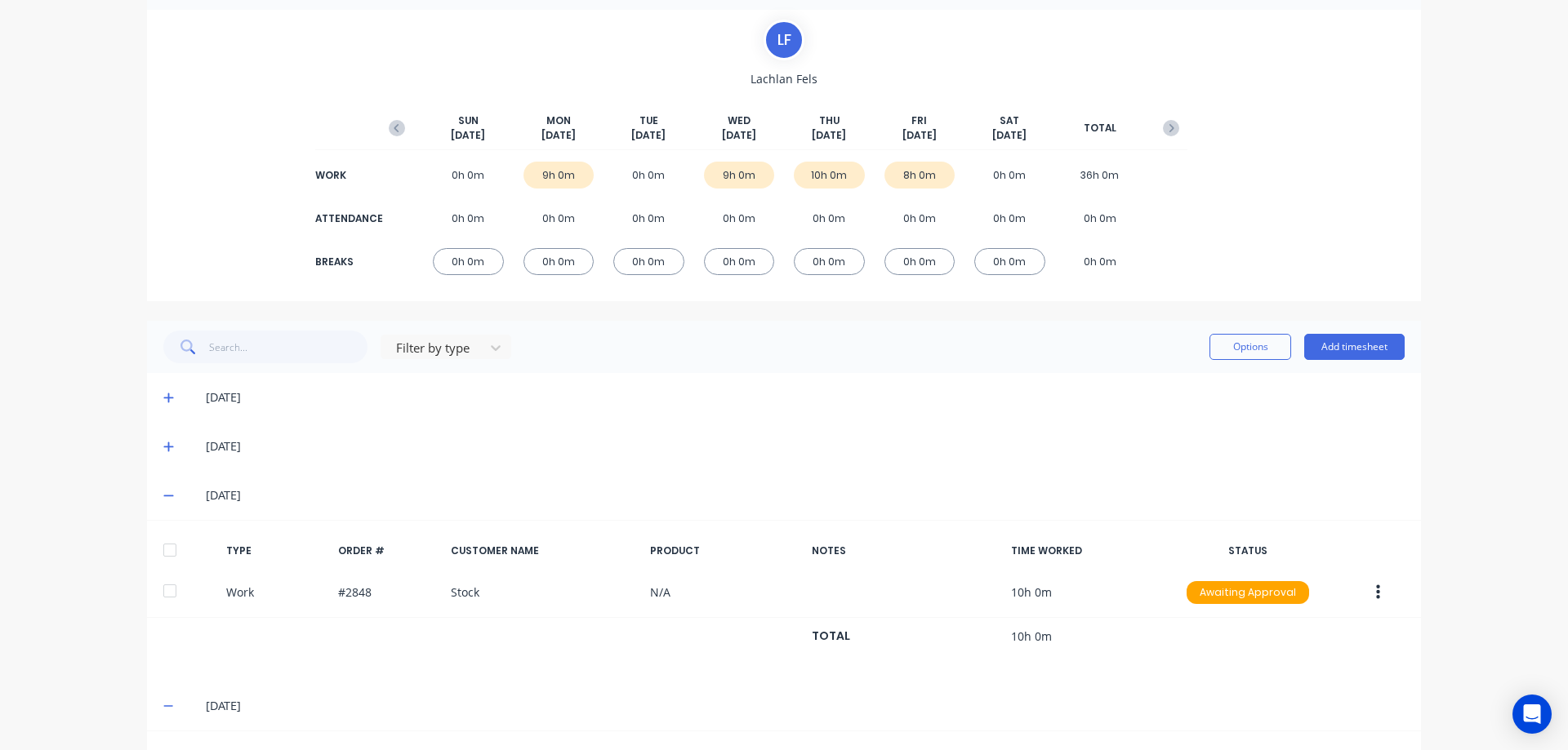
scroll to position [0, 0]
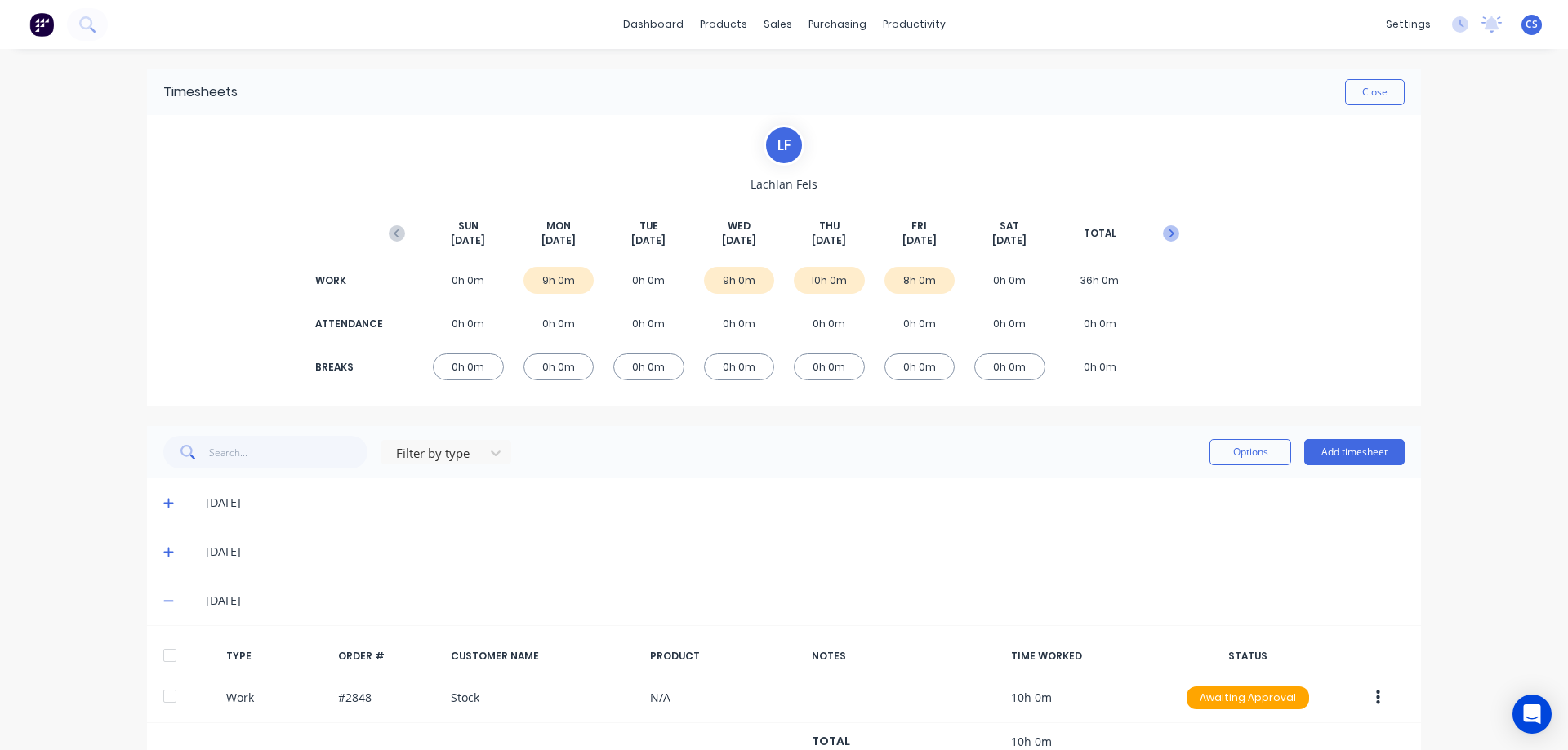
click at [1168, 242] on button "button" at bounding box center [1171, 234] width 33 height 29
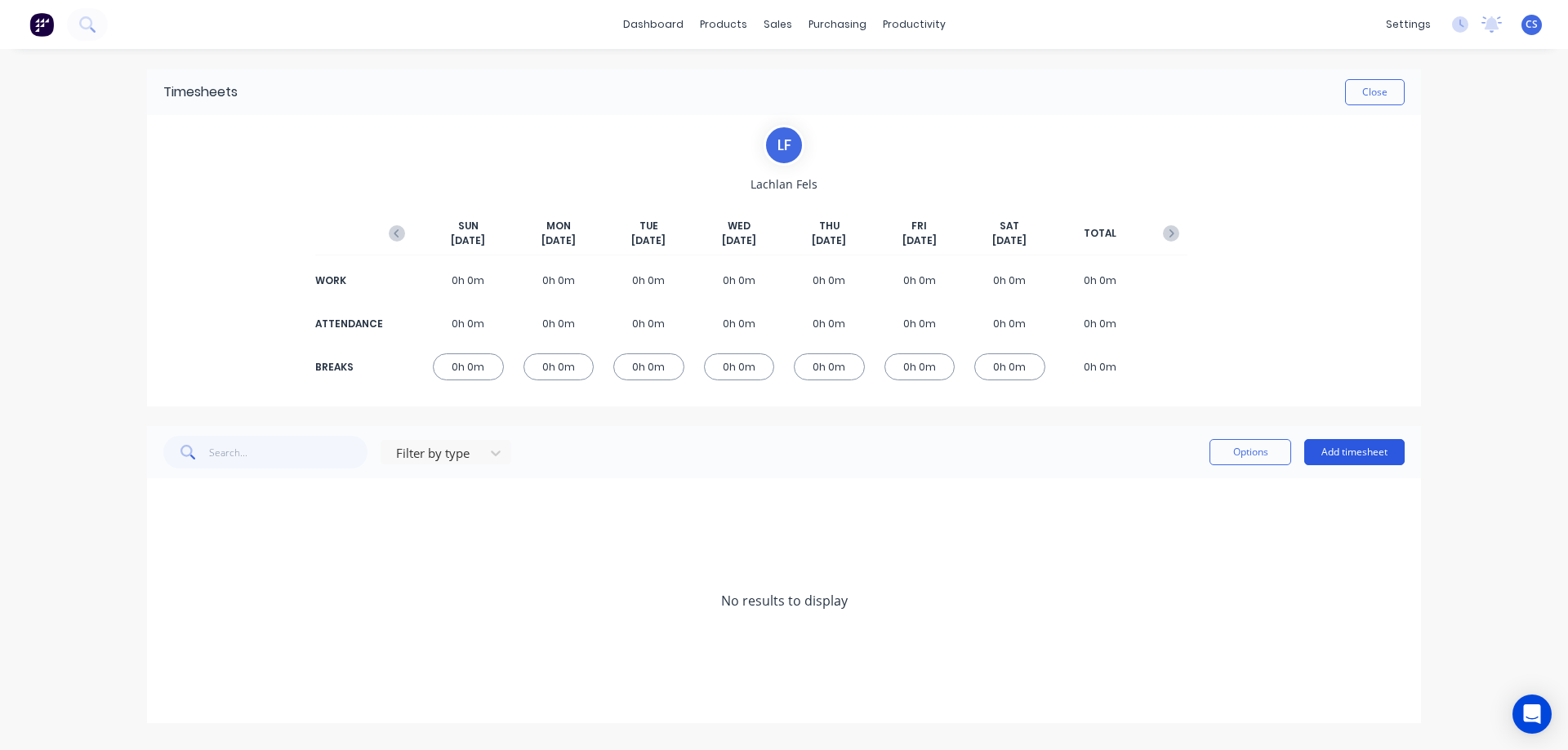
click at [1340, 456] on button "Add timesheet" at bounding box center [1353, 452] width 100 height 26
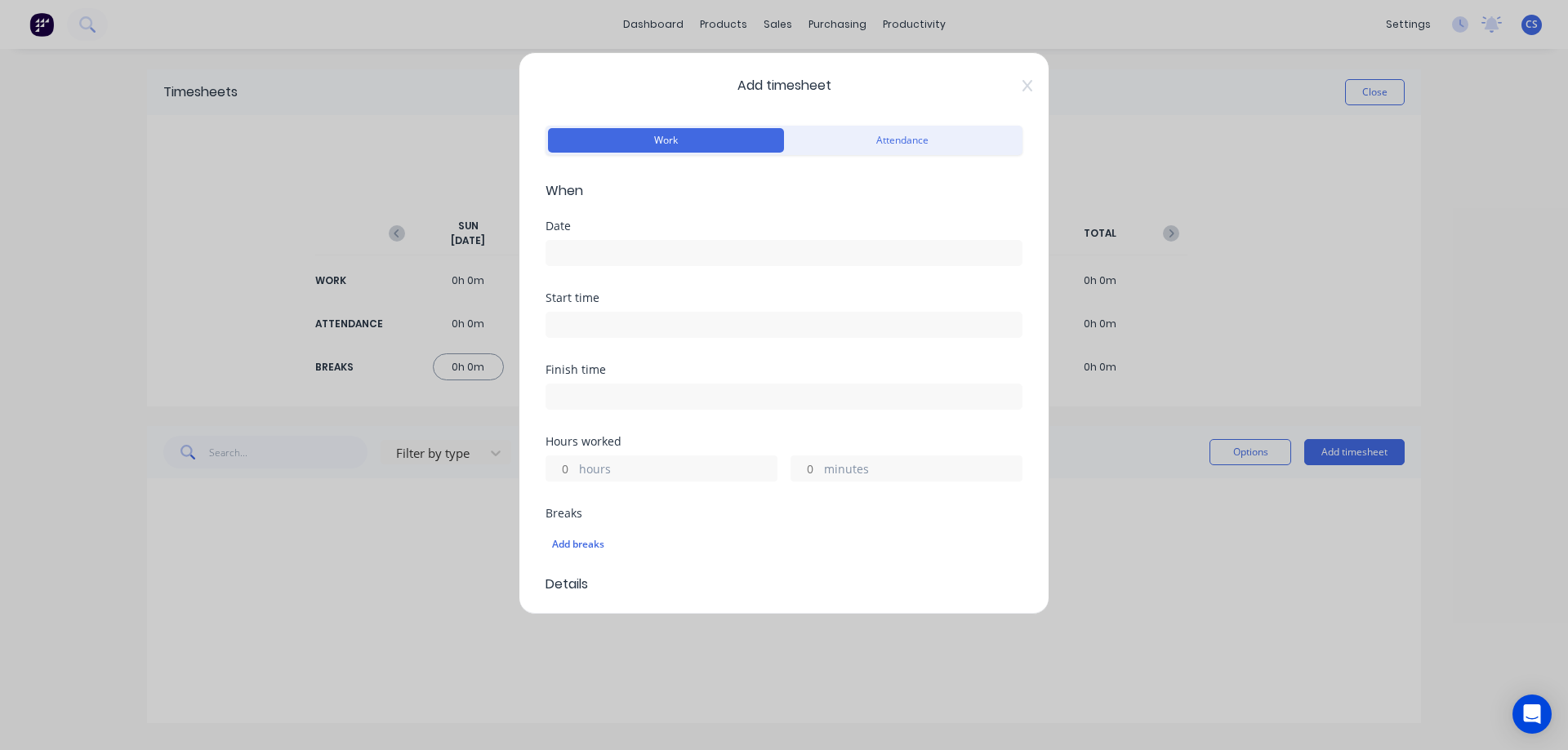
click at [607, 255] on input at bounding box center [784, 253] width 475 height 25
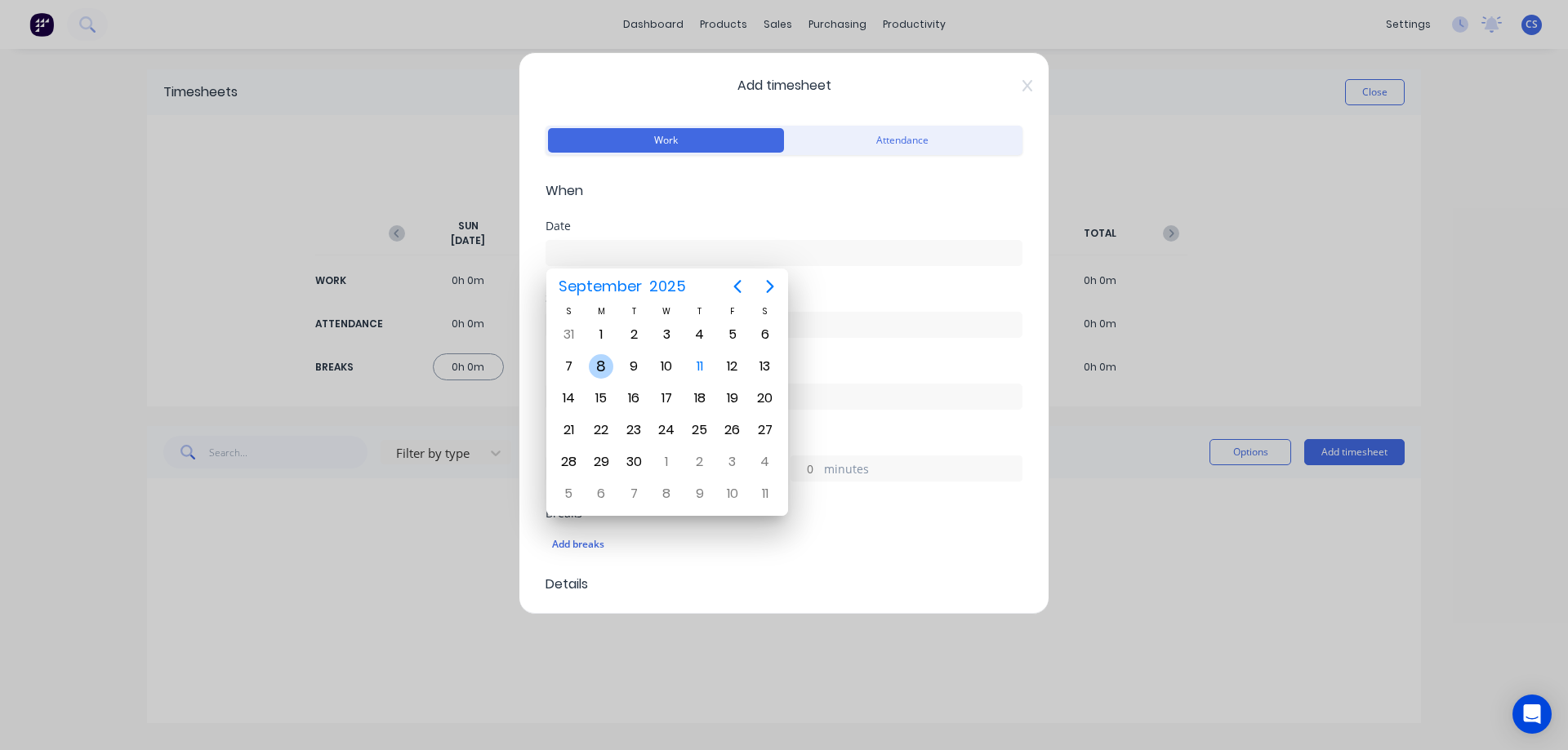
click at [605, 368] on div "8" at bounding box center [601, 366] width 25 height 25
type input "[DATE]"
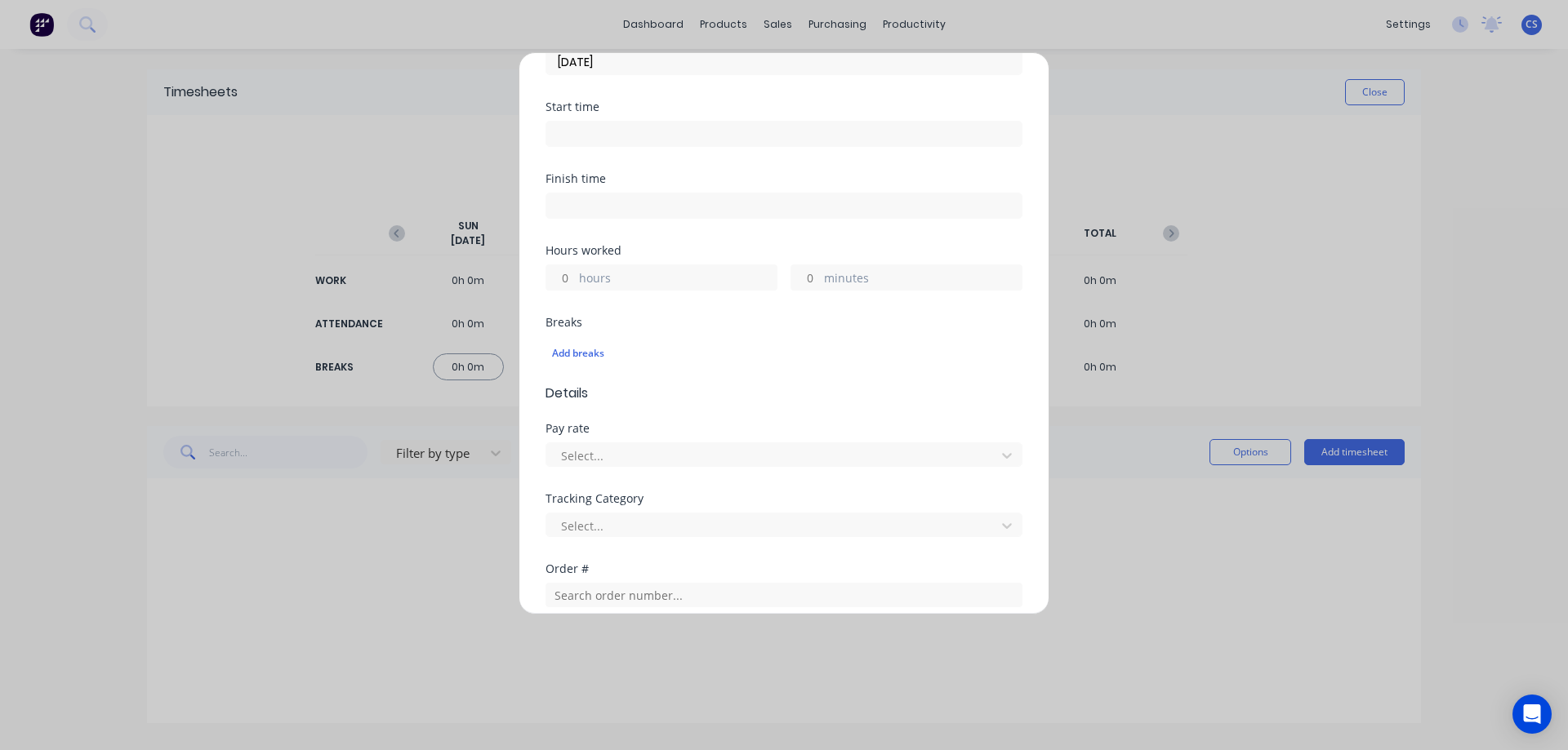
scroll to position [245, 0]
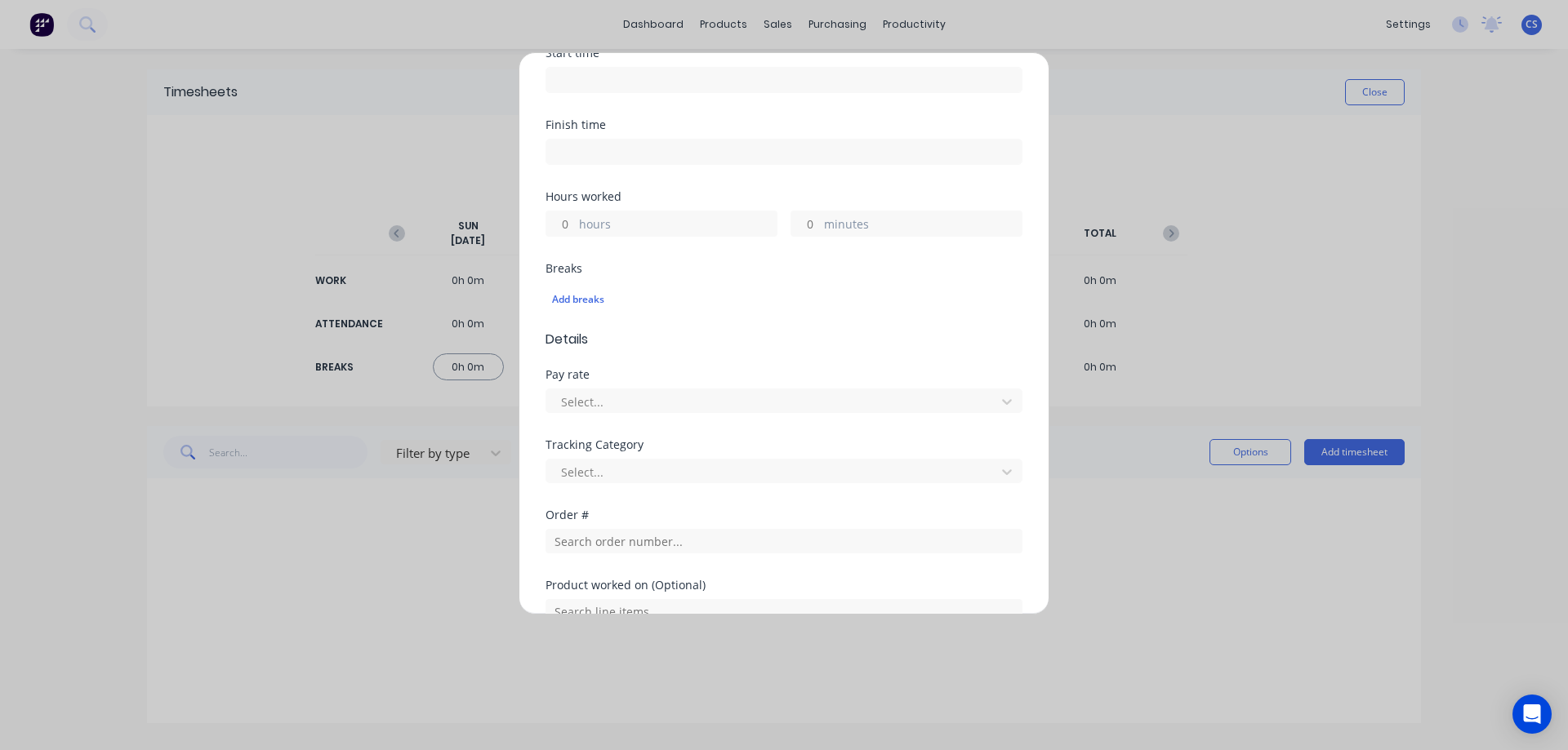
click at [563, 220] on input "hours" at bounding box center [560, 224] width 28 height 25
type input "1"
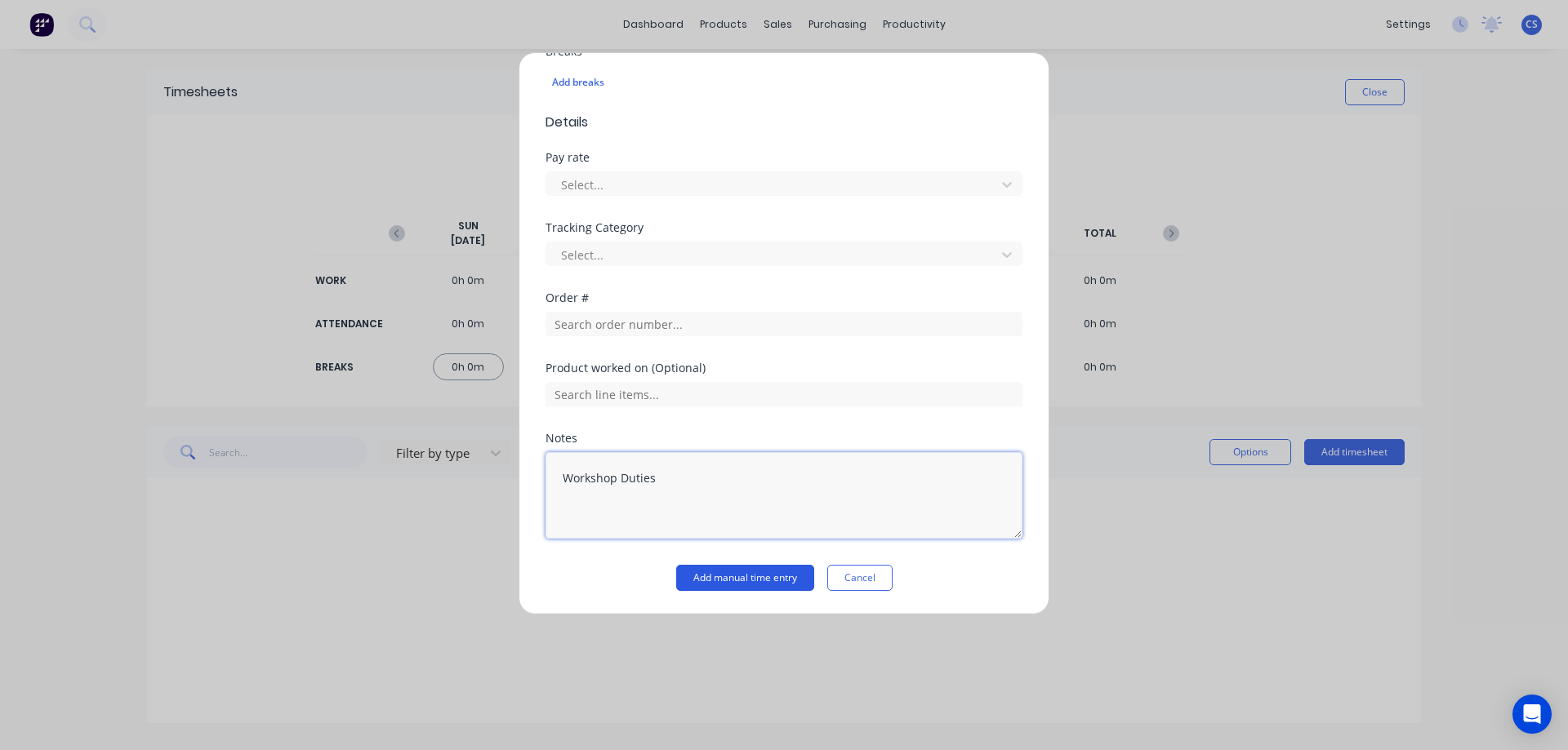
type textarea "Workshop Duties"
click at [763, 582] on button "Add manual time entry" at bounding box center [745, 578] width 138 height 26
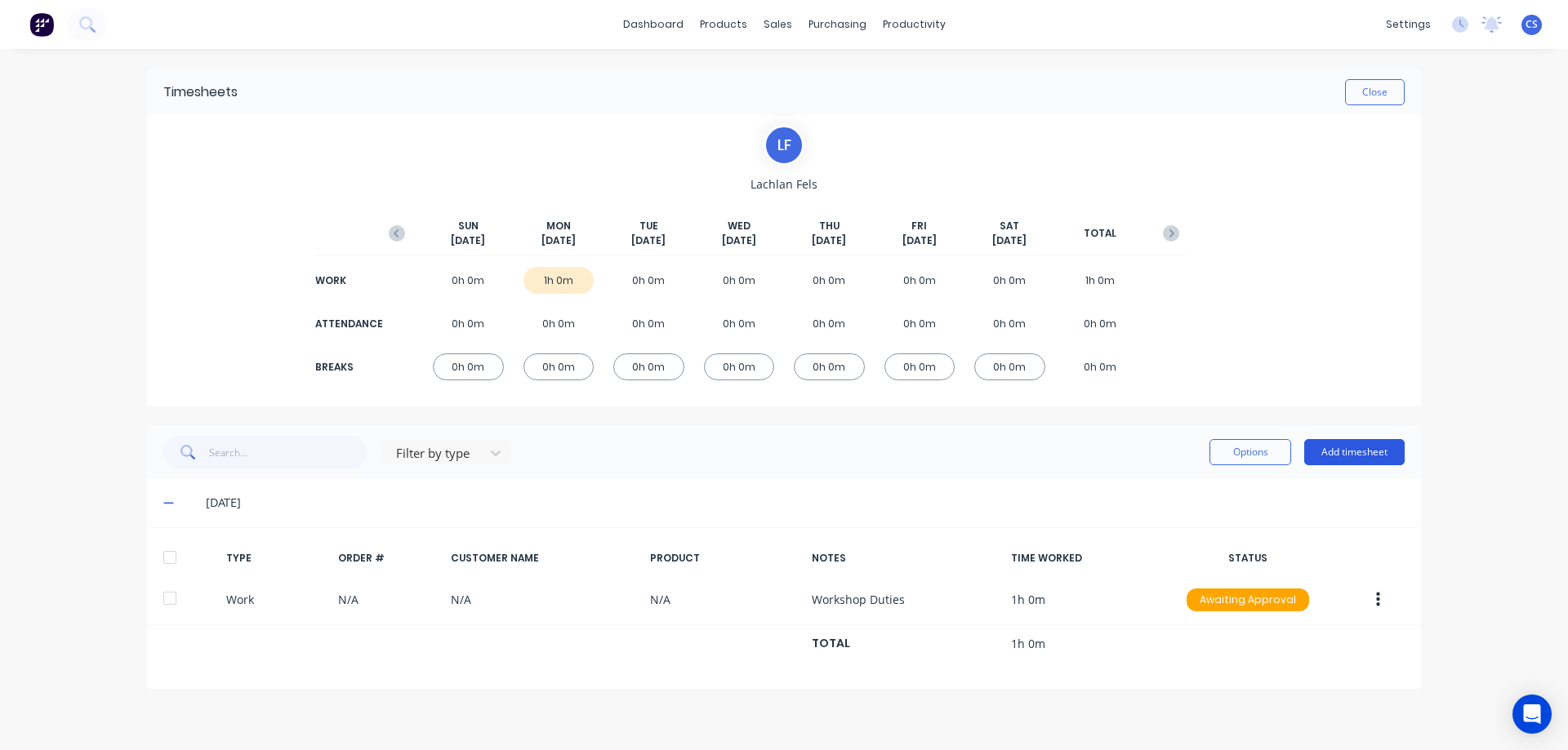
click at [1360, 445] on button "Add timesheet" at bounding box center [1353, 452] width 100 height 26
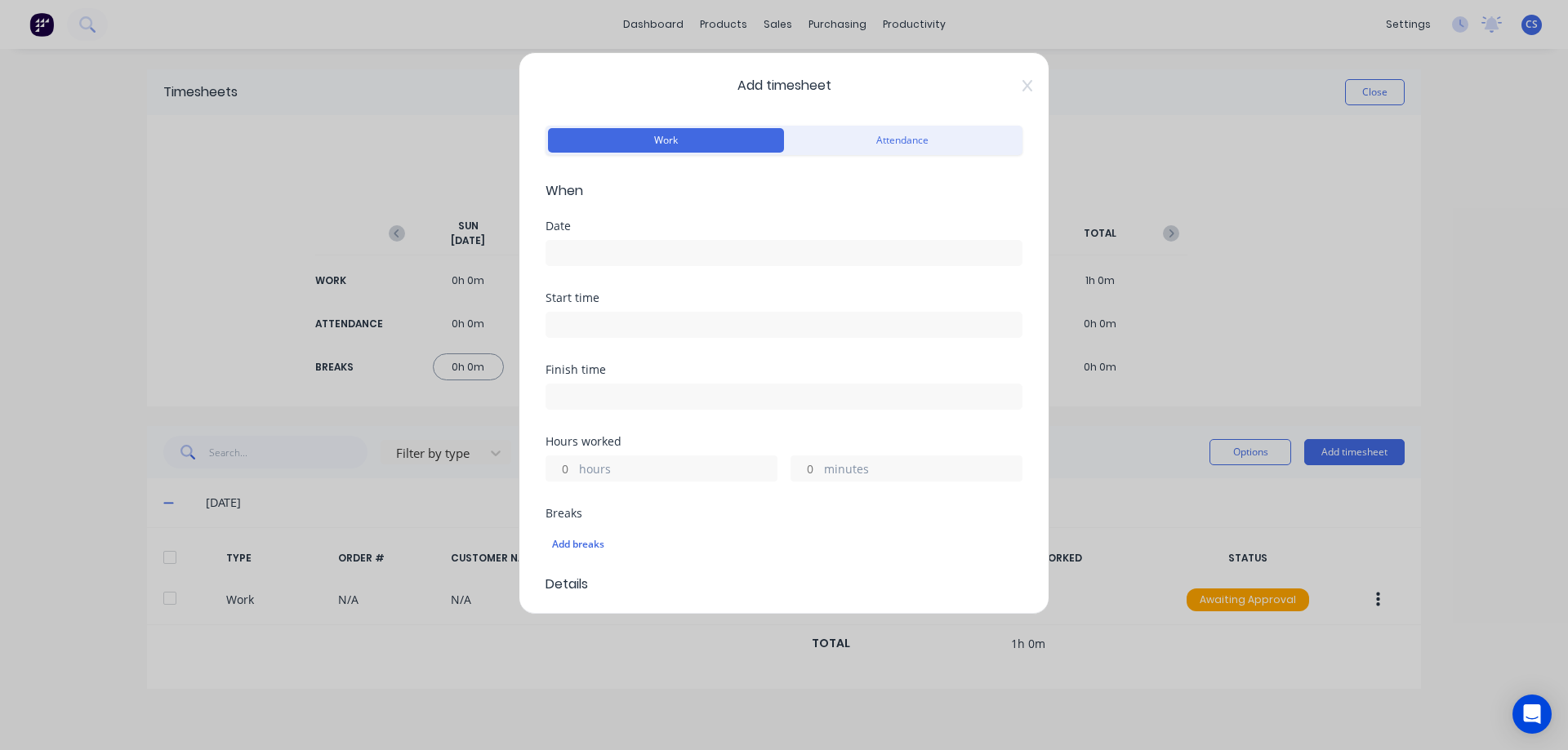
click at [621, 255] on input at bounding box center [784, 253] width 475 height 25
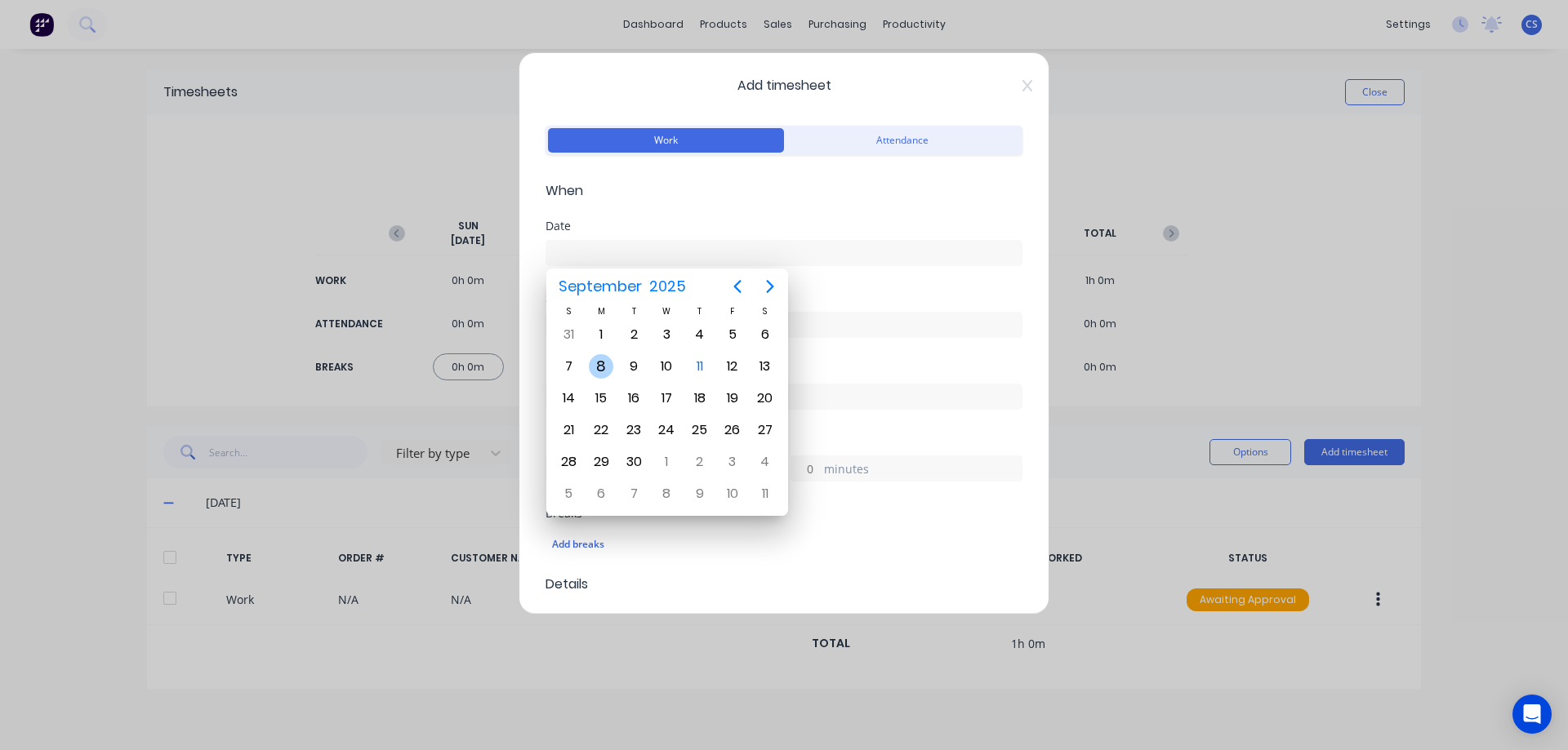
click at [604, 364] on div "8" at bounding box center [601, 366] width 25 height 25
type input "[DATE]"
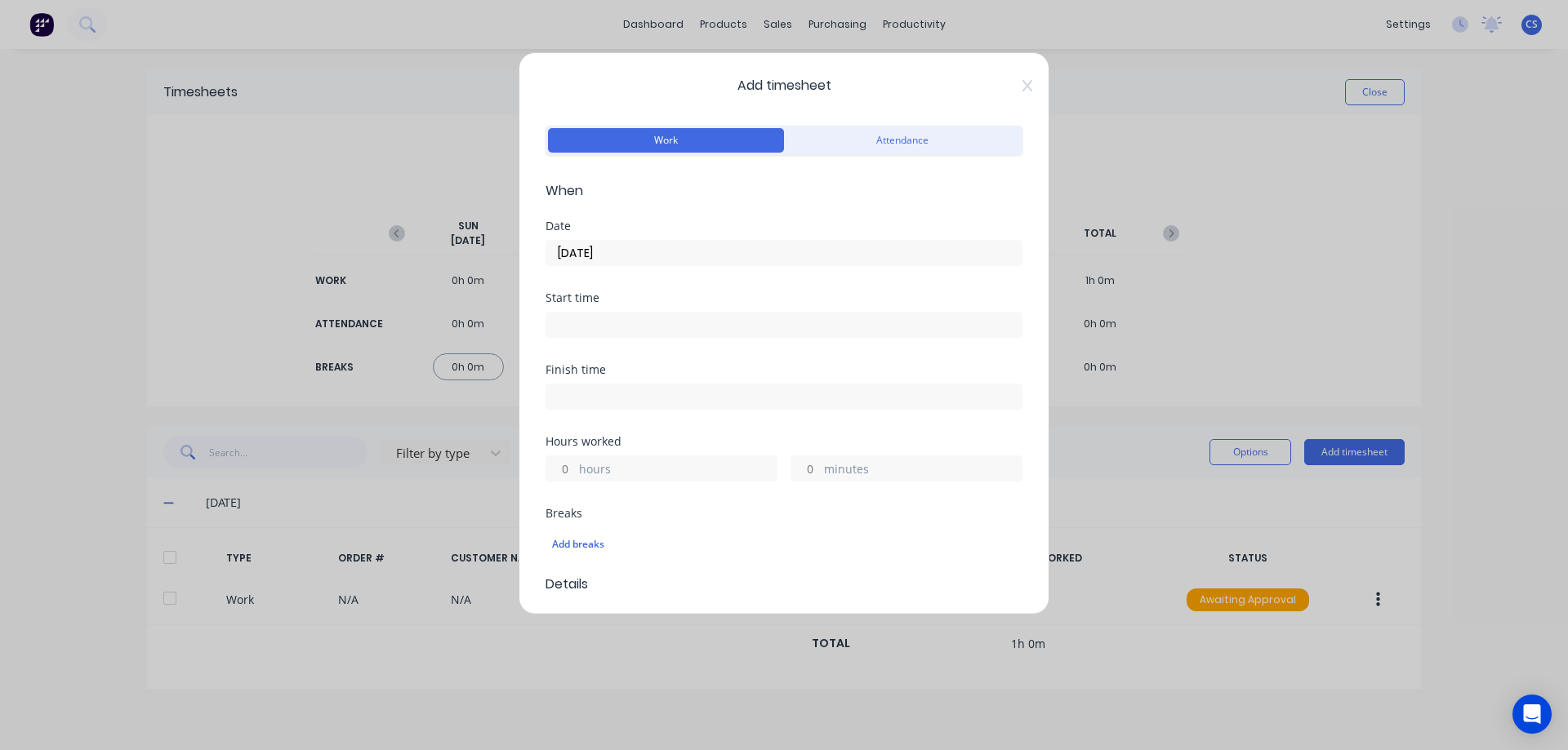
click at [566, 471] on input "hours" at bounding box center [560, 468] width 28 height 25
type input "9"
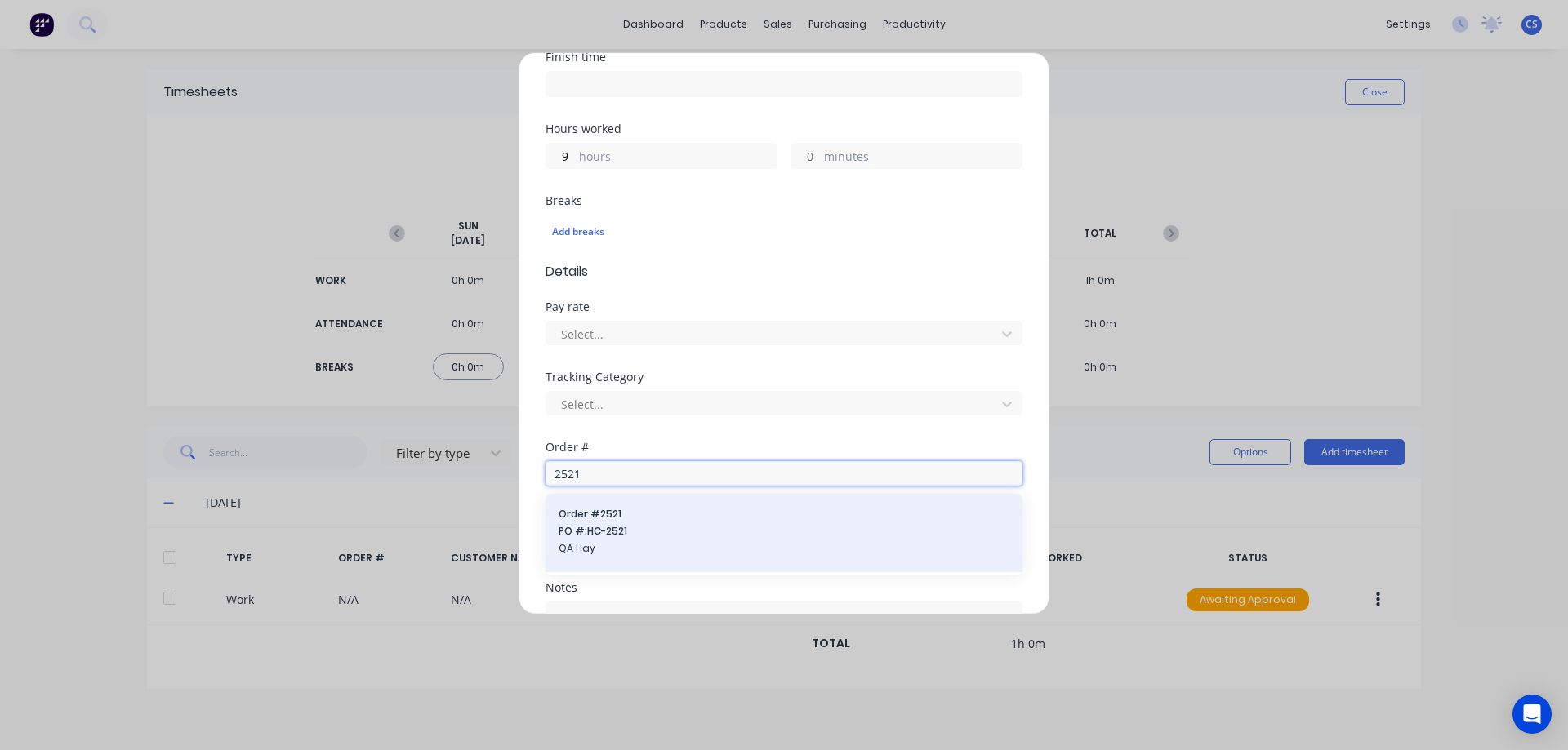
type input "2521"
click at [664, 554] on span "QA Hay" at bounding box center [784, 549] width 451 height 15
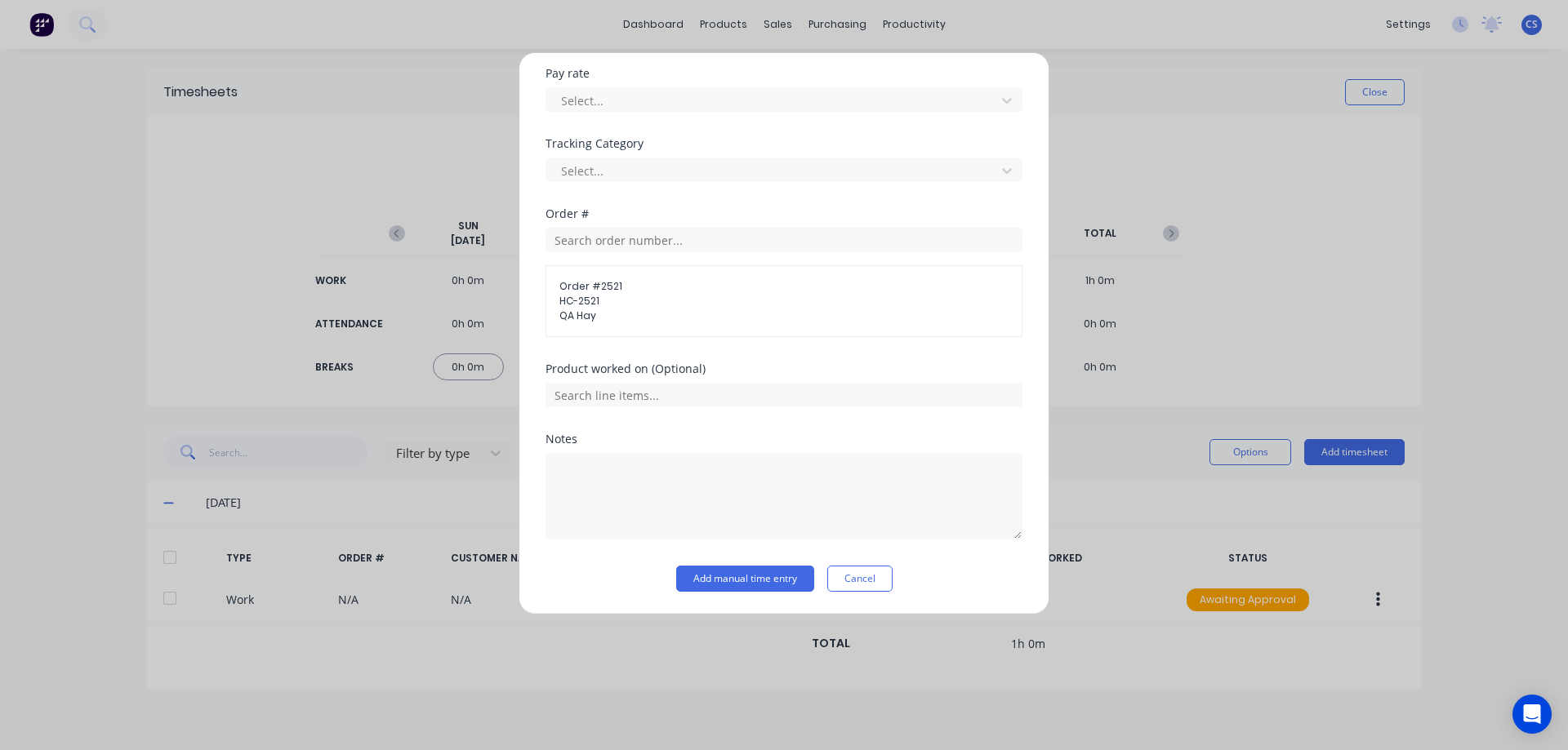
scroll to position [547, 0]
click at [752, 573] on button "Add manual time entry" at bounding box center [745, 578] width 138 height 26
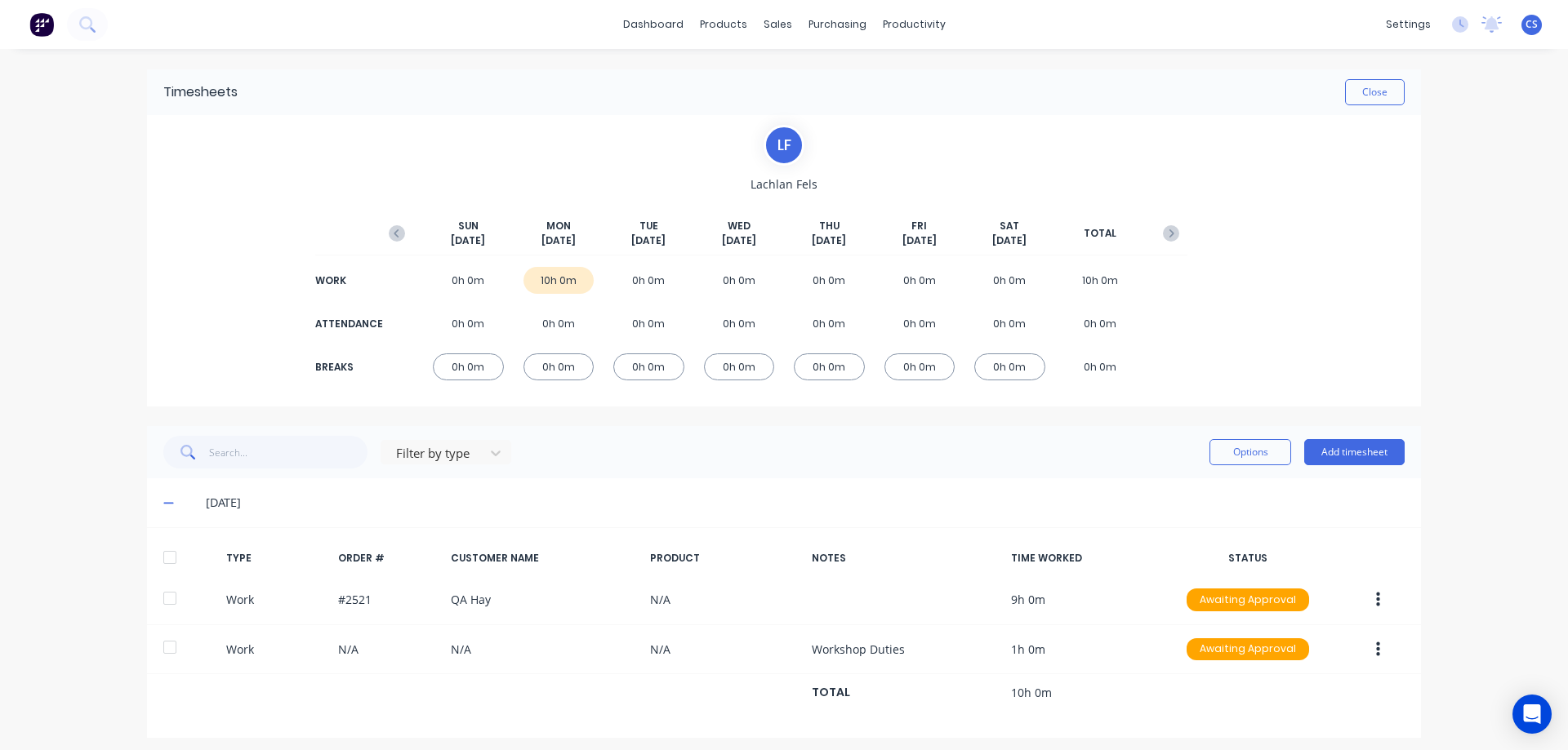
scroll to position [8, 0]
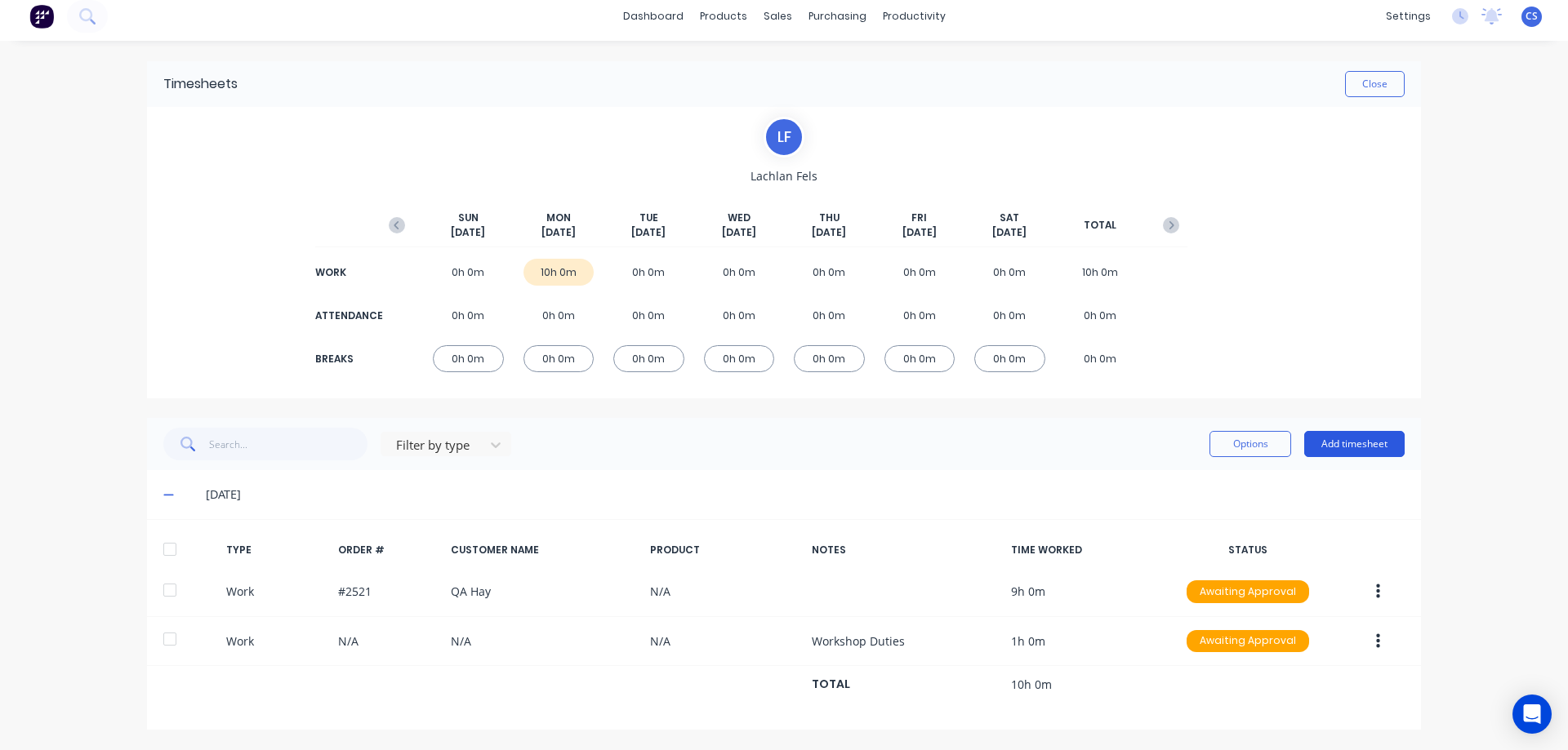
click at [1335, 441] on button "Add timesheet" at bounding box center [1353, 444] width 100 height 26
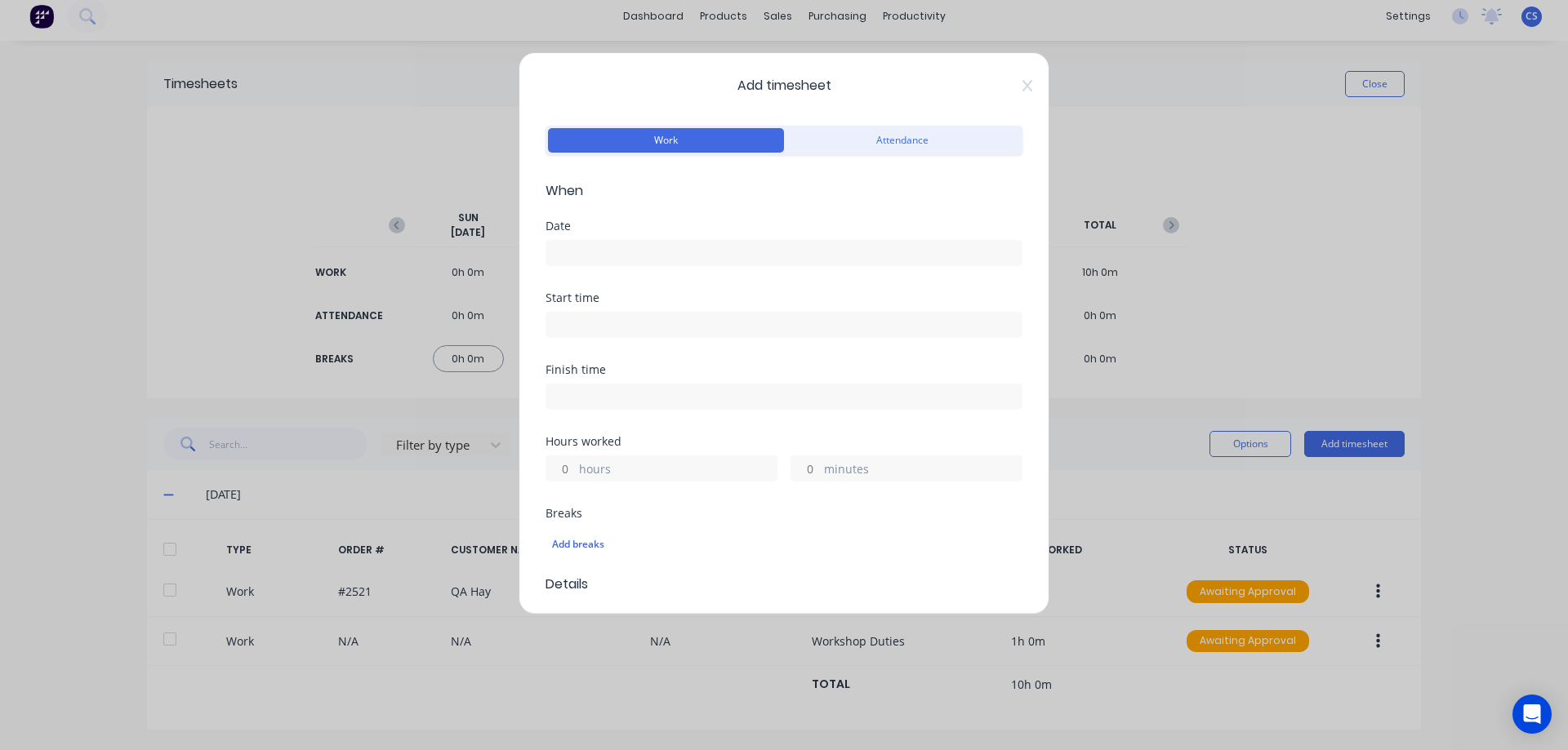
click at [570, 243] on input at bounding box center [784, 253] width 475 height 25
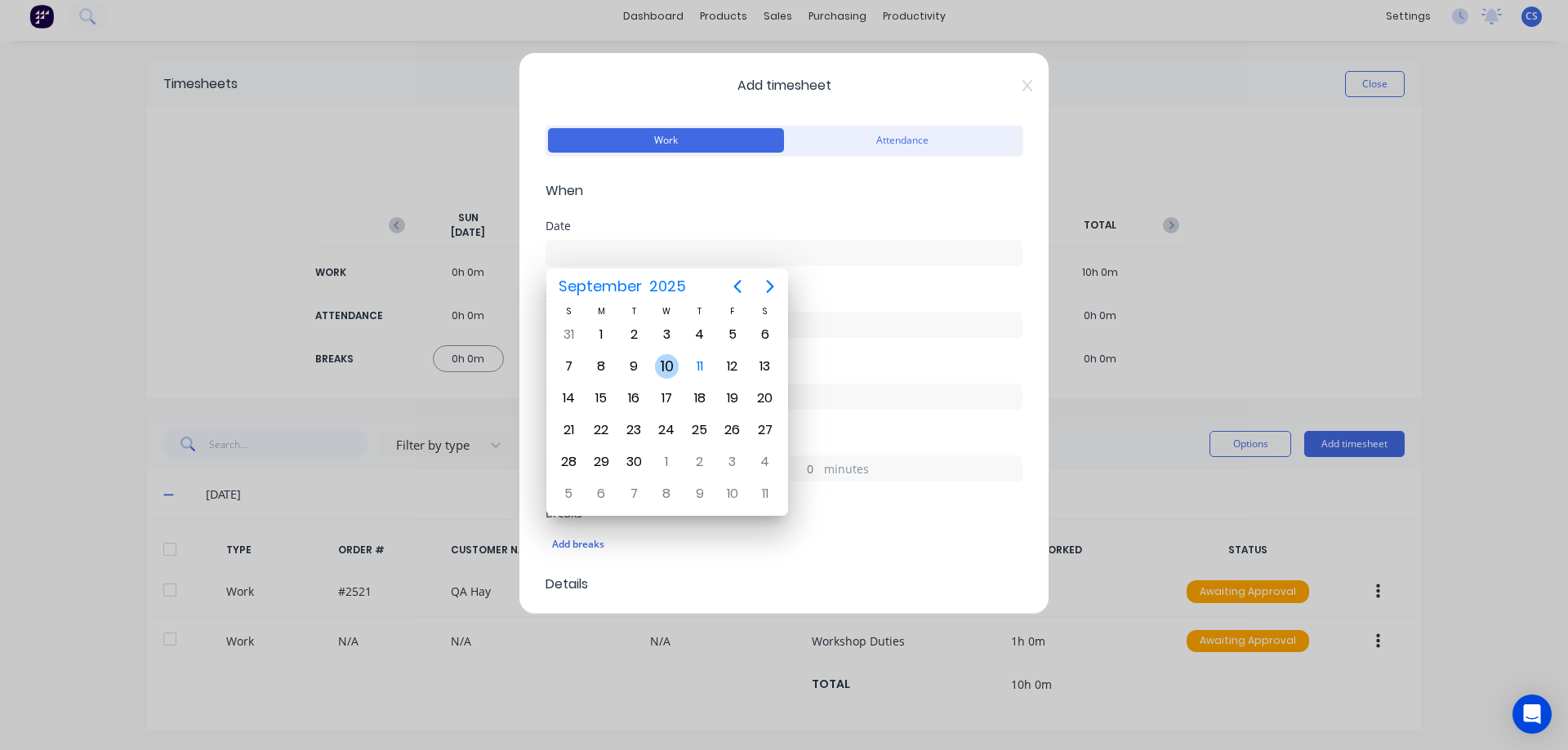
click at [662, 369] on div "10" at bounding box center [666, 366] width 25 height 25
type input "[DATE]"
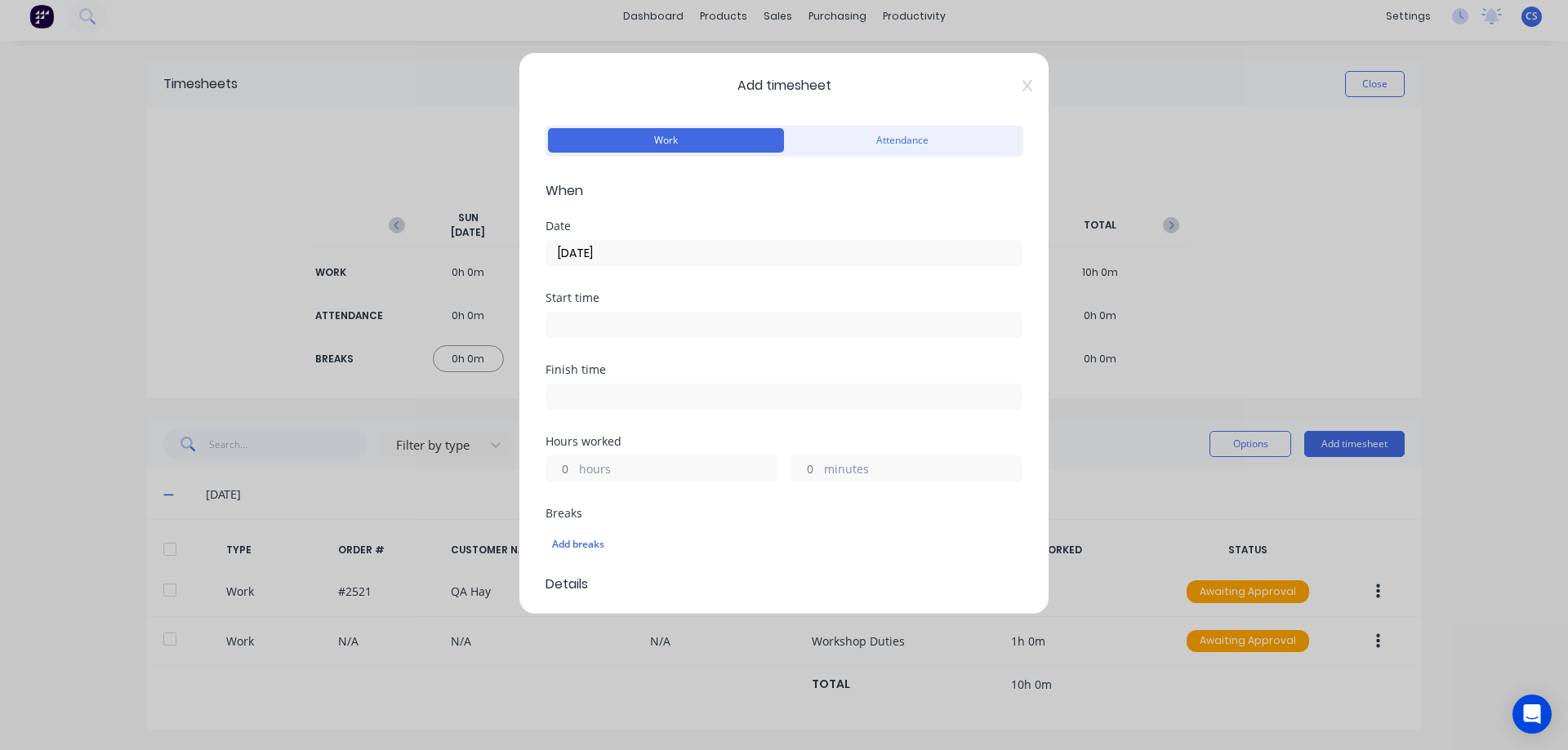
click at [572, 471] on input "hours" at bounding box center [560, 468] width 28 height 25
type input "7"
type input "30"
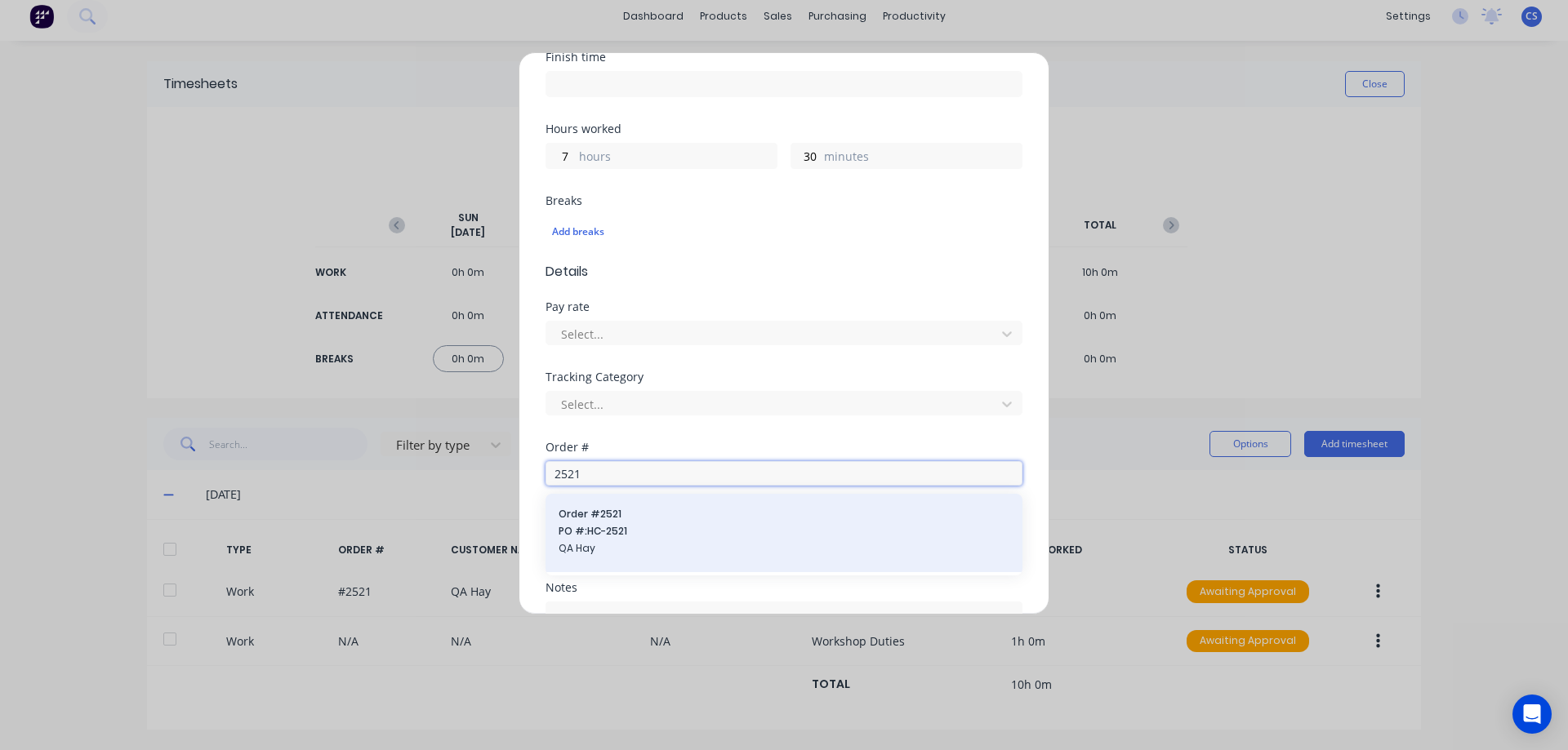
type input "2521"
click at [641, 545] on span "QA Hay" at bounding box center [784, 549] width 451 height 15
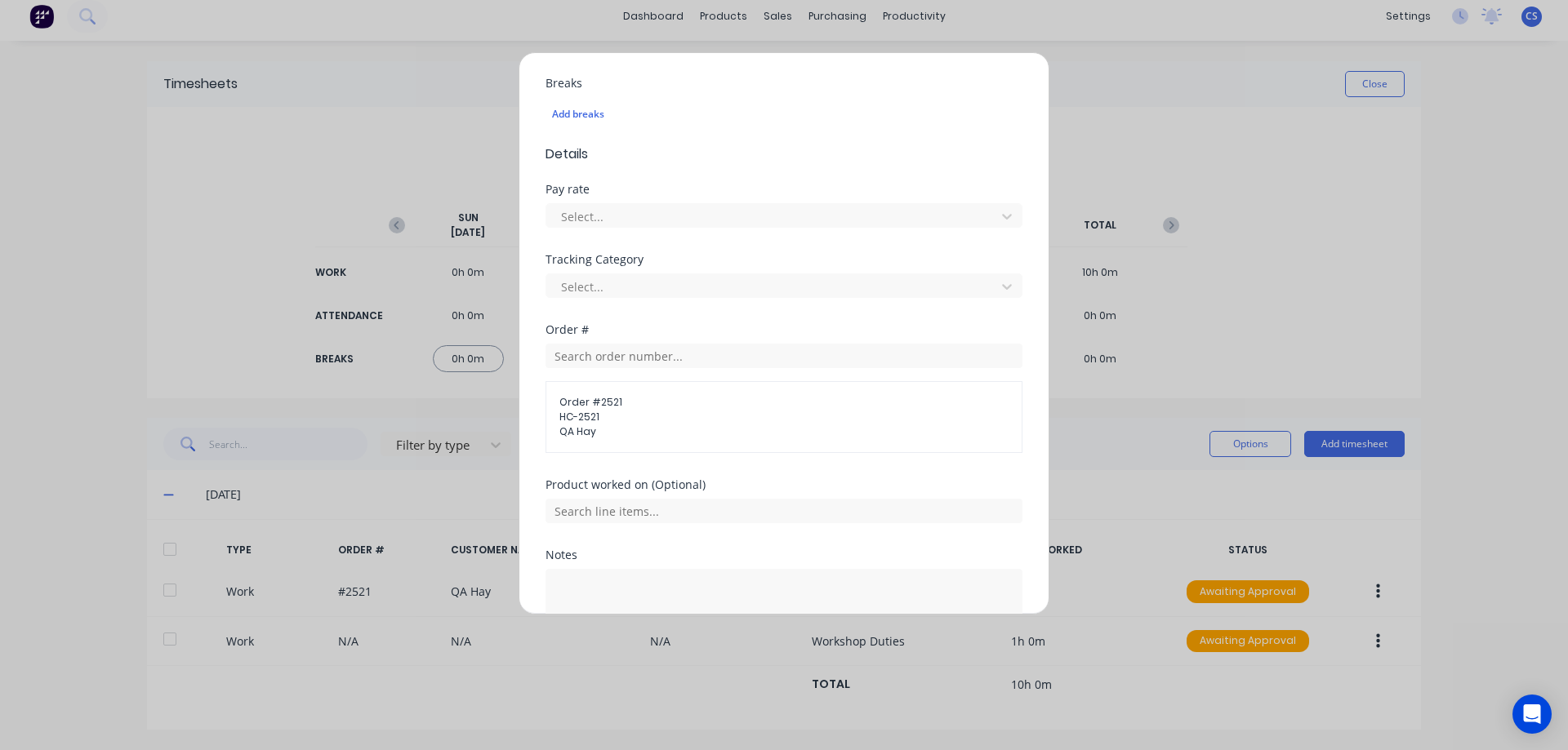
scroll to position [547, 0]
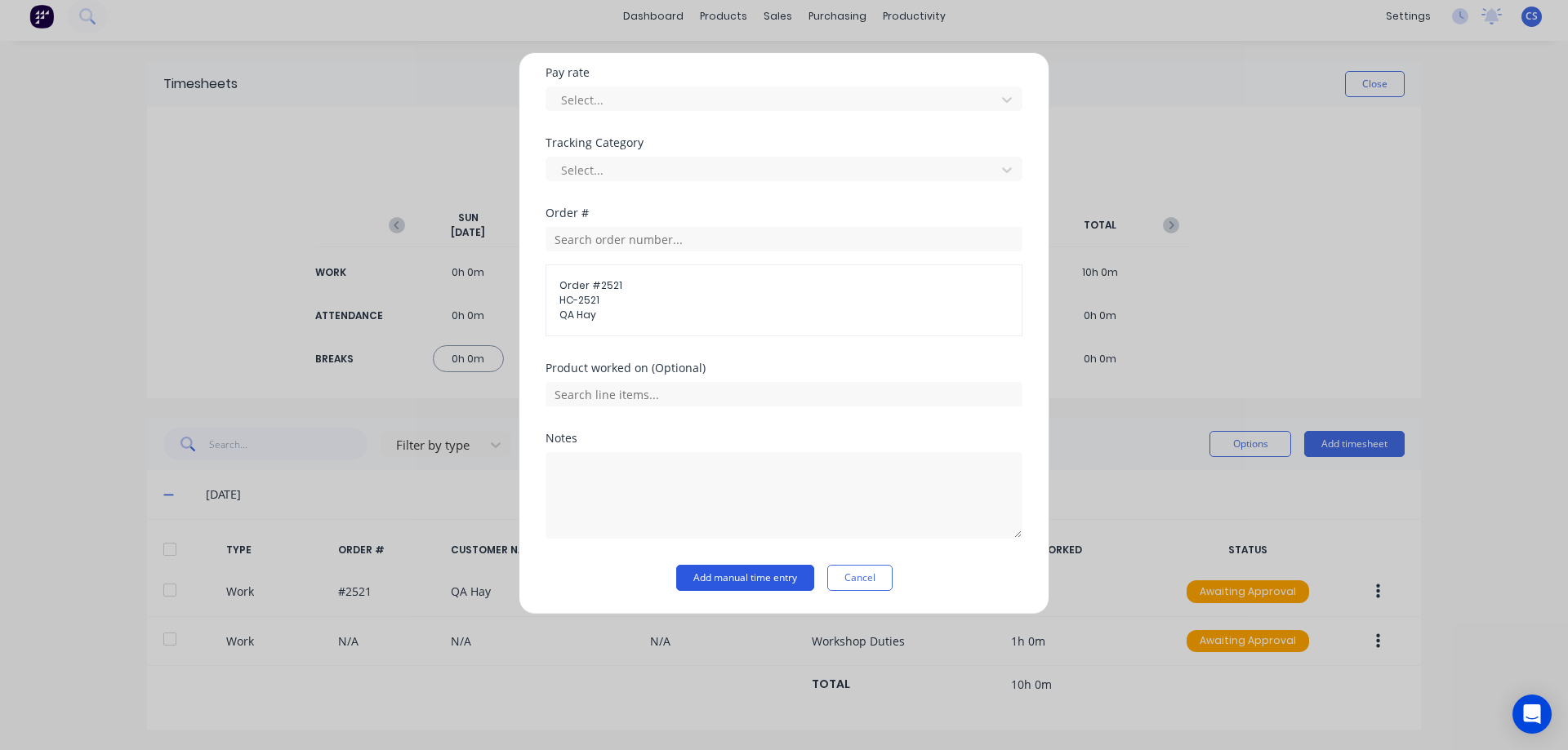
click at [728, 579] on button "Add manual time entry" at bounding box center [745, 578] width 138 height 26
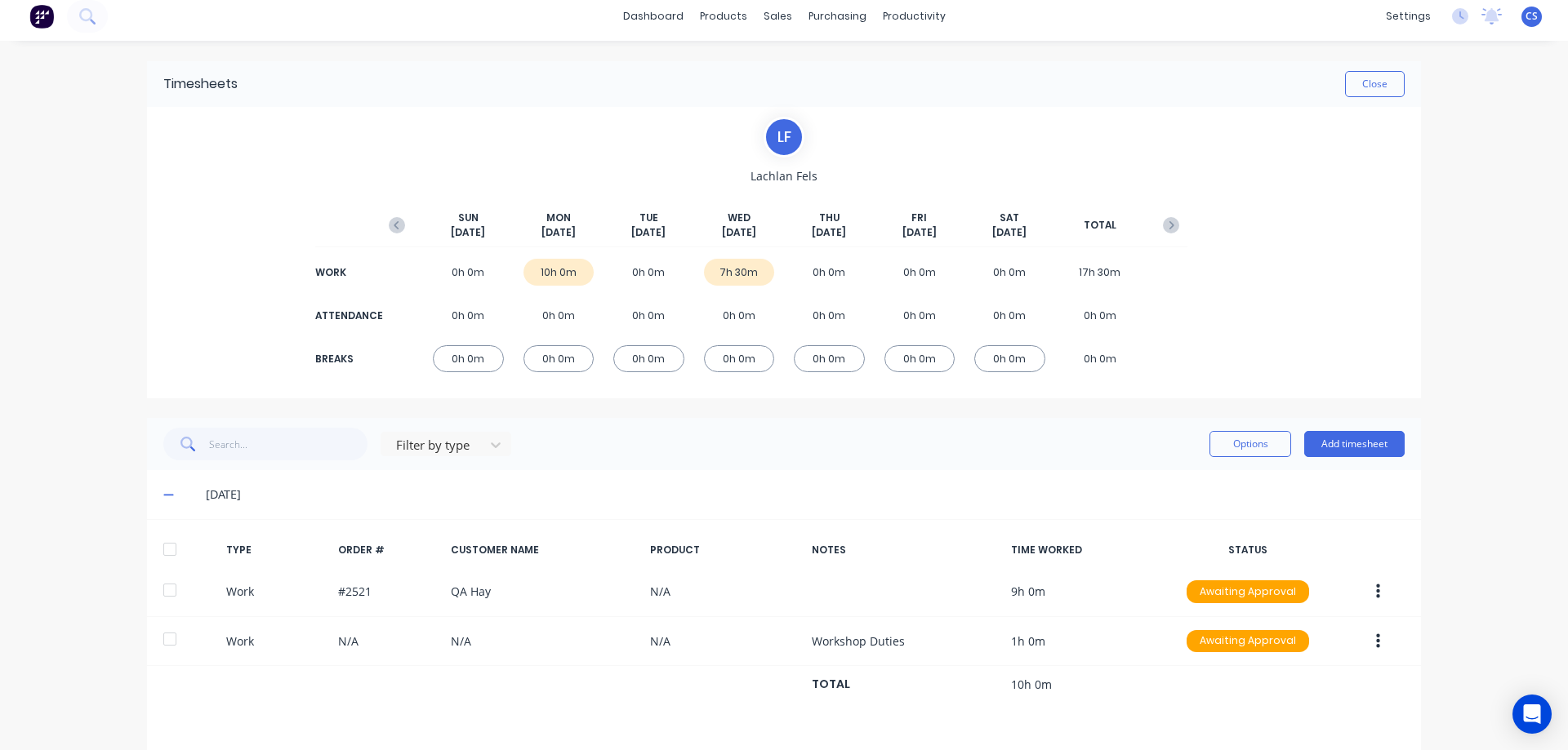
click at [1352, 447] on button "Add timesheet" at bounding box center [1353, 444] width 100 height 26
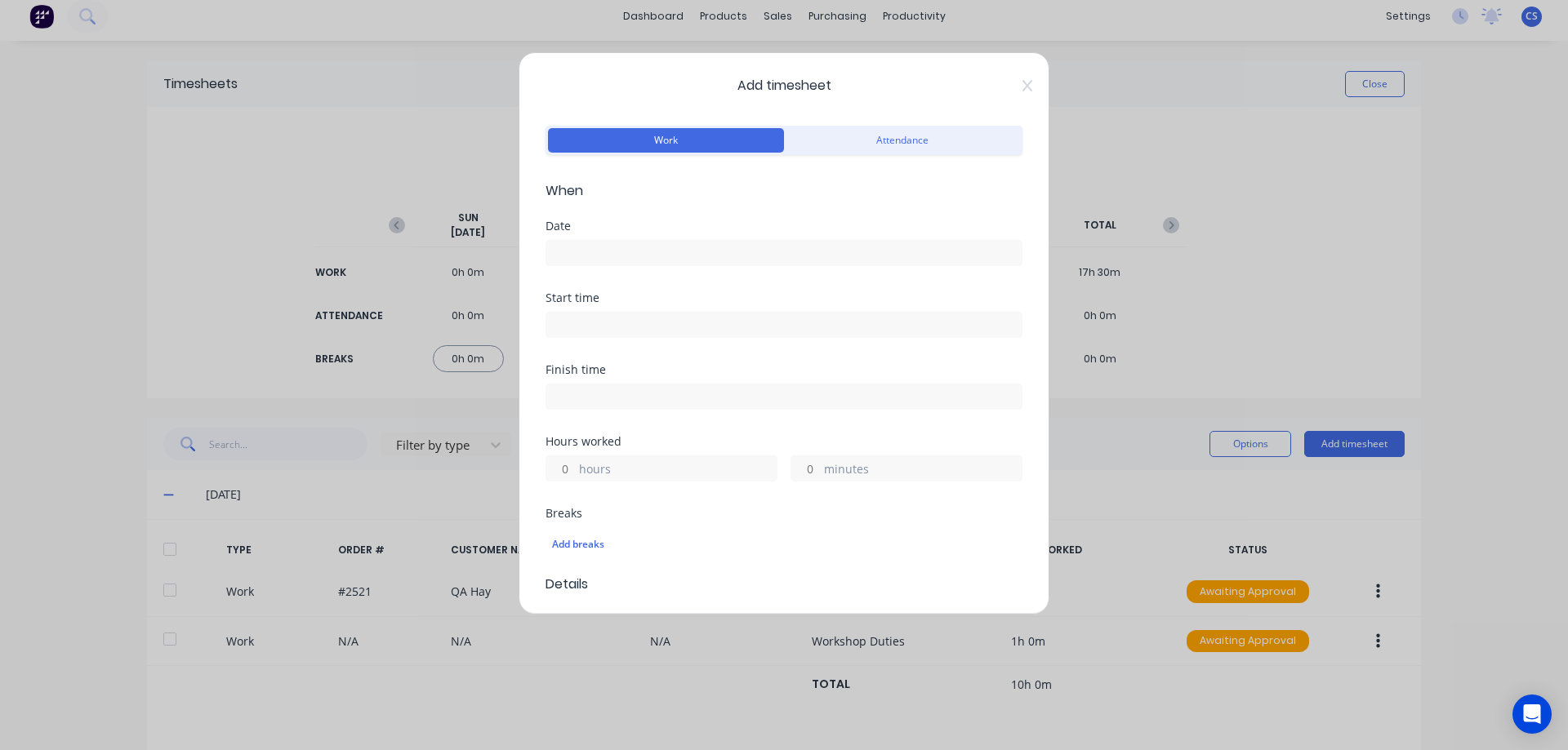
click at [616, 255] on input at bounding box center [784, 253] width 475 height 25
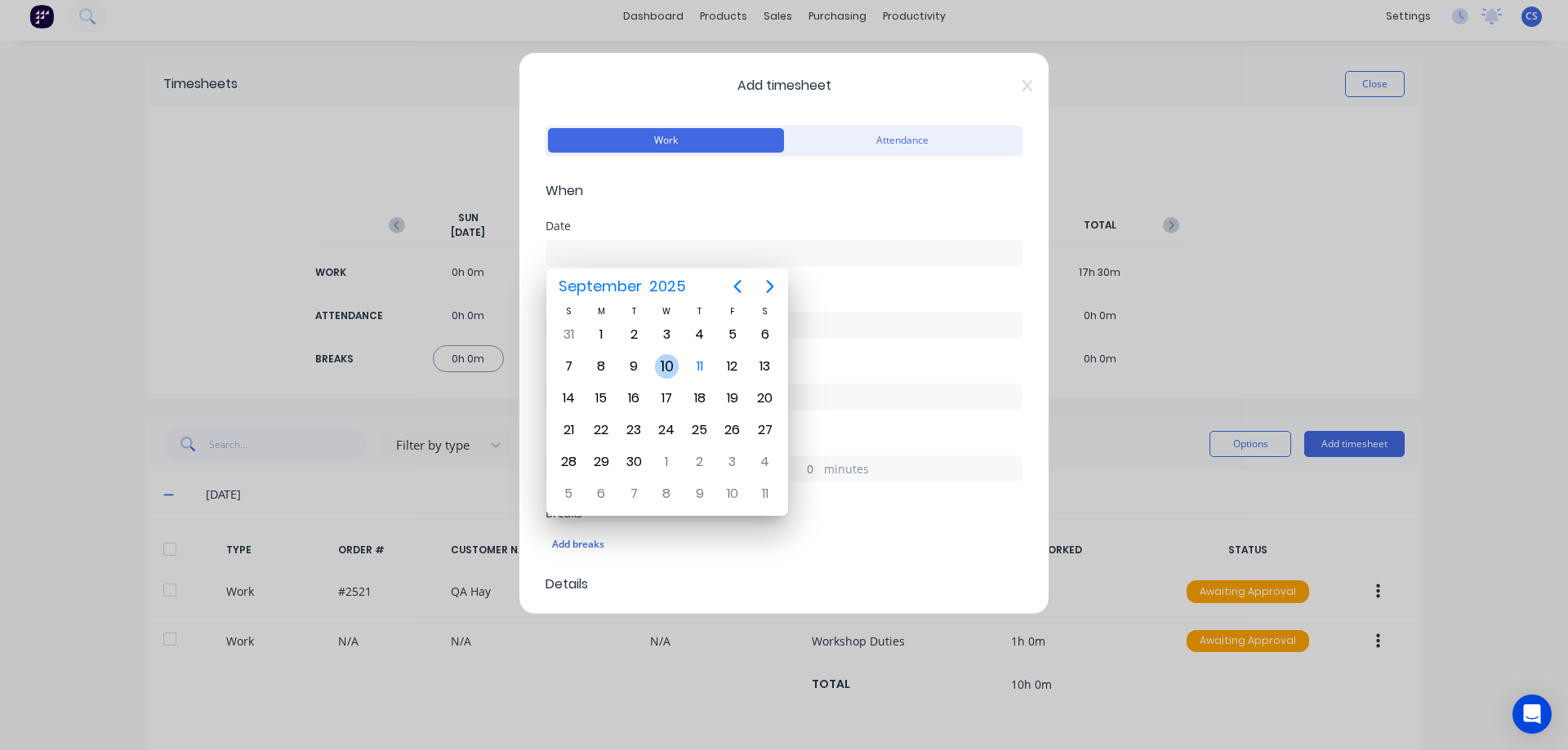
click at [675, 358] on div "10" at bounding box center [666, 366] width 25 height 25
type input "[DATE]"
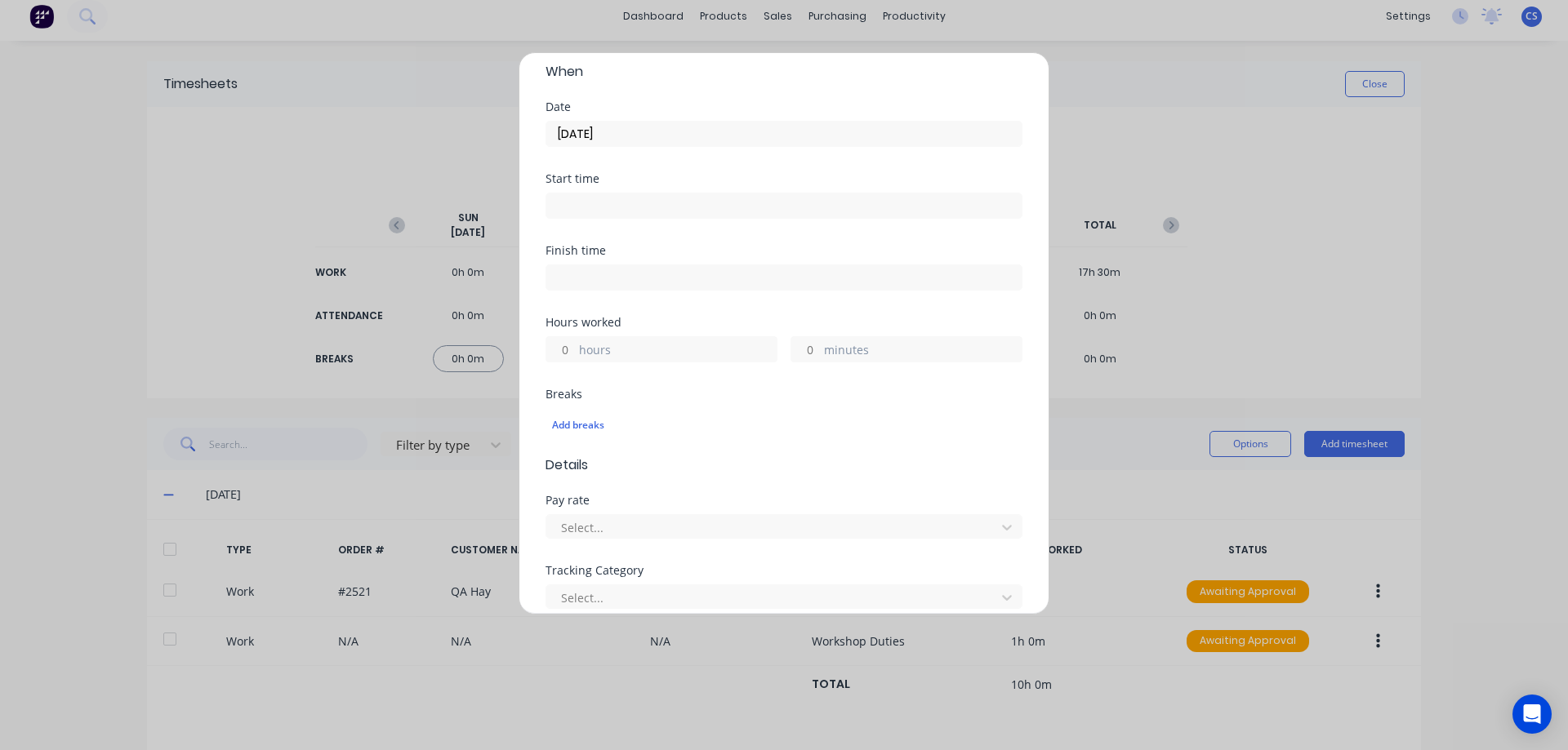
scroll to position [164, 0]
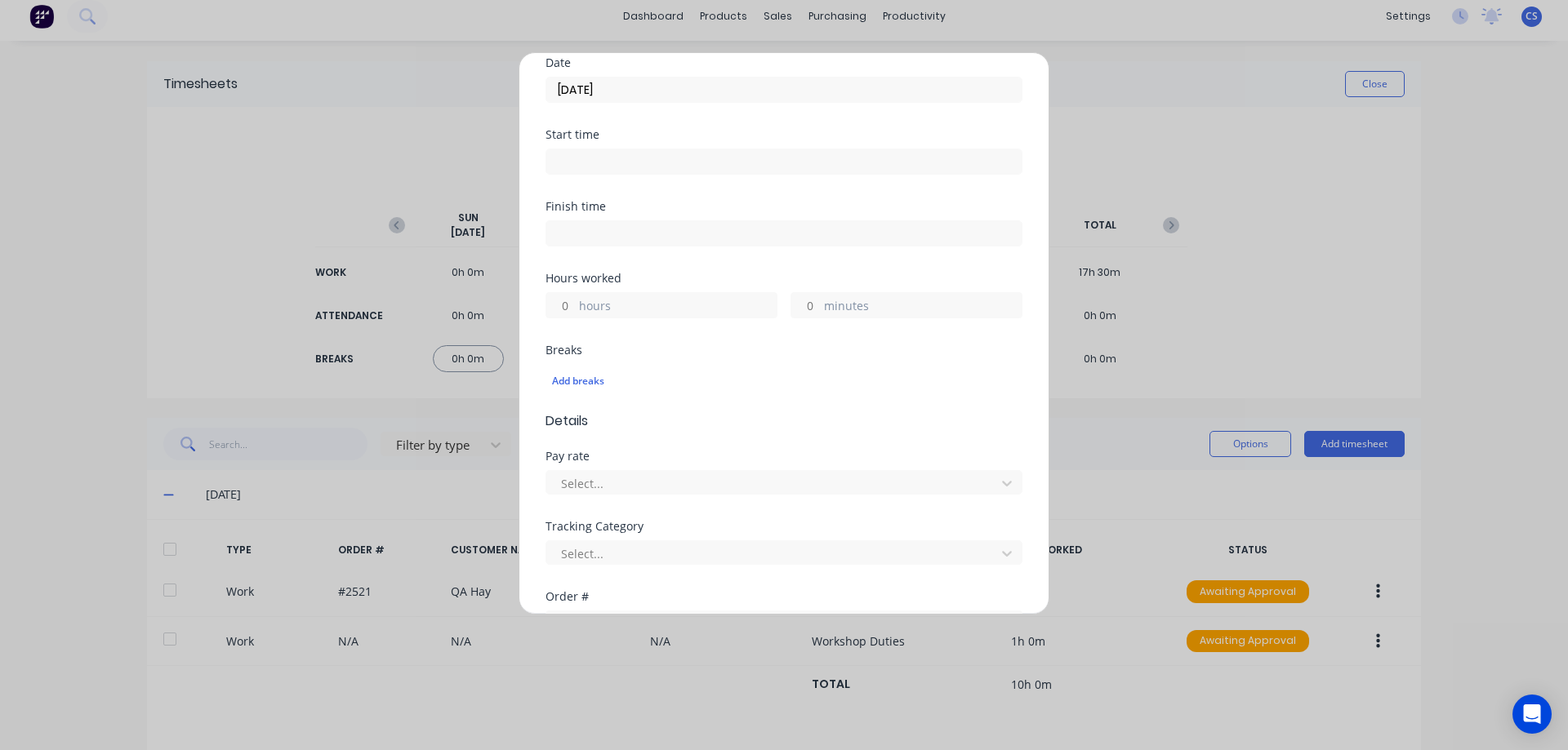
click at [811, 301] on input "minutes" at bounding box center [804, 305] width 28 height 25
type input "30"
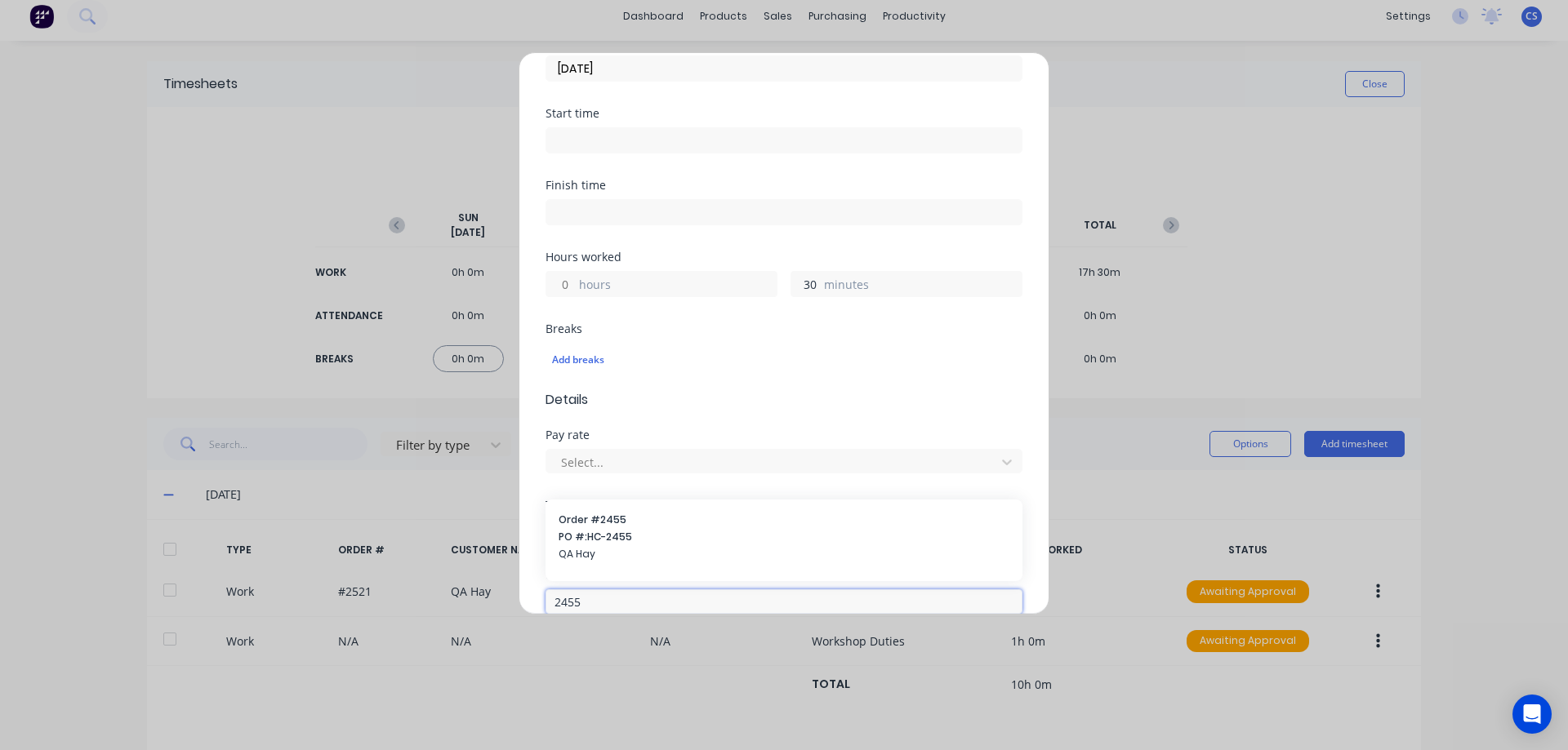
scroll to position [462, 0]
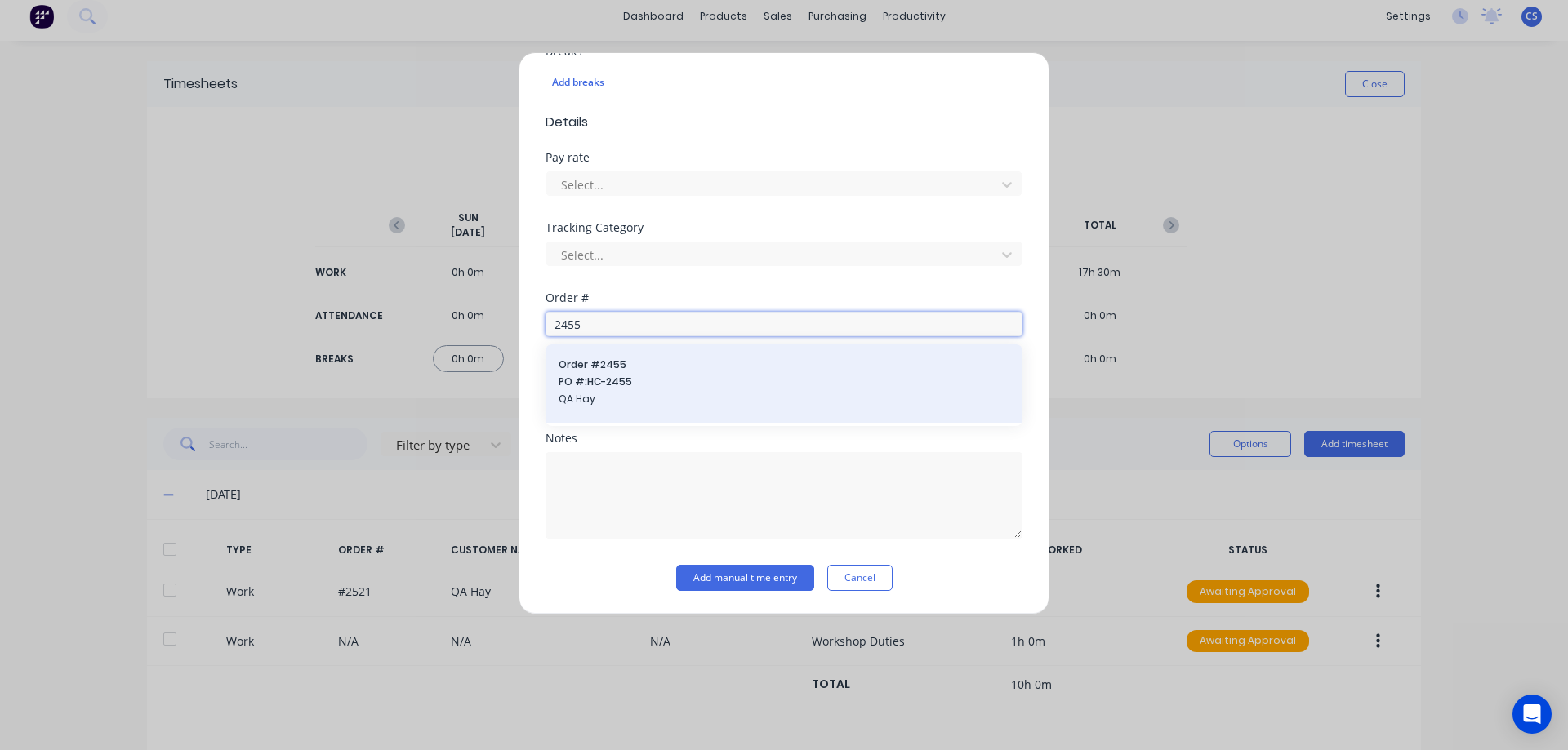
type input "2455"
click at [761, 369] on span "Order # 2455" at bounding box center [784, 365] width 451 height 15
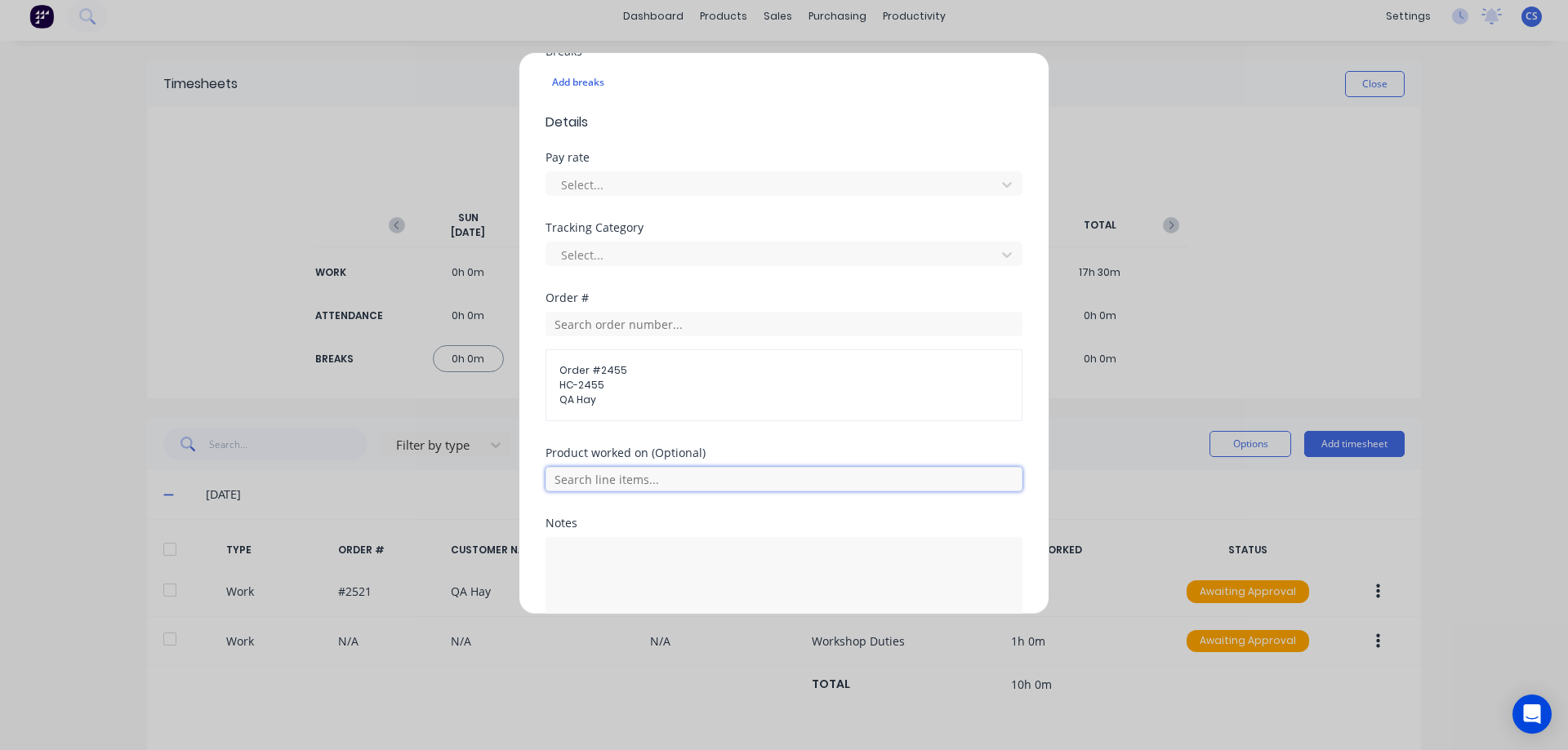
click at [694, 476] on input "text" at bounding box center [784, 479] width 477 height 25
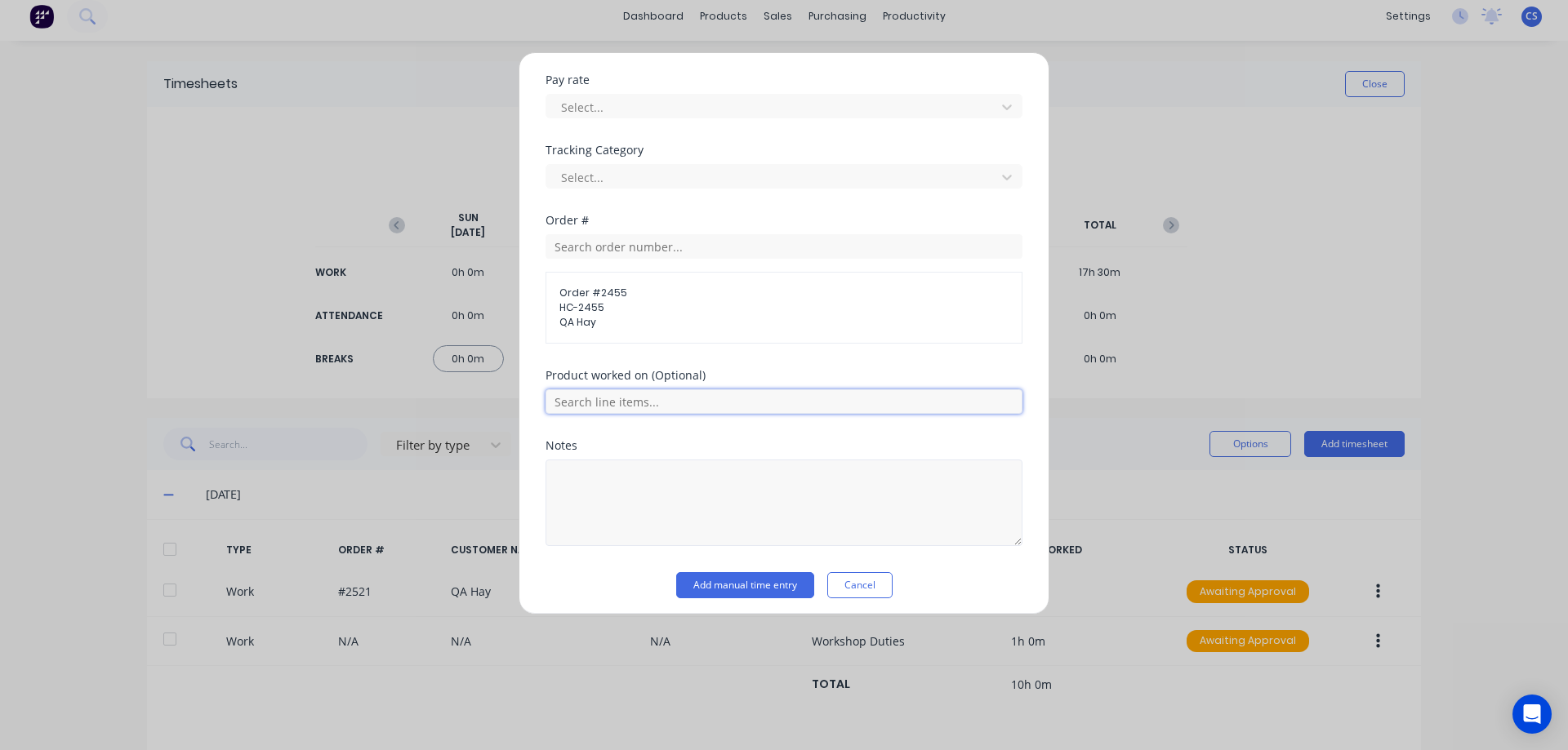
scroll to position [547, 0]
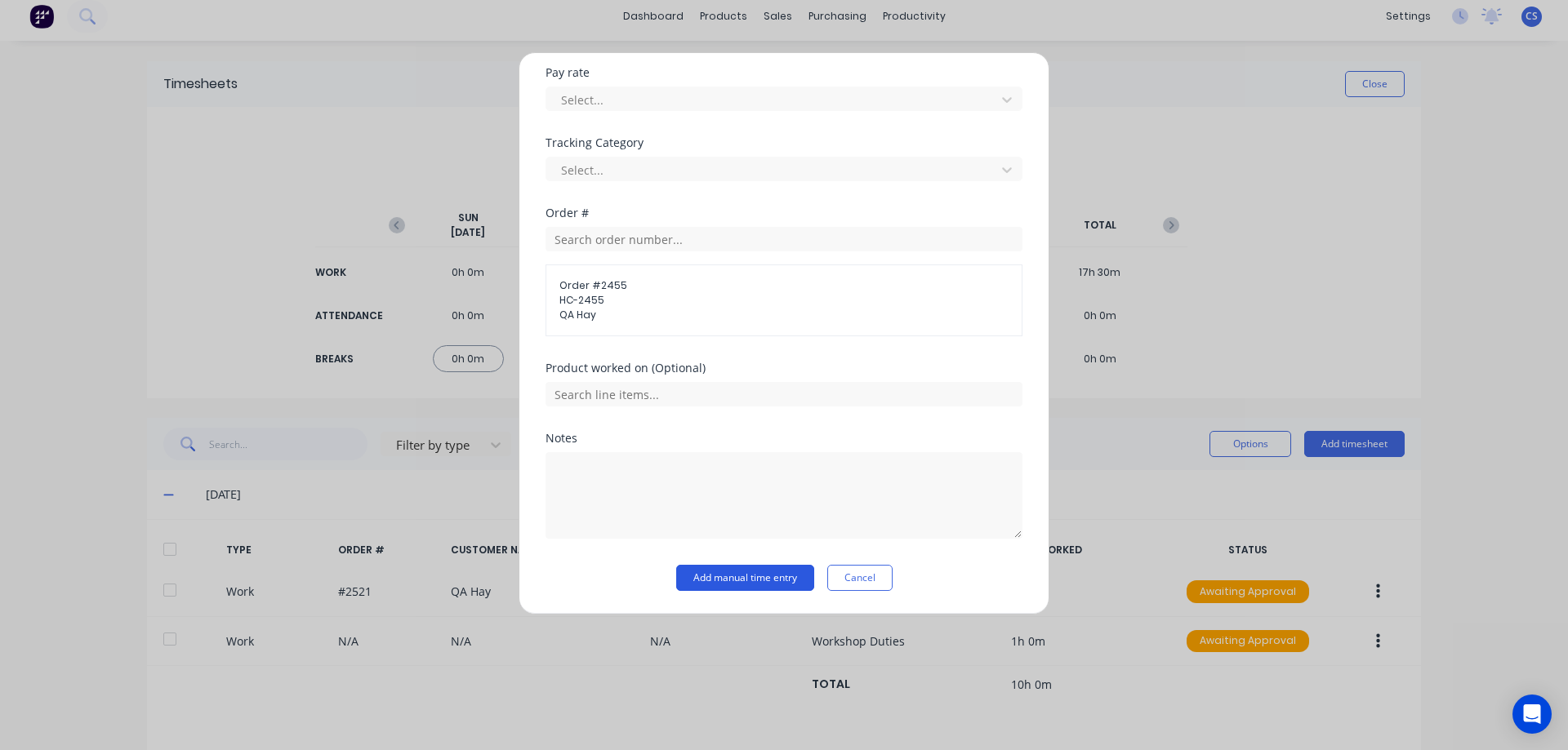
click at [744, 577] on button "Add manual time entry" at bounding box center [745, 578] width 138 height 26
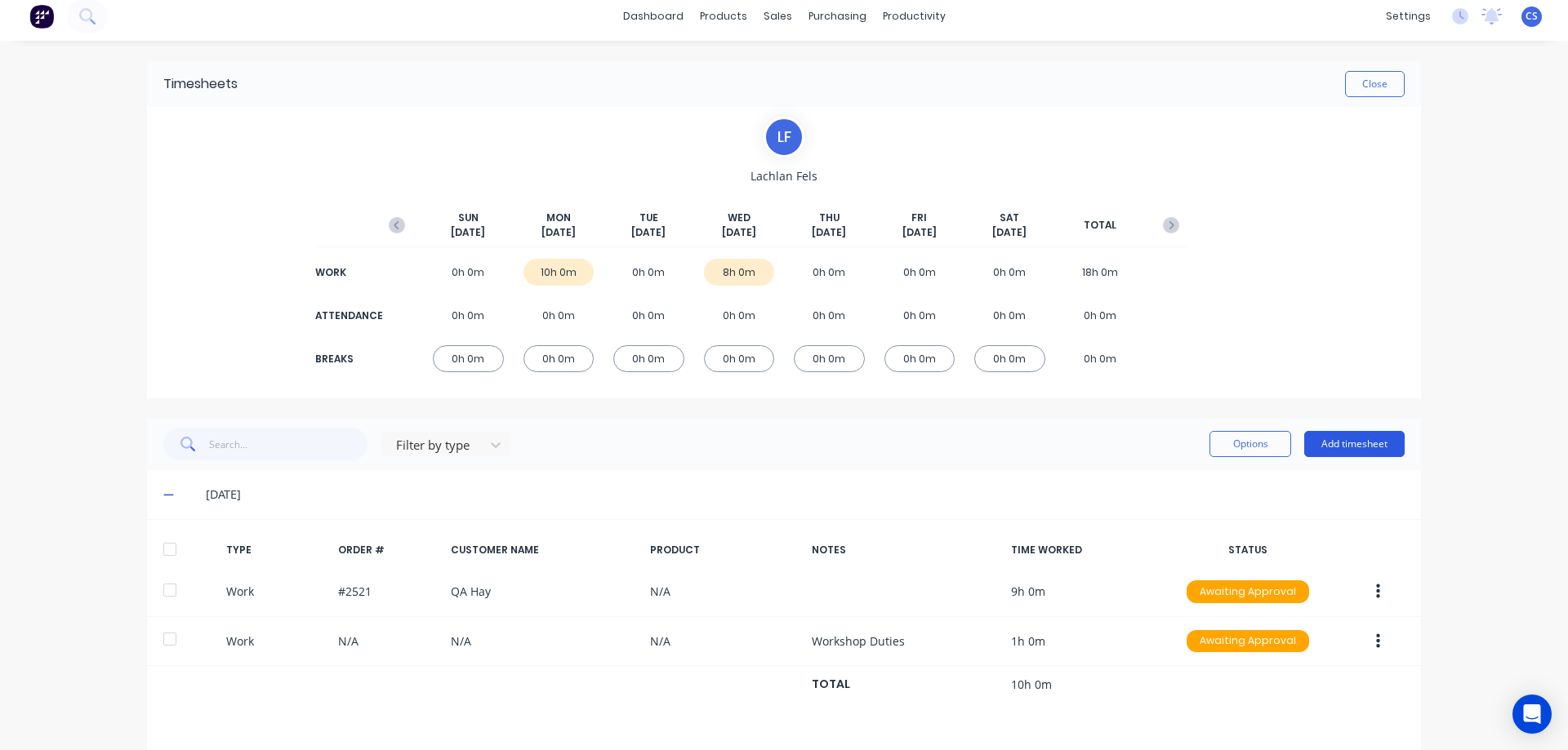
click at [1365, 438] on button "Add timesheet" at bounding box center [1353, 444] width 100 height 26
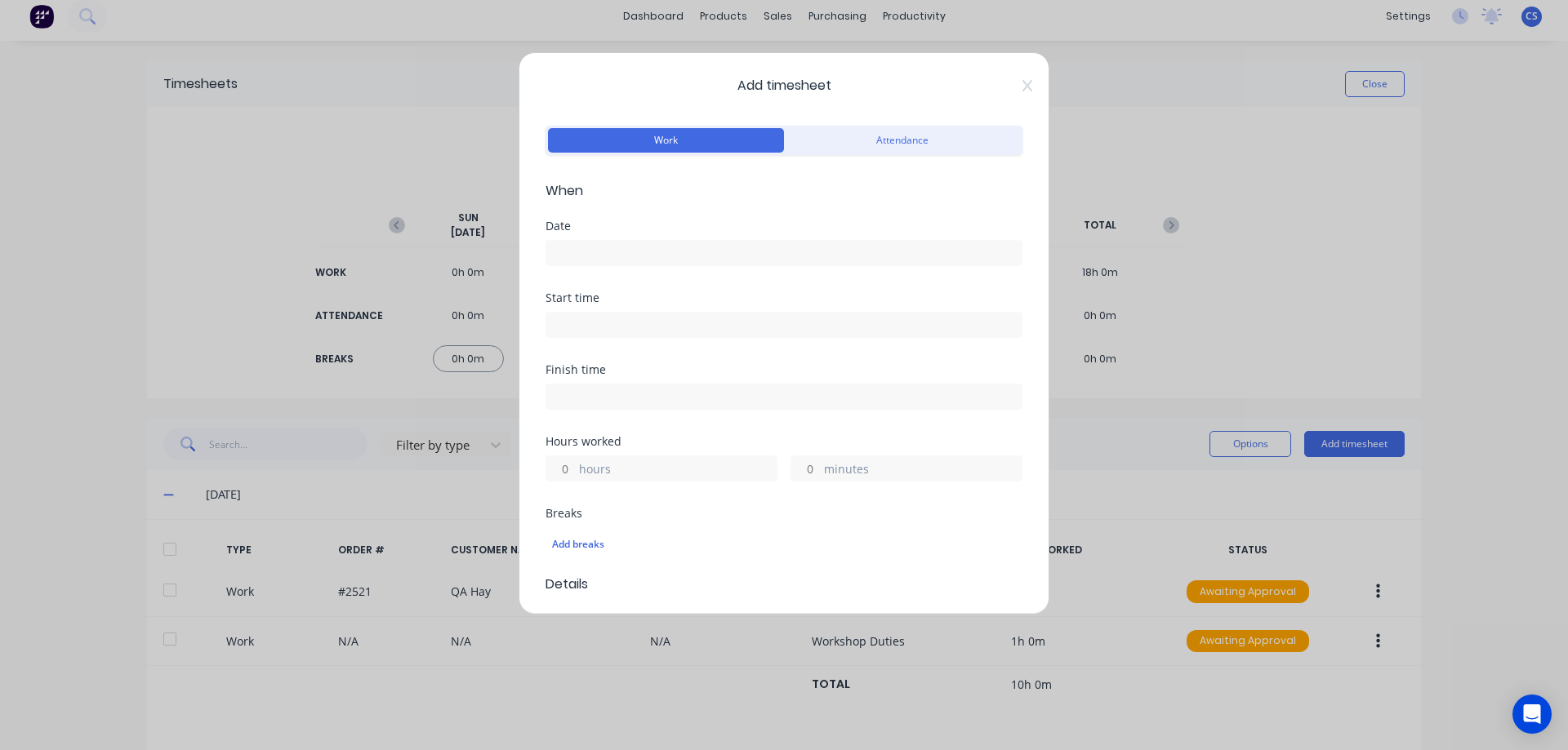
click at [627, 244] on input at bounding box center [784, 253] width 475 height 25
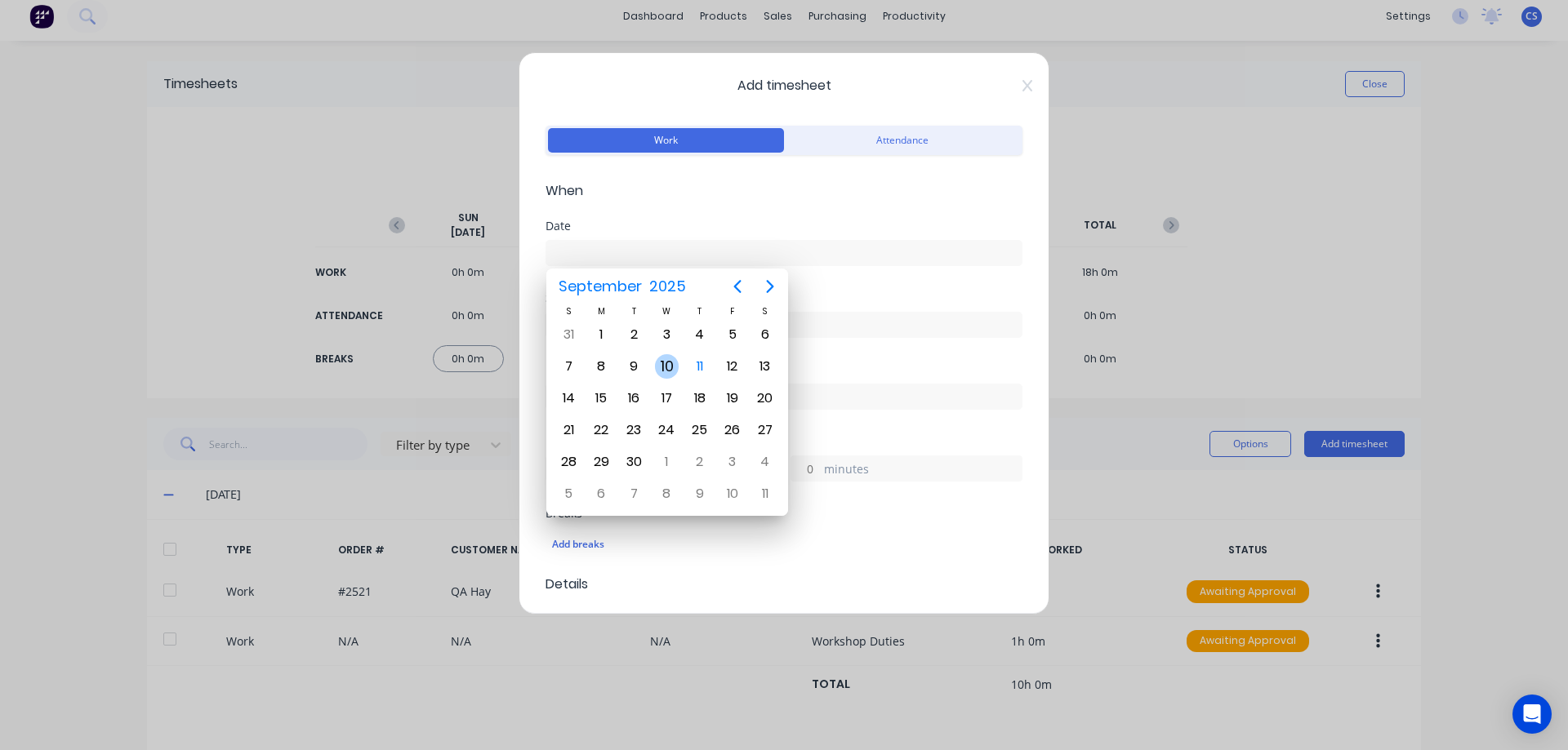
click at [662, 366] on div "10" at bounding box center [666, 366] width 25 height 25
type input "[DATE]"
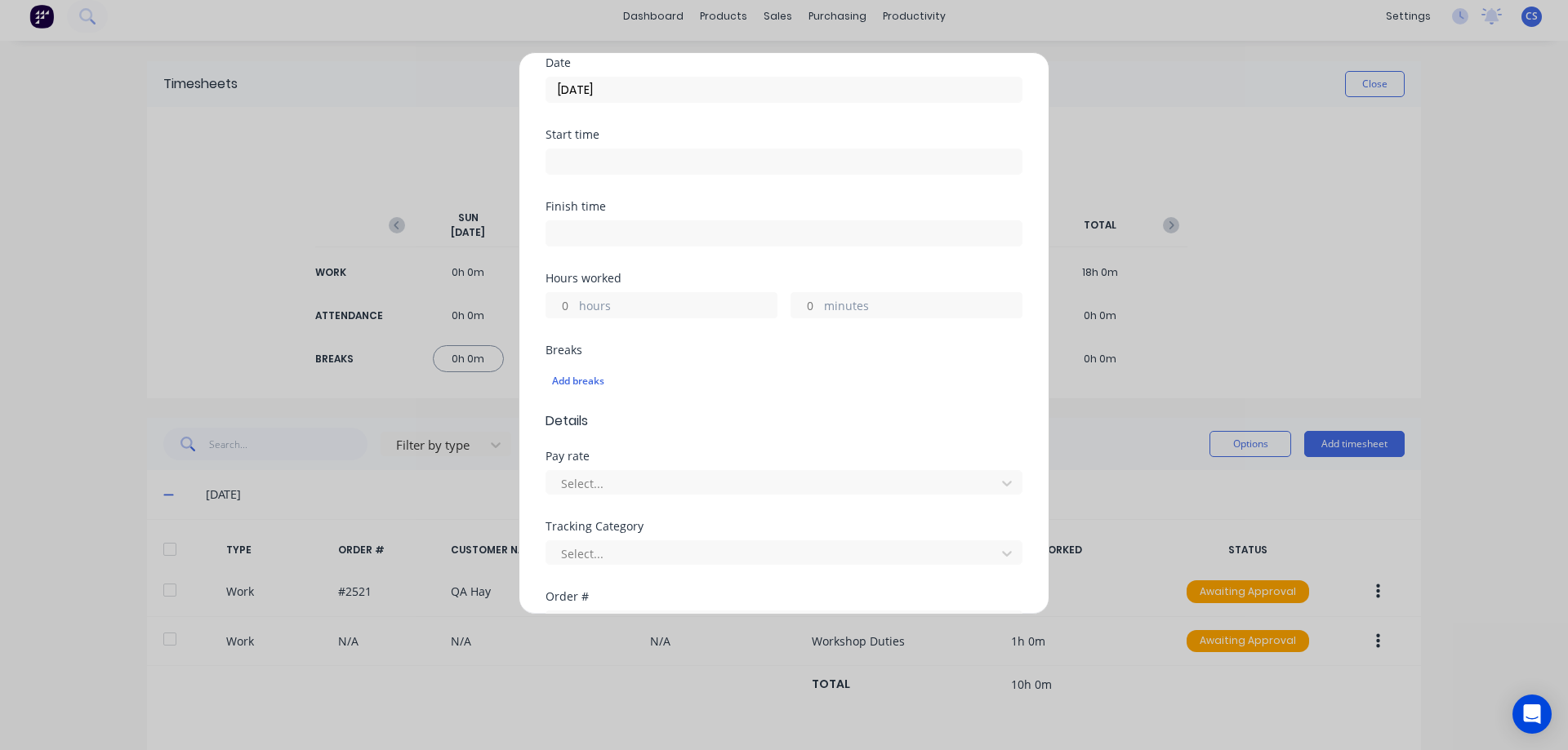
scroll to position [326, 0]
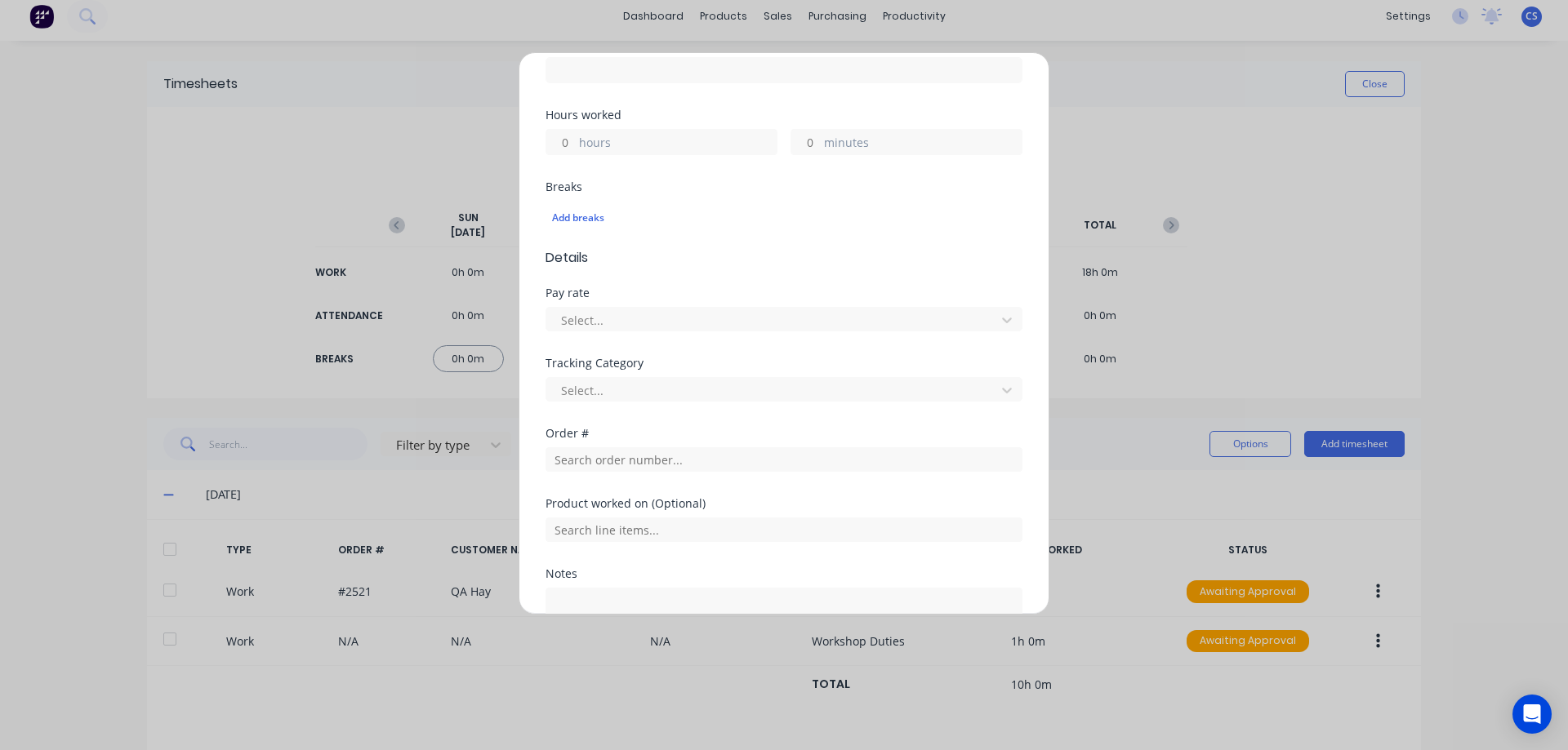
click at [569, 143] on input "hours" at bounding box center [560, 142] width 28 height 25
type input "1"
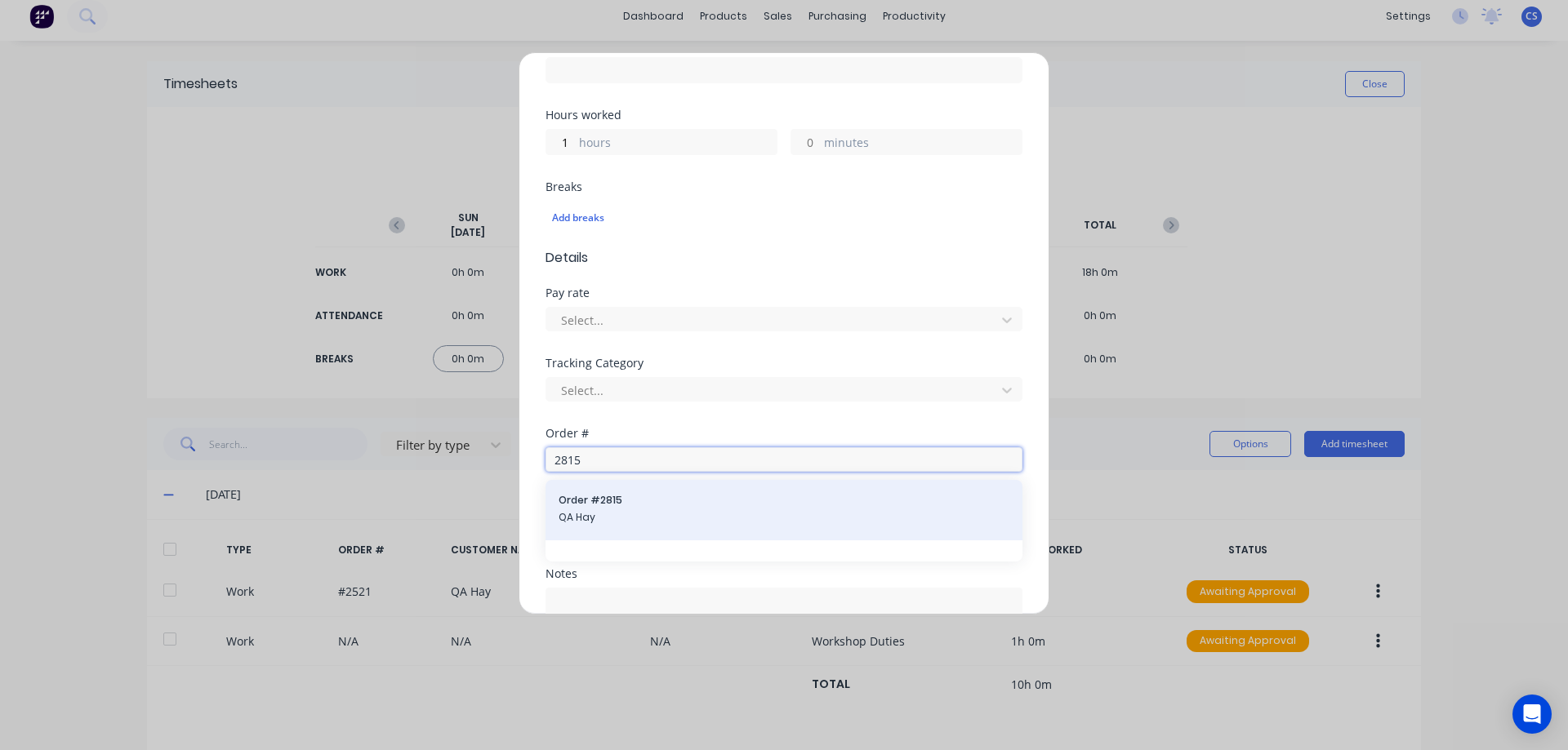
type input "2815"
click at [644, 515] on span "QA Hay" at bounding box center [784, 517] width 451 height 15
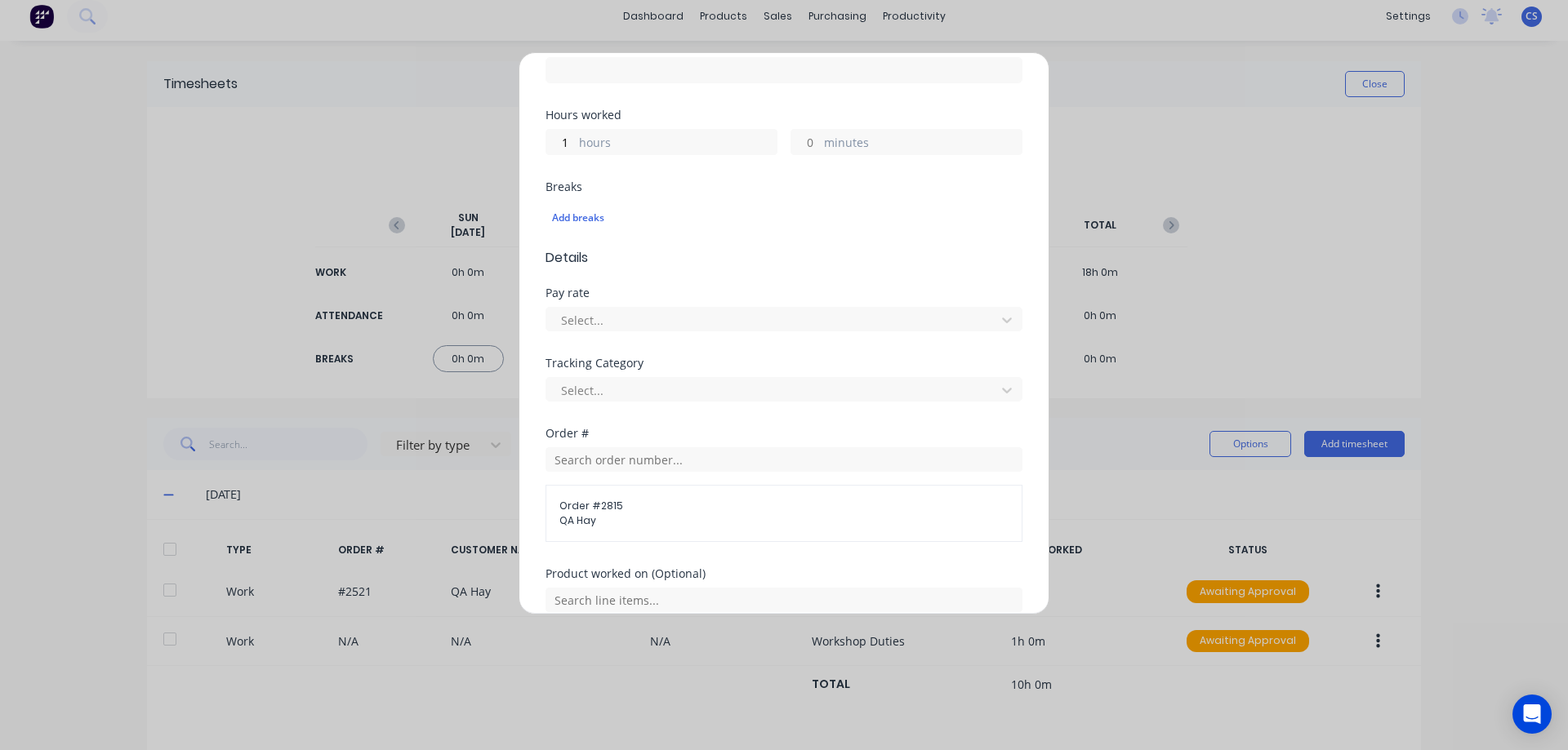
scroll to position [533, 0]
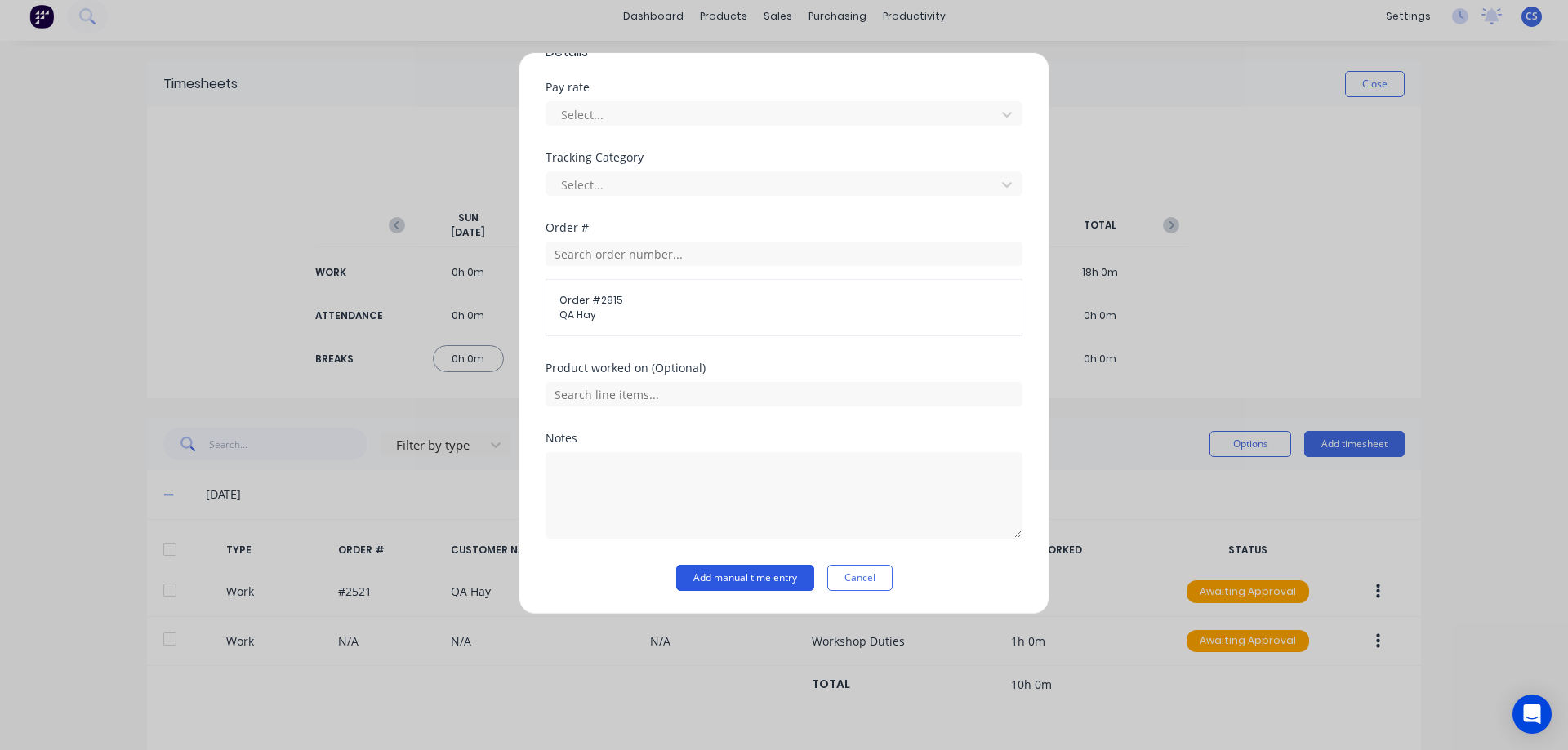
click at [752, 570] on button "Add manual time entry" at bounding box center [745, 578] width 138 height 26
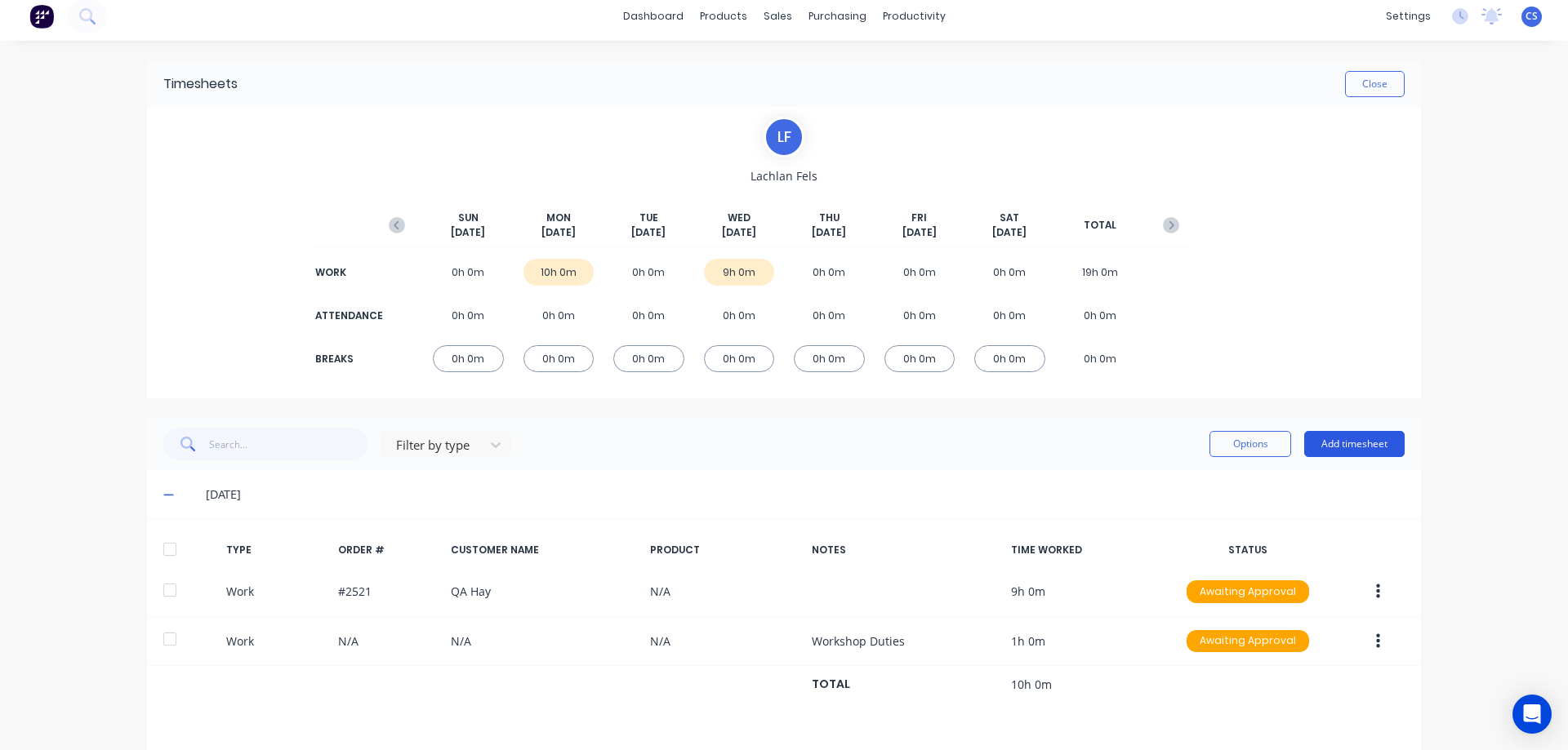
click at [1372, 444] on button "Add timesheet" at bounding box center [1353, 444] width 100 height 26
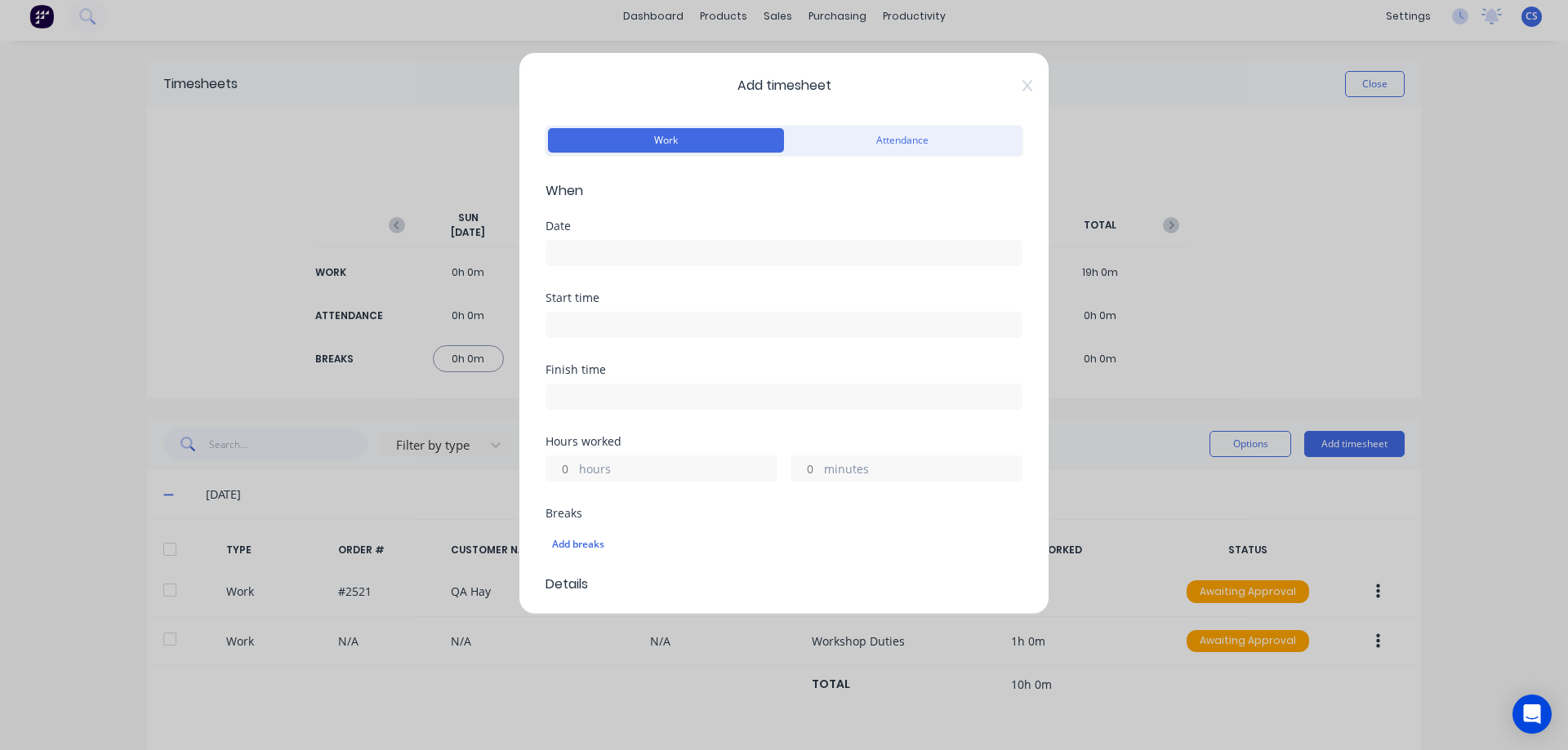
click at [631, 256] on input at bounding box center [784, 253] width 475 height 25
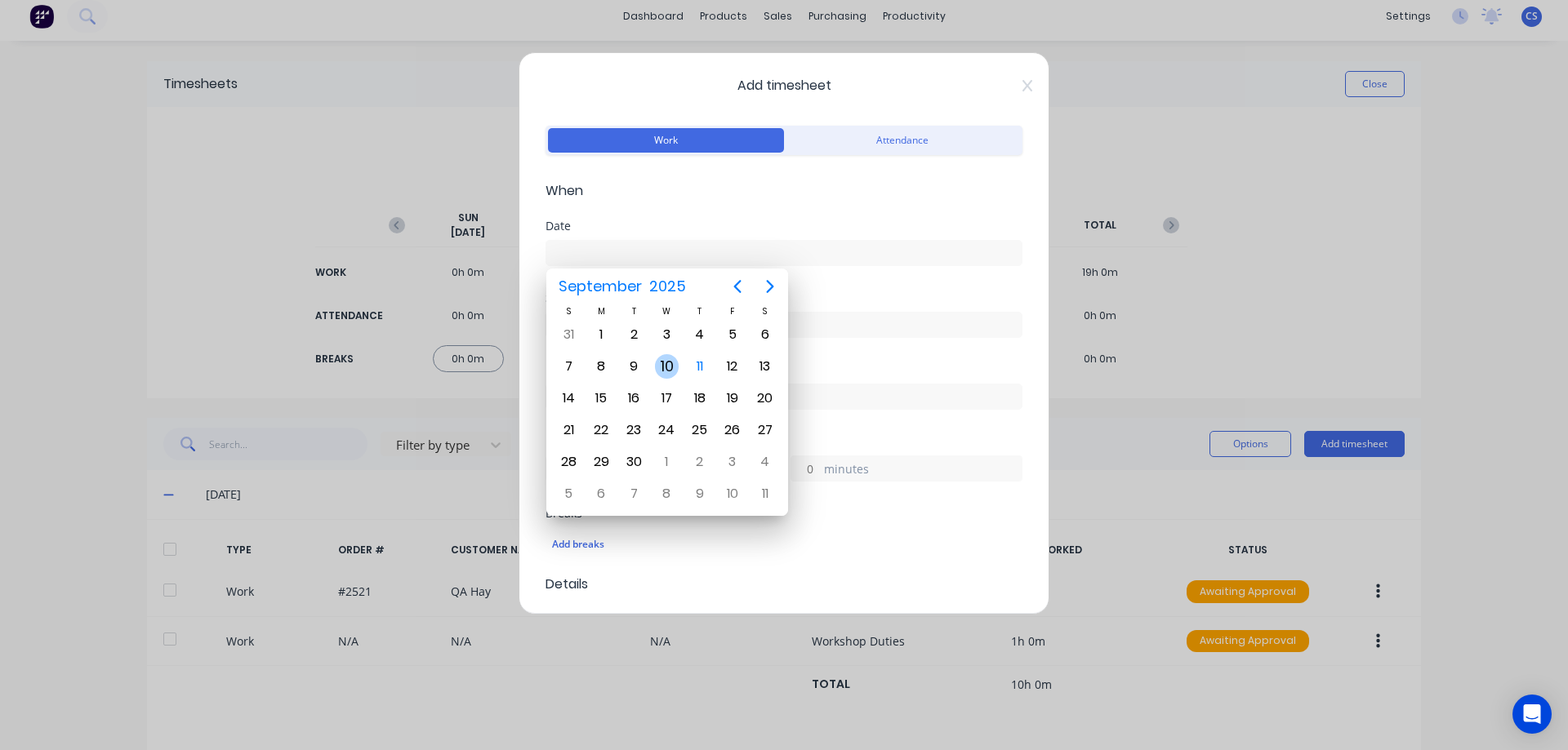
click at [659, 358] on div "10" at bounding box center [666, 366] width 25 height 25
type input "[DATE]"
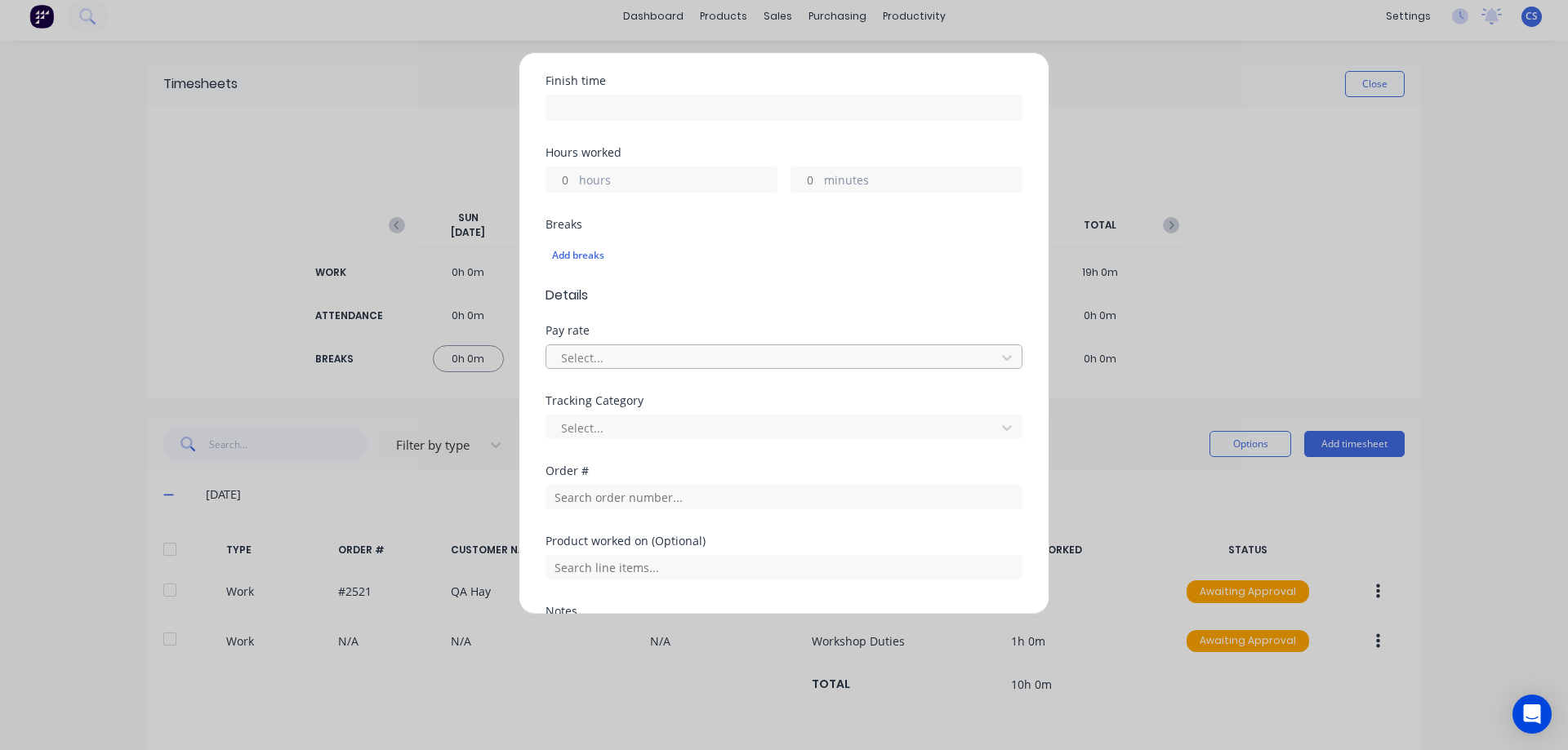
scroll to position [326, 0]
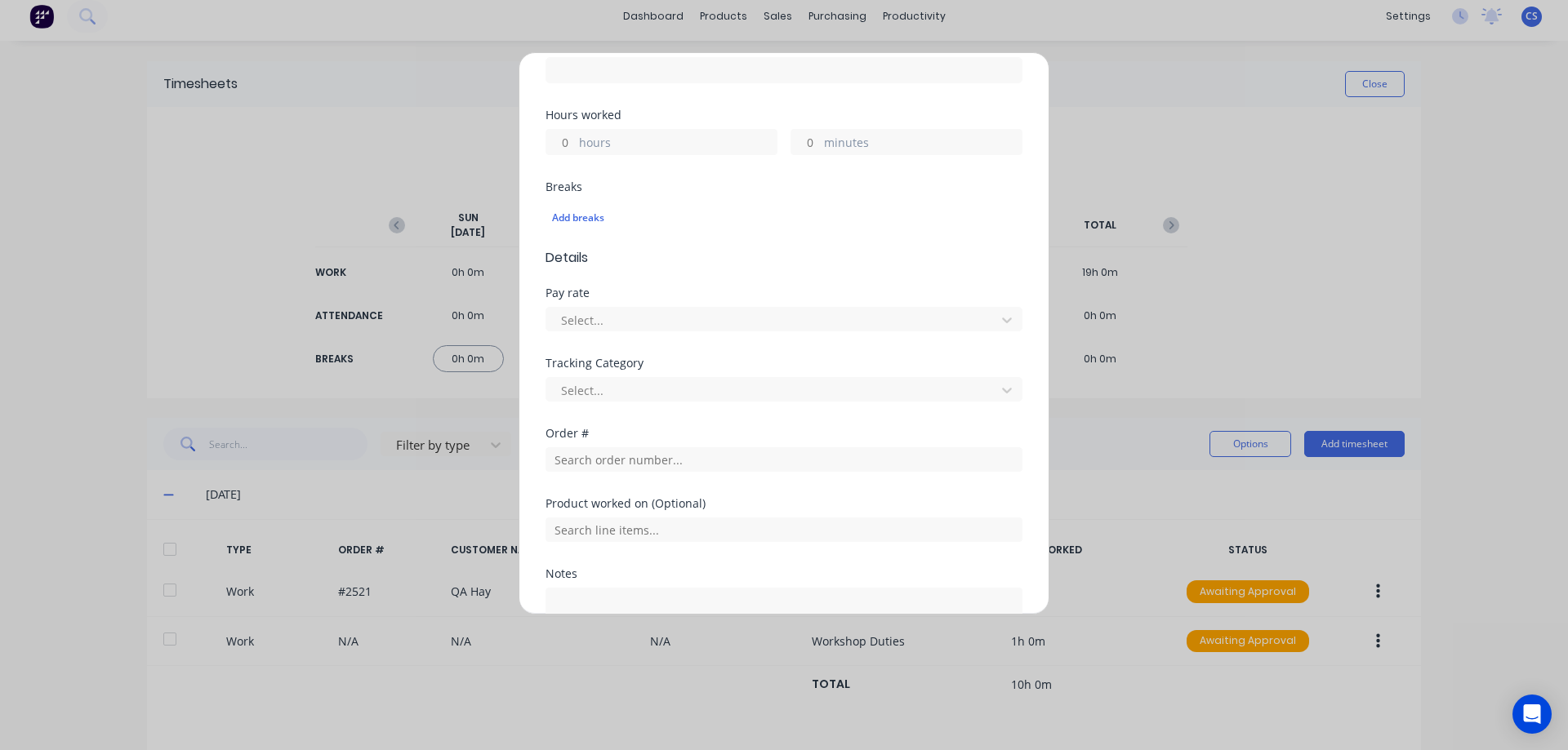
click at [567, 138] on input "hours" at bounding box center [560, 142] width 28 height 25
type input "1"
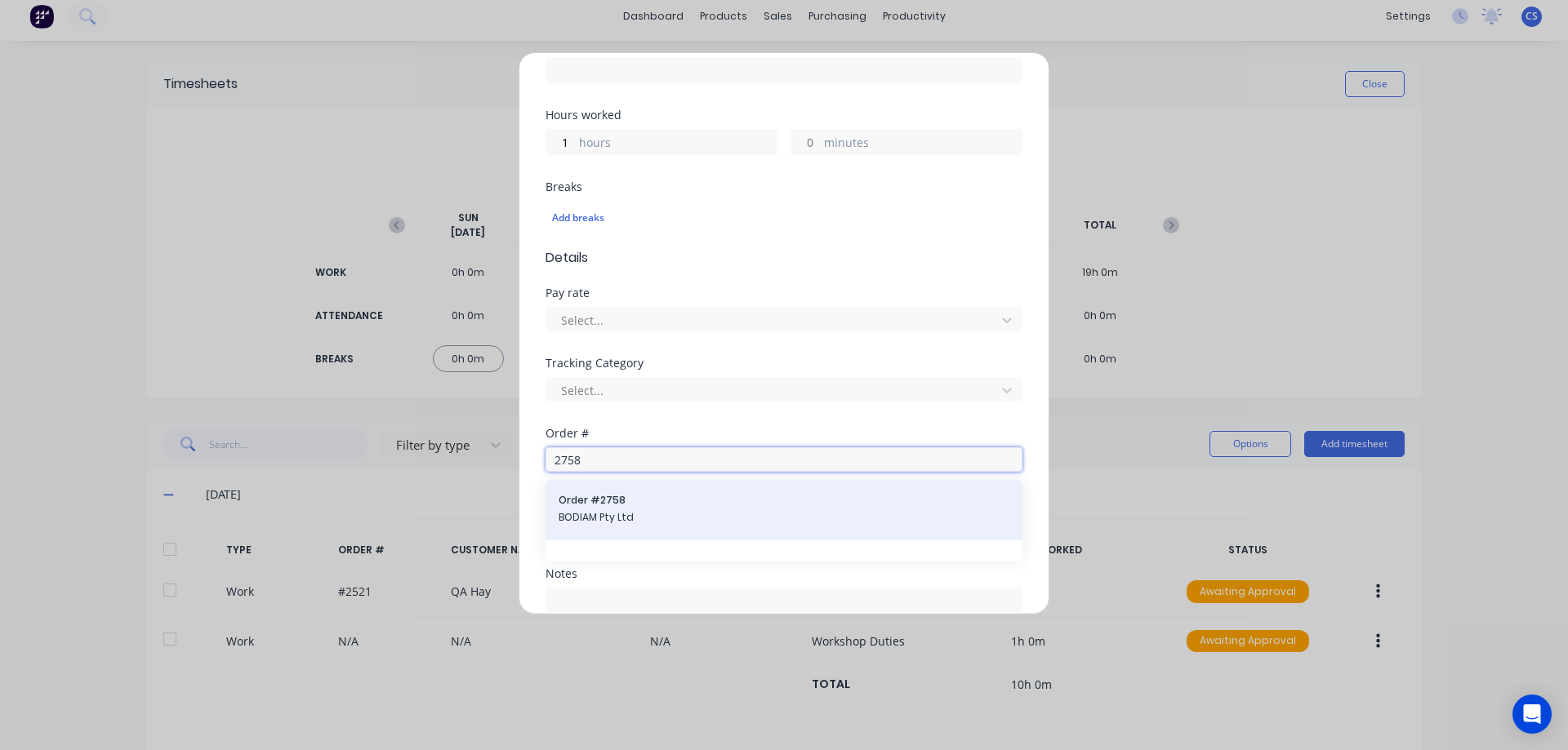
type input "2758"
click at [672, 517] on span "BODIAM Pty Ltd" at bounding box center [784, 517] width 451 height 15
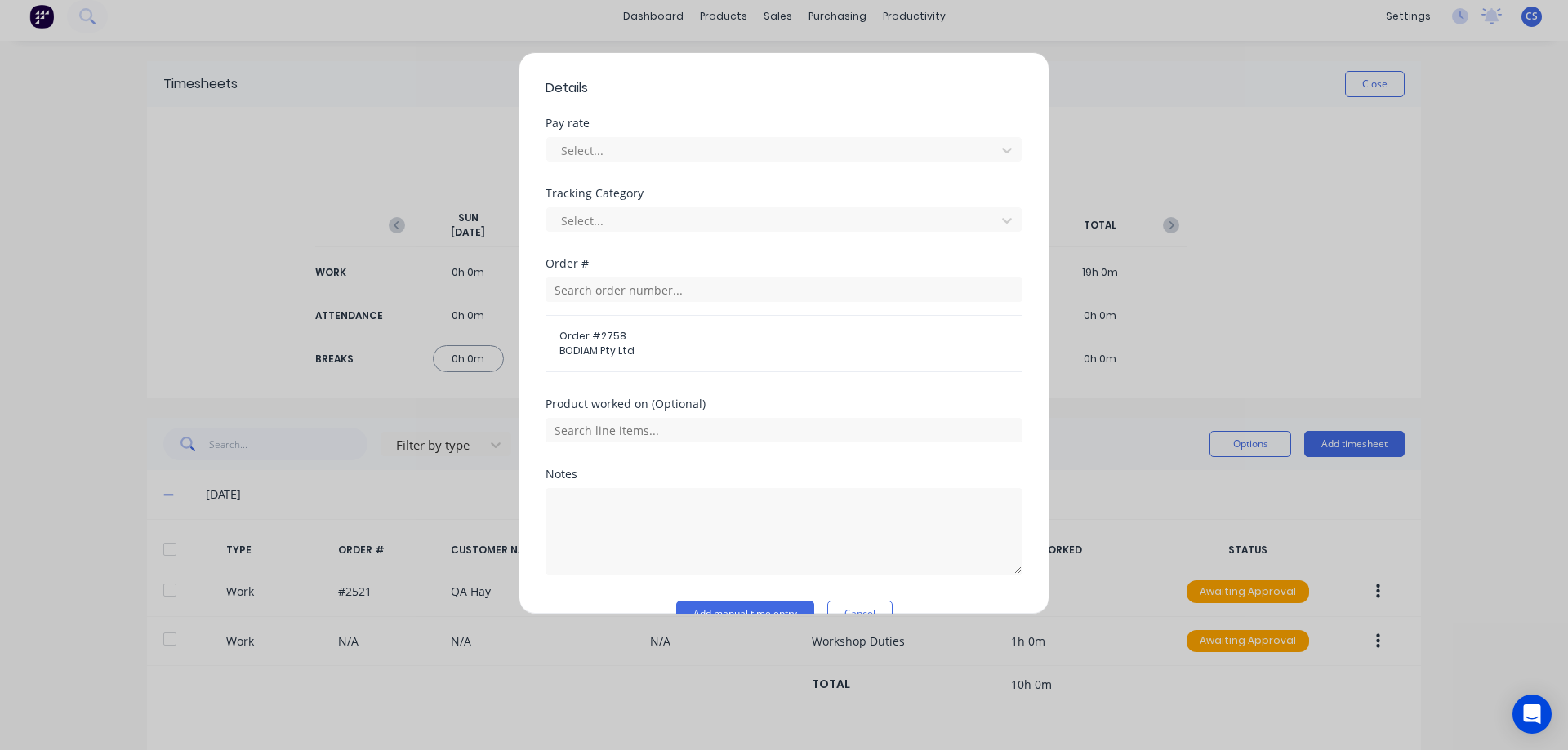
scroll to position [533, 0]
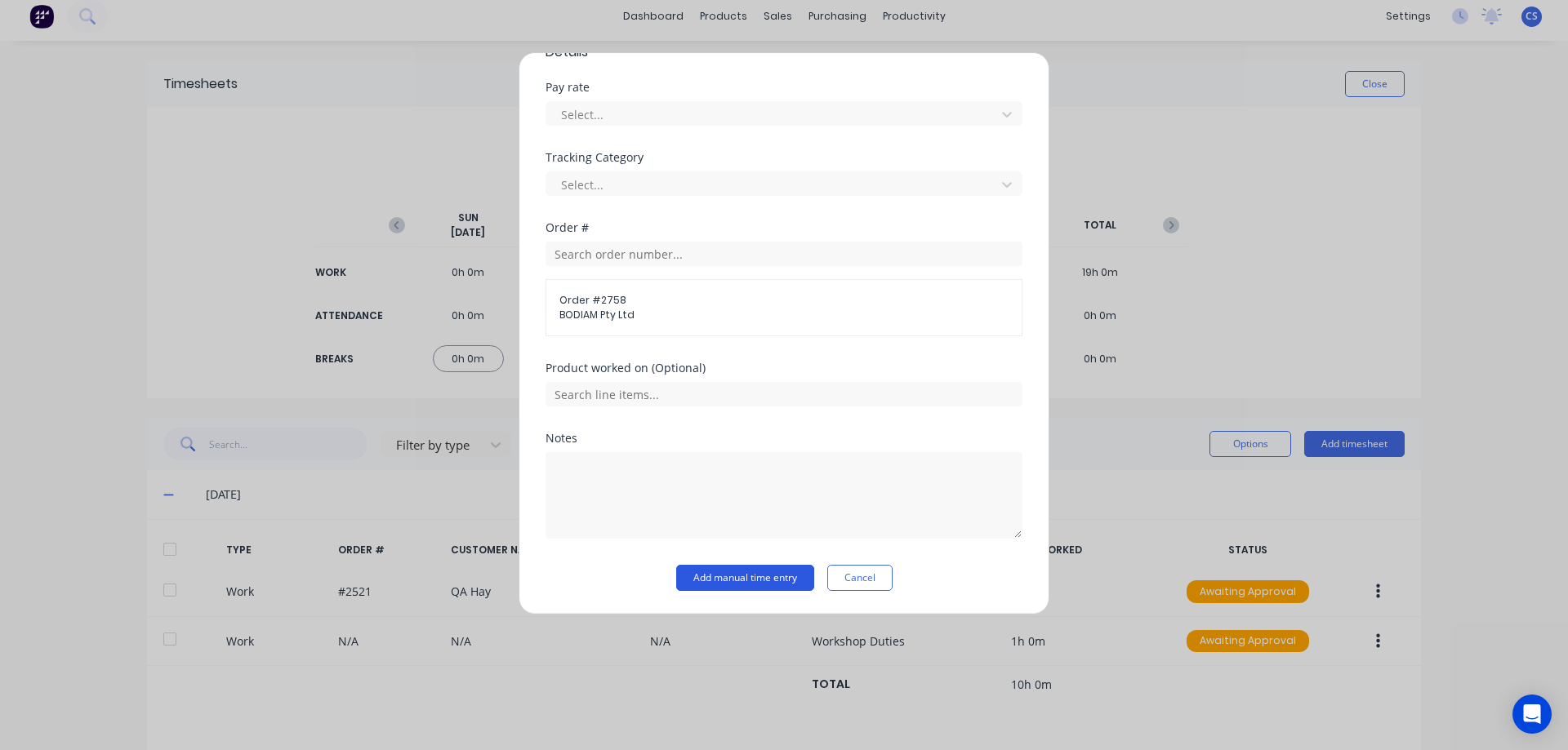
click at [754, 573] on button "Add manual time entry" at bounding box center [745, 578] width 138 height 26
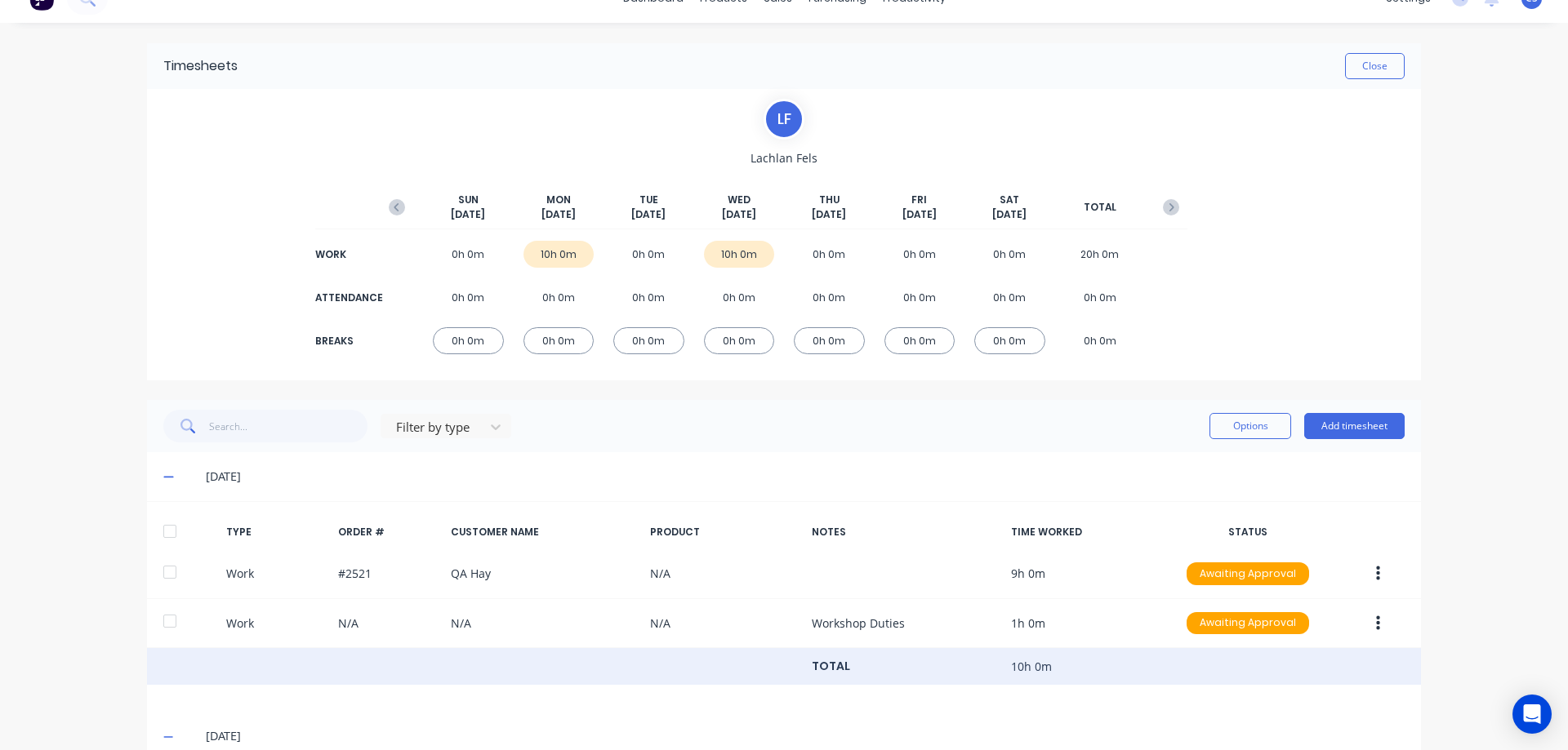
scroll to position [0, 0]
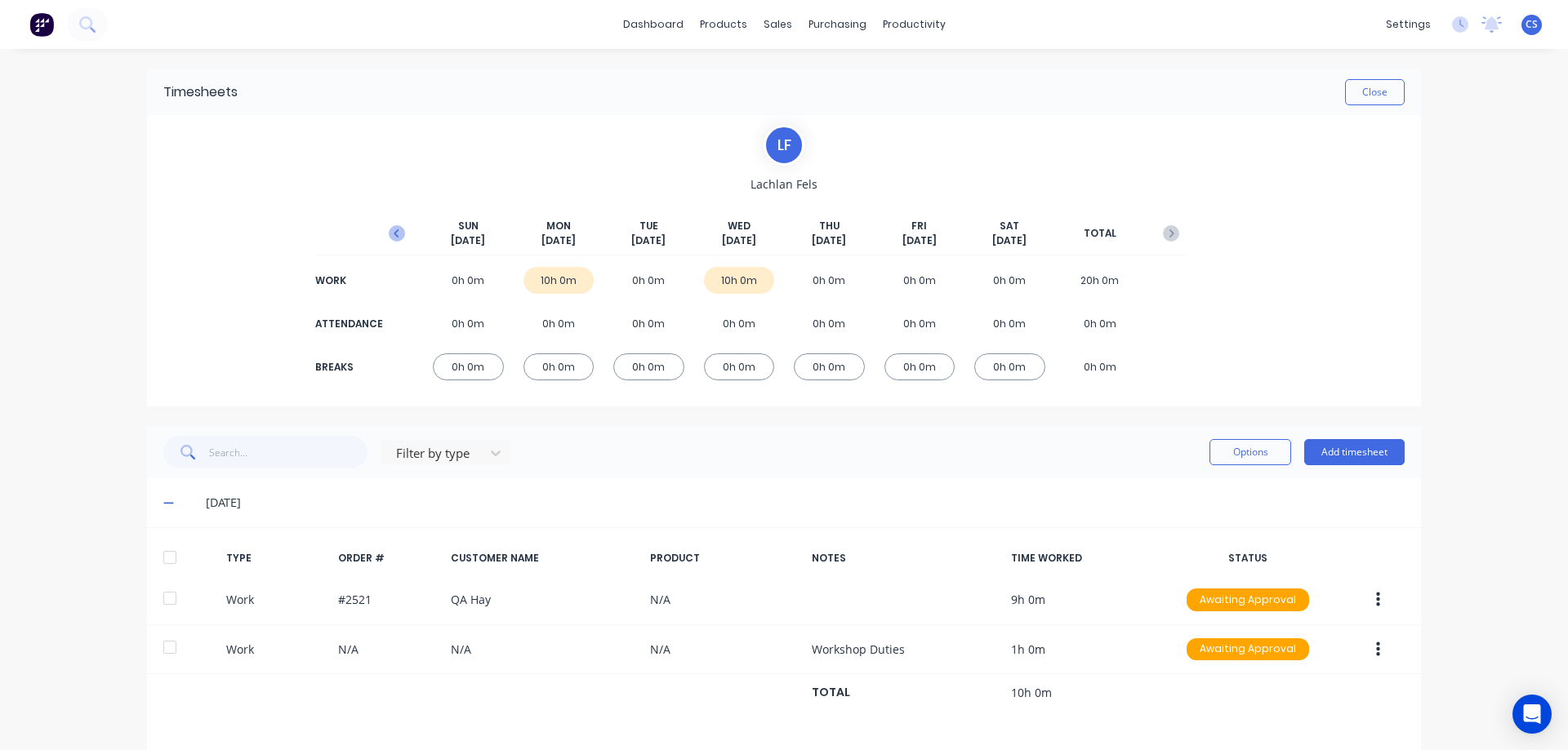
click at [390, 229] on icon "button" at bounding box center [397, 234] width 16 height 16
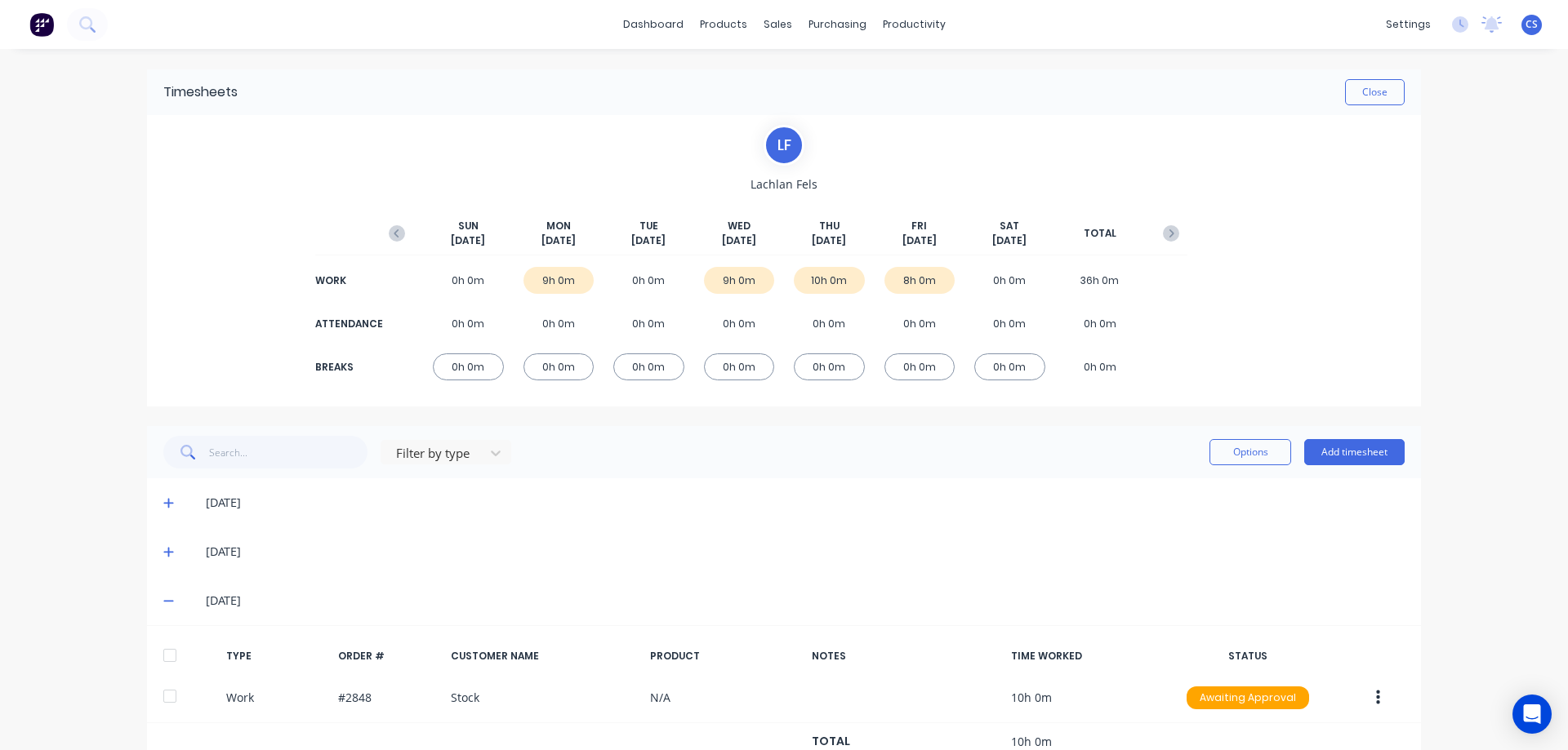
click at [390, 229] on icon "button" at bounding box center [397, 234] width 16 height 16
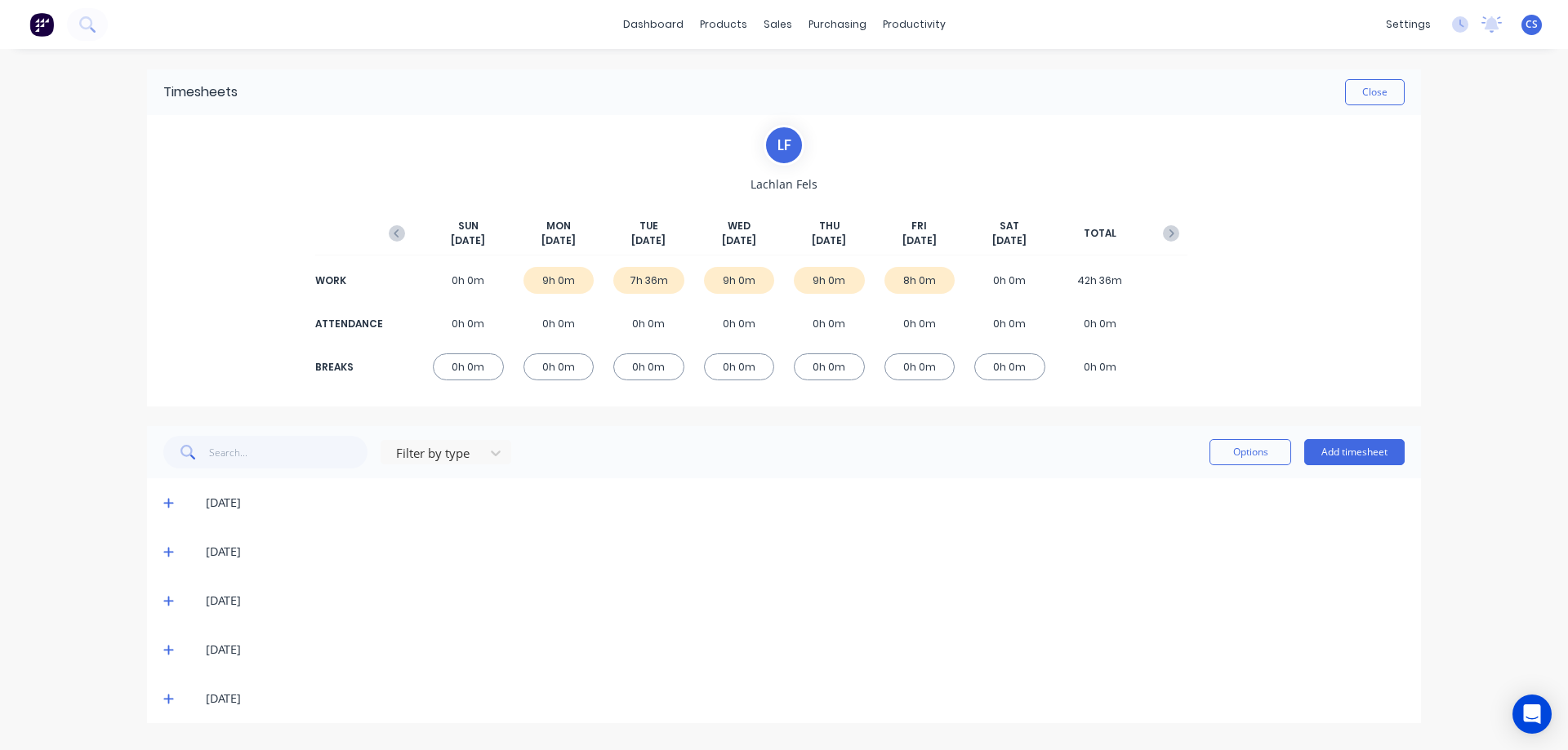
click at [167, 550] on icon at bounding box center [169, 552] width 11 height 12
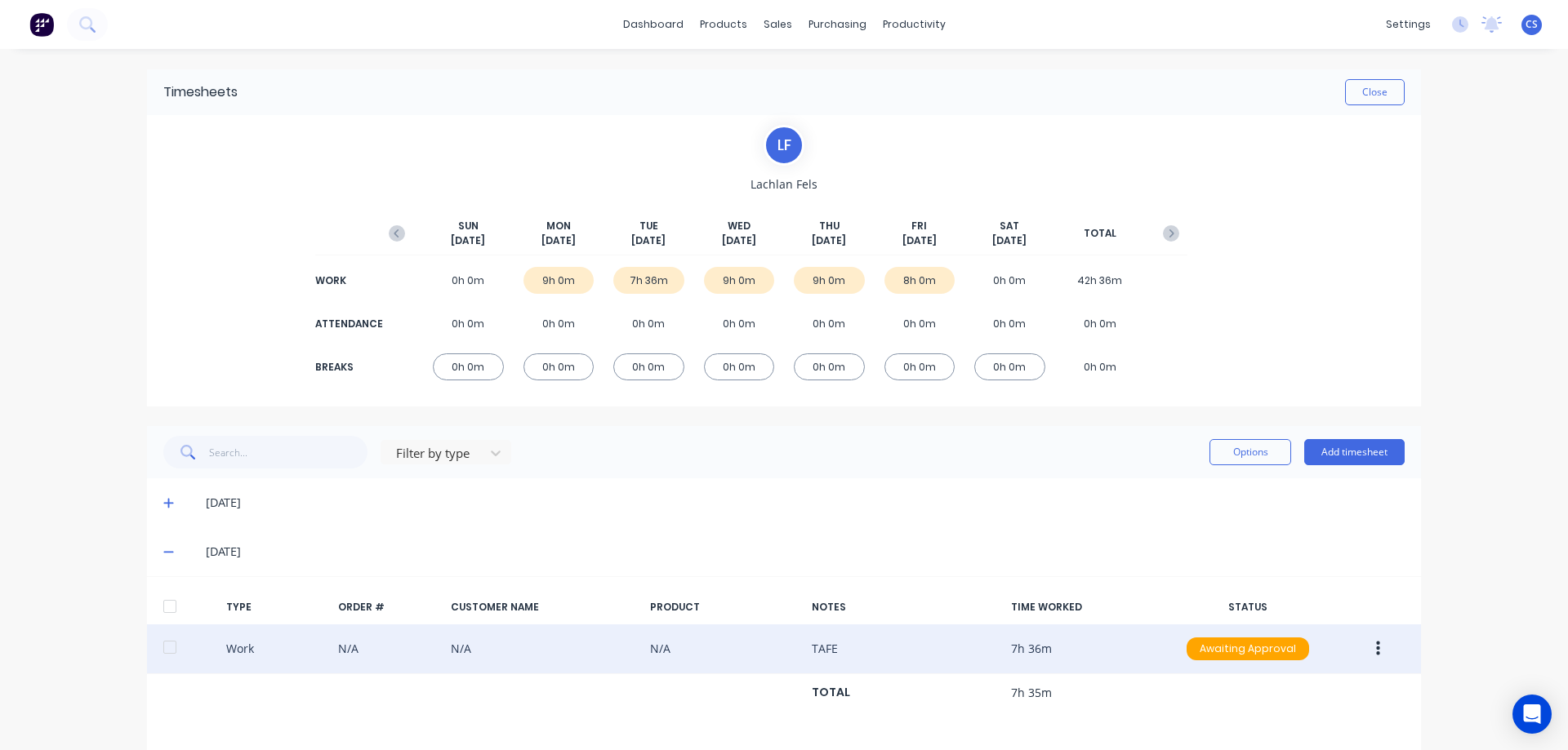
click at [1368, 650] on button "button" at bounding box center [1378, 649] width 38 height 29
click at [1313, 618] on div "Duplicate" at bounding box center [1319, 620] width 125 height 24
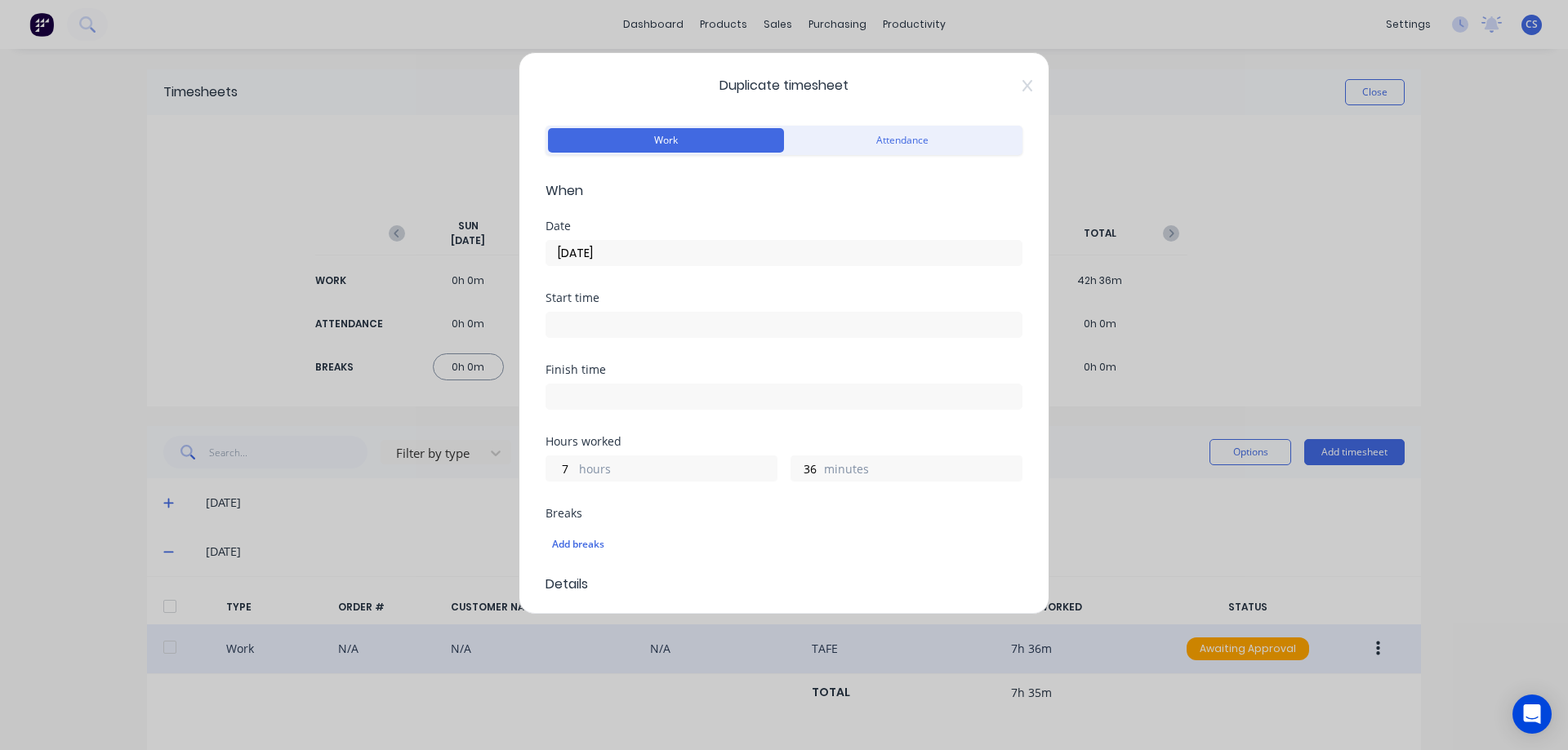
click at [713, 254] on input "26/08/2025" at bounding box center [784, 253] width 475 height 25
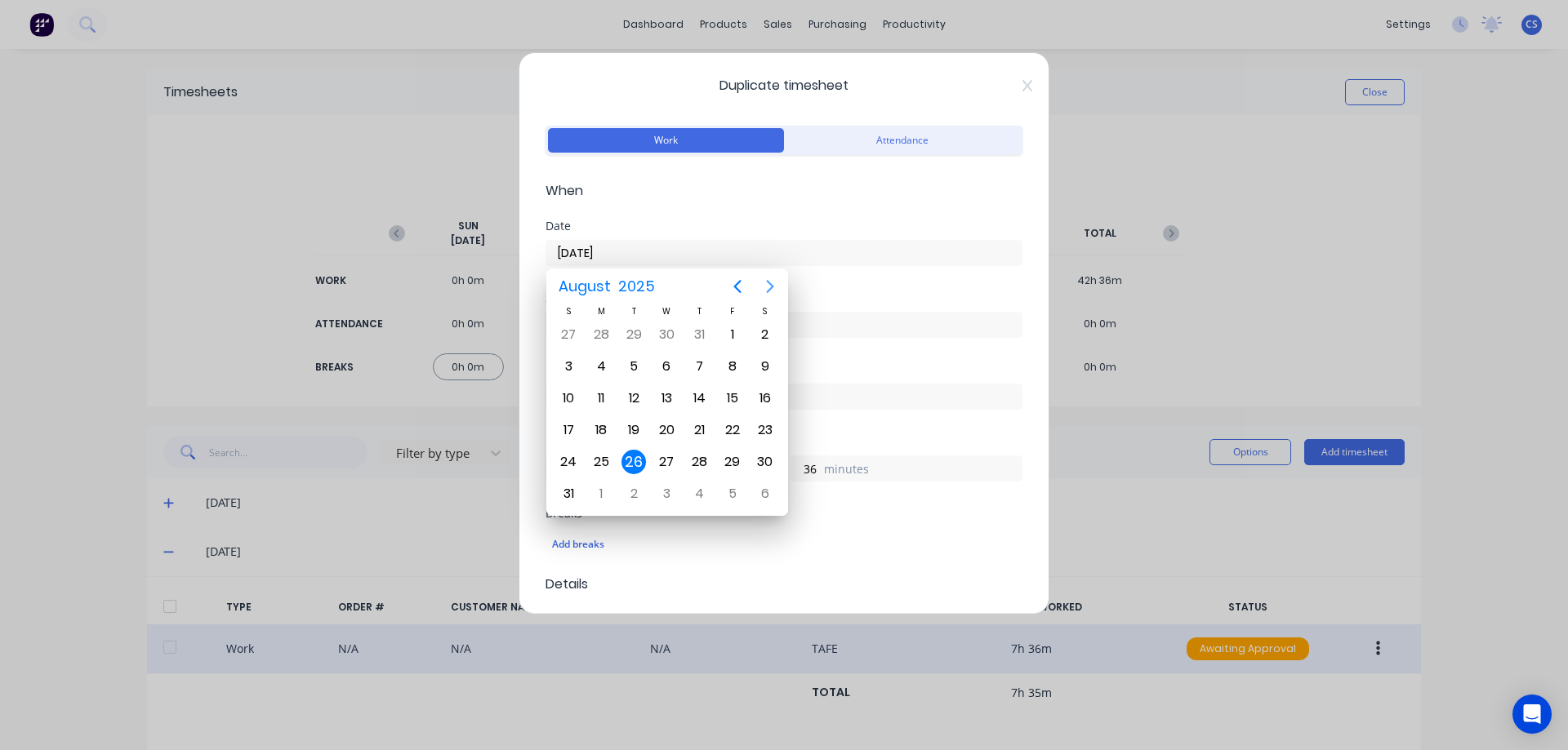
click at [773, 291] on icon "Next page" at bounding box center [770, 287] width 20 height 20
click at [636, 364] on div "9" at bounding box center [634, 366] width 25 height 25
type input "09/09/2025"
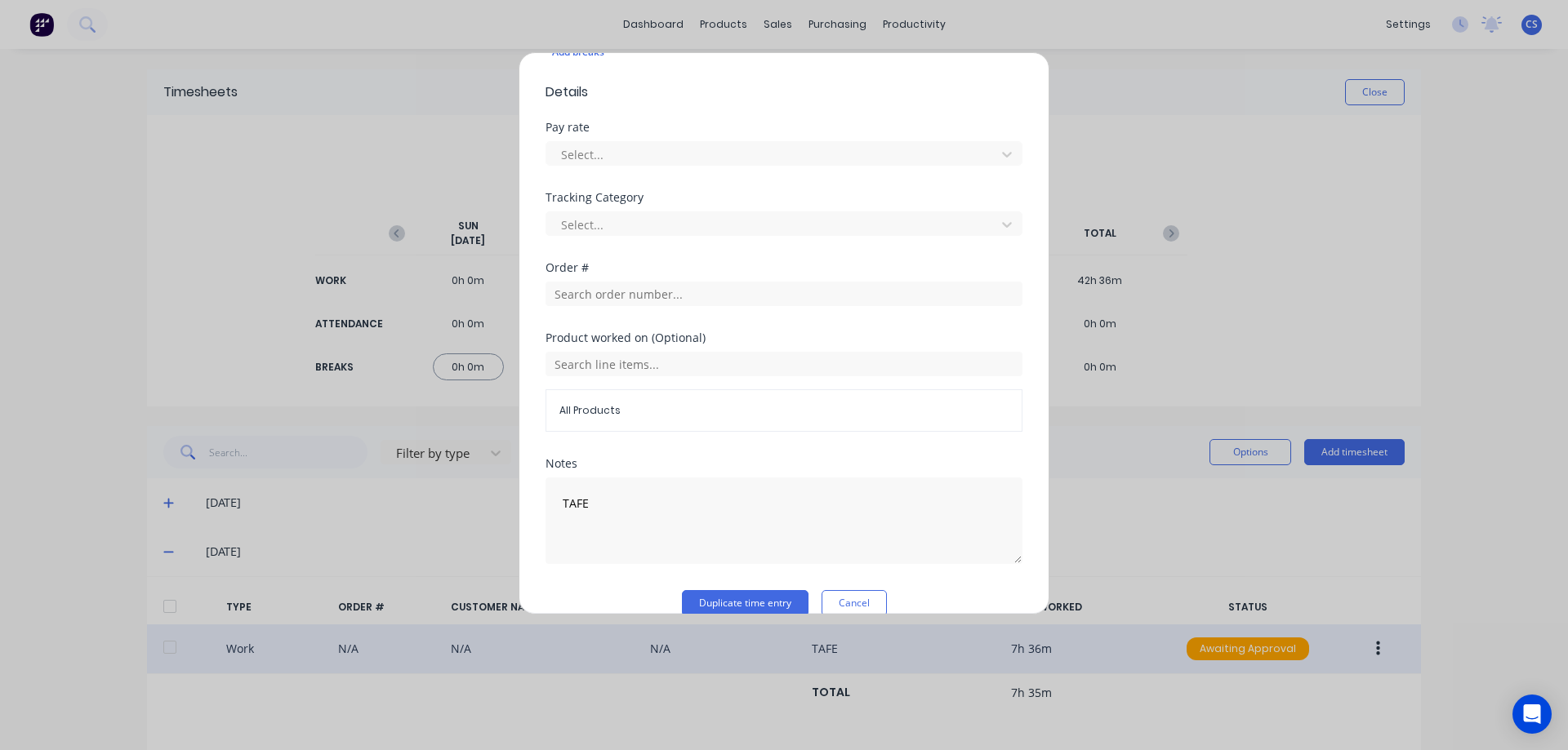
scroll to position [517, 0]
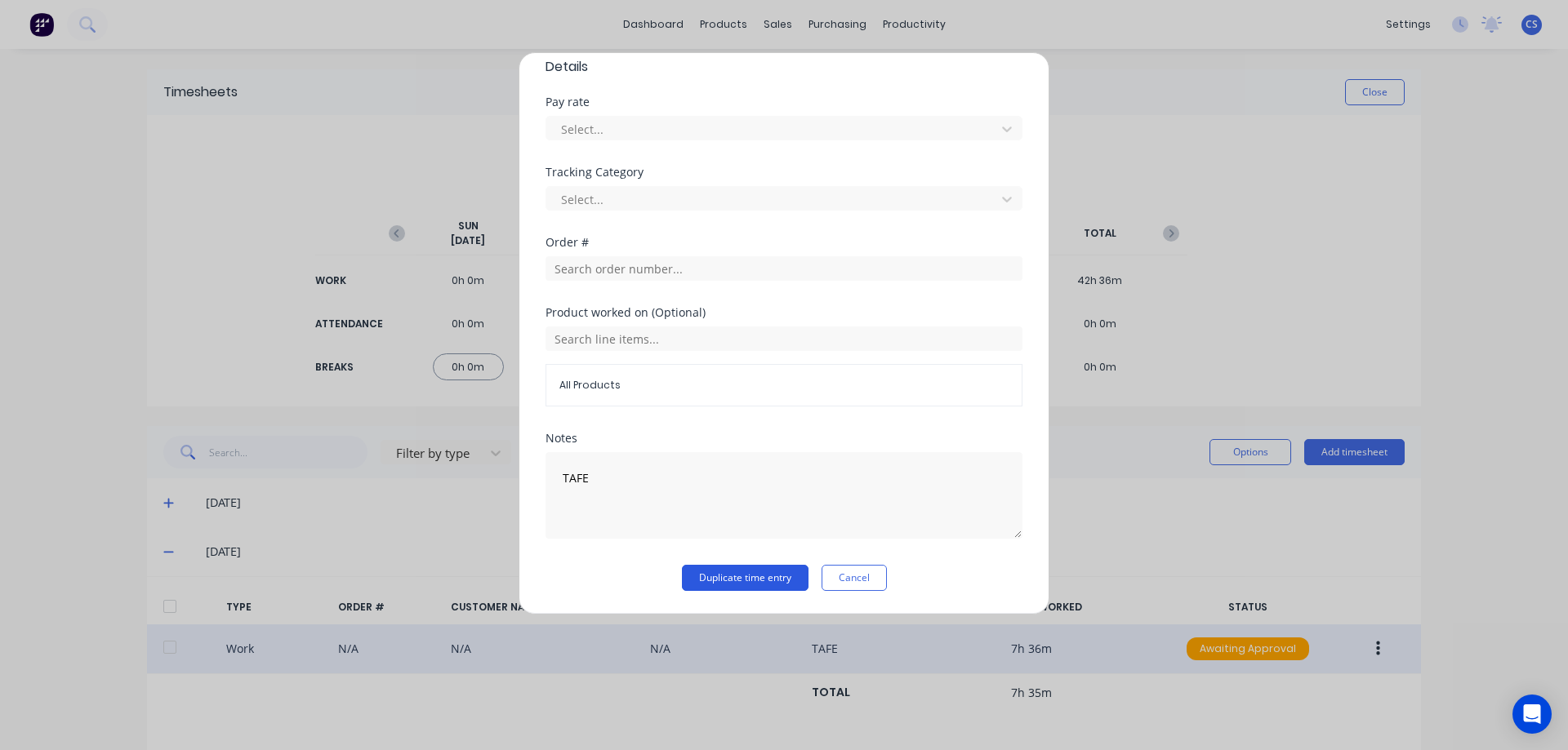
click at [764, 575] on button "Duplicate time entry" at bounding box center [744, 578] width 126 height 26
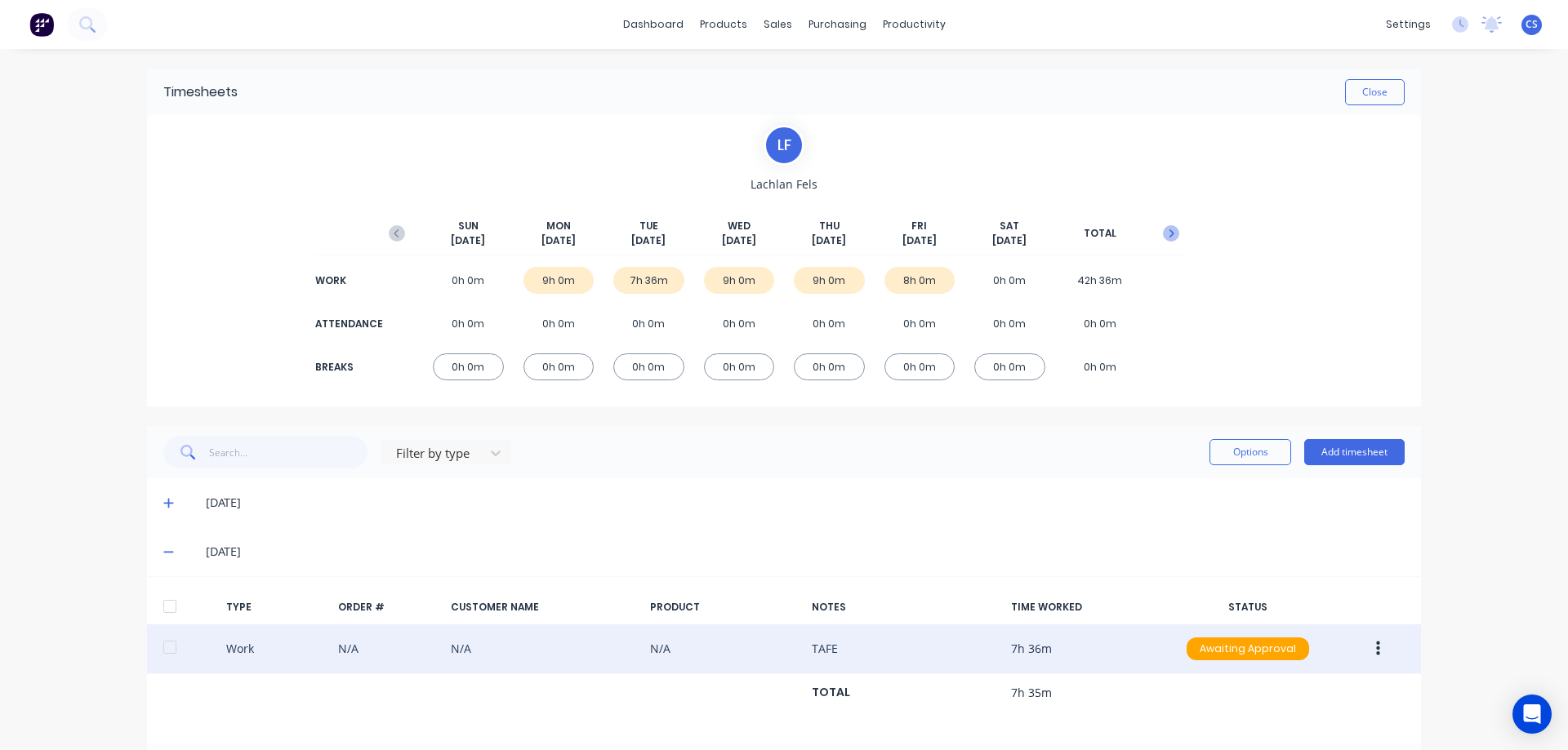
click at [1159, 221] on button "button" at bounding box center [1171, 234] width 33 height 29
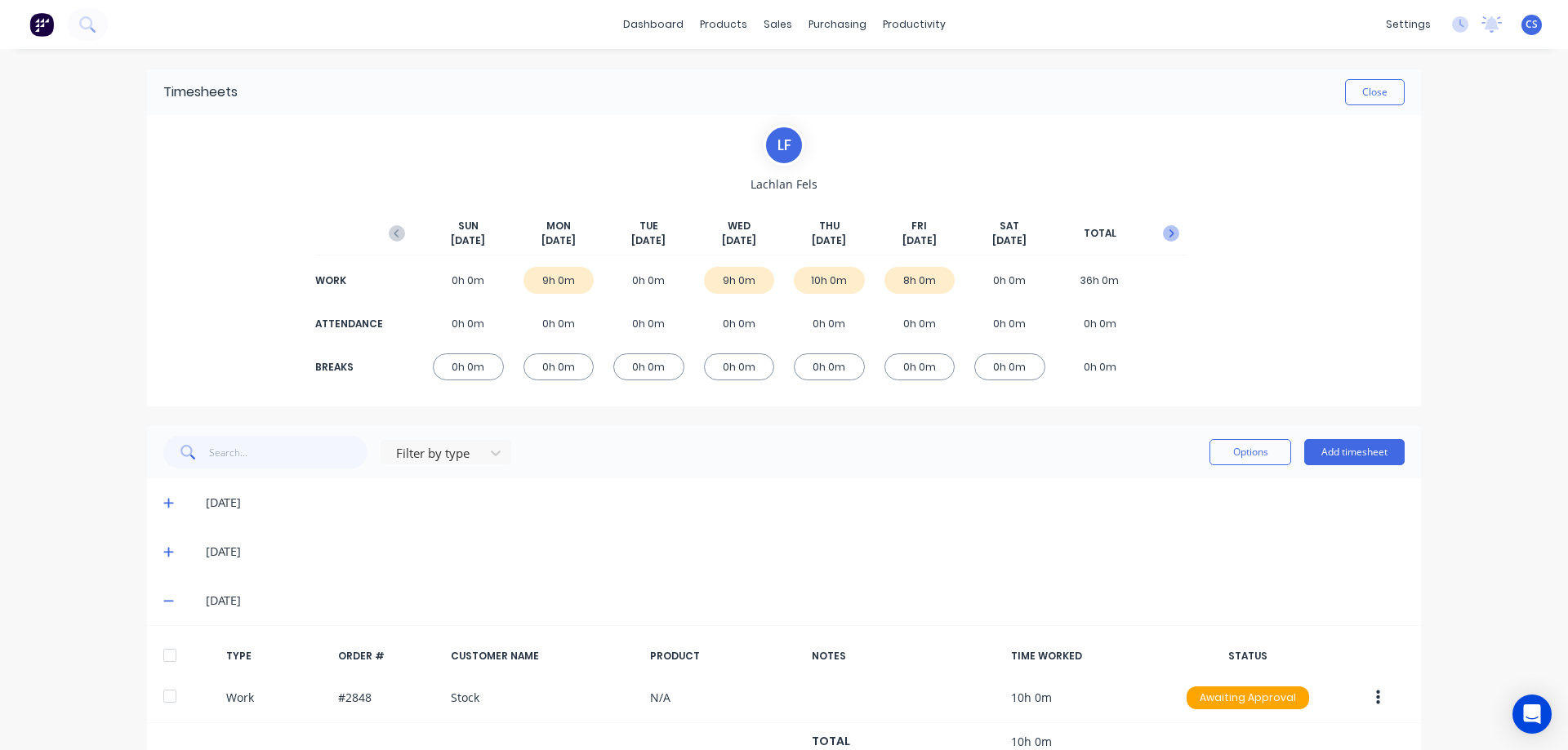
click at [1165, 229] on icon "button" at bounding box center [1171, 234] width 16 height 16
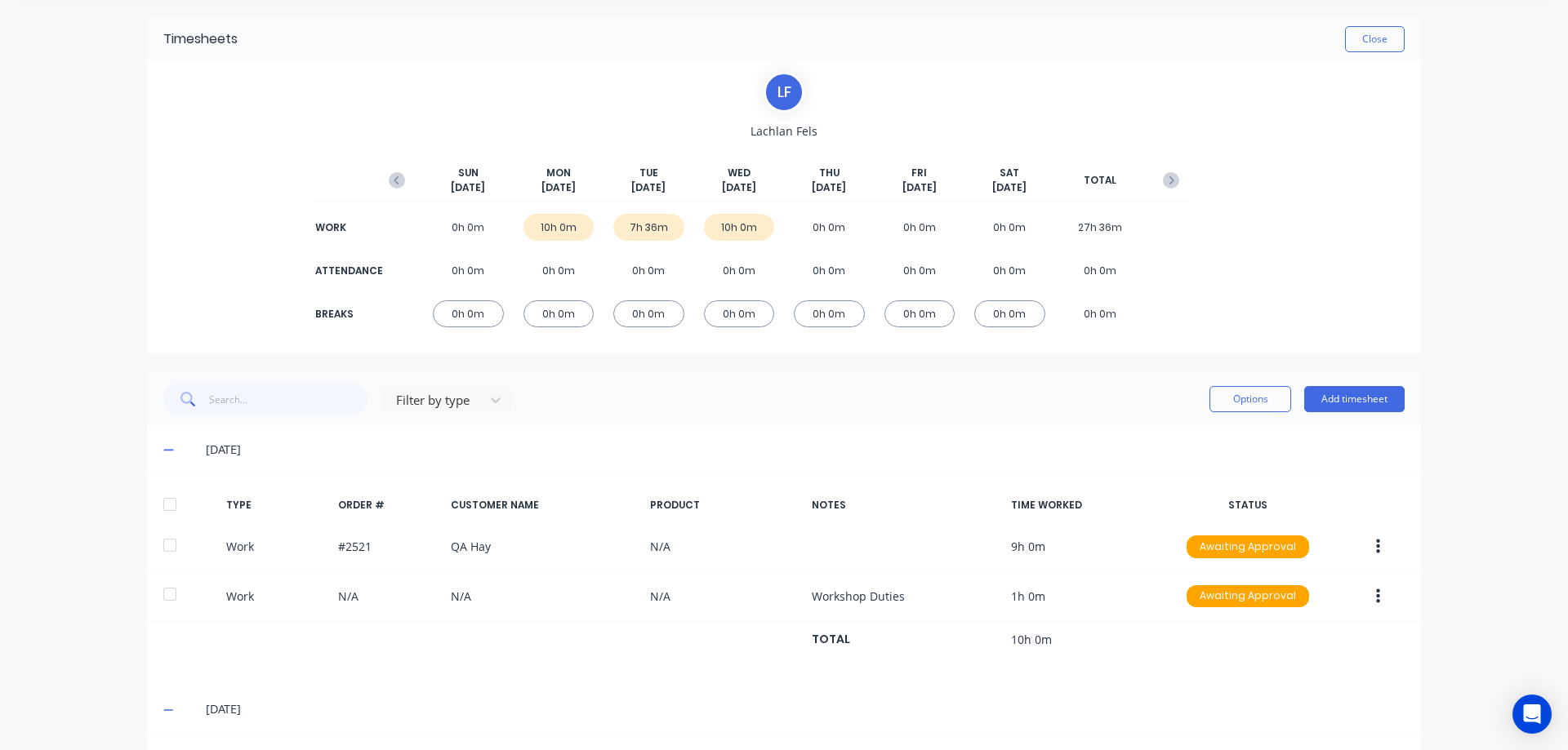
scroll to position [82, 0]
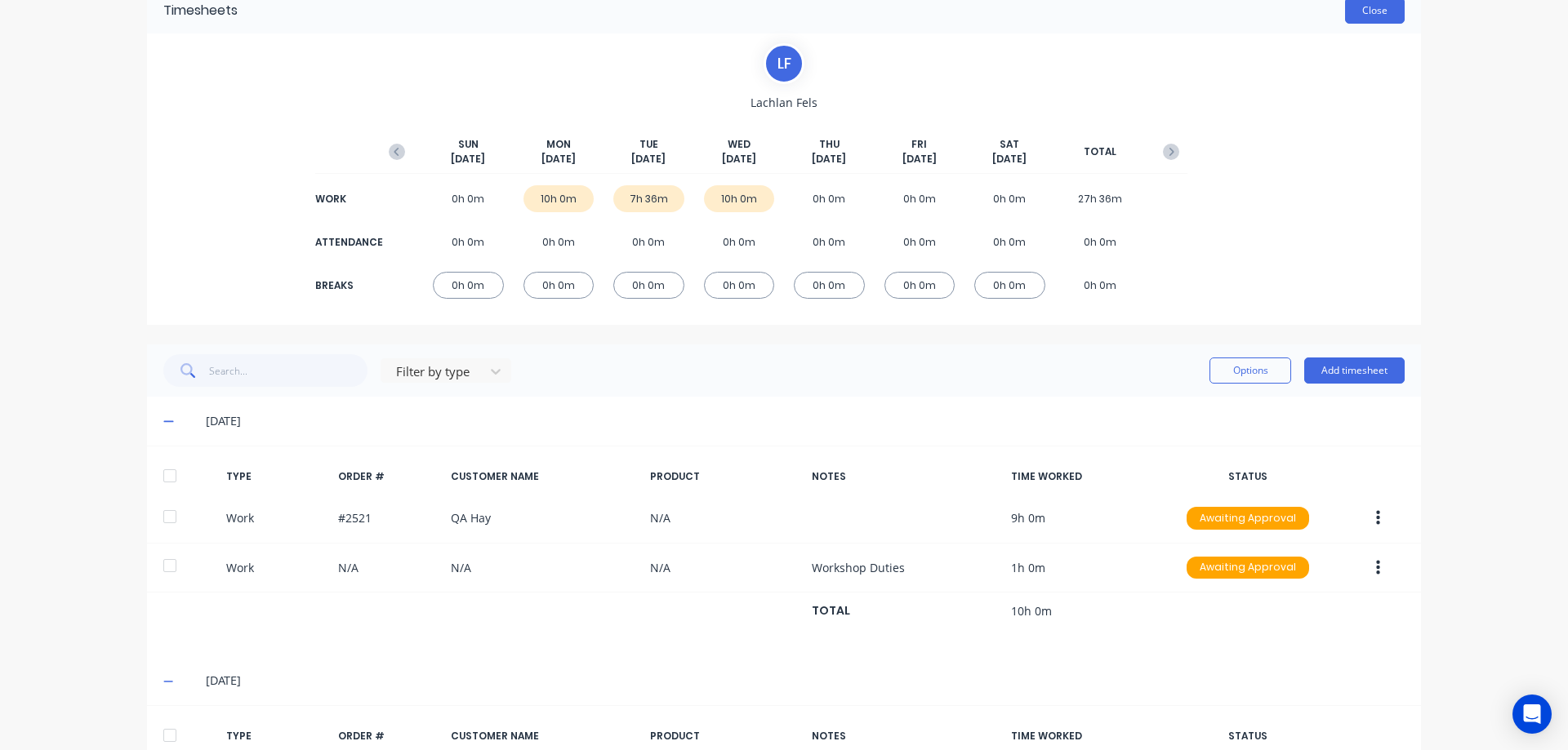
click at [1365, 14] on button "Close" at bounding box center [1374, 10] width 60 height 26
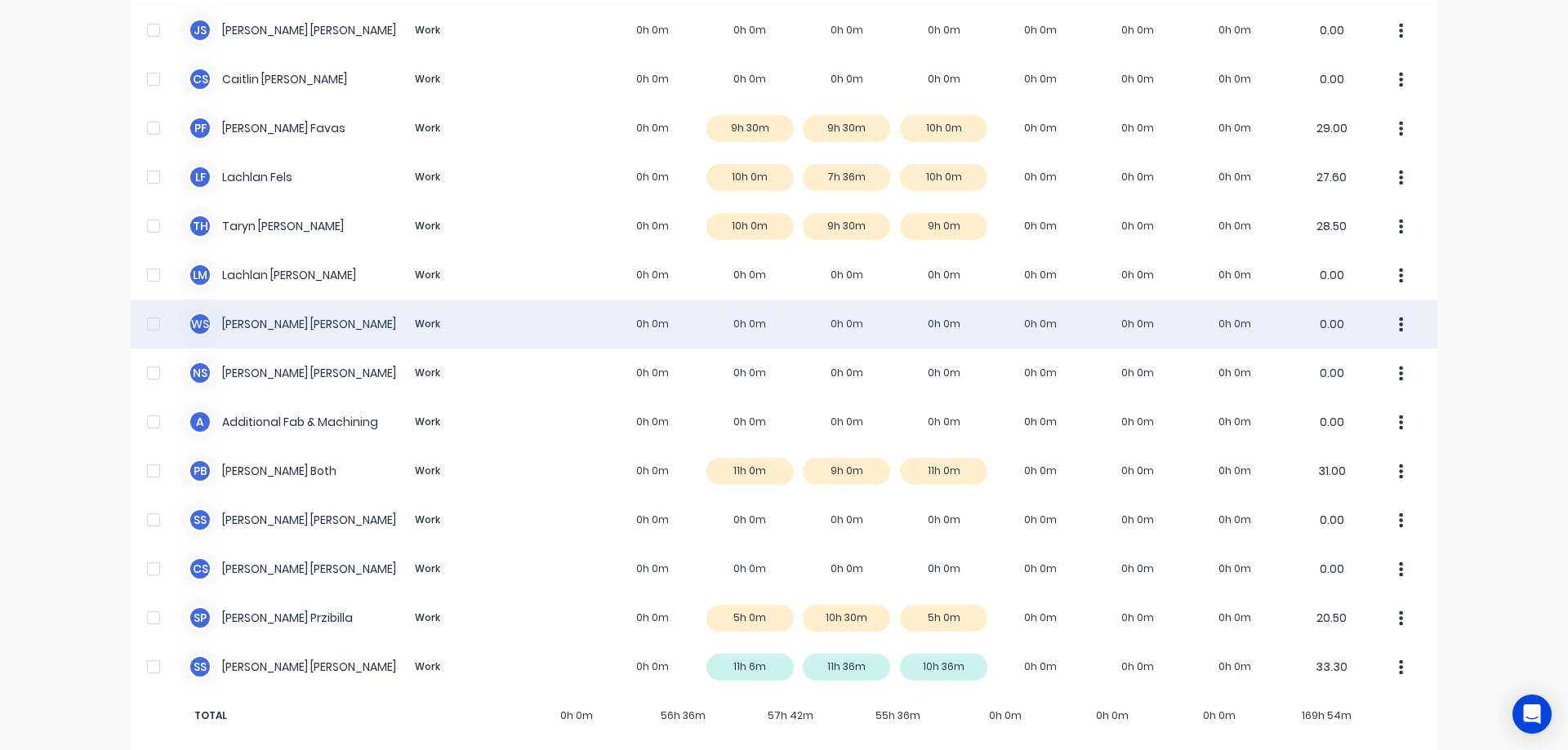
scroll to position [180, 0]
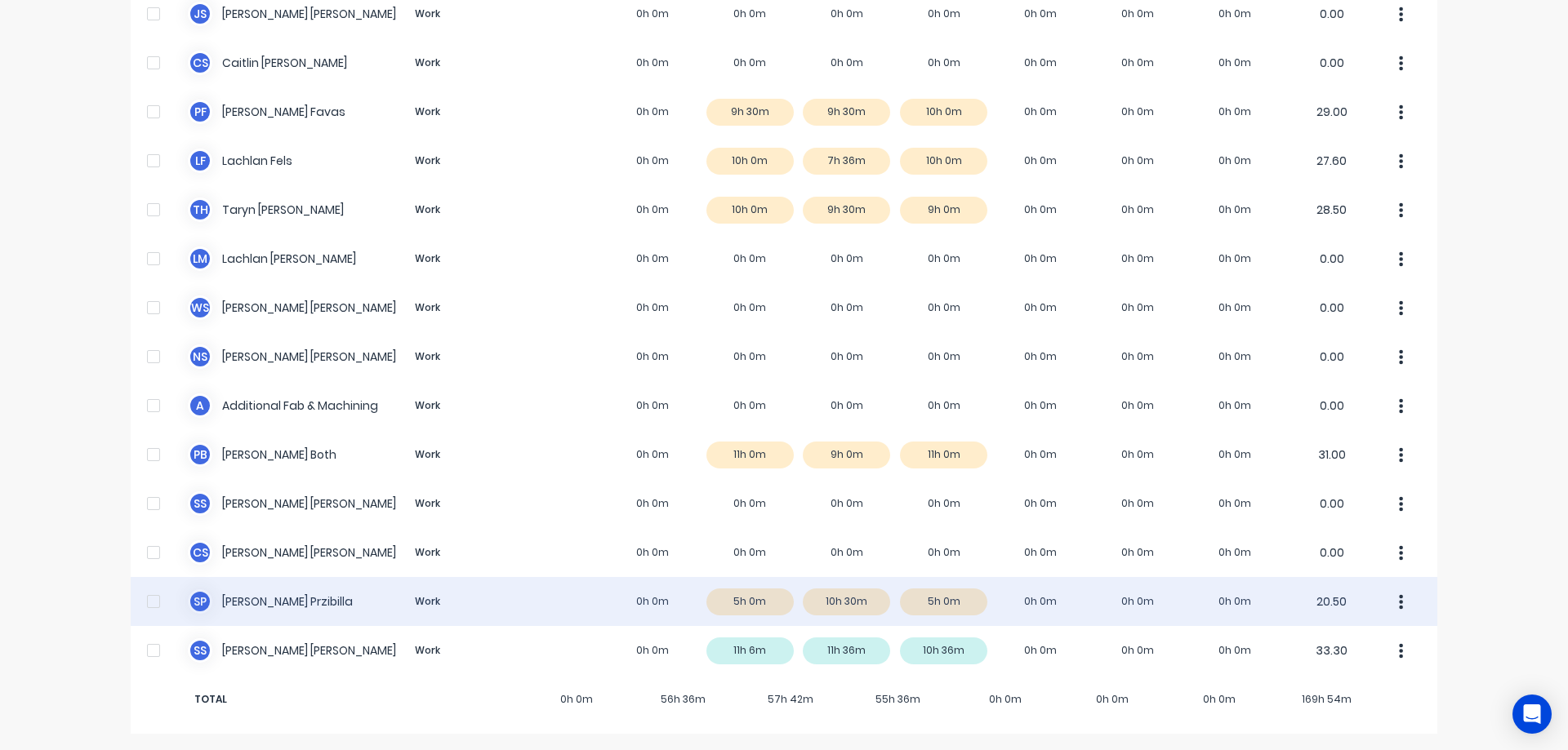
click at [653, 590] on div "S P Shane Przibilla Work 0h 0m 5h 0m 10h 30m 5h 0m 0h 0m 0h 0m 0h 0m 20.50" at bounding box center [784, 602] width 1306 height 49
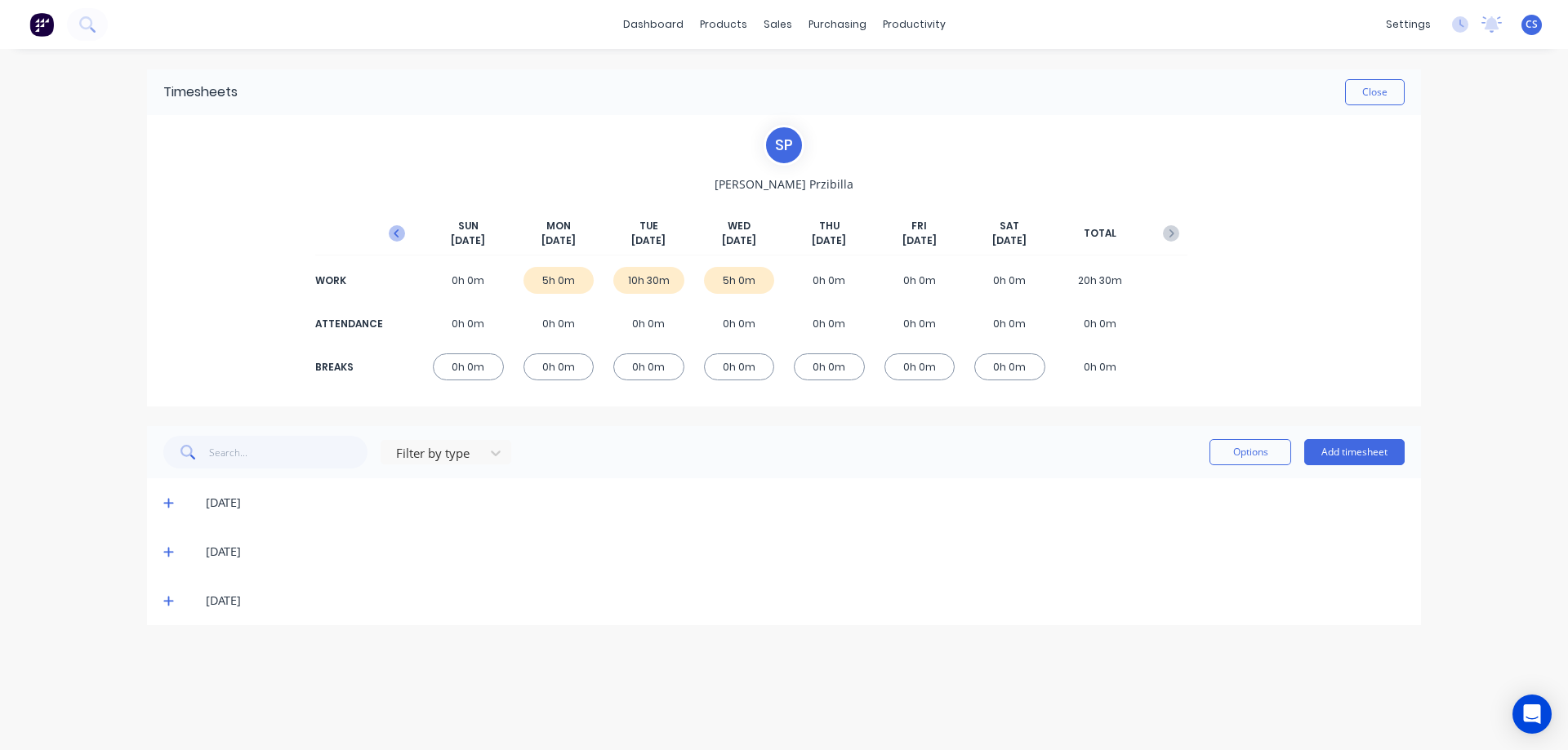
click at [401, 235] on icon "button" at bounding box center [397, 234] width 16 height 16
click at [173, 603] on icon at bounding box center [169, 601] width 11 height 12
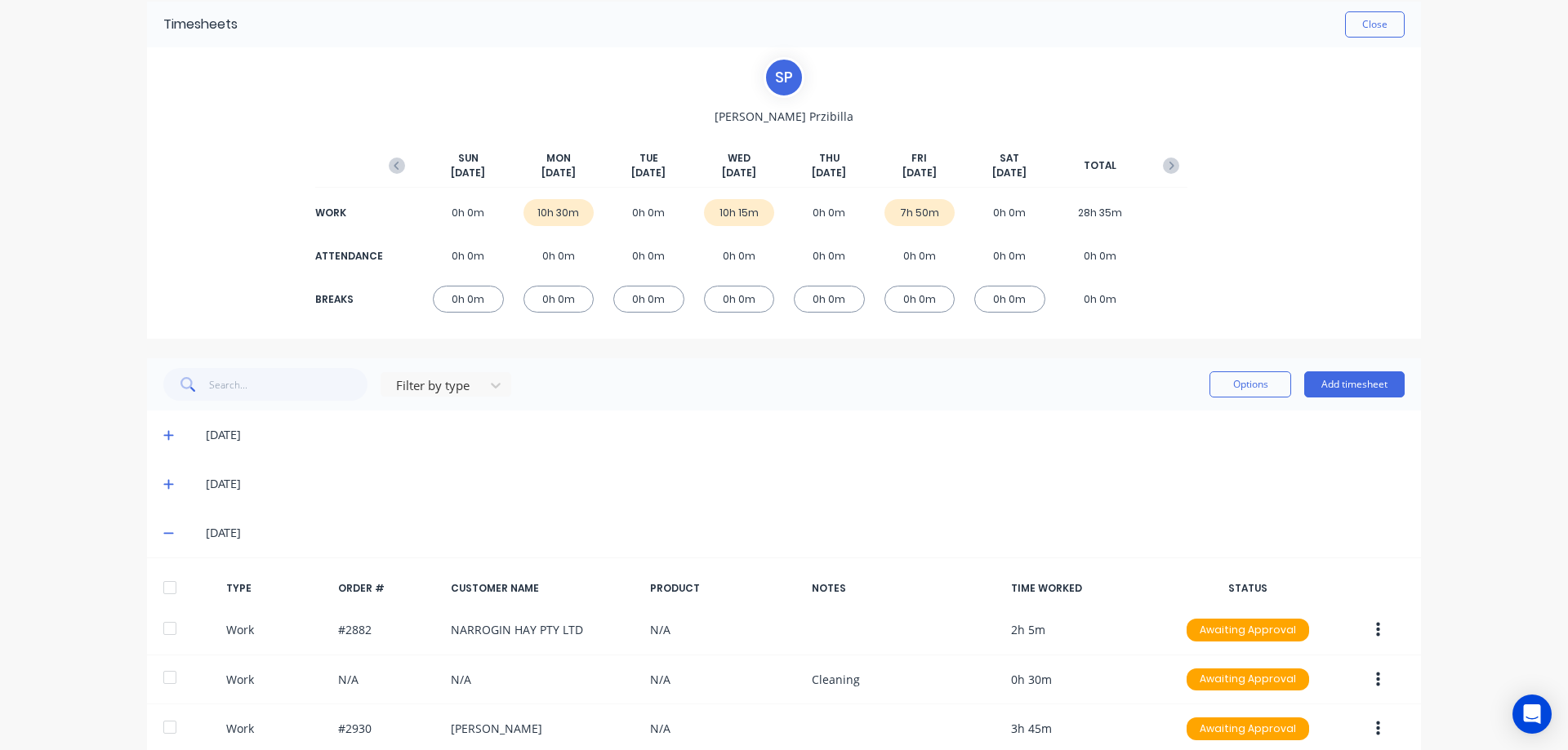
scroll to position [205, 0]
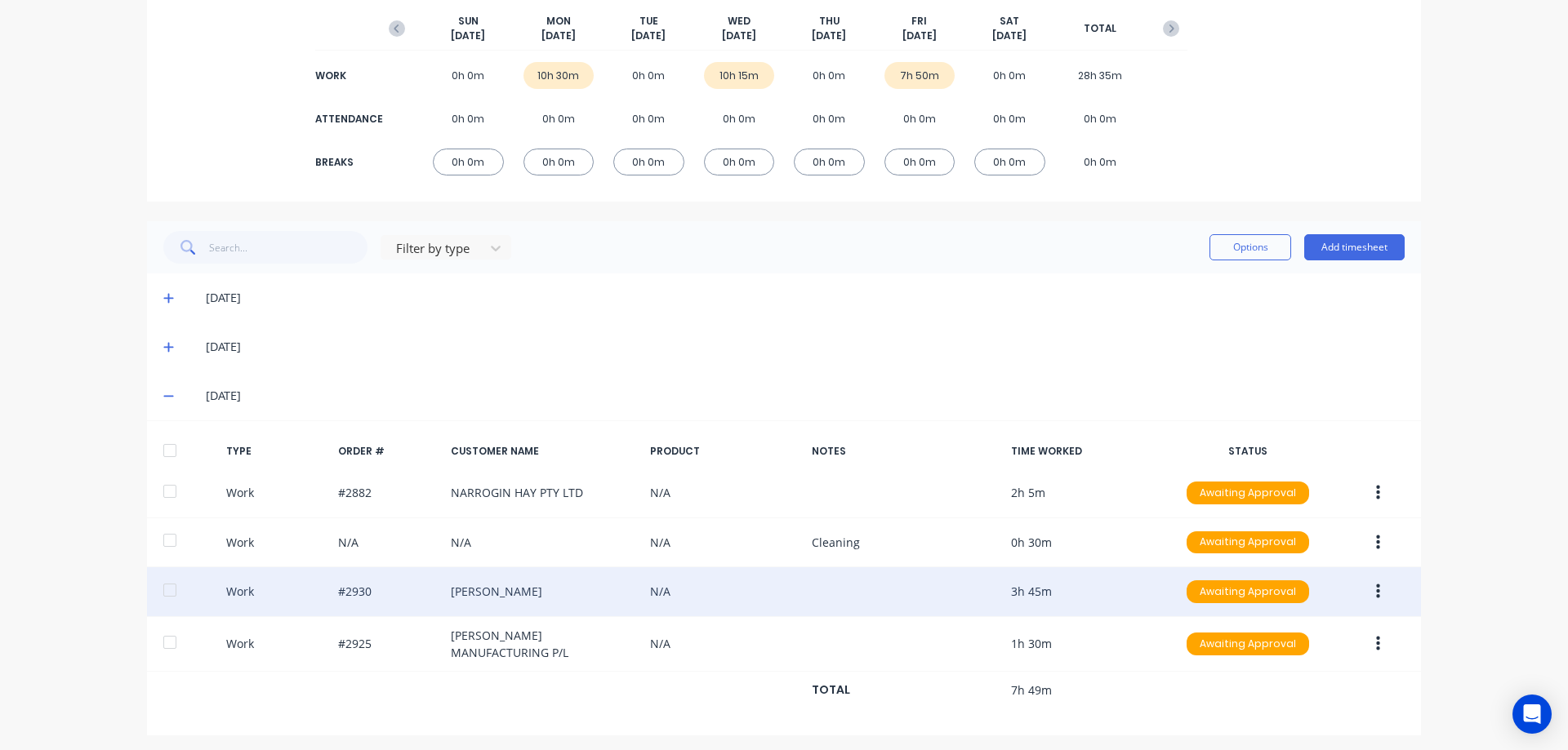
click at [347, 595] on div "Work #2930 Kevin Schulz N/A 3h 45m Awaiting Approval" at bounding box center [784, 592] width 1273 height 50
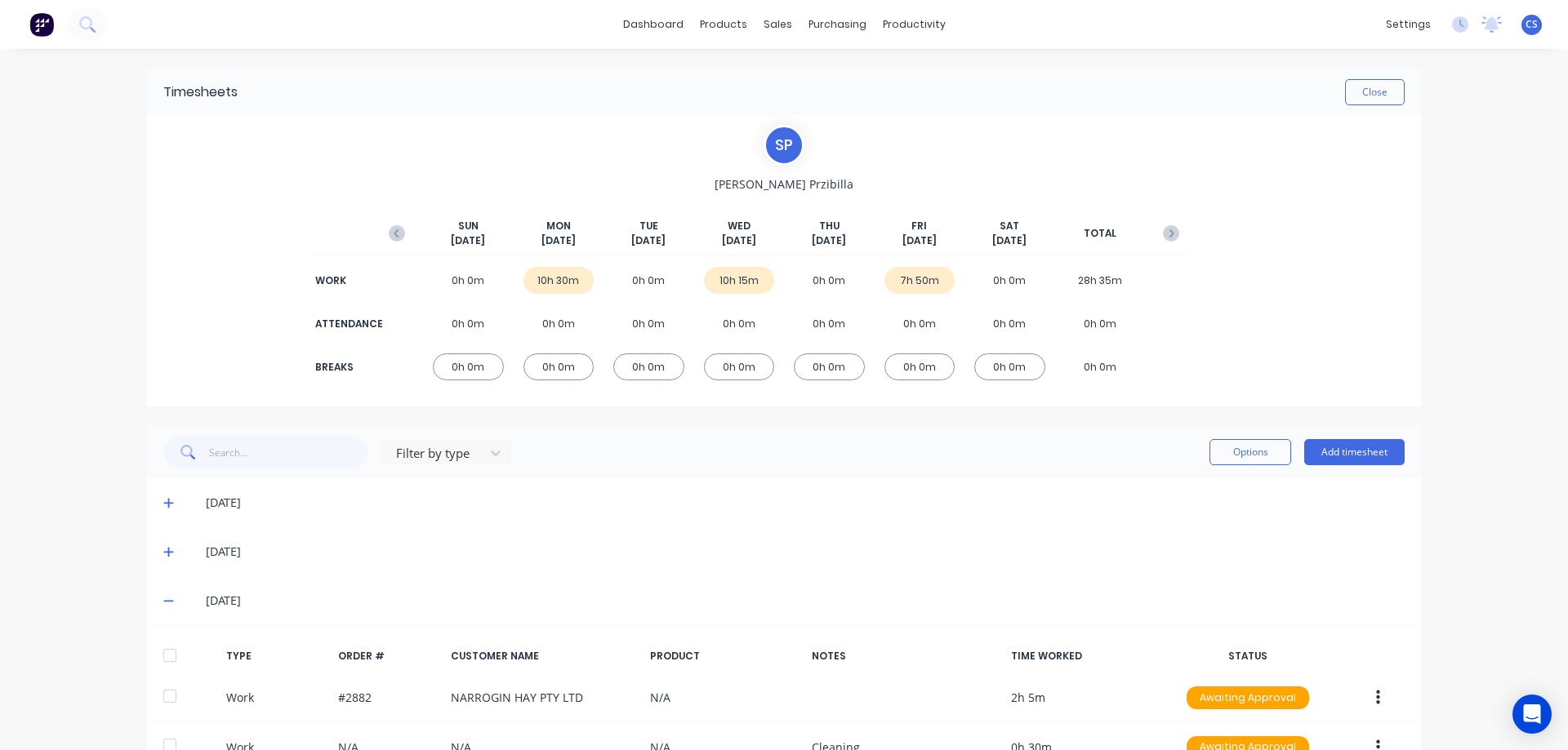
click at [1165, 241] on button "button" at bounding box center [1171, 234] width 33 height 29
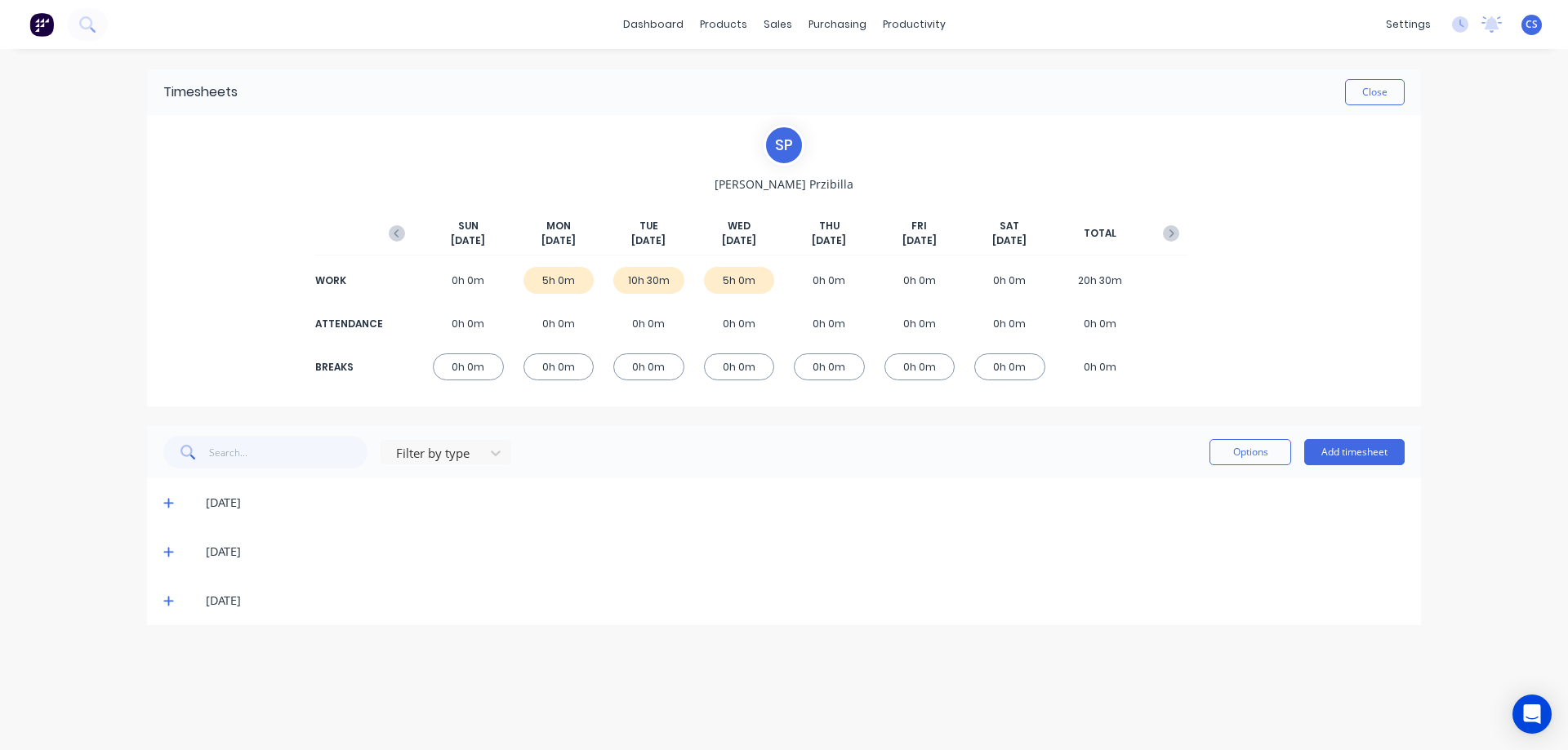
click at [170, 604] on icon at bounding box center [169, 601] width 11 height 12
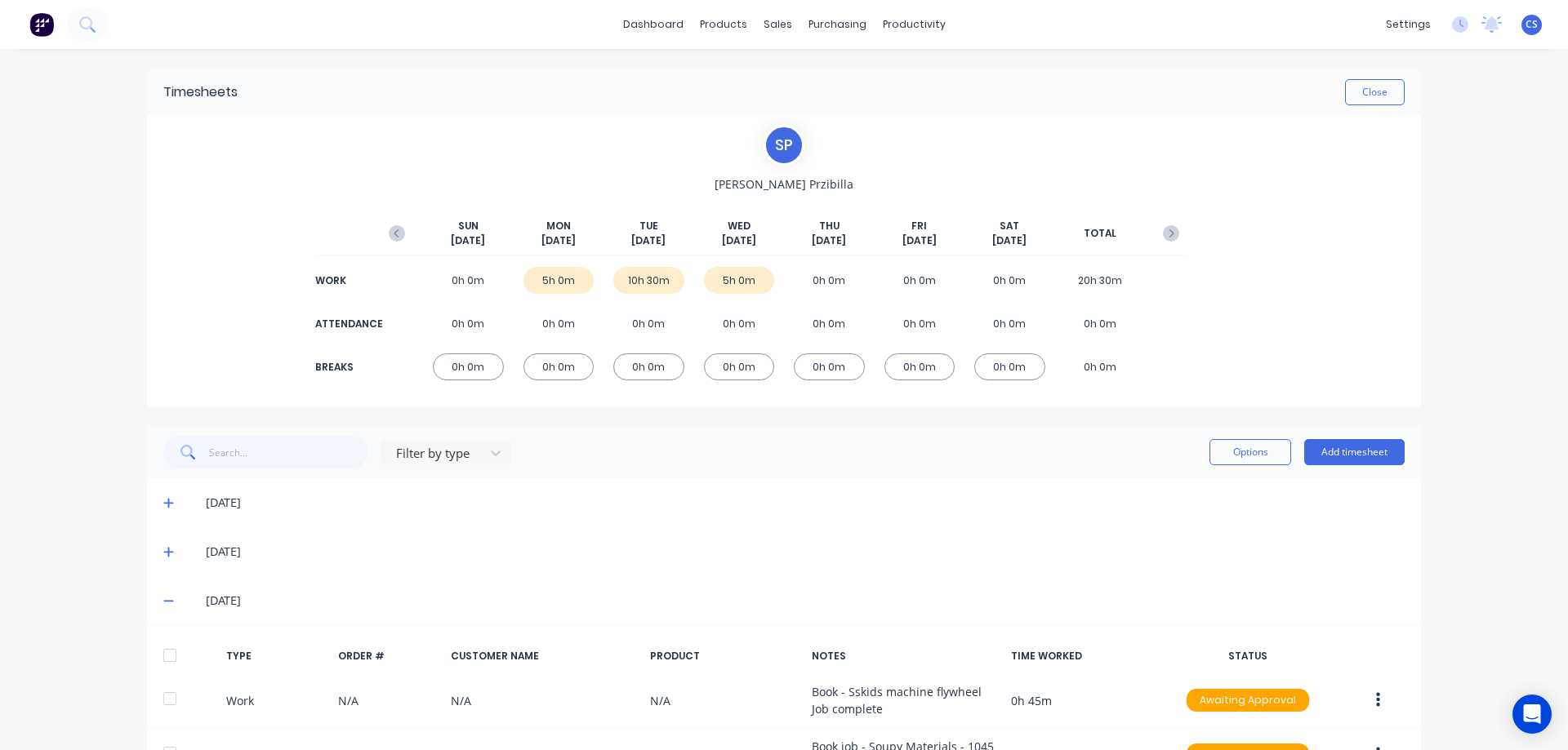
click at [165, 547] on icon at bounding box center [169, 552] width 11 height 12
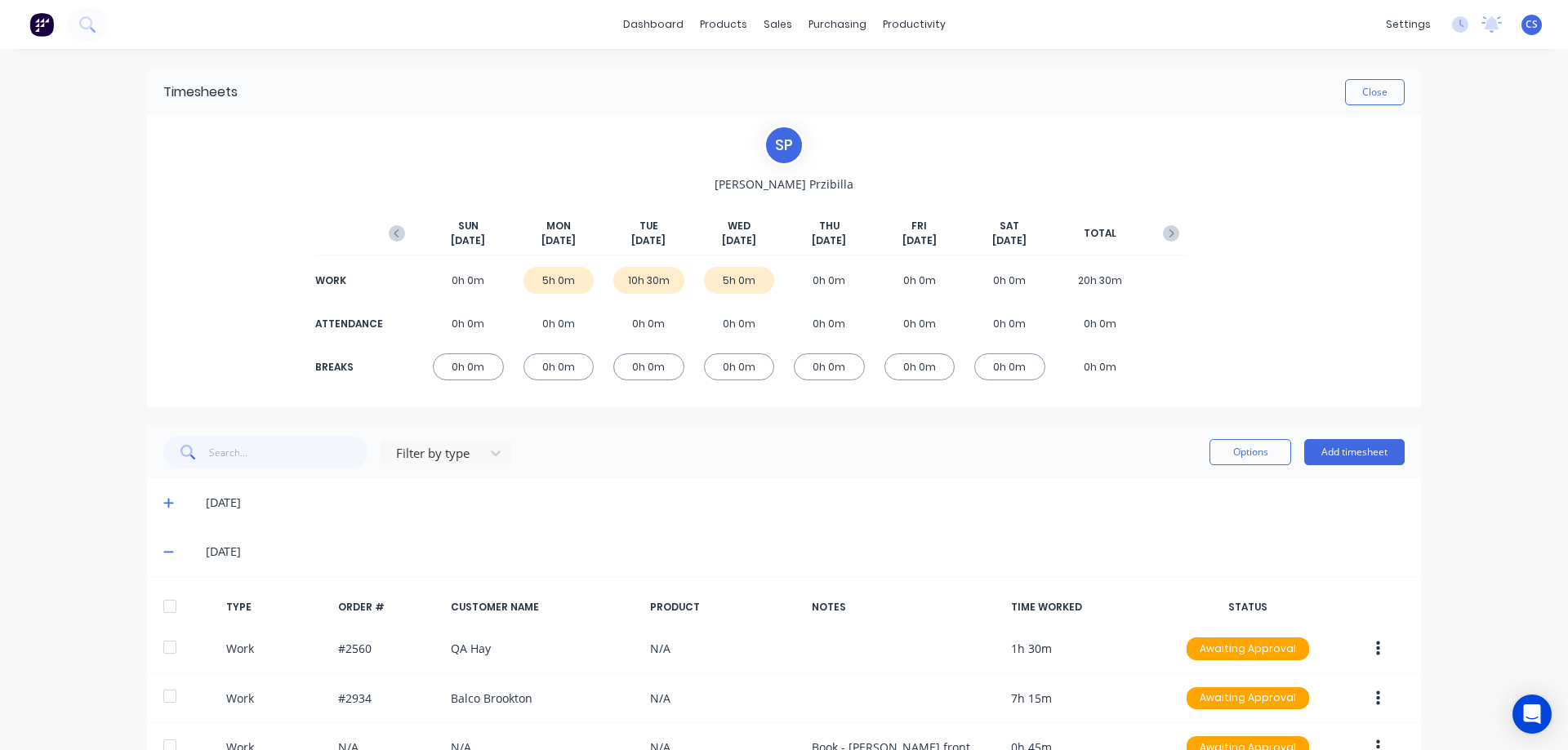
click at [170, 505] on span at bounding box center [172, 503] width 16 height 16
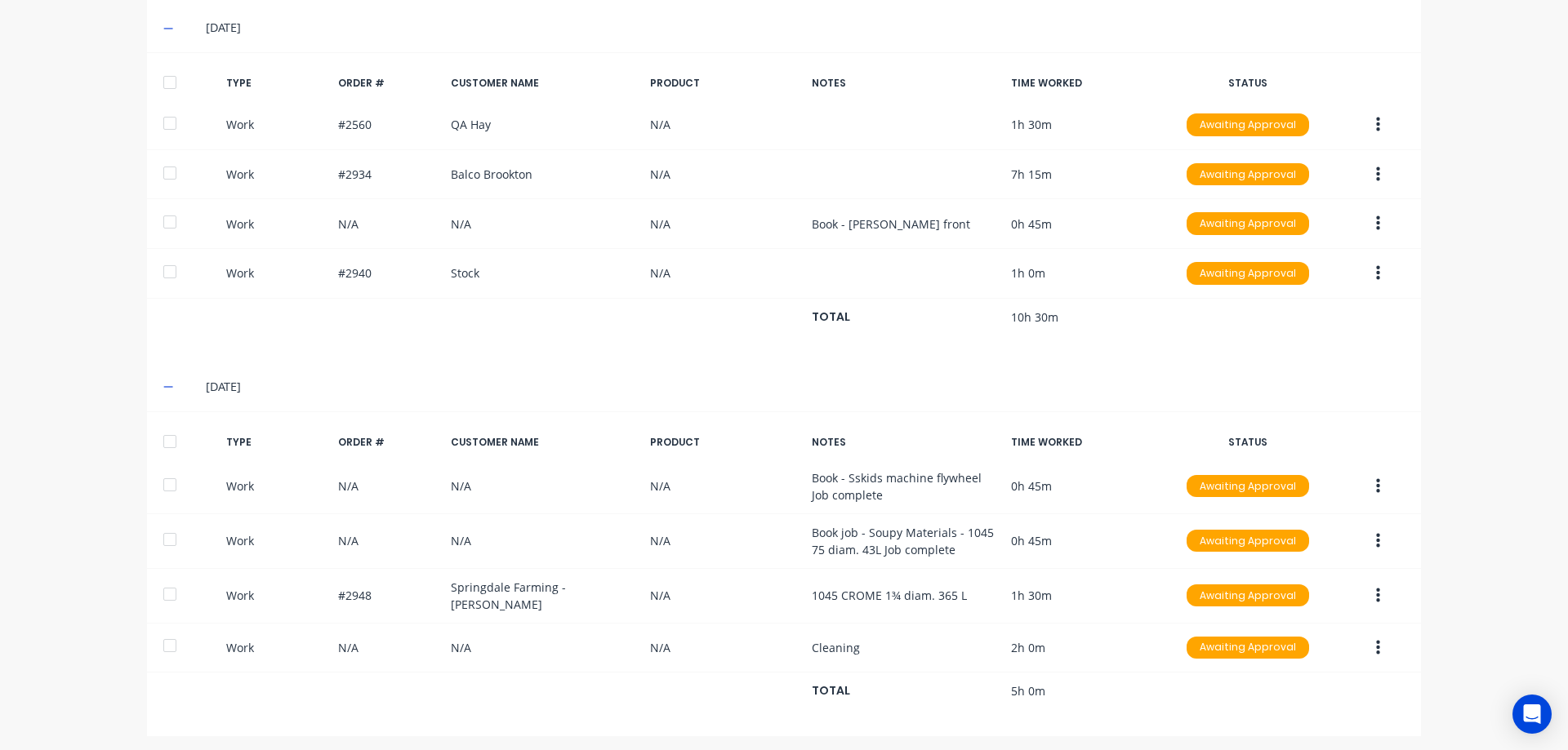
scroll to position [736, 0]
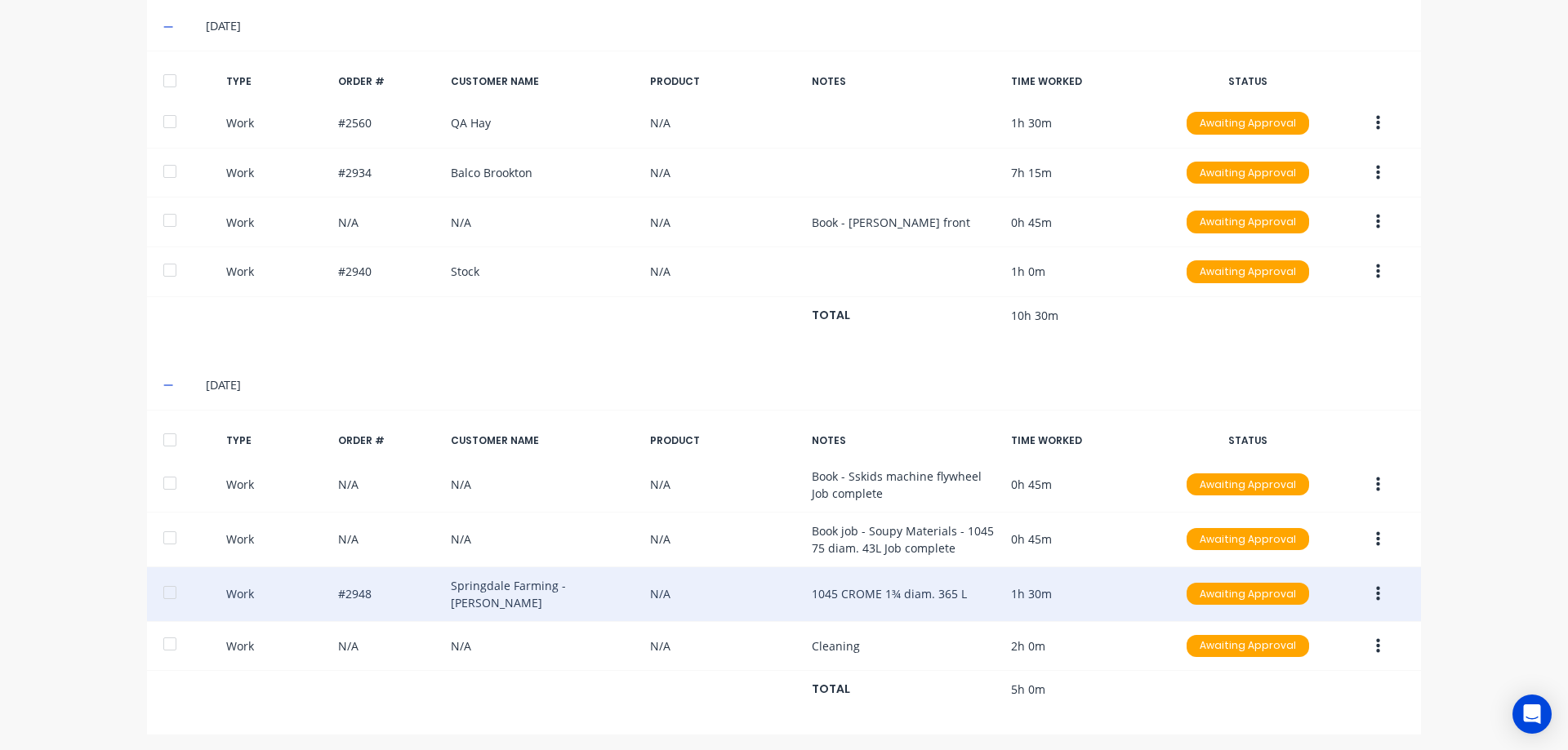
click at [748, 609] on div "Work #2948 Springdale Farming - Phillip N/A 1045 CROME 1¾ diam. 365 L 1h 30m Aw…" at bounding box center [784, 595] width 1273 height 55
click at [764, 588] on div "Work #2948 Springdale Farming - Phillip N/A 1045 CROME 1¾ diam. 365 L 1h 30m Aw…" at bounding box center [784, 595] width 1273 height 55
drag, startPoint x: 958, startPoint y: 595, endPoint x: 856, endPoint y: 605, distance: 102.5
click at [856, 605] on div "Work #2948 Springdale Farming - Phillip N/A 1045 CROME 1¾ diam. 365 L 1h 30m Aw…" at bounding box center [784, 595] width 1273 height 55
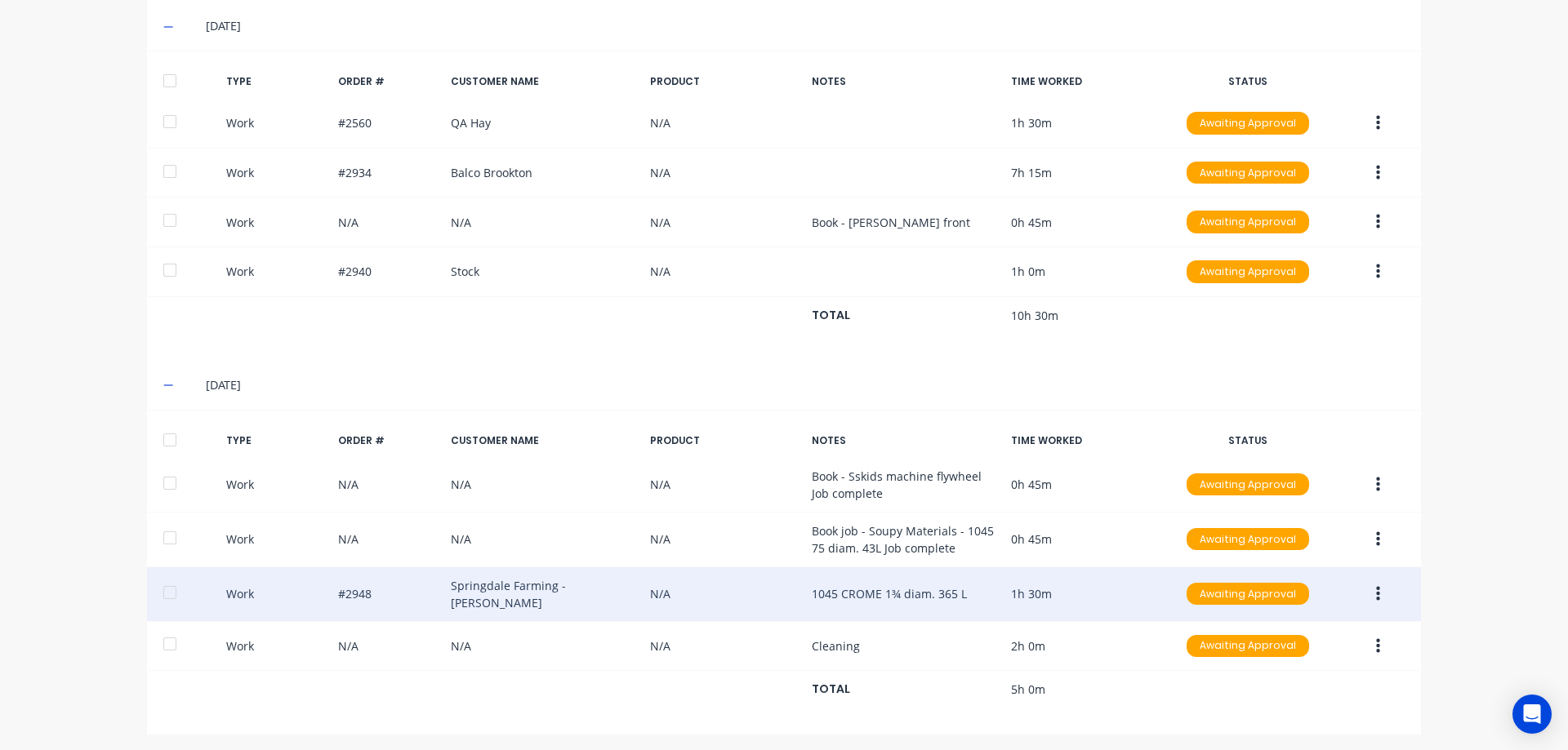
click at [821, 596] on div "Work #2948 Springdale Farming - Phillip N/A 1045 CROME 1¾ diam. 365 L 1h 30m Aw…" at bounding box center [784, 595] width 1273 height 55
click at [821, 595] on div "Work #2948 Springdale Farming - Phillip N/A 1045 CROME 1¾ diam. 365 L 1h 30m Aw…" at bounding box center [784, 595] width 1273 height 55
drag, startPoint x: 829, startPoint y: 584, endPoint x: 981, endPoint y: 592, distance: 152.2
click at [941, 587] on div "Work #2948 Springdale Farming - Phillip N/A 1045 CROME 1¾ diam. 365 L 1h 30m Aw…" at bounding box center [784, 595] width 1273 height 55
drag, startPoint x: 974, startPoint y: 590, endPoint x: 930, endPoint y: 578, distance: 45.6
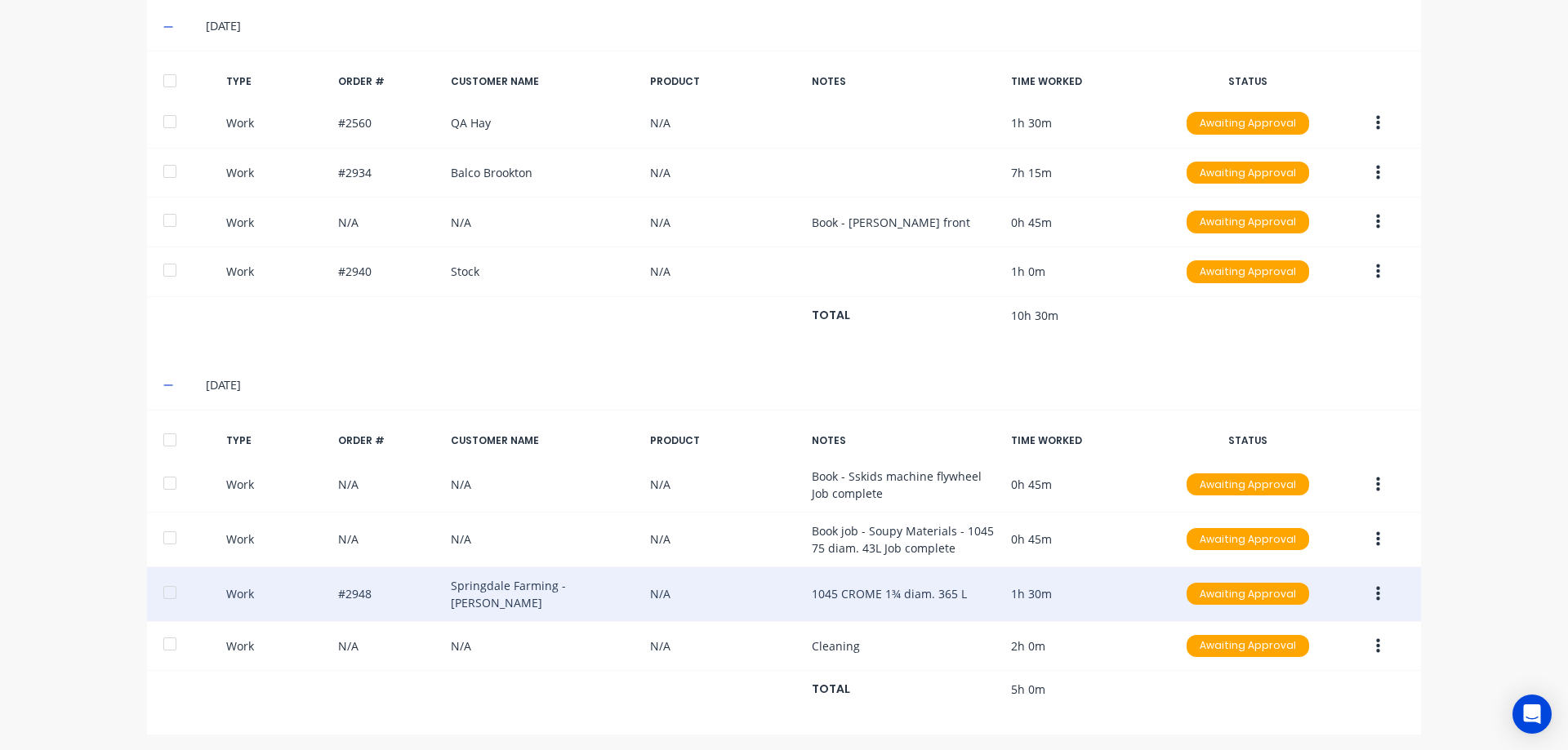
click at [824, 598] on div "Work #2948 Springdale Farming - Phillip N/A 1045 CROME 1¾ diam. 365 L 1h 30m Aw…" at bounding box center [784, 595] width 1273 height 55
click at [1376, 595] on icon "button" at bounding box center [1378, 594] width 4 height 15
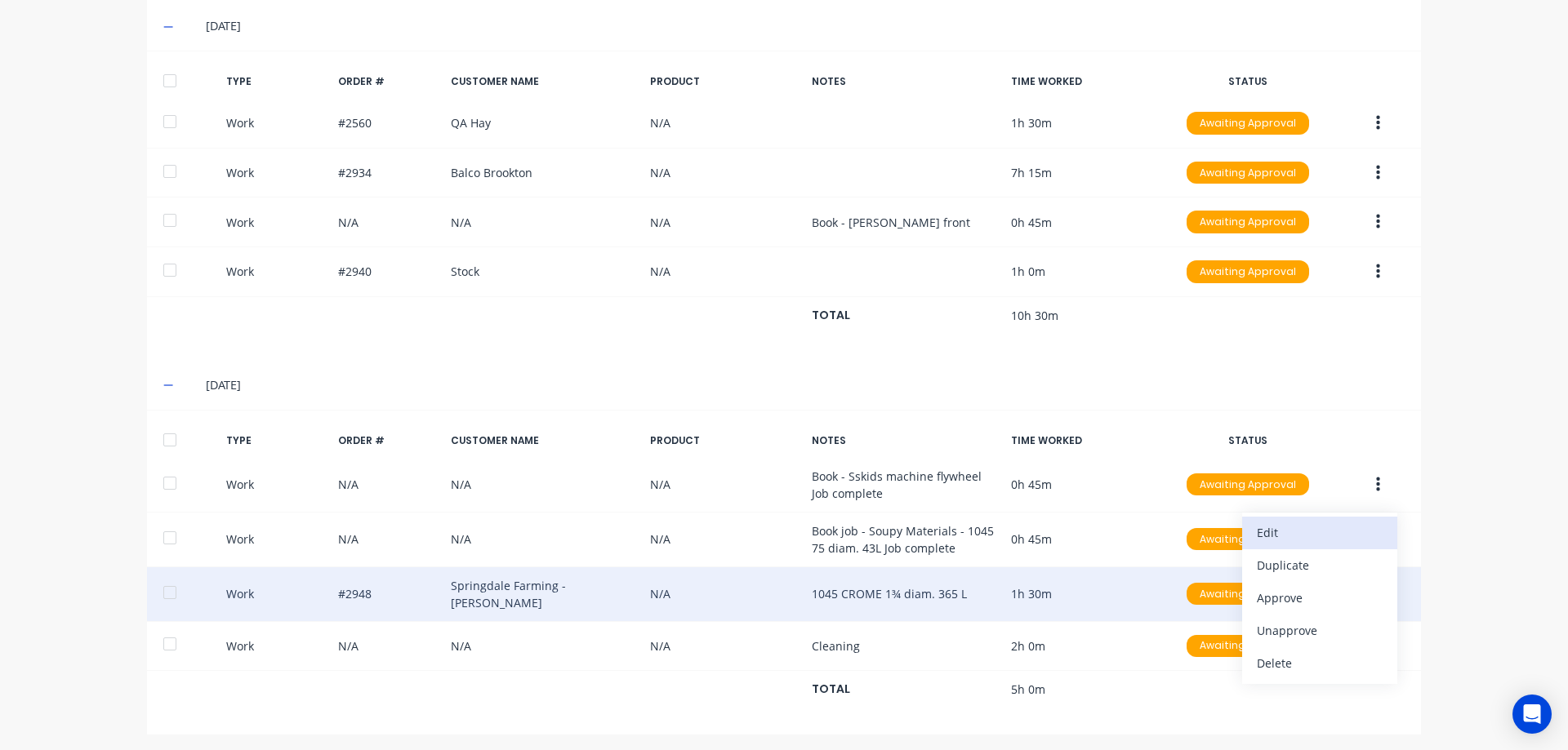
click at [1286, 527] on div "Edit" at bounding box center [1319, 533] width 125 height 24
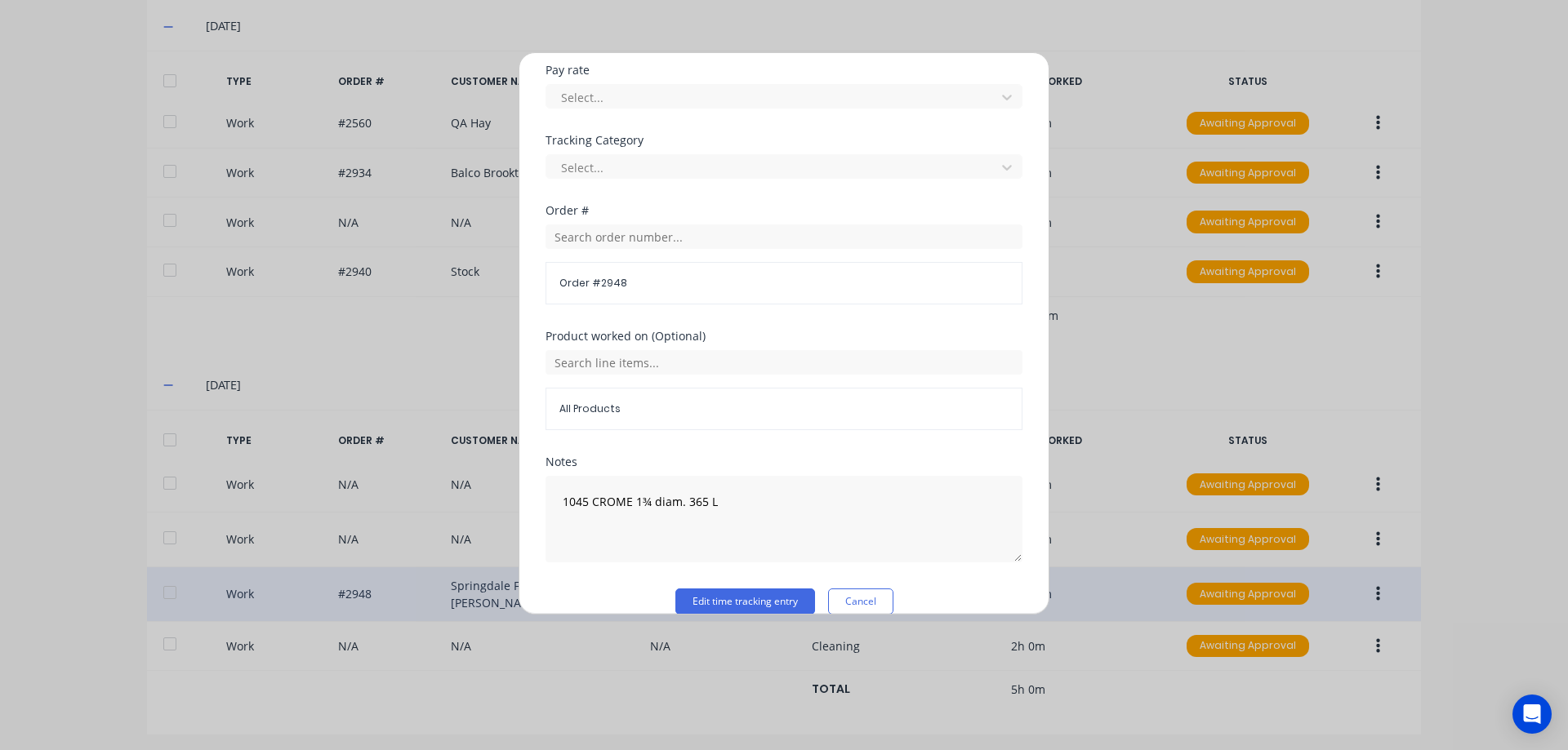
scroll to position [572, 0]
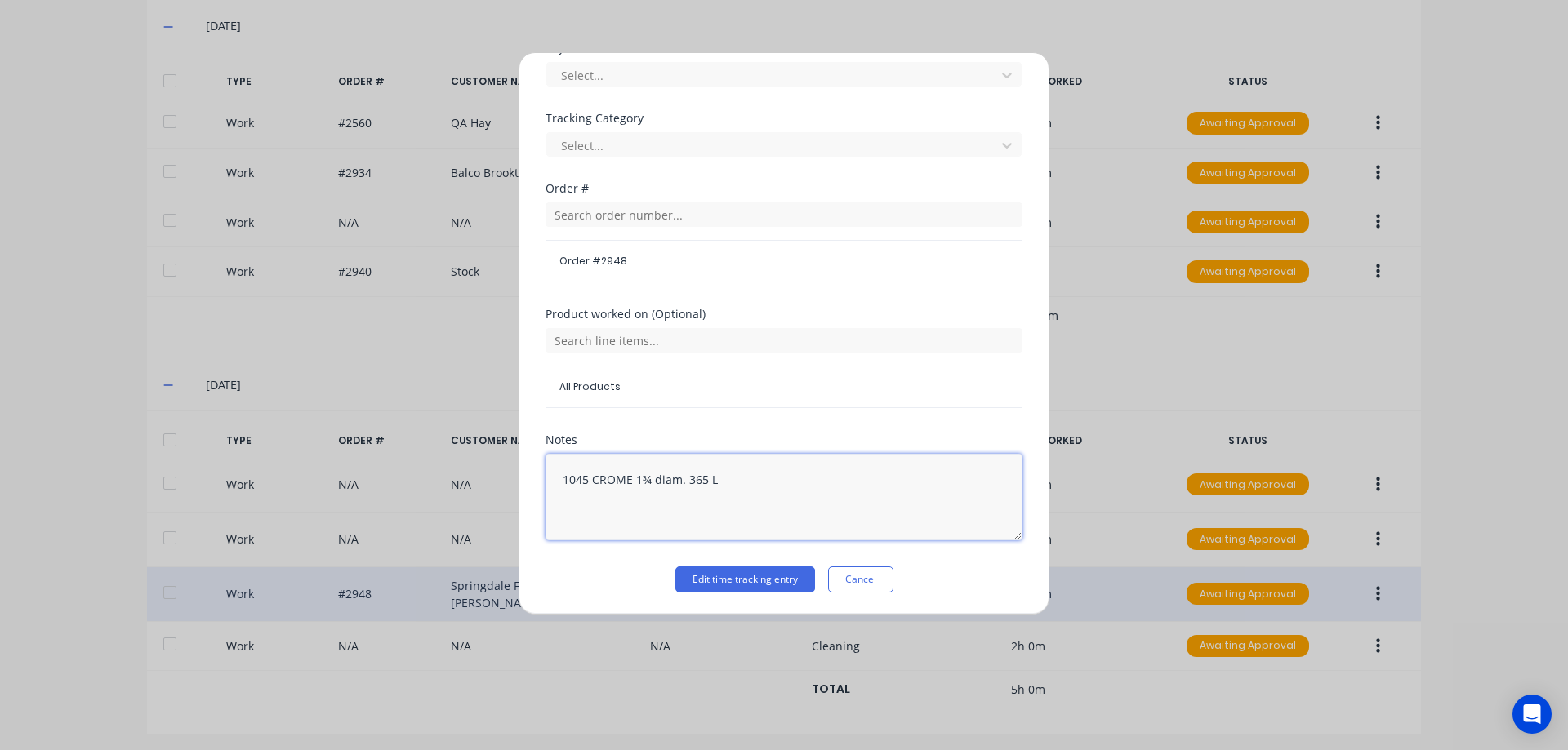
drag, startPoint x: 729, startPoint y: 487, endPoint x: 557, endPoint y: 476, distance: 172.4
click at [557, 476] on textarea "1045 CROME 1¾ diam. 365 L" at bounding box center [784, 496] width 477 height 86
click at [846, 578] on button "Cancel" at bounding box center [861, 579] width 65 height 26
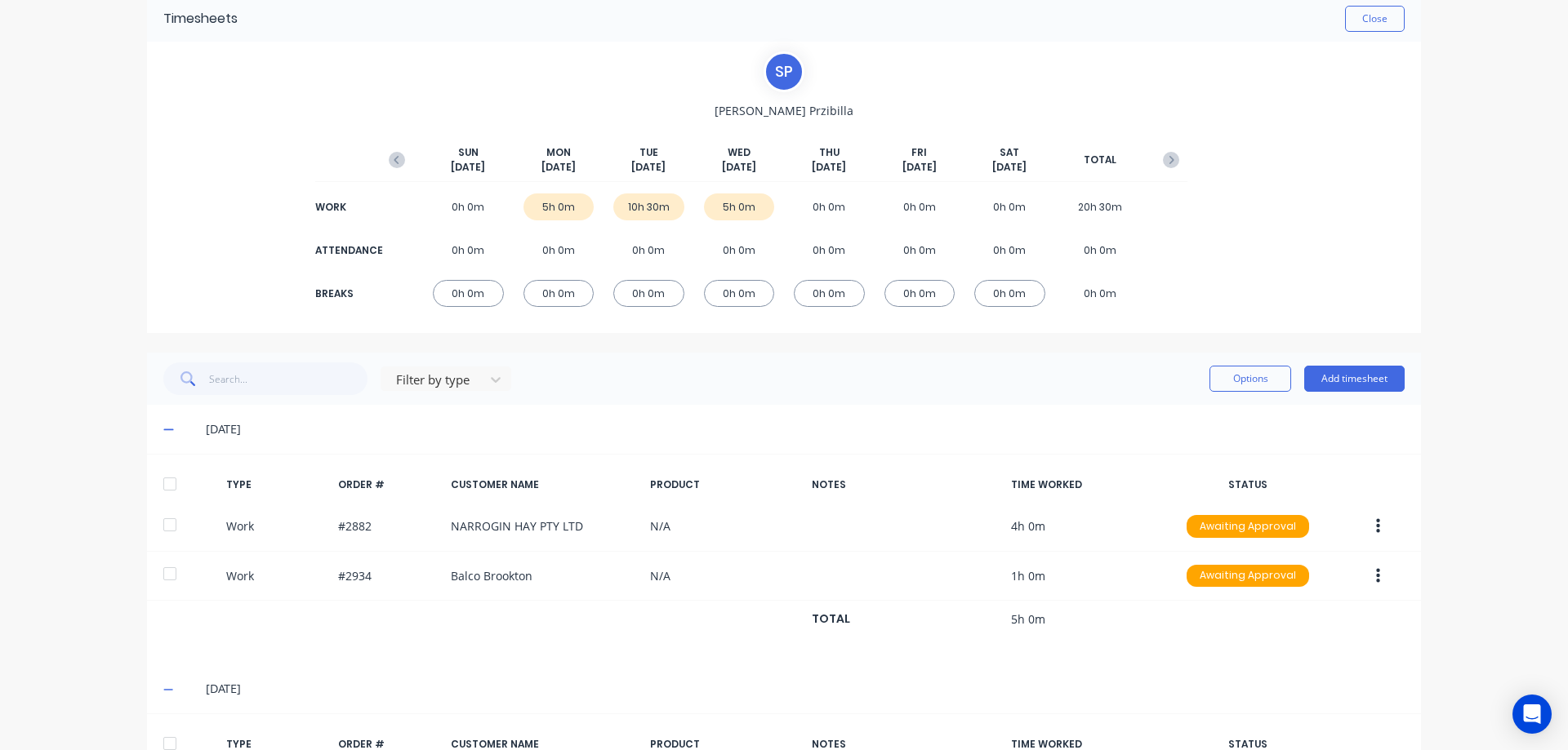
scroll to position [0, 0]
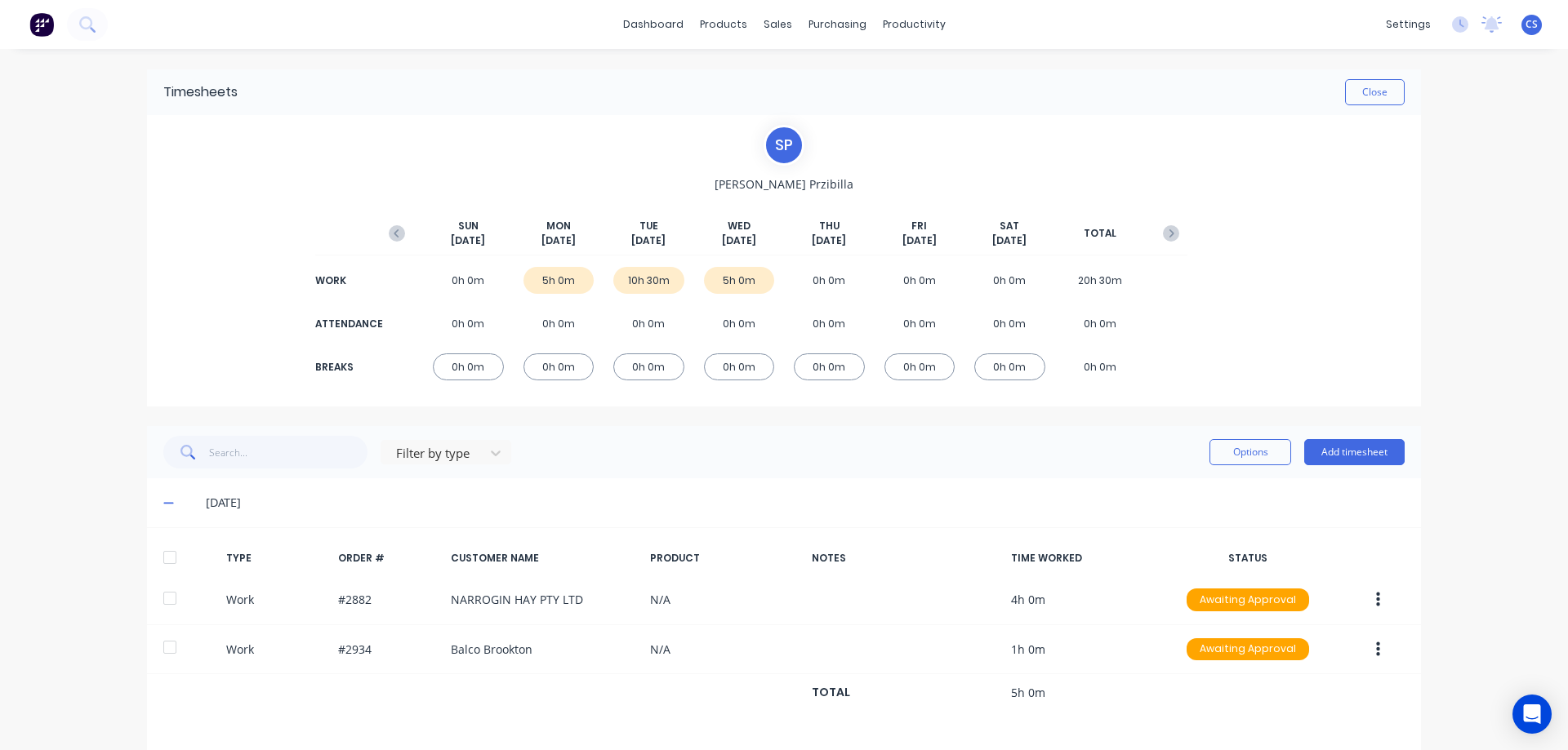
click at [1353, 112] on div "Timesheets Close" at bounding box center [784, 92] width 1273 height 45
click at [1354, 101] on button "Close" at bounding box center [1374, 92] width 60 height 26
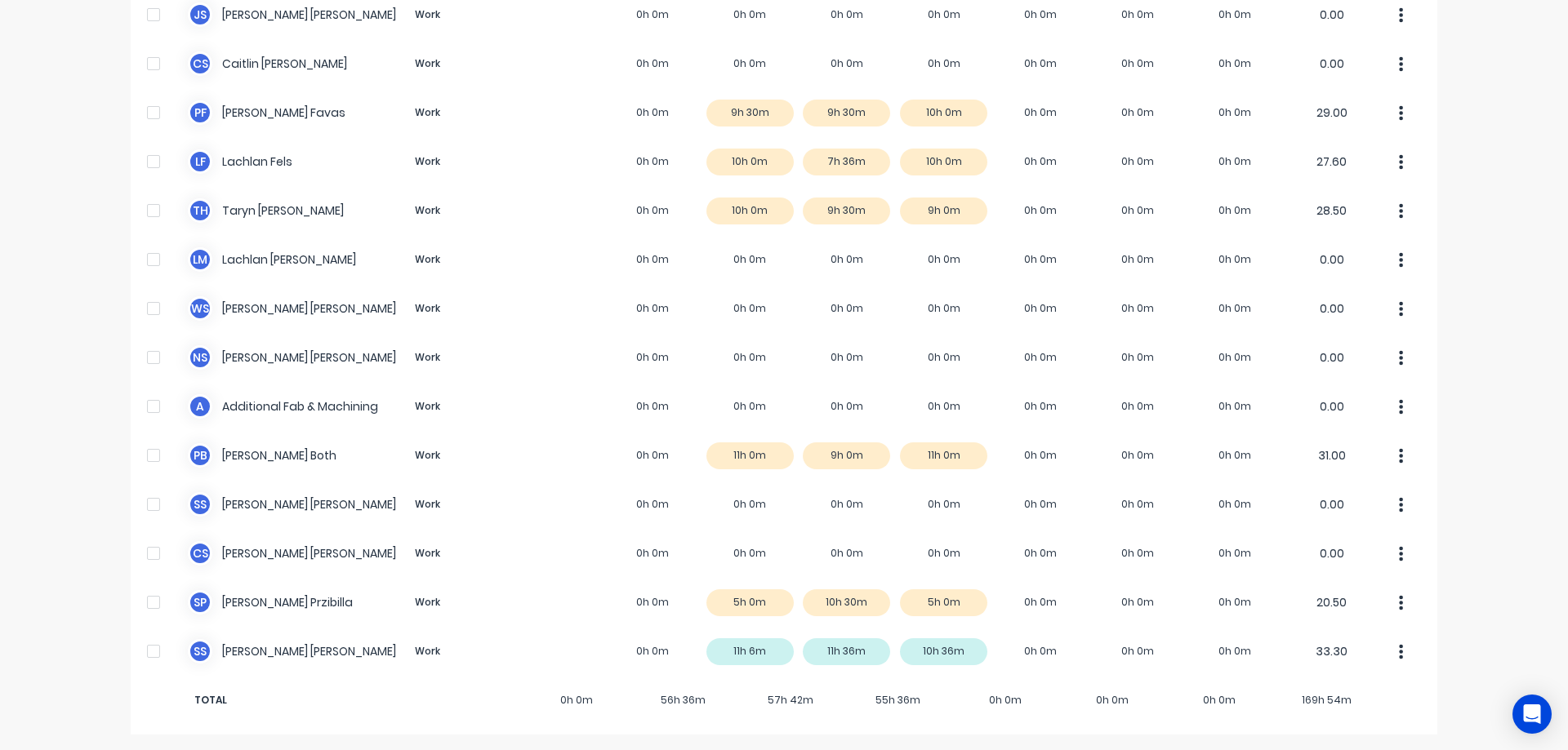
scroll to position [180, 0]
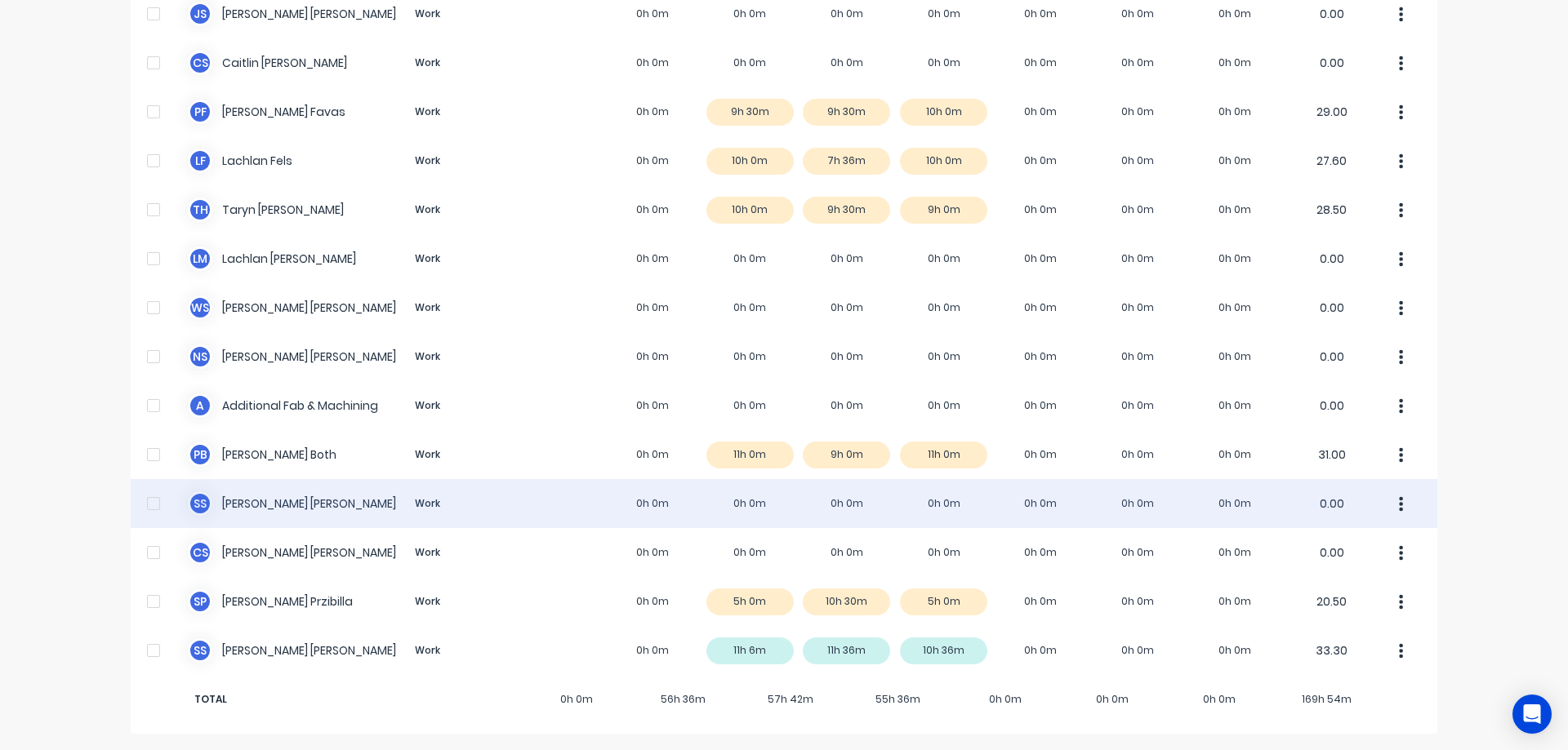
click at [720, 505] on div "S S [PERSON_NAME] Work 0h 0m 0h 0m 0h 0m 0h 0m 0h 0m 0h 0m 0h 0m 0.00" at bounding box center [784, 504] width 1306 height 49
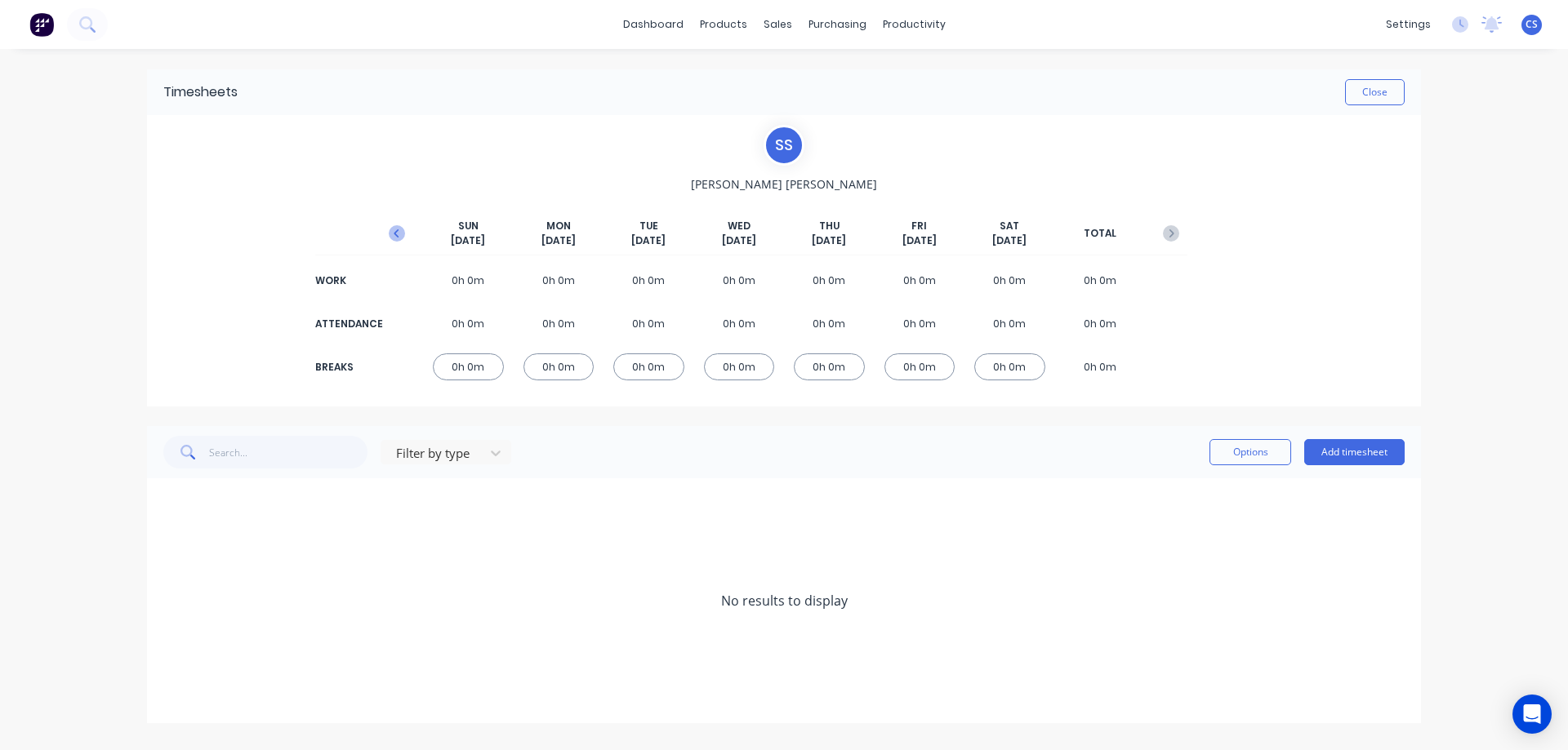
click at [397, 226] on icon "button" at bounding box center [397, 234] width 16 height 16
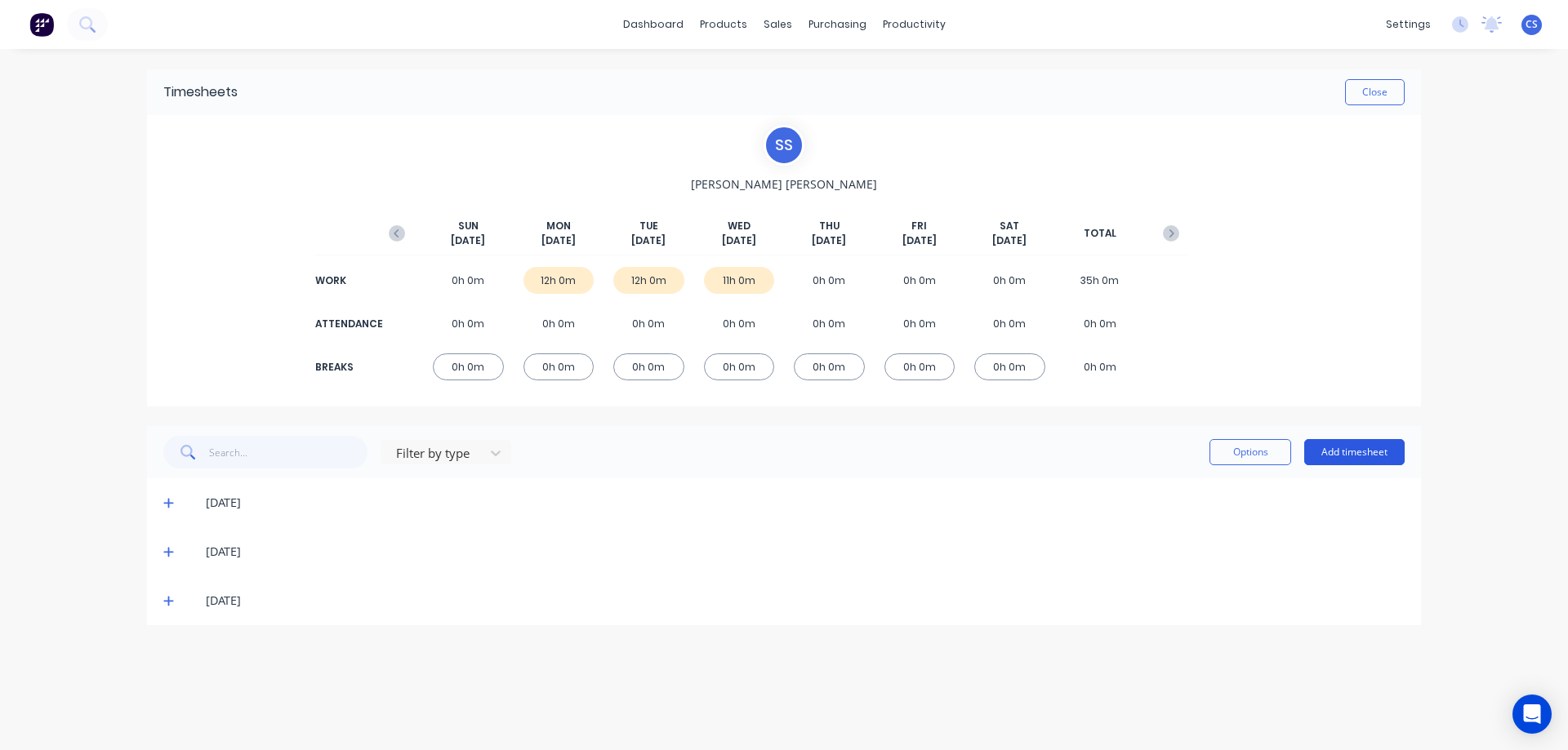
click at [1341, 450] on button "Add timesheet" at bounding box center [1353, 452] width 100 height 26
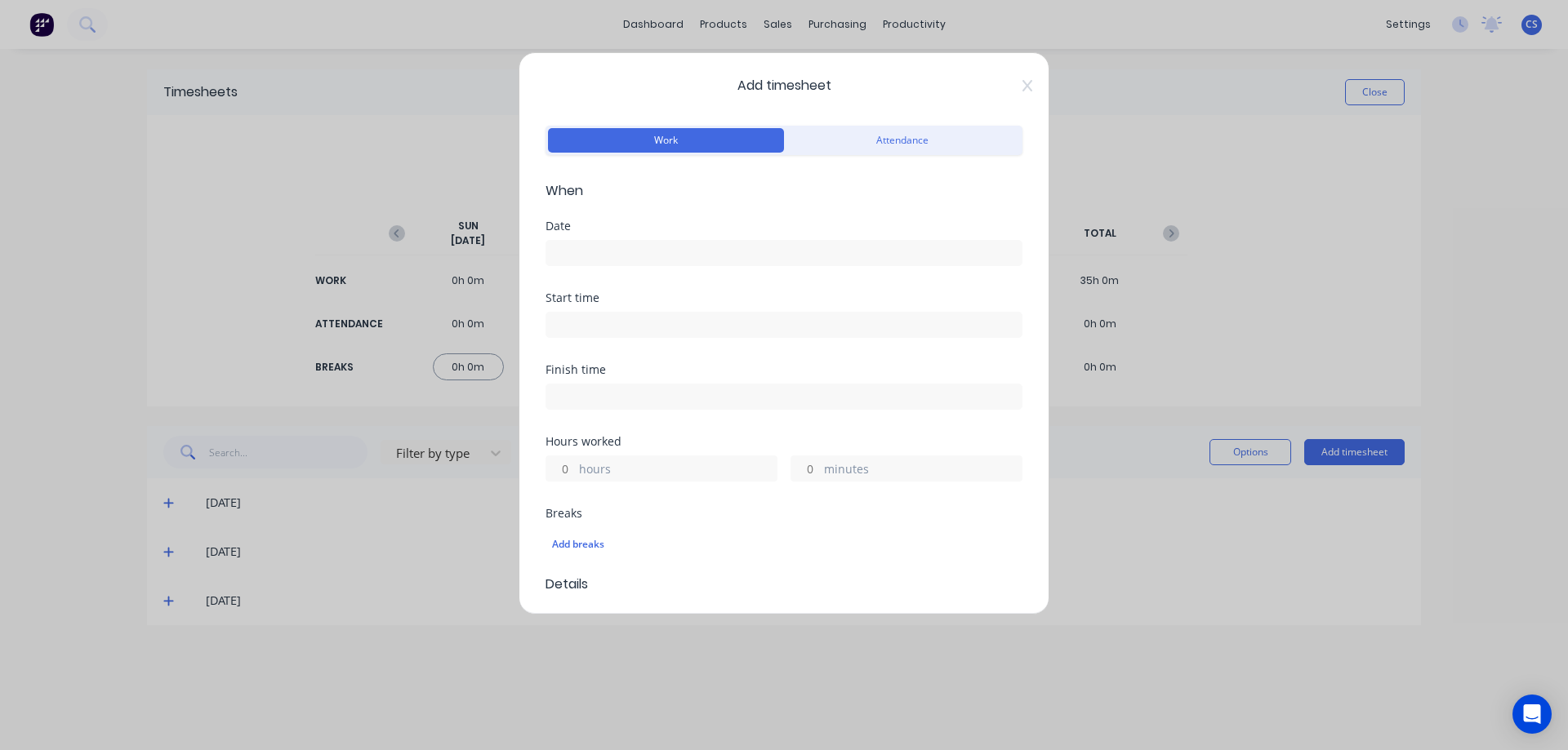
scroll to position [82, 0]
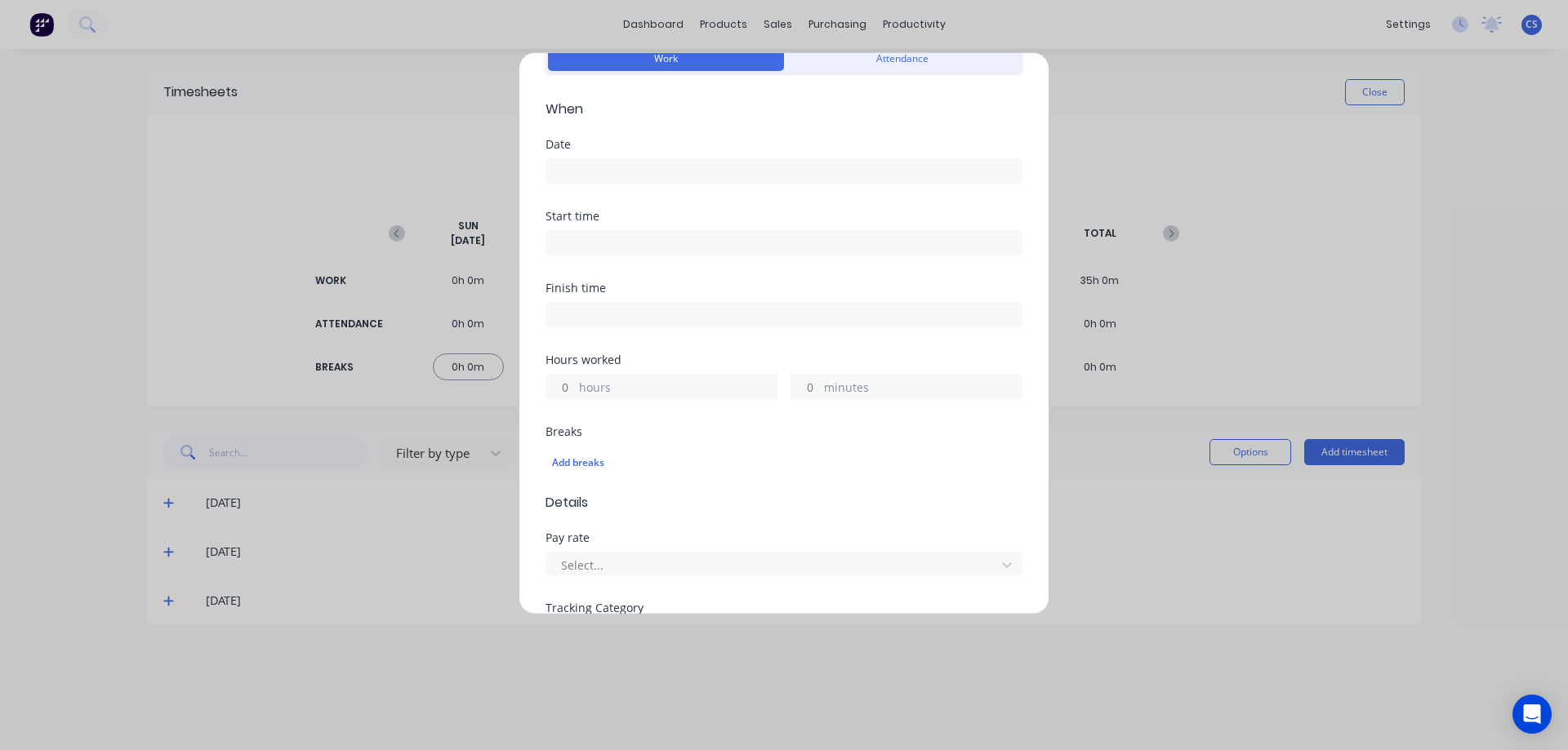
click at [636, 169] on input at bounding box center [784, 171] width 475 height 25
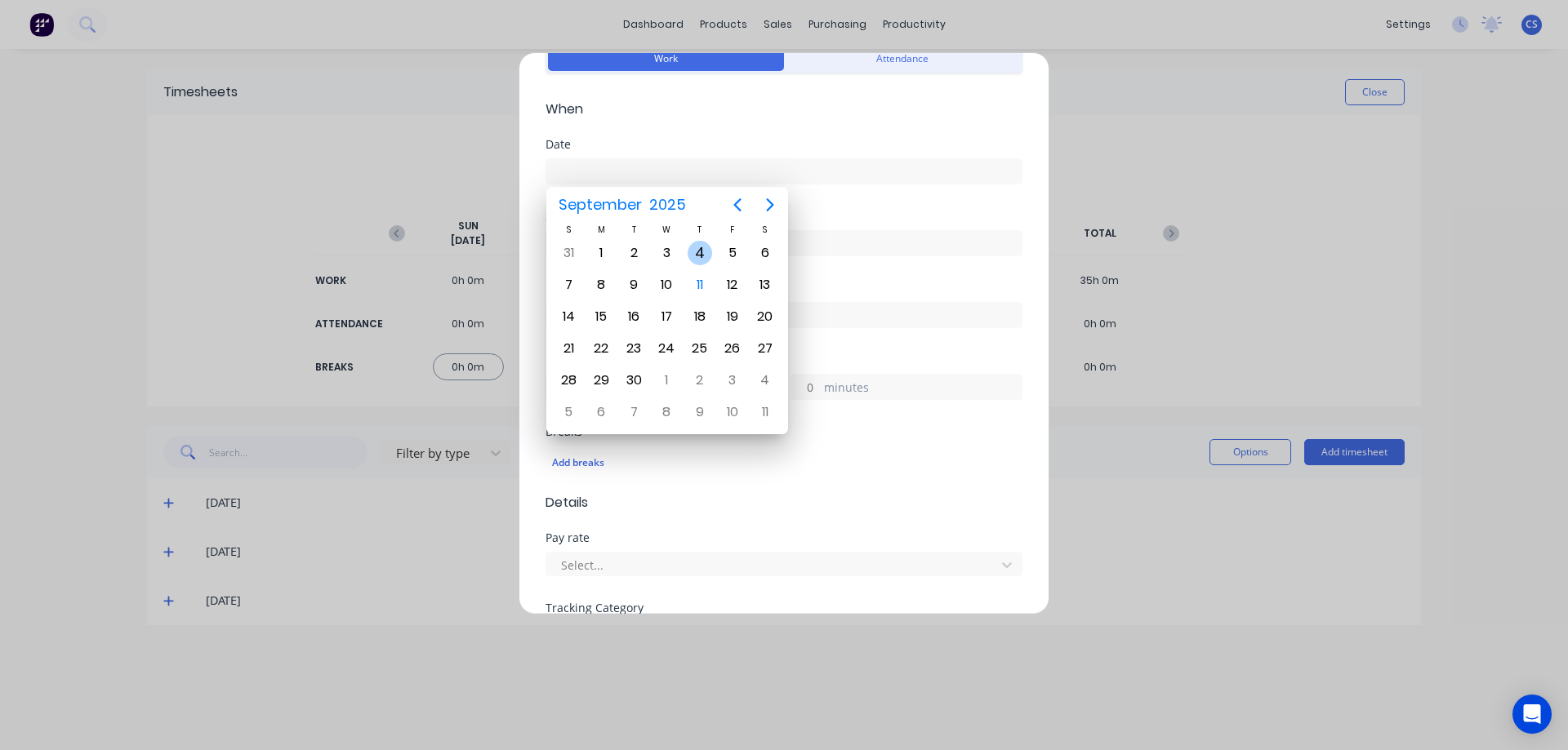
click at [696, 251] on div "4" at bounding box center [699, 253] width 25 height 25
type input "04/09/2025"
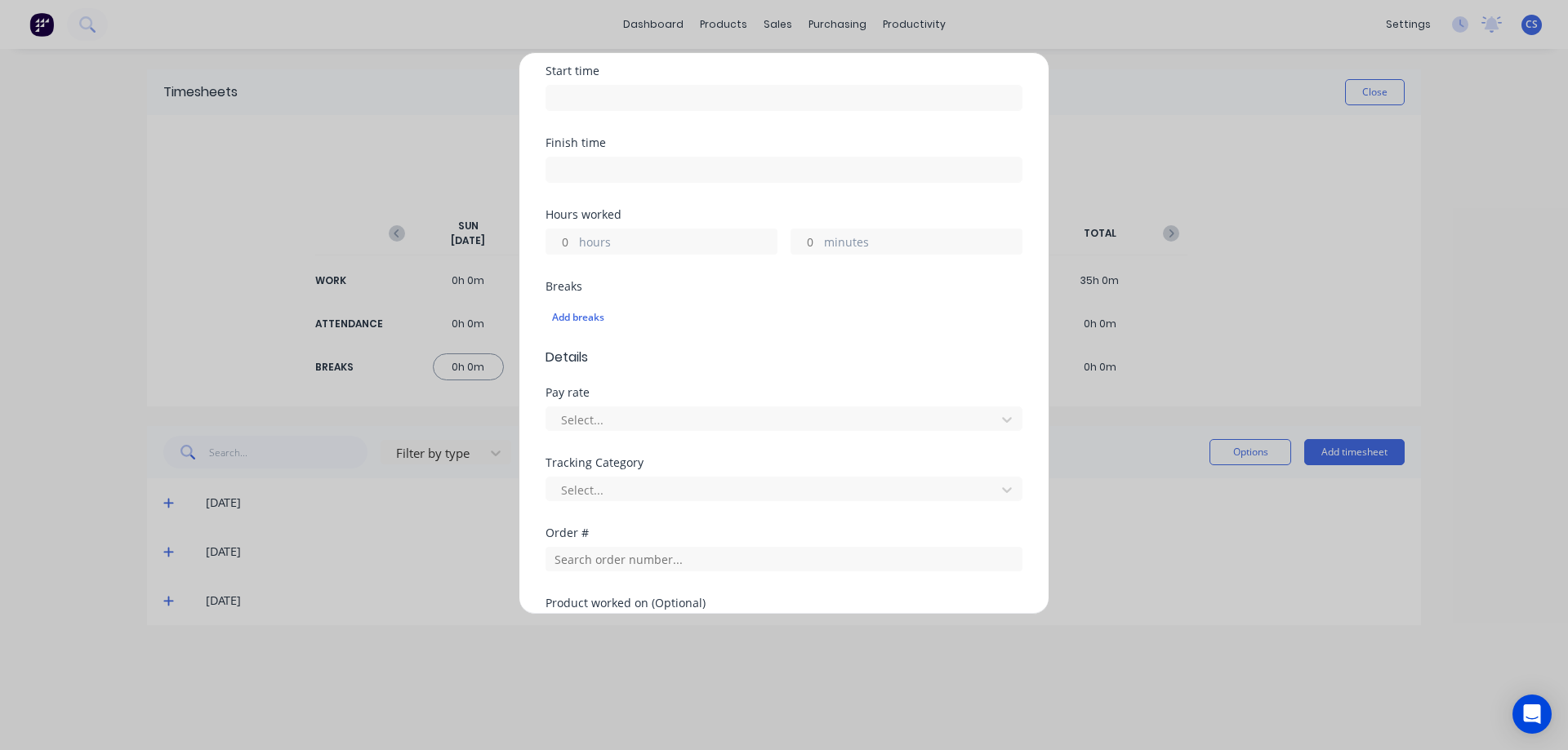
scroll to position [245, 0]
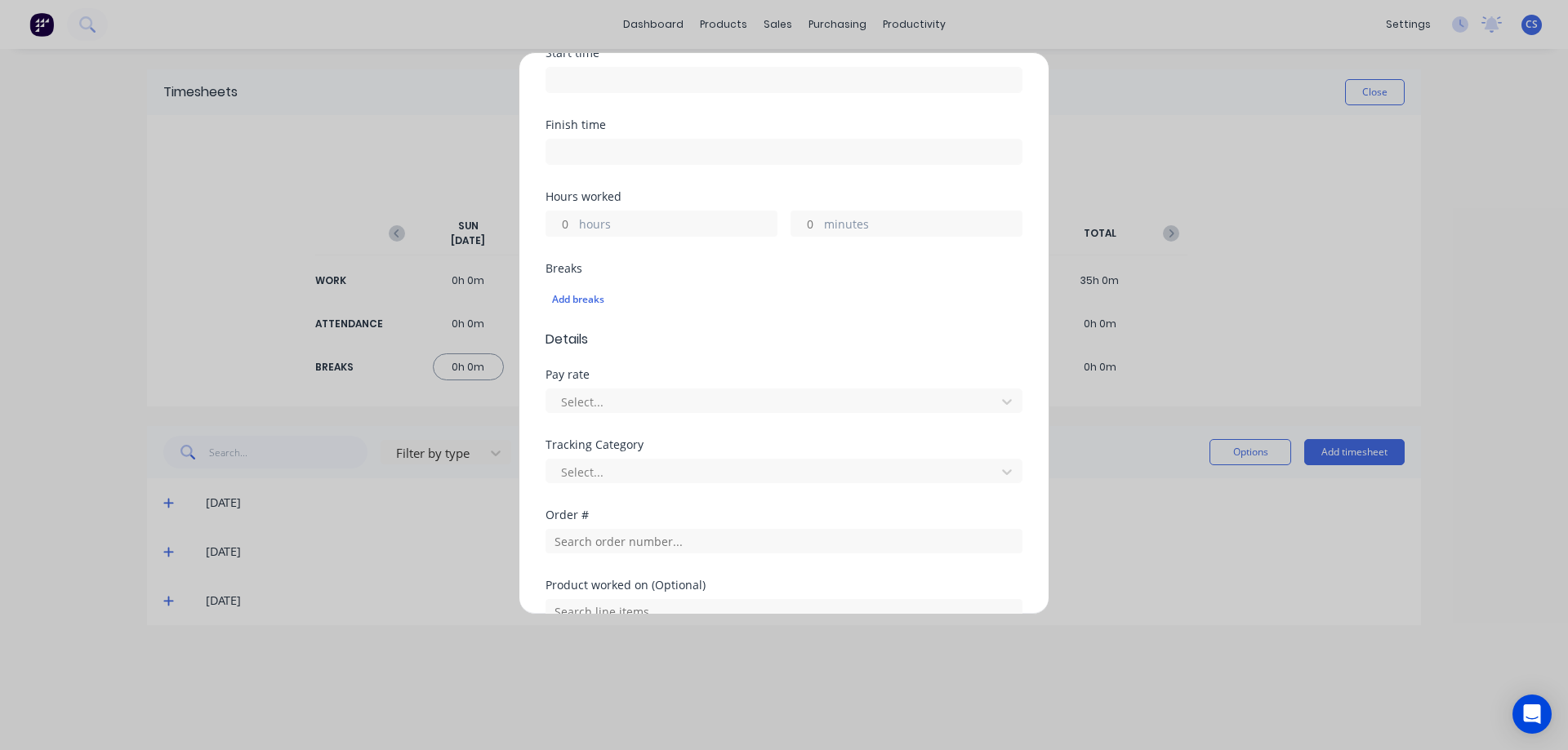
click at [569, 219] on input "hours" at bounding box center [560, 224] width 28 height 25
type input "5"
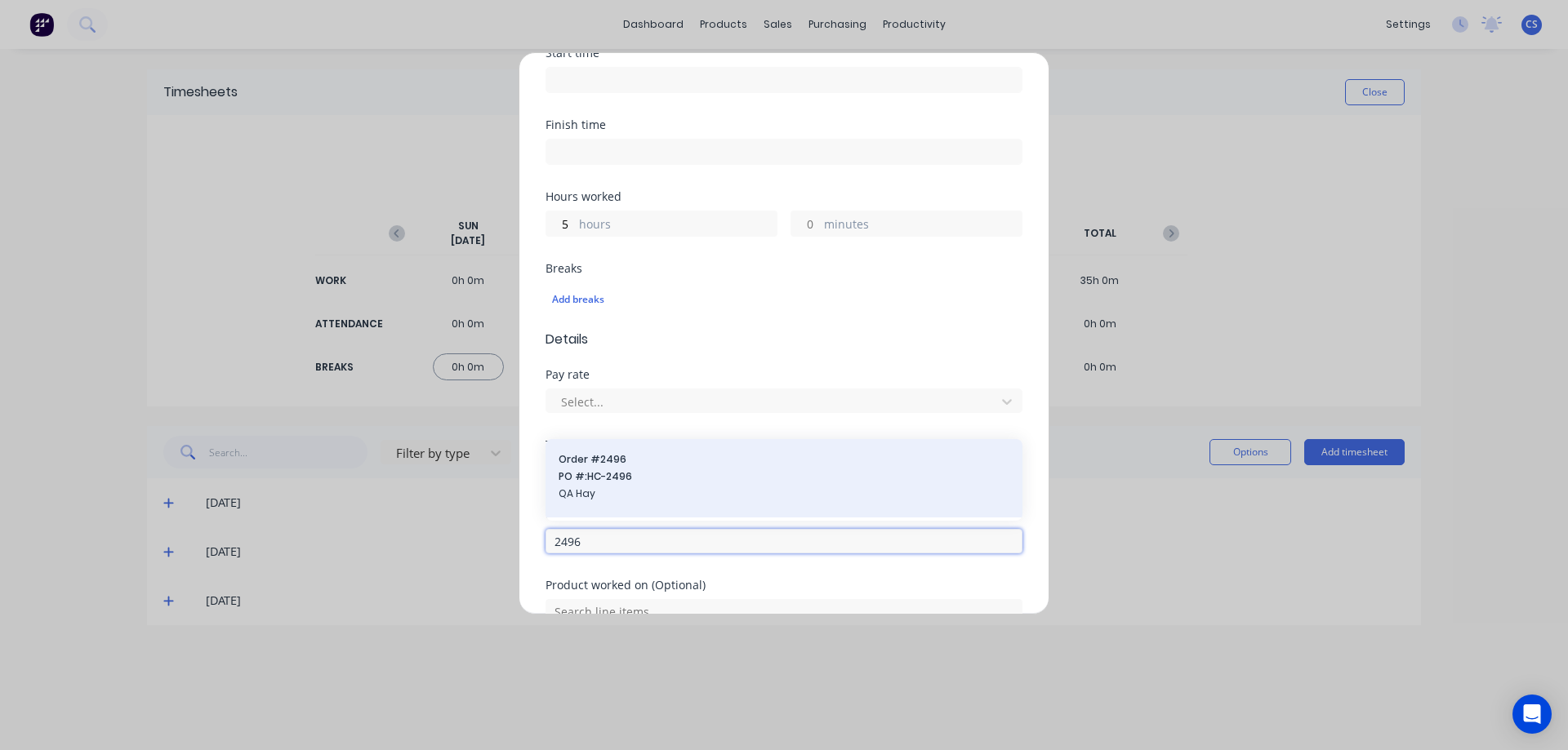
type input "2496"
click at [637, 454] on span "Order # 2496" at bounding box center [784, 460] width 451 height 15
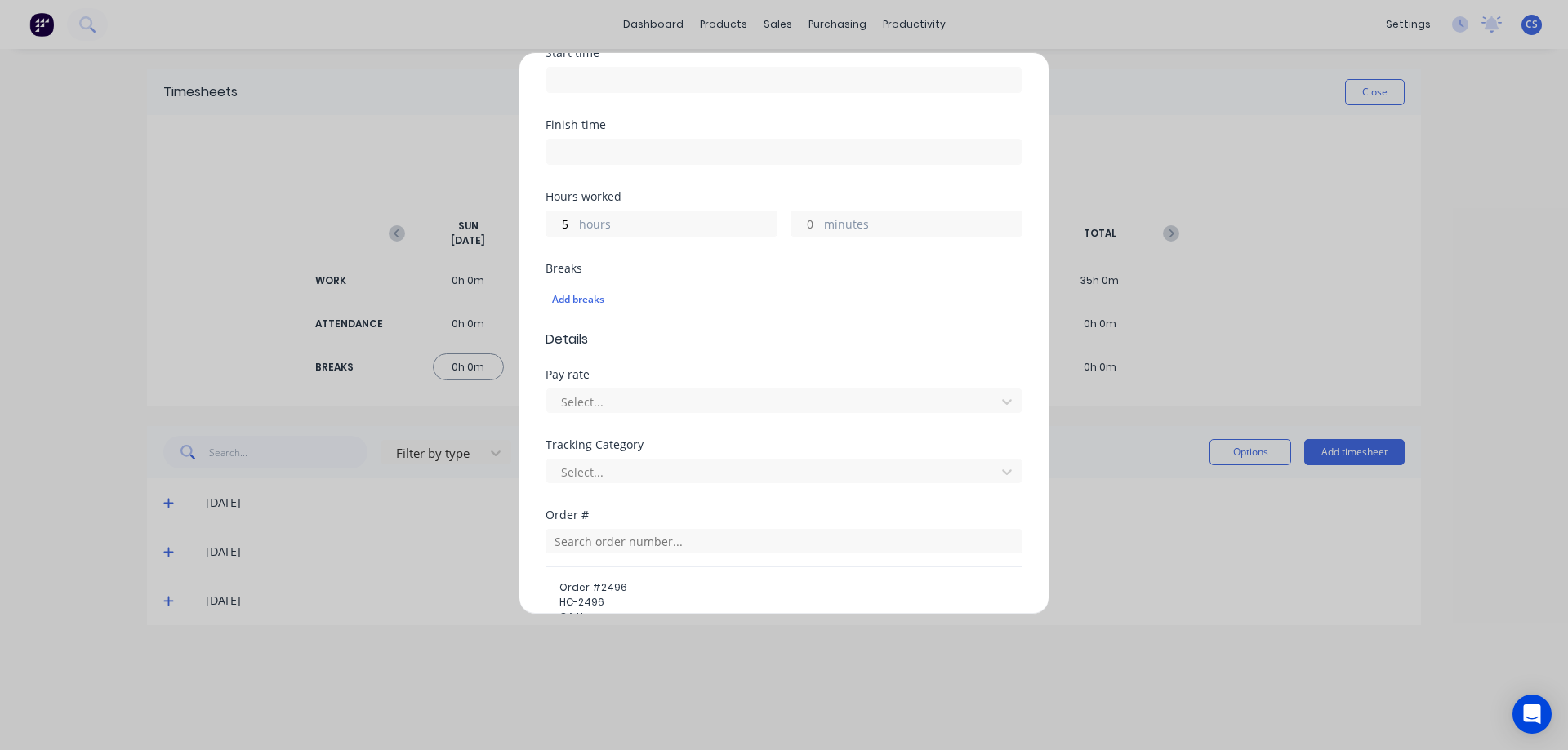
scroll to position [547, 0]
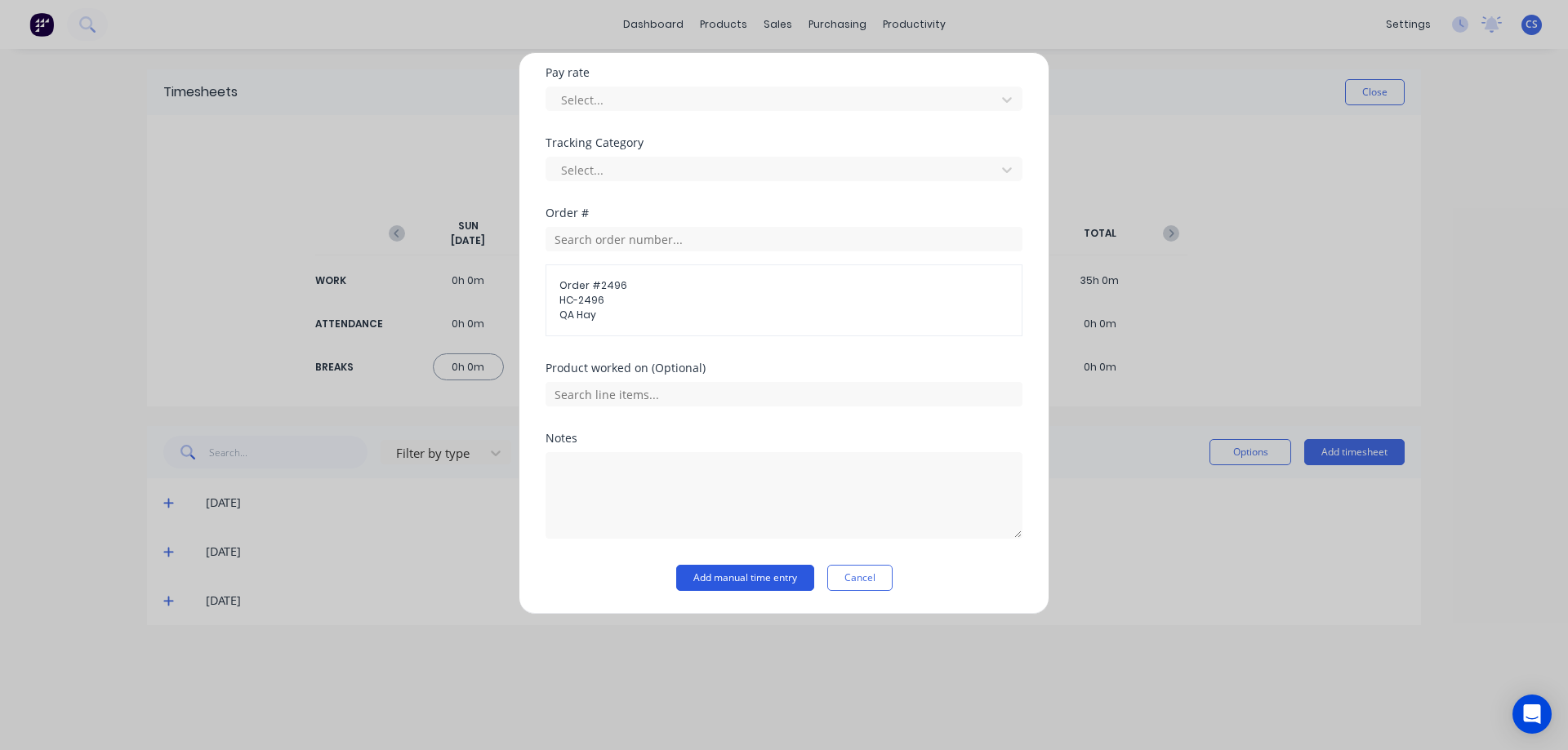
click at [702, 585] on button "Add manual time entry" at bounding box center [745, 578] width 138 height 26
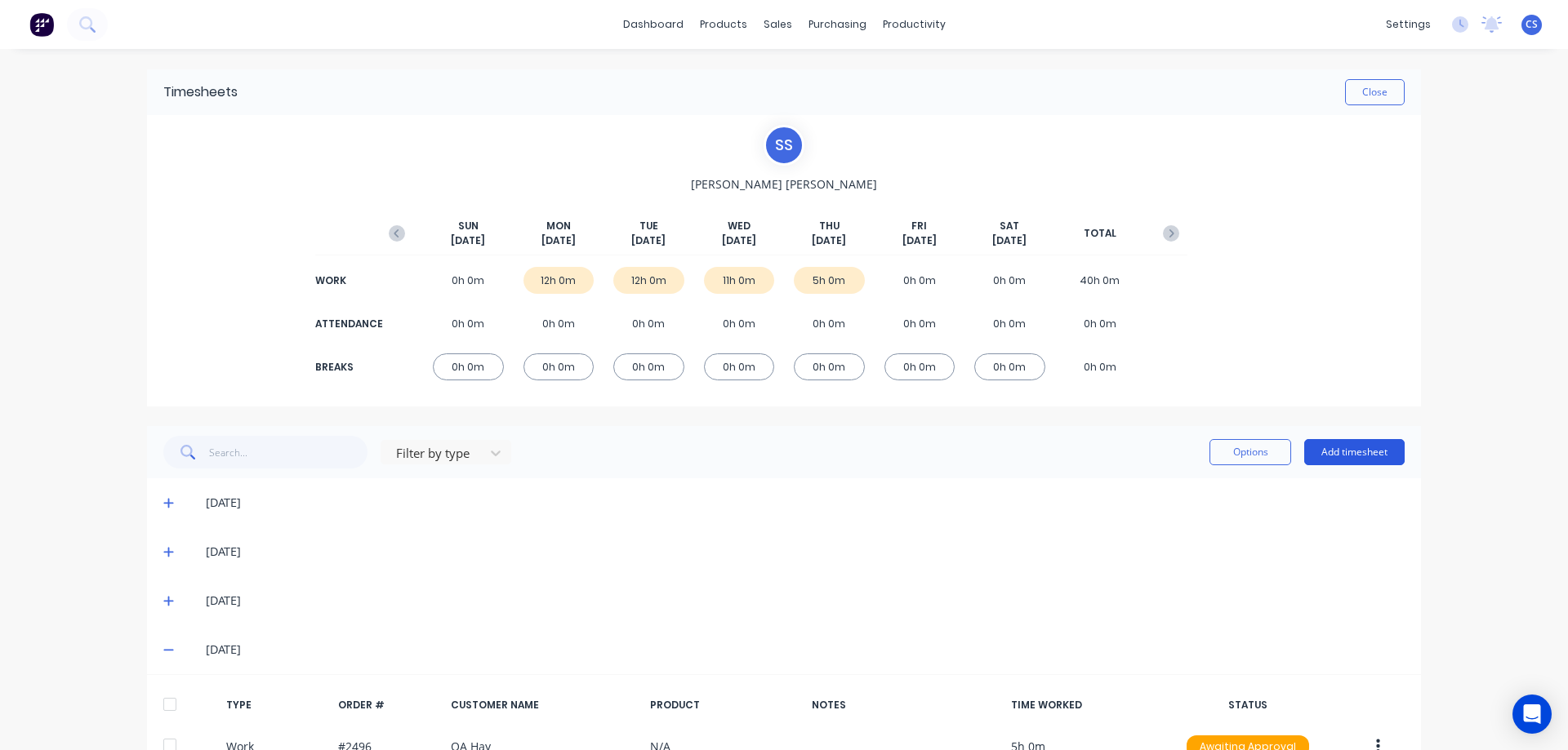
click at [1329, 461] on button "Add timesheet" at bounding box center [1353, 452] width 100 height 26
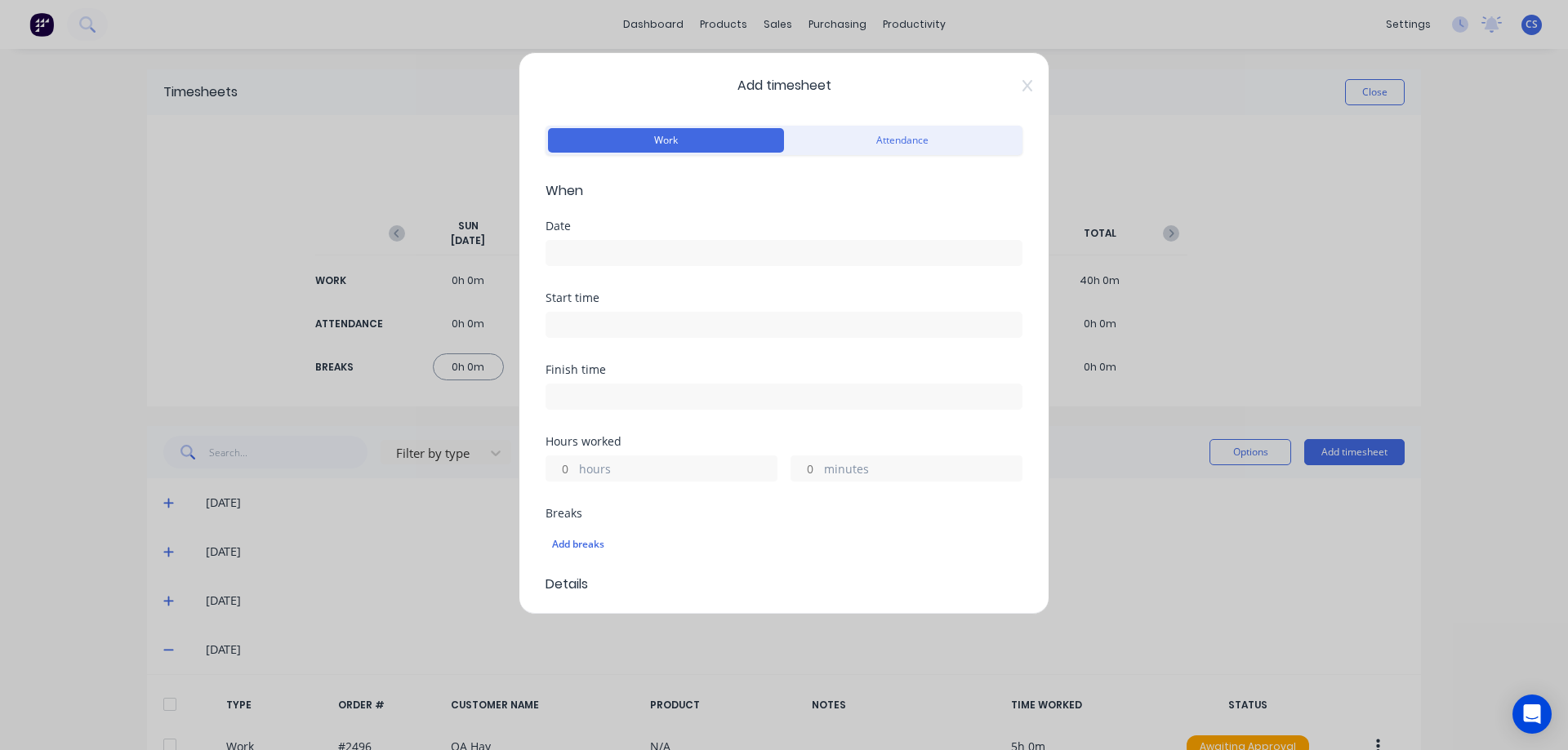
click at [594, 246] on input at bounding box center [784, 253] width 475 height 25
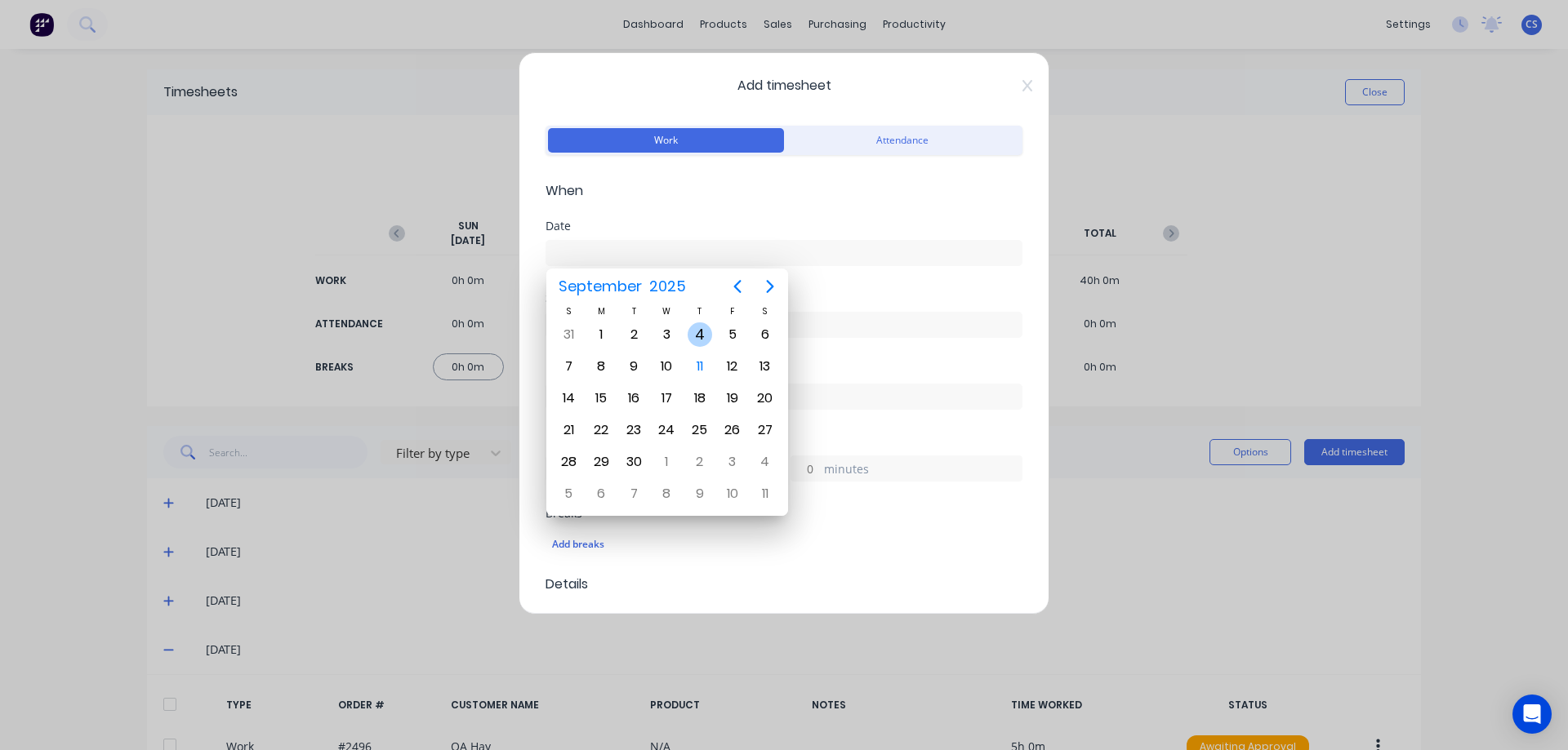
click at [700, 328] on div "4" at bounding box center [699, 335] width 25 height 25
type input "04/09/2025"
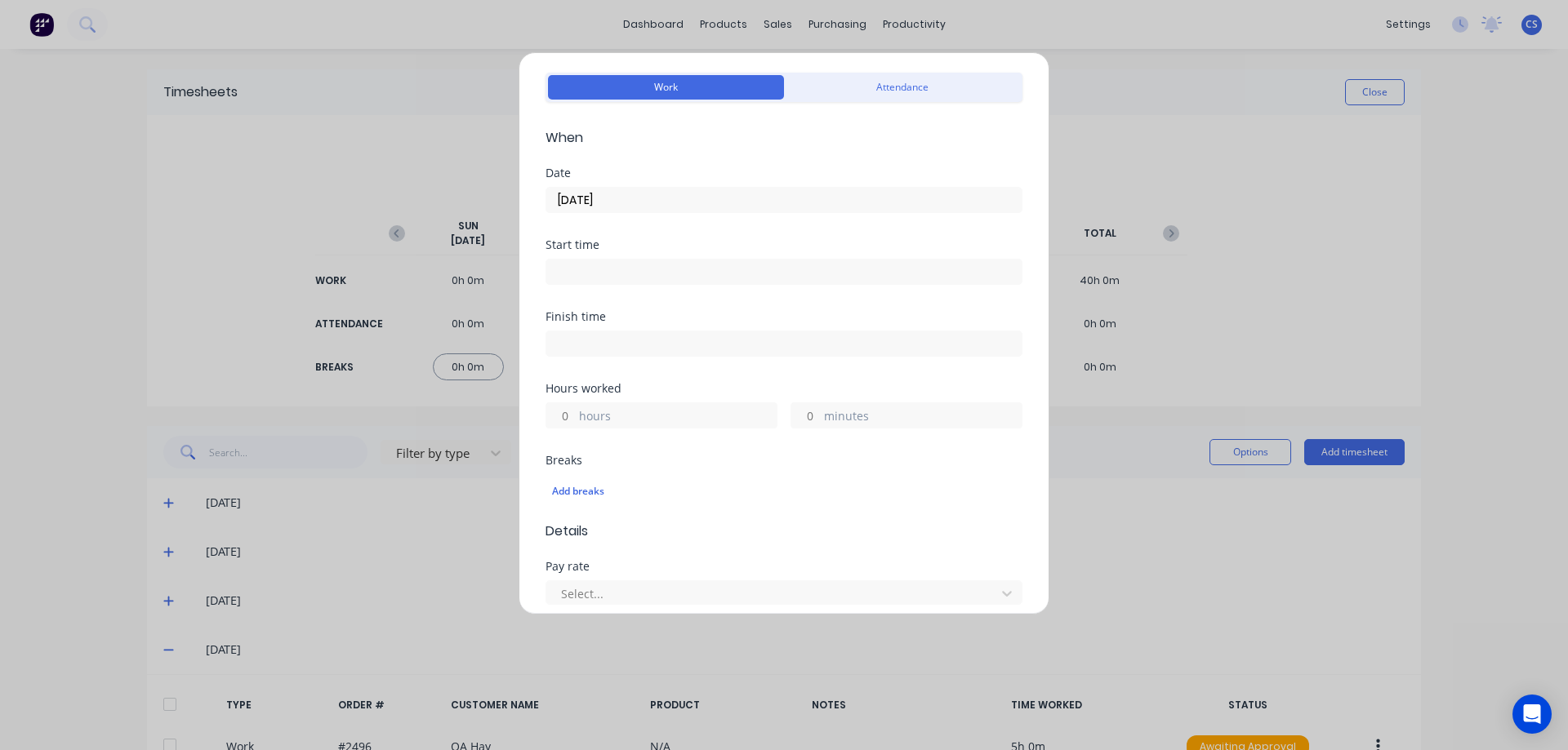
scroll to position [82, 0]
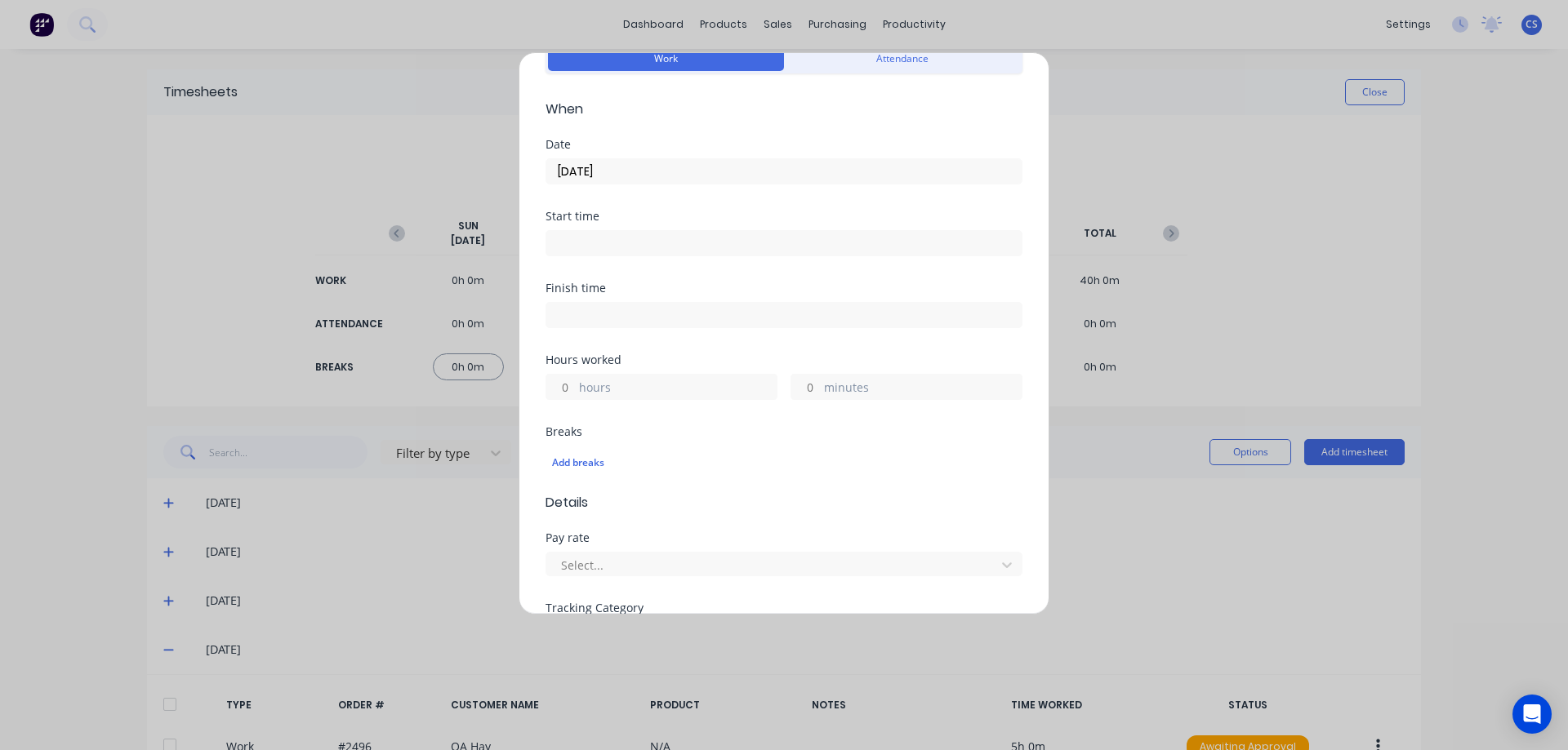
click at [565, 386] on input "hours" at bounding box center [560, 386] width 28 height 25
type input "4"
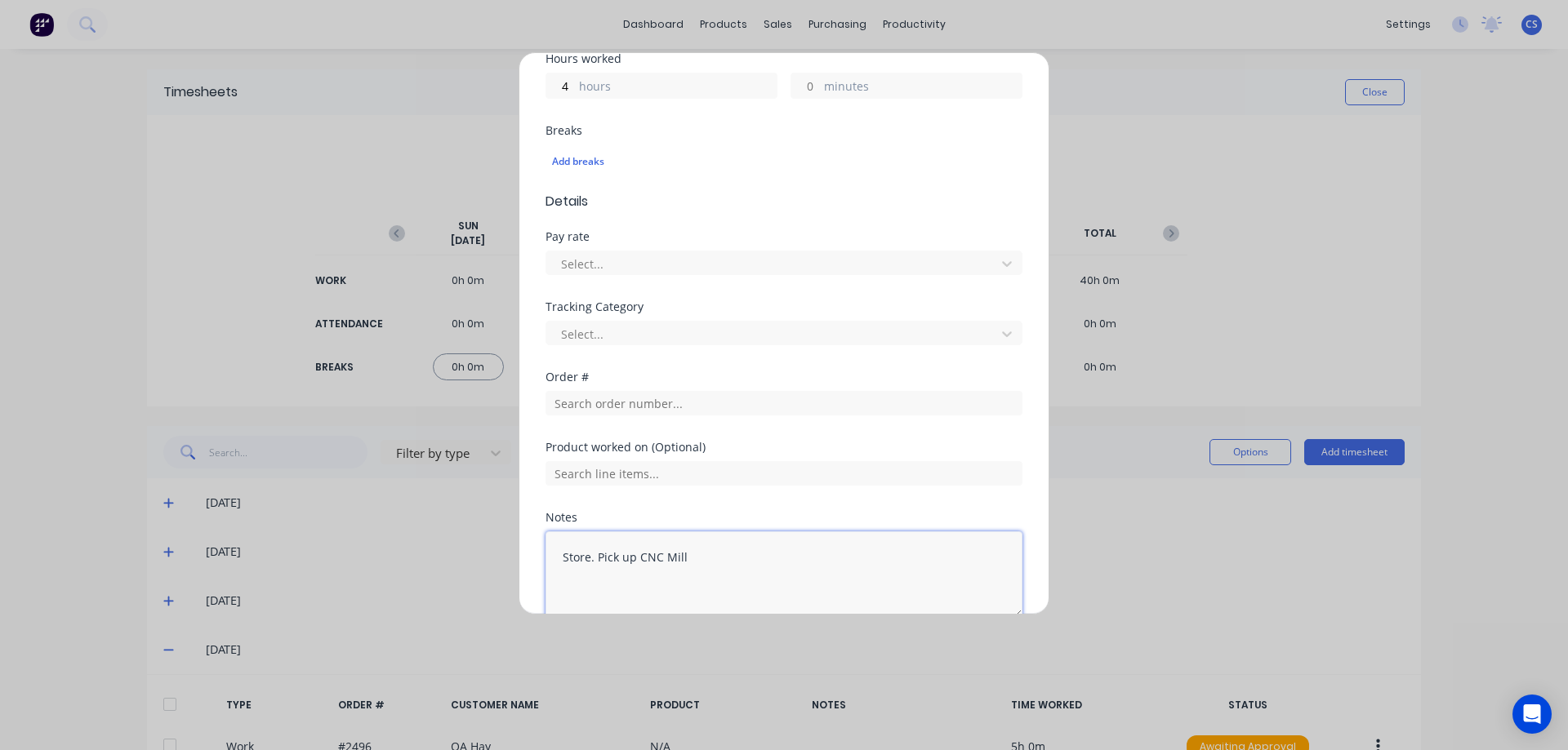
scroll to position [462, 0]
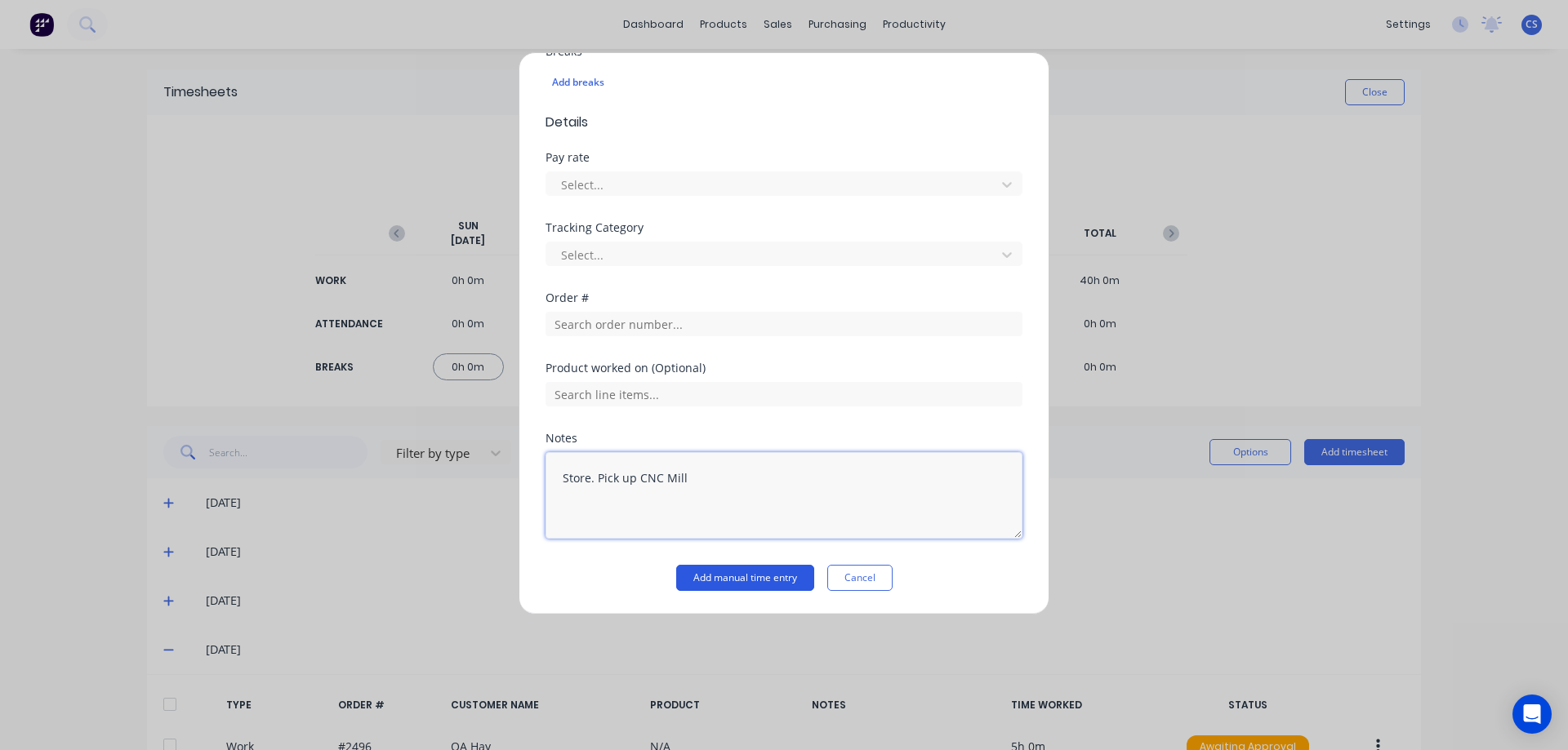
type textarea "Store. Pick up CNC Mill"
click at [726, 580] on button "Add manual time entry" at bounding box center [745, 578] width 138 height 26
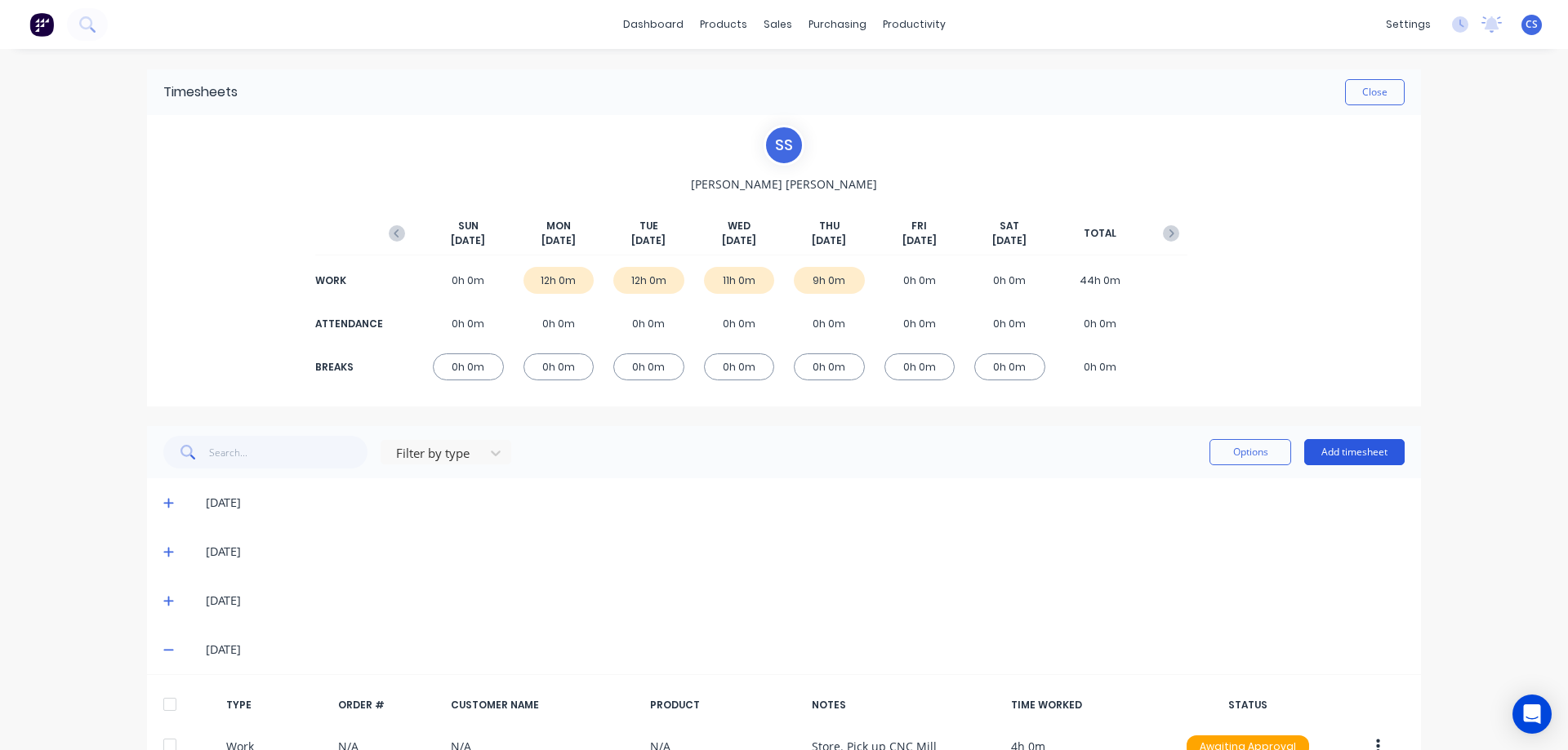
click at [1352, 461] on button "Add timesheet" at bounding box center [1353, 452] width 100 height 26
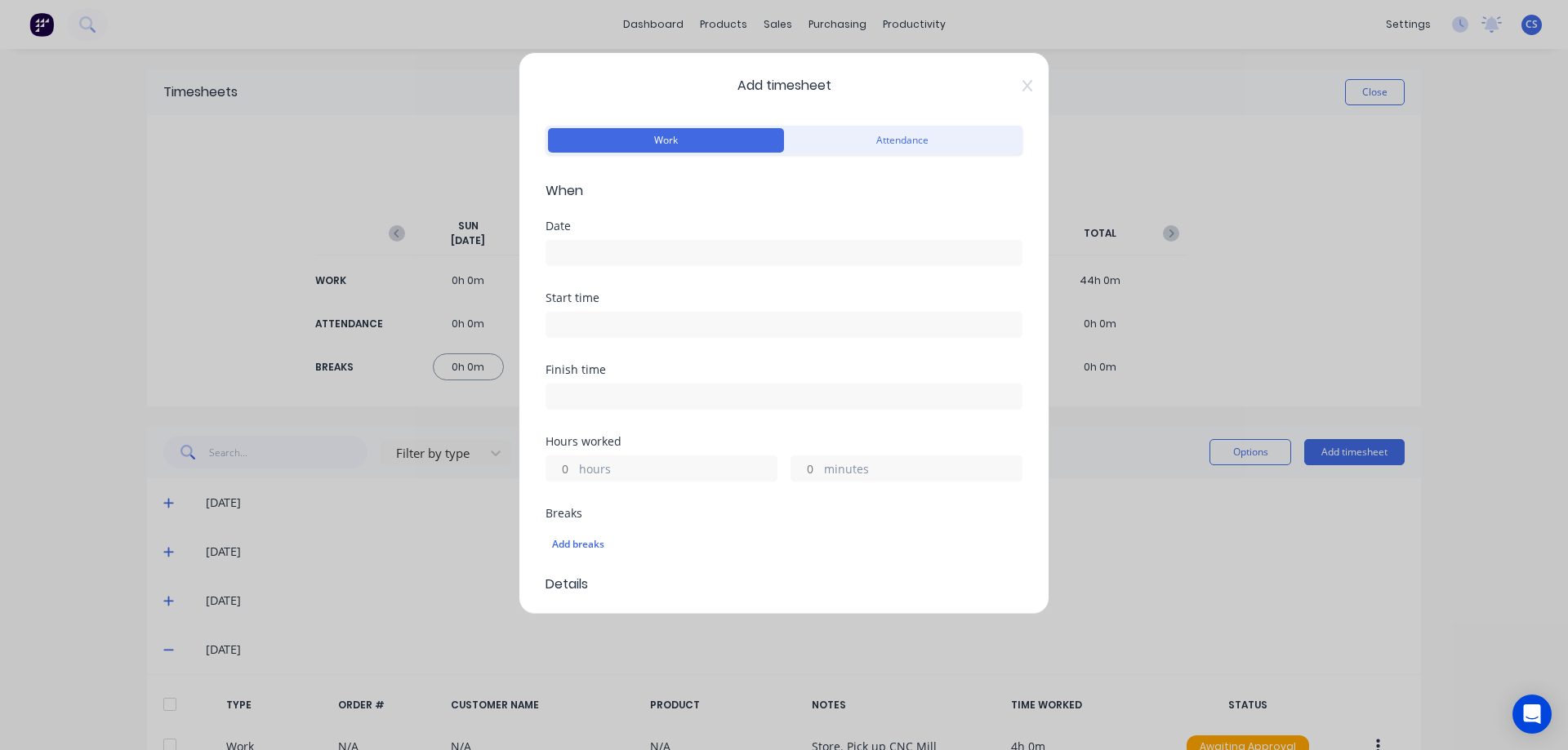
click at [597, 257] on input at bounding box center [784, 253] width 475 height 25
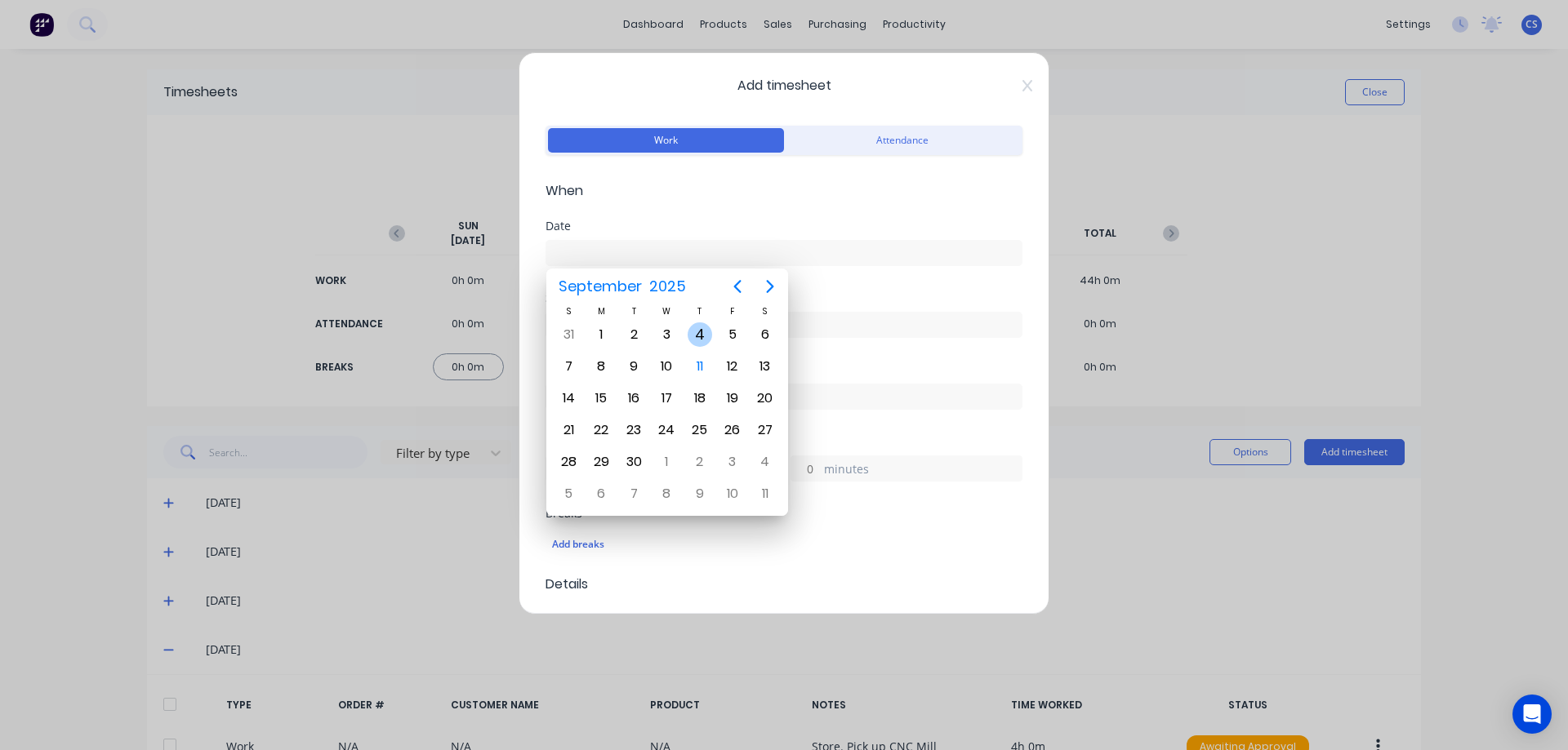
click at [701, 331] on div "4" at bounding box center [699, 335] width 25 height 25
type input "04/09/2025"
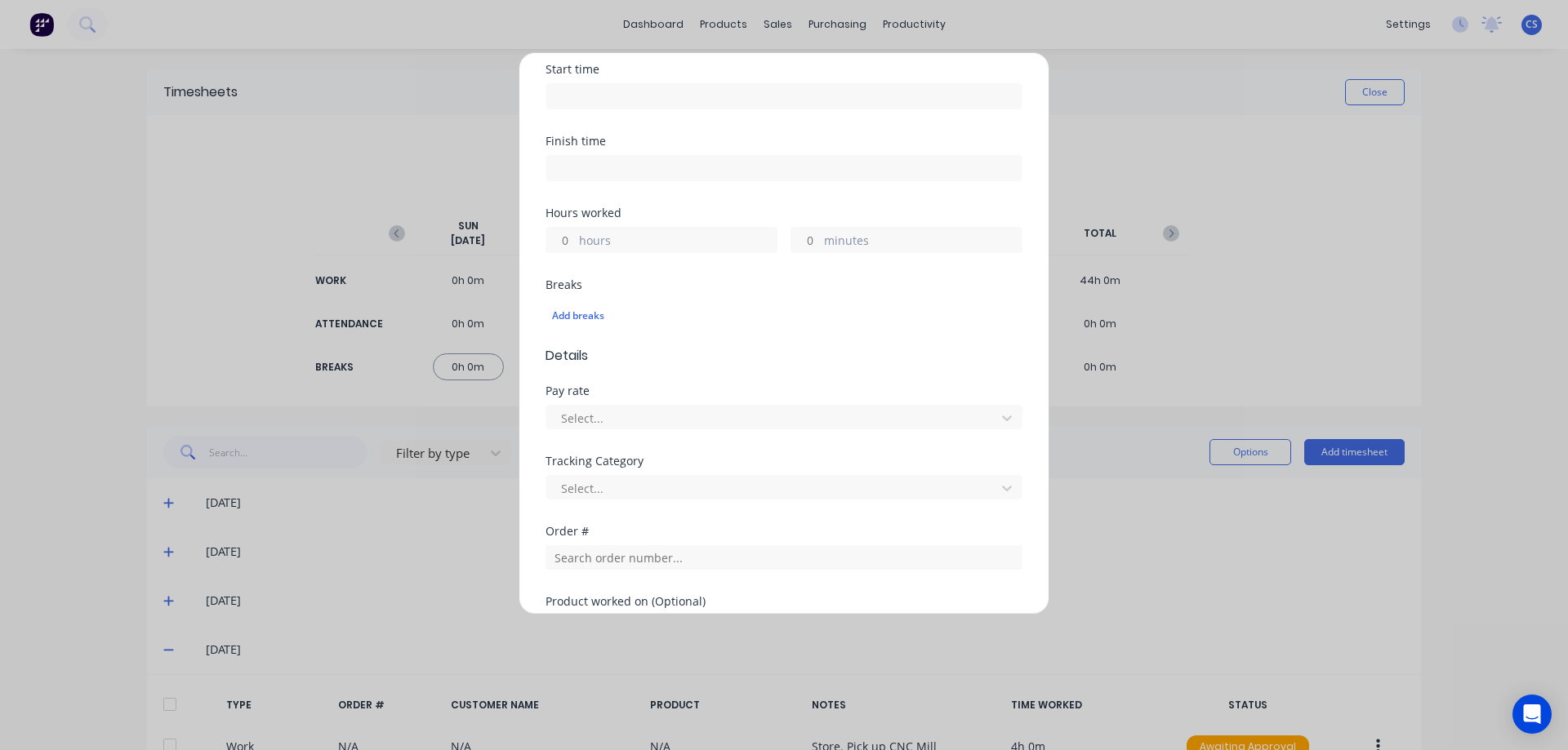
scroll to position [245, 0]
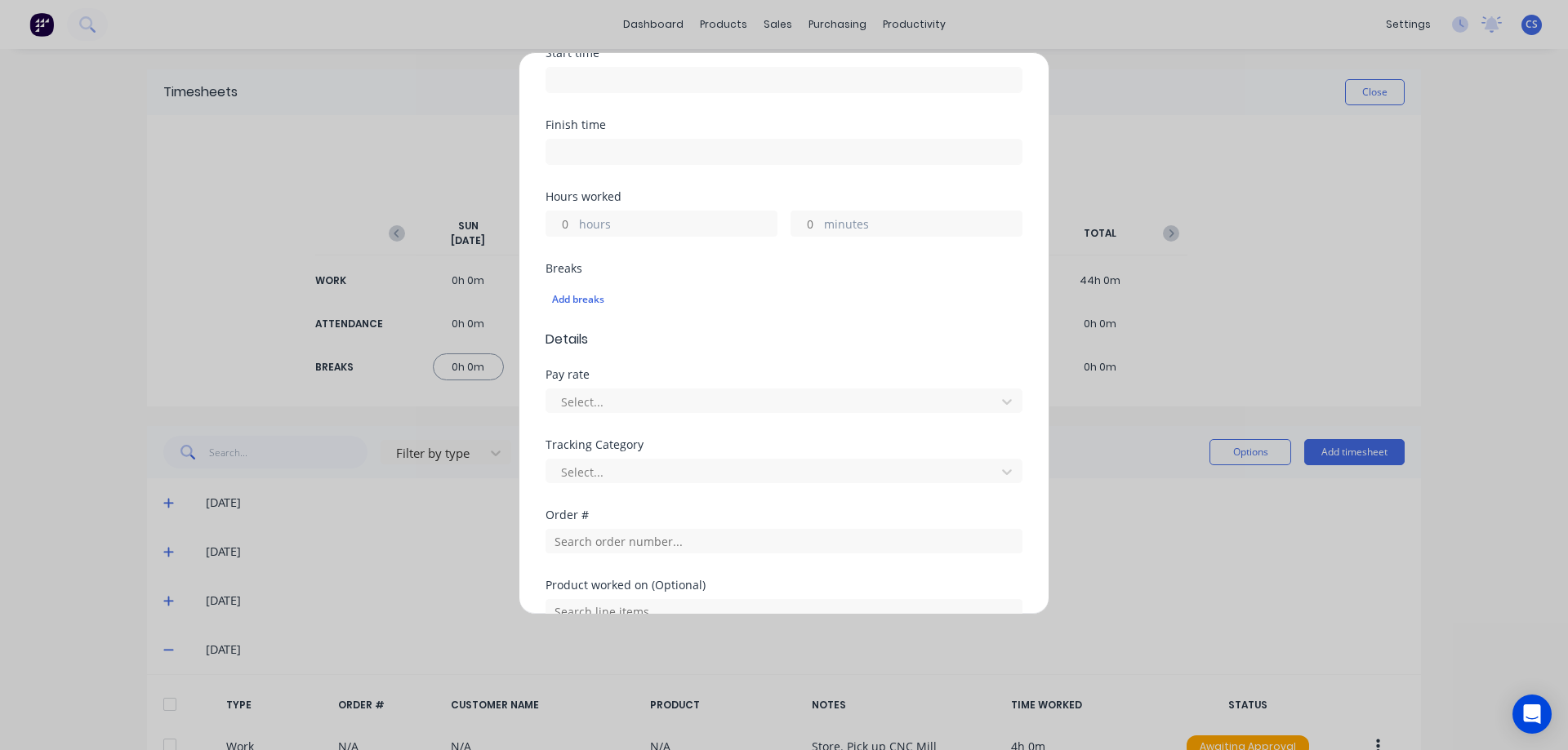
click at [564, 224] on input "hours" at bounding box center [560, 224] width 28 height 25
type input "1"
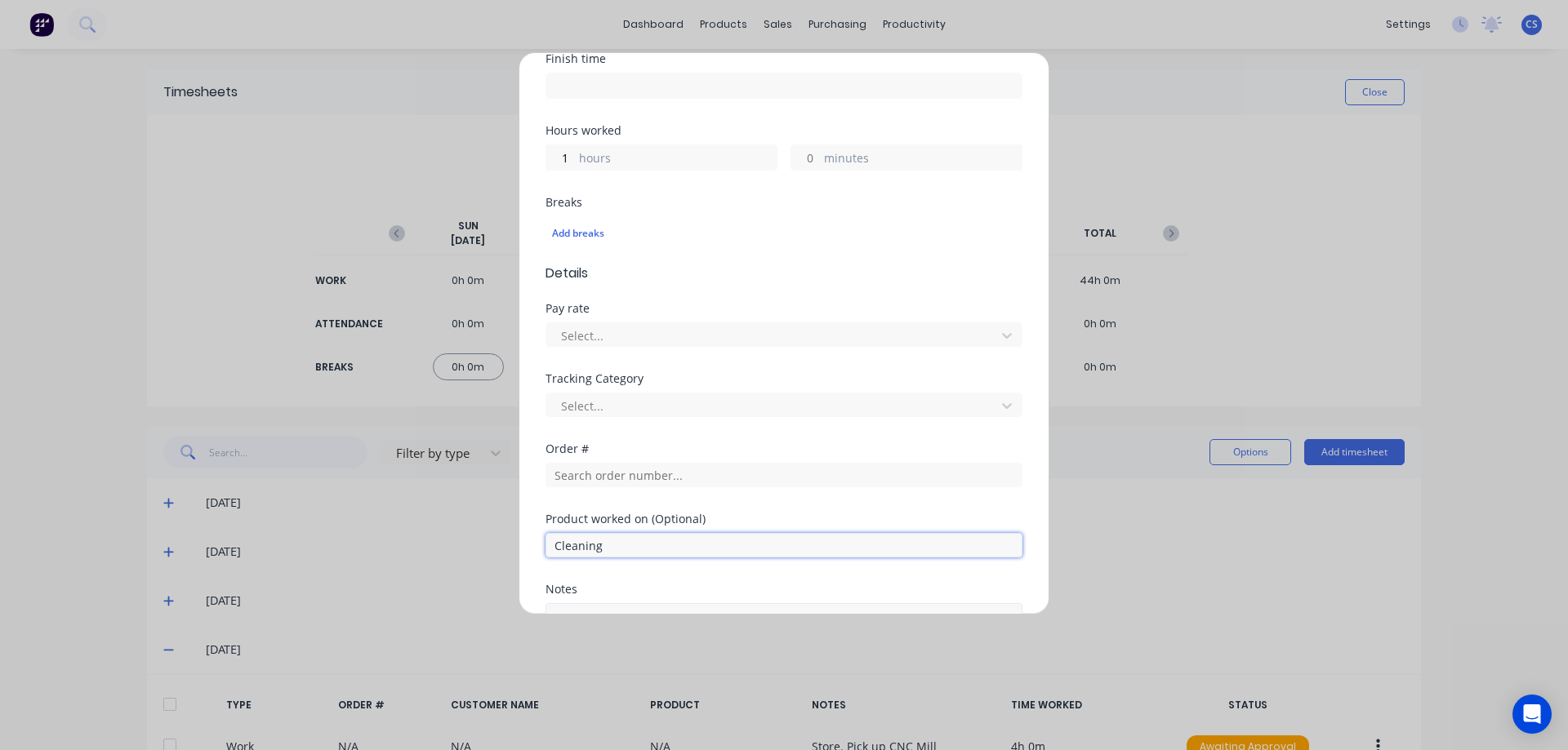
scroll to position [462, 0]
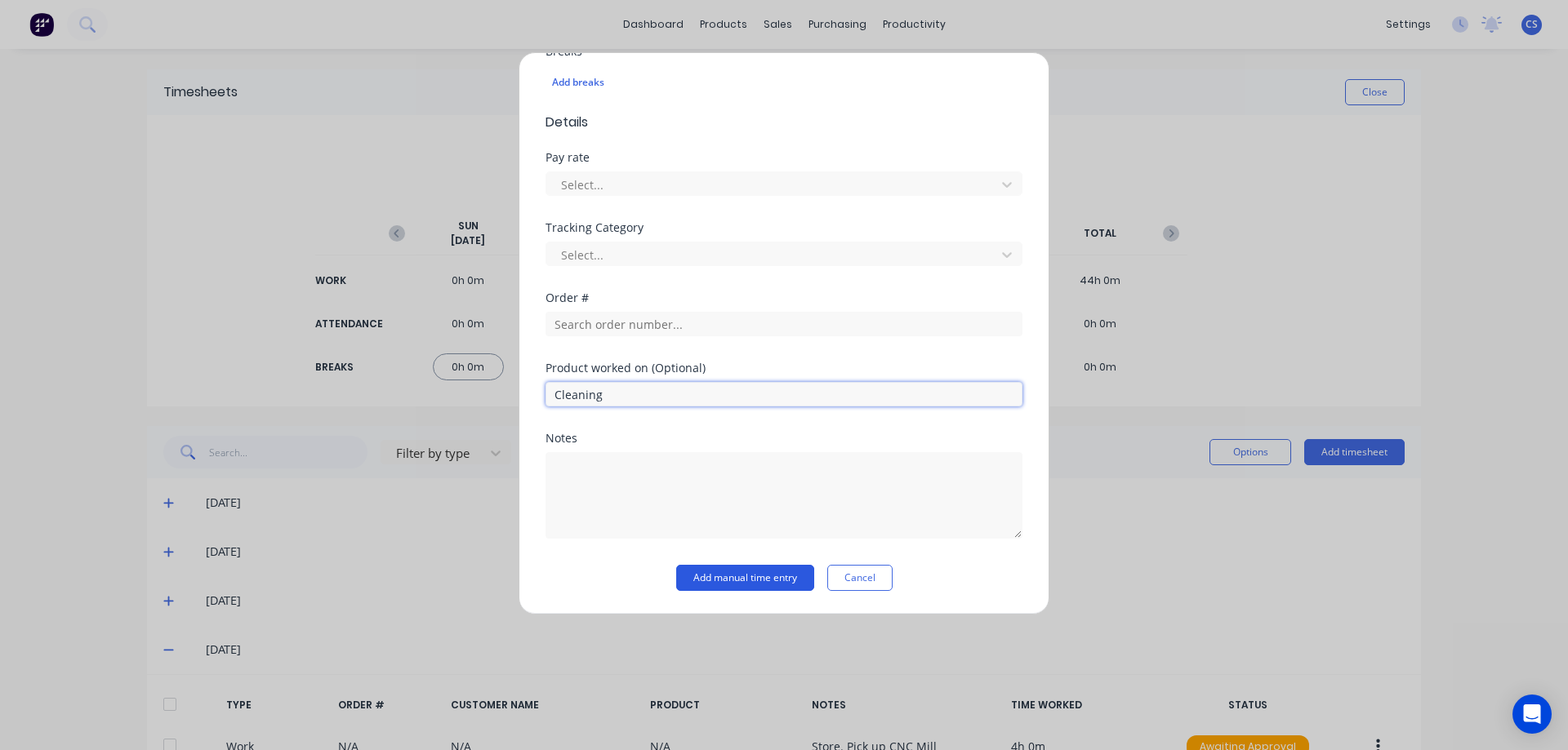
type input "Cleaning"
click at [752, 568] on button "Add manual time entry" at bounding box center [745, 578] width 138 height 26
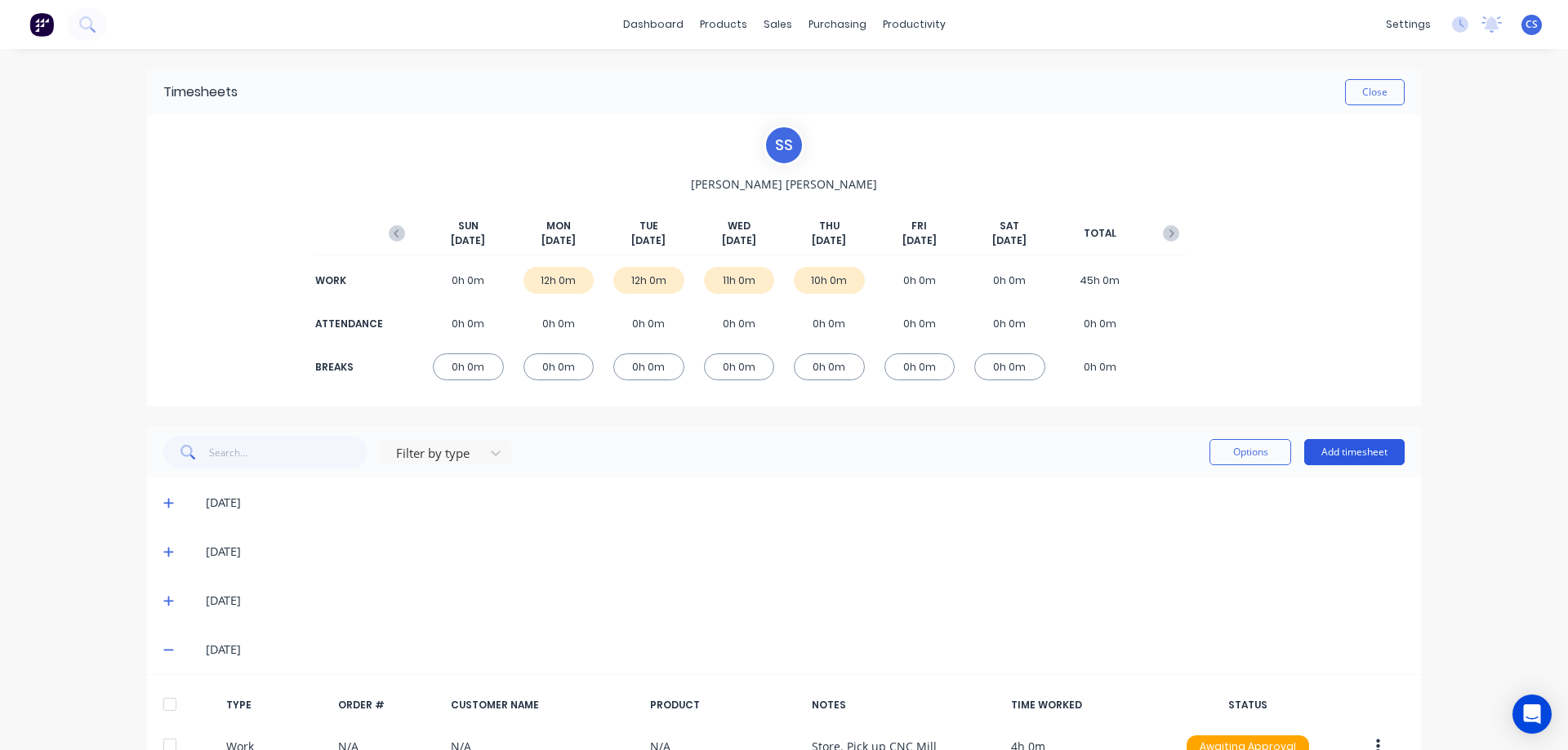
click at [1305, 442] on button "Add timesheet" at bounding box center [1353, 452] width 100 height 26
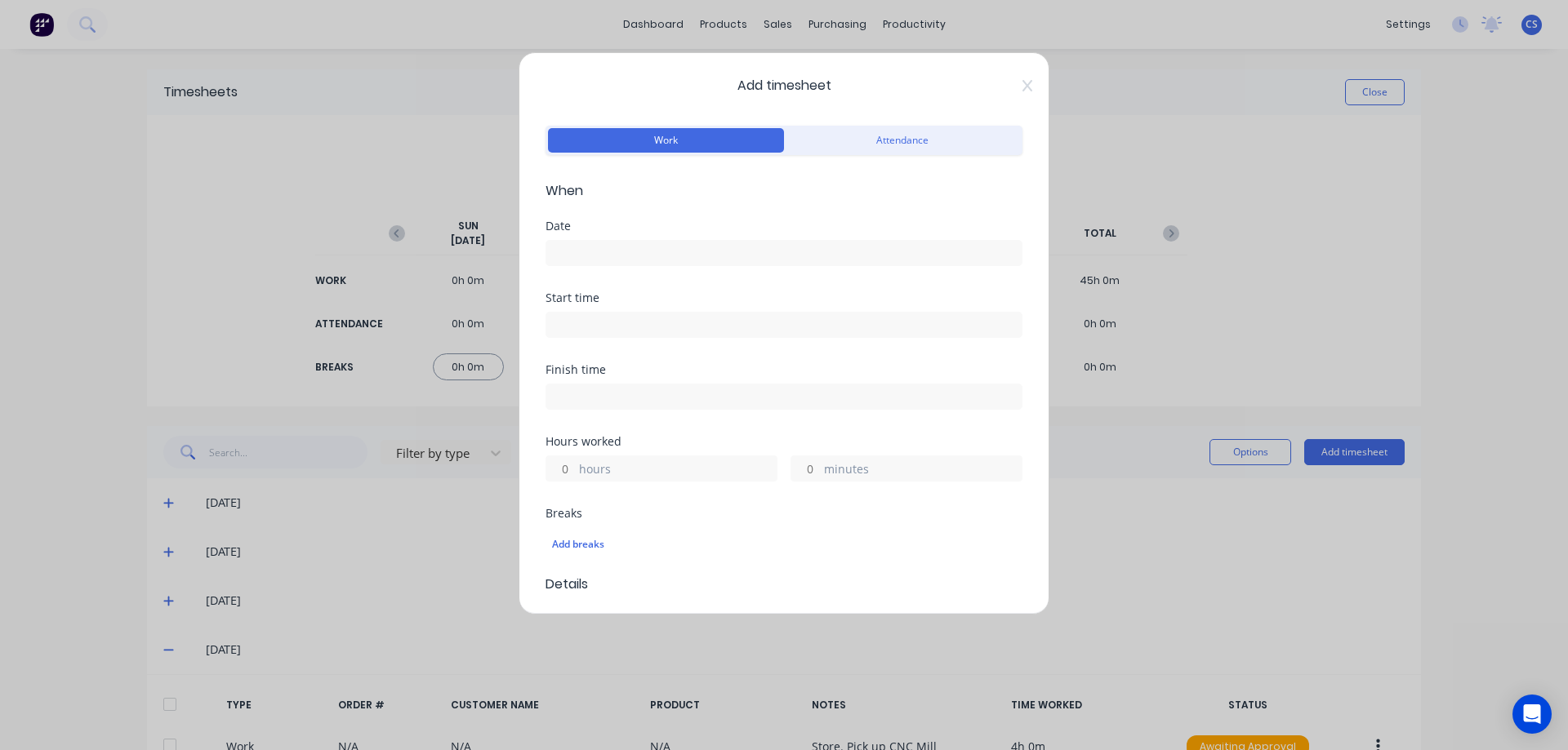
click at [648, 246] on input at bounding box center [784, 253] width 475 height 25
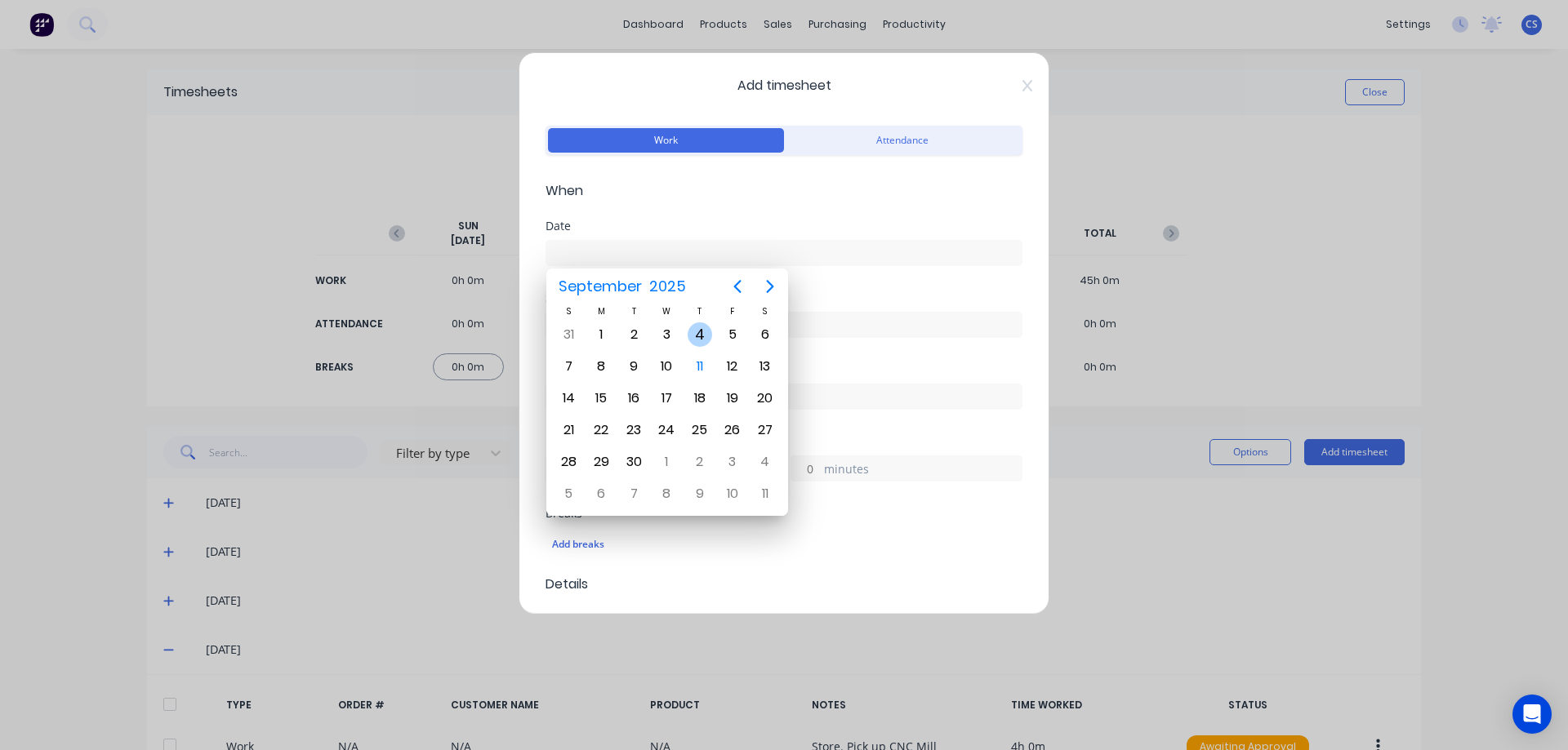
click at [699, 325] on div "4" at bounding box center [699, 335] width 25 height 25
type input "04/09/2025"
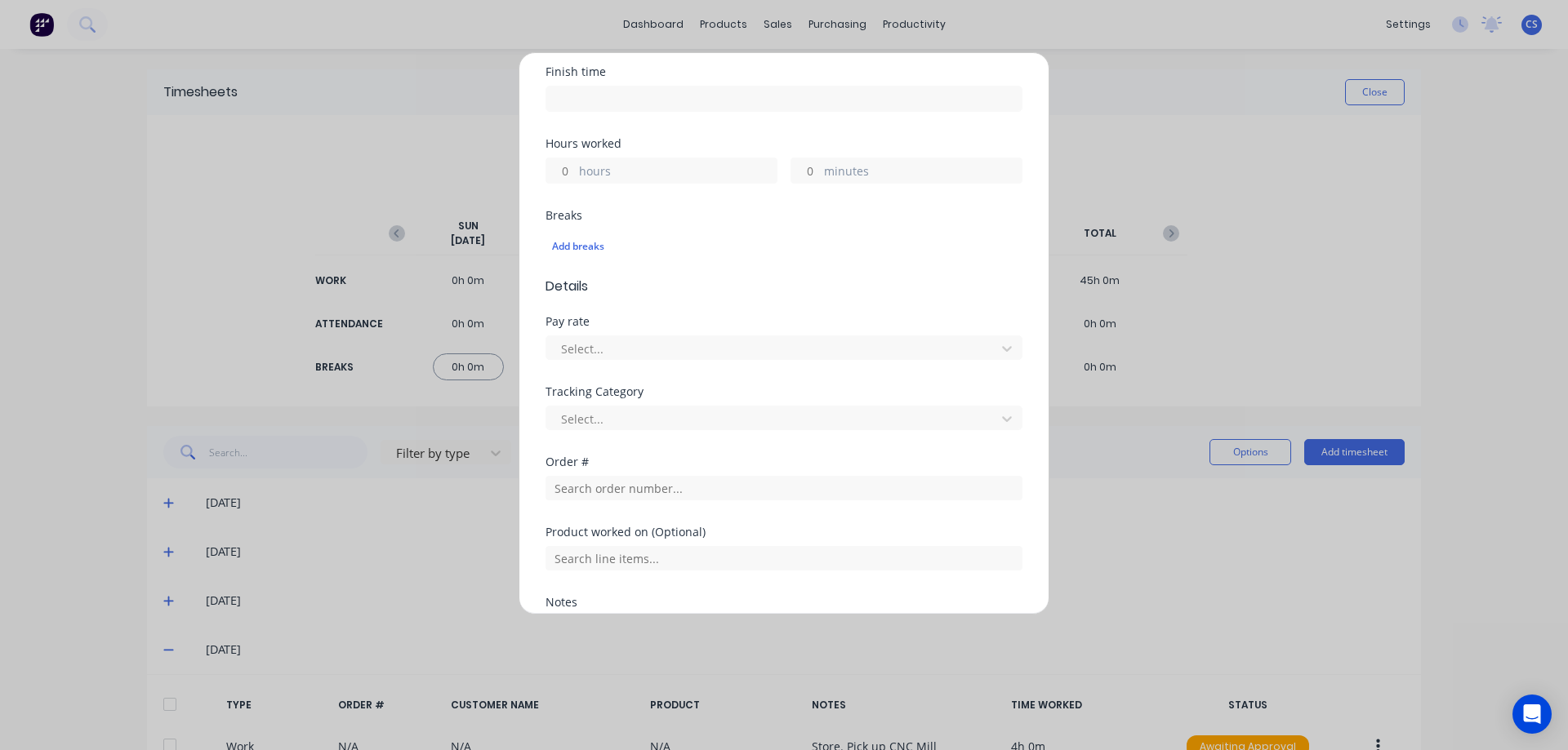
scroll to position [326, 0]
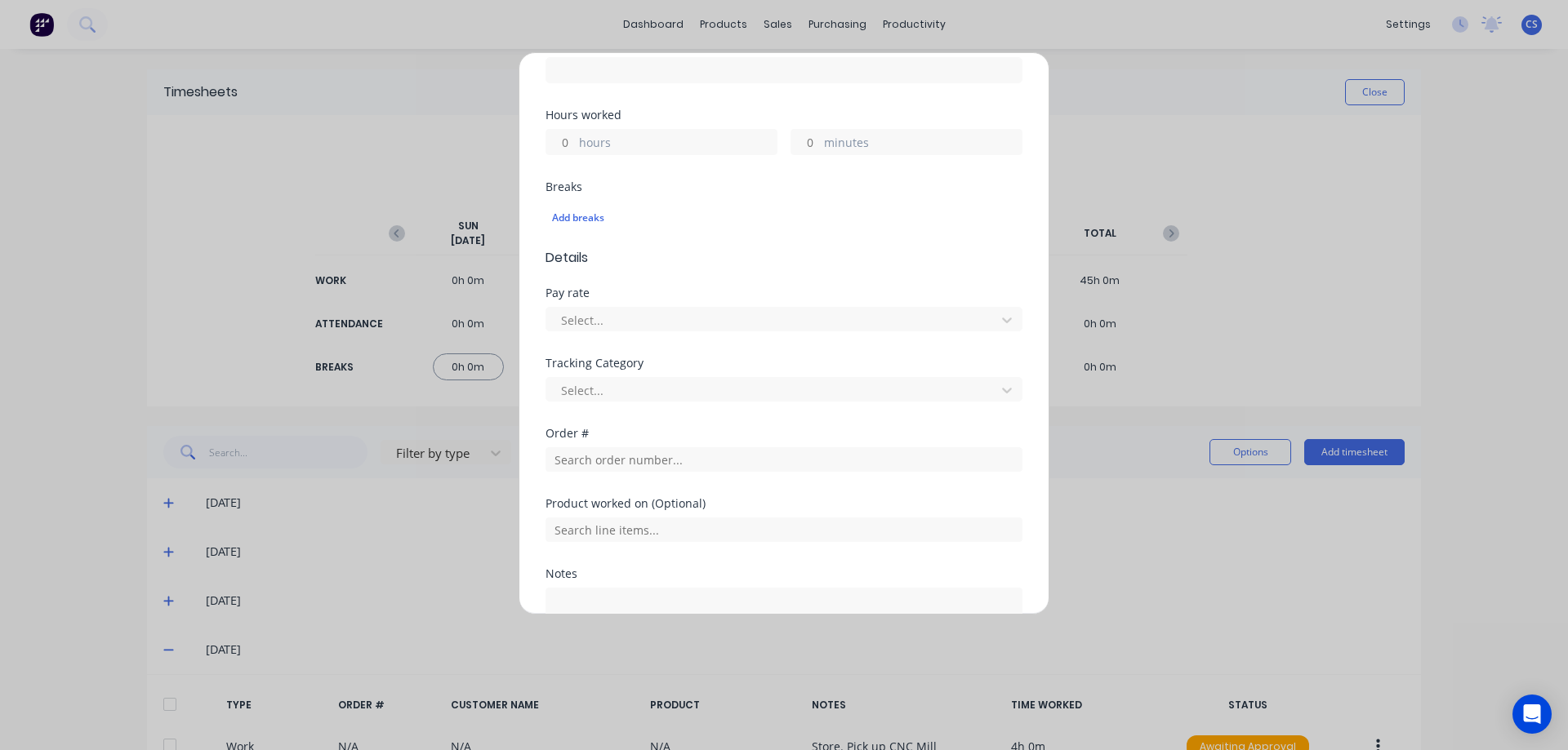
click at [564, 135] on input "hours" at bounding box center [560, 142] width 28 height 25
type input "2"
type input "30"
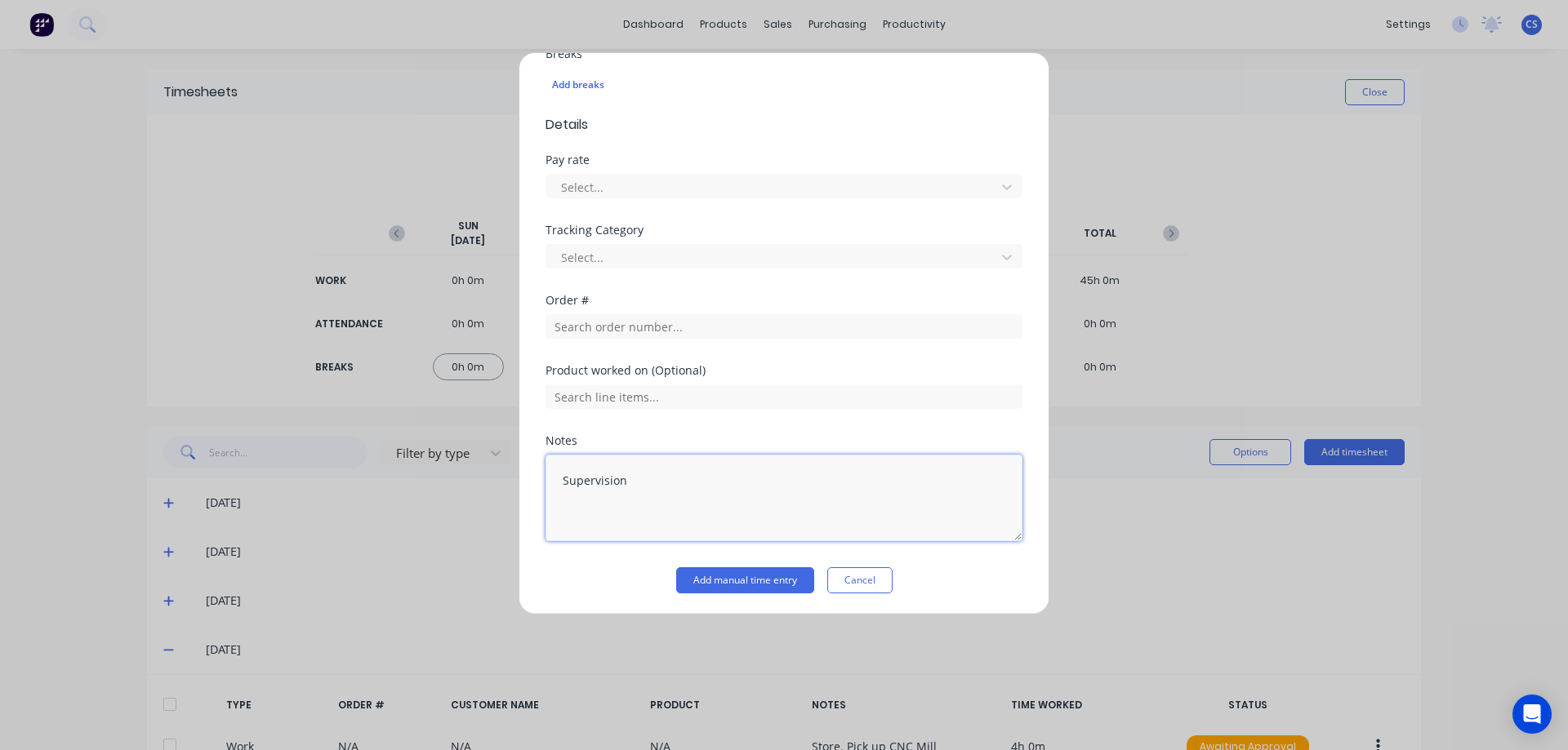
scroll to position [462, 0]
type textarea "Supervision"
click at [758, 576] on button "Add manual time entry" at bounding box center [745, 578] width 138 height 26
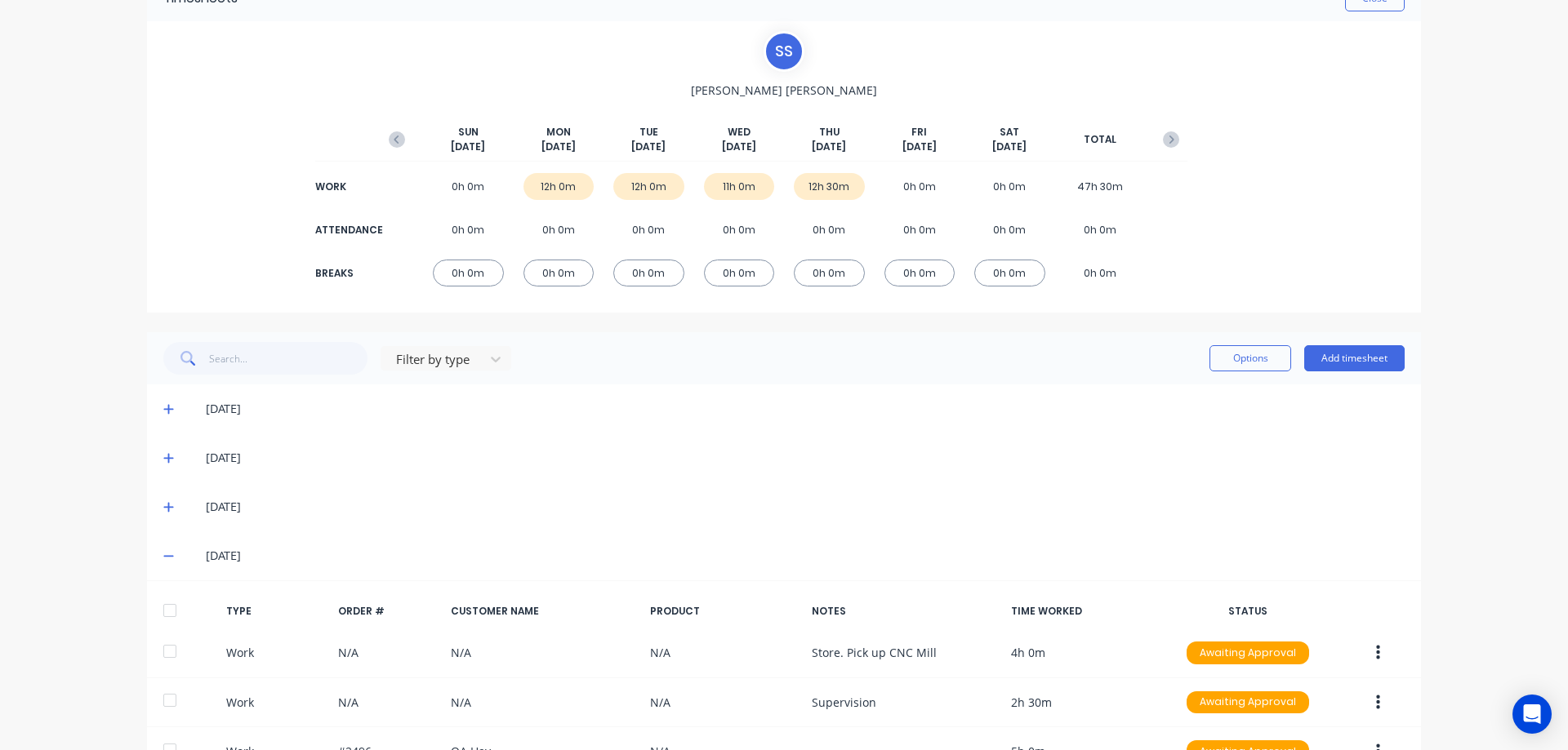
scroll to position [254, 0]
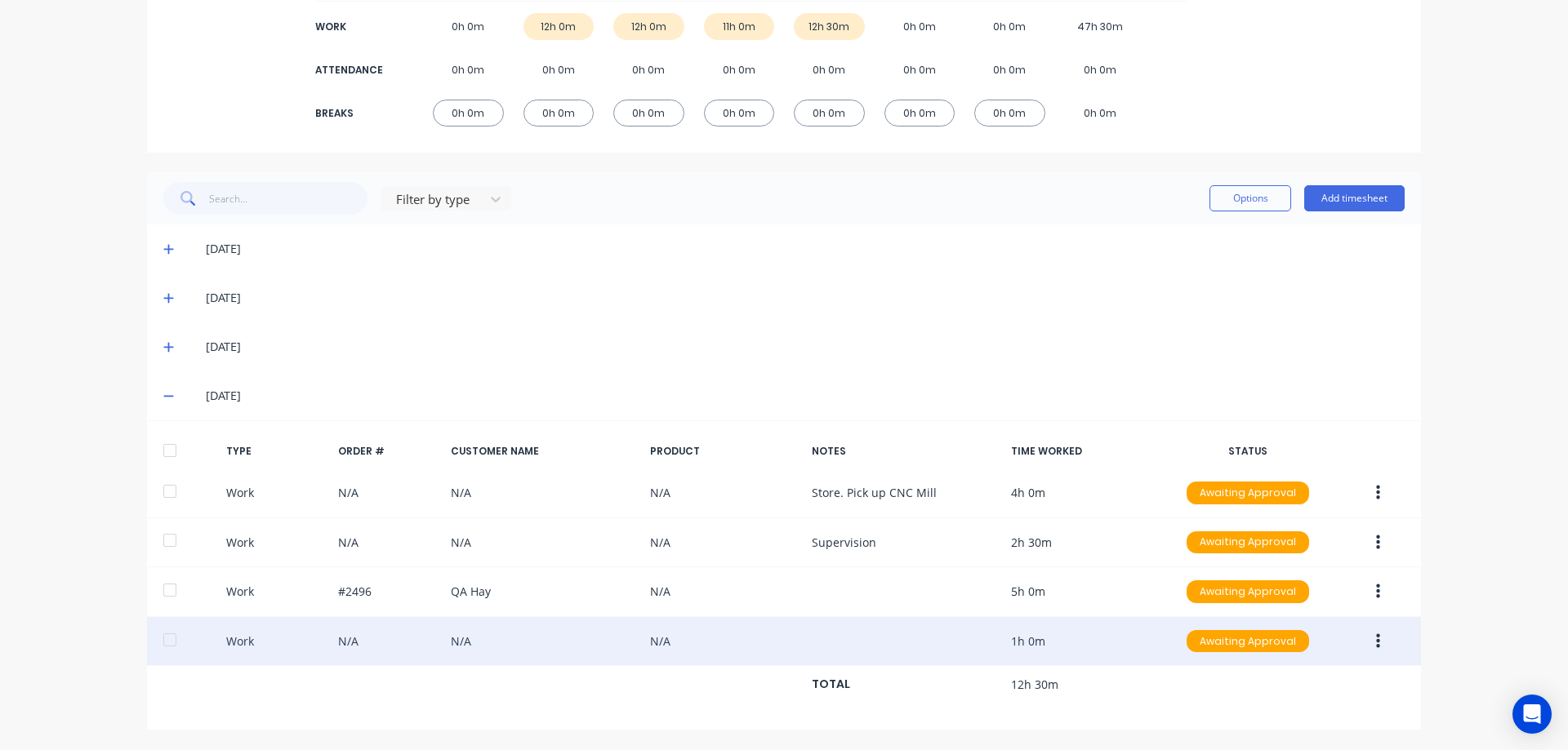
click at [1376, 635] on icon "button" at bounding box center [1378, 641] width 4 height 15
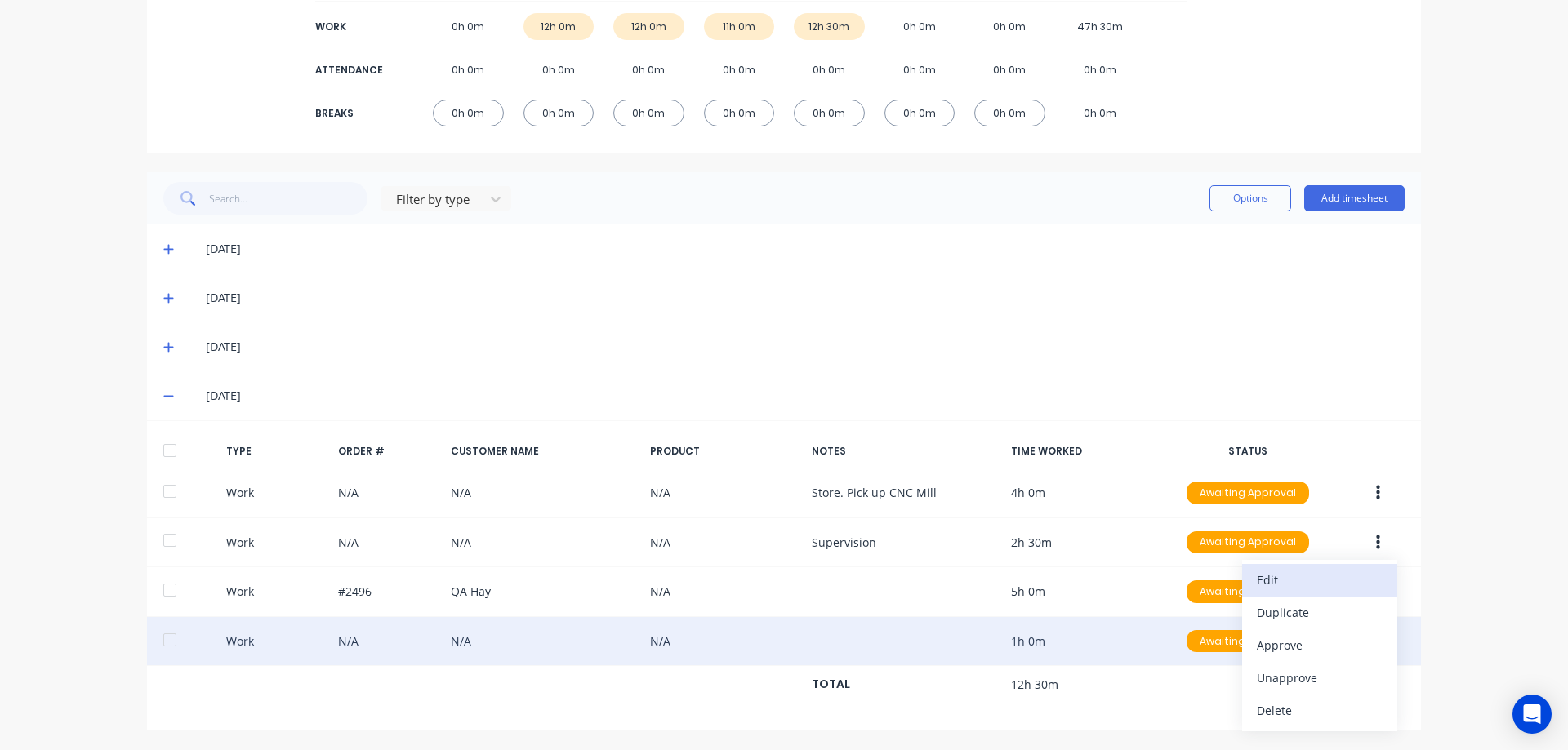
click at [1294, 587] on div "Edit" at bounding box center [1319, 580] width 125 height 24
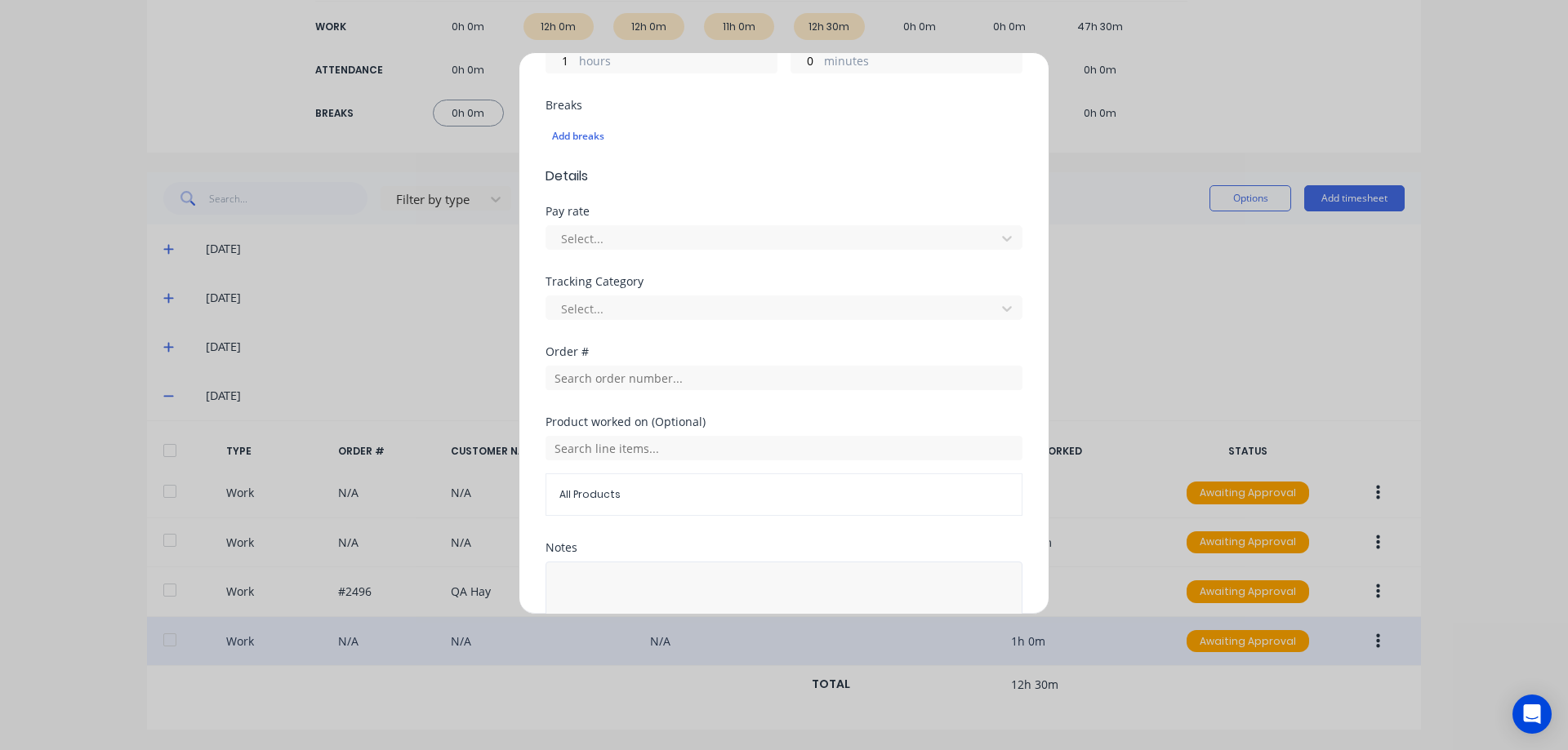
scroll to position [517, 0]
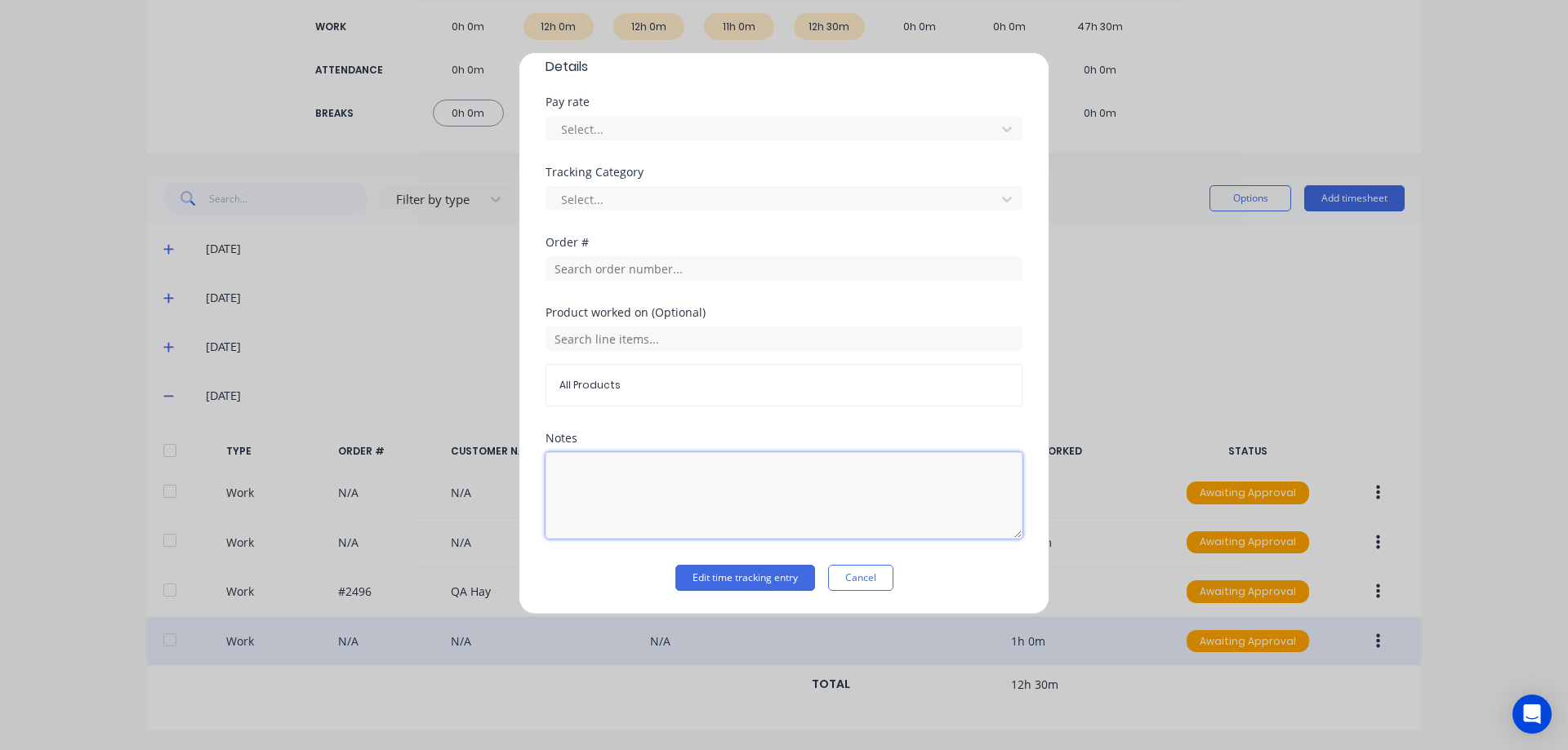
click at [638, 485] on textarea at bounding box center [784, 495] width 477 height 86
type textarea "Cleaning"
drag, startPoint x: 948, startPoint y: 569, endPoint x: 774, endPoint y: 569, distance: 174.0
click at [947, 569] on div "Edit time tracking entry Cancel" at bounding box center [784, 578] width 477 height 26
click at [725, 575] on button "Edit time tracking entry" at bounding box center [745, 578] width 140 height 26
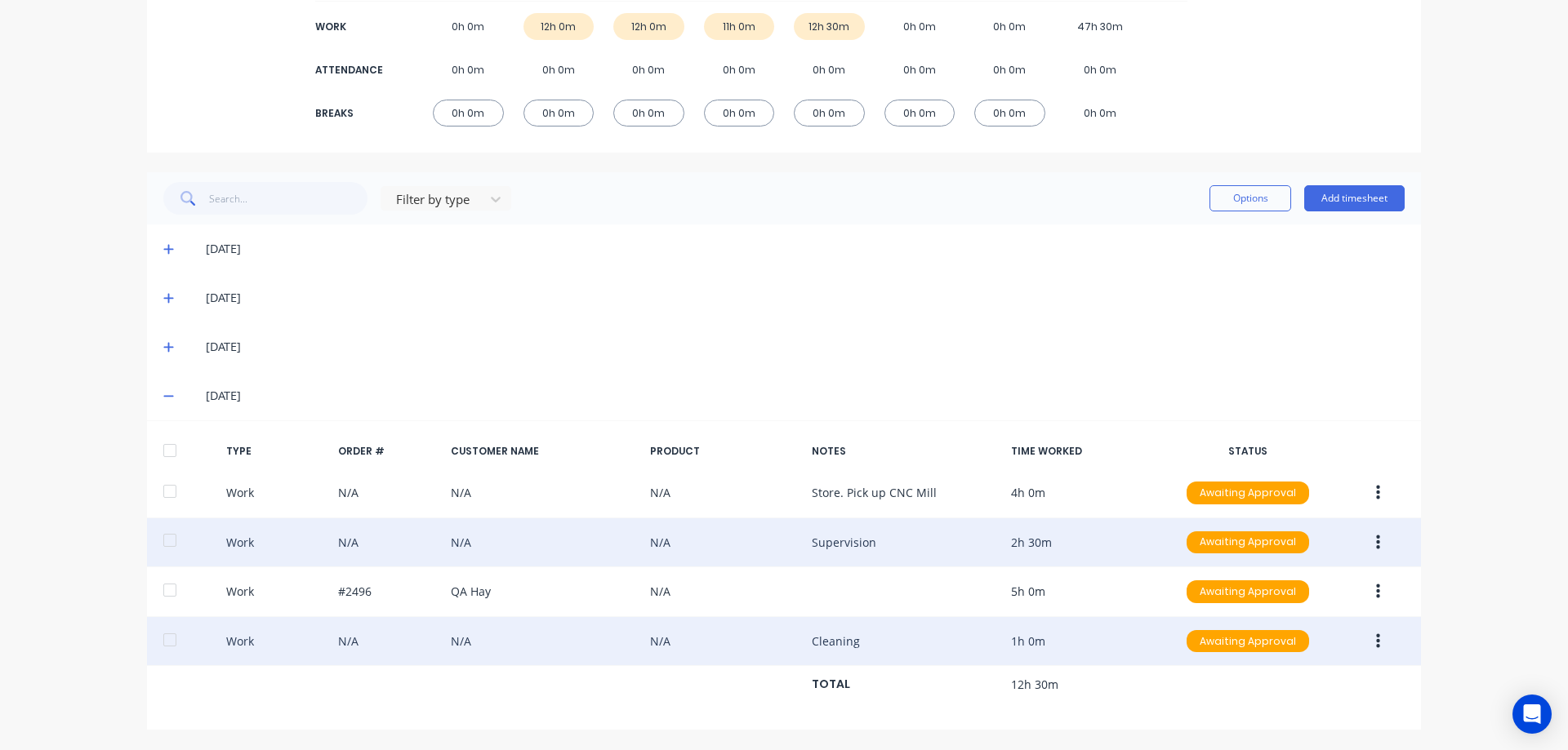
click at [1376, 543] on icon "button" at bounding box center [1378, 542] width 4 height 15
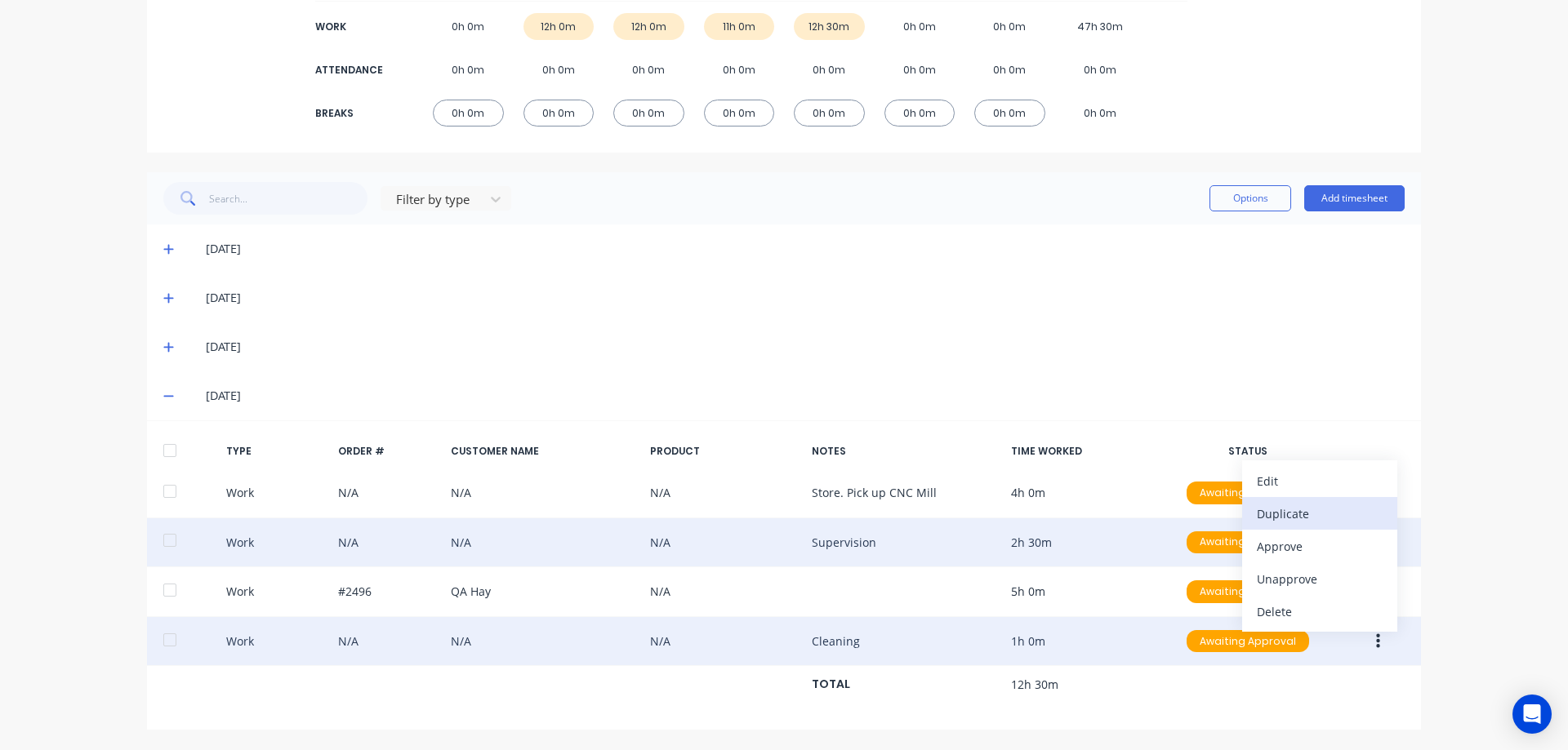
click at [1300, 509] on div "Duplicate" at bounding box center [1319, 514] width 125 height 24
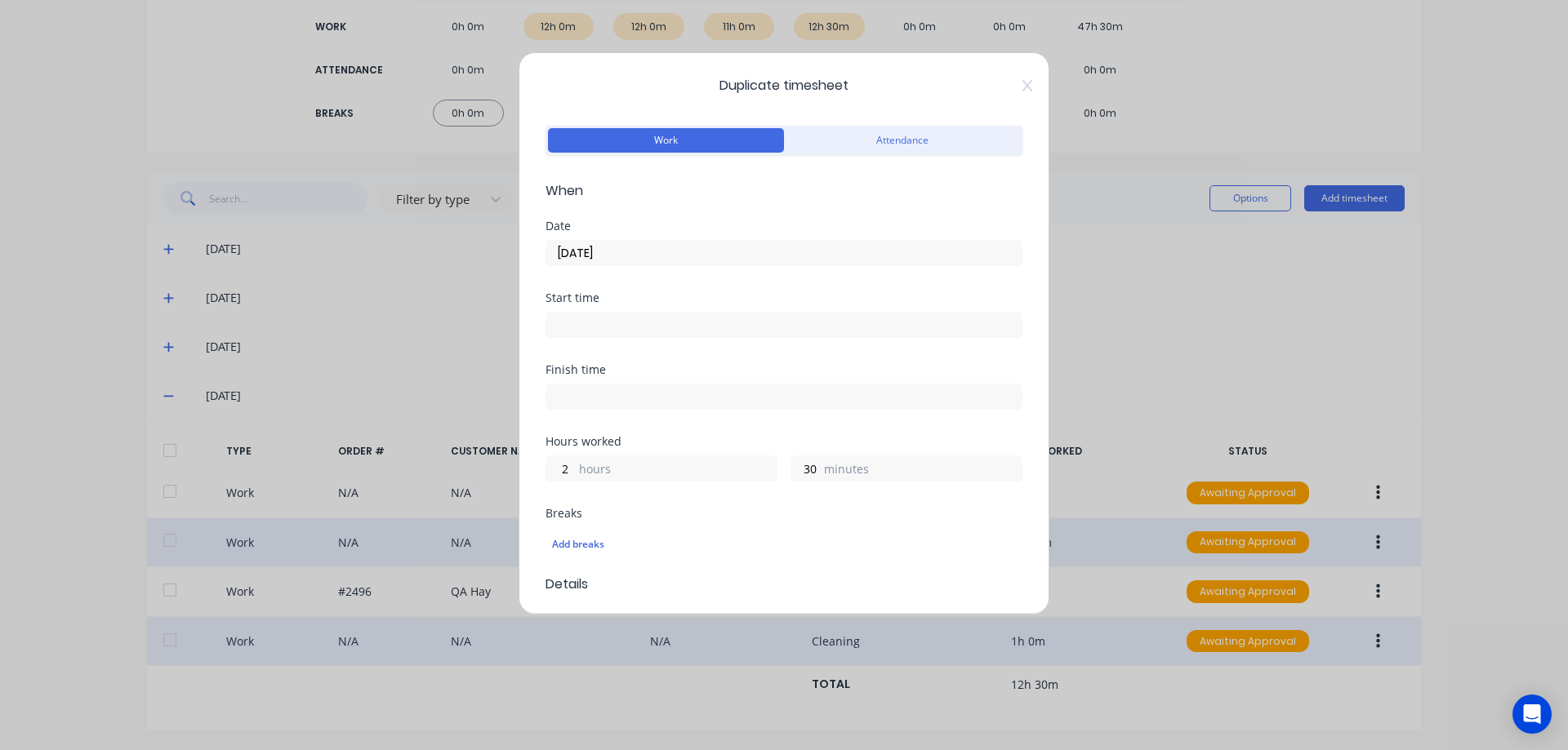
click at [679, 256] on input "04/09/2025" at bounding box center [784, 253] width 475 height 25
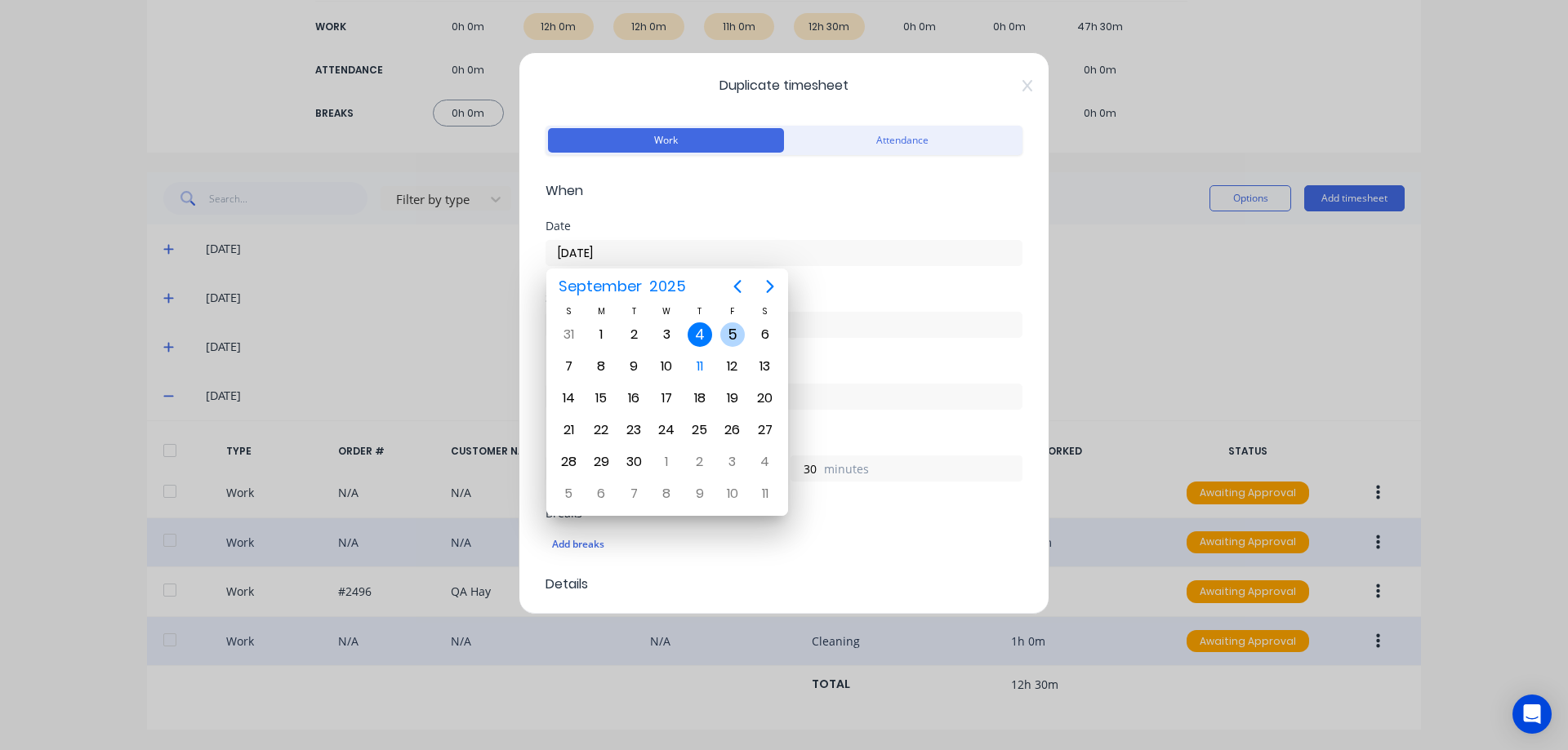
click at [723, 332] on div "5" at bounding box center [732, 335] width 25 height 25
type input "05/09/2025"
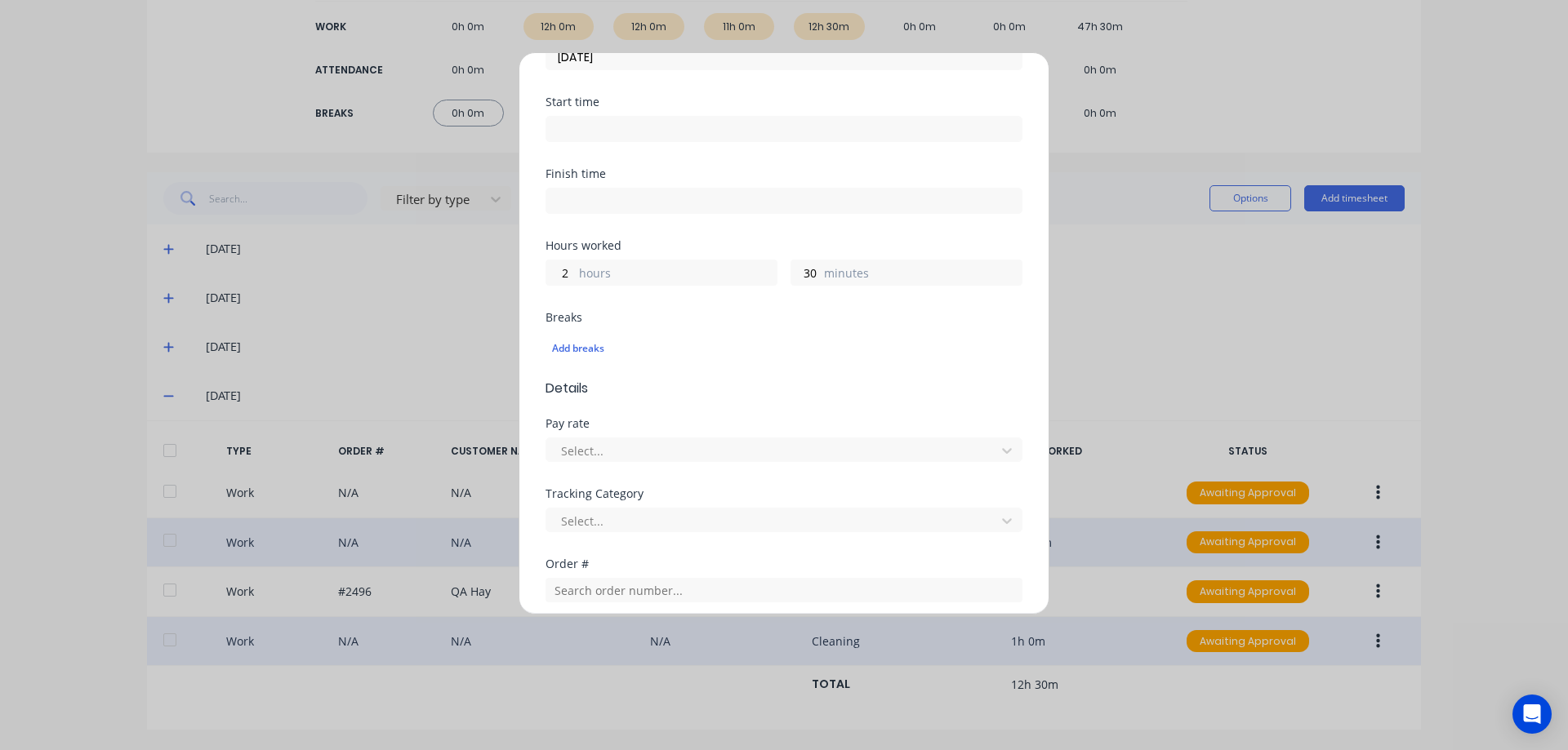
scroll to position [245, 0]
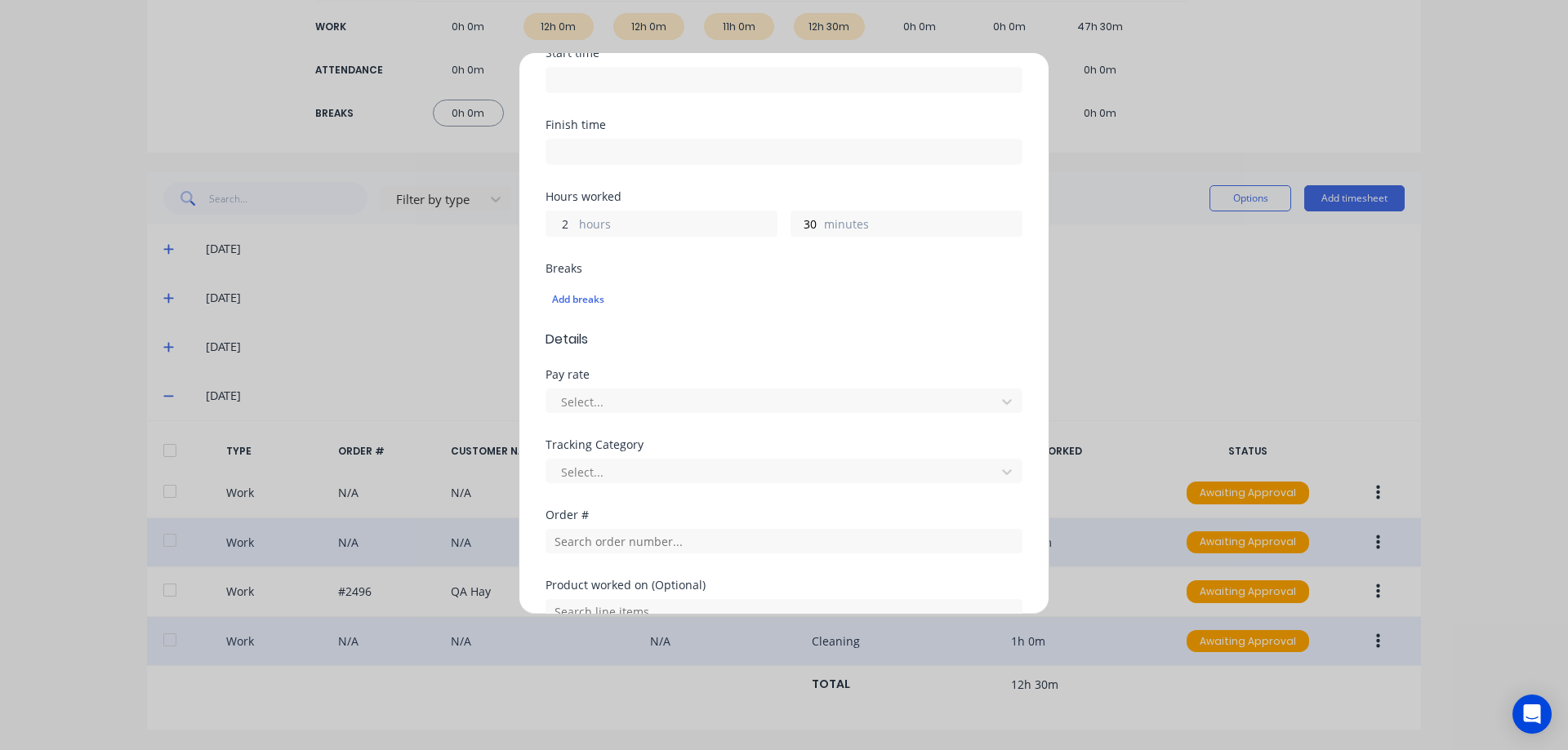
drag, startPoint x: 570, startPoint y: 221, endPoint x: 553, endPoint y: 222, distance: 17.0
click at [553, 222] on input "2" at bounding box center [560, 224] width 28 height 25
type input "0"
type input ".5"
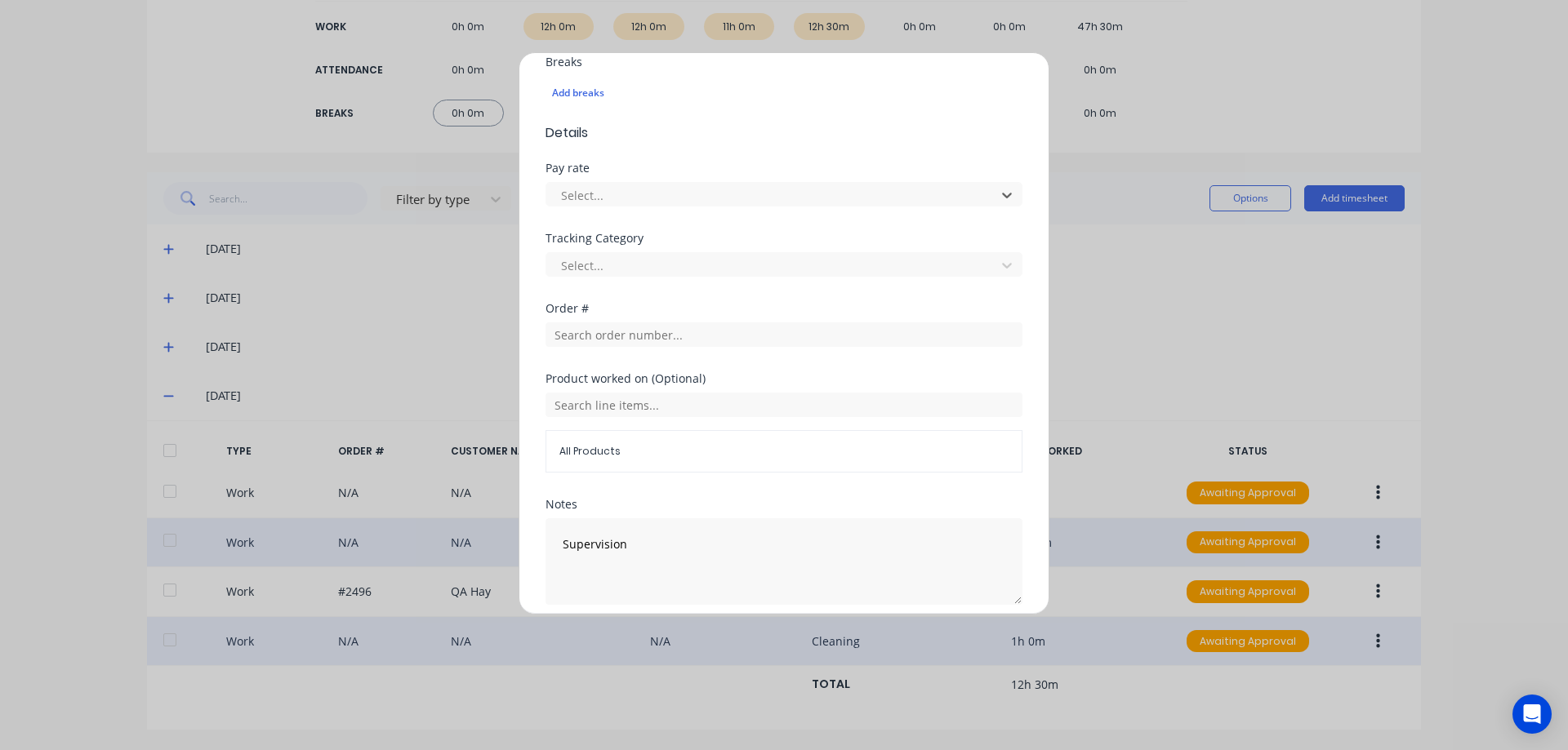
scroll to position [517, 0]
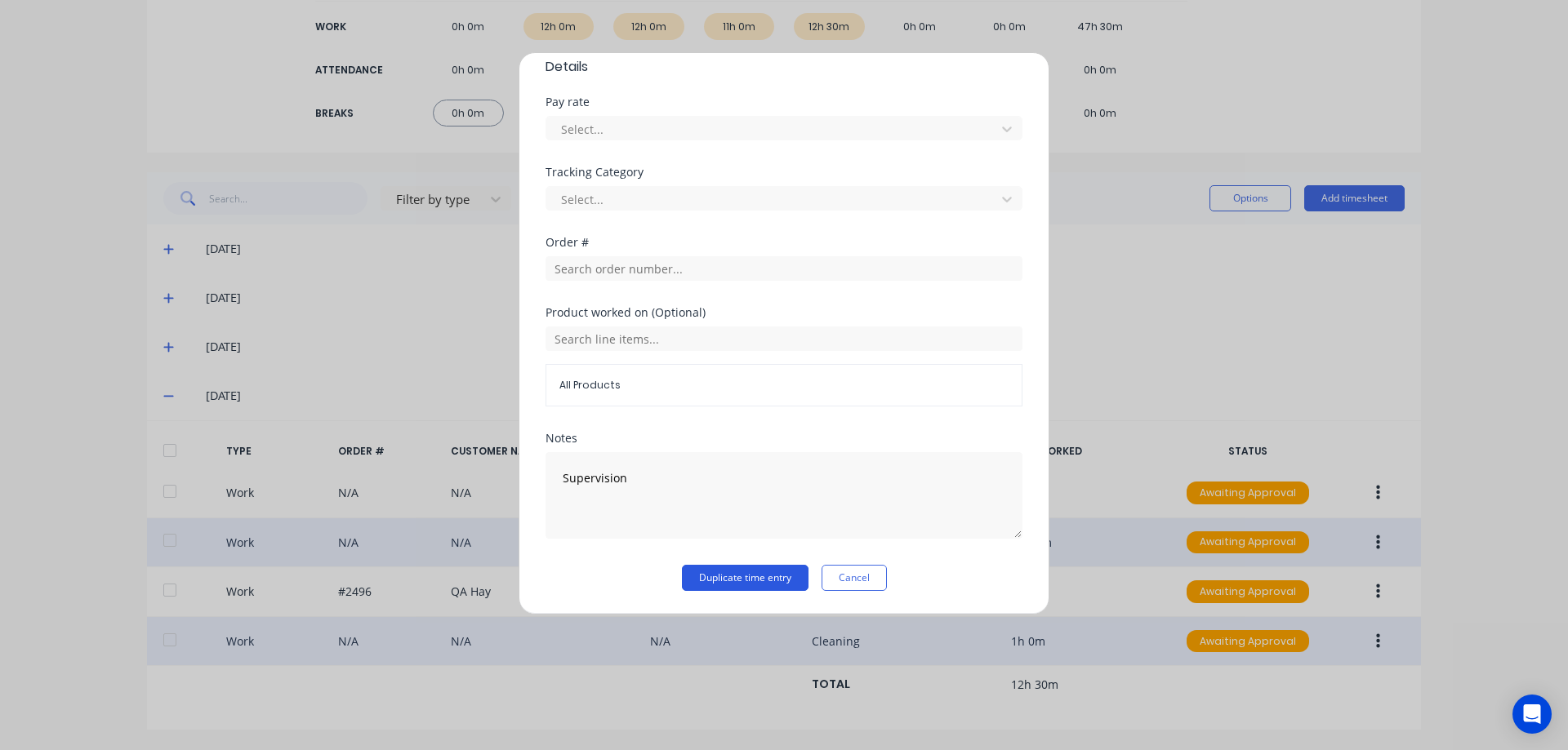
click at [757, 571] on button "Duplicate time entry" at bounding box center [744, 578] width 126 height 26
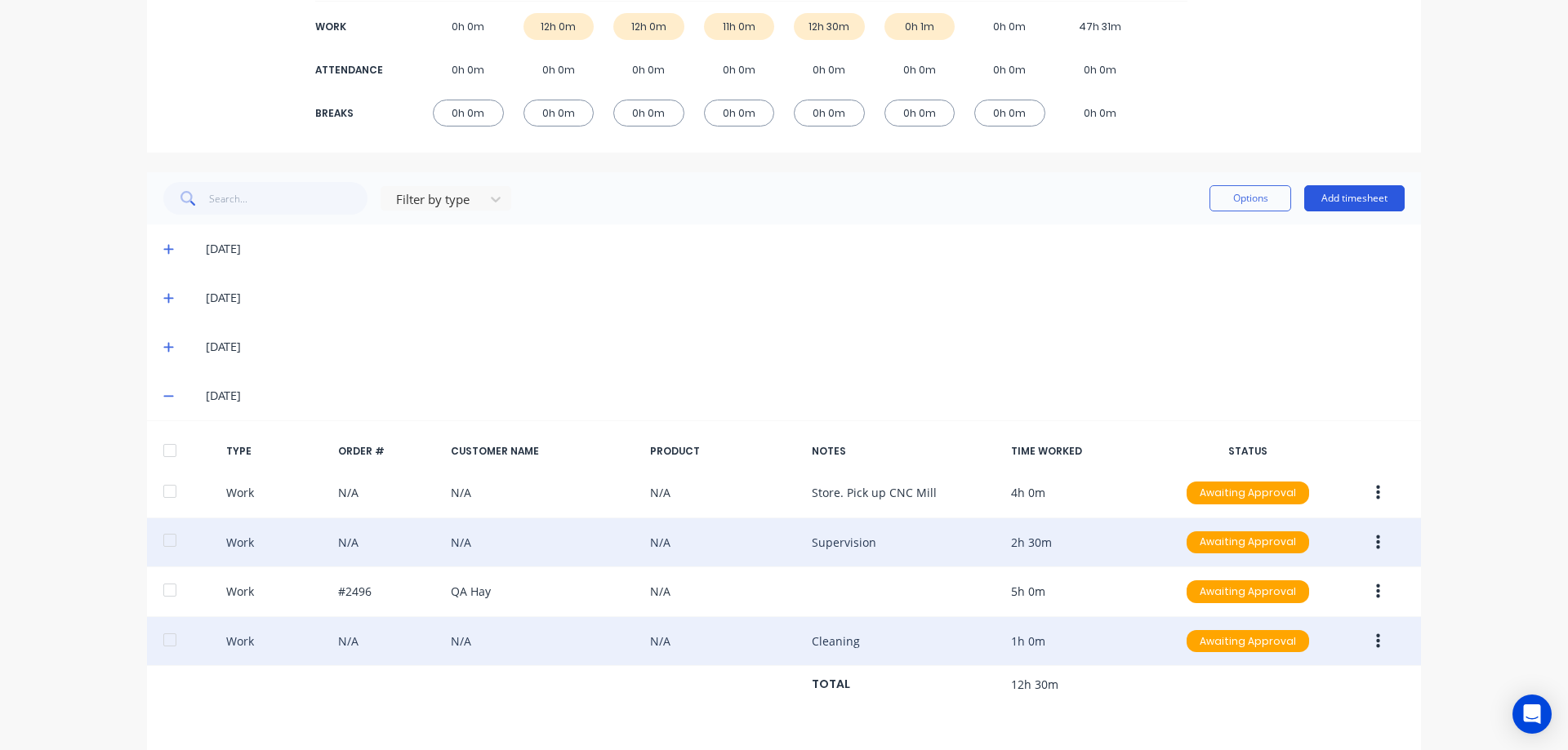
click at [1336, 195] on button "Add timesheet" at bounding box center [1353, 198] width 100 height 26
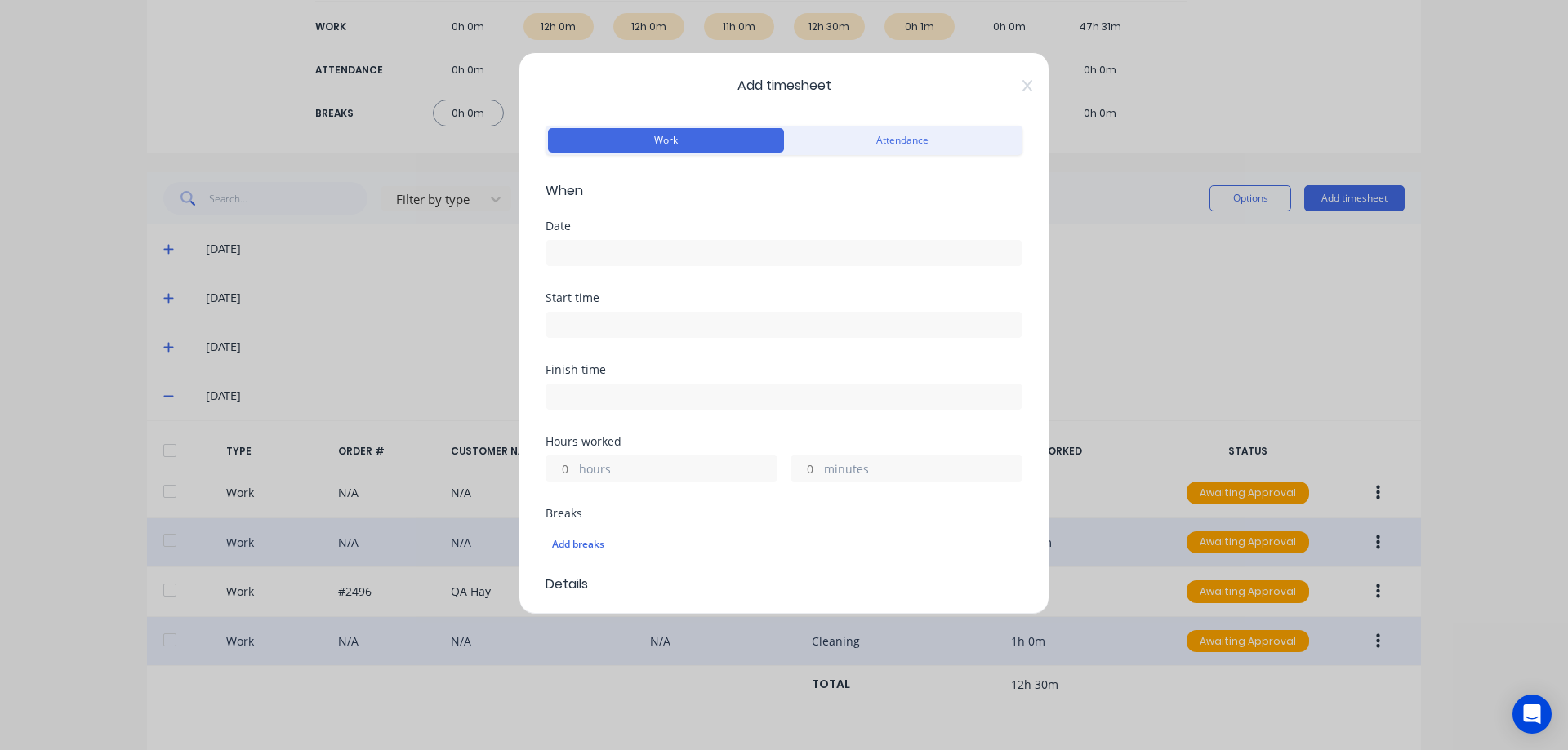
click at [601, 246] on input at bounding box center [784, 253] width 475 height 25
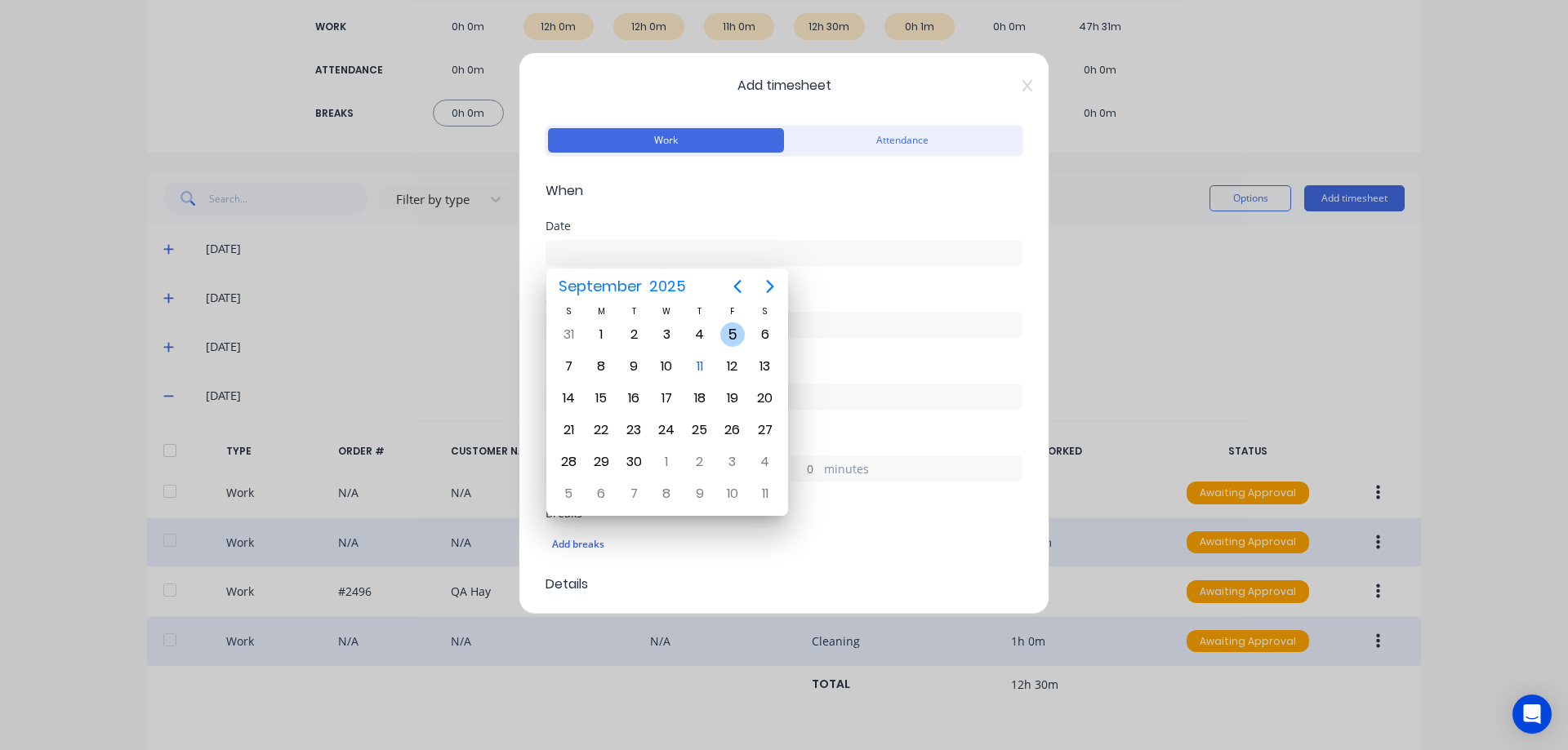
click at [730, 331] on div "5" at bounding box center [732, 335] width 25 height 25
type input "05/09/2025"
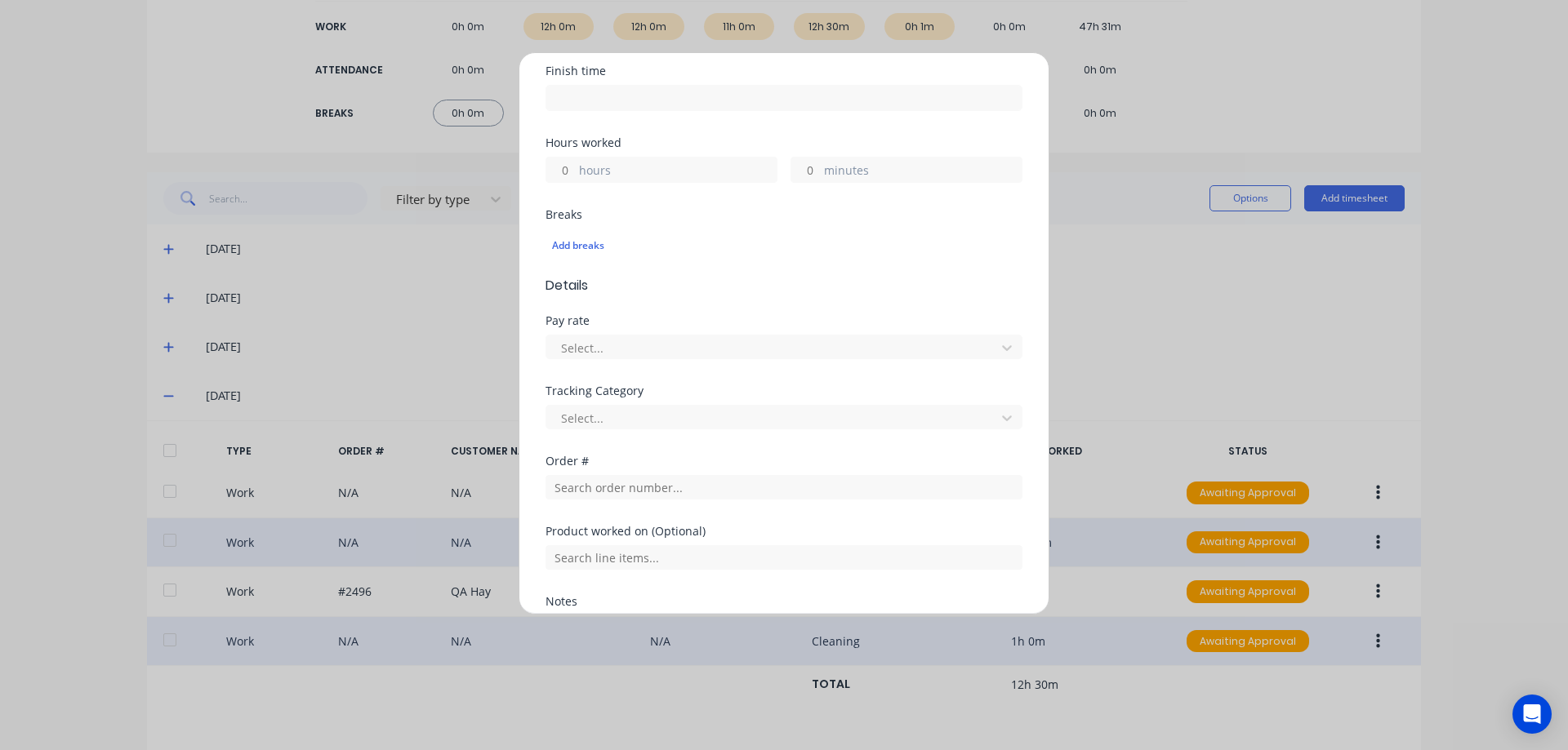
scroll to position [326, 0]
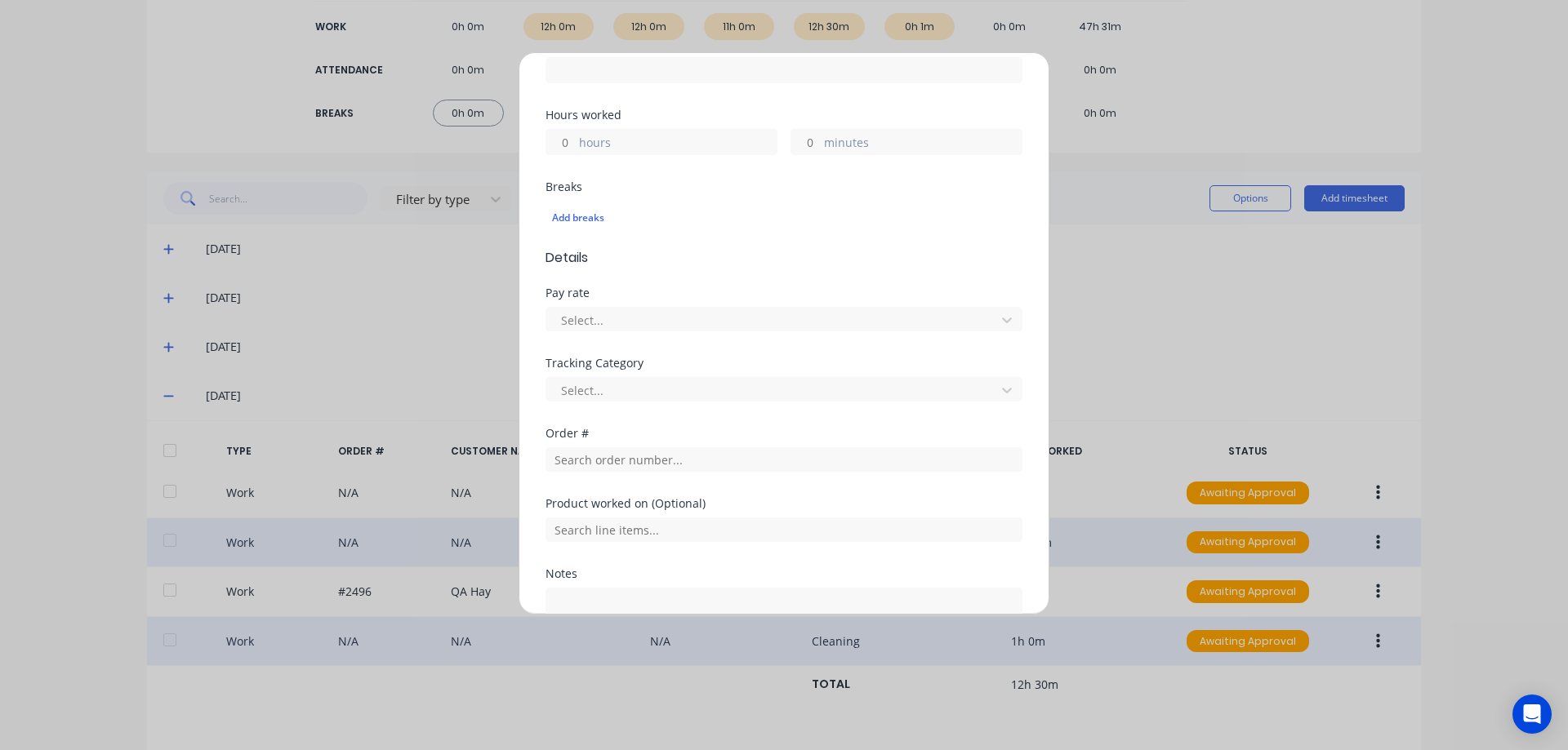
click at [562, 133] on input "hours" at bounding box center [560, 142] width 28 height 25
type input "7"
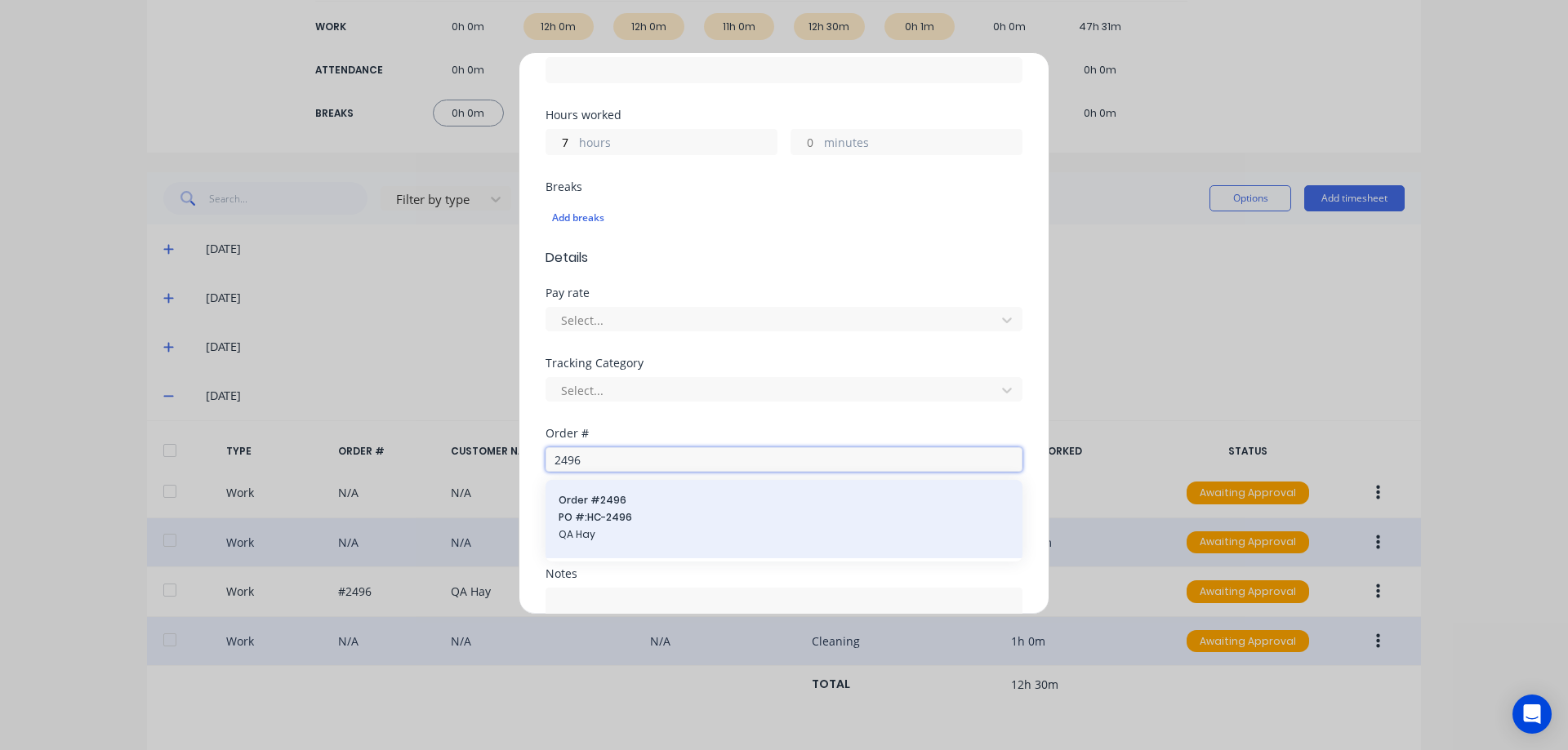
type input "2496"
click at [674, 511] on span "PO #: HC-2496" at bounding box center [784, 517] width 451 height 15
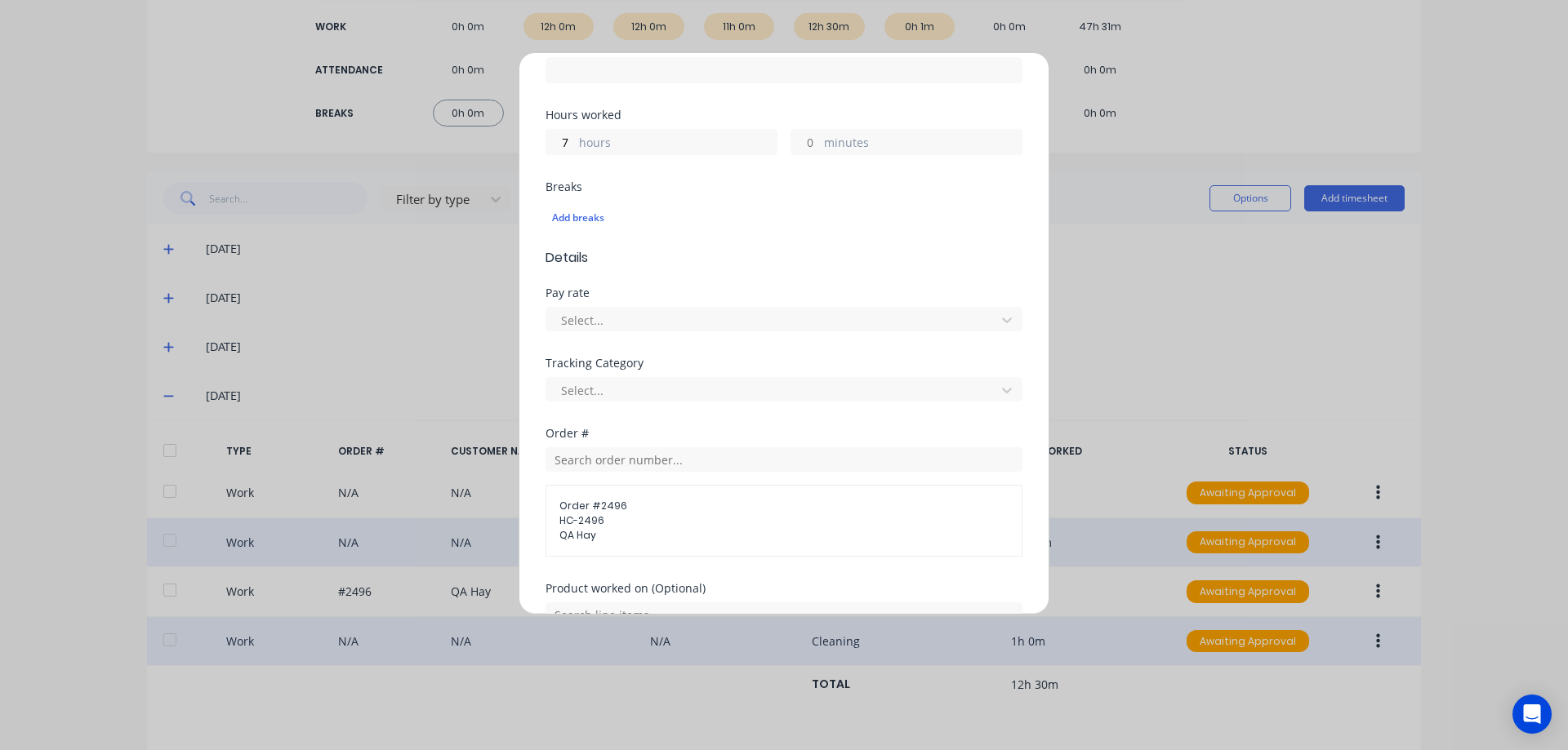
scroll to position [547, 0]
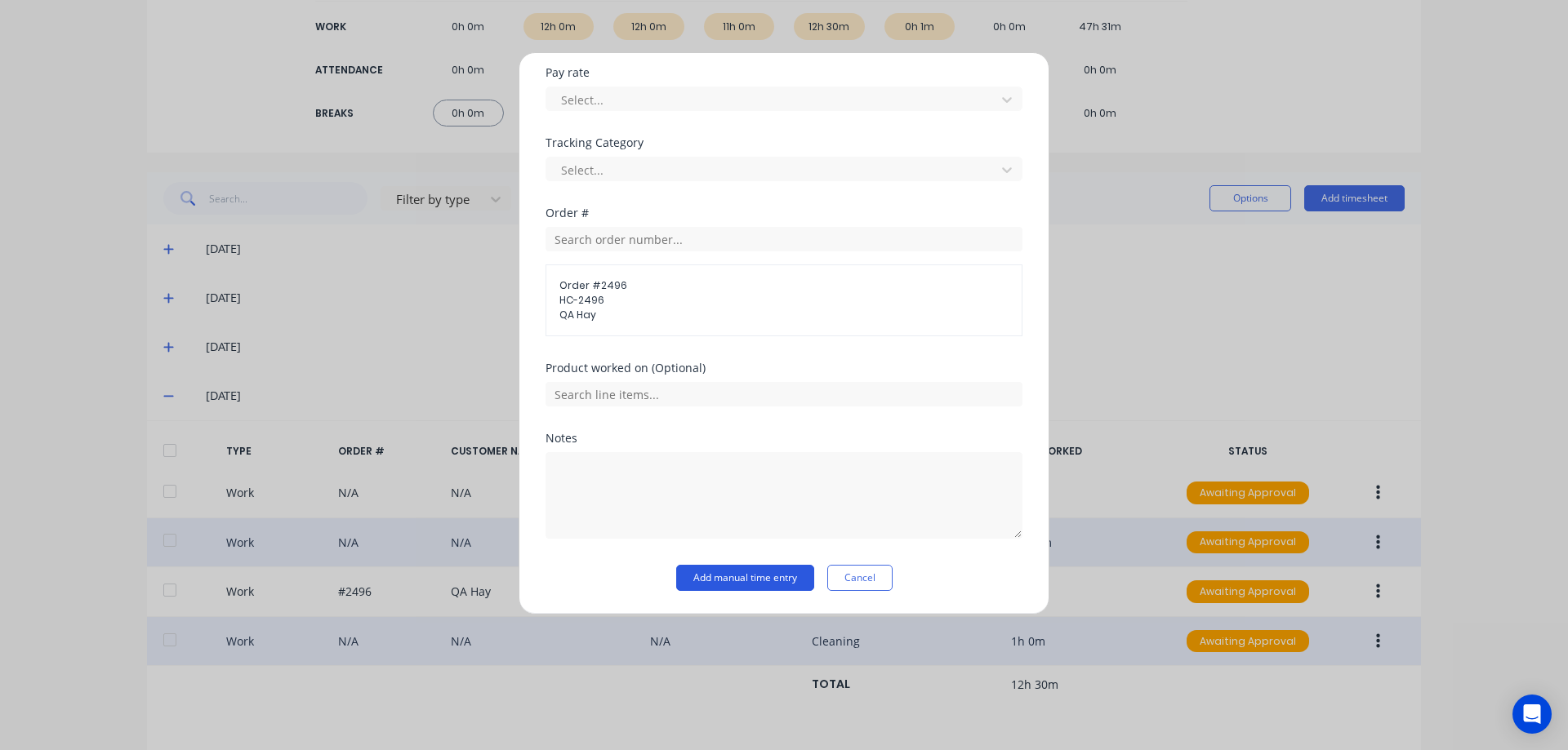
click at [756, 588] on button "Add manual time entry" at bounding box center [745, 578] width 138 height 26
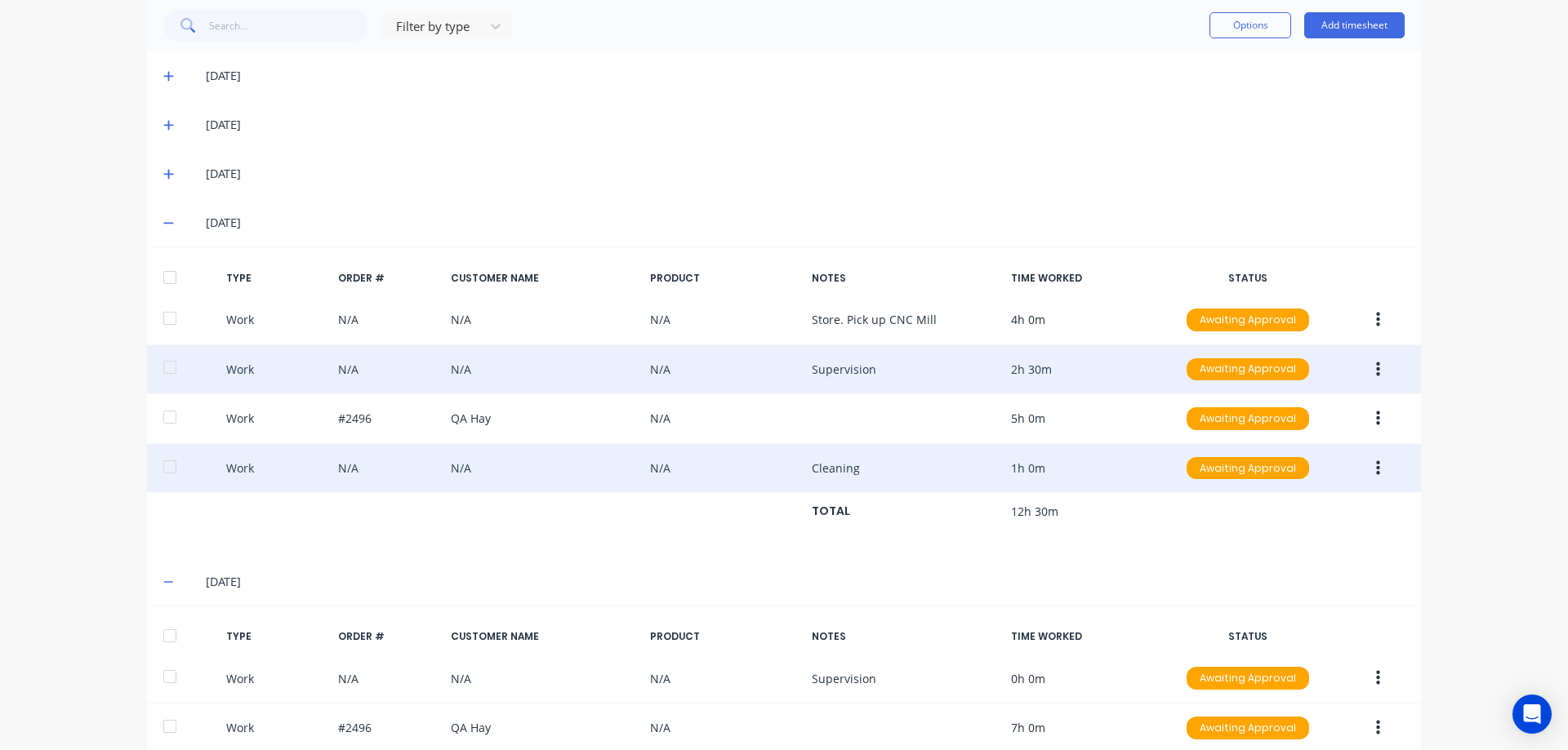
scroll to position [351, 0]
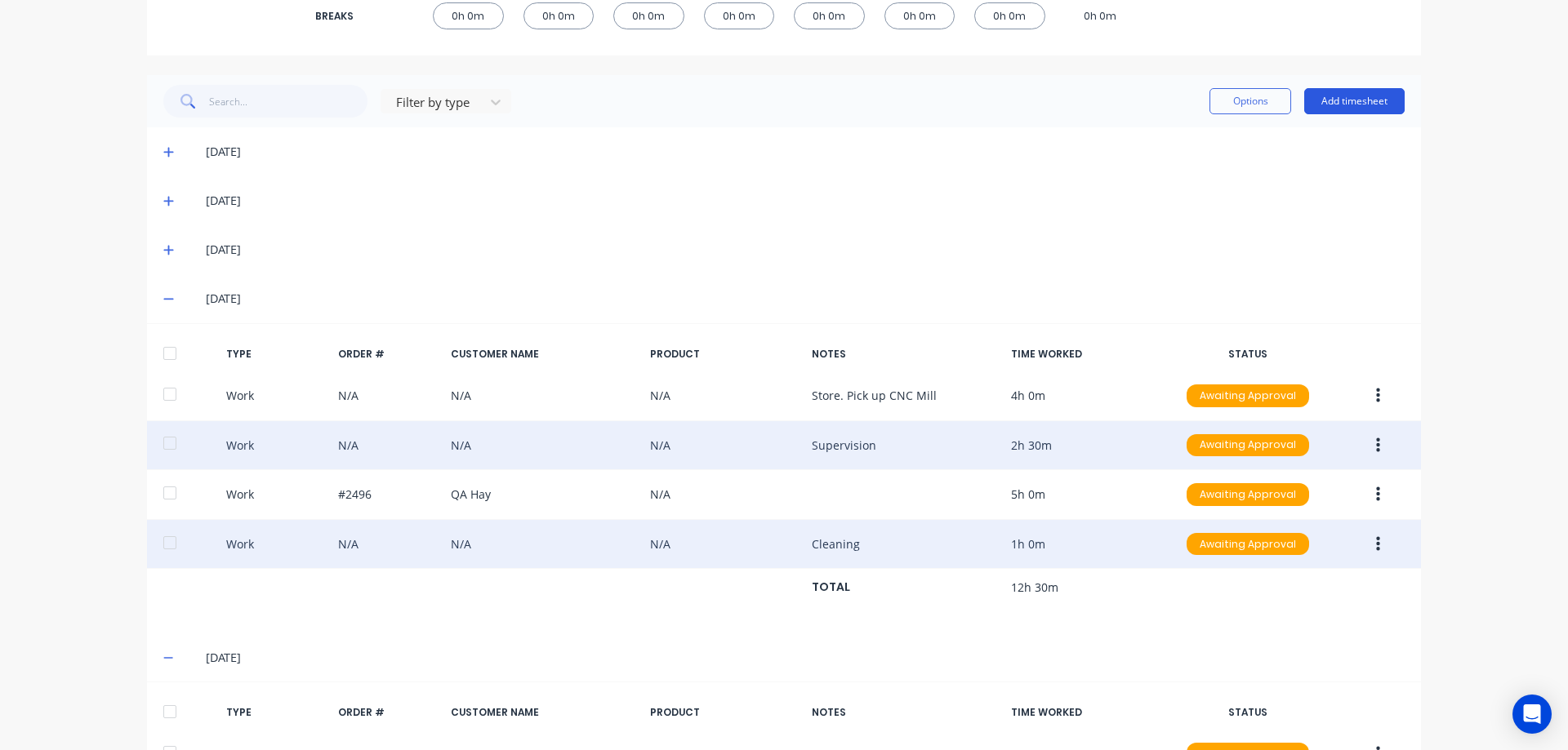
click at [1339, 104] on button "Add timesheet" at bounding box center [1353, 101] width 100 height 26
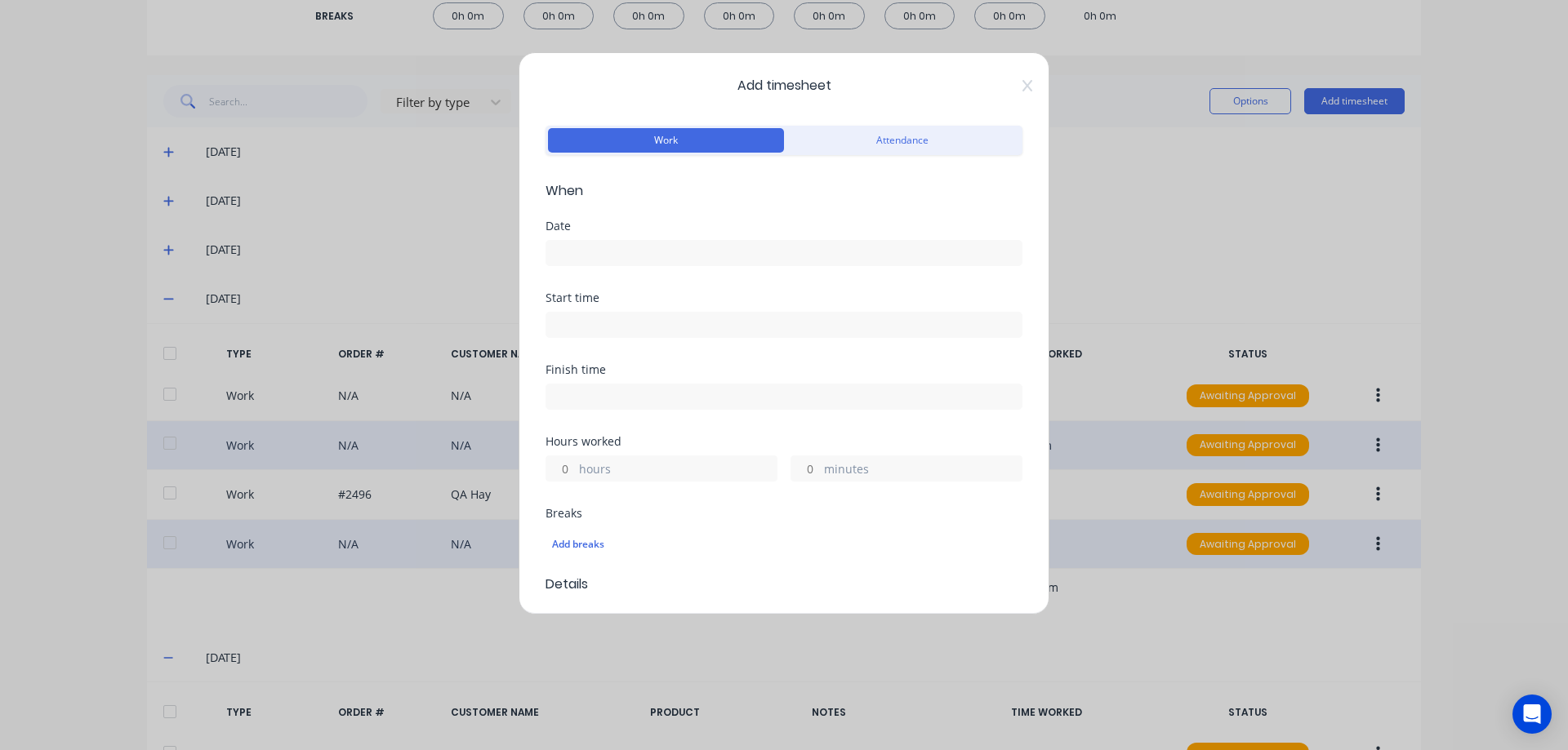
click at [574, 253] on input at bounding box center [784, 253] width 475 height 25
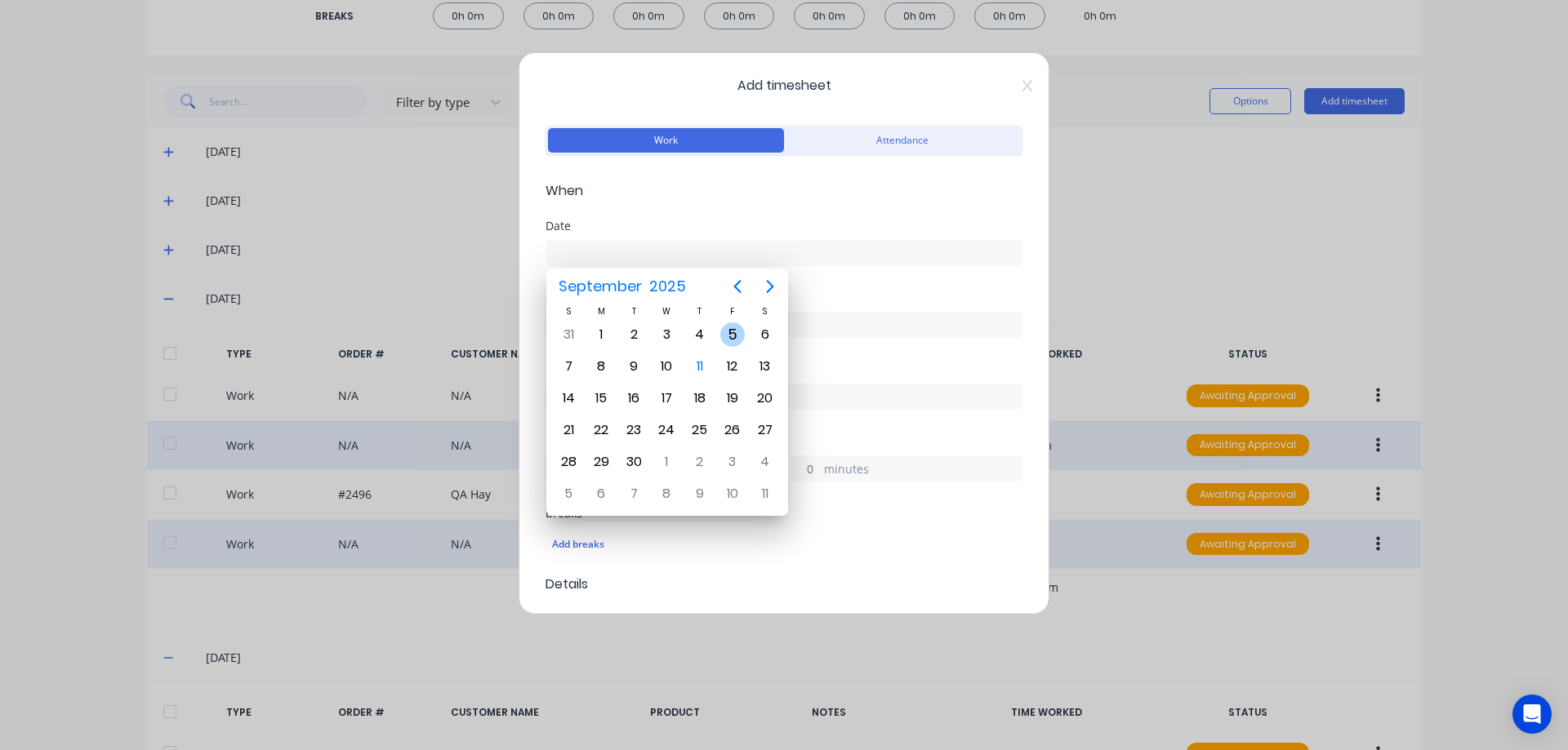
click at [732, 331] on div "5" at bounding box center [732, 335] width 25 height 25
type input "05/09/2025"
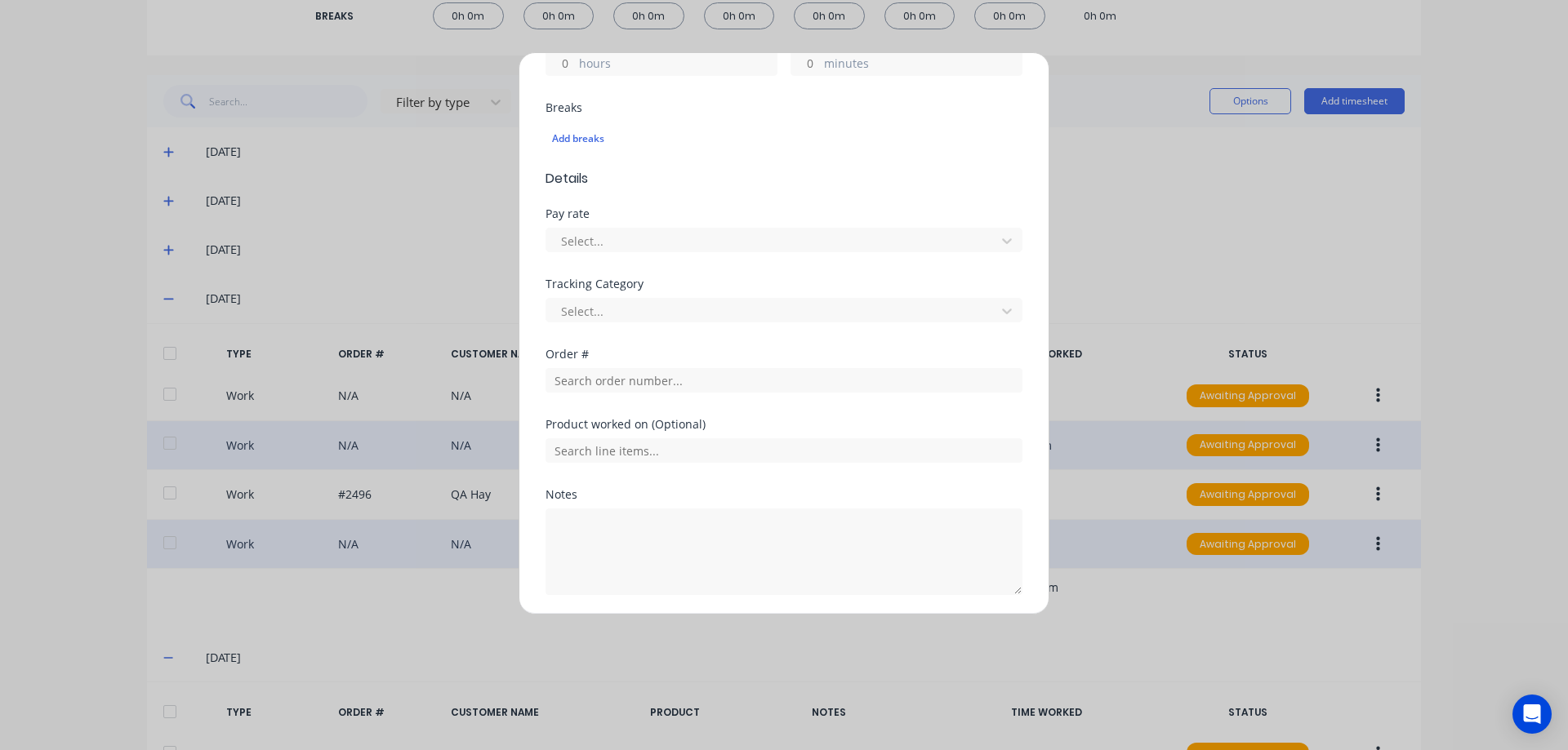
scroll to position [408, 0]
click at [578, 60] on div "hours" at bounding box center [661, 60] width 232 height 26
click at [557, 58] on input "hours" at bounding box center [560, 60] width 28 height 25
type input "2"
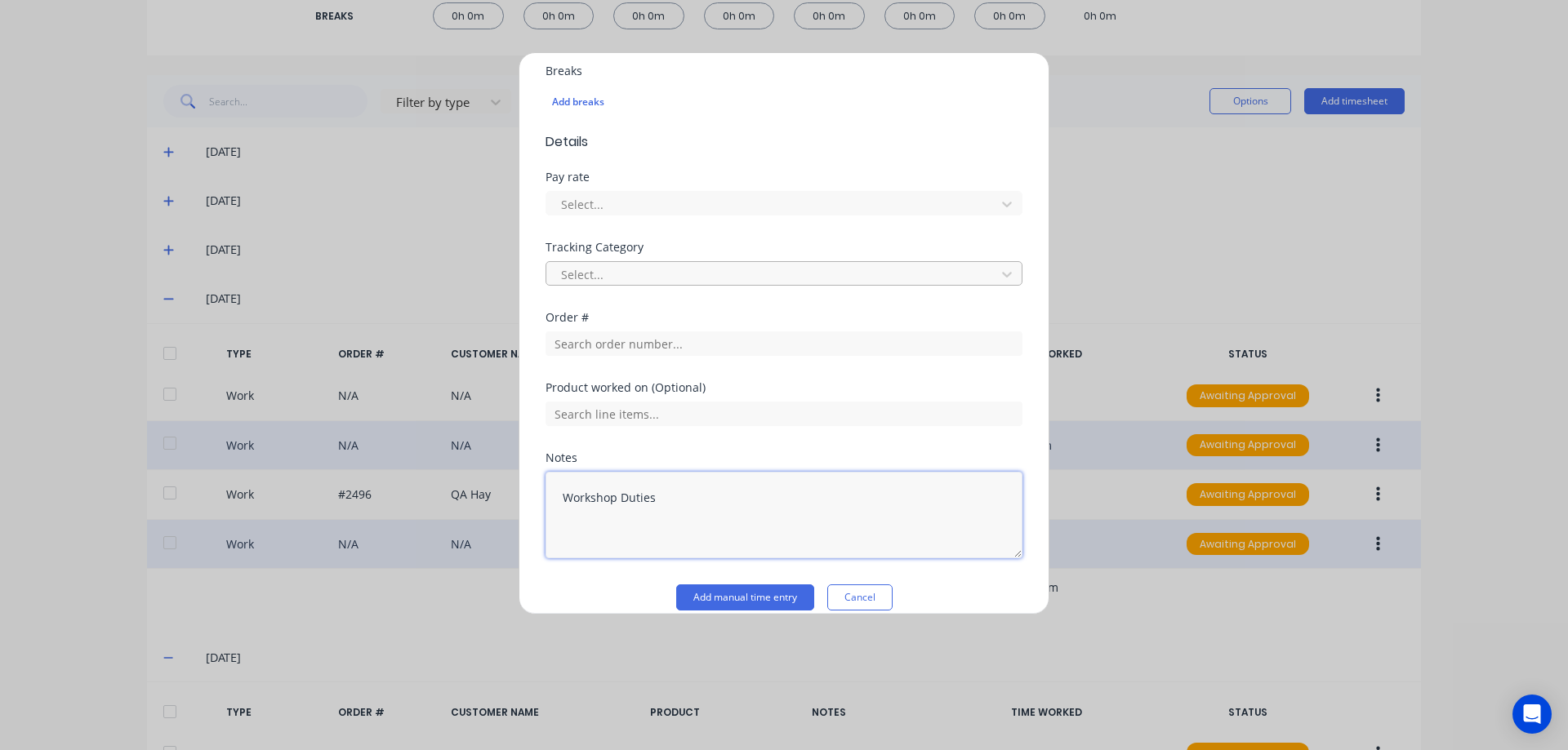
scroll to position [462, 0]
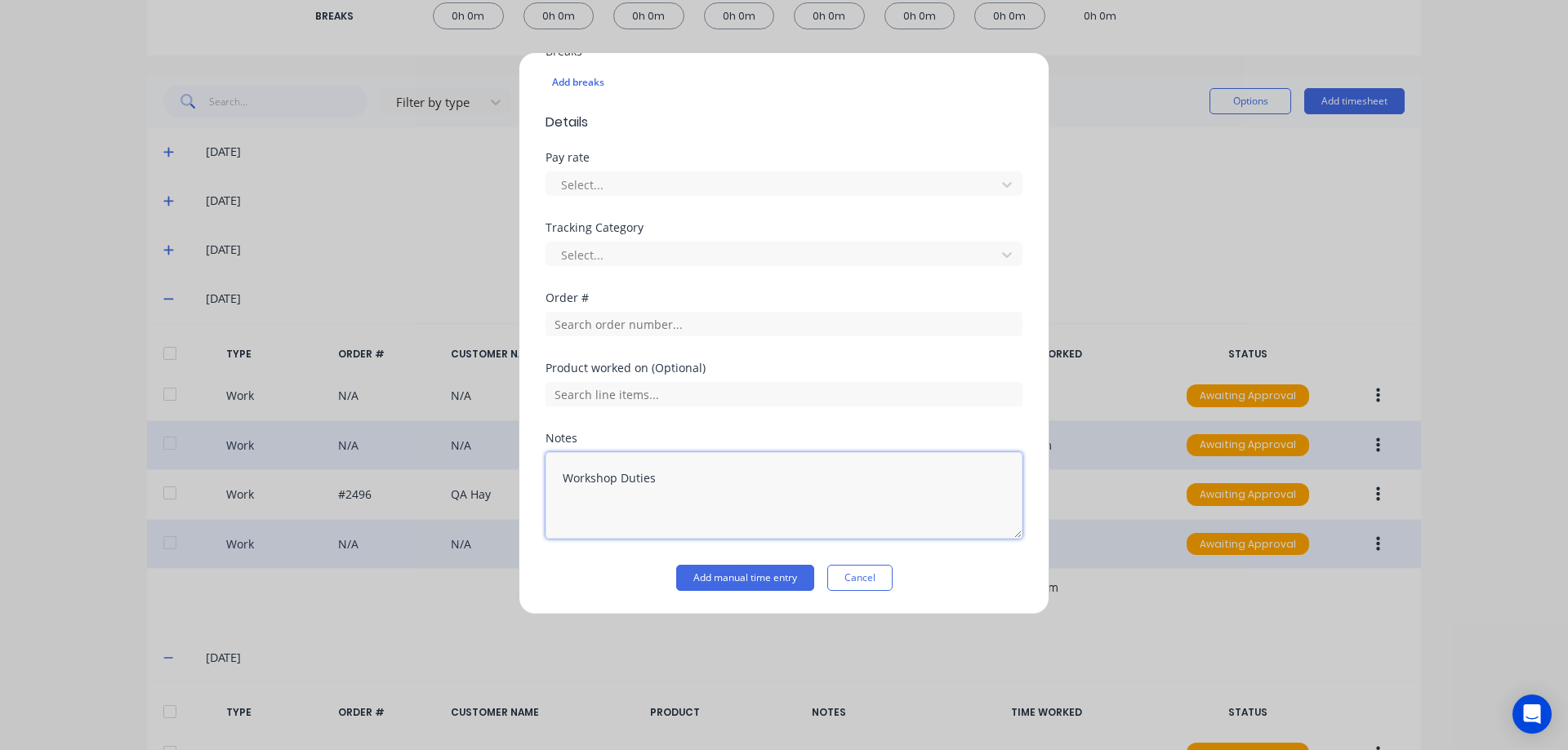
type textarea "Workshop Duties"
click at [753, 561] on div "Notes Workshop Duties" at bounding box center [784, 499] width 477 height 133
click at [758, 577] on button "Add manual time entry" at bounding box center [745, 578] width 138 height 26
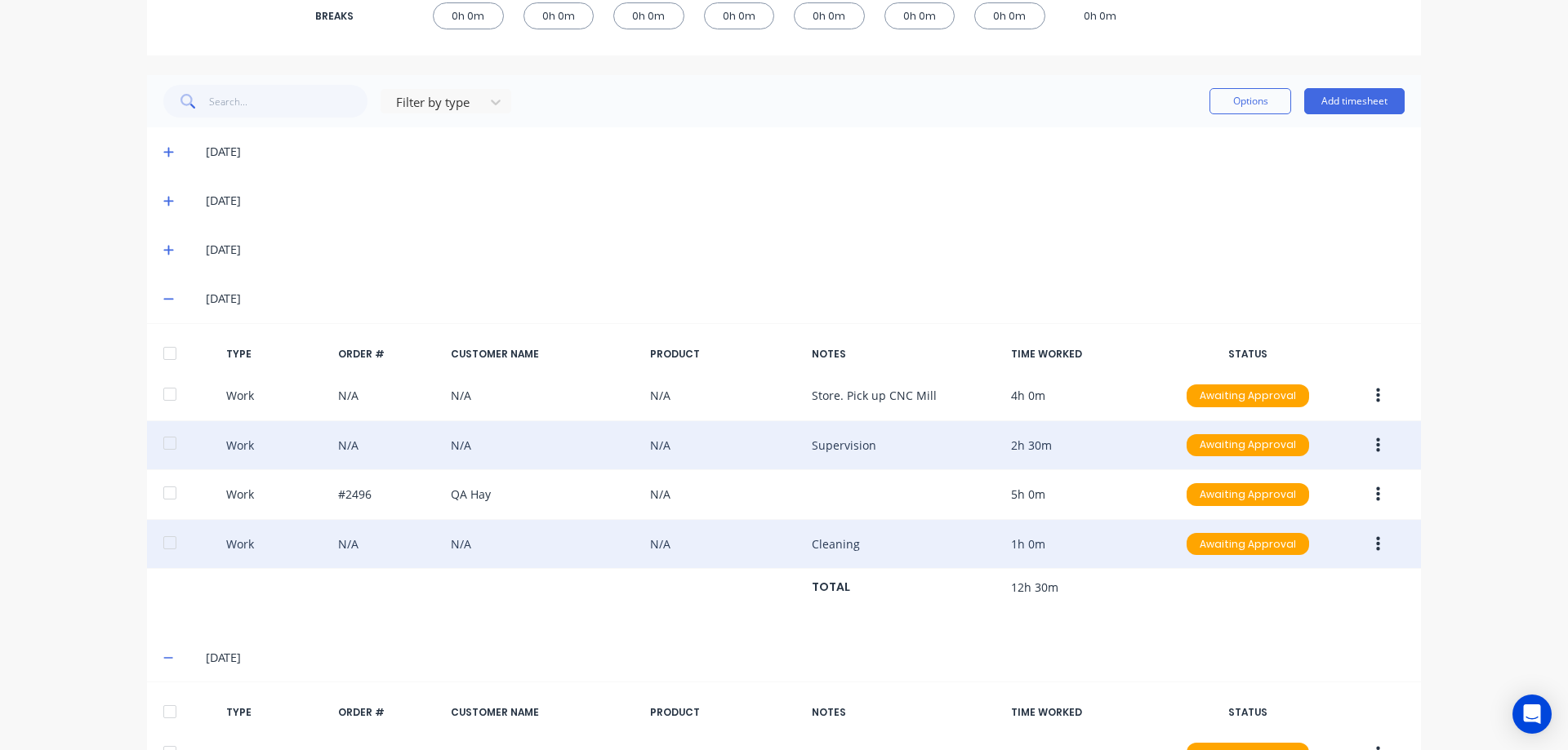
scroll to position [564, 0]
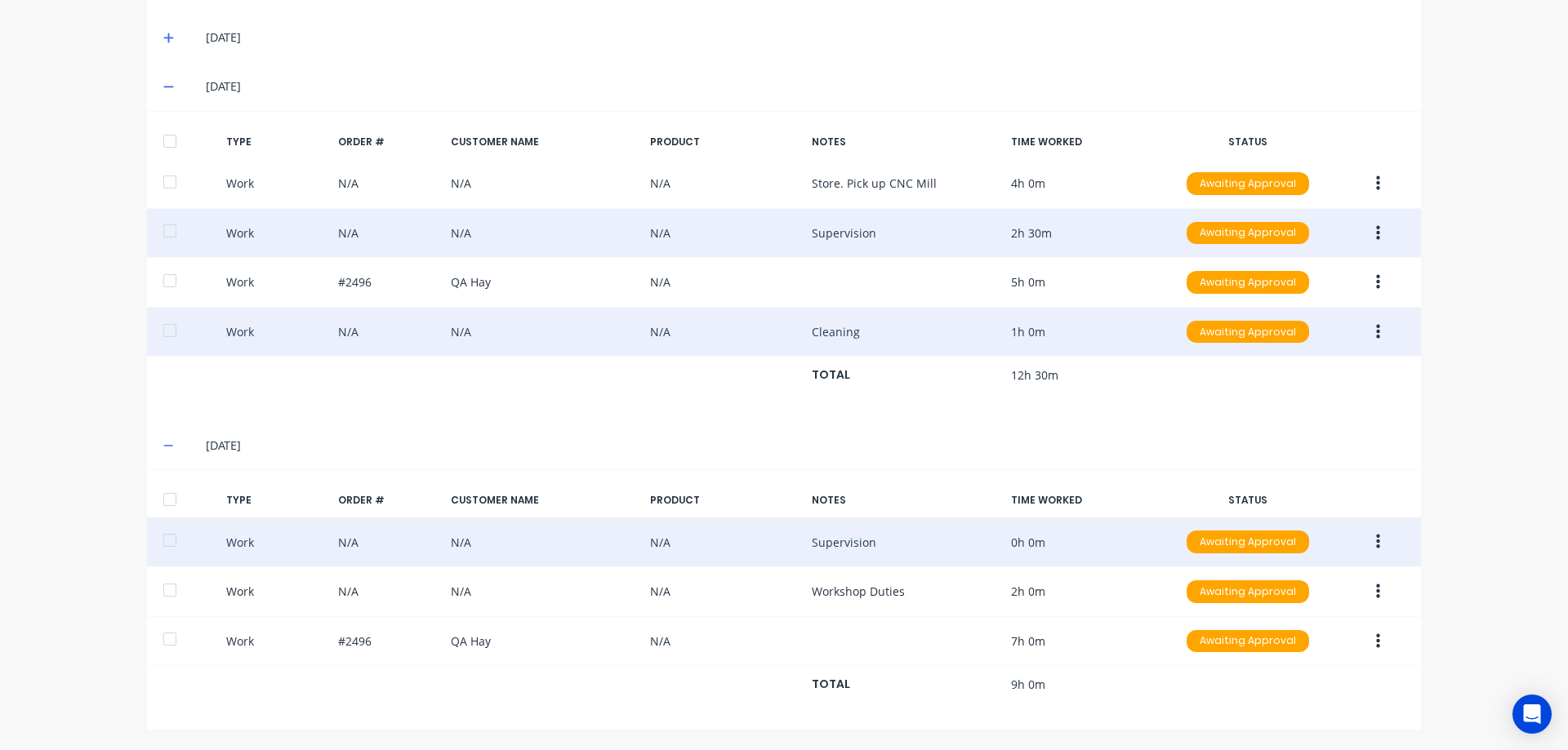
click at [1375, 541] on button "button" at bounding box center [1378, 542] width 38 height 29
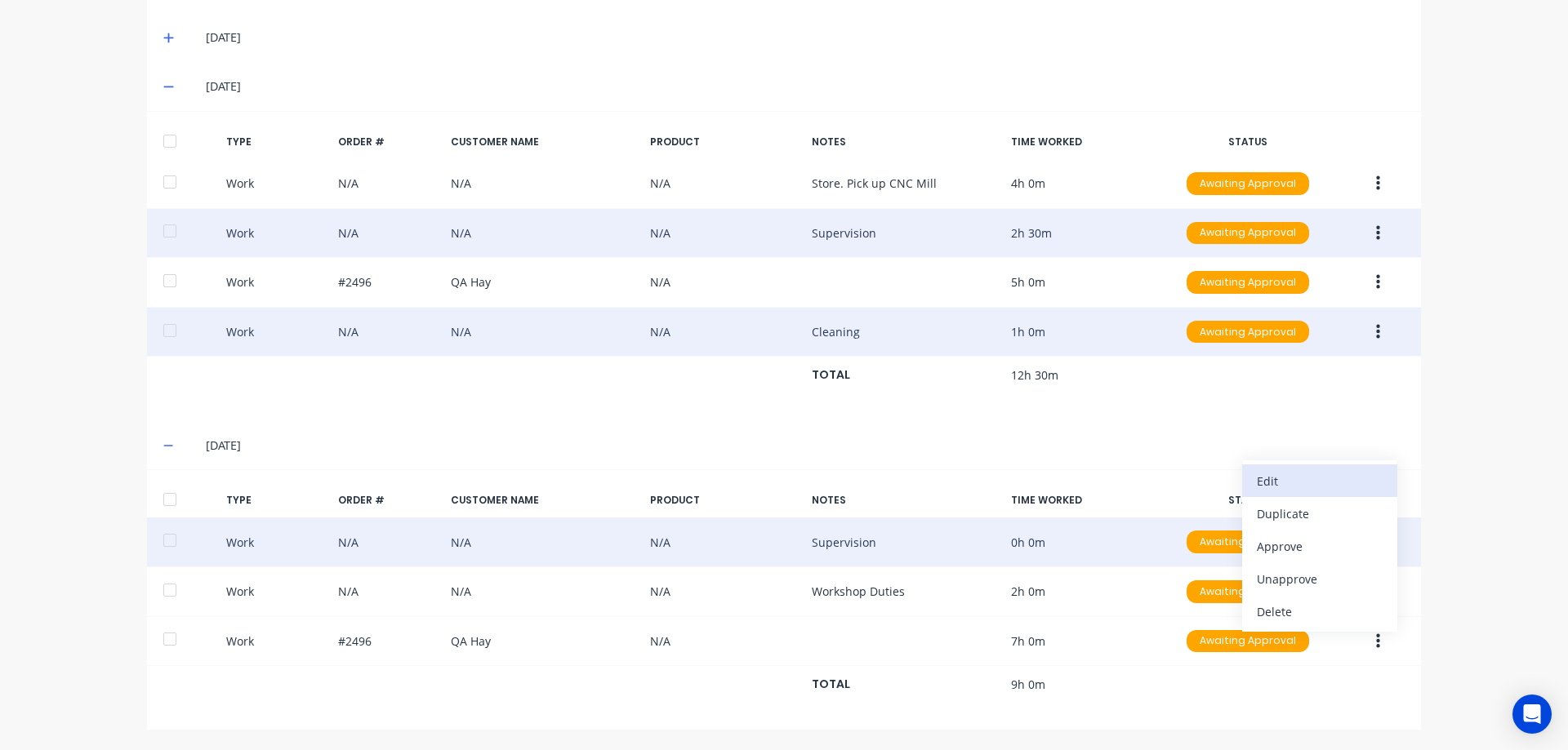
click at [1289, 493] on div "Edit" at bounding box center [1319, 481] width 125 height 24
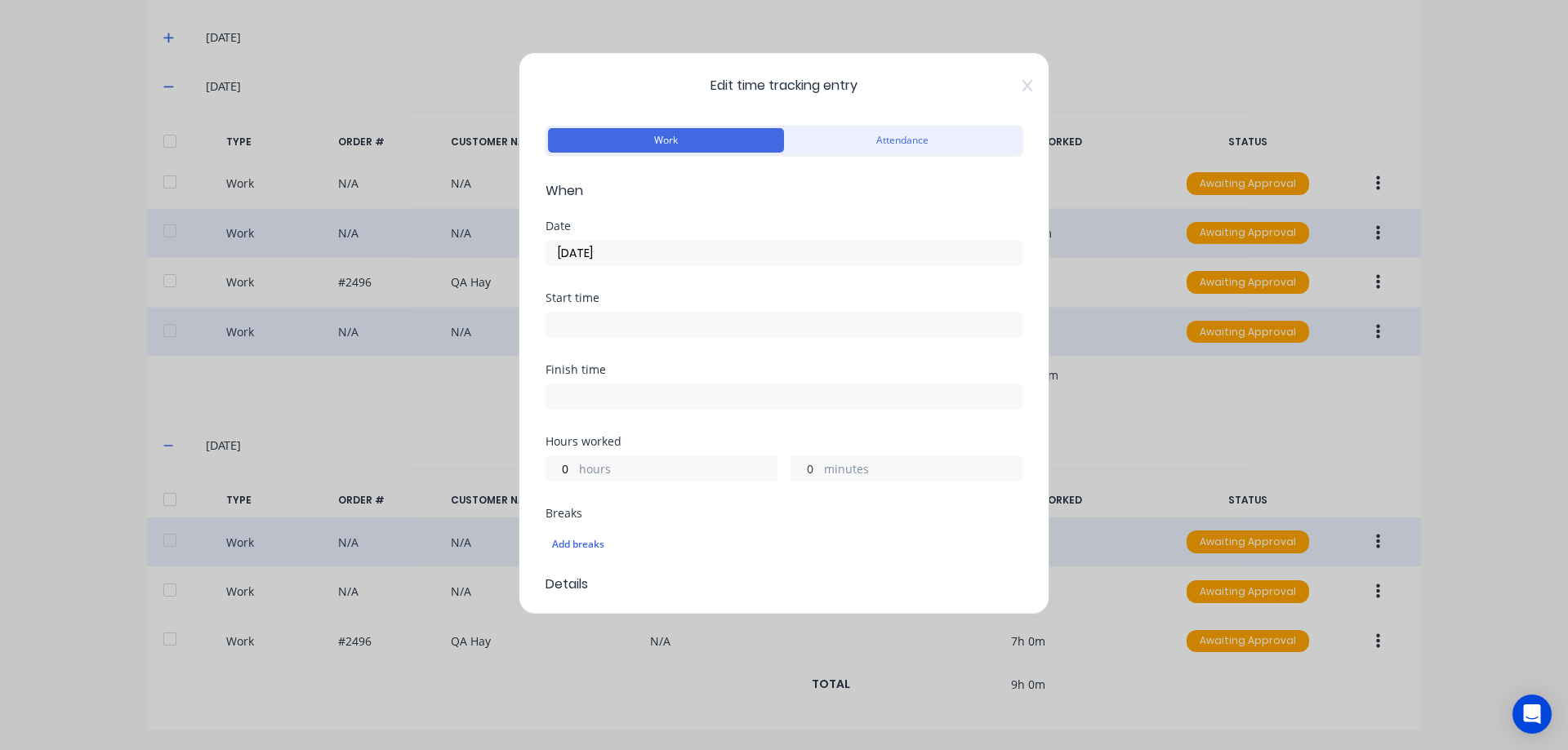
drag, startPoint x: 813, startPoint y: 465, endPoint x: 772, endPoint y: 466, distance: 41.0
click at [772, 466] on div "0 hours 0 minutes" at bounding box center [784, 466] width 477 height 30
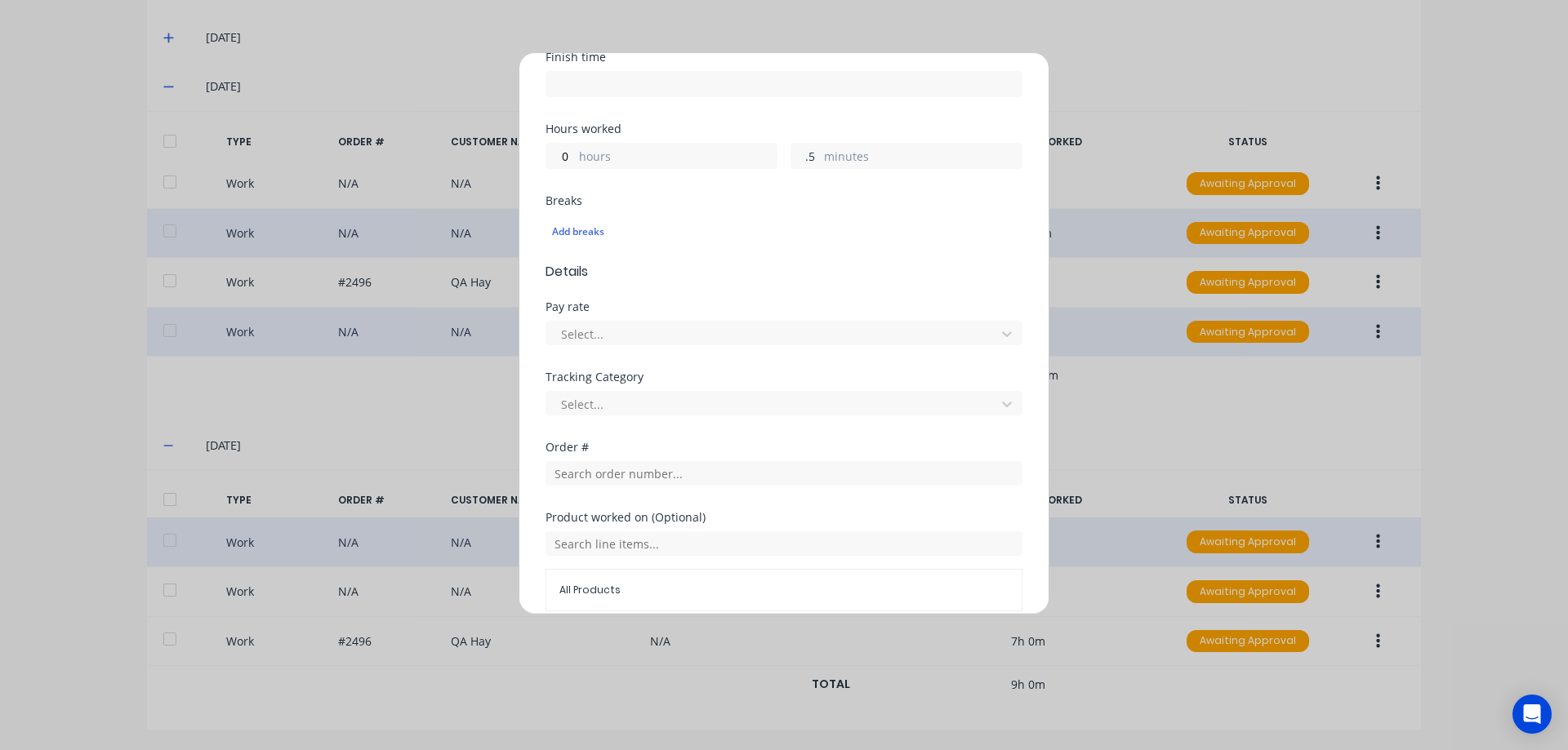
drag, startPoint x: 811, startPoint y: 155, endPoint x: 780, endPoint y: 156, distance: 31.0
click at [780, 156] on div "0 hours .5 minutes" at bounding box center [784, 154] width 477 height 30
type input "30"
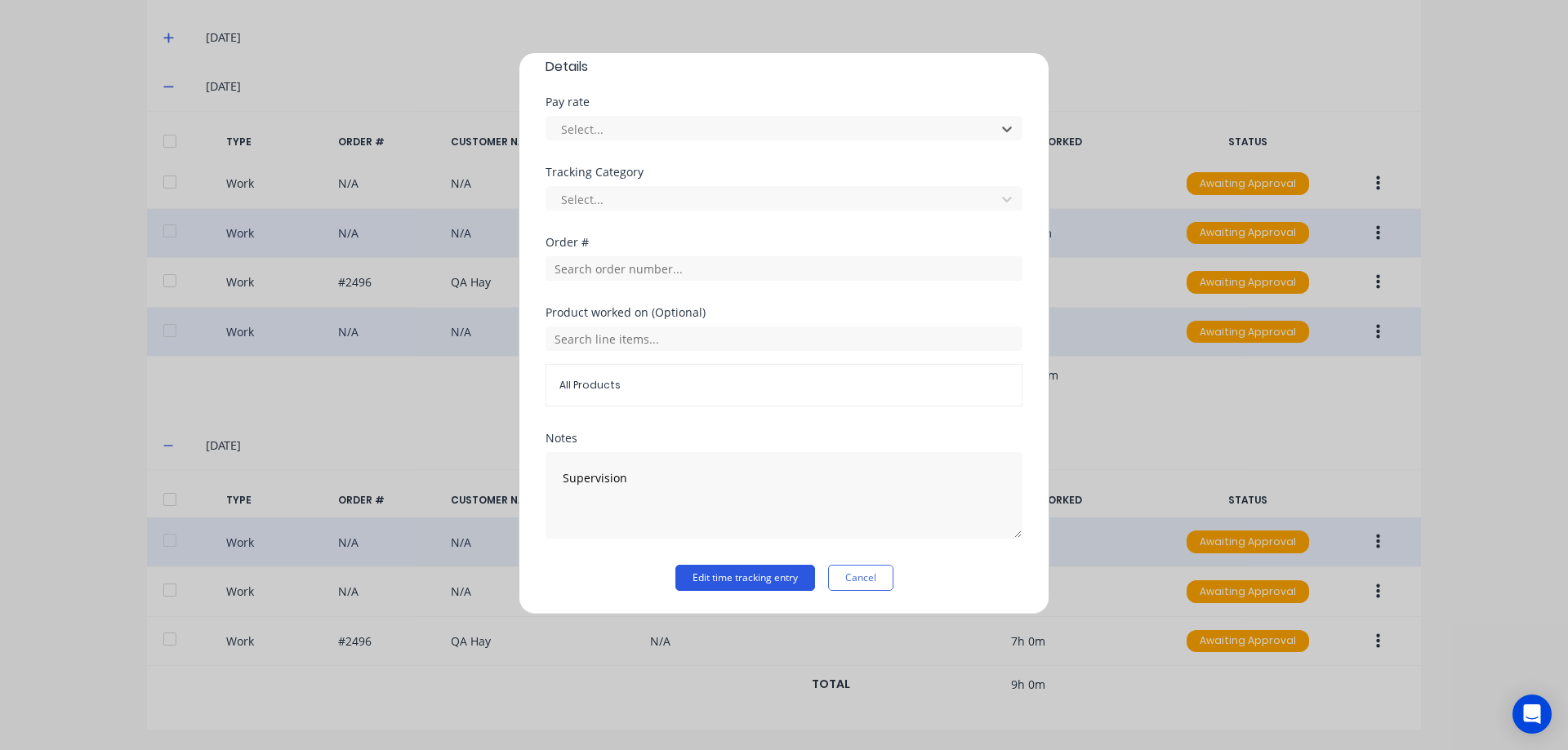
click at [718, 579] on button "Edit time tracking entry" at bounding box center [745, 578] width 140 height 26
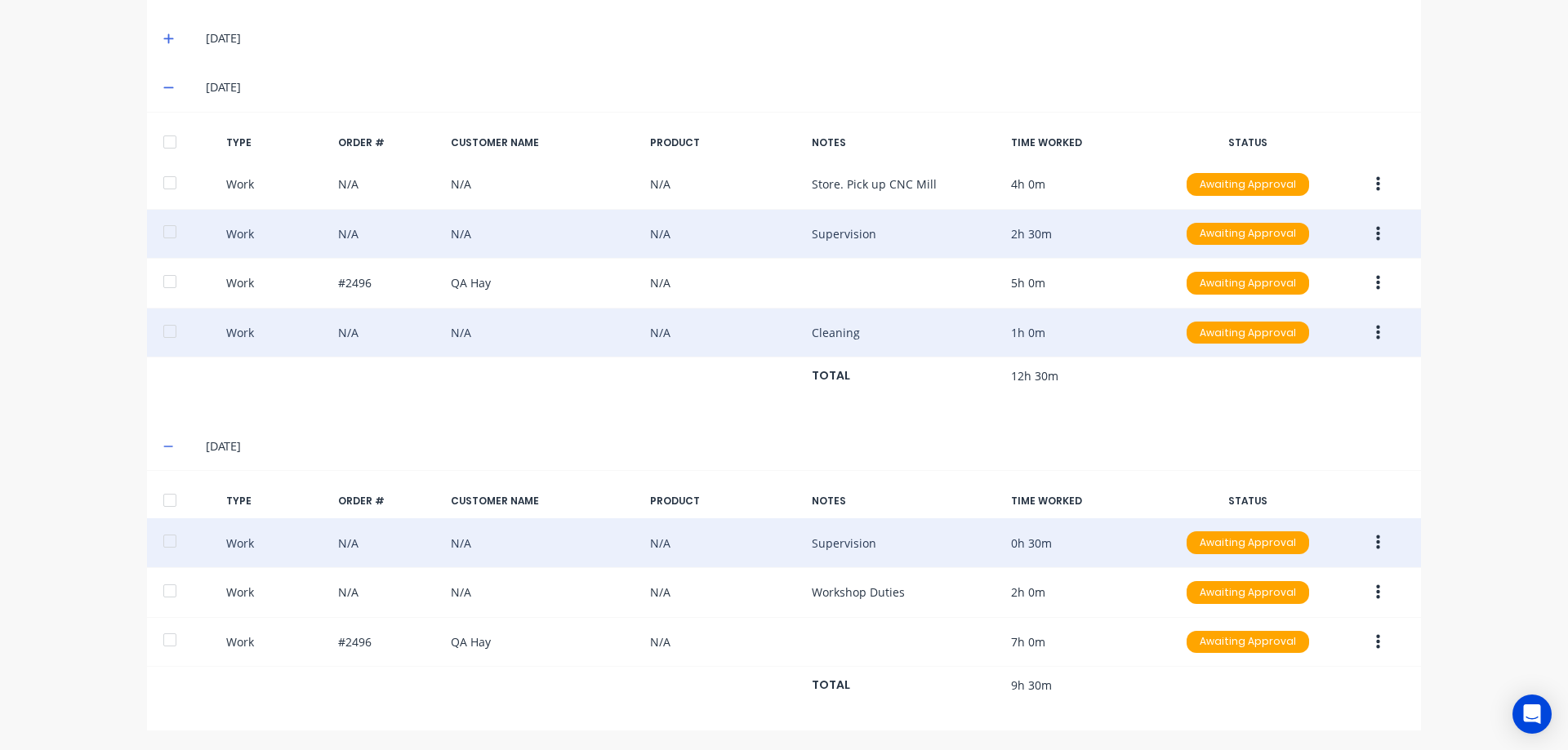
scroll to position [564, 0]
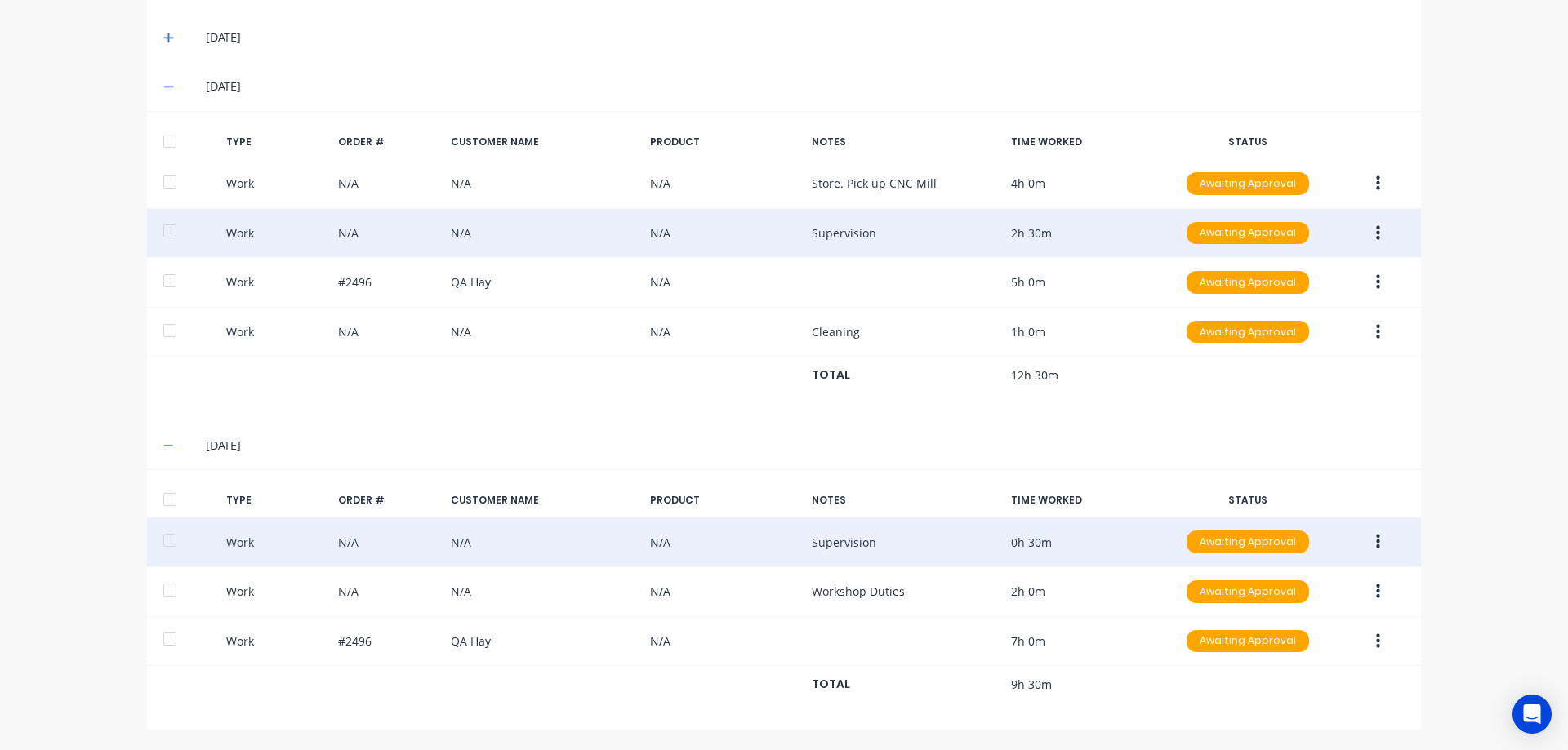
click at [1368, 236] on button "button" at bounding box center [1378, 234] width 38 height 29
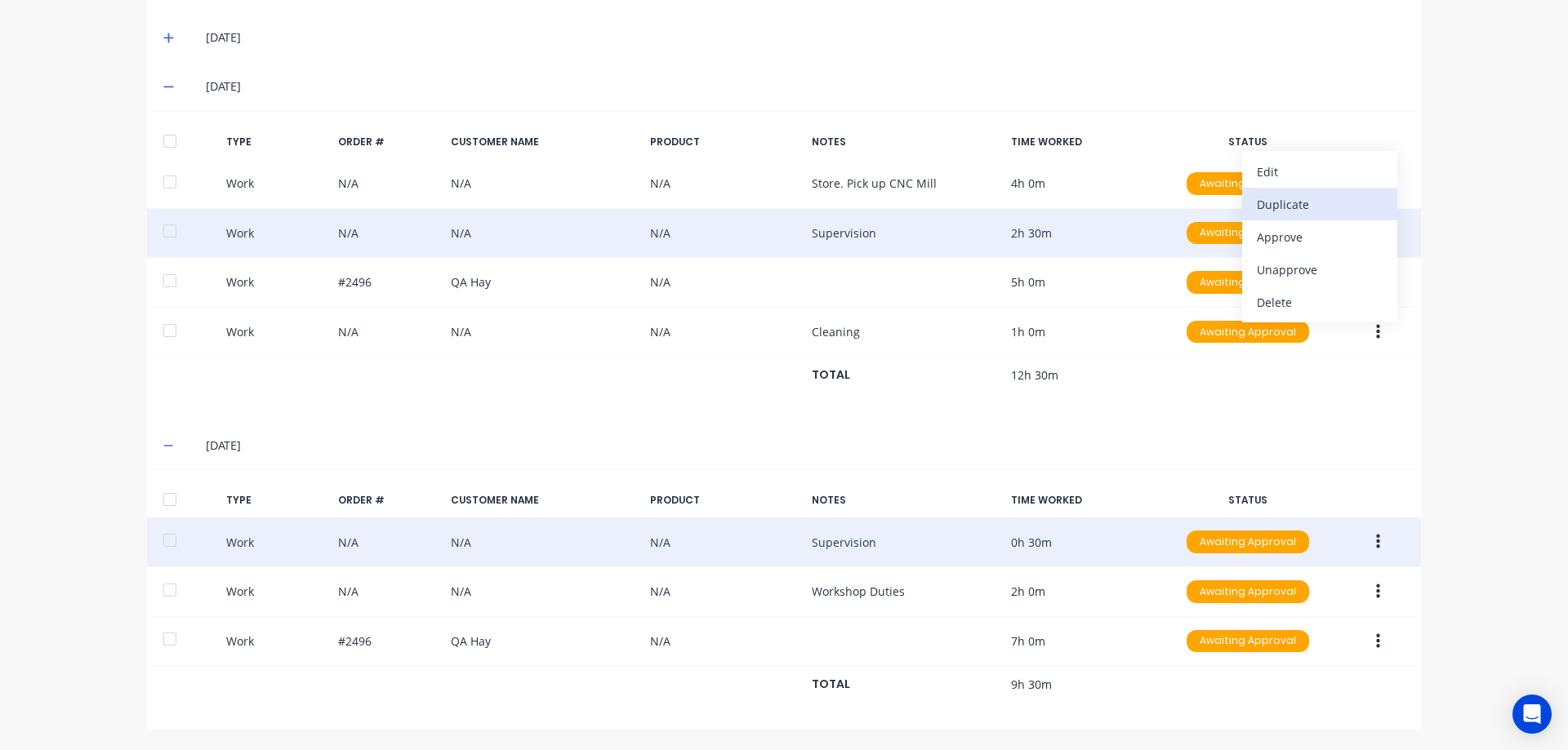
click at [1297, 204] on div "Duplicate" at bounding box center [1319, 205] width 125 height 24
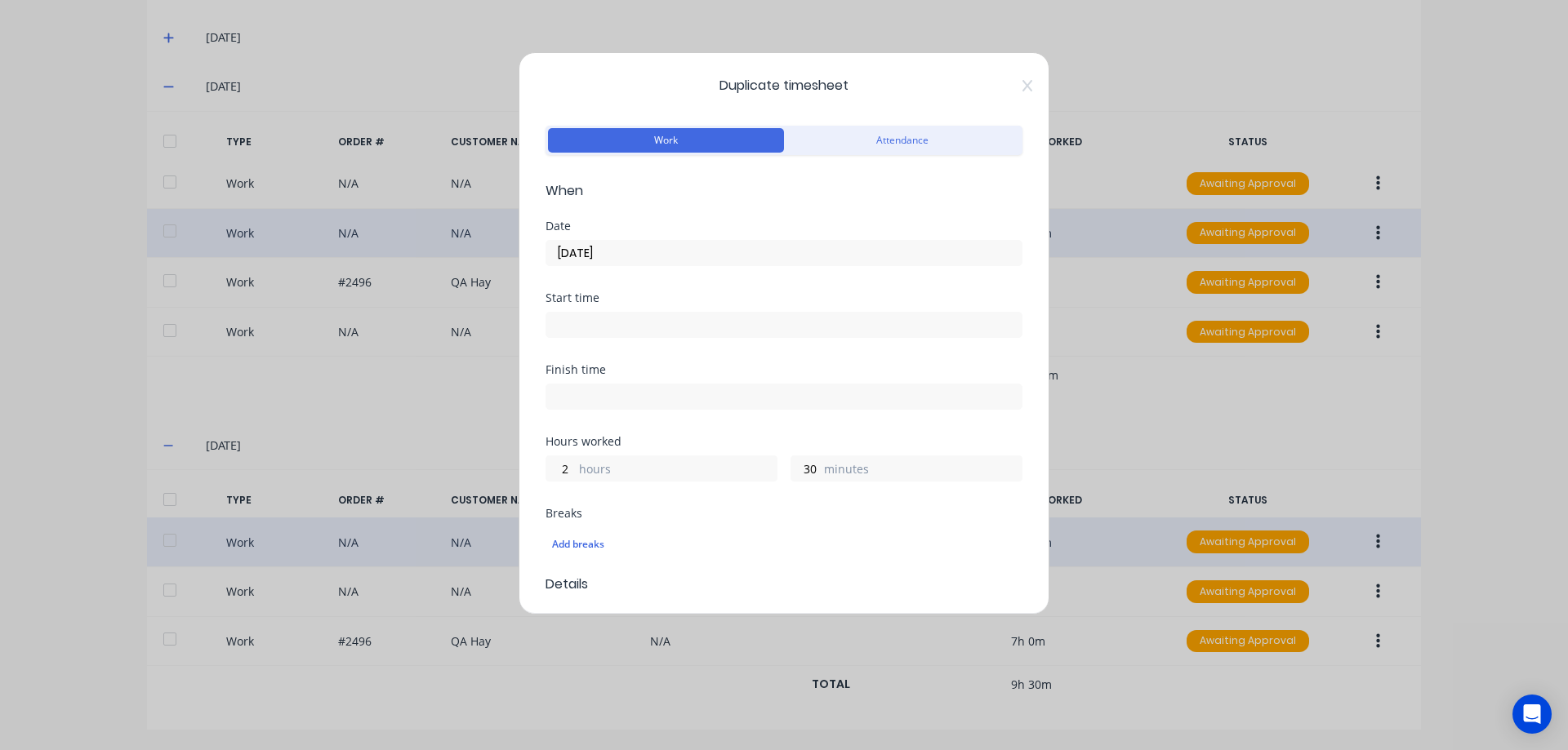
click at [681, 259] on input "04/09/2025" at bounding box center [784, 253] width 475 height 25
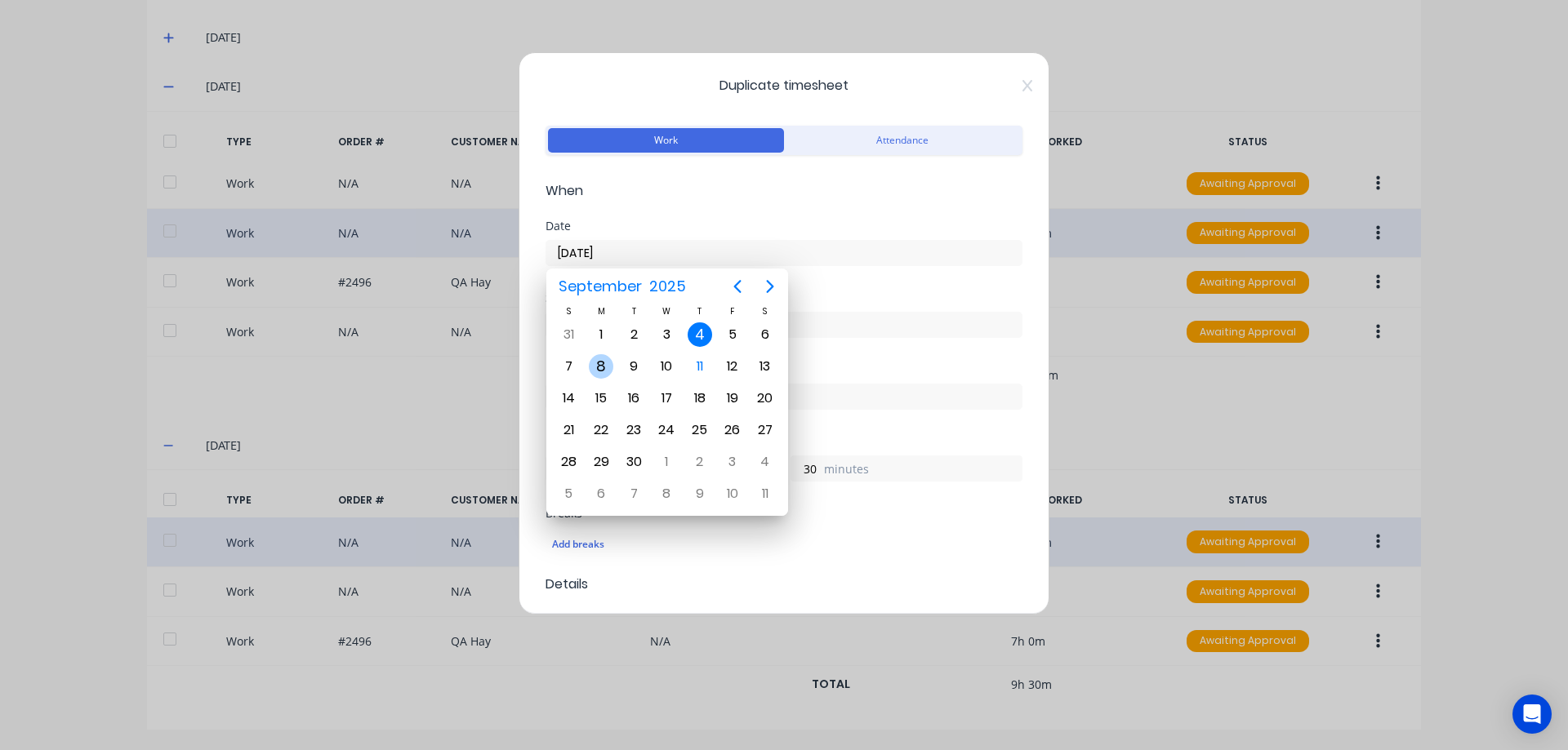
click at [610, 362] on div "8" at bounding box center [601, 366] width 25 height 25
type input "[DATE]"
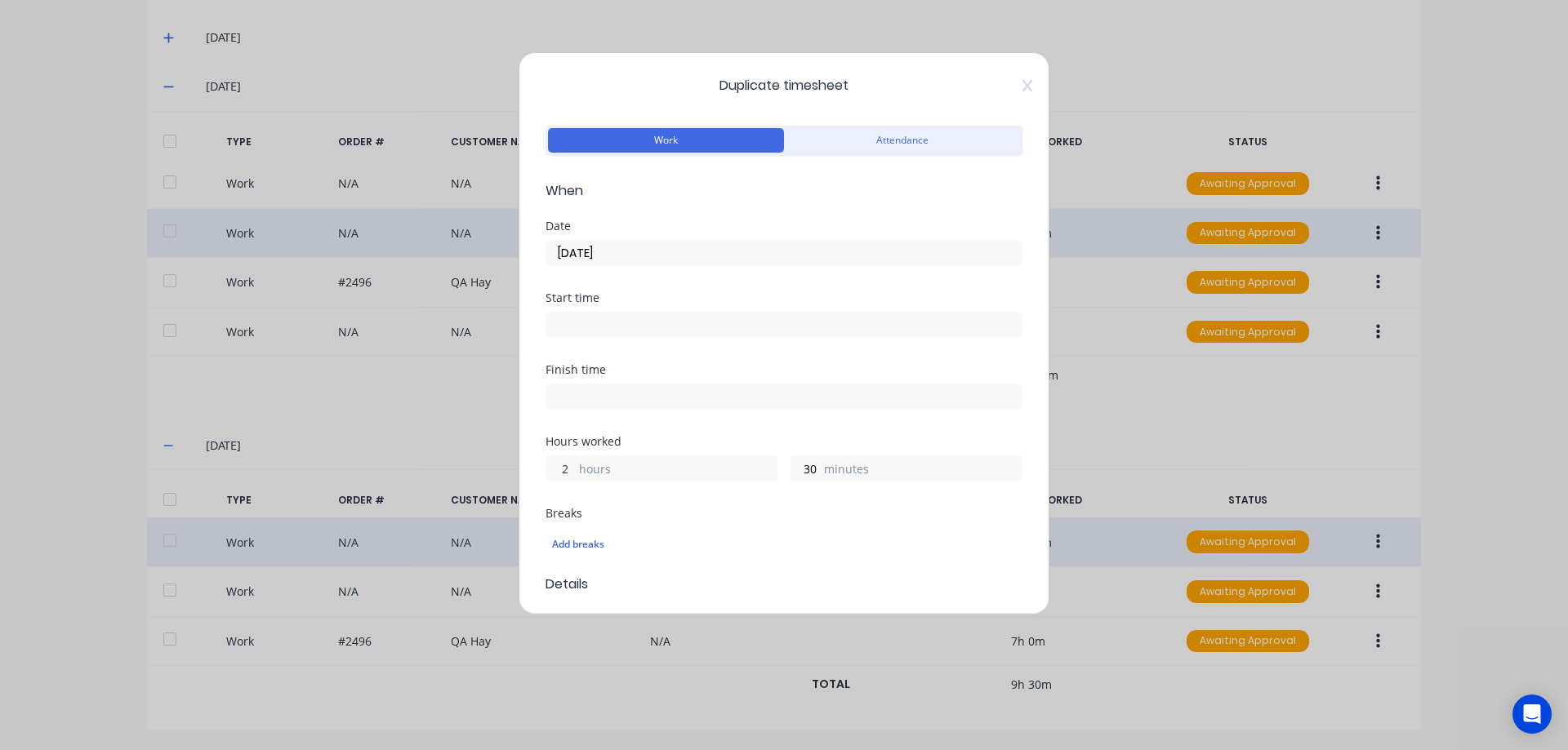
drag, startPoint x: 571, startPoint y: 470, endPoint x: 555, endPoint y: 469, distance: 16.0
click at [555, 469] on input "2" at bounding box center [560, 468] width 28 height 25
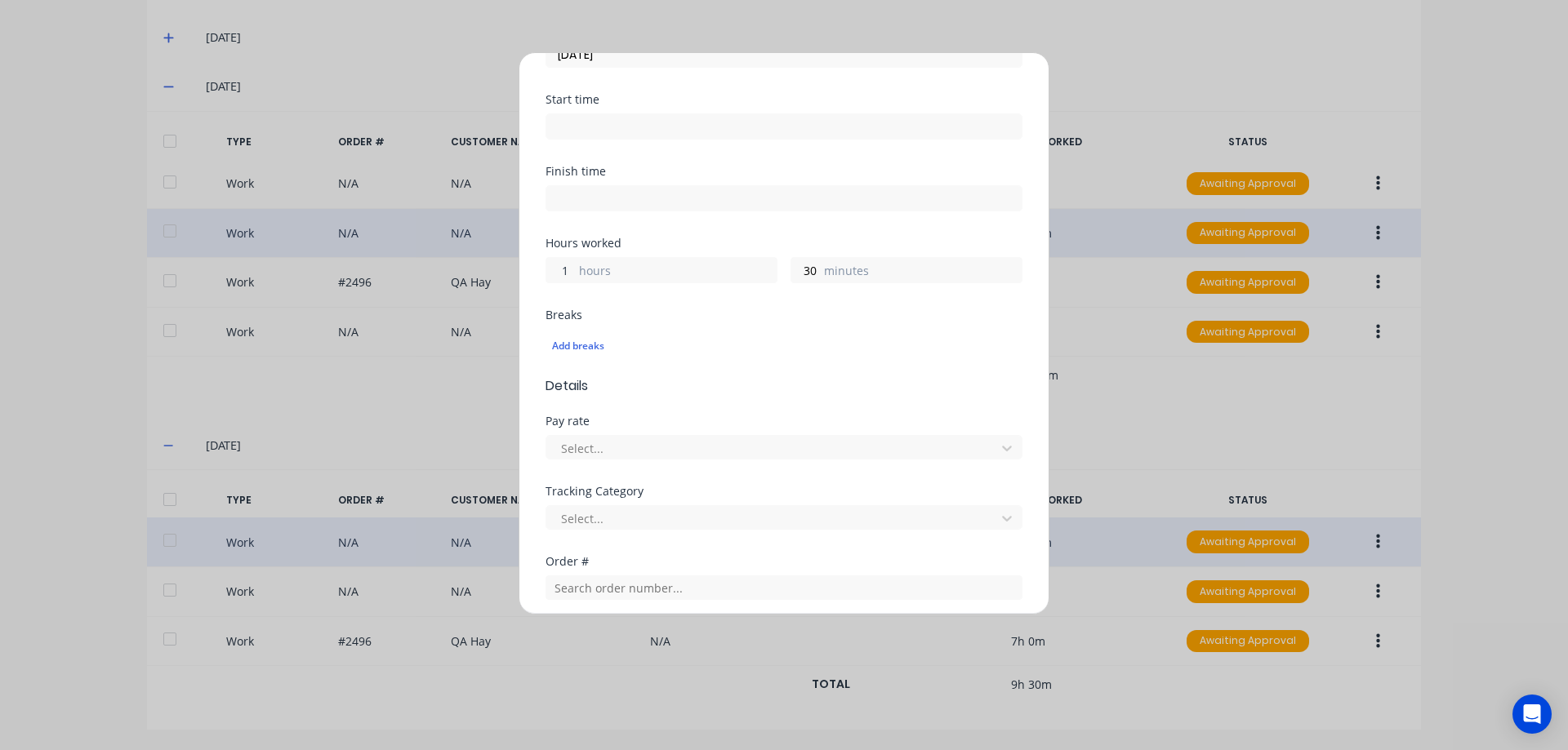
scroll to position [517, 0]
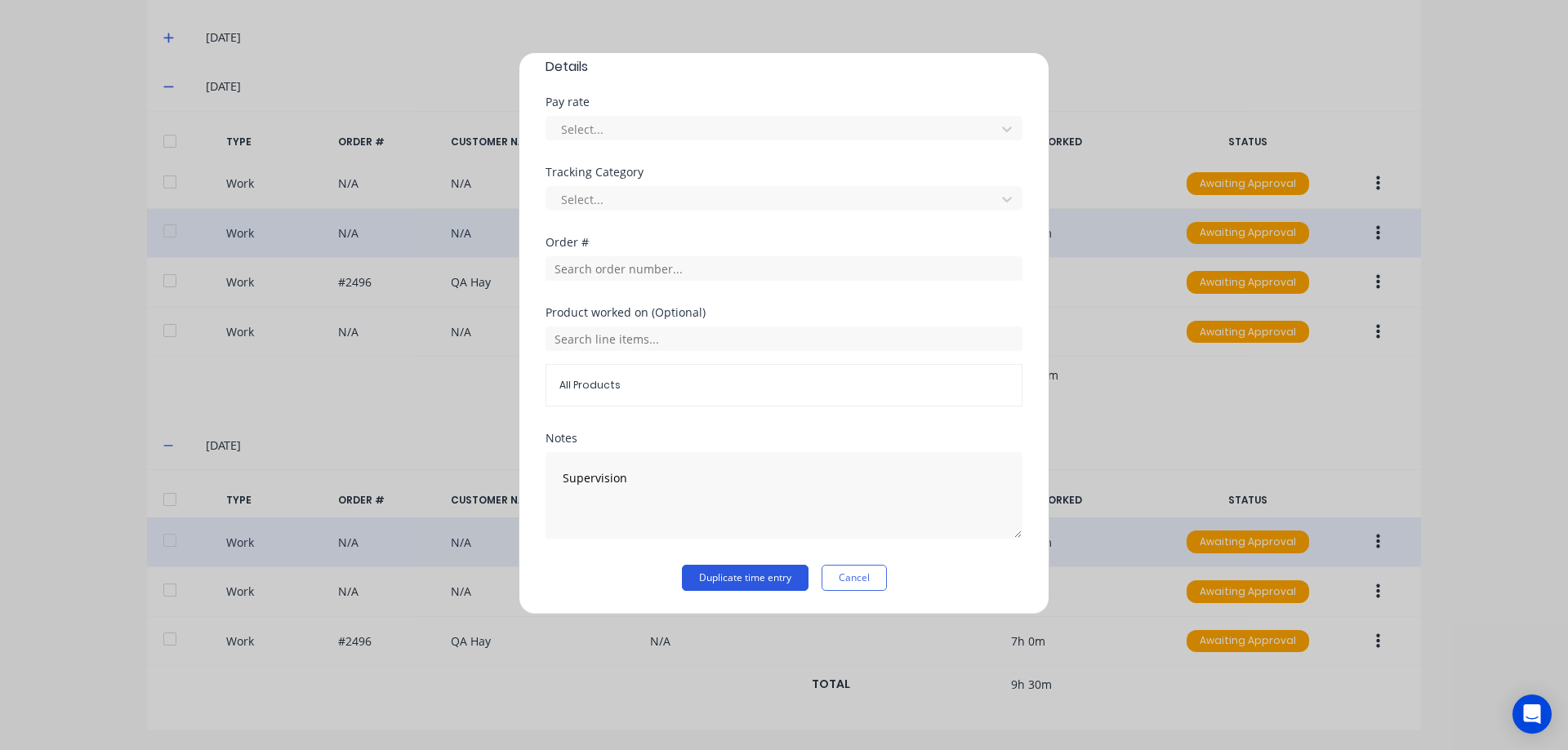
type input "1"
click at [739, 579] on button "Duplicate time entry" at bounding box center [744, 578] width 126 height 26
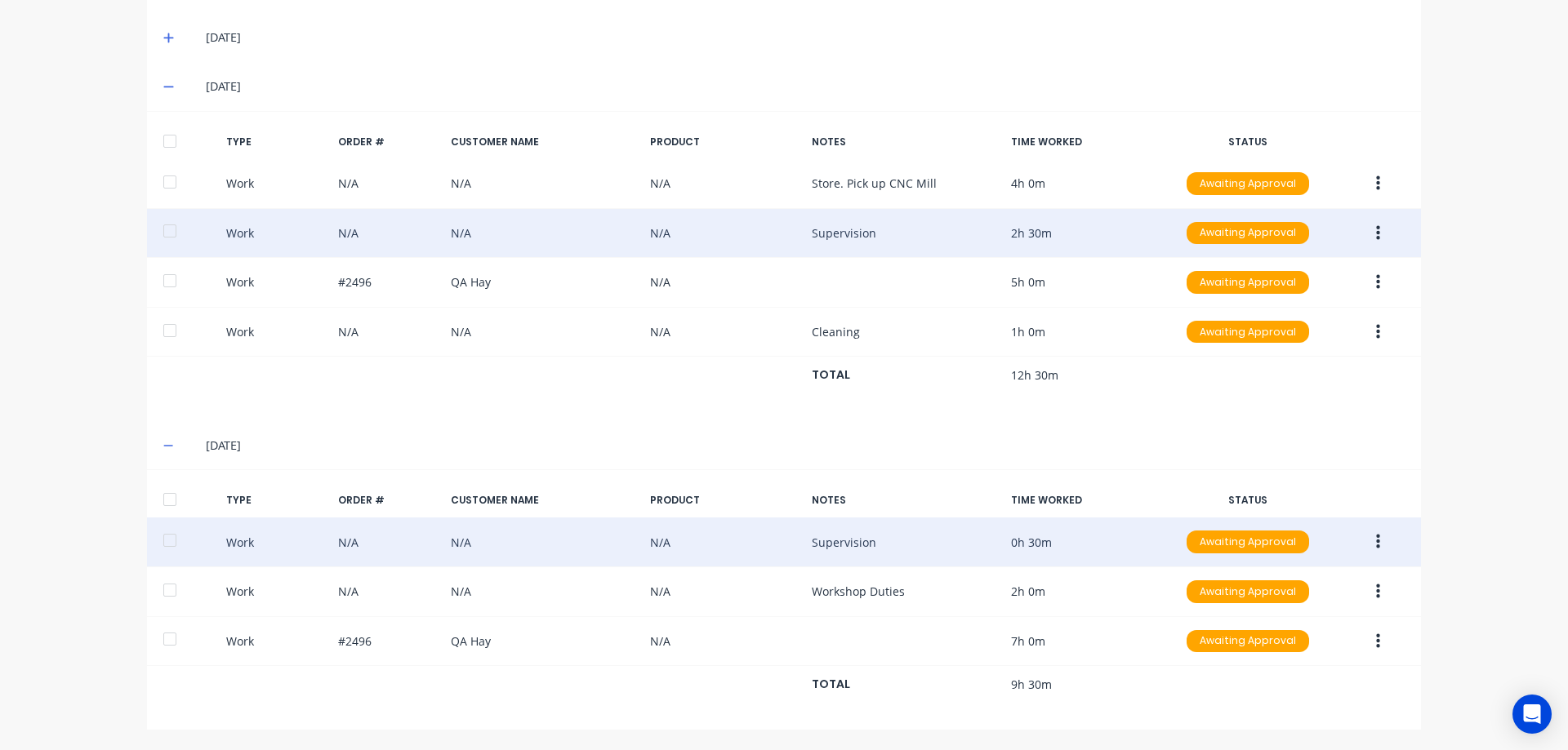
scroll to position [0, 0]
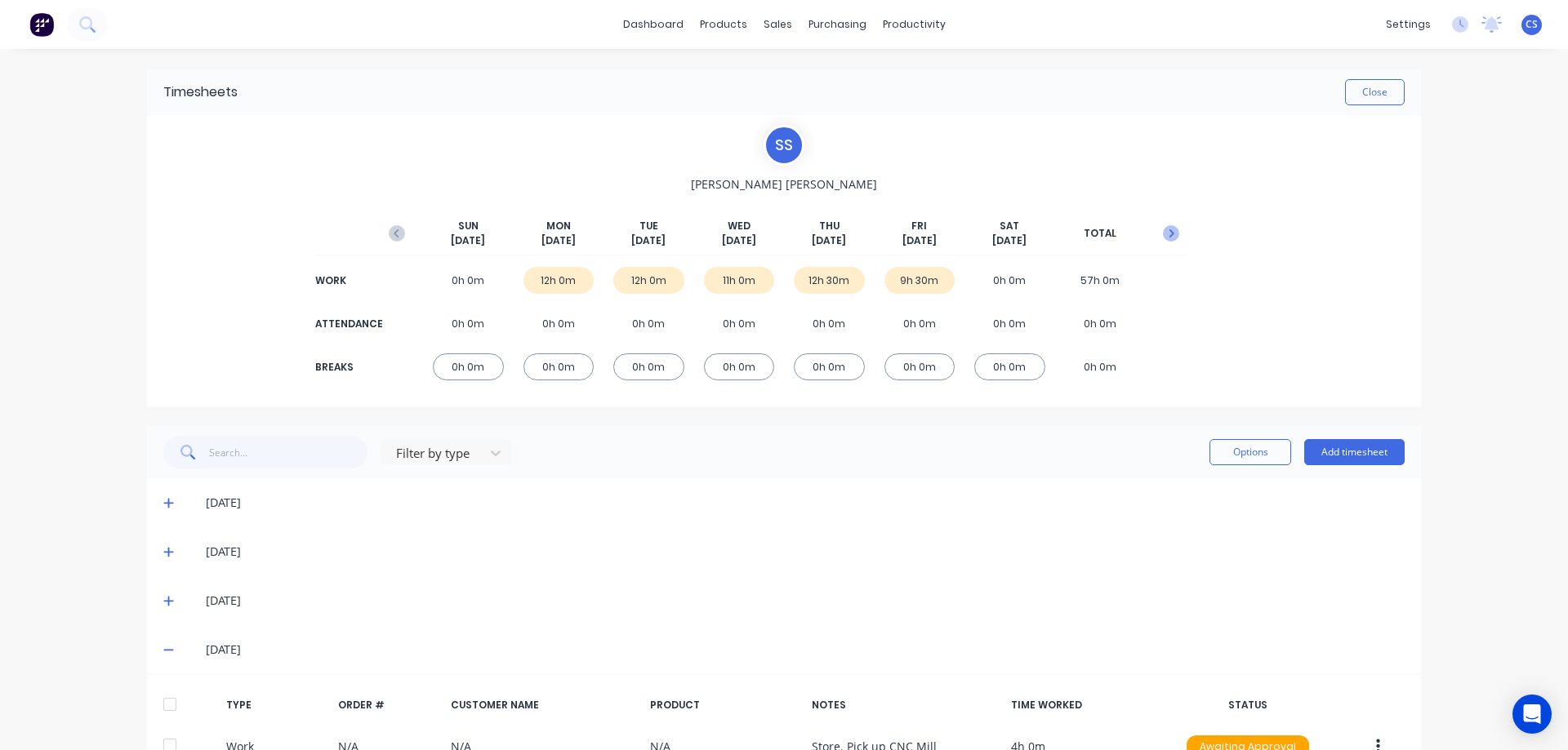
click at [1167, 239] on icon "button" at bounding box center [1171, 234] width 16 height 16
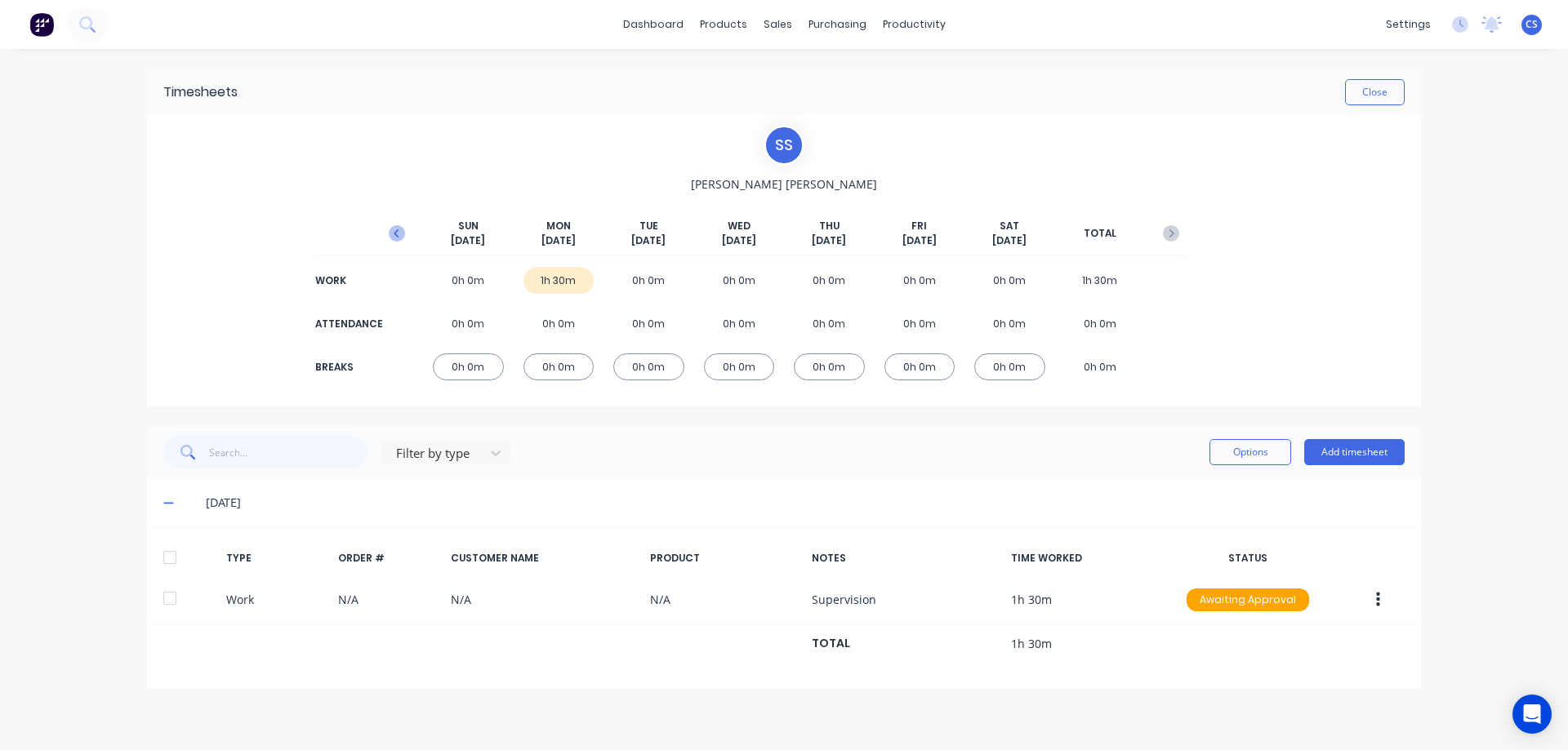
click at [398, 233] on icon "button" at bounding box center [397, 234] width 16 height 16
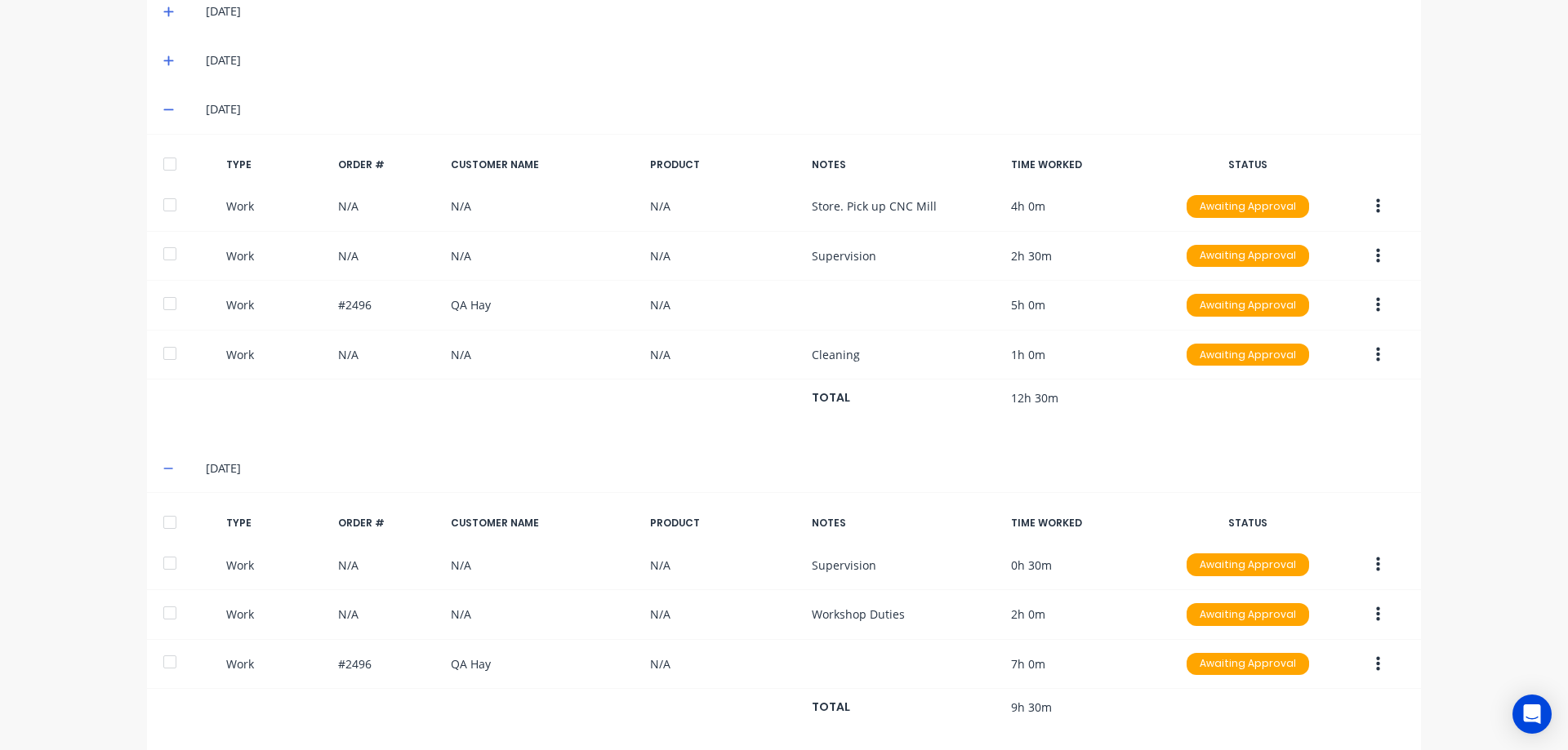
scroll to position [564, 0]
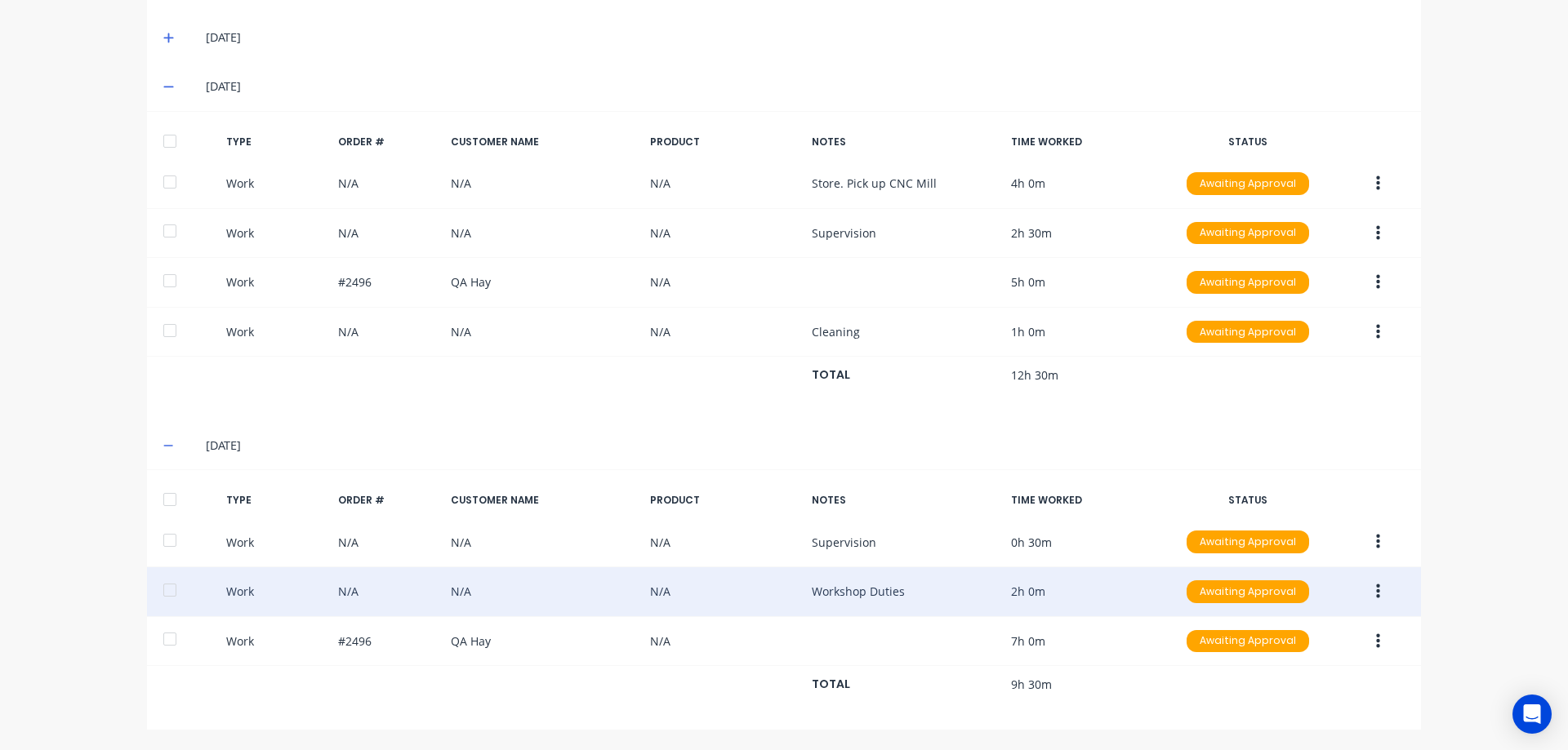
click at [1376, 594] on icon "button" at bounding box center [1378, 592] width 4 height 18
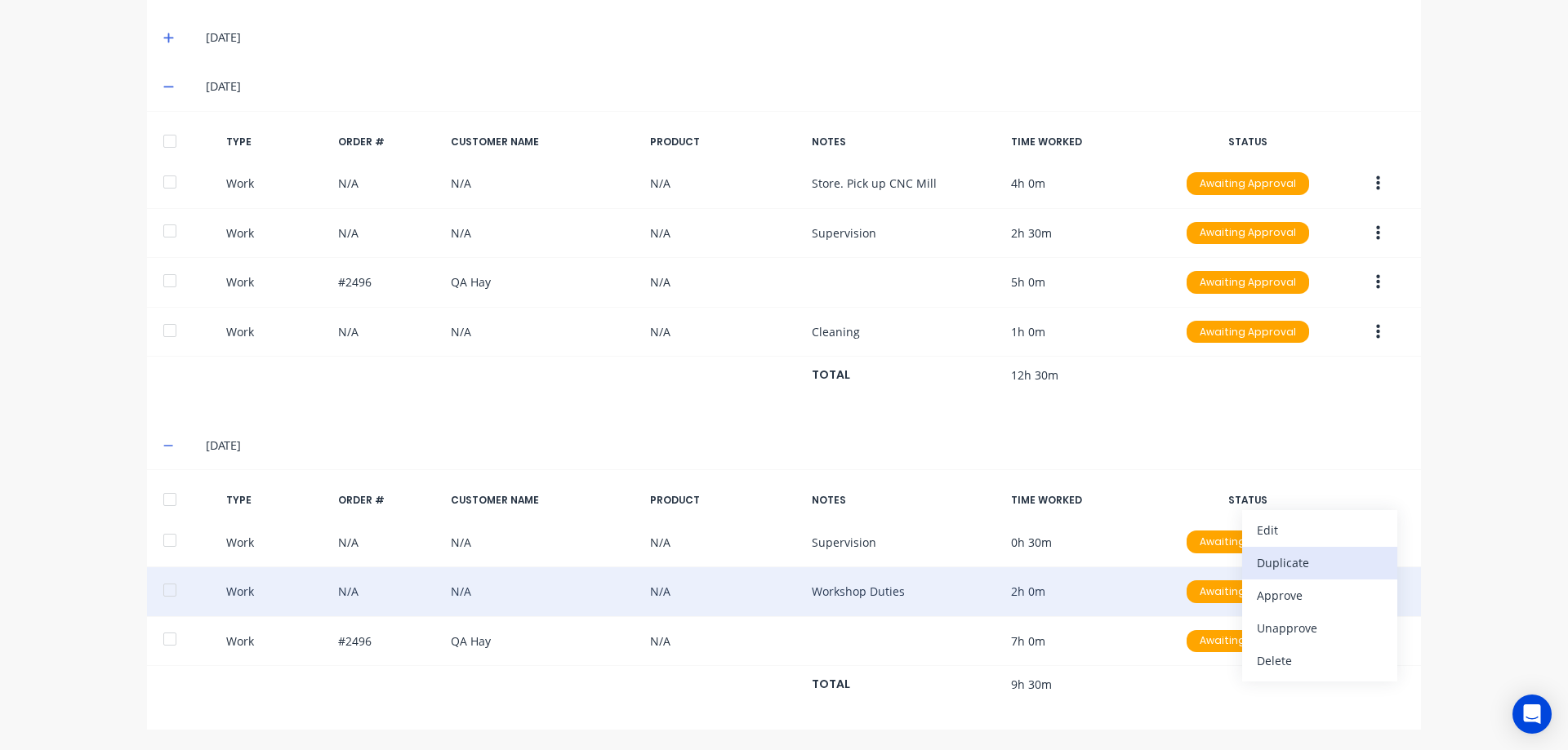
click at [1314, 571] on div "Duplicate" at bounding box center [1319, 563] width 125 height 24
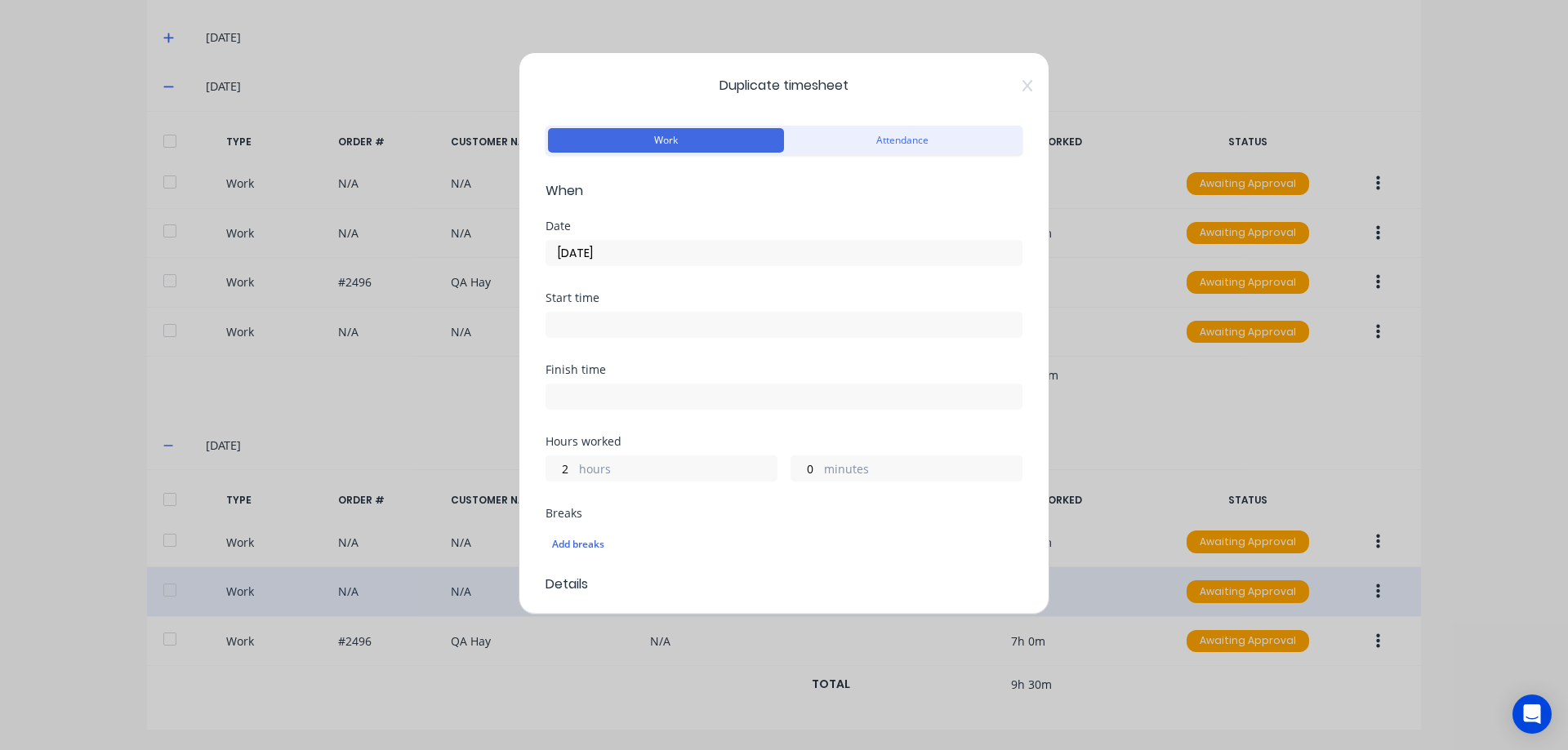
click at [647, 247] on input "05/09/2025" at bounding box center [784, 253] width 475 height 25
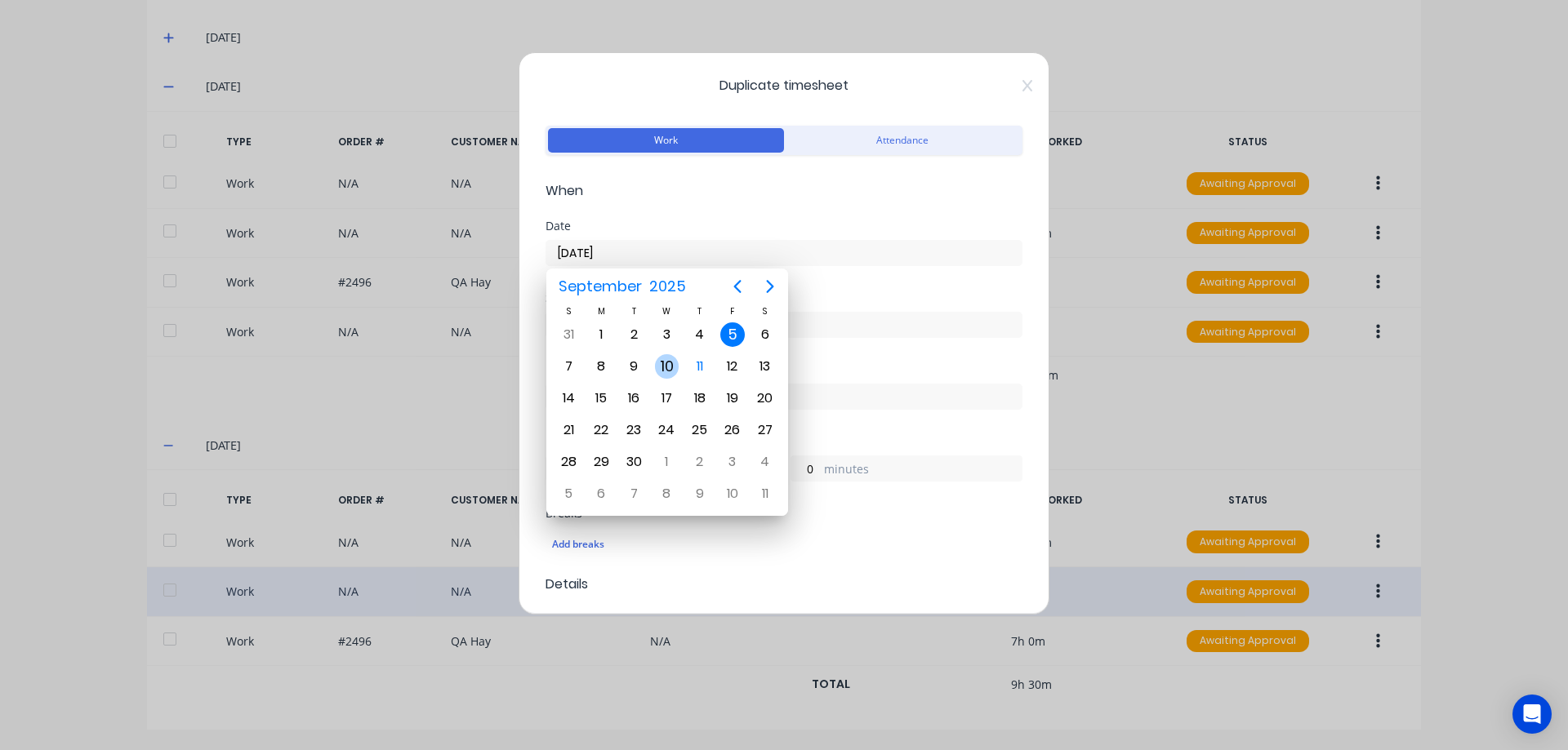
click at [675, 361] on div "10" at bounding box center [666, 366] width 25 height 25
type input "[DATE]"
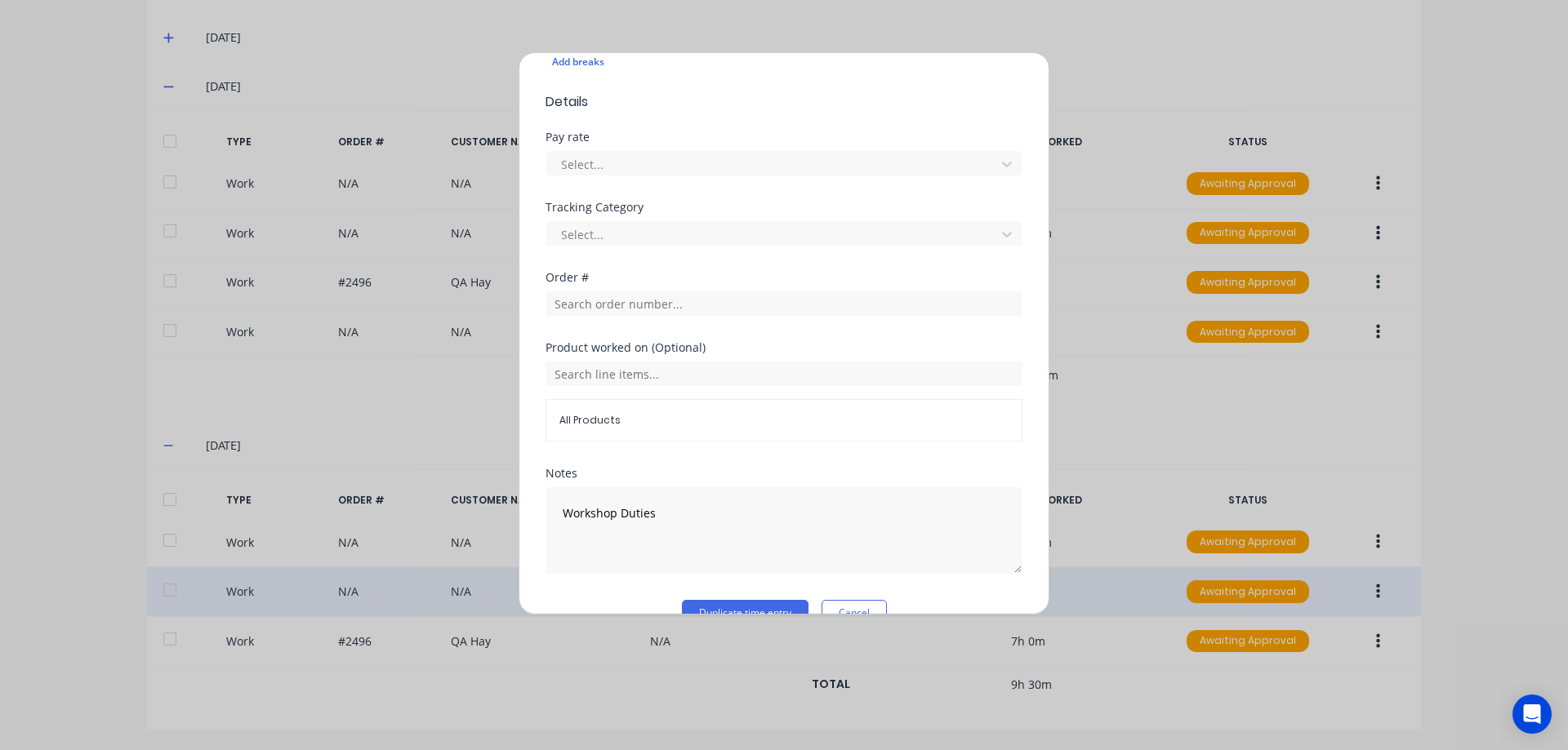
scroll to position [517, 0]
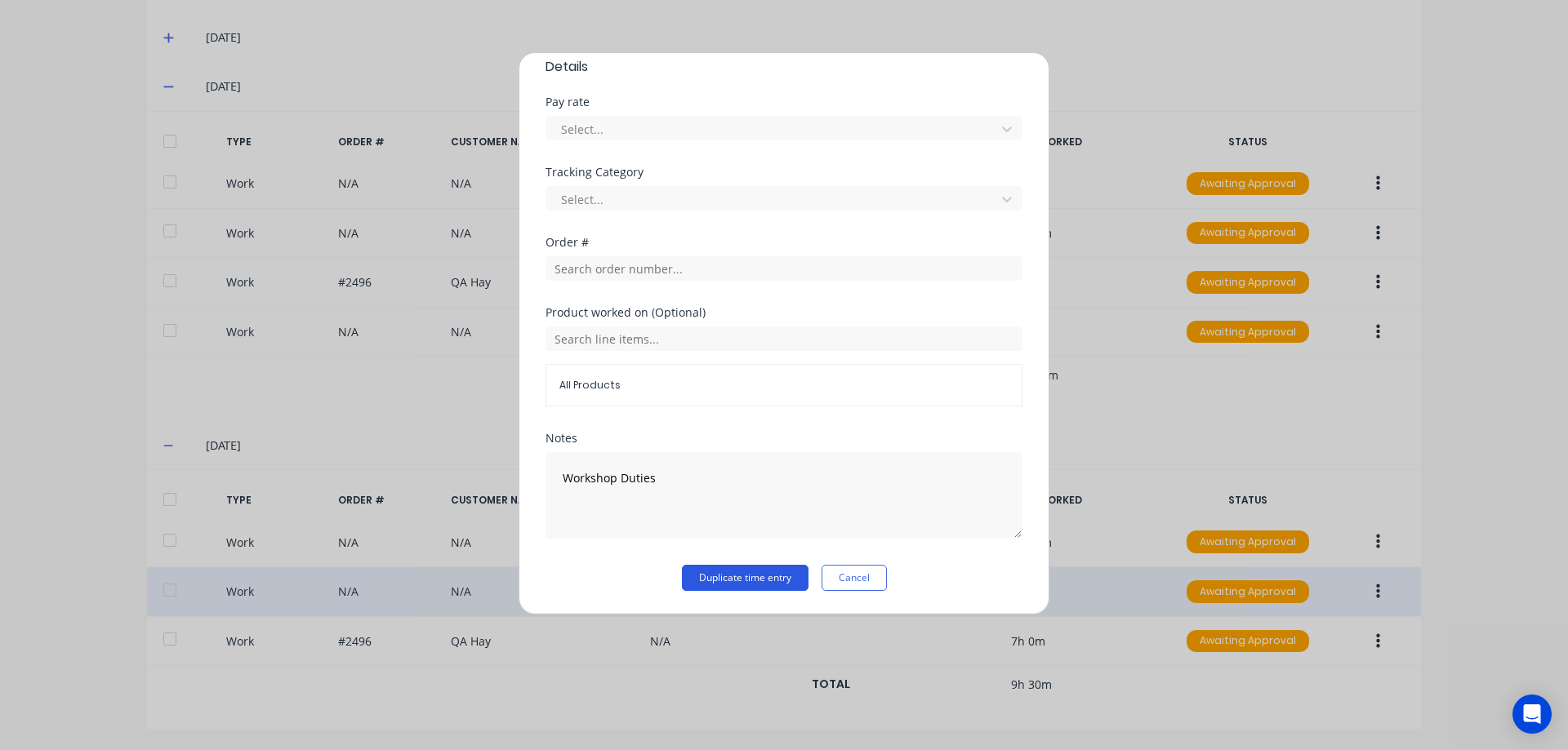
click at [742, 577] on button "Duplicate time entry" at bounding box center [744, 578] width 126 height 26
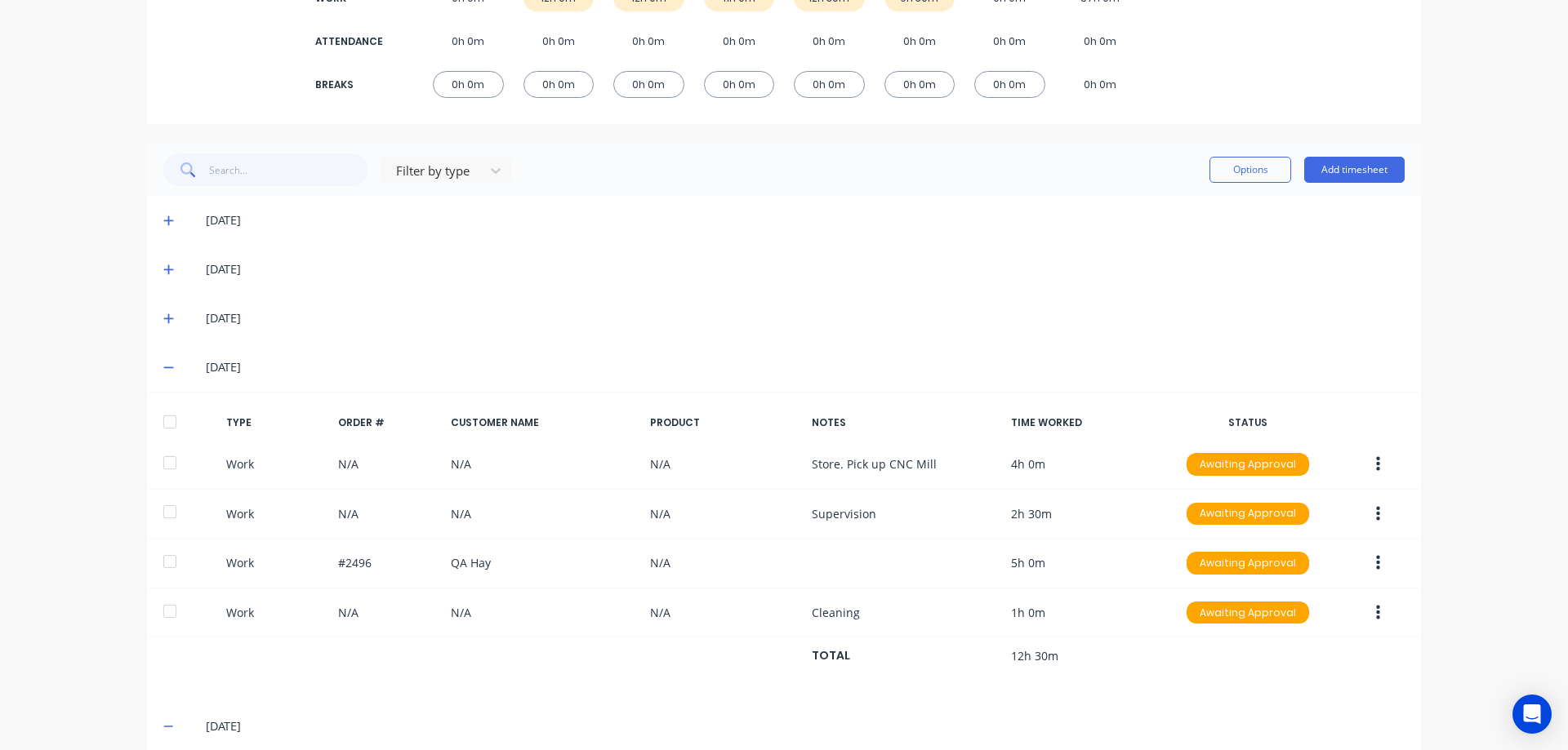
scroll to position [0, 0]
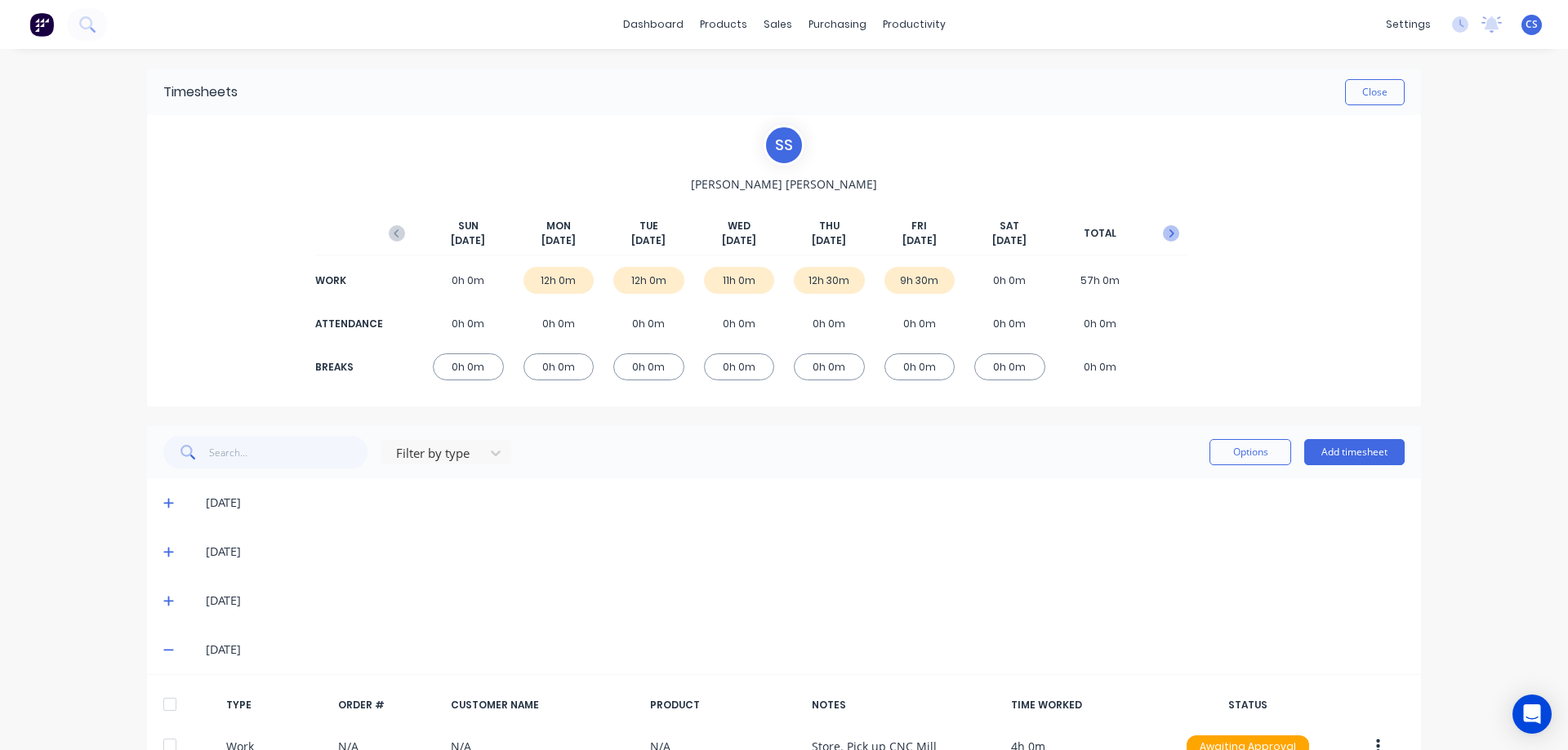
click at [1163, 233] on icon "button" at bounding box center [1171, 234] width 16 height 16
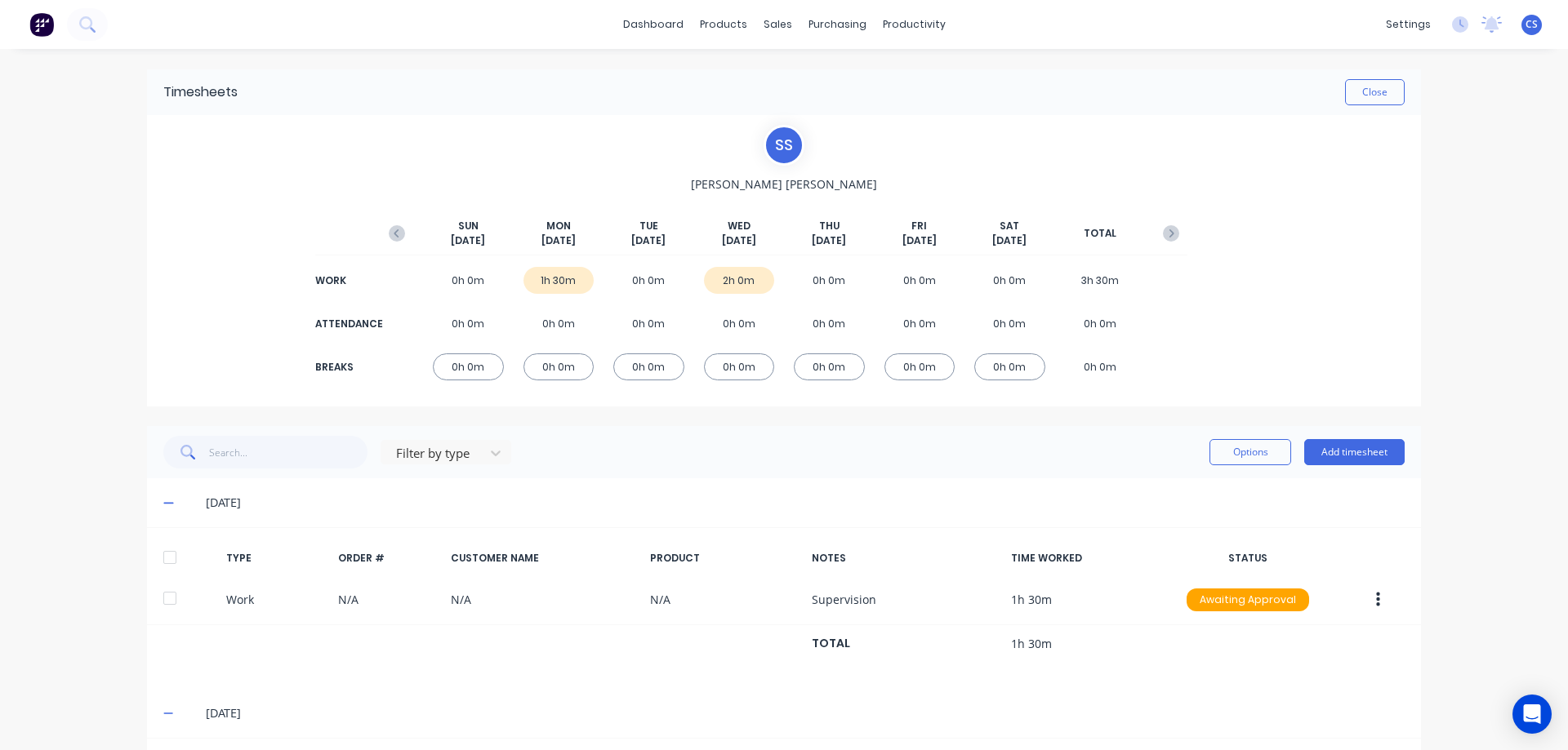
scroll to position [169, 0]
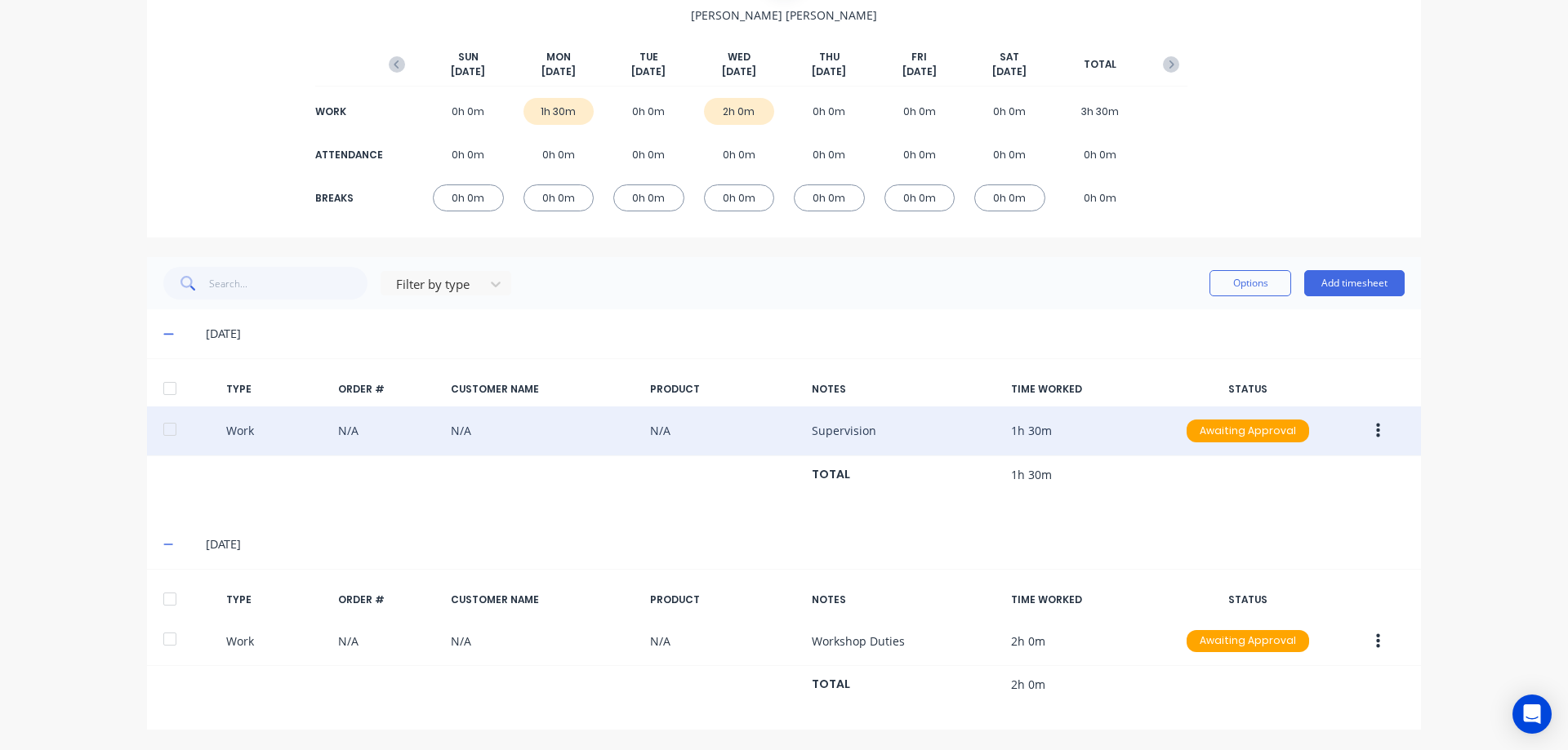
click at [1365, 428] on button "button" at bounding box center [1378, 431] width 38 height 29
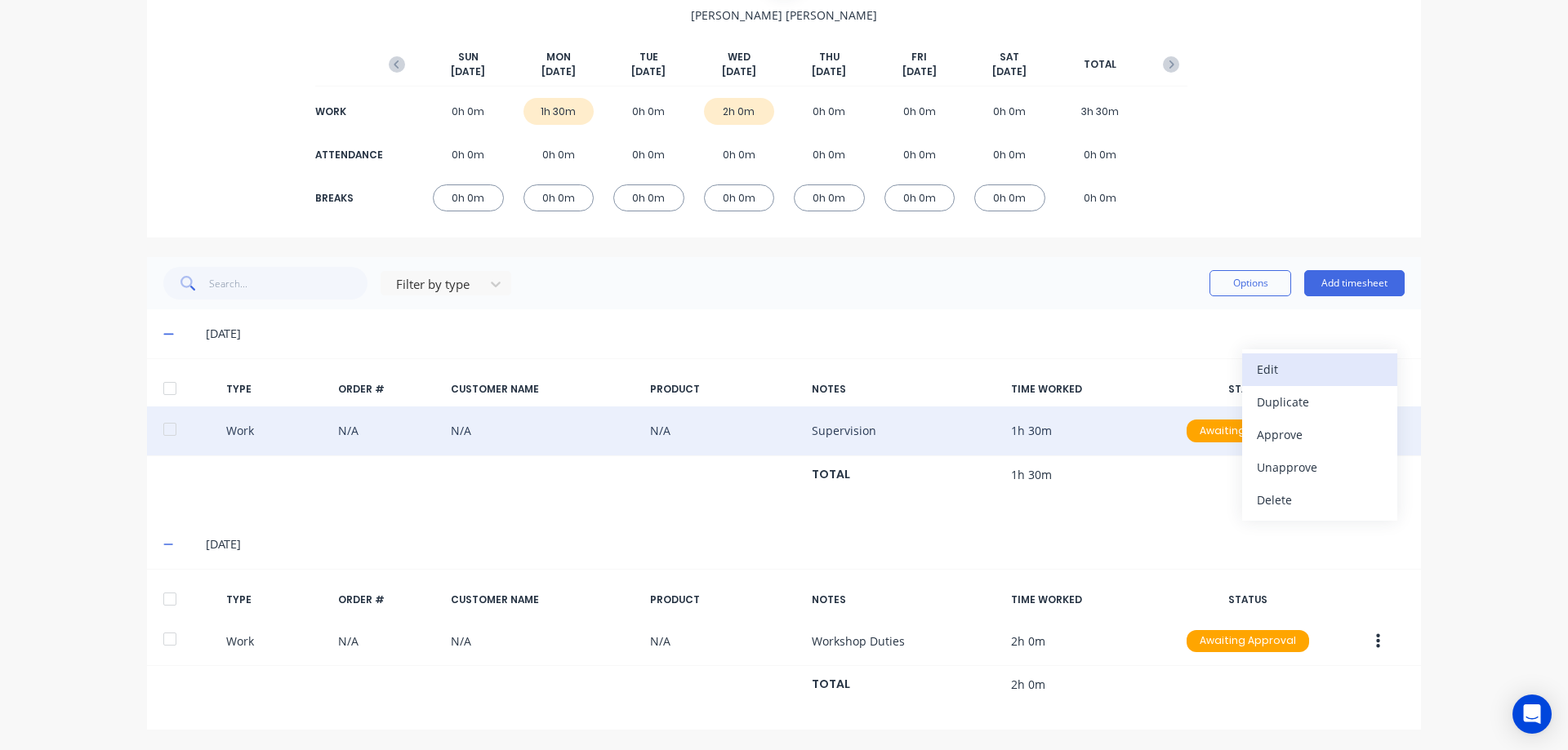
click at [1283, 374] on div "Edit" at bounding box center [1319, 369] width 125 height 24
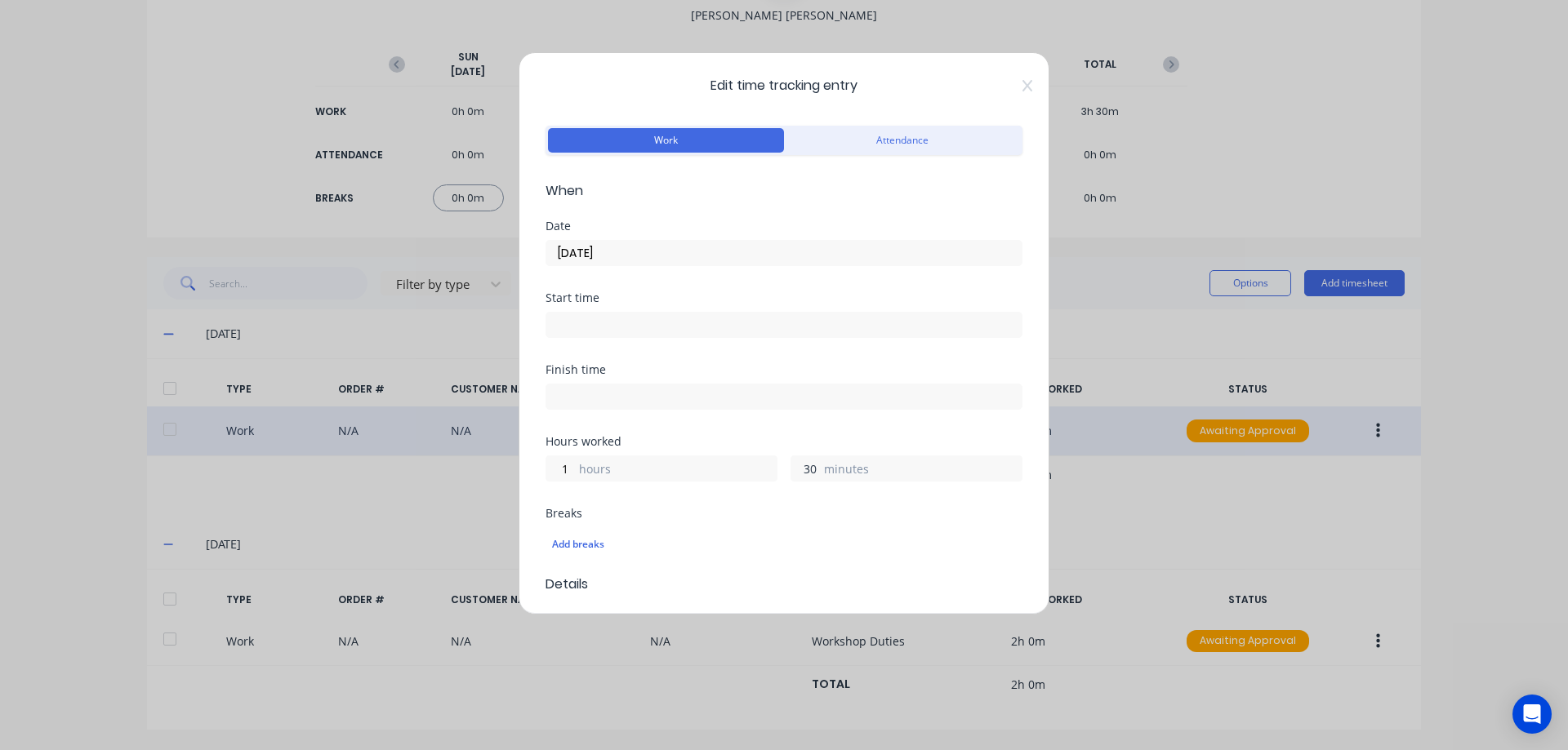
click at [792, 469] on input "30" at bounding box center [804, 468] width 28 height 25
click at [797, 405] on input at bounding box center [784, 396] width 475 height 25
type input "03:33 PM"
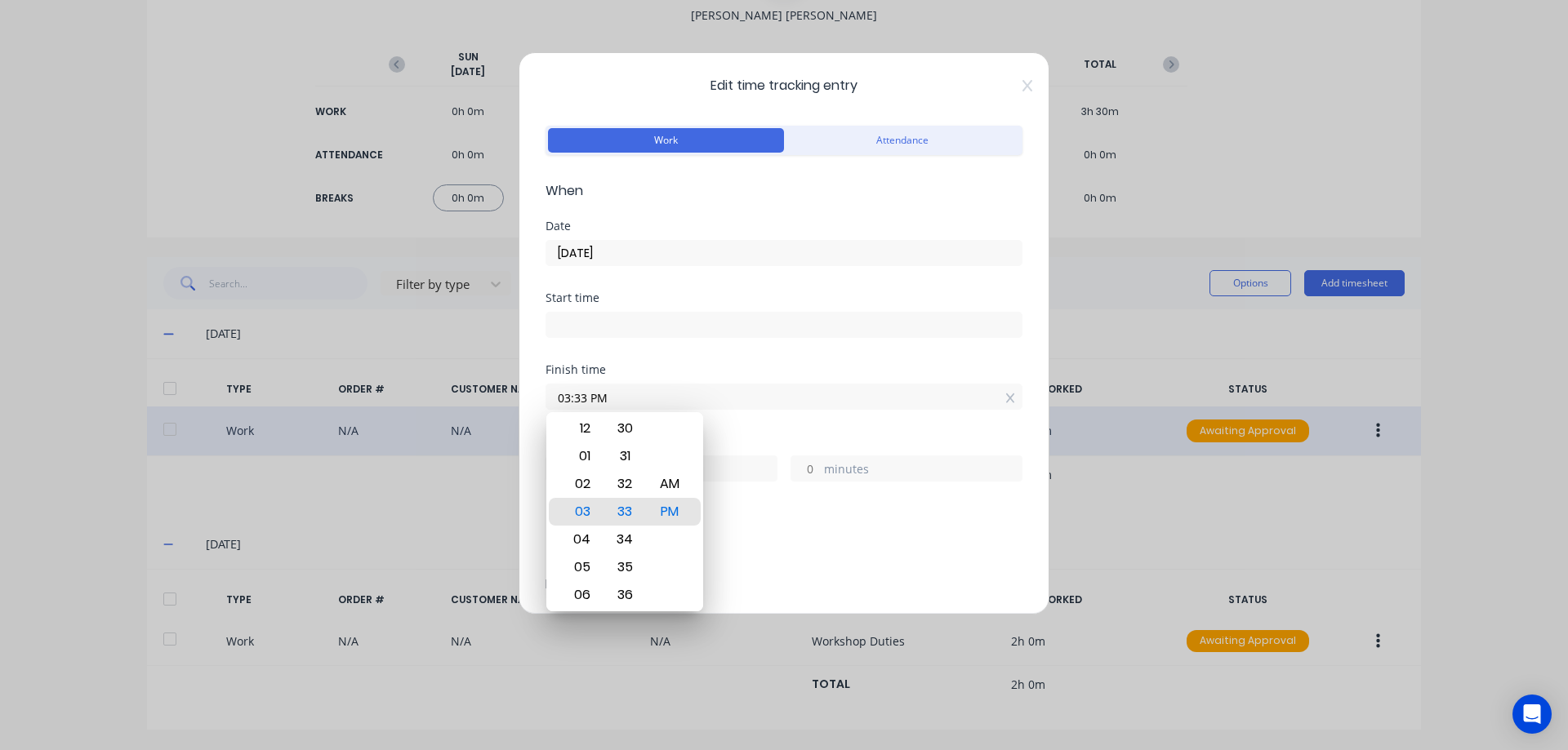
click at [815, 427] on div "Finish time 03:33 PM" at bounding box center [784, 400] width 477 height 72
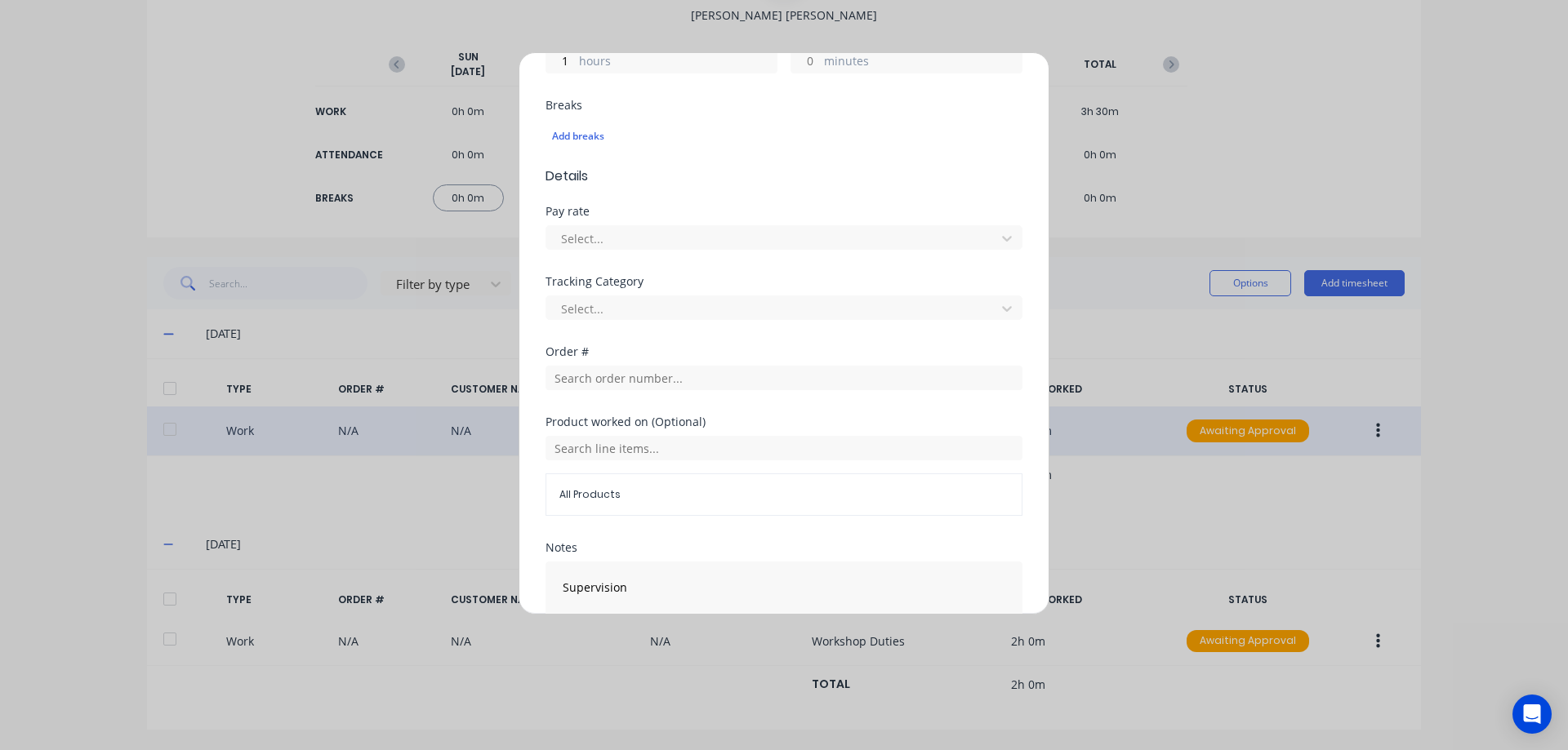
scroll to position [517, 0]
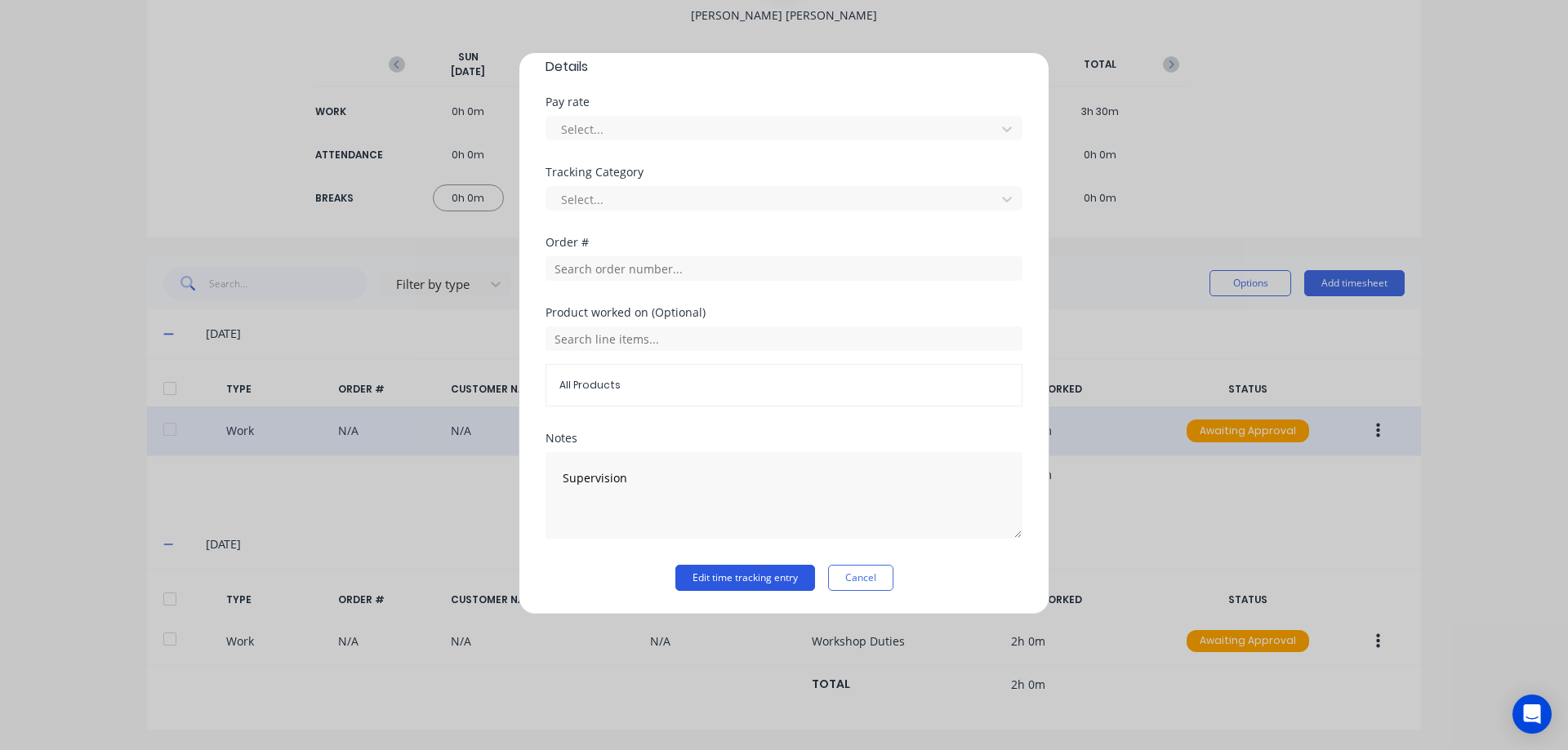
click at [730, 582] on button "Edit time tracking entry" at bounding box center [745, 578] width 140 height 26
click at [734, 573] on button "Edit time tracking entry" at bounding box center [745, 578] width 140 height 26
click at [834, 583] on button "Cancel" at bounding box center [861, 578] width 65 height 26
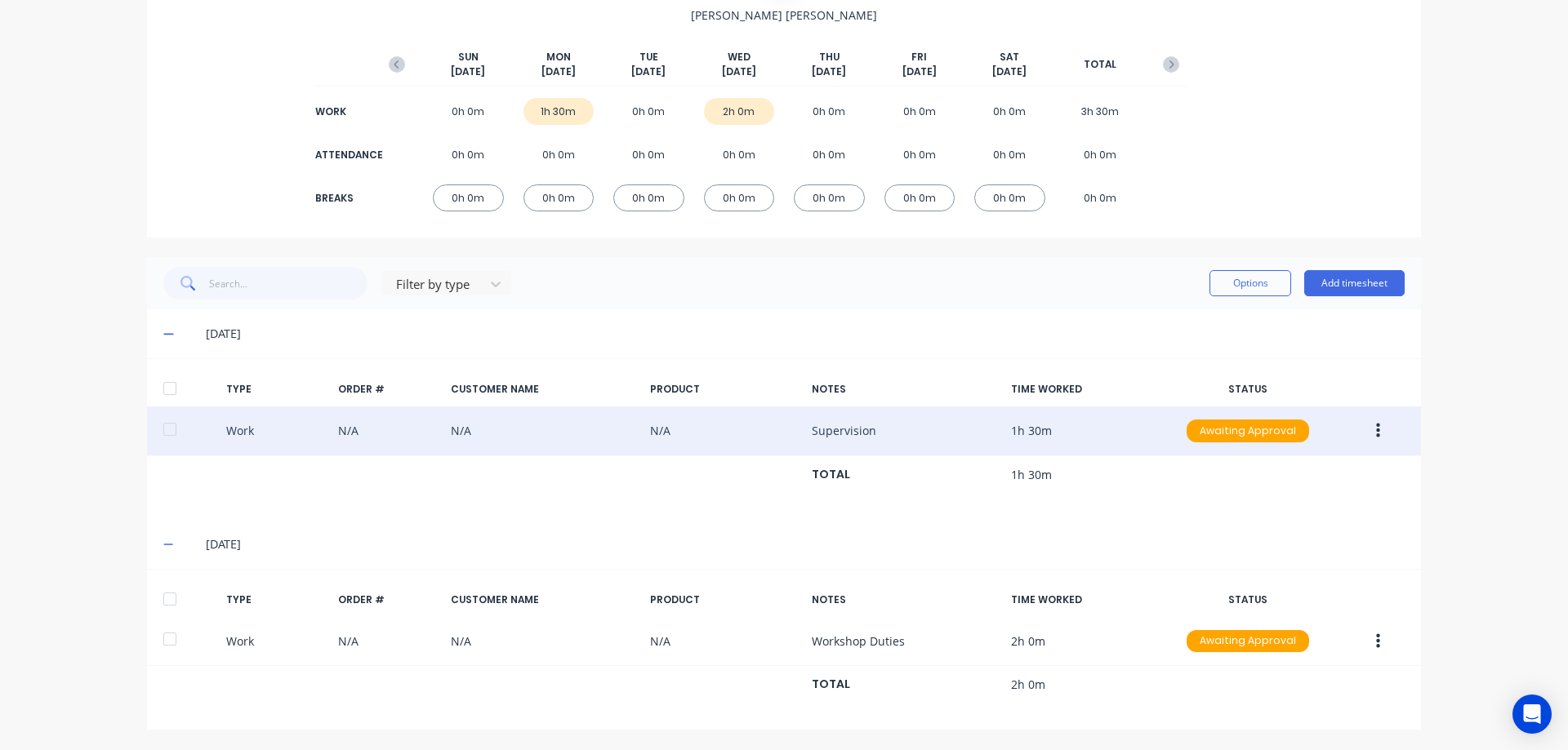
click at [1359, 425] on button "button" at bounding box center [1378, 431] width 38 height 29
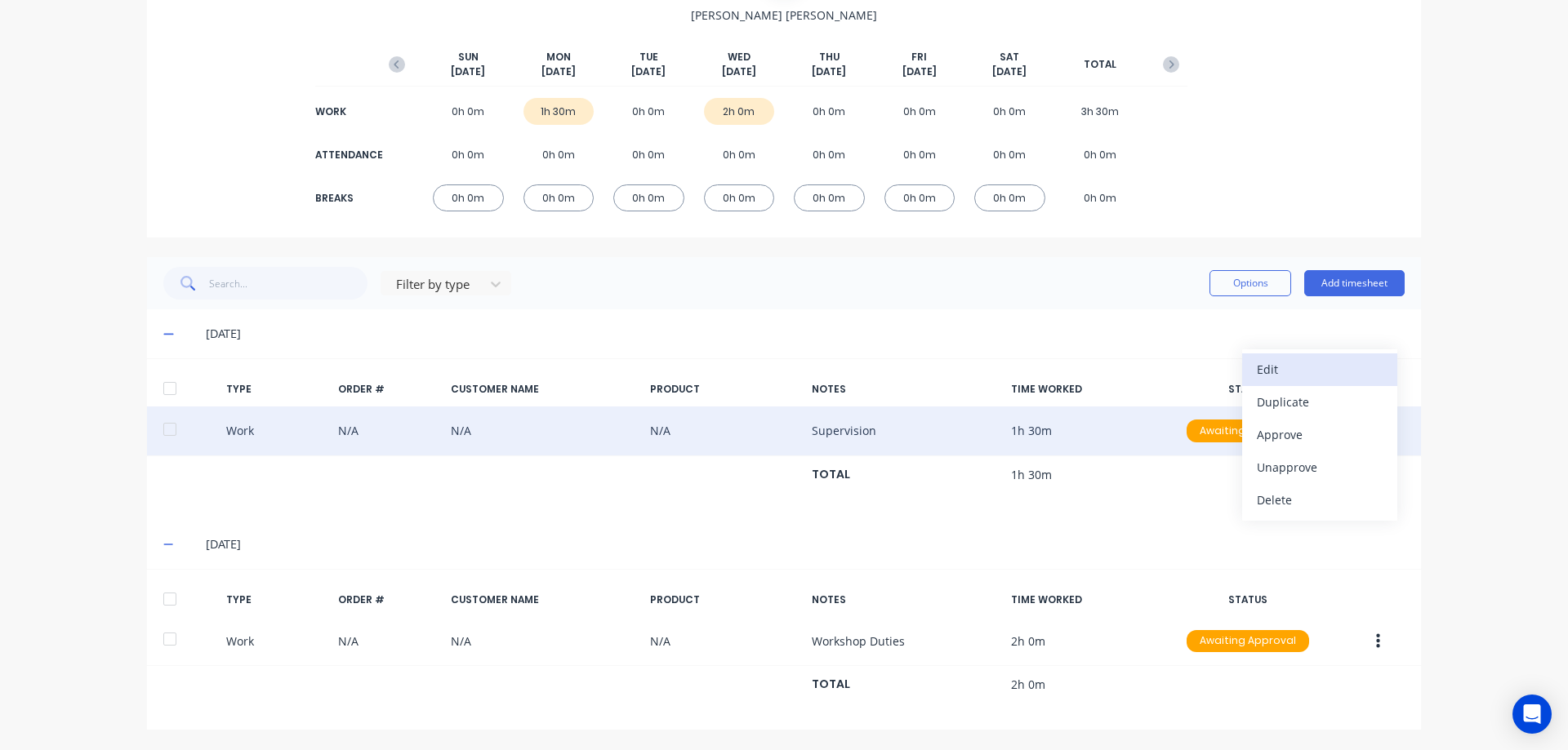
click at [1280, 375] on div "Edit" at bounding box center [1319, 369] width 125 height 24
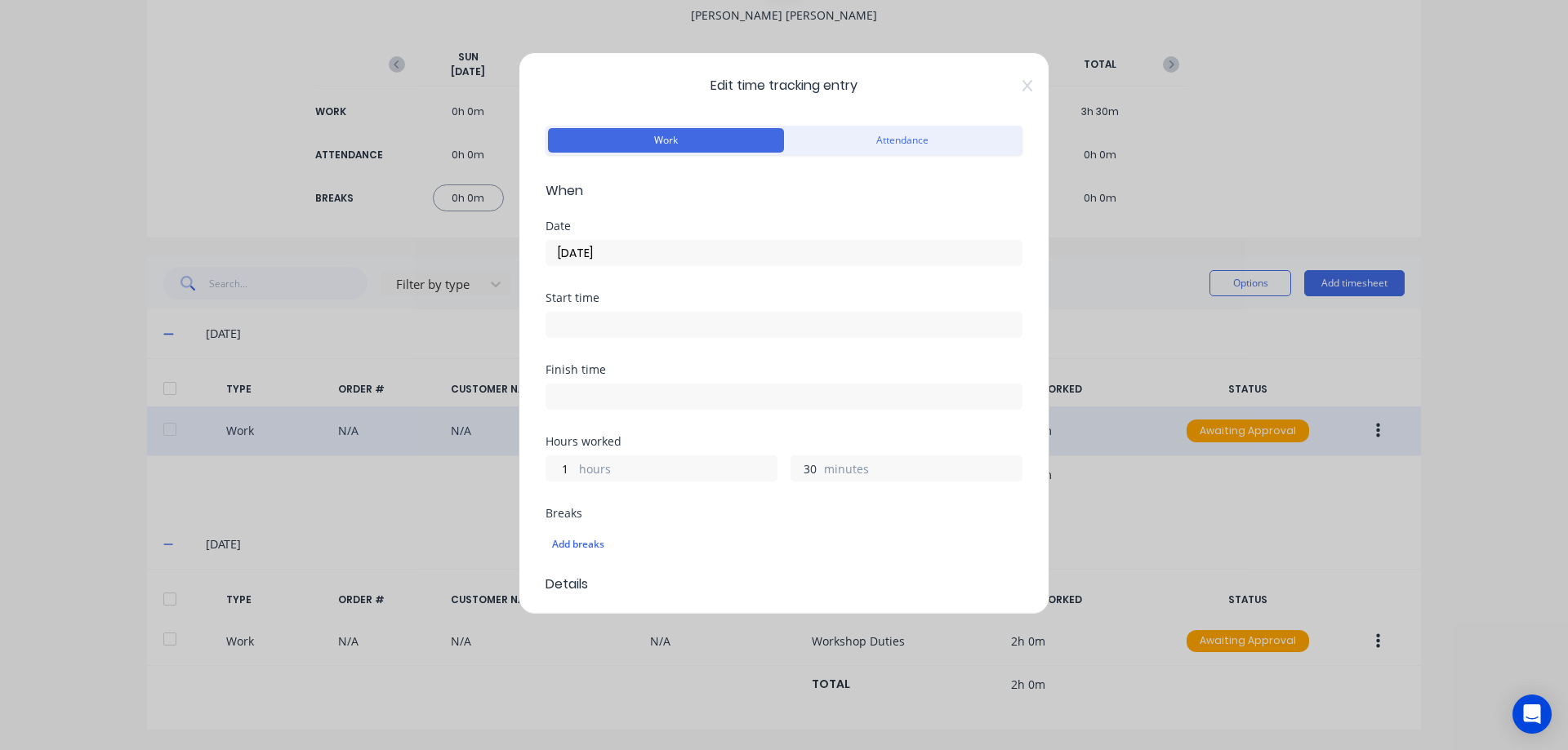
click at [798, 469] on input "30" at bounding box center [804, 468] width 28 height 25
type input "0"
click at [614, 465] on label "hours" at bounding box center [677, 471] width 197 height 20
click at [574, 465] on input "1" at bounding box center [560, 468] width 28 height 25
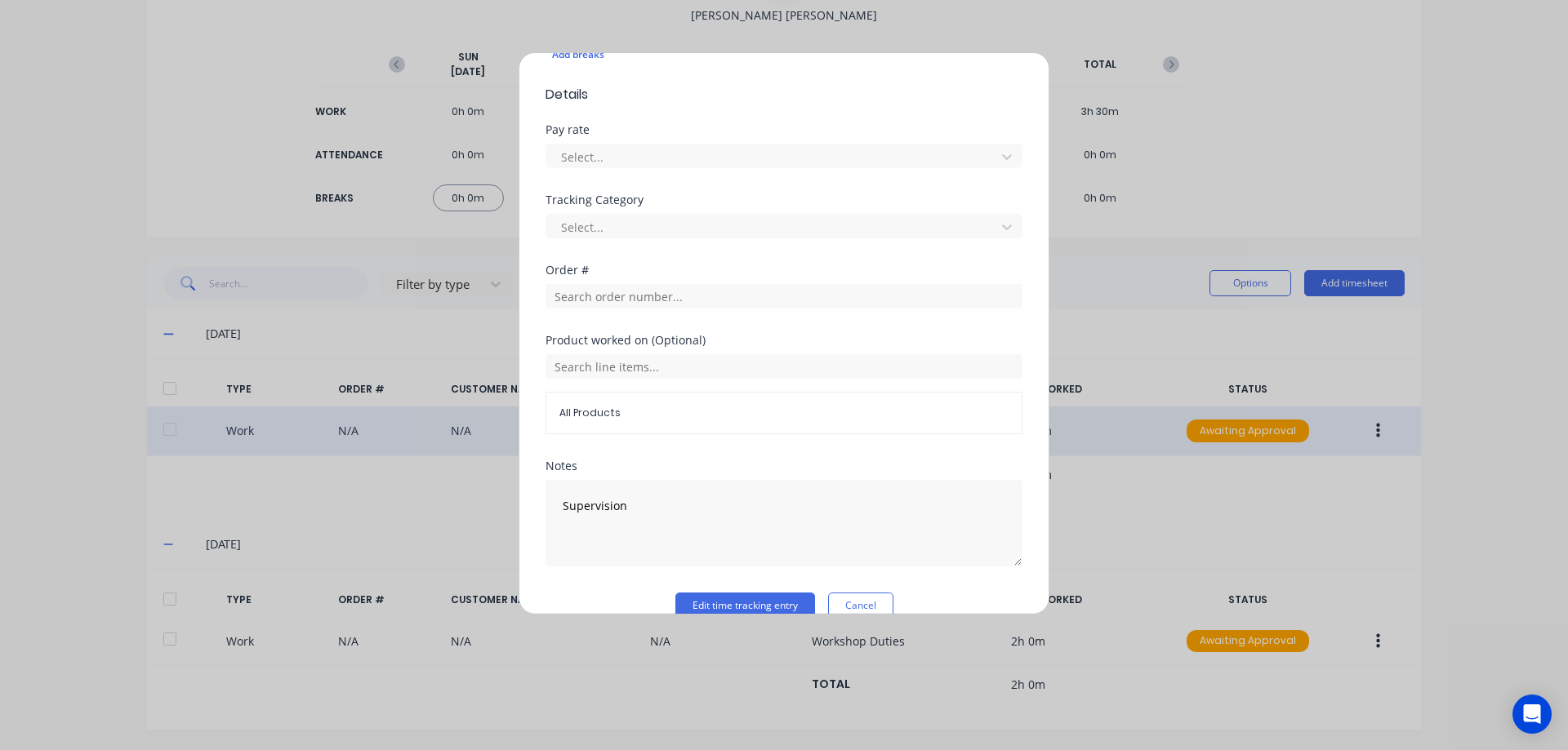
scroll to position [517, 0]
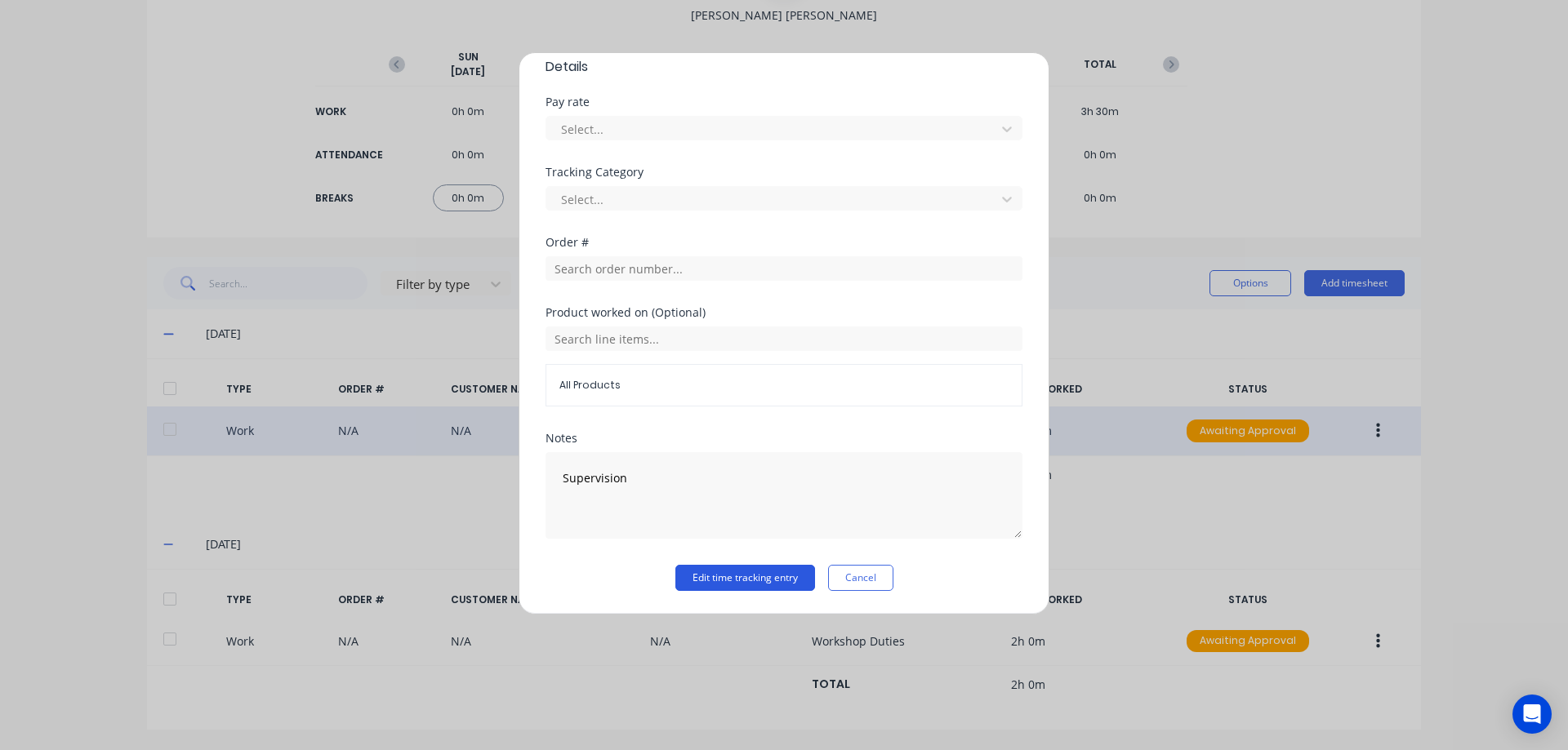
click at [690, 568] on button "Edit time tracking entry" at bounding box center [745, 578] width 140 height 26
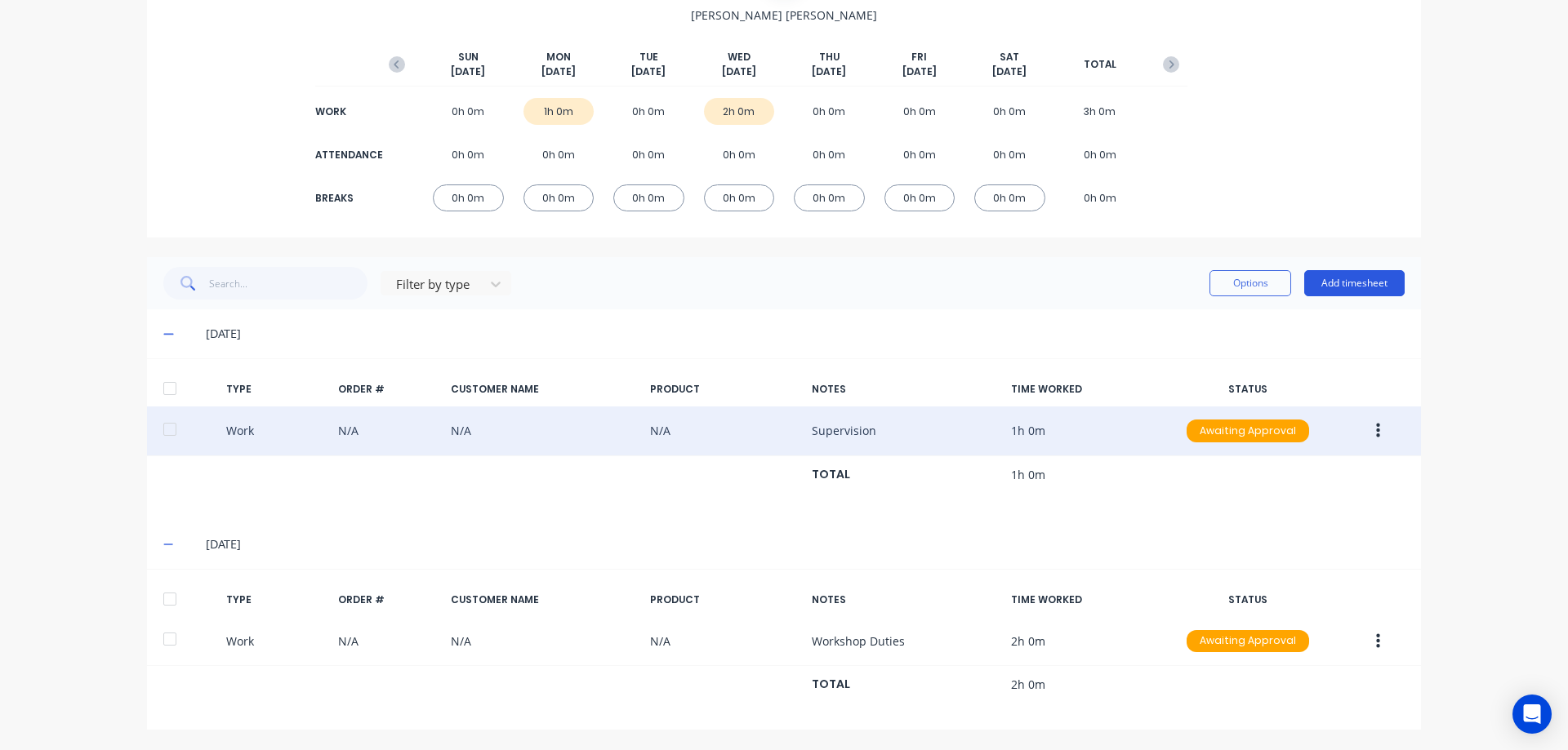
click at [1338, 279] on button "Add timesheet" at bounding box center [1353, 283] width 100 height 26
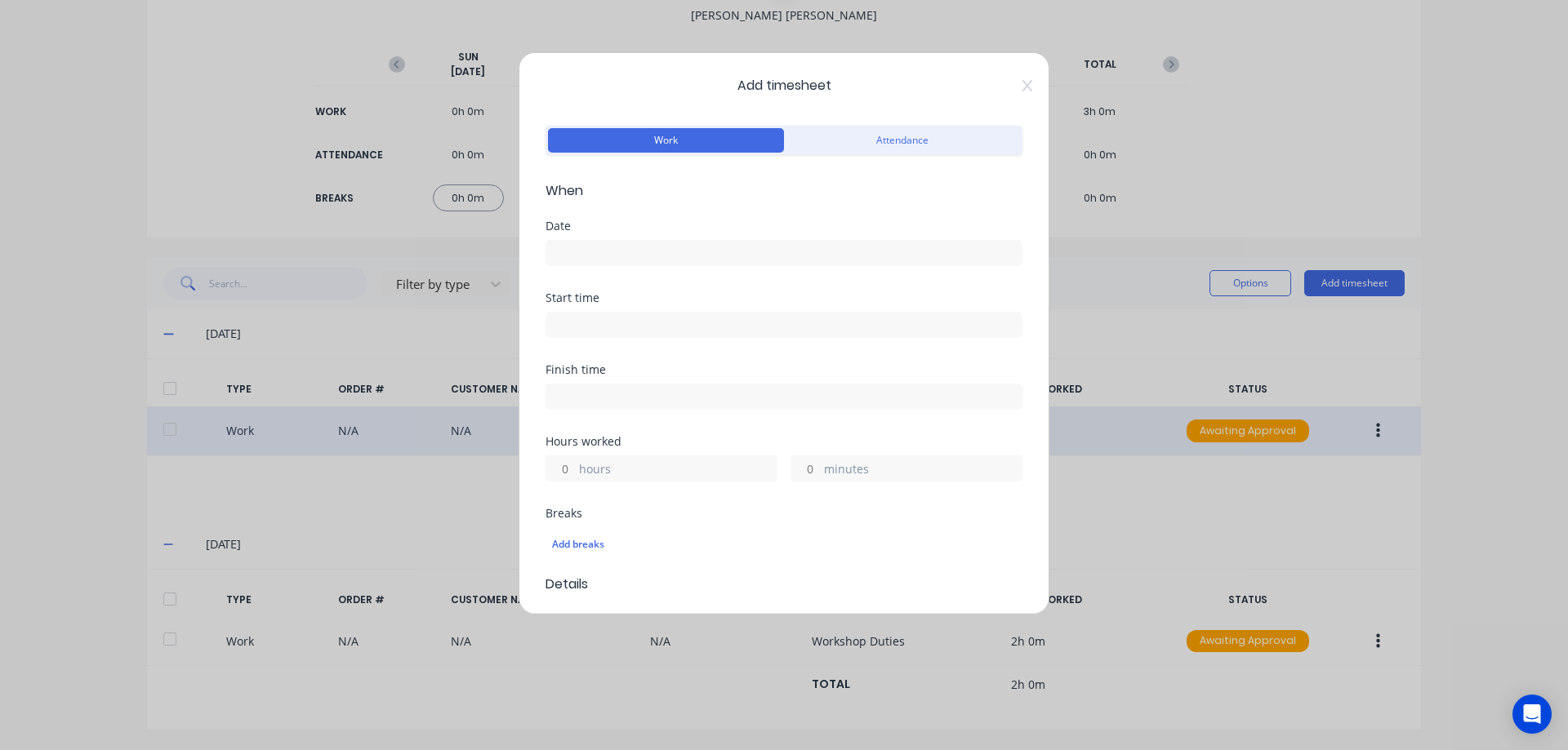
click at [715, 255] on input at bounding box center [784, 253] width 475 height 25
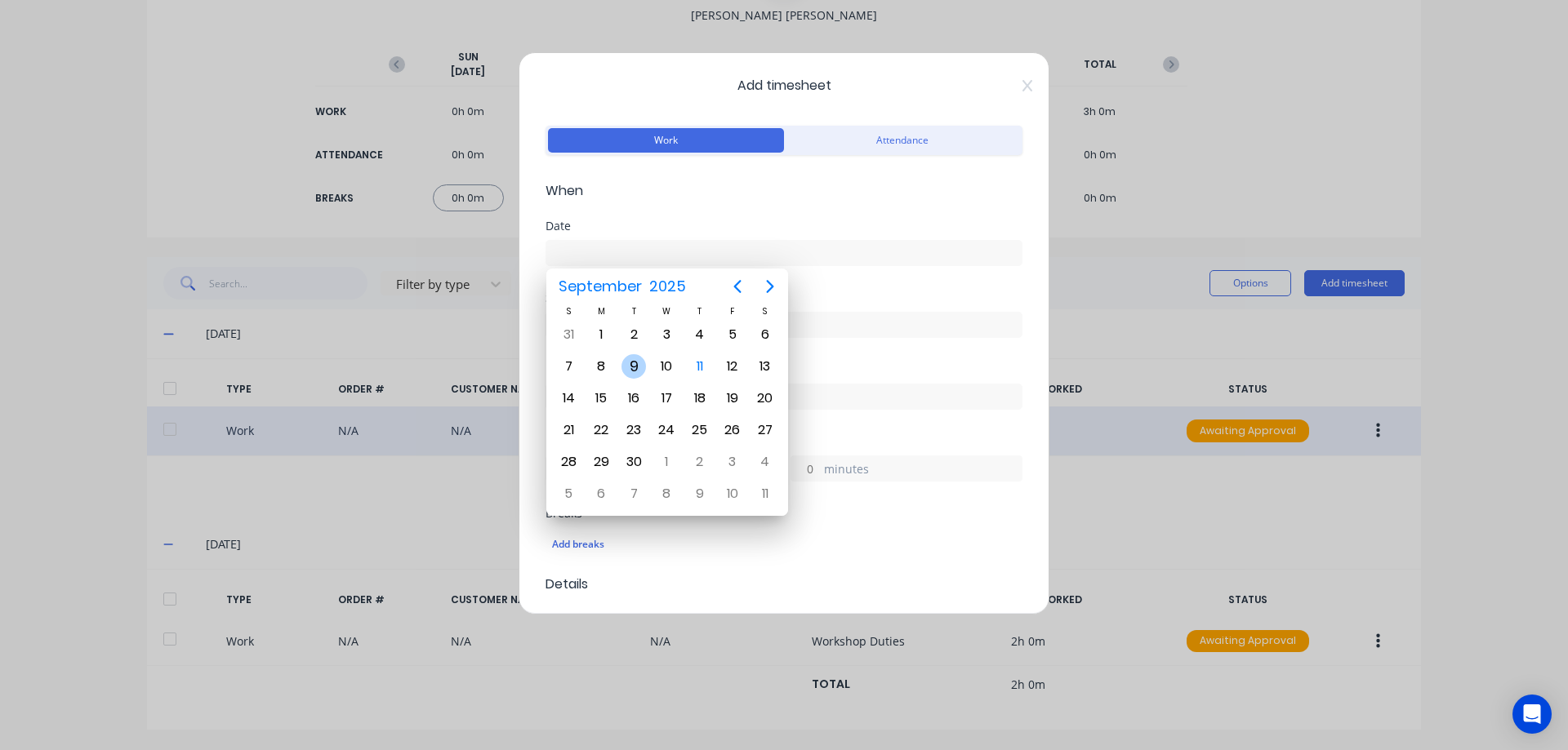
click at [636, 368] on div "9" at bounding box center [634, 366] width 25 height 25
type input "09/09/2025"
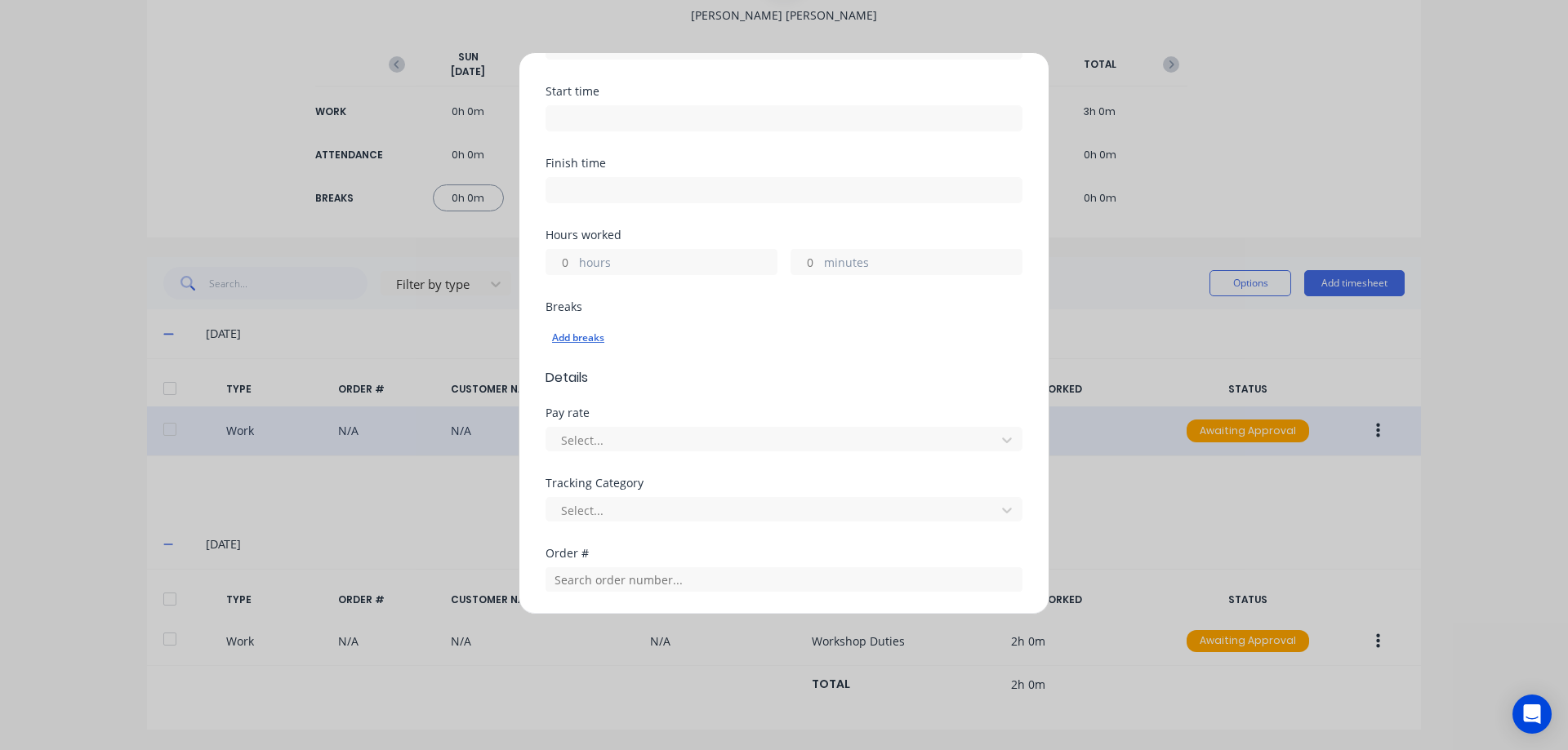
scroll to position [245, 0]
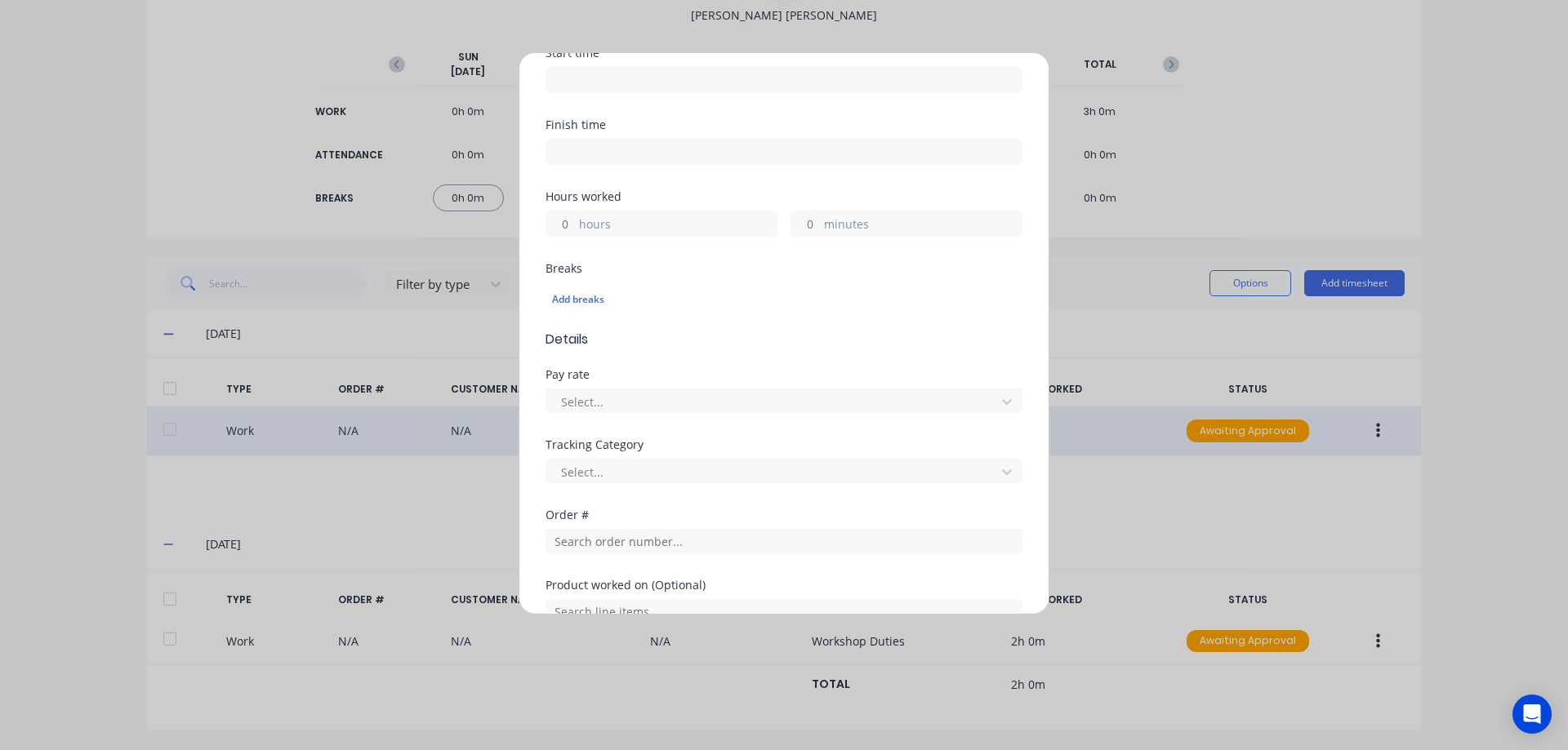
click at [567, 228] on input "hours" at bounding box center [560, 224] width 28 height 25
type input "7"
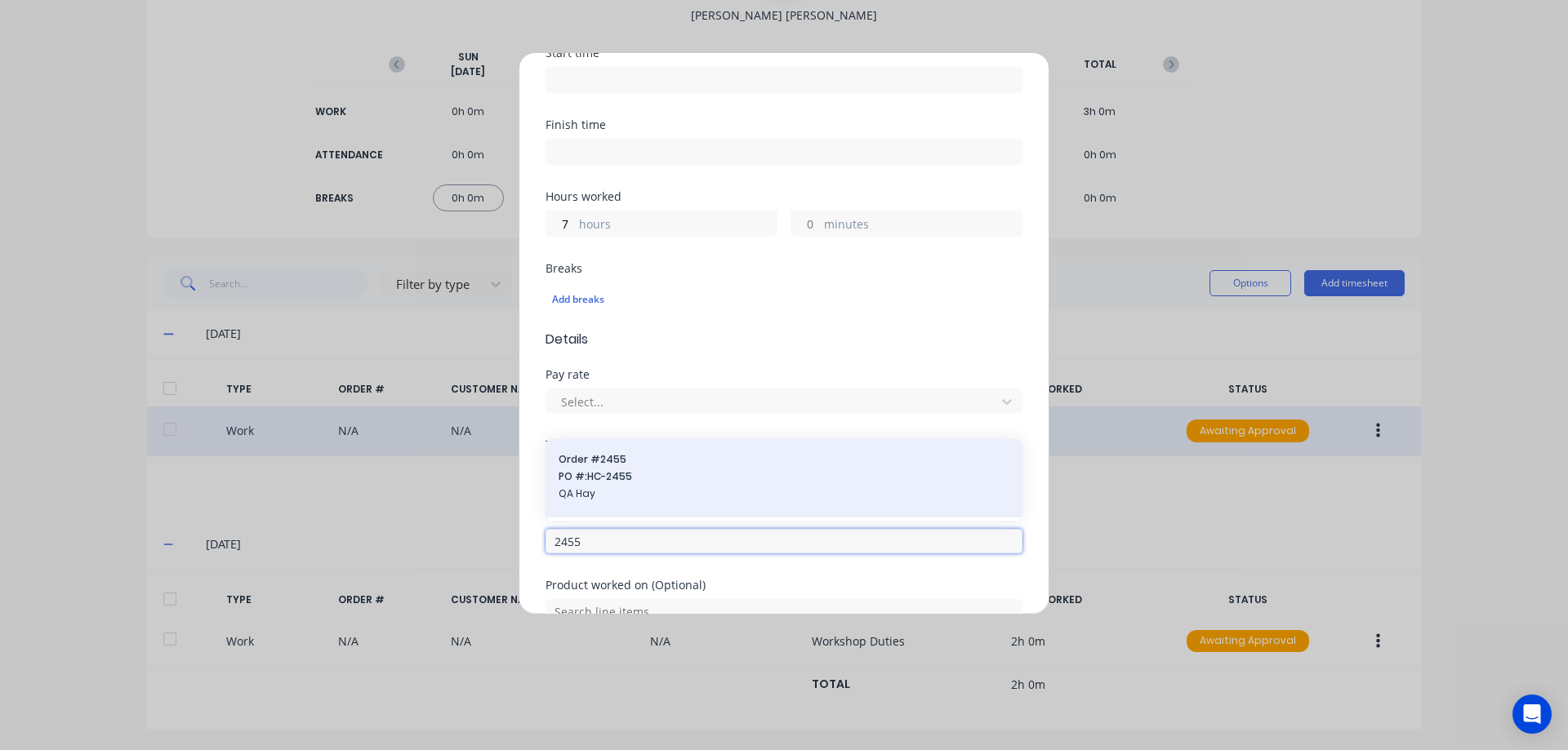
type input "2455"
click at [664, 456] on span "Order # 2455" at bounding box center [784, 460] width 451 height 15
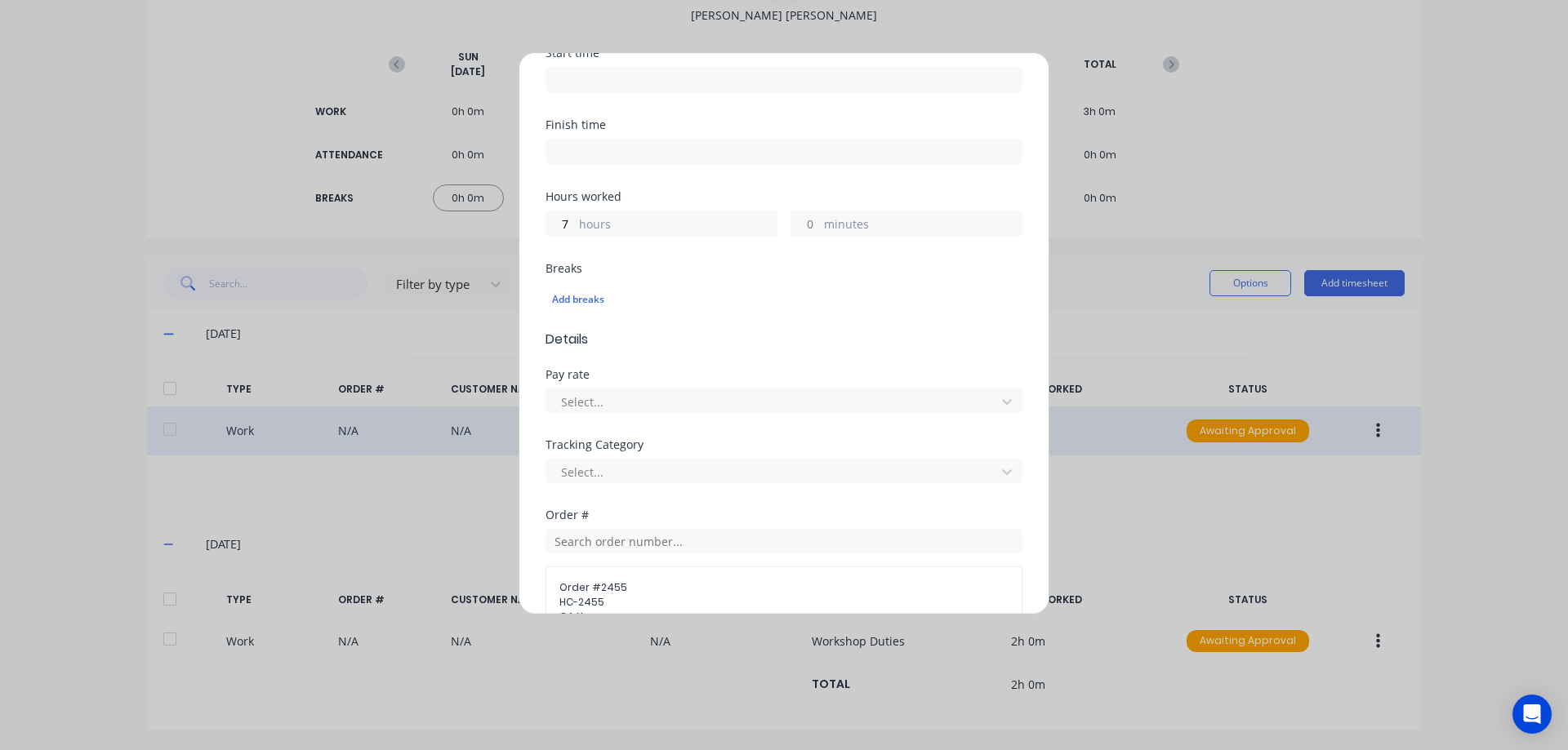
scroll to position [547, 0]
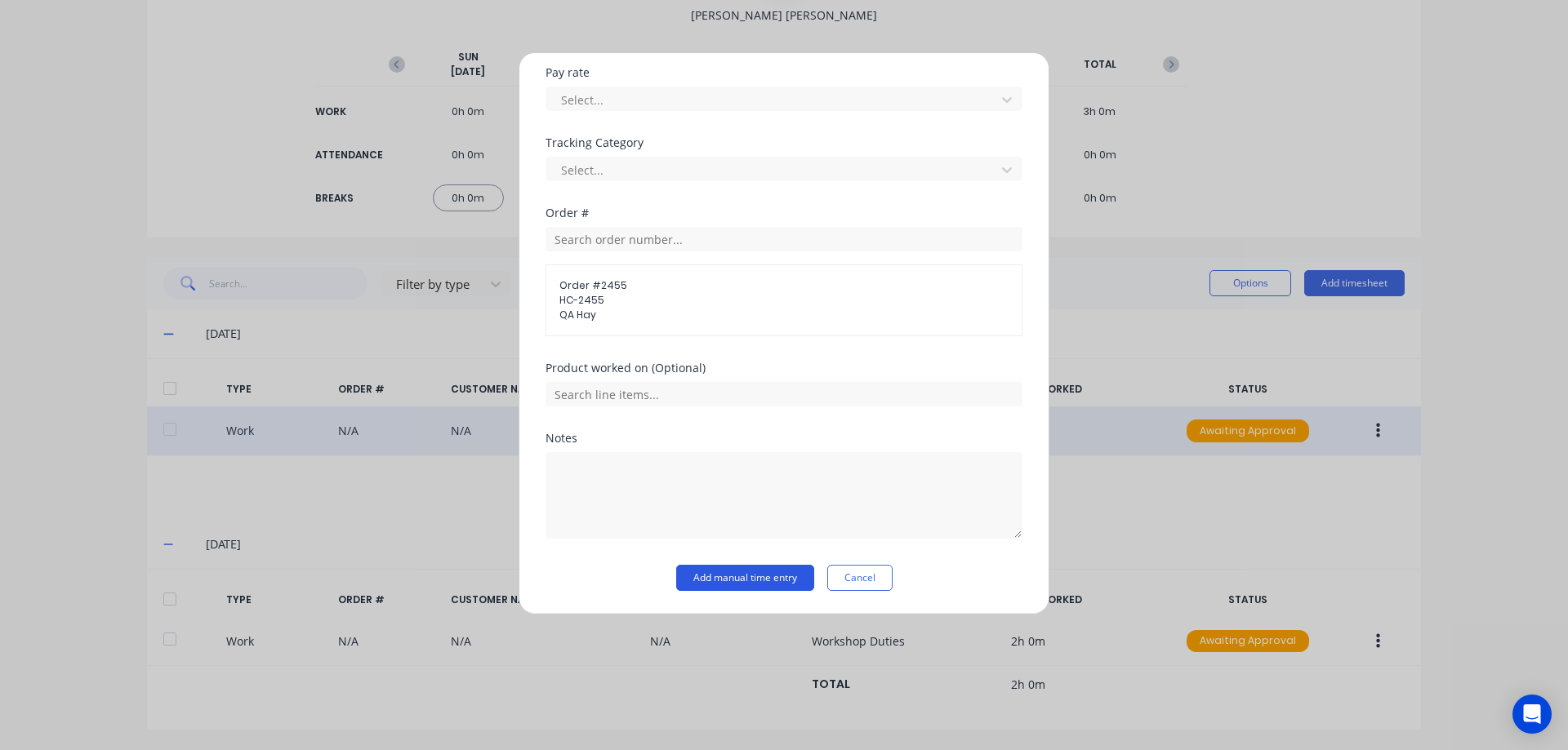
click at [718, 577] on button "Add manual time entry" at bounding box center [745, 578] width 138 height 26
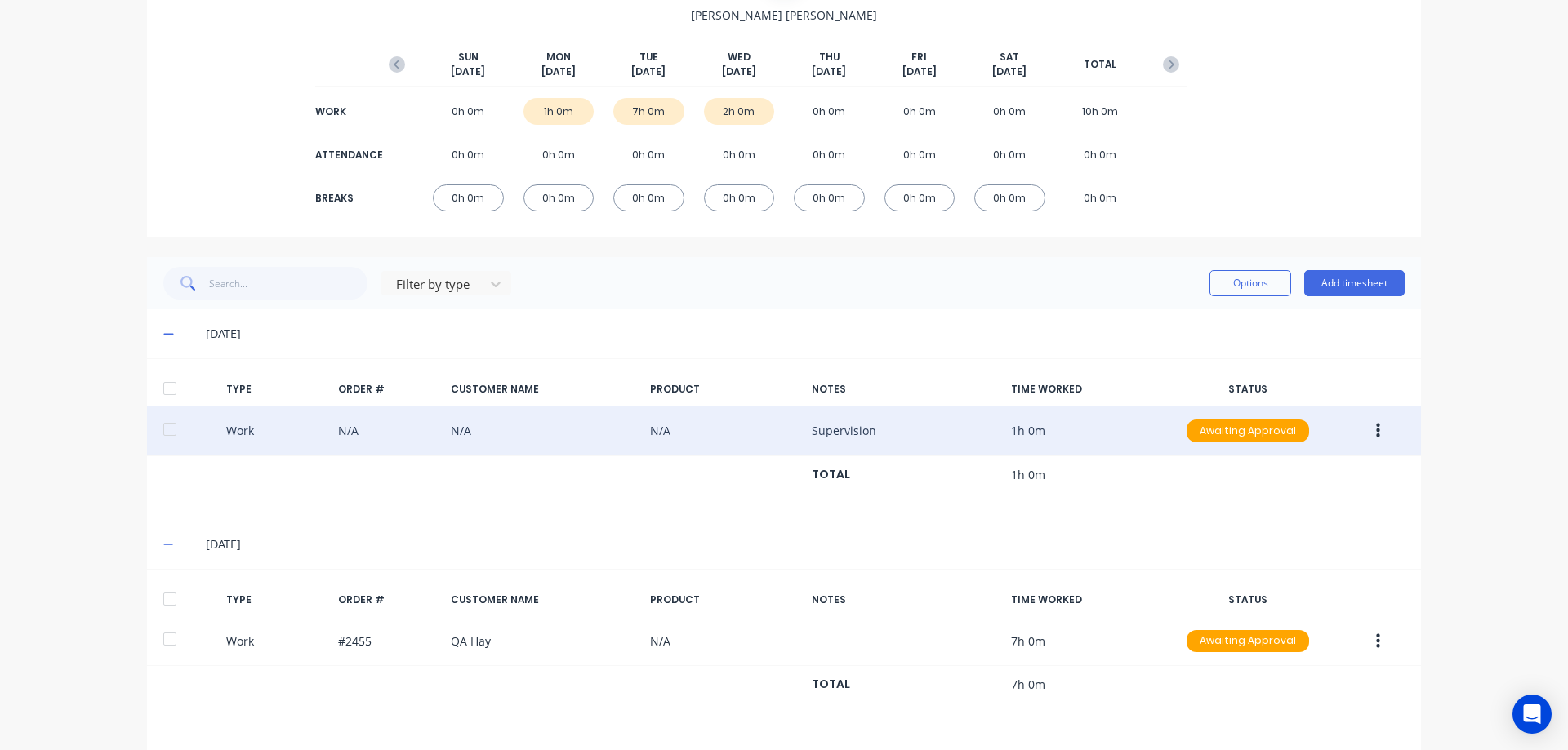
scroll to position [380, 0]
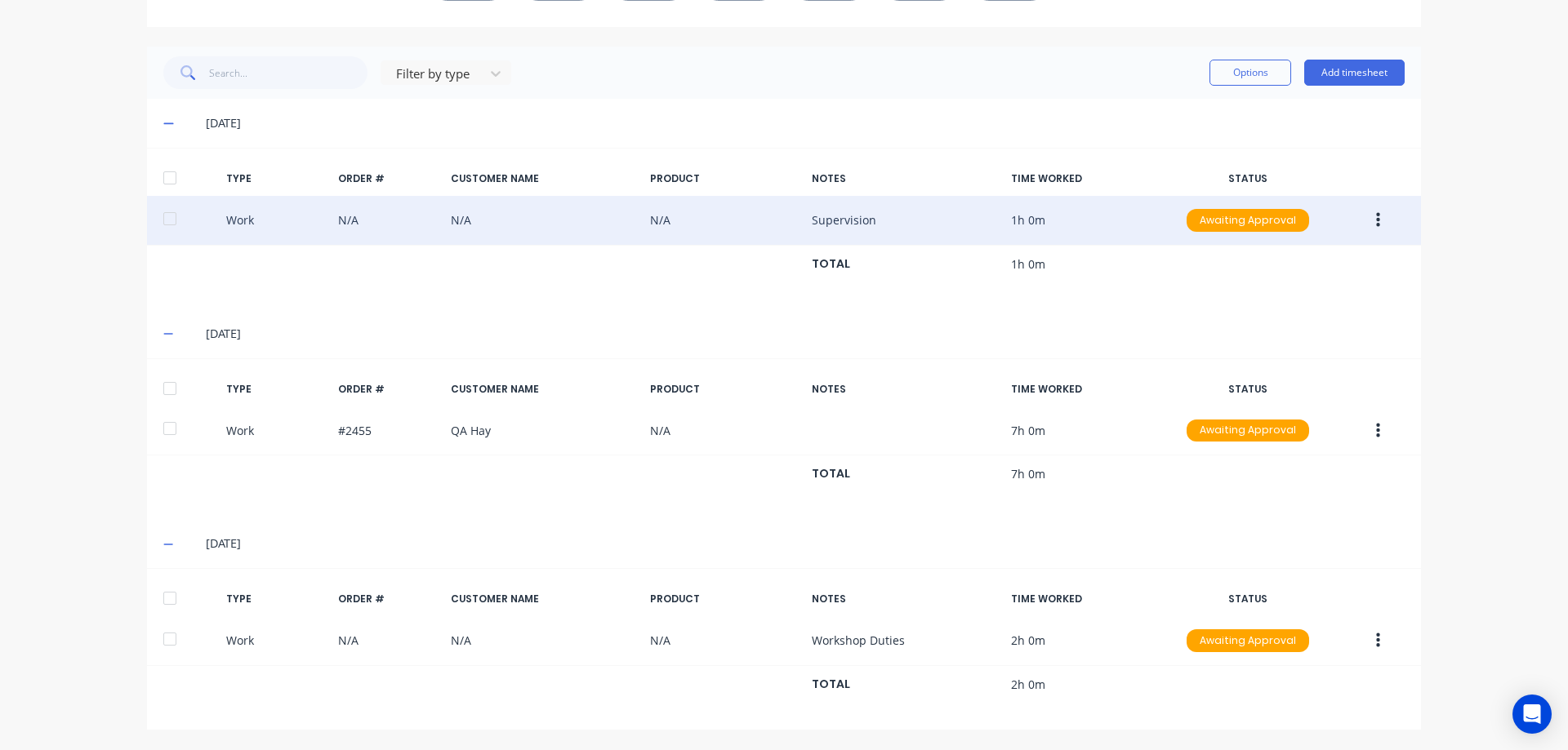
click at [1367, 223] on button "button" at bounding box center [1378, 220] width 38 height 29
click at [1310, 187] on div "Duplicate" at bounding box center [1319, 192] width 125 height 24
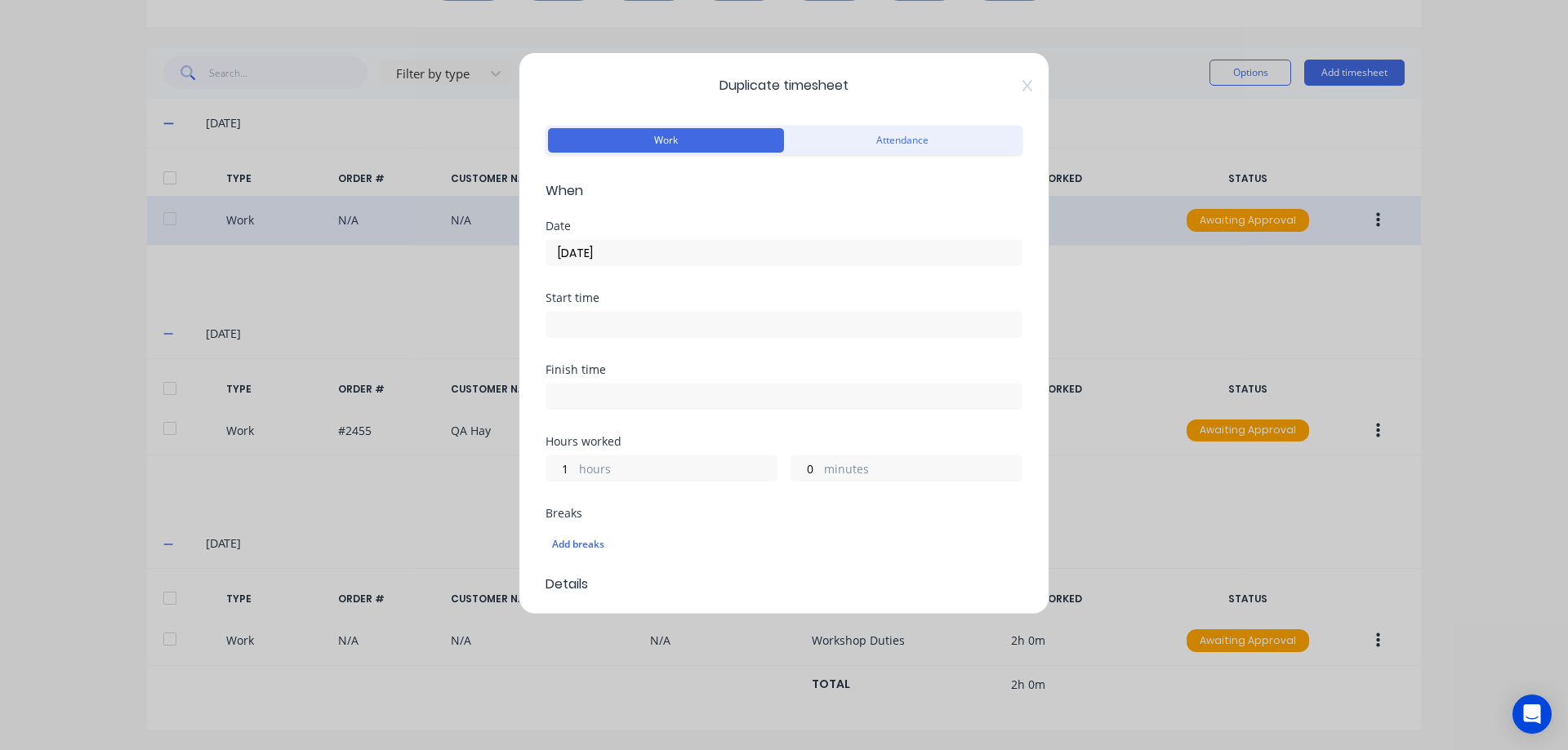
click at [638, 255] on input "[DATE]" at bounding box center [784, 253] width 475 height 25
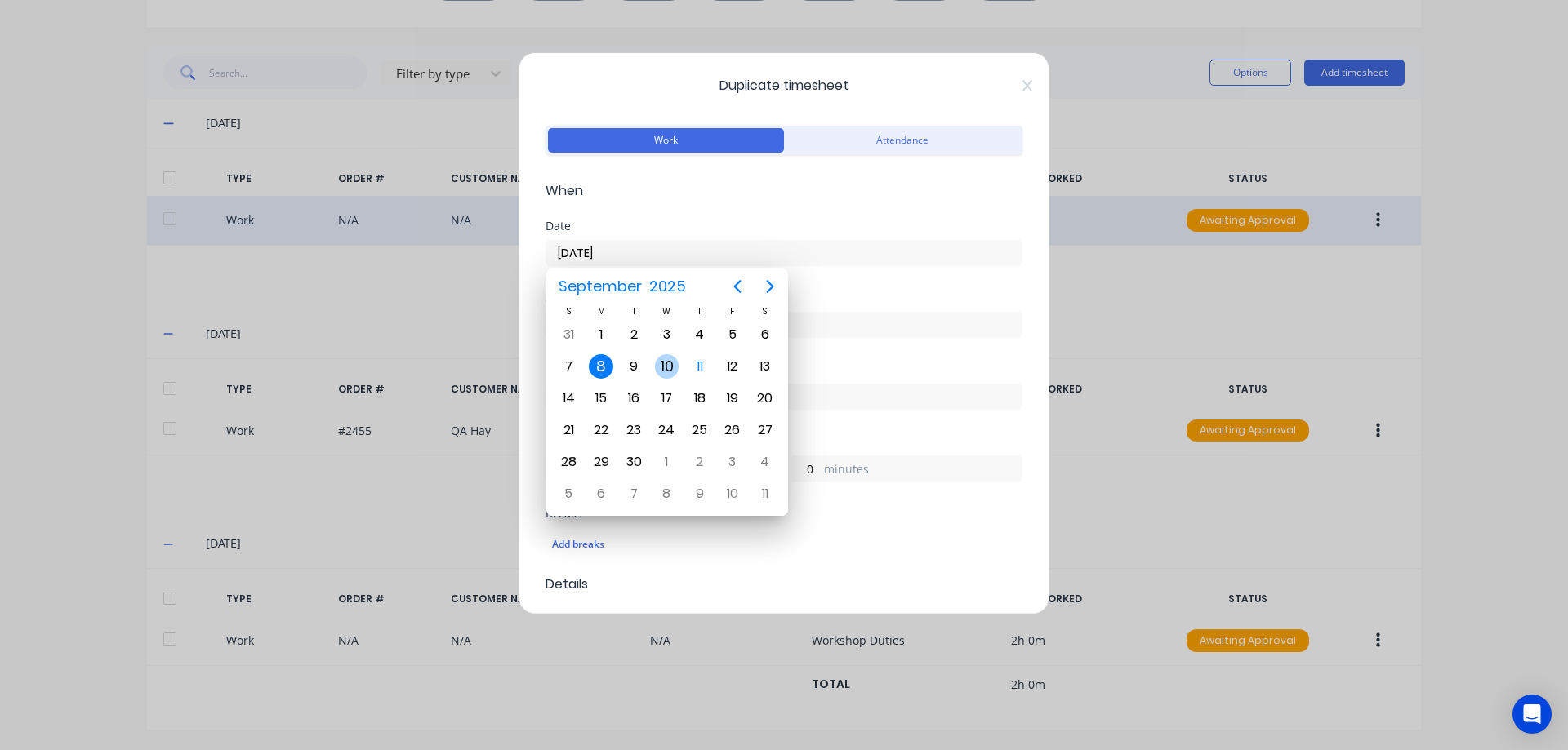
click at [661, 364] on div "10" at bounding box center [666, 366] width 25 height 25
type input "[DATE]"
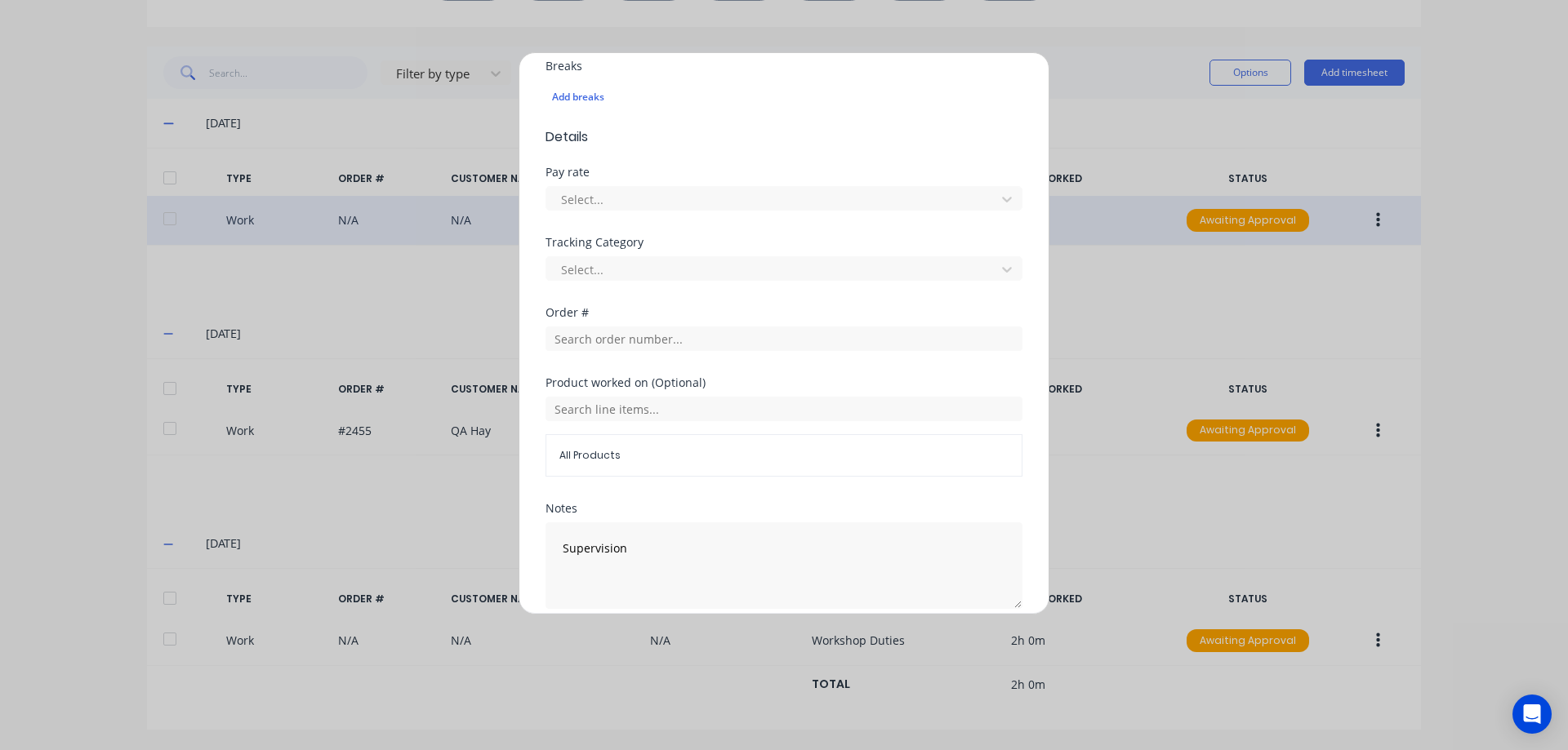
scroll to position [517, 0]
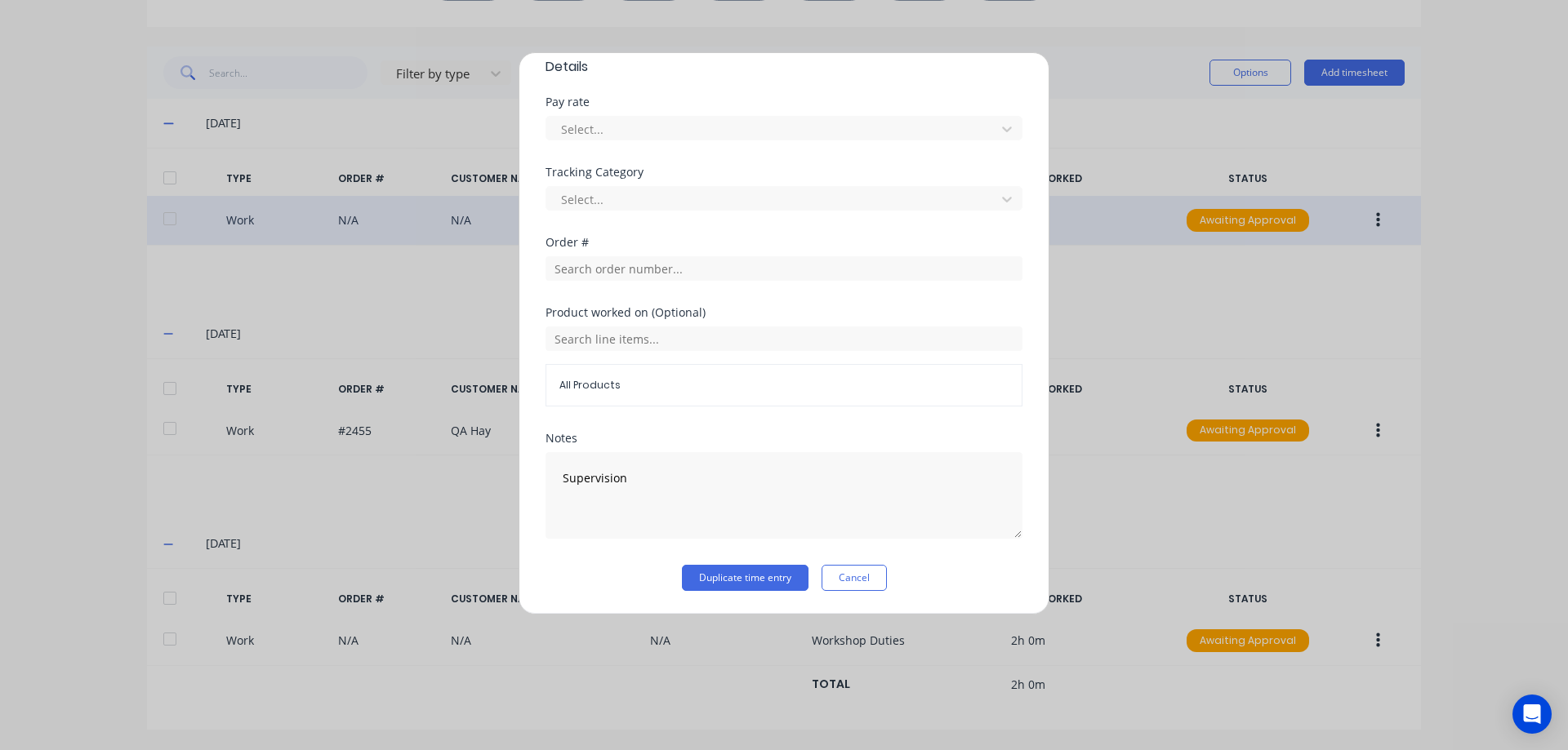
click at [757, 563] on div "Notes Supervision" at bounding box center [784, 499] width 477 height 133
click at [756, 571] on button "Duplicate time entry" at bounding box center [744, 578] width 126 height 26
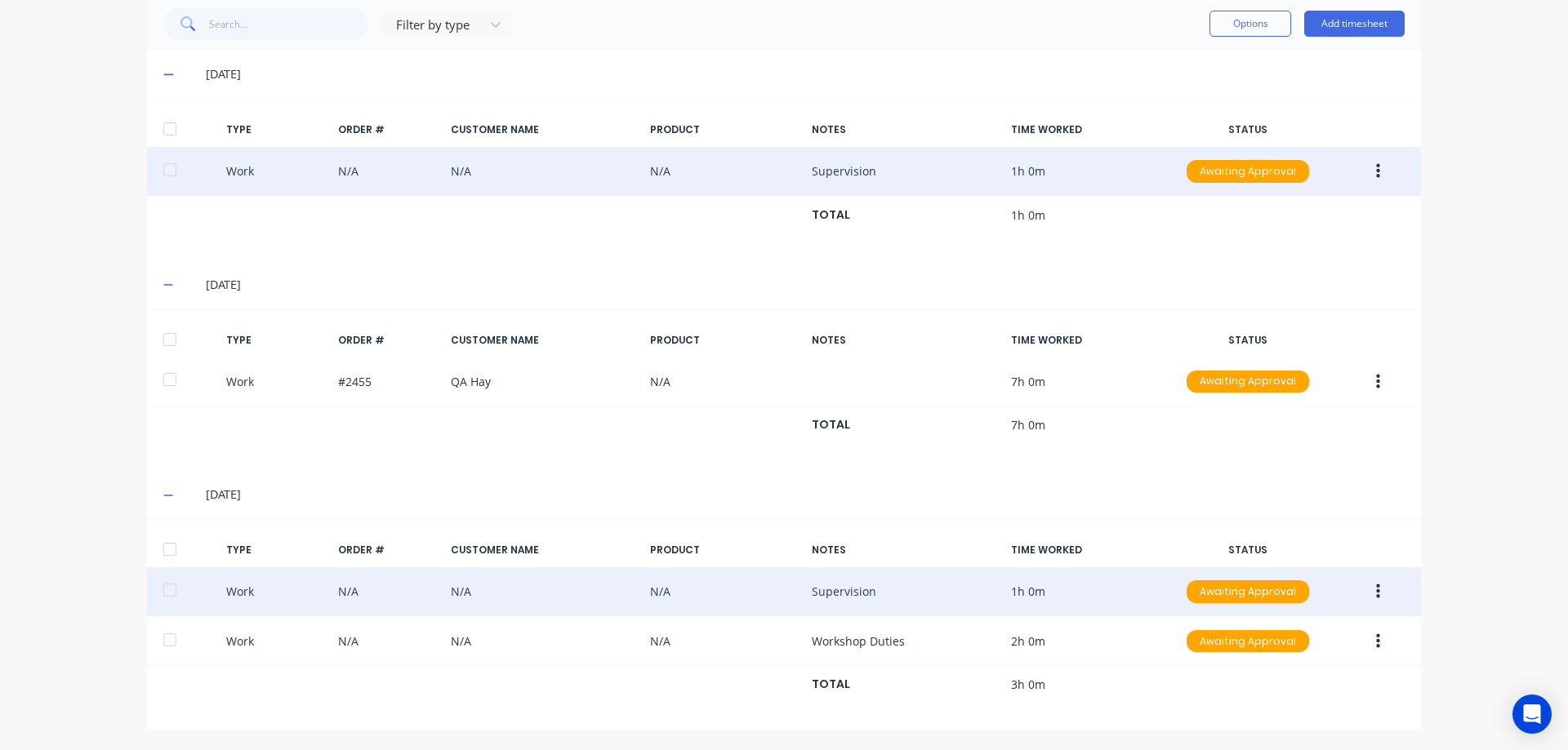
scroll to position [0, 0]
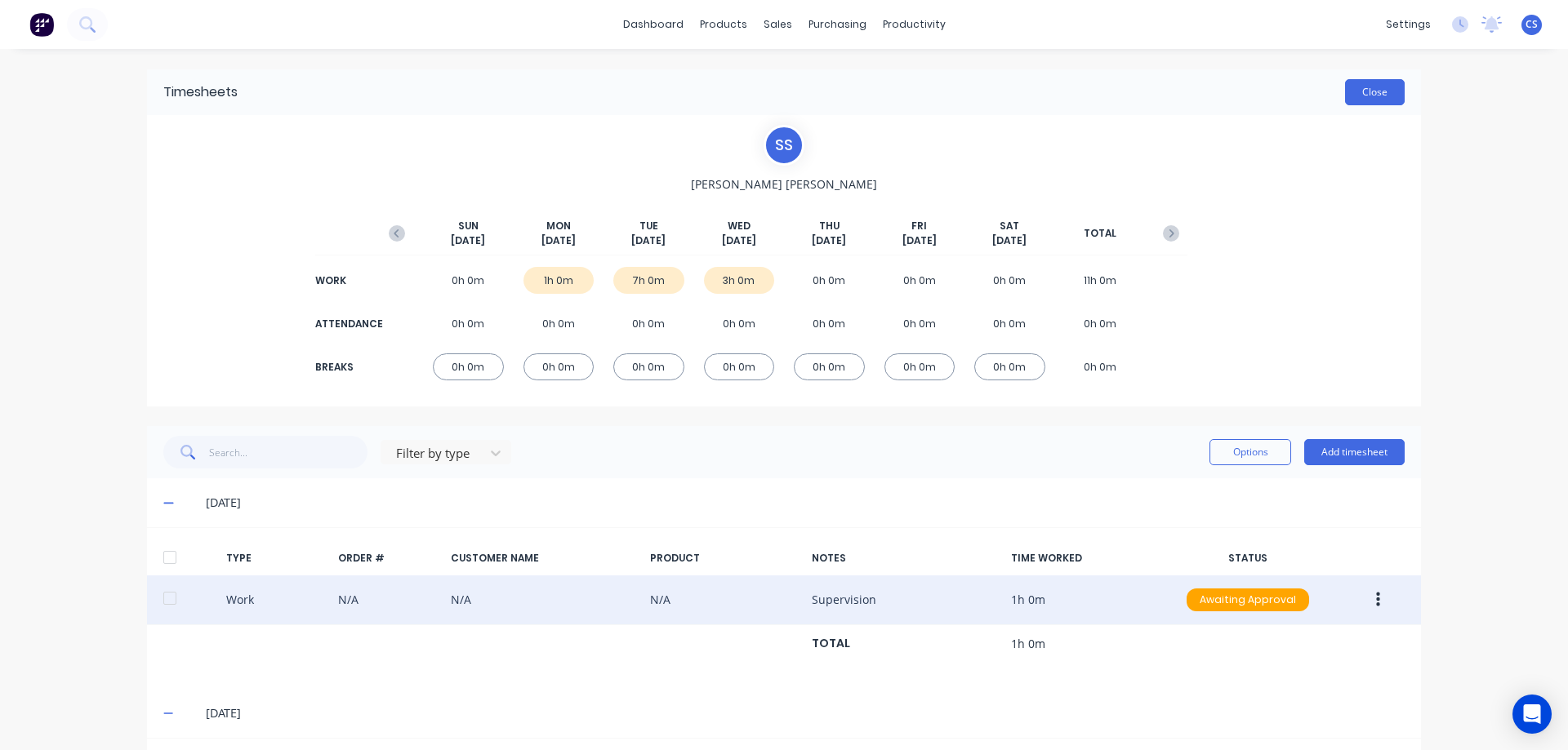
click at [1392, 94] on button "Close" at bounding box center [1374, 92] width 60 height 26
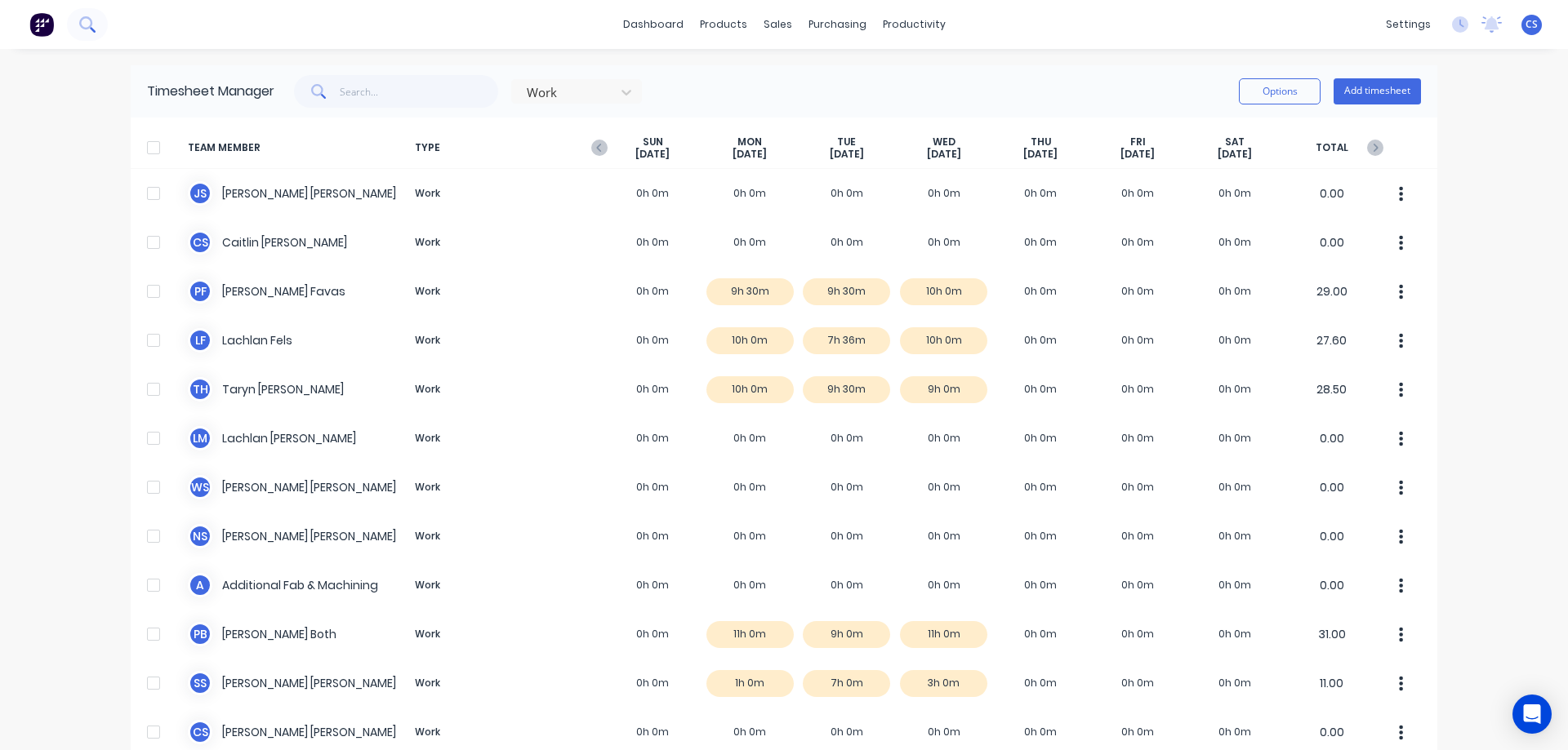
click at [91, 22] on icon at bounding box center [85, 23] width 13 height 13
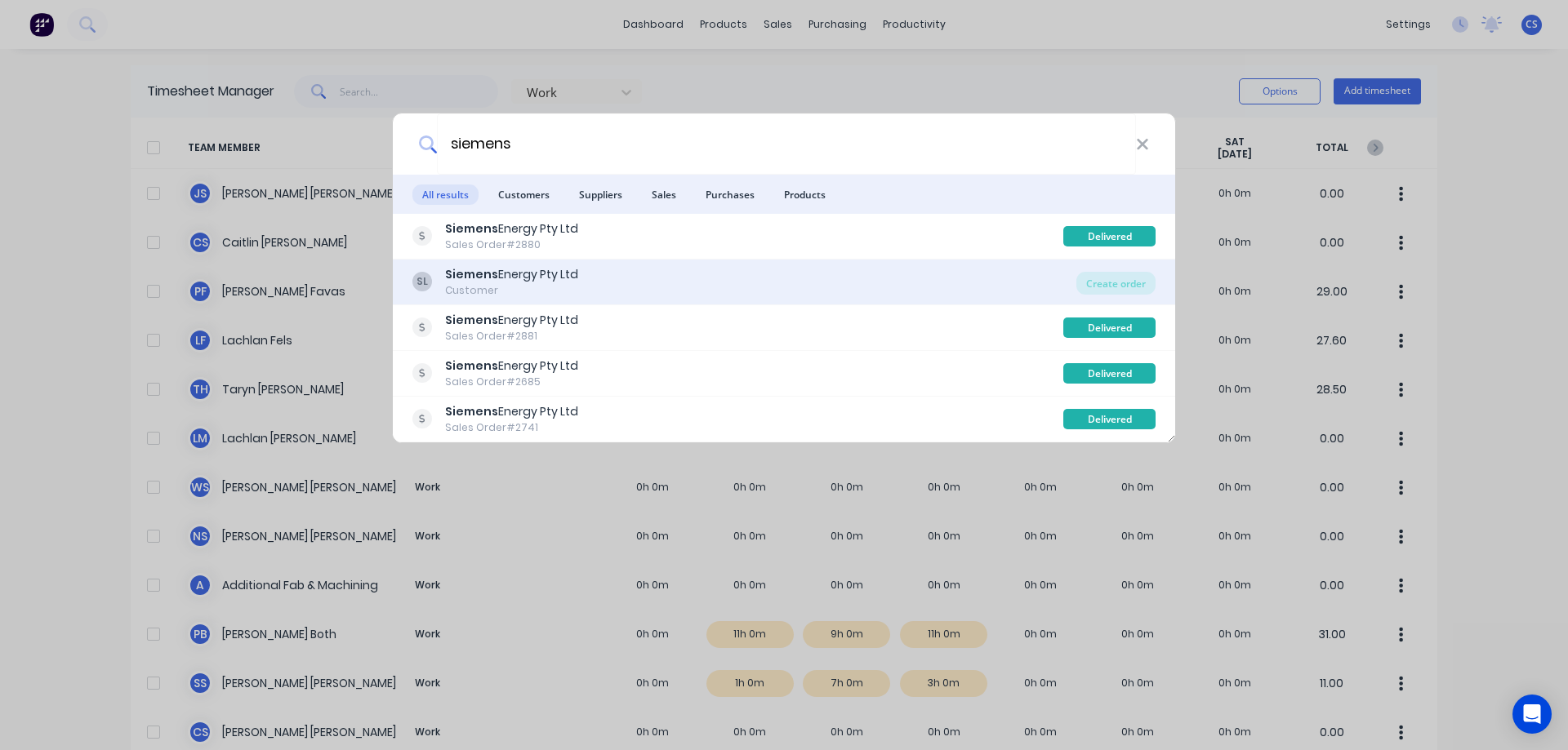
type input "siemens"
click at [563, 275] on div "Siemens Energy Pty Ltd" at bounding box center [512, 275] width 133 height 17
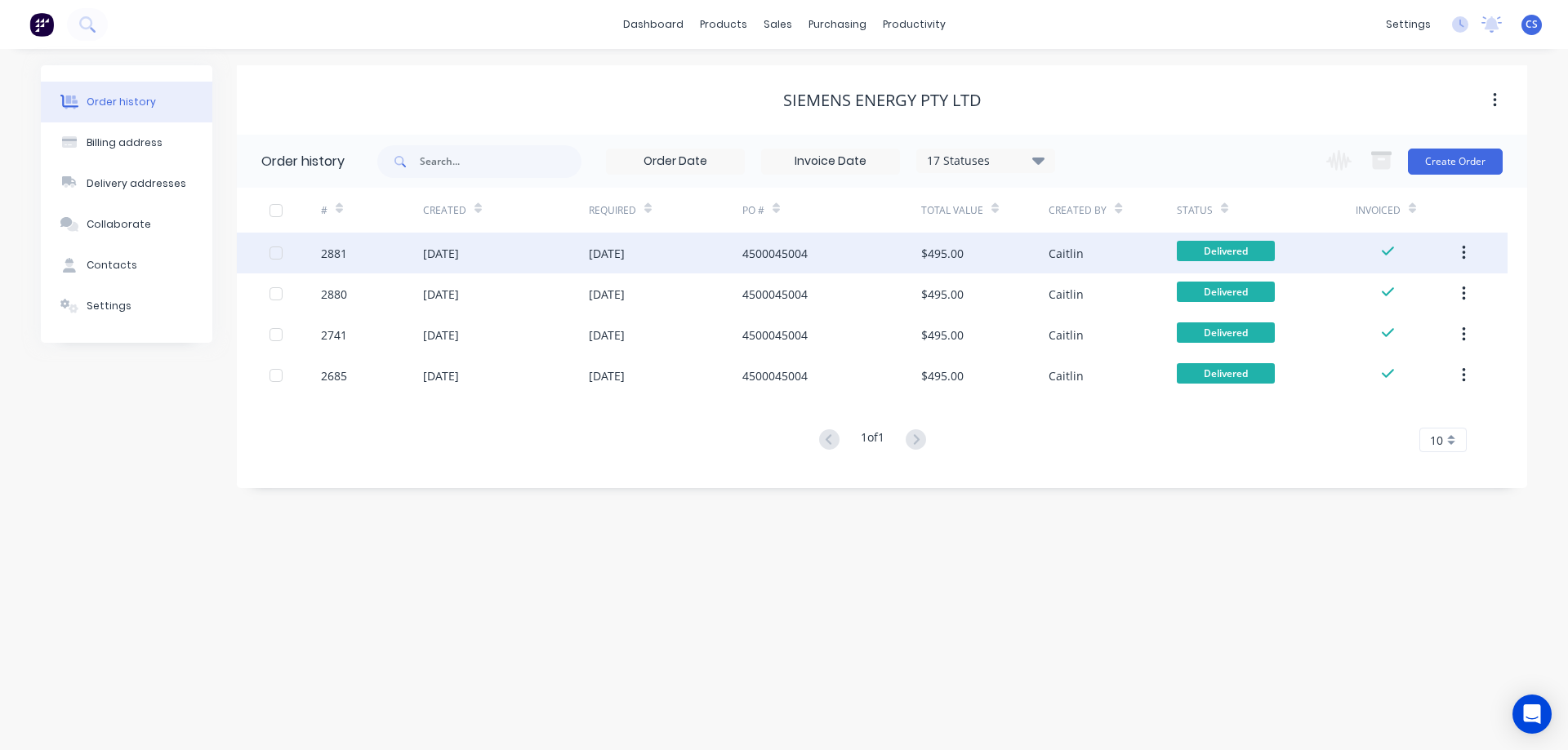
click at [1464, 250] on icon "button" at bounding box center [1463, 254] width 4 height 18
click at [1433, 327] on div "Duplicate" at bounding box center [1405, 329] width 125 height 24
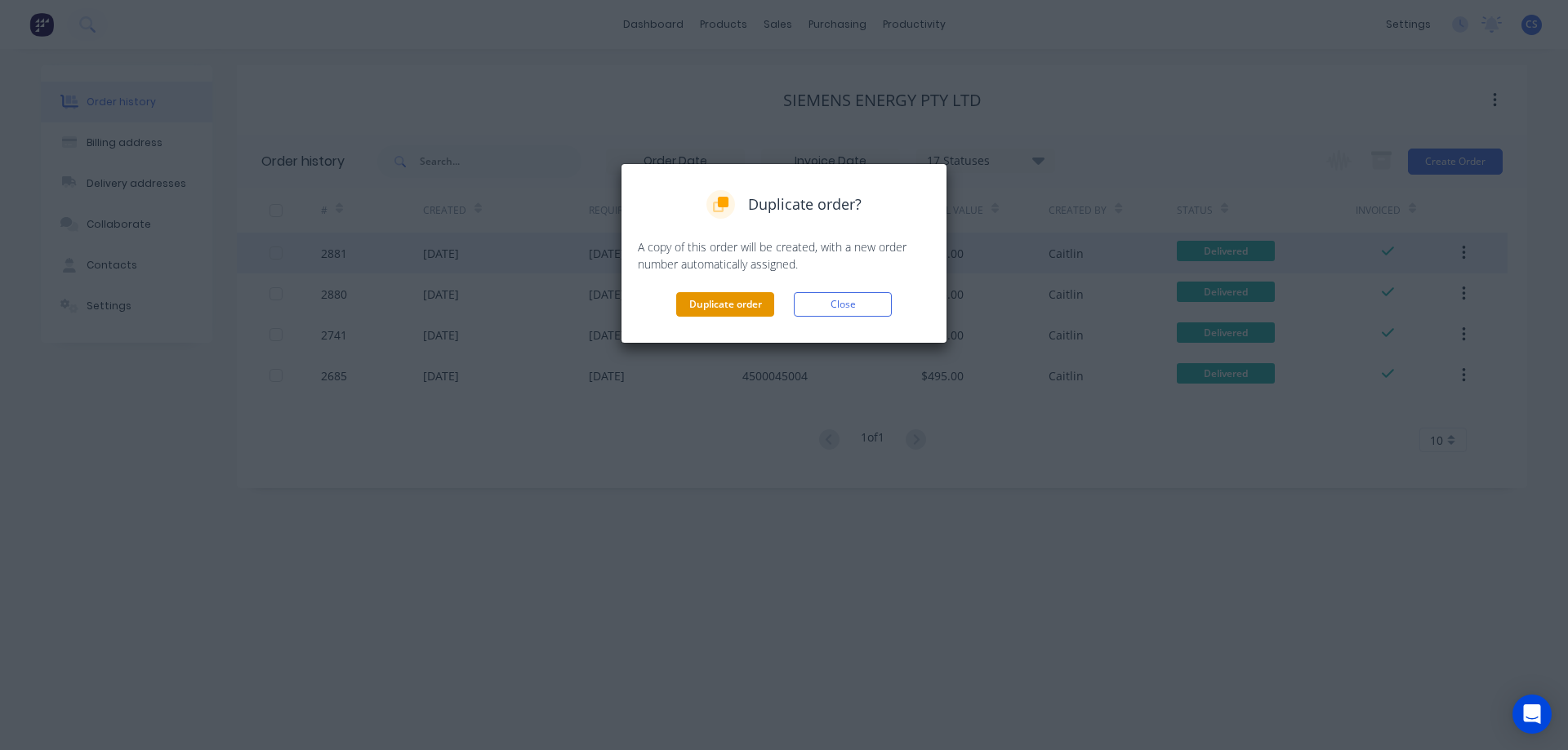
click at [738, 294] on button "Duplicate order" at bounding box center [725, 305] width 98 height 25
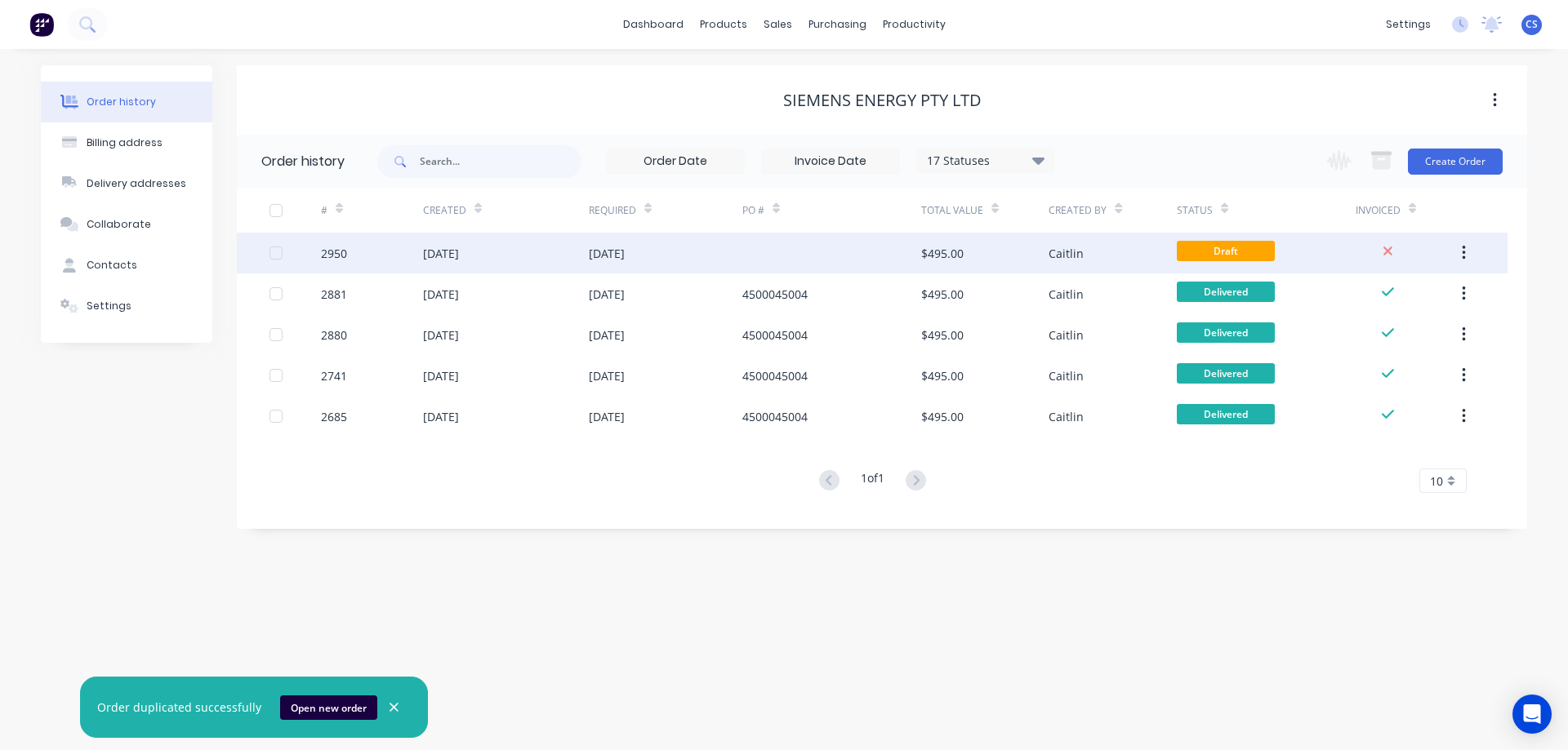
click at [718, 250] on div "11 Sep 2025" at bounding box center [665, 253] width 154 height 41
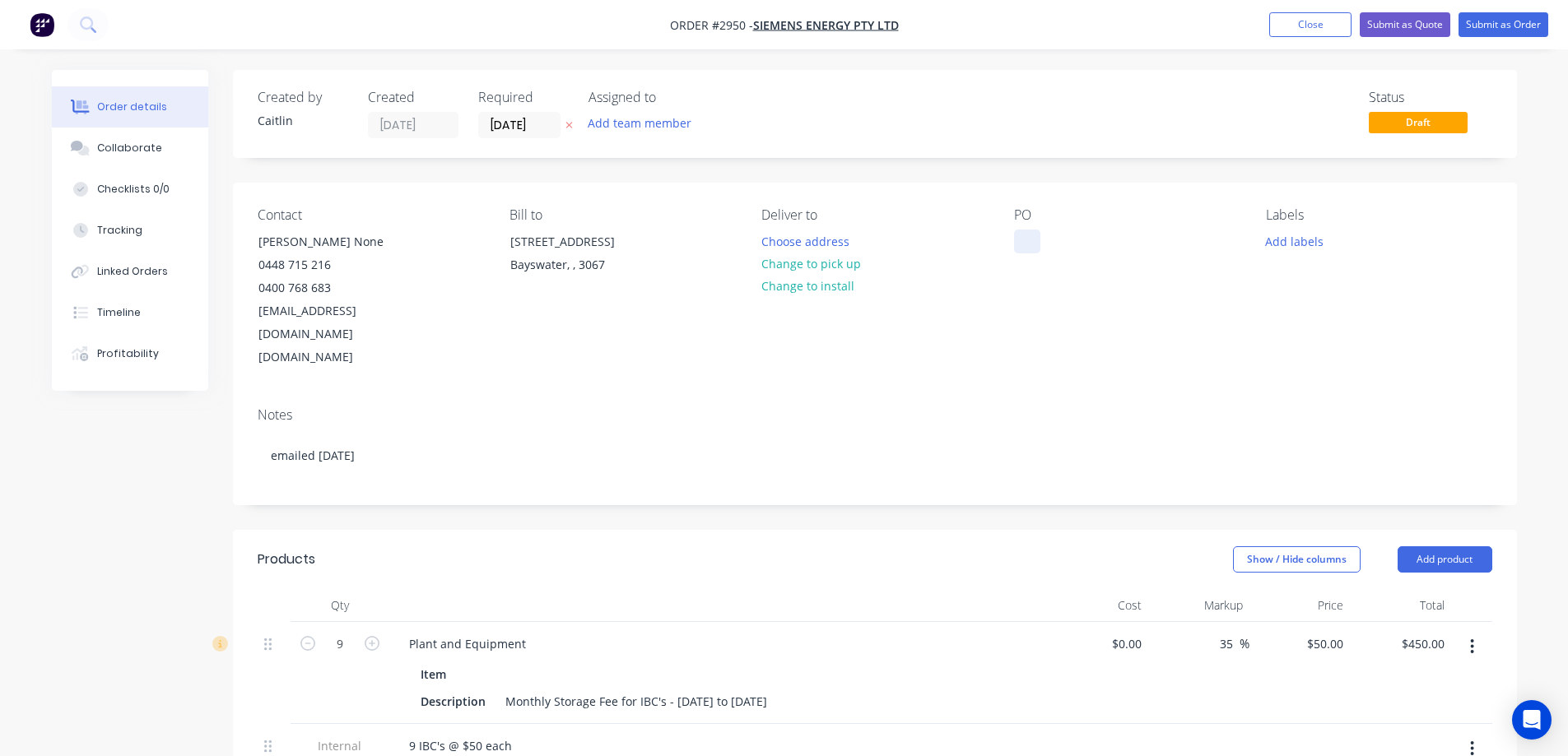
click at [1015, 234] on div at bounding box center [1027, 242] width 27 height 24
paste div
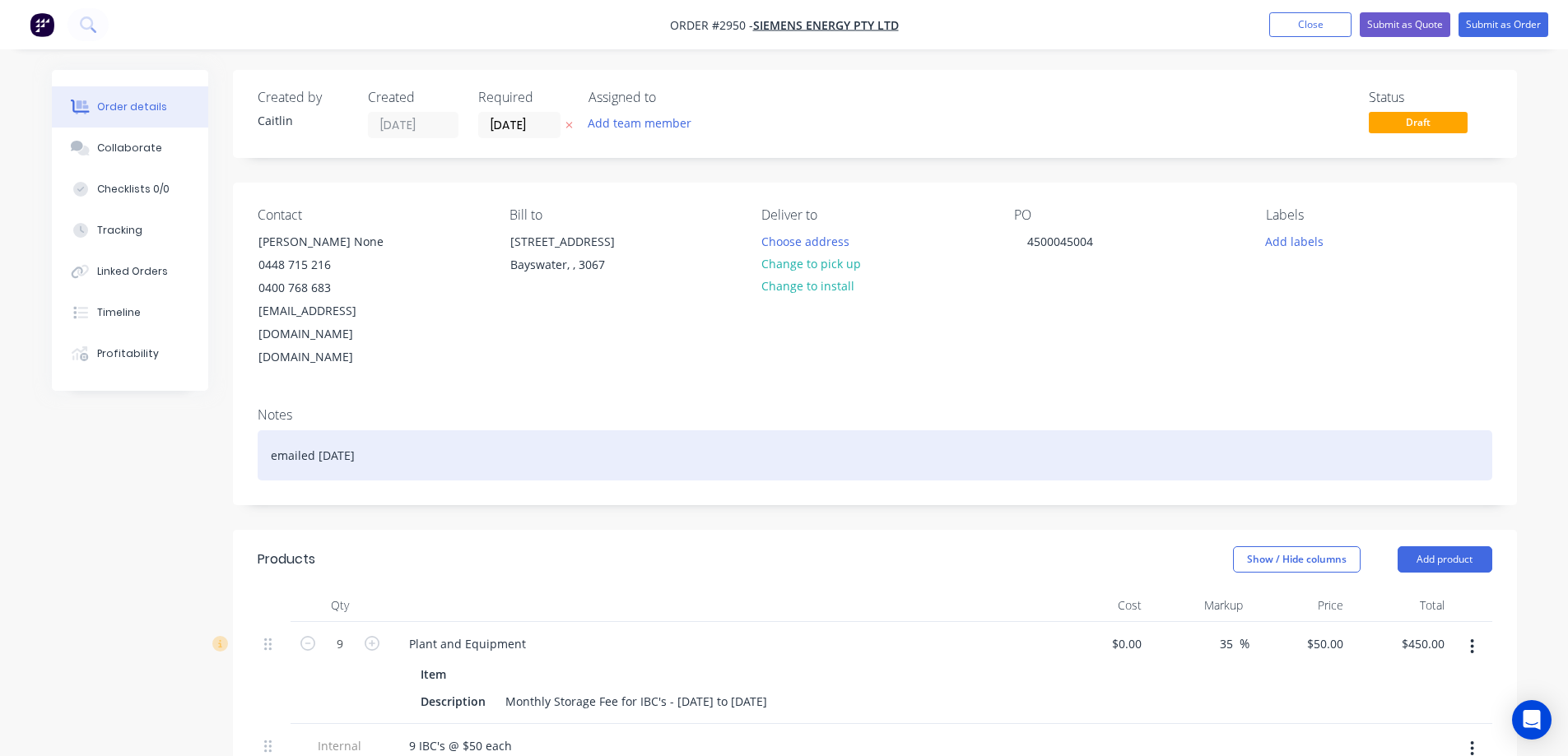
drag, startPoint x: 391, startPoint y: 415, endPoint x: 257, endPoint y: 407, distance: 134.2
click at [258, 431] on div "emailed 18/08/25" at bounding box center [874, 455] width 1234 height 50
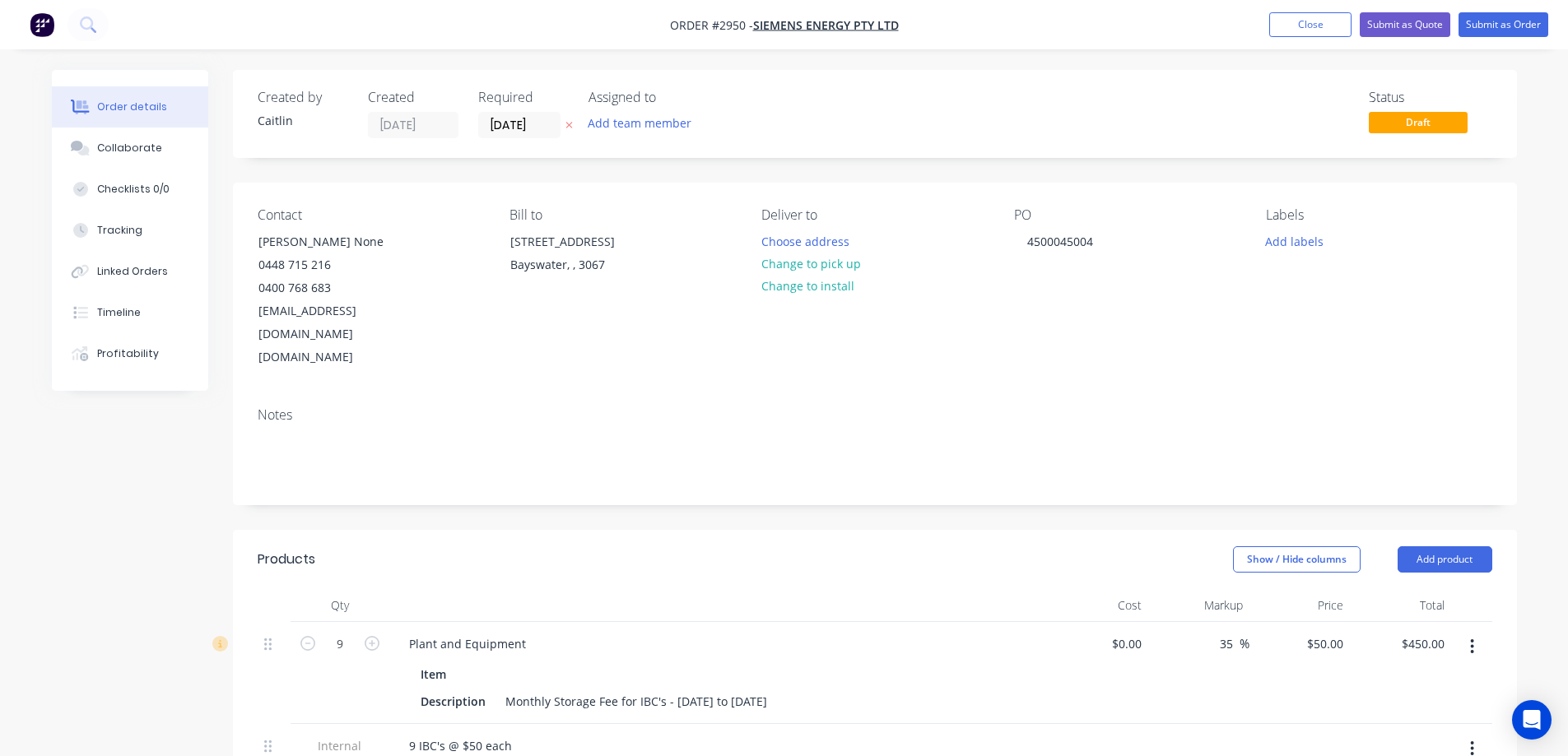
click at [378, 530] on header "Products Show / Hide columns Add product" at bounding box center [874, 559] width 1284 height 60
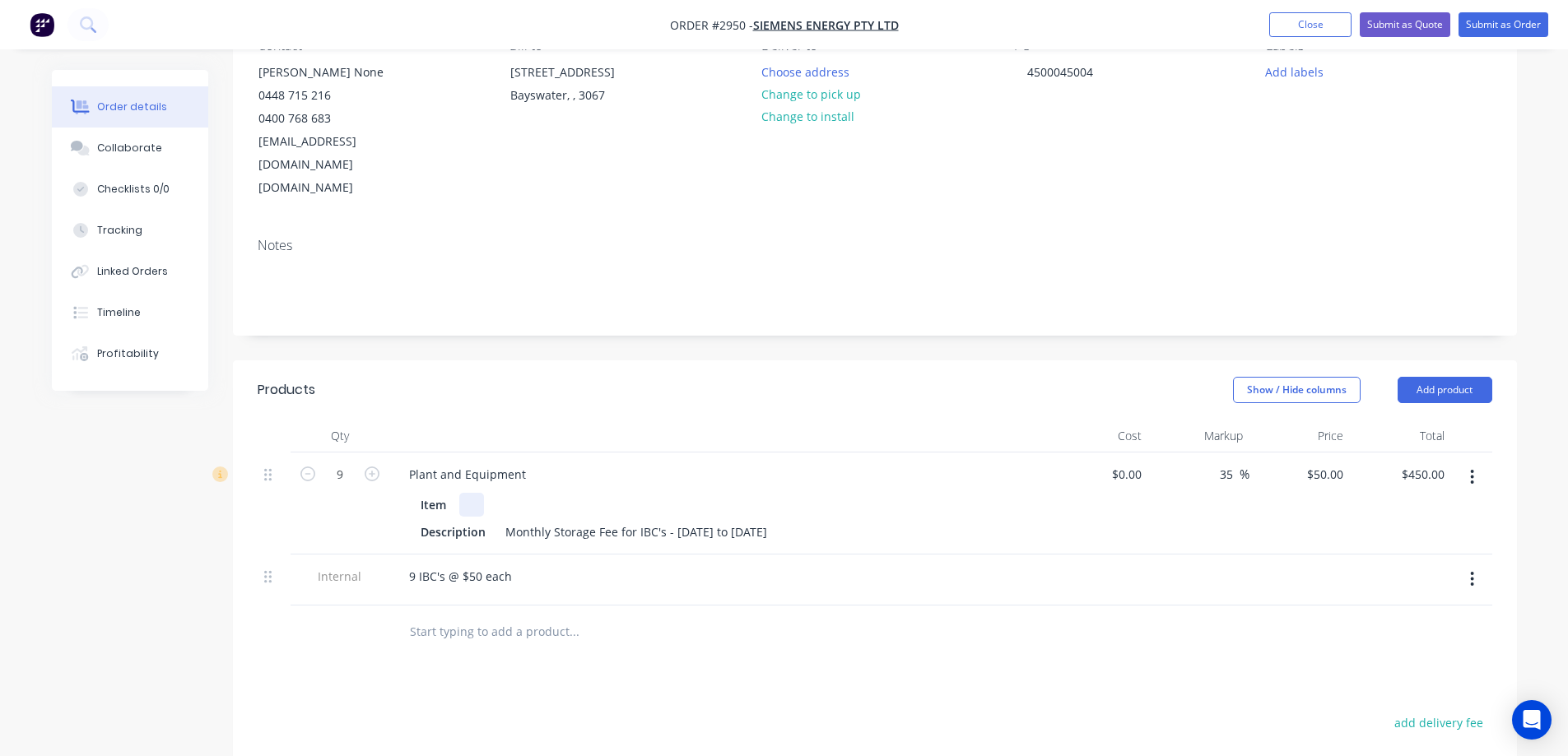
scroll to position [247, 0]
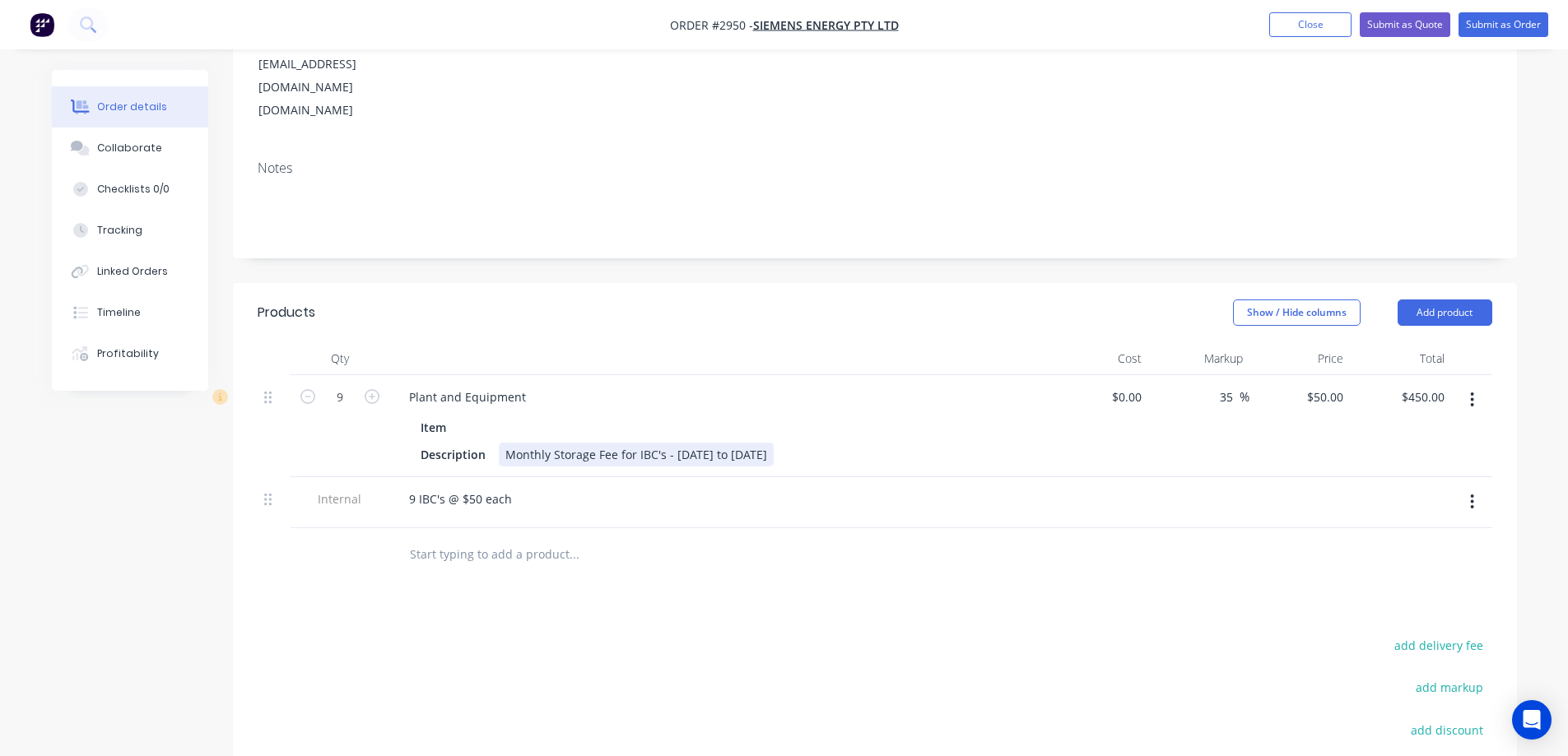
click at [685, 443] on div "Monthly Storage Fee for IBC's - 7/7/25 to 6/8/25" at bounding box center [636, 455] width 275 height 24
click at [738, 443] on div "Monthly Storage Fee for IBC's - 7/8/25 to 6/8/25" at bounding box center [636, 455] width 275 height 24
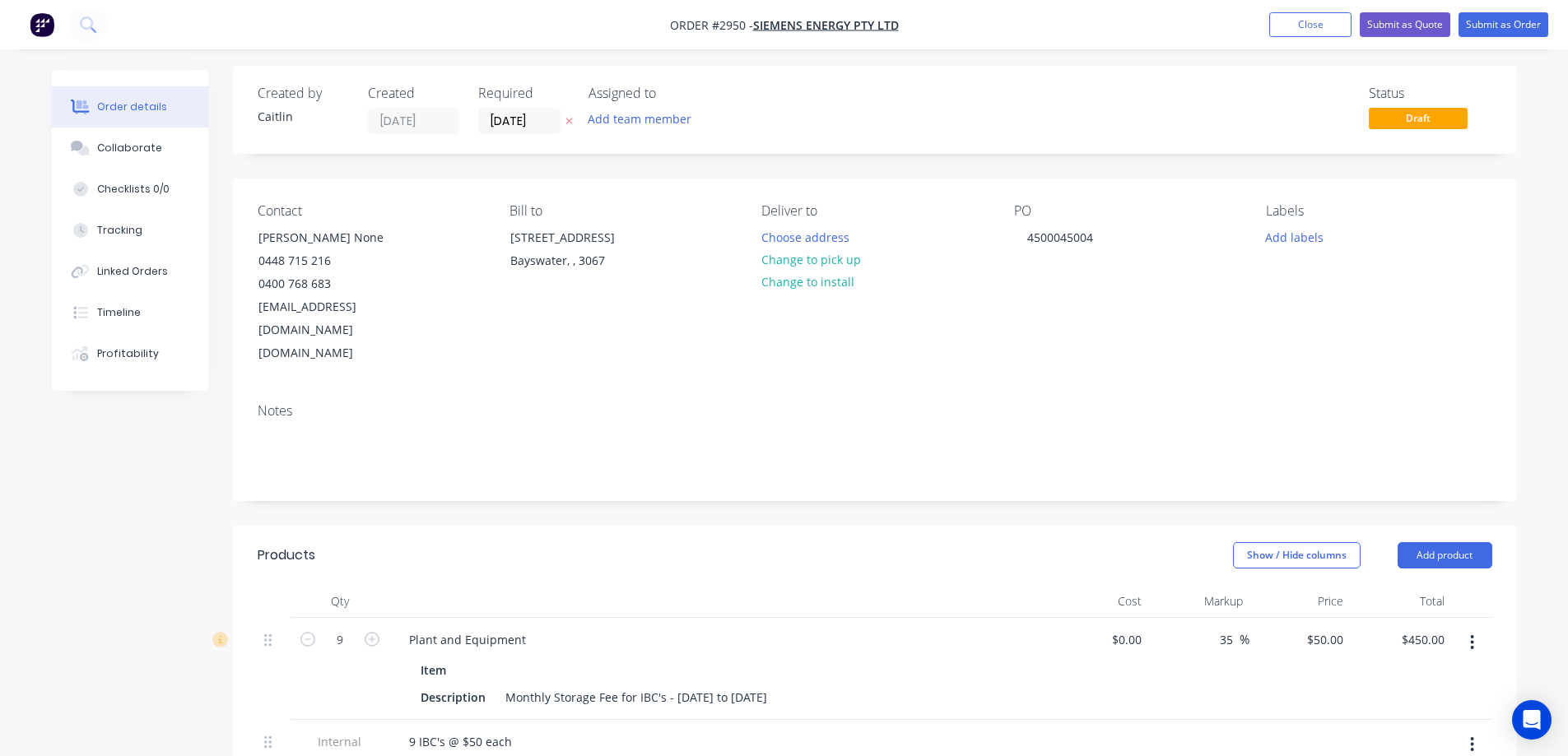
scroll to position [0, 0]
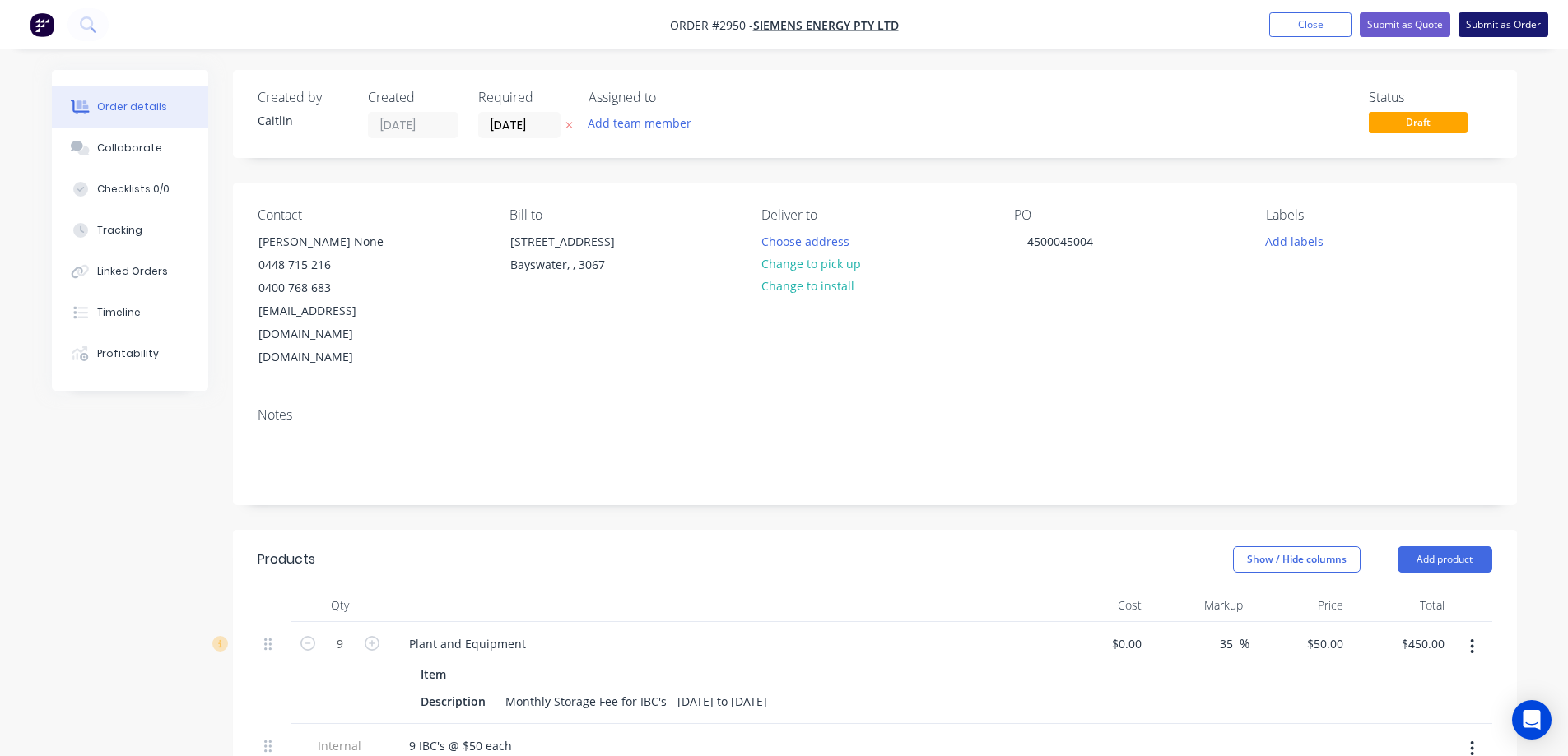
click at [1496, 17] on button "Submit as Order" at bounding box center [1504, 24] width 90 height 25
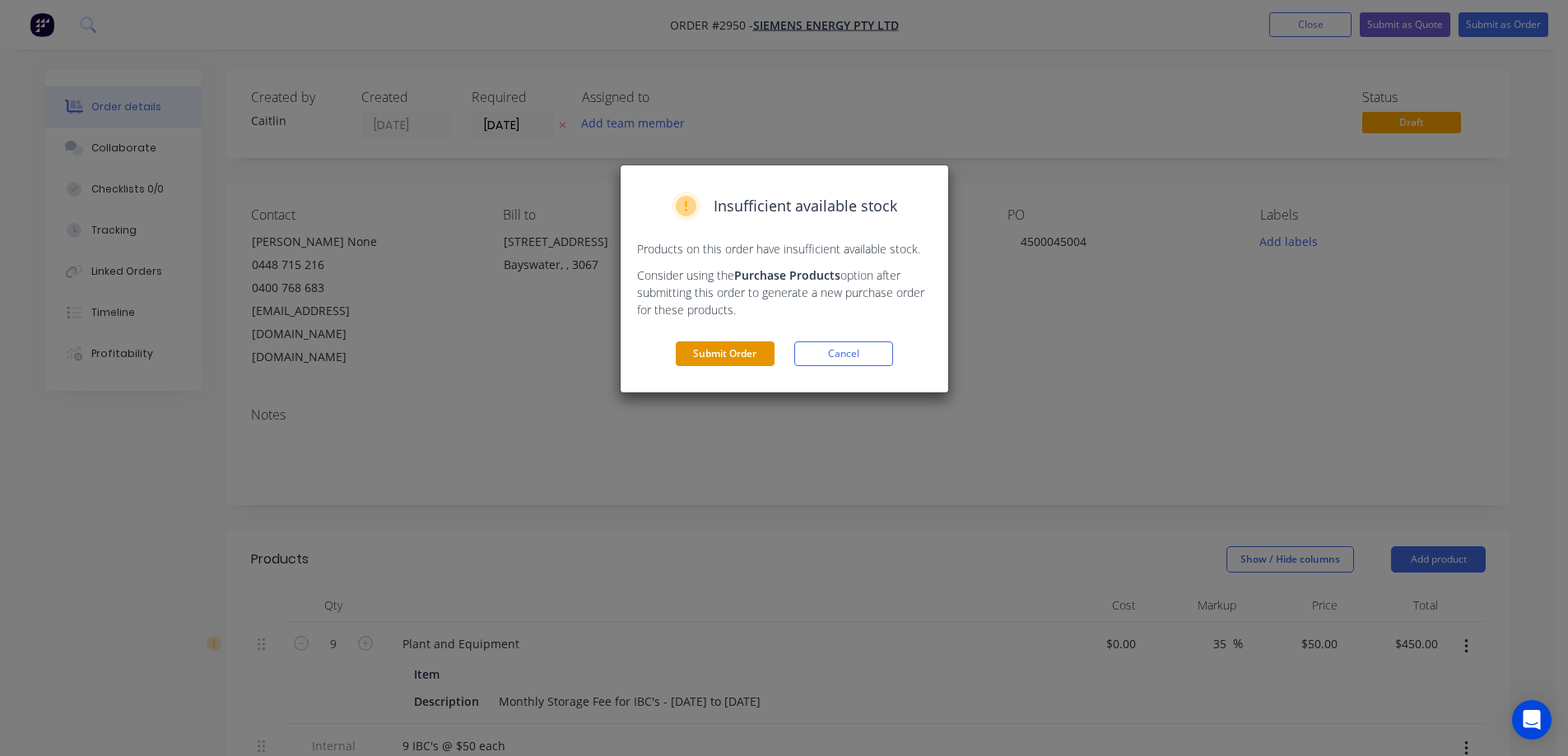
click at [749, 353] on button "Submit Order" at bounding box center [725, 354] width 99 height 25
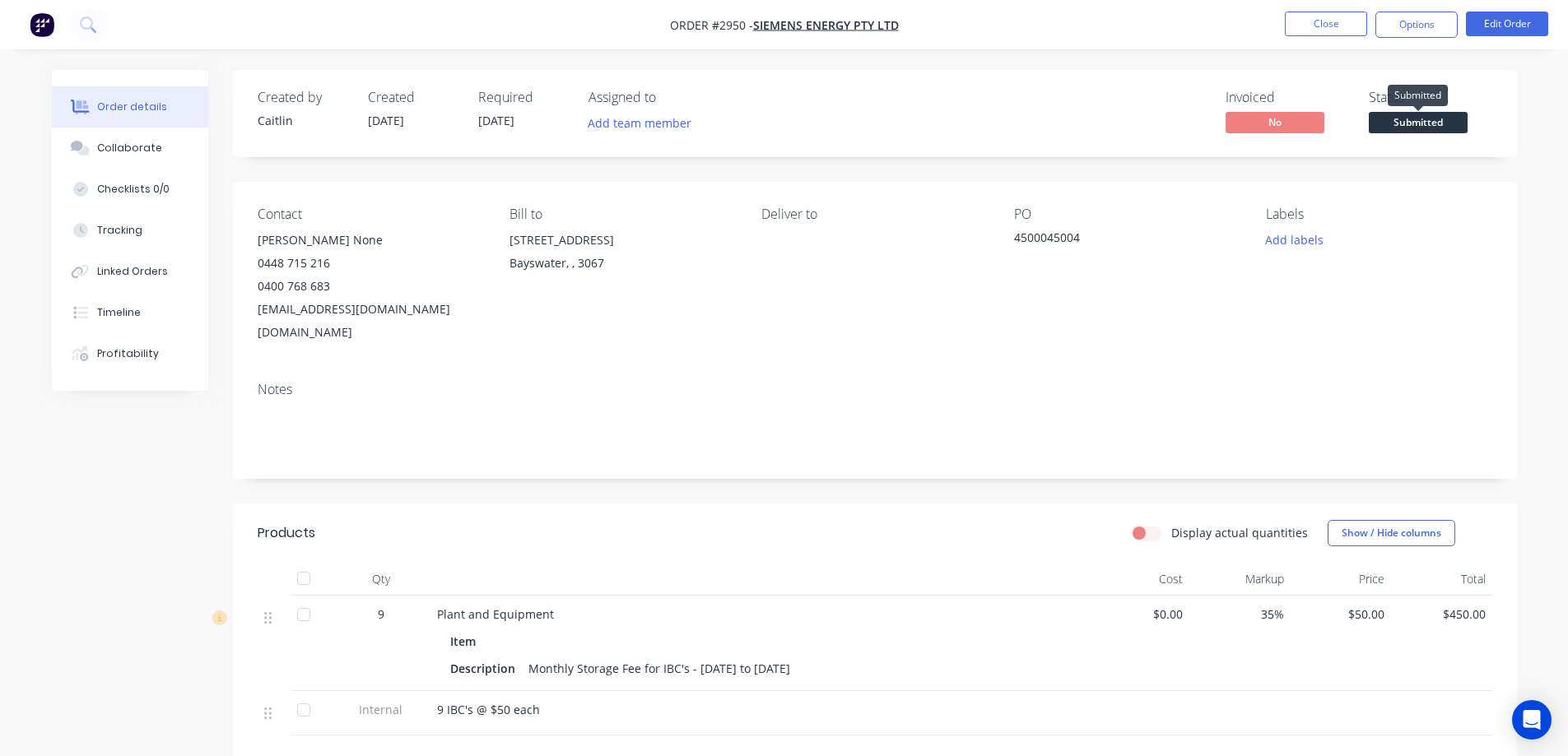
click at [1383, 125] on span "Submitted" at bounding box center [1419, 122] width 99 height 20
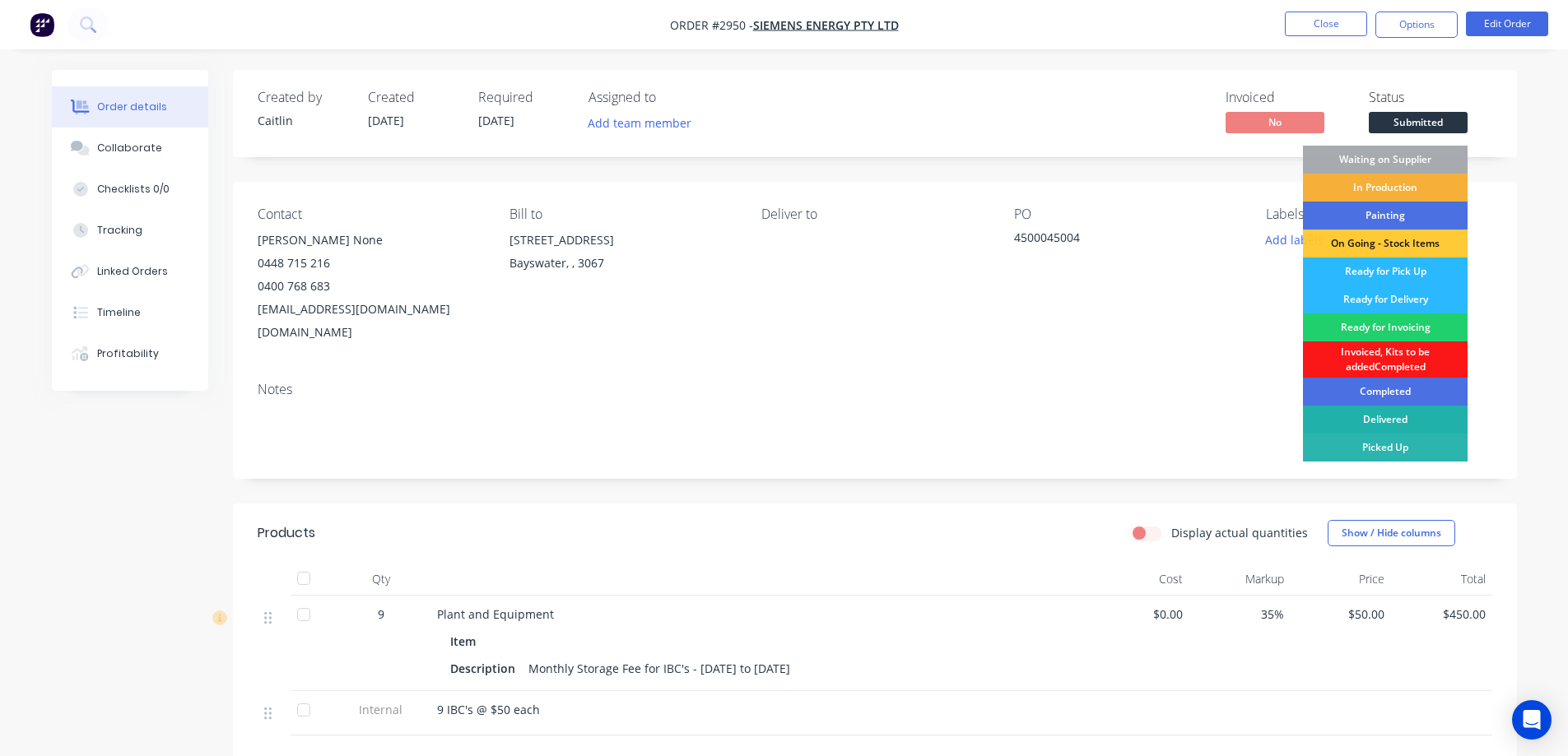
click at [1418, 418] on div "Delivered" at bounding box center [1386, 420] width 165 height 28
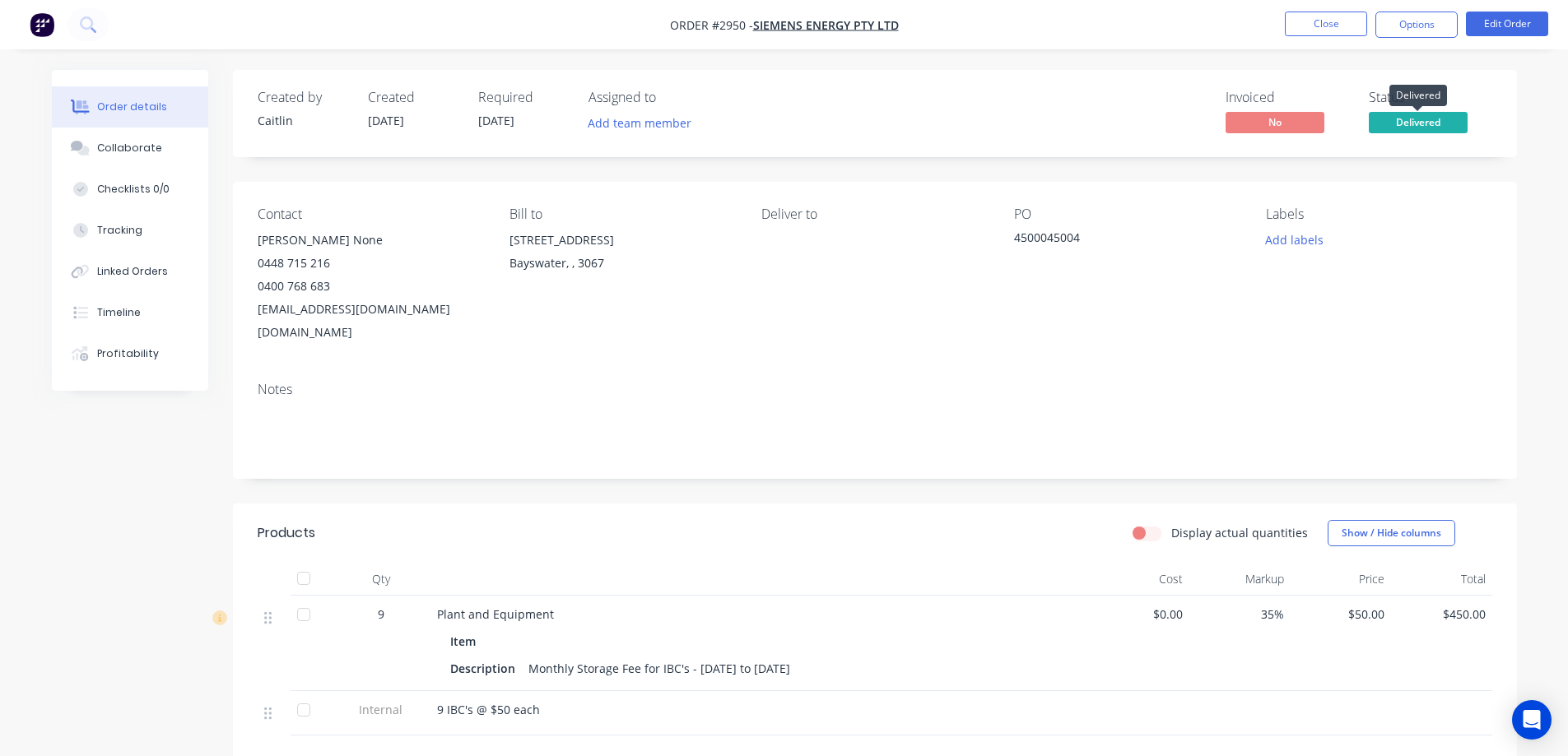
click at [1420, 119] on span "Delivered" at bounding box center [1419, 122] width 99 height 20
click at [1543, 246] on div "Order details Collaborate Checklists 0/0 Tracking Linked Orders Timeline Profit…" at bounding box center [784, 514] width 1568 height 1029
click at [1406, 28] on button "Options" at bounding box center [1417, 25] width 82 height 27
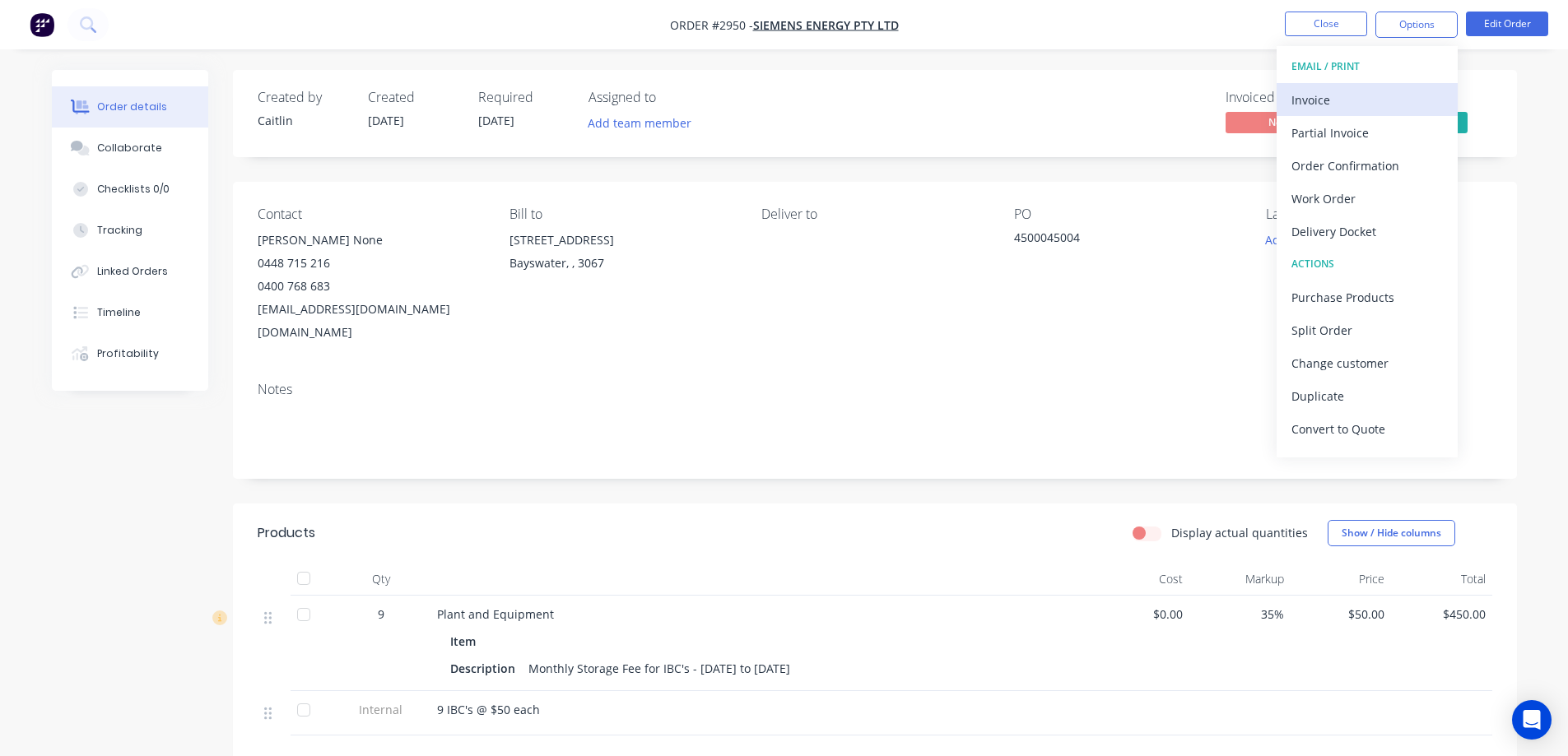
click at [1381, 108] on div "Invoice" at bounding box center [1366, 100] width 151 height 24
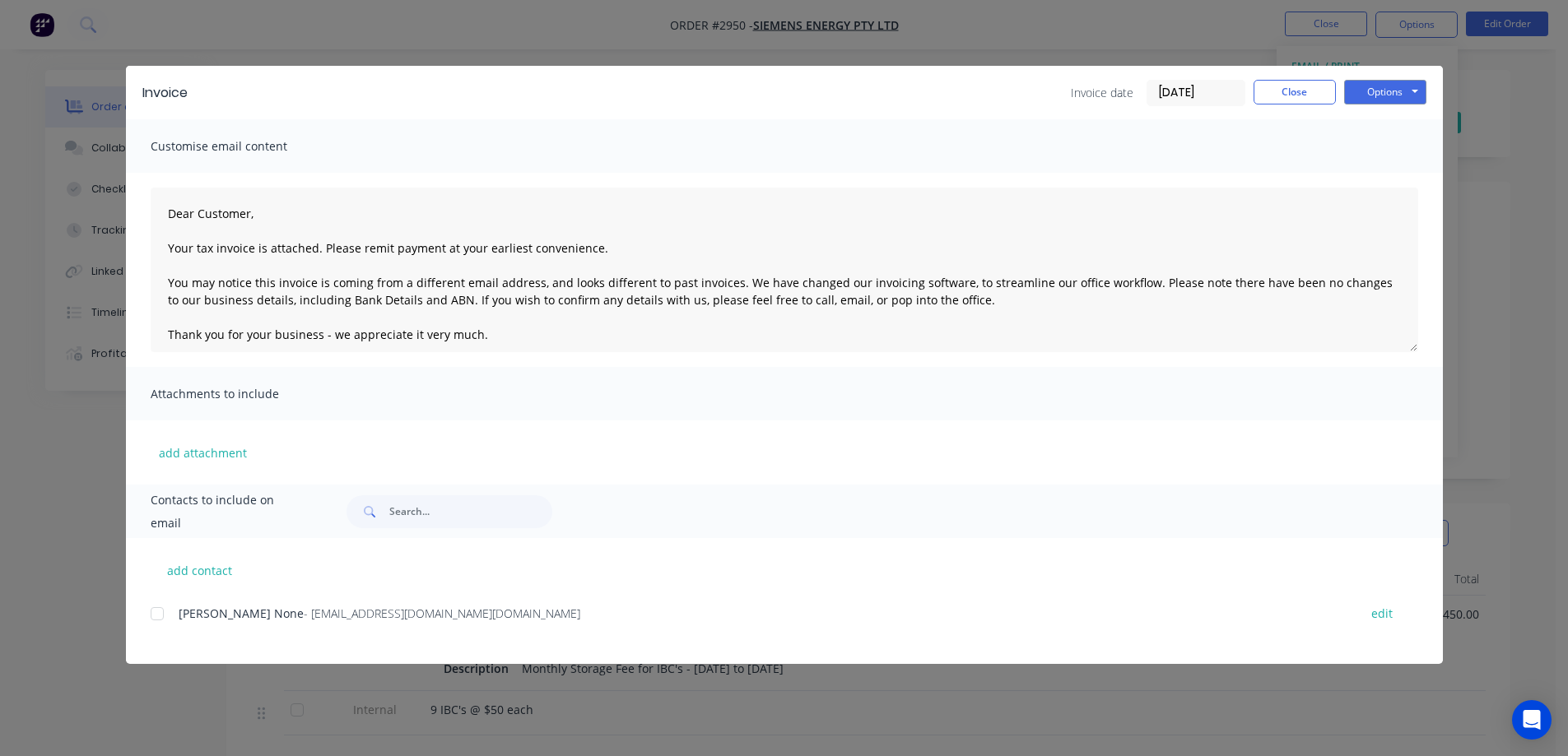
click at [1379, 74] on div "Invoice Invoice date 11/09/25 Close Options Preview Print Email" at bounding box center [784, 93] width 1317 height 53
click at [1379, 82] on button "Options" at bounding box center [1386, 92] width 82 height 25
click at [1388, 112] on button "Preview" at bounding box center [1397, 122] width 105 height 27
click at [159, 613] on div at bounding box center [158, 614] width 33 height 33
click at [1386, 97] on button "Options" at bounding box center [1386, 92] width 82 height 25
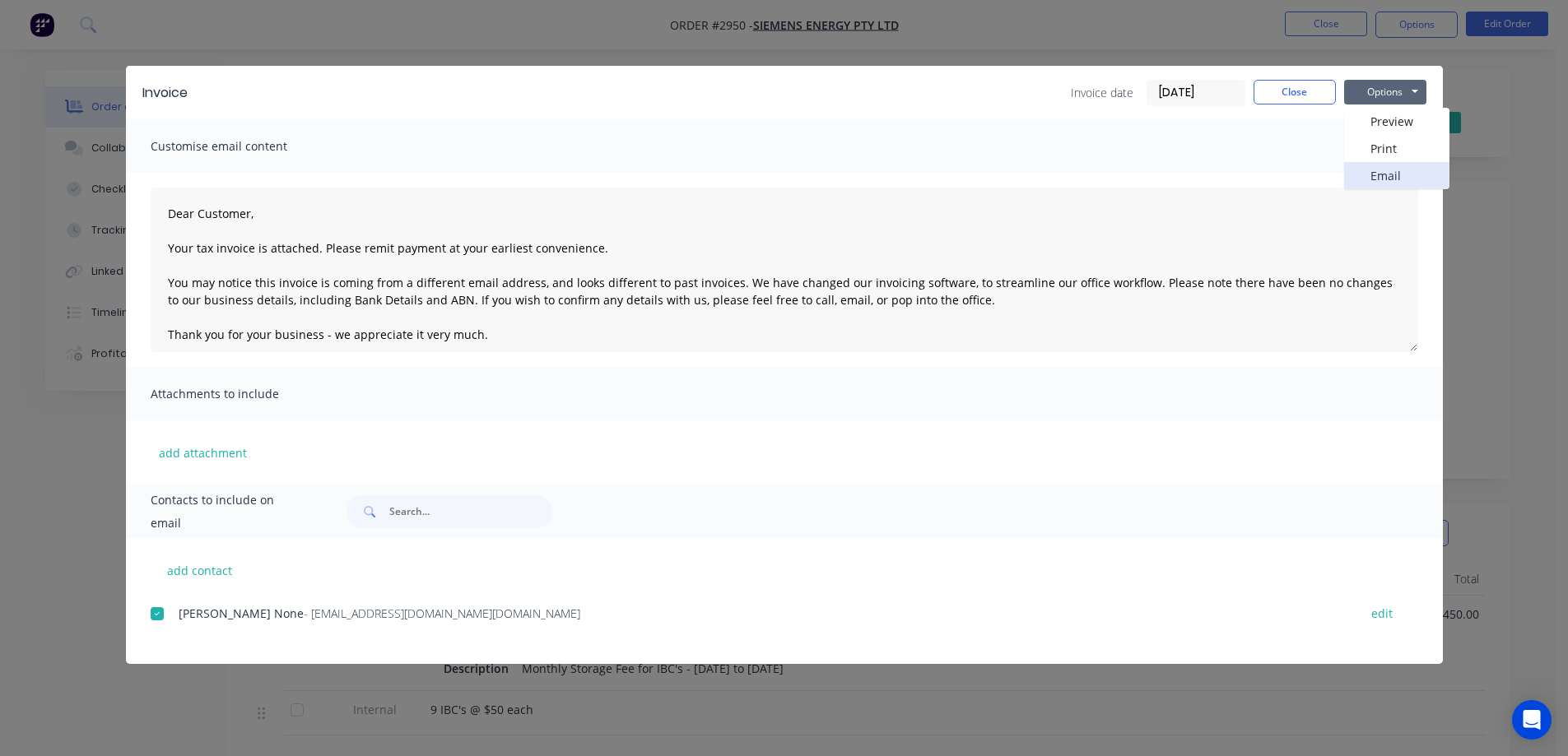
click at [1402, 165] on button "Email" at bounding box center [1397, 176] width 105 height 27
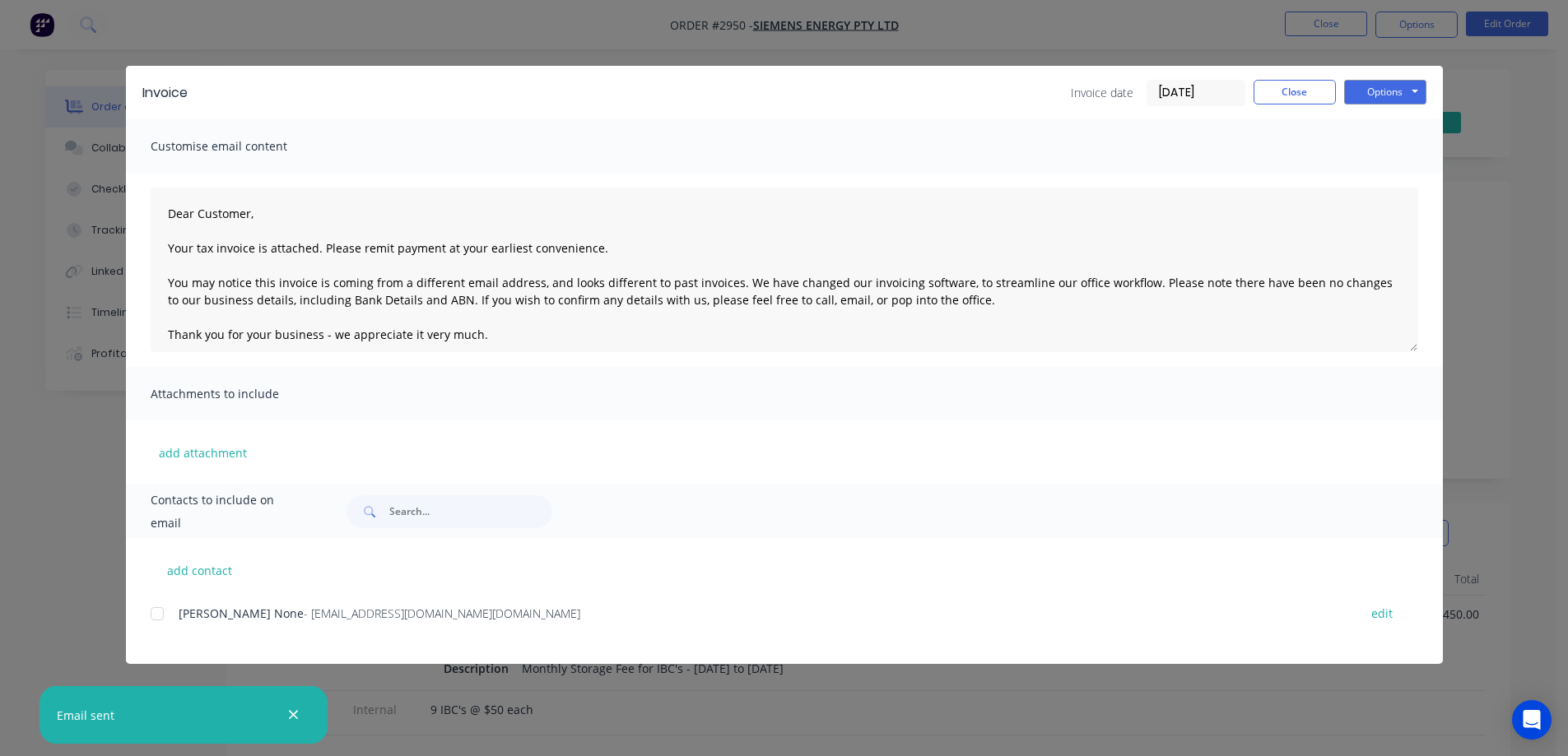
type textarea "Dear Customer, Your tax invoice is attached. Please remit payment at your earli…"
click at [1290, 86] on button "Close" at bounding box center [1295, 92] width 82 height 25
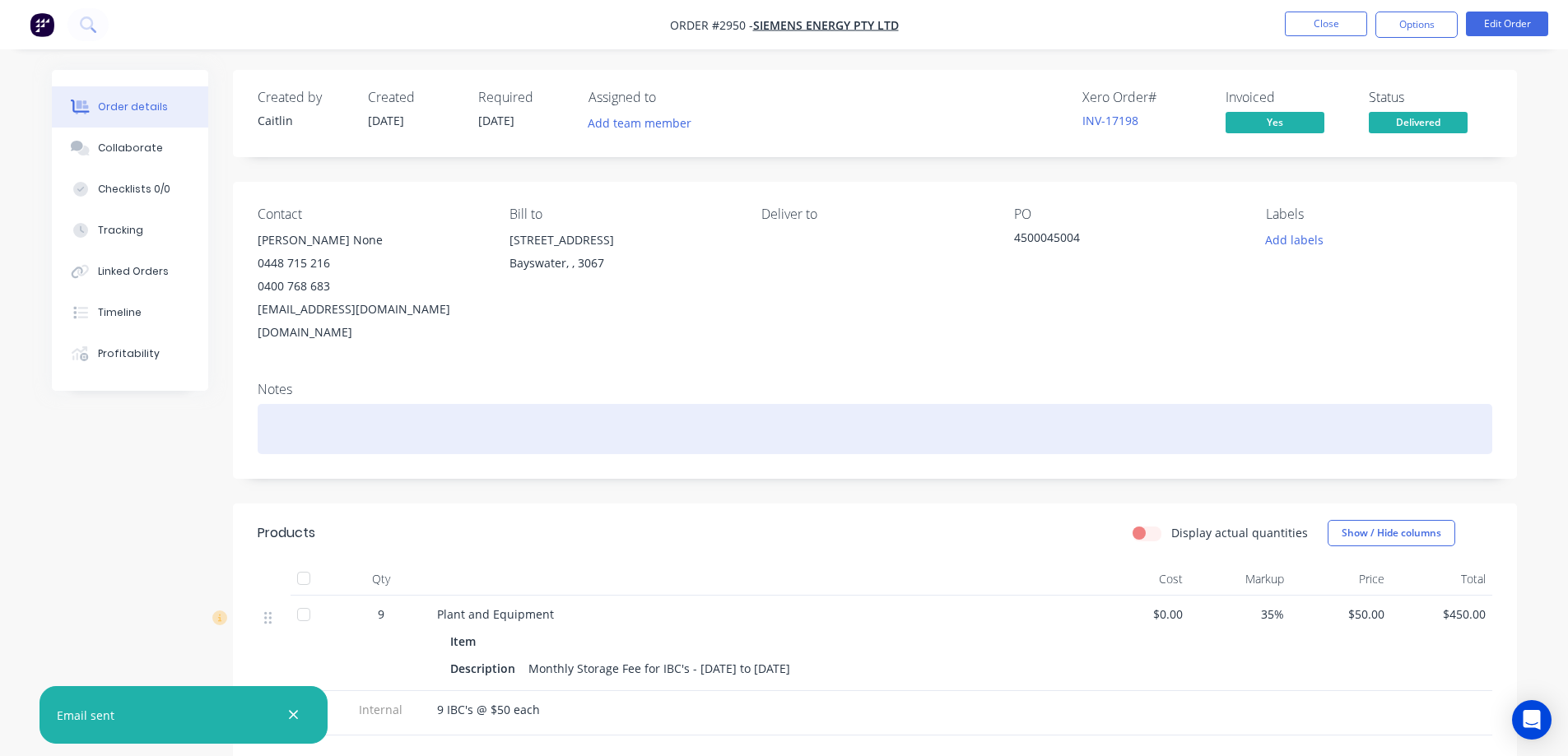
click at [434, 404] on div at bounding box center [874, 429] width 1234 height 50
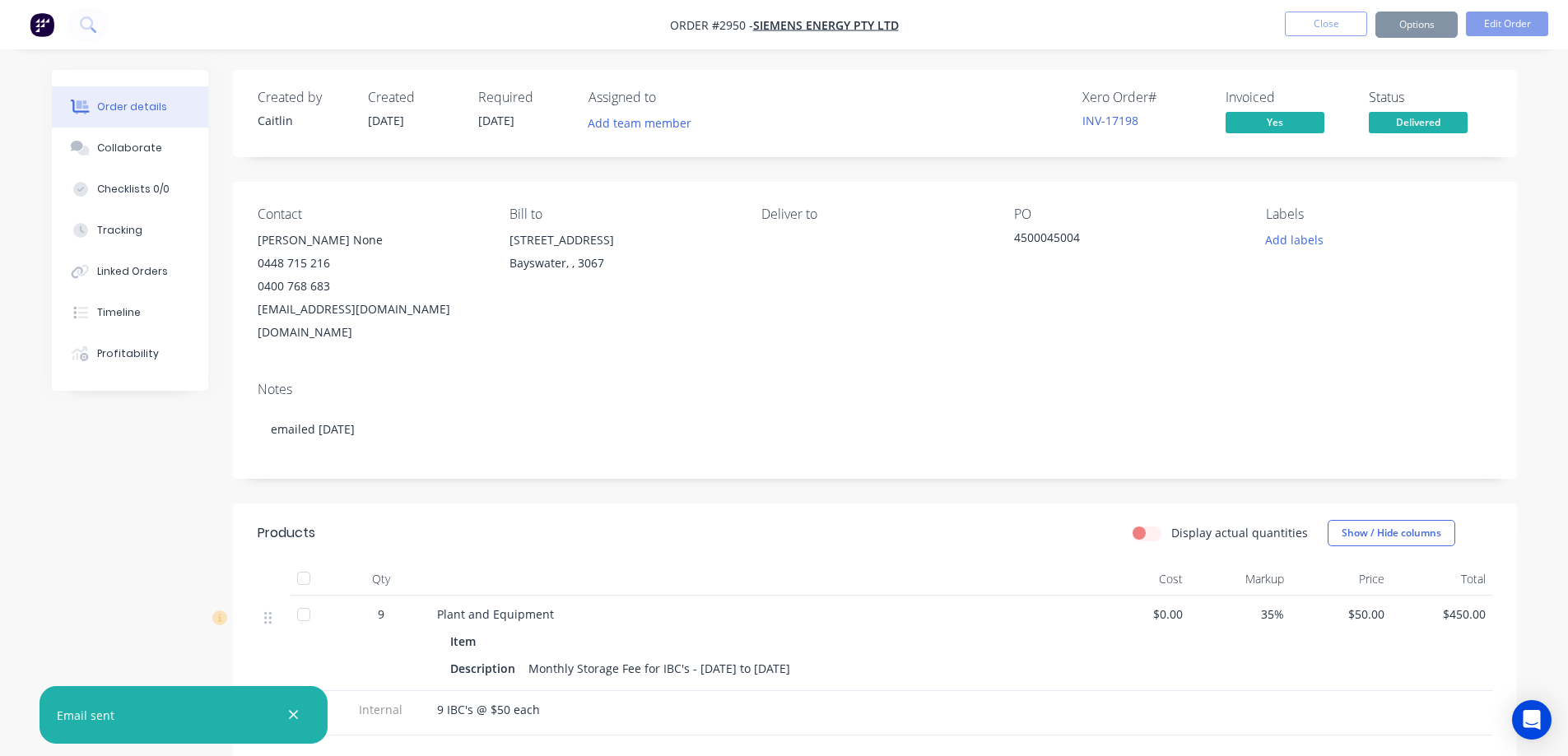
click at [1530, 312] on div "Order details Collaborate Checklists 0/0 Tracking Linked Orders Timeline Profit…" at bounding box center [784, 549] width 1498 height 959
click at [1350, 20] on button "Close" at bounding box center [1326, 24] width 82 height 25
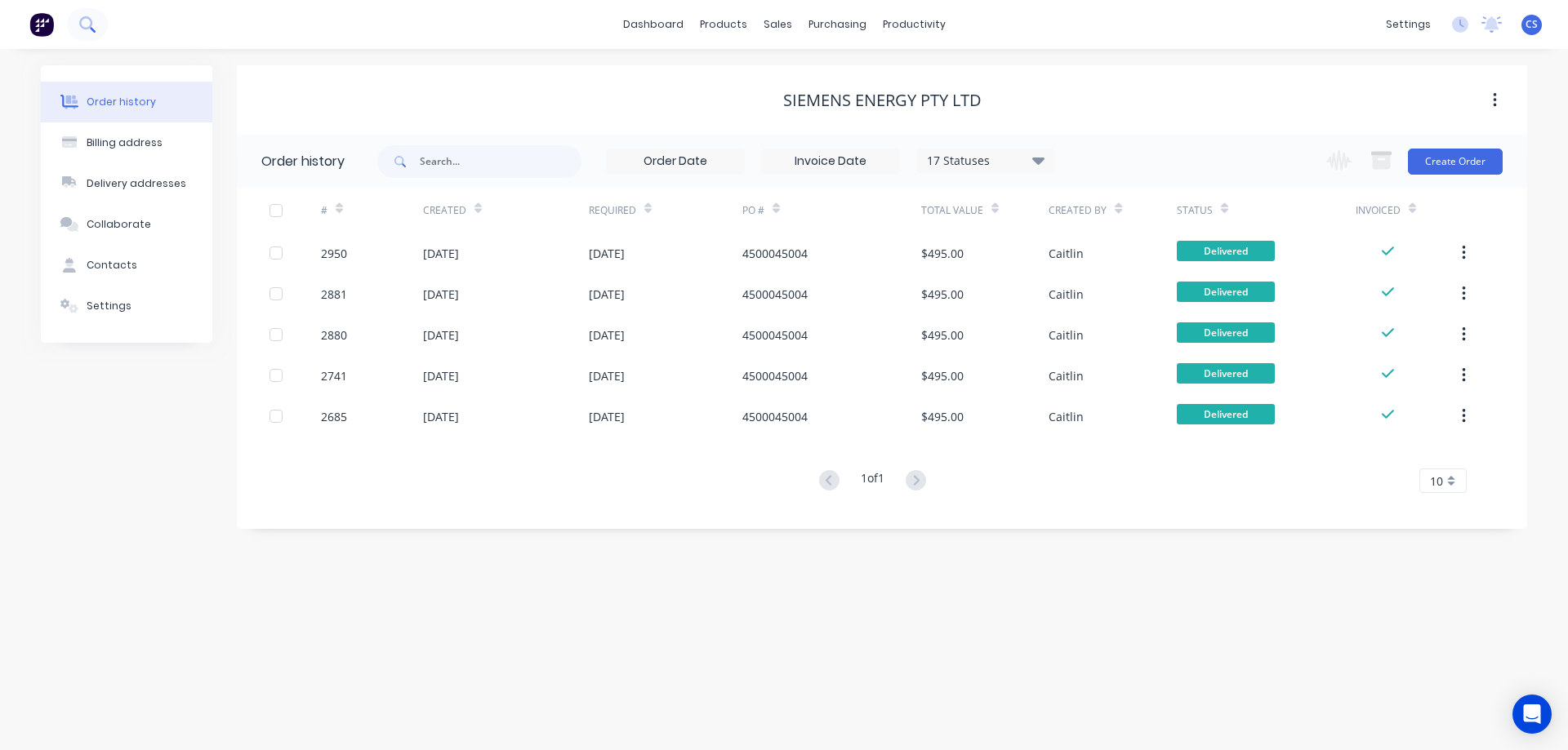
click at [85, 15] on button at bounding box center [87, 25] width 41 height 33
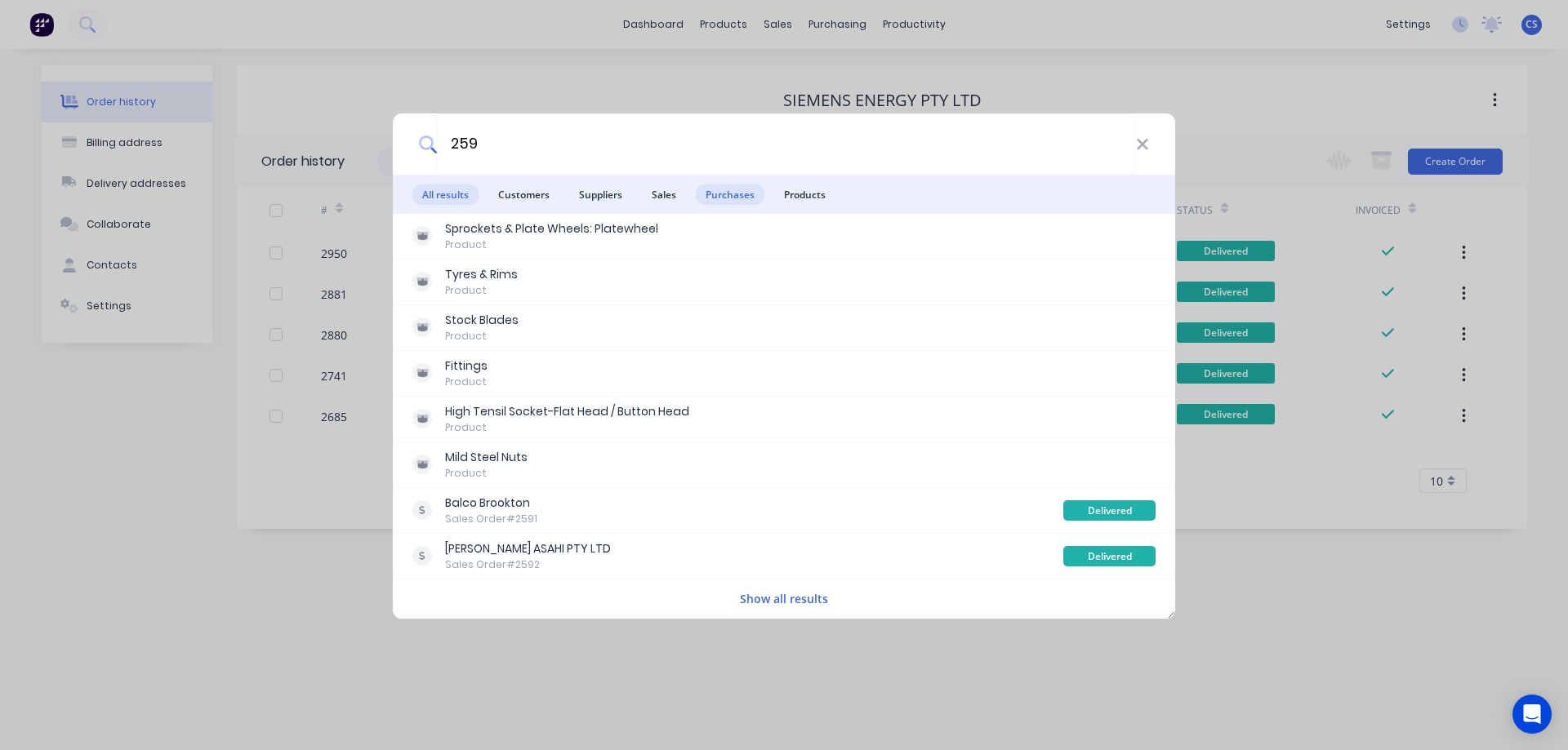
type input "259"
click at [737, 192] on span "Purchases" at bounding box center [729, 195] width 68 height 20
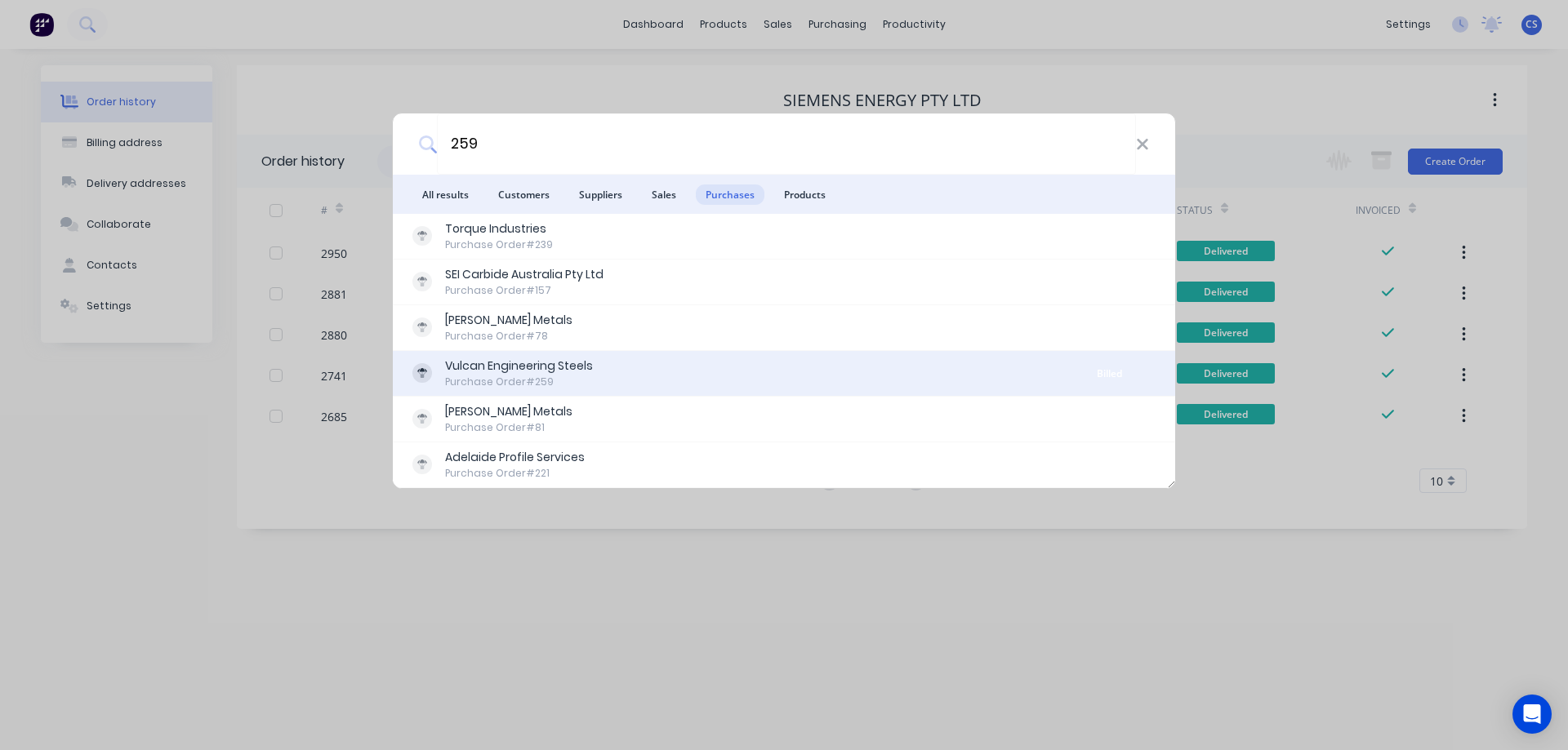
click at [686, 375] on div "Vulcan Engineering Steels Purchase Order #259" at bounding box center [738, 373] width 651 height 32
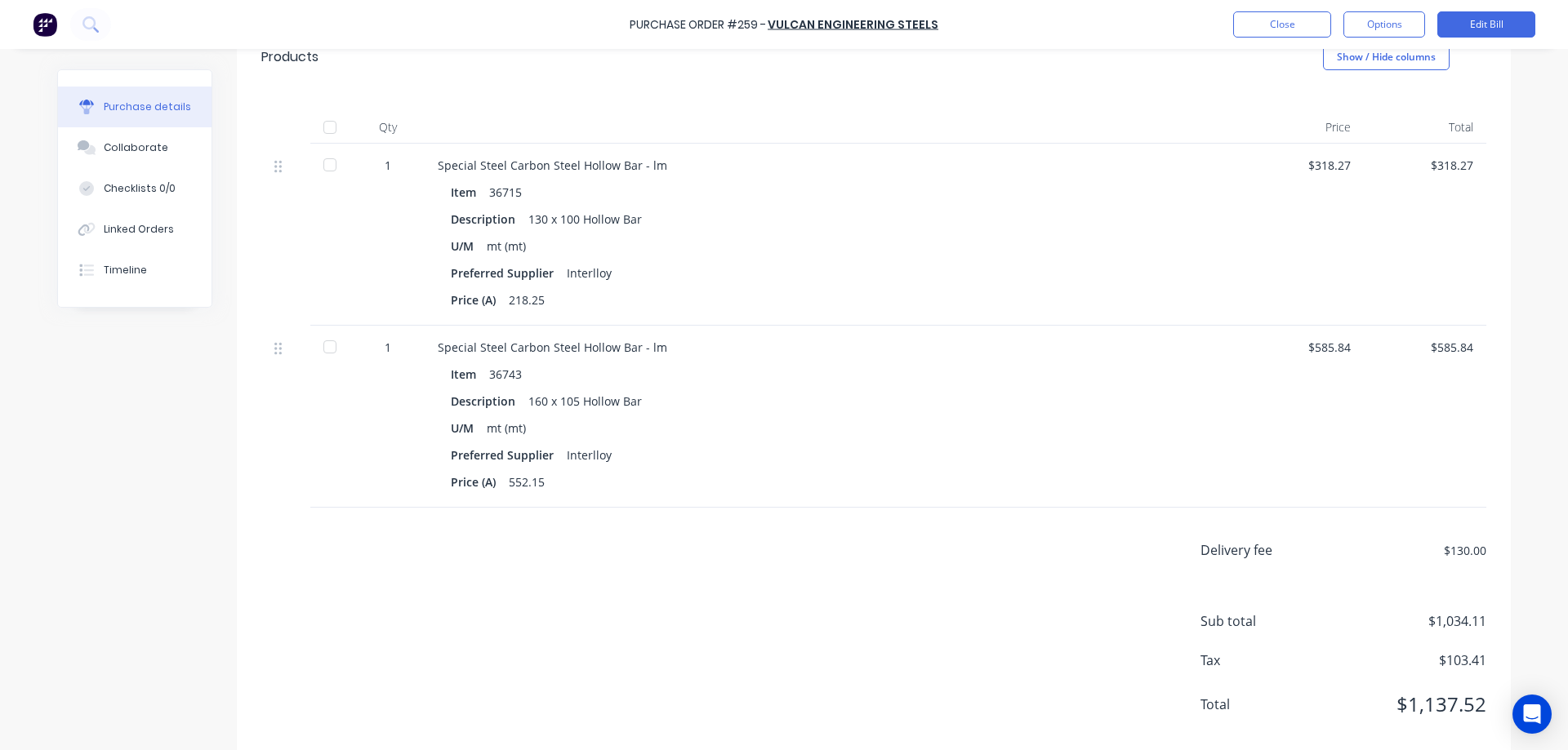
scroll to position [382, 0]
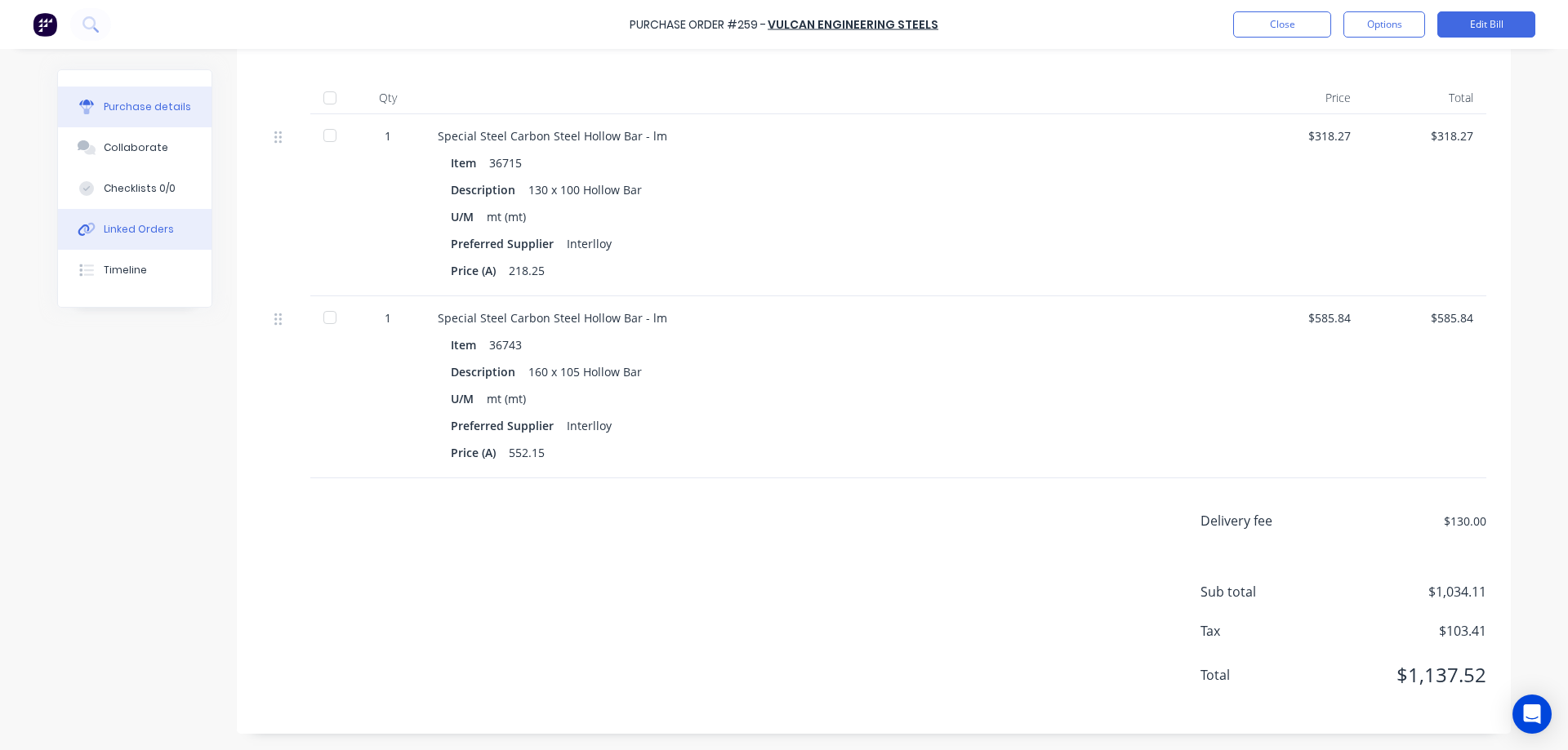
click at [148, 223] on div "Linked Orders" at bounding box center [138, 229] width 70 height 15
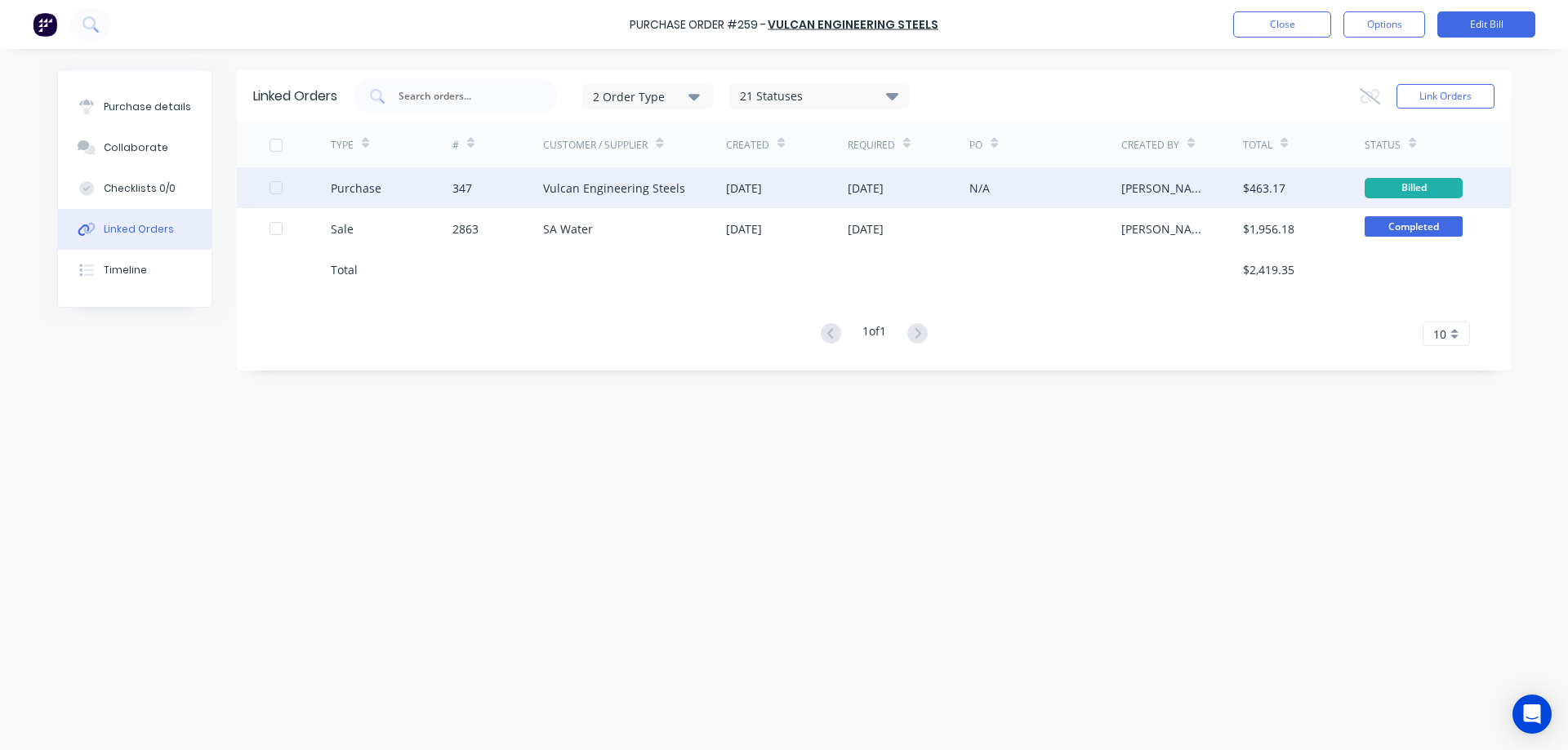
click at [628, 183] on div "Vulcan Engineering Steels" at bounding box center [614, 188] width 142 height 17
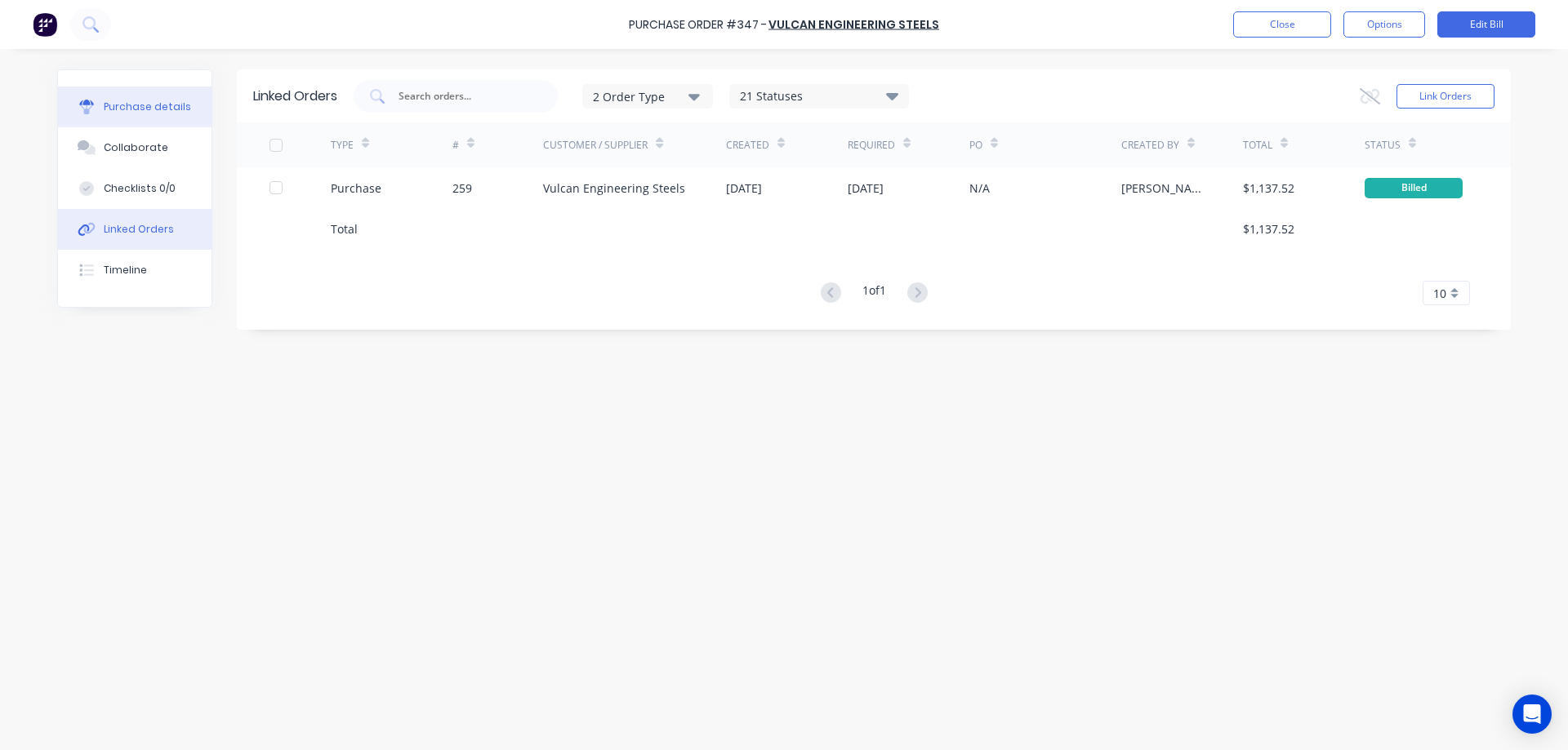
click at [165, 100] on div "Purchase details" at bounding box center [147, 107] width 87 height 15
type textarea "x"
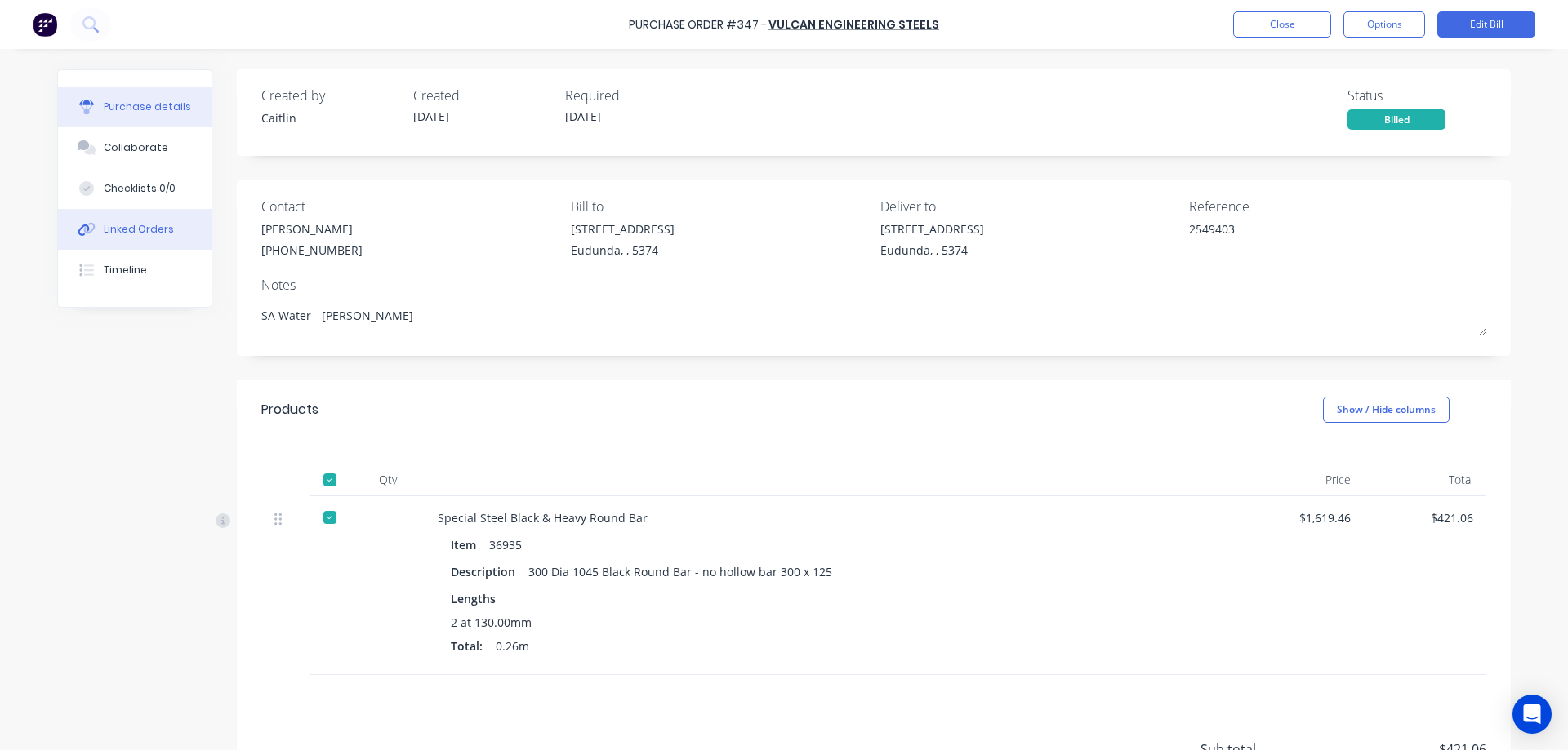
click at [124, 229] on div "Linked Orders" at bounding box center [138, 229] width 70 height 15
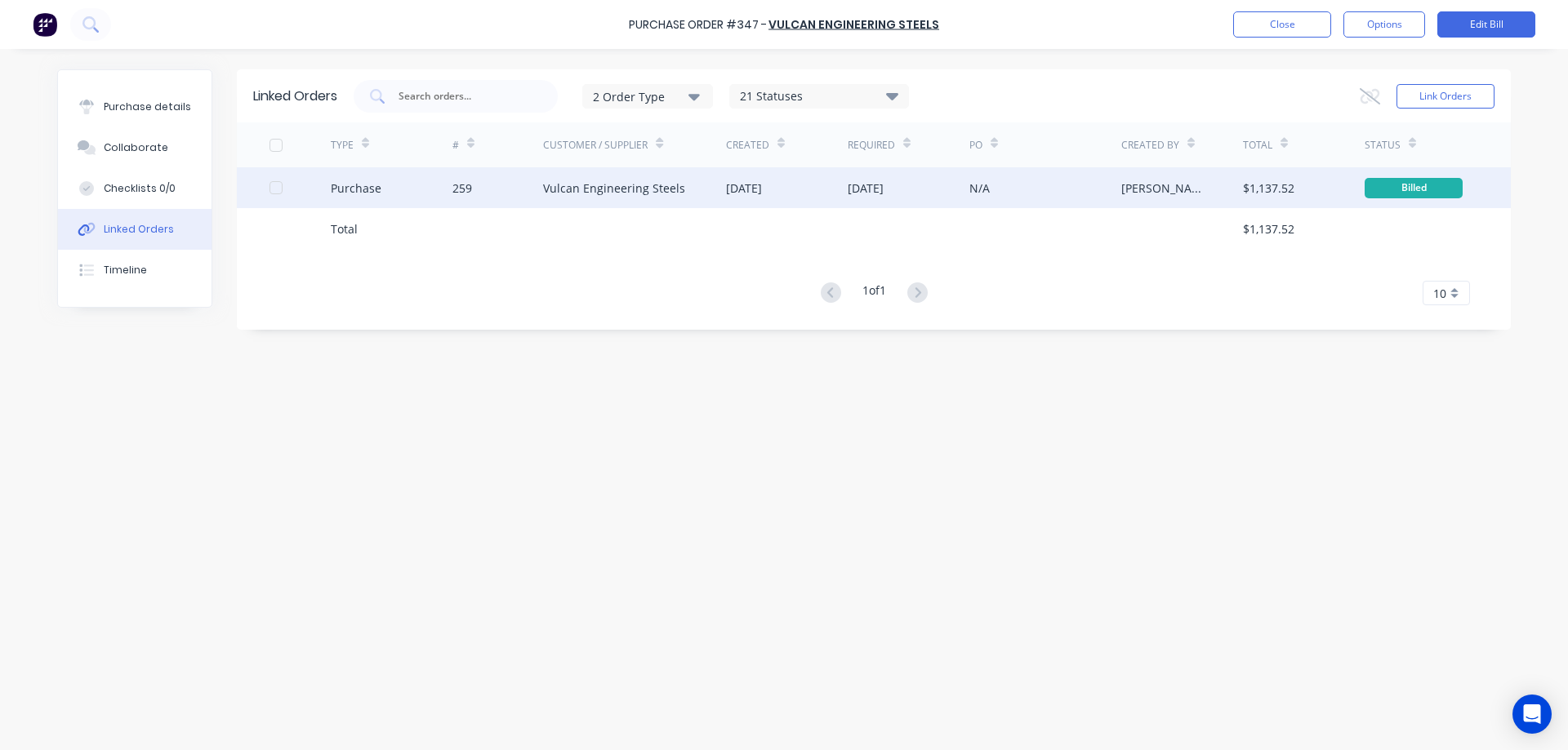
click at [606, 191] on div "Vulcan Engineering Steels" at bounding box center [614, 188] width 142 height 17
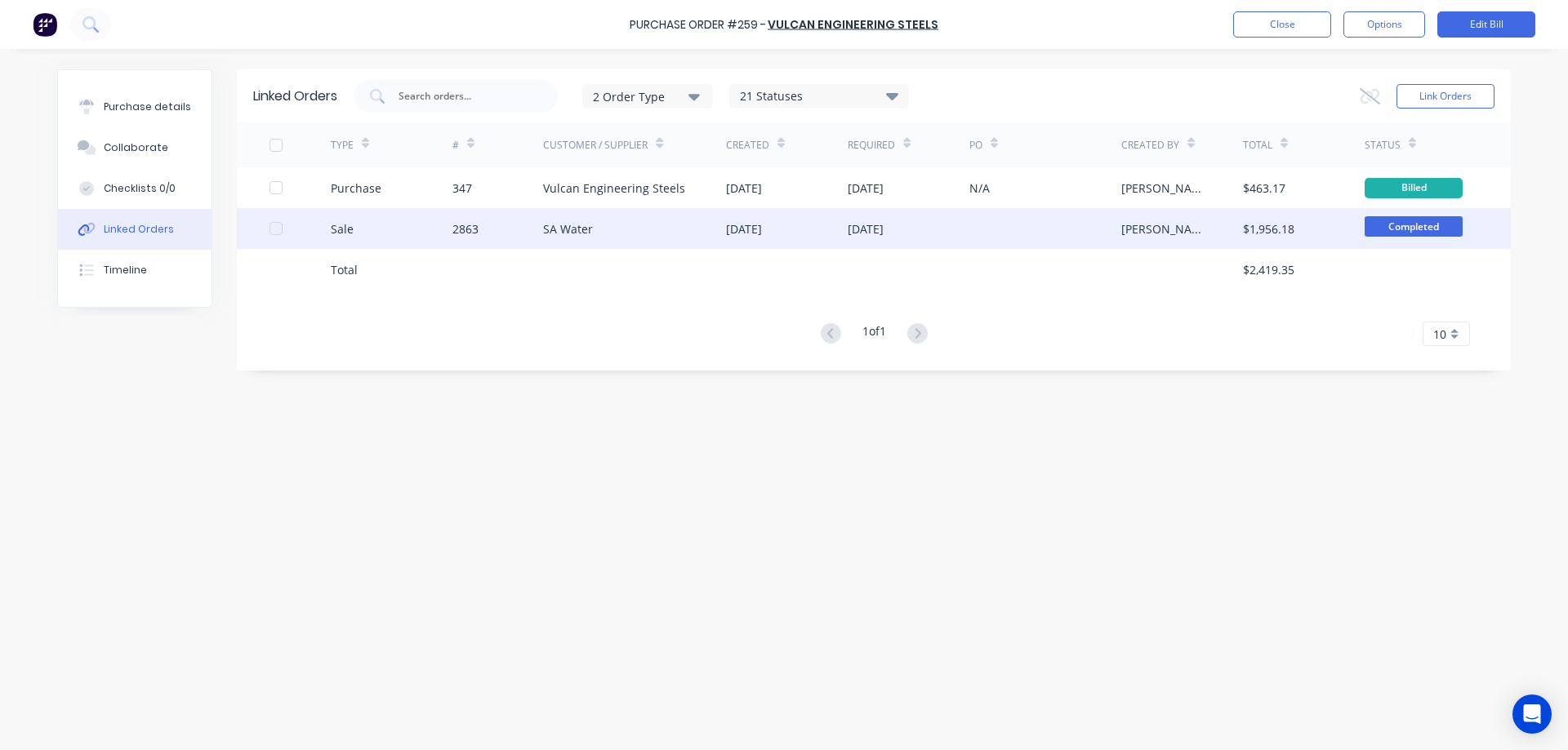
click at [609, 225] on div "SA Water" at bounding box center [634, 228] width 183 height 41
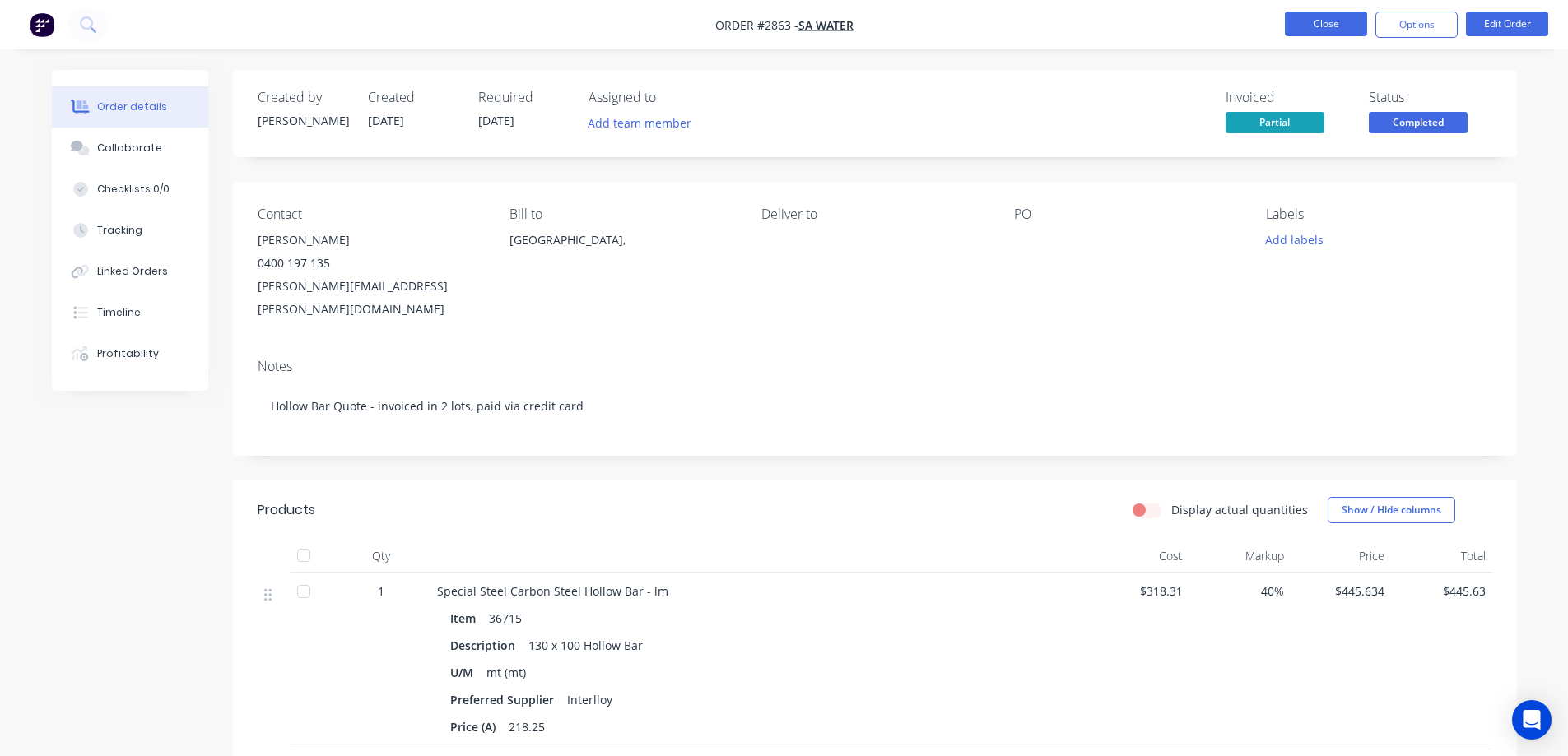
click at [1339, 28] on button "Close" at bounding box center [1326, 24] width 82 height 25
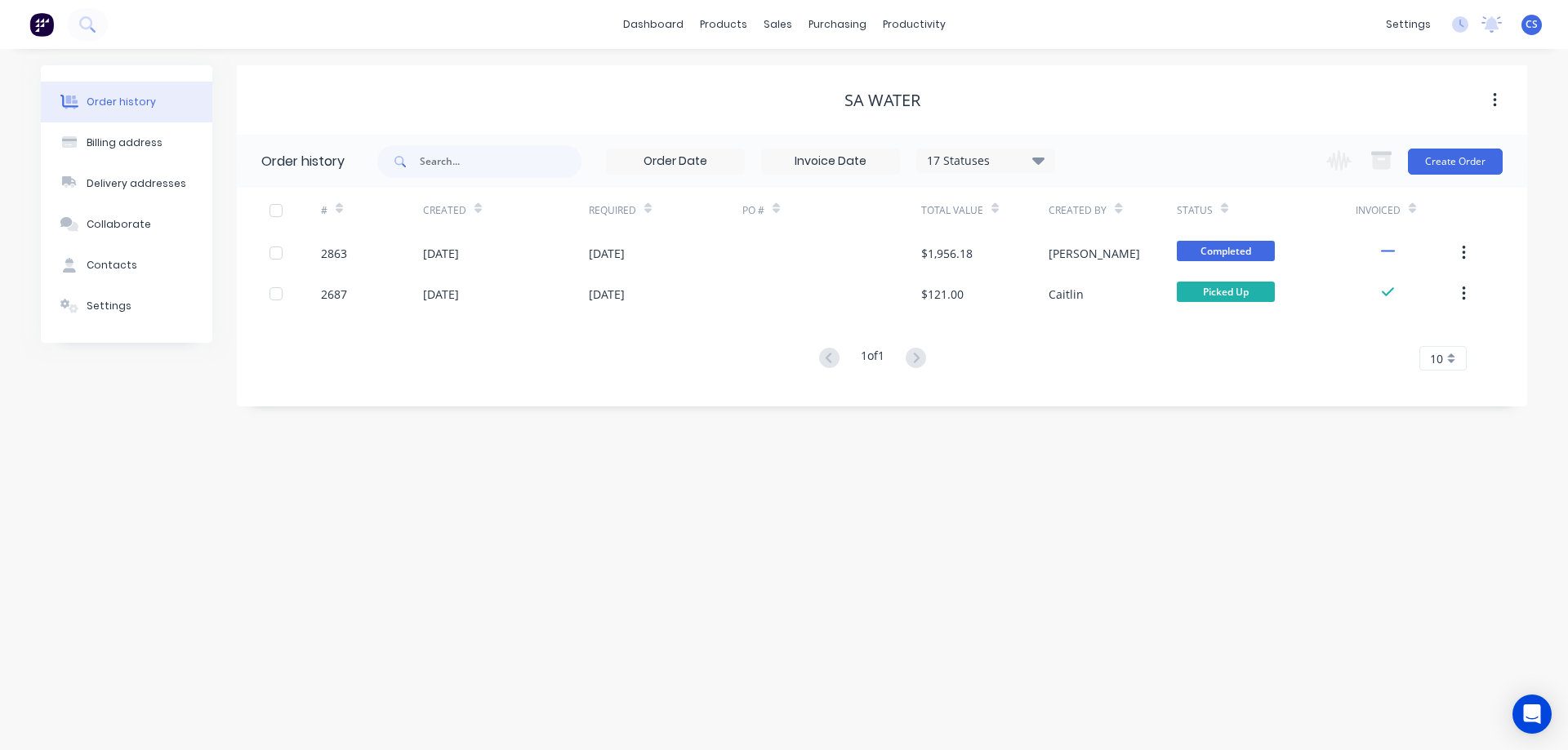
click at [51, 19] on img at bounding box center [41, 24] width 25 height 25
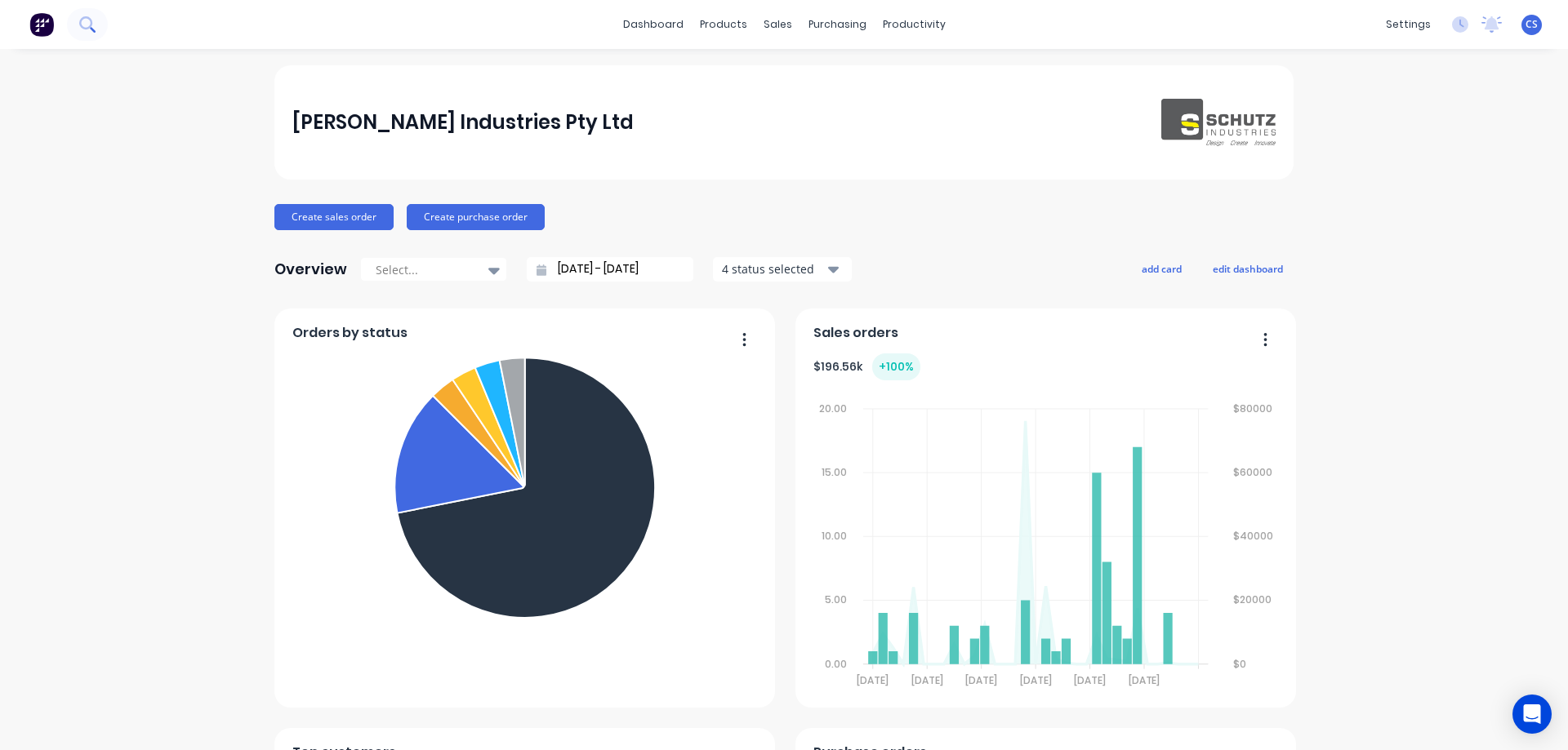
click at [80, 32] on icon at bounding box center [86, 24] width 15 height 15
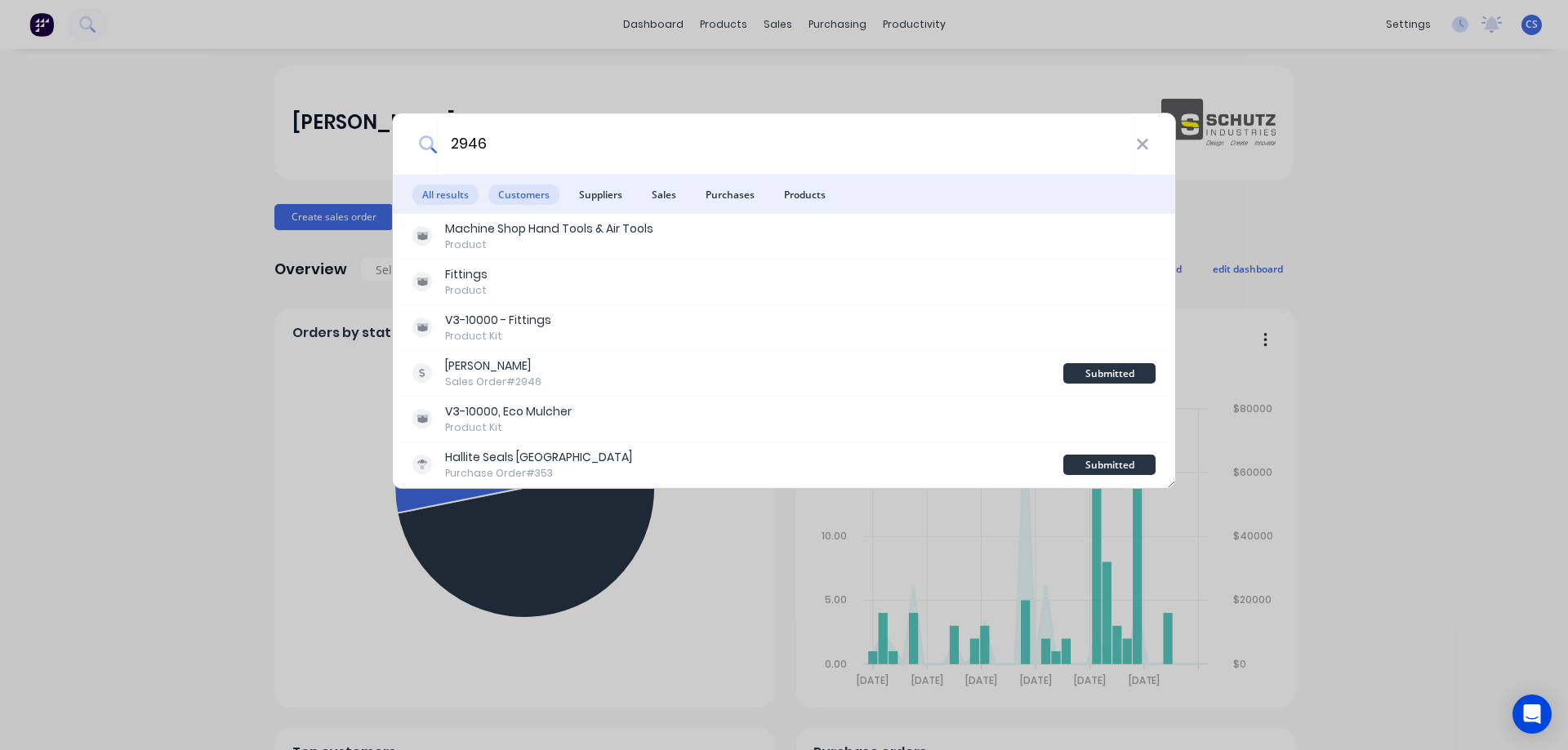
type input "2946"
click at [532, 198] on span "Customers" at bounding box center [524, 195] width 71 height 20
click at [660, 194] on span "Sales" at bounding box center [664, 195] width 45 height 20
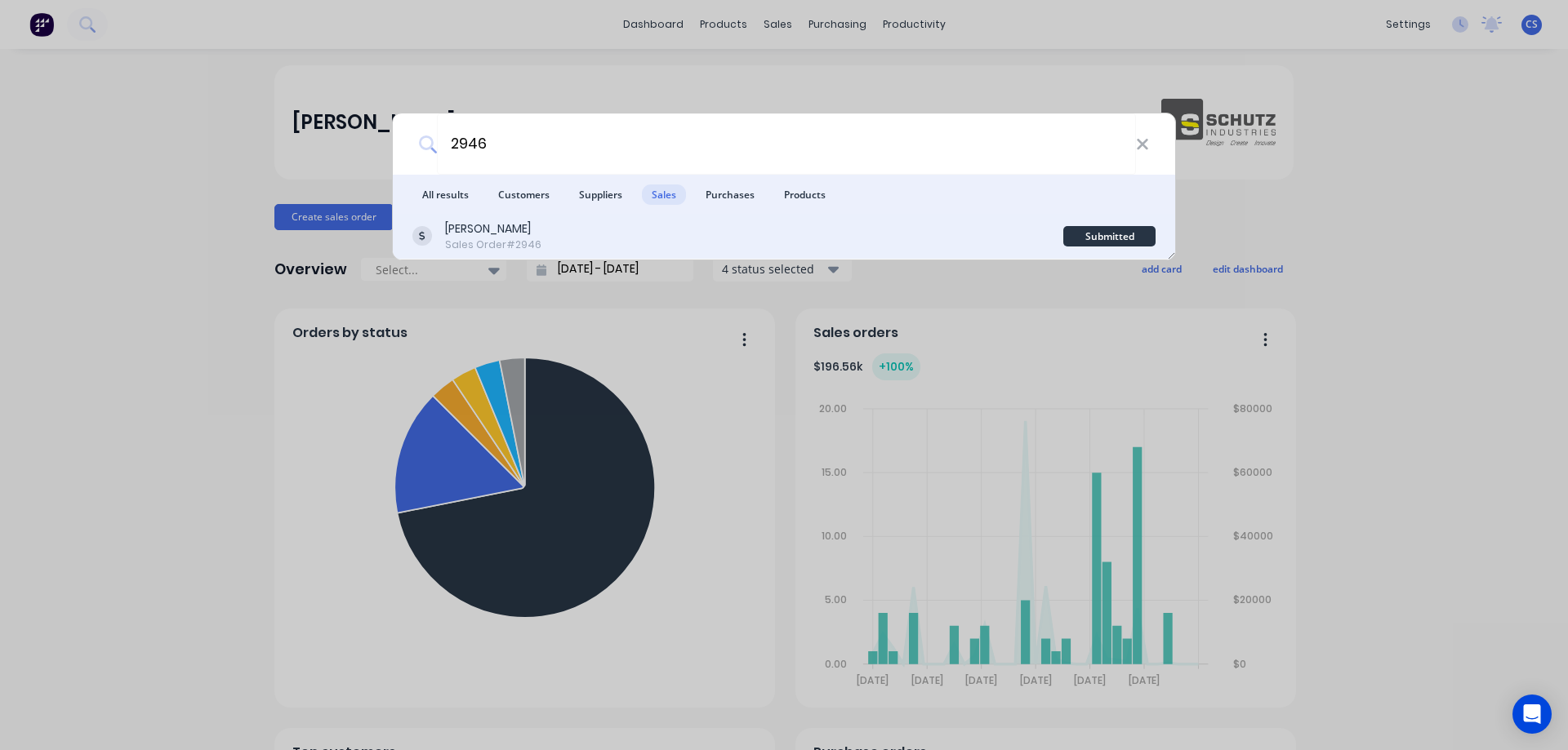
click at [623, 235] on div "HOFFMANN Peter N Sales Order #2946" at bounding box center [738, 236] width 651 height 32
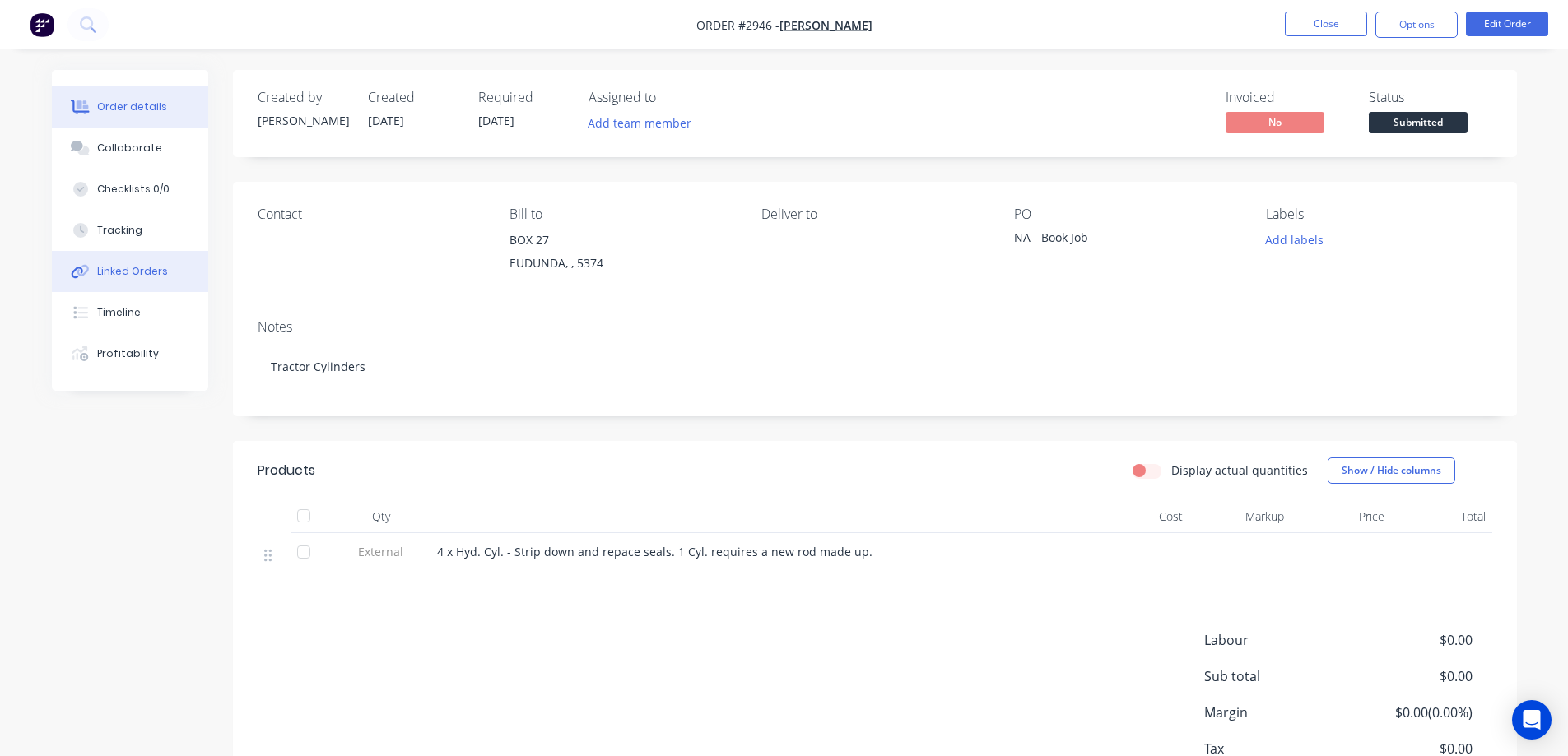
click at [157, 277] on div "Linked Orders" at bounding box center [132, 271] width 71 height 15
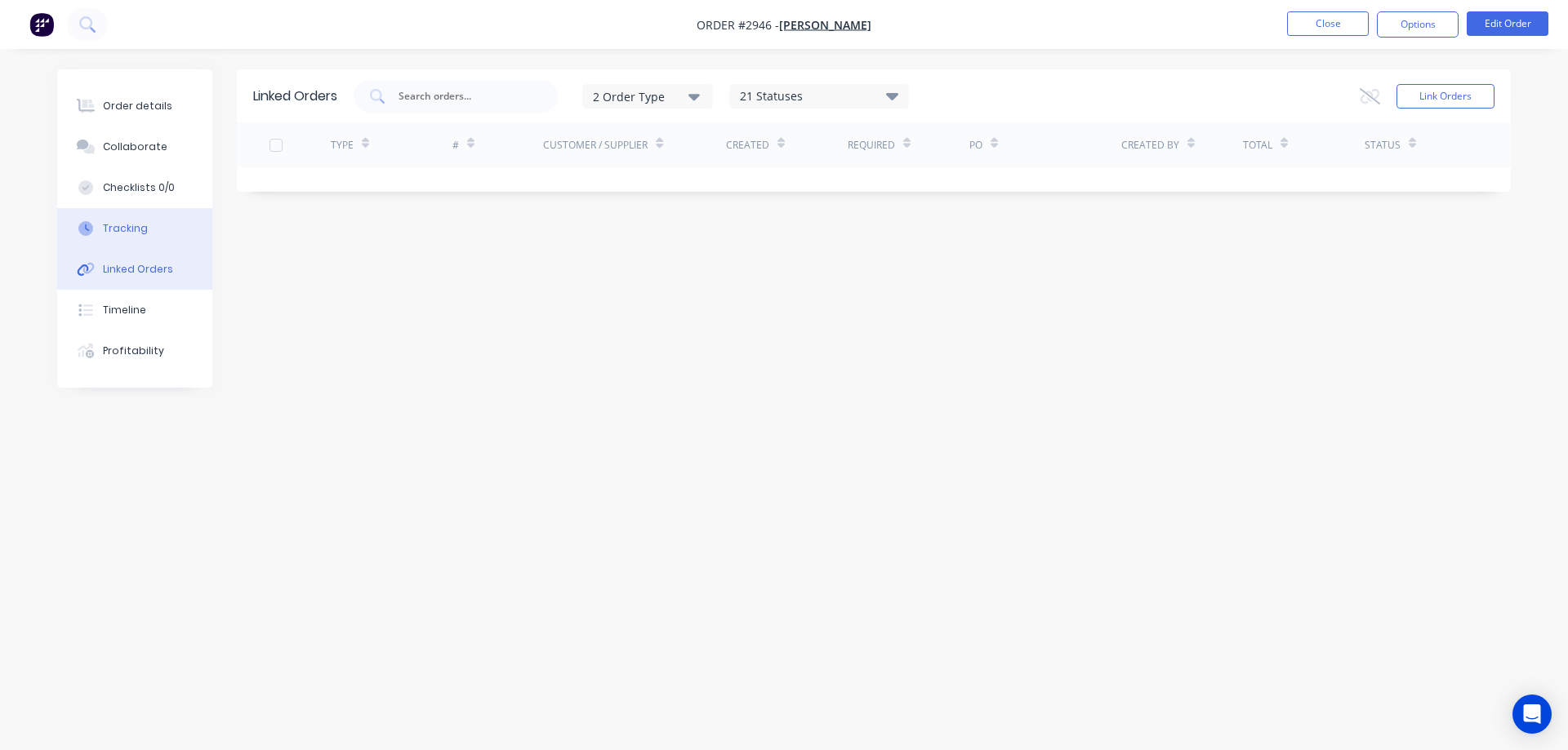
click at [138, 243] on button "Tracking" at bounding box center [135, 228] width 155 height 41
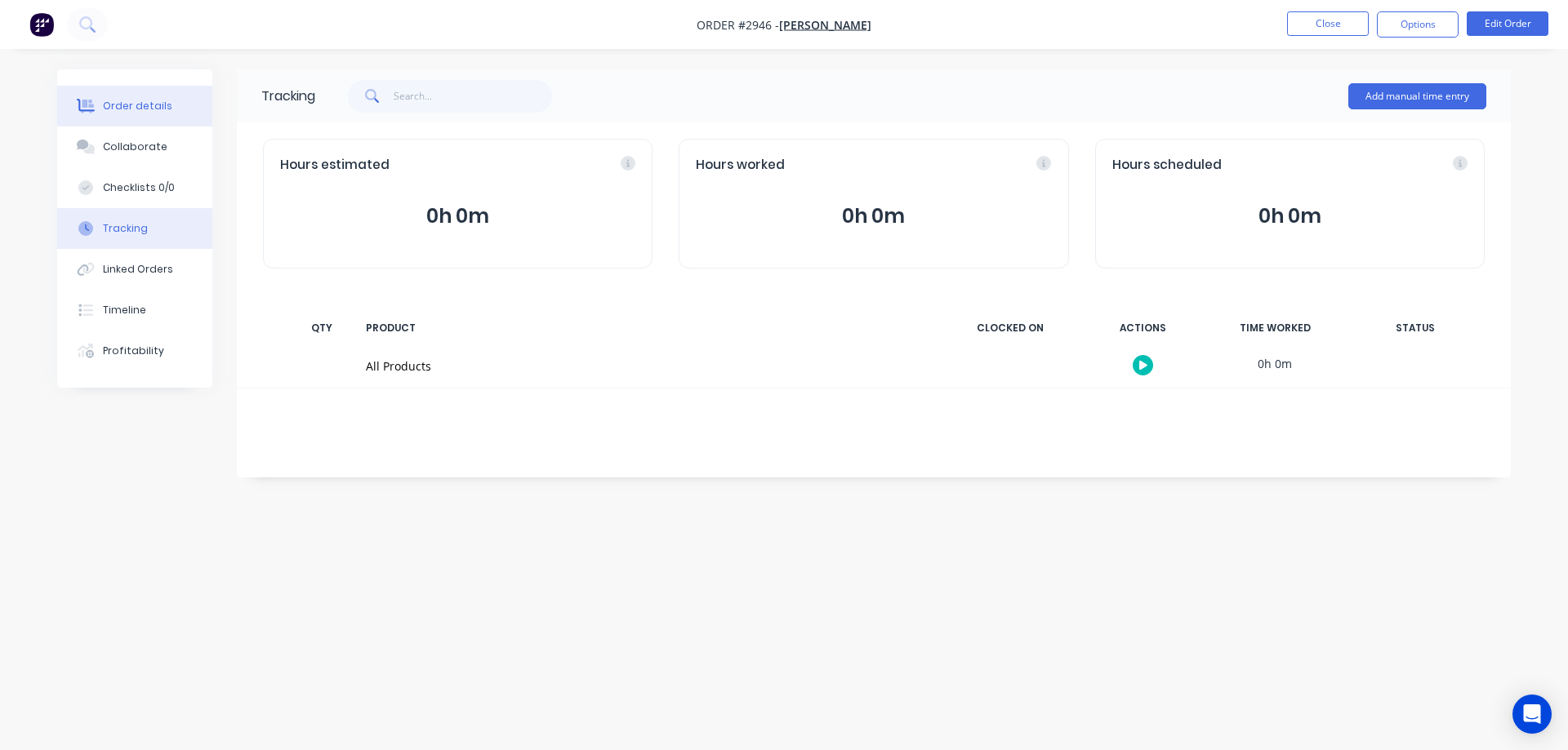
click at [140, 105] on div "Order details" at bounding box center [137, 106] width 69 height 15
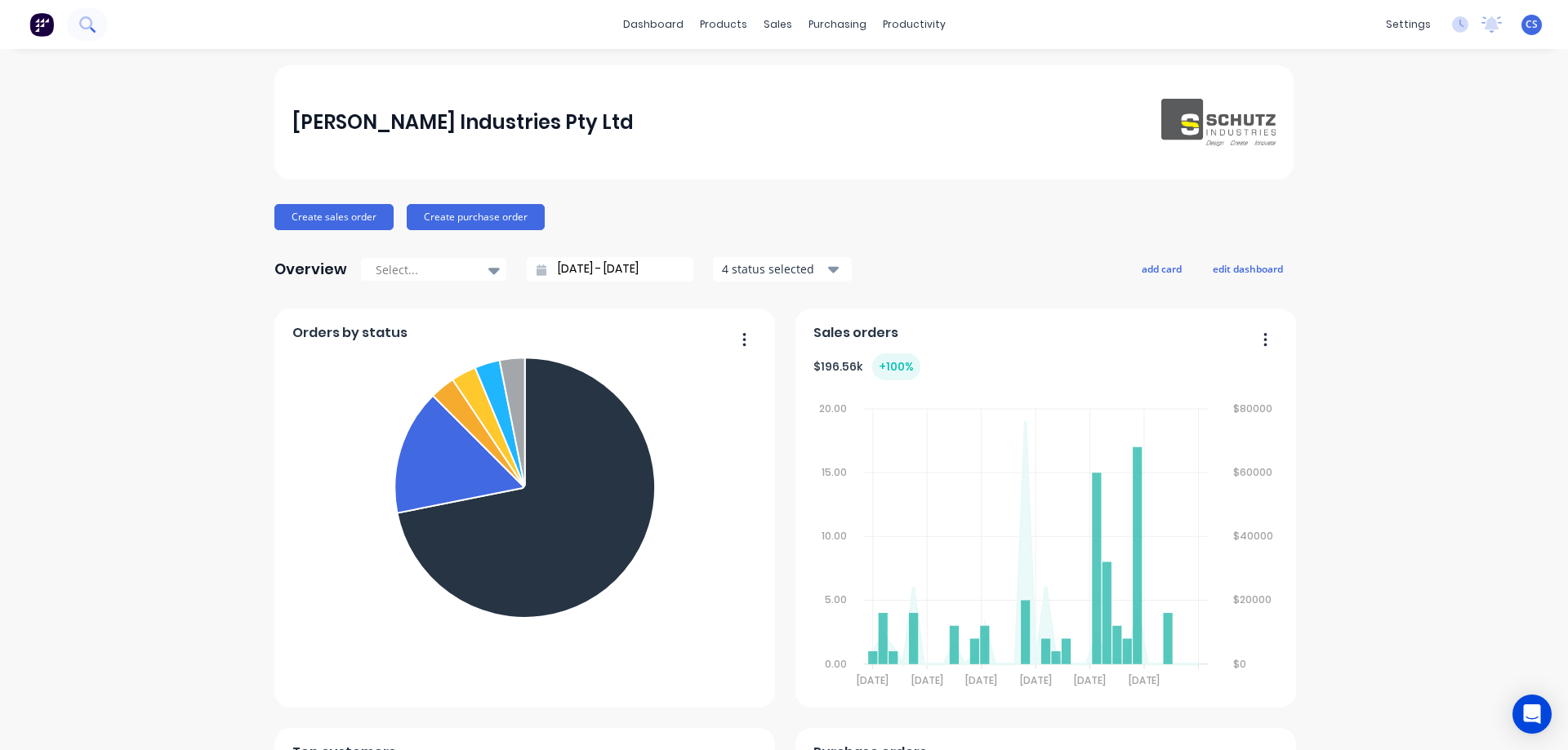
click at [75, 30] on button at bounding box center [87, 25] width 41 height 33
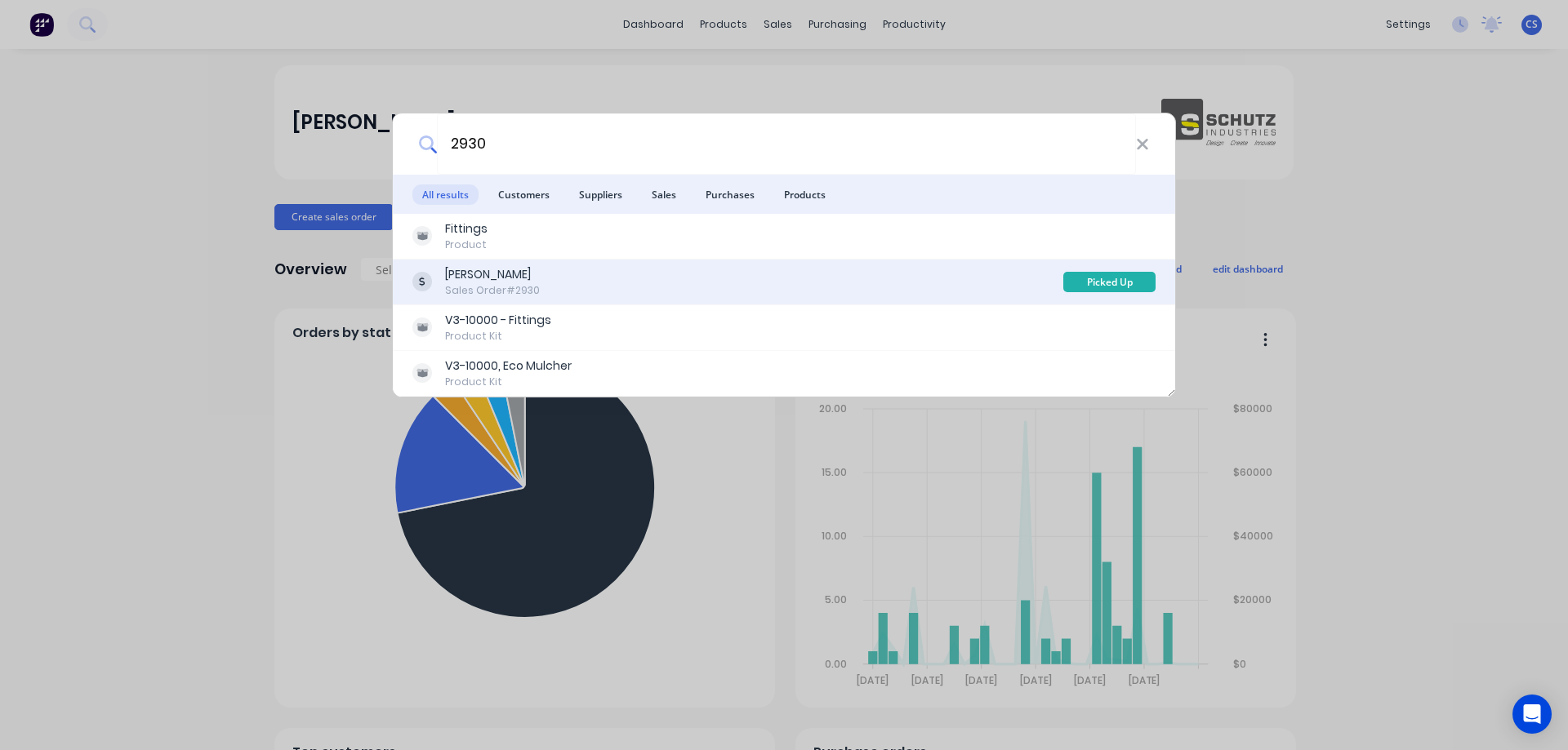
type input "2930"
click at [654, 297] on div "[PERSON_NAME] Sales Order #2930 Picked Up" at bounding box center [784, 283] width 783 height 45
click at [658, 291] on div "[PERSON_NAME] Sales Order #2930" at bounding box center [738, 282] width 651 height 32
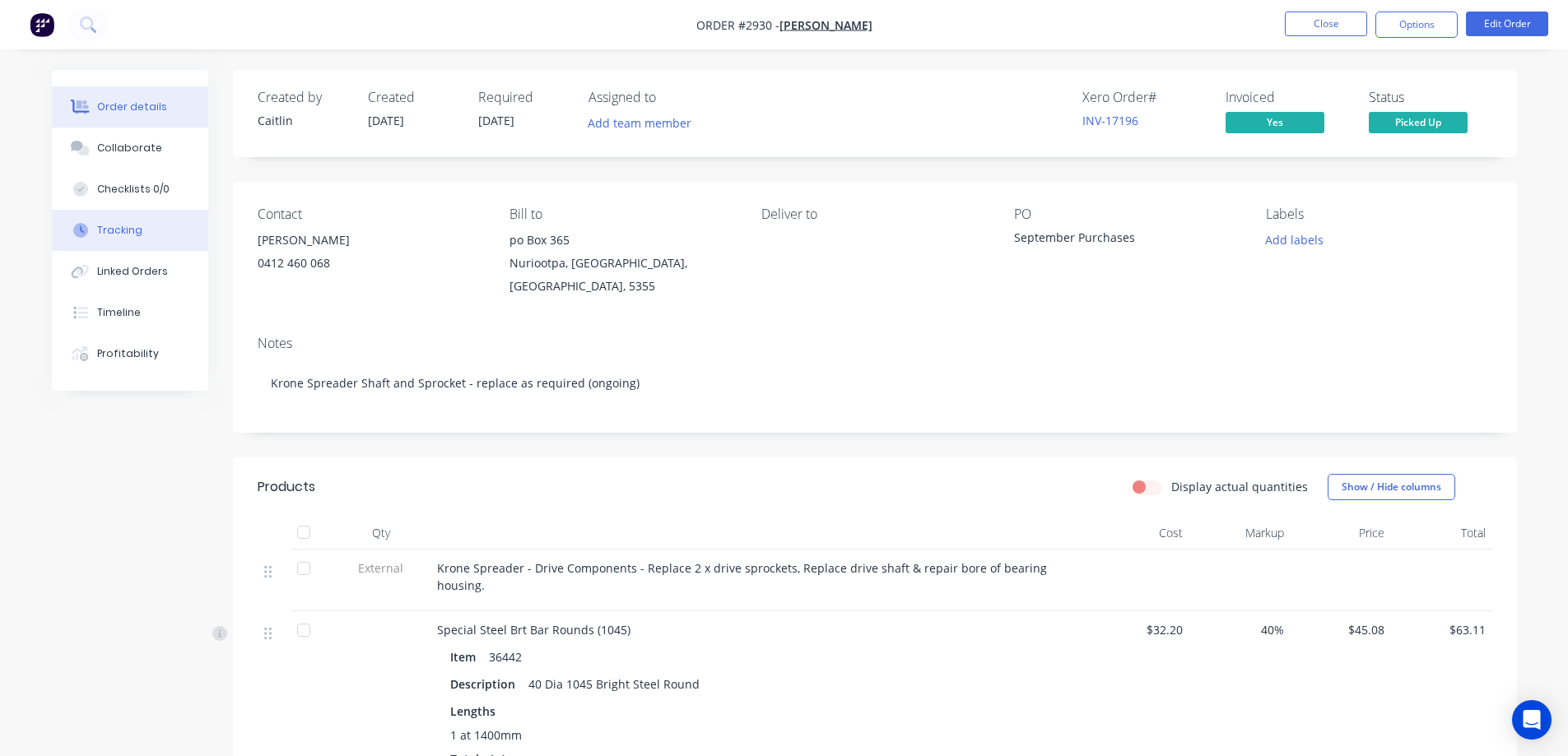
click at [143, 225] on button "Tracking" at bounding box center [130, 230] width 157 height 41
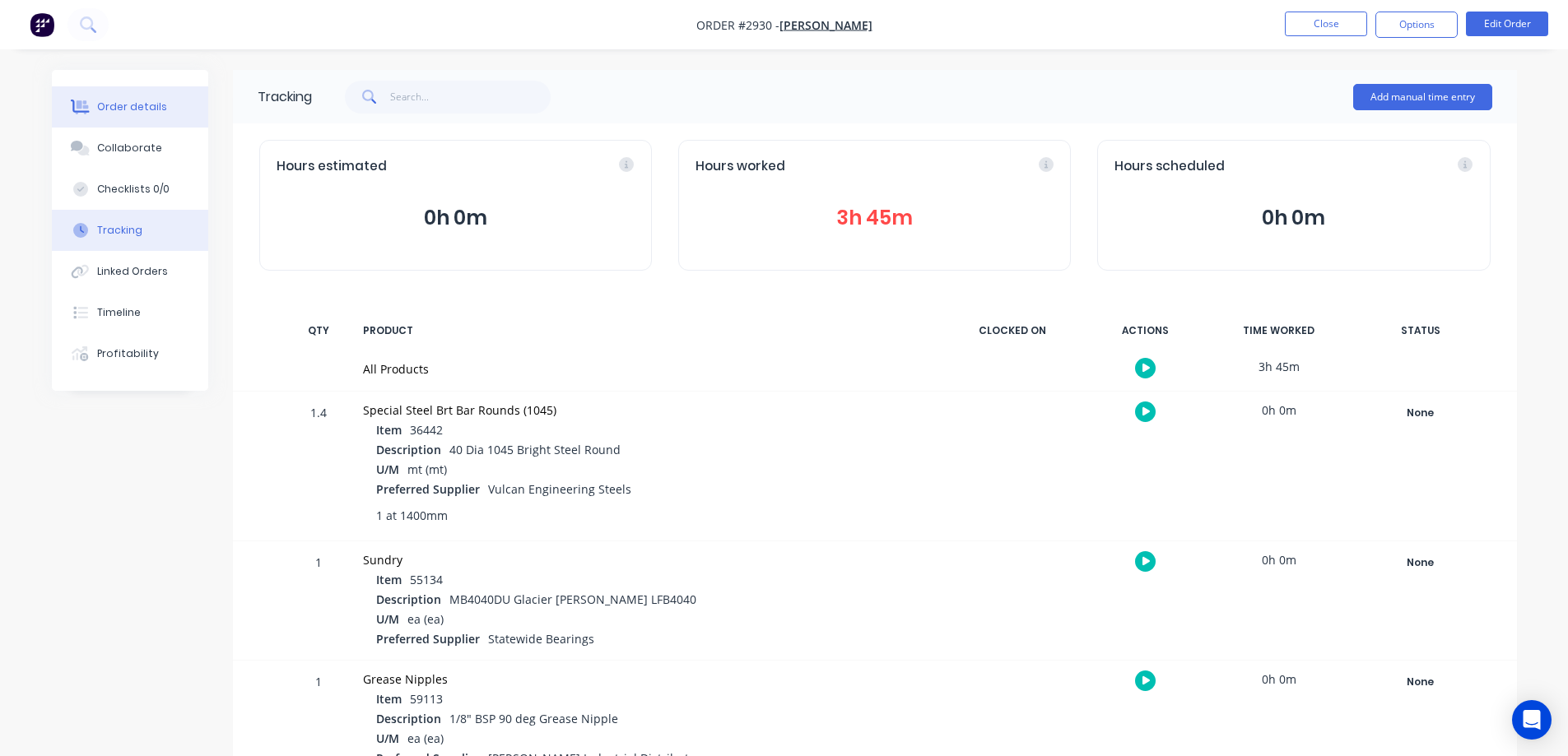
click at [112, 103] on div "Order details" at bounding box center [132, 107] width 70 height 15
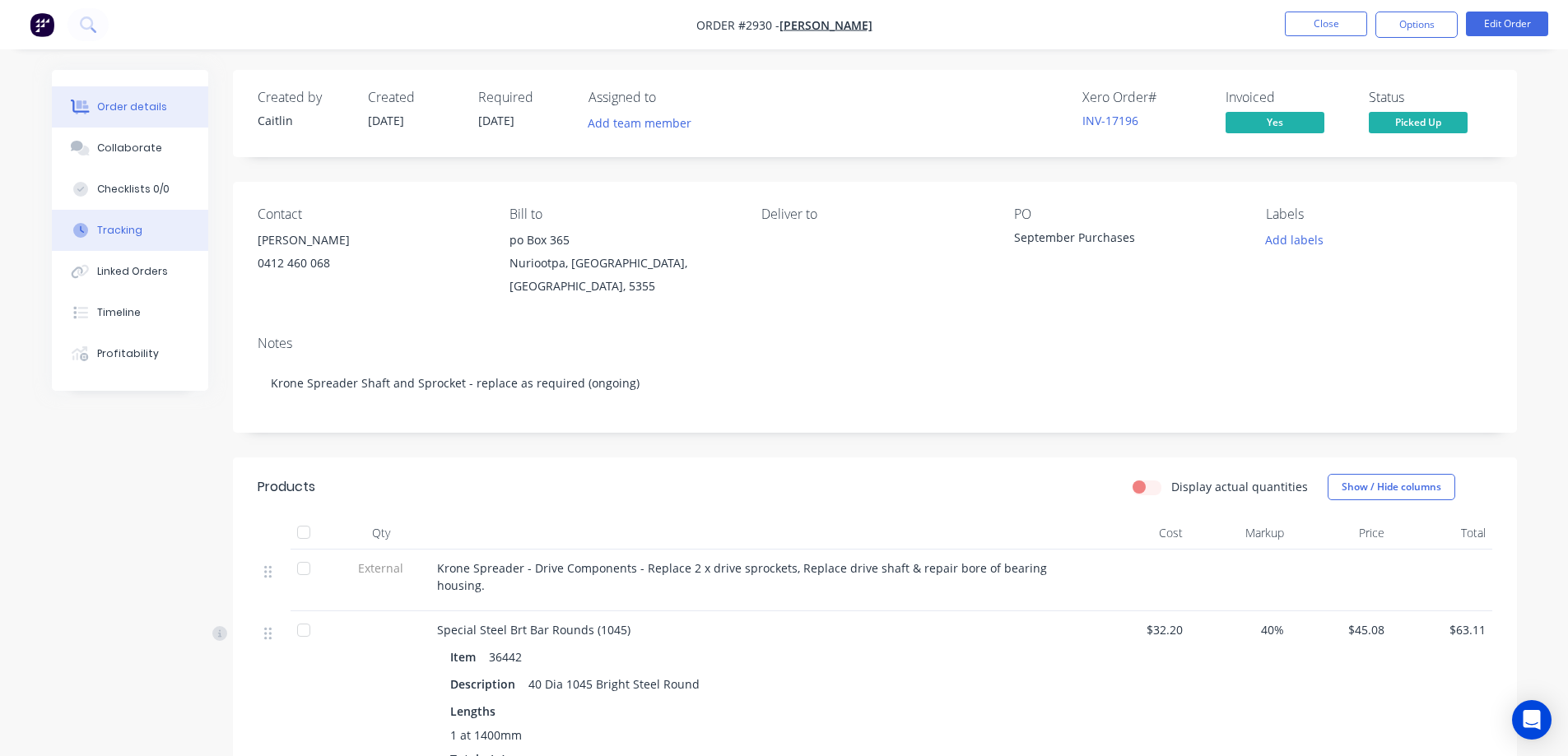
click at [138, 233] on div "Tracking" at bounding box center [119, 230] width 45 height 15
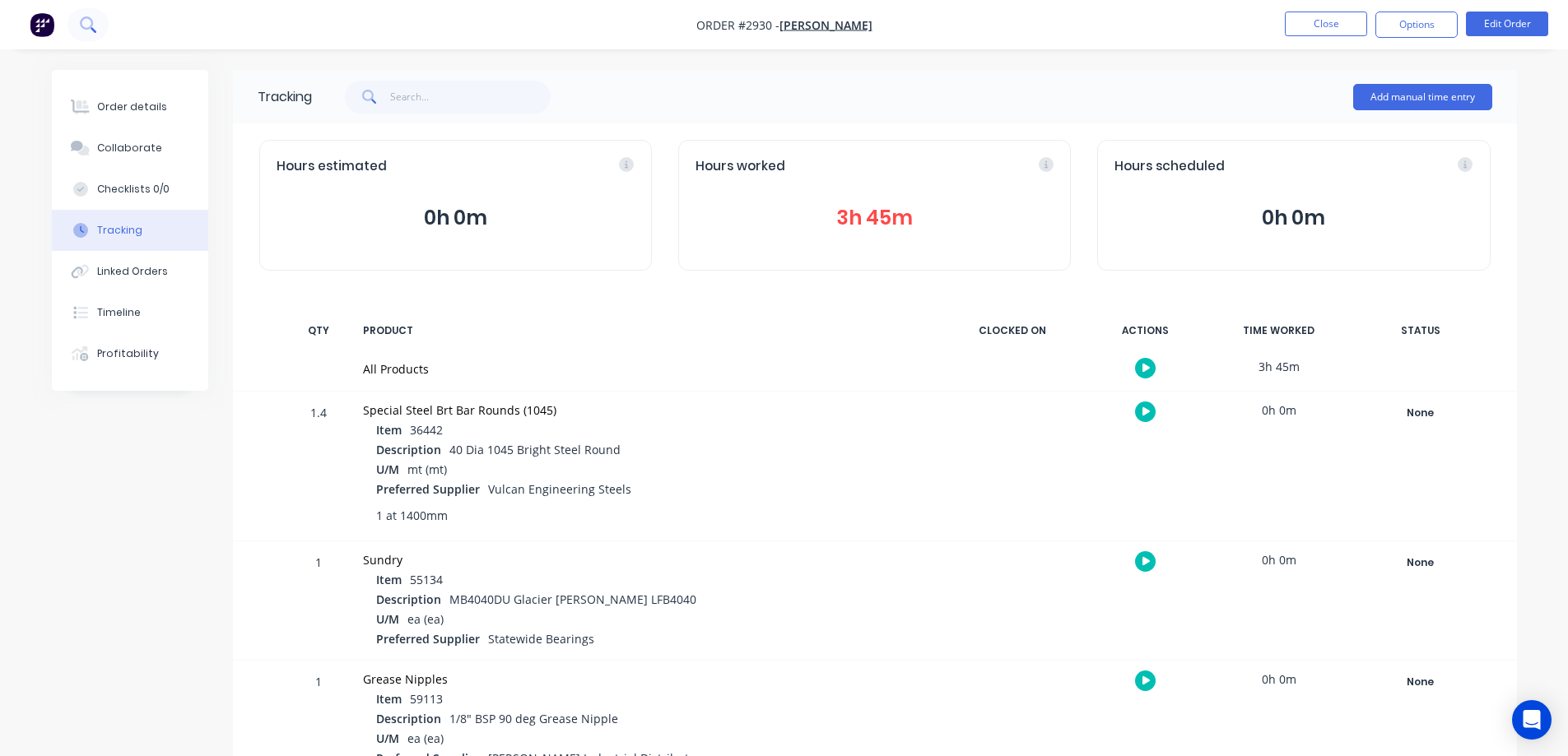
click at [91, 28] on icon at bounding box center [86, 23] width 13 height 13
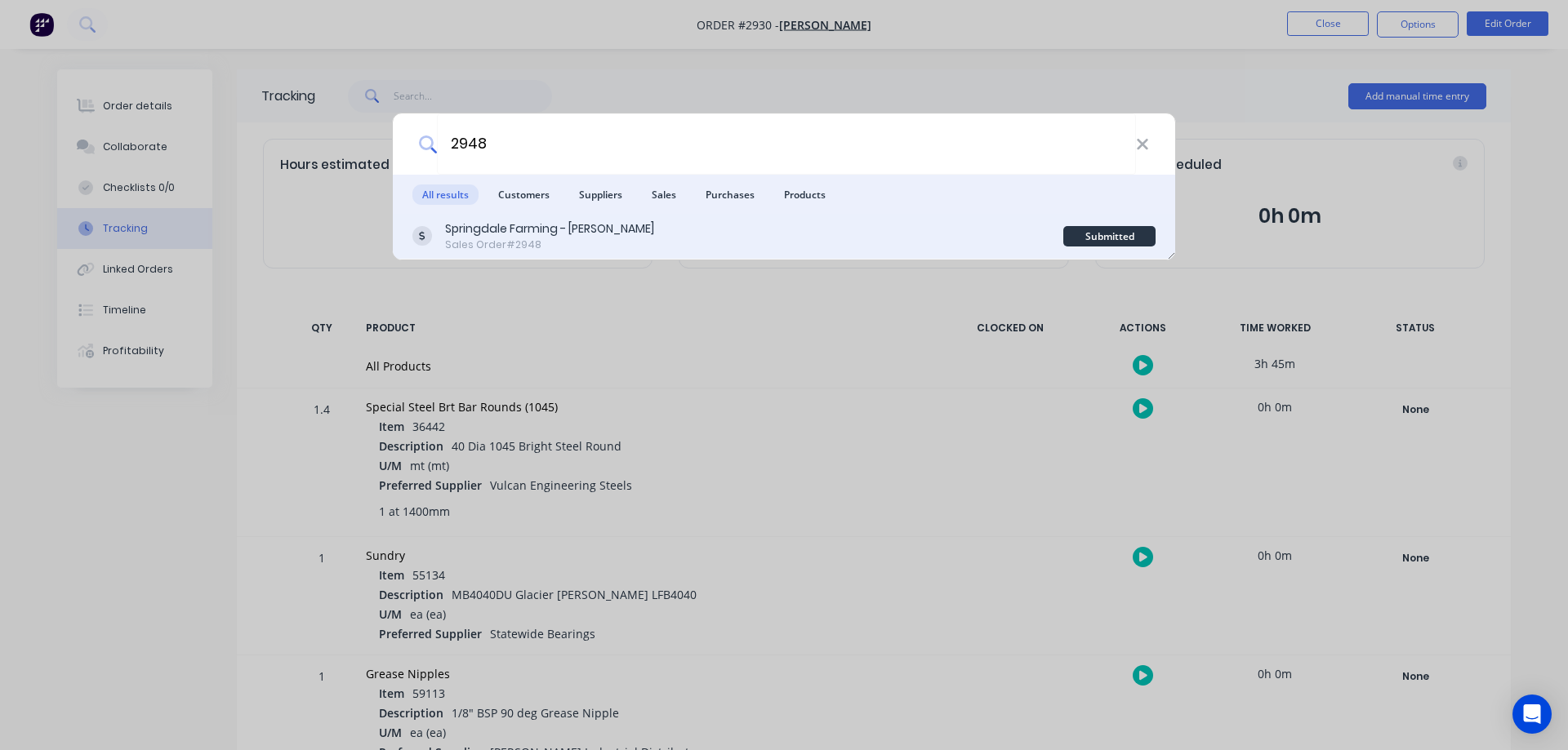
type input "2948"
click at [585, 247] on div "Sales Order #2948" at bounding box center [550, 245] width 209 height 15
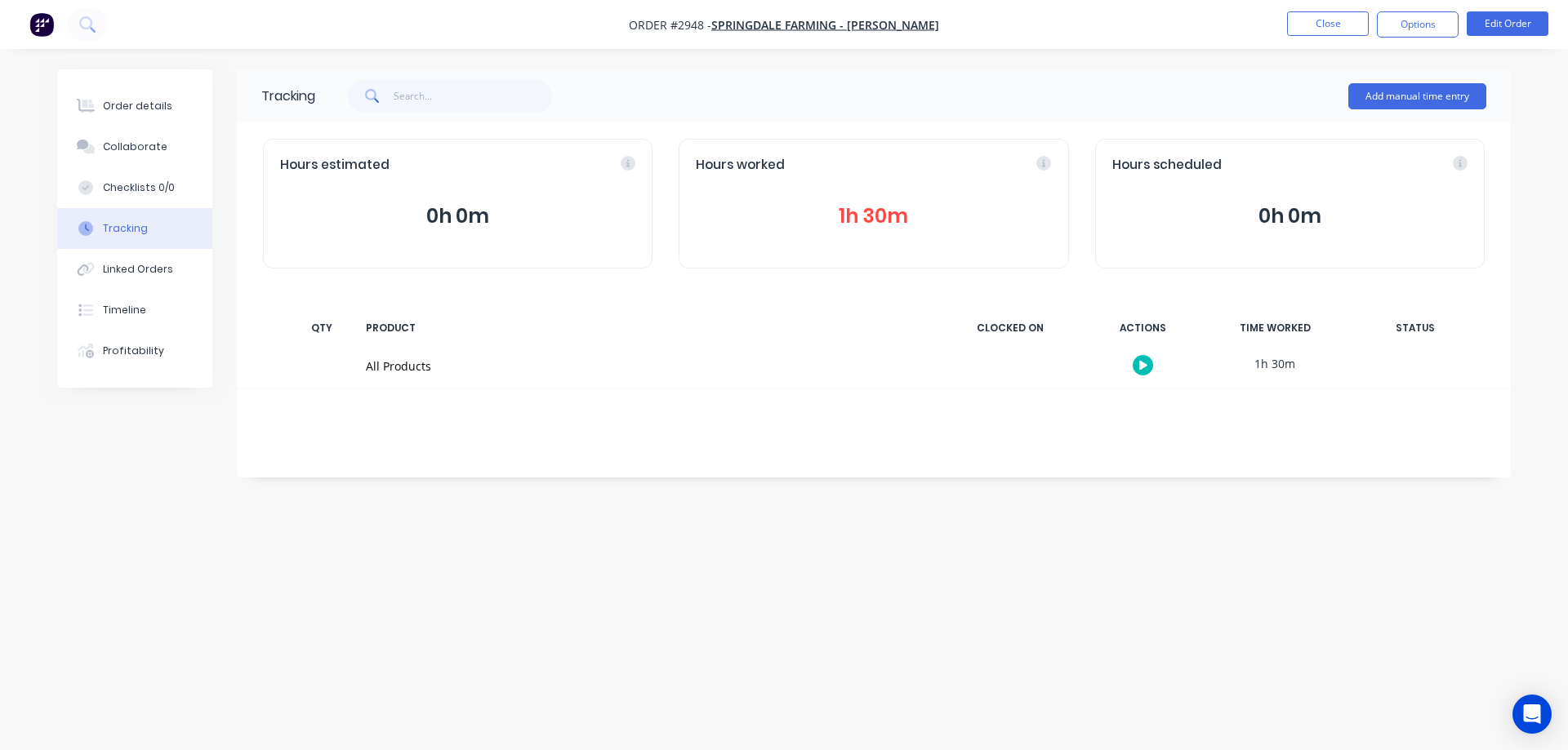
click at [891, 218] on button "1h 30m" at bounding box center [873, 216] width 355 height 31
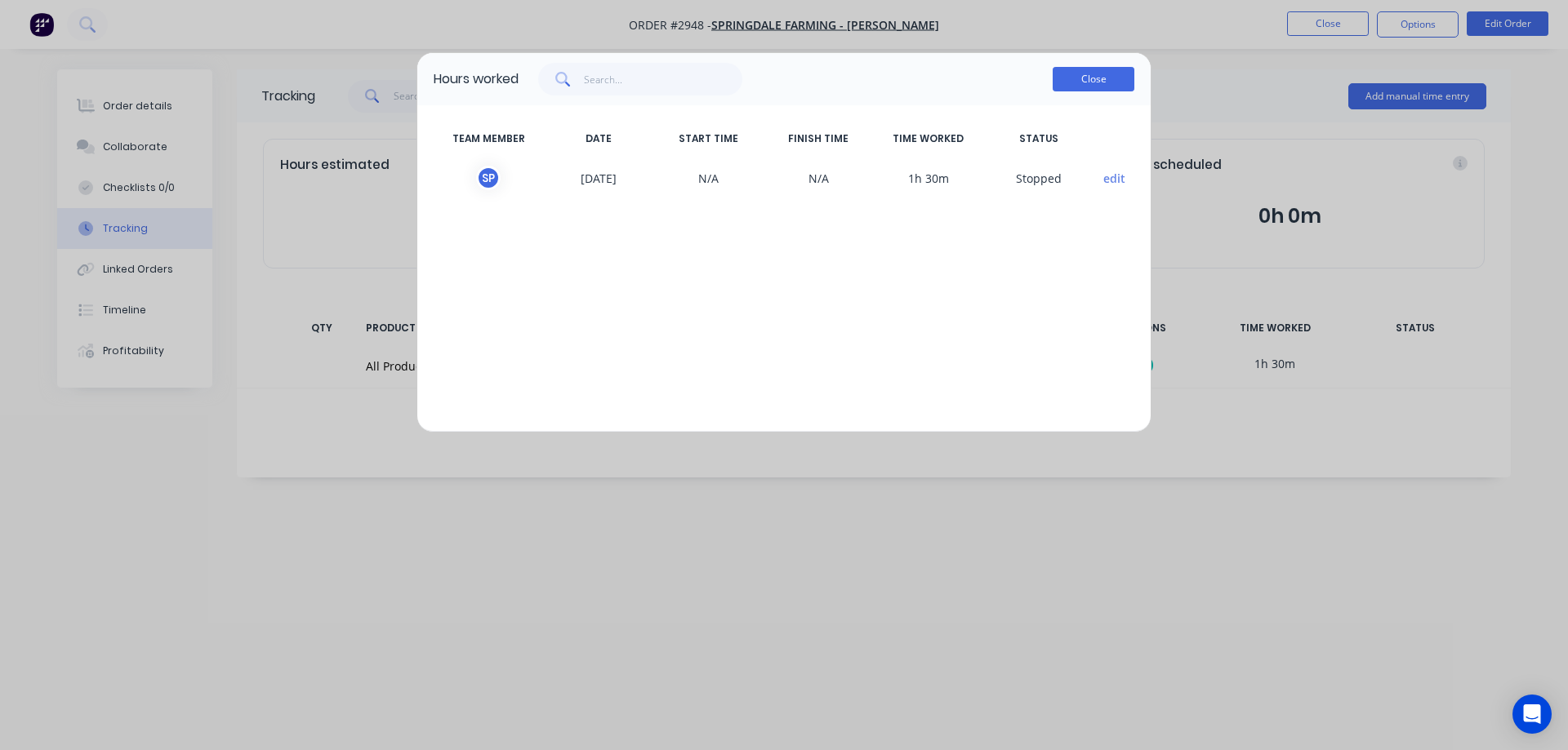
click at [1131, 87] on button "Close" at bounding box center [1094, 79] width 82 height 25
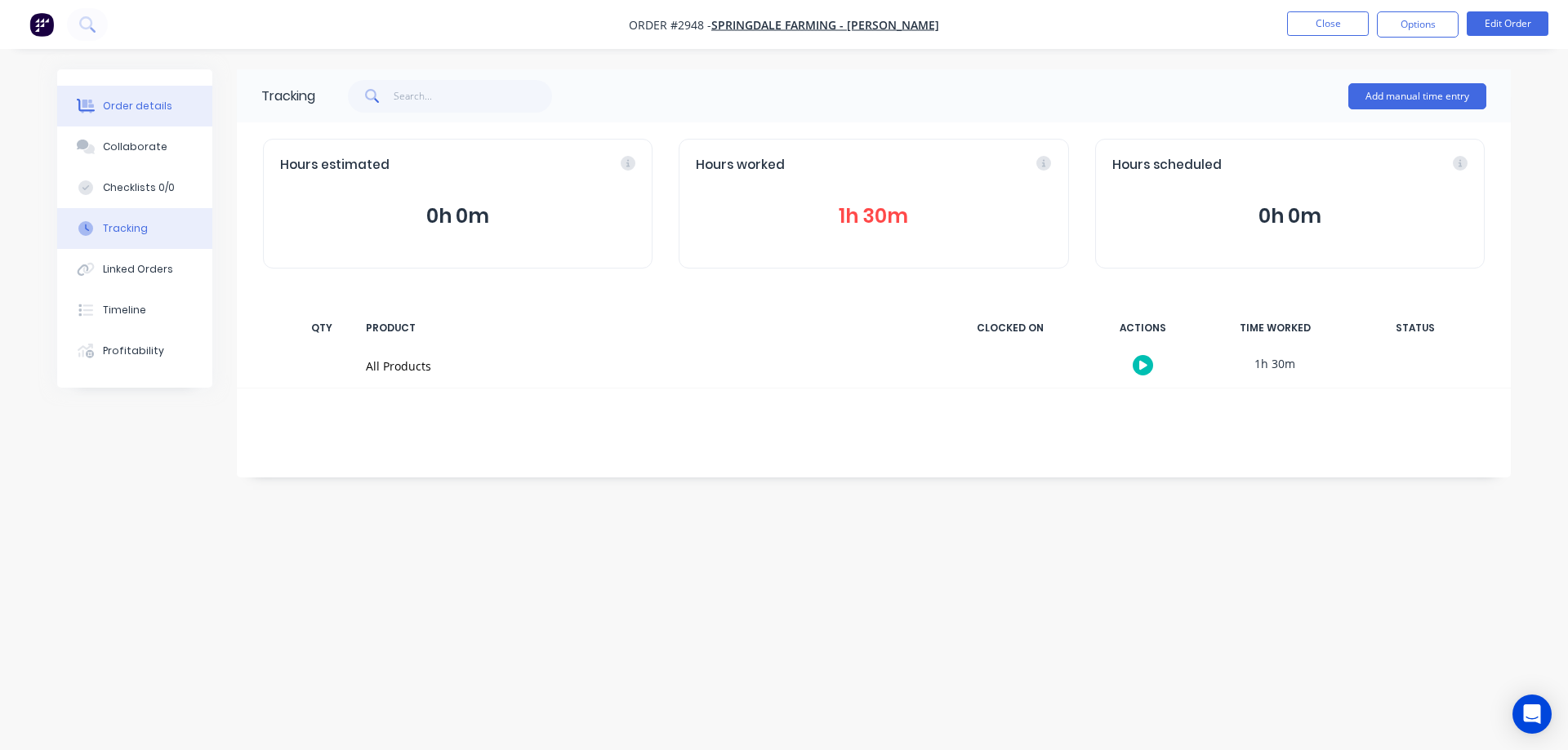
click at [155, 98] on button "Order details" at bounding box center [135, 105] width 155 height 41
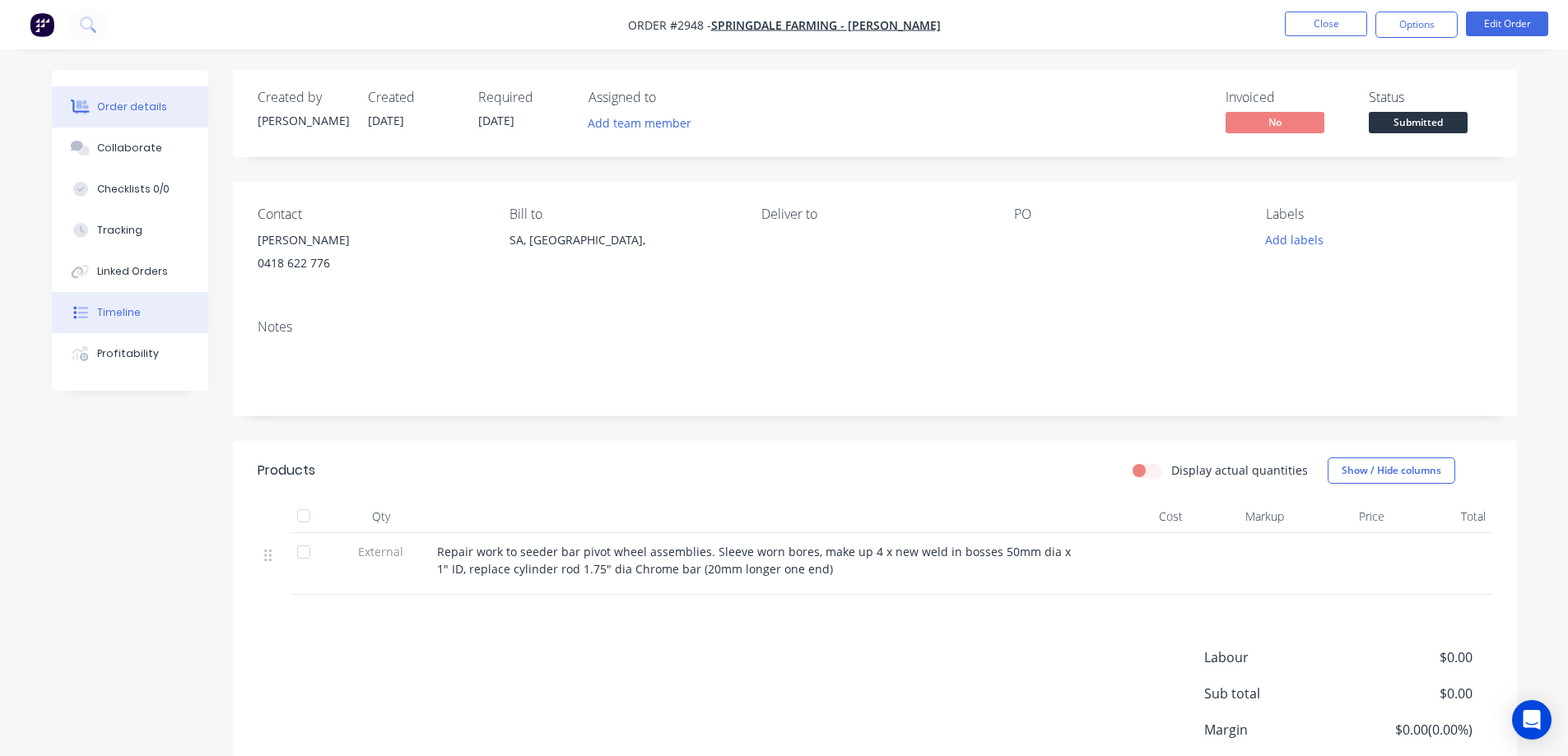
click at [139, 302] on button "Timeline" at bounding box center [130, 312] width 157 height 41
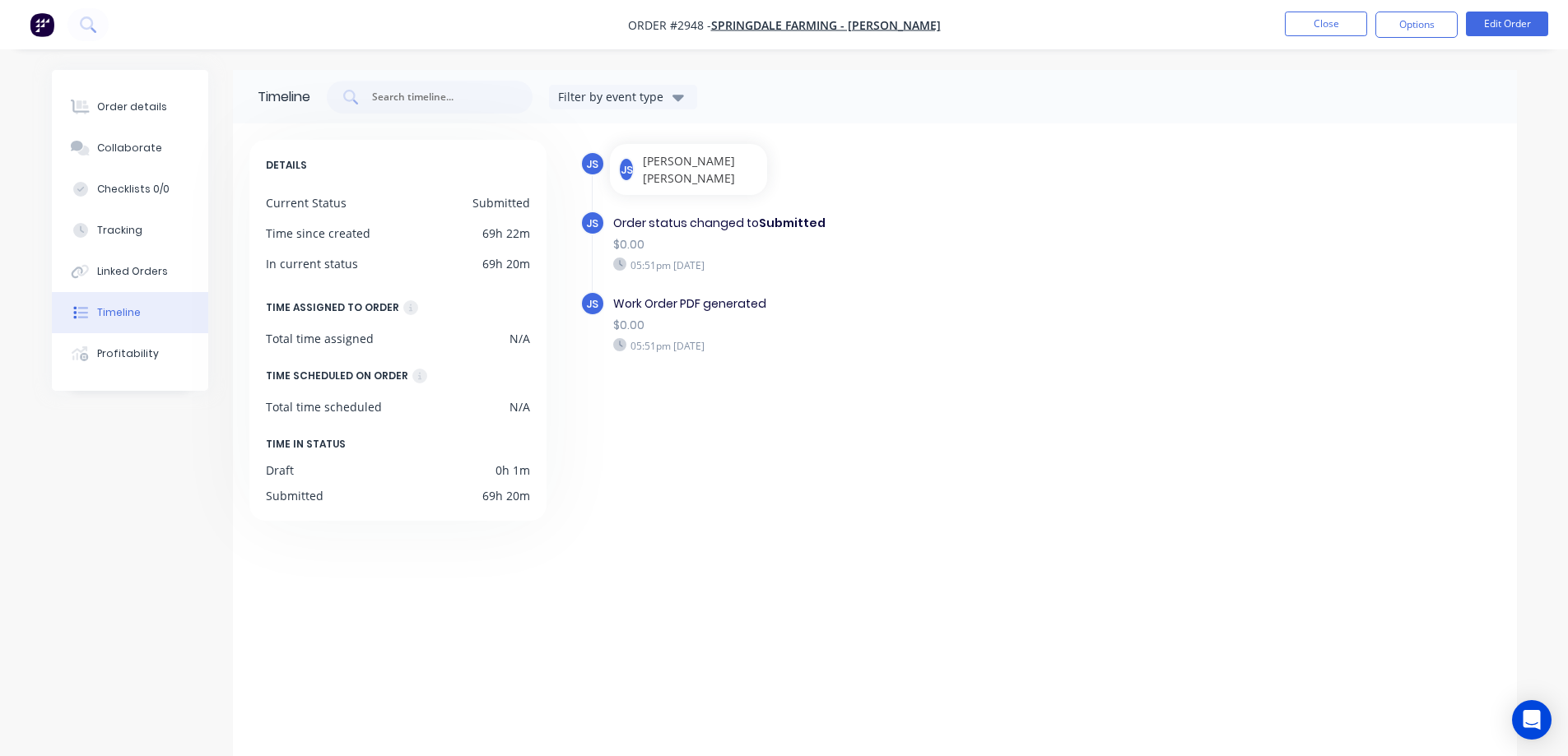
click at [928, 547] on div "JS Order created 05:49pm [DATE] JS Order status changed to Submitted $0.00 05:5…" at bounding box center [1031, 450] width 938 height 620
click at [912, 171] on div "Order created" at bounding box center [898, 164] width 570 height 17
click at [166, 231] on button "Tracking" at bounding box center [130, 230] width 157 height 41
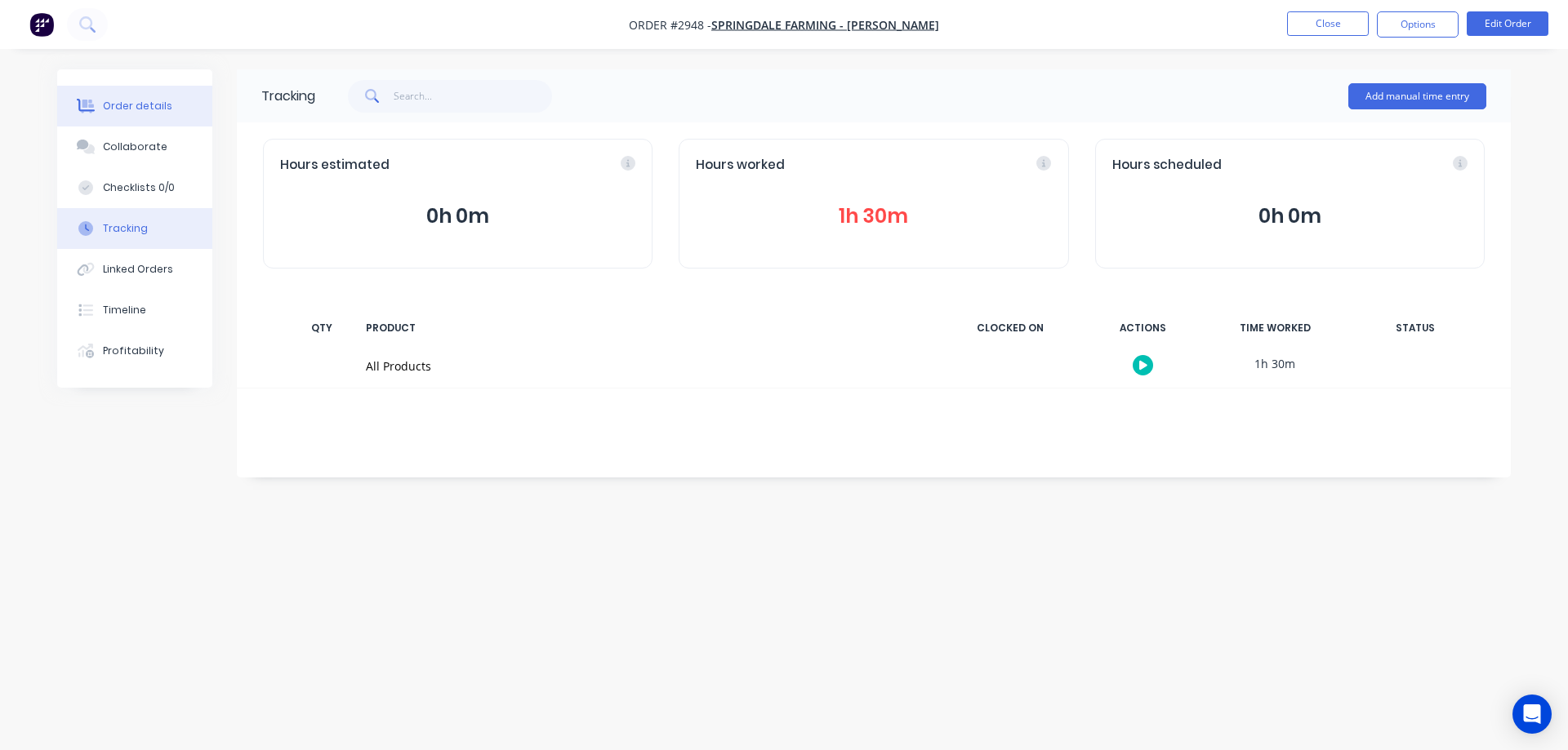
click at [124, 101] on div "Order details" at bounding box center [137, 106] width 69 height 15
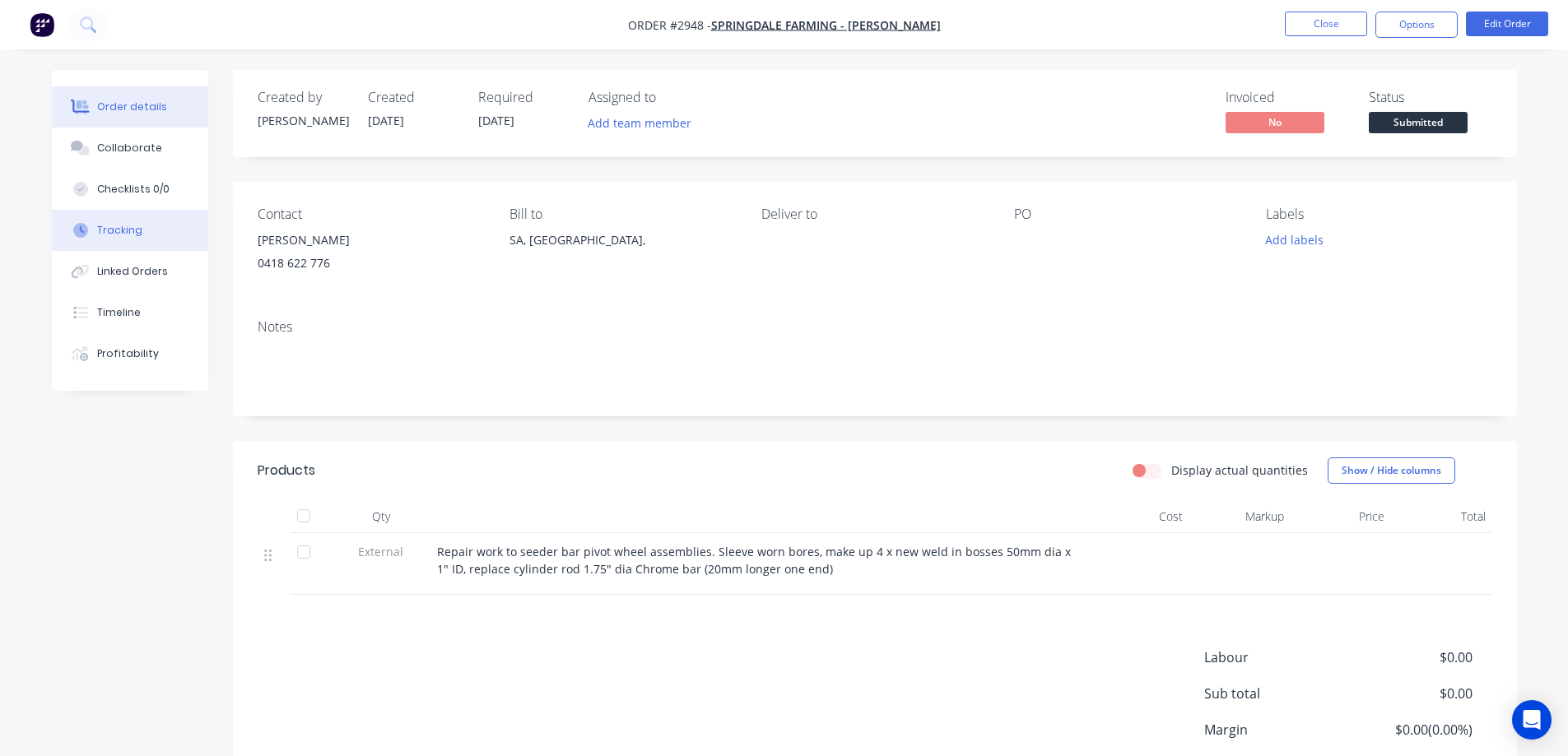
click at [170, 227] on button "Tracking" at bounding box center [130, 230] width 157 height 41
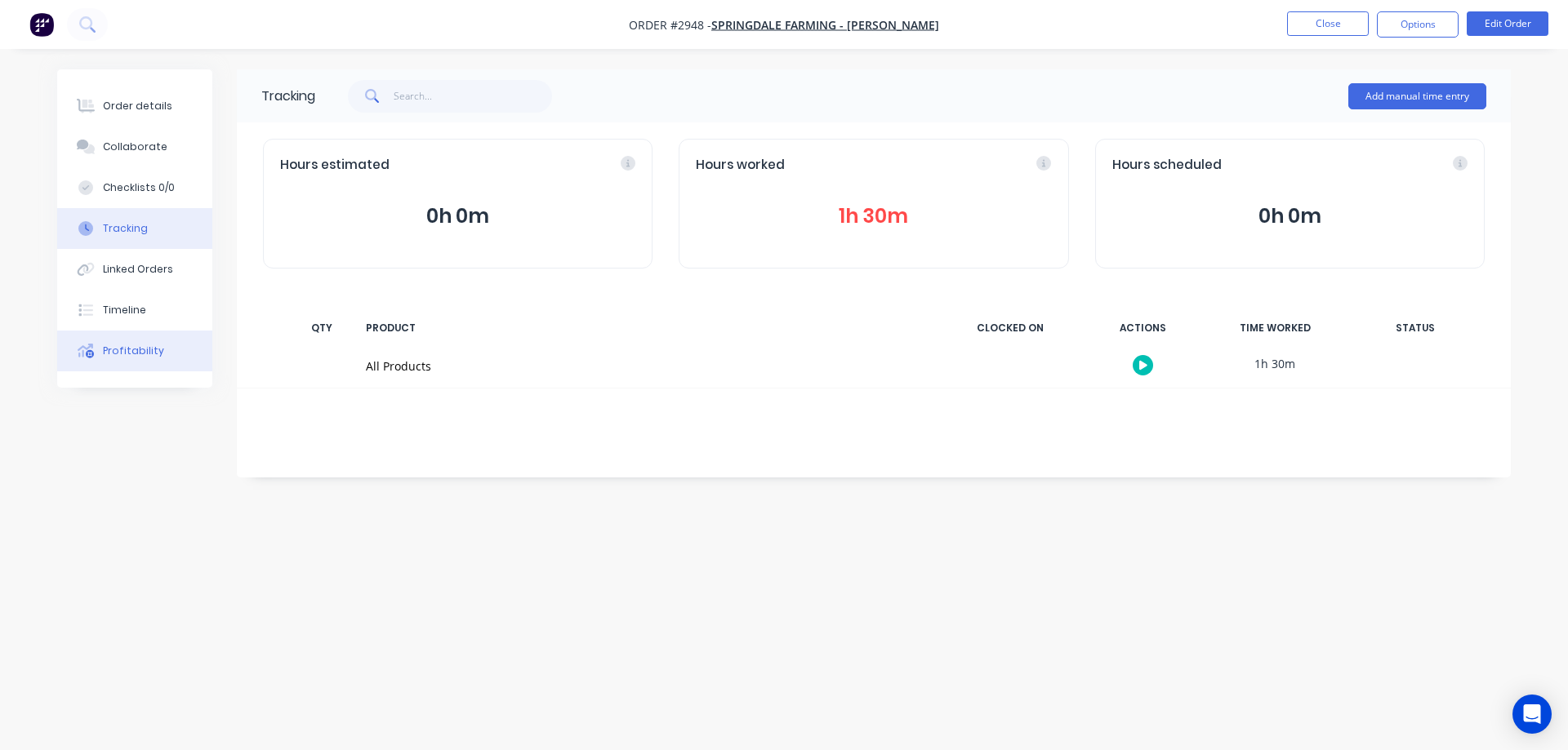
click at [150, 351] on div "Profitability" at bounding box center [133, 351] width 61 height 15
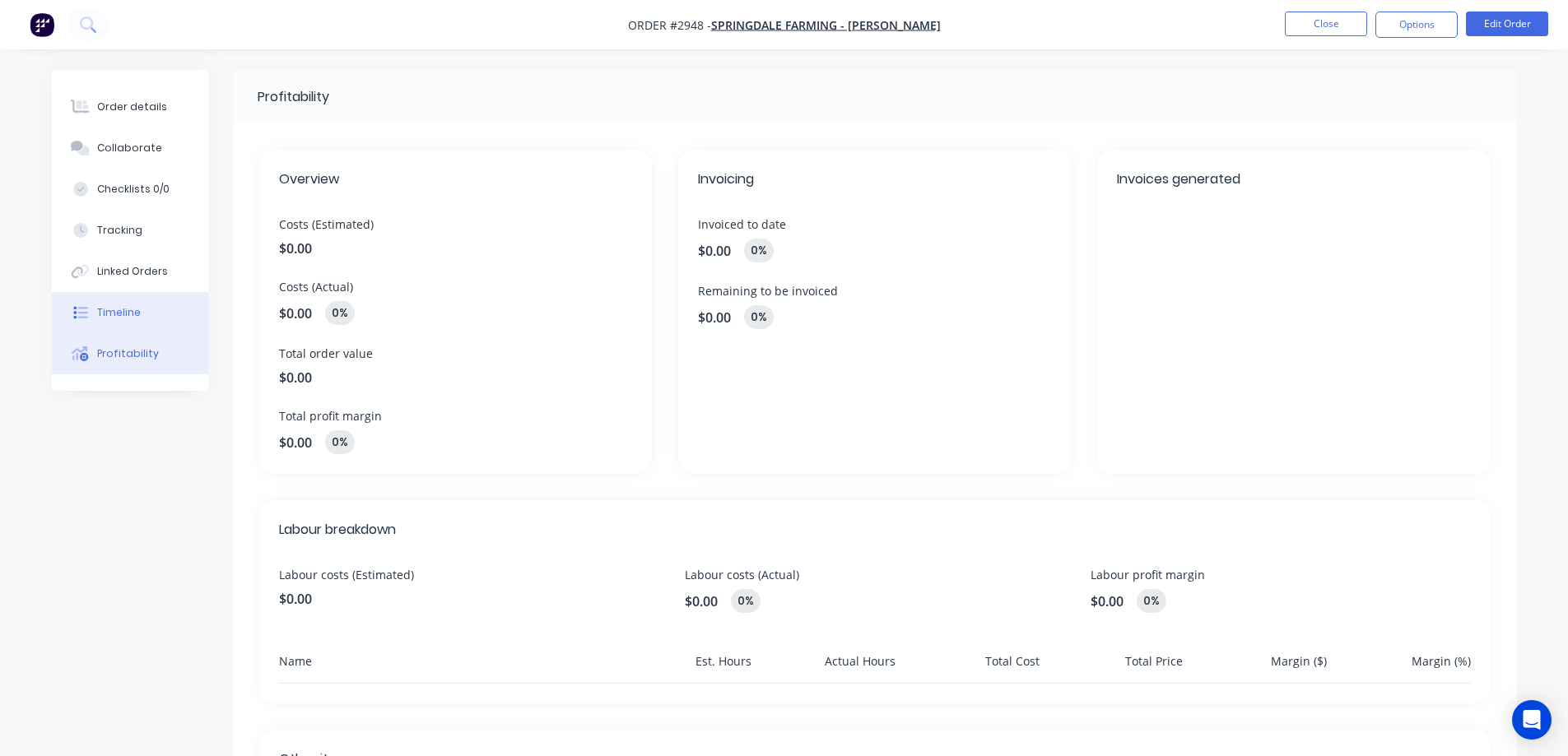
click at [148, 303] on button "Timeline" at bounding box center [130, 312] width 157 height 41
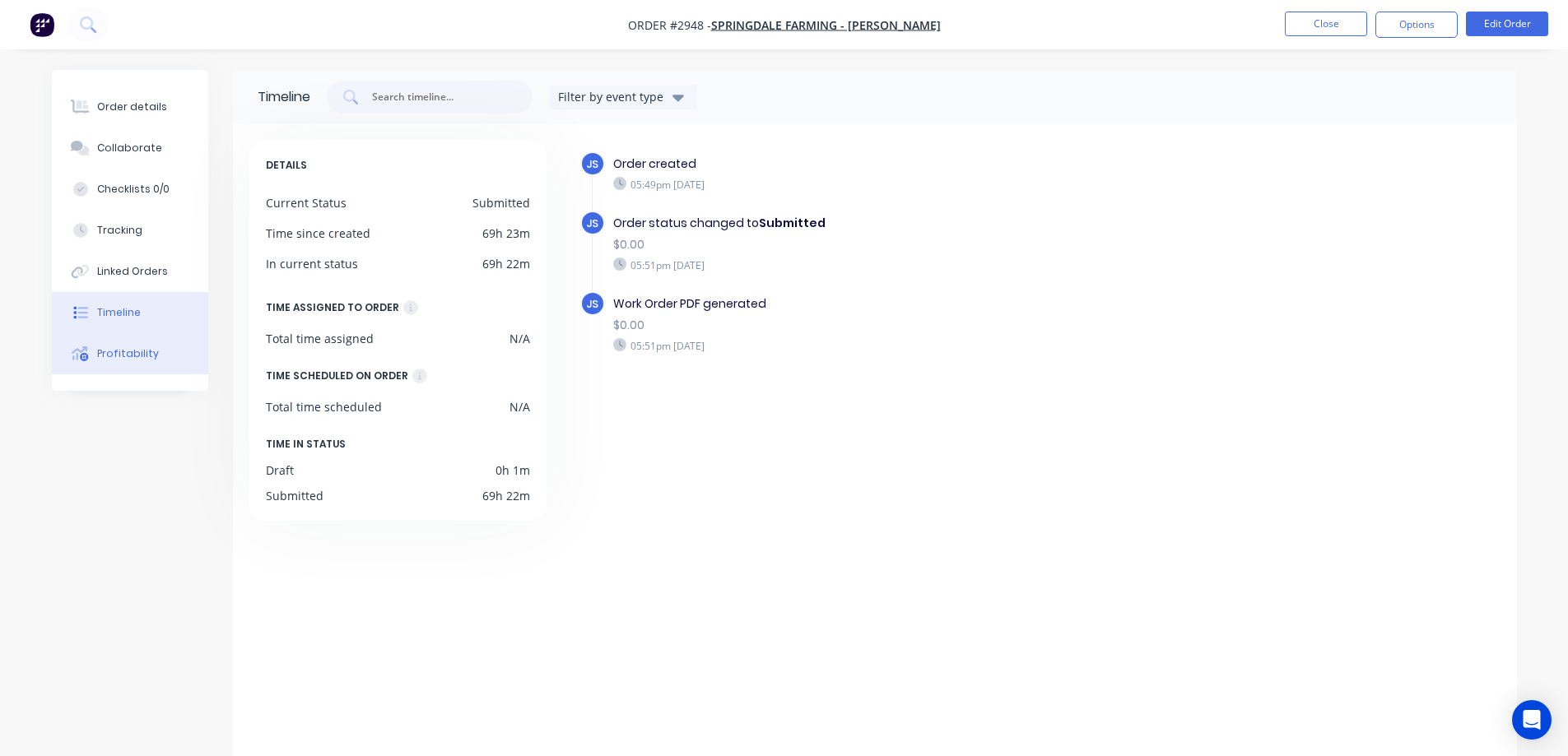
click at [156, 344] on button "Profitability" at bounding box center [130, 354] width 157 height 41
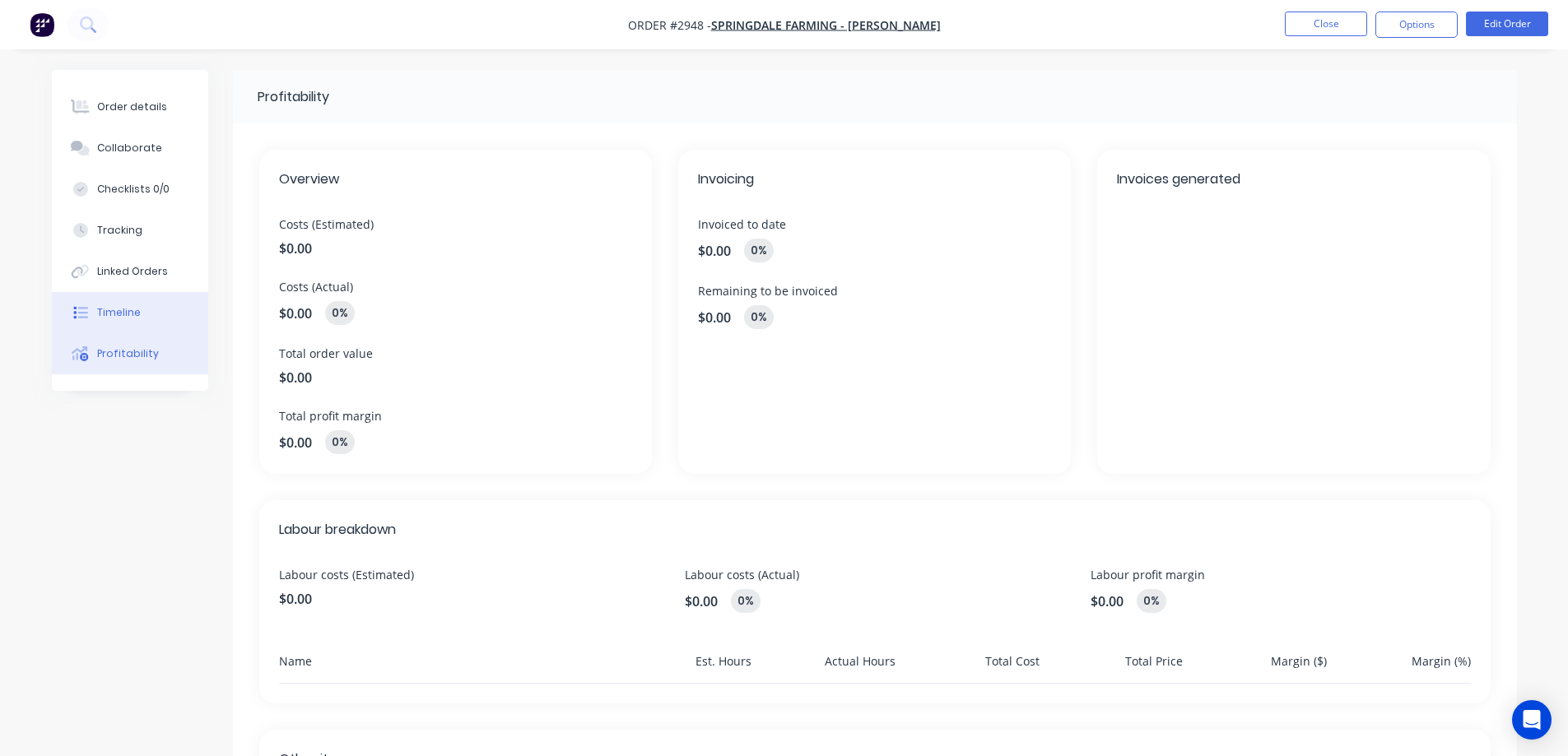
click at [147, 314] on button "Timeline" at bounding box center [130, 312] width 157 height 41
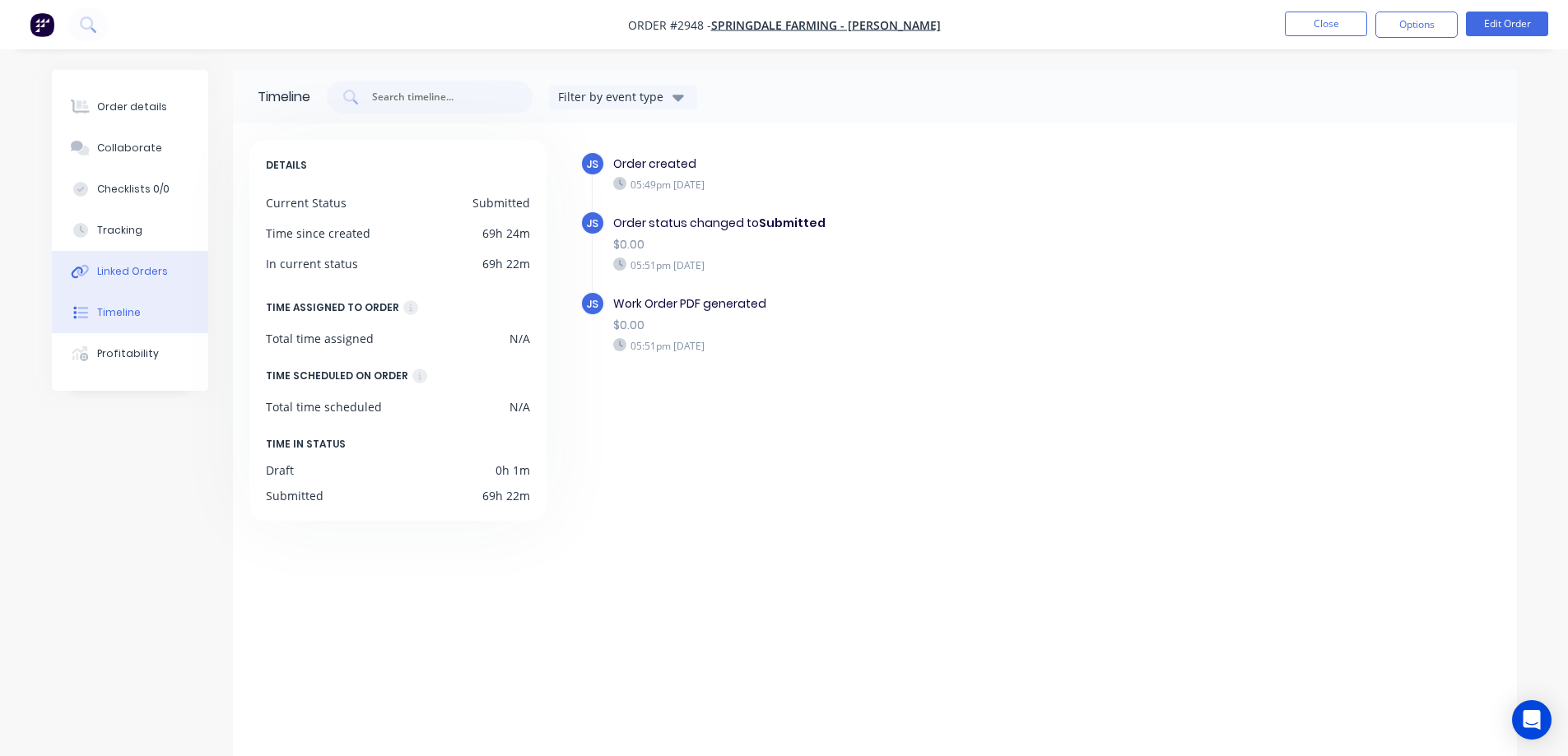
click at [160, 271] on div "Linked Orders" at bounding box center [132, 271] width 71 height 15
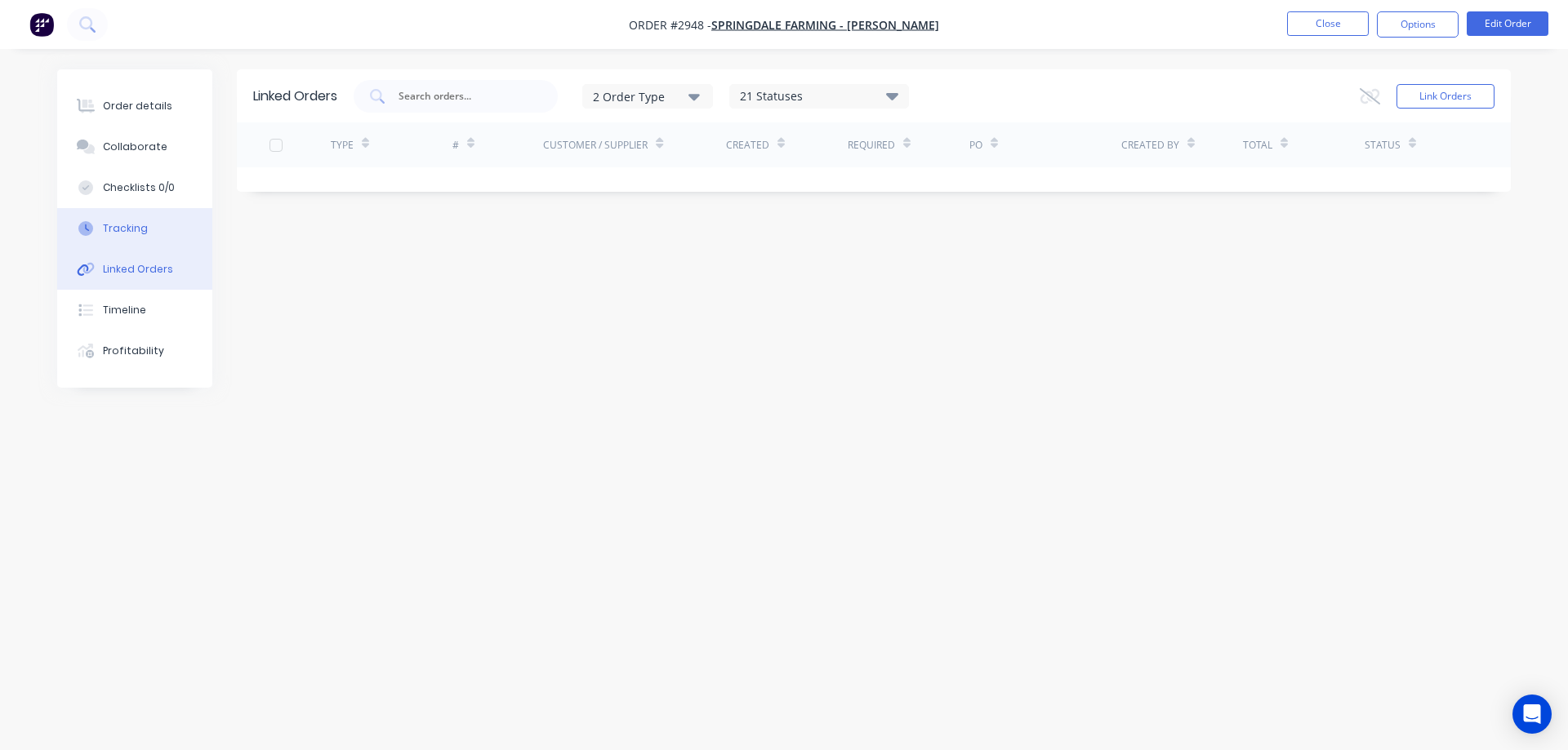
click at [165, 231] on button "Tracking" at bounding box center [135, 228] width 155 height 41
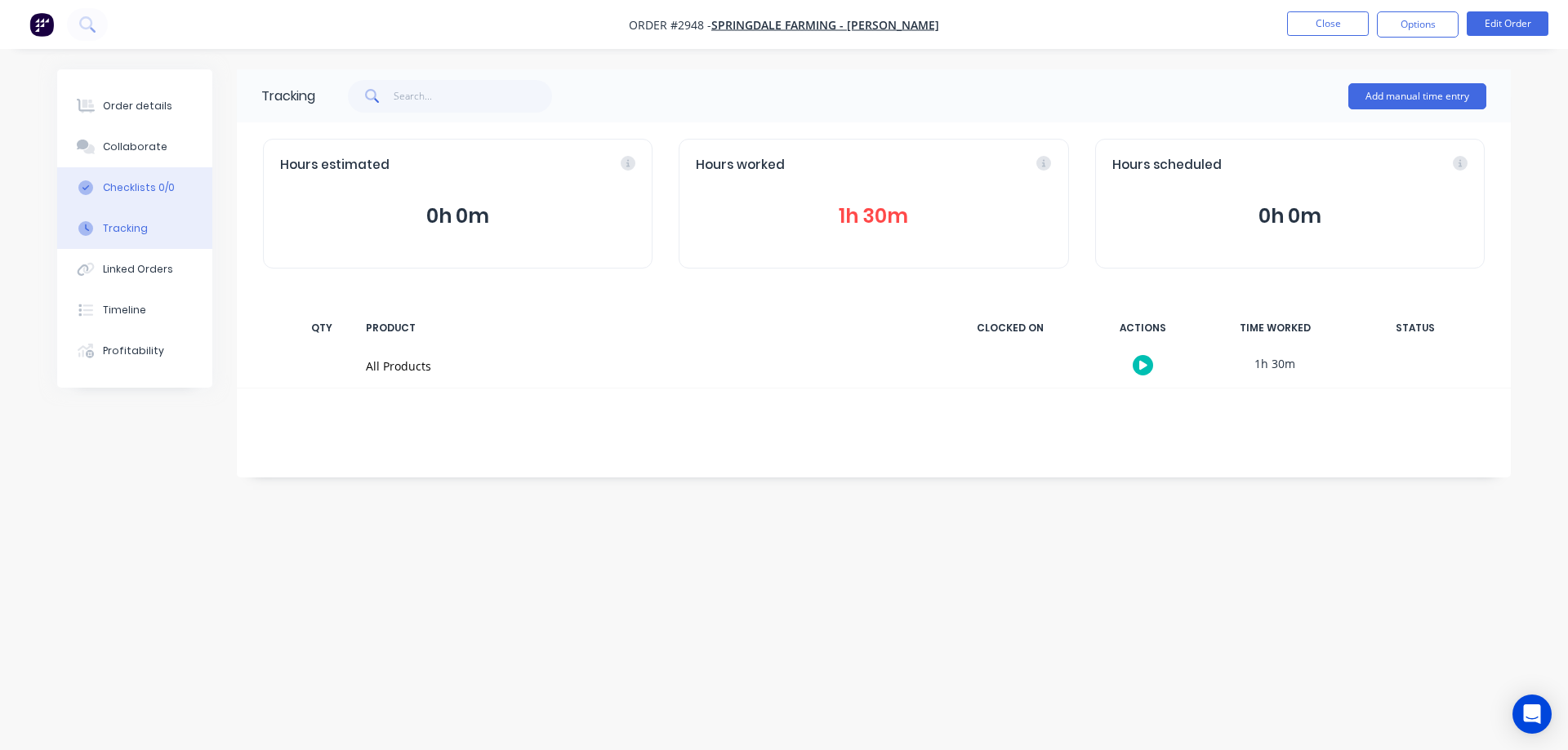
click at [175, 186] on button "Checklists 0/0" at bounding box center [135, 187] width 155 height 41
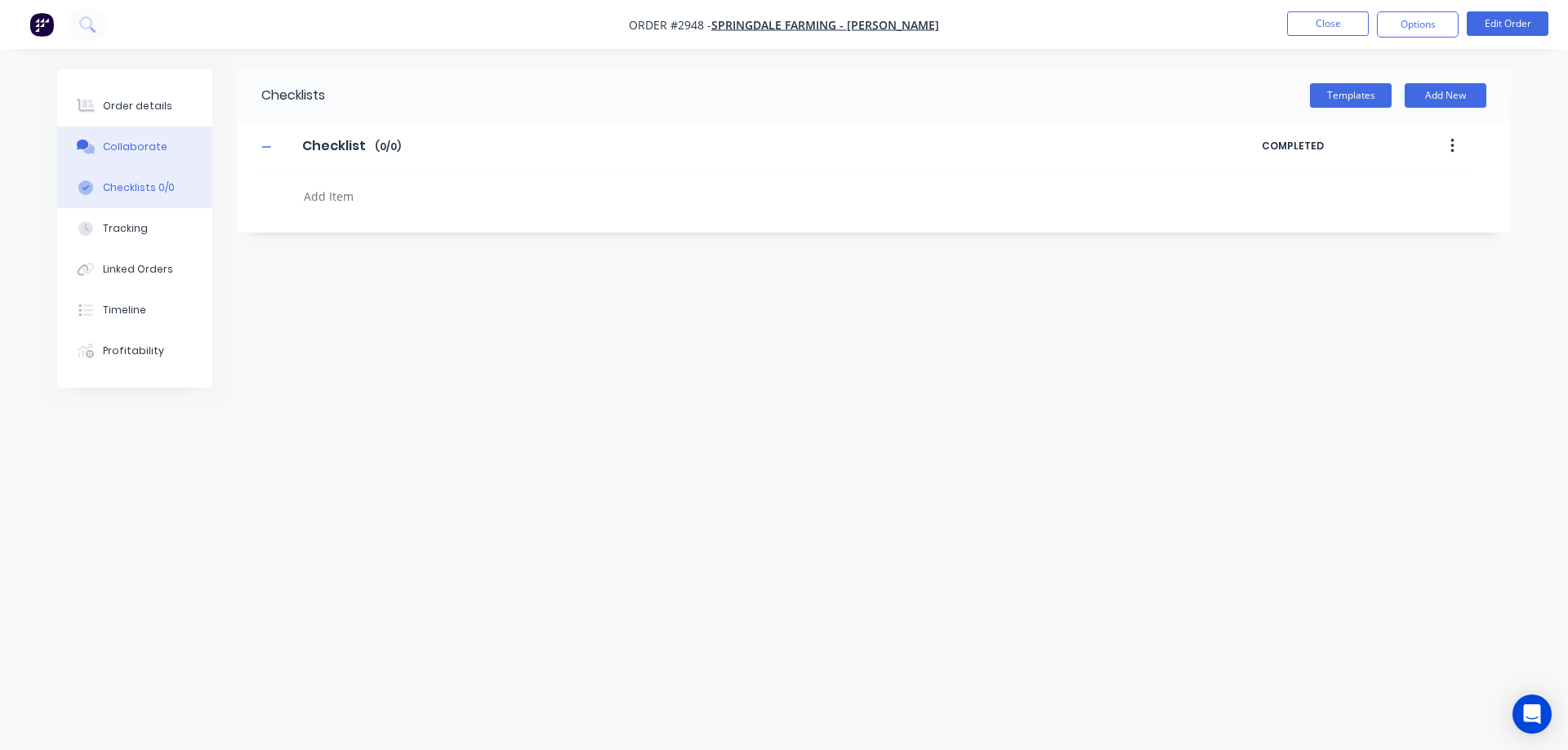
click at [162, 149] on button "Collaborate" at bounding box center [135, 146] width 155 height 41
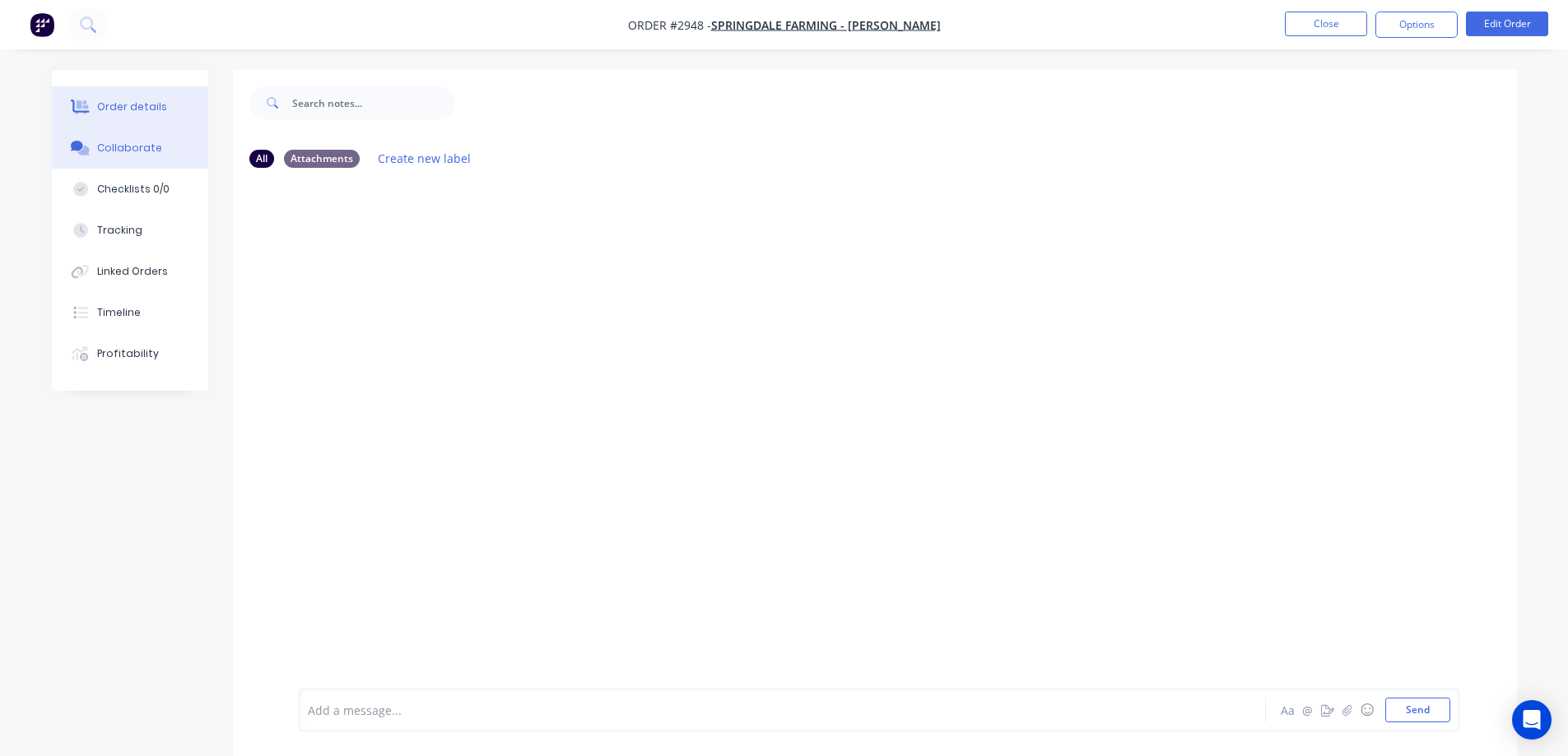
click at [166, 102] on button "Order details" at bounding box center [130, 106] width 157 height 41
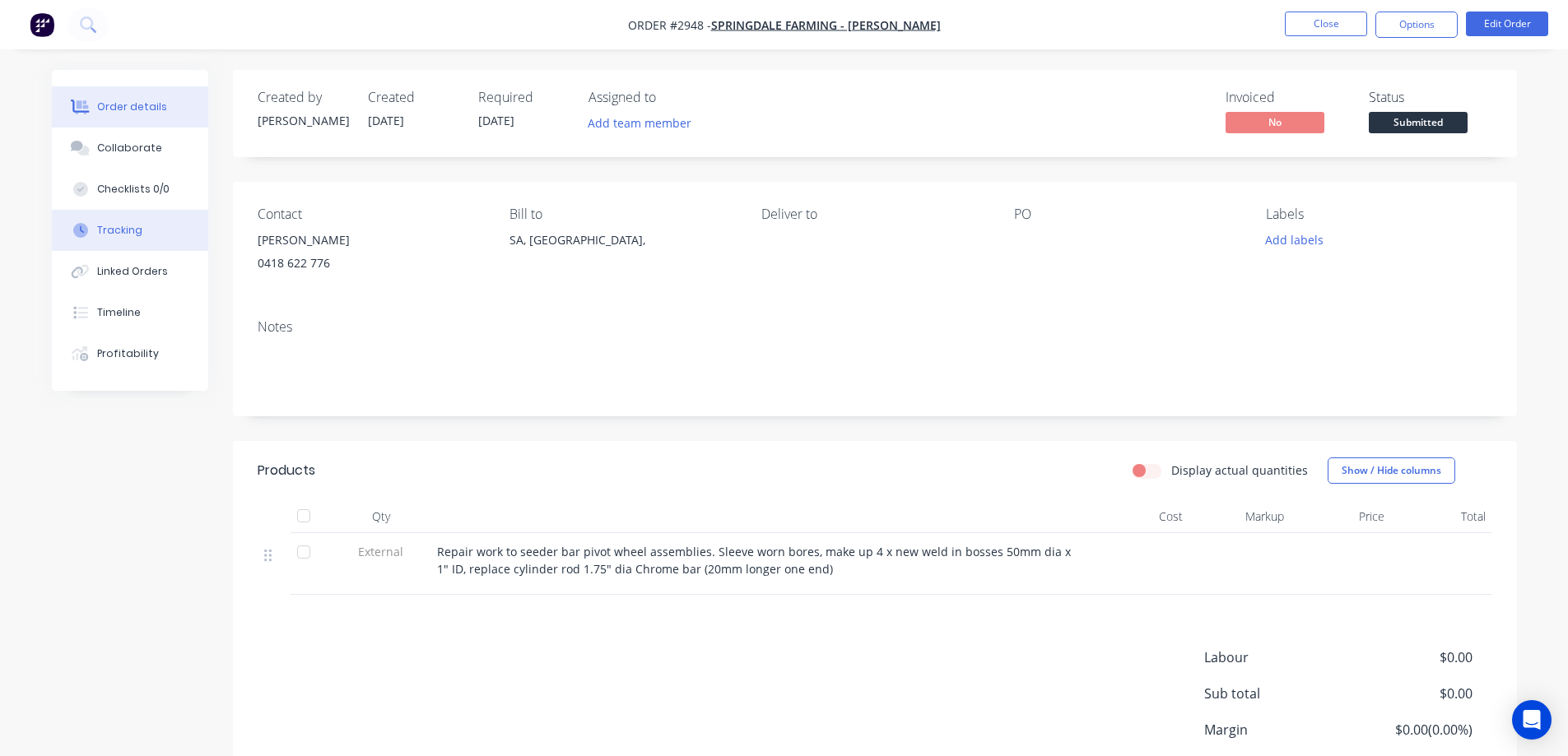
click at [161, 225] on button "Tracking" at bounding box center [130, 230] width 157 height 41
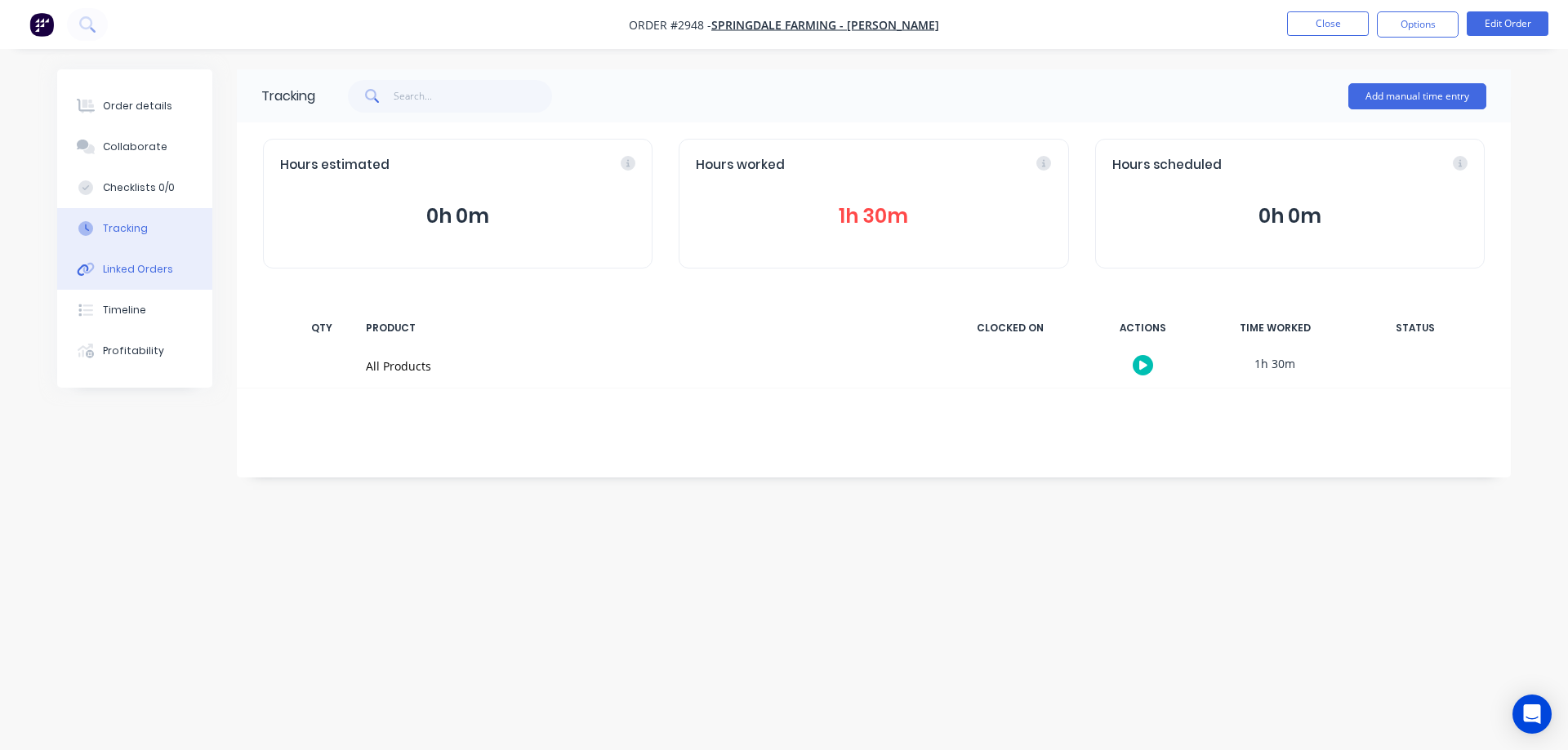
click at [149, 275] on div "Linked Orders" at bounding box center [137, 269] width 70 height 15
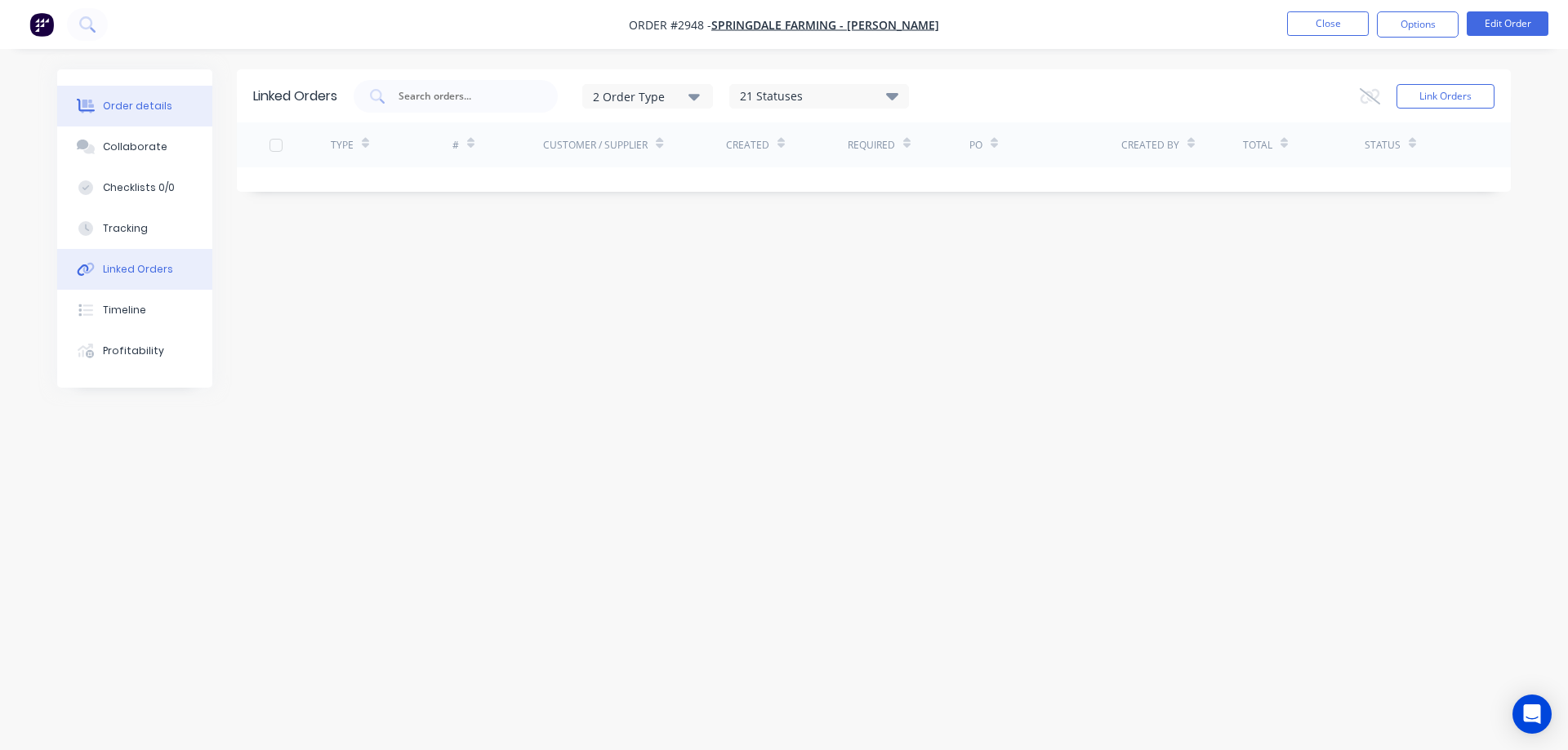
click at [162, 94] on button "Order details" at bounding box center [135, 105] width 155 height 41
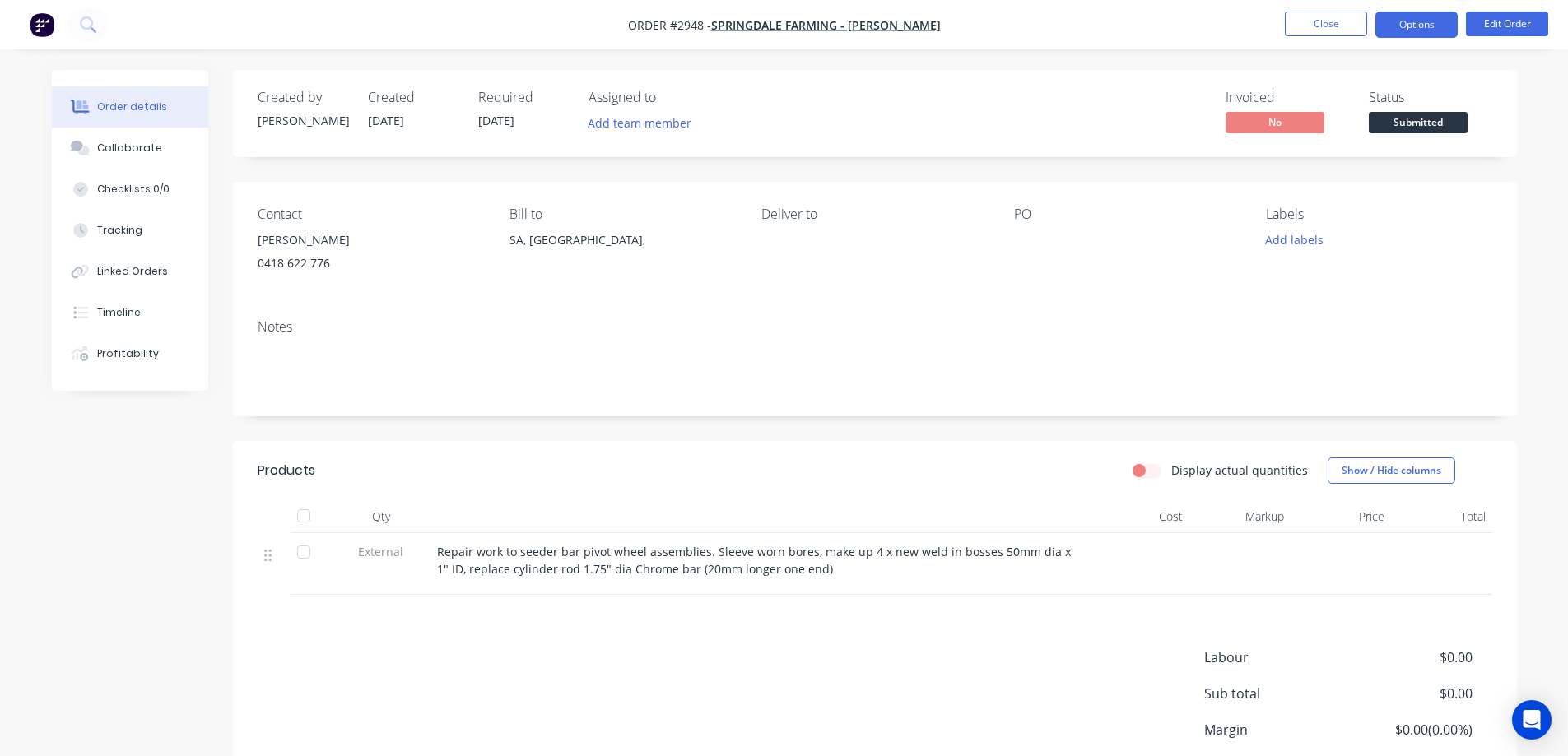
click at [1403, 24] on button "Options" at bounding box center [1417, 25] width 82 height 27
click at [1528, 202] on div "Order details Collaborate Checklists 0/0 Tracking Linked Orders Timeline Profit…" at bounding box center [784, 478] width 1498 height 818
click at [1490, 17] on button "Edit Order" at bounding box center [1508, 24] width 82 height 25
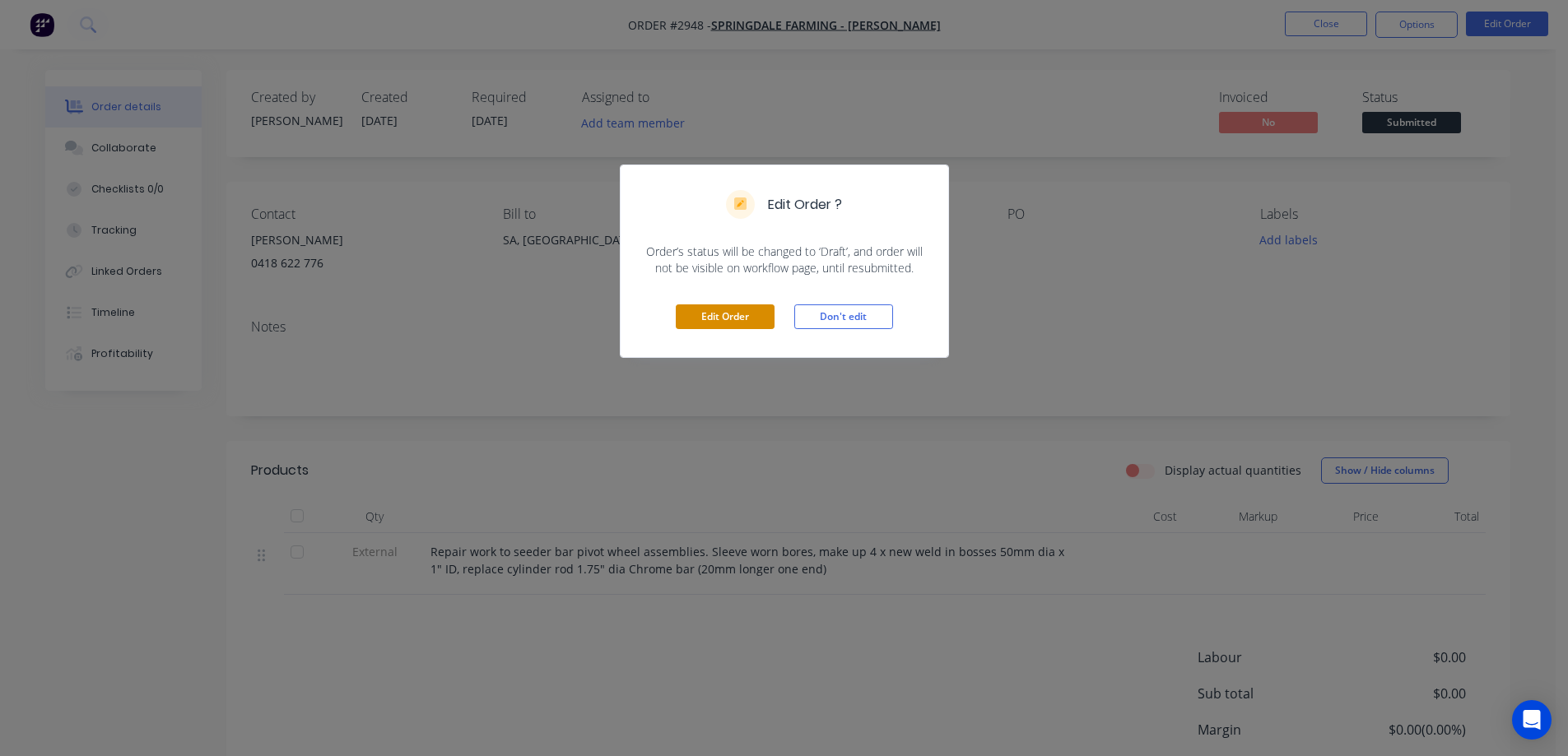
click at [739, 312] on button "Edit Order" at bounding box center [725, 316] width 99 height 25
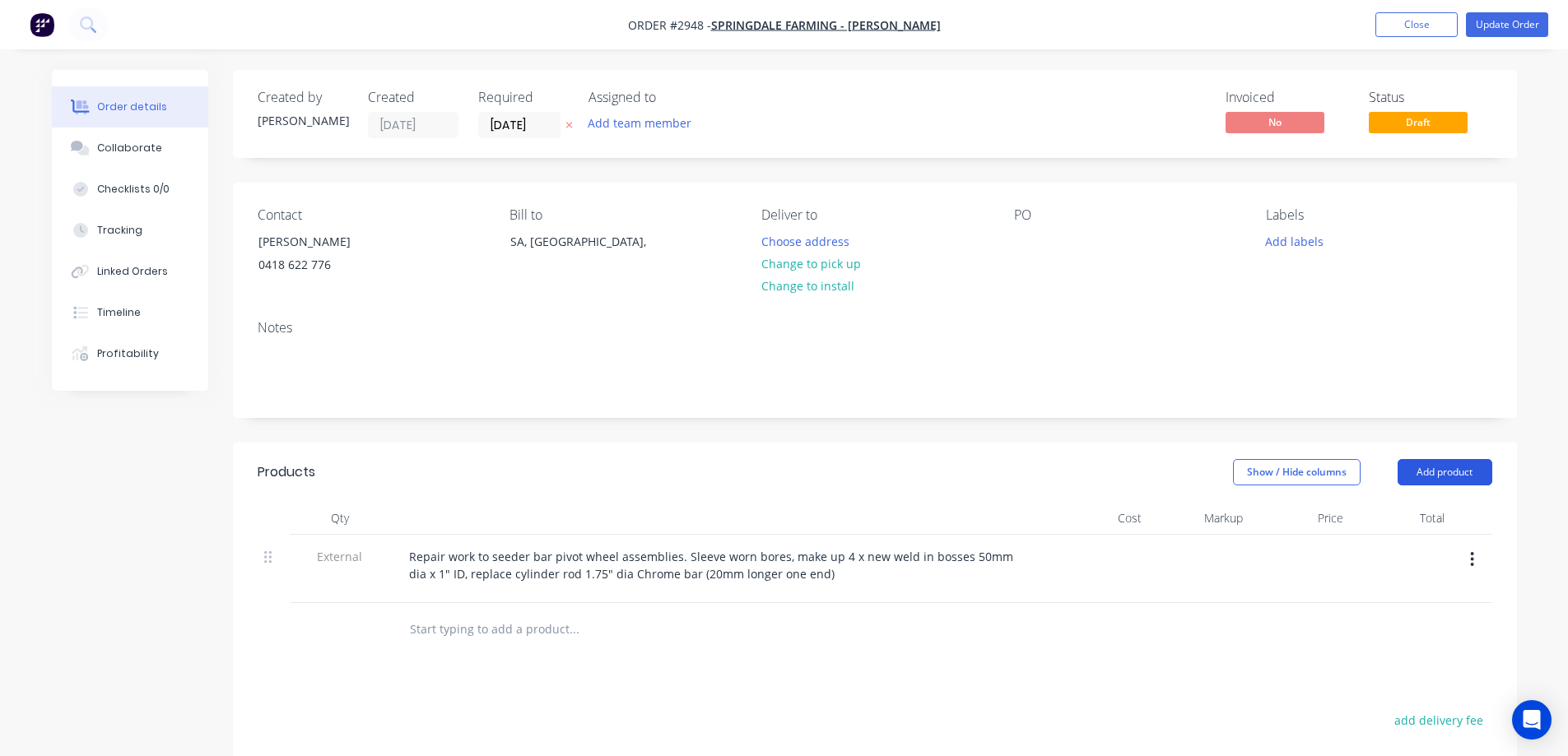
click at [1403, 464] on button "Add product" at bounding box center [1444, 472] width 94 height 27
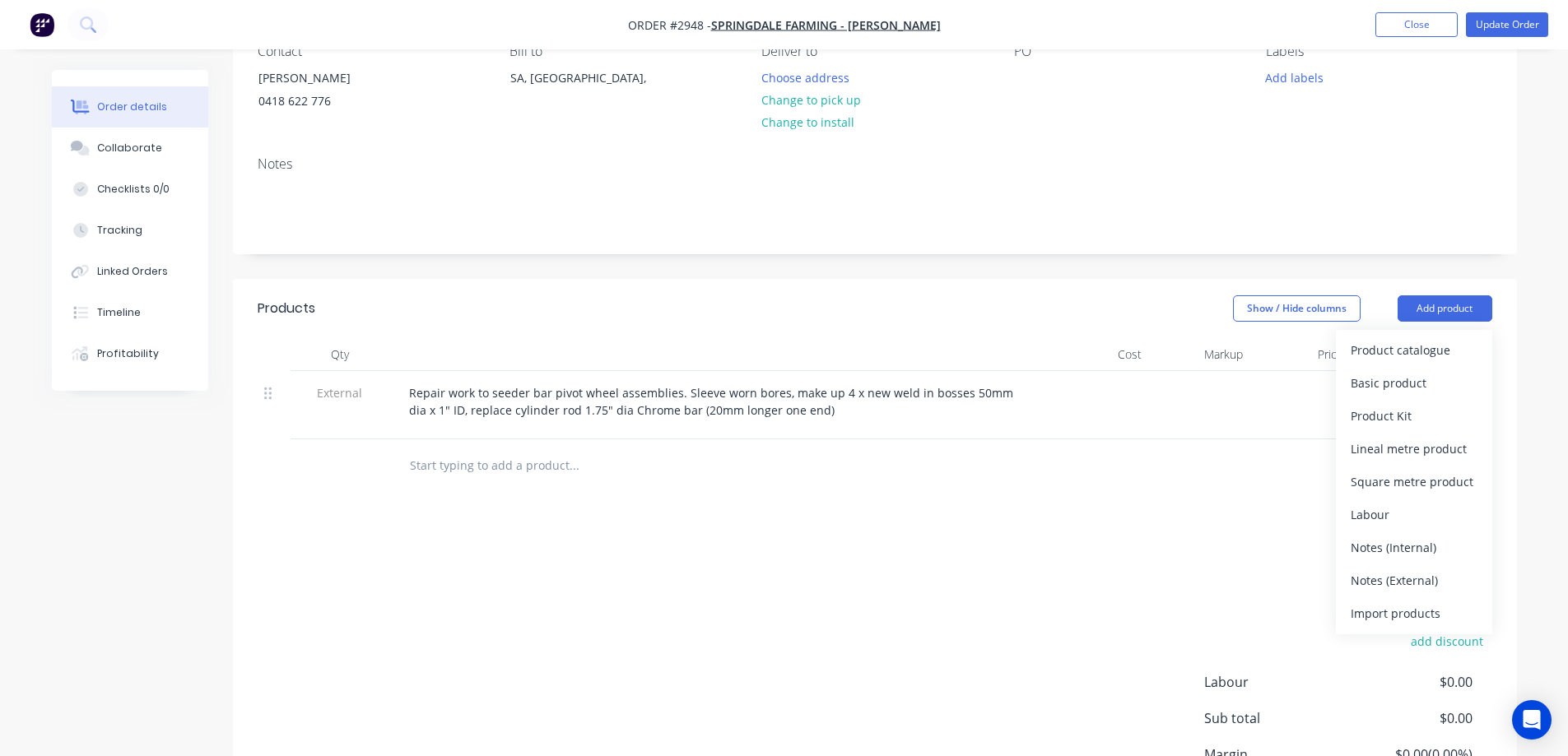
scroll to position [165, 0]
click at [1409, 550] on div "Notes (Internal)" at bounding box center [1414, 547] width 126 height 24
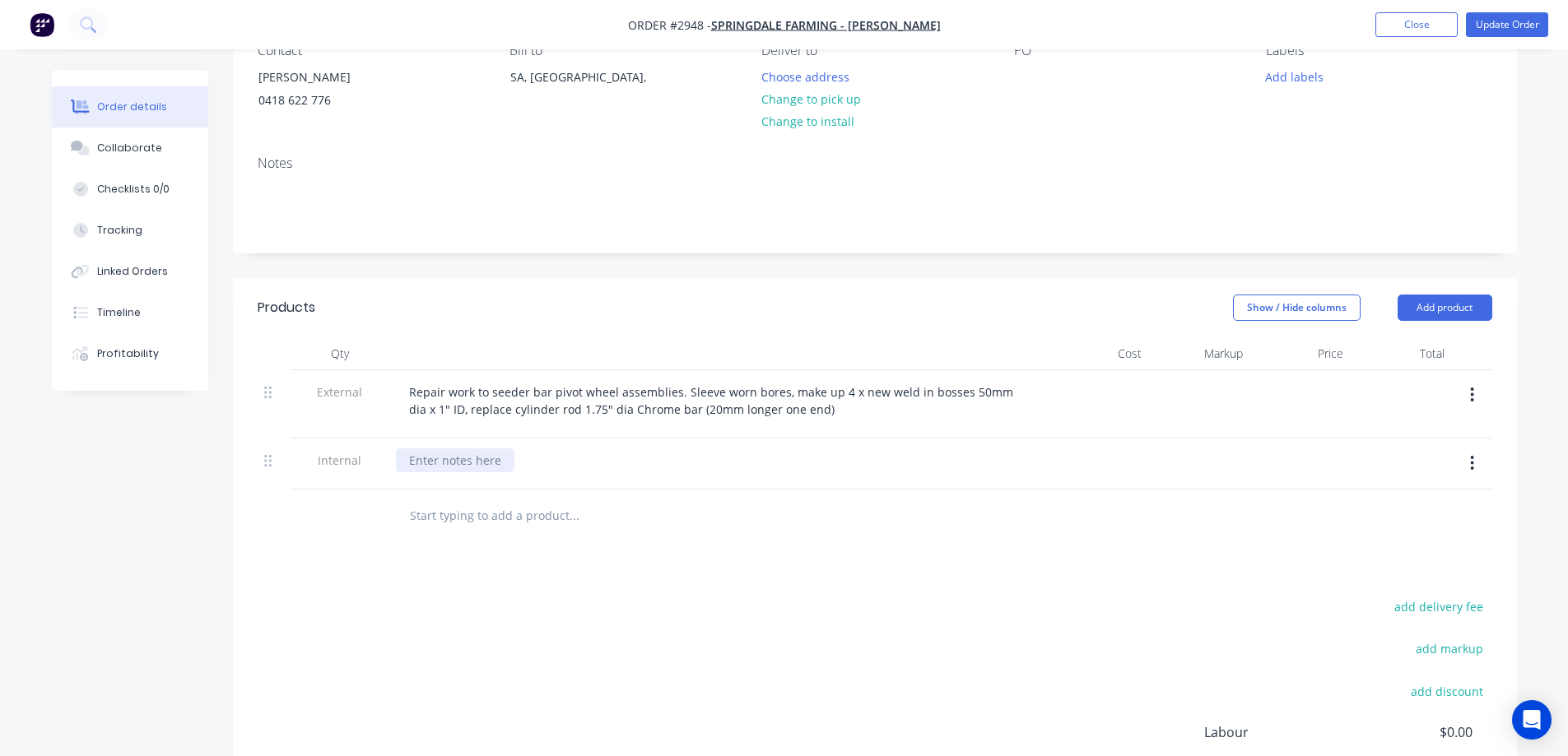
click at [473, 458] on div at bounding box center [455, 461] width 118 height 24
click at [507, 463] on div "TO ADD TO BOM:" at bounding box center [456, 461] width 122 height 24
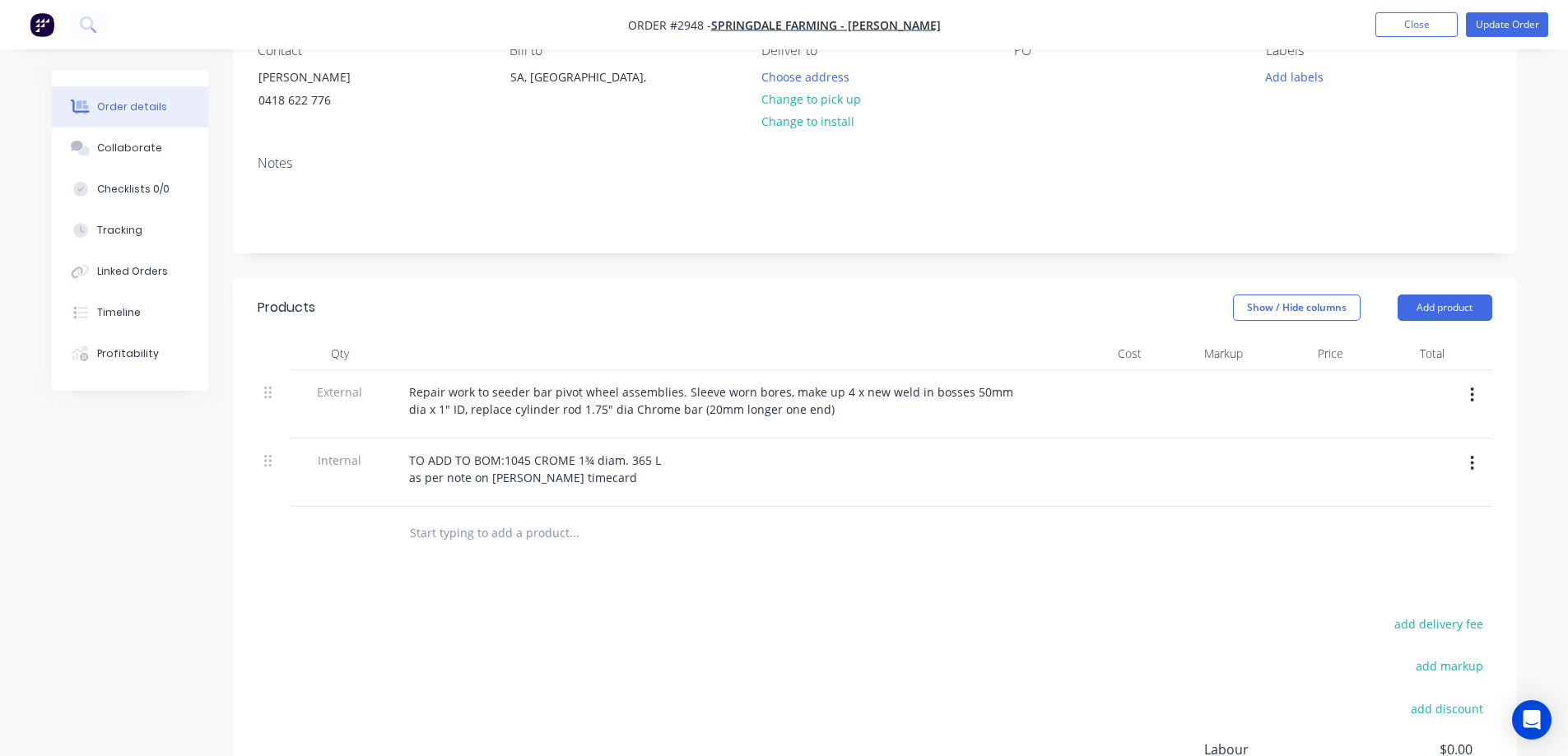
click at [453, 458] on div "TO ADD TO BOM:1045 CROME 1¾ diam. 365 L as per note on [PERSON_NAME] timecard" at bounding box center [536, 469] width 281 height 41
click at [773, 585] on div "Products Show / Hide columns Add product Qty Cost Markup Price Total External R…" at bounding box center [874, 617] width 1284 height 677
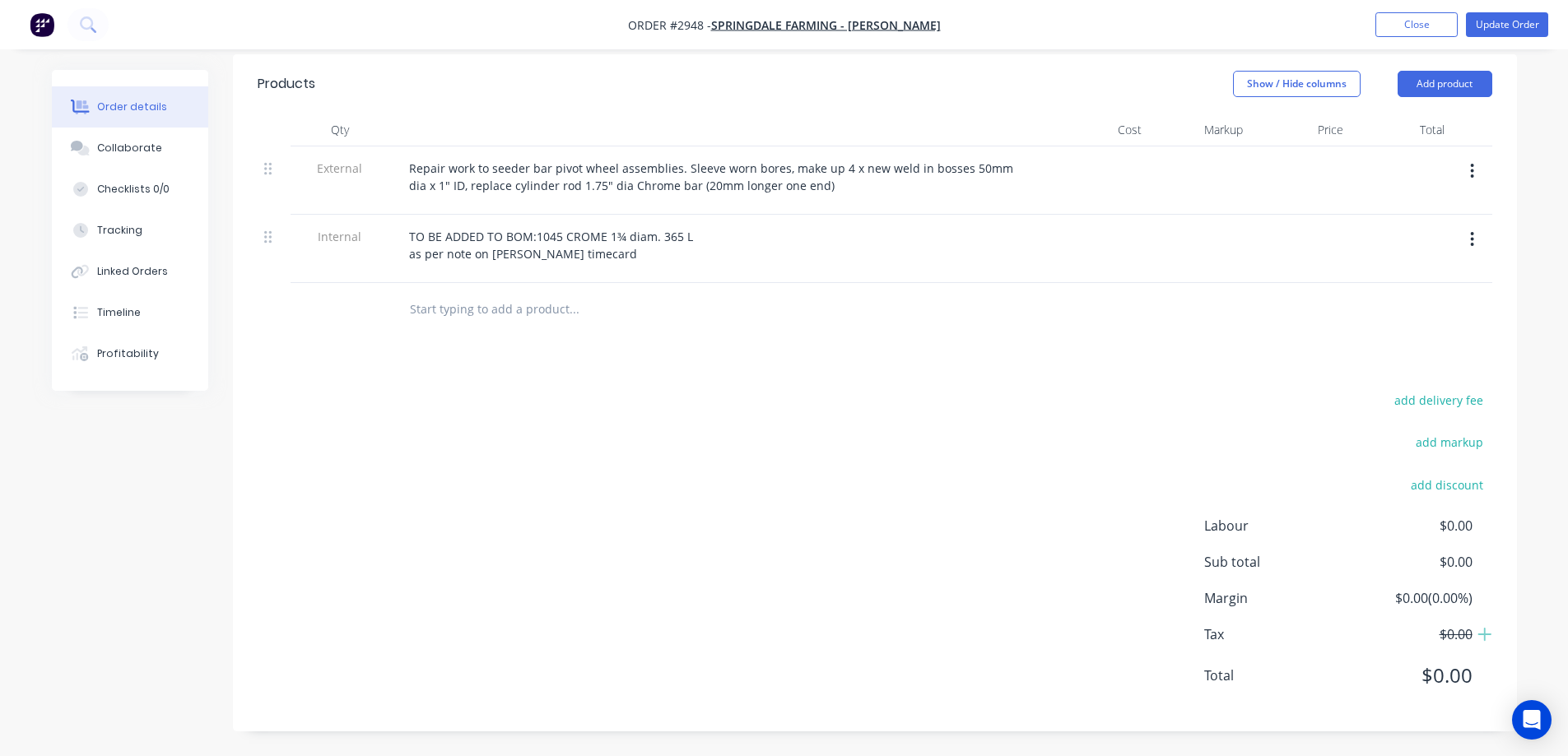
scroll to position [0, 0]
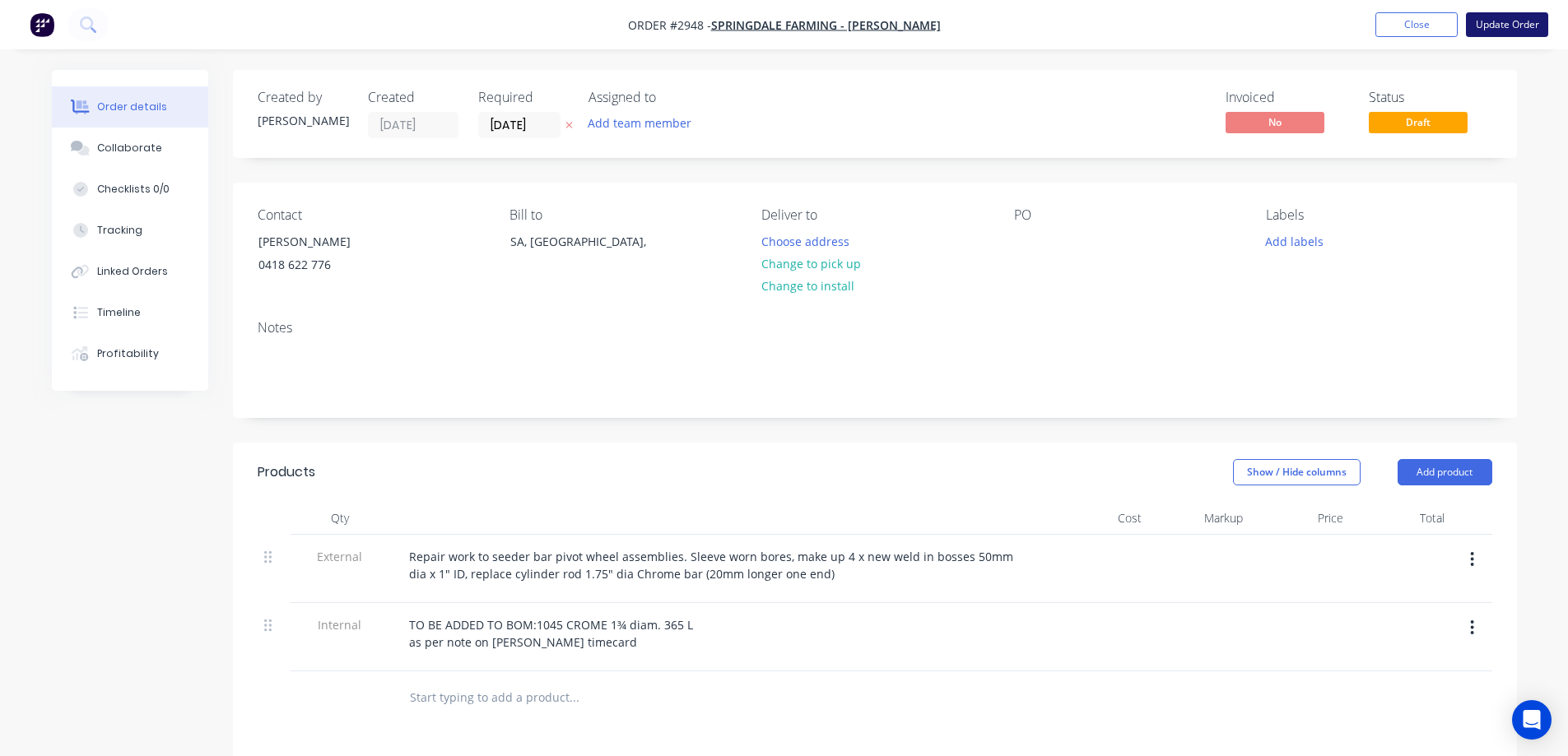
click at [1500, 20] on button "Update Order" at bounding box center [1508, 24] width 82 height 25
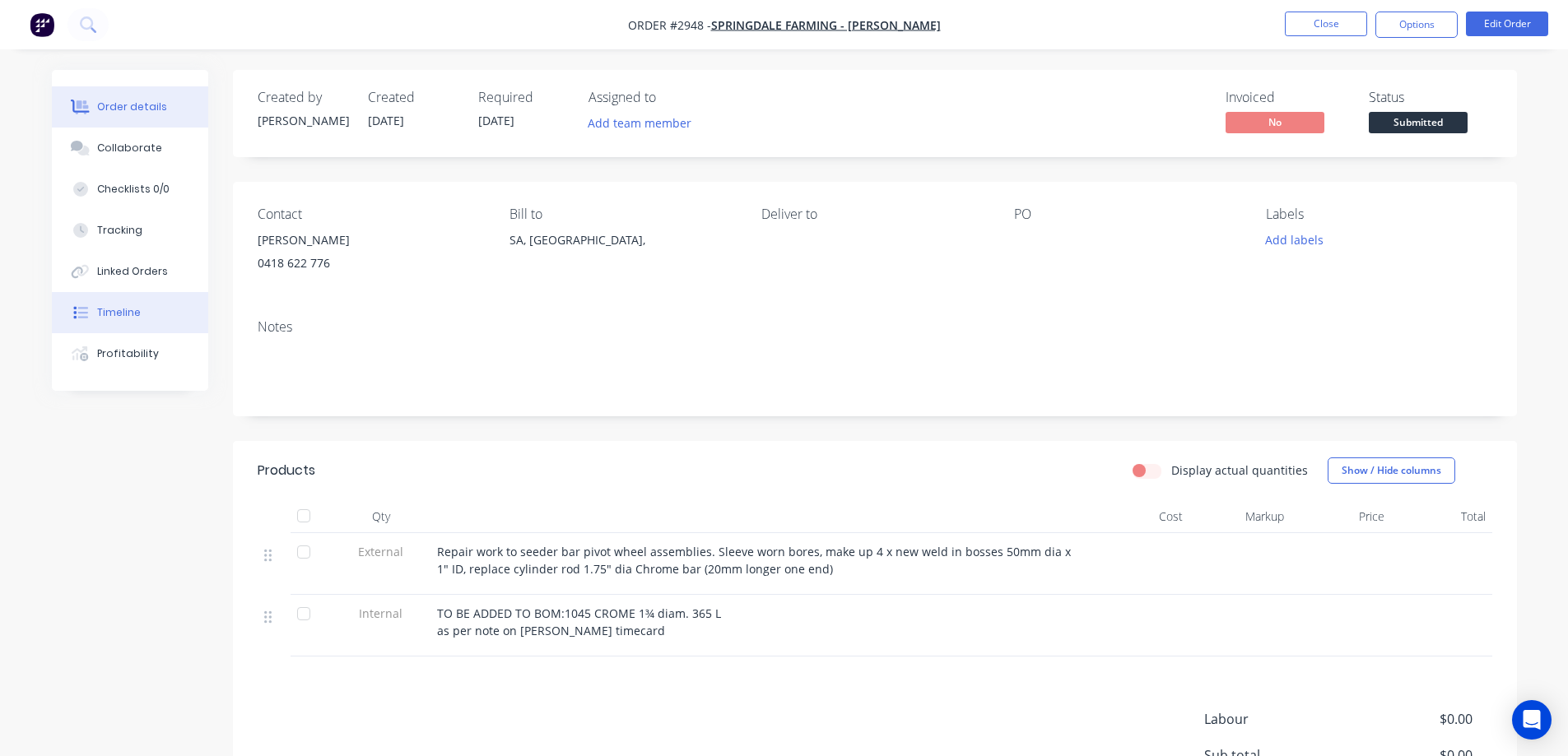
click at [96, 316] on button "Timeline" at bounding box center [130, 312] width 157 height 41
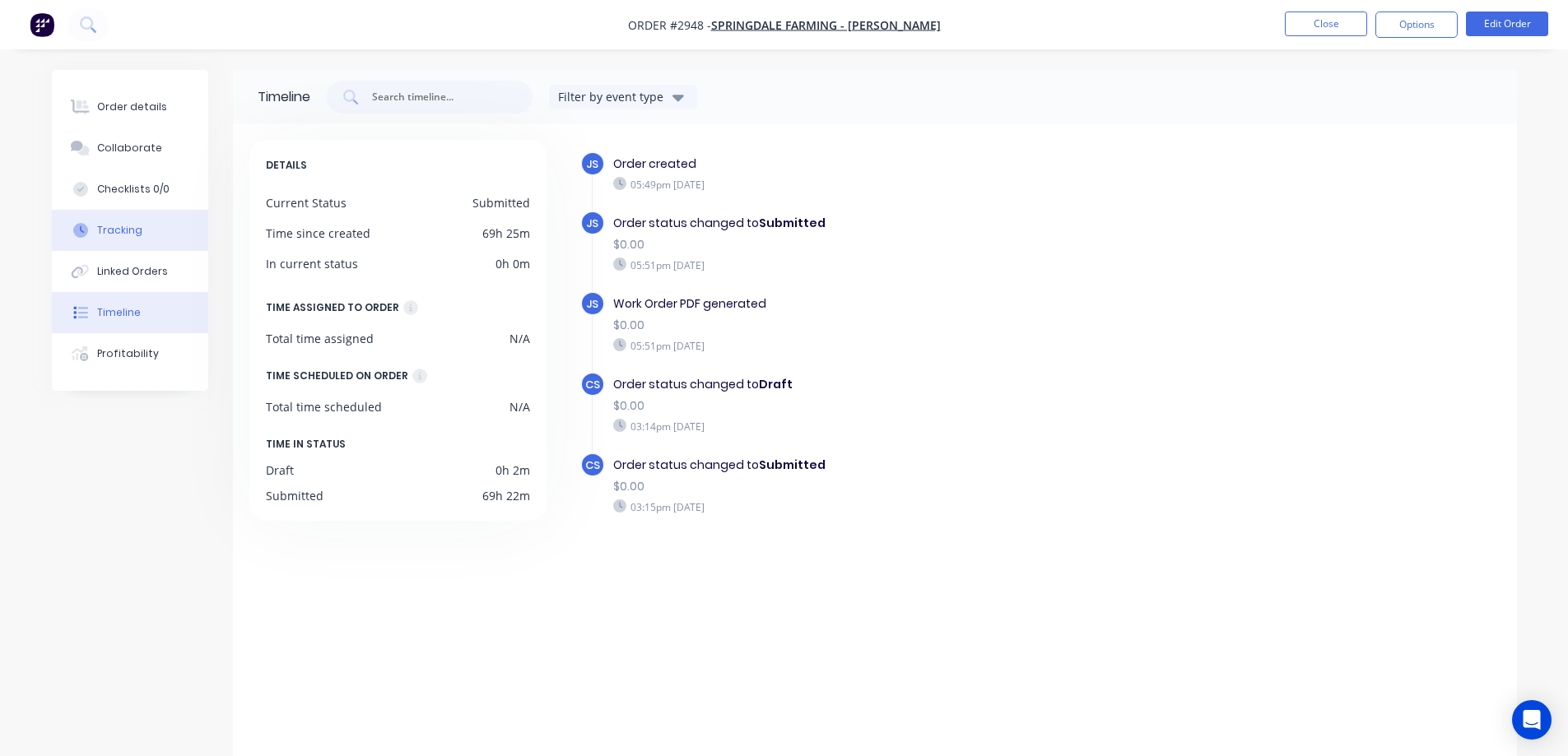
click at [142, 243] on button "Tracking" at bounding box center [130, 230] width 157 height 41
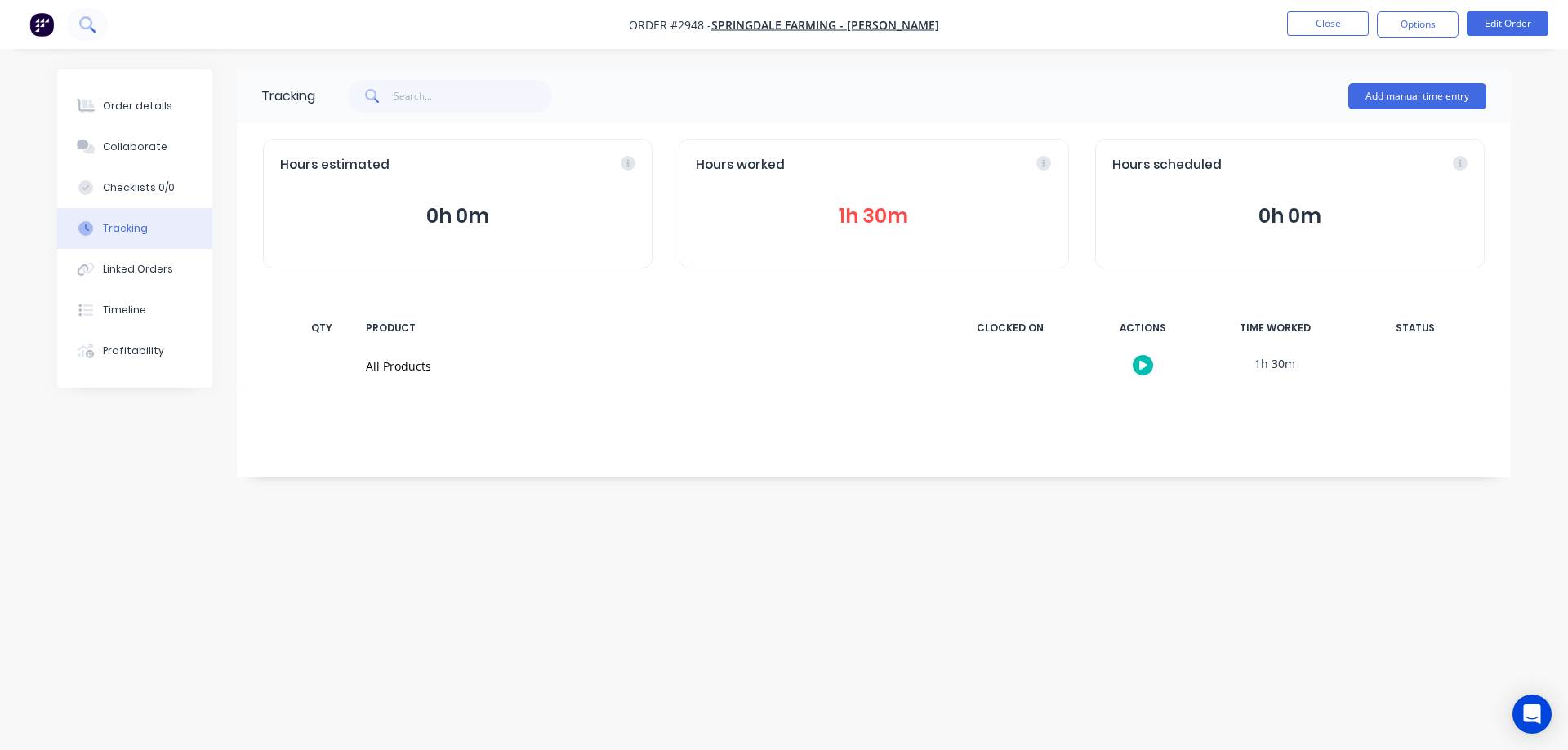
click at [93, 25] on icon at bounding box center [86, 24] width 15 height 15
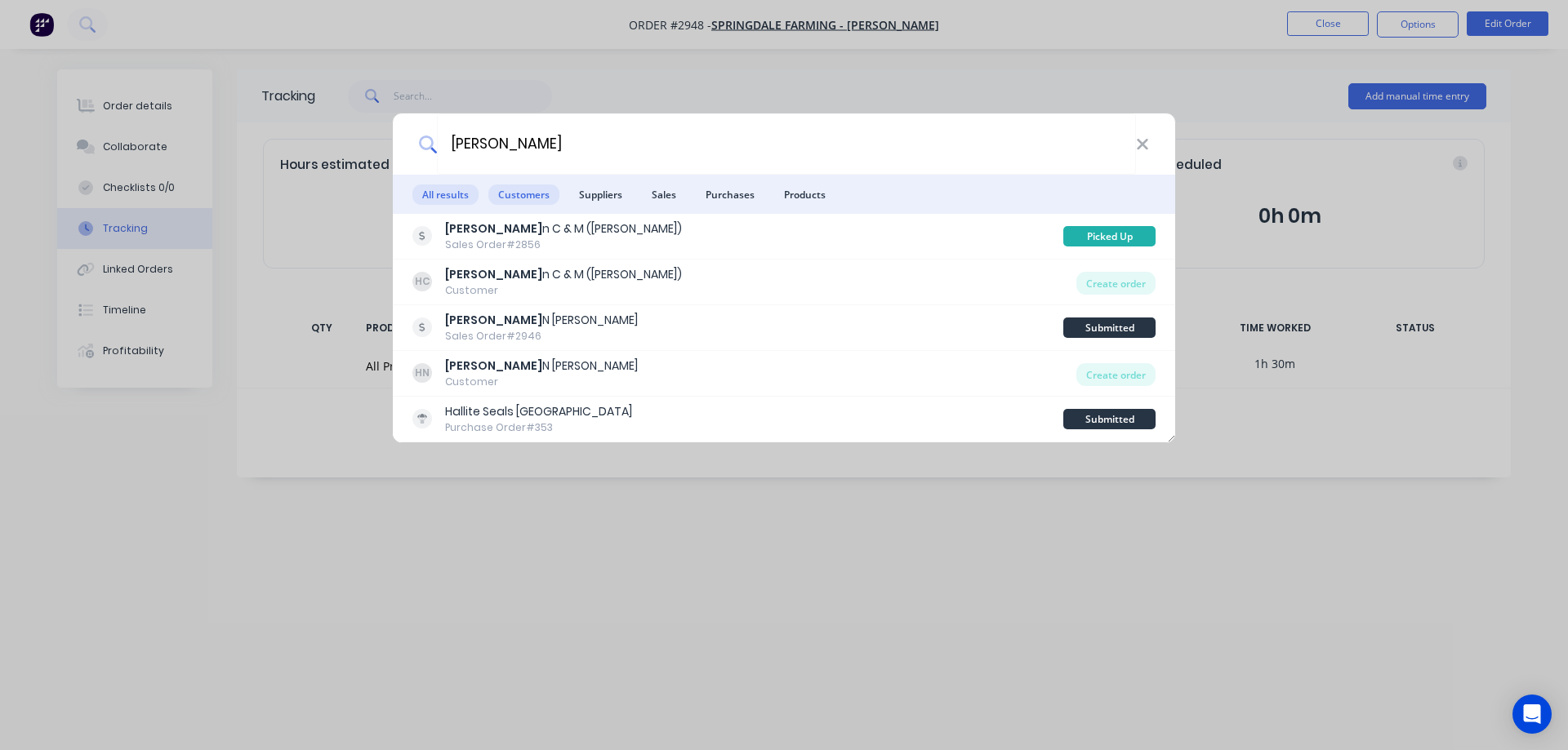
type input "[PERSON_NAME]"
click at [523, 188] on span "Customers" at bounding box center [524, 195] width 71 height 20
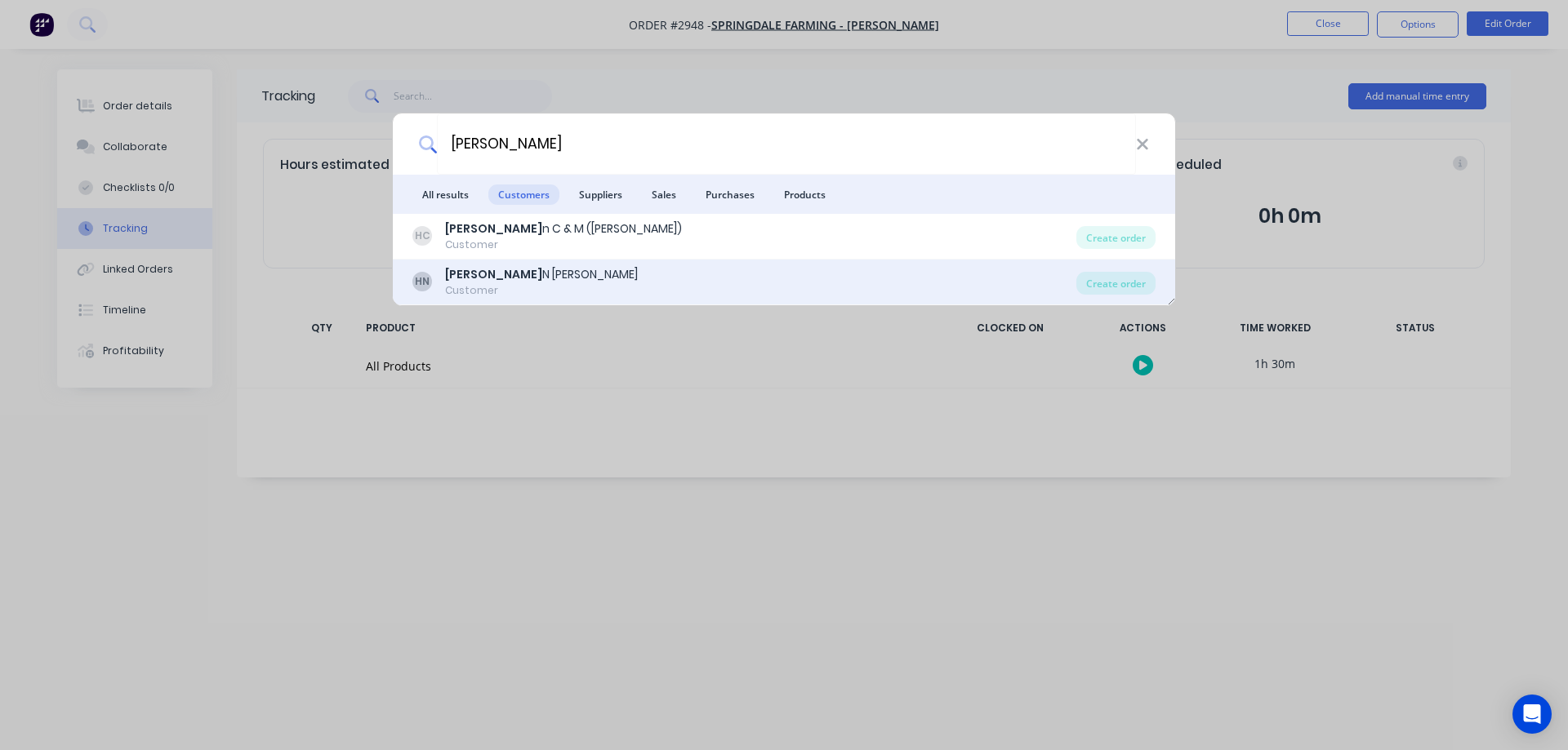
click at [586, 279] on div "[PERSON_NAME] N [PERSON_NAME] N Customer" at bounding box center [744, 282] width 664 height 32
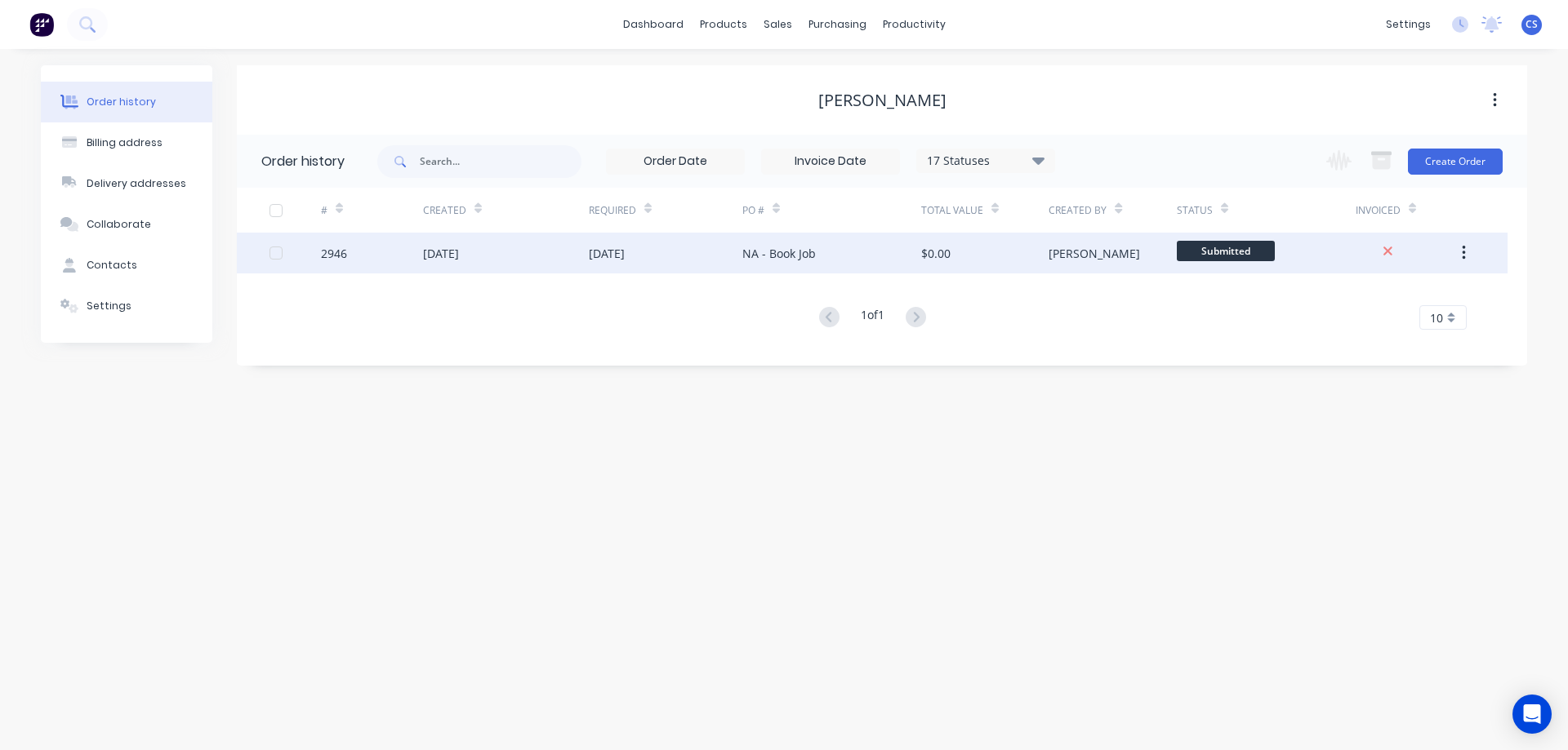
click at [574, 265] on div "[DATE]" at bounding box center [505, 253] width 165 height 41
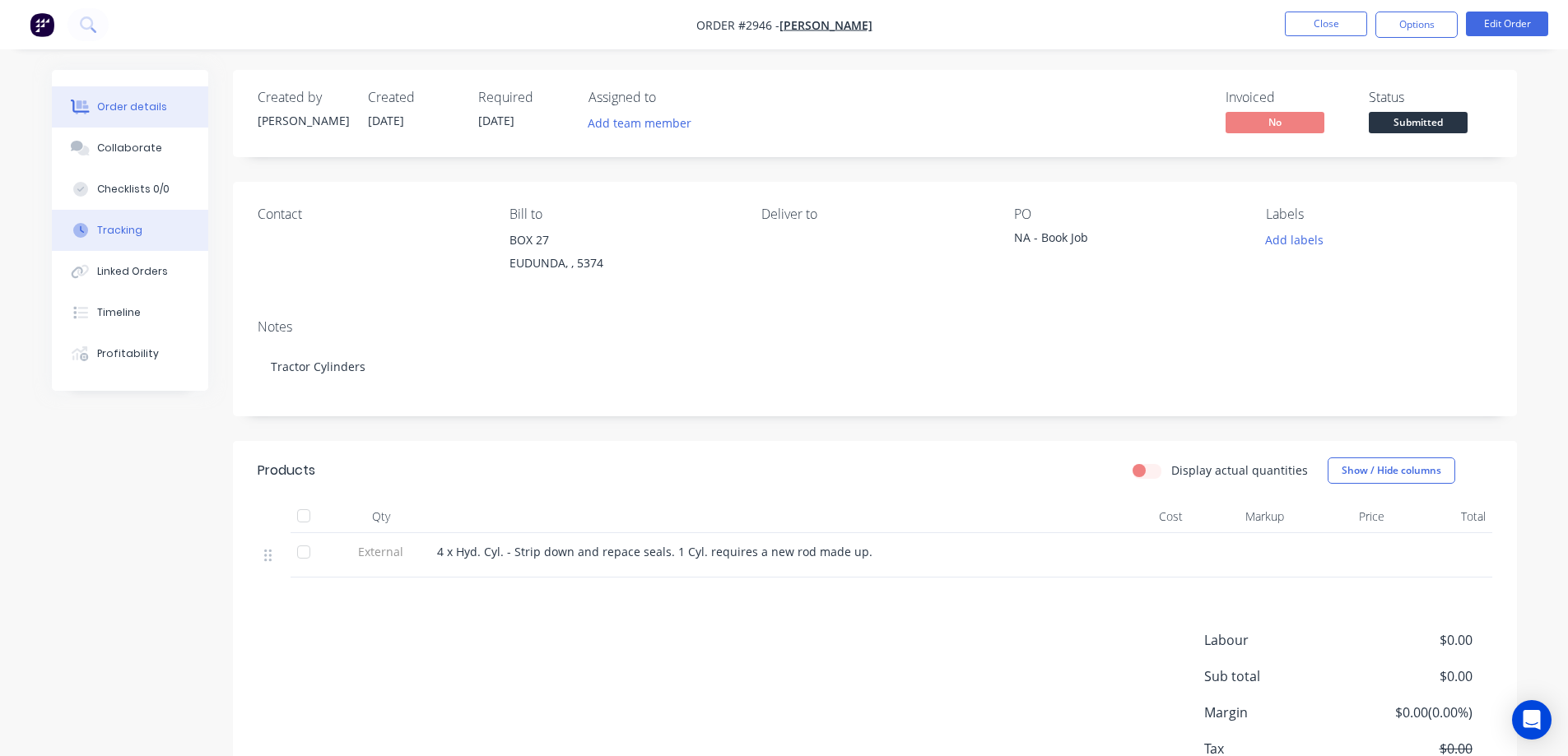
click at [149, 235] on button "Tracking" at bounding box center [130, 230] width 157 height 41
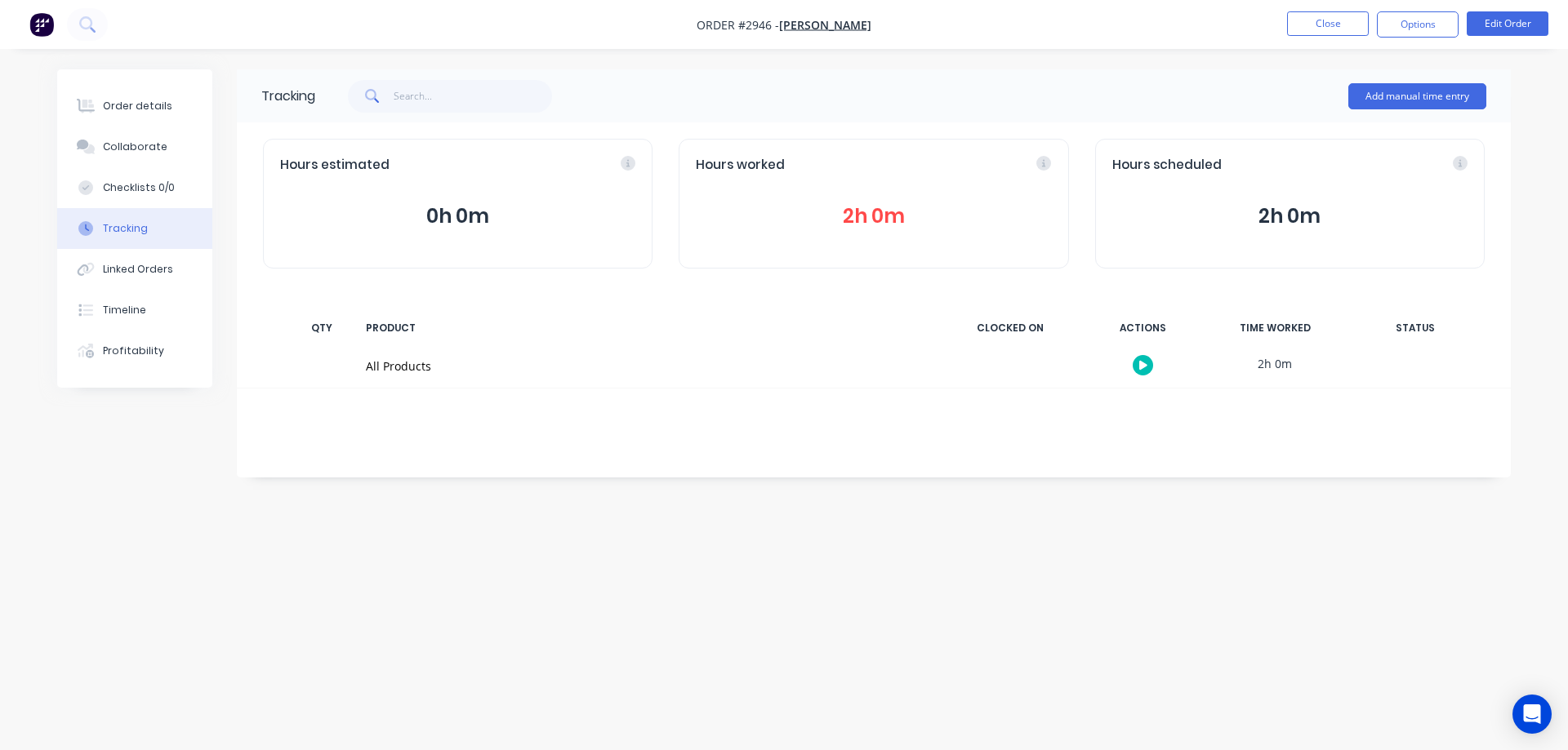
click at [860, 221] on button "2h 0m" at bounding box center [873, 216] width 355 height 31
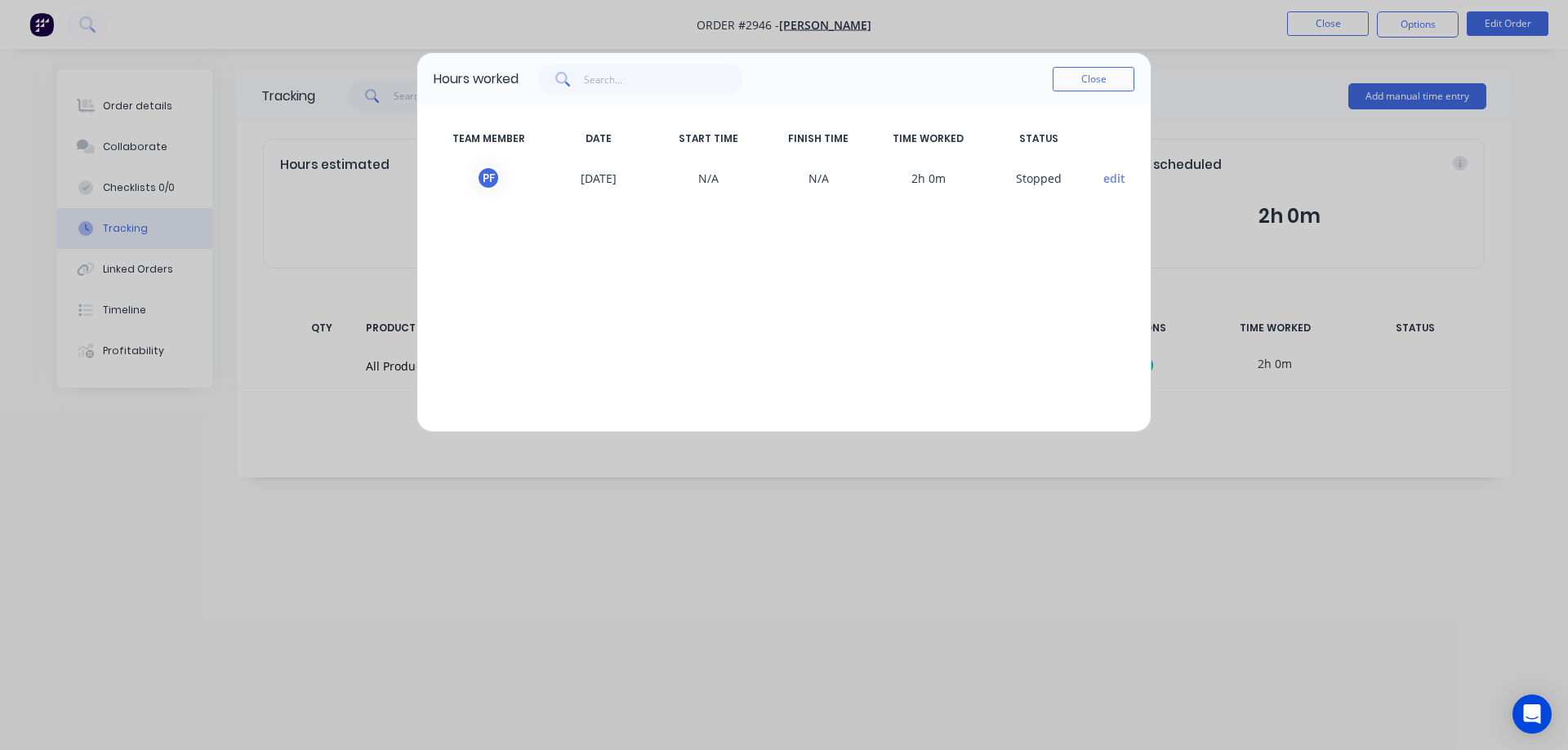
drag, startPoint x: 1095, startPoint y: 68, endPoint x: 1096, endPoint y: 76, distance: 8.1
click at [1096, 76] on button "Close" at bounding box center [1094, 79] width 82 height 25
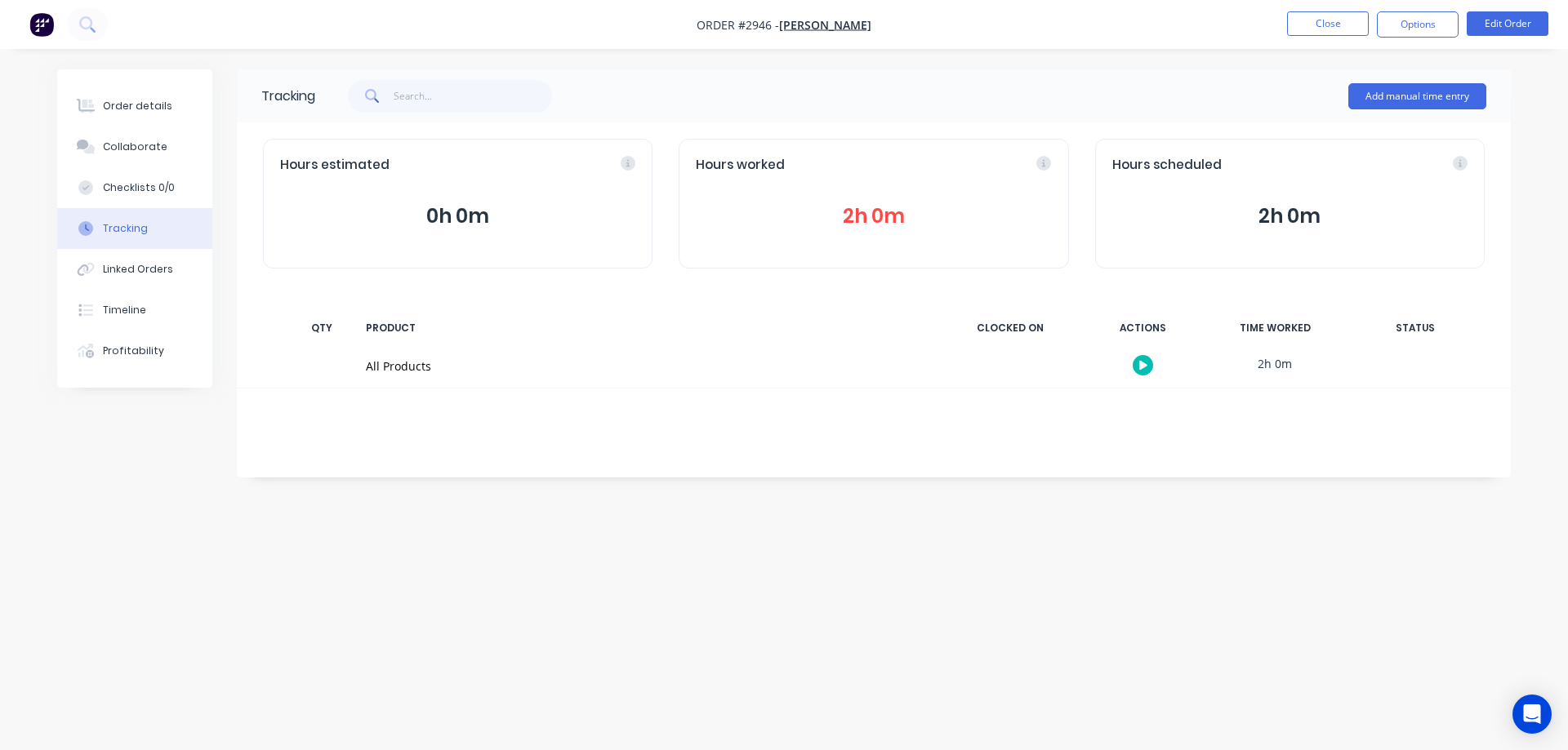
click at [41, 34] on img "button" at bounding box center [41, 24] width 25 height 25
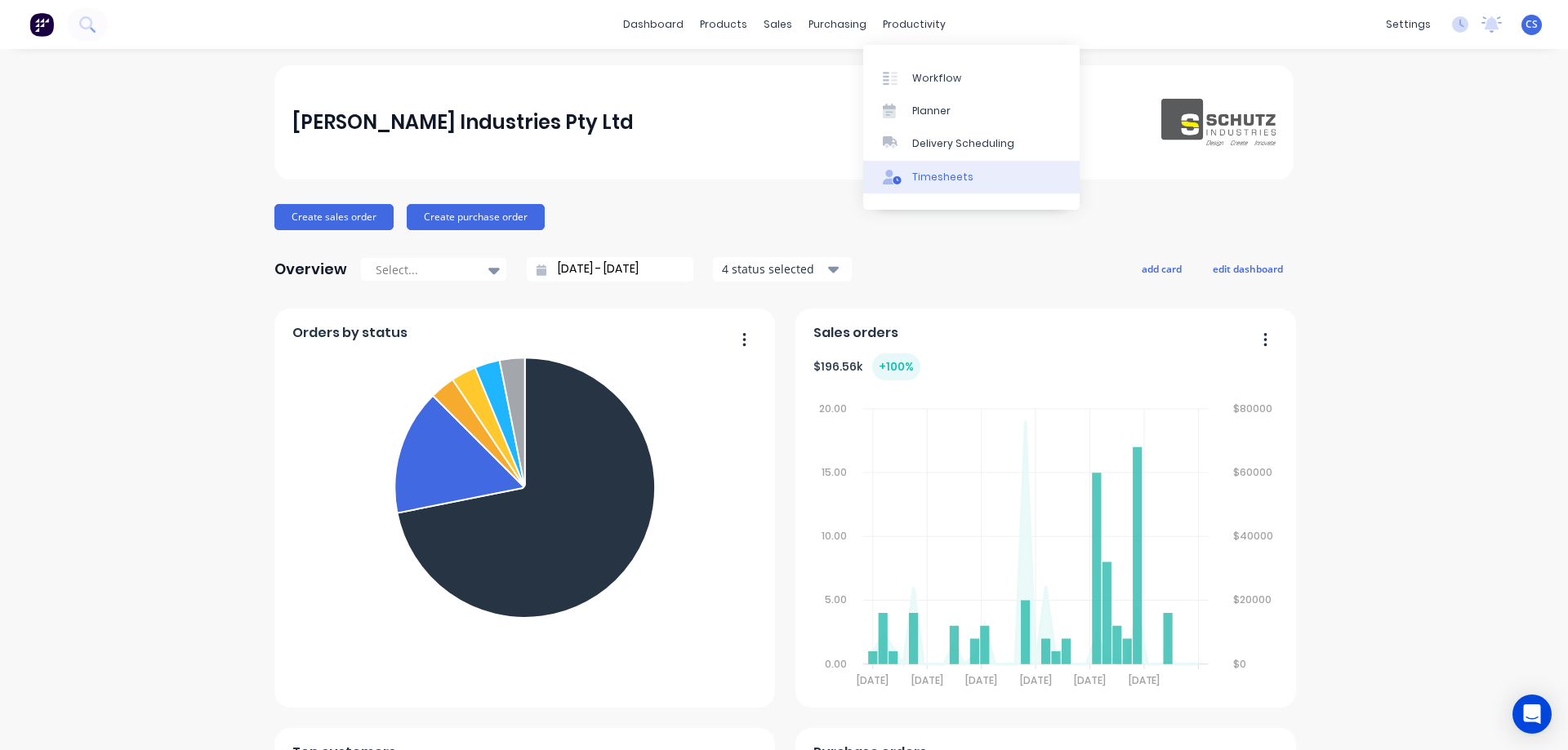
click at [934, 182] on div "Timesheets" at bounding box center [942, 177] width 61 height 15
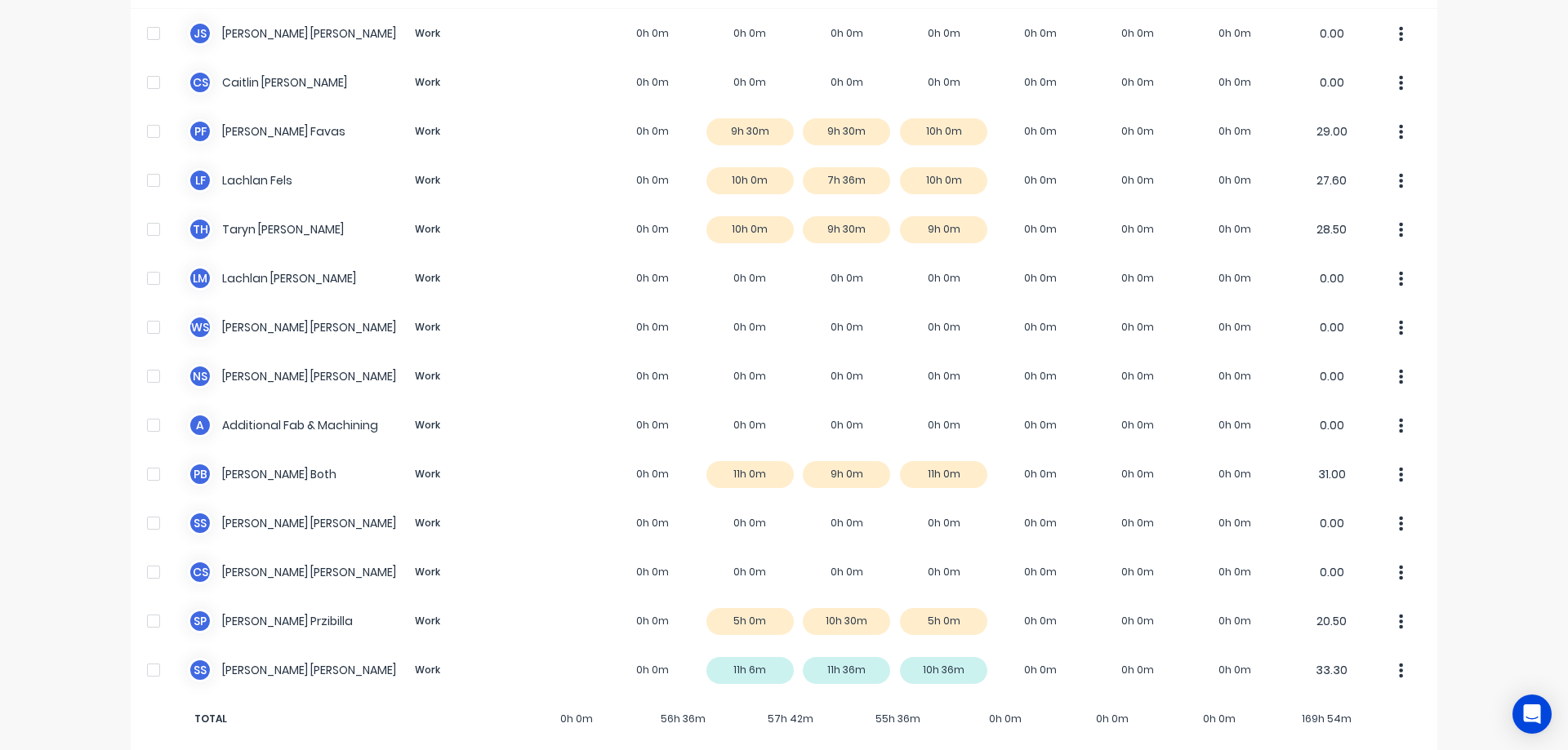
scroll to position [180, 0]
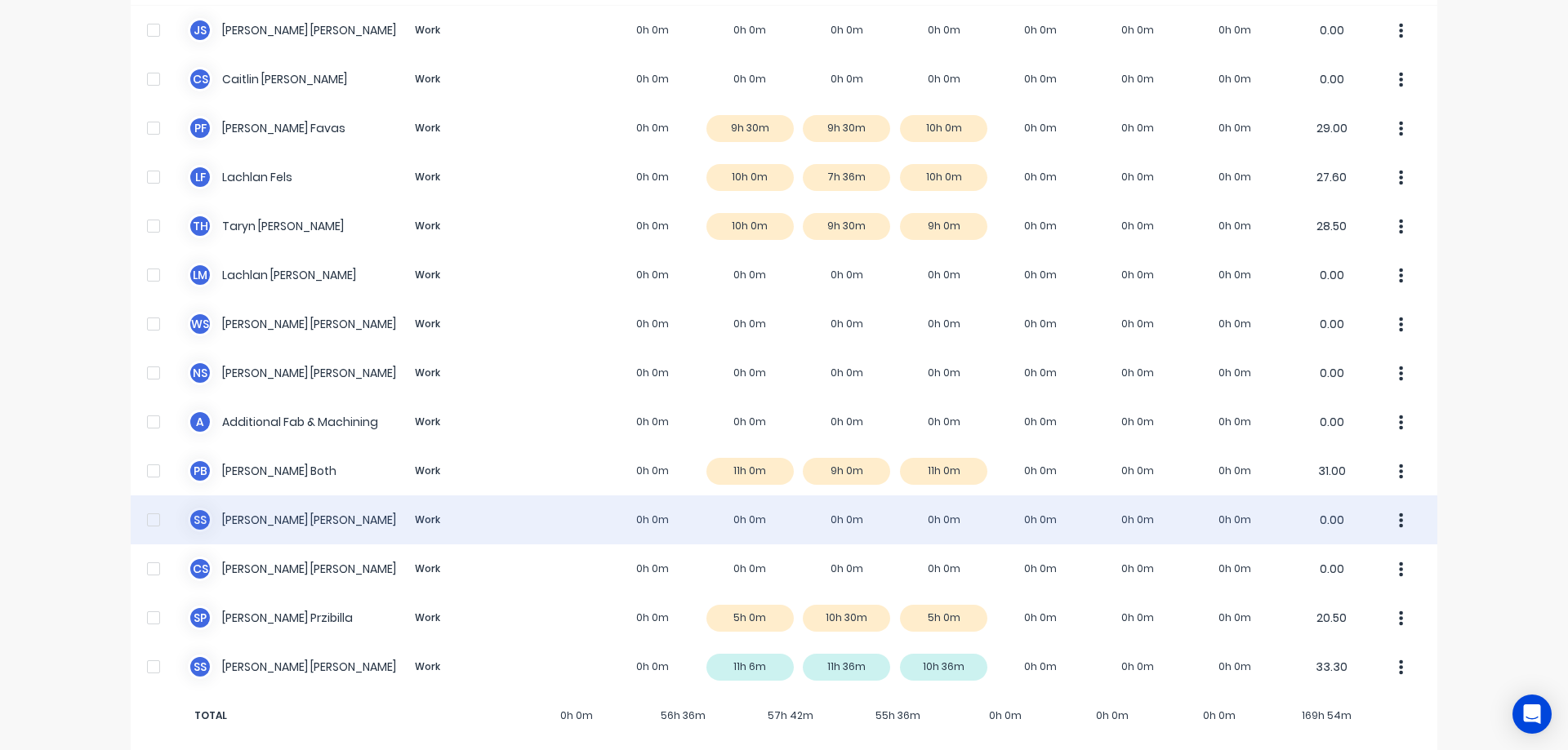
click at [543, 515] on div "S S [PERSON_NAME] Work 0h 0m 0h 0m 0h 0m 0h 0m 0h 0m 0h 0m 0h 0m 0.00" at bounding box center [784, 520] width 1306 height 49
